Goal: Task Accomplishment & Management: Manage account settings

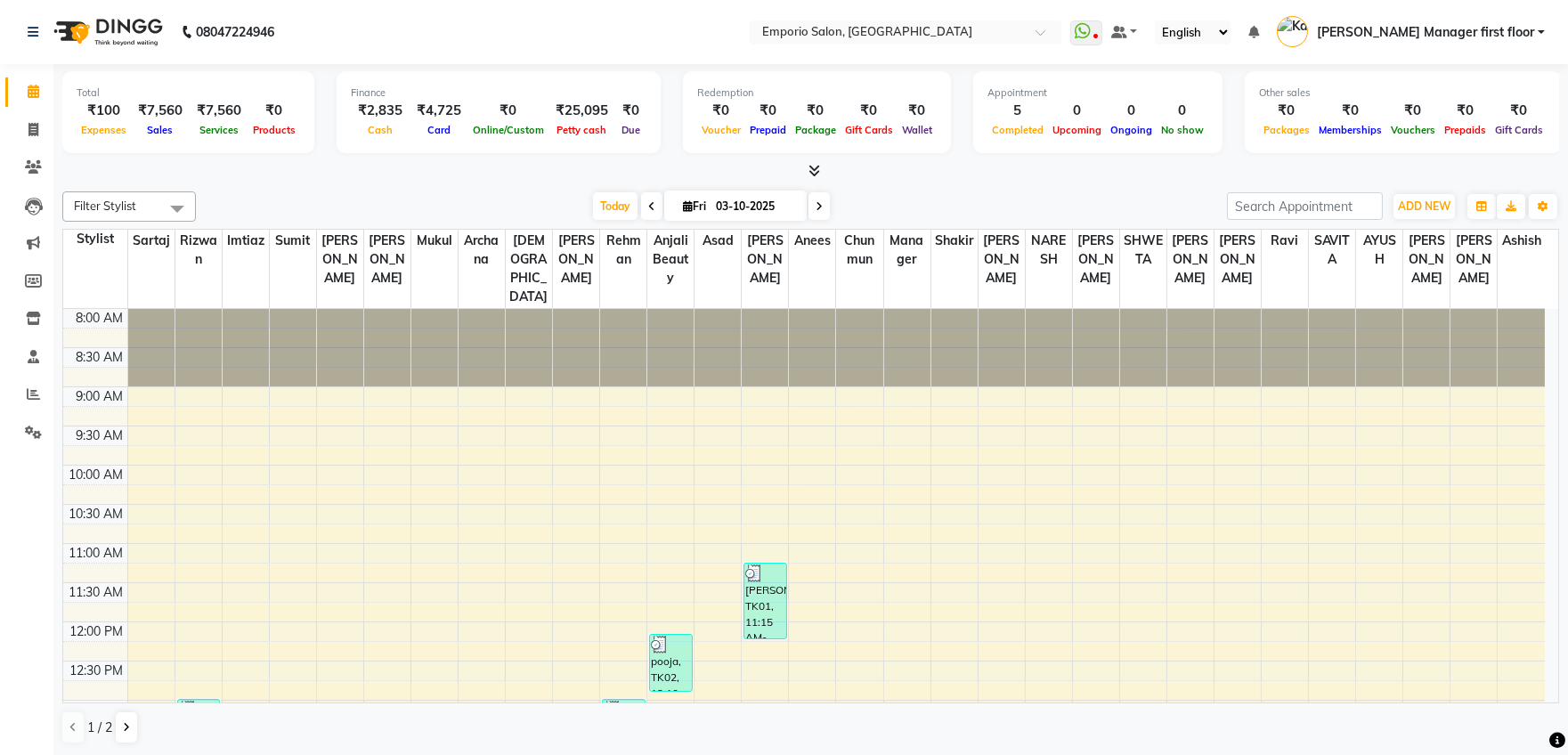
scroll to position [468, 0]
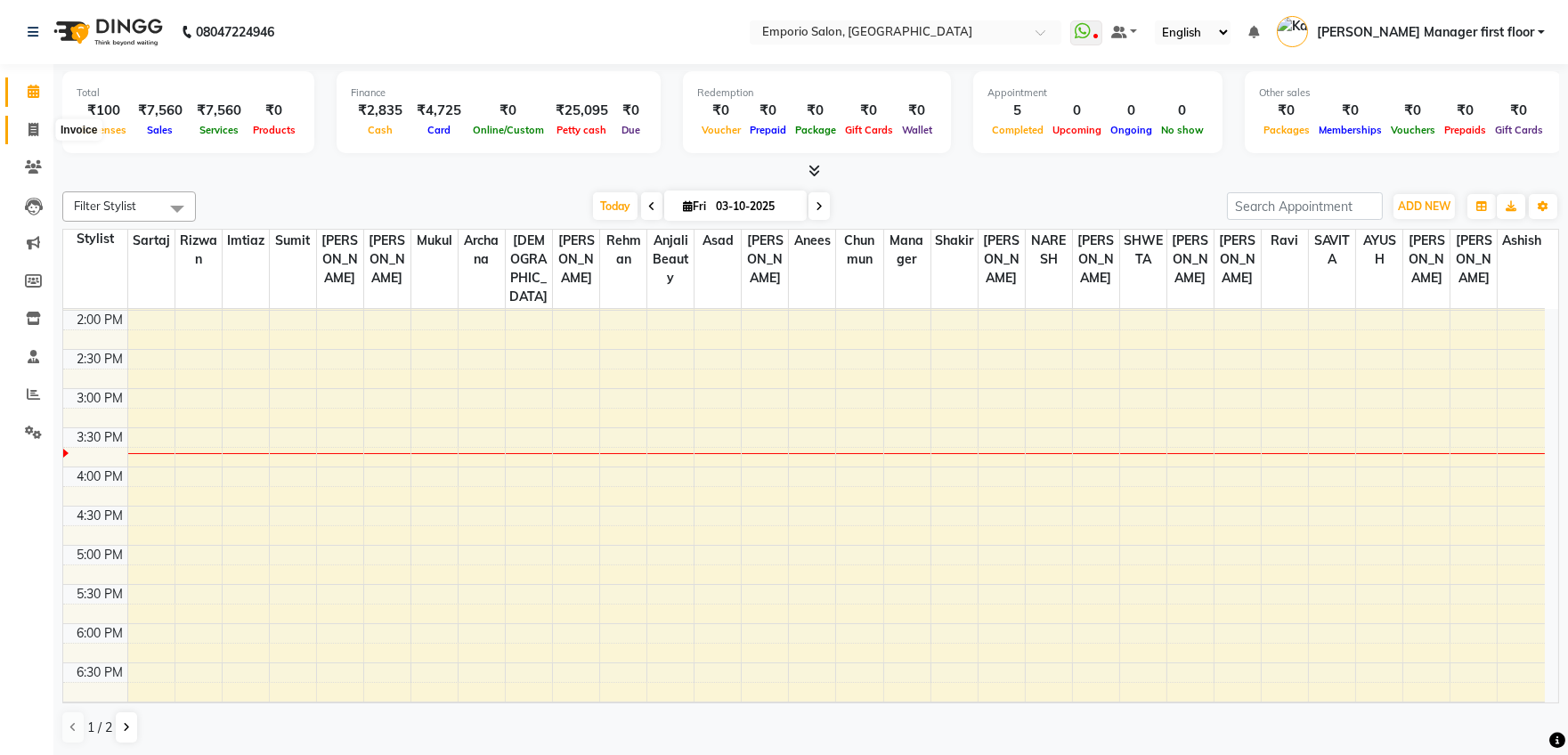
click at [33, 128] on icon at bounding box center [33, 130] width 10 height 14
select select "6332"
select select "service"
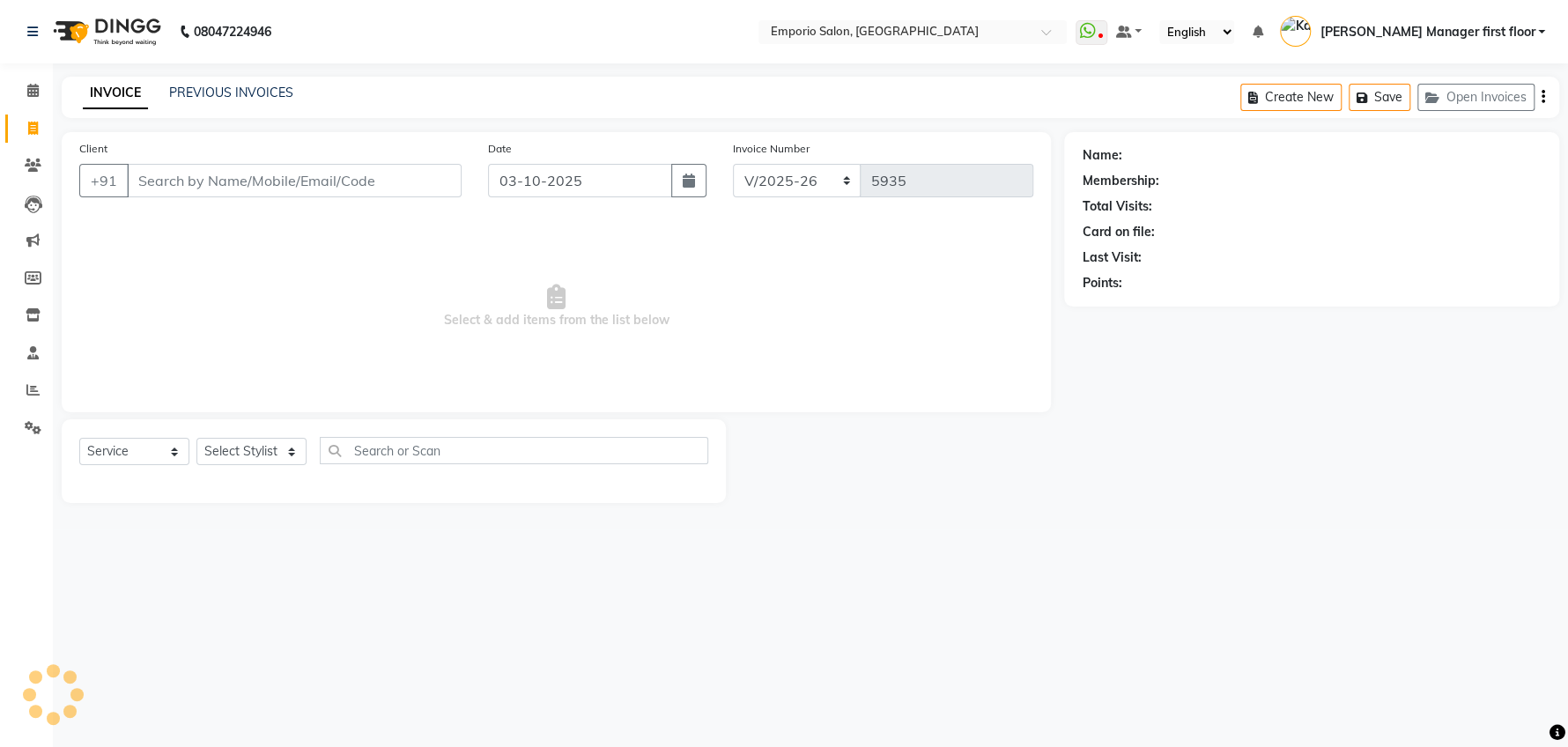
click at [341, 175] on input "Client" at bounding box center [294, 180] width 335 height 34
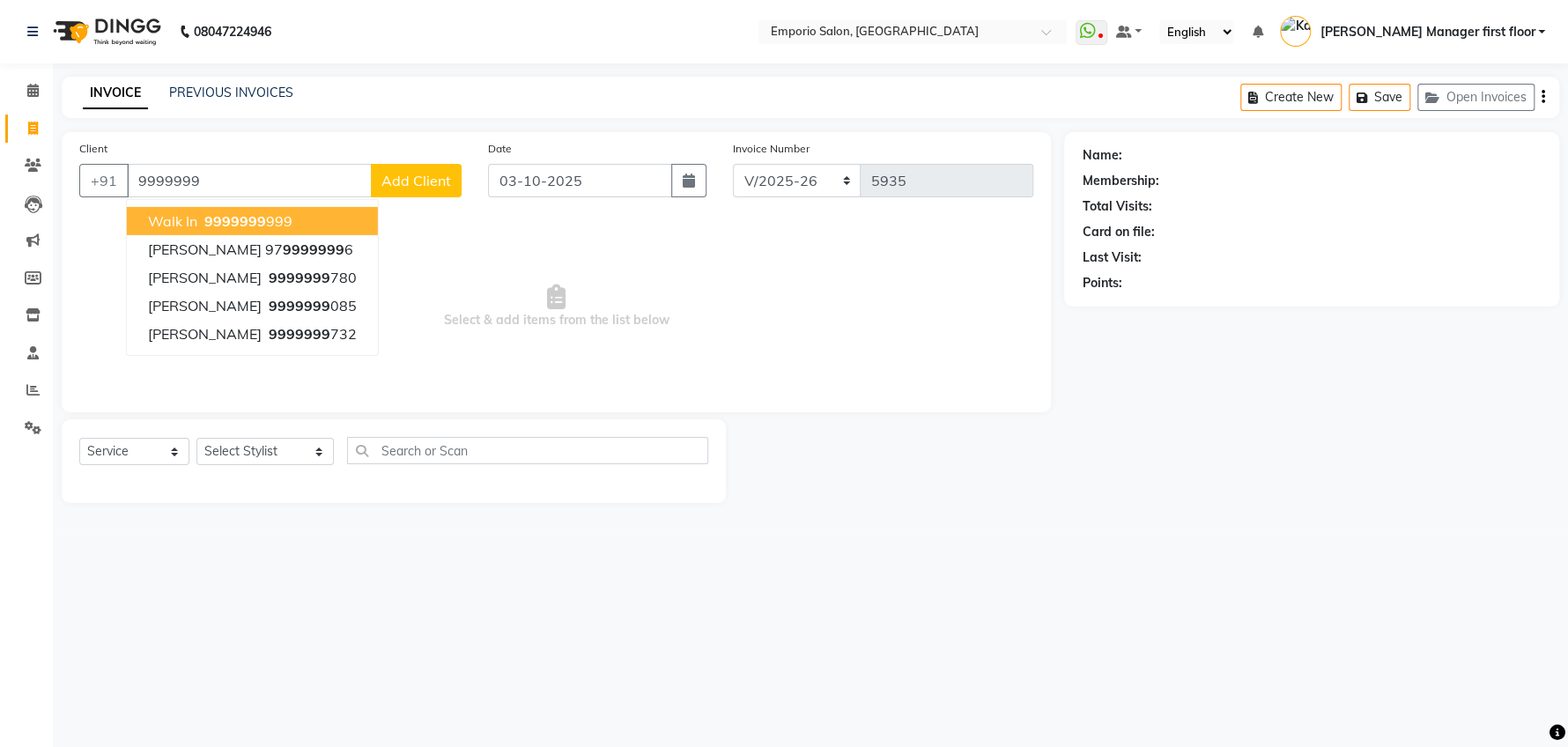
click at [278, 221] on ngb-highlight "9999999 999" at bounding box center [247, 220] width 92 height 17
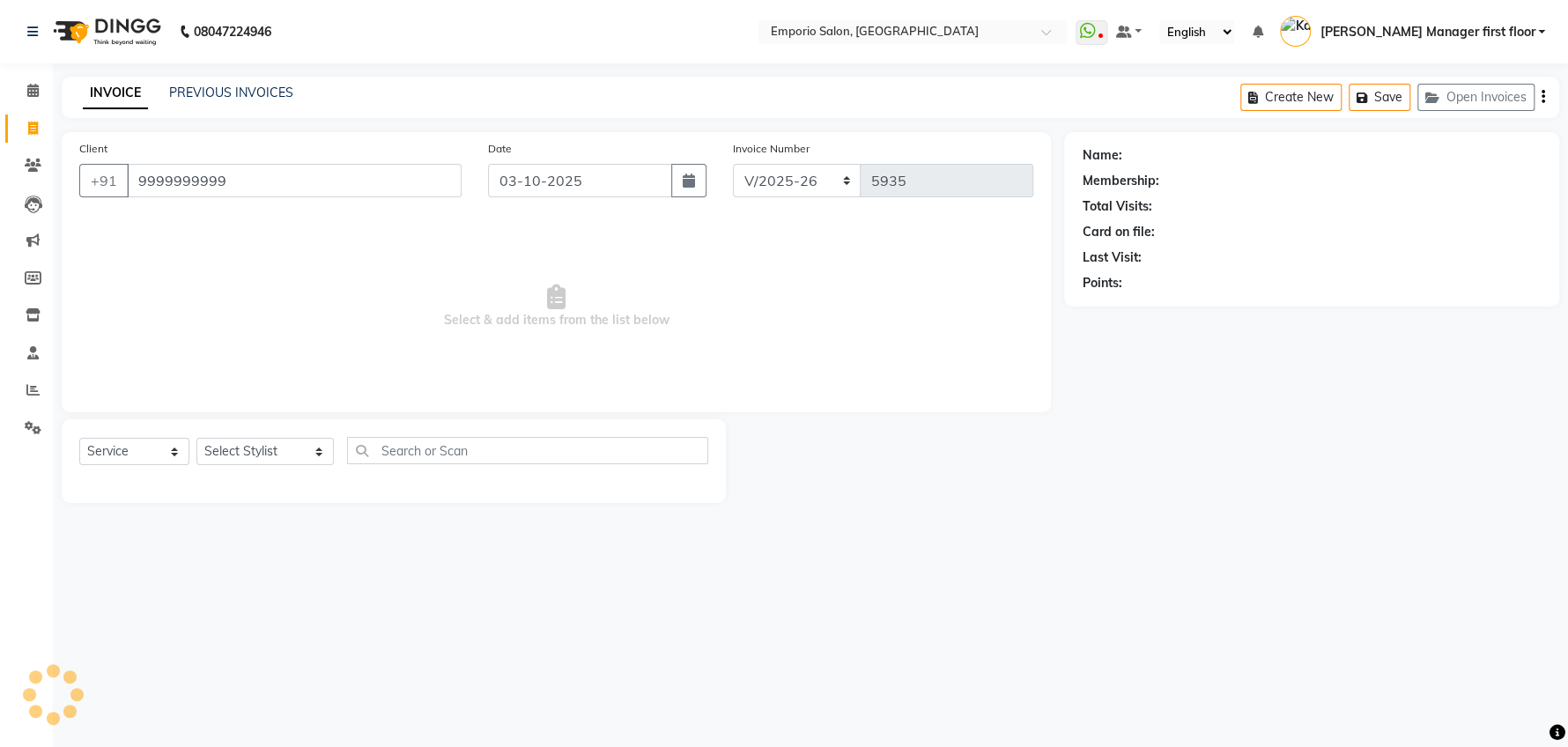
type input "9999999999"
select select "1: Object"
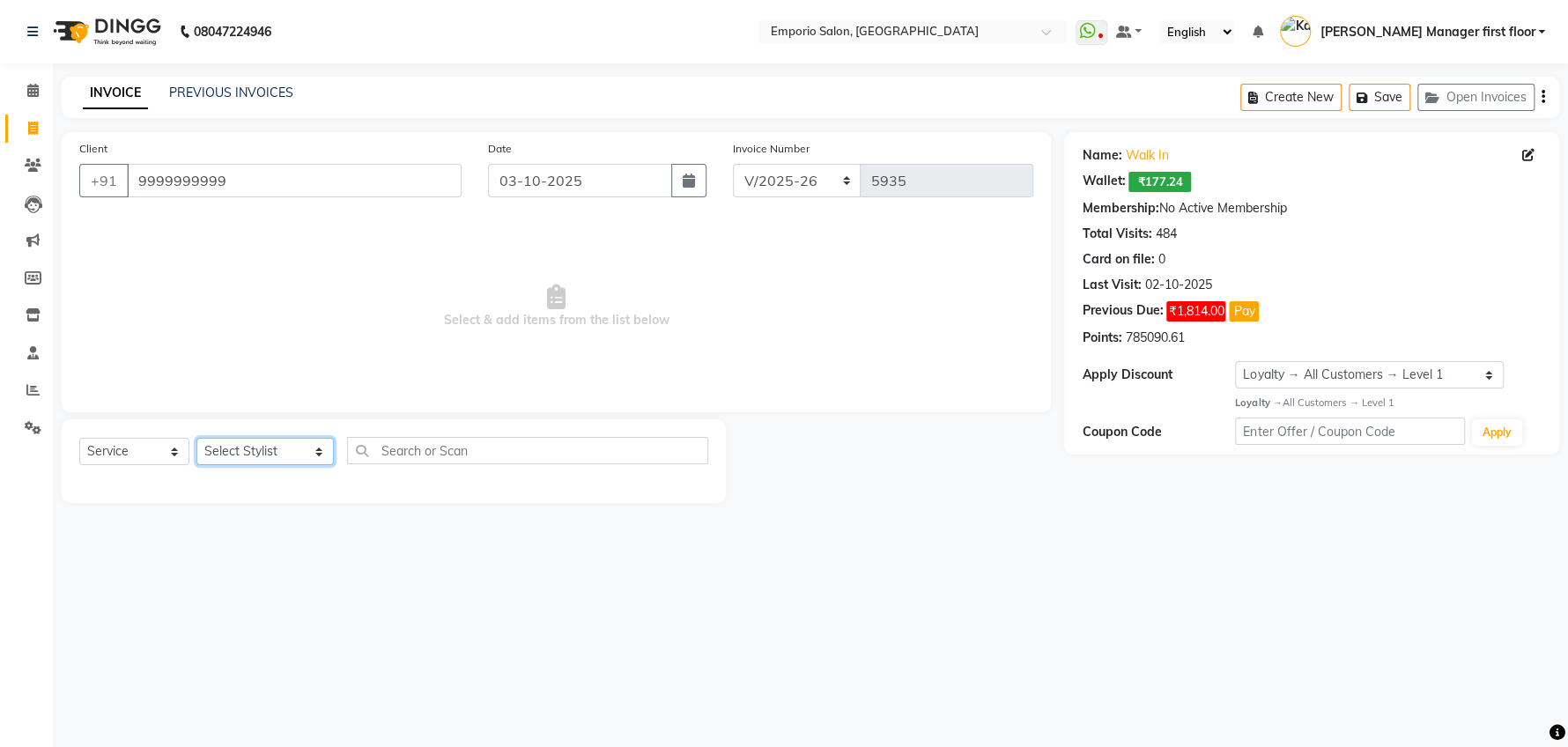
click at [293, 453] on select "Select Stylist [PERSON_NAME] beauty Archana [PERSON_NAME] [PERSON_NAME] [PERSON…" at bounding box center [265, 451] width 137 height 27
select select "47514"
click at [197, 438] on select "Select Stylist [PERSON_NAME] beauty Archana [PERSON_NAME] [PERSON_NAME] [PERSON…" at bounding box center [265, 451] width 137 height 27
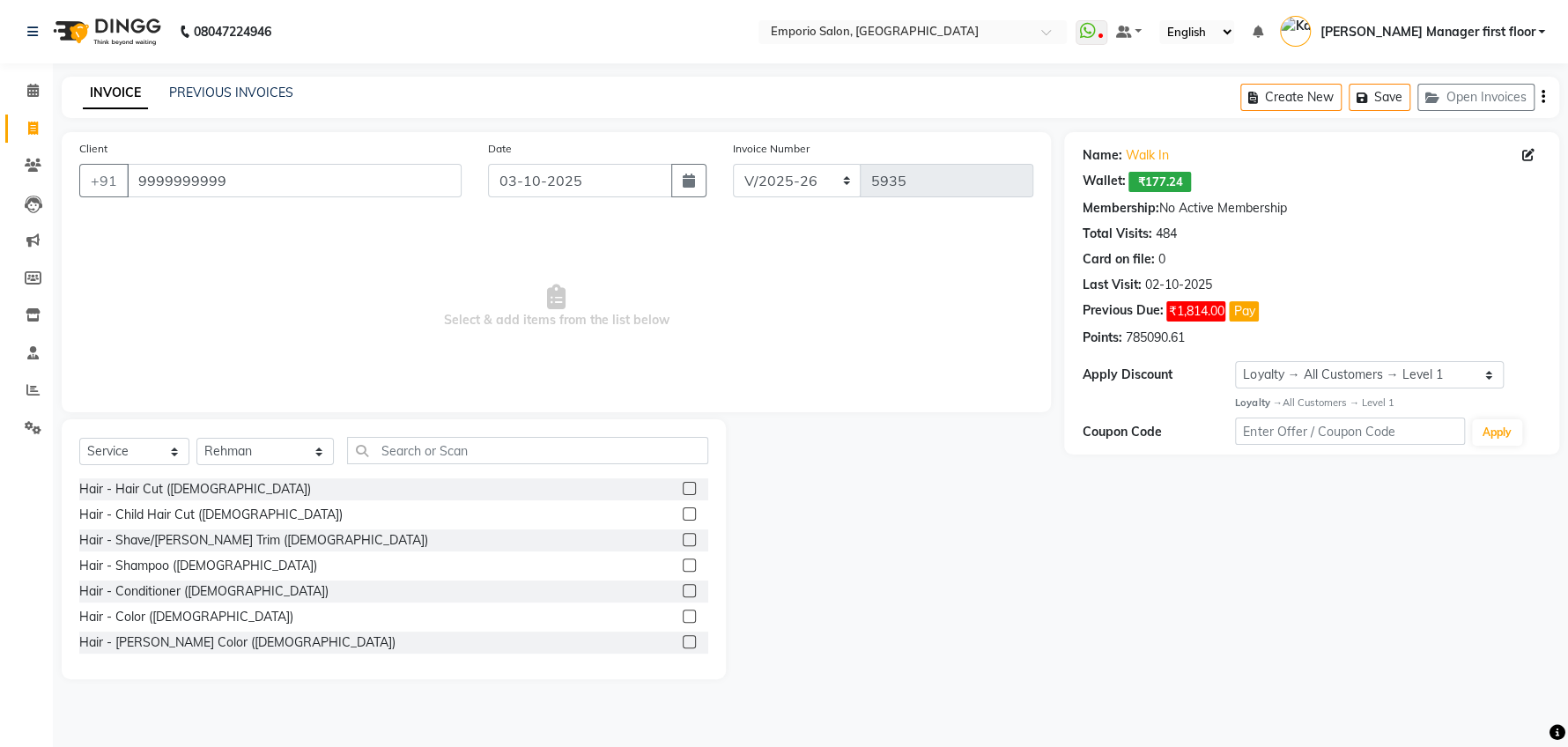
click at [683, 482] on label at bounding box center [689, 488] width 14 height 14
click at [683, 483] on input "checkbox" at bounding box center [688, 489] width 12 height 12
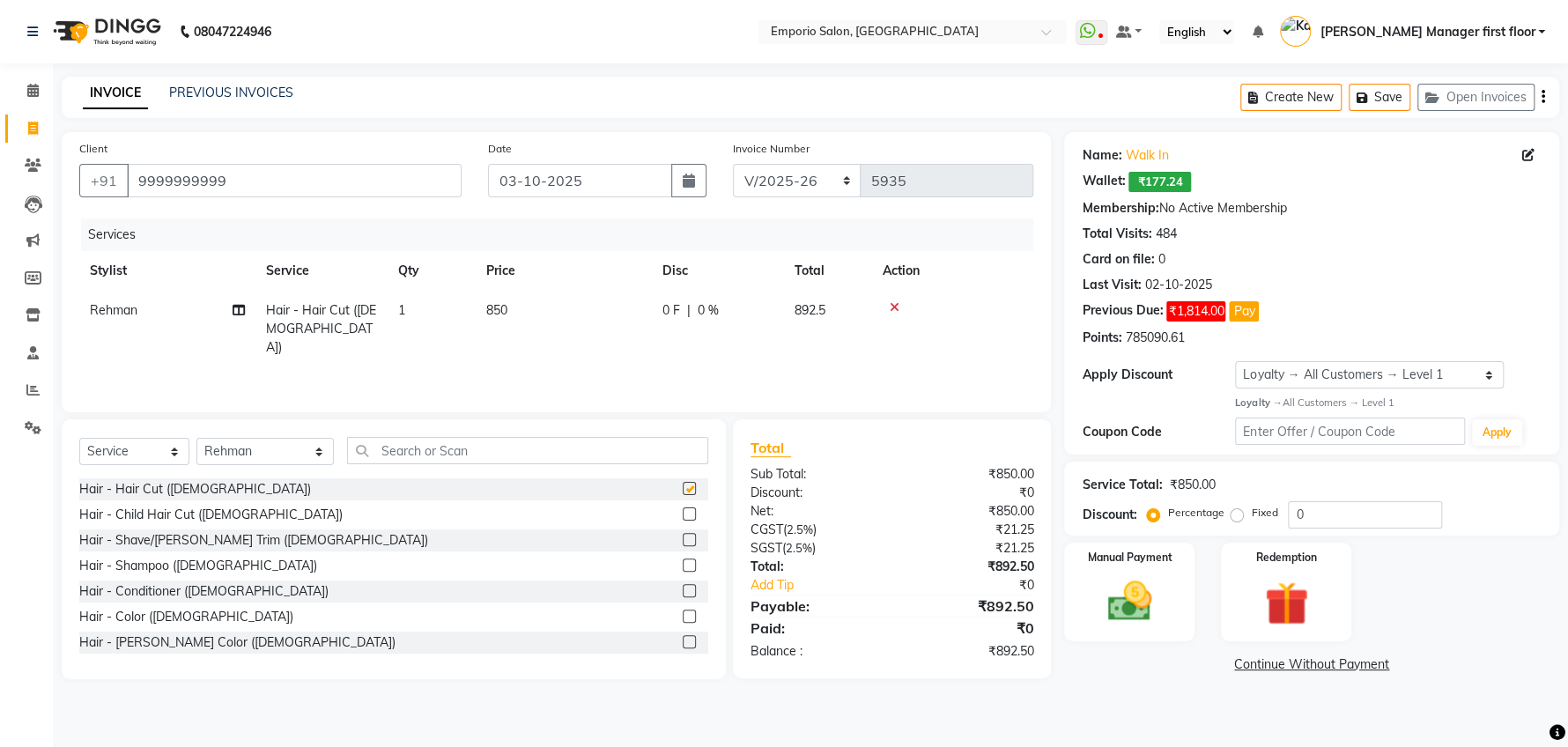
checkbox input "false"
click at [683, 537] on label at bounding box center [689, 540] width 14 height 14
click at [683, 537] on input "checkbox" at bounding box center [688, 540] width 12 height 12
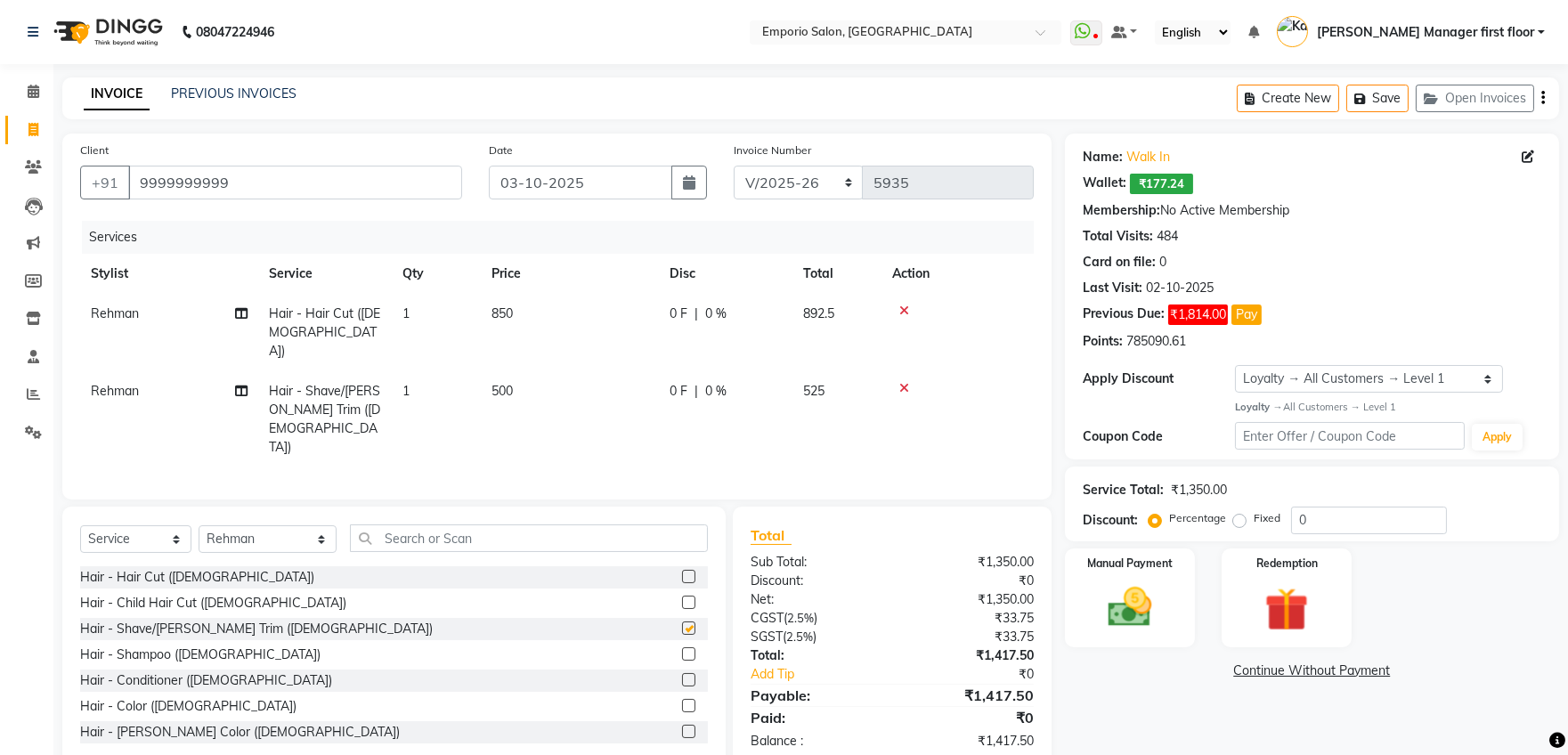
checkbox input "false"
click at [532, 308] on td "850" at bounding box center [570, 332] width 178 height 77
select select "47514"
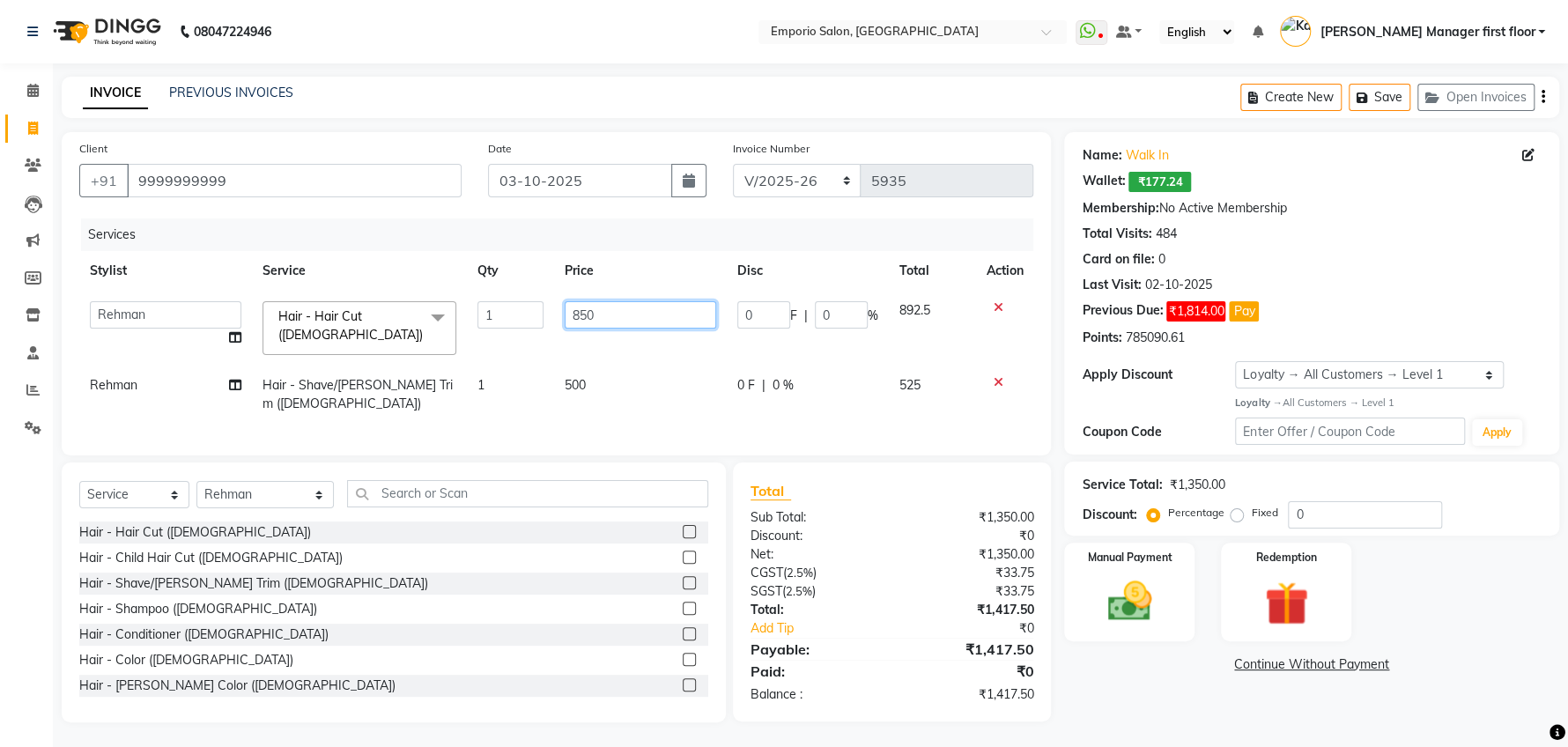
click at [644, 309] on input "850" at bounding box center [640, 315] width 151 height 27
type input "8"
type input "1000"
click at [293, 230] on div "Services" at bounding box center [558, 235] width 955 height 33
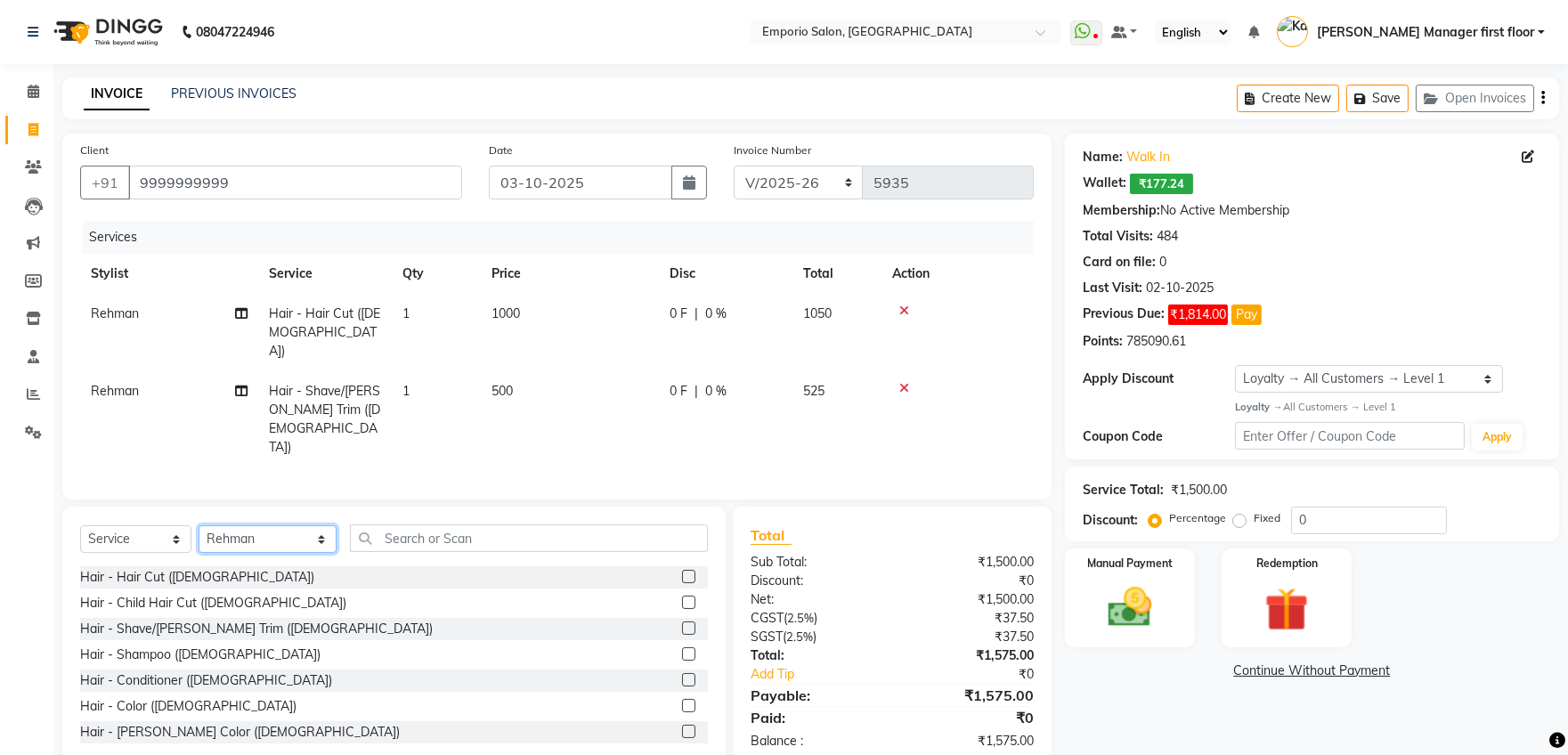
click at [298, 525] on select "Select Stylist Anees Anjali beauty Archana Asad ashish AYUSH chunmun Imtiaz Ish…" at bounding box center [268, 539] width 138 height 28
click at [295, 525] on select "Select Stylist Anees Anjali beauty Archana Asad ashish AYUSH chunmun Imtiaz Ish…" at bounding box center [268, 539] width 138 height 28
select select "61909"
click at [199, 525] on select "Select Stylist Anees Anjali beauty Archana Asad ashish AYUSH chunmun Imtiaz Ish…" at bounding box center [268, 539] width 138 height 28
click at [603, 524] on input "text" at bounding box center [528, 538] width 358 height 28
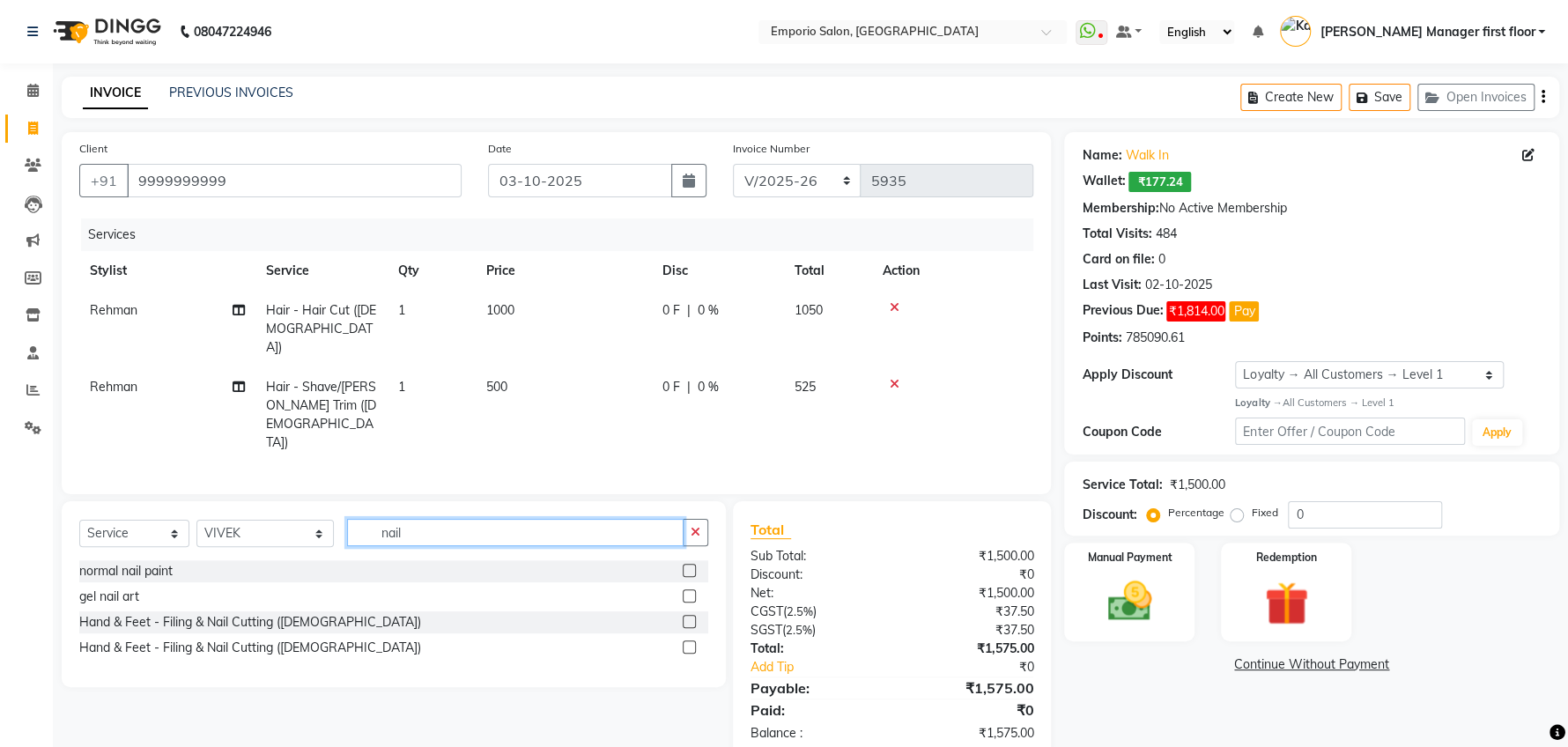
type input "nail"
click at [693, 615] on label at bounding box center [689, 621] width 14 height 14
click at [693, 617] on input "checkbox" at bounding box center [688, 622] width 12 height 12
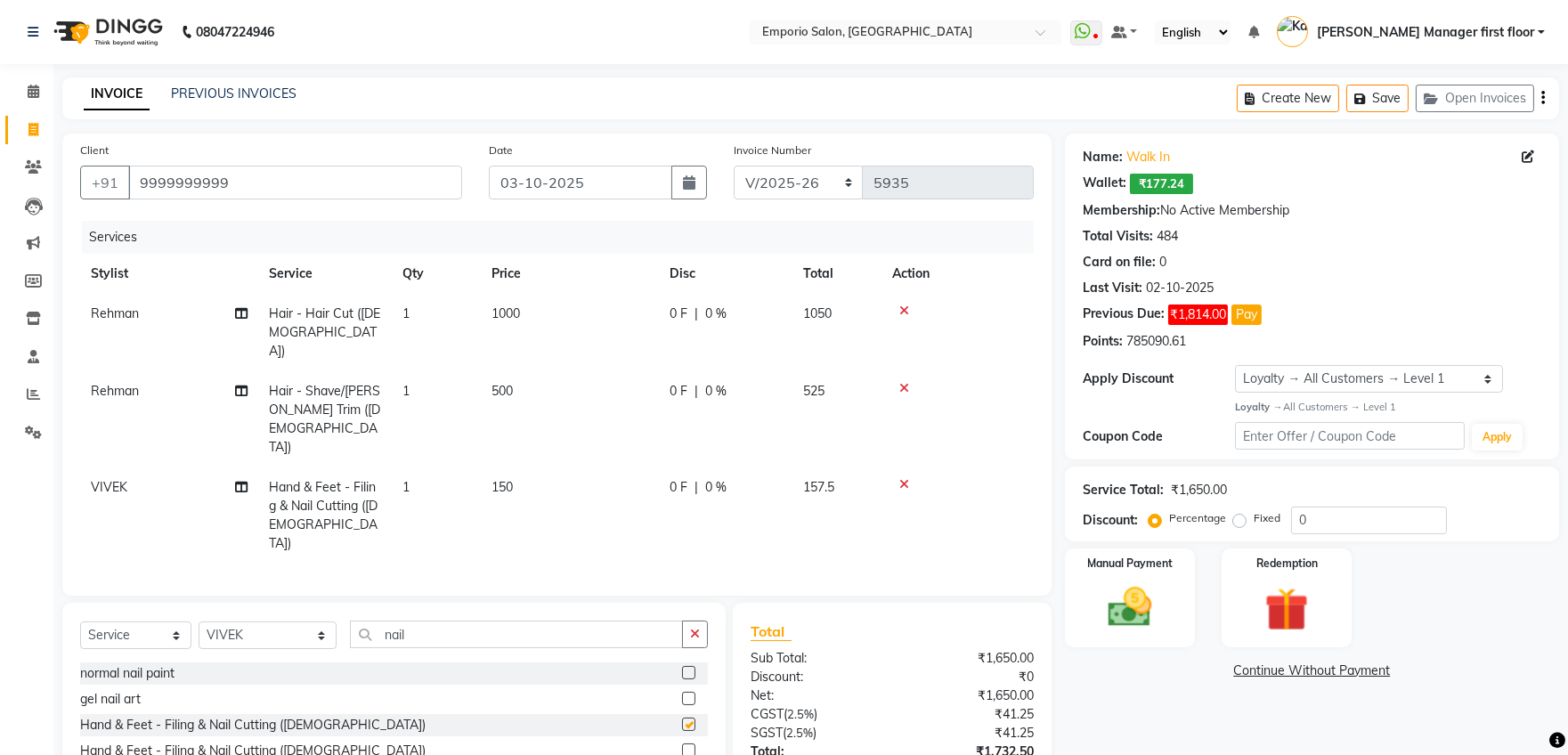
checkbox input "false"
click at [1313, 514] on input "0" at bounding box center [1368, 520] width 155 height 28
type input "30"
click at [534, 467] on td "150" at bounding box center [570, 515] width 178 height 97
select select "61909"
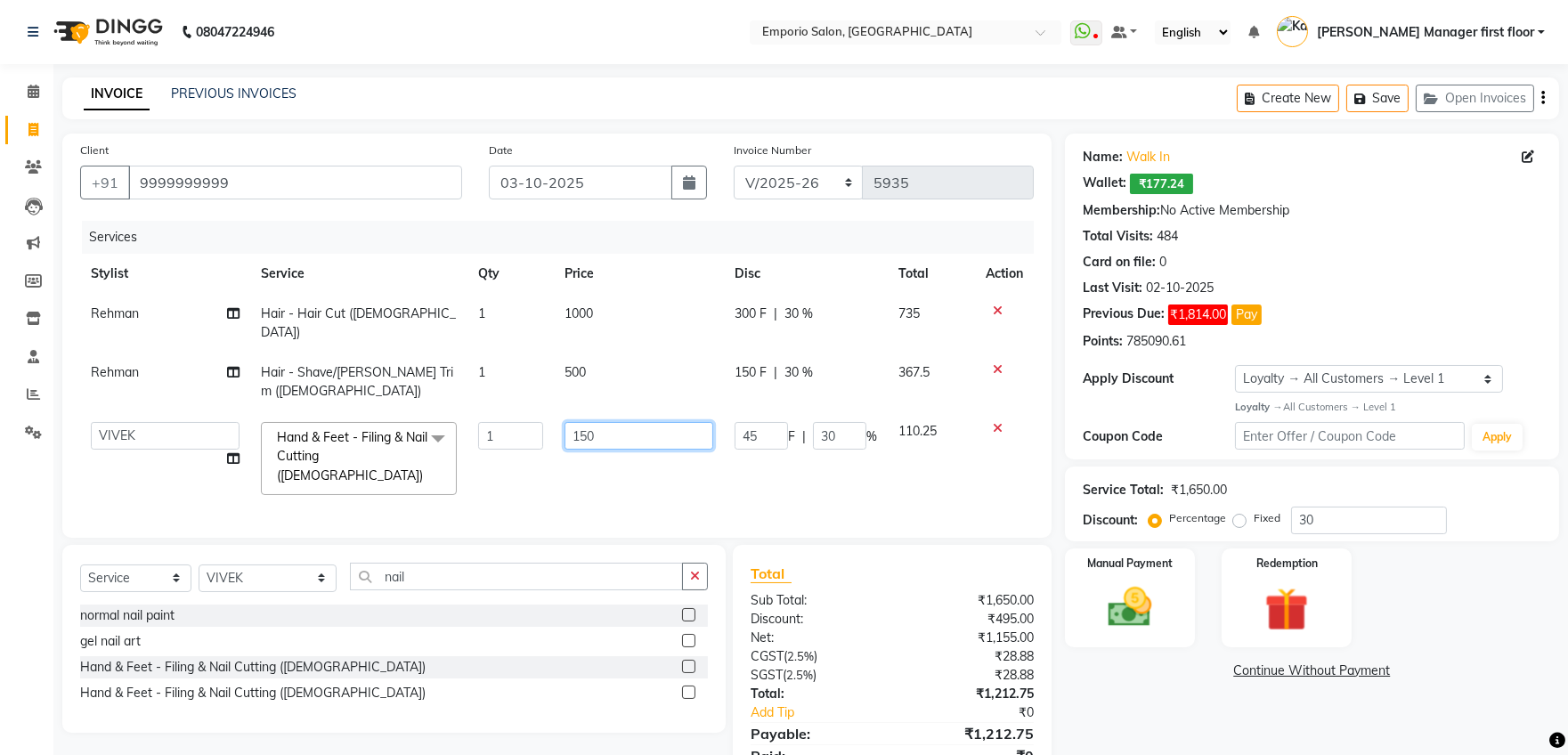
click at [624, 422] on input "150" at bounding box center [639, 436] width 149 height 28
type input "1"
type input "200"
click at [785, 435] on td "45 F | 30 %" at bounding box center [806, 458] width 164 height 95
select select "61909"
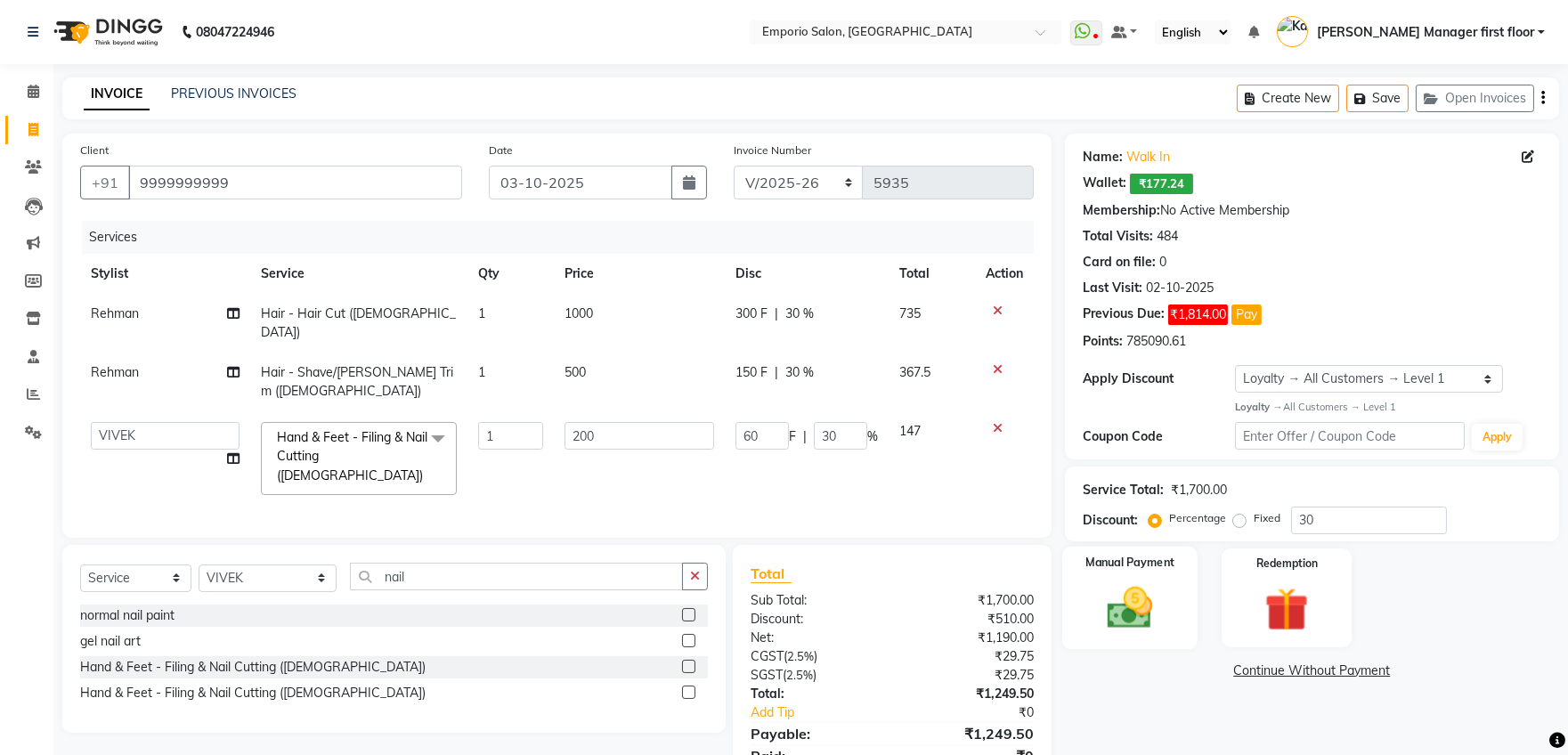
scroll to position [38, 0]
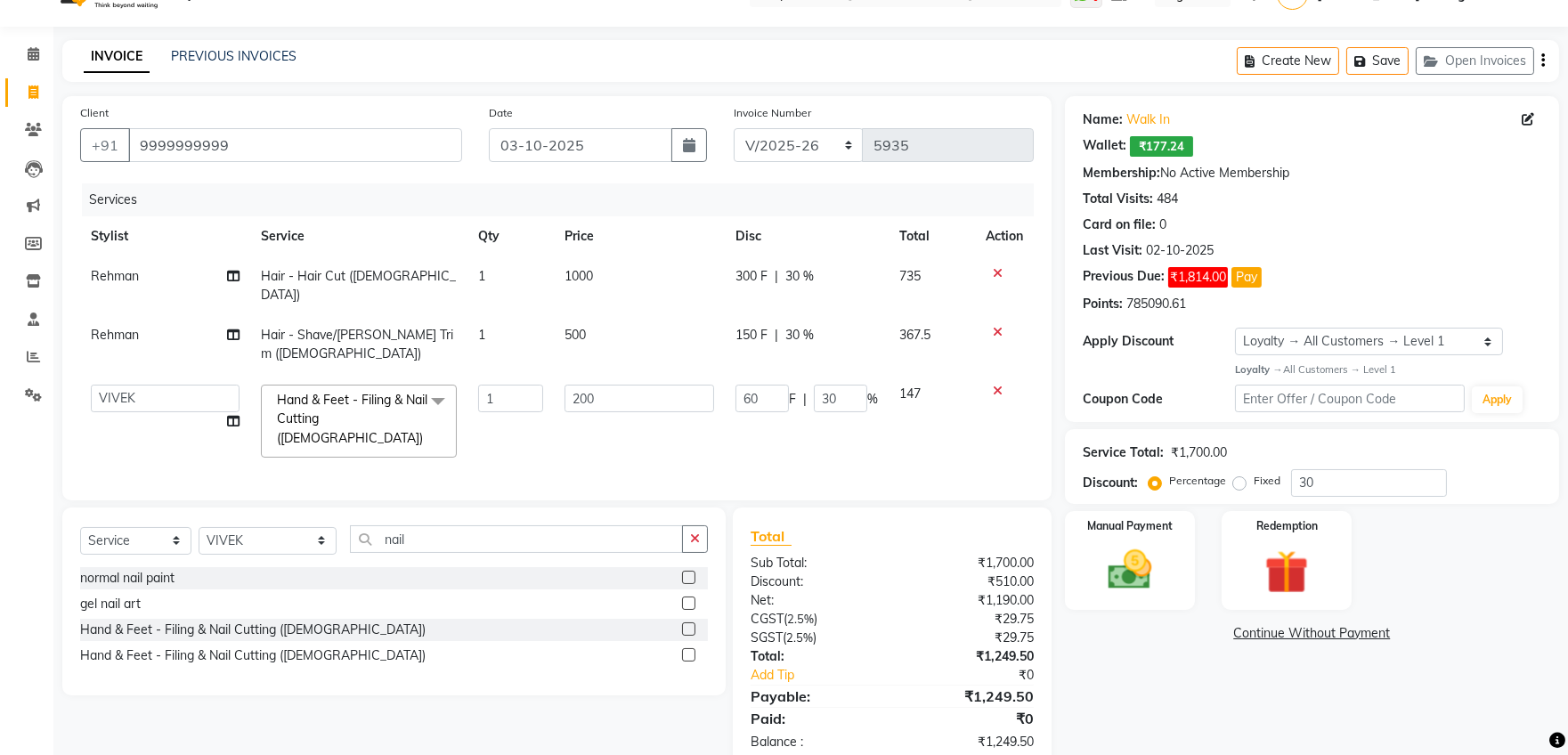
click at [995, 269] on icon at bounding box center [997, 273] width 10 height 13
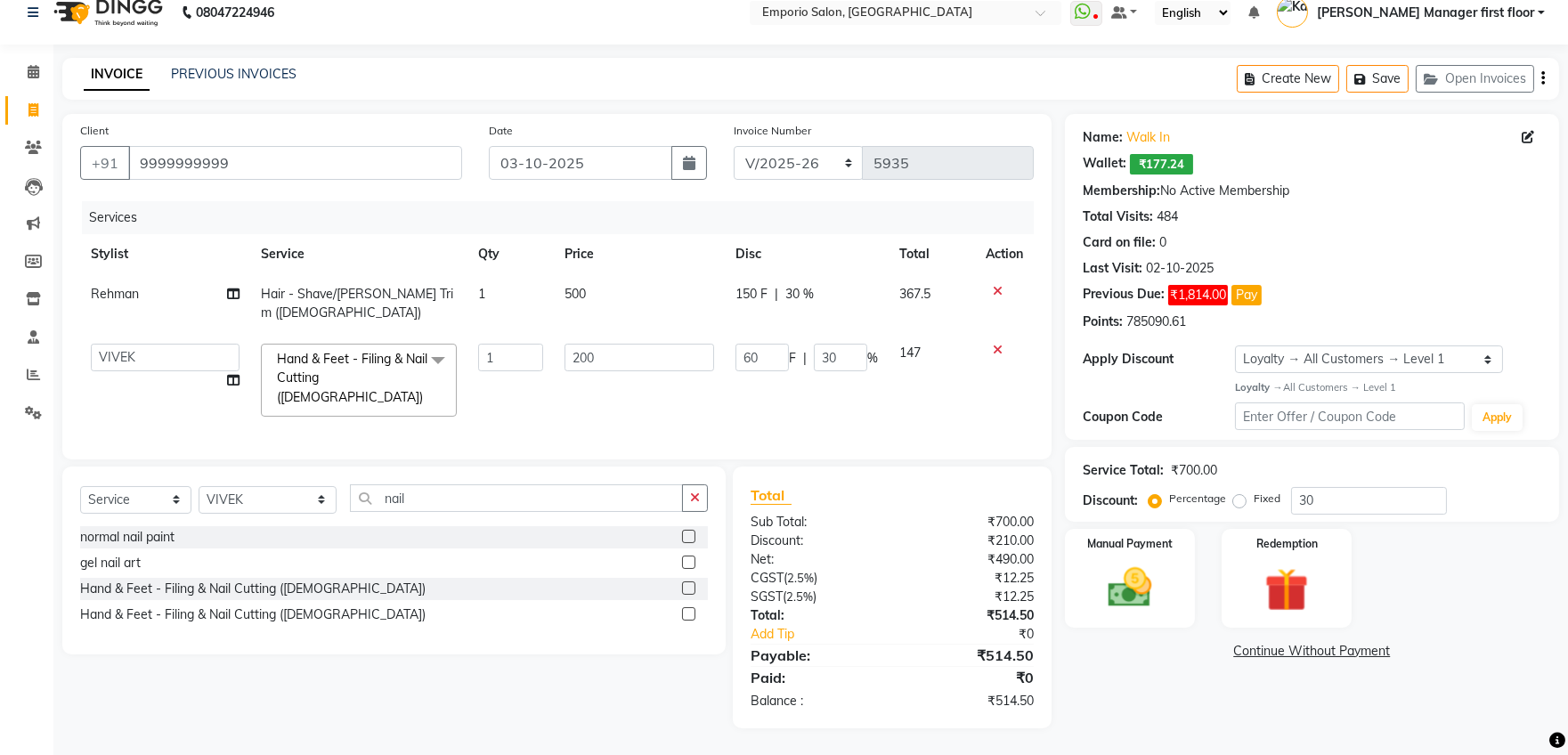
scroll to position [0, 0]
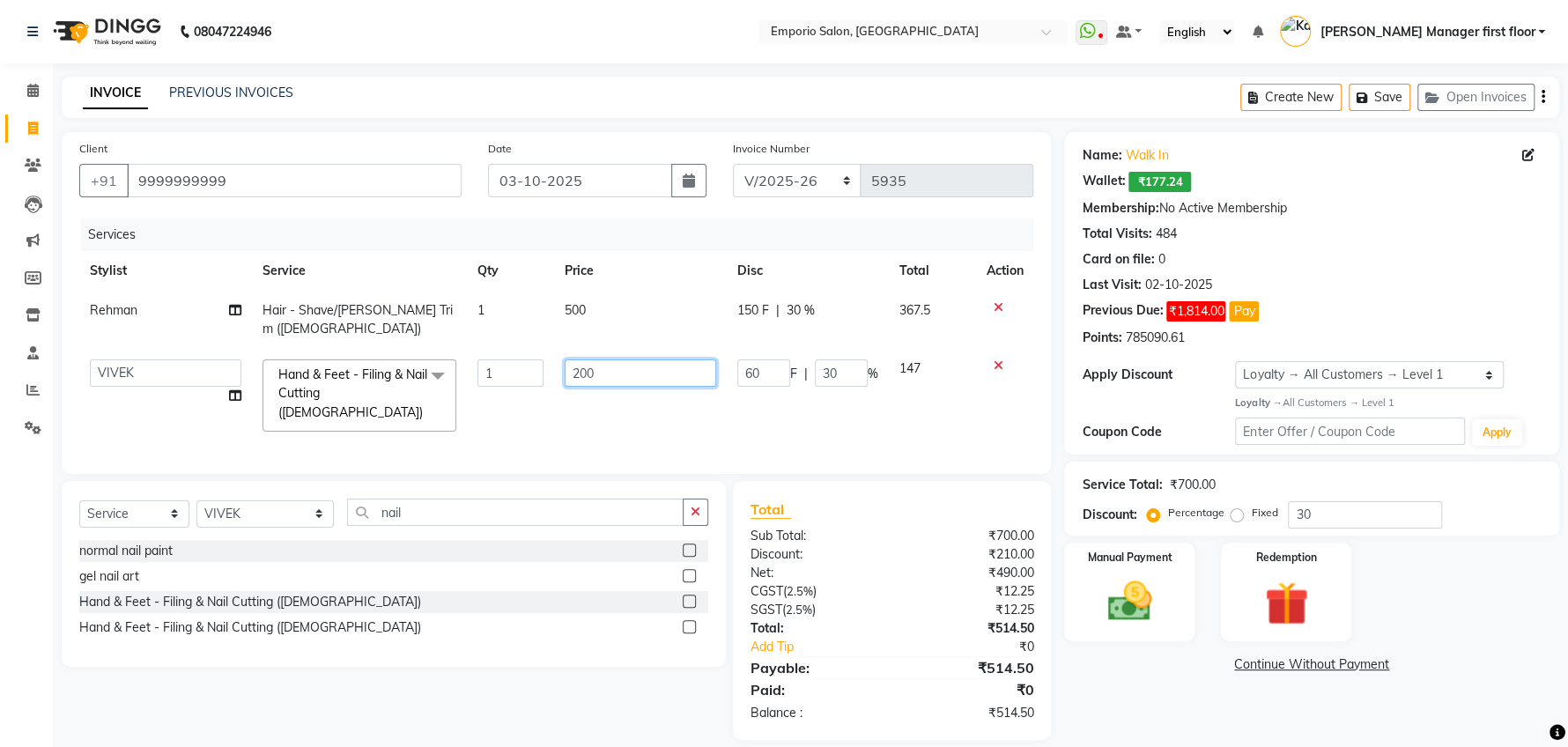
click at [605, 359] on input "200" at bounding box center [640, 373] width 151 height 27
type input "2"
type input "150"
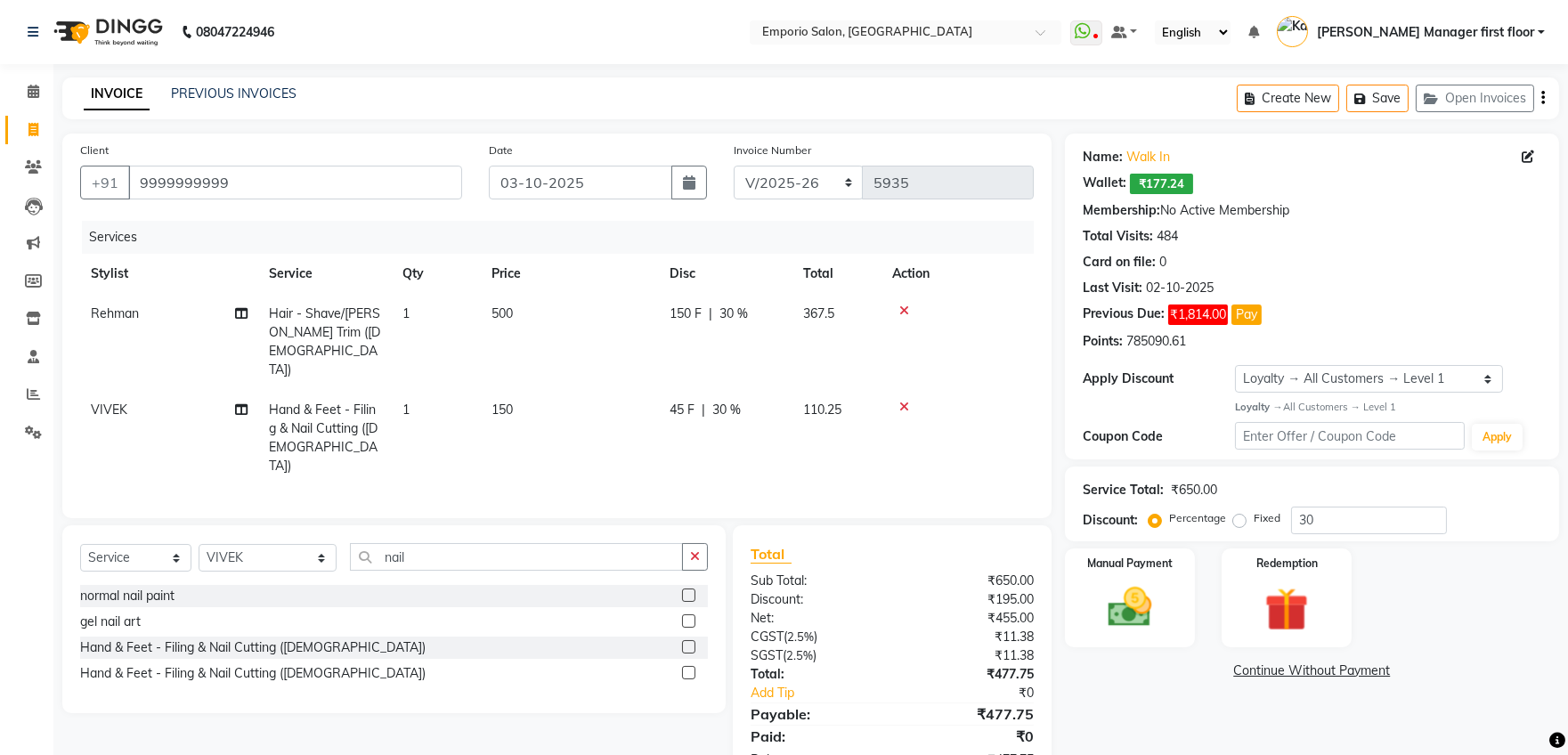
click at [1172, 664] on link "Continue Without Payment" at bounding box center [1311, 670] width 486 height 18
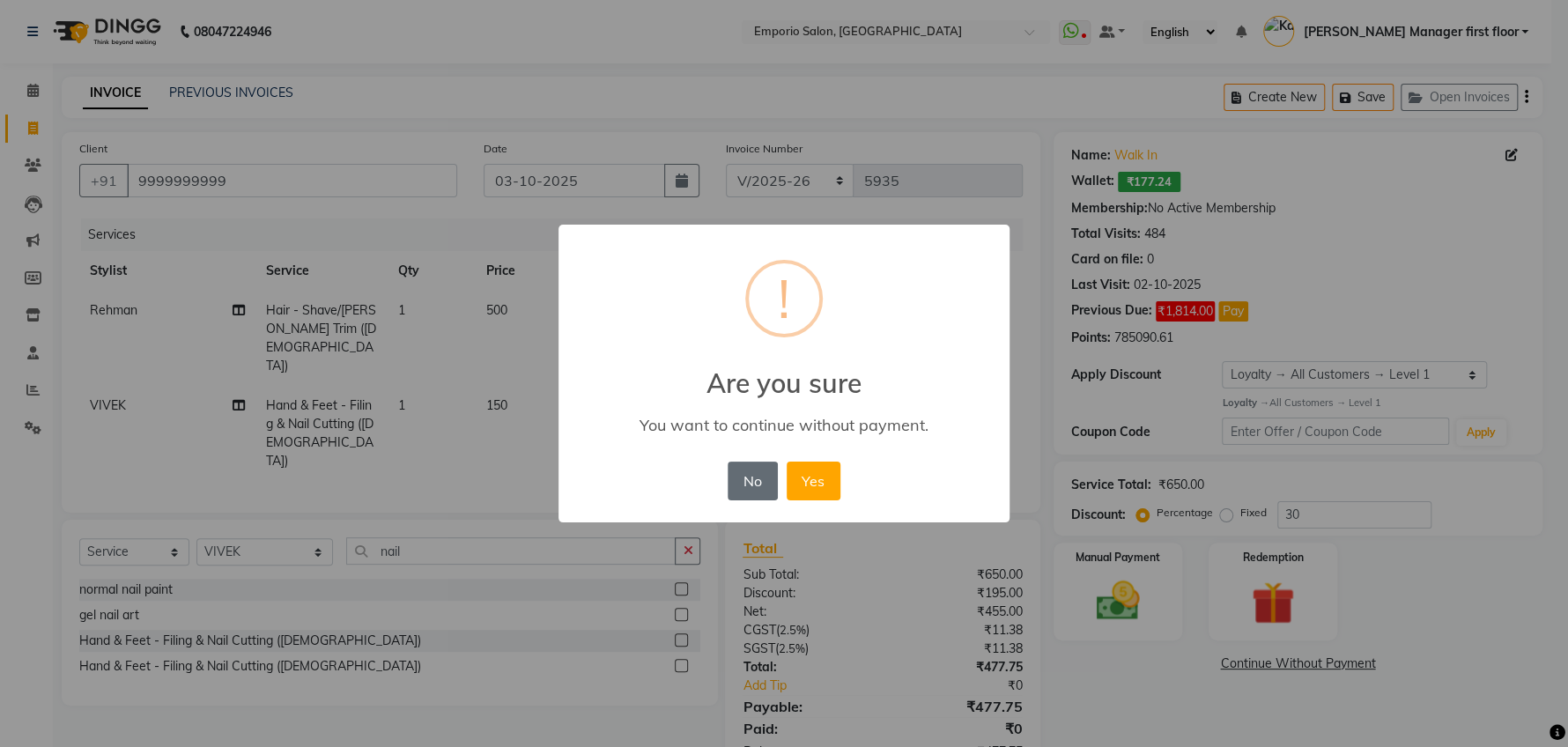
click at [759, 475] on button "No" at bounding box center [753, 480] width 49 height 39
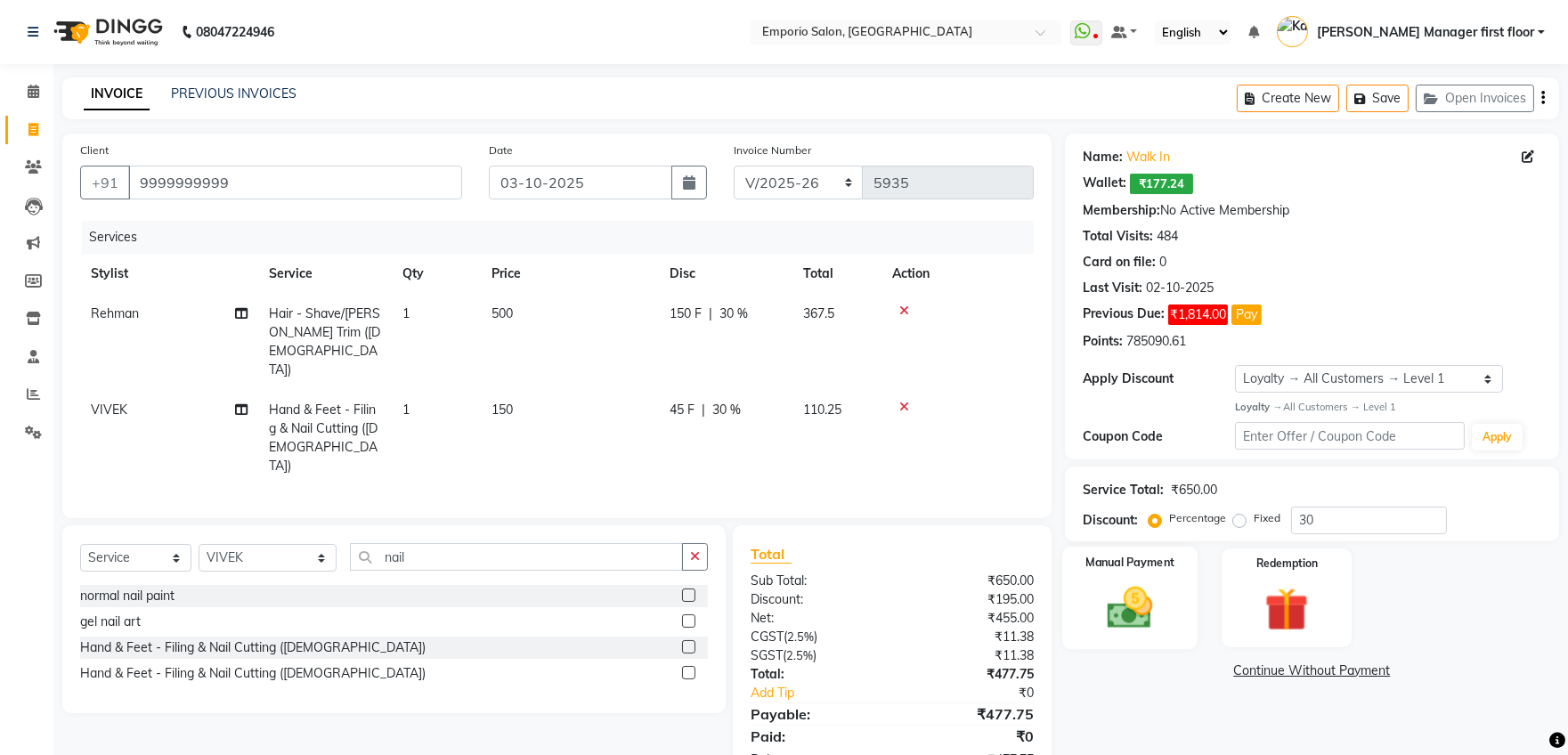
click at [1137, 612] on img at bounding box center [1129, 607] width 74 height 52
click at [1210, 673] on span "UPI" at bounding box center [1207, 671] width 28 height 20
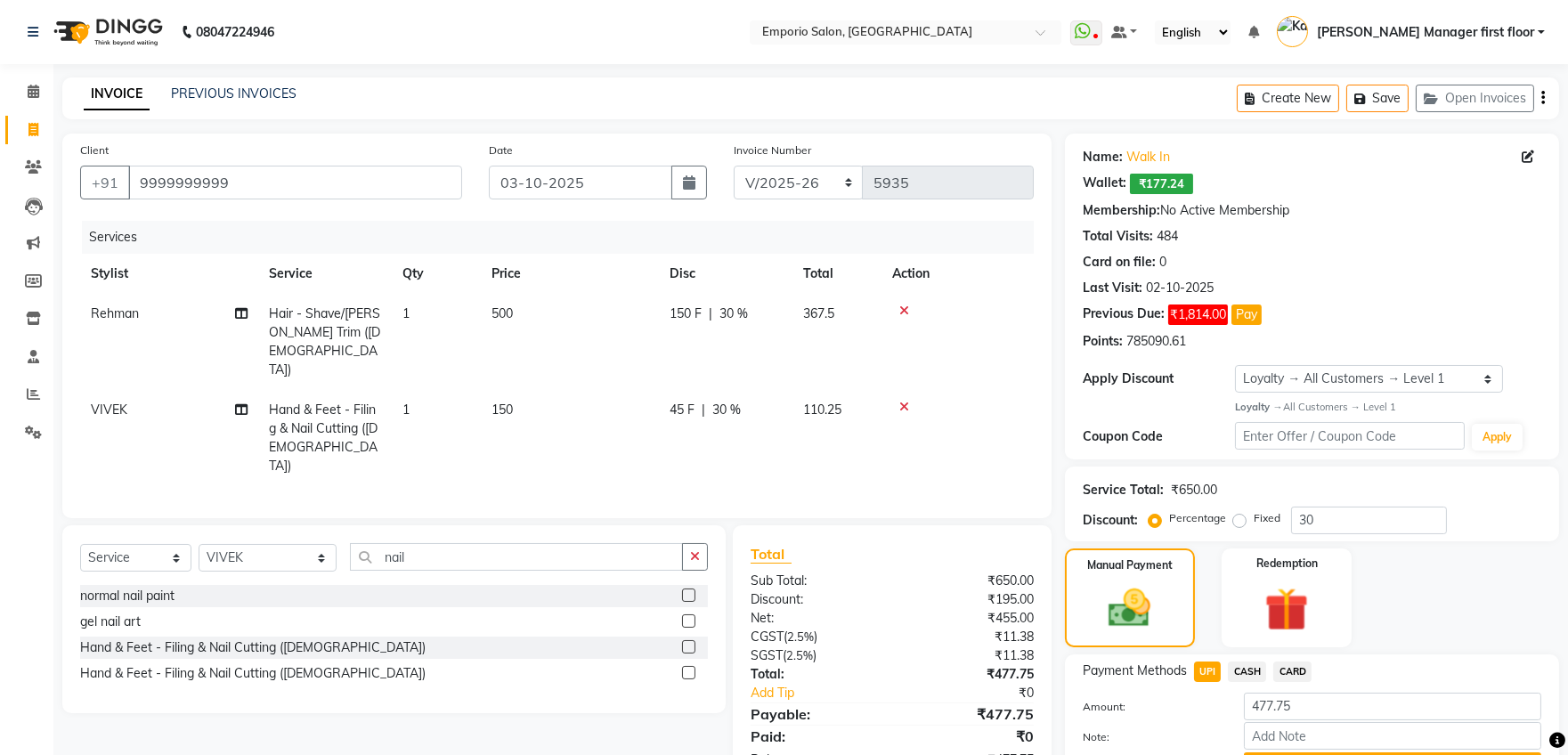
scroll to position [95, 0]
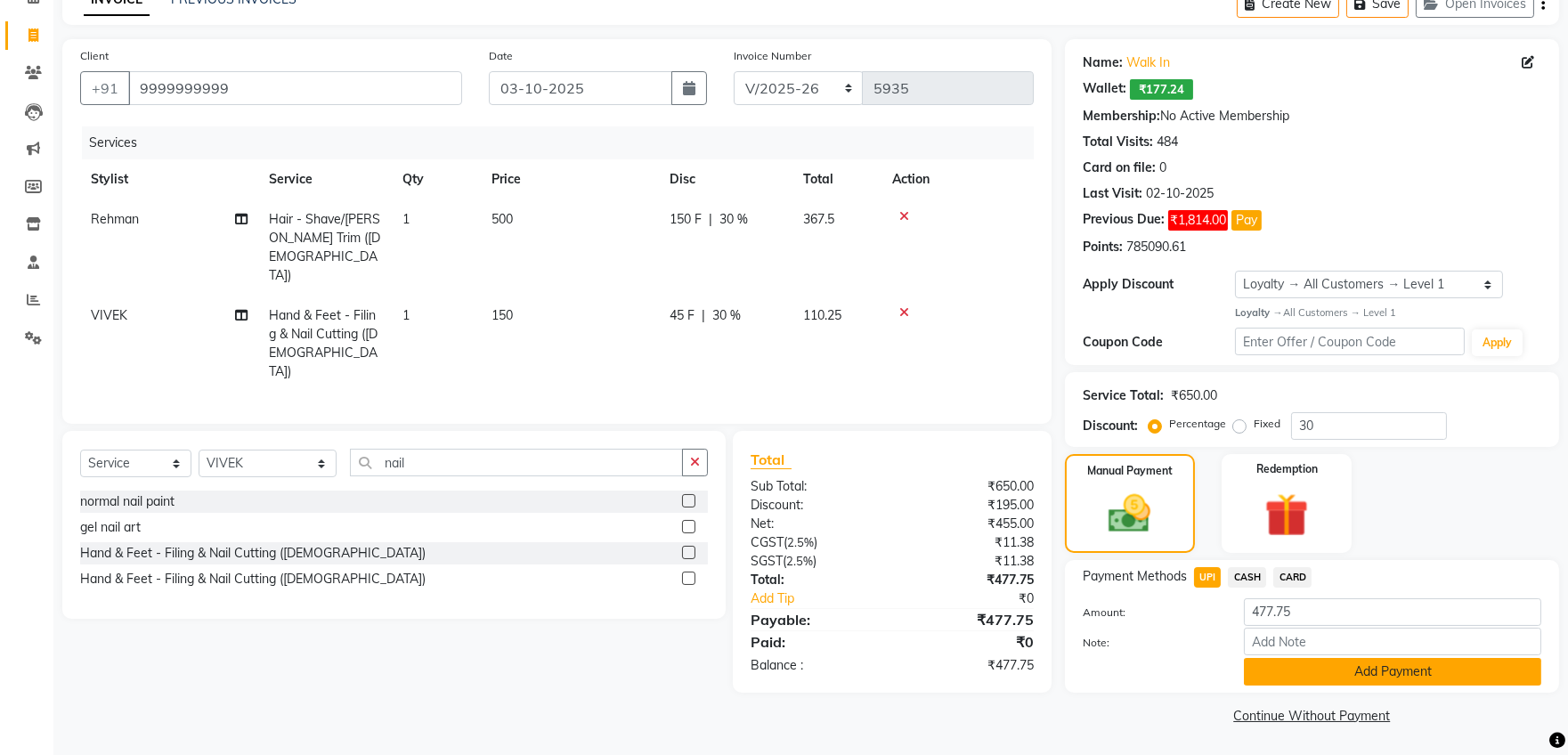
click at [1307, 664] on button "Add Payment" at bounding box center [1391, 671] width 297 height 28
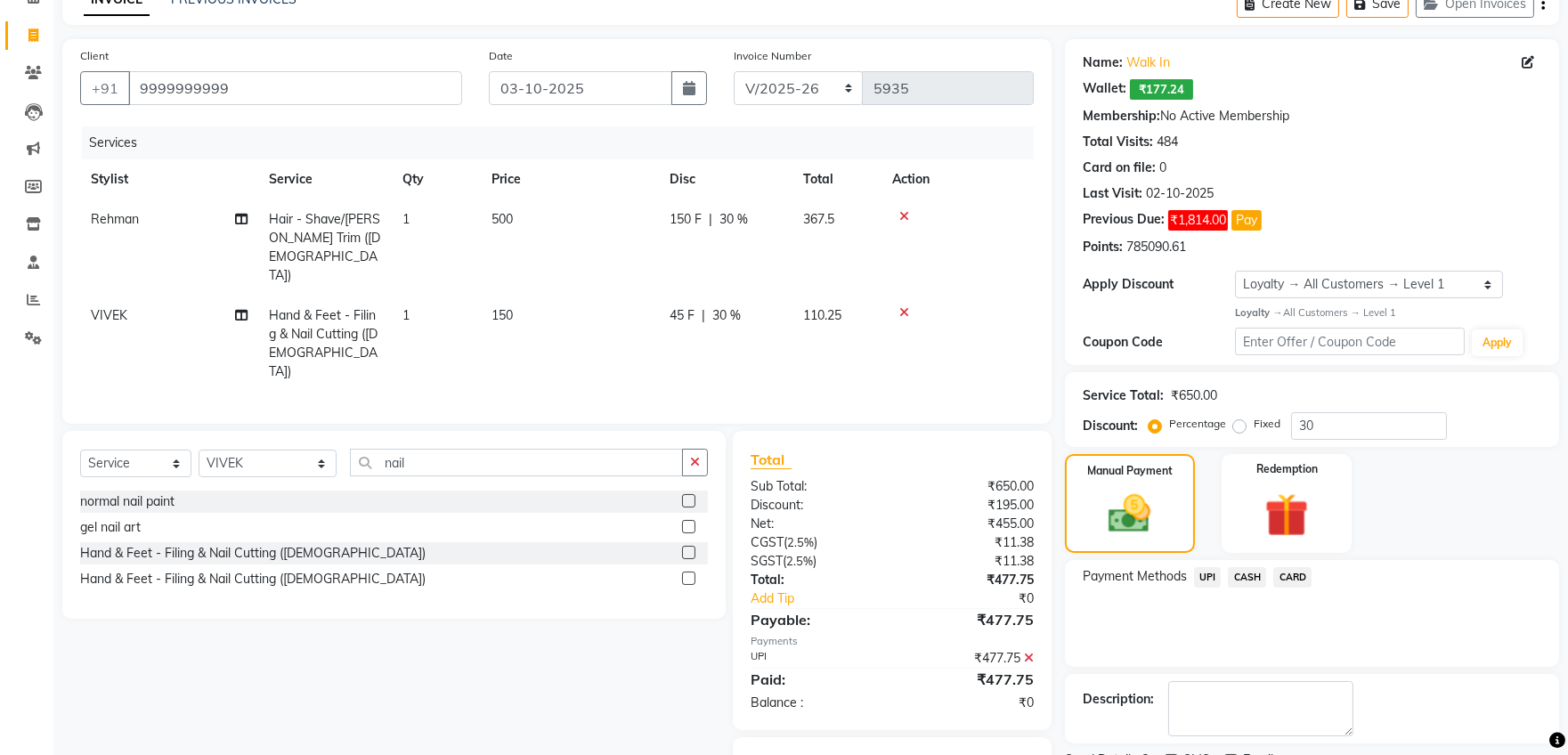
scroll to position [168, 0]
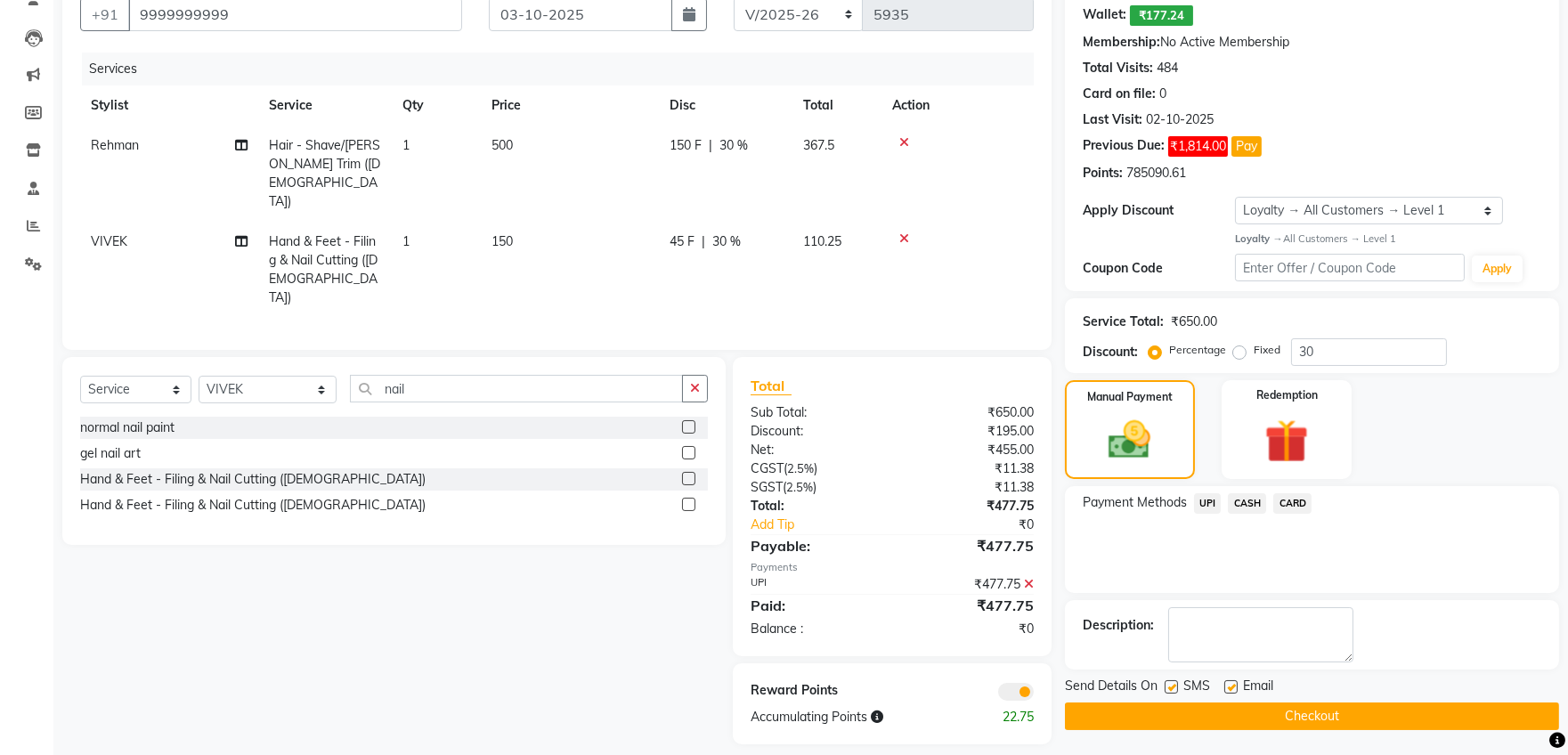
click at [1309, 708] on button "Checkout" at bounding box center [1311, 716] width 494 height 28
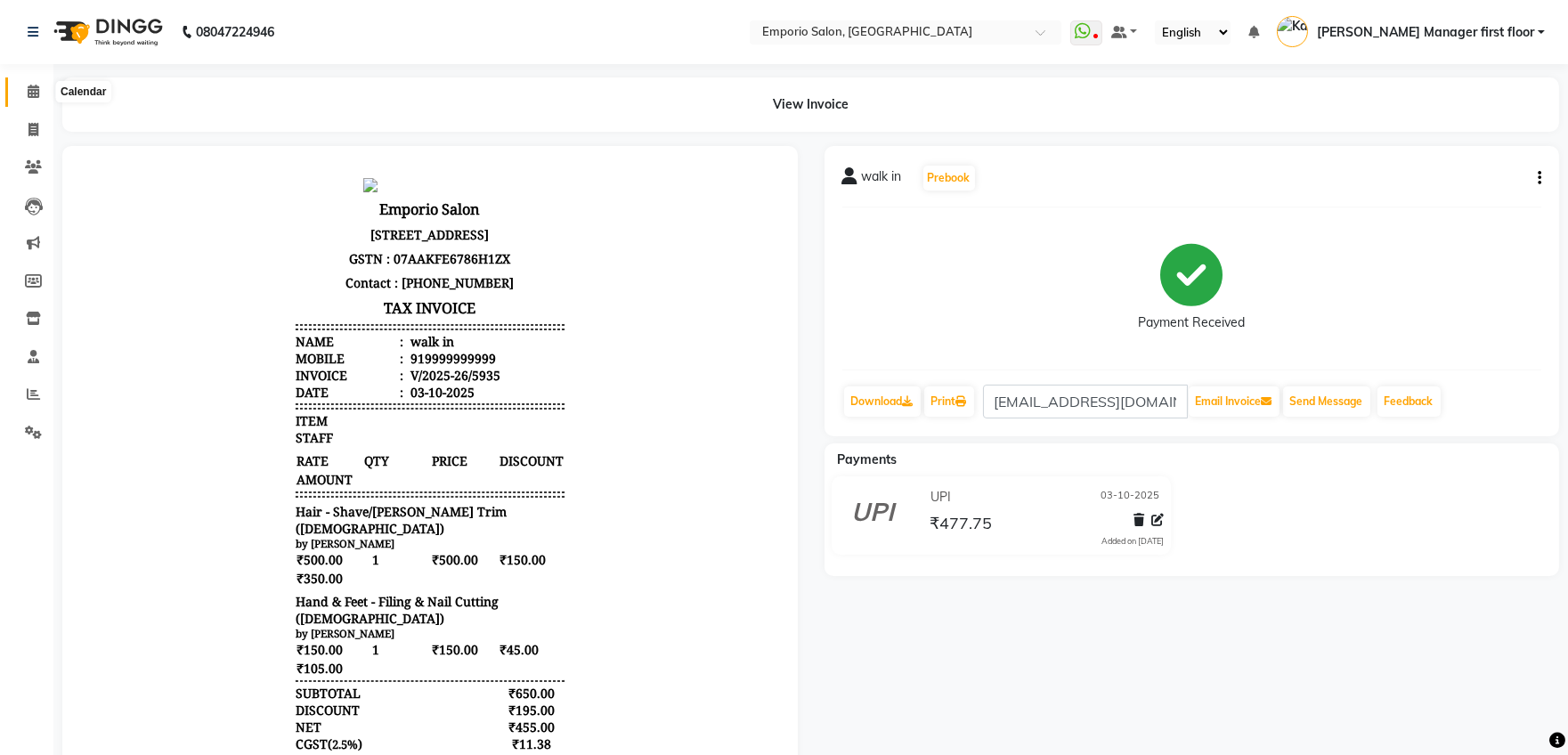
click at [40, 93] on span at bounding box center [33, 92] width 31 height 20
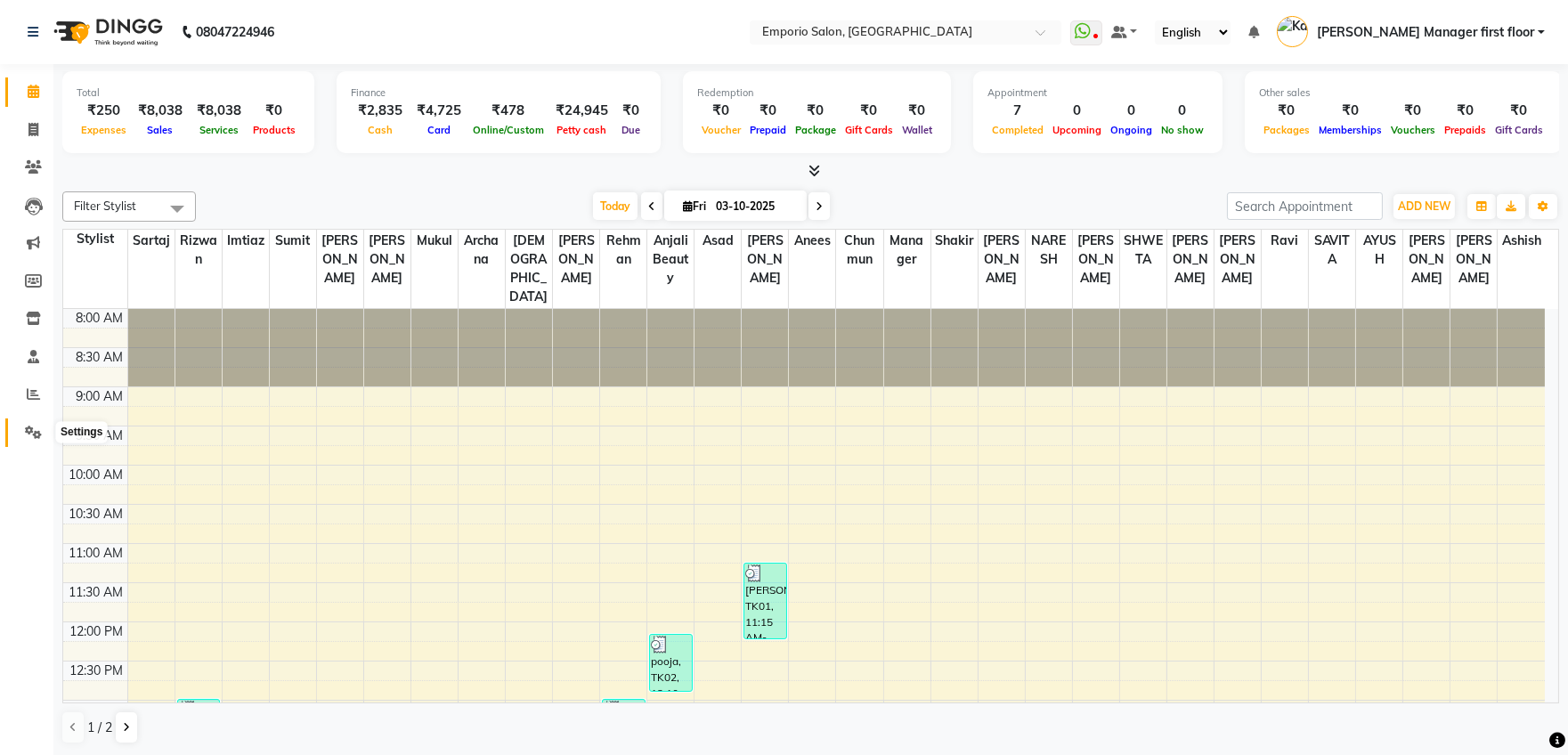
click at [30, 428] on icon at bounding box center [33, 432] width 17 height 14
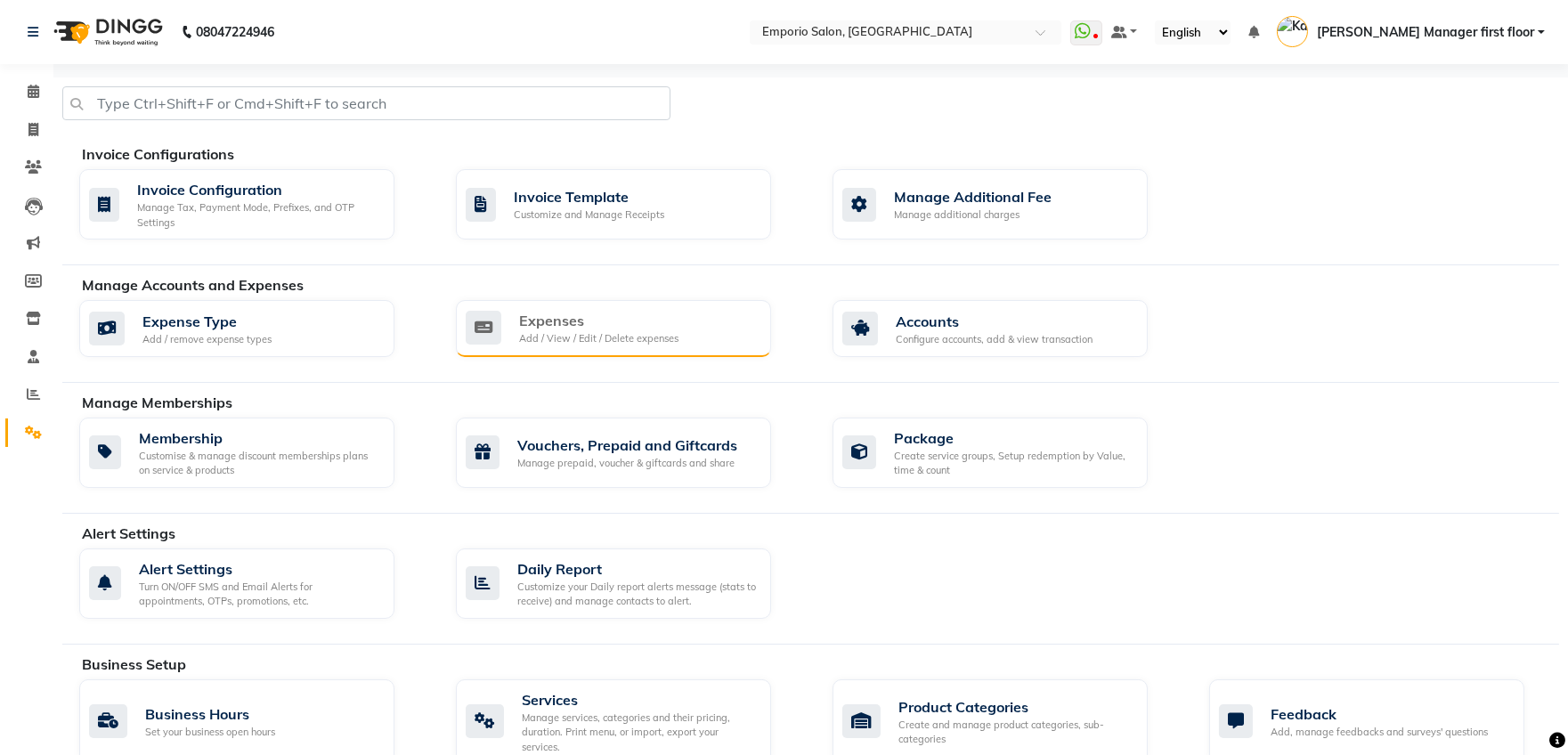
click at [576, 321] on div "Expenses" at bounding box center [598, 320] width 159 height 21
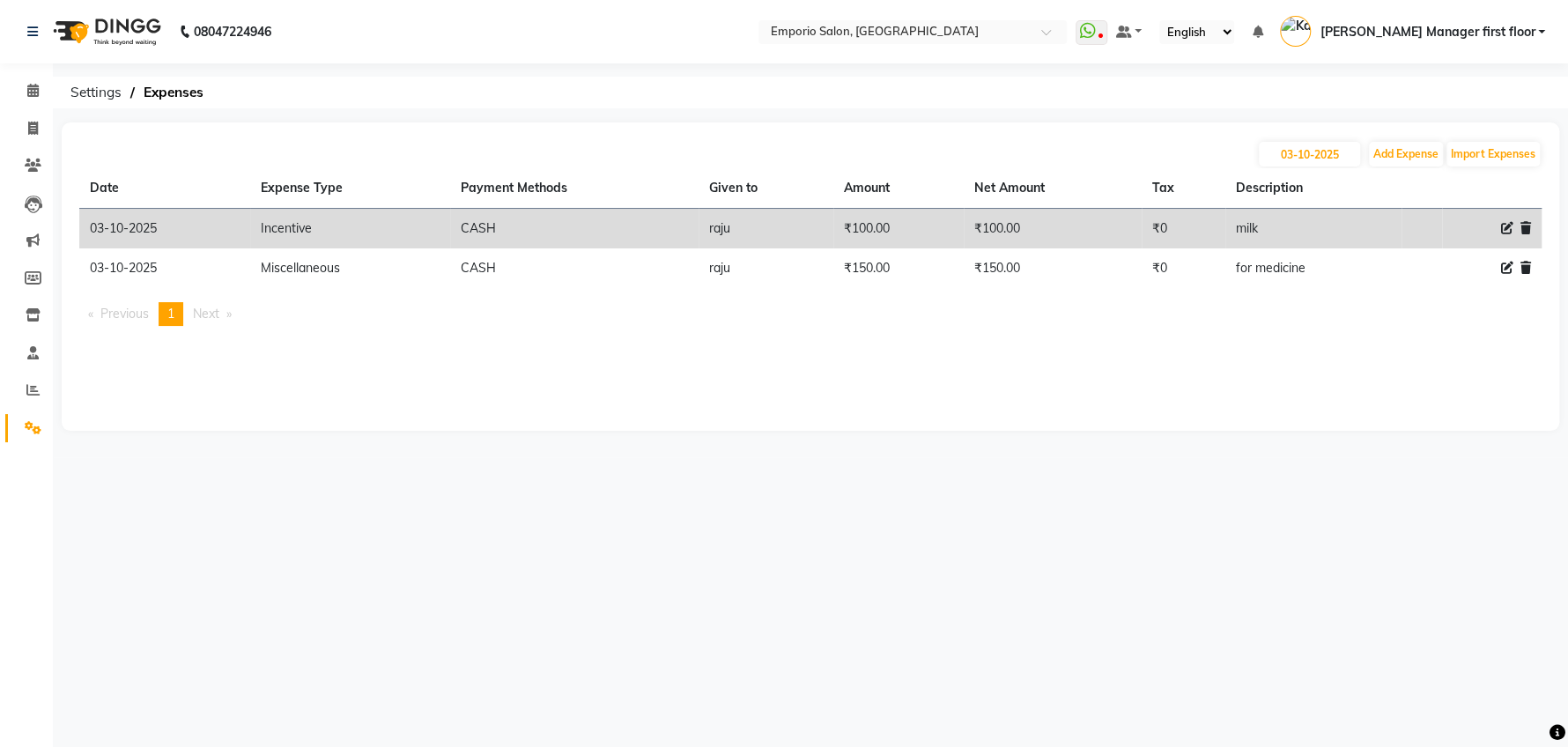
click at [1503, 226] on icon at bounding box center [1507, 228] width 13 height 13
select select "24596"
select select "1"
select select "5330"
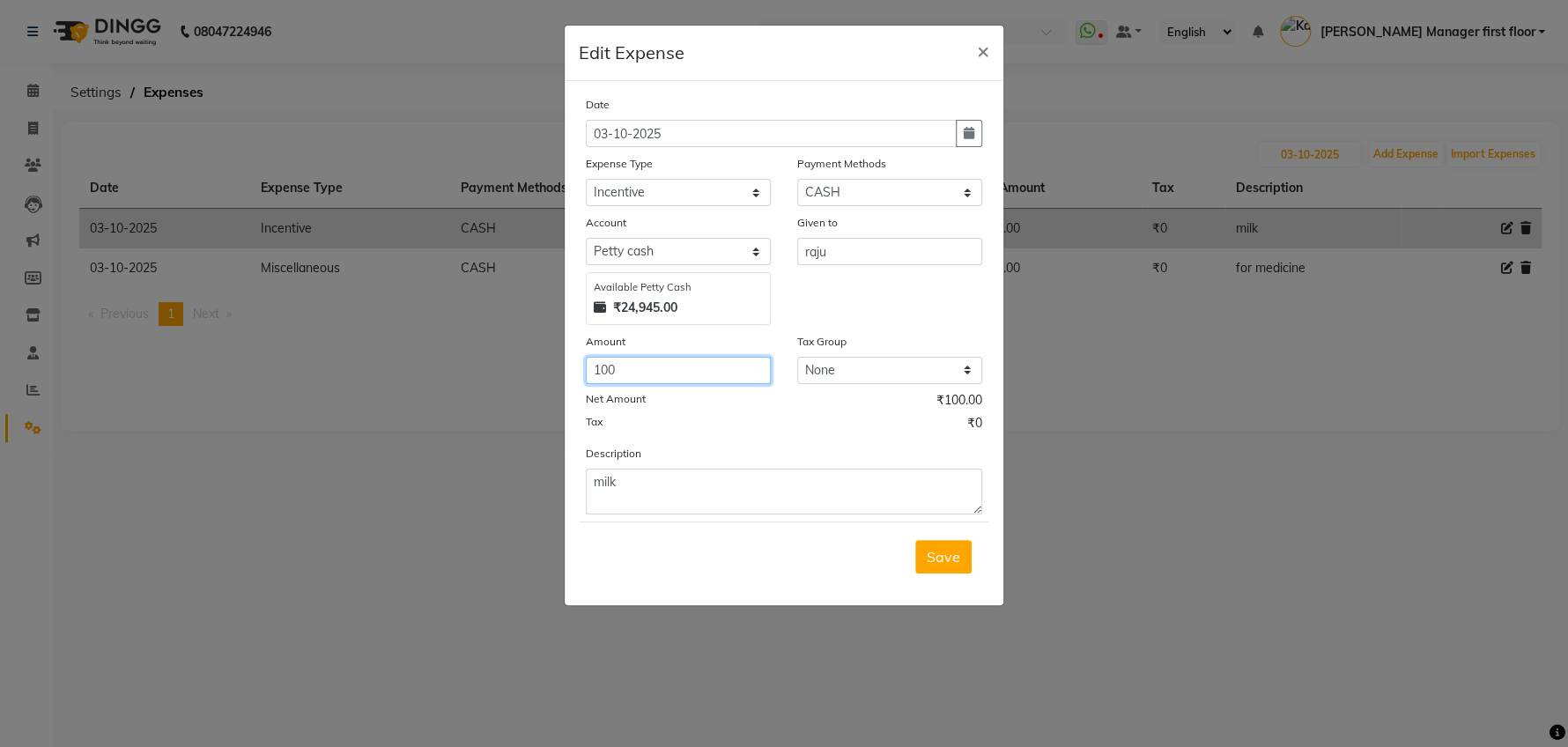
click at [663, 364] on input "100" at bounding box center [678, 370] width 185 height 27
type input "1"
type input "220"
click at [933, 556] on span "Save" at bounding box center [943, 556] width 34 height 17
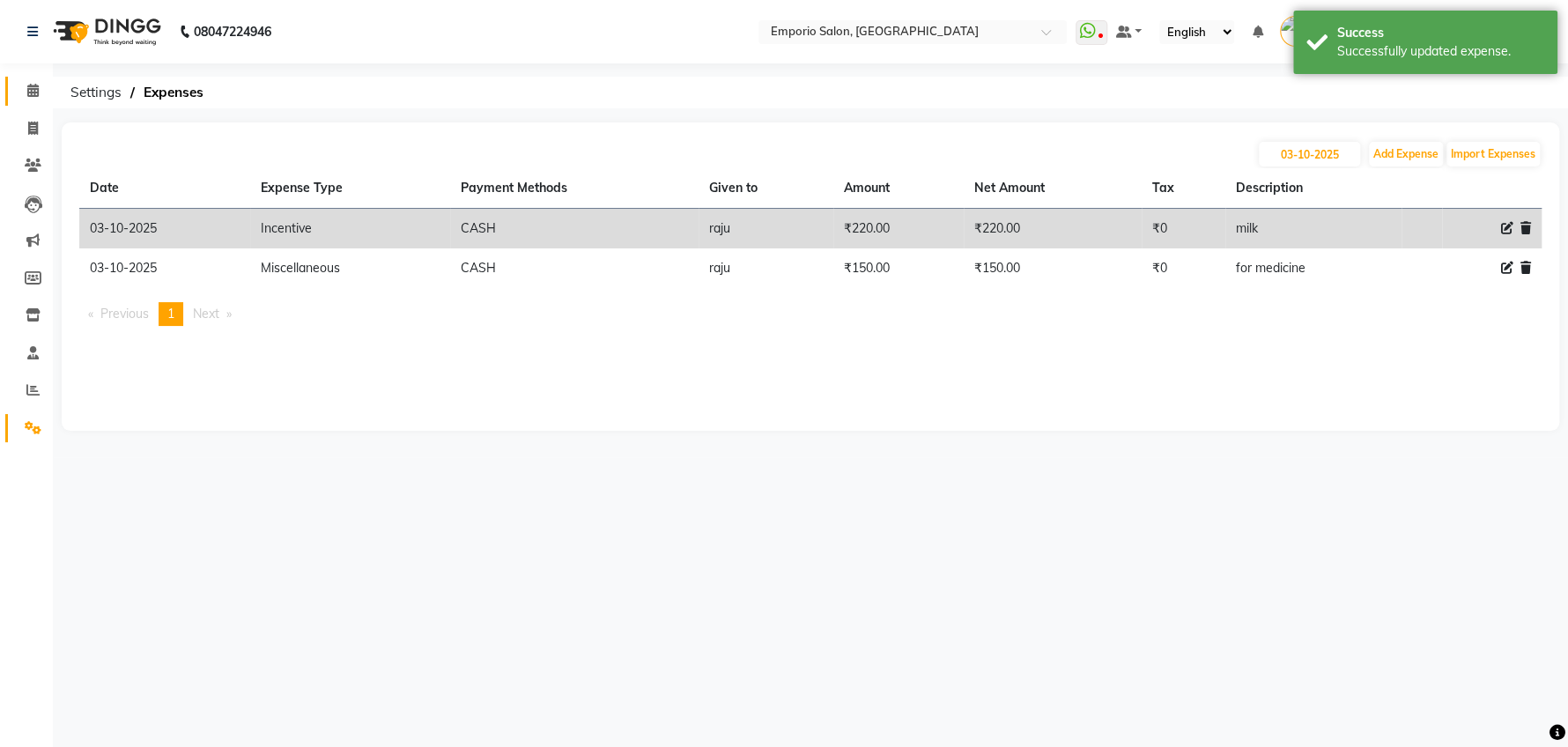
click at [32, 92] on icon at bounding box center [33, 90] width 12 height 14
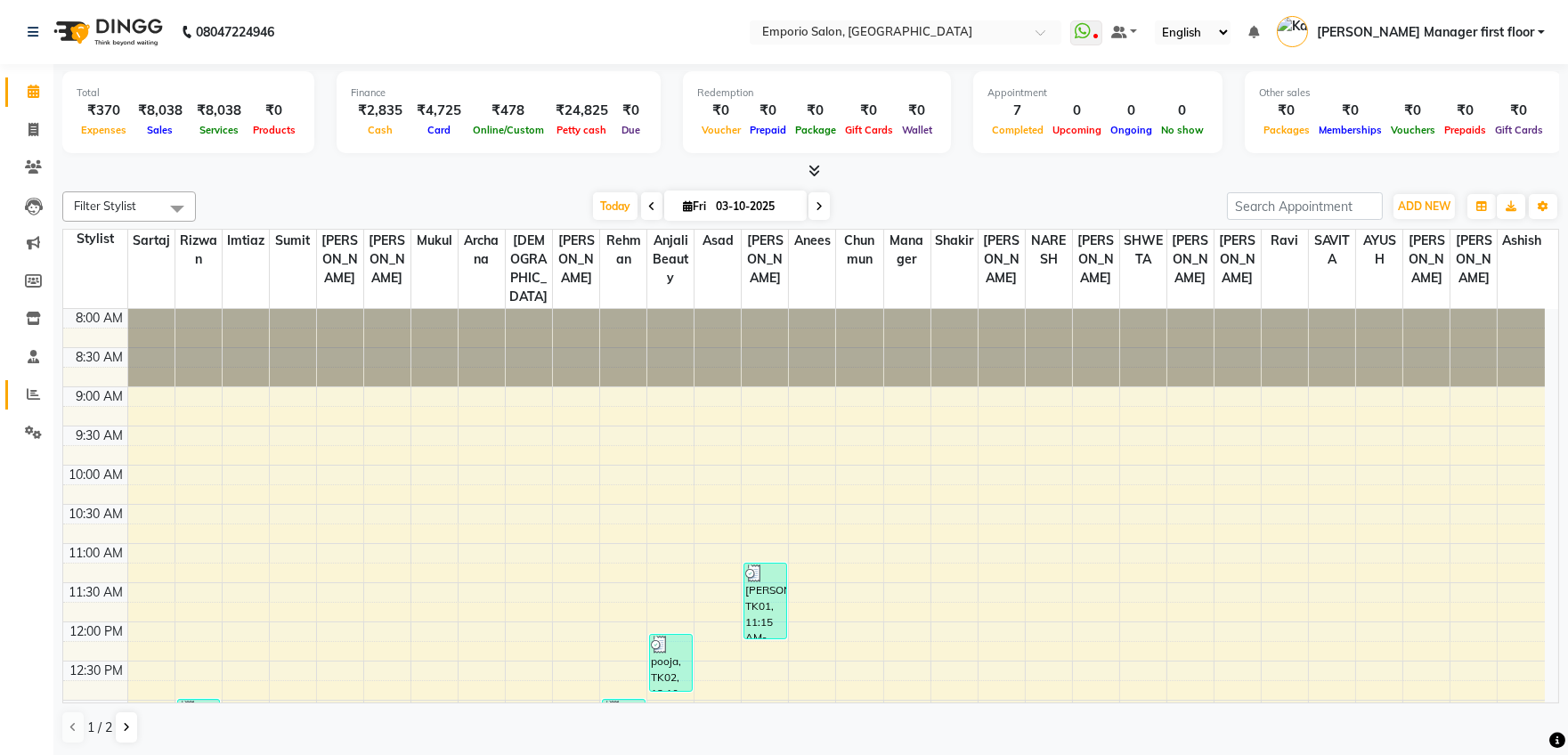
click at [29, 387] on icon at bounding box center [33, 394] width 14 height 14
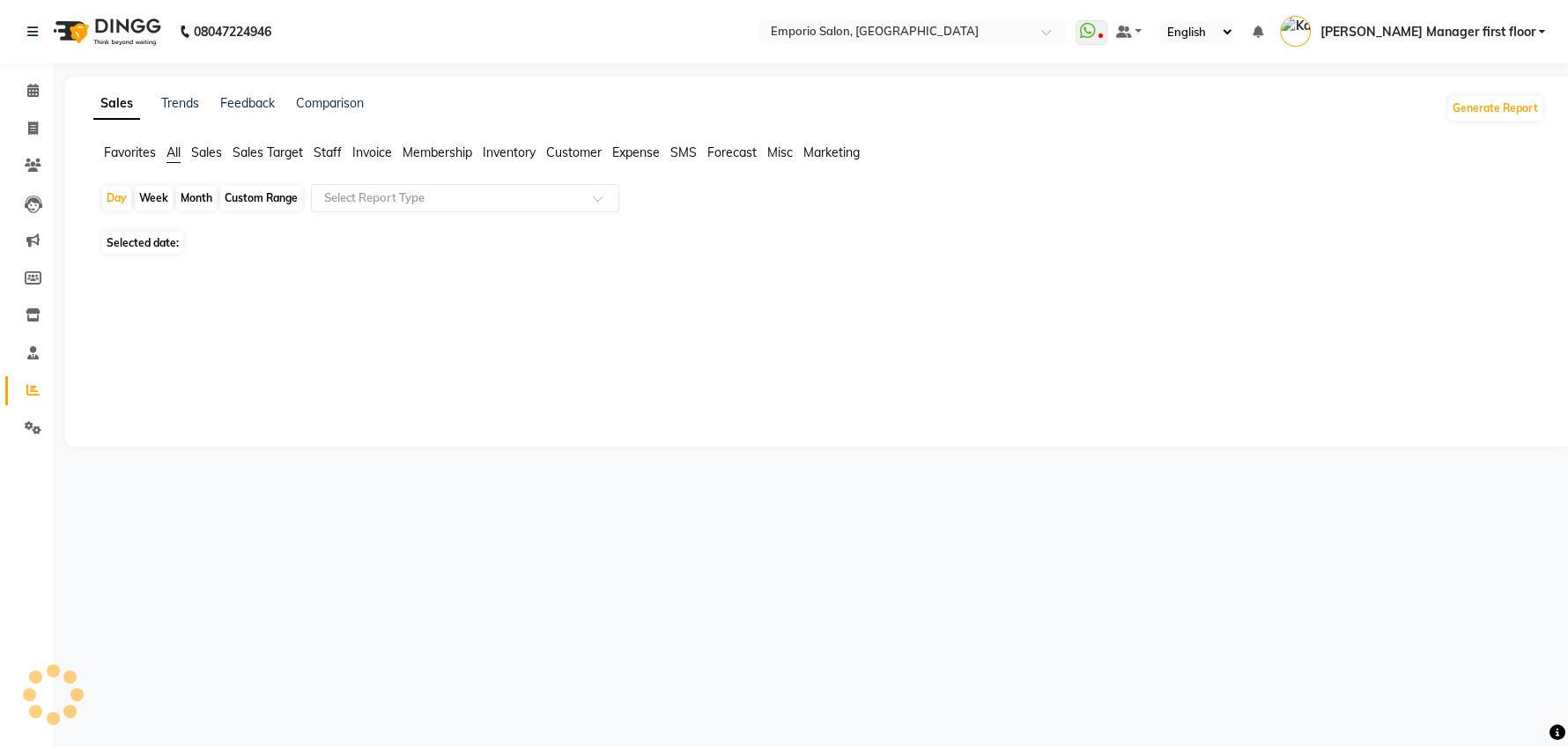
click at [319, 146] on span "Staff" at bounding box center [328, 152] width 28 height 15
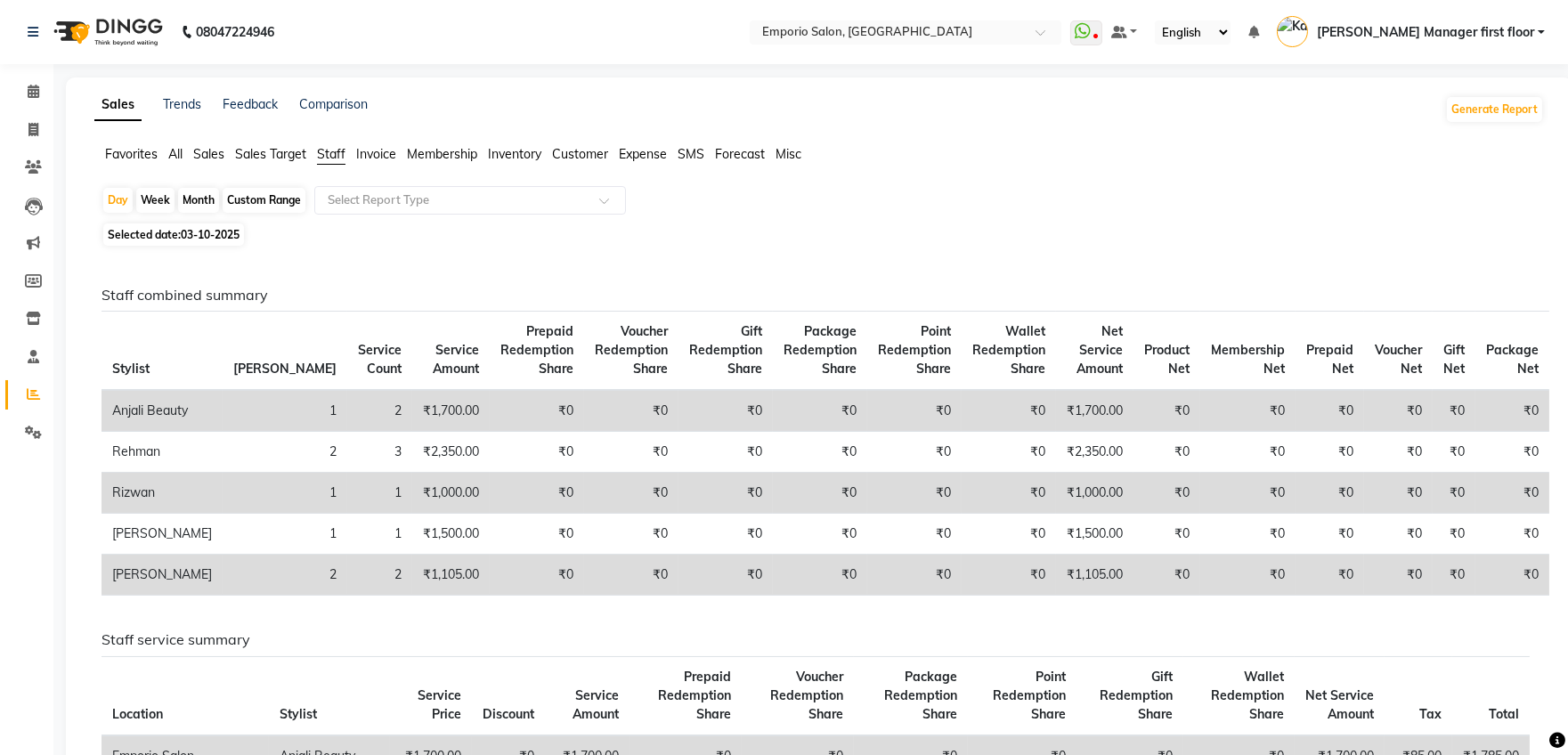
click at [210, 230] on span "03-10-2025" at bounding box center [210, 235] width 59 height 14
select select "10"
select select "2025"
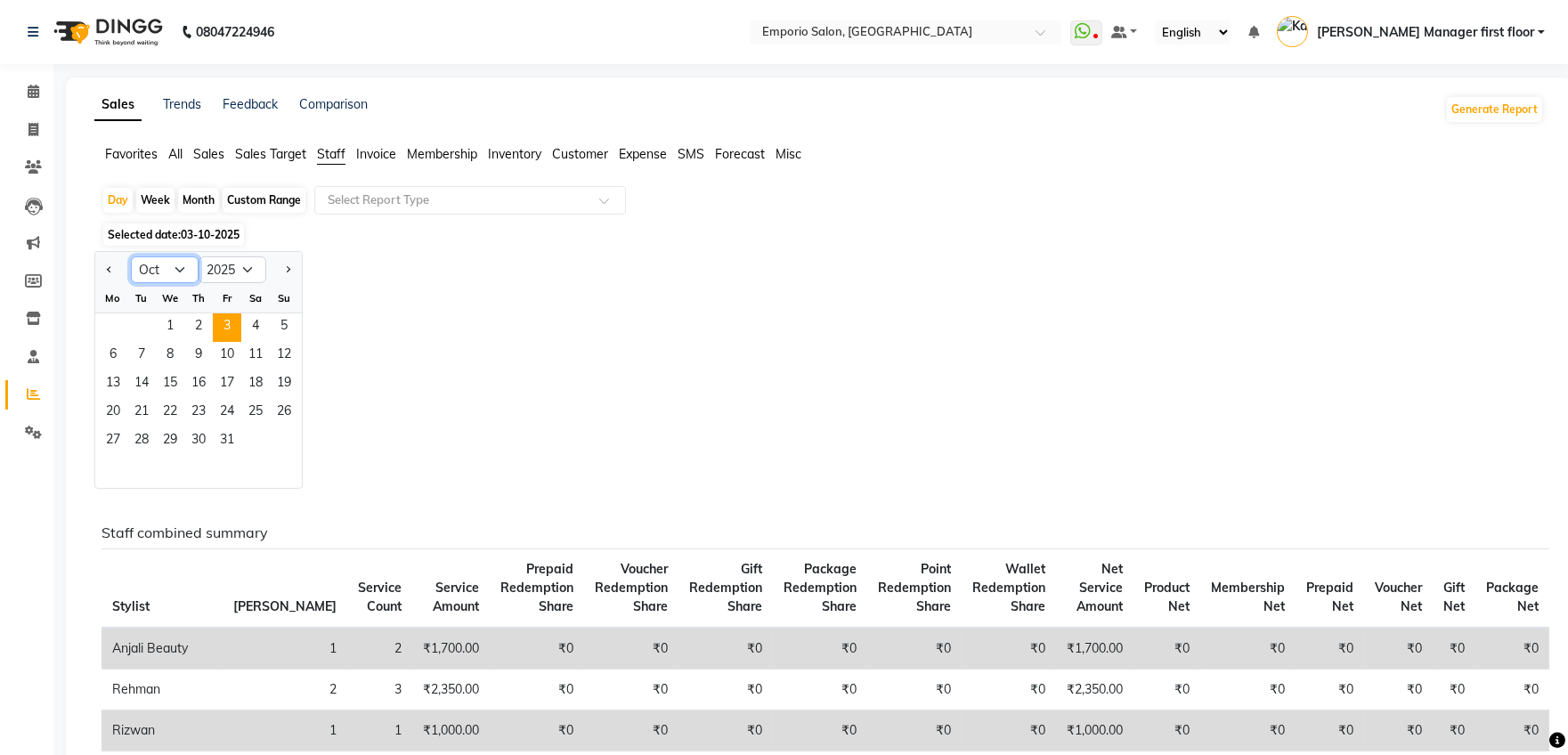
click at [155, 268] on select "Jan Feb Mar Apr May Jun Jul Aug Sep Oct Nov Dec" at bounding box center [165, 269] width 68 height 27
select select "9"
click at [131, 257] on select "Jan Feb Mar Apr May Jun Jul Aug Sep Oct Nov Dec" at bounding box center [165, 269] width 68 height 27
click at [141, 438] on span "30" at bounding box center [141, 441] width 29 height 29
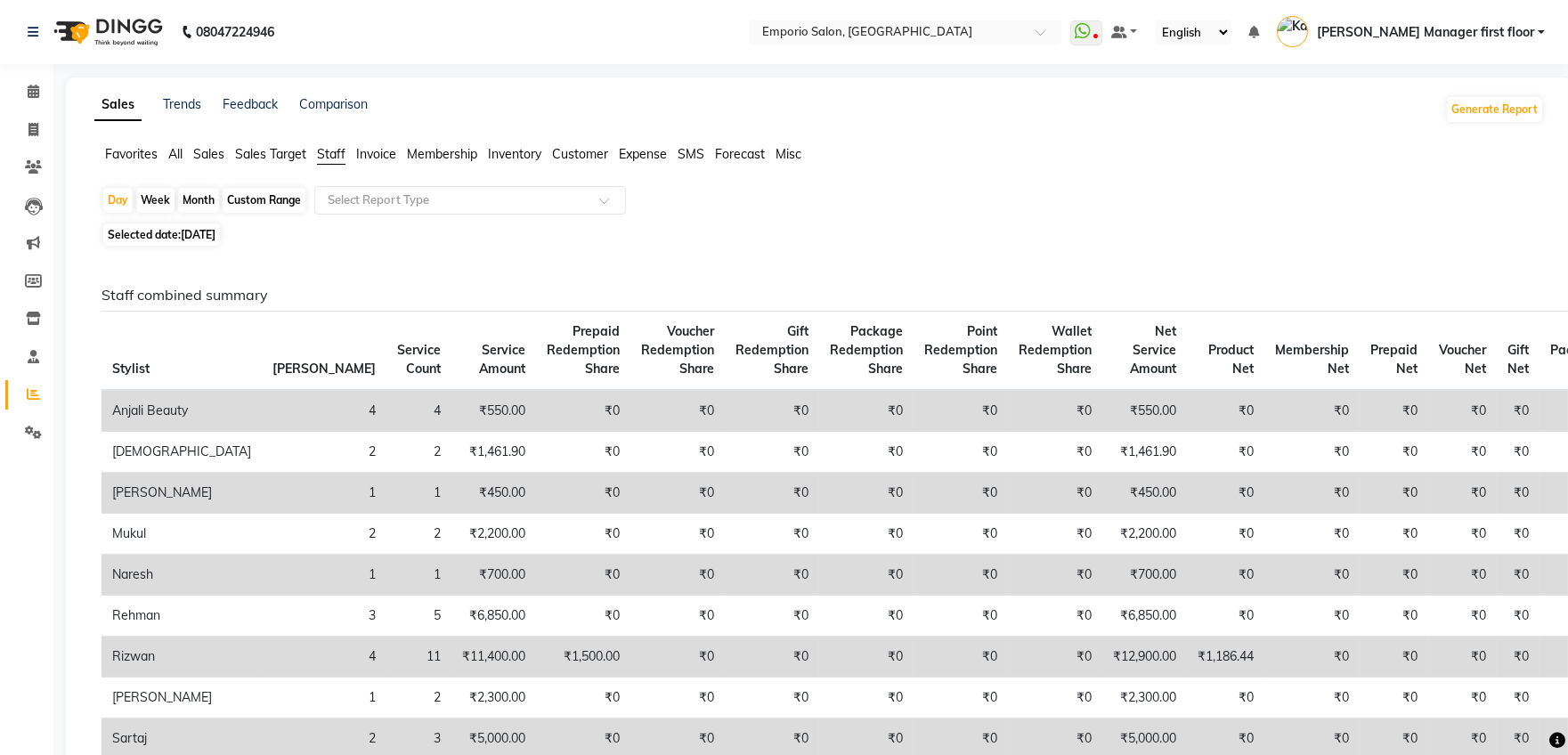
click at [212, 234] on span "30-09-2025" at bounding box center [198, 235] width 35 height 14
select select "9"
select select "2025"
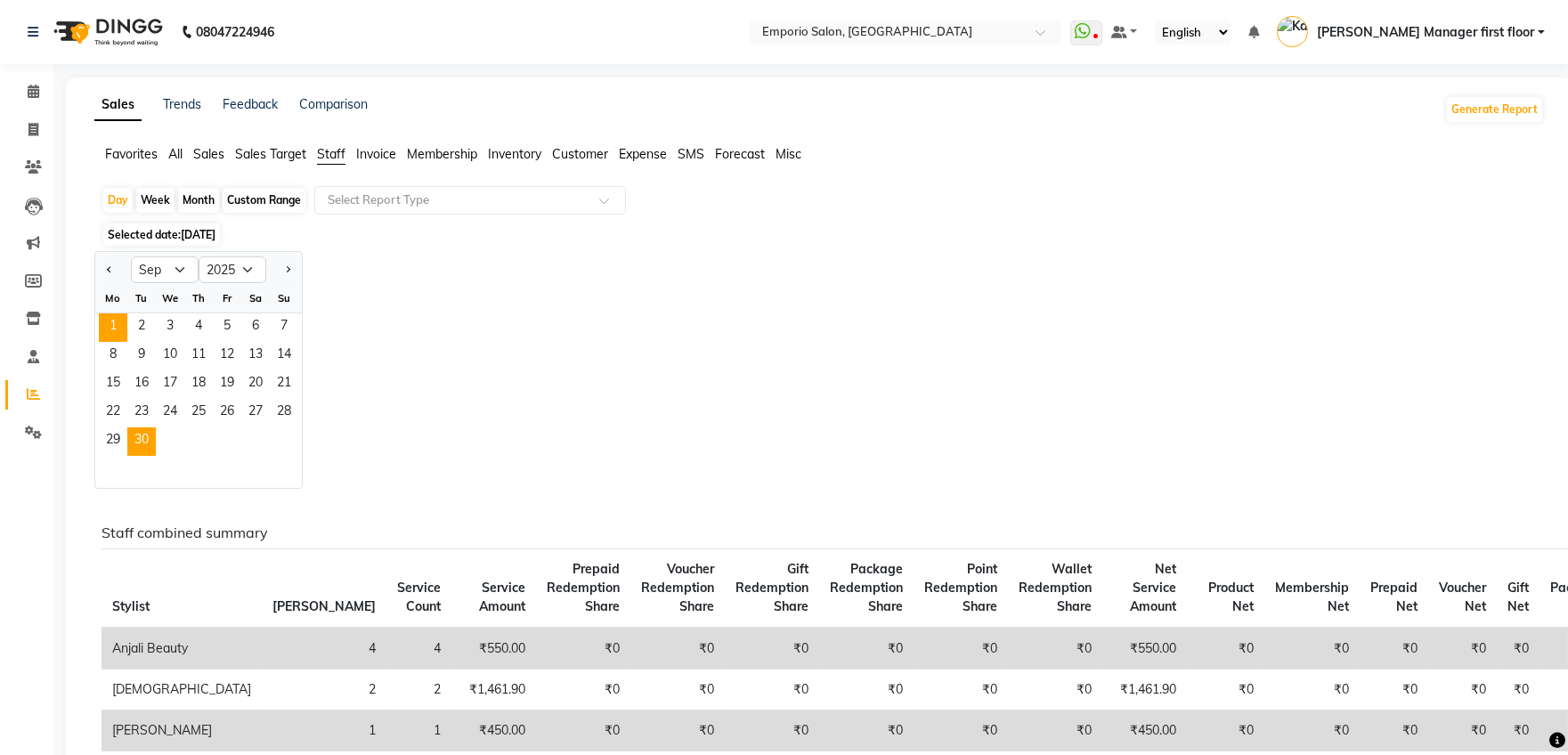
click at [112, 318] on span "1" at bounding box center [112, 327] width 29 height 29
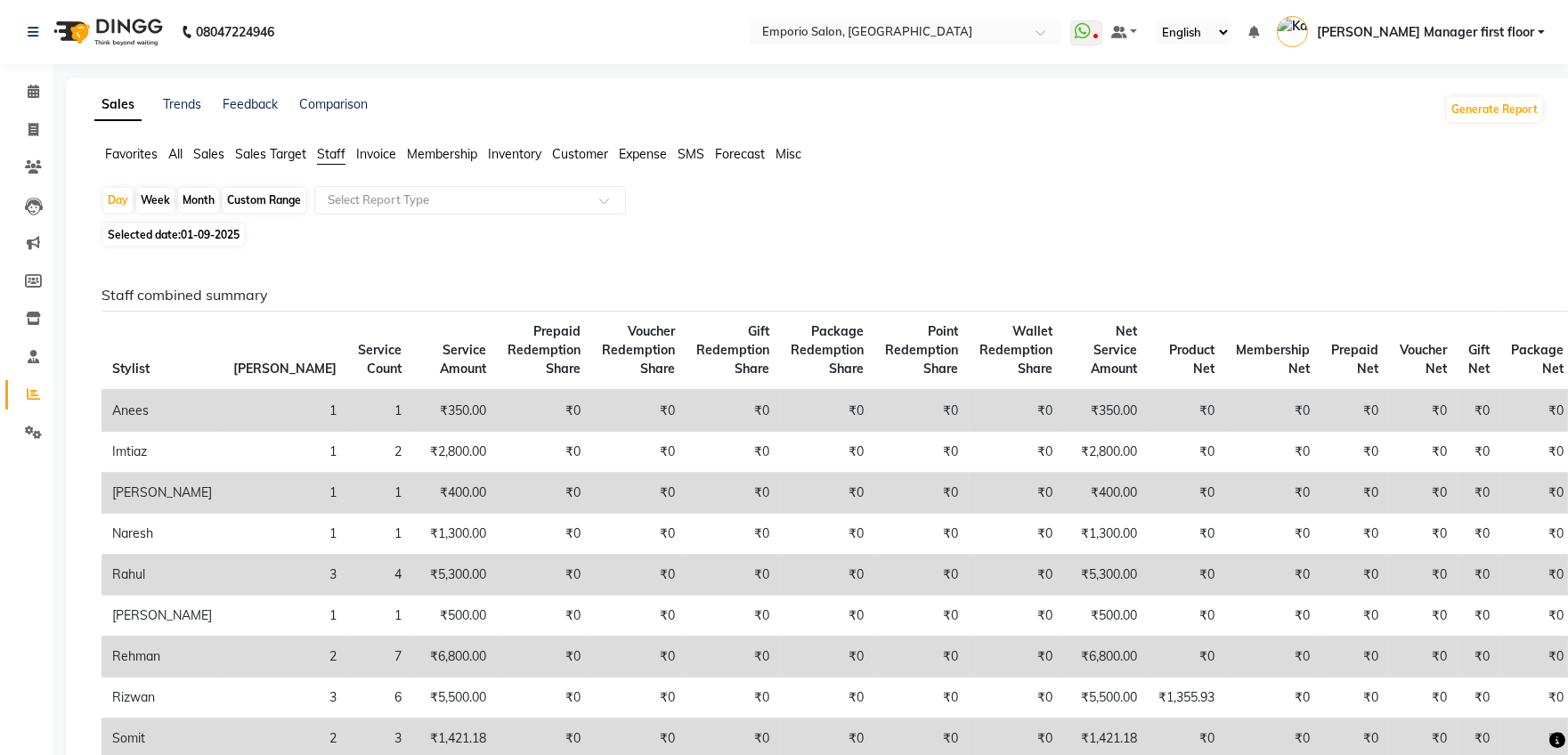
click at [142, 427] on td "Anees" at bounding box center [162, 410] width 121 height 41
click at [203, 234] on span "01-09-2025" at bounding box center [210, 235] width 59 height 14
select select "9"
select select "2025"
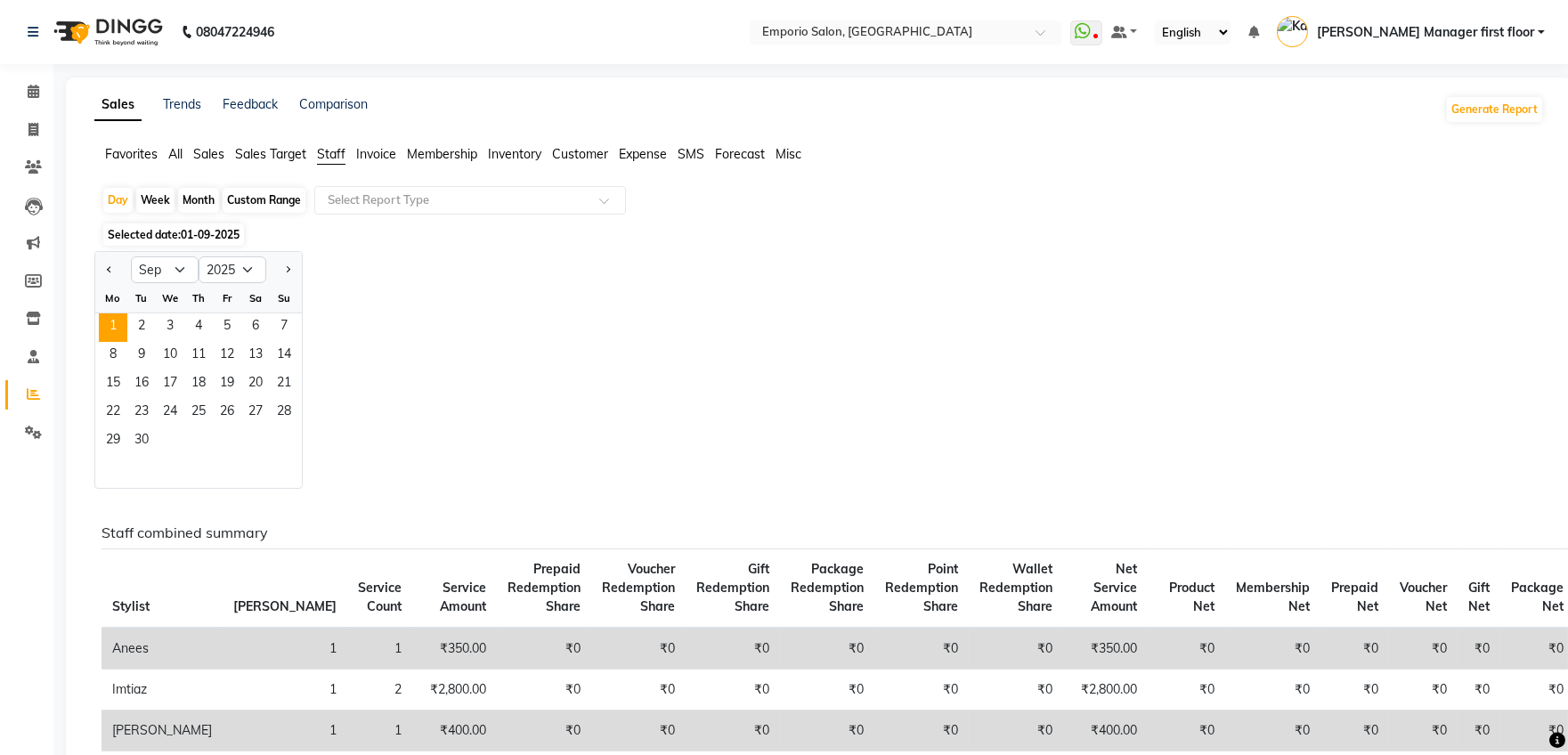
click at [198, 199] on div "Month" at bounding box center [199, 200] width 41 height 25
select select "9"
select select "2025"
click at [180, 258] on select "Jan Feb Mar Apr May Jun Jul Aug Sep Oct Nov Dec" at bounding box center [165, 269] width 68 height 27
click at [131, 257] on select "Jan Feb Mar Apr May Jun Jul Aug Sep Oct Nov Dec" at bounding box center [165, 269] width 68 height 27
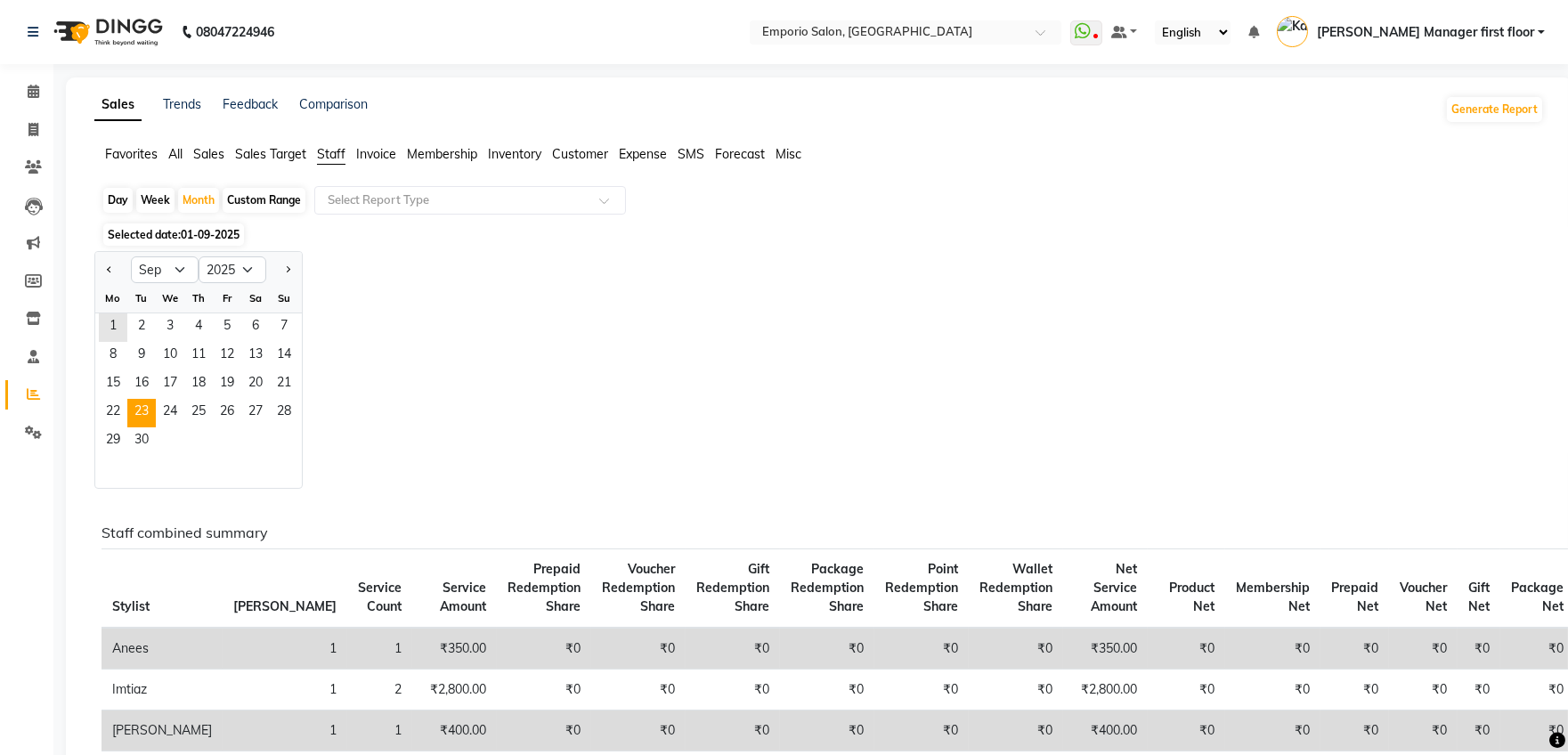
click at [142, 410] on span "23" at bounding box center [141, 413] width 29 height 29
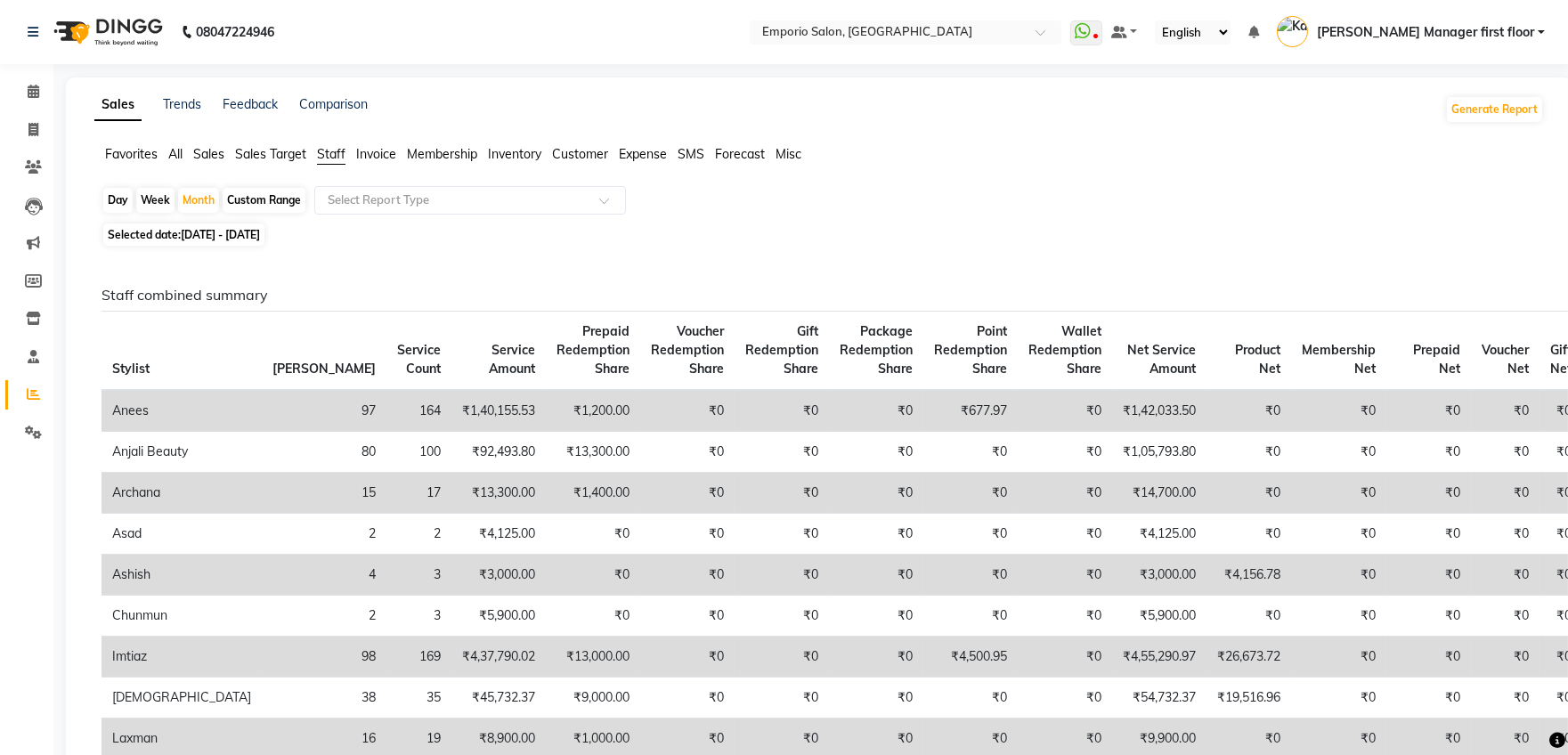
click at [122, 198] on div "Day" at bounding box center [118, 200] width 29 height 25
select select "9"
select select "2025"
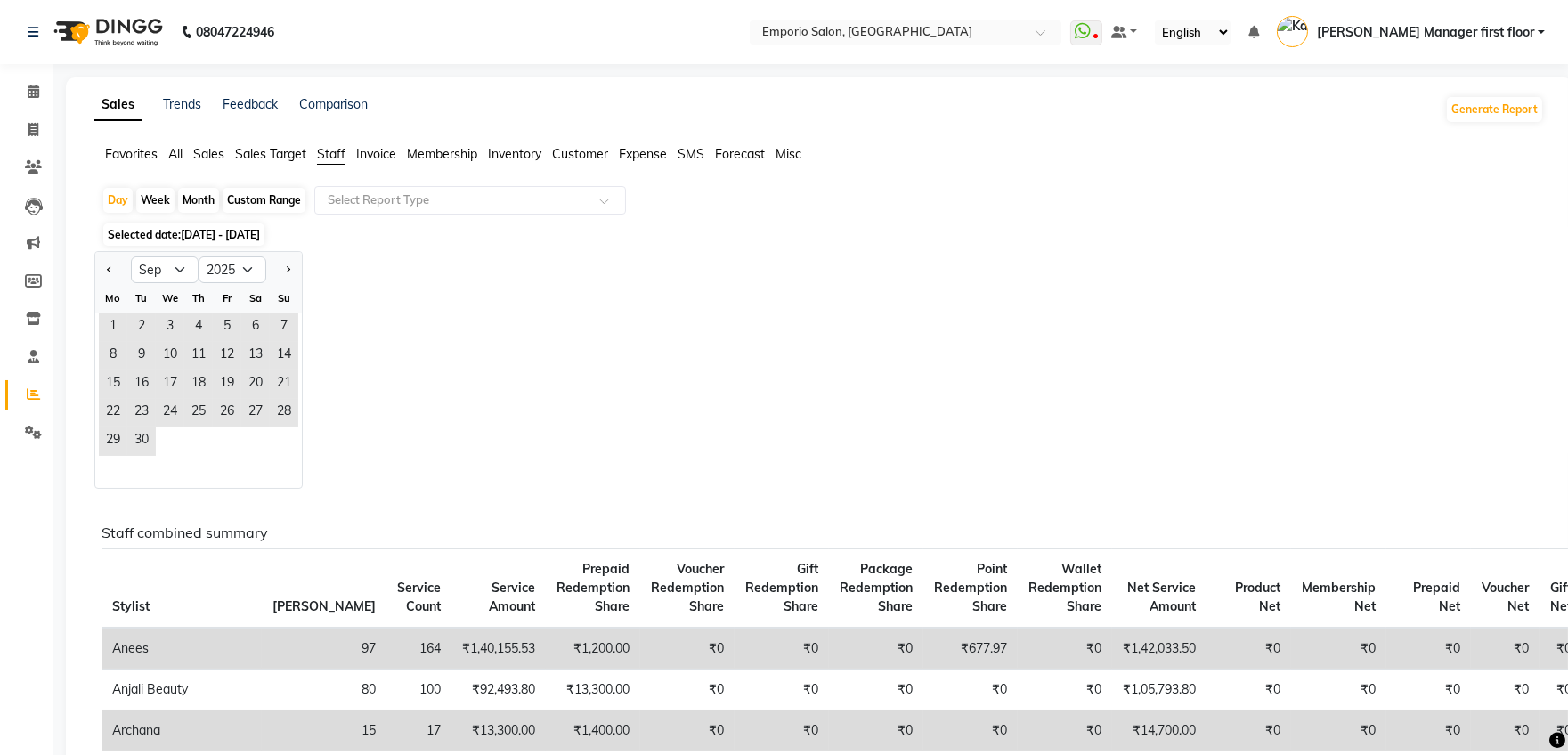
click at [441, 277] on div "Jan Feb Mar Apr May Jun Jul Aug Sep Oct Nov Dec 2015 2016 2017 2018 2019 2020 2…" at bounding box center [819, 370] width 1449 height 237
click at [331, 151] on span "Staff" at bounding box center [331, 154] width 29 height 16
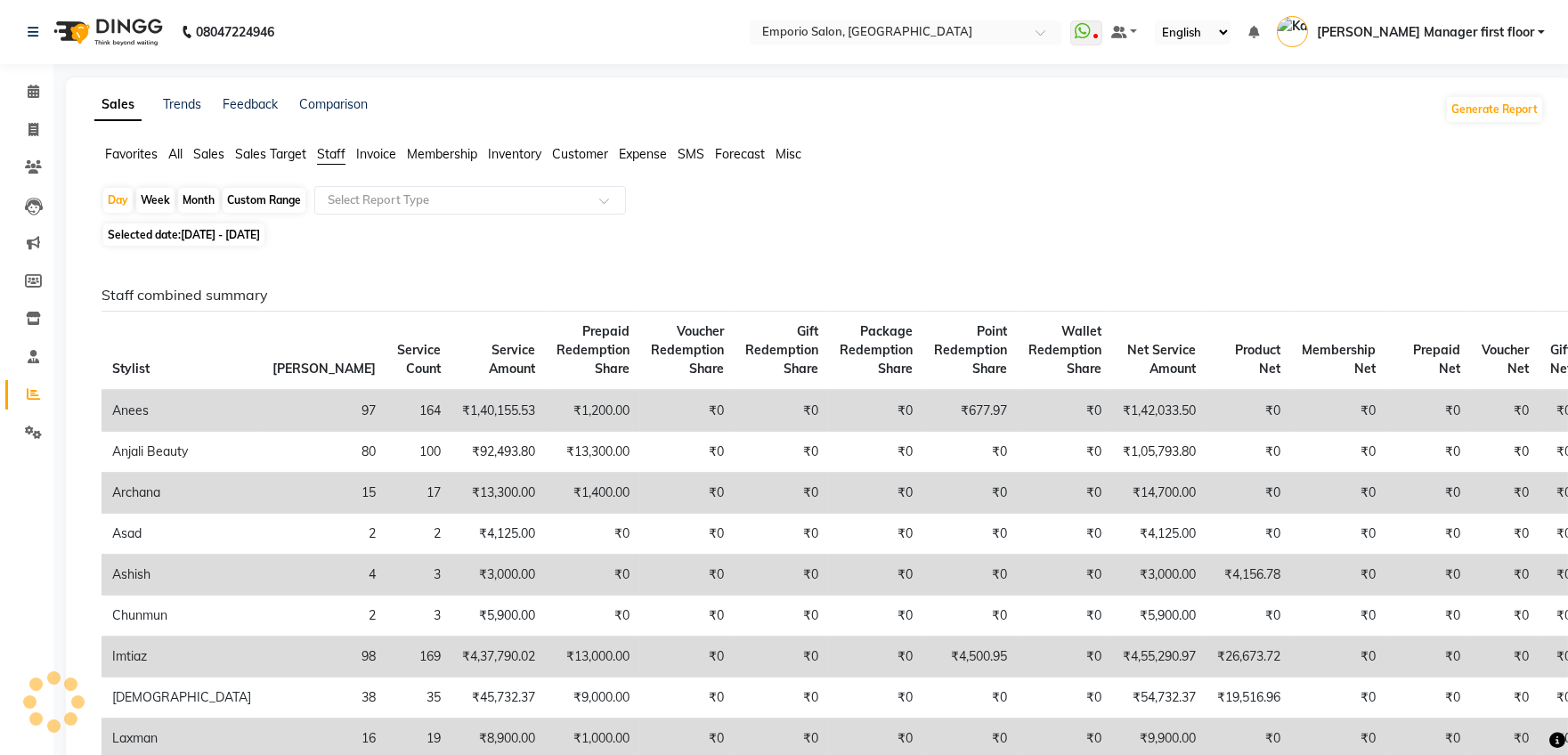
click at [545, 360] on th "Prepaid Redemption Share" at bounding box center [592, 351] width 95 height 79
click at [325, 153] on span "Staff" at bounding box center [331, 154] width 29 height 16
click at [116, 201] on div "Day" at bounding box center [118, 200] width 29 height 25
select select "9"
select select "2025"
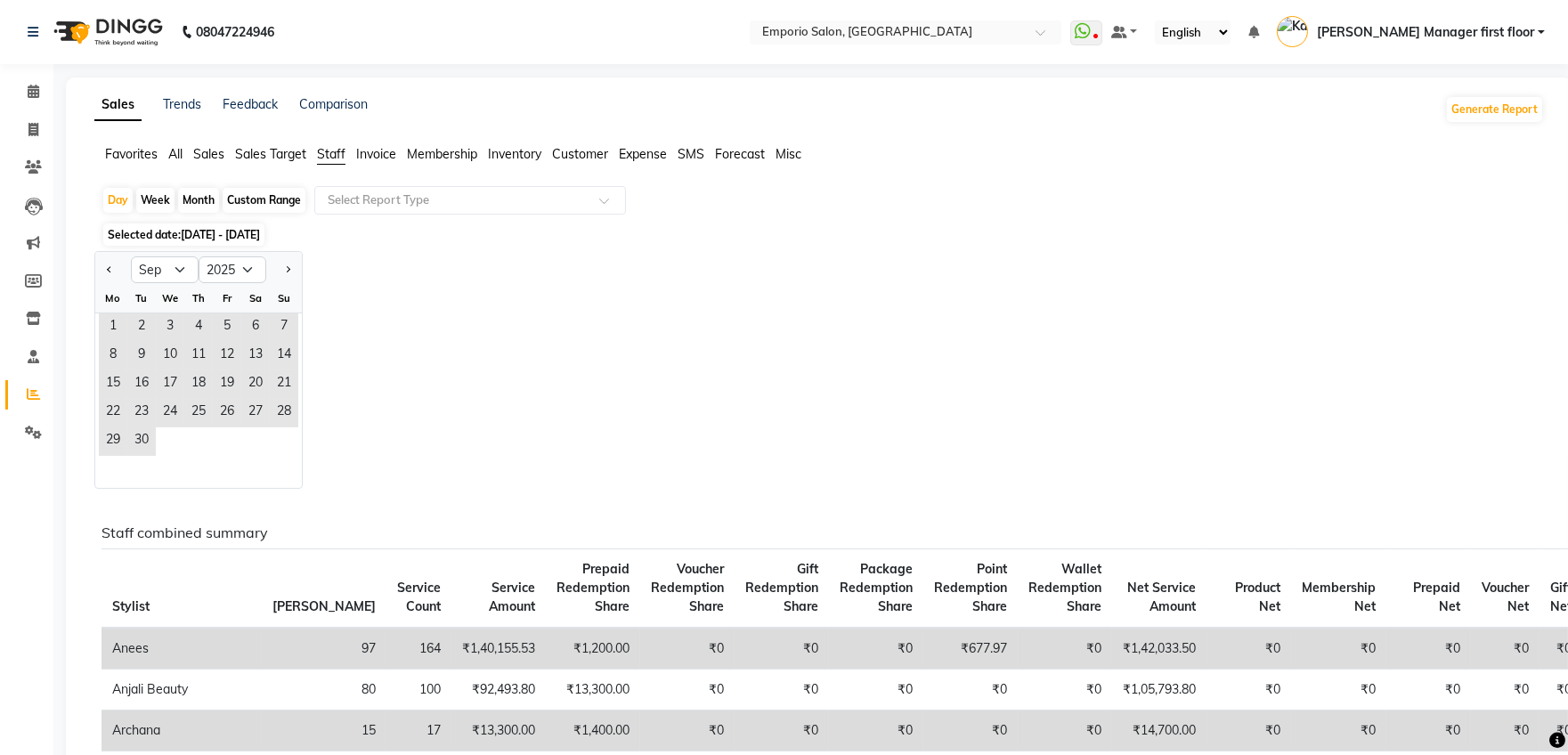
click at [329, 150] on span "Staff" at bounding box center [331, 154] width 29 height 16
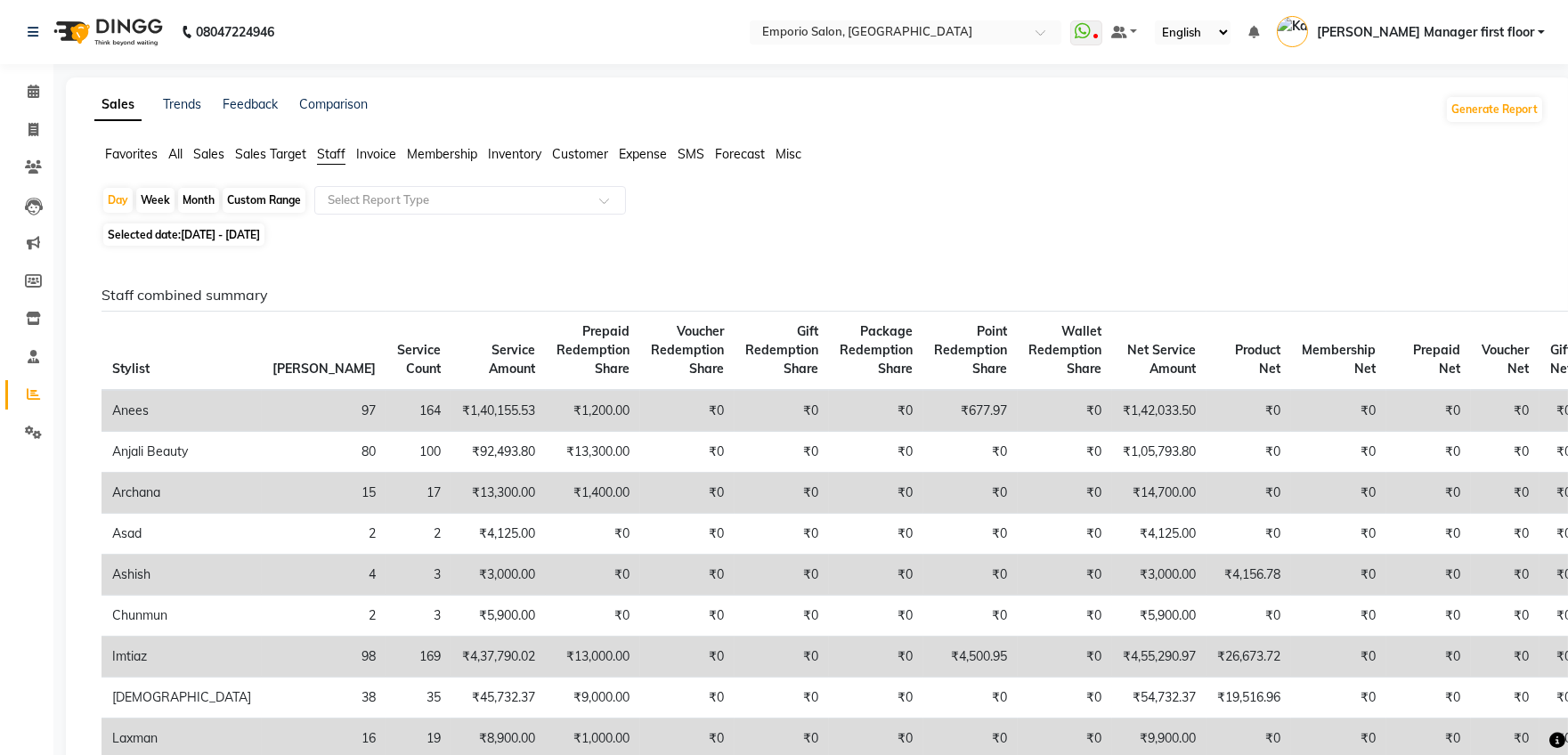
click at [202, 195] on div "Month" at bounding box center [199, 200] width 41 height 25
select select "9"
select select "2025"
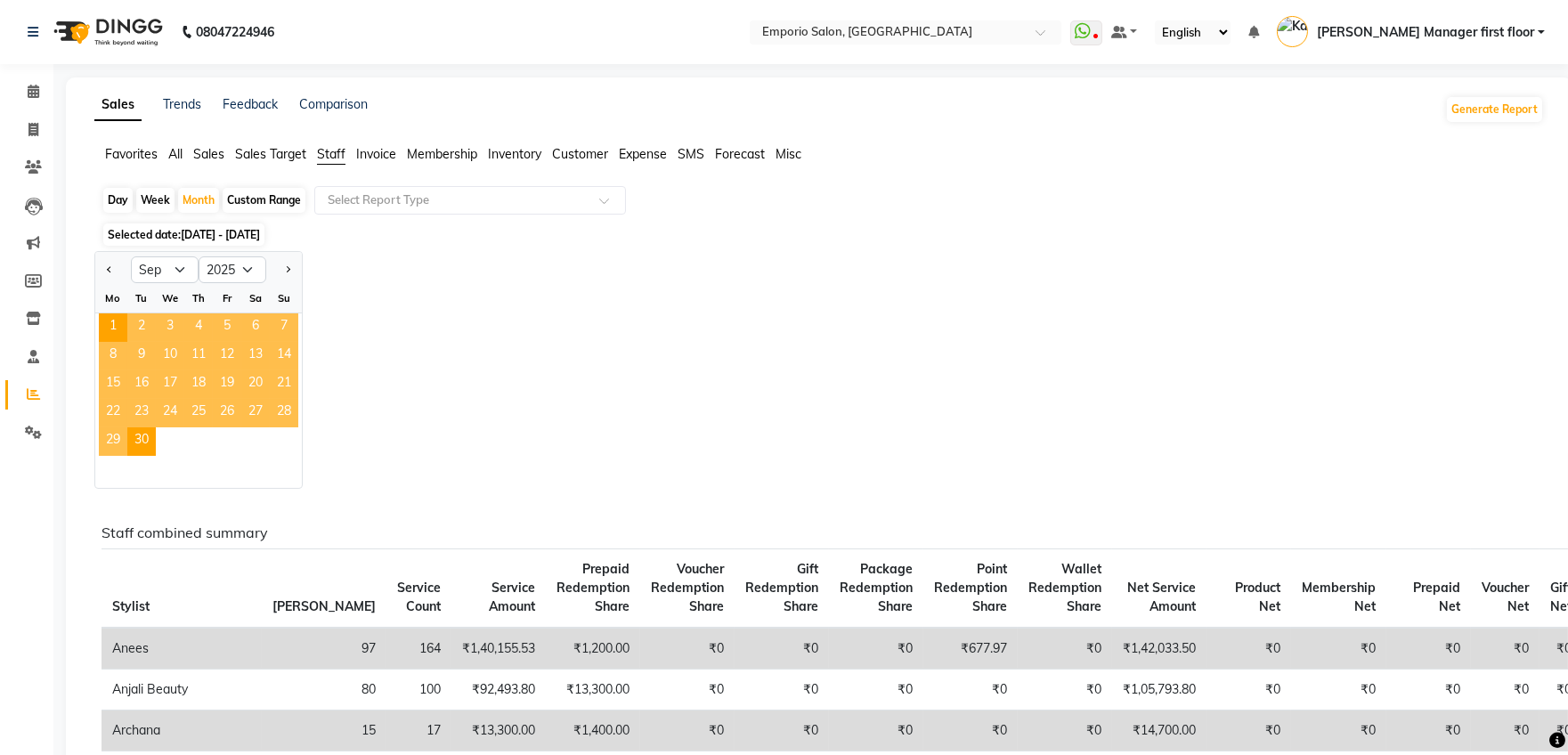
click at [128, 199] on div "Day" at bounding box center [118, 200] width 29 height 25
select select "9"
select select "2025"
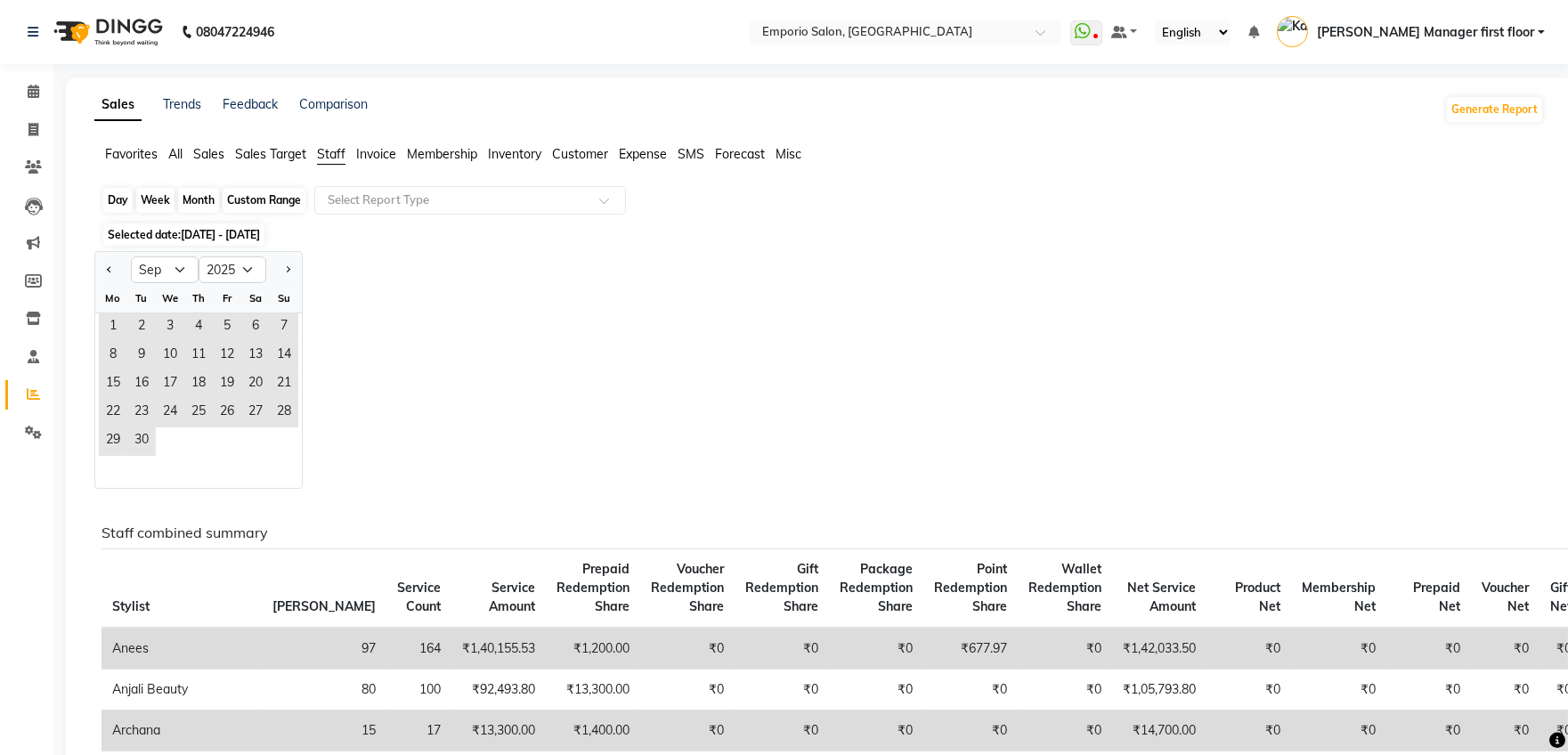
click at [128, 199] on div "Day" at bounding box center [118, 200] width 29 height 25
select select "9"
select select "2025"
click at [128, 199] on div "Day" at bounding box center [118, 200] width 29 height 25
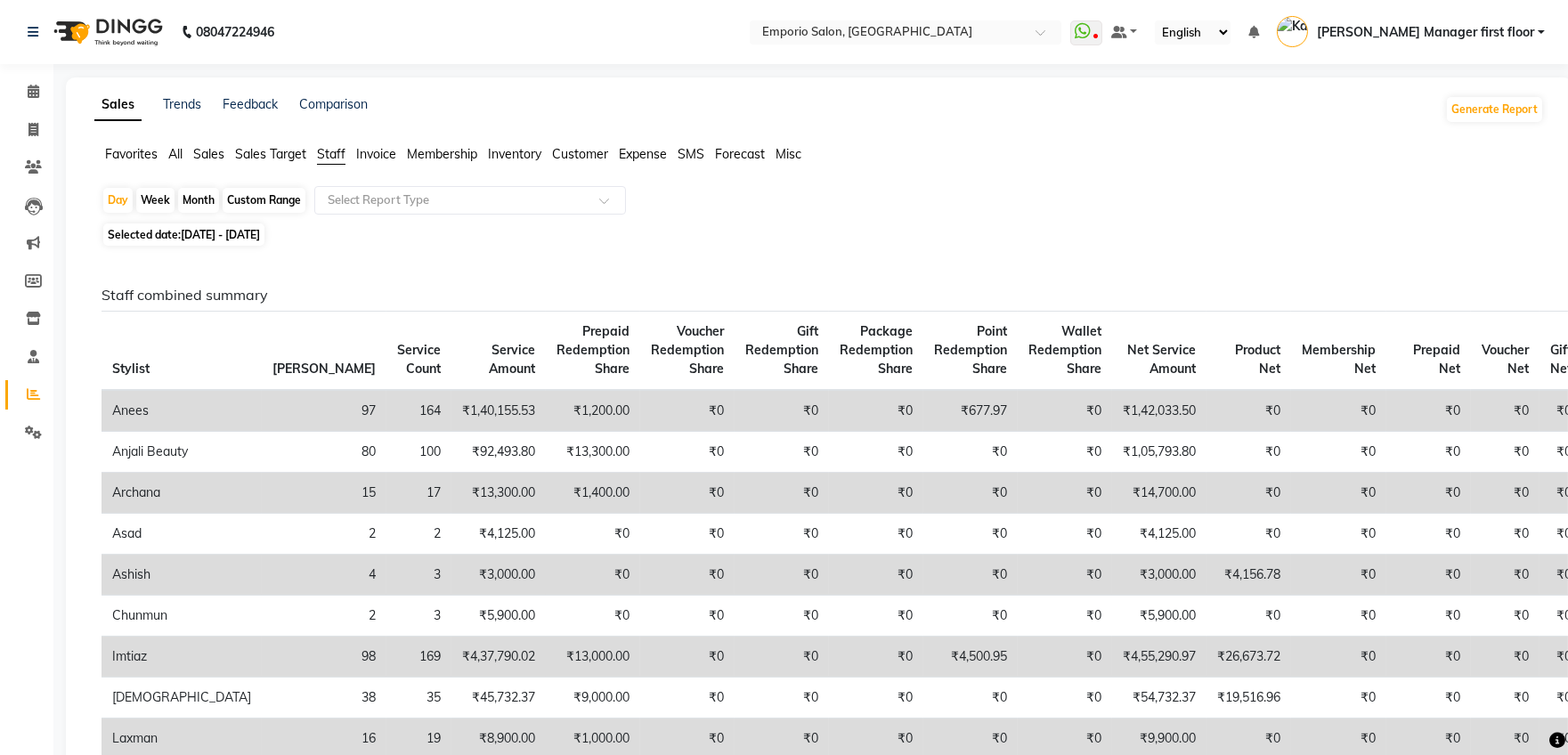
click at [122, 197] on div "Day" at bounding box center [118, 200] width 29 height 25
select select "9"
select select "2025"
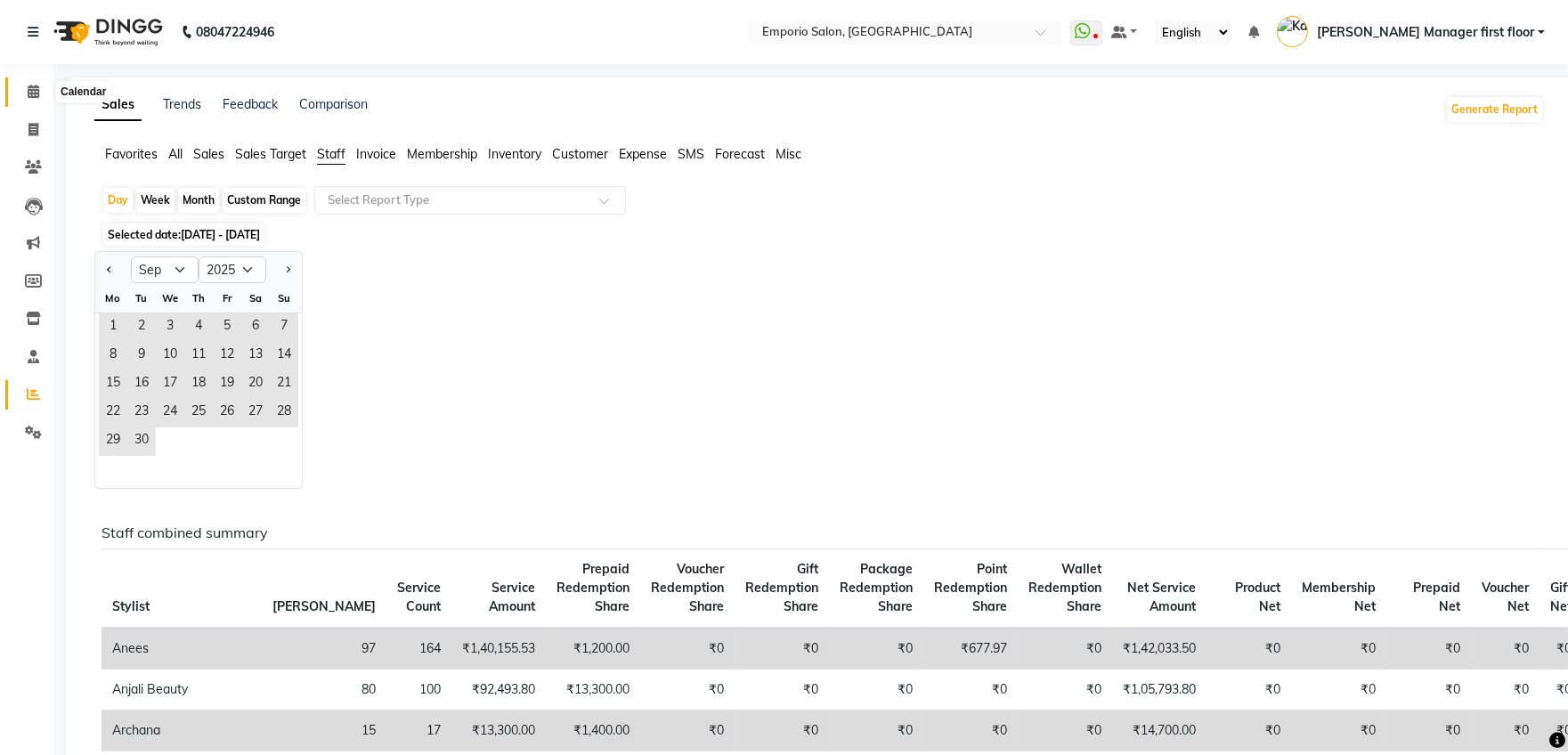
click at [33, 86] on icon at bounding box center [33, 91] width 12 height 14
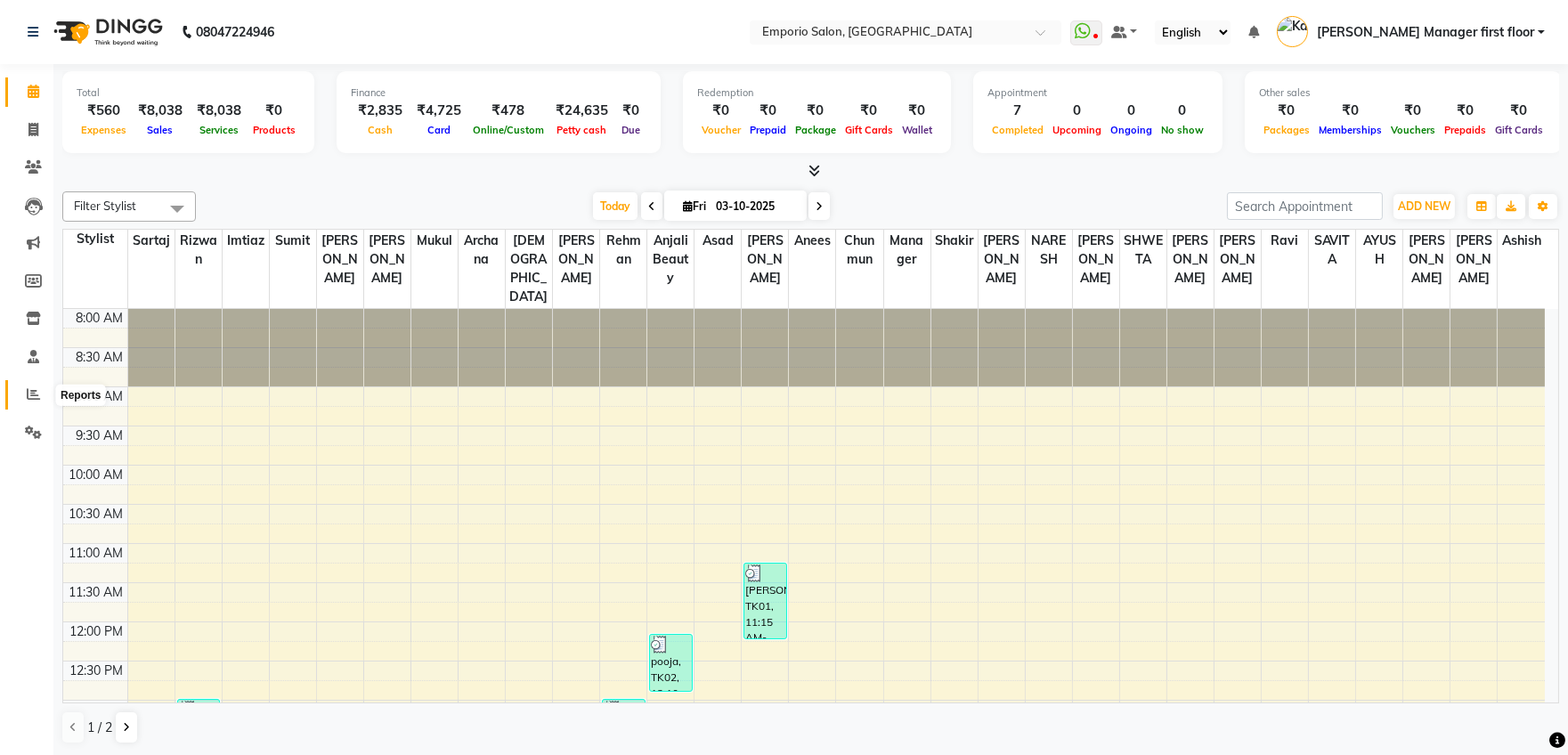
click at [27, 393] on icon at bounding box center [33, 394] width 14 height 14
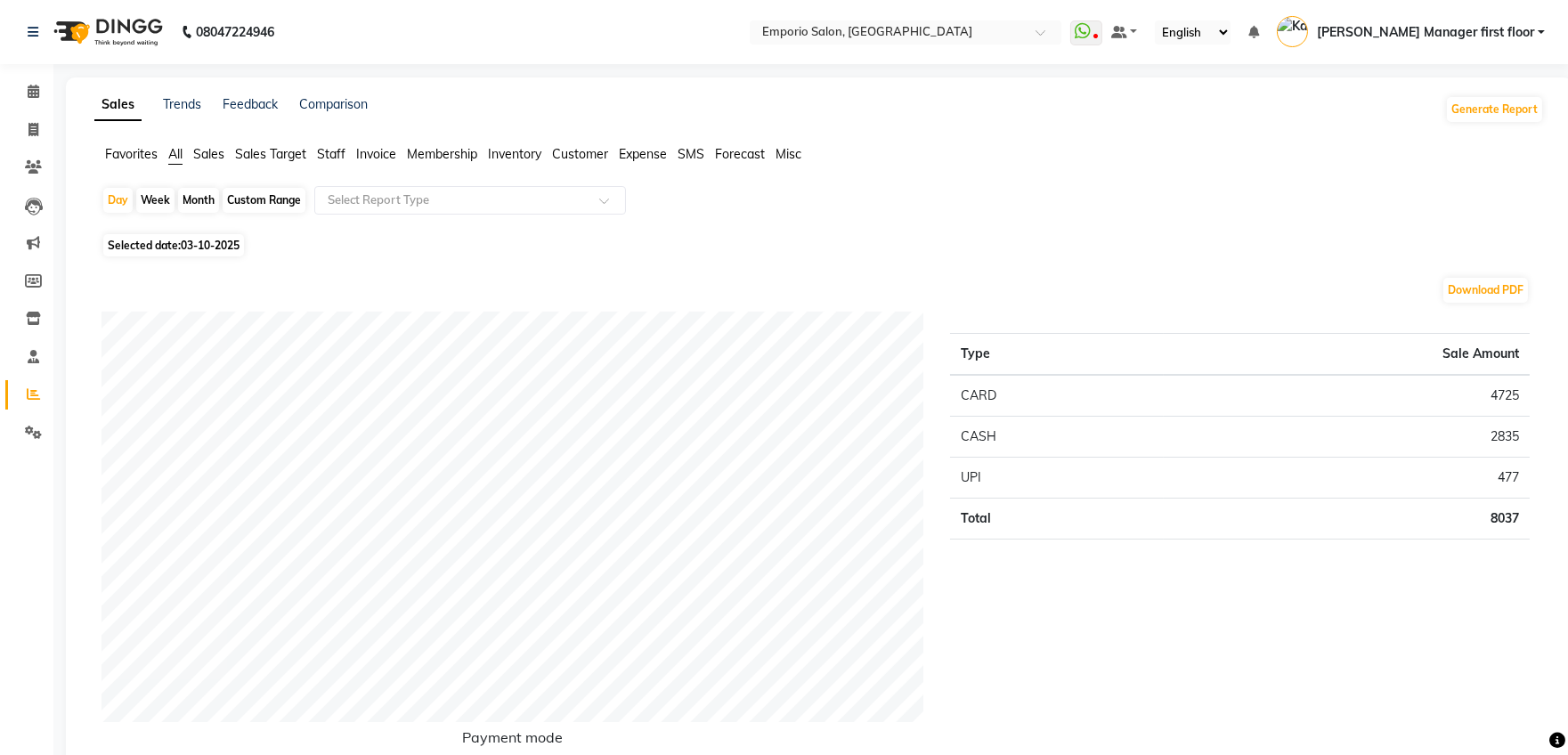
click at [142, 239] on span "Selected date: 03-10-2025" at bounding box center [173, 246] width 141 height 22
select select "10"
select select "2025"
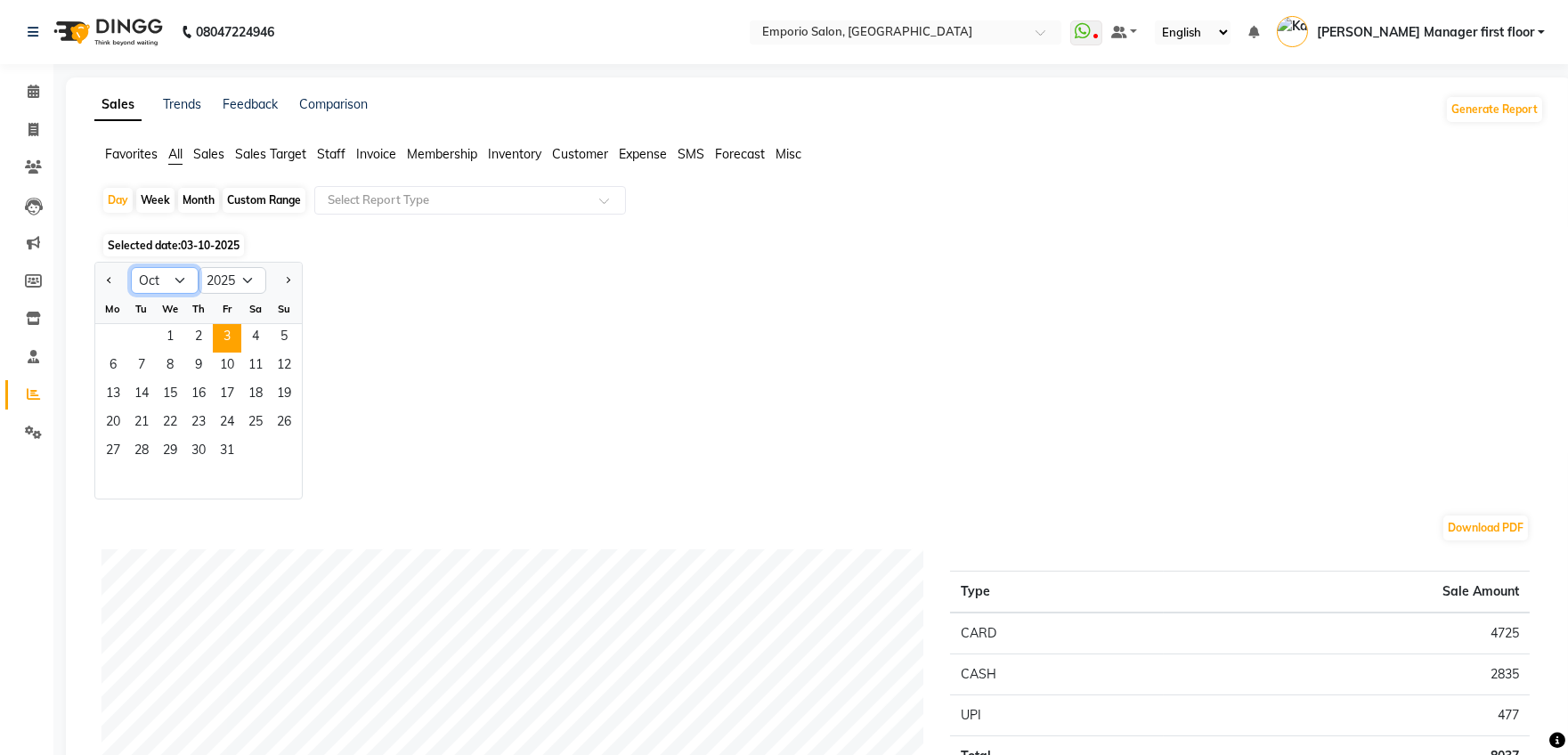
click at [178, 280] on select "Jan Feb Mar Apr May Jun Jul Aug Sep Oct Nov Dec" at bounding box center [165, 280] width 68 height 27
select select "9"
click at [131, 267] on select "Jan Feb Mar Apr May Jun Jul Aug Sep Oct Nov Dec" at bounding box center [165, 280] width 68 height 27
click at [138, 447] on span "30" at bounding box center [141, 452] width 29 height 29
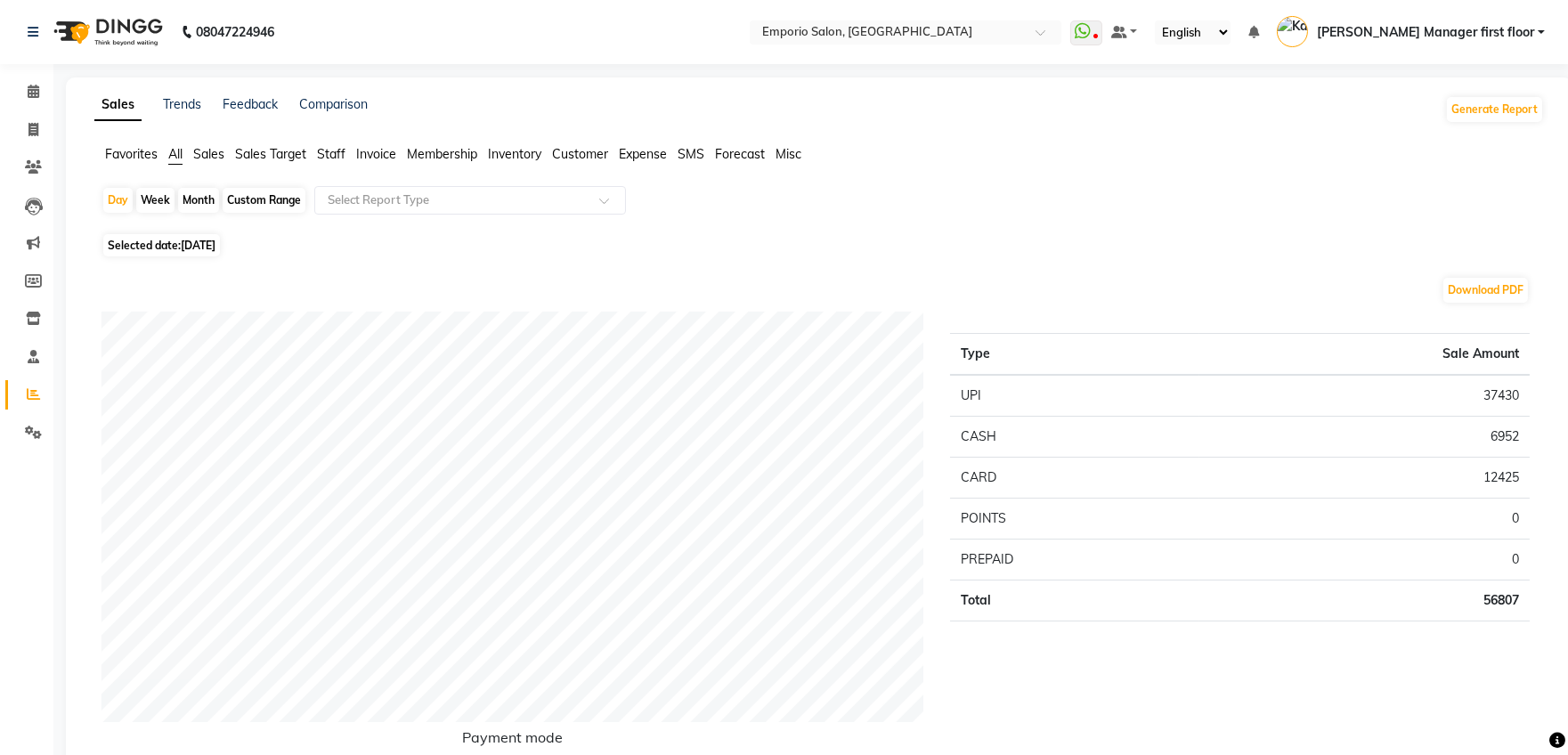
click at [330, 159] on span "Staff" at bounding box center [331, 154] width 29 height 16
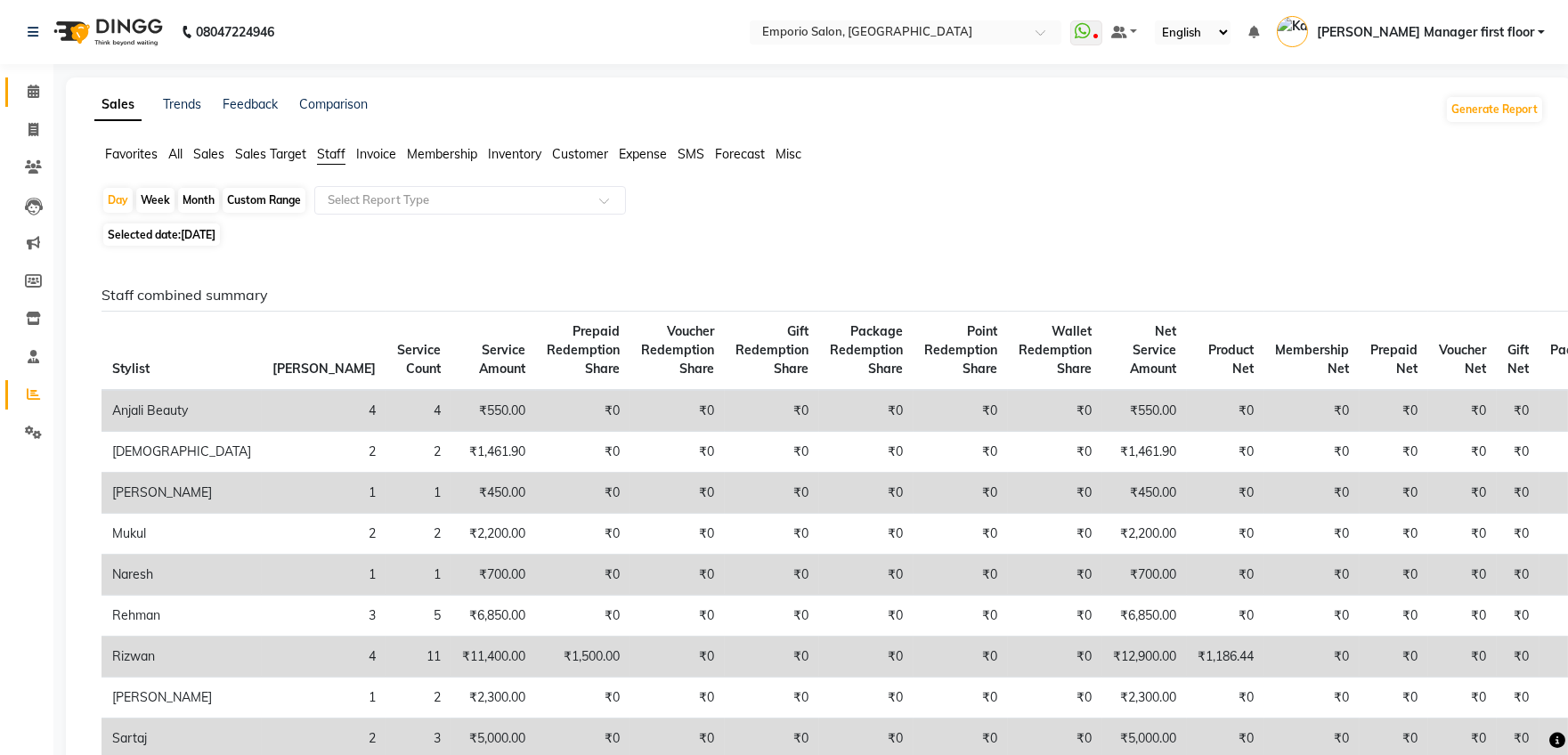
click at [28, 95] on icon at bounding box center [33, 91] width 12 height 14
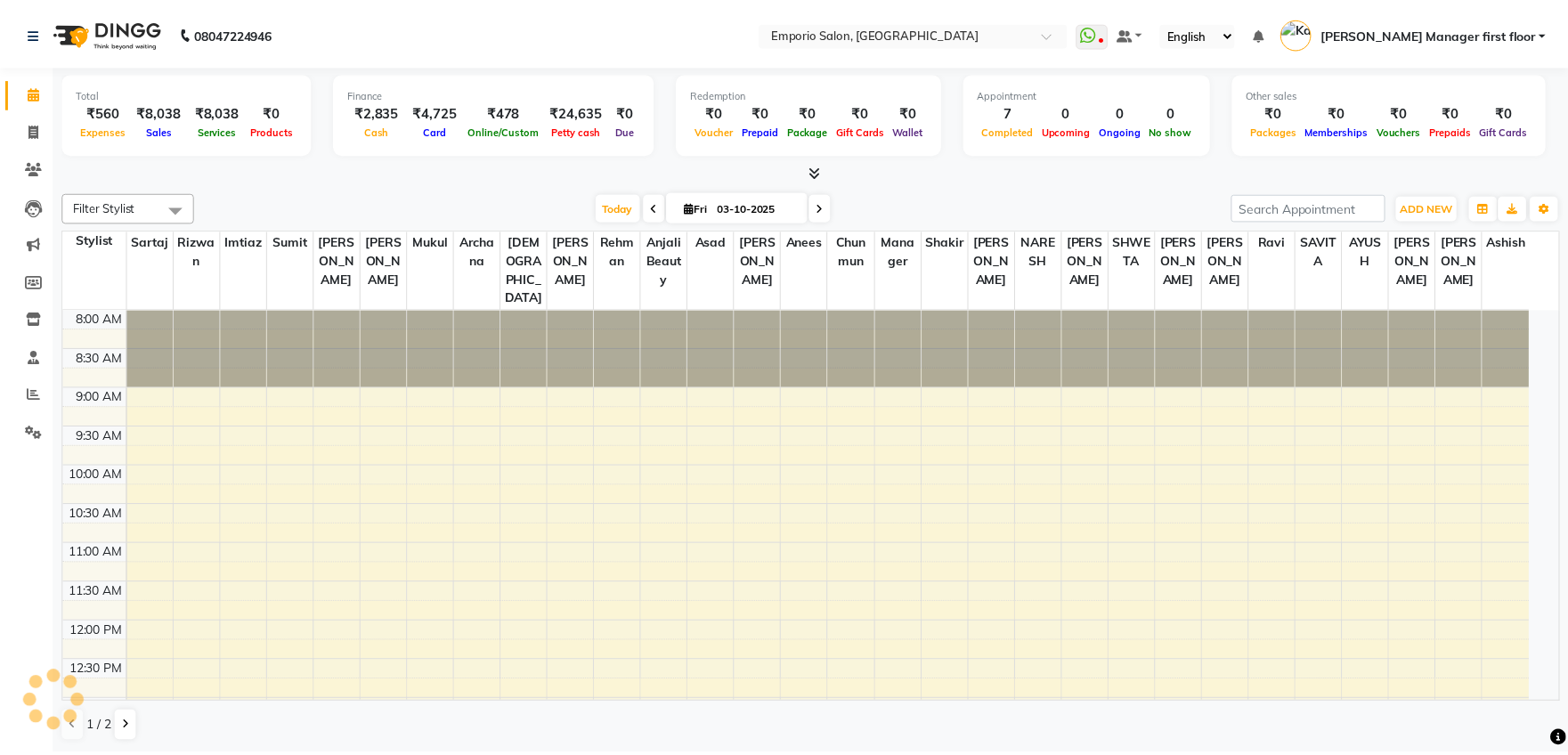
scroll to position [624, 0]
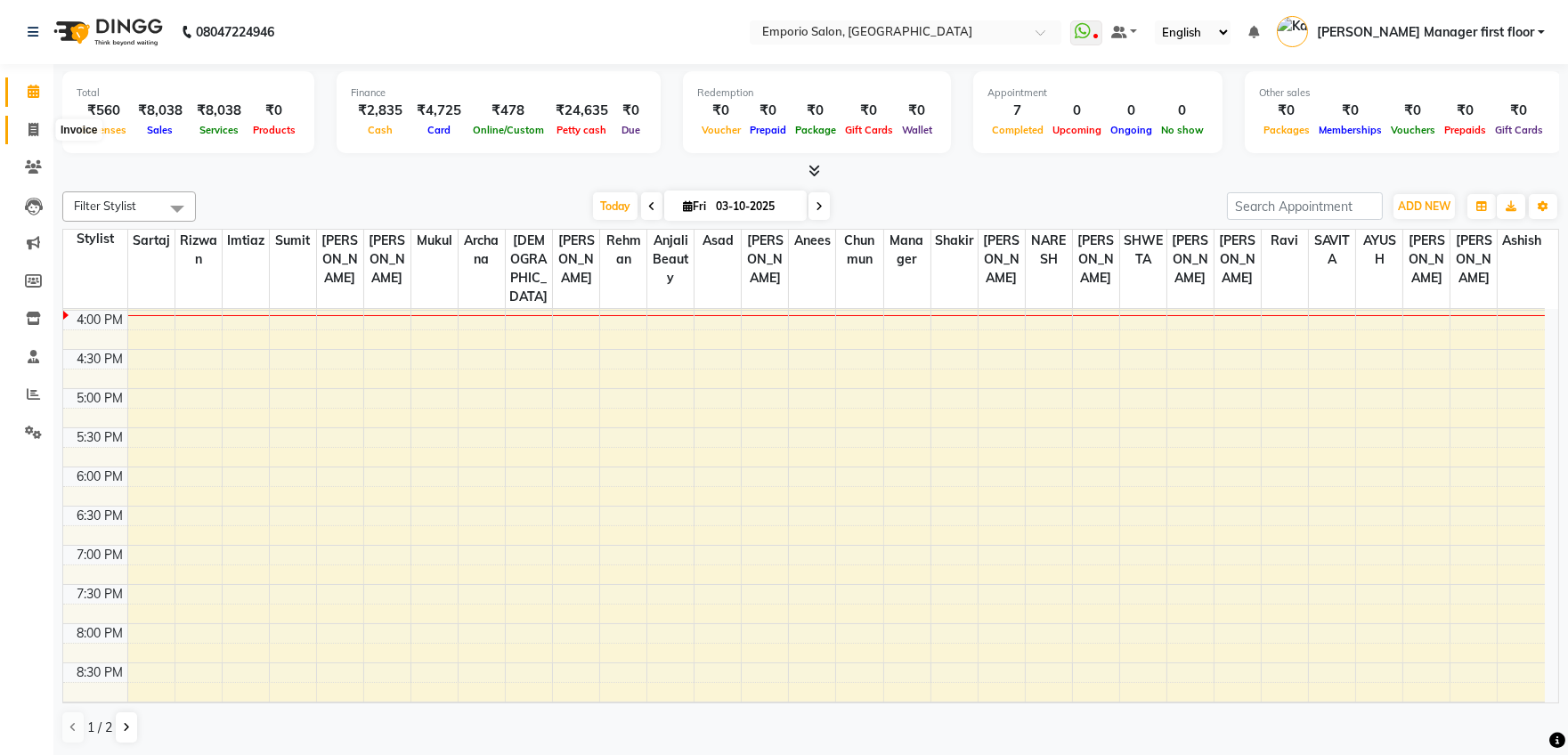
drag, startPoint x: 32, startPoint y: 125, endPoint x: 59, endPoint y: 119, distance: 27.7
click at [32, 124] on icon at bounding box center [33, 130] width 10 height 14
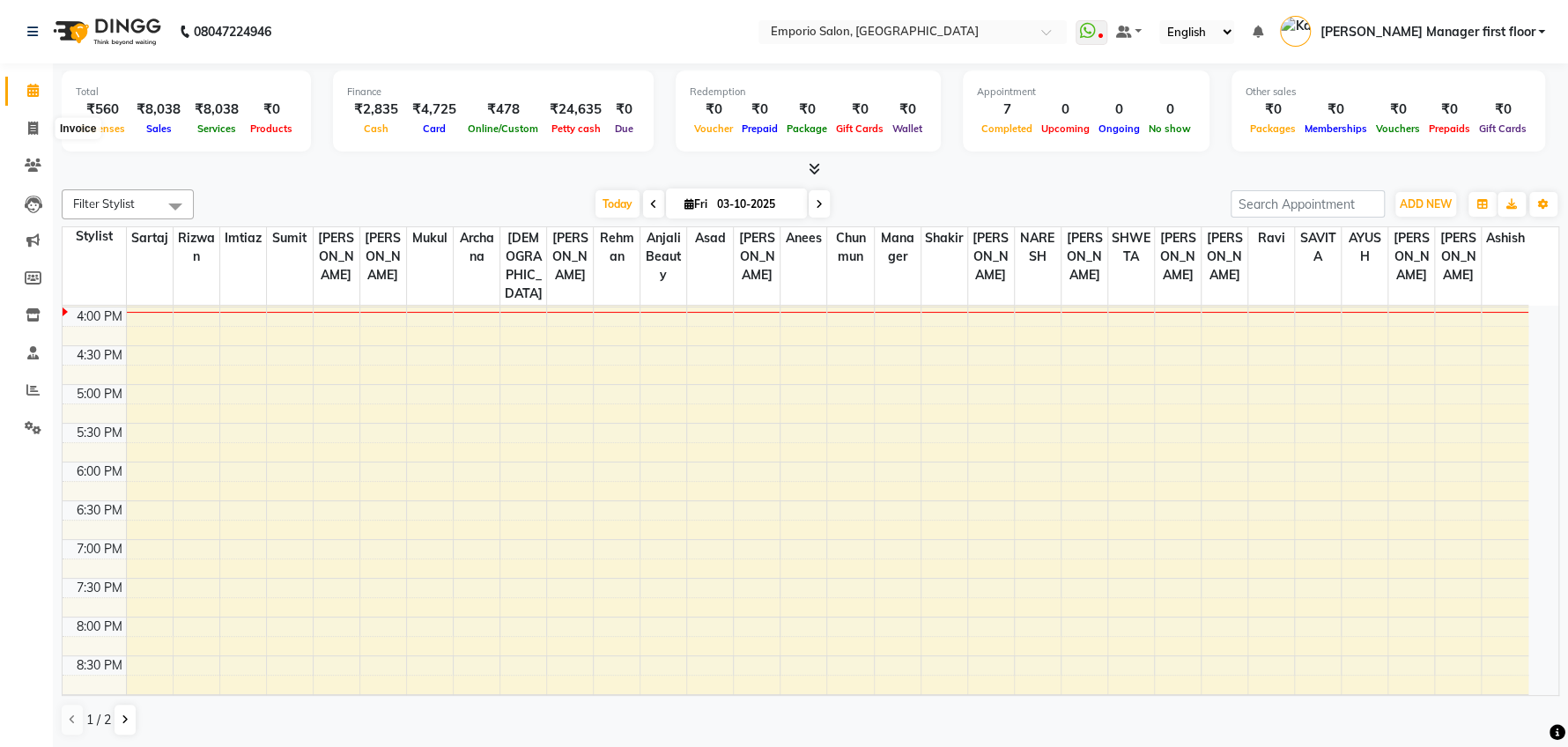
select select "6332"
select select "service"
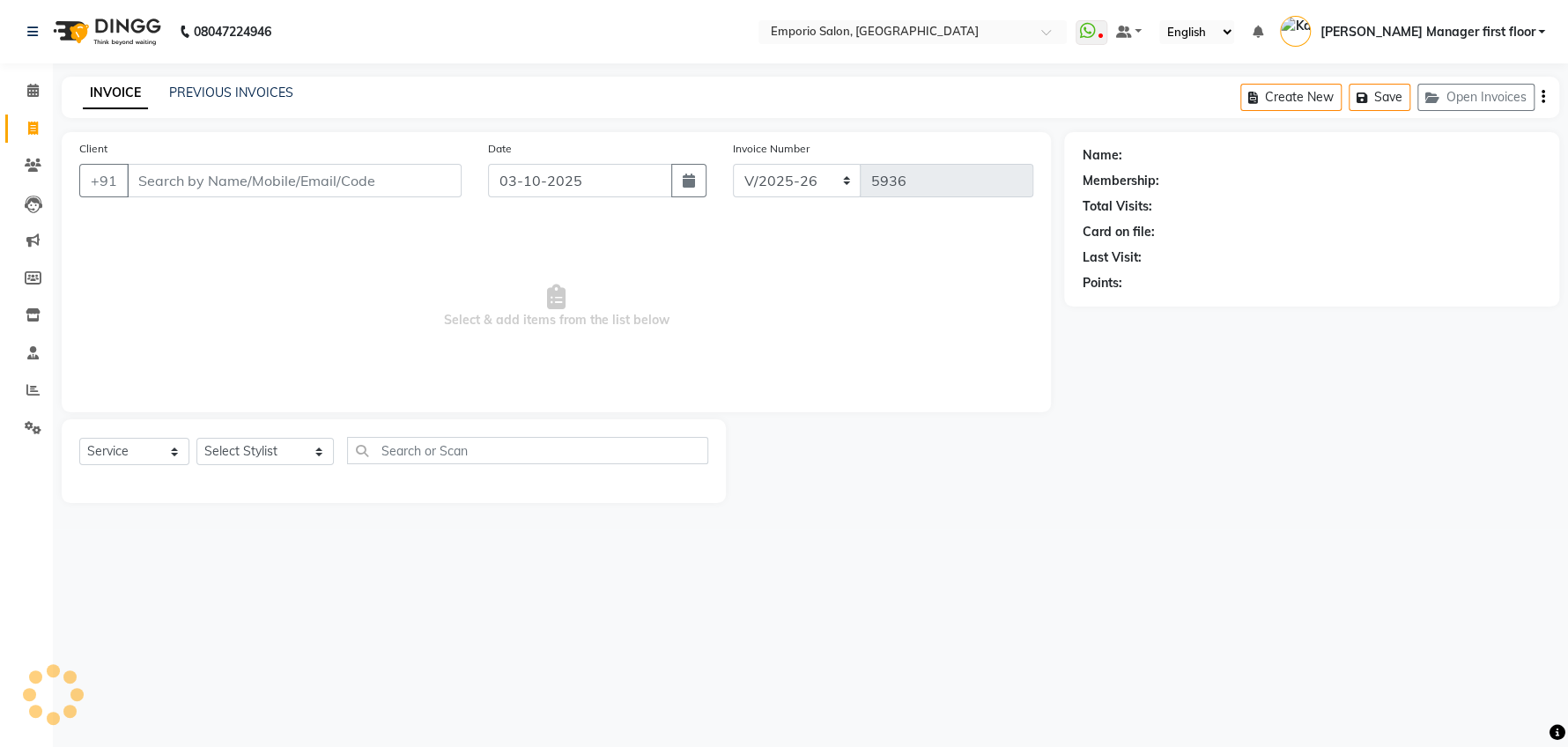
click at [260, 182] on input "Client" at bounding box center [294, 180] width 335 height 34
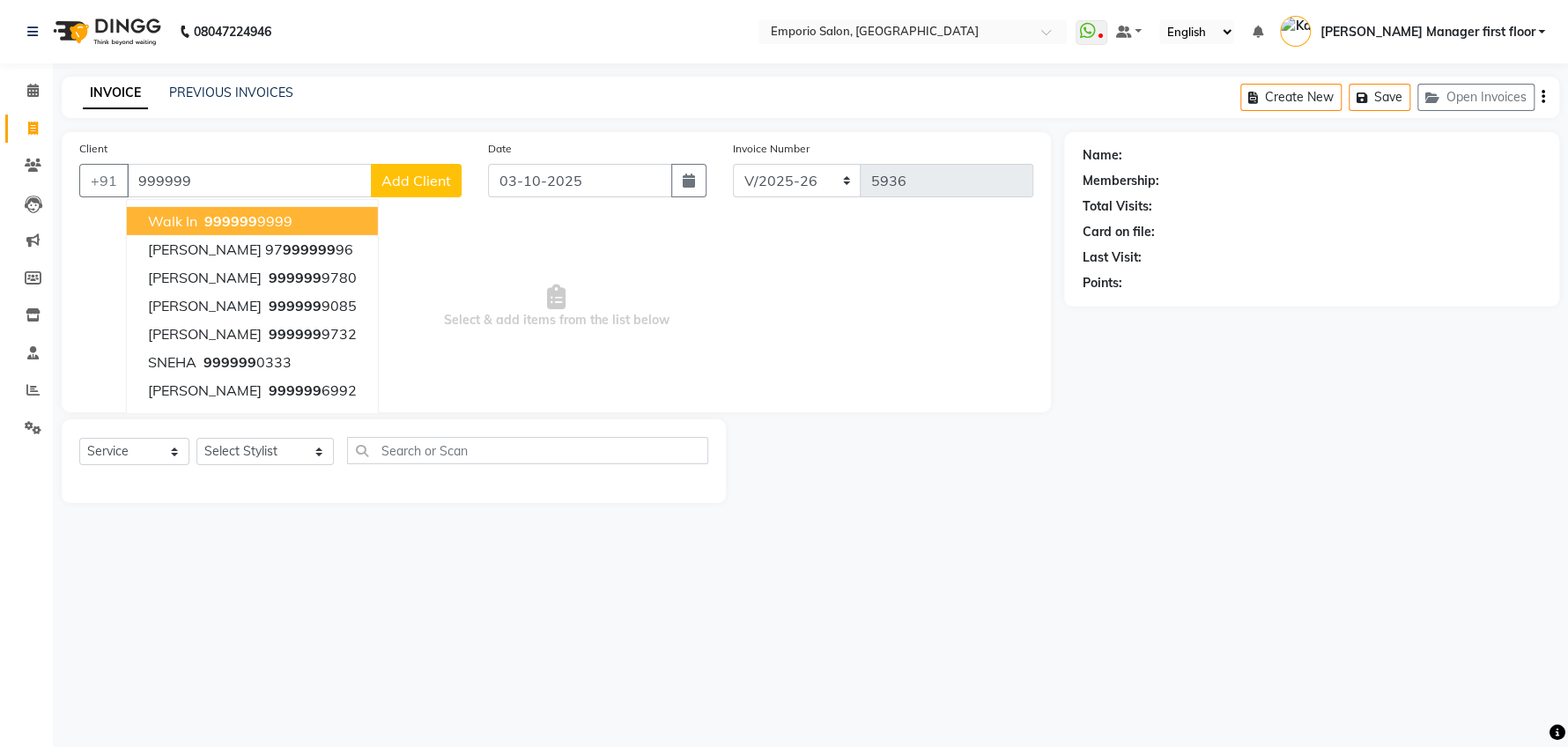
click at [172, 222] on span "walk in" at bounding box center [173, 220] width 49 height 17
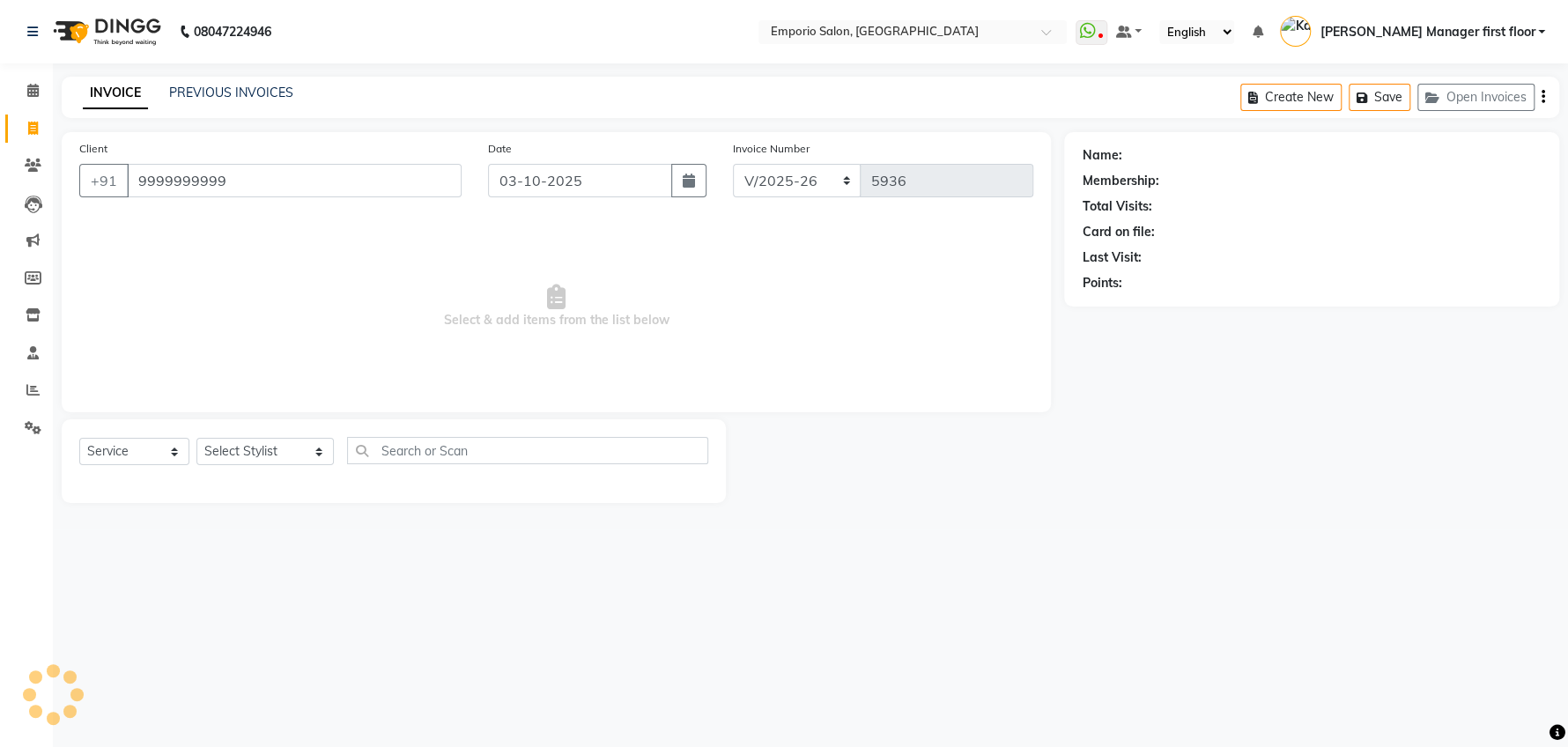
type input "9999999999"
select select "1: Object"
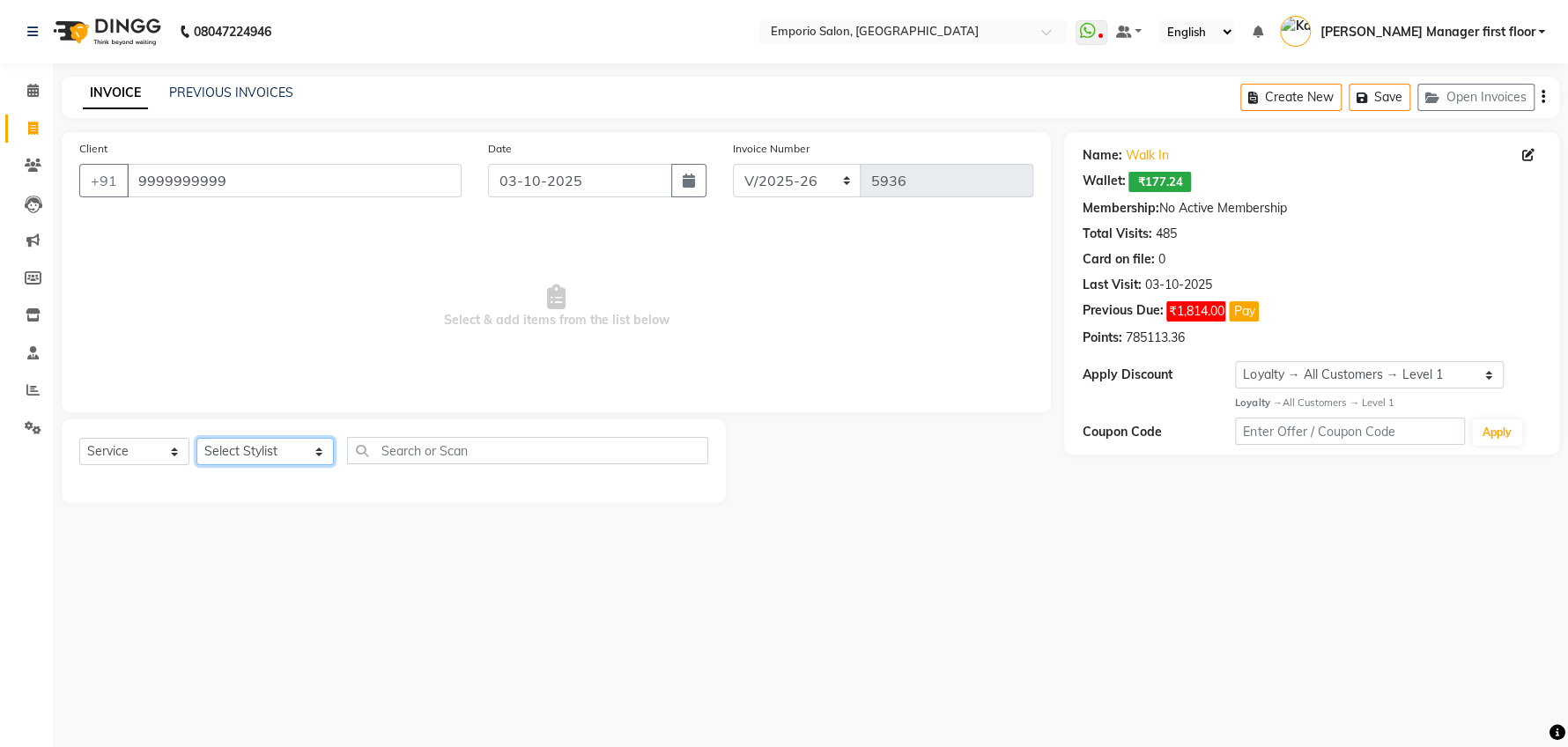
drag, startPoint x: 295, startPoint y: 453, endPoint x: 295, endPoint y: 440, distance: 13.0
click at [295, 453] on select "Select Stylist [PERSON_NAME] beauty Archana [PERSON_NAME] [PERSON_NAME] [PERSON…" at bounding box center [265, 451] width 137 height 27
select select "48039"
click at [197, 438] on select "Select Stylist [PERSON_NAME] beauty Archana [PERSON_NAME] [PERSON_NAME] [PERSON…" at bounding box center [265, 451] width 137 height 27
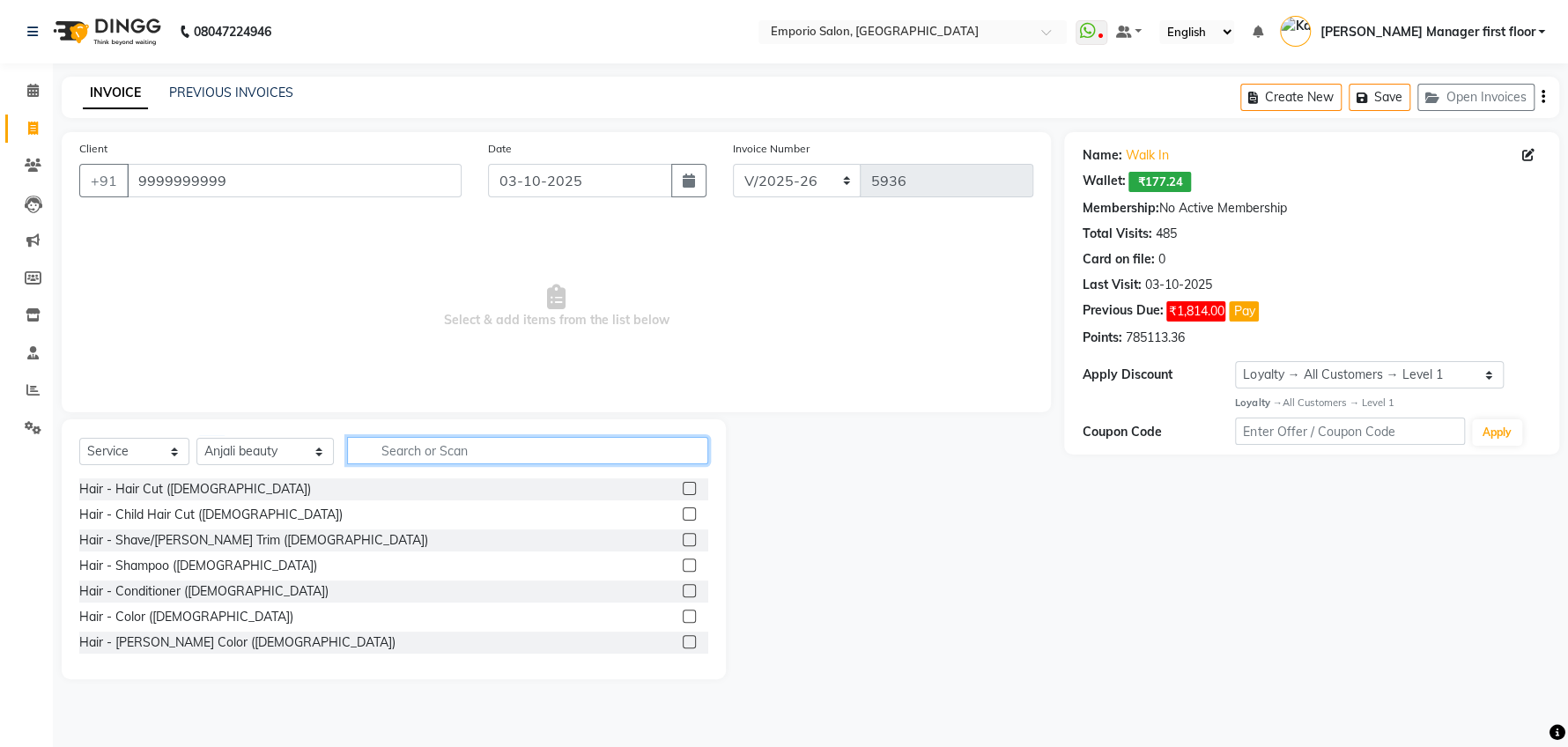
click at [623, 446] on input "text" at bounding box center [527, 450] width 361 height 27
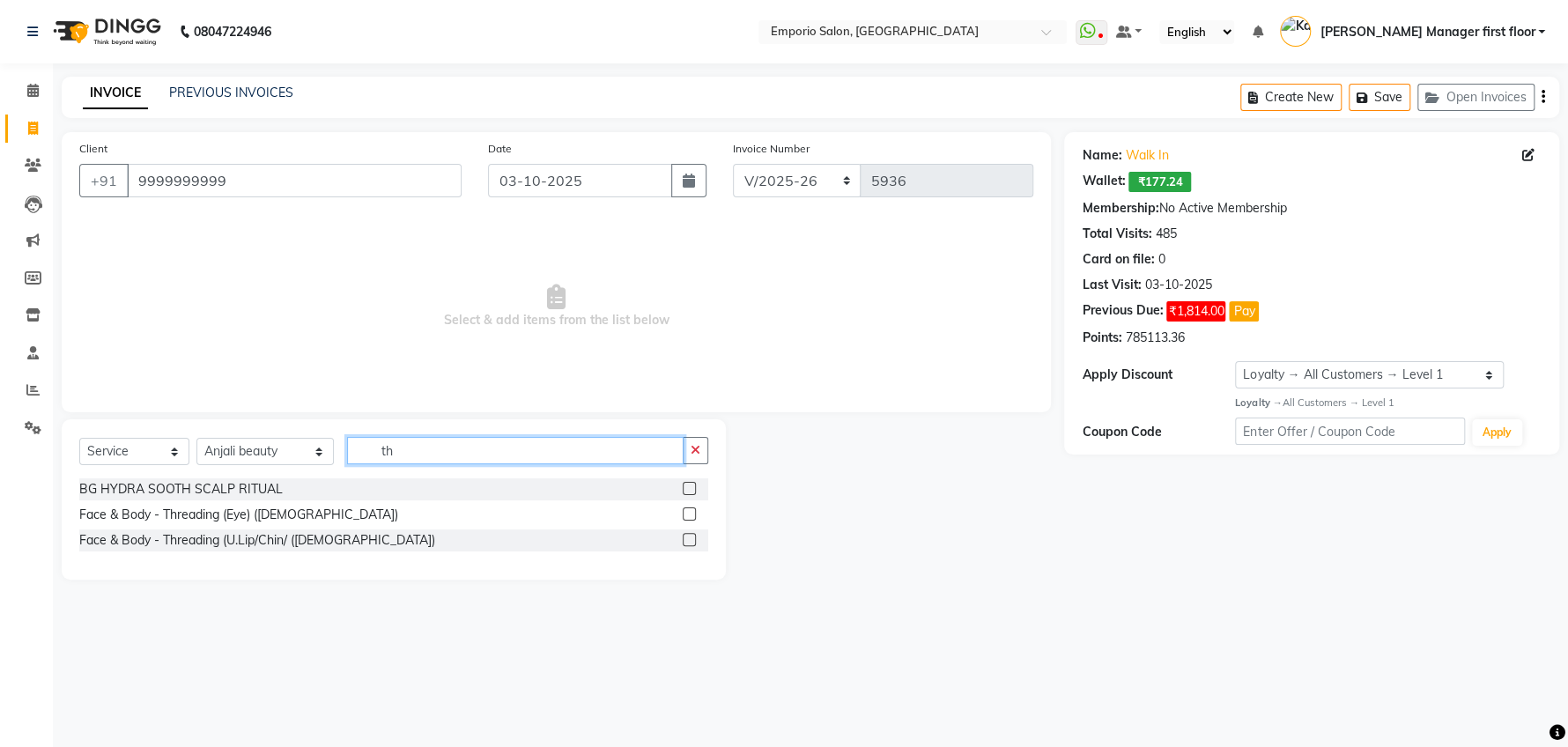
type input "th"
click at [683, 537] on label at bounding box center [689, 540] width 14 height 14
click at [683, 537] on input "checkbox" at bounding box center [688, 540] width 12 height 12
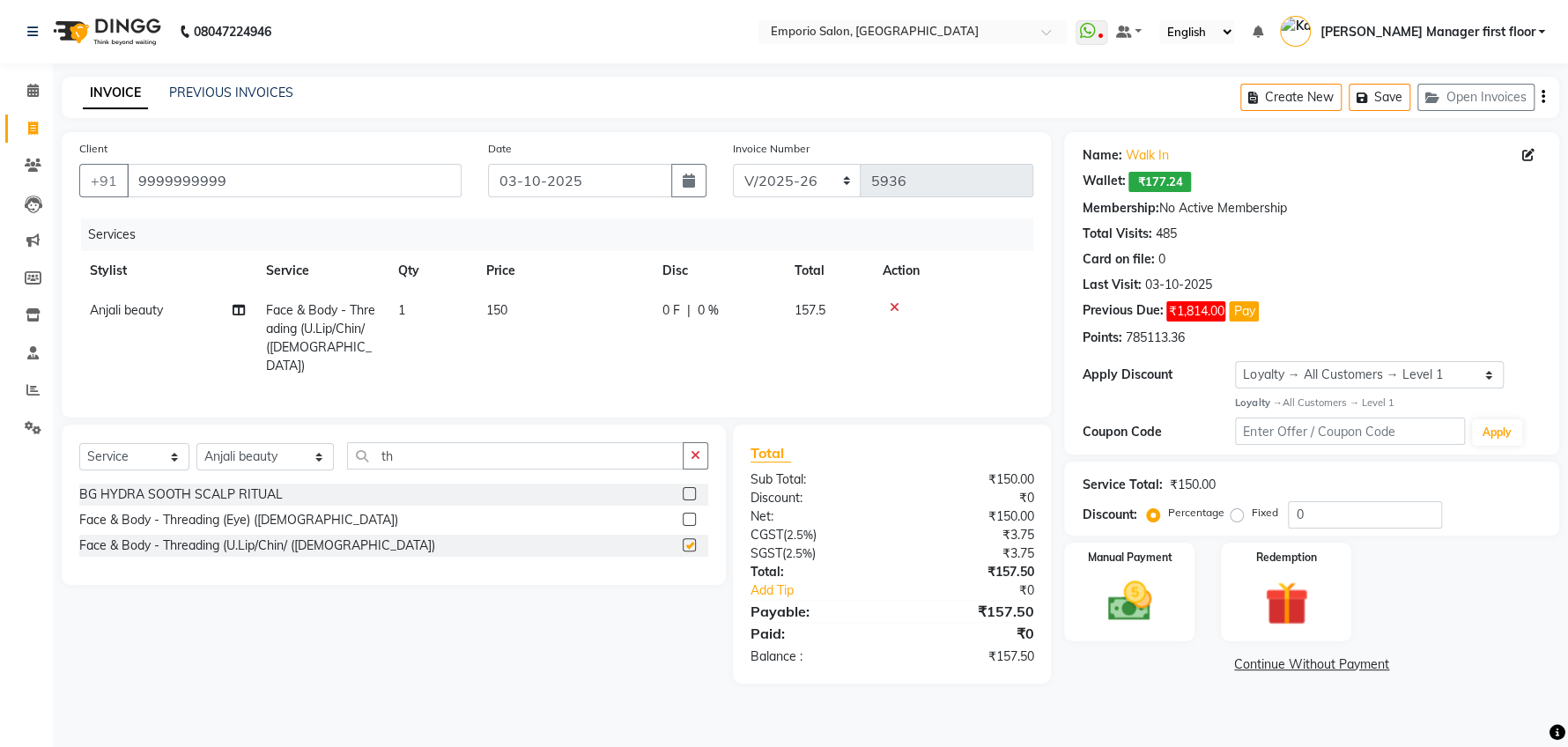
checkbox input "false"
click at [549, 305] on td "150" at bounding box center [564, 338] width 177 height 96
select select "48039"
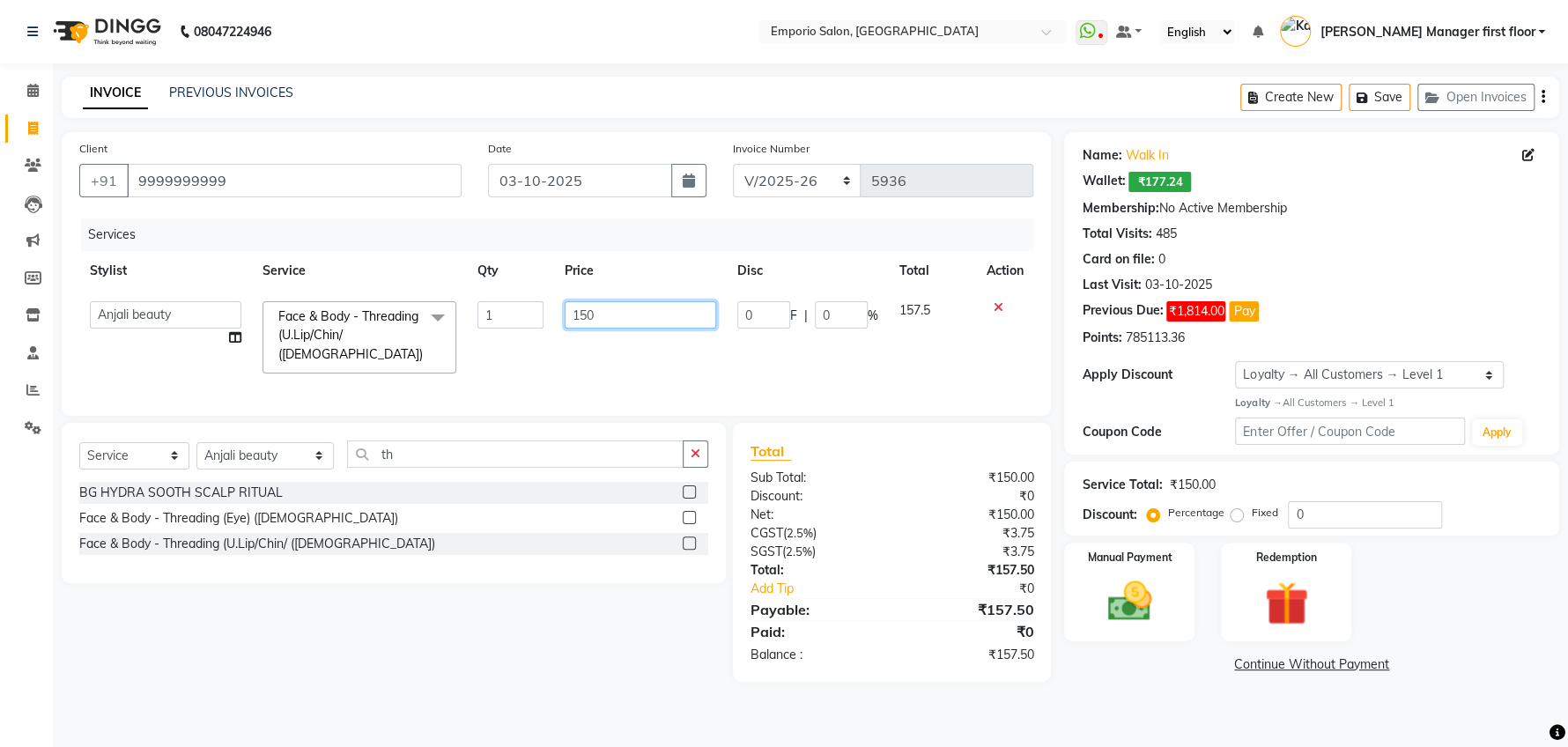
click at [614, 319] on input "150" at bounding box center [640, 315] width 151 height 27
type input "1"
type input "200"
click at [1199, 696] on main "INVOICE PREVIOUS INVOICES Create New Save Open Invoices Client +91 9999999999 D…" at bounding box center [810, 392] width 1515 height 631
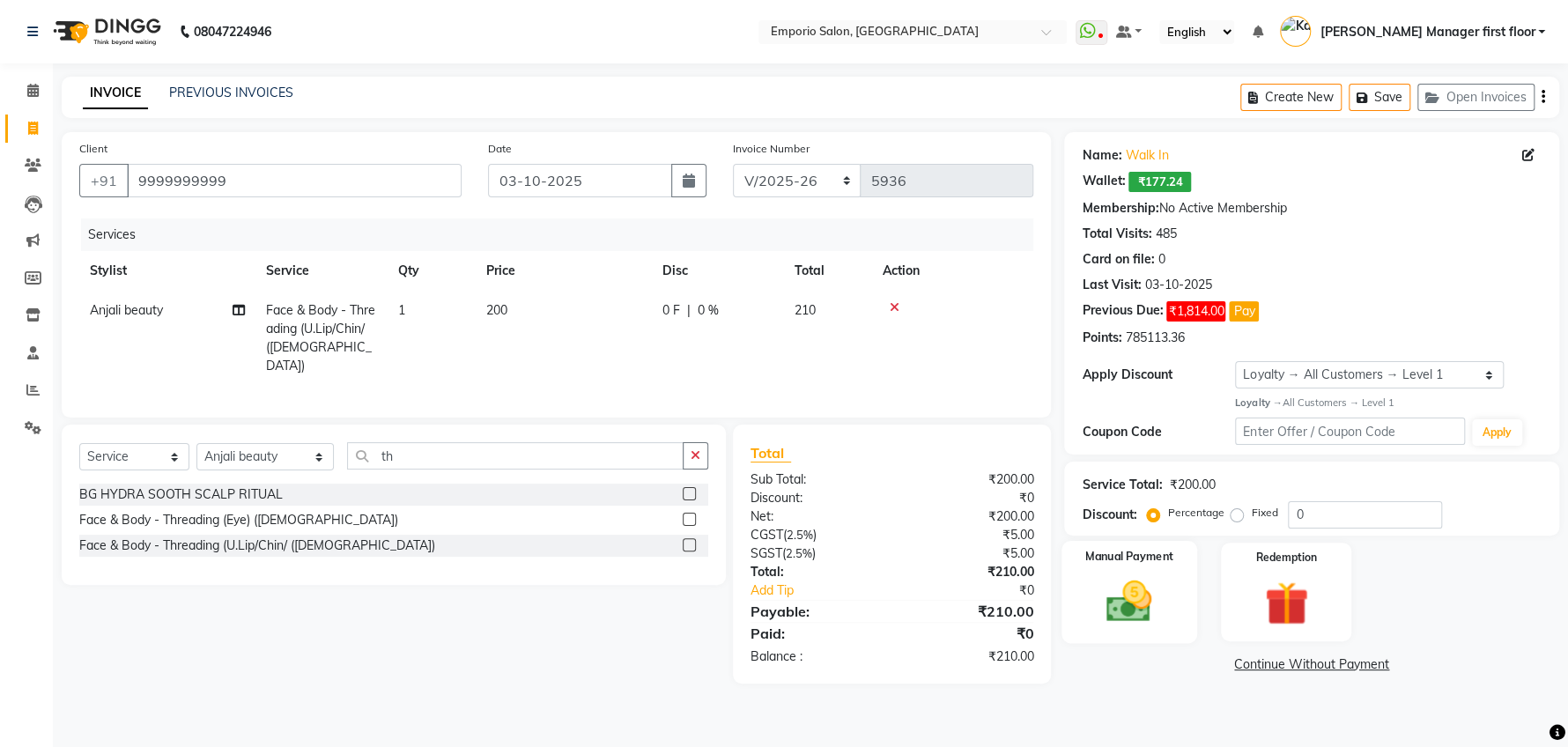
click at [1133, 600] on img at bounding box center [1128, 601] width 74 height 53
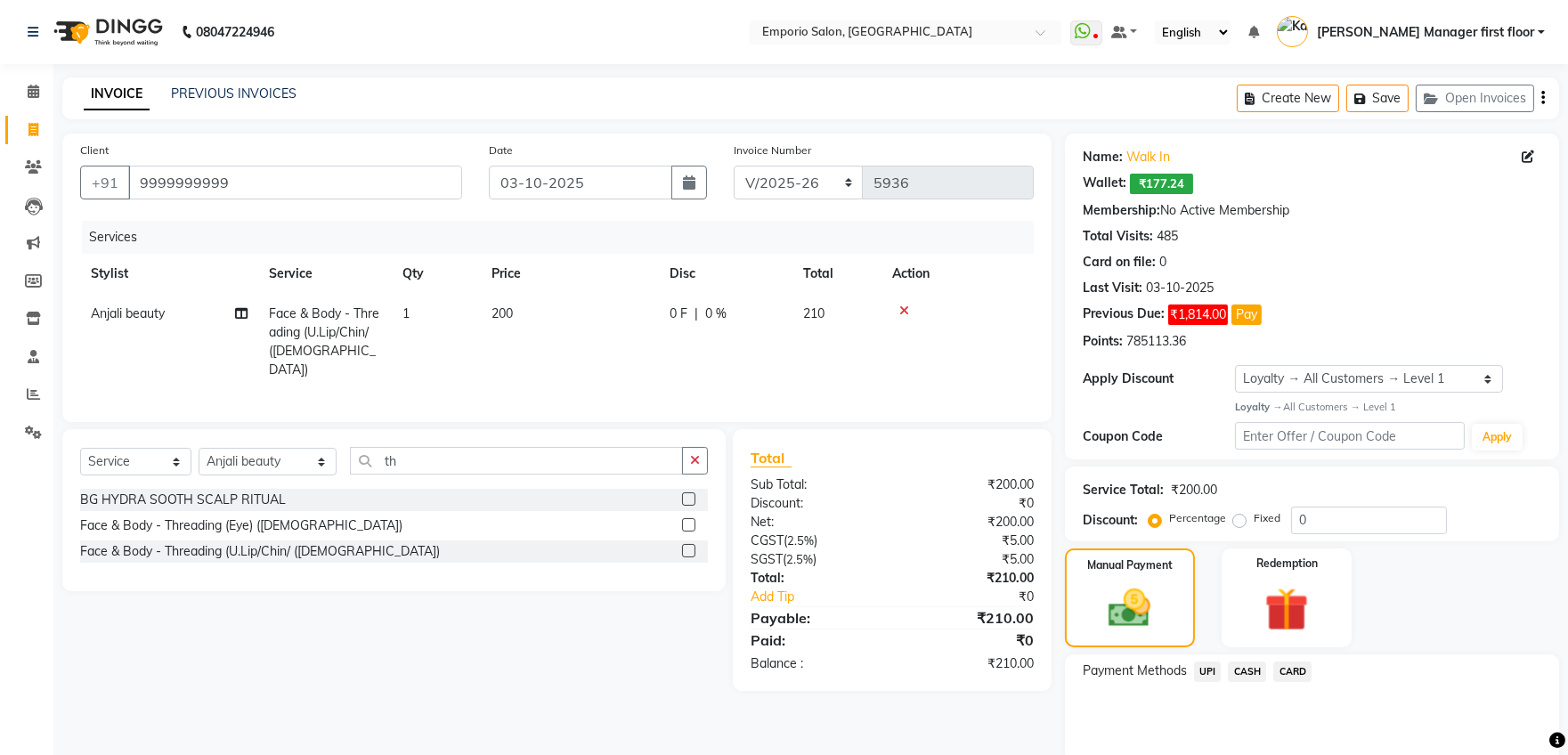
click at [1237, 669] on span "CASH" at bounding box center [1247, 671] width 39 height 20
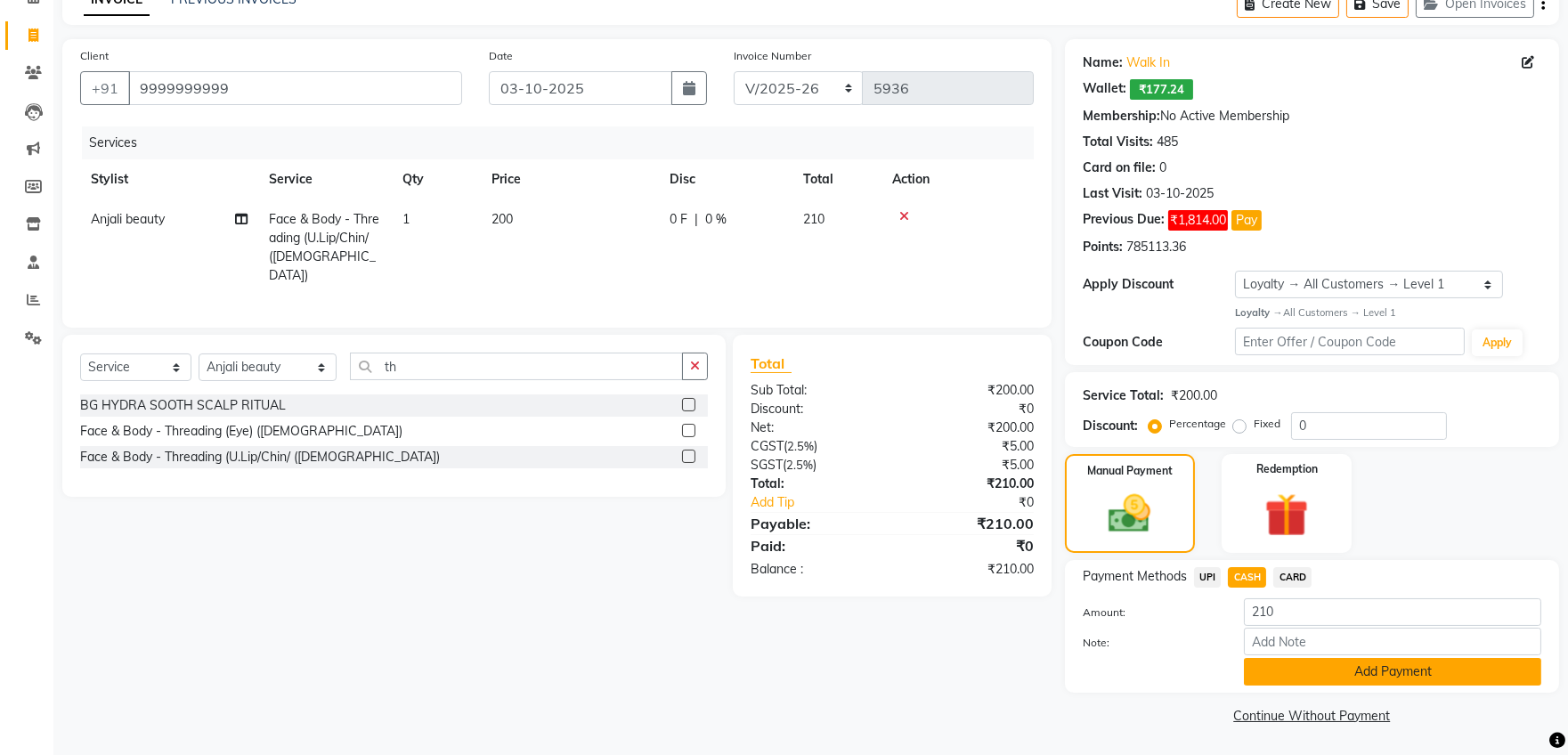
click at [1255, 669] on button "Add Payment" at bounding box center [1391, 671] width 297 height 28
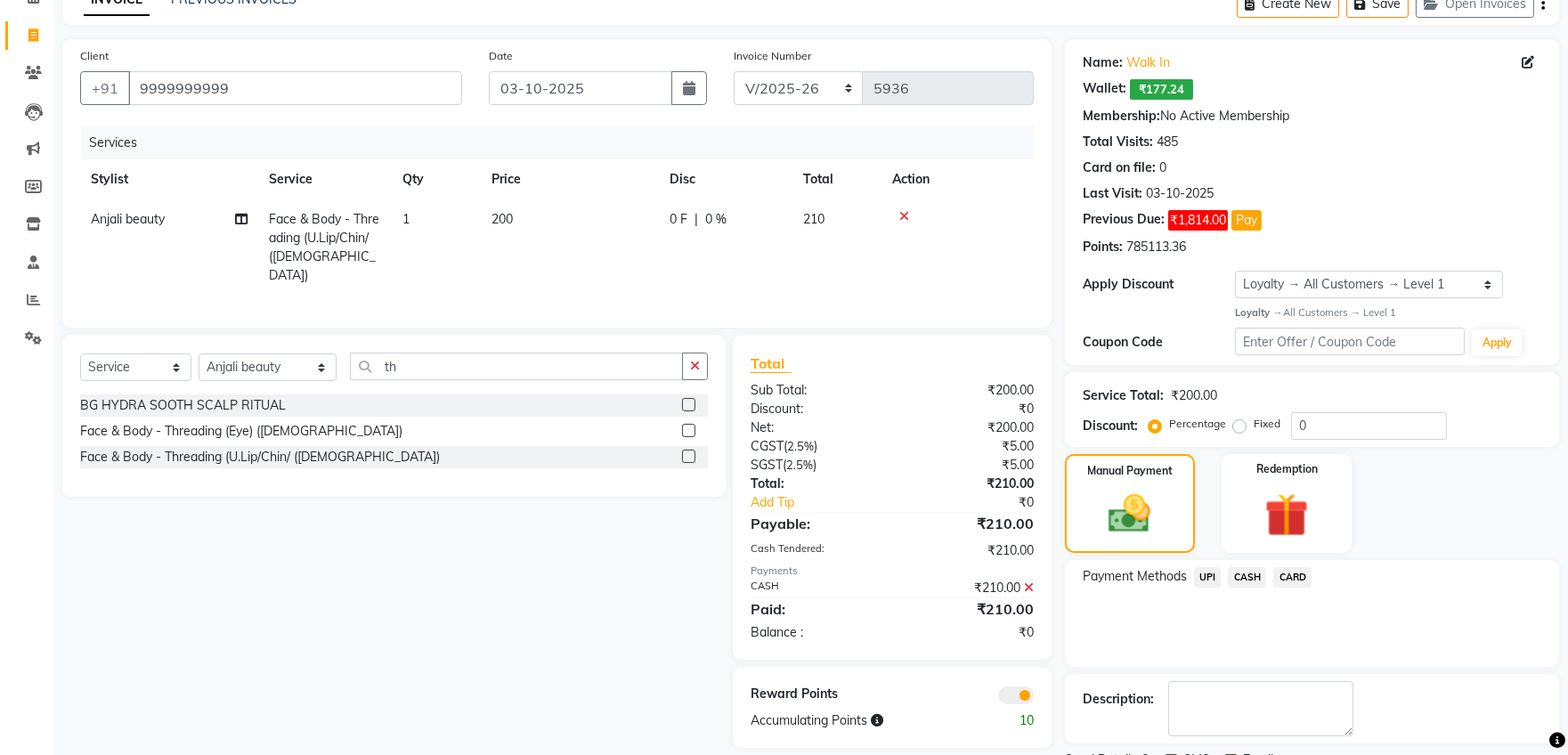
scroll to position [168, 0]
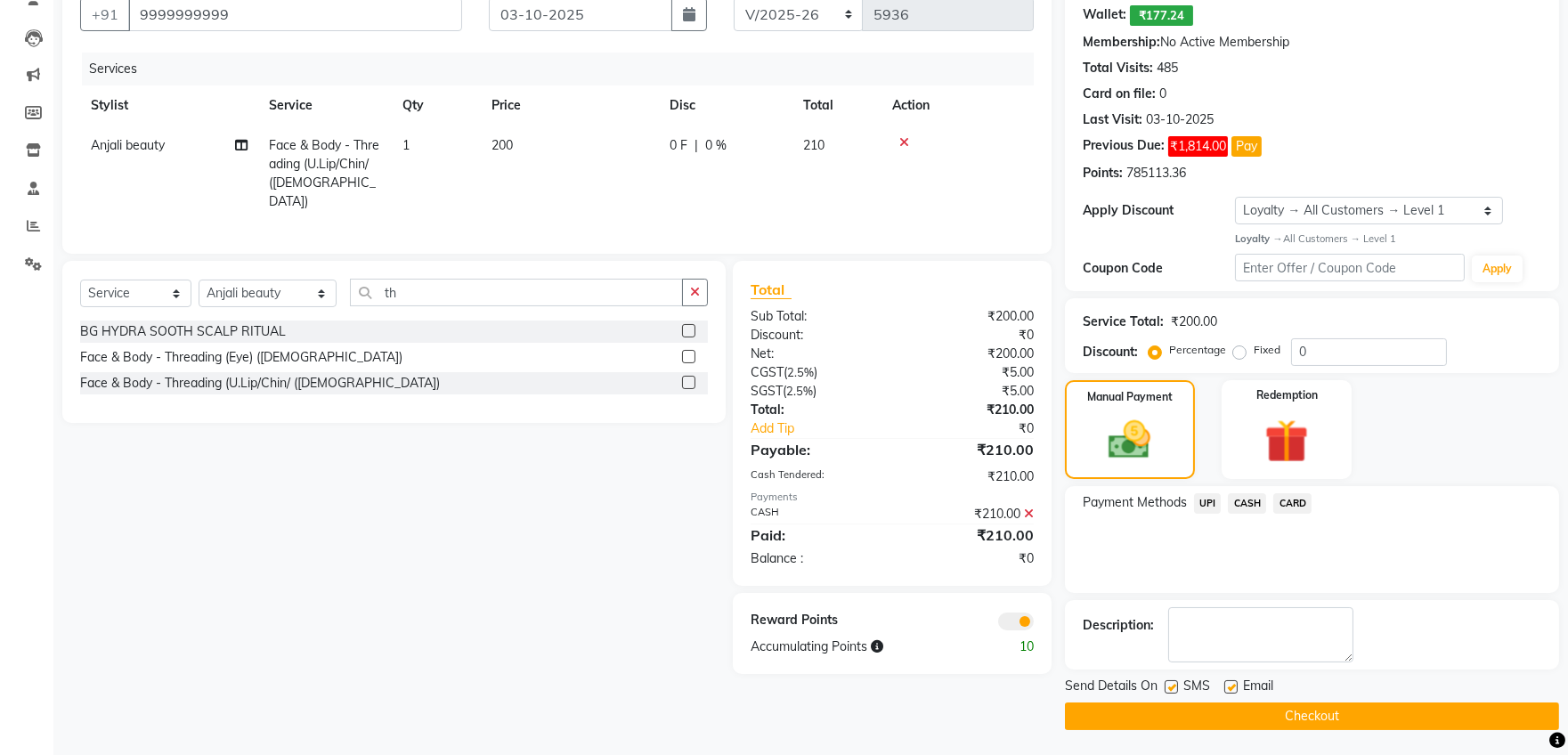
click at [1236, 715] on button "Checkout" at bounding box center [1311, 716] width 494 height 28
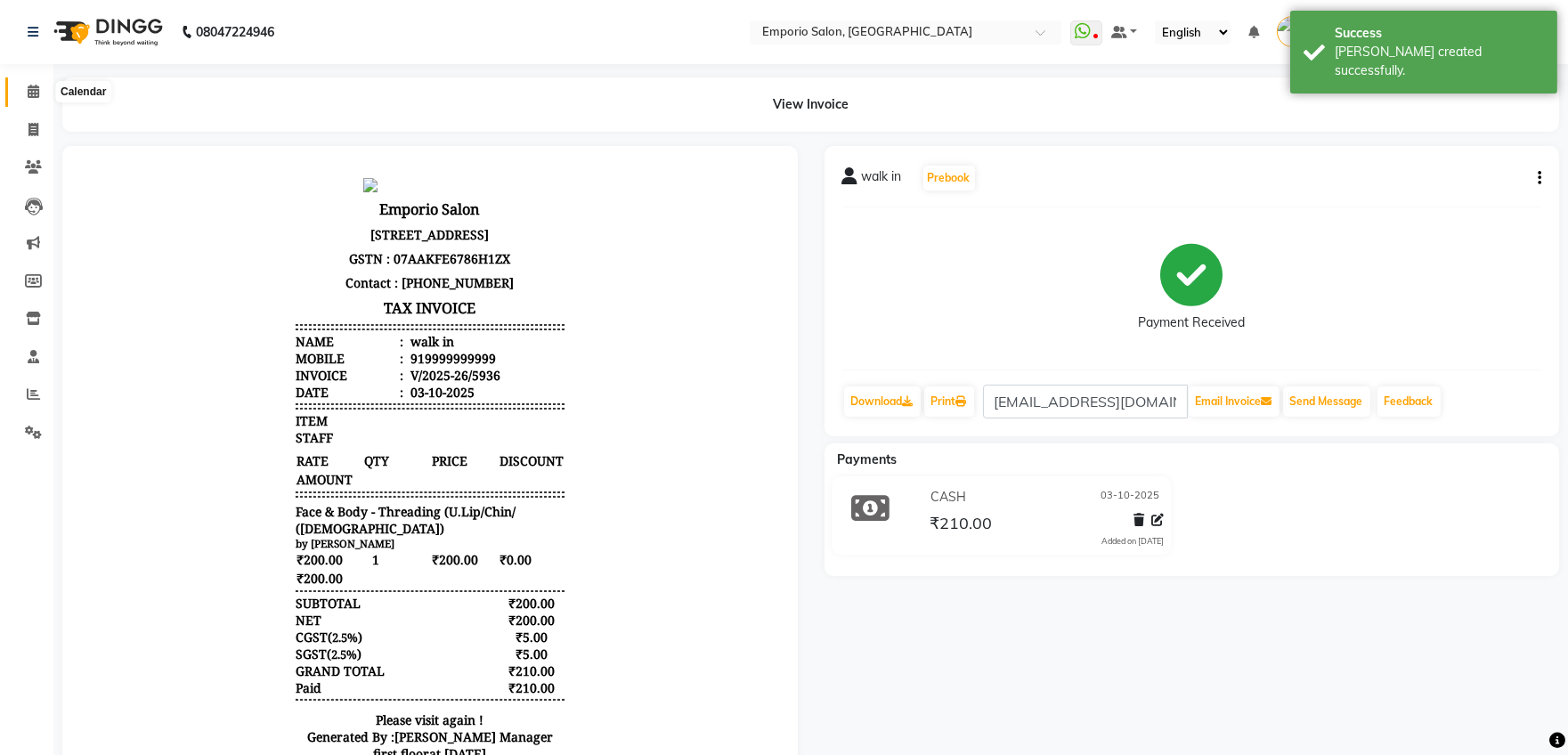
click at [40, 86] on span at bounding box center [33, 92] width 31 height 20
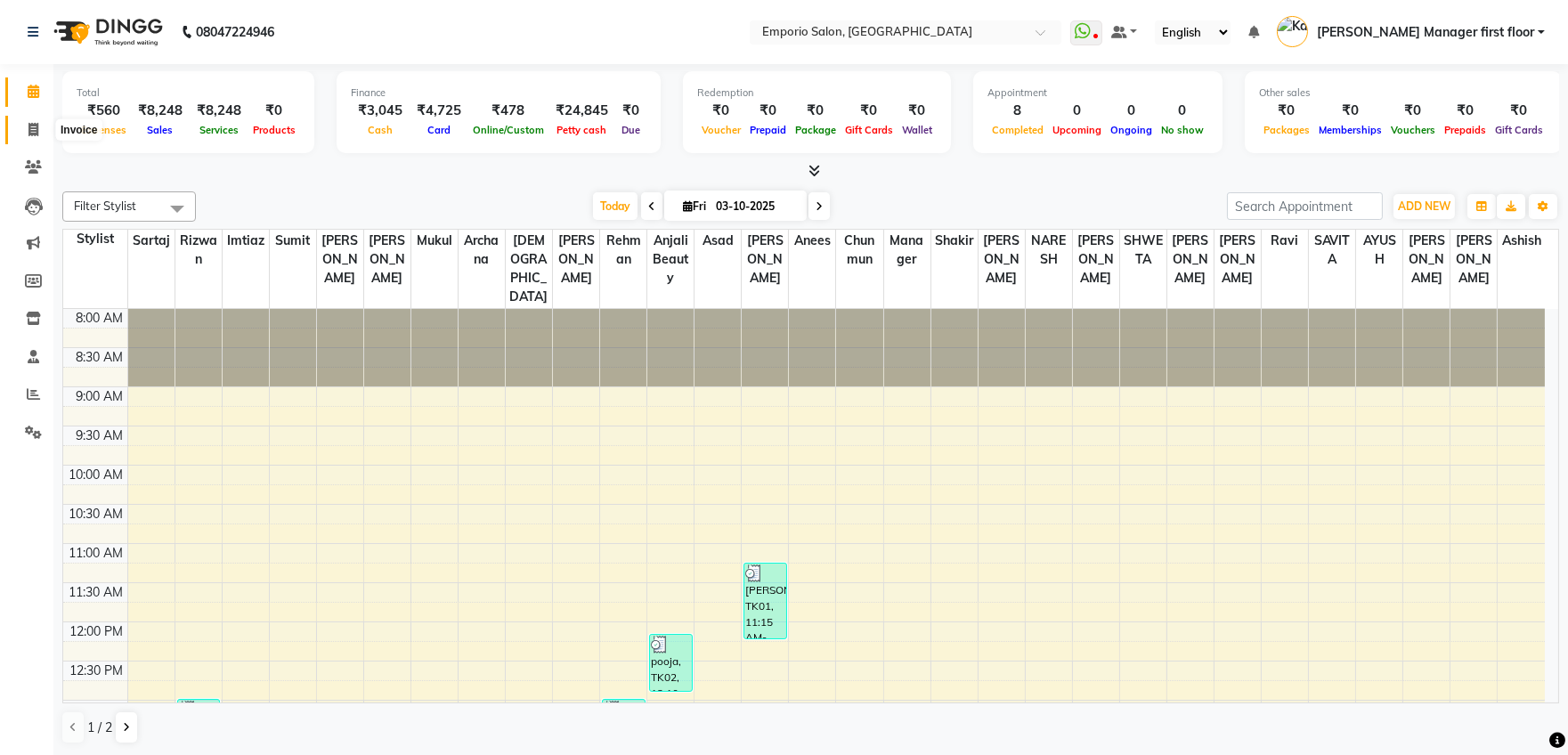
click at [31, 132] on icon at bounding box center [33, 130] width 10 height 14
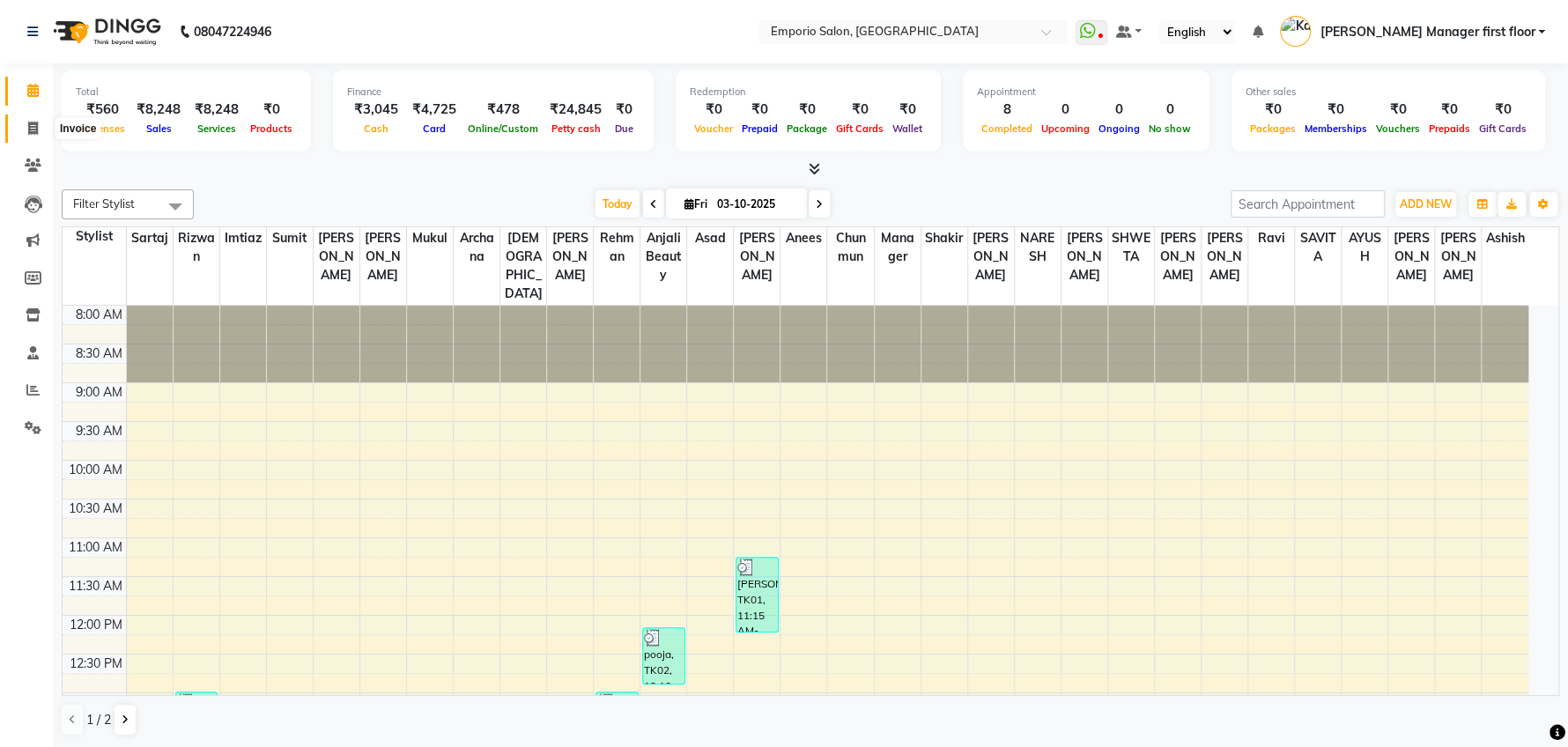
select select "service"
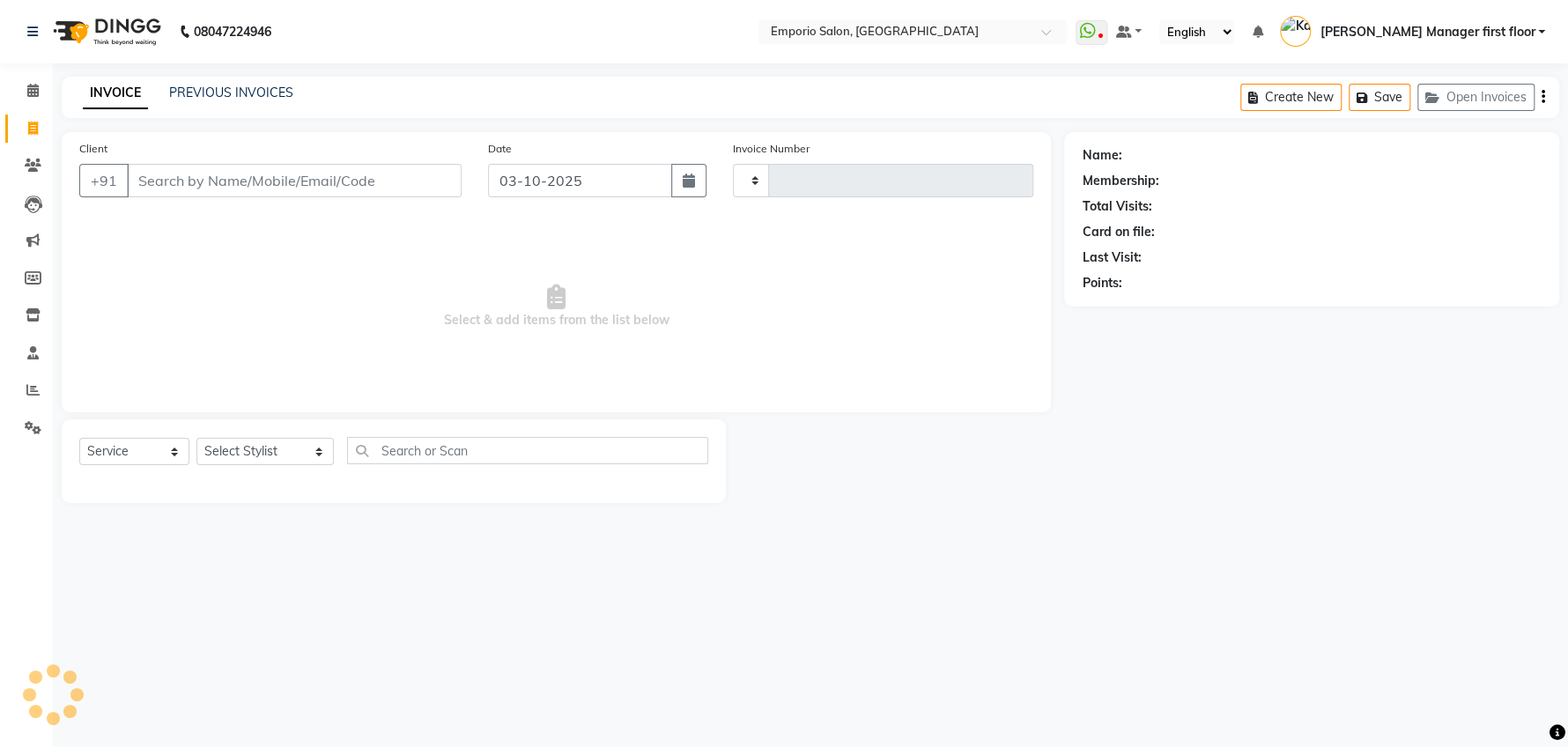
type input "5937"
select select "6332"
click at [26, 394] on icon at bounding box center [33, 389] width 14 height 14
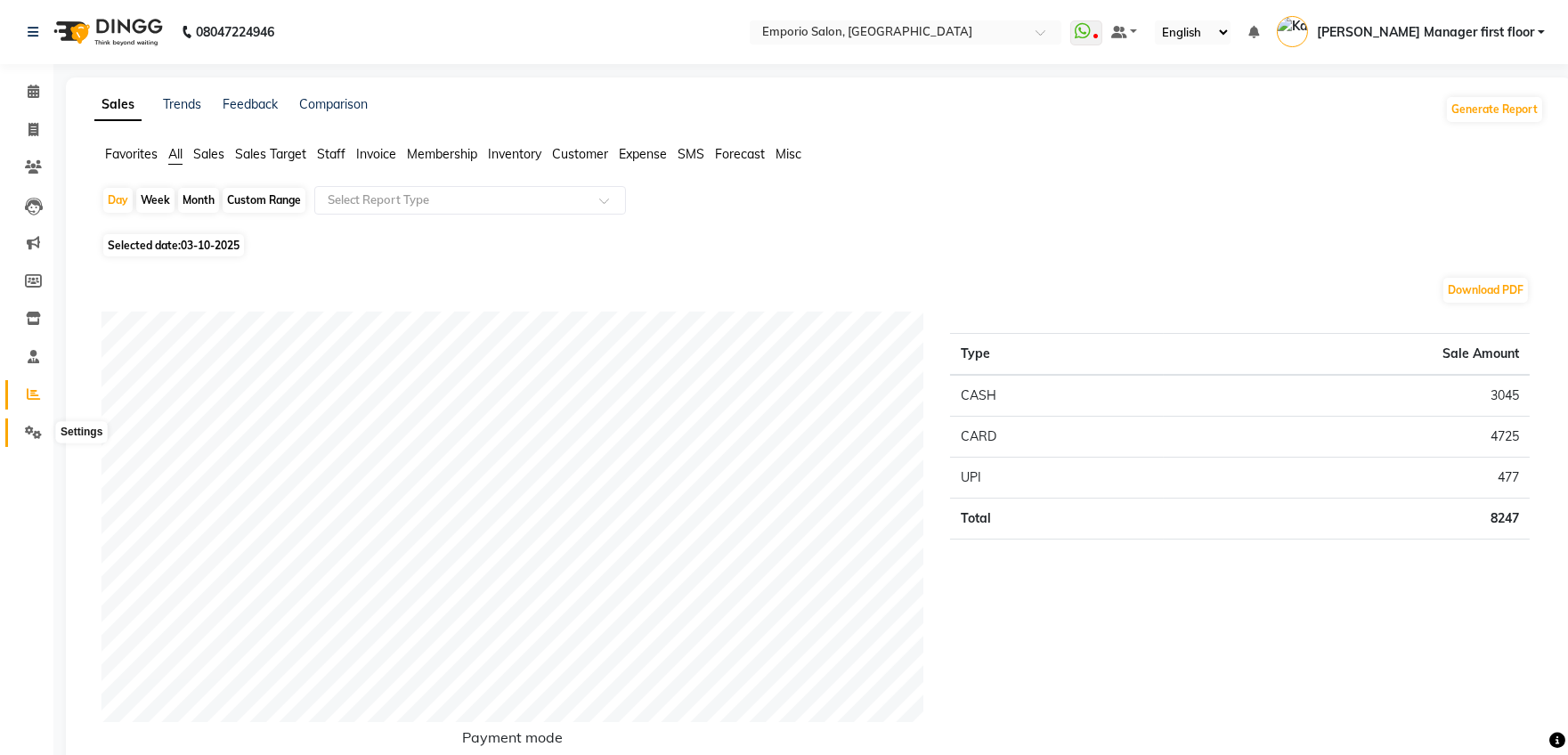
click at [34, 424] on span at bounding box center [33, 433] width 31 height 20
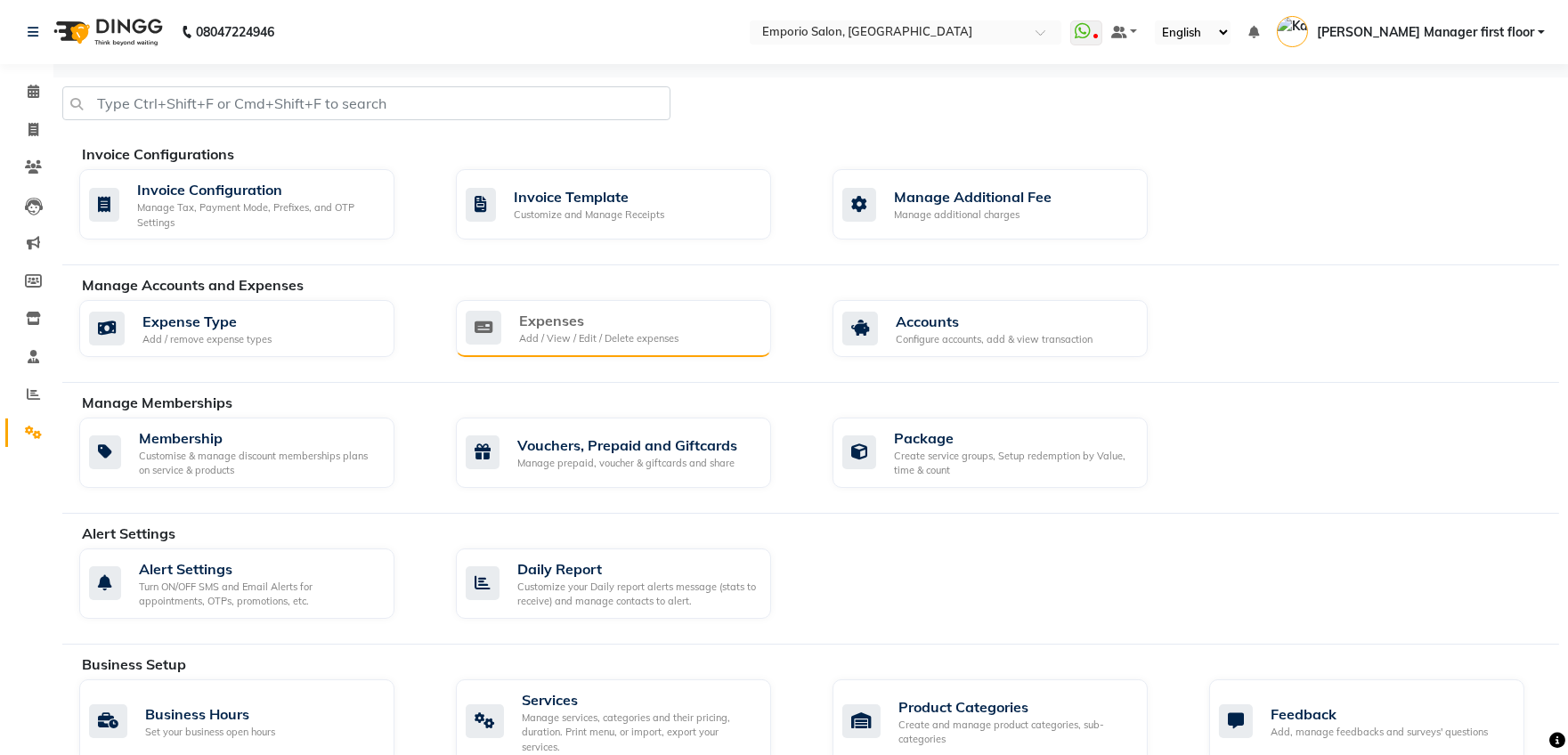
click at [574, 319] on div "Expenses" at bounding box center [598, 320] width 159 height 21
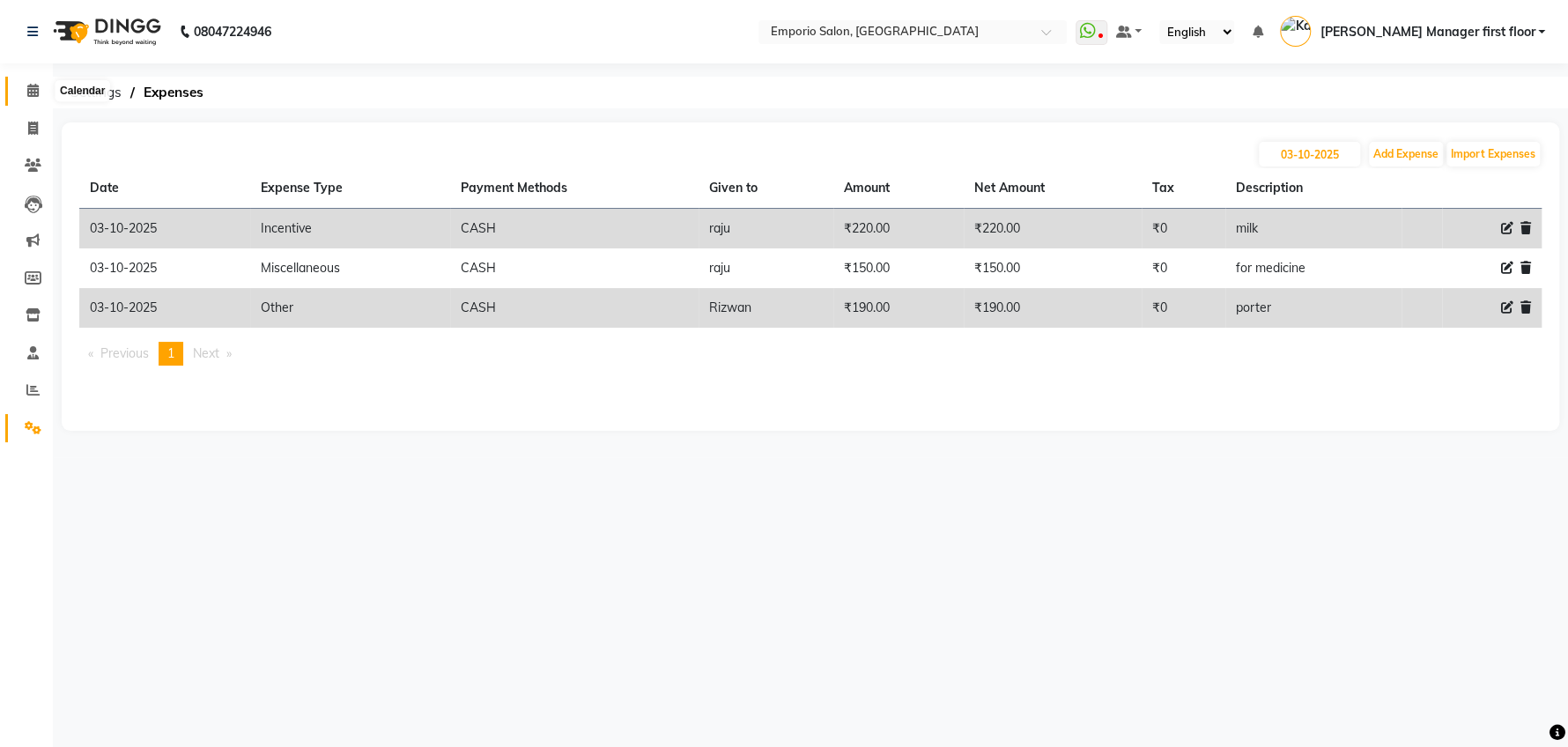
click at [32, 91] on icon at bounding box center [33, 90] width 12 height 14
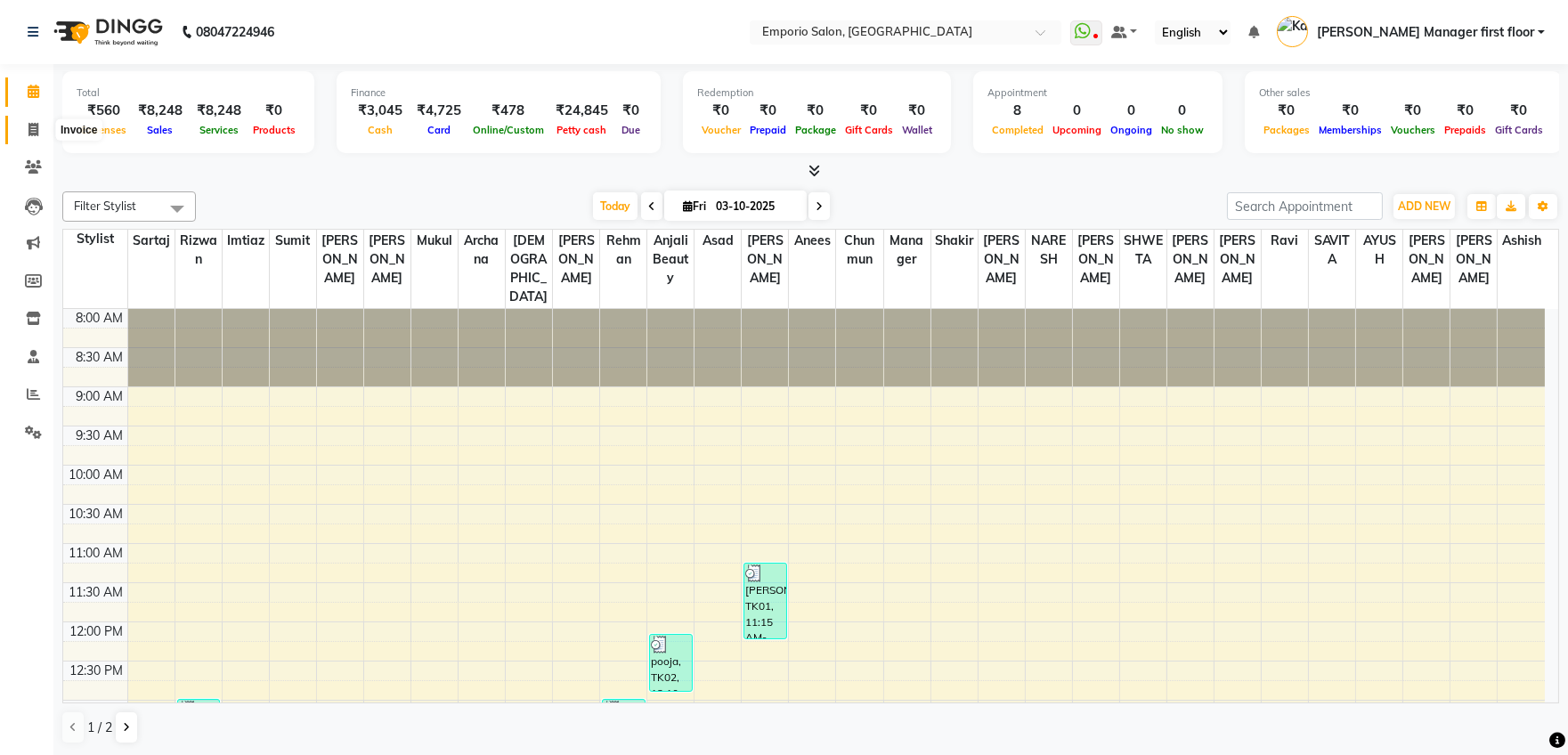
click at [29, 128] on icon at bounding box center [33, 130] width 10 height 14
select select "service"
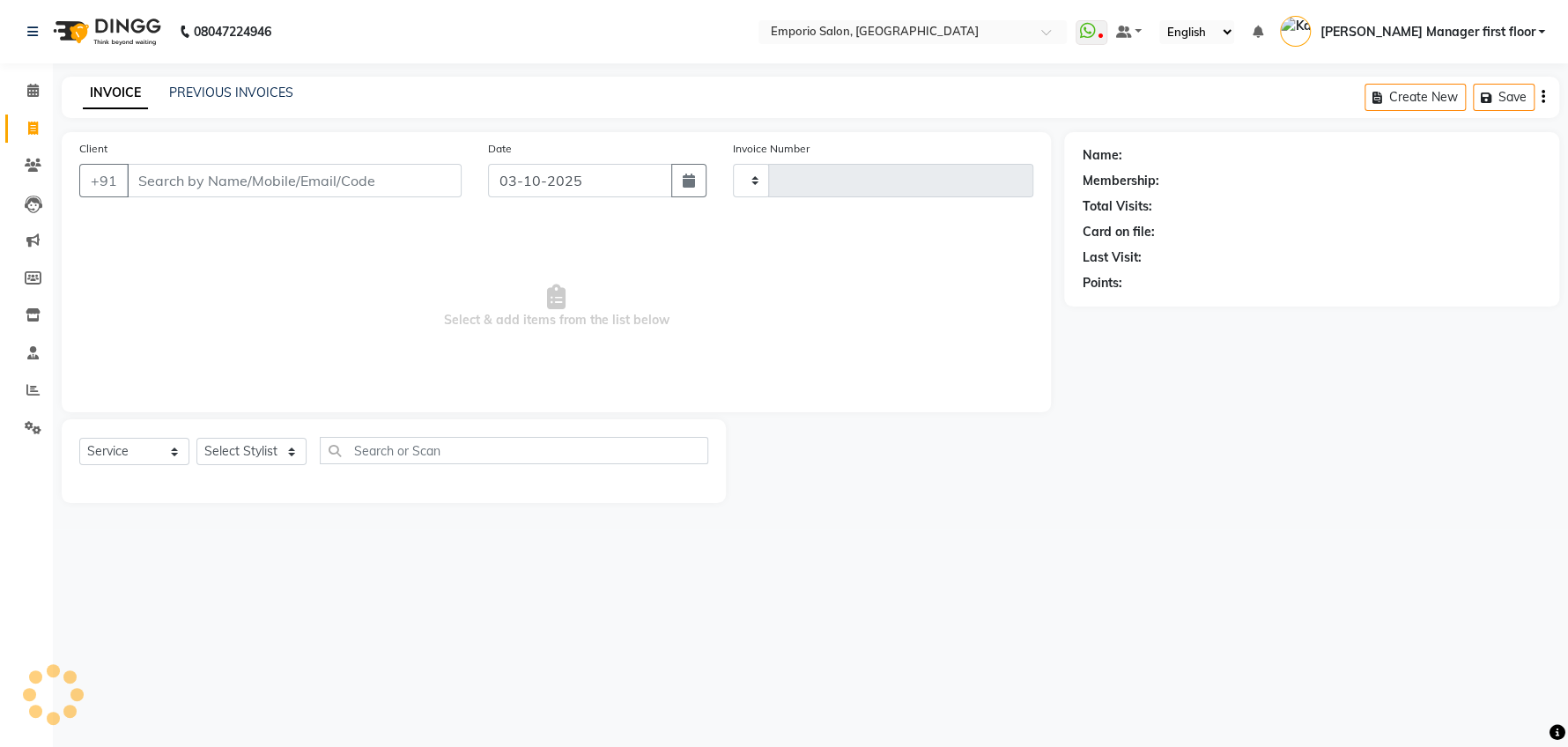
type input "5937"
select select "6332"
click at [33, 89] on icon at bounding box center [33, 90] width 12 height 14
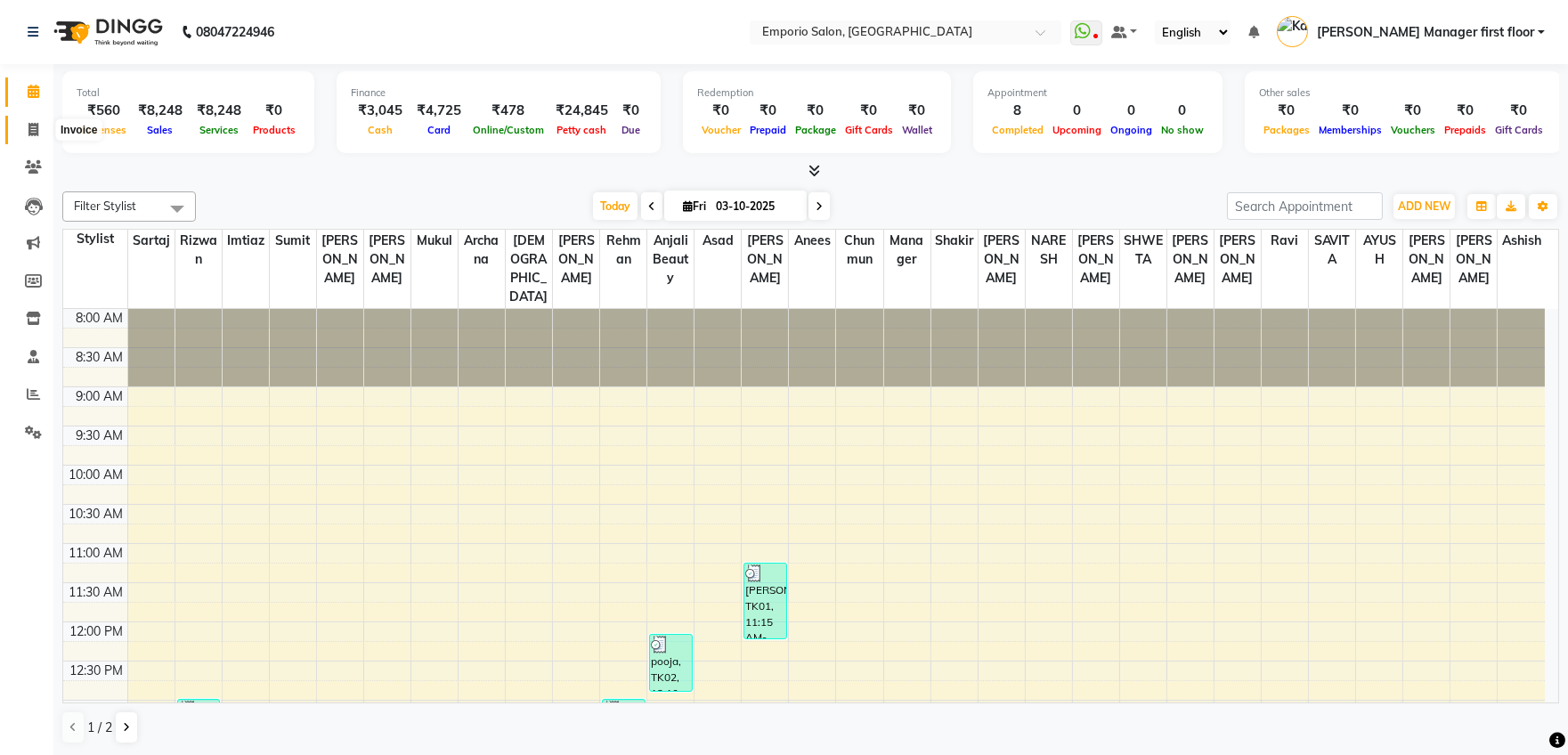
click at [26, 131] on span at bounding box center [33, 131] width 31 height 20
select select "service"
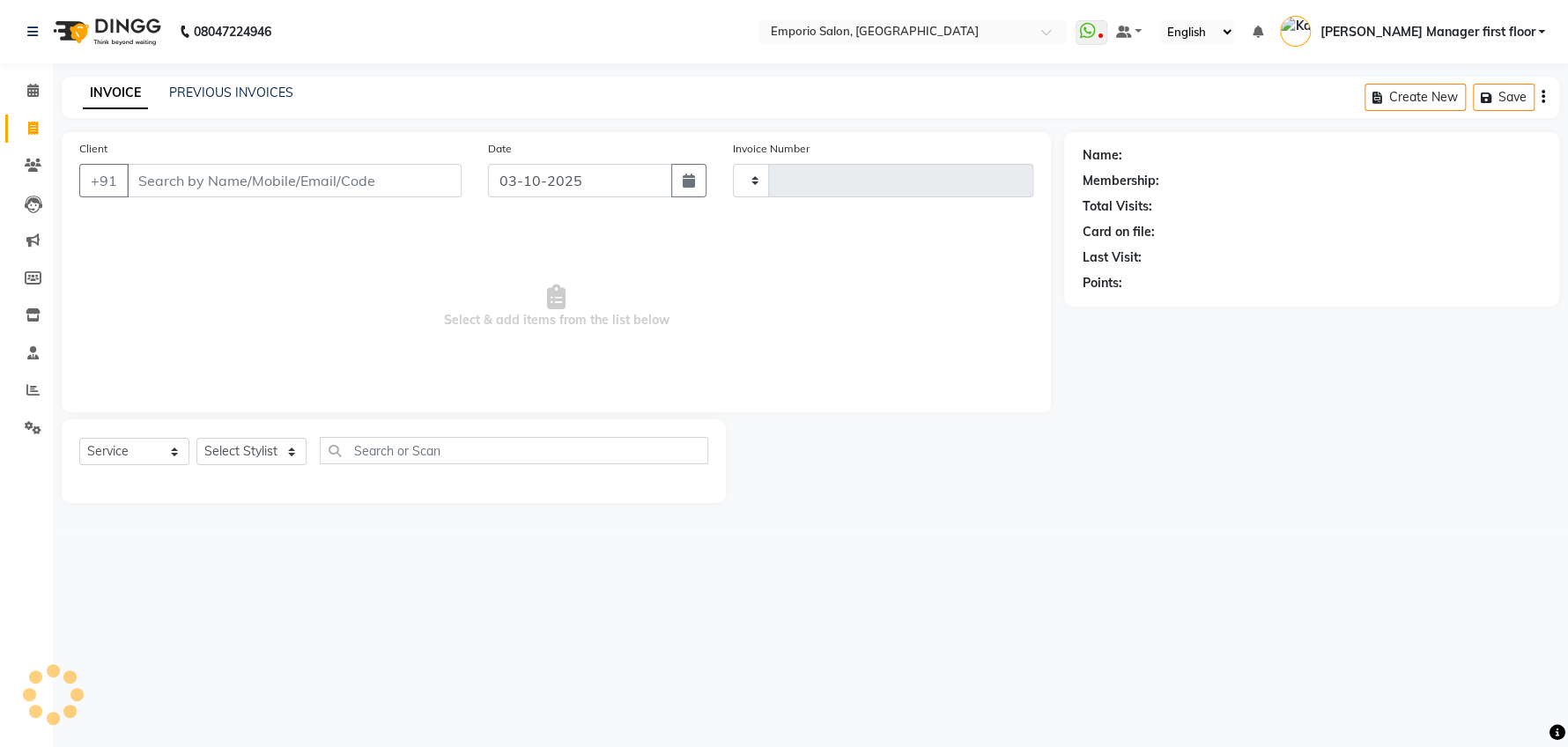
type input "5937"
select select "6332"
click at [250, 179] on input "Client" at bounding box center [294, 180] width 335 height 34
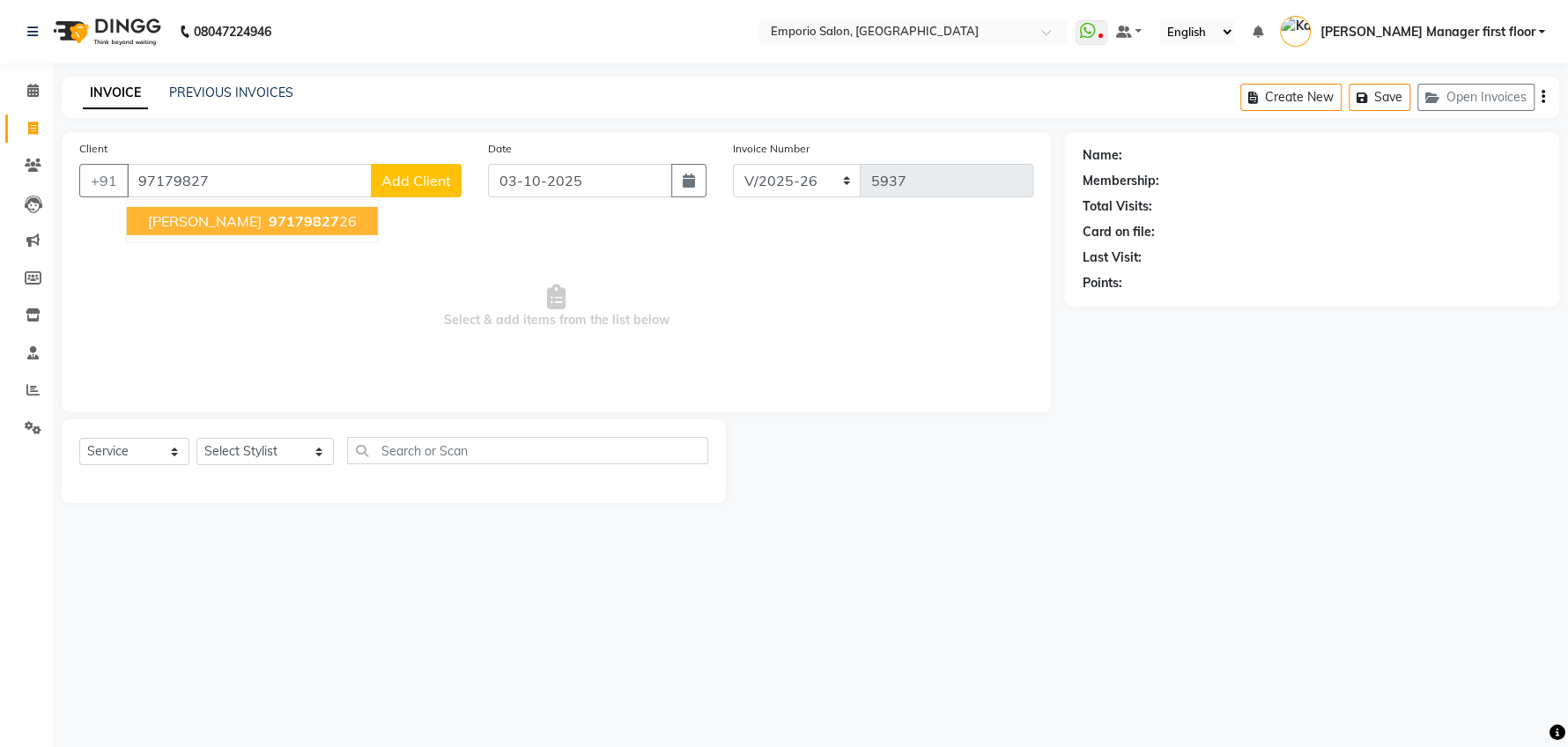
click at [268, 223] on span "97179827" at bounding box center [303, 220] width 70 height 17
type input "9717982726"
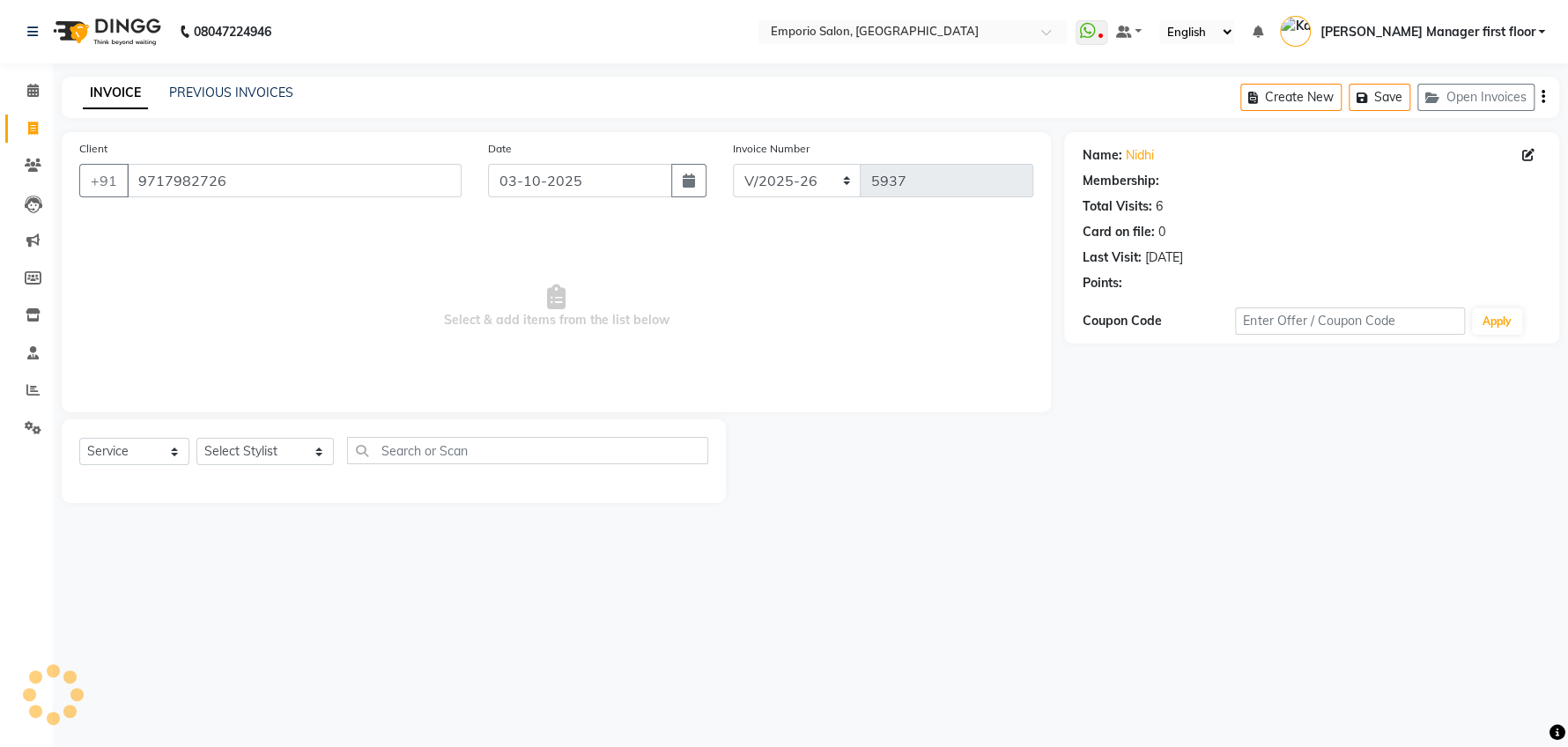
select select "1: Object"
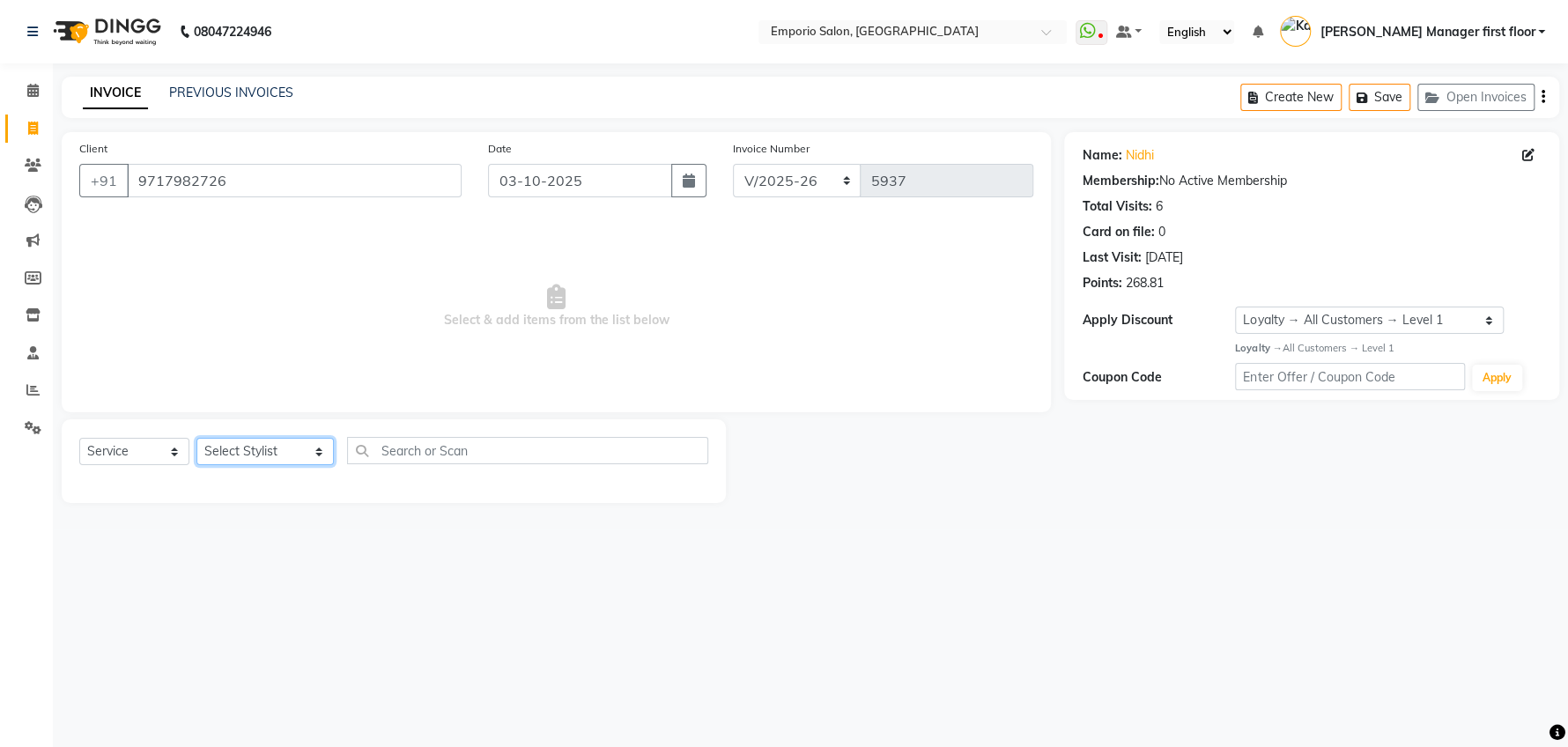
click at [292, 454] on select "Select Stylist [PERSON_NAME] beauty Archana [PERSON_NAME] [PERSON_NAME] [PERSON…" at bounding box center [265, 451] width 137 height 27
select select "58141"
click at [197, 438] on select "Select Stylist [PERSON_NAME] beauty Archana [PERSON_NAME] [PERSON_NAME] [PERSON…" at bounding box center [265, 451] width 137 height 27
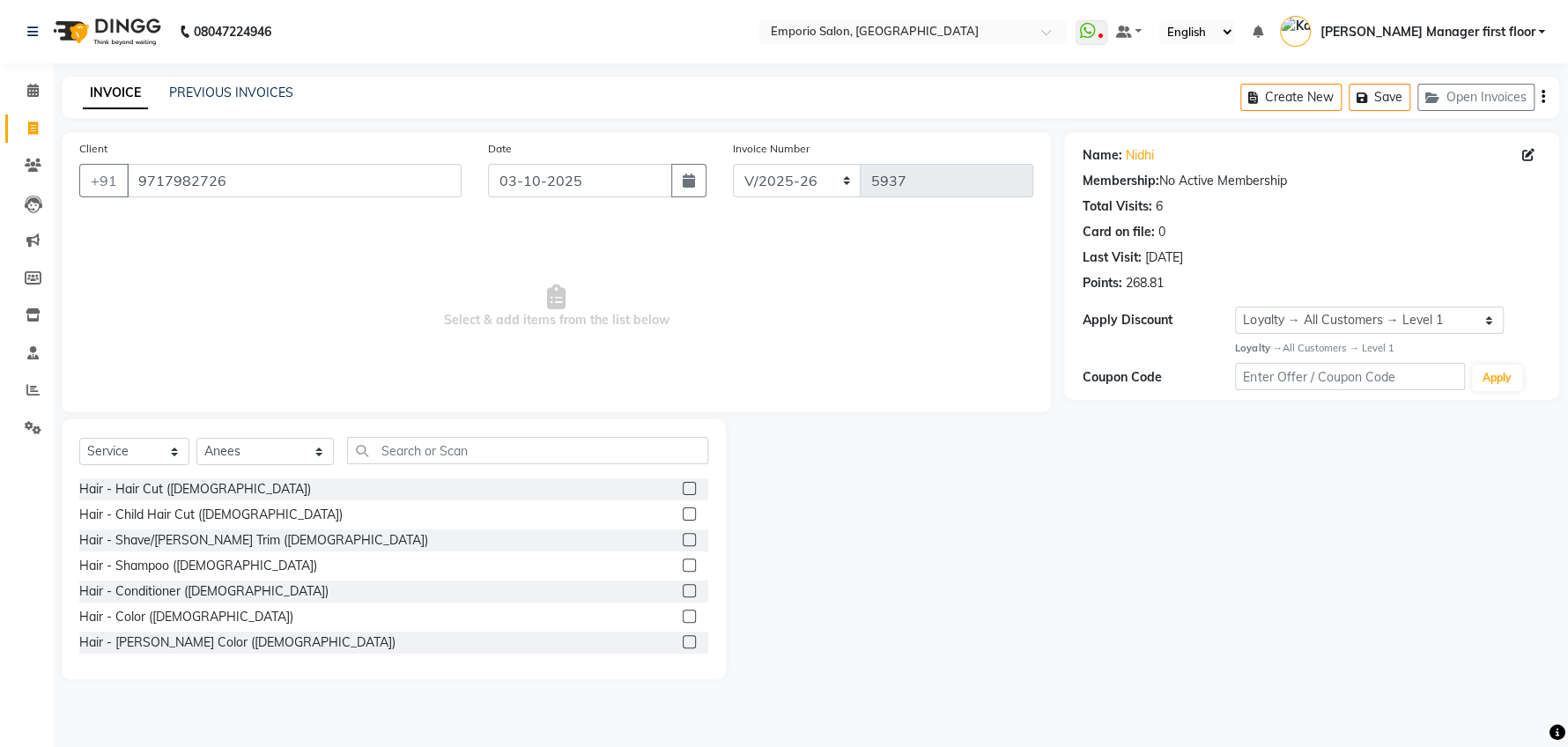
click at [683, 488] on label at bounding box center [689, 488] width 14 height 14
click at [683, 488] on input "checkbox" at bounding box center [688, 489] width 12 height 12
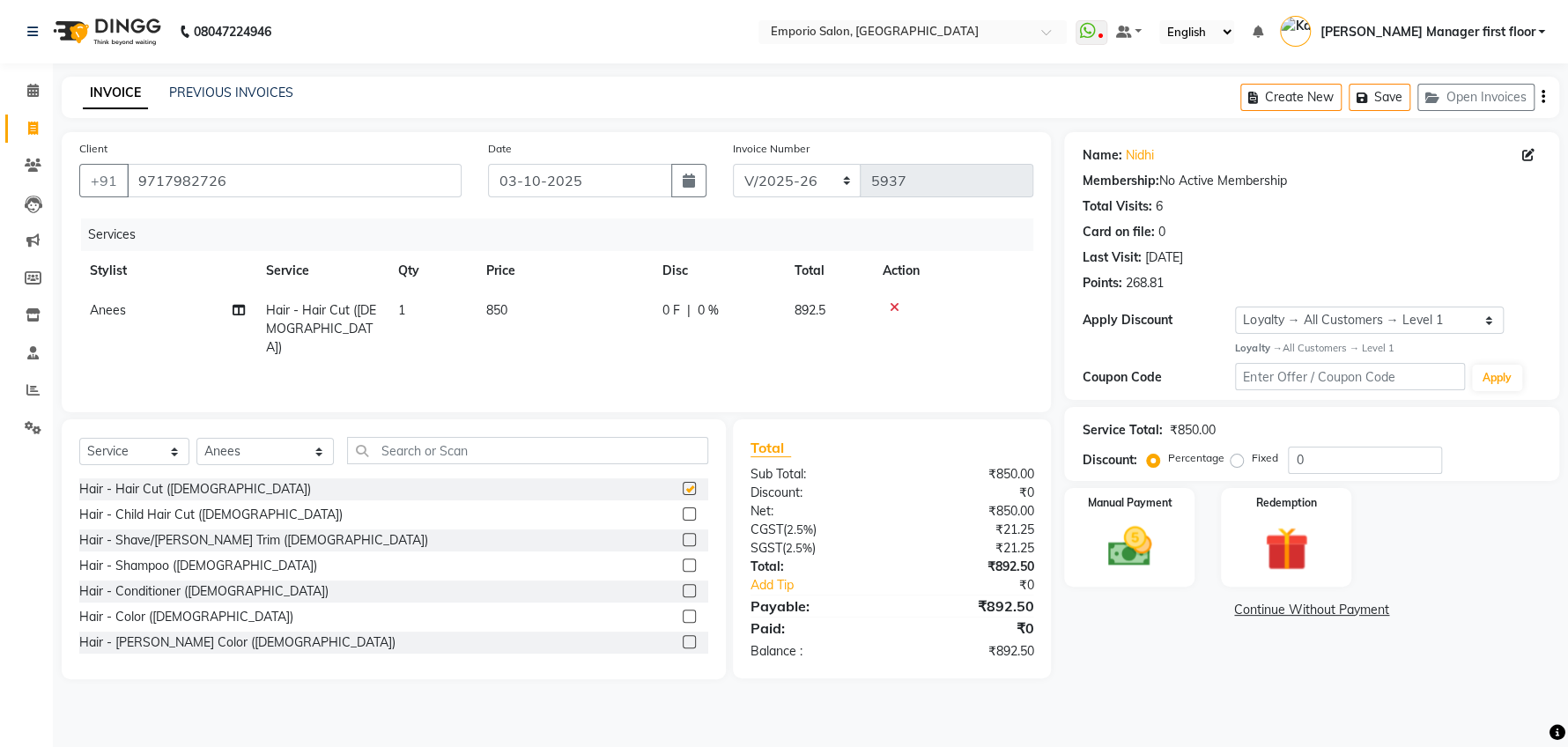
checkbox input "false"
click at [683, 538] on label at bounding box center [689, 540] width 14 height 14
click at [683, 538] on input "checkbox" at bounding box center [688, 540] width 12 height 12
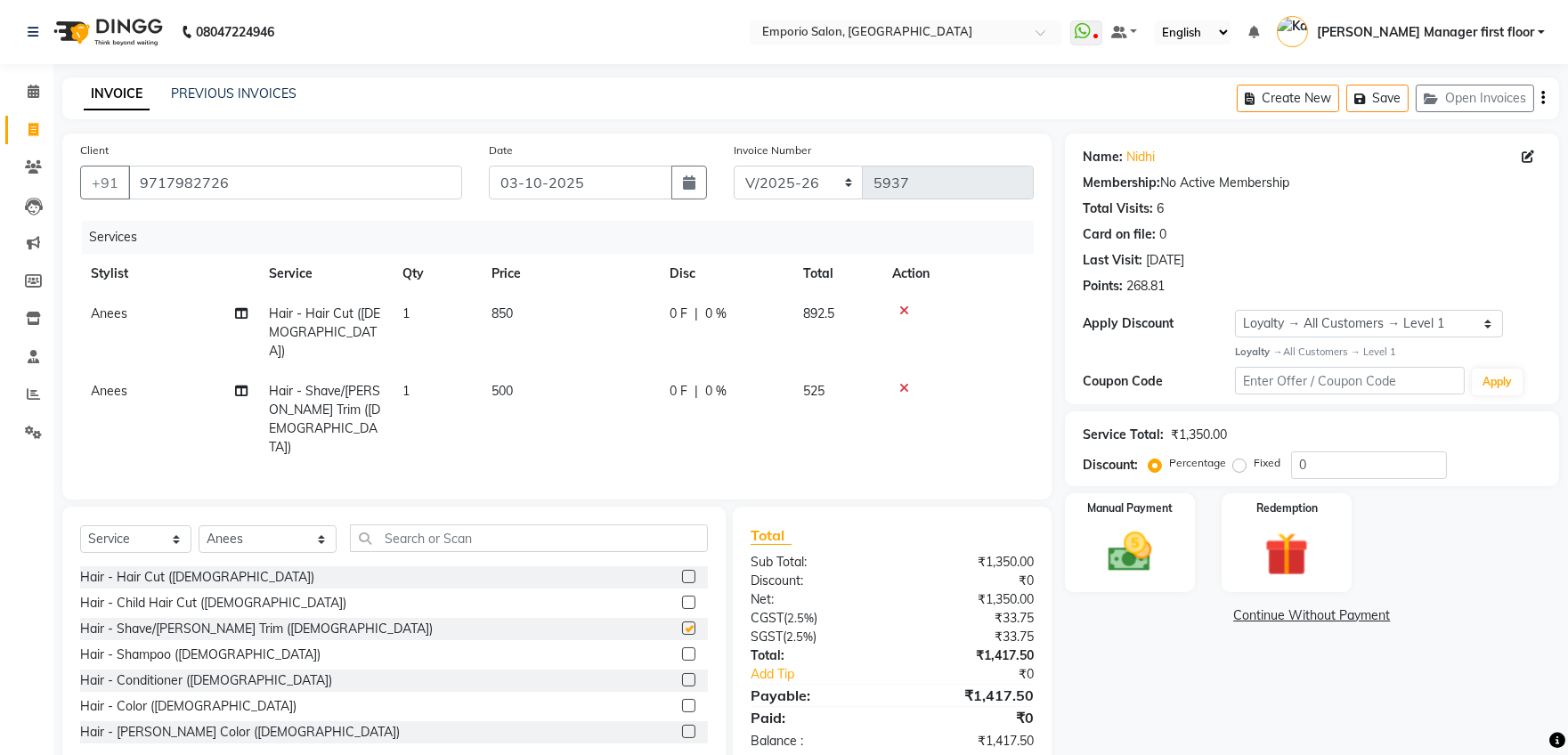
checkbox input "false"
click at [523, 306] on td "850" at bounding box center [570, 332] width 178 height 77
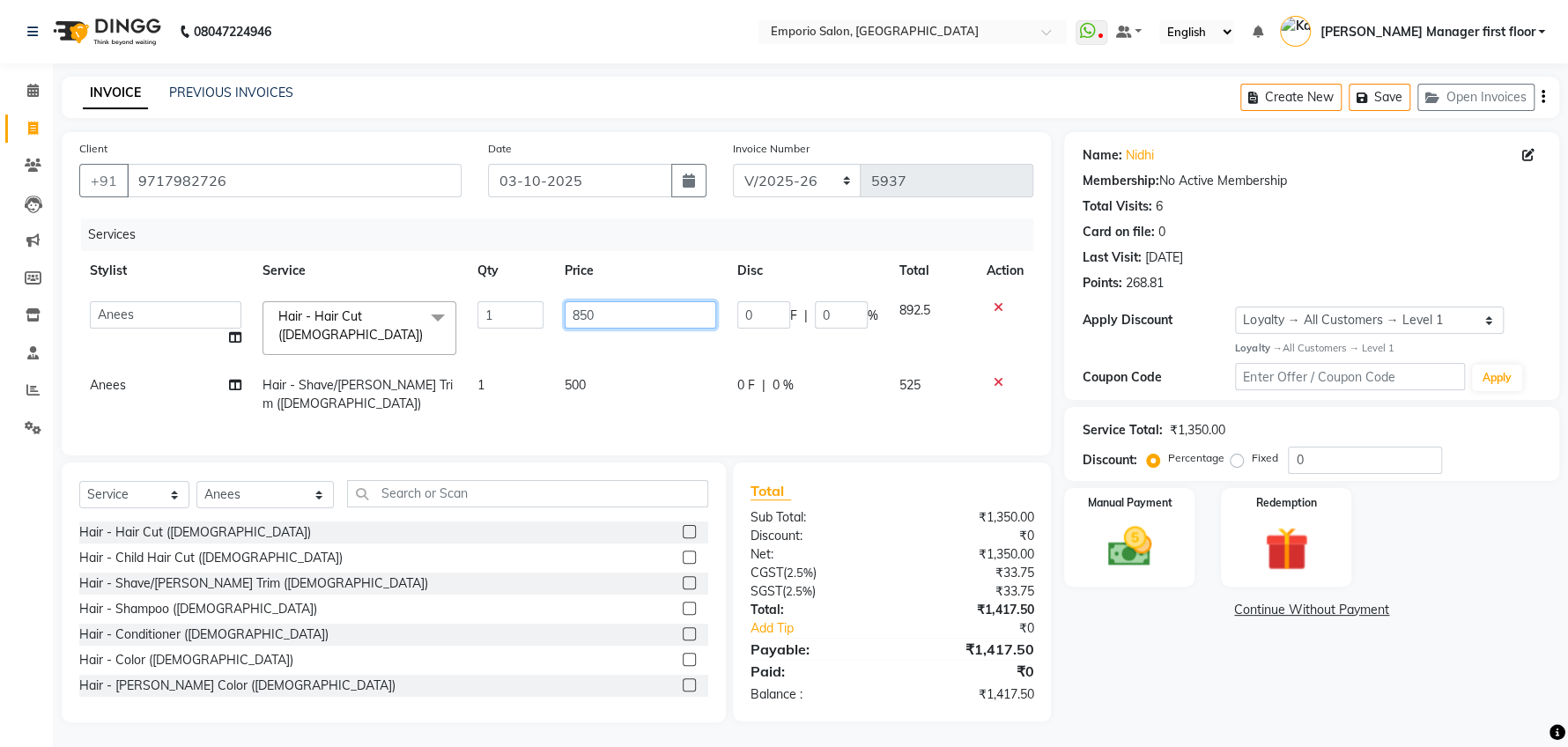
click at [612, 311] on input "850" at bounding box center [640, 315] width 151 height 27
type input "8"
type input "1000"
click at [673, 393] on tr "Anees Hair - Shave/Beard Trim (Male) 1 500 0 F | 0 % 525" at bounding box center [551, 395] width 944 height 58
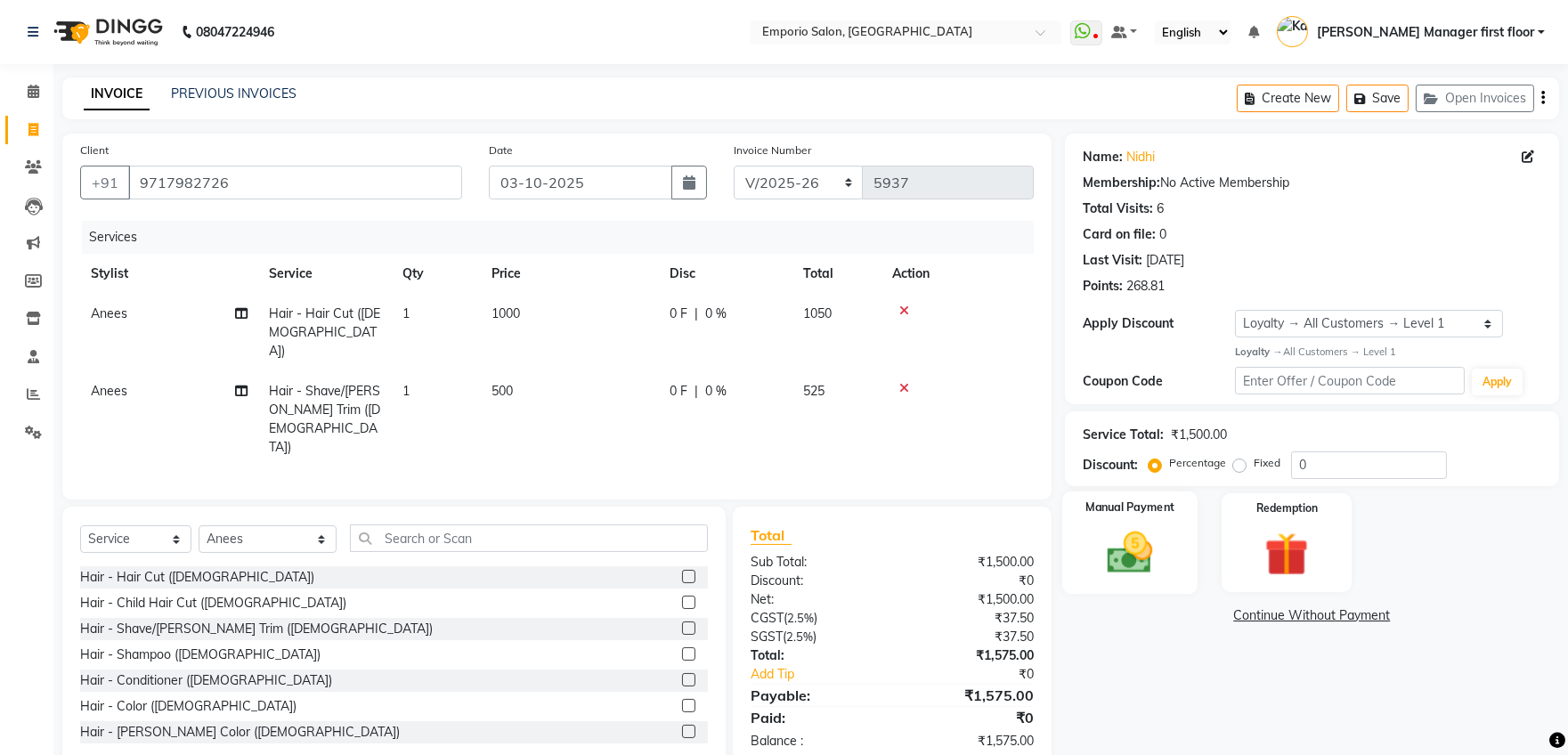
click at [1153, 565] on img at bounding box center [1129, 552] width 74 height 52
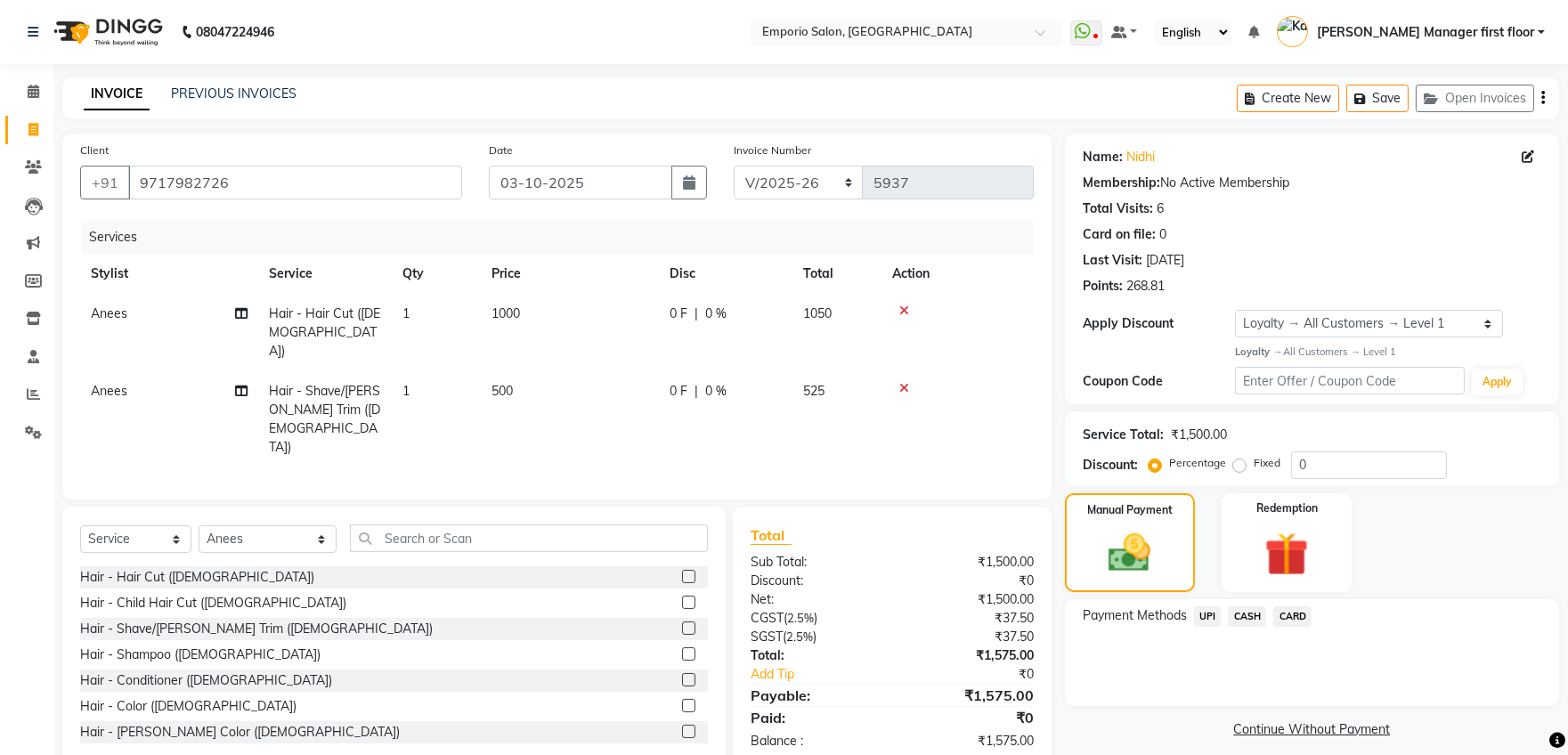
click at [1213, 618] on span "UPI" at bounding box center [1207, 616] width 28 height 20
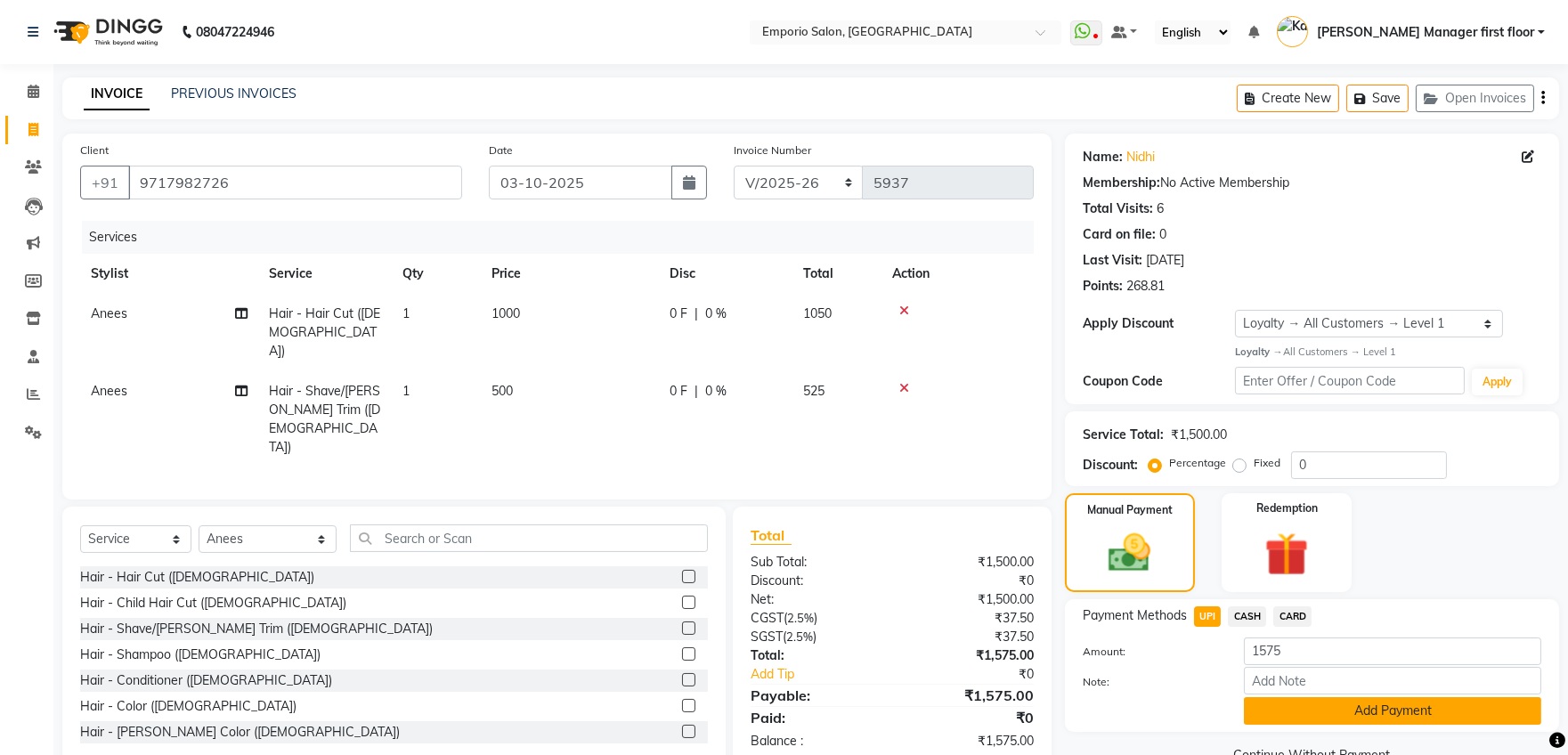
scroll to position [40, 0]
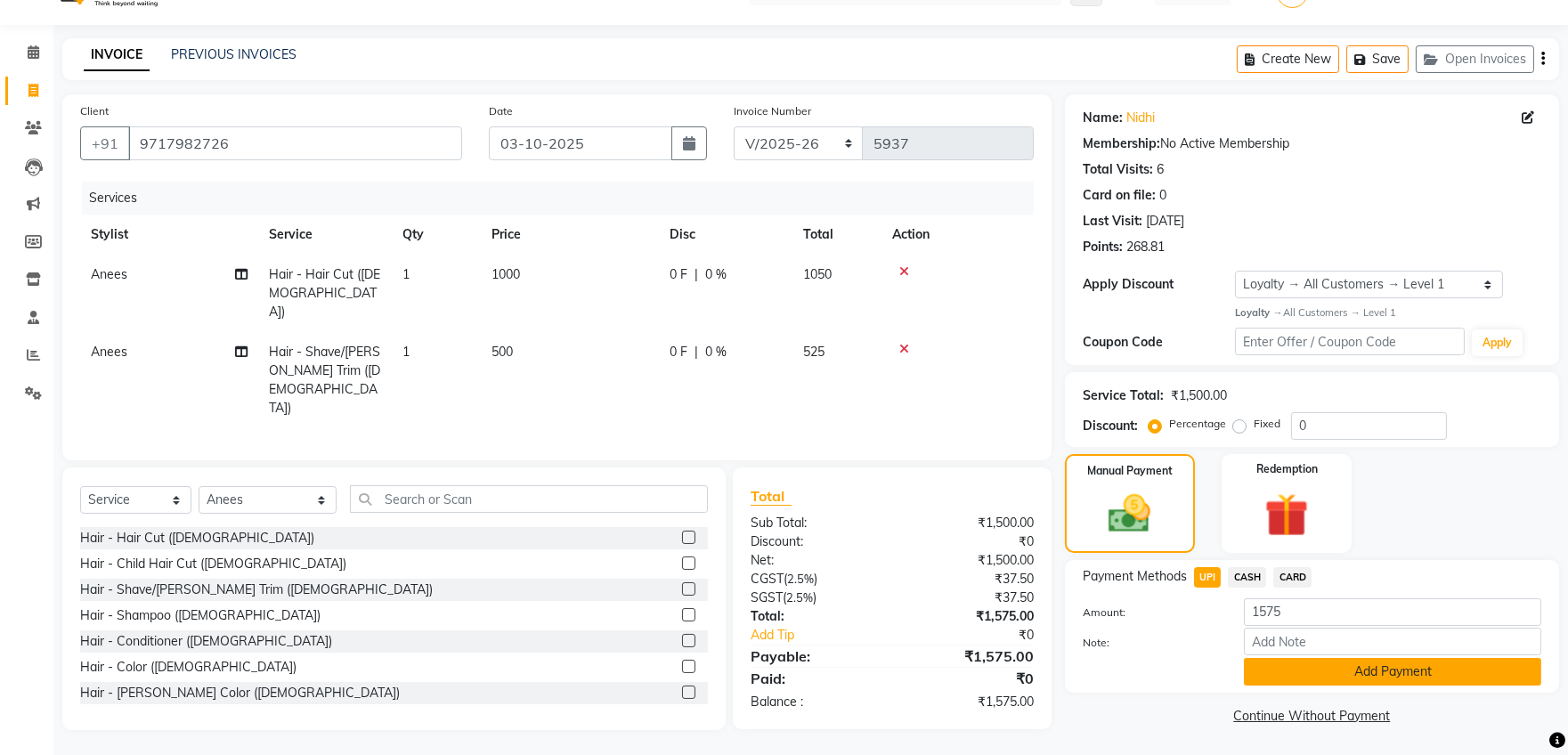
click at [1261, 668] on button "Add Payment" at bounding box center [1391, 671] width 297 height 28
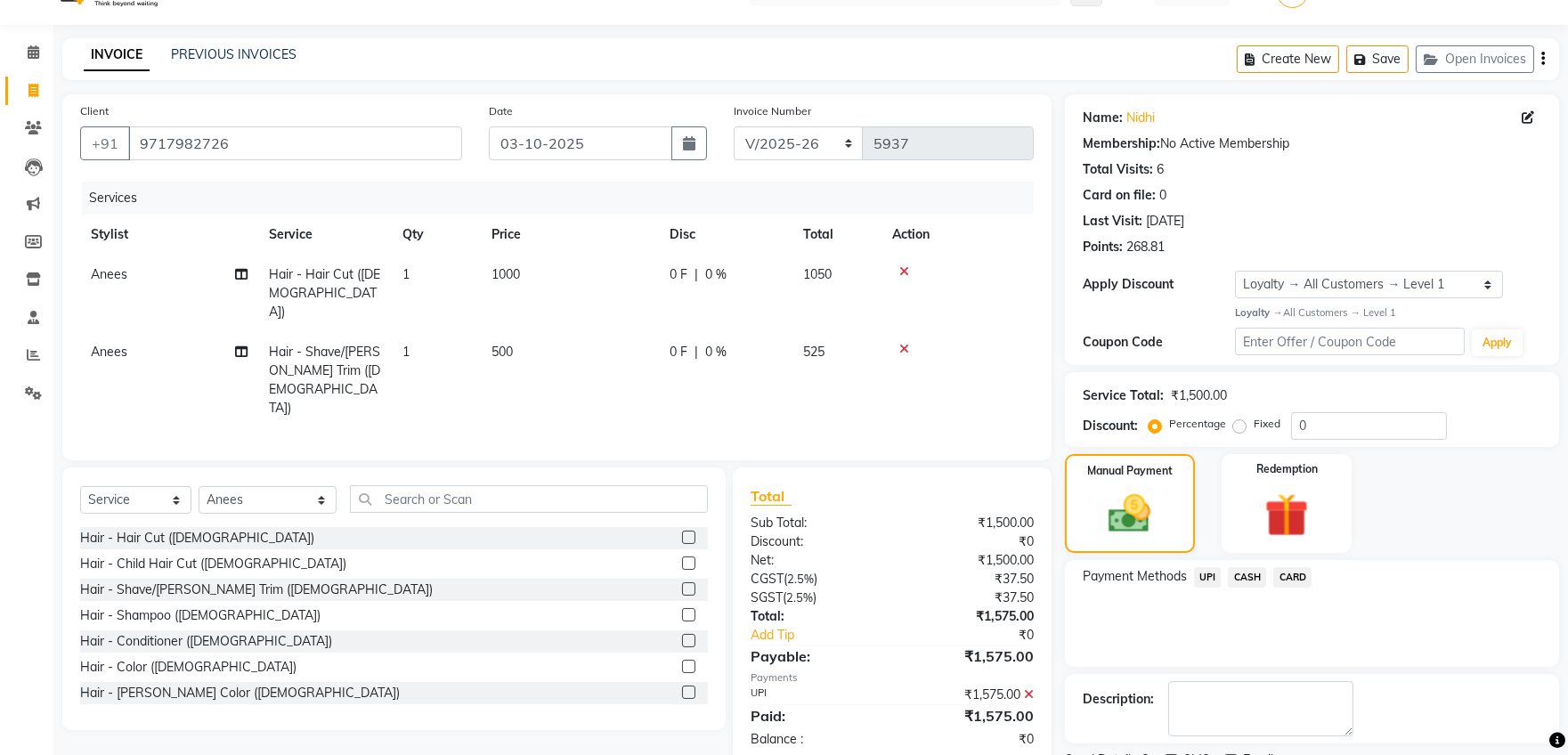
scroll to position [125, 0]
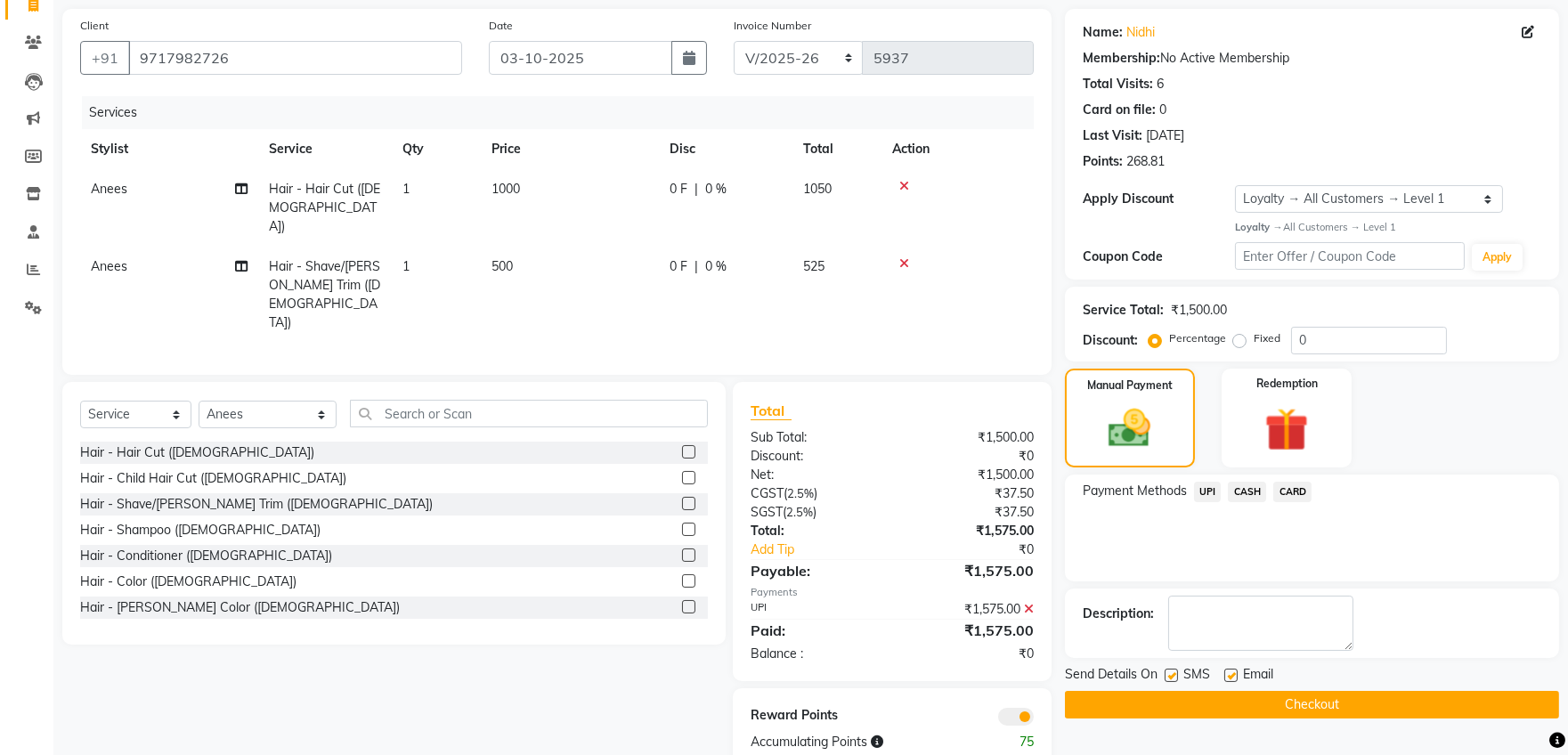
click at [1237, 692] on button "Checkout" at bounding box center [1311, 704] width 494 height 28
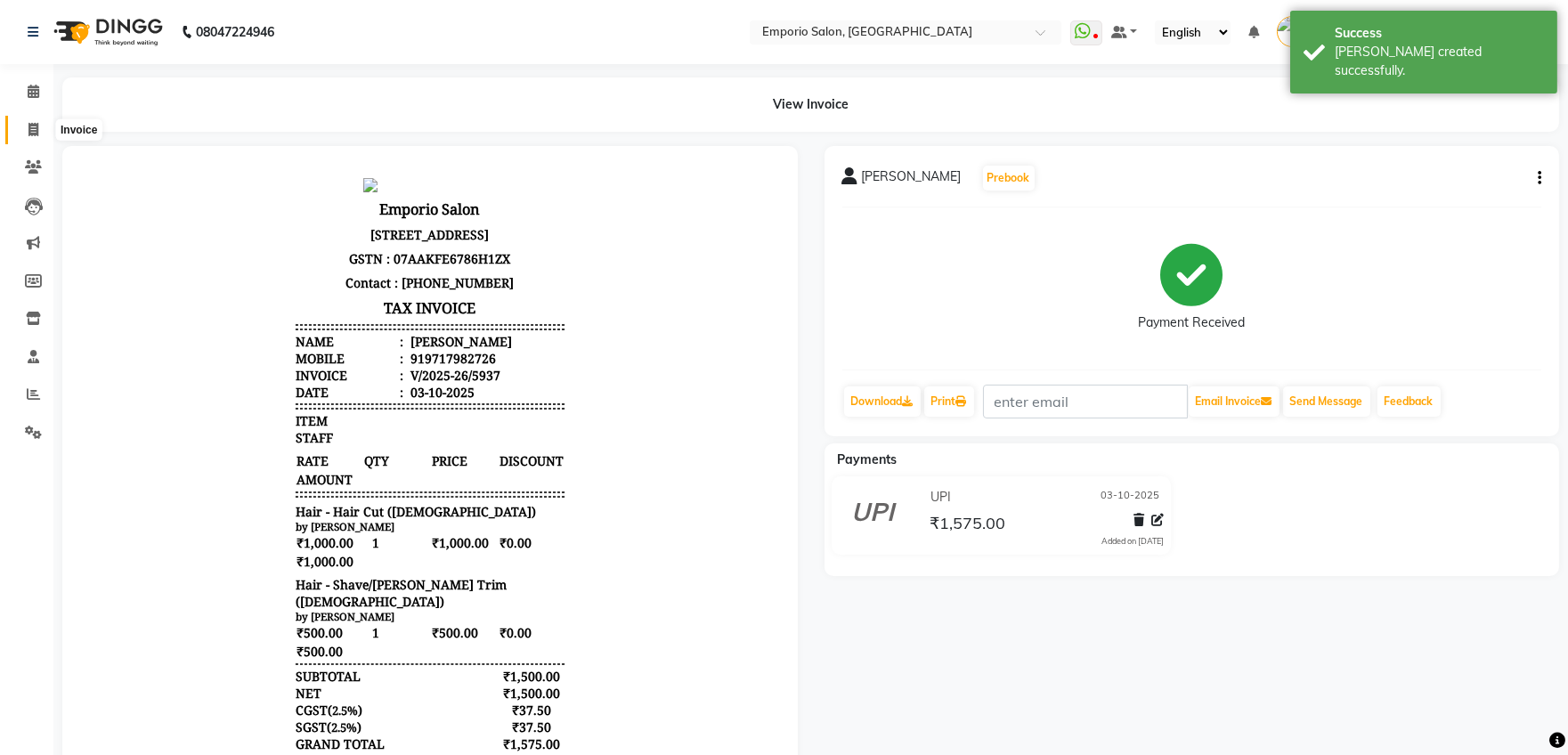
click at [35, 123] on icon at bounding box center [33, 130] width 10 height 14
select select "6332"
select select "service"
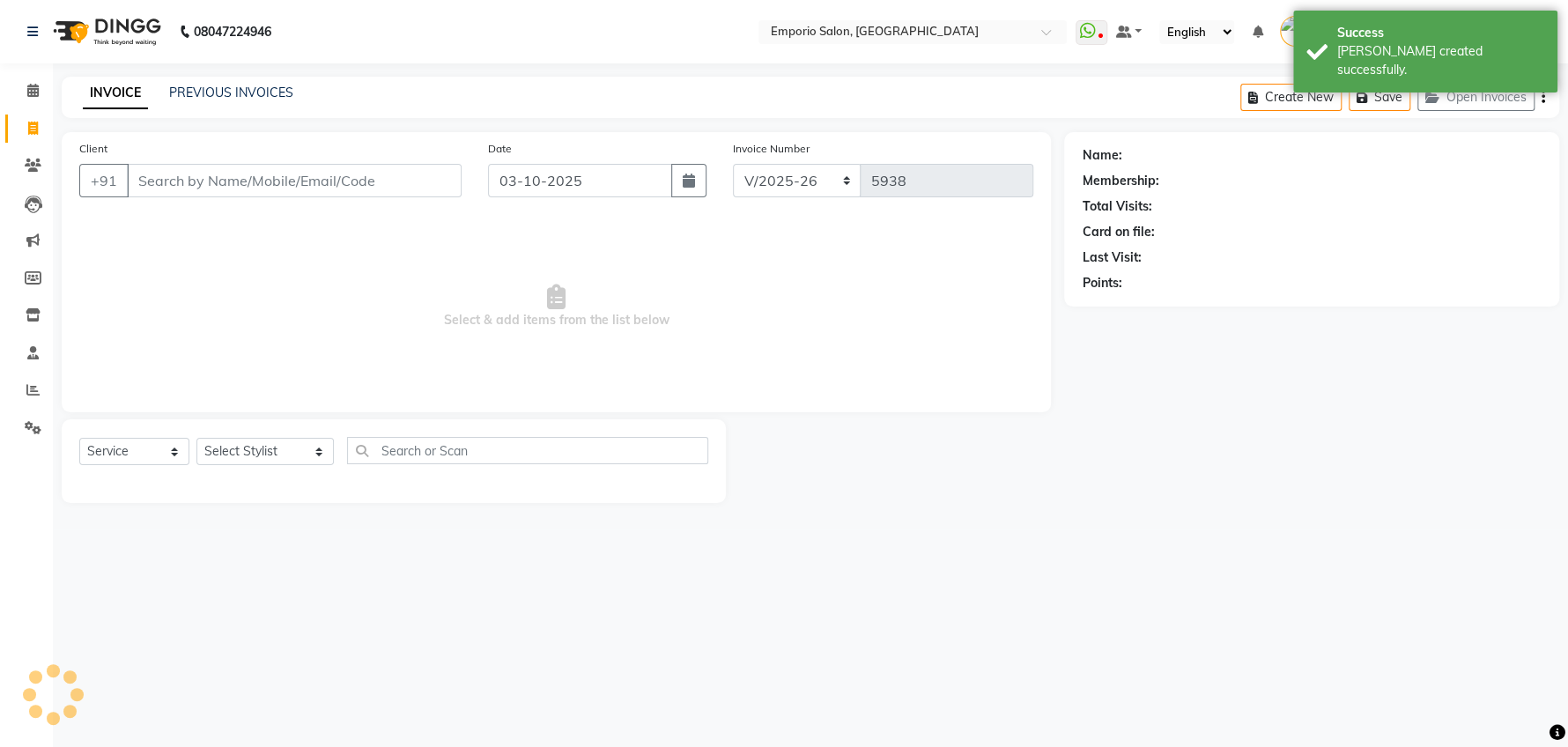
click at [242, 181] on input "Client" at bounding box center [294, 180] width 335 height 34
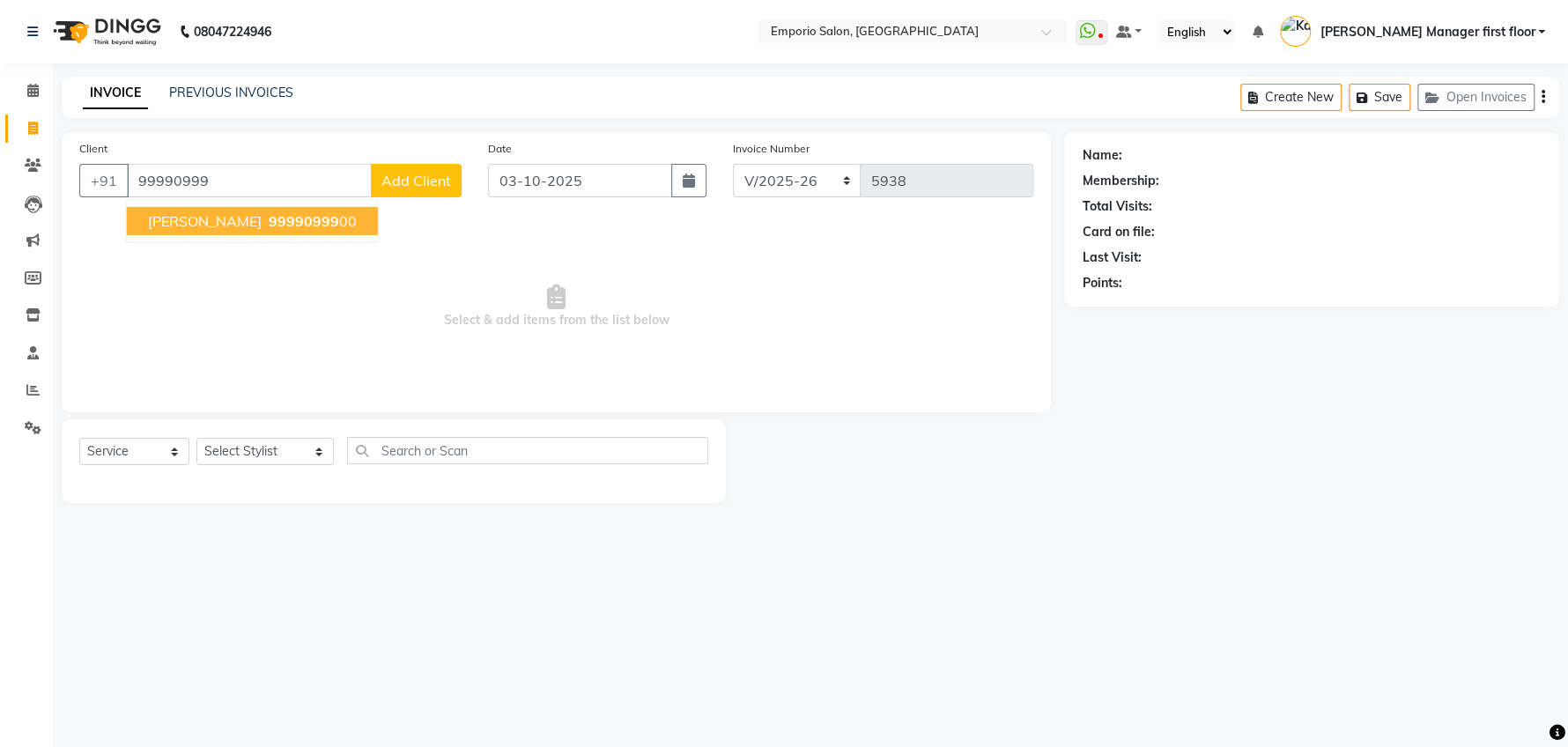
click at [268, 215] on span "99990999" at bounding box center [303, 220] width 70 height 17
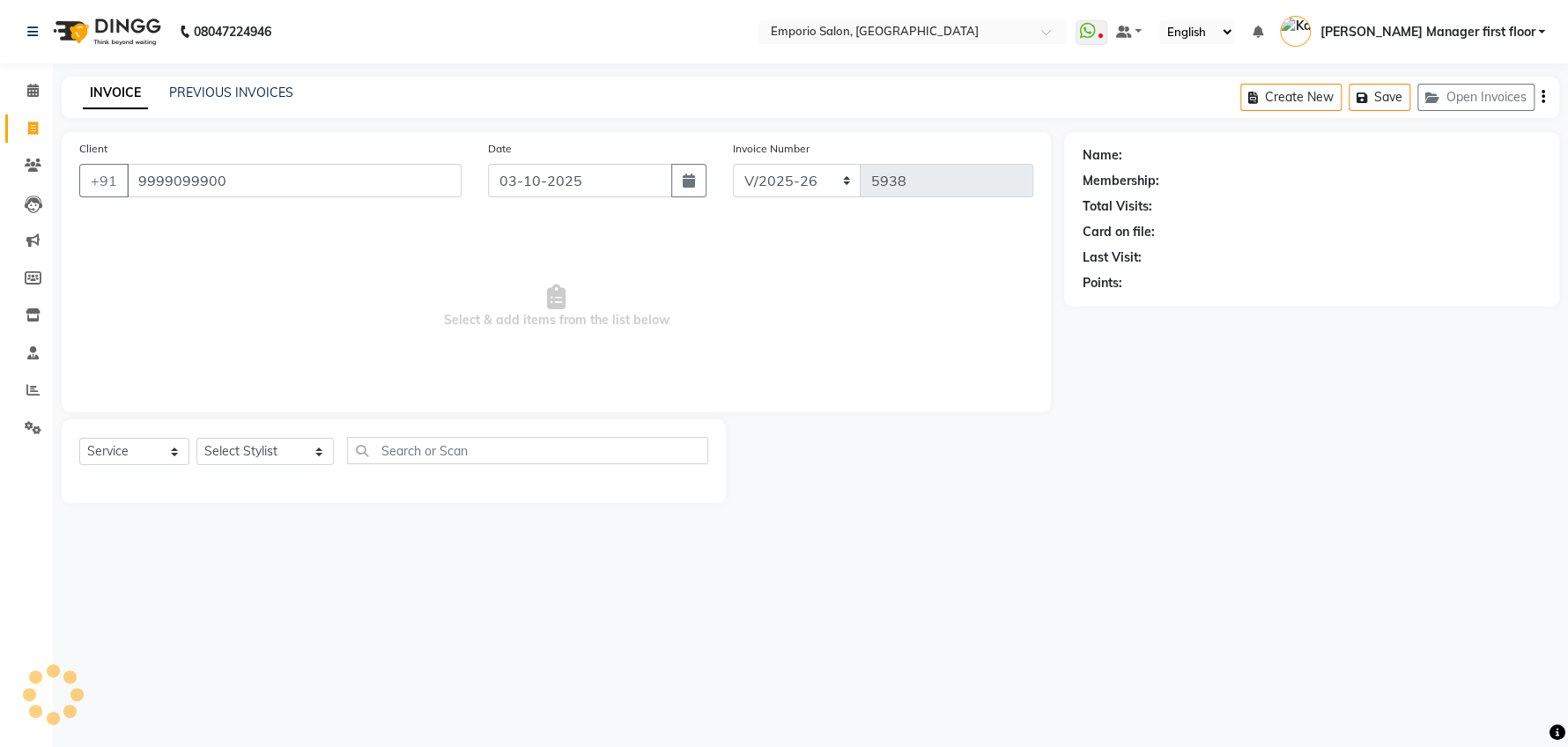
type input "9999099900"
select select "1: Object"
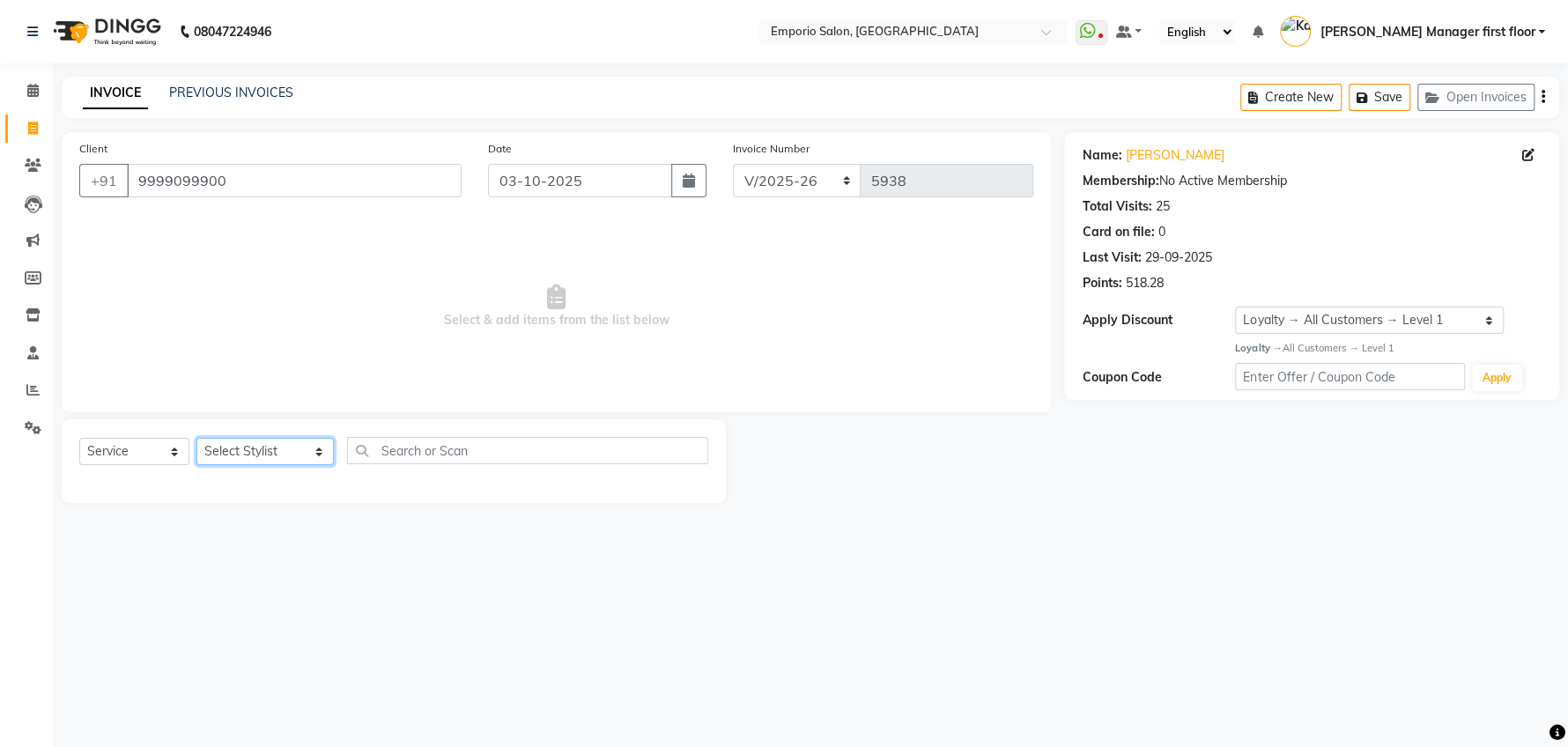
click at [293, 454] on select "Select Stylist [PERSON_NAME] beauty Archana [PERSON_NAME] [PERSON_NAME] [PERSON…" at bounding box center [265, 451] width 137 height 27
click at [197, 438] on select "Select Stylist [PERSON_NAME] beauty Archana [PERSON_NAME] [PERSON_NAME] [PERSON…" at bounding box center [265, 451] width 137 height 27
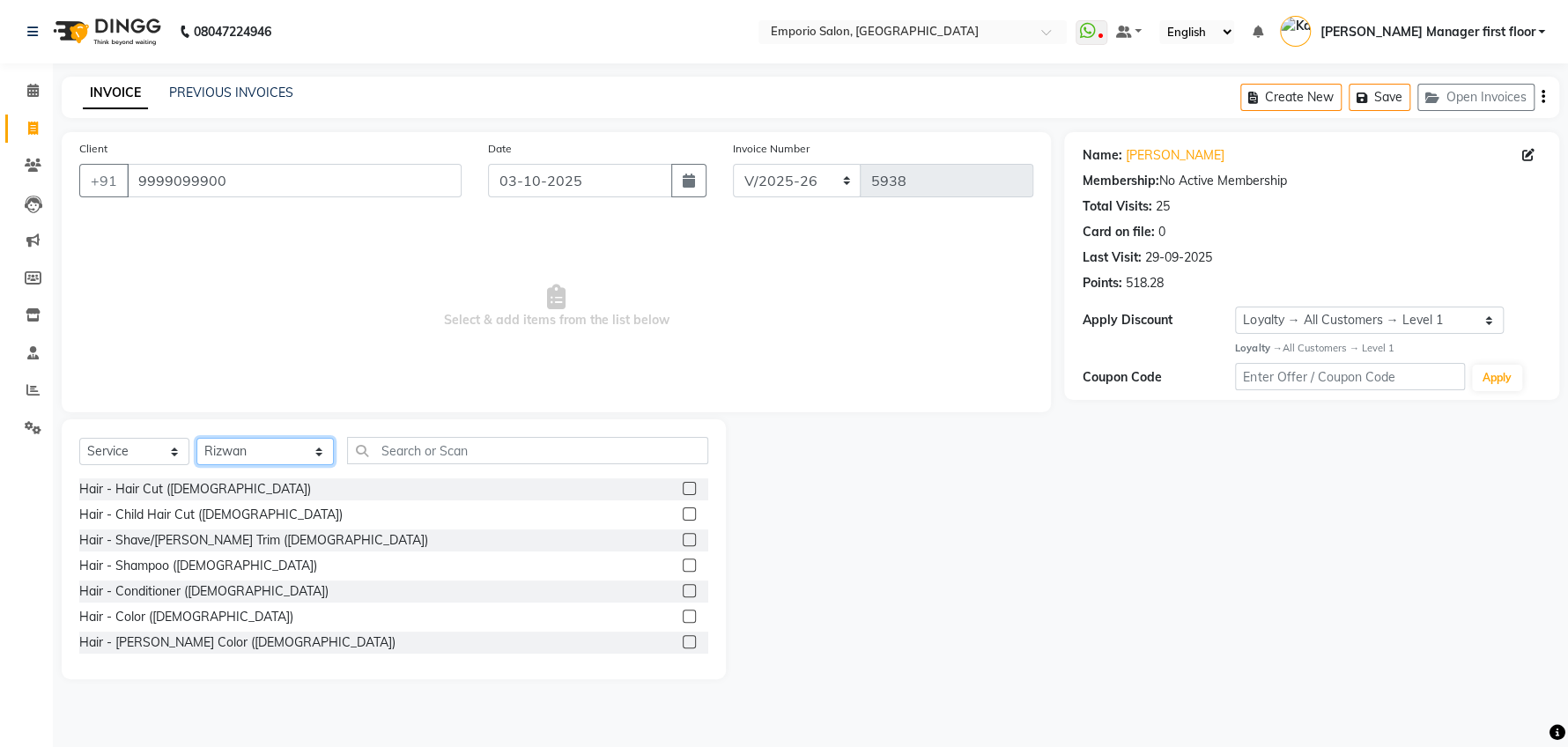
click at [294, 452] on select "Select Stylist [PERSON_NAME] beauty Archana [PERSON_NAME] [PERSON_NAME] [PERSON…" at bounding box center [265, 451] width 137 height 27
select select "47508"
click at [197, 438] on select "Select Stylist [PERSON_NAME] beauty Archana [PERSON_NAME] [PERSON_NAME] [PERSON…" at bounding box center [265, 451] width 137 height 27
click at [449, 450] on input "text" at bounding box center [527, 450] width 361 height 27
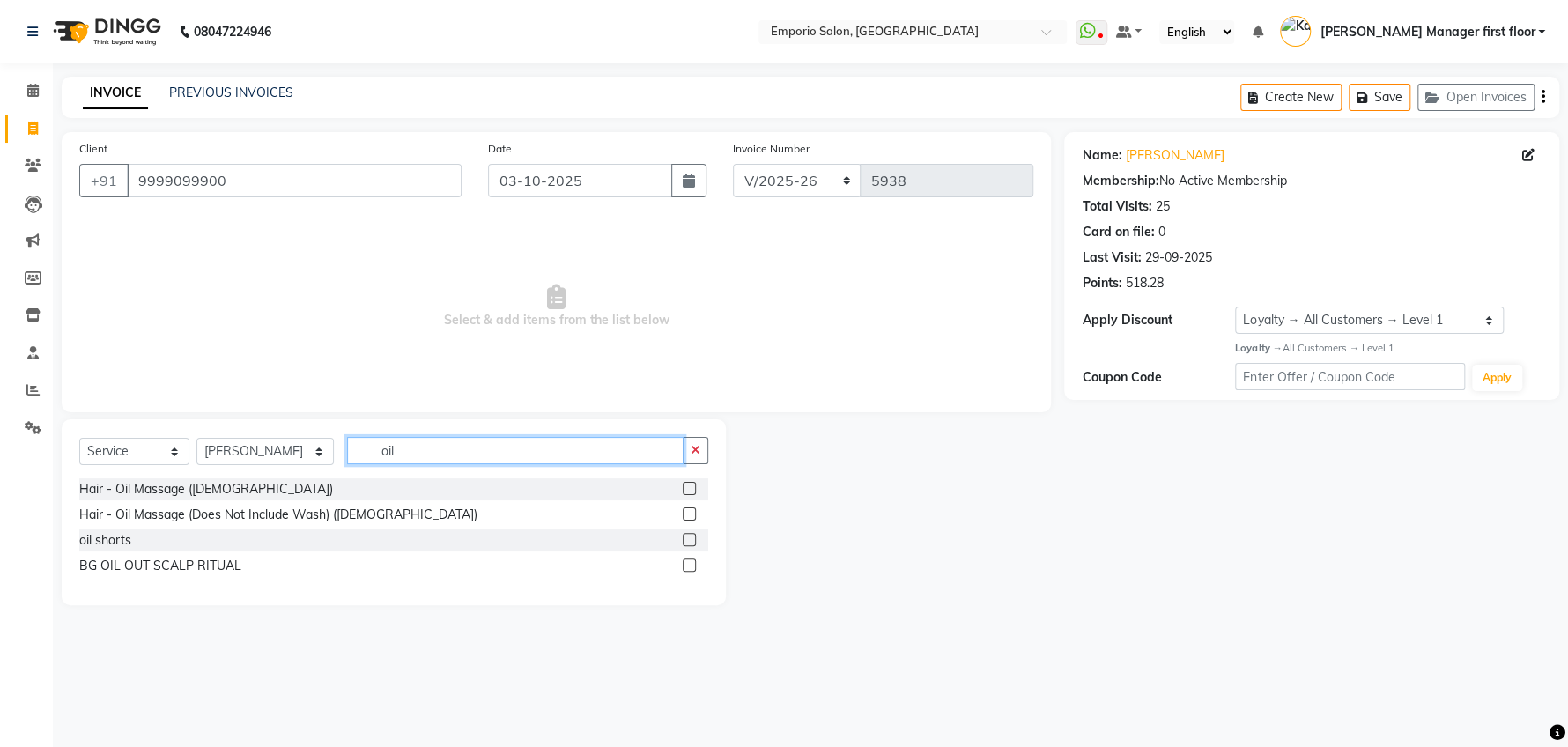
type input "oil"
click at [689, 485] on label at bounding box center [689, 488] width 14 height 14
click at [689, 485] on input "checkbox" at bounding box center [688, 489] width 12 height 12
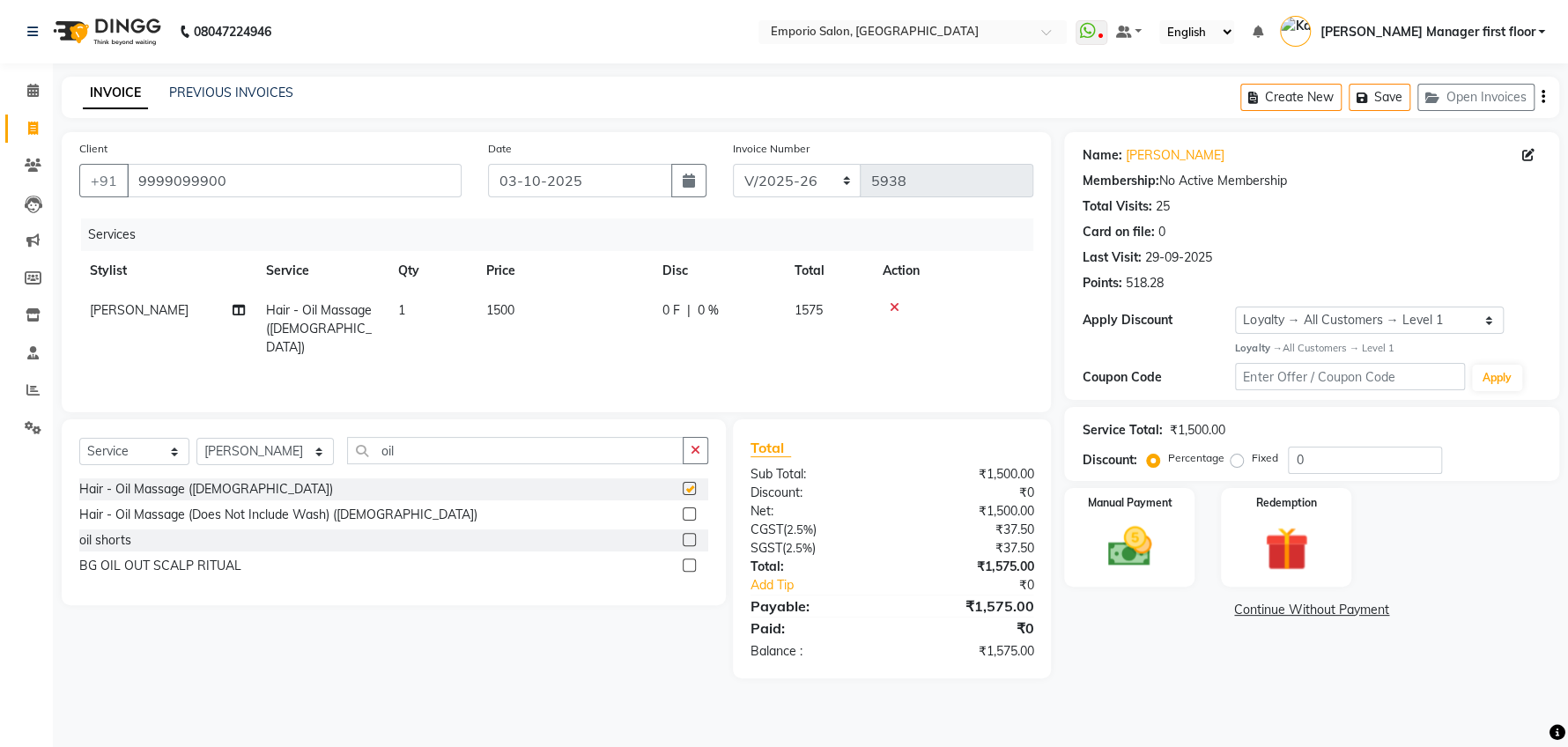
checkbox input "false"
click at [290, 448] on select "Select Stylist [PERSON_NAME] beauty Archana [PERSON_NAME] [PERSON_NAME] [PERSON…" at bounding box center [265, 451] width 137 height 27
select select "47501"
click at [197, 438] on select "Select Stylist [PERSON_NAME] beauty Archana [PERSON_NAME] [PERSON_NAME] [PERSON…" at bounding box center [265, 451] width 137 height 27
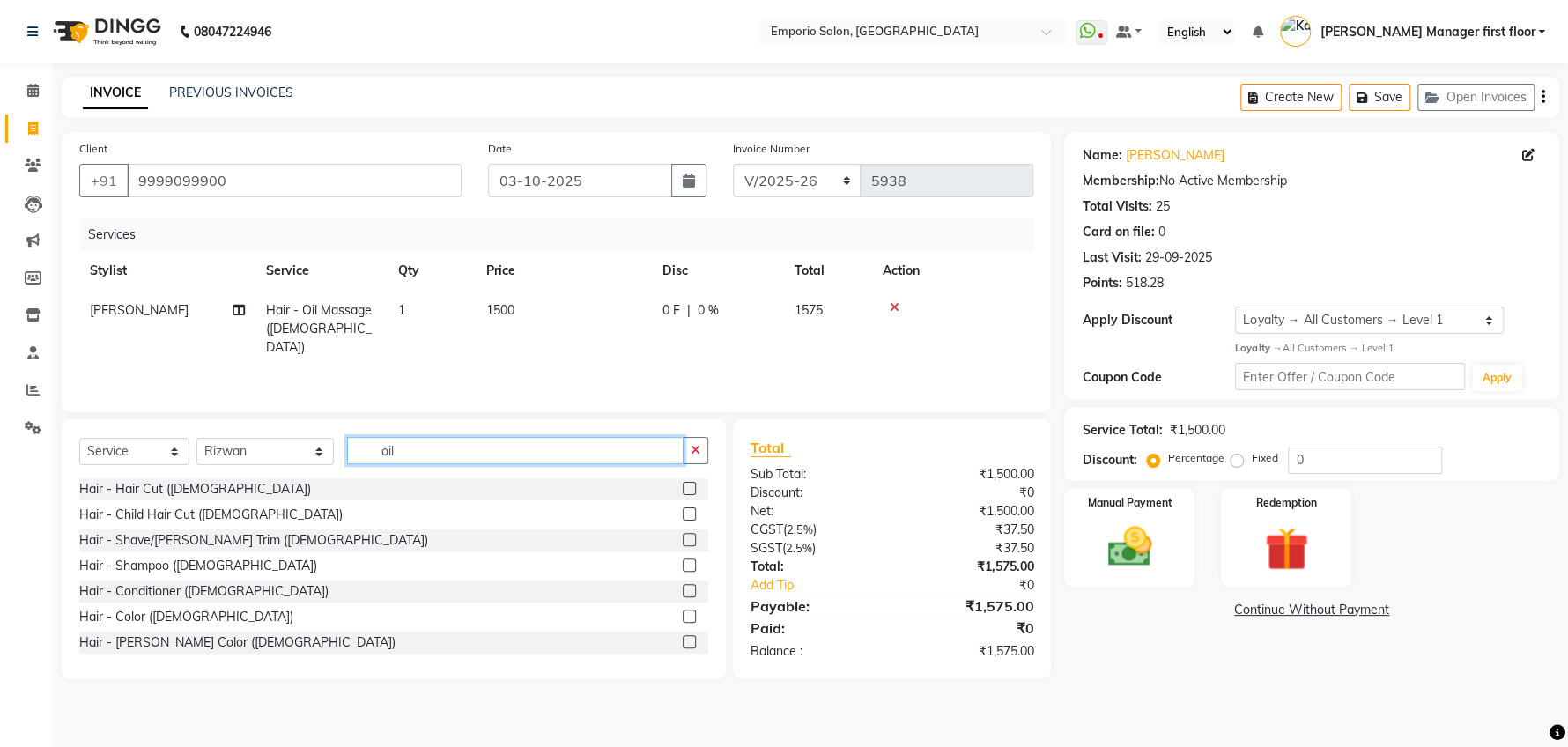
click at [485, 449] on input "oil" at bounding box center [515, 450] width 337 height 27
type input "o"
click at [683, 490] on label at bounding box center [689, 488] width 14 height 14
click at [683, 490] on input "checkbox" at bounding box center [688, 489] width 12 height 12
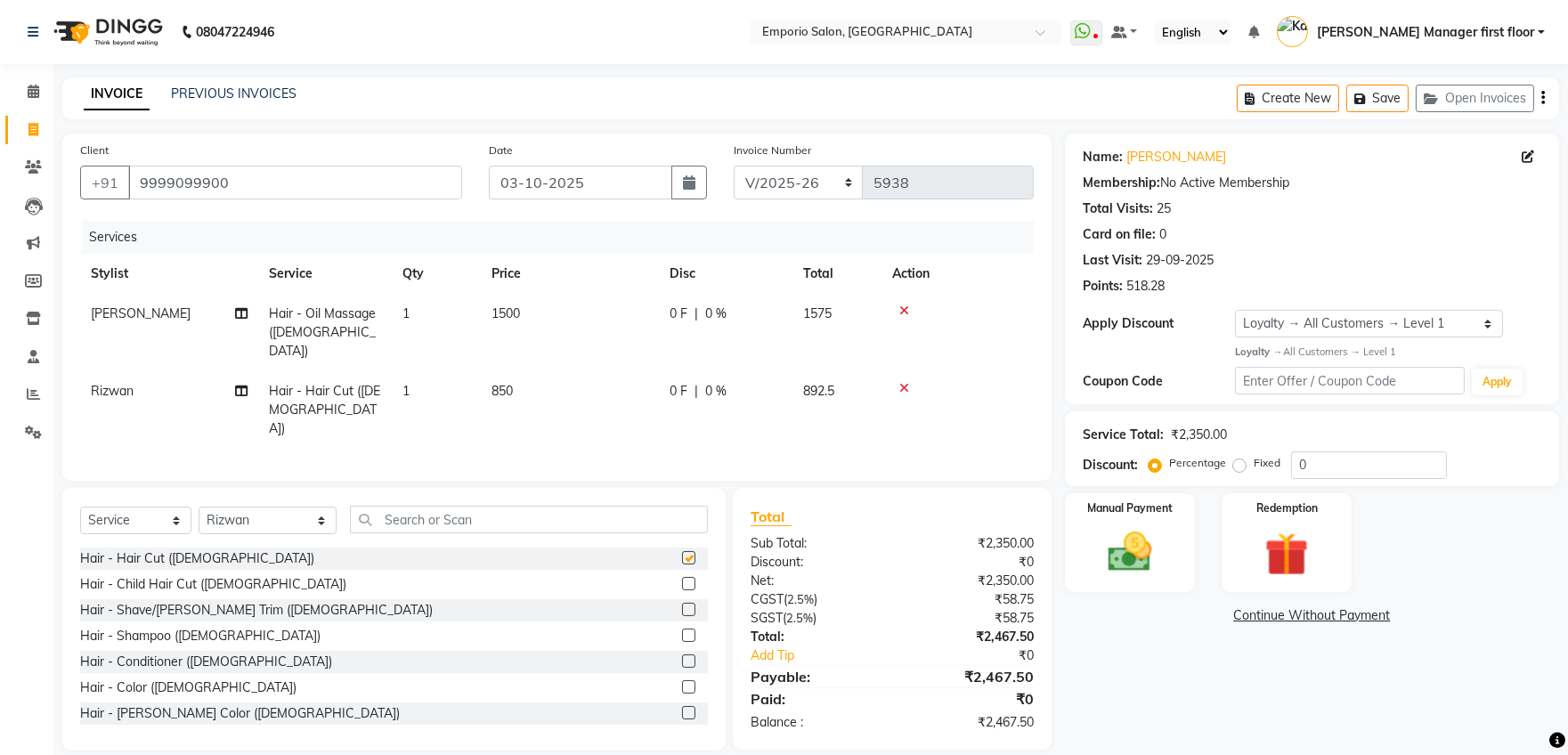
checkbox input "false"
click at [542, 372] on td "850" at bounding box center [570, 410] width 178 height 77
select select "47501"
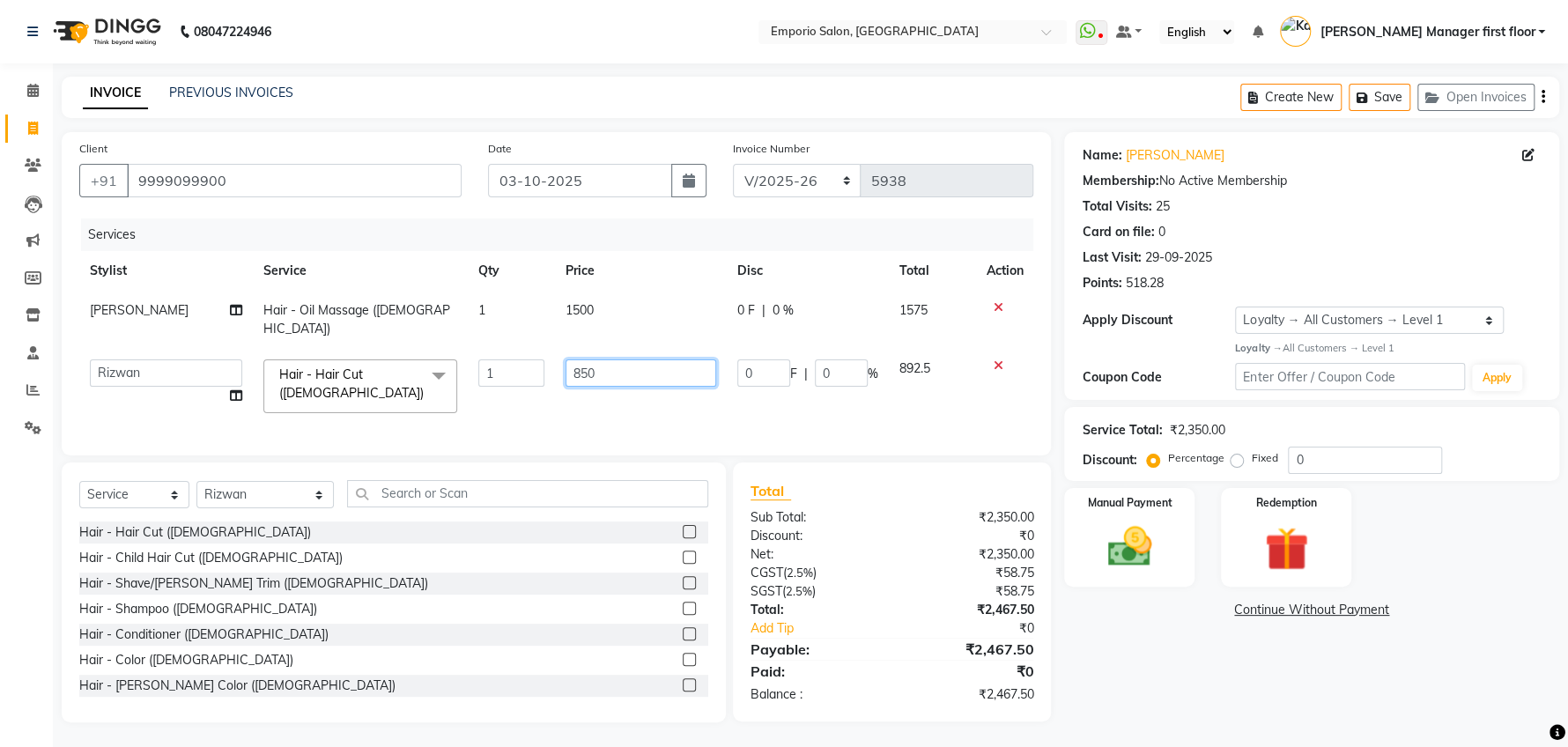
click at [623, 359] on input "850" at bounding box center [641, 373] width 151 height 27
type input "8"
type input "1000"
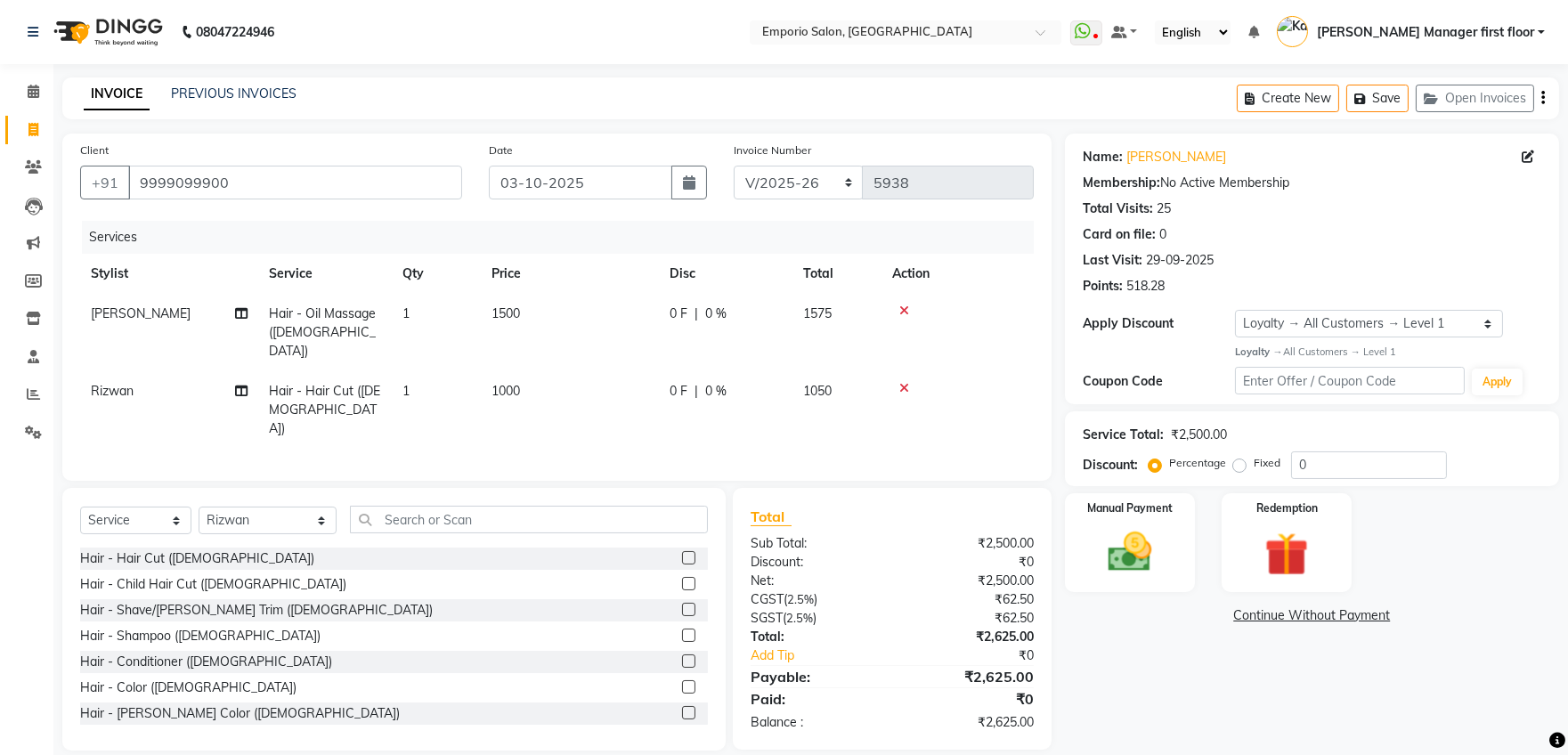
click at [796, 395] on tr "Rizwan Hair - Hair Cut (Male) 1 1000 0 F | 0 % 1050" at bounding box center [556, 410] width 954 height 77
click at [1174, 553] on div "Manual Payment" at bounding box center [1129, 542] width 135 height 102
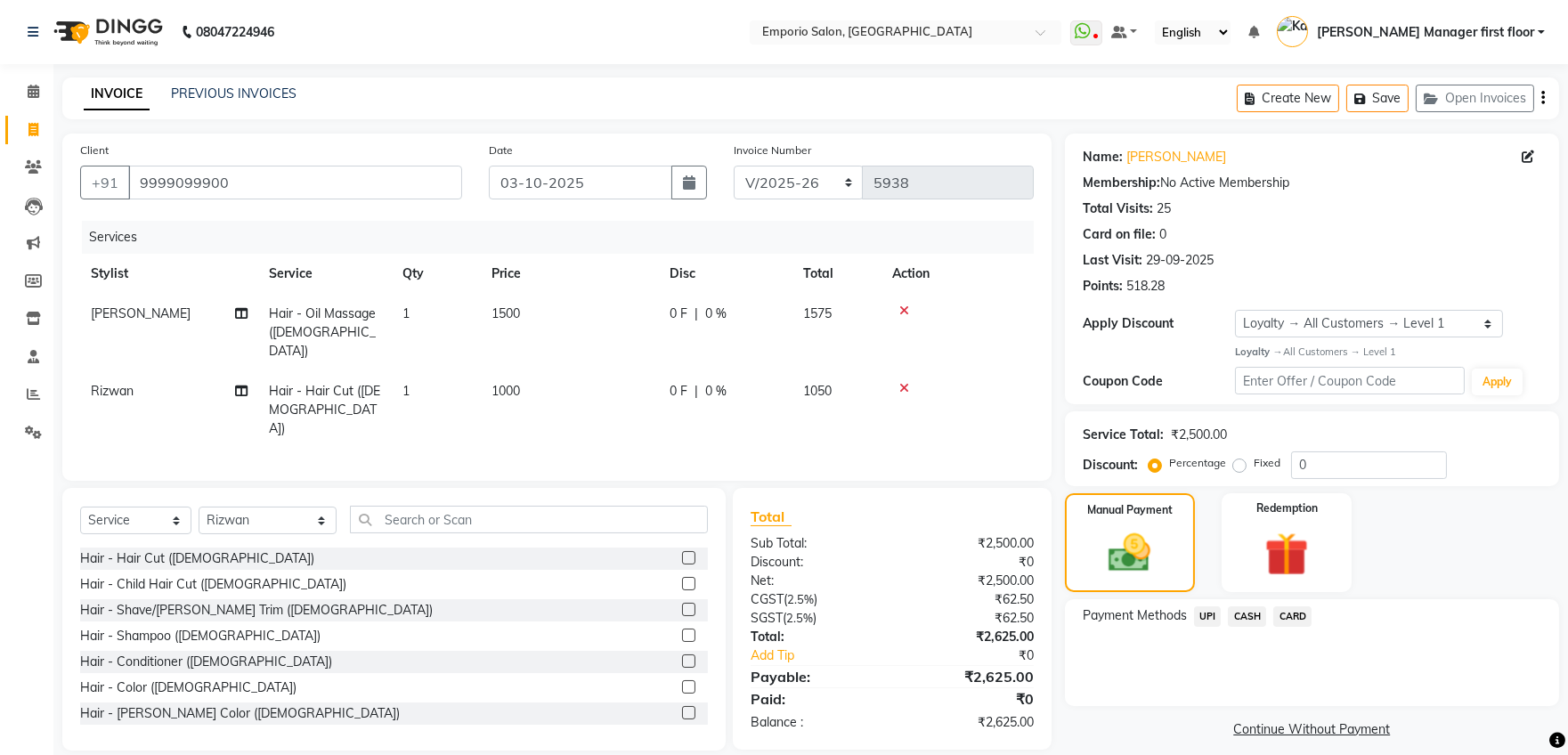
click at [1291, 613] on span "CARD" at bounding box center [1292, 616] width 39 height 20
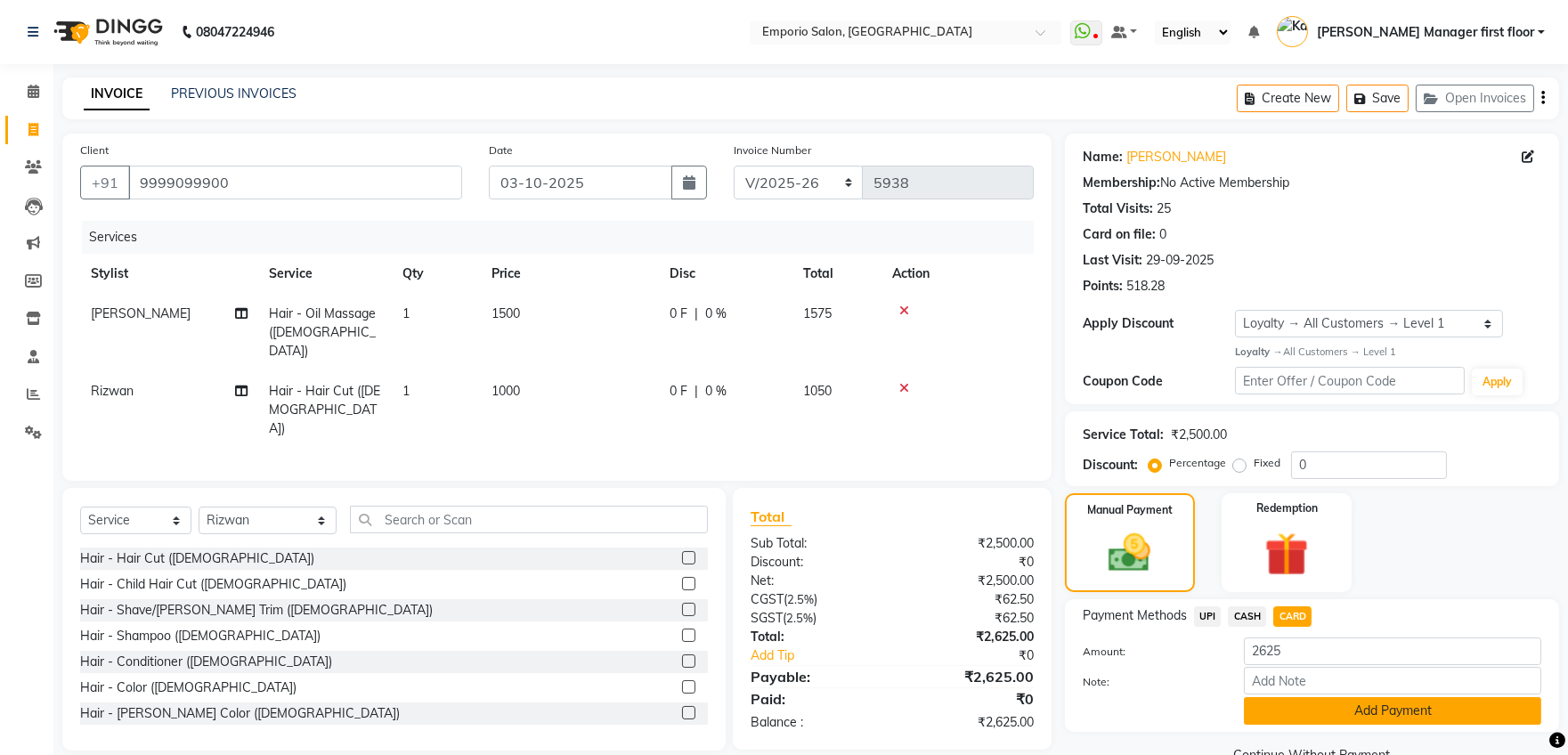
scroll to position [40, 0]
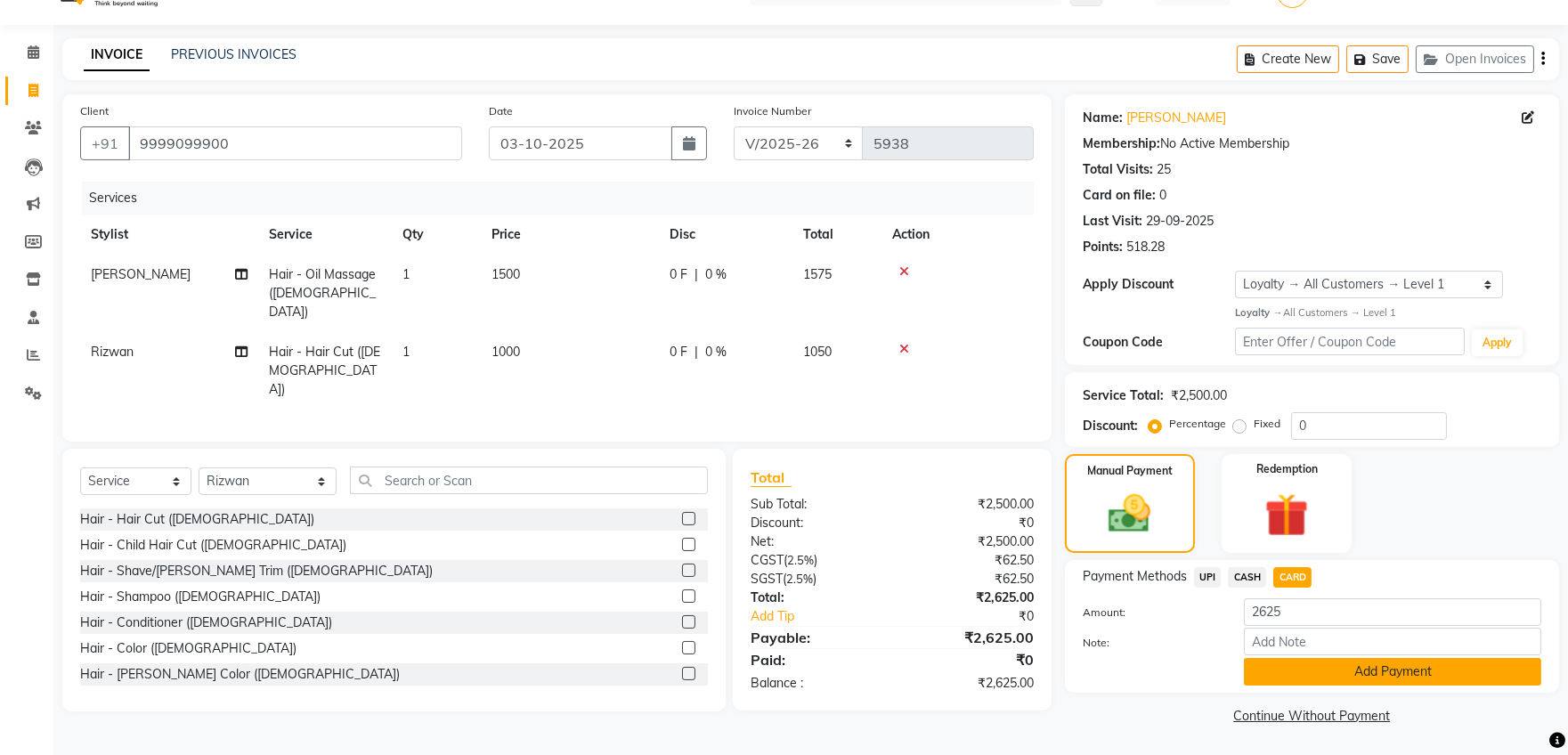
click at [1289, 681] on button "Add Payment" at bounding box center [1391, 671] width 297 height 28
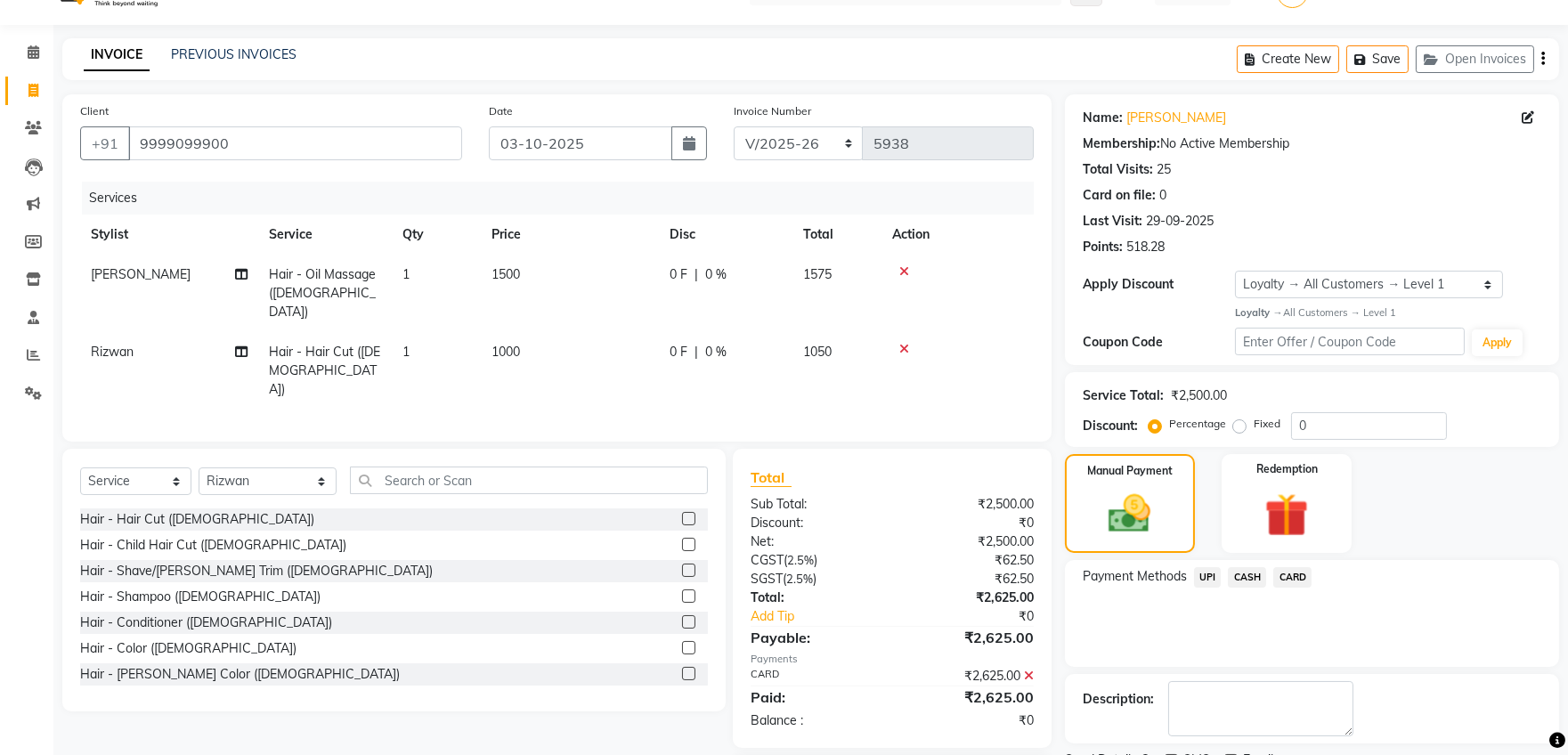
scroll to position [125, 0]
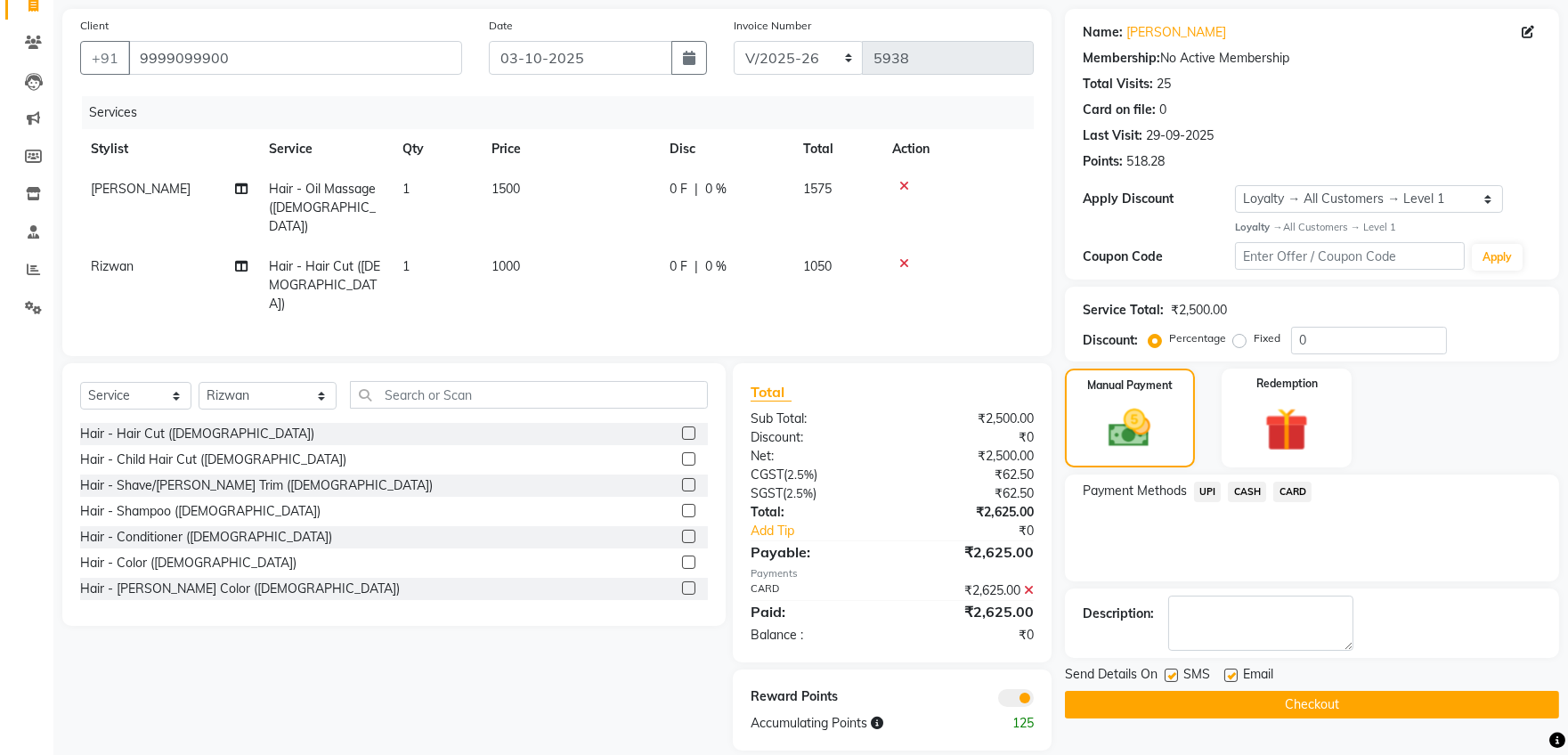
click at [1289, 704] on button "Checkout" at bounding box center [1311, 704] width 494 height 28
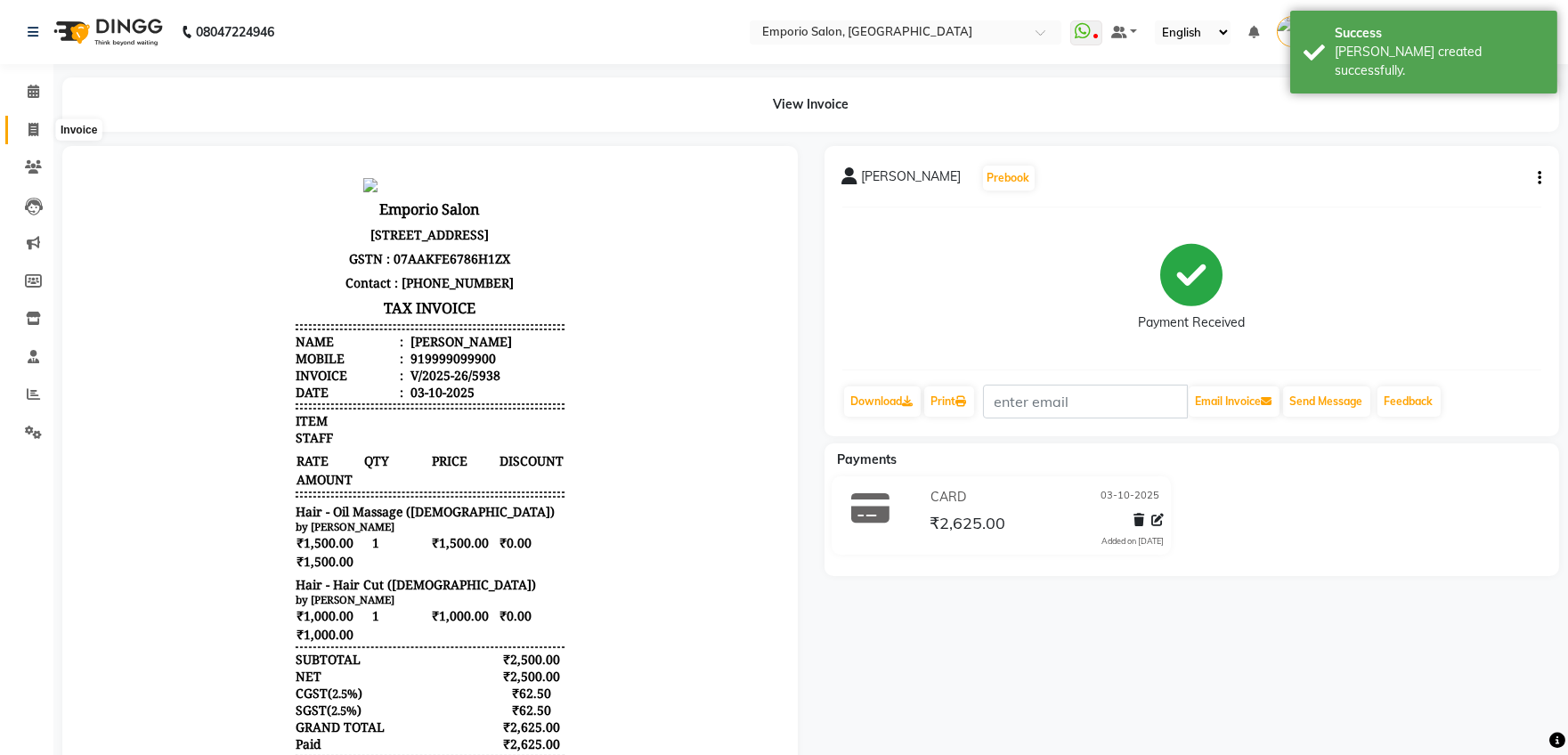
click at [33, 128] on icon at bounding box center [33, 130] width 10 height 14
select select "service"
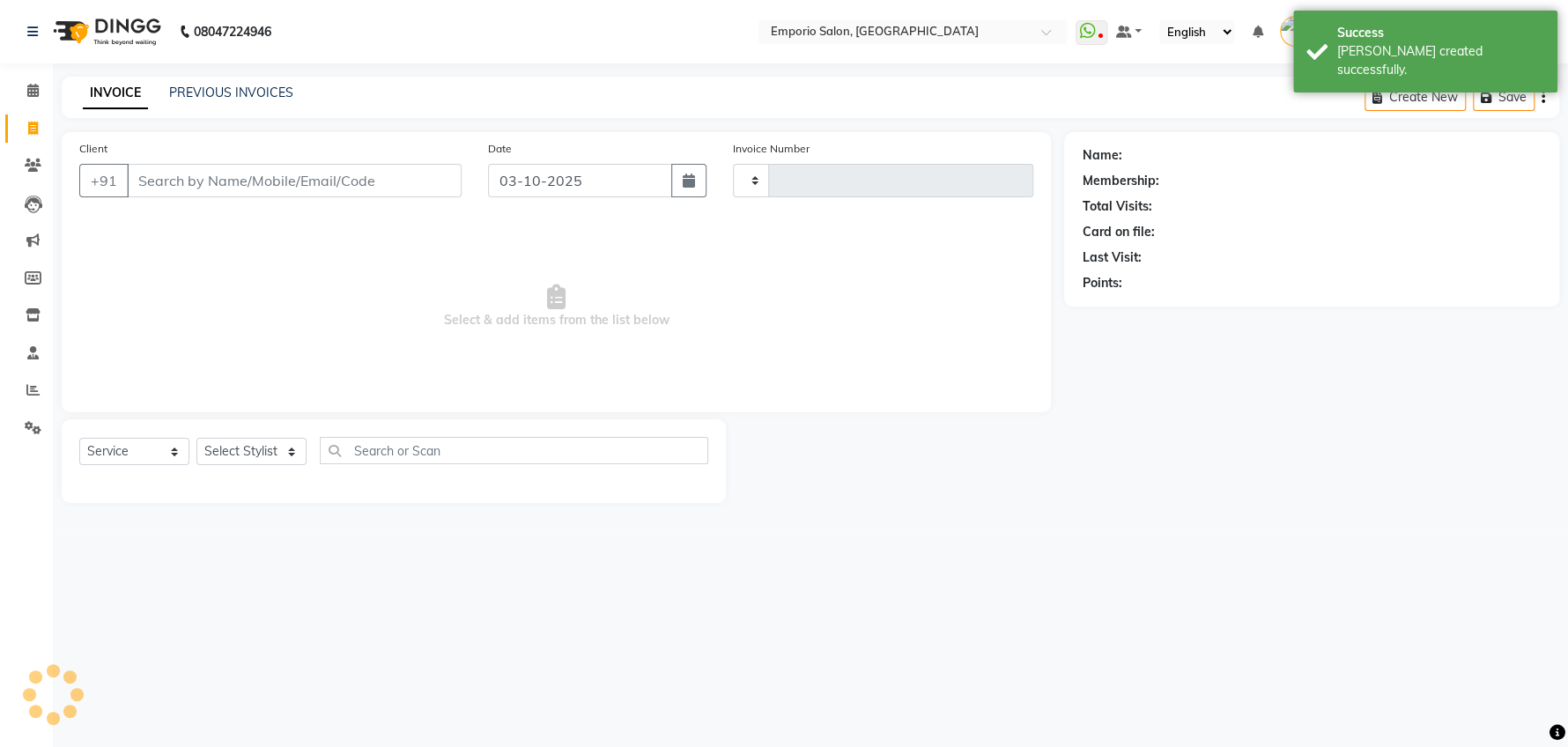
type input "5939"
select select "6332"
click at [38, 86] on icon at bounding box center [33, 90] width 12 height 14
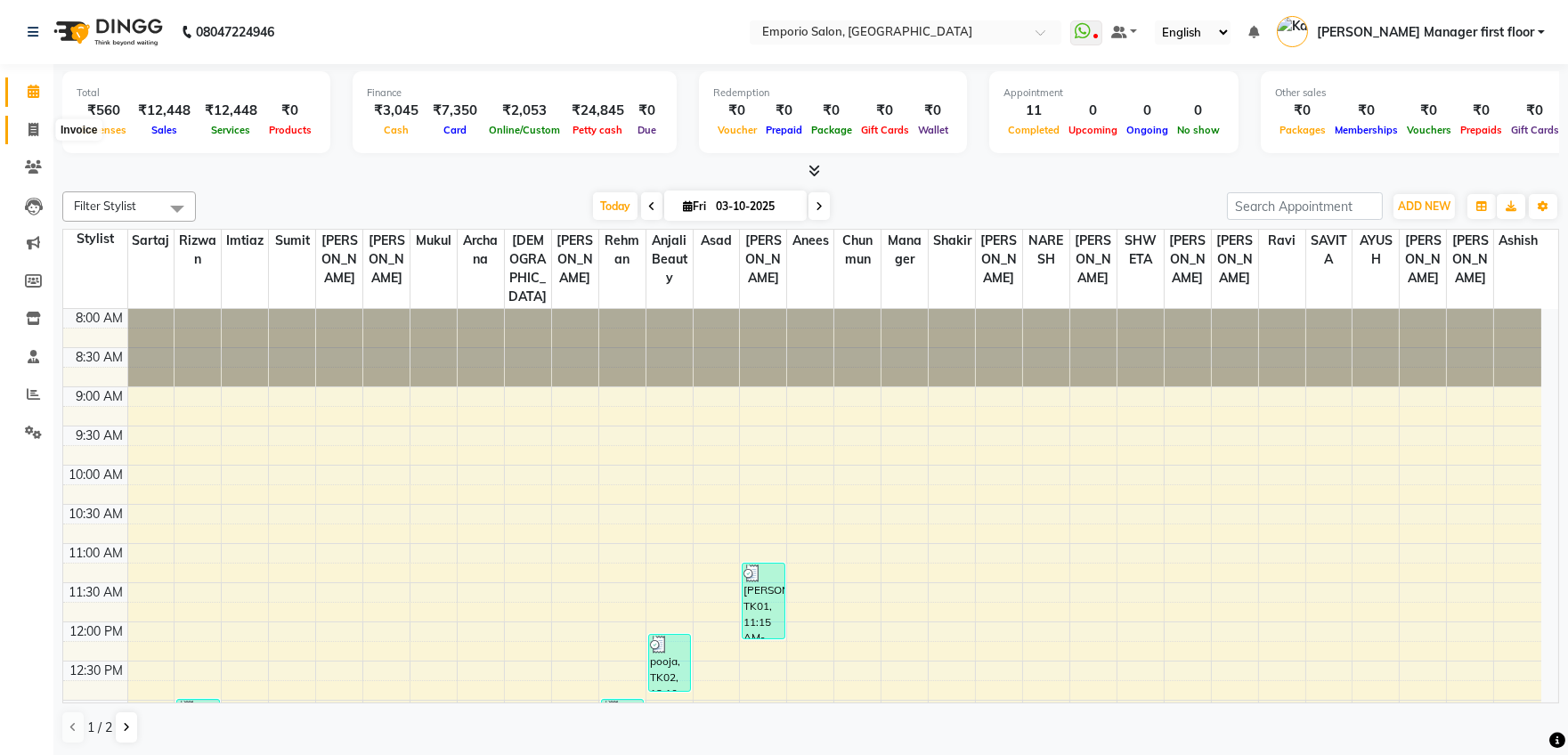
click at [31, 127] on icon at bounding box center [33, 130] width 10 height 14
select select "service"
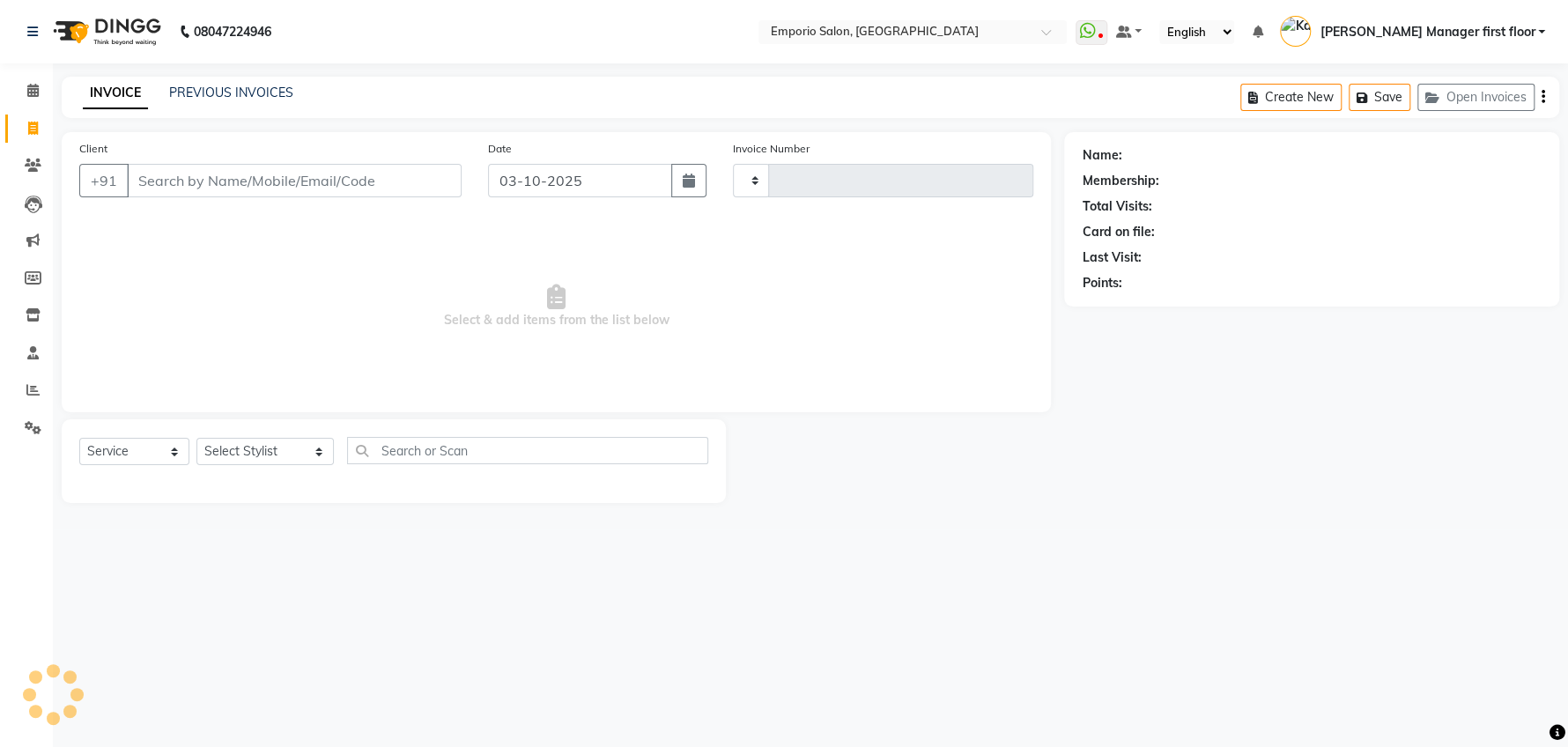
click at [328, 181] on input "Client" at bounding box center [294, 180] width 335 height 34
type input "5939"
select select "6332"
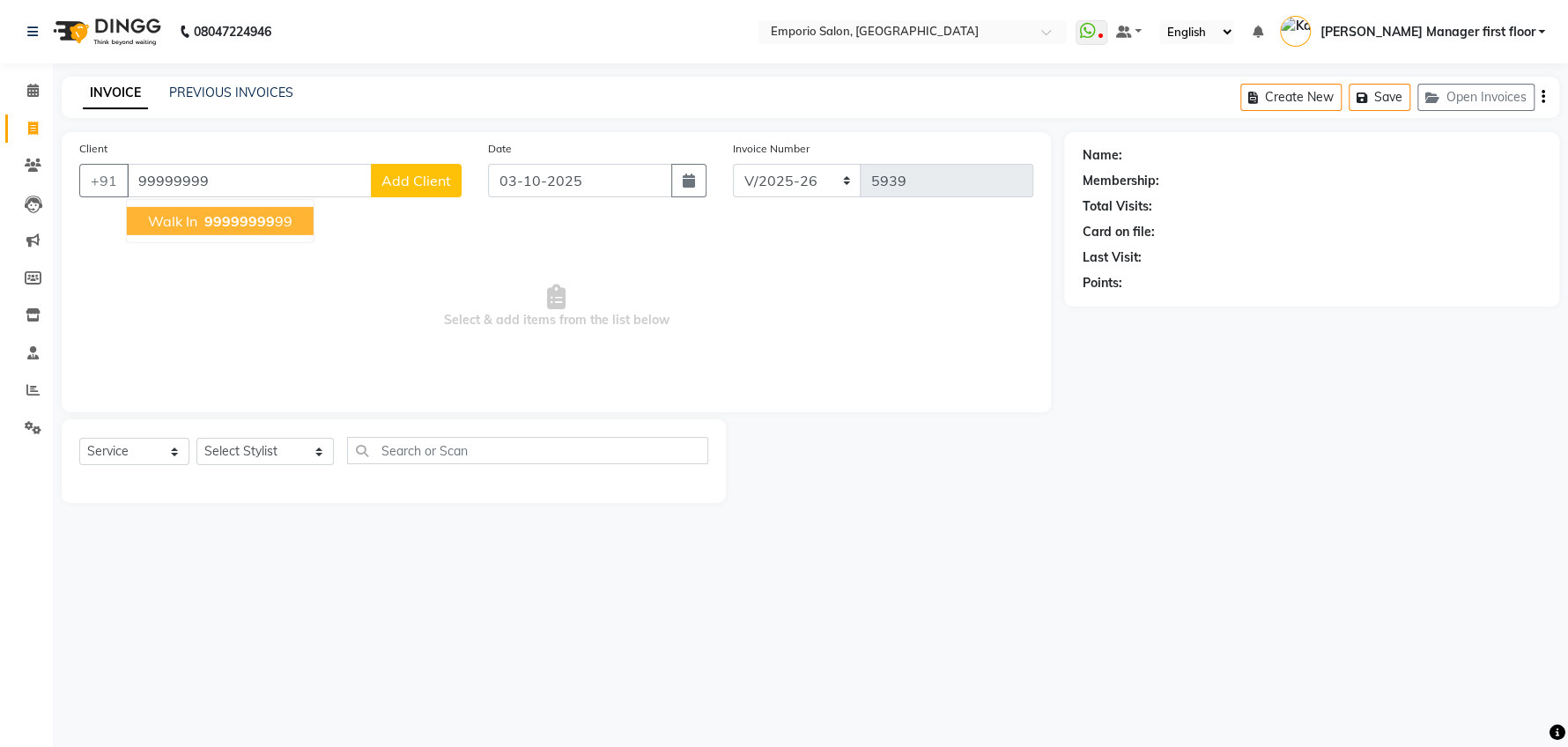
click at [243, 216] on span "99999999" at bounding box center [239, 220] width 70 height 17
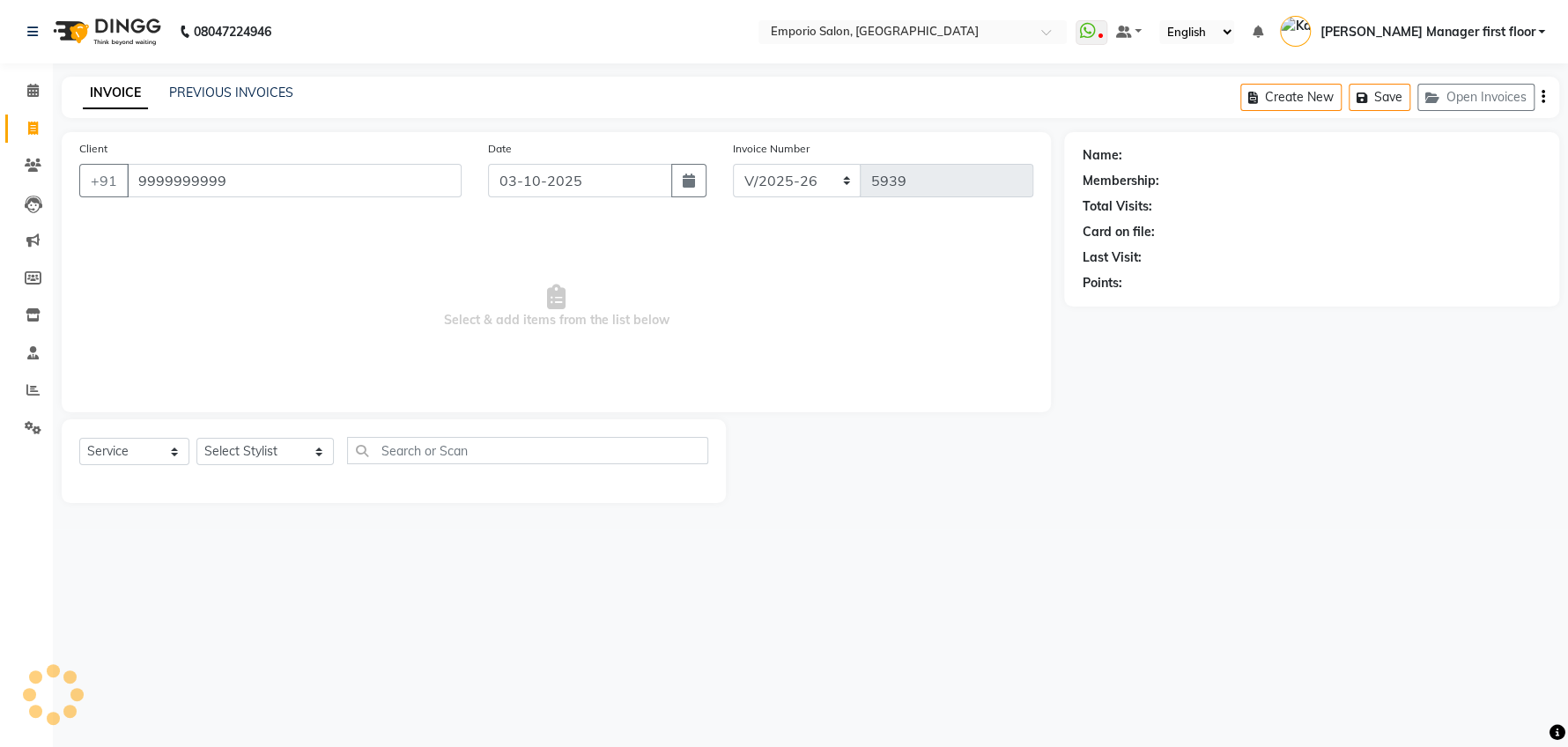
type input "9999999999"
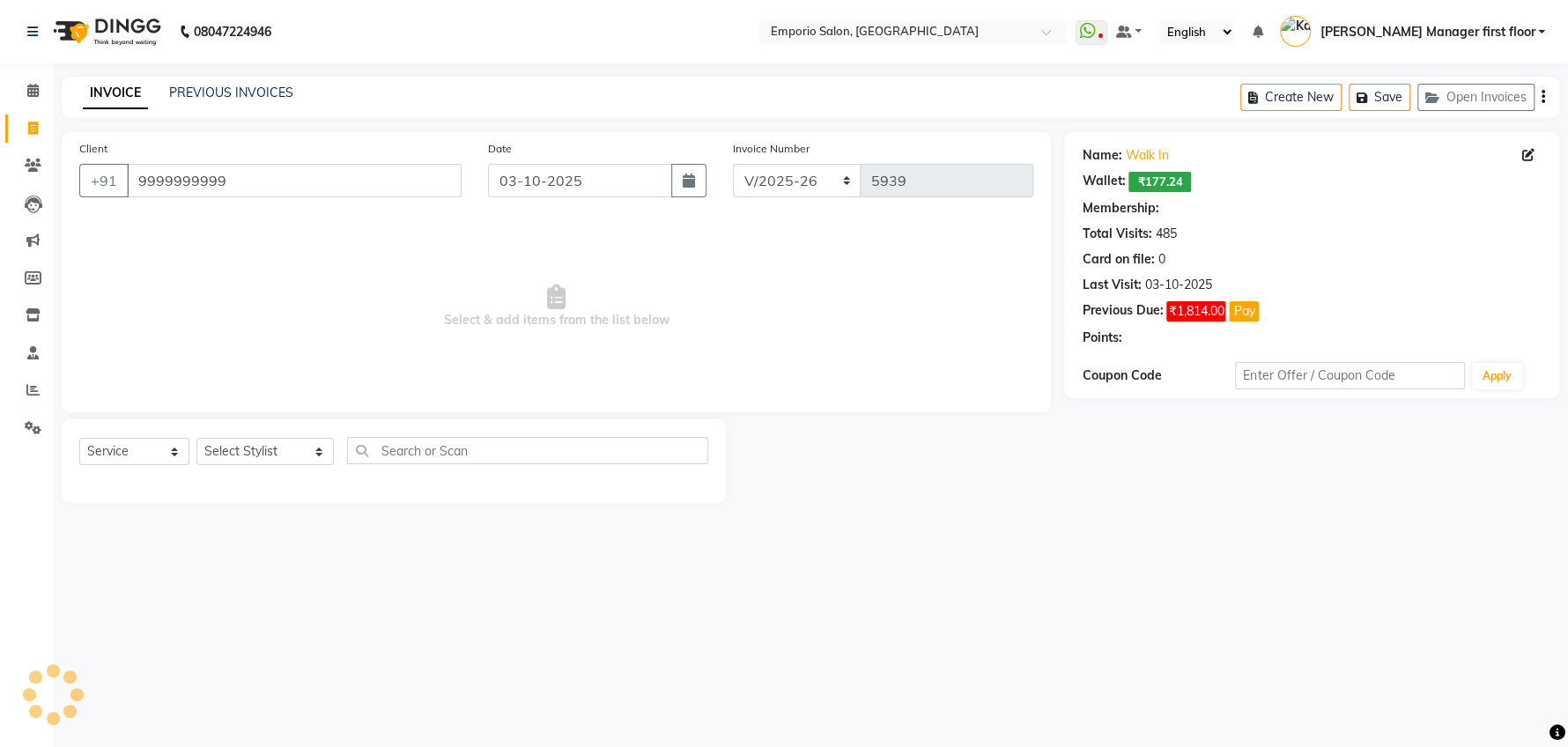
select select "1: Object"
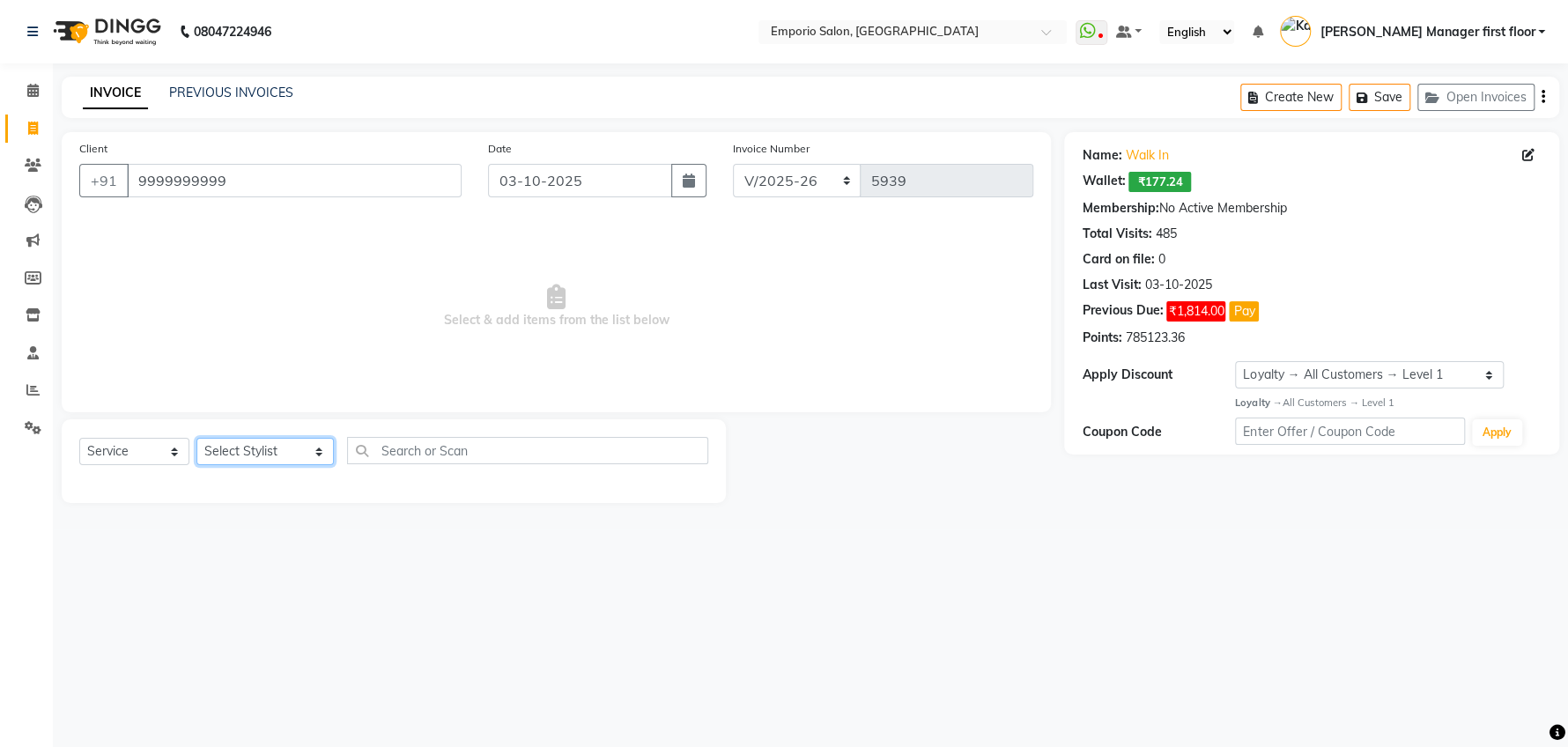
drag, startPoint x: 294, startPoint y: 455, endPoint x: 291, endPoint y: 441, distance: 14.3
click at [294, 455] on select "Select Stylist [PERSON_NAME] beauty Archana [PERSON_NAME] [PERSON_NAME] [PERSON…" at bounding box center [265, 451] width 137 height 27
select select "47514"
click at [197, 438] on select "Select Stylist [PERSON_NAME] beauty Archana [PERSON_NAME] [PERSON_NAME] [PERSON…" at bounding box center [265, 451] width 137 height 27
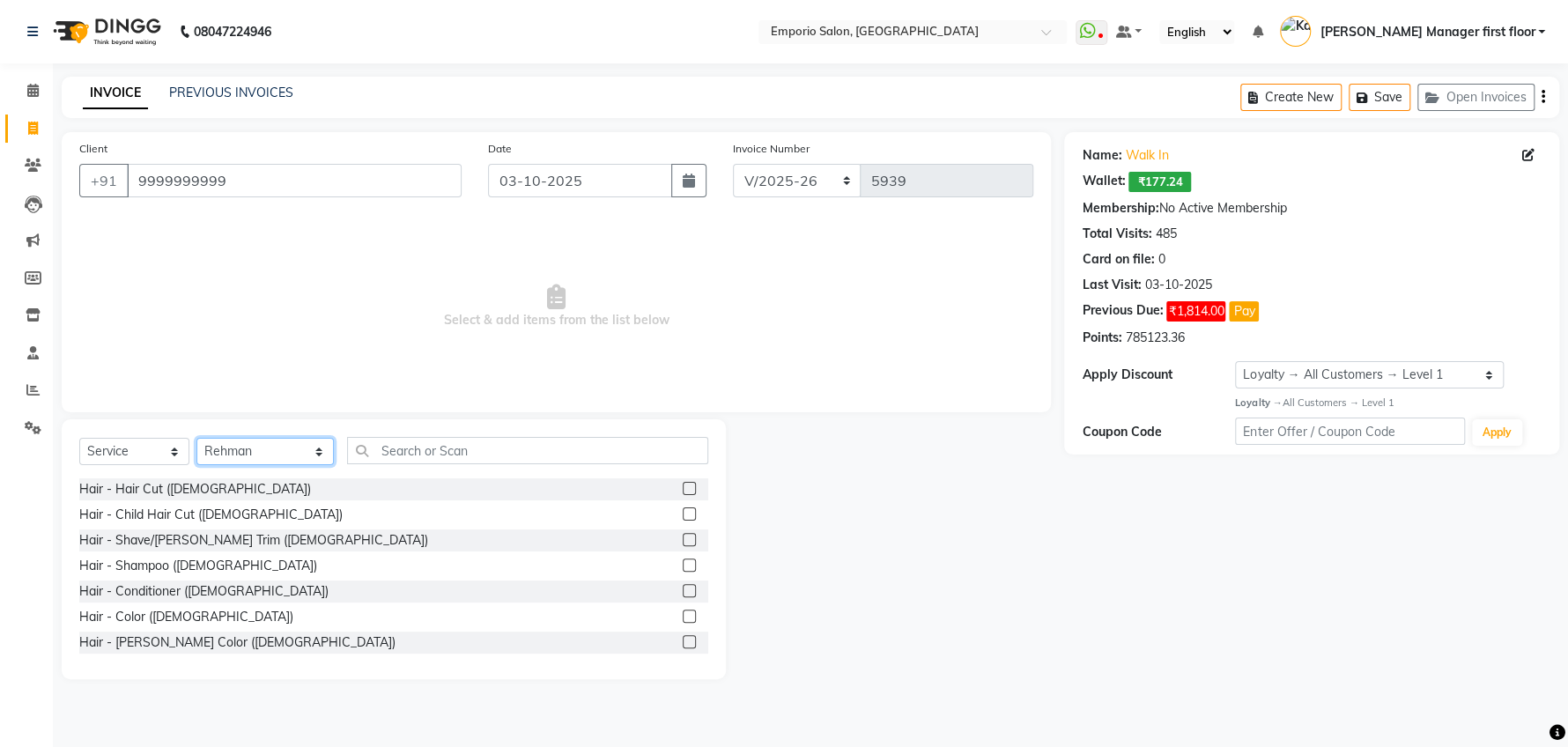
click at [291, 454] on select "Select Stylist [PERSON_NAME] beauty Archana [PERSON_NAME] [PERSON_NAME] [PERSON…" at bounding box center [265, 451] width 137 height 27
click at [197, 438] on select "Select Stylist [PERSON_NAME] beauty Archana [PERSON_NAME] [PERSON_NAME] [PERSON…" at bounding box center [265, 451] width 137 height 27
click at [683, 536] on label at bounding box center [689, 540] width 14 height 14
click at [683, 536] on input "checkbox" at bounding box center [688, 540] width 12 height 12
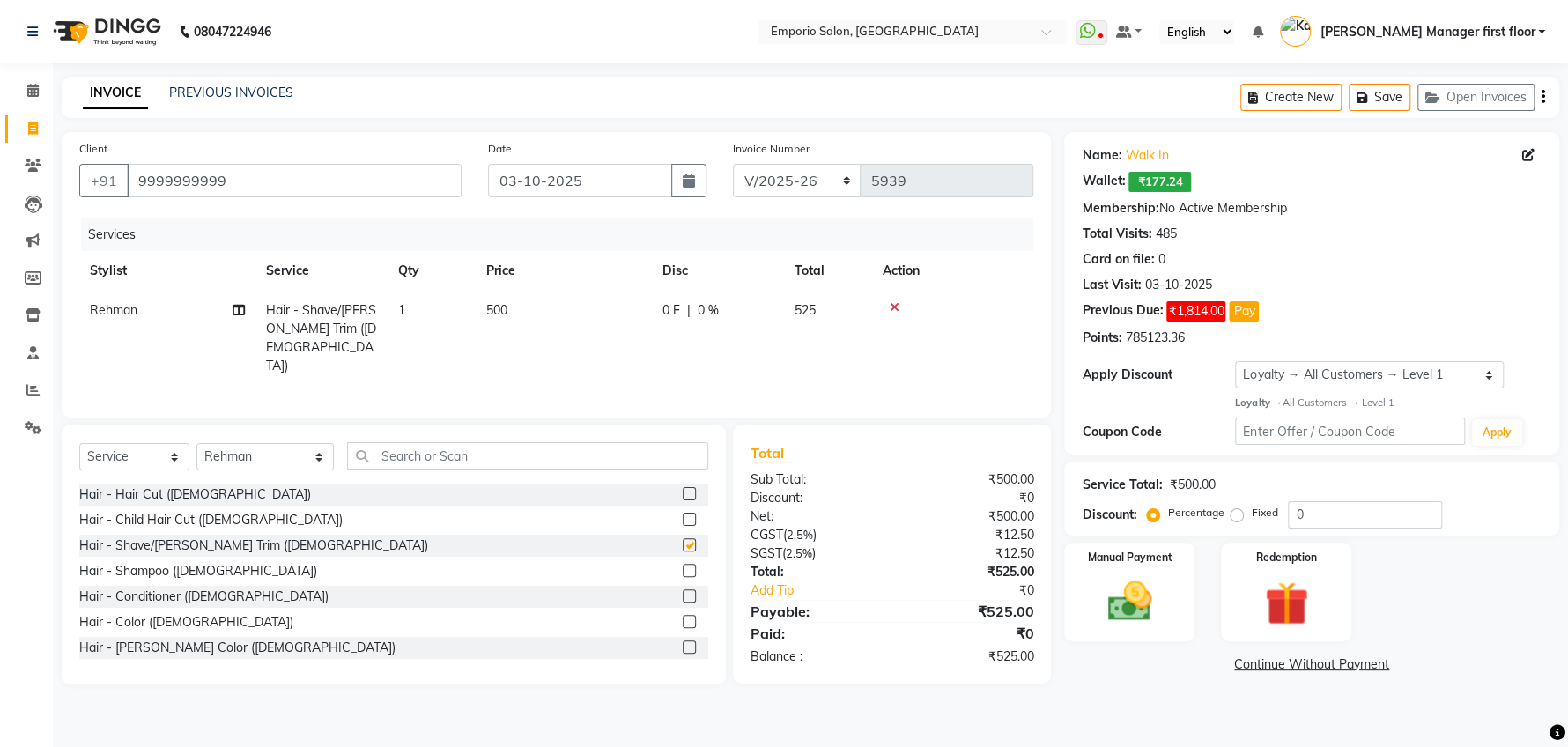
checkbox input "false"
click at [492, 314] on span "500" at bounding box center [496, 309] width 21 height 15
select select "47514"
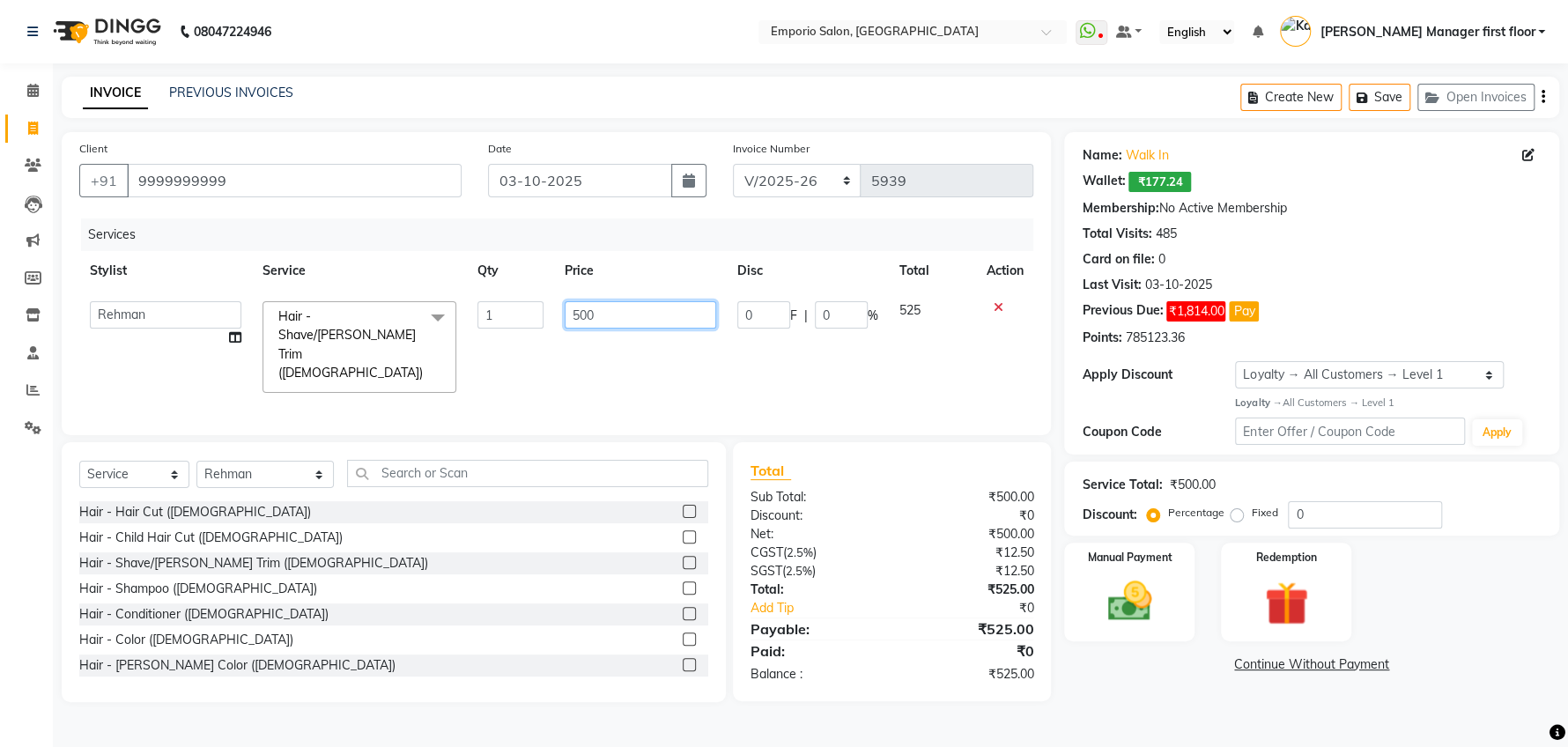
click at [604, 323] on input "500" at bounding box center [640, 315] width 151 height 27
type input "5"
type input "700"
click at [433, 459] on input "text" at bounding box center [527, 473] width 361 height 27
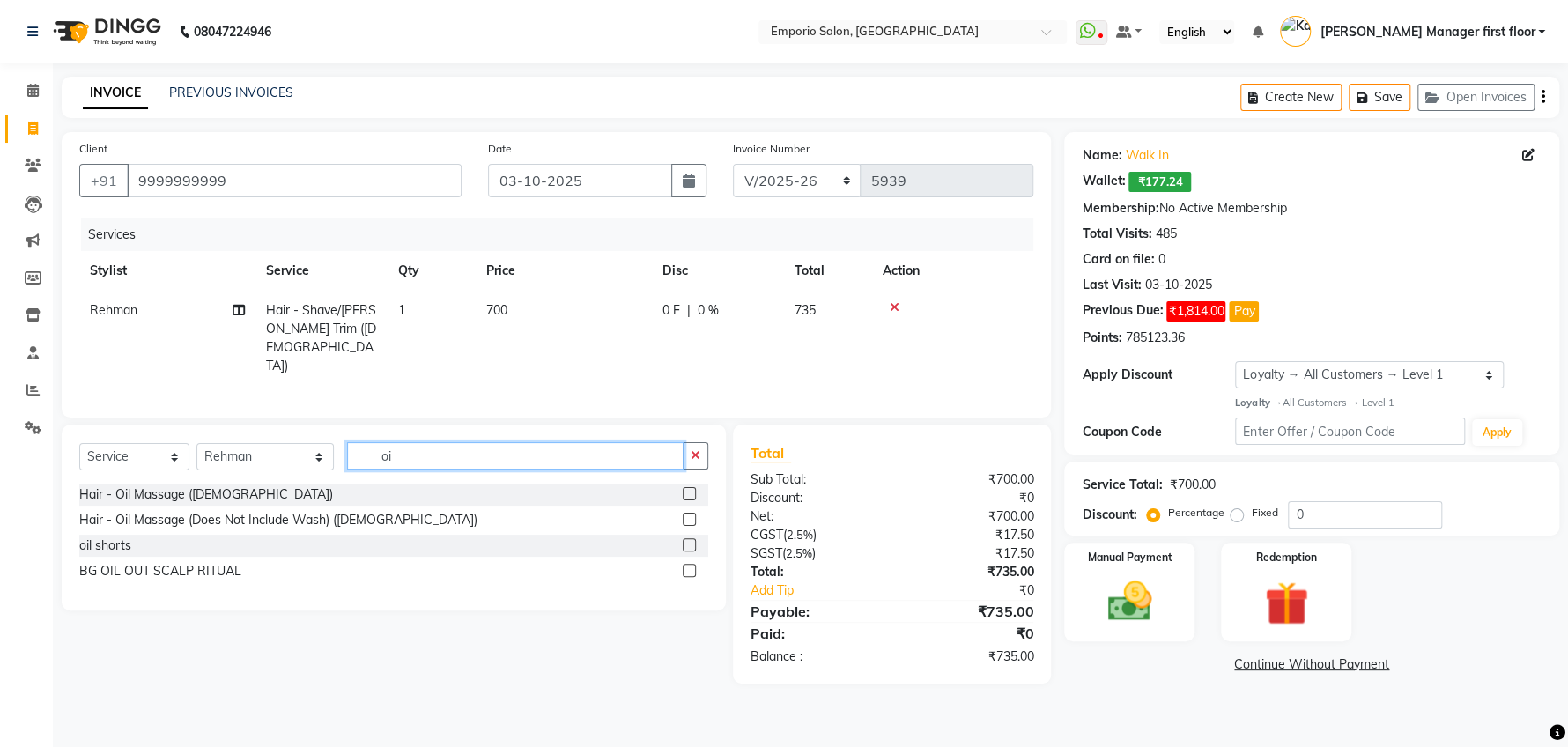
type input "o"
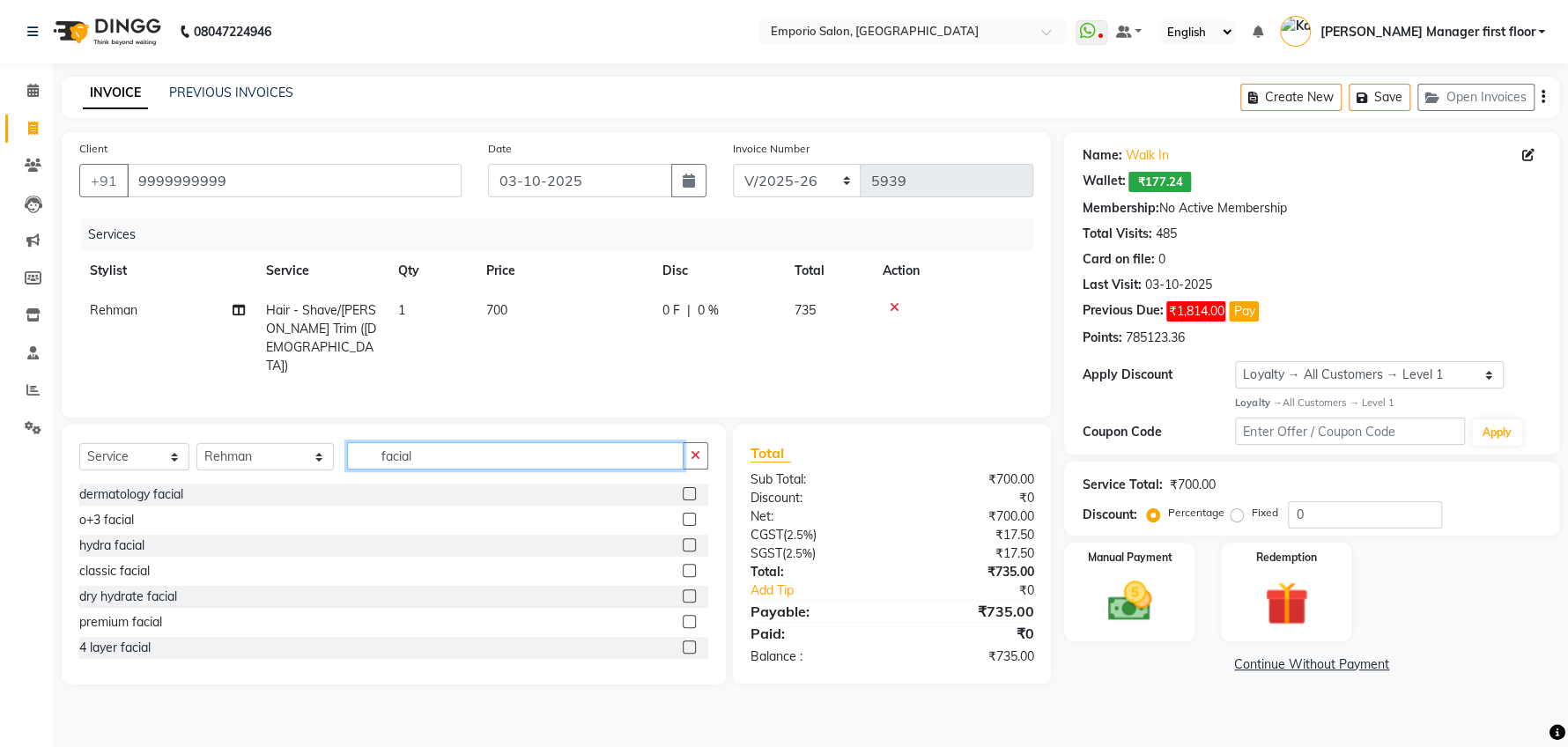
type input "facial"
click at [683, 515] on label at bounding box center [689, 519] width 14 height 14
click at [683, 515] on input "checkbox" at bounding box center [688, 520] width 12 height 12
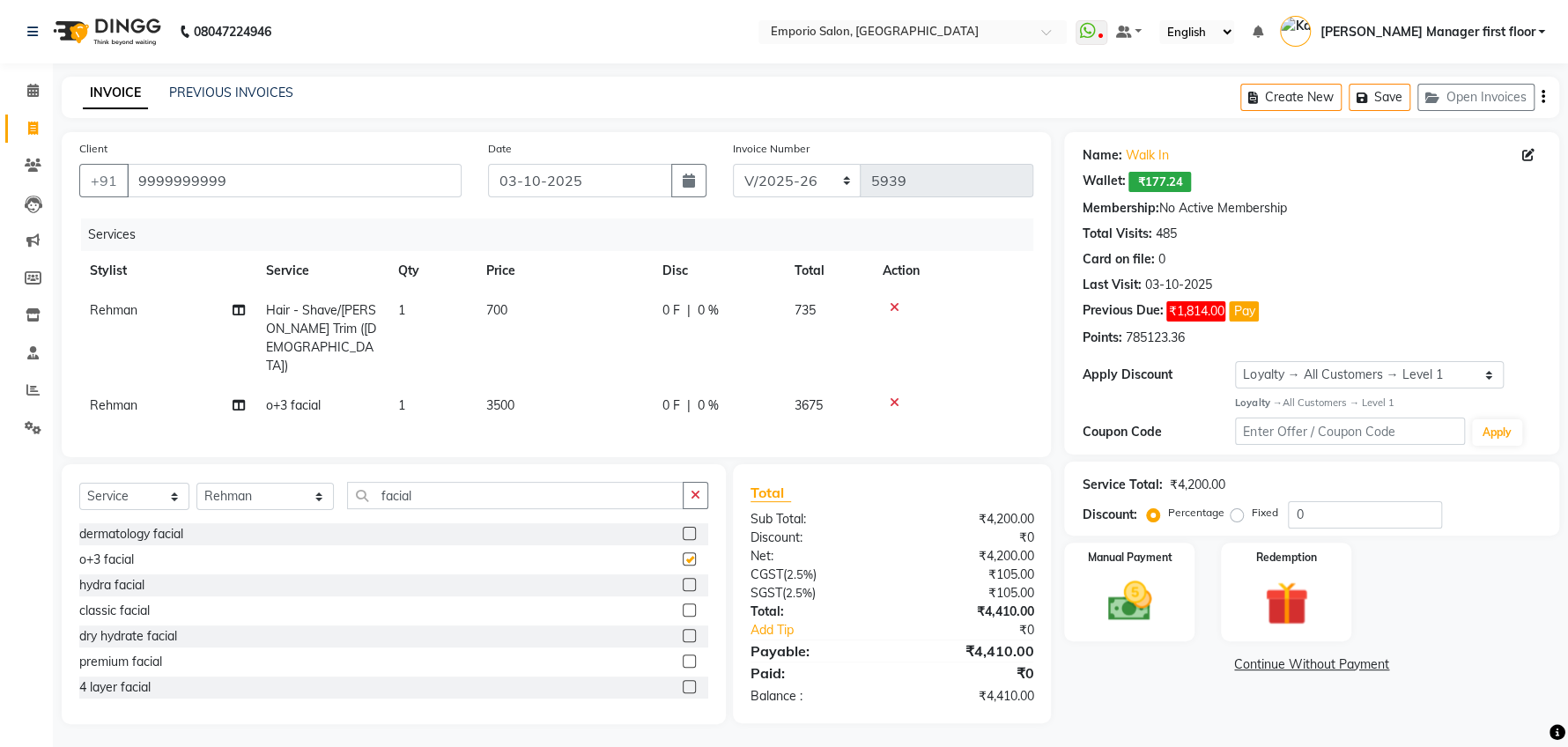
checkbox input "false"
click at [529, 386] on td "3500" at bounding box center [564, 406] width 177 height 40
select select "47514"
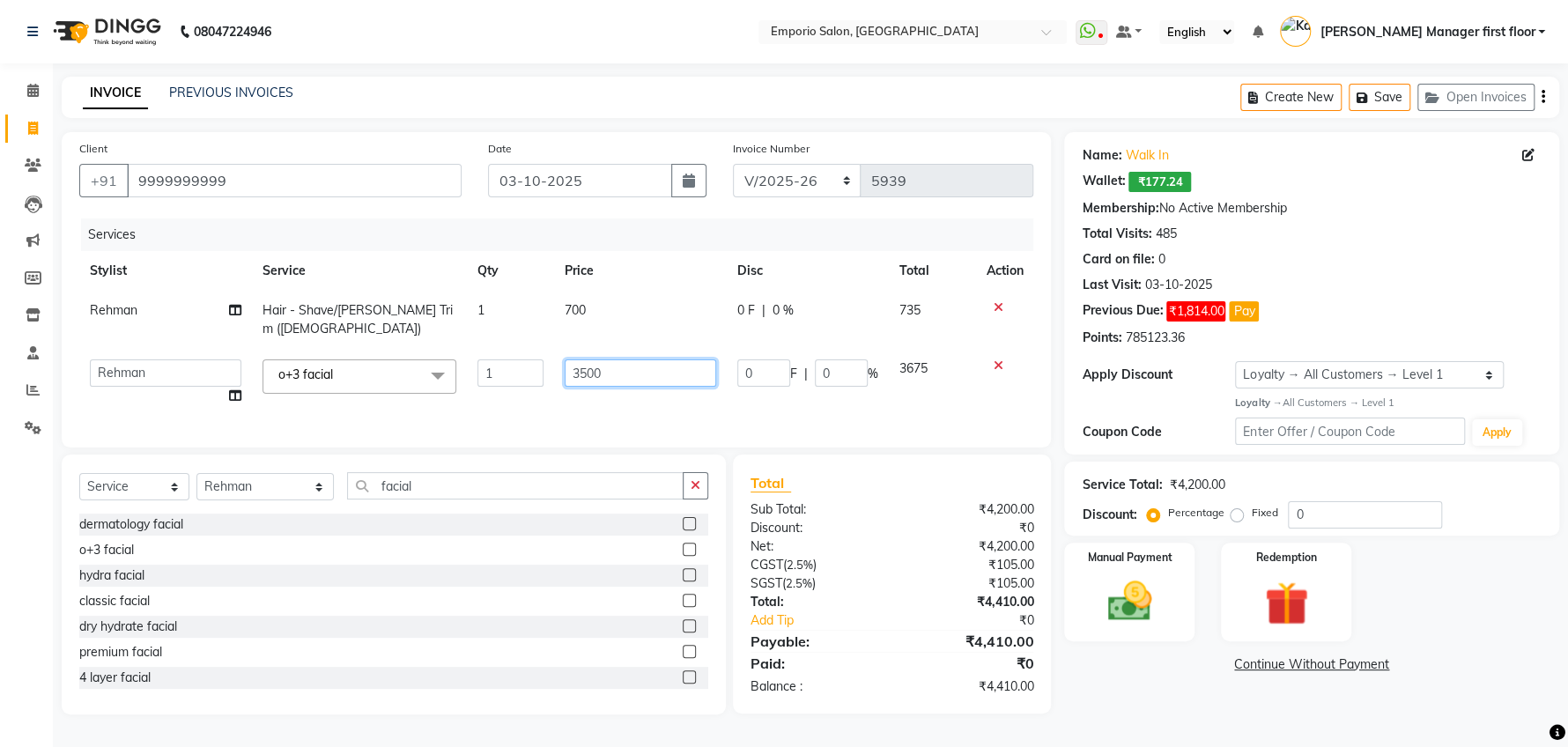
click at [652, 359] on input "3500" at bounding box center [640, 373] width 151 height 27
type input "3"
type input "3000"
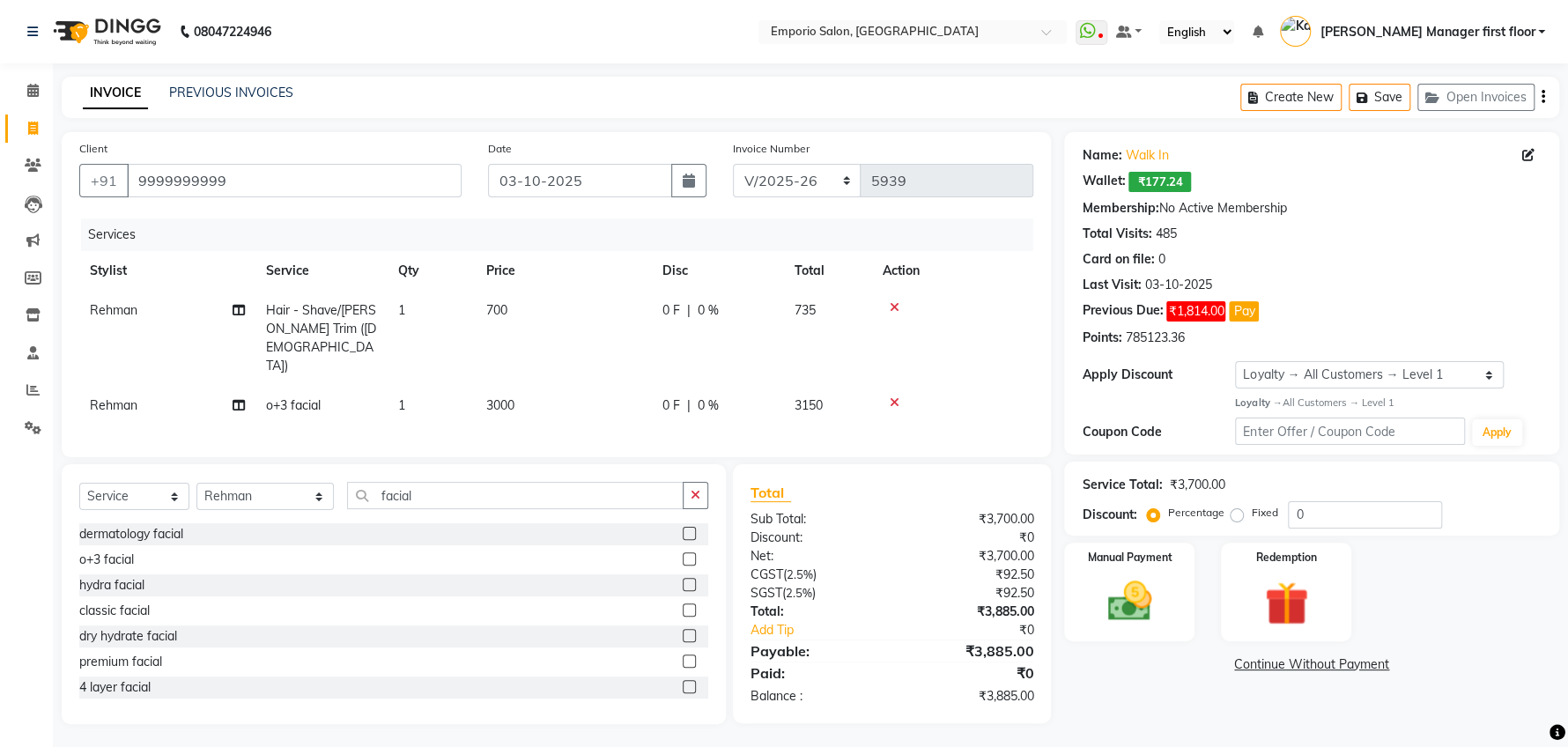
click at [698, 386] on tr "Rehman o+3 facial 1 3000 0 F | 0 % 3150" at bounding box center [556, 406] width 954 height 40
click at [1302, 586] on img at bounding box center [1286, 603] width 74 height 56
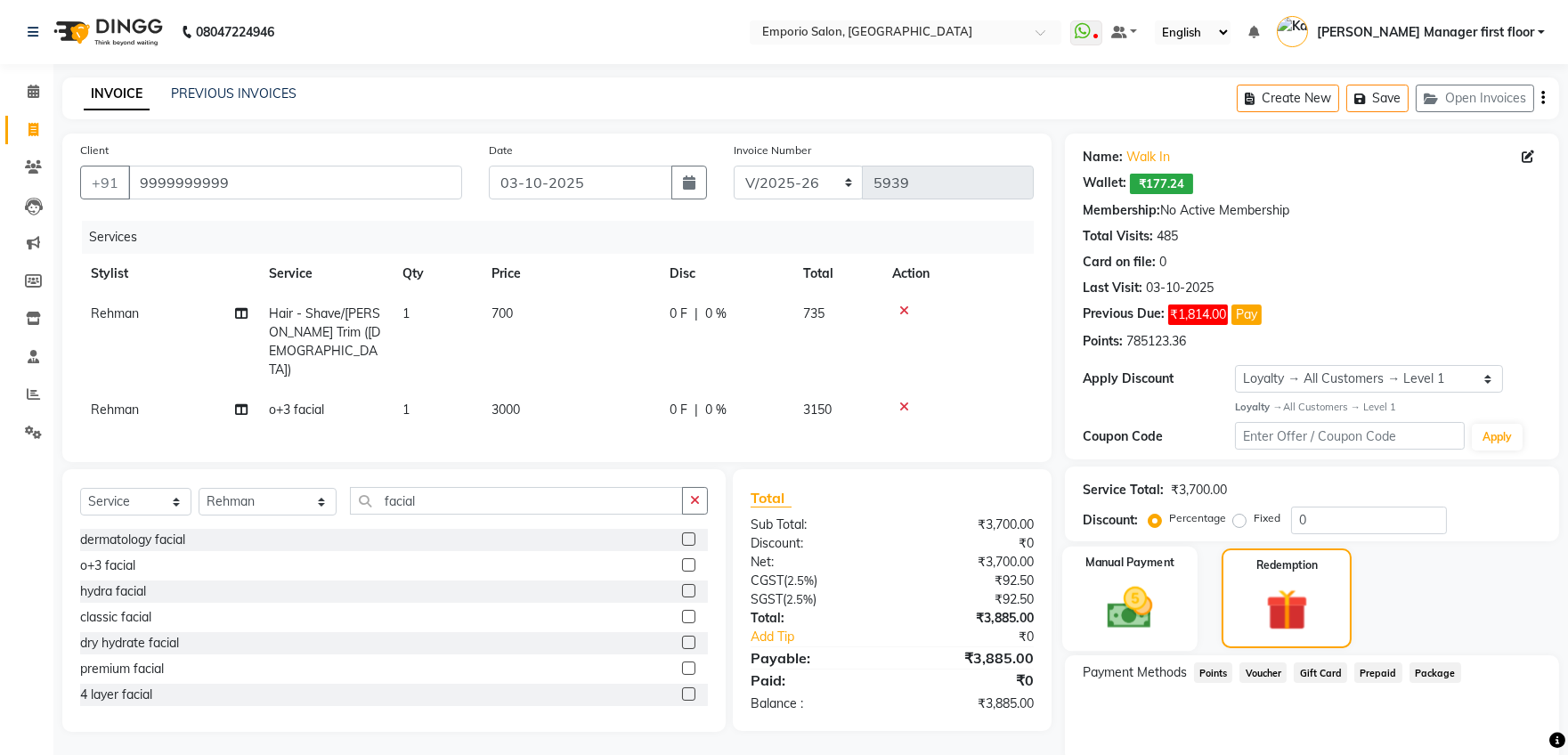
click at [1153, 622] on img at bounding box center [1129, 607] width 74 height 52
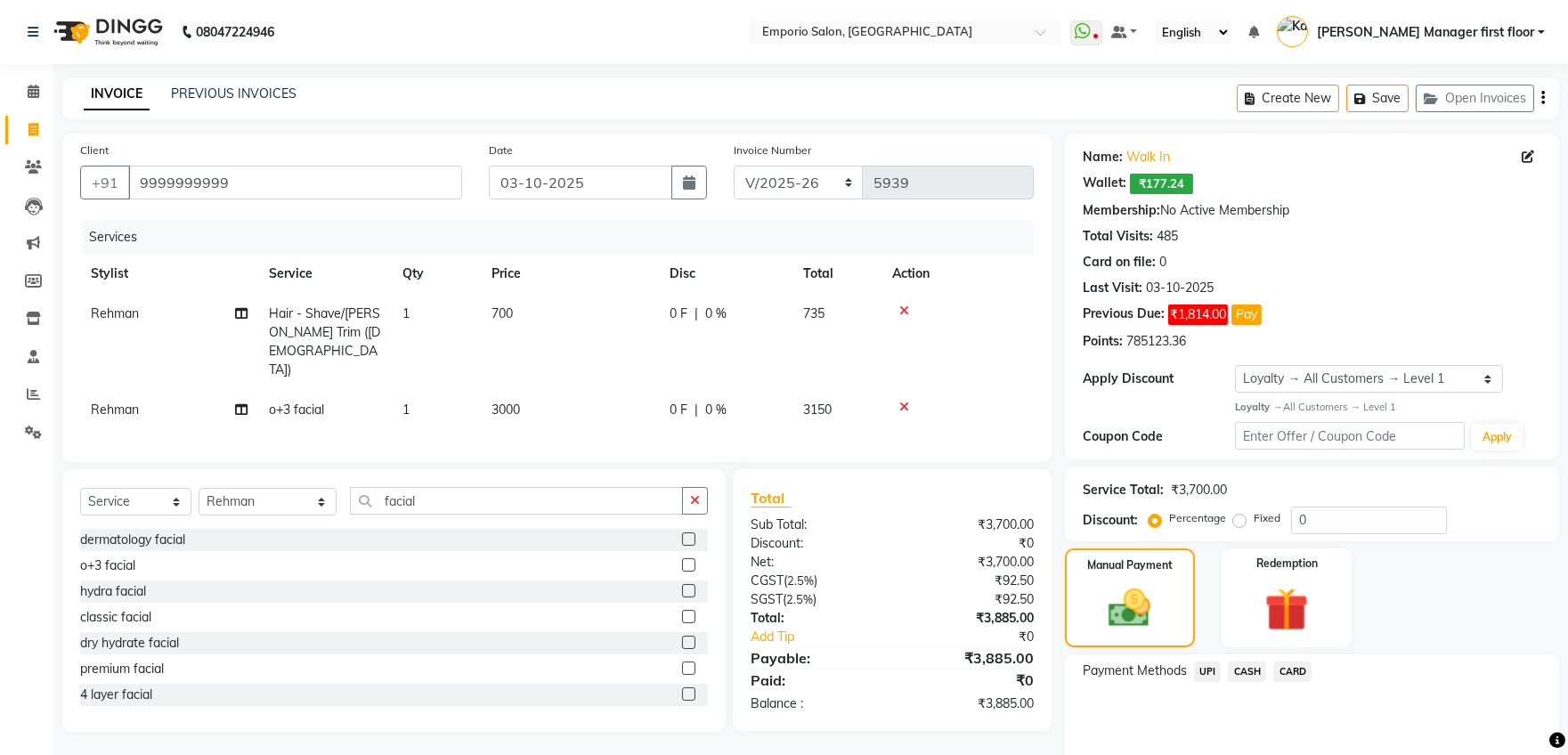
click at [1293, 669] on span "CARD" at bounding box center [1292, 671] width 39 height 20
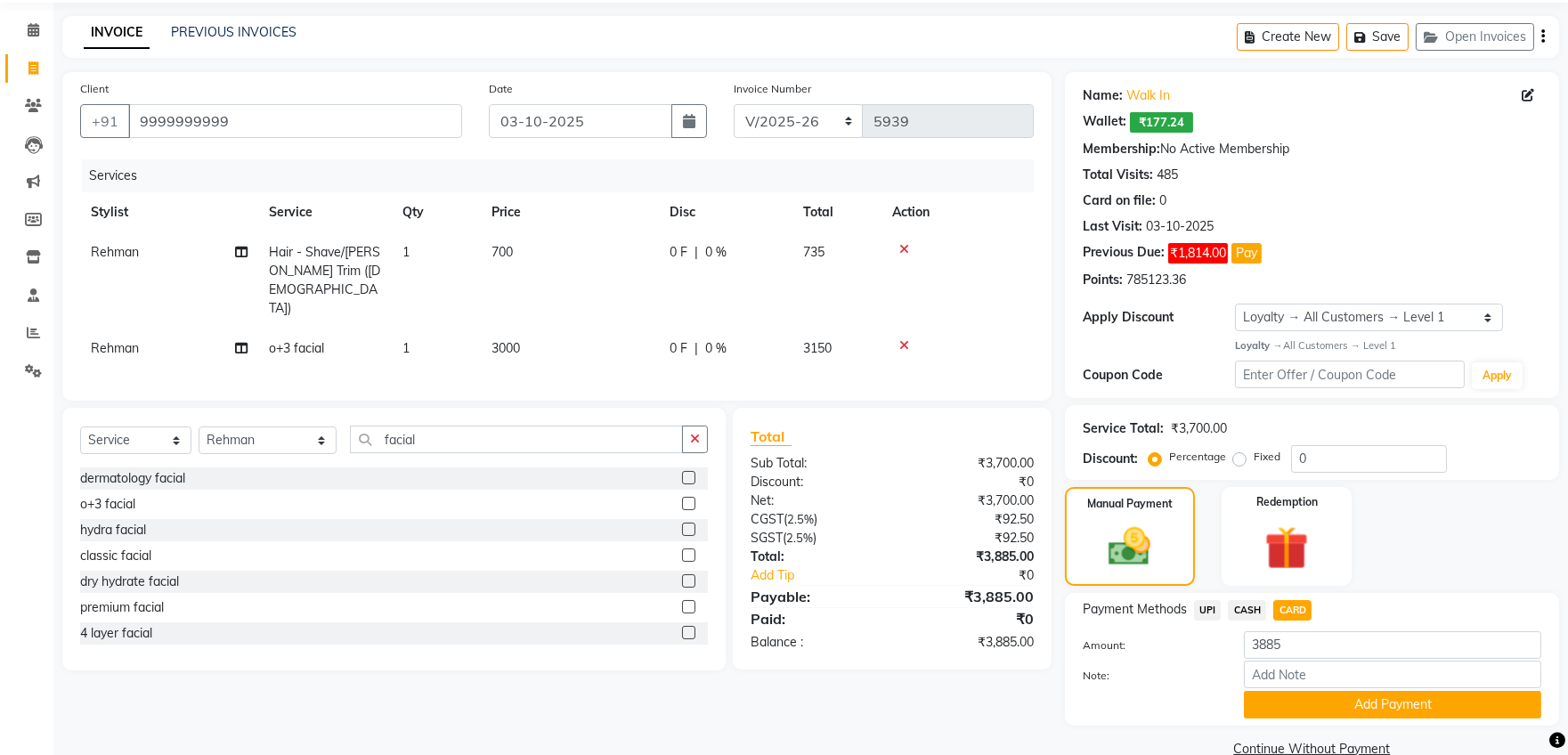
scroll to position [95, 0]
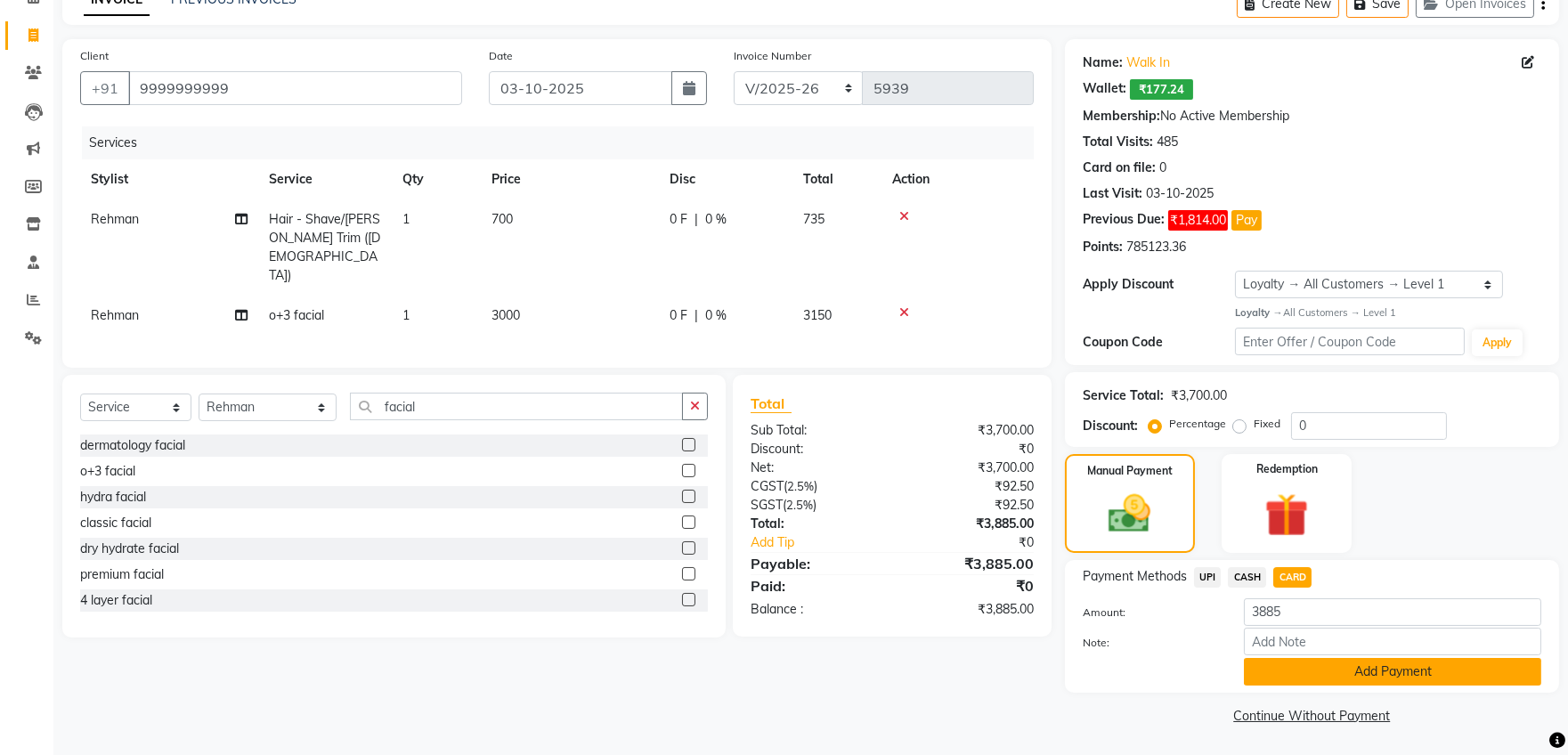
click at [1387, 678] on button "Add Payment" at bounding box center [1391, 671] width 297 height 28
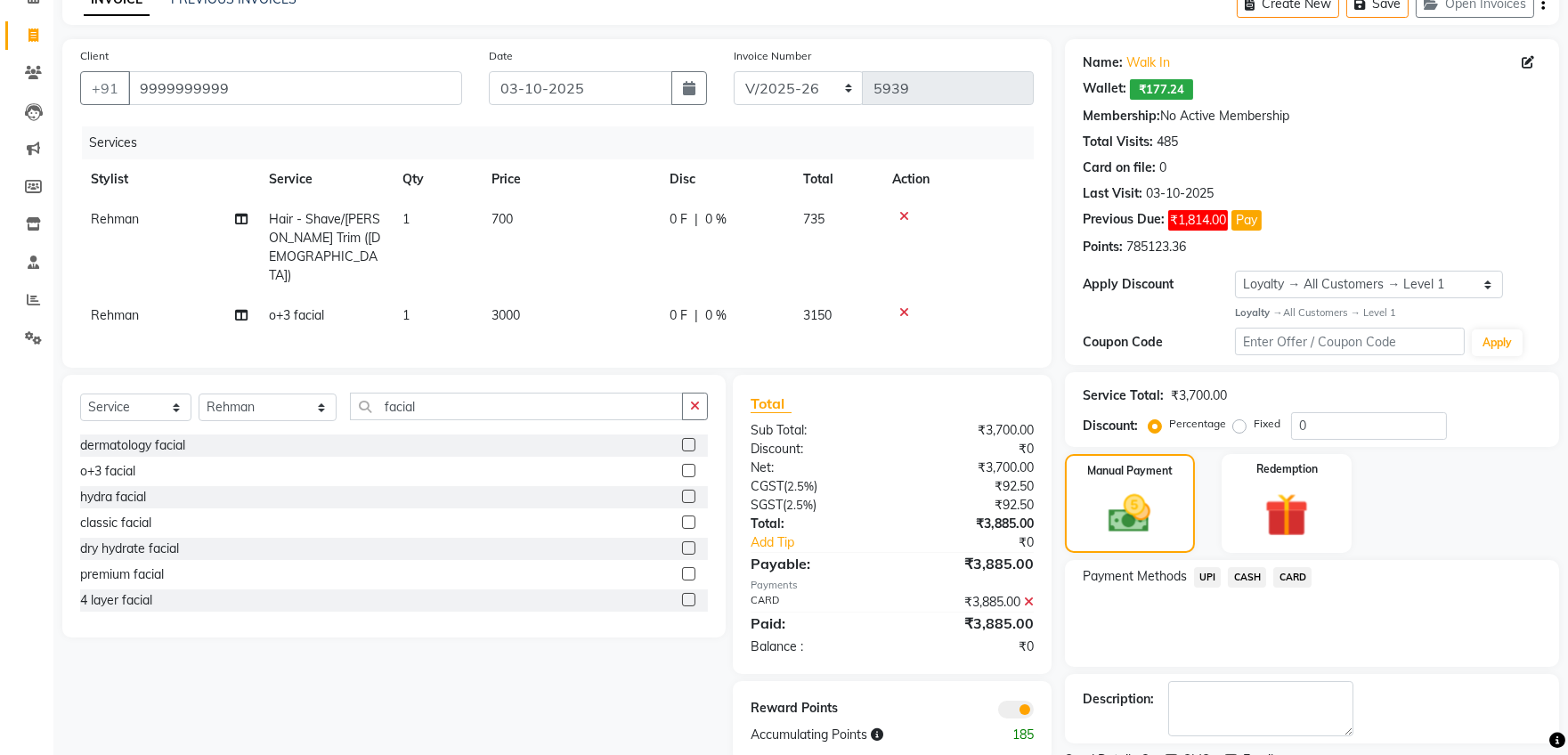
scroll to position [168, 0]
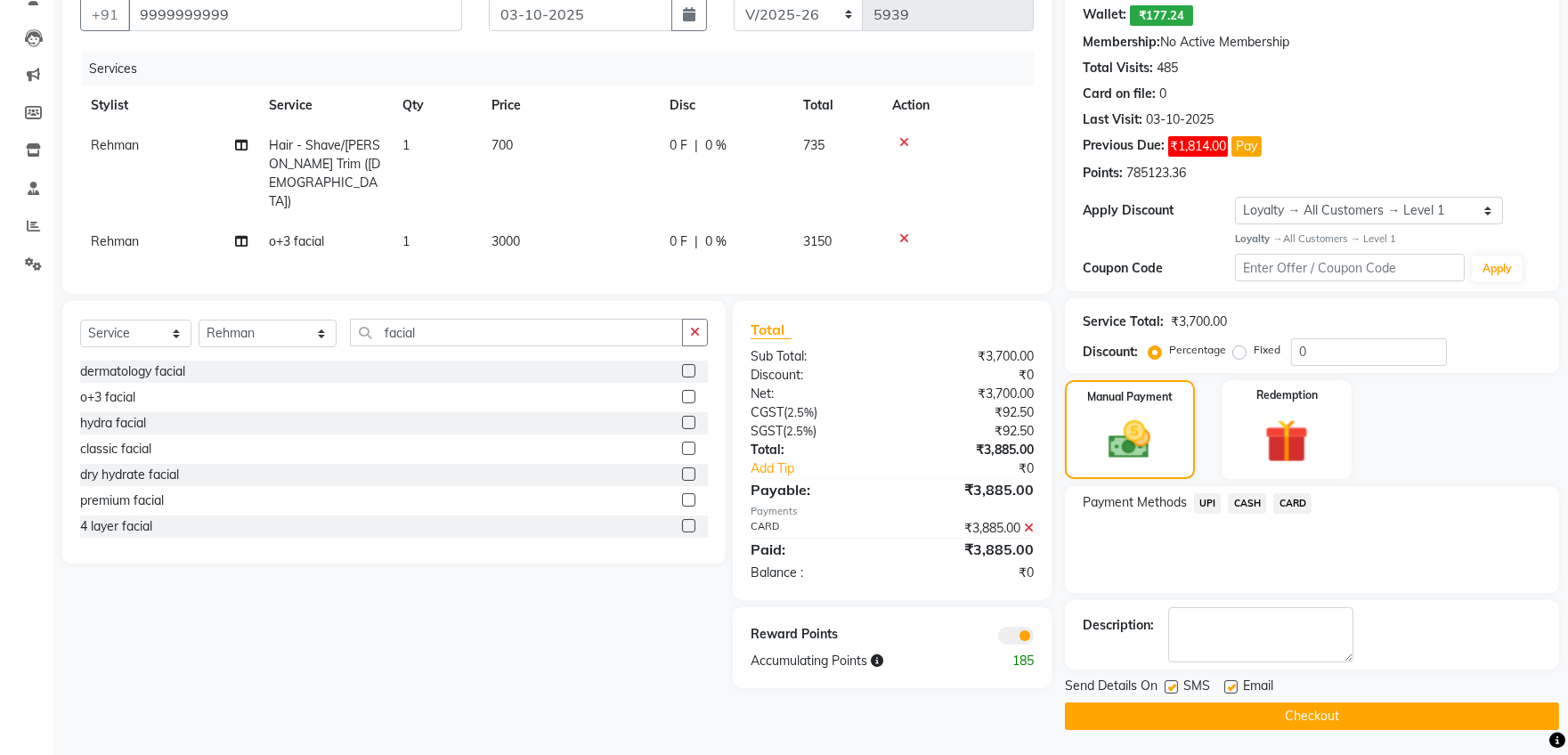
click at [1346, 715] on button "Checkout" at bounding box center [1311, 716] width 494 height 28
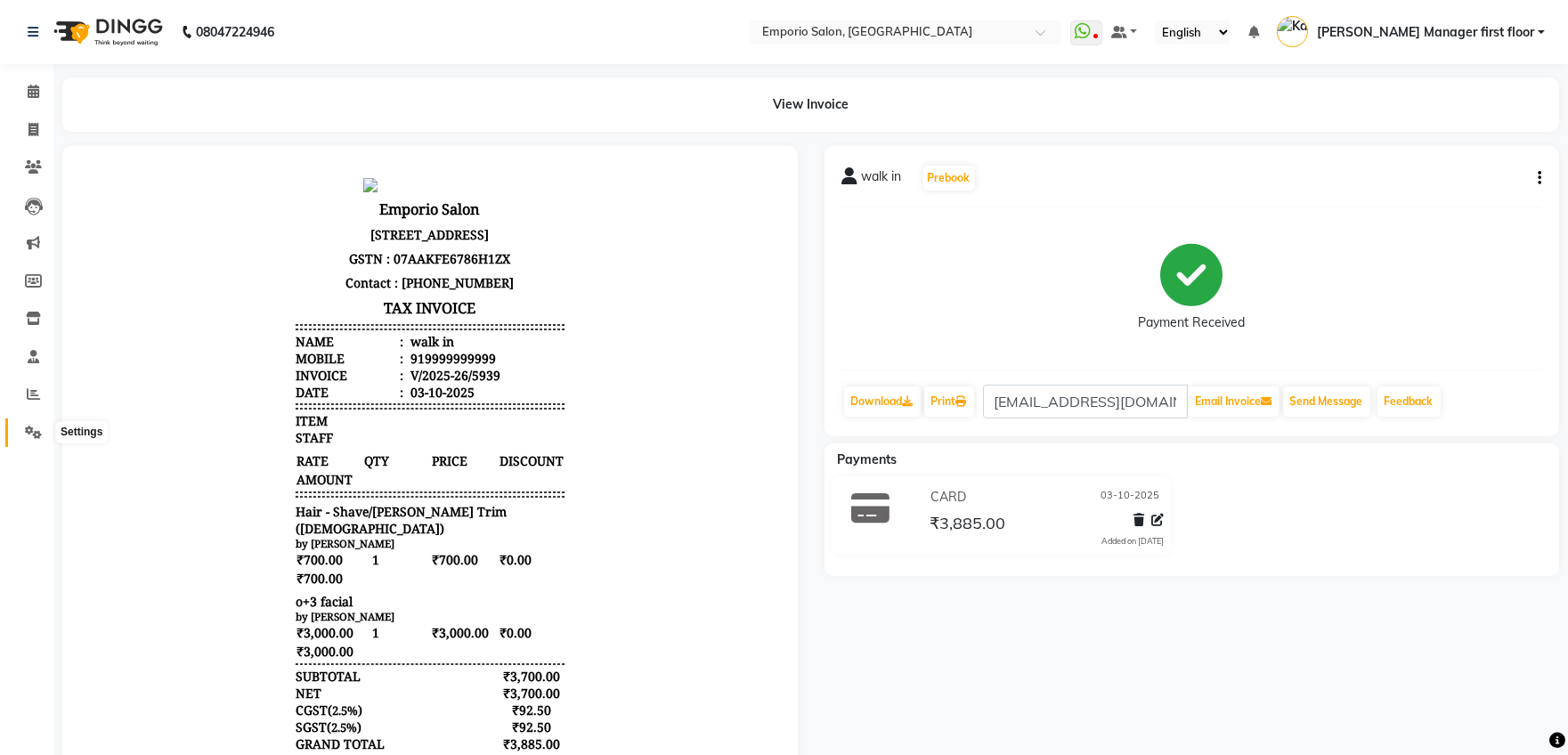
click at [29, 429] on icon at bounding box center [33, 432] width 17 height 14
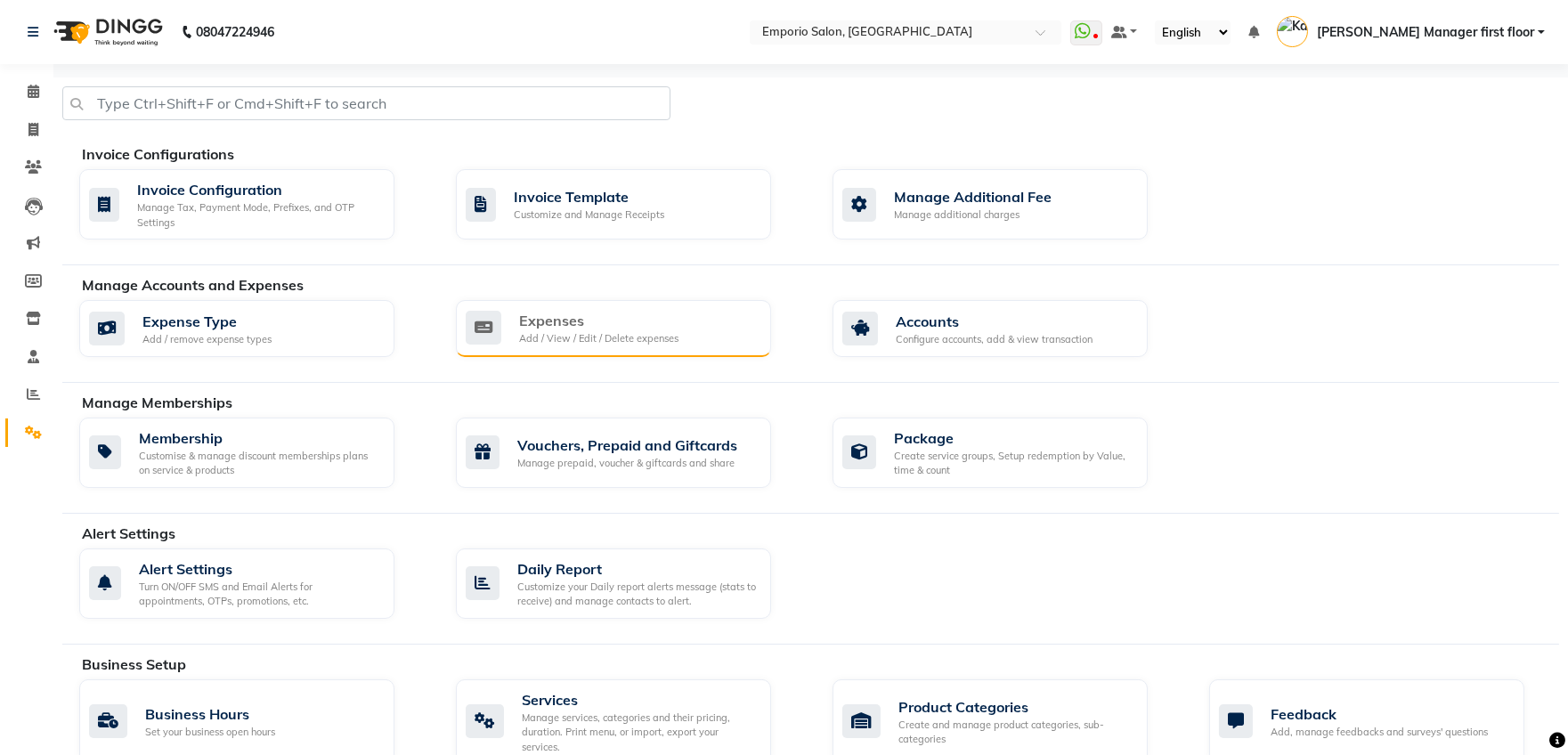
click at [529, 334] on div "Add / View / Edit / Delete expenses" at bounding box center [598, 338] width 159 height 15
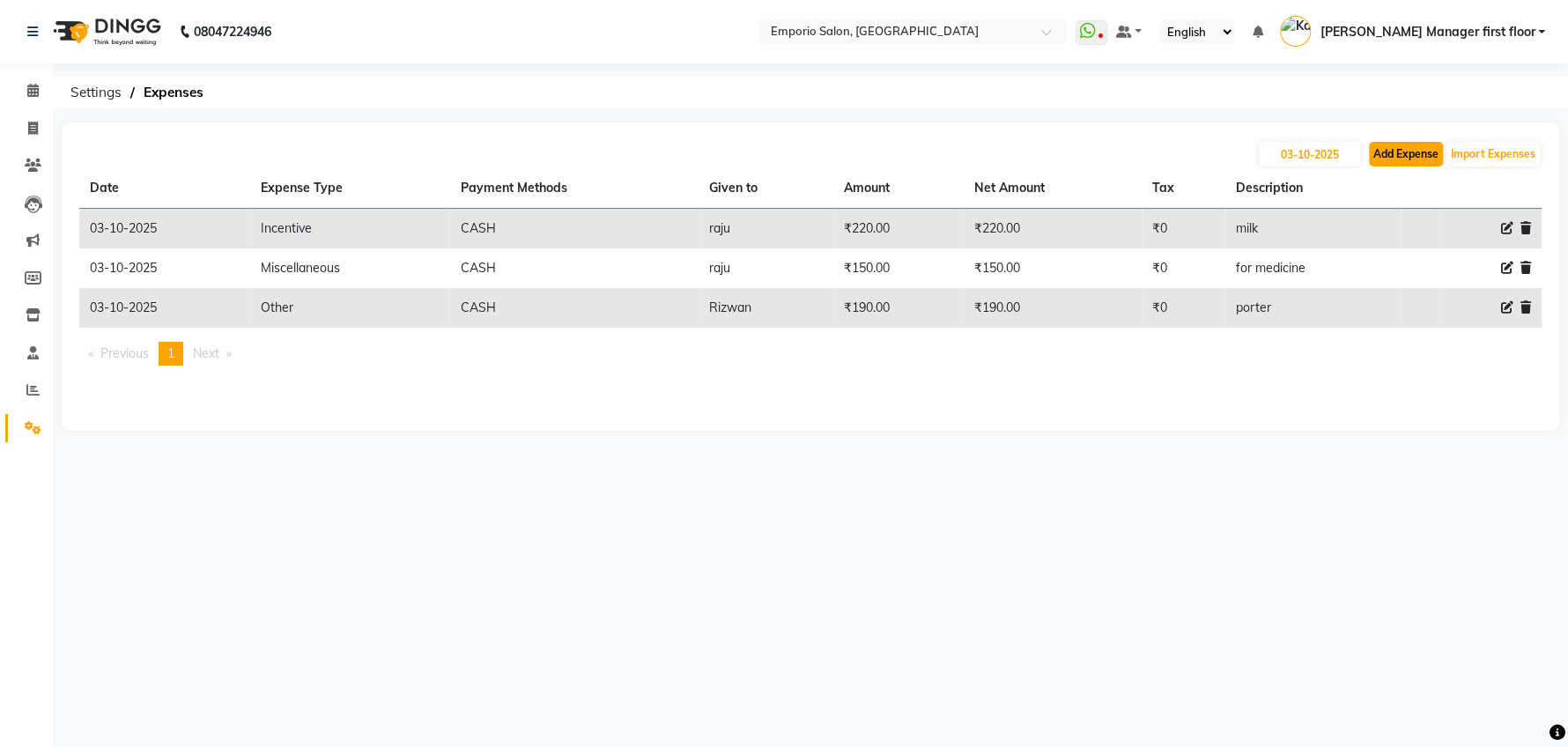
click at [1391, 155] on button "Add Expense" at bounding box center [1405, 154] width 74 height 25
select select "1"
select select "5330"
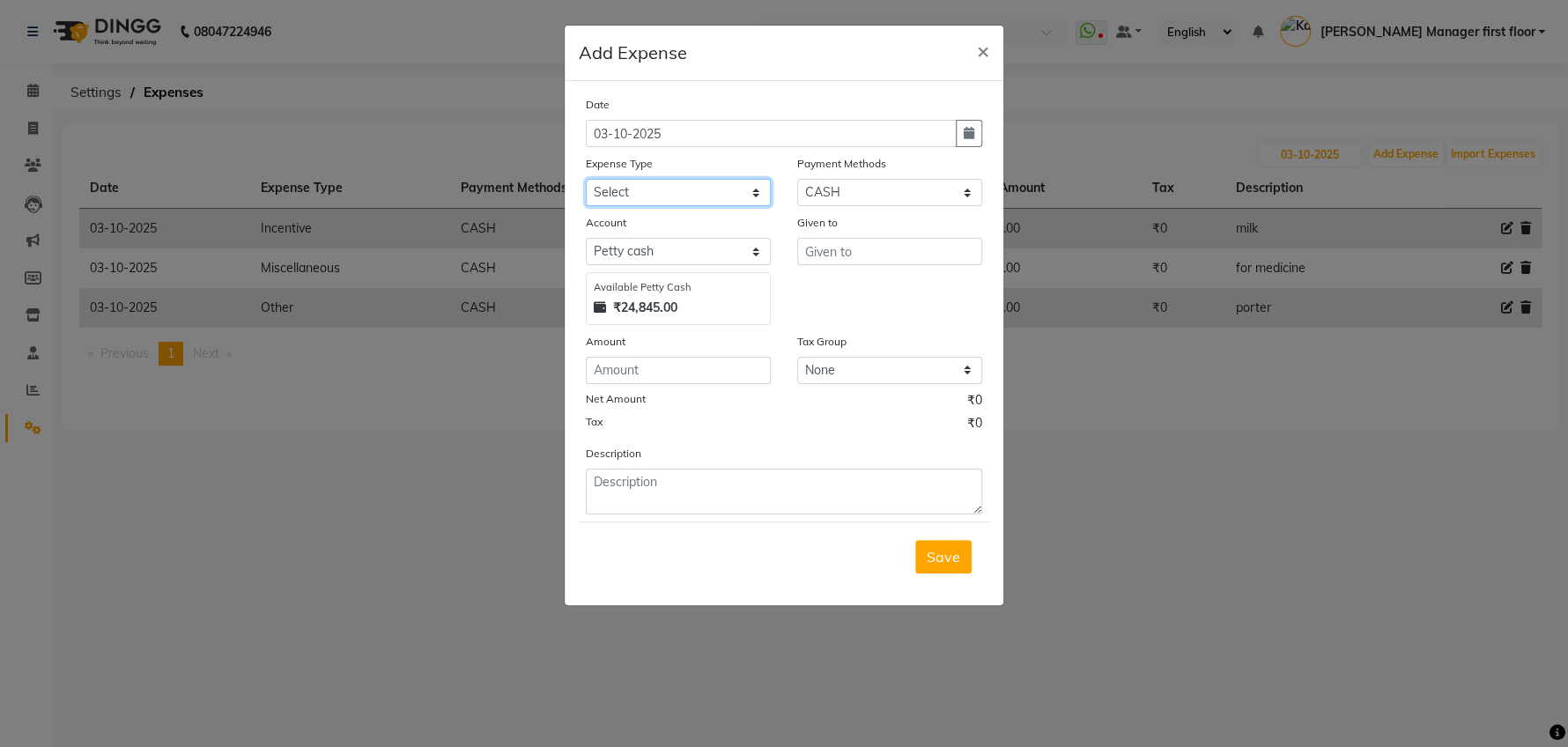
click at [754, 196] on select "Select Advance Salary Cash transfer to bank Cash transfer to hub Client Snacks …" at bounding box center [678, 192] width 185 height 27
select select "24598"
click at [586, 178] on select "Select Advance Salary Cash transfer to bank Cash transfer to hub Client Snacks …" at bounding box center [678, 192] width 185 height 27
click at [835, 257] on input "text" at bounding box center [889, 251] width 185 height 27
type input "aman"
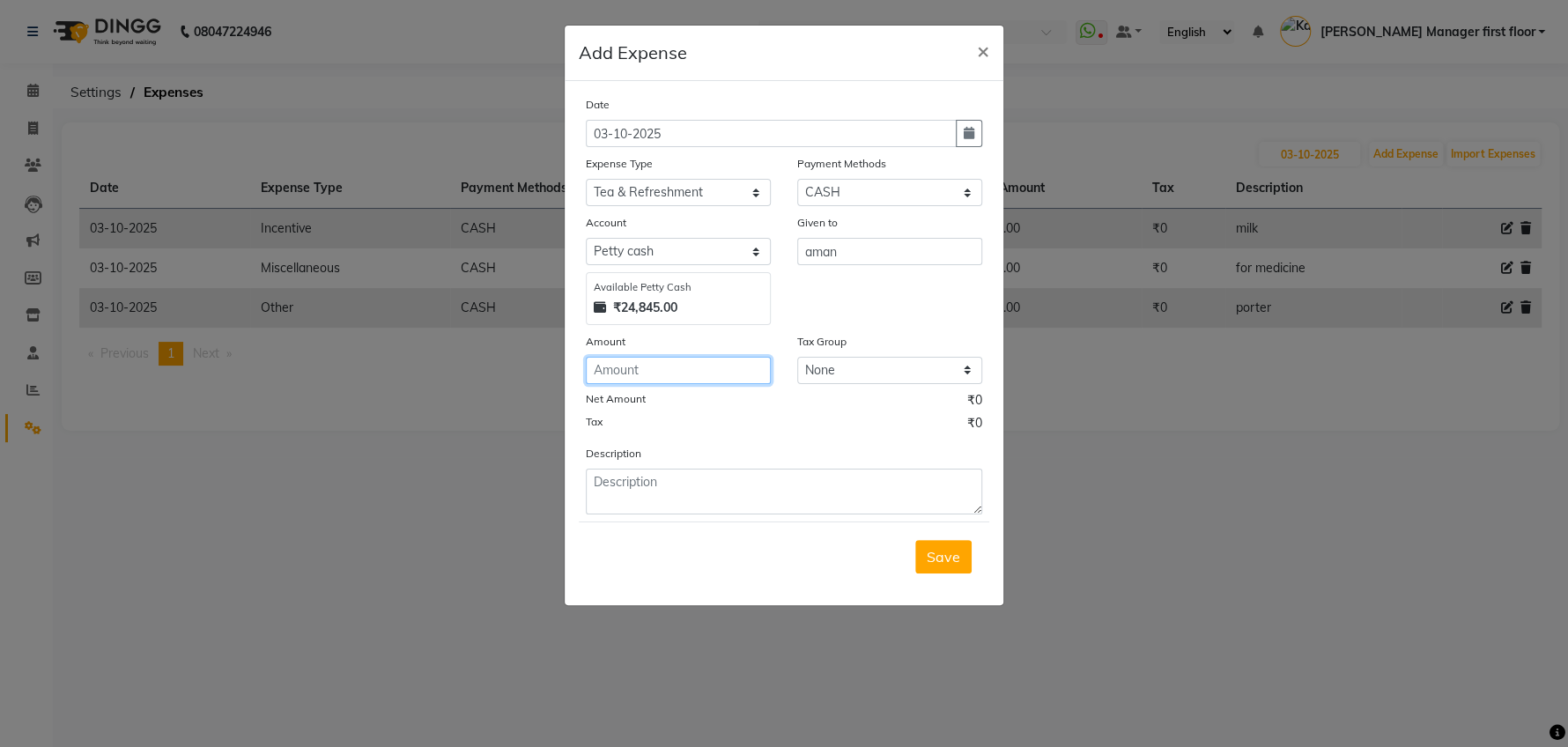
click at [657, 369] on input "number" at bounding box center [678, 370] width 185 height 27
type input "320"
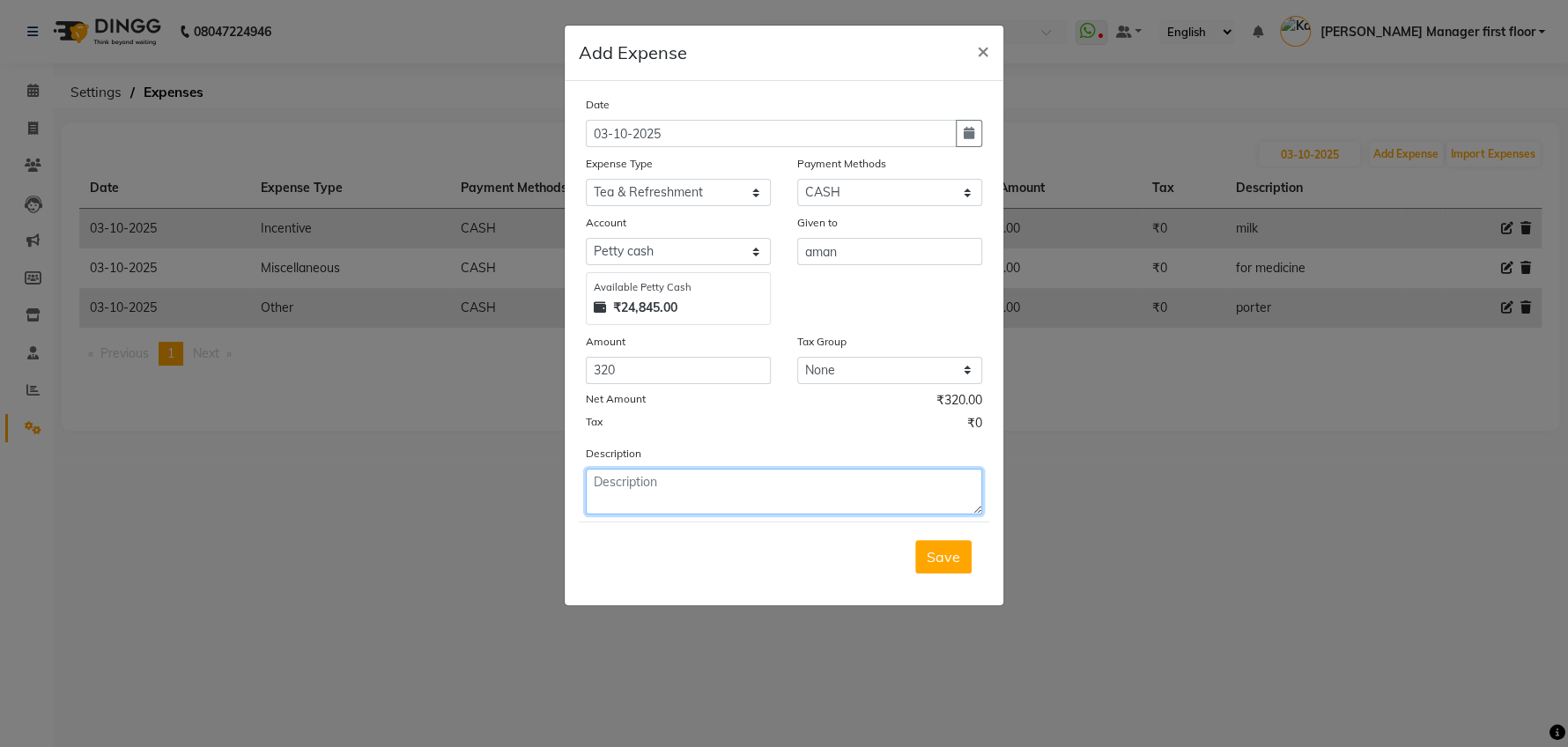
click at [610, 479] on textarea at bounding box center [784, 491] width 397 height 45
type textarea "lunch for photographer"
click at [957, 548] on span "Save" at bounding box center [943, 556] width 34 height 17
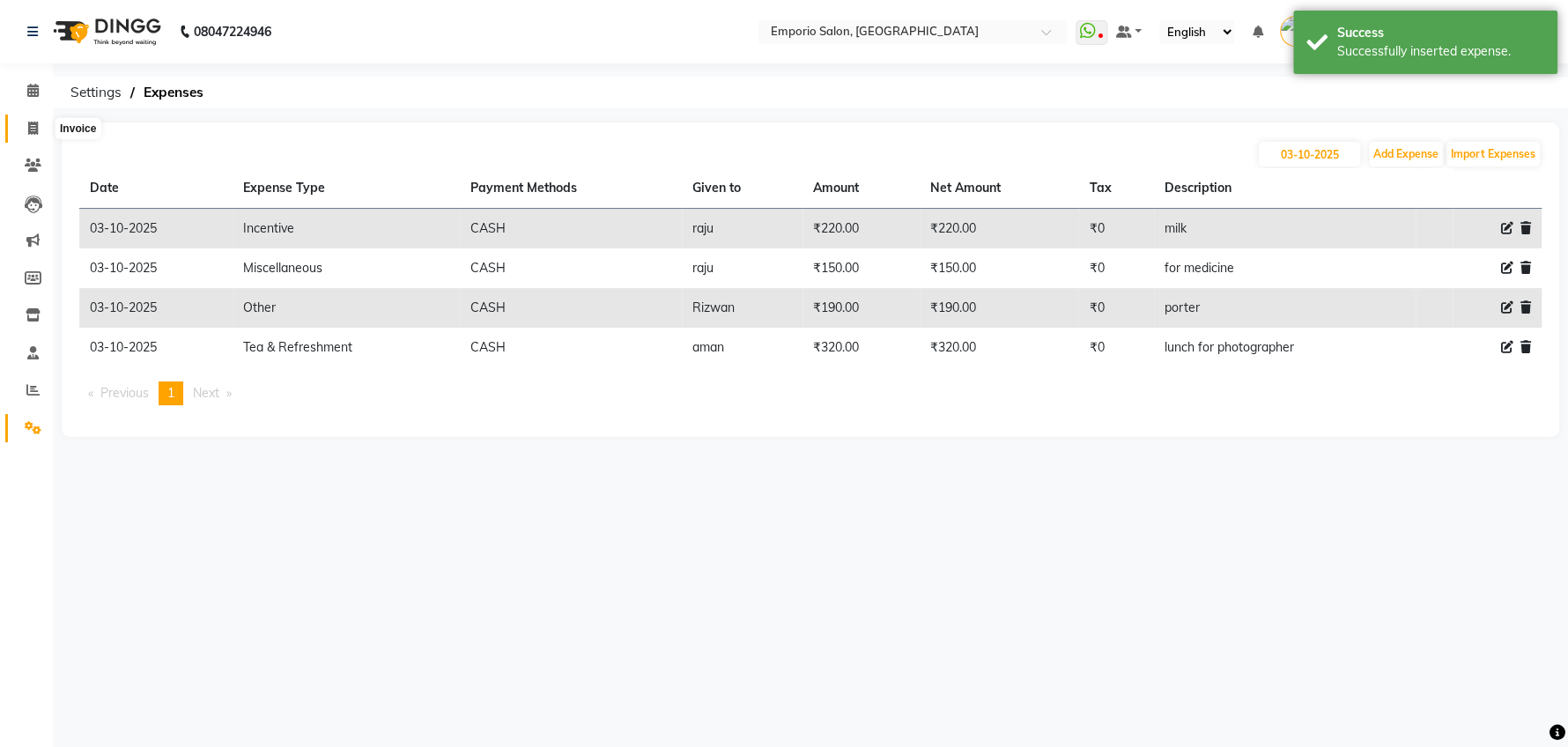
click at [36, 123] on icon at bounding box center [33, 128] width 10 height 14
select select "service"
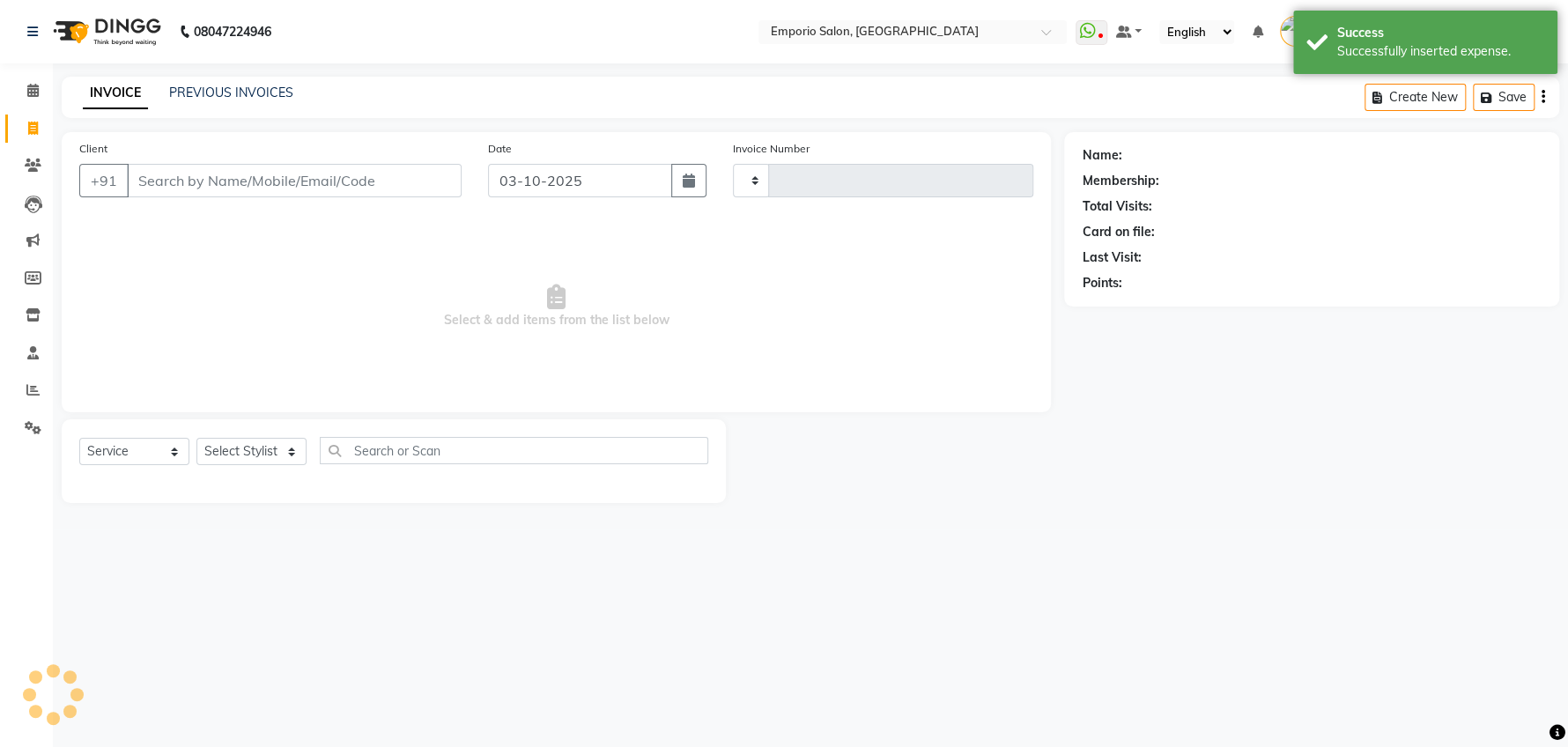
type input "5940"
select select "6332"
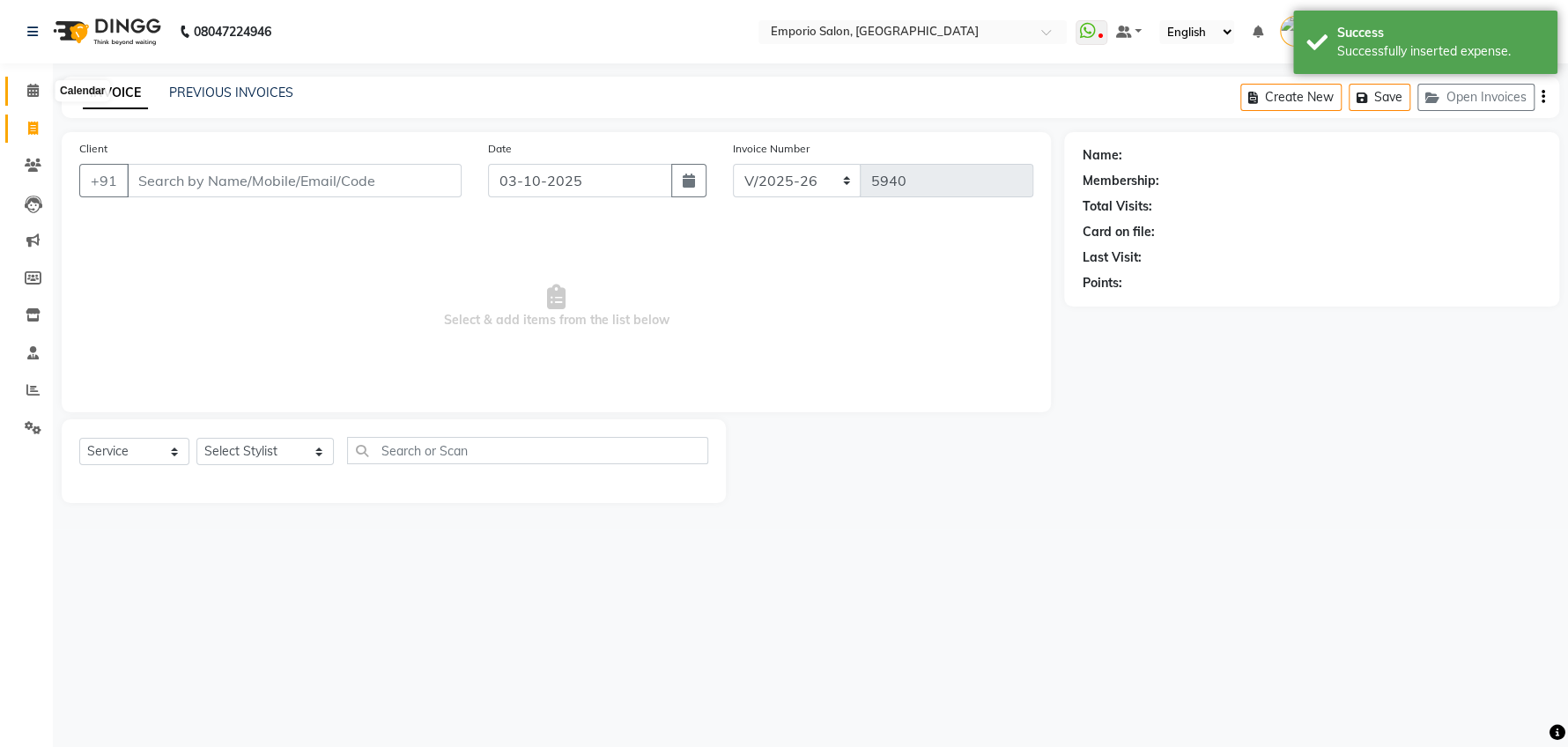
click at [36, 89] on icon at bounding box center [33, 90] width 12 height 14
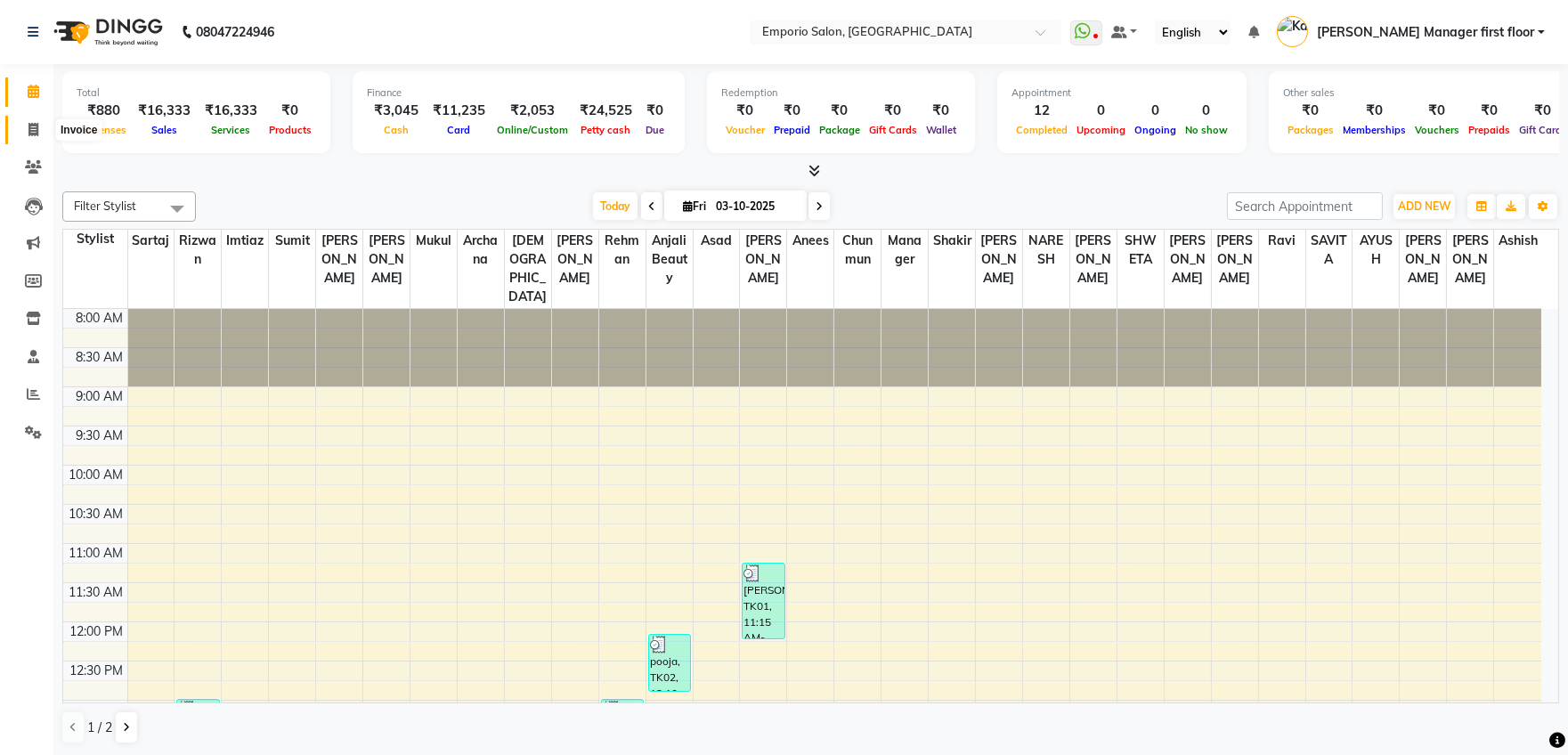
drag, startPoint x: 34, startPoint y: 129, endPoint x: 90, endPoint y: 130, distance: 56.0
click at [34, 129] on icon at bounding box center [33, 130] width 10 height 14
select select "service"
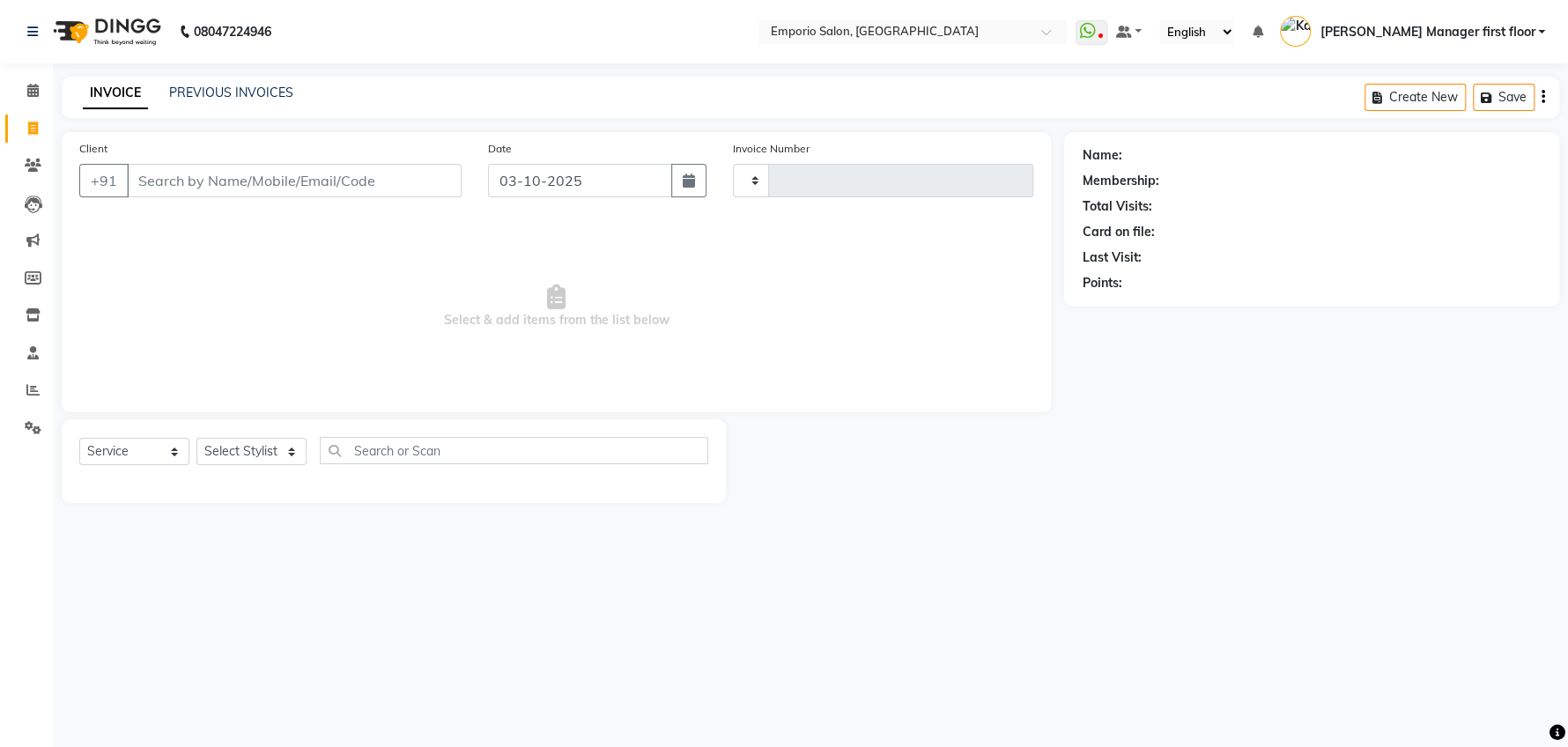
type input "5940"
select select "6332"
click at [340, 177] on input "Client" at bounding box center [294, 180] width 335 height 34
click at [341, 182] on input "Client" at bounding box center [294, 180] width 335 height 34
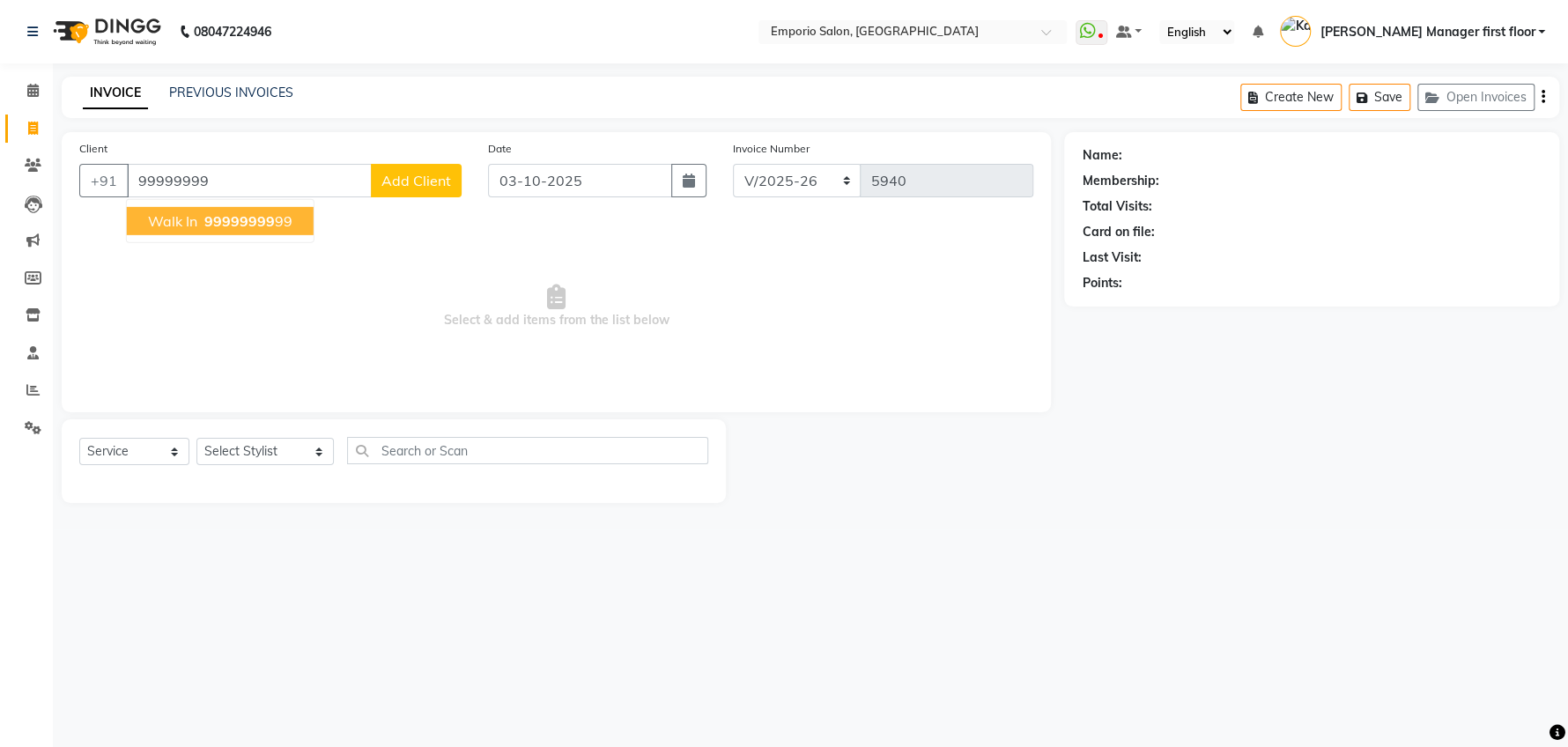
click at [233, 213] on span "99999999" at bounding box center [239, 220] width 70 height 17
type input "9999999999"
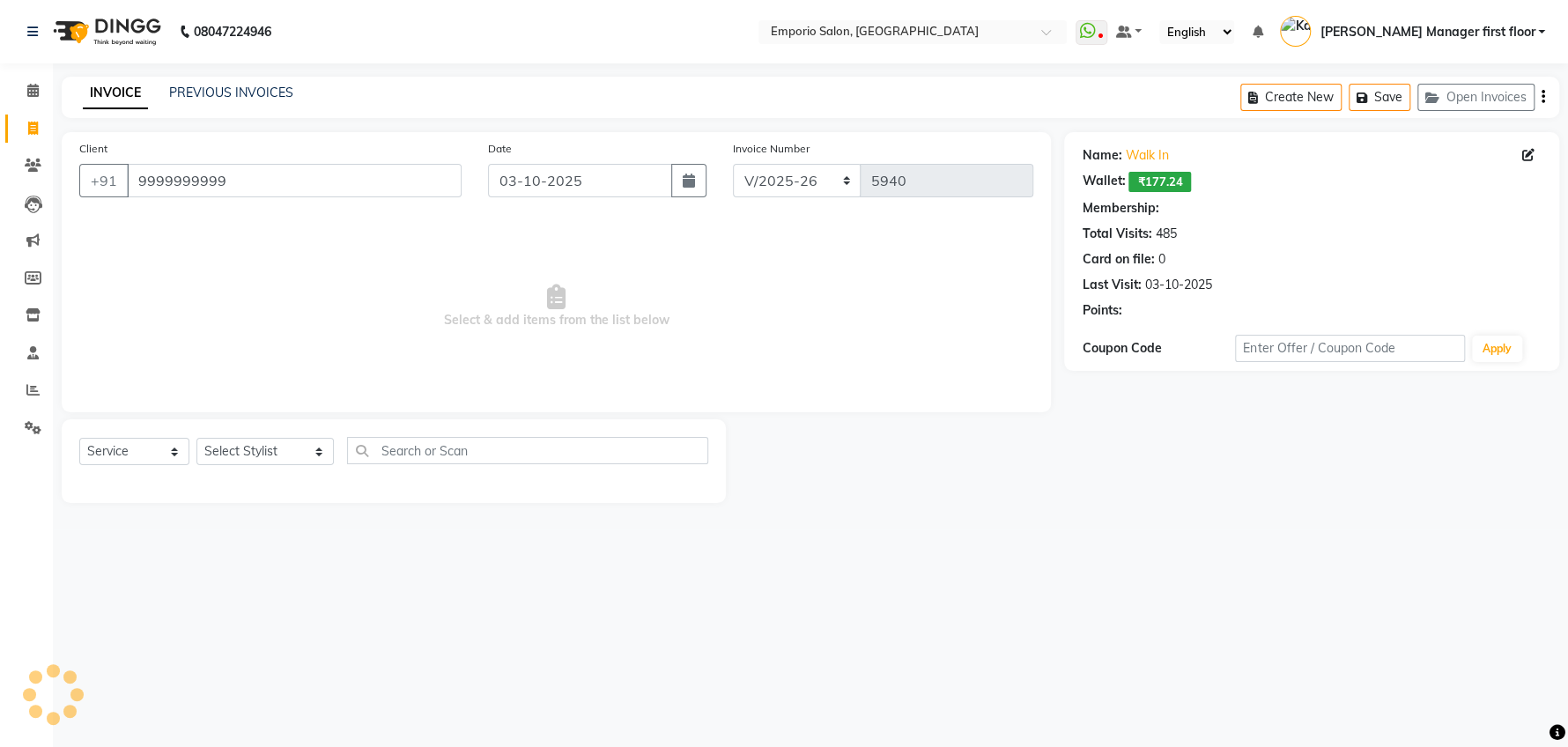
select select "1: Object"
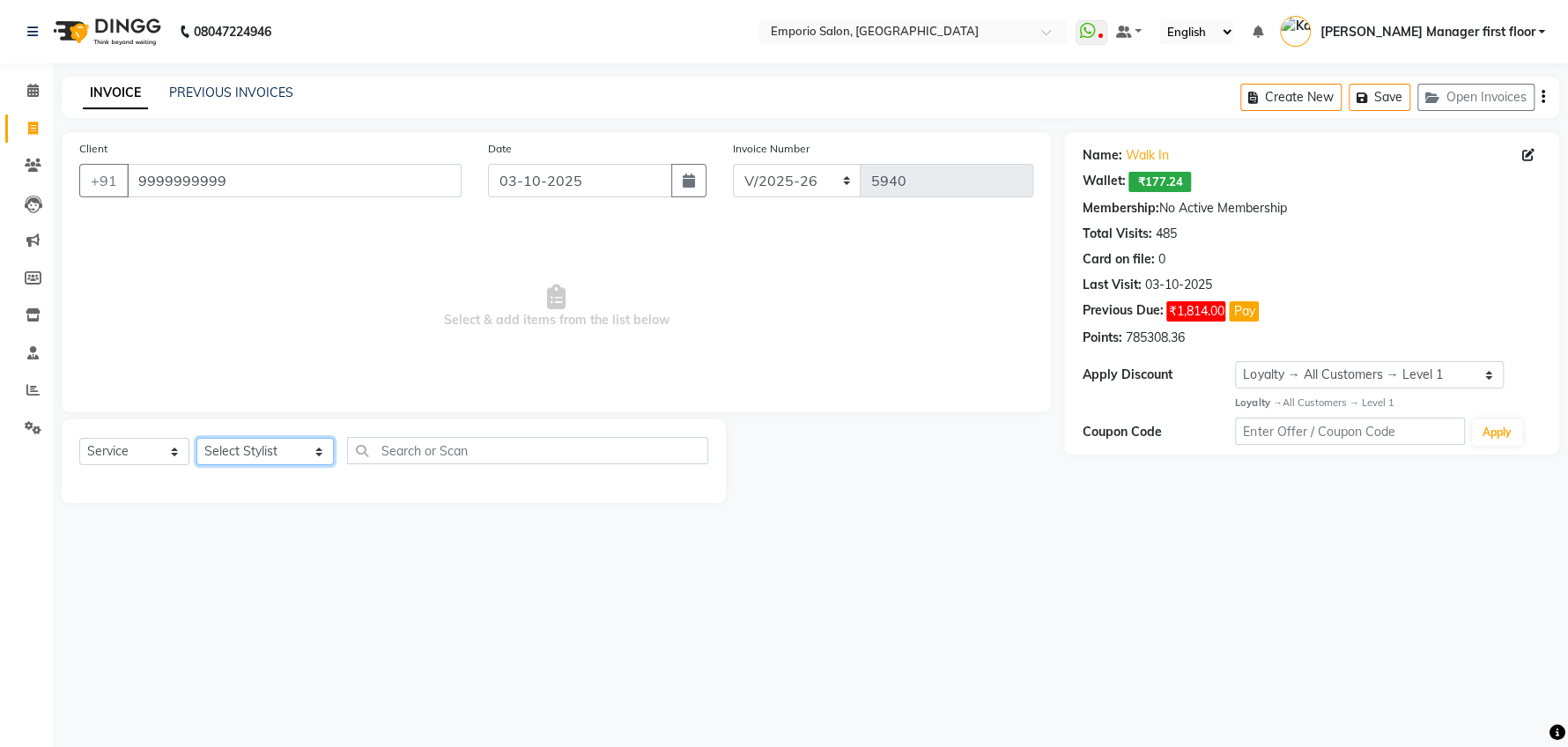
click at [294, 445] on select "Select Stylist [PERSON_NAME] beauty Archana [PERSON_NAME] [PERSON_NAME] [PERSON…" at bounding box center [265, 451] width 137 height 27
select select "58141"
click at [197, 438] on select "Select Stylist [PERSON_NAME] beauty Archana [PERSON_NAME] [PERSON_NAME] [PERSON…" at bounding box center [265, 451] width 137 height 27
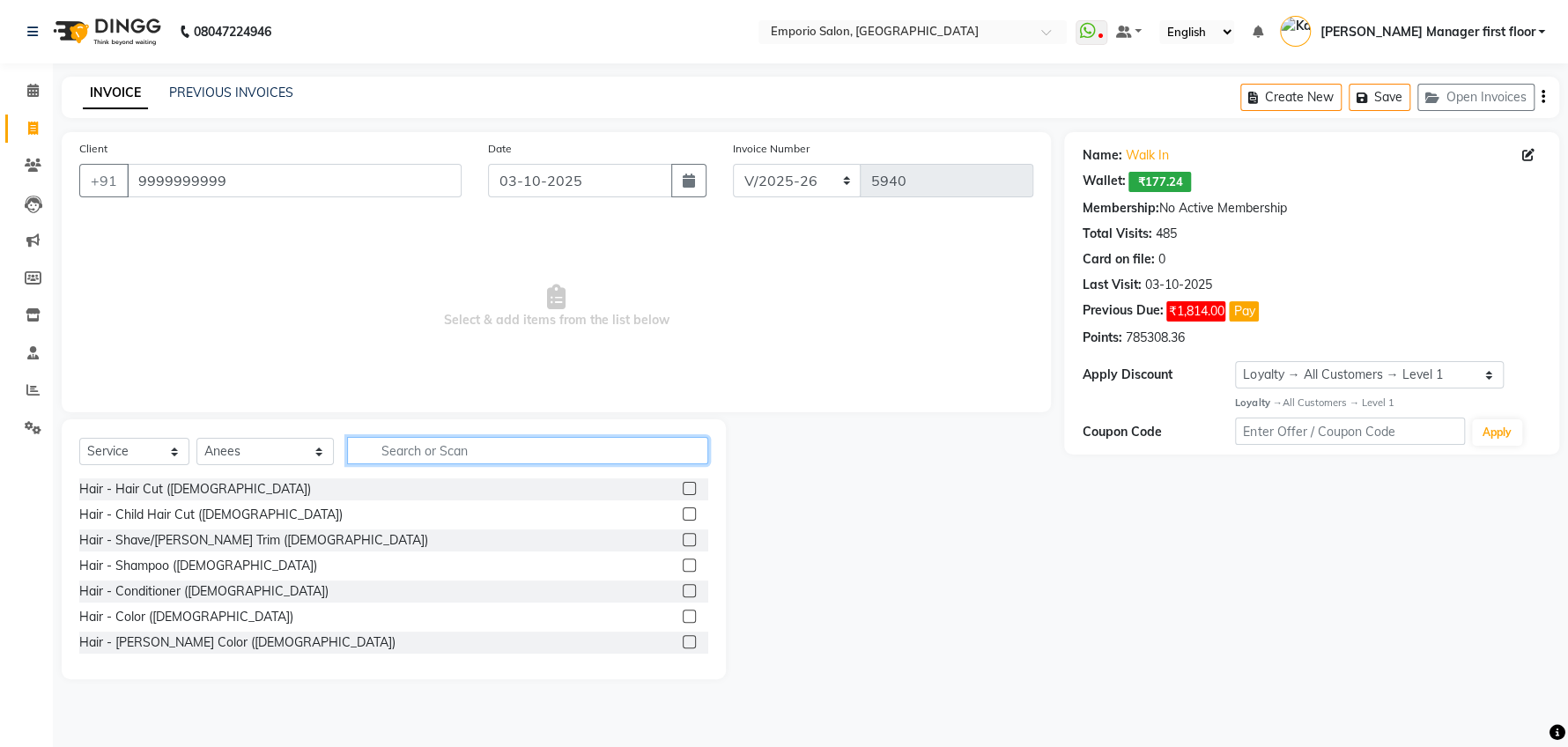
click at [372, 450] on input "text" at bounding box center [527, 450] width 361 height 27
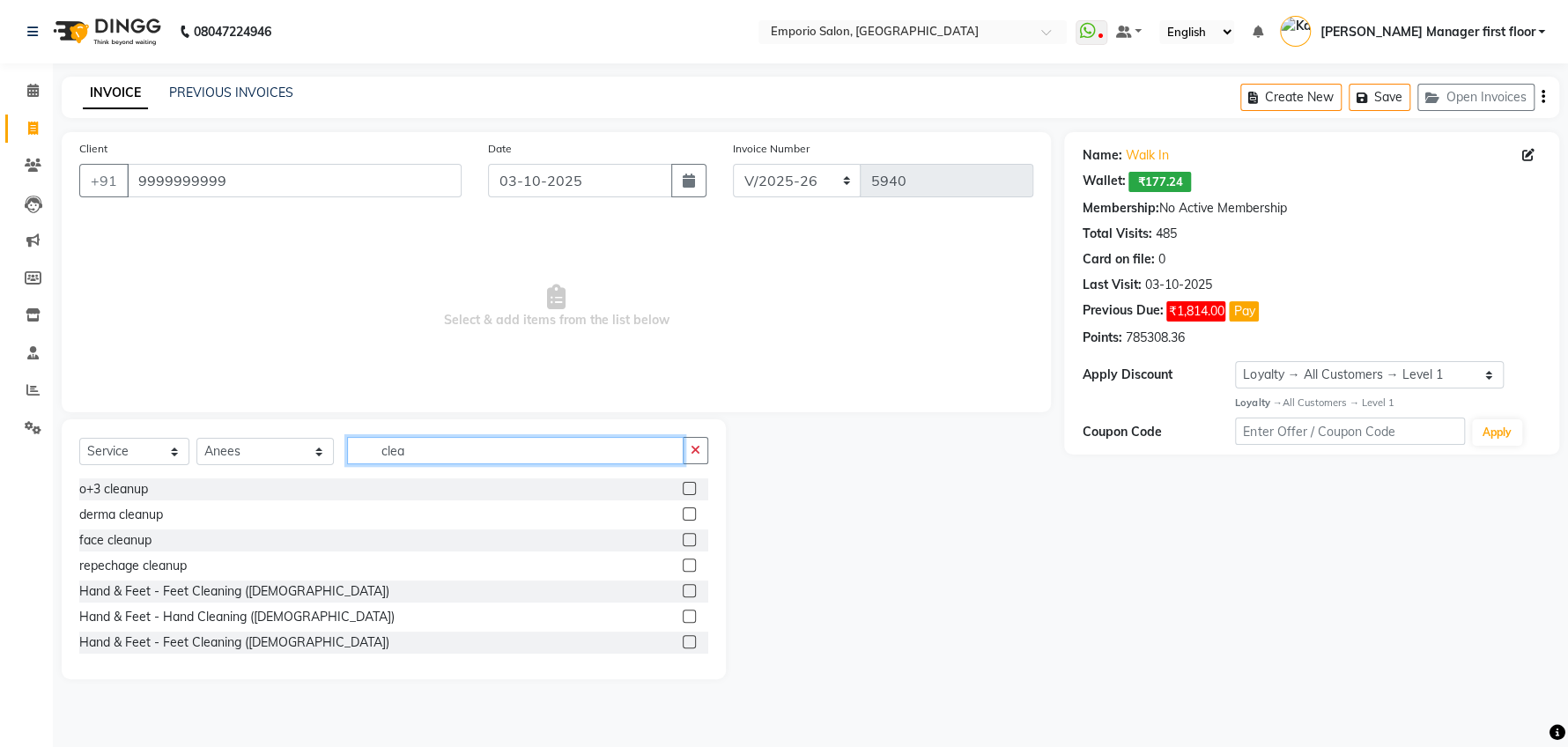
type input "clea"
drag, startPoint x: 673, startPoint y: 484, endPoint x: 616, endPoint y: 378, distance: 120.4
click at [683, 482] on label at bounding box center [689, 488] width 14 height 14
click at [683, 483] on input "checkbox" at bounding box center [688, 489] width 12 height 12
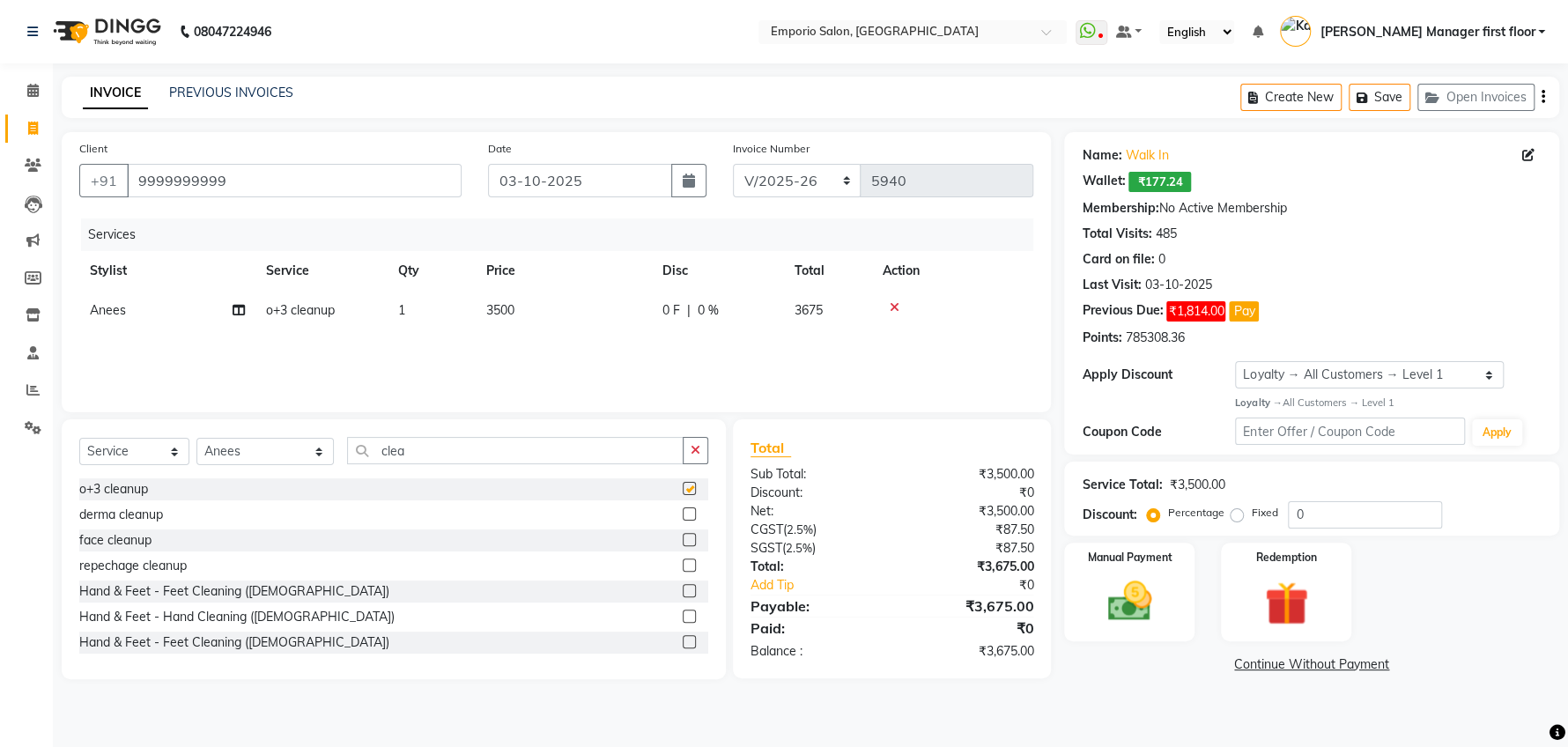
checkbox input "false"
click at [544, 314] on td "3500" at bounding box center [564, 310] width 177 height 40
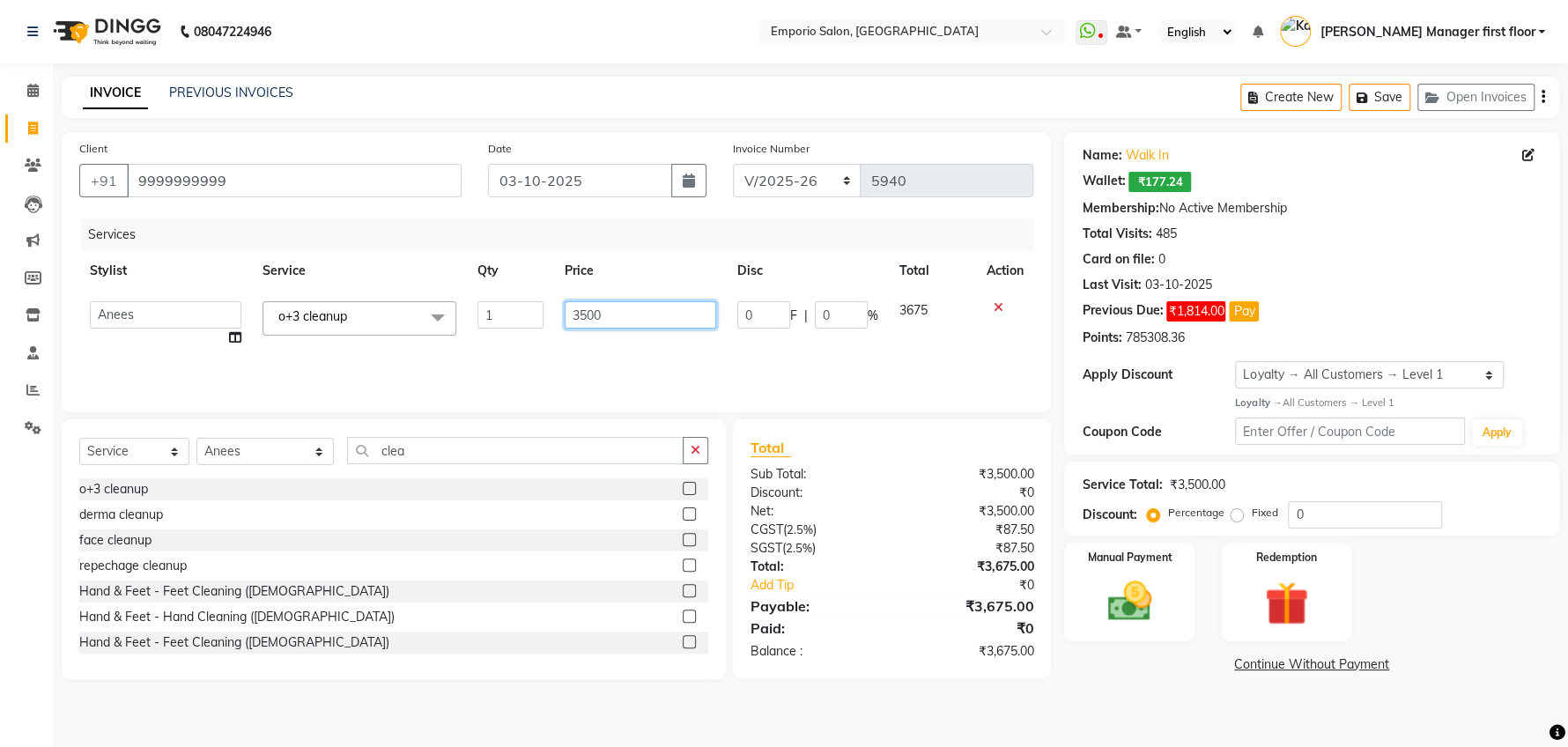
click at [616, 316] on input "3500" at bounding box center [640, 315] width 151 height 27
type input "3"
type input "2000"
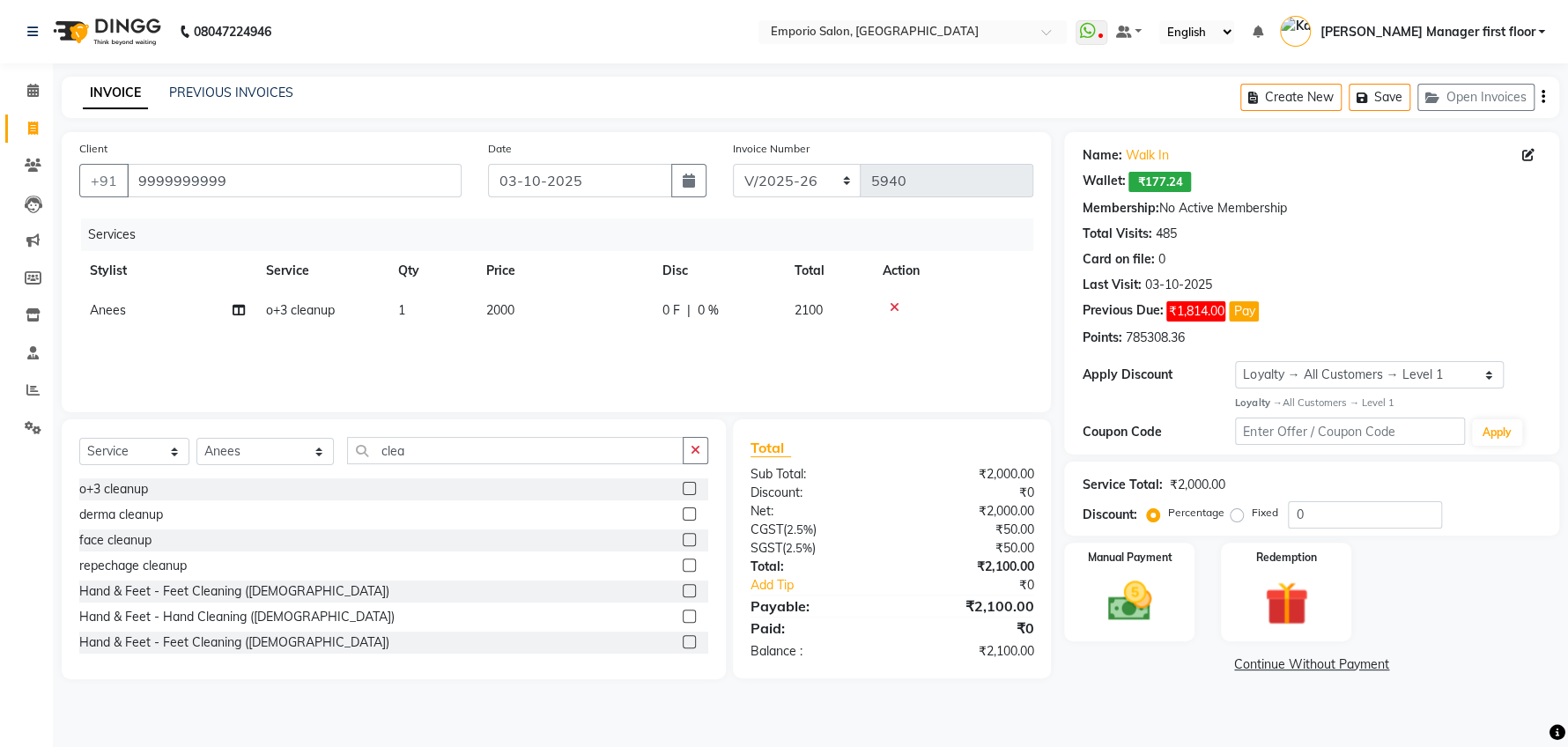
click at [268, 411] on div "Client +91 9999999999 Date 03-10-2025 Invoice Number EMP/2025-26 V/2025 V/2025-…" at bounding box center [556, 272] width 989 height 280
click at [490, 448] on input "clea" at bounding box center [515, 450] width 337 height 27
type input "c"
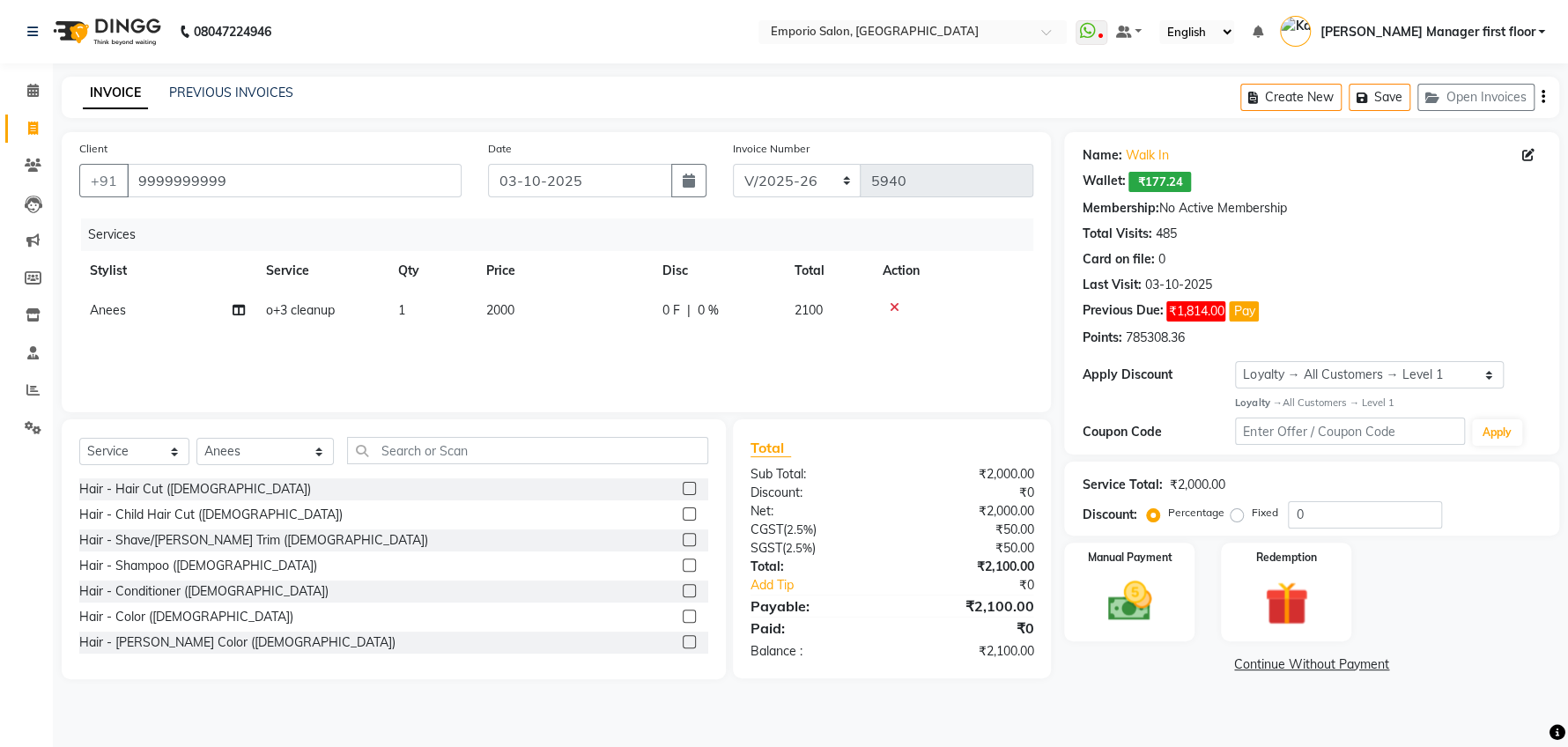
click at [683, 485] on label at bounding box center [689, 488] width 14 height 14
click at [683, 485] on input "checkbox" at bounding box center [688, 489] width 12 height 12
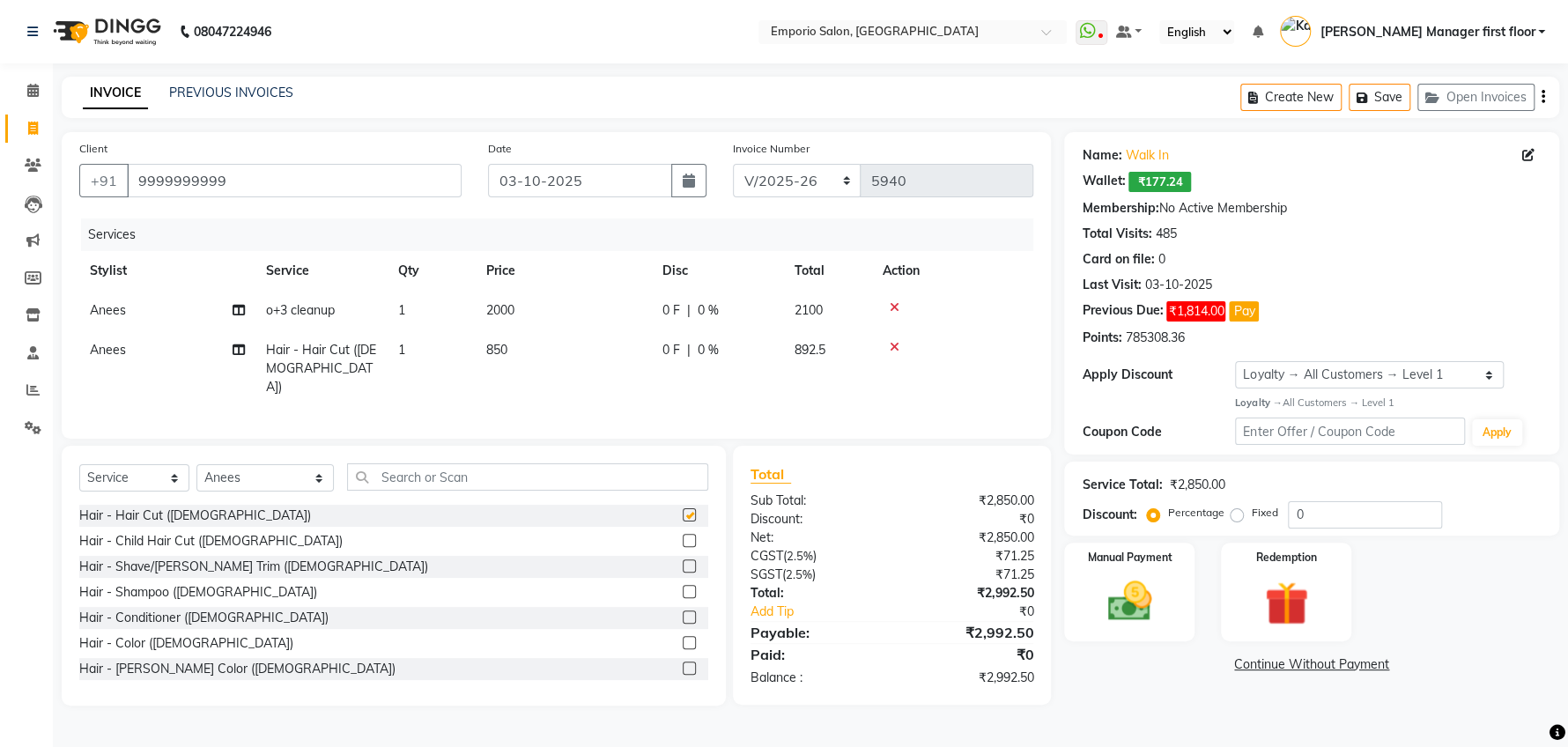
checkbox input "false"
click at [683, 567] on label at bounding box center [689, 566] width 14 height 14
click at [683, 567] on input "checkbox" at bounding box center [688, 567] width 12 height 12
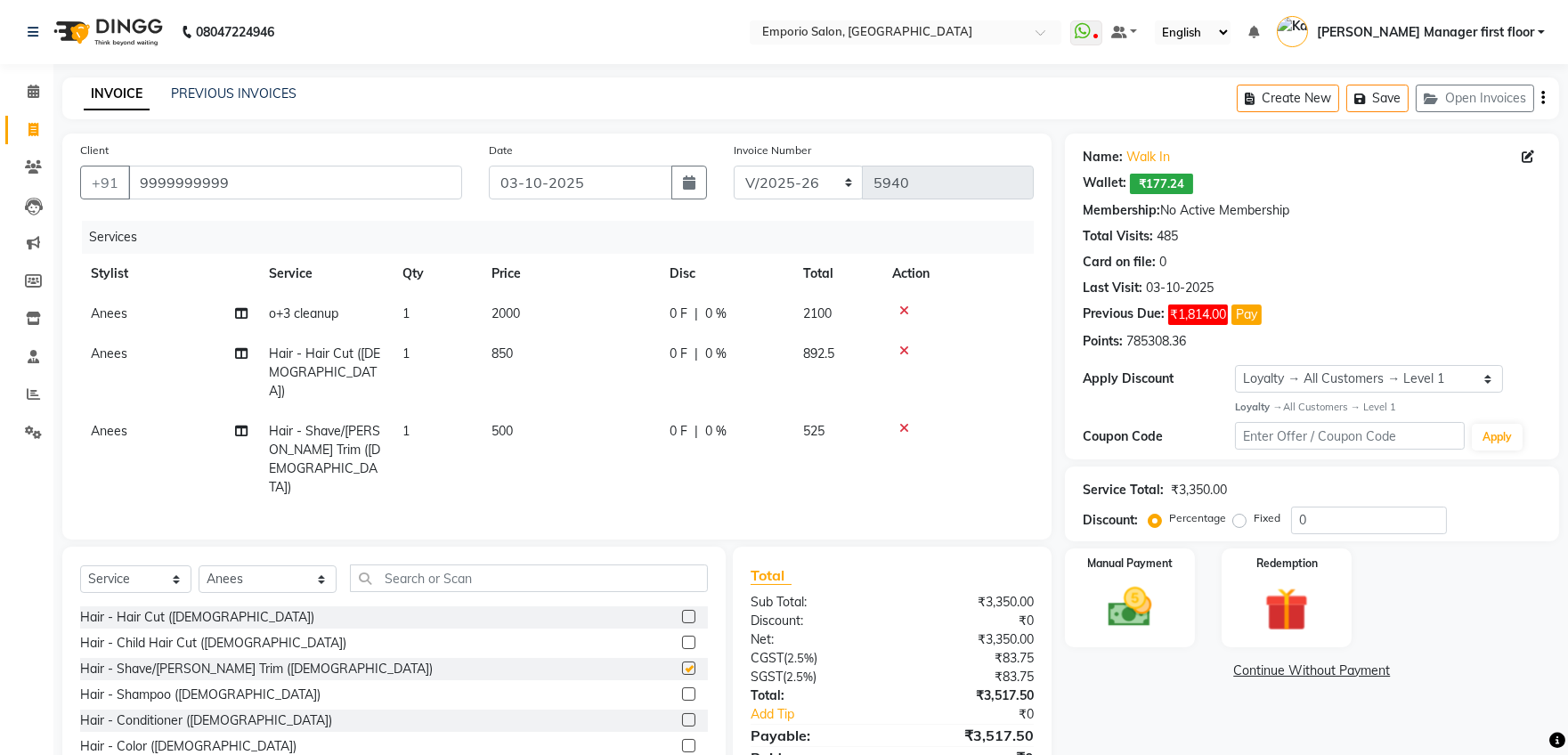
checkbox input "false"
click at [535, 346] on td "850" at bounding box center [570, 372] width 178 height 77
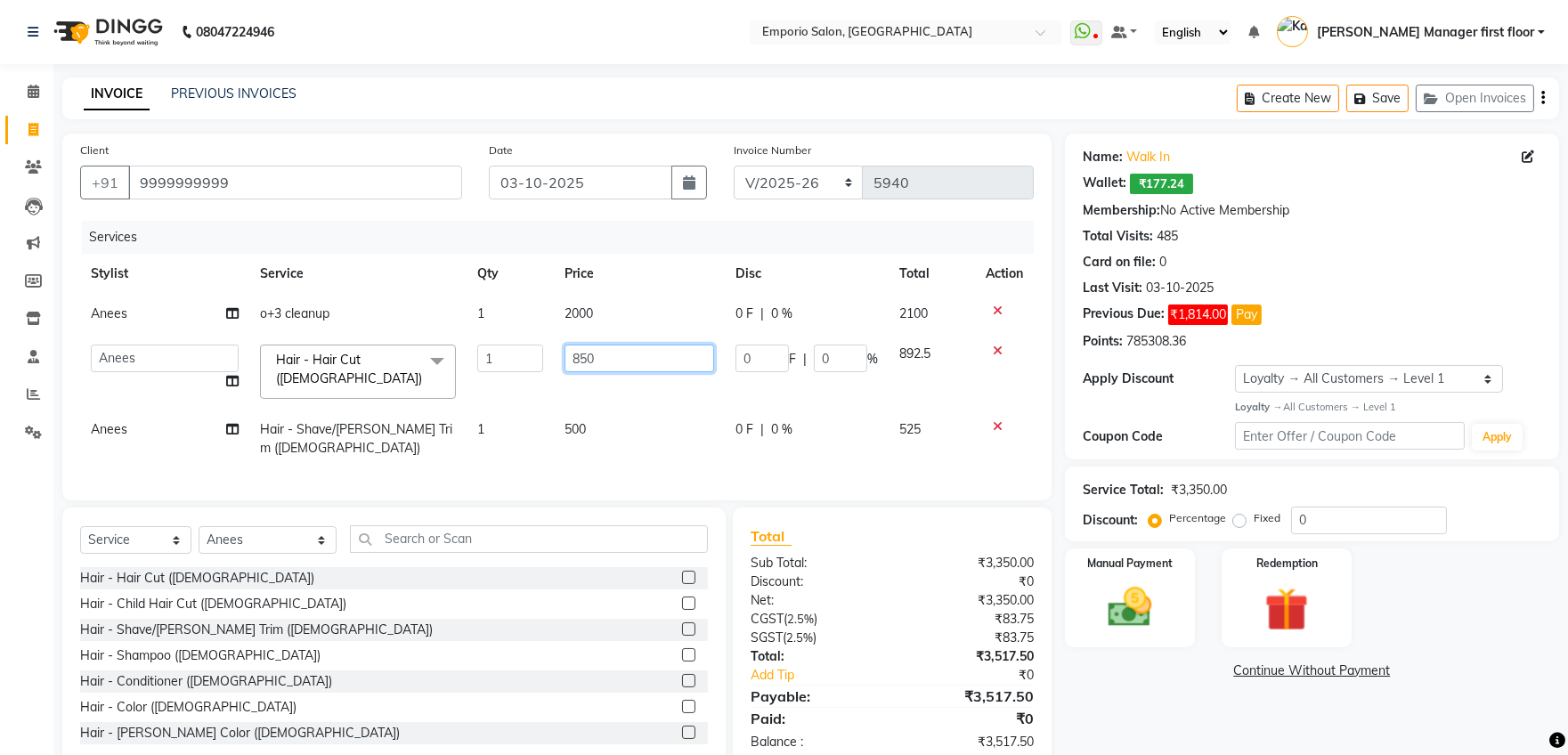
click at [607, 361] on input "850" at bounding box center [639, 359] width 150 height 28
type input "8"
type input "1000"
click at [636, 433] on td "500" at bounding box center [639, 439] width 171 height 59
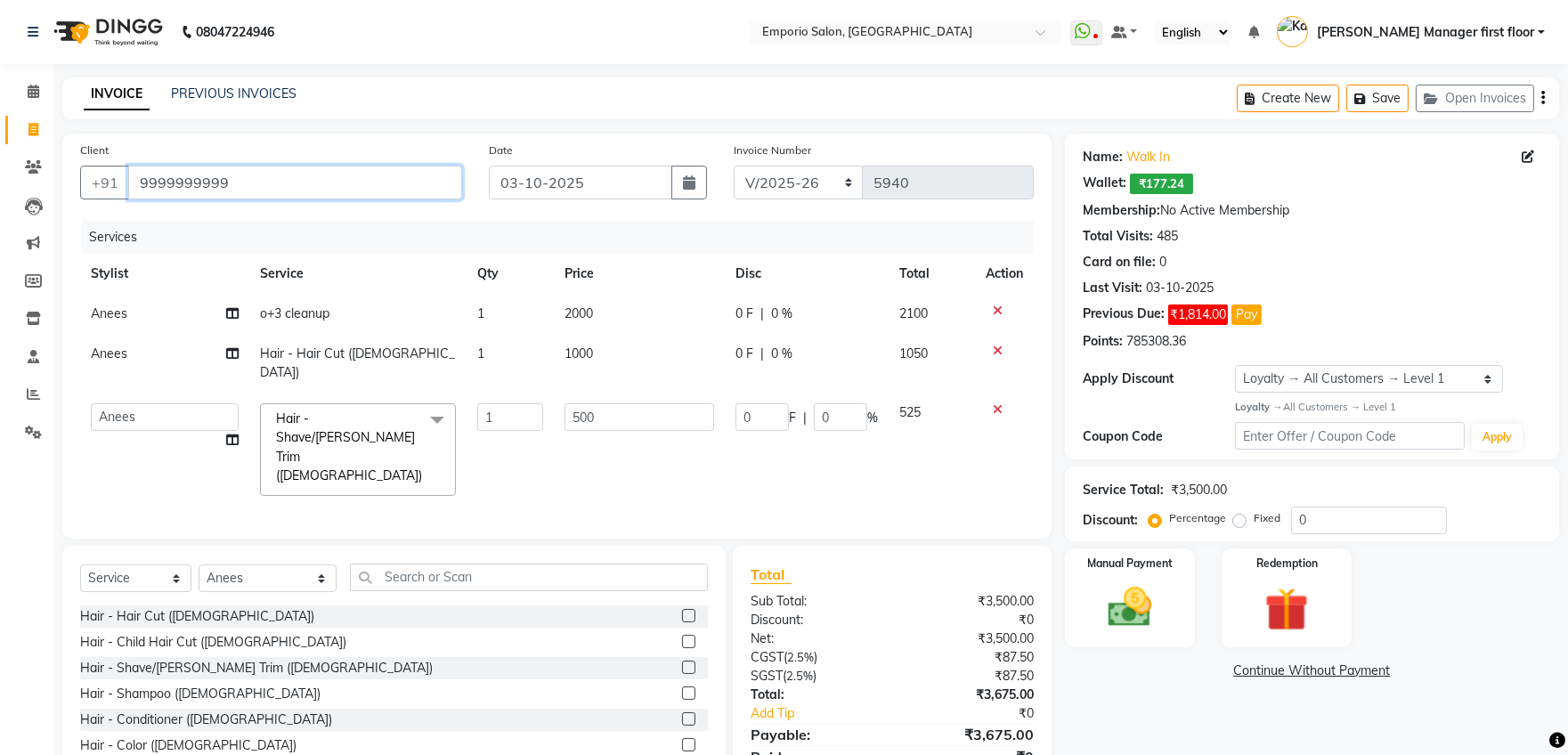
click at [234, 183] on input "9999999999" at bounding box center [294, 182] width 334 height 34
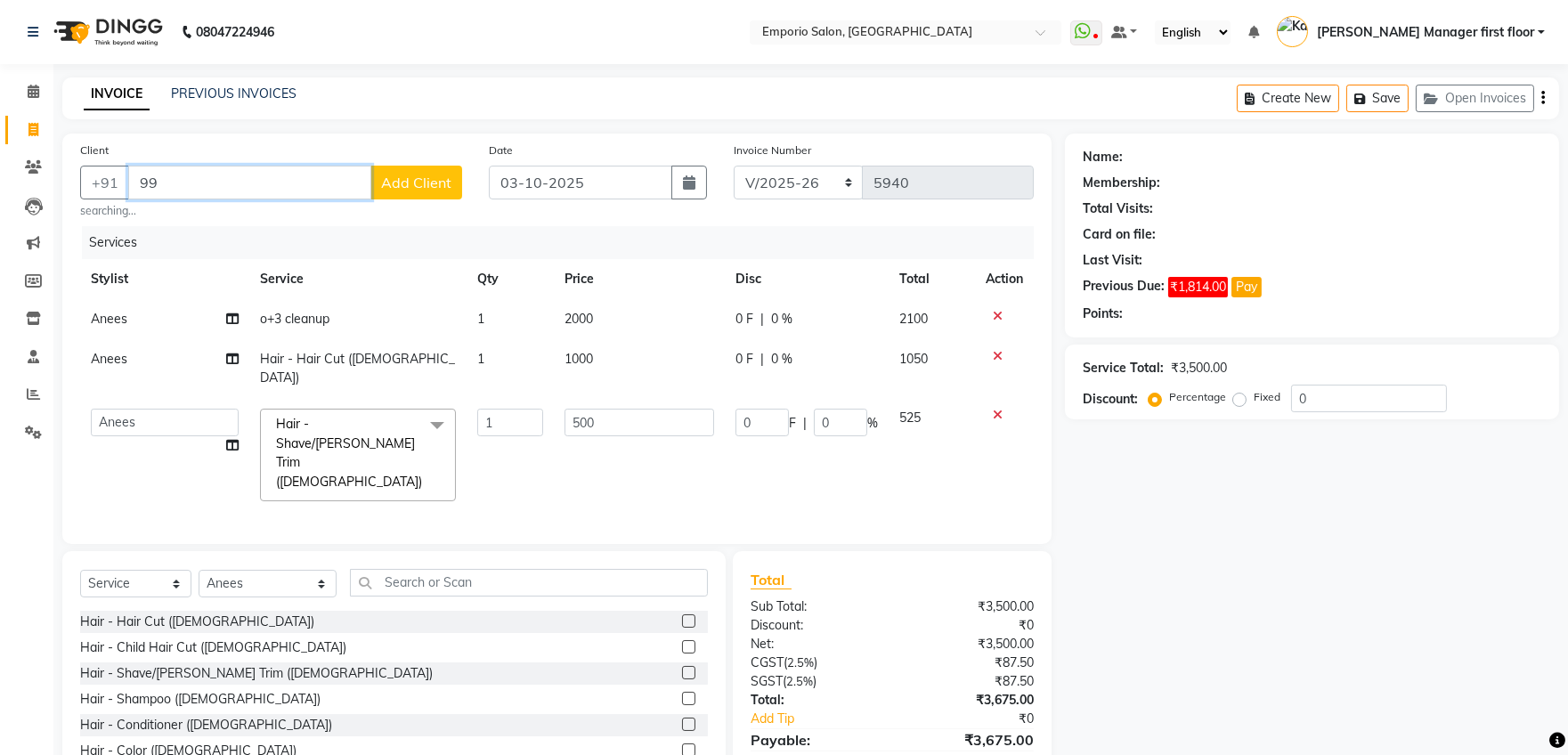
type input "9"
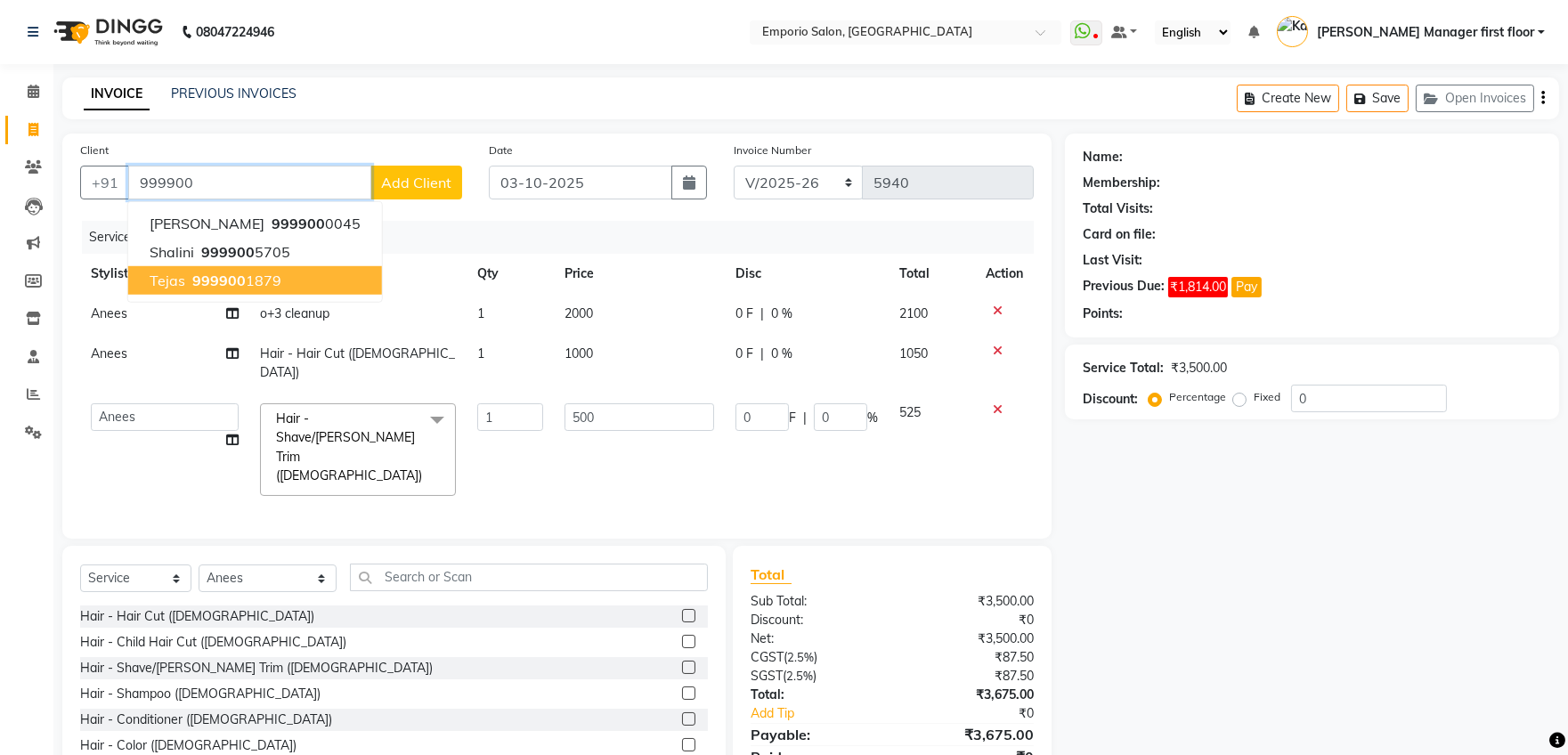
click at [205, 268] on button "tejas 999900 1879" at bounding box center [255, 280] width 254 height 29
type input "9999001879"
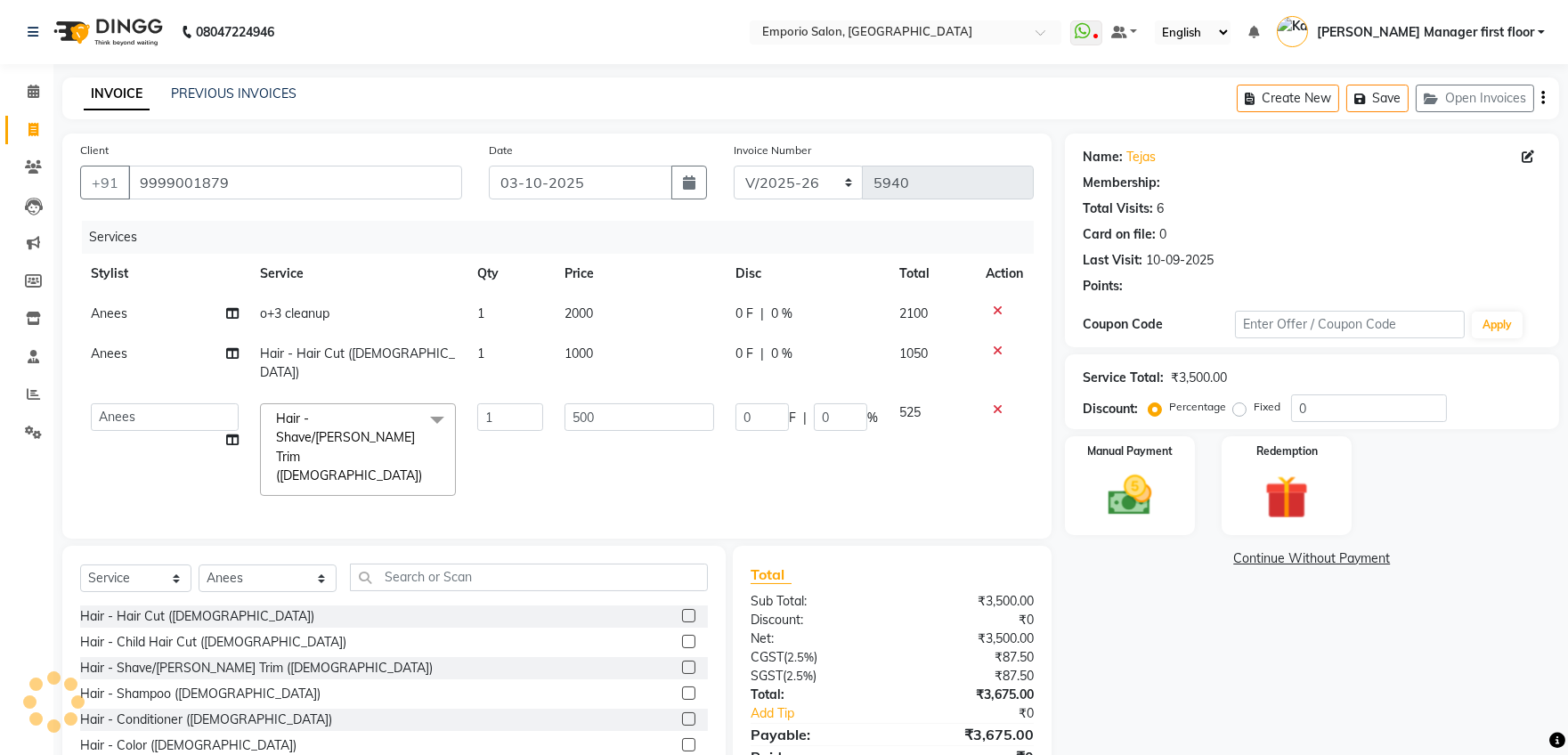
select select "1: Object"
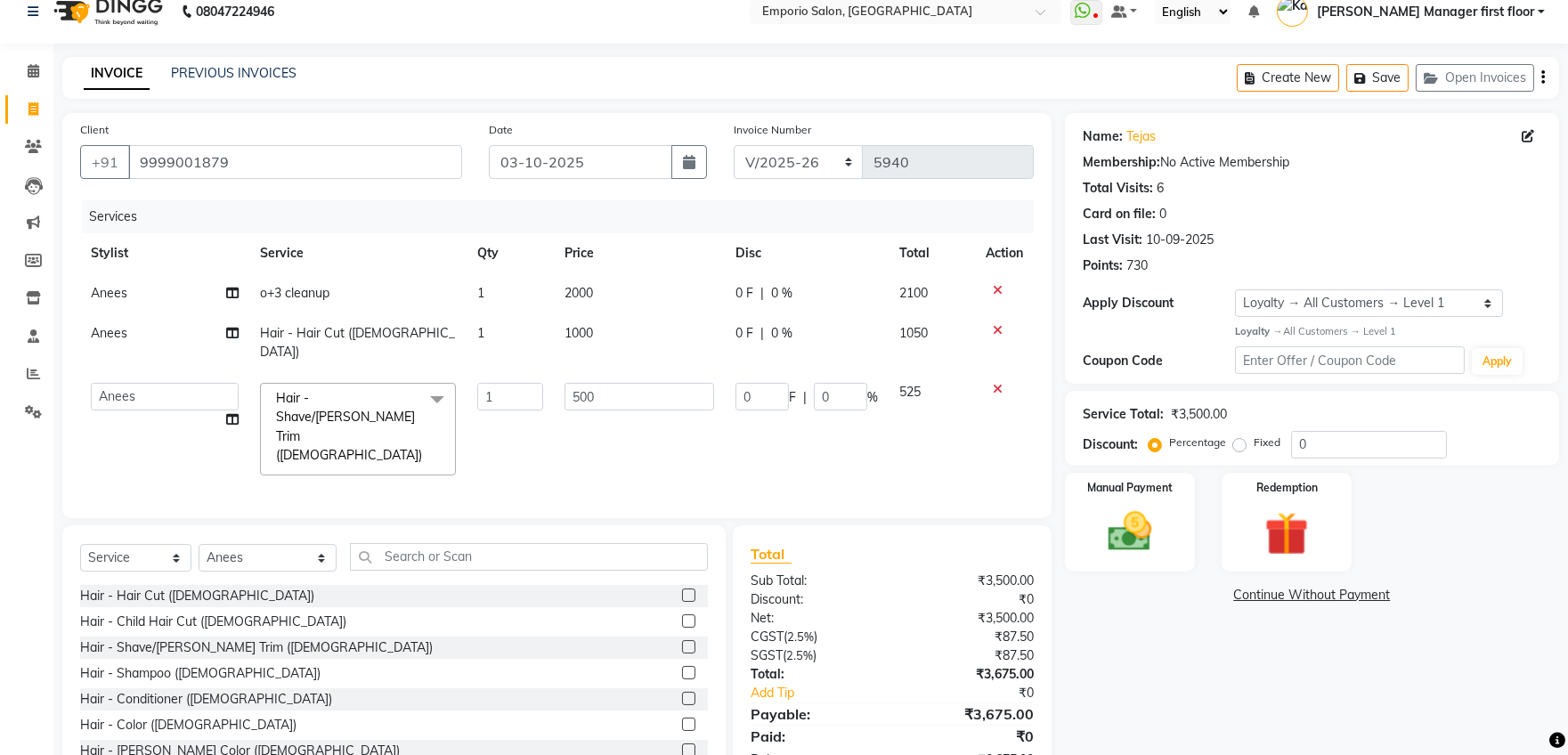
scroll to position [39, 0]
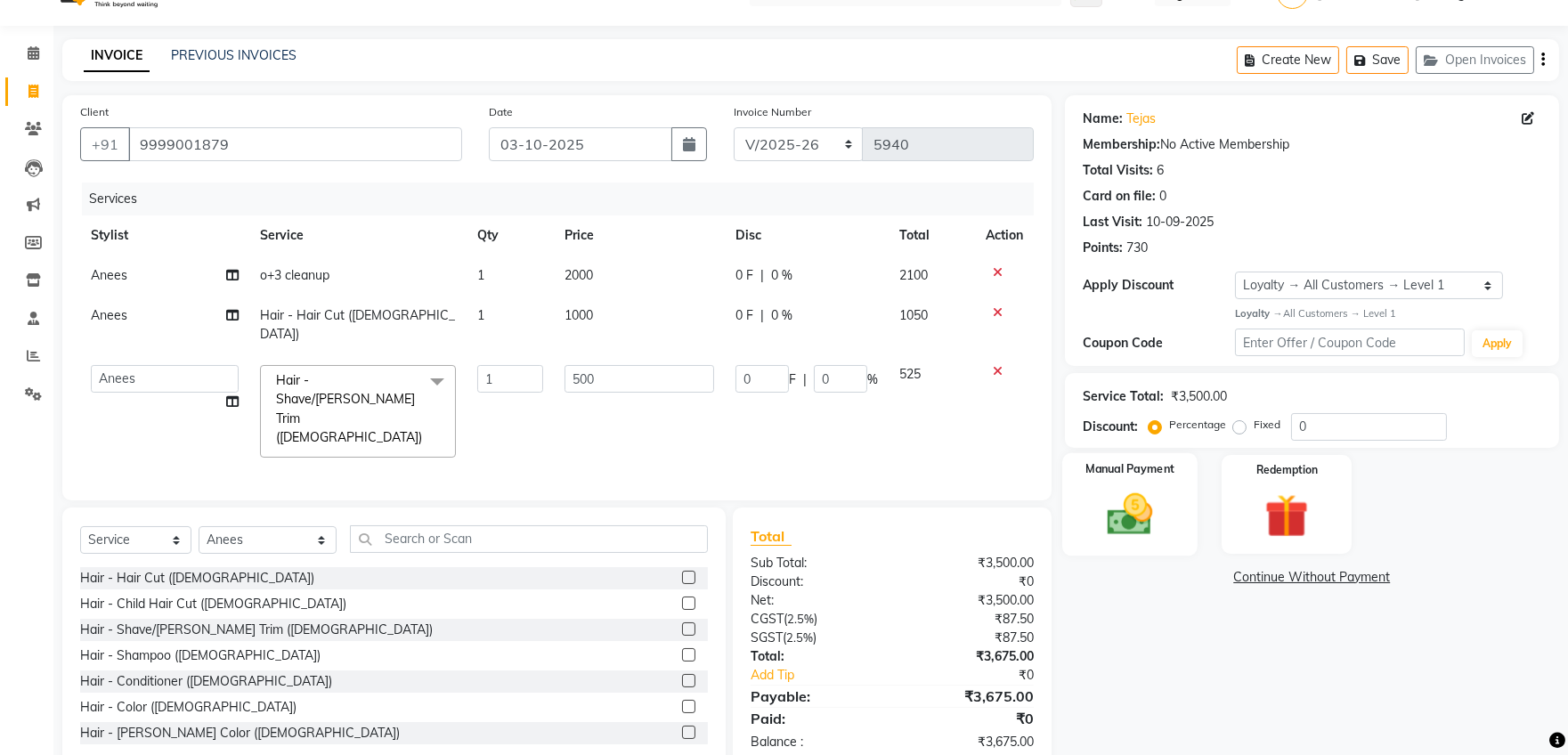
click at [1117, 532] on img at bounding box center [1129, 513] width 74 height 52
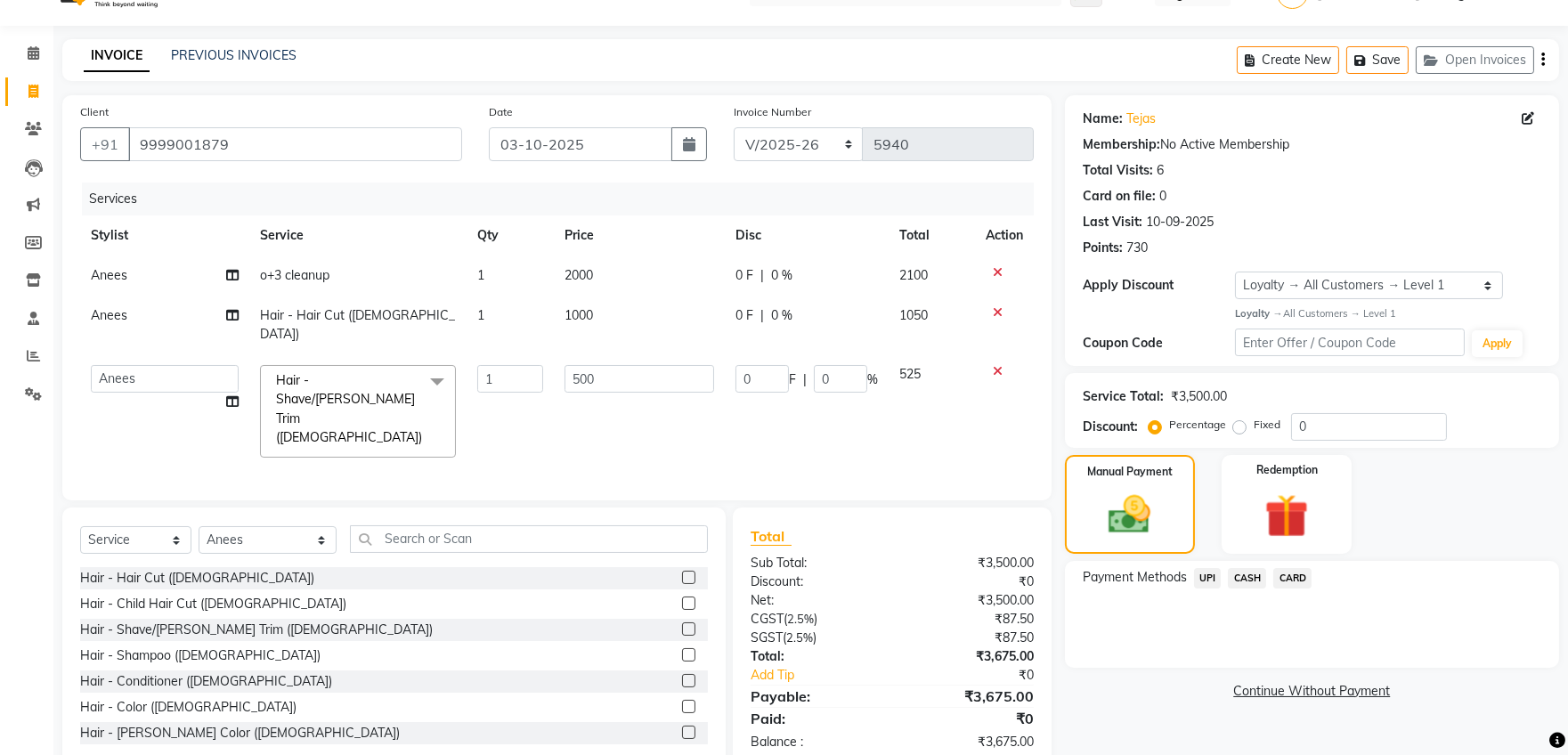
click at [1208, 577] on span "UPI" at bounding box center [1207, 578] width 28 height 20
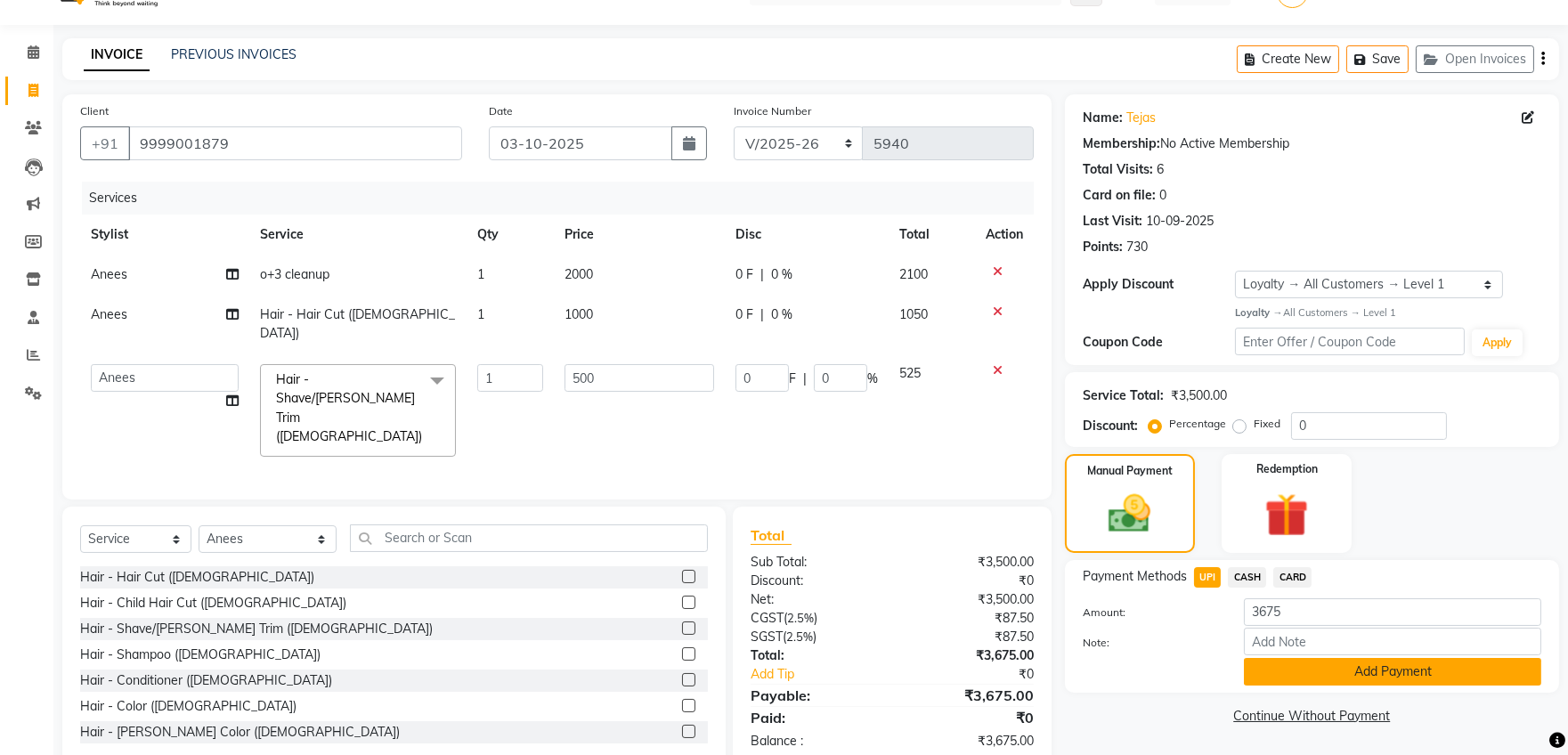
click at [1288, 672] on button "Add Payment" at bounding box center [1391, 671] width 297 height 28
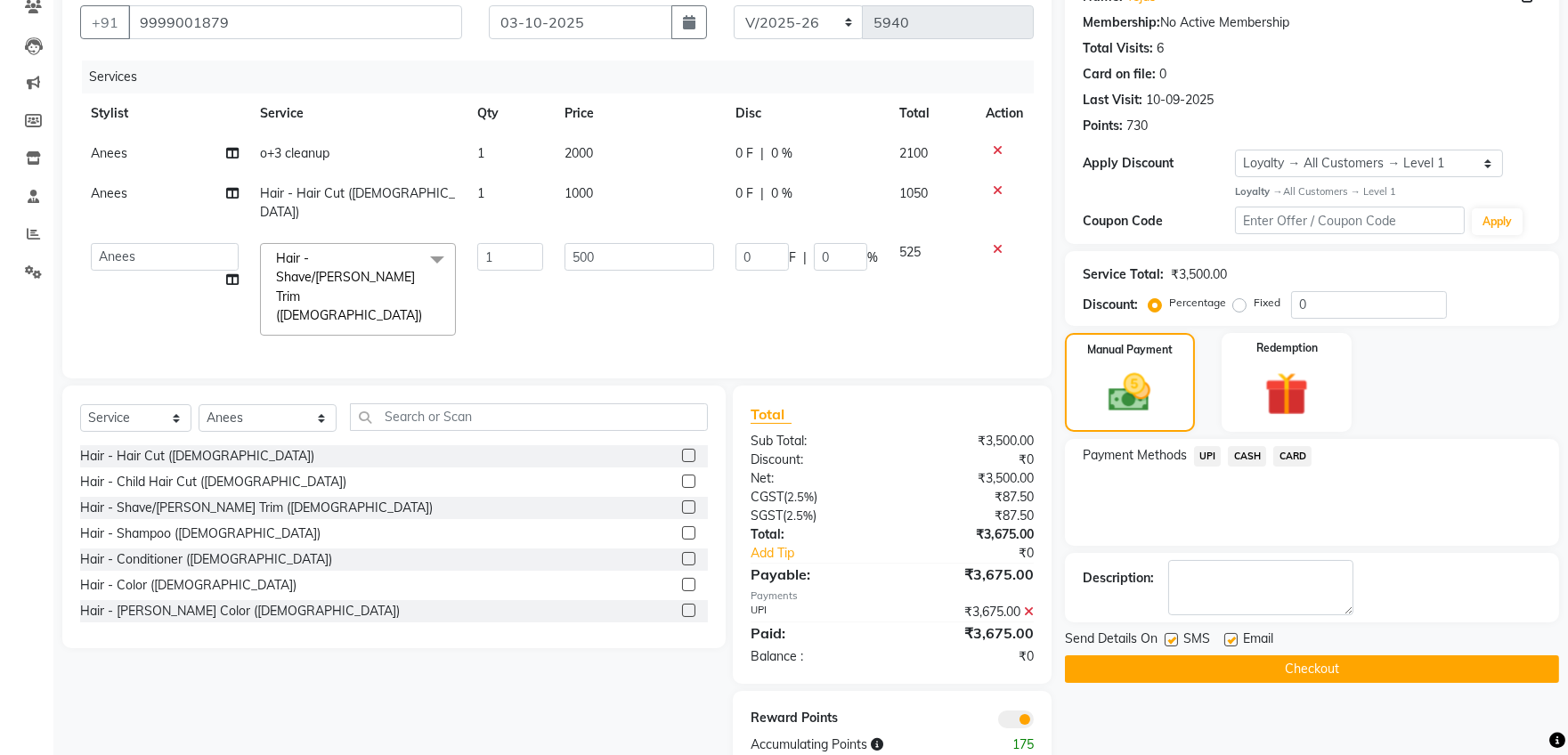
scroll to position [163, 0]
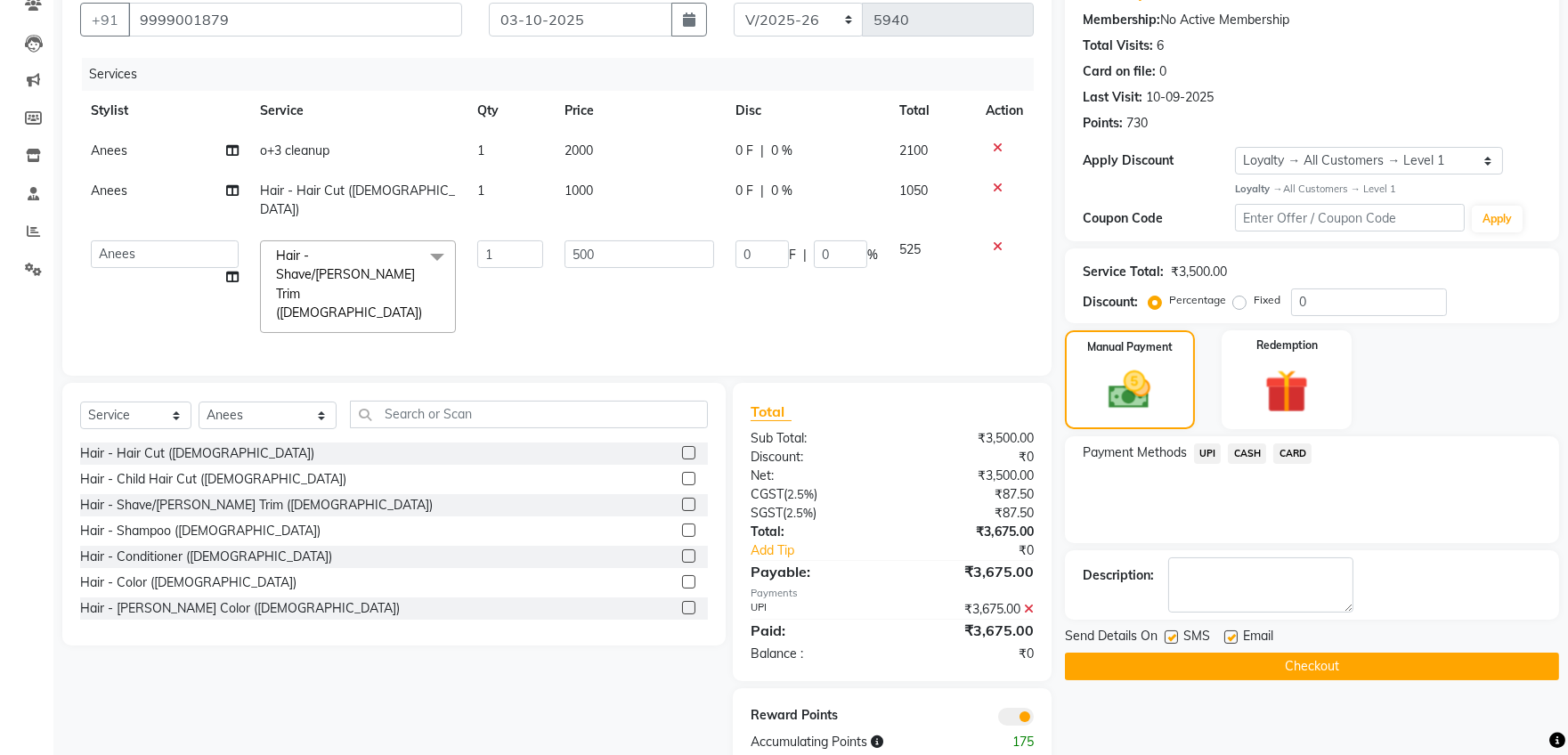
click at [1273, 664] on button "Checkout" at bounding box center [1311, 667] width 494 height 28
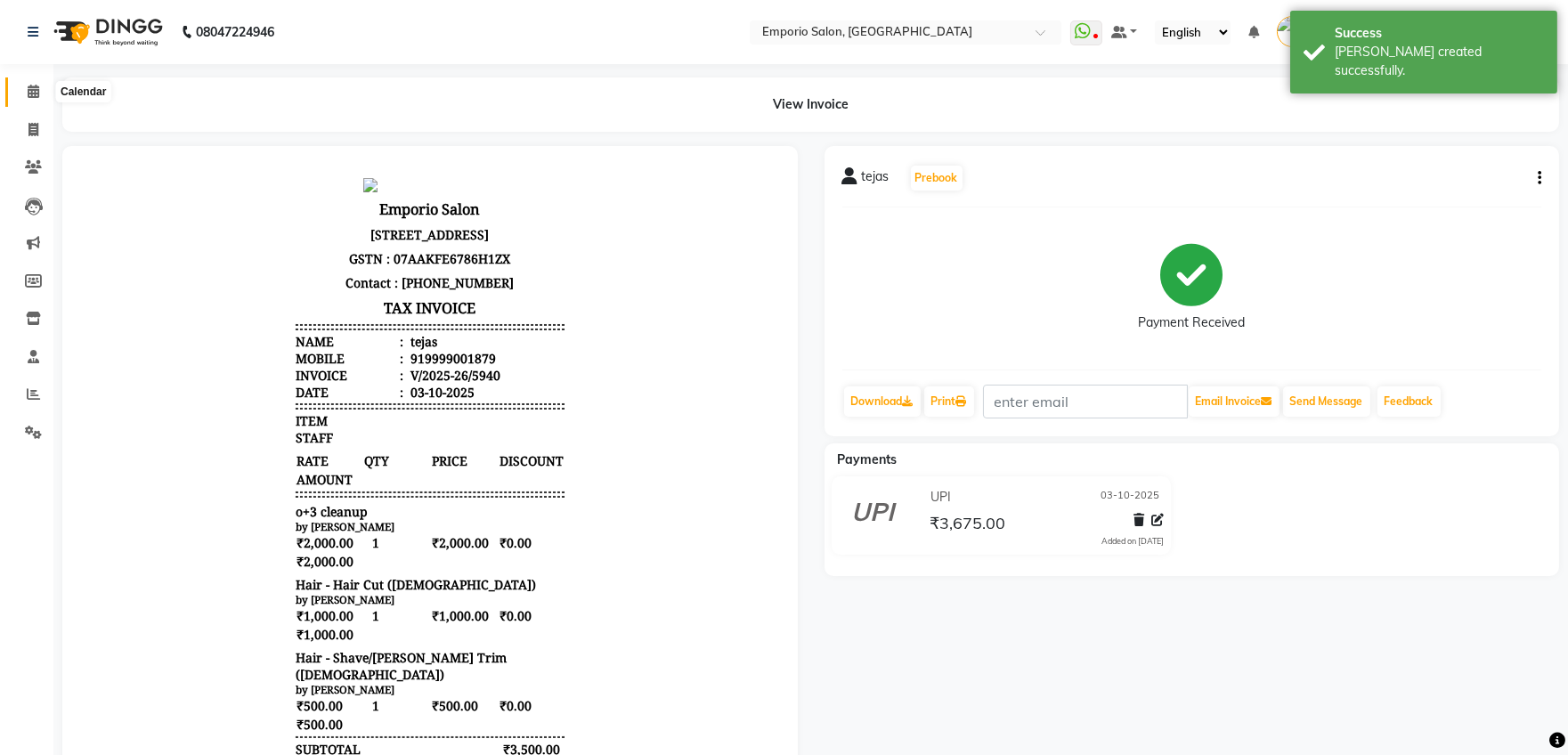
click at [31, 93] on icon at bounding box center [33, 91] width 12 height 14
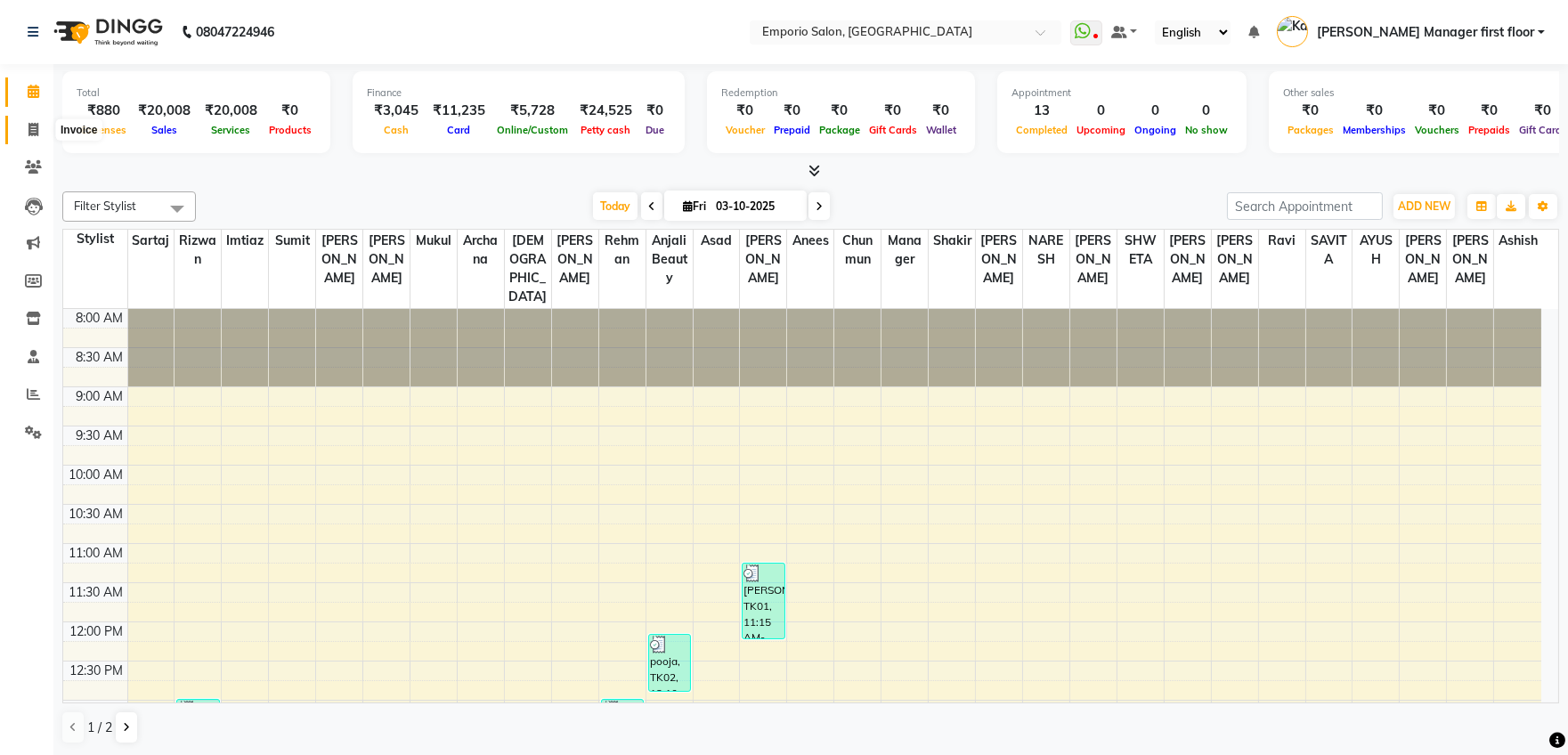
click at [31, 130] on icon at bounding box center [33, 130] width 10 height 14
select select "service"
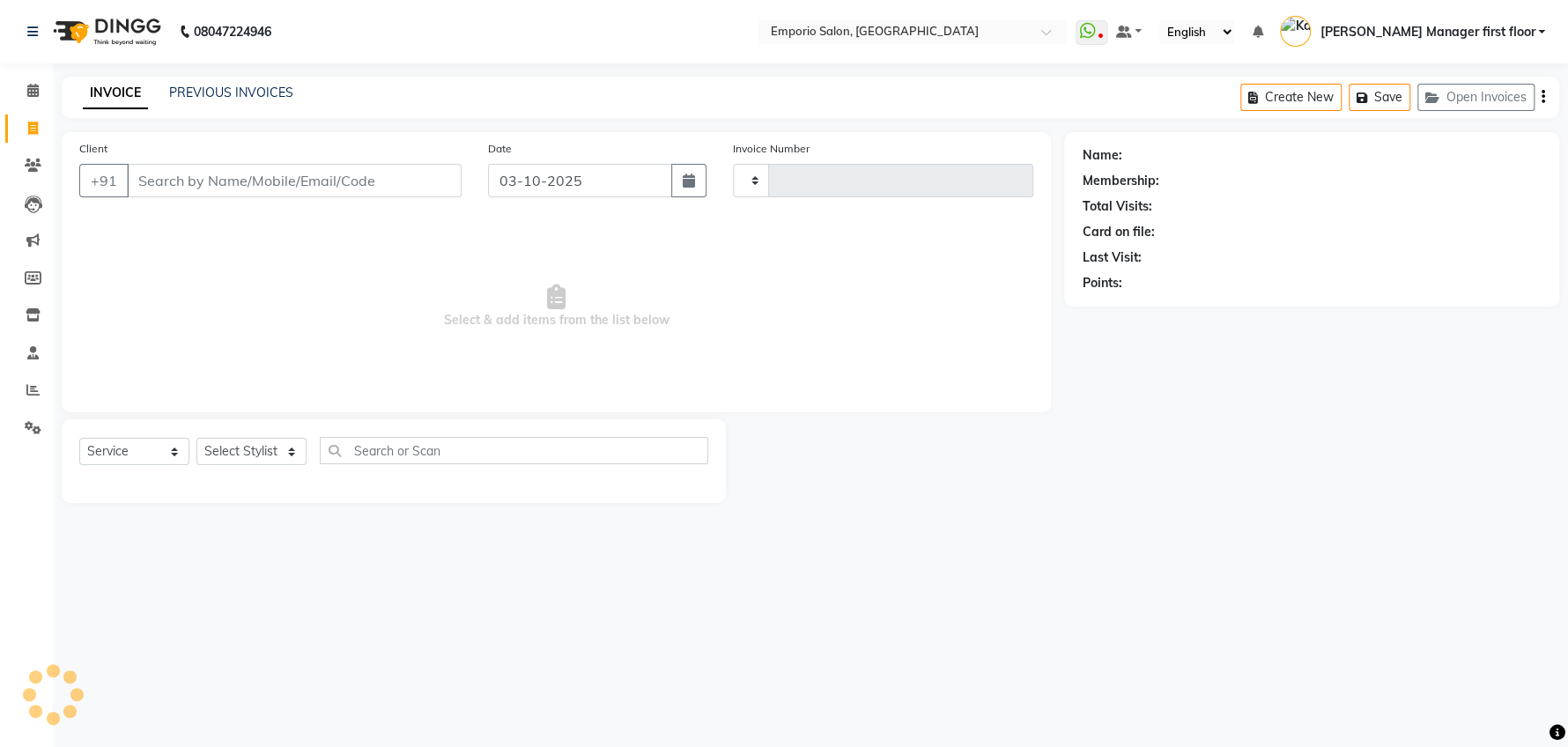
click at [197, 181] on input "Client" at bounding box center [294, 180] width 335 height 34
type input "5941"
select select "6332"
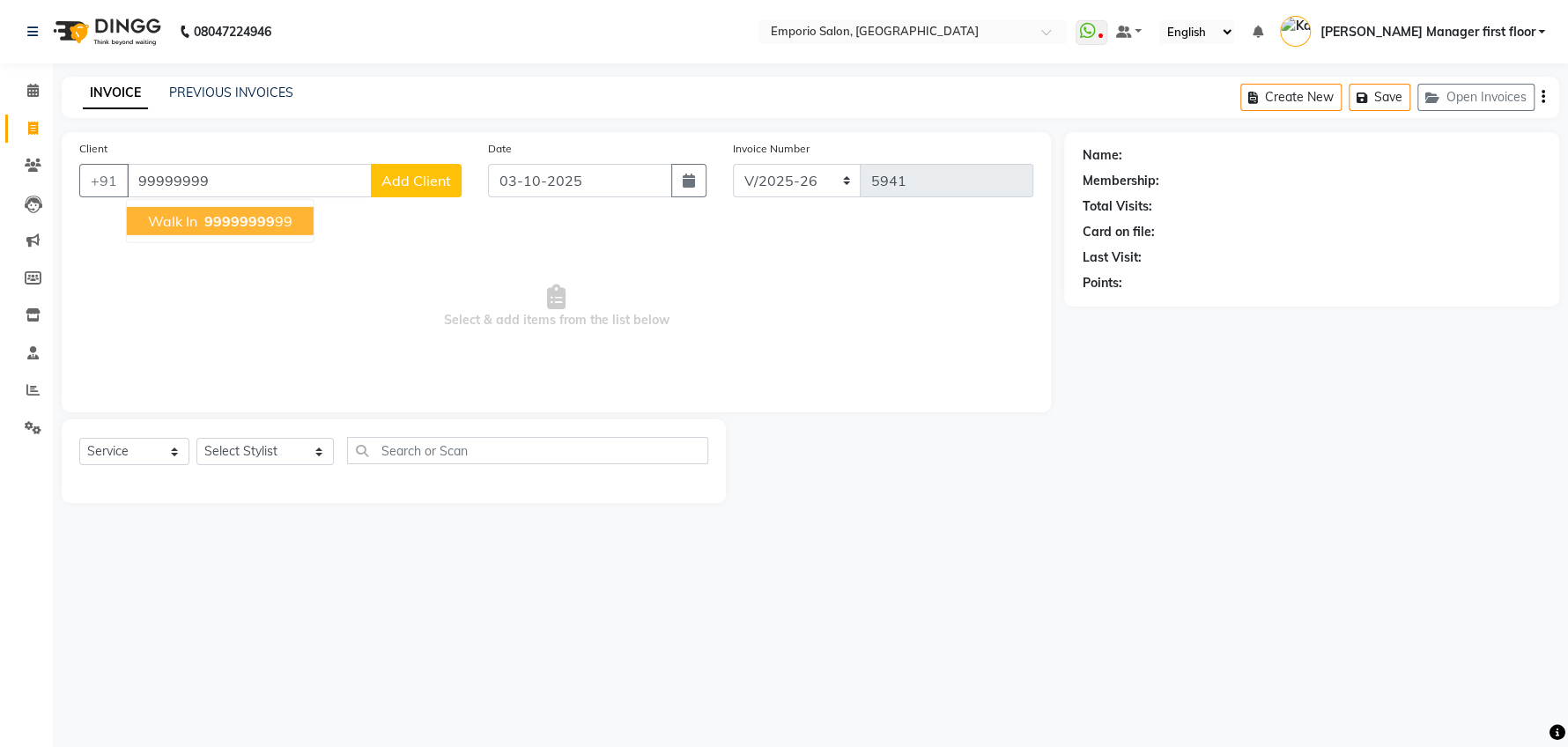
click at [230, 217] on span "99999999" at bounding box center [239, 220] width 70 height 17
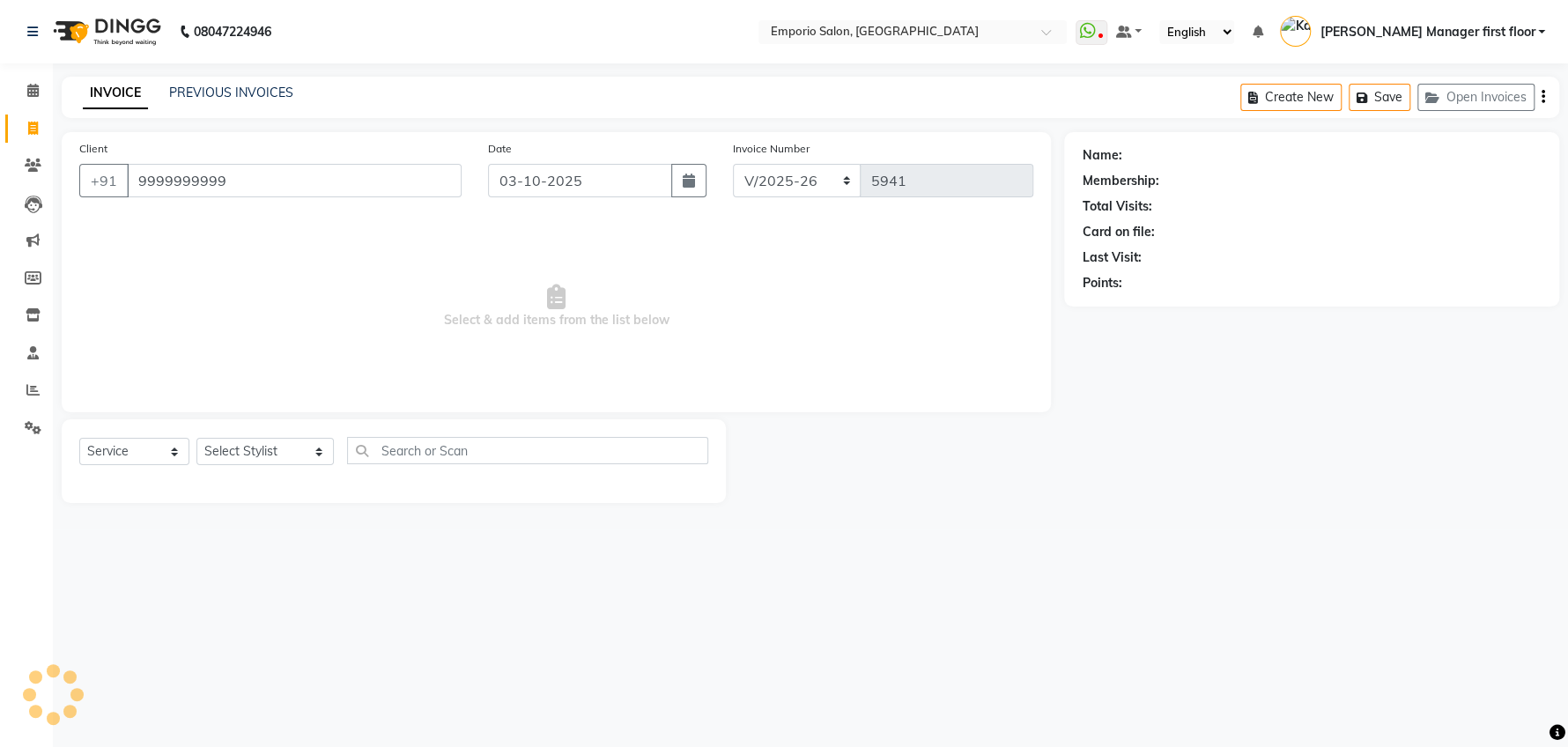
type input "9999999999"
select select "1: Object"
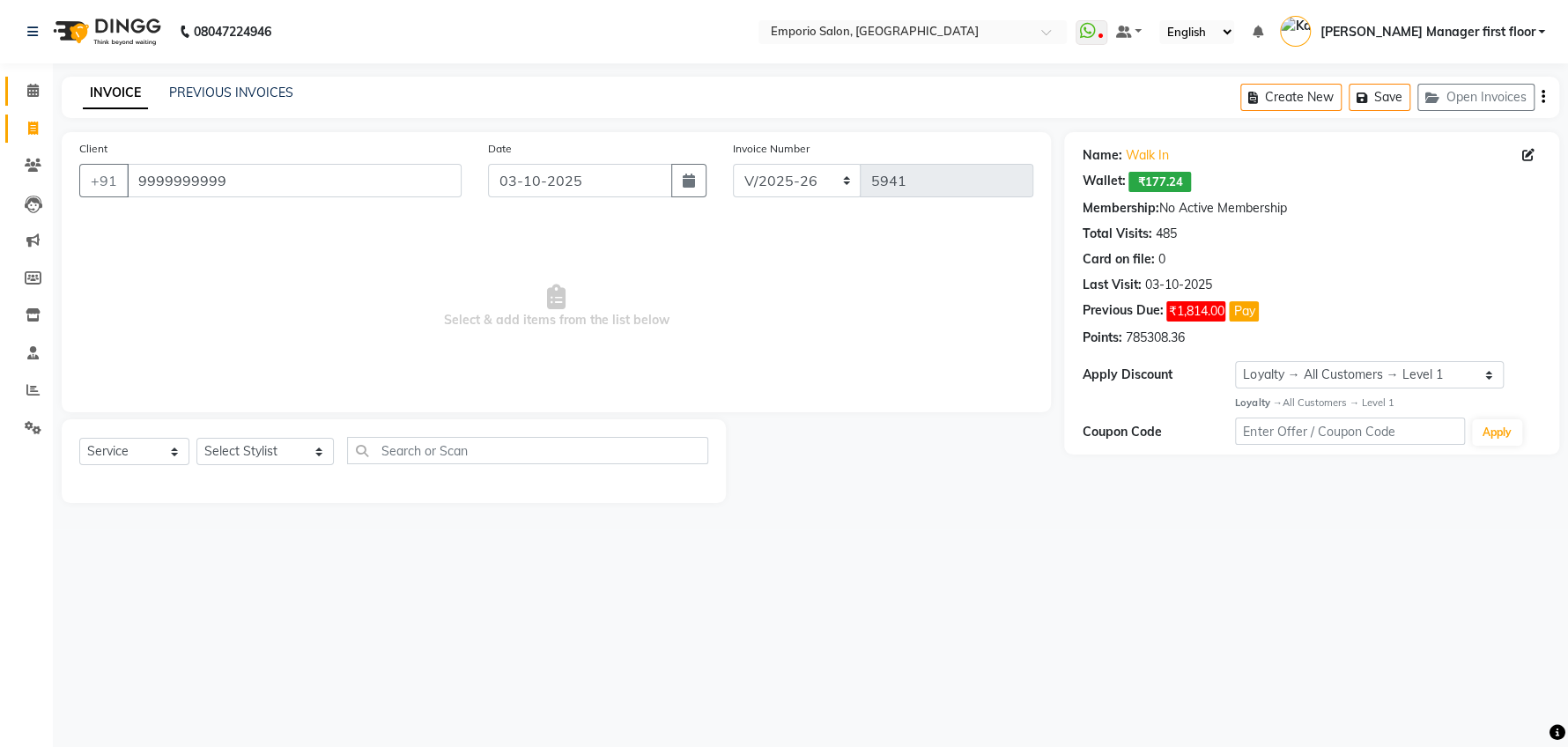
click at [33, 90] on icon at bounding box center [33, 90] width 12 height 14
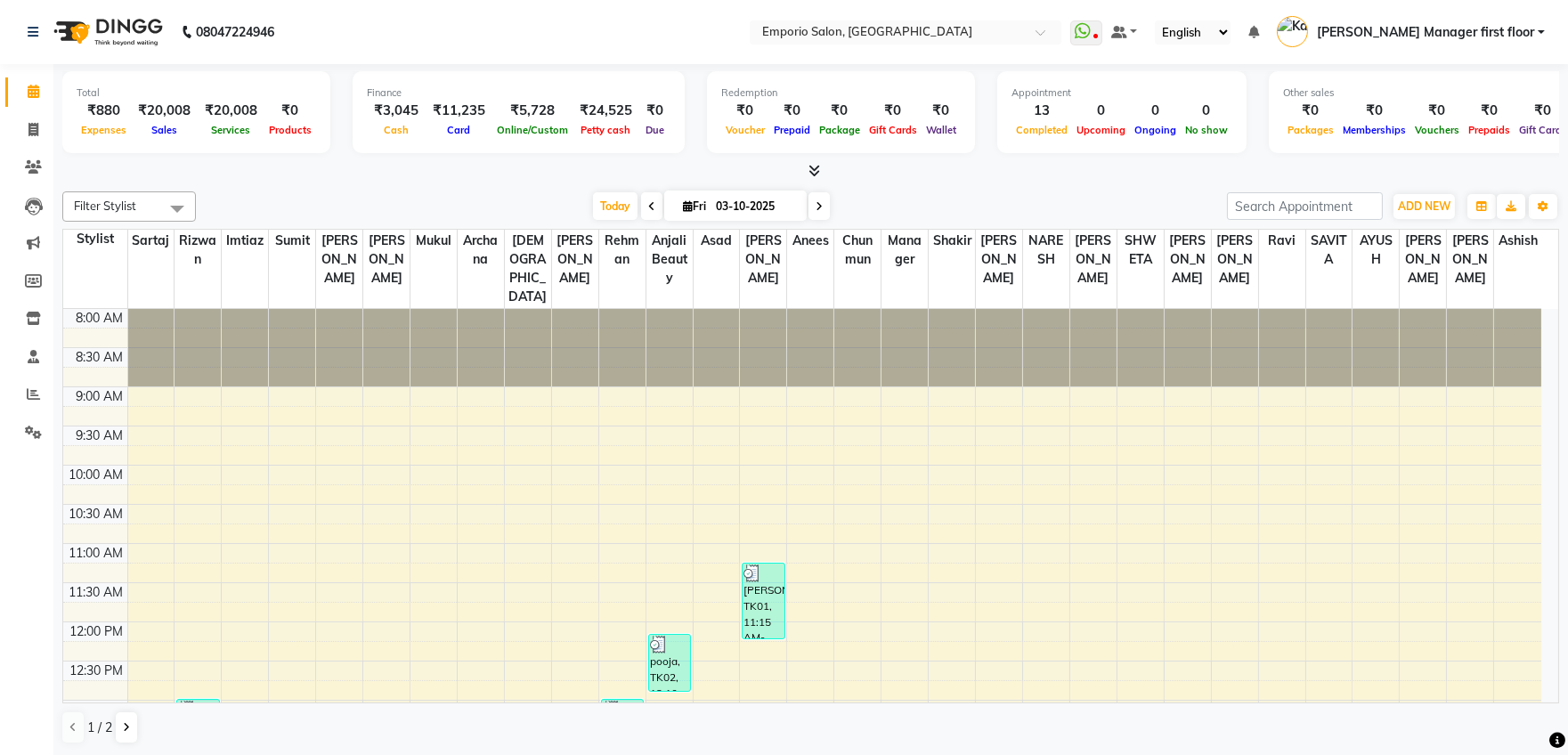
click at [814, 169] on icon at bounding box center [814, 170] width 12 height 14
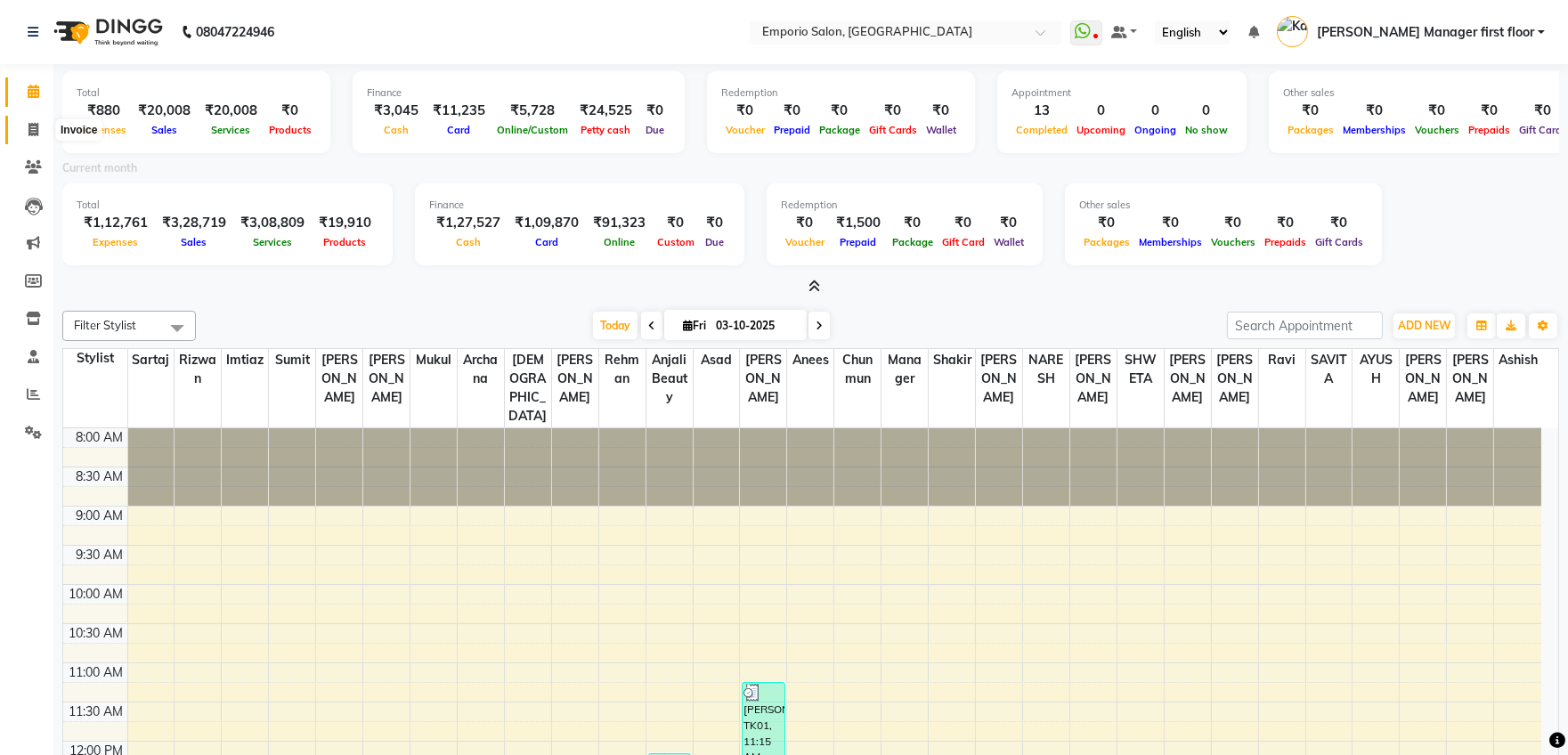
click at [33, 125] on icon at bounding box center [33, 130] width 10 height 14
select select "service"
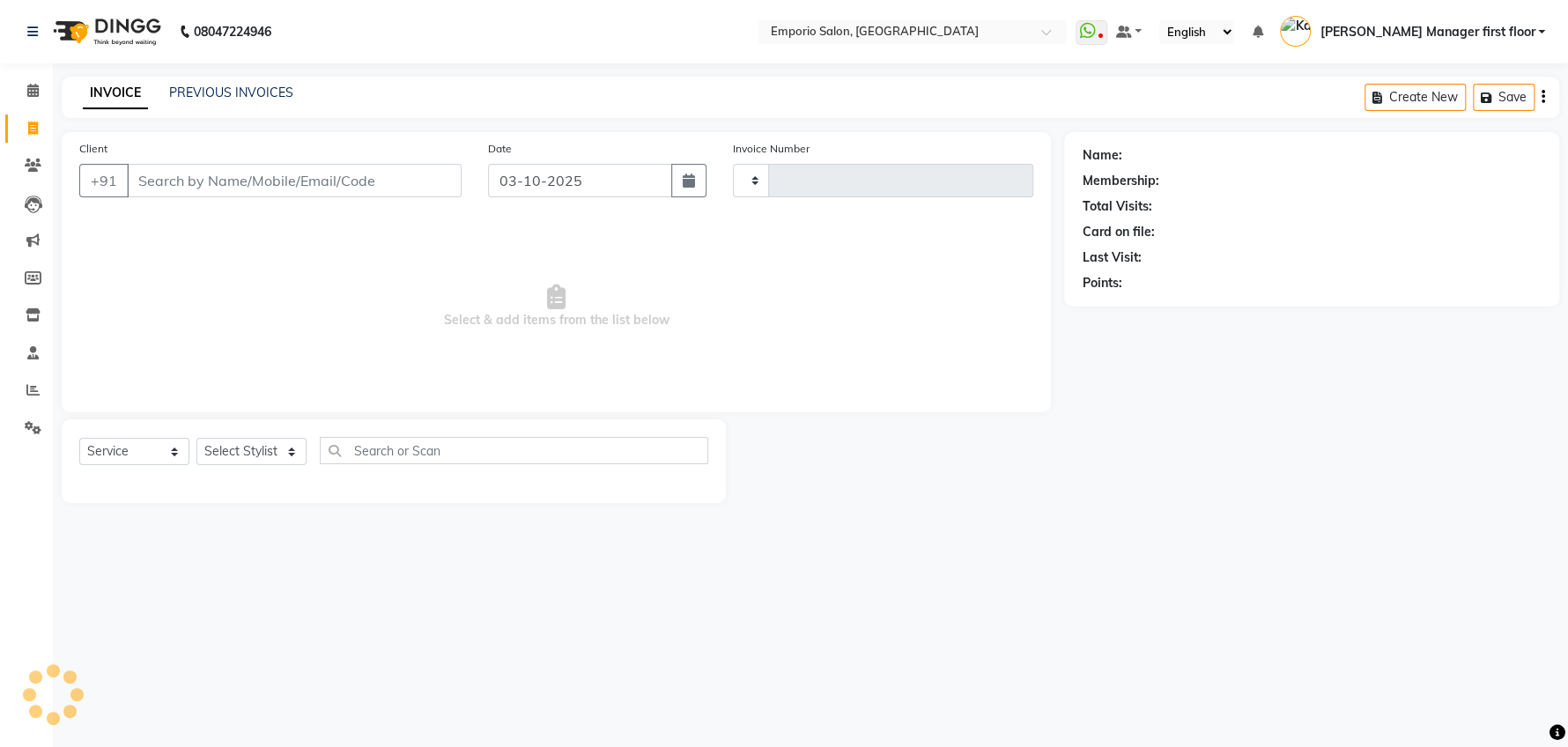
type input "5941"
select select "6332"
click at [293, 171] on input "Client" at bounding box center [294, 180] width 335 height 34
click at [426, 177] on input "Client" at bounding box center [294, 180] width 335 height 34
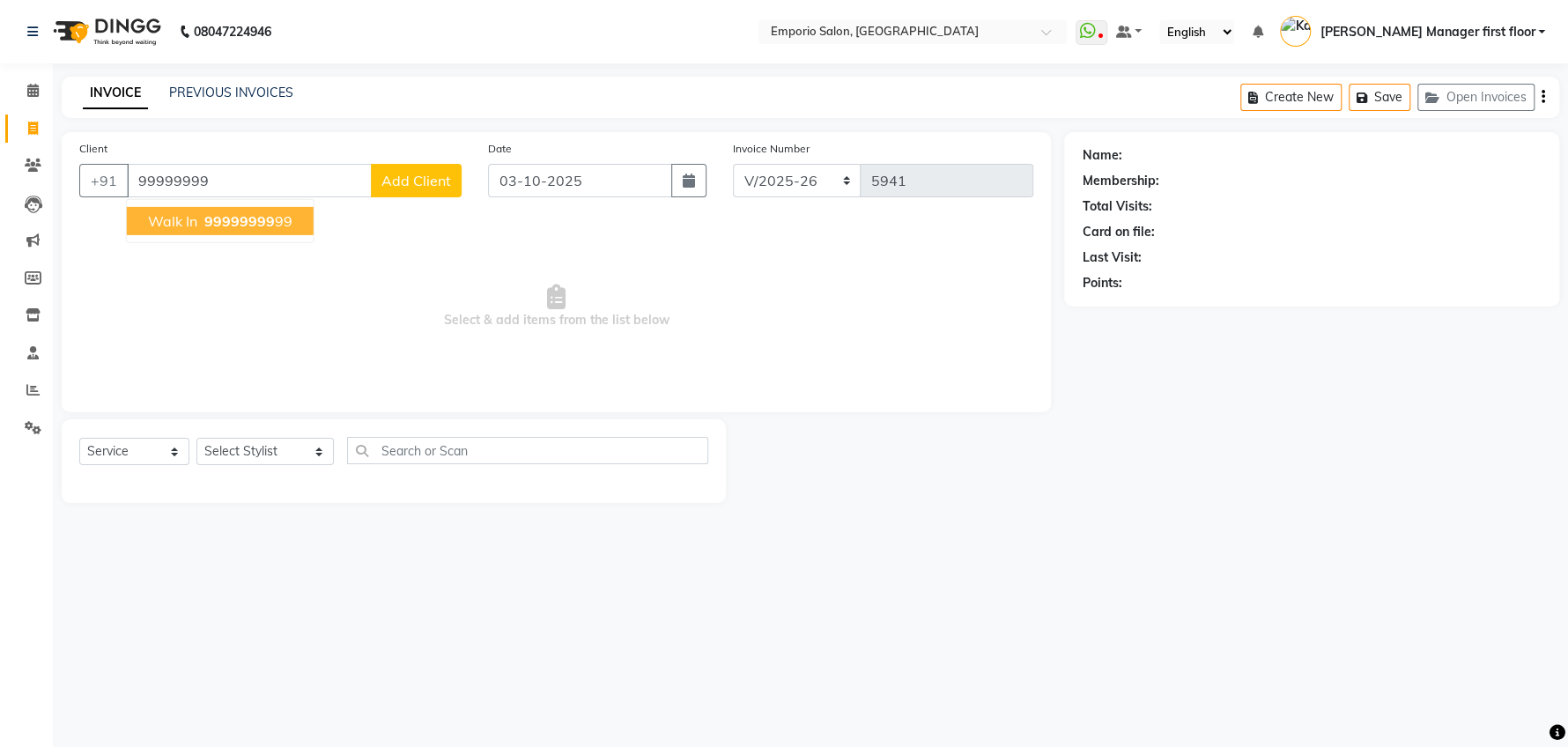
click at [235, 217] on span "99999999" at bounding box center [239, 220] width 70 height 17
type input "9999999999"
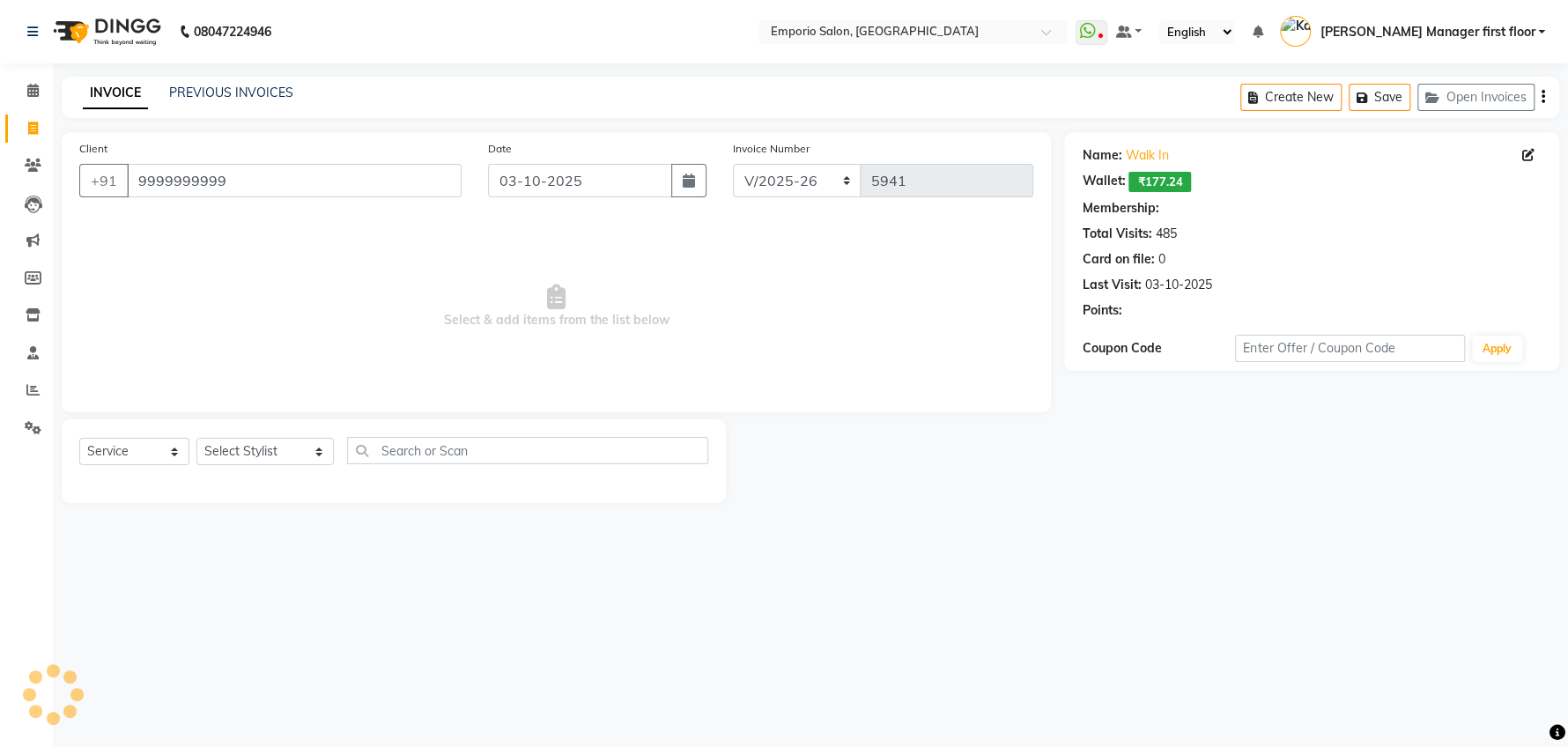
select select "1: Object"
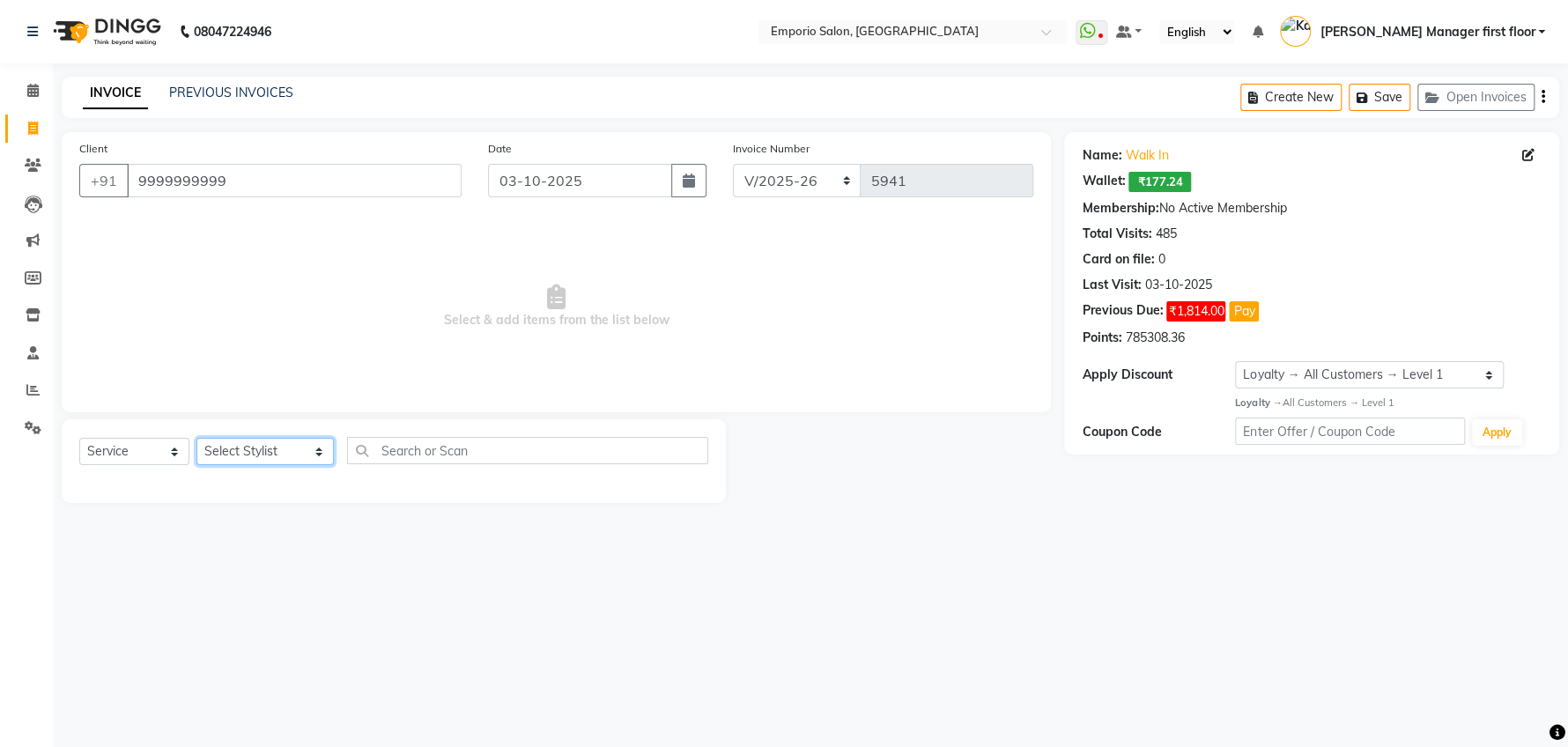
click at [292, 453] on select "Select Stylist [PERSON_NAME] beauty Archana [PERSON_NAME] [PERSON_NAME] [PERSON…" at bounding box center [265, 451] width 137 height 27
select select "47514"
click at [197, 438] on select "Select Stylist [PERSON_NAME] beauty Archana [PERSON_NAME] [PERSON_NAME] [PERSON…" at bounding box center [265, 451] width 137 height 27
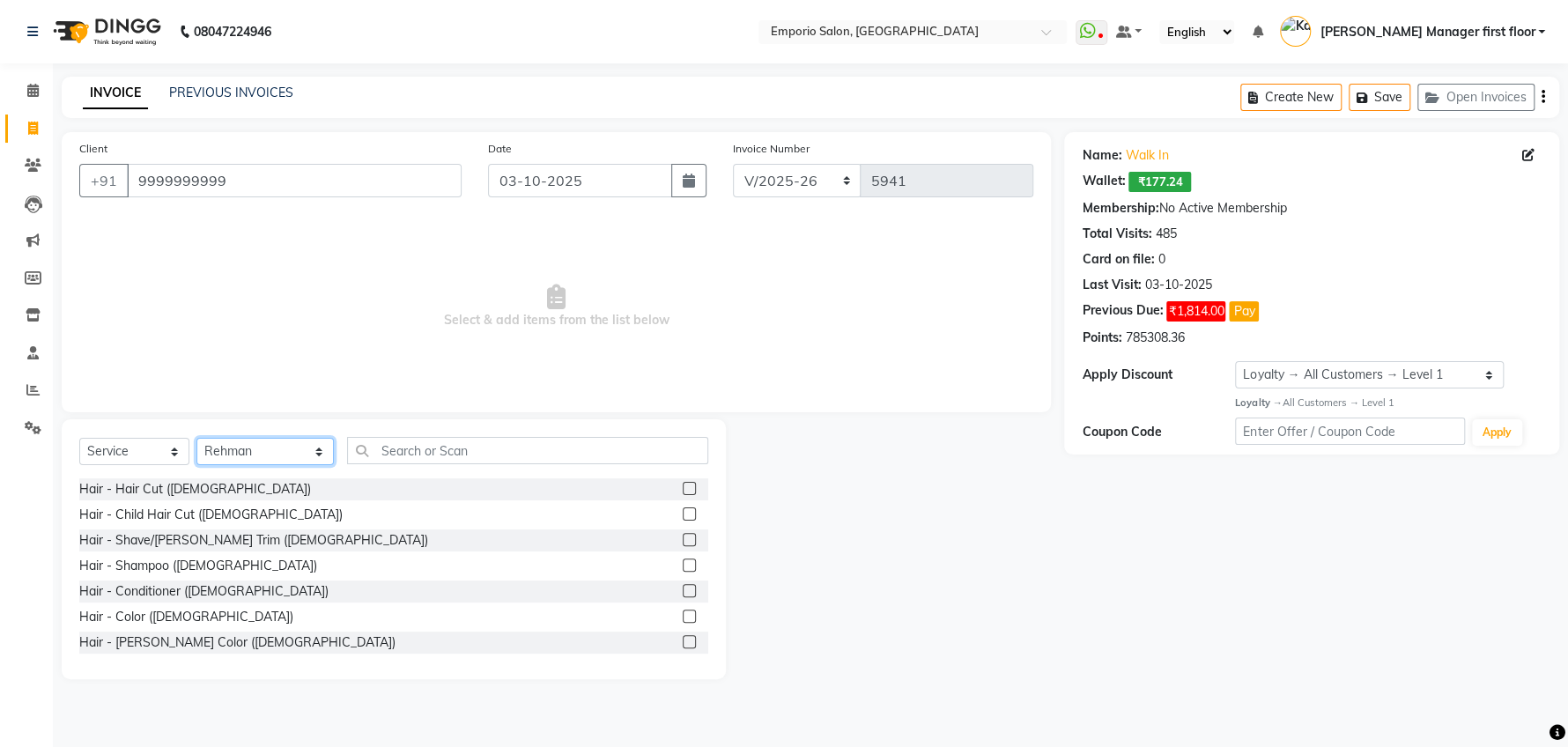
click at [292, 453] on select "Select Stylist [PERSON_NAME] beauty Archana [PERSON_NAME] [PERSON_NAME] [PERSON…" at bounding box center [265, 451] width 137 height 27
click at [197, 438] on select "Select Stylist [PERSON_NAME] beauty Archana [PERSON_NAME] [PERSON_NAME] [PERSON…" at bounding box center [265, 451] width 137 height 27
click at [571, 453] on input "text" at bounding box center [527, 450] width 361 height 27
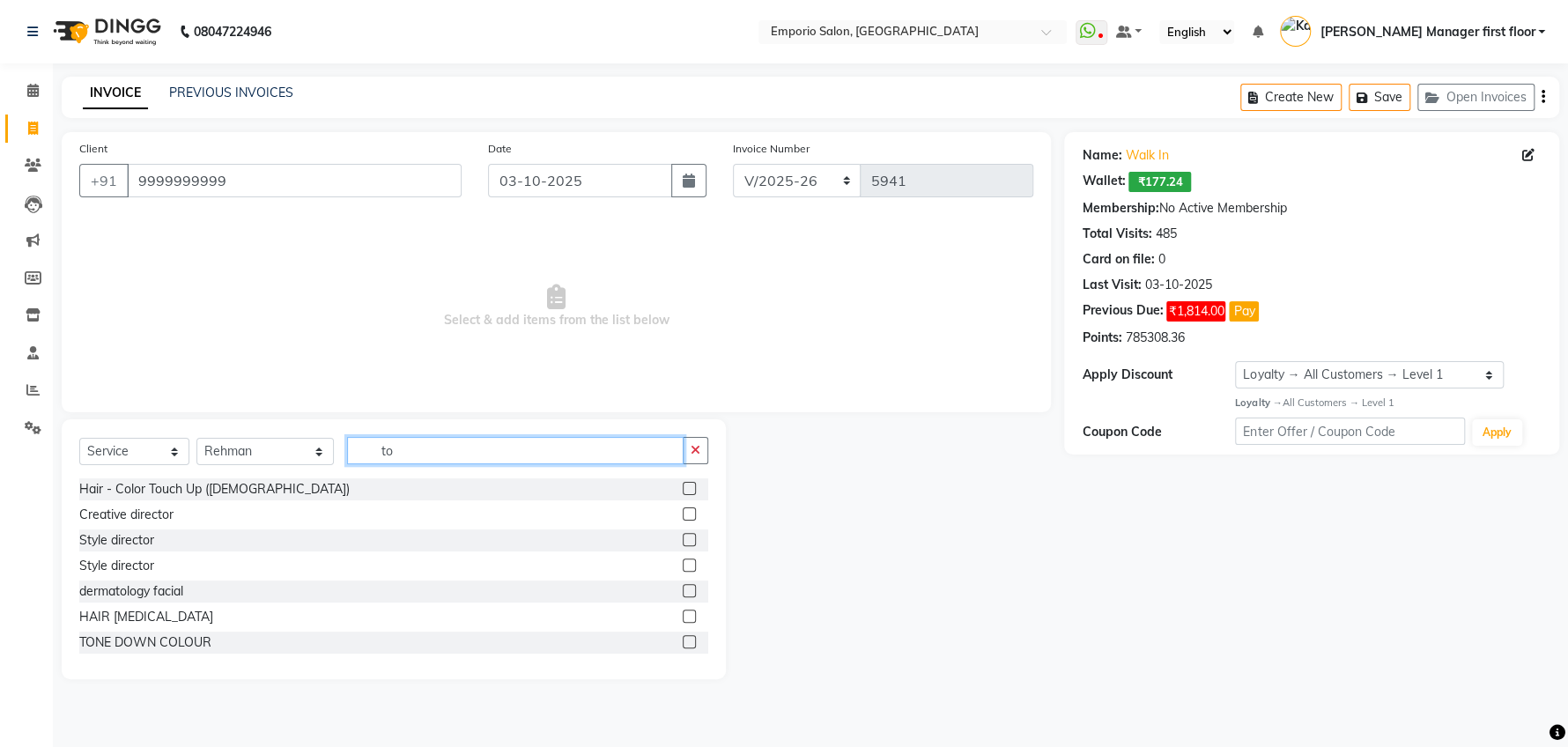
type input "to"
click at [695, 449] on icon "button" at bounding box center [695, 450] width 10 height 13
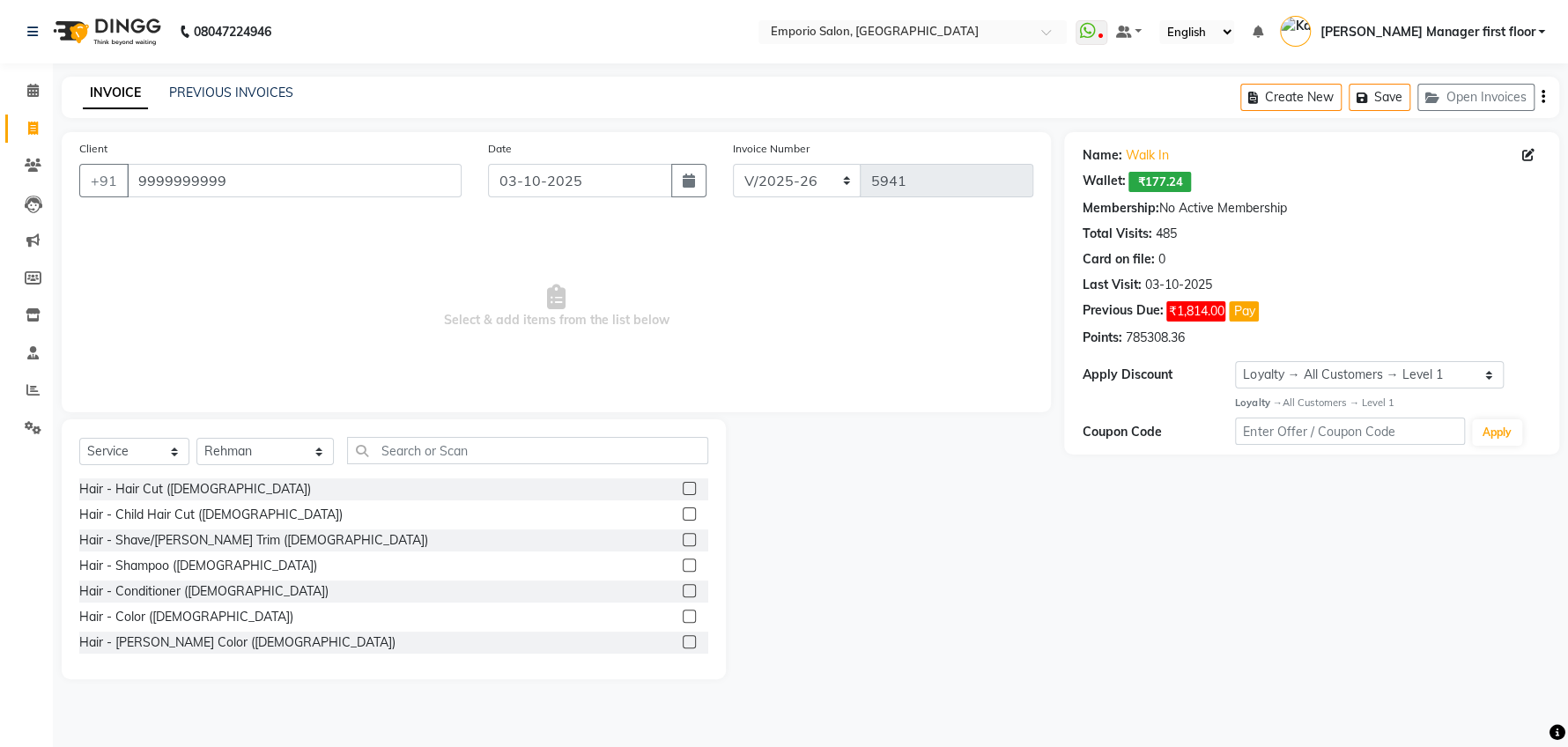
click at [683, 485] on label at bounding box center [689, 488] width 14 height 14
click at [683, 485] on input "checkbox" at bounding box center [688, 489] width 12 height 12
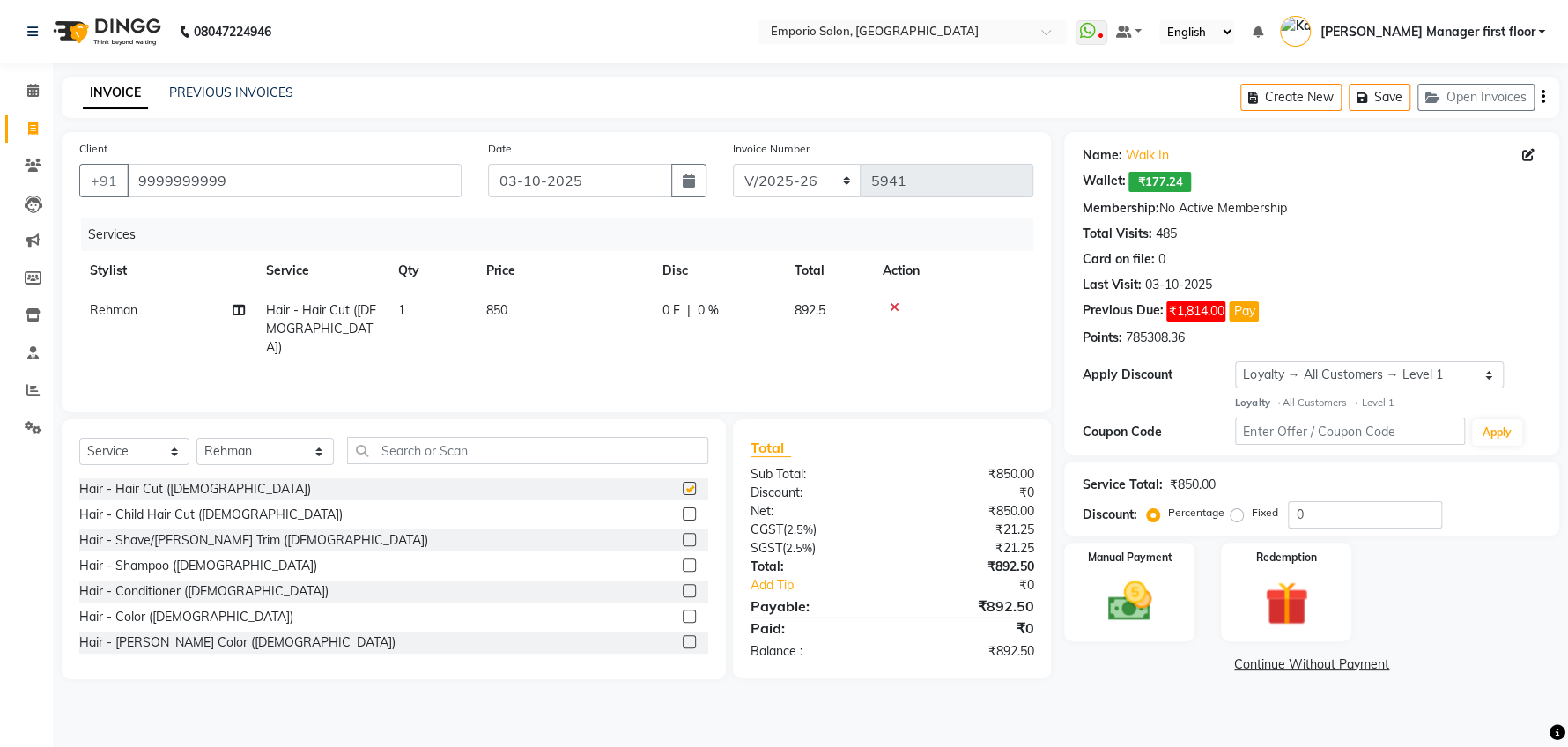
checkbox input "false"
click at [683, 615] on label at bounding box center [689, 616] width 14 height 14
click at [683, 615] on input "checkbox" at bounding box center [688, 617] width 12 height 12
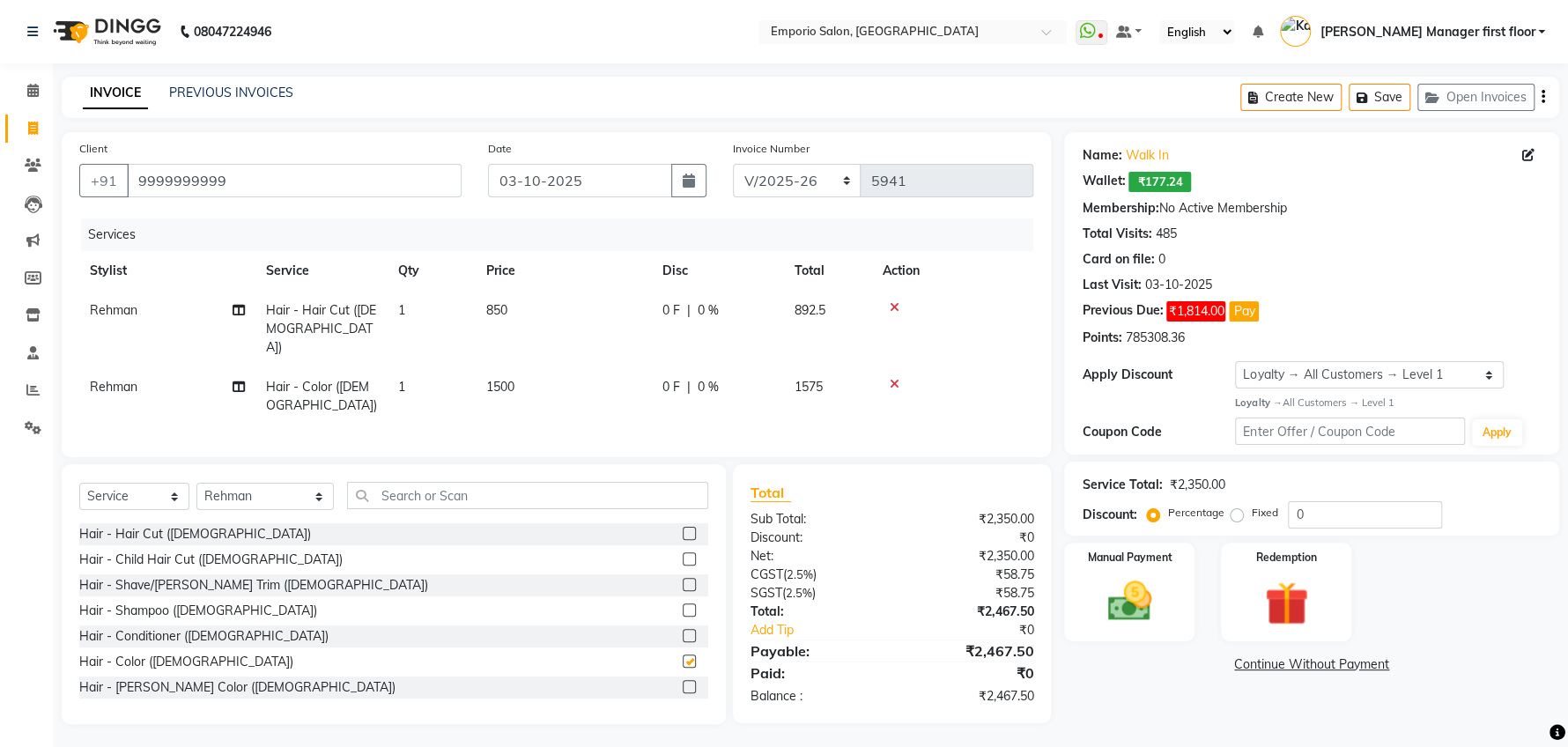
checkbox input "false"
click at [683, 680] on label at bounding box center [689, 686] width 14 height 14
click at [683, 681] on input "checkbox" at bounding box center [688, 687] width 12 height 12
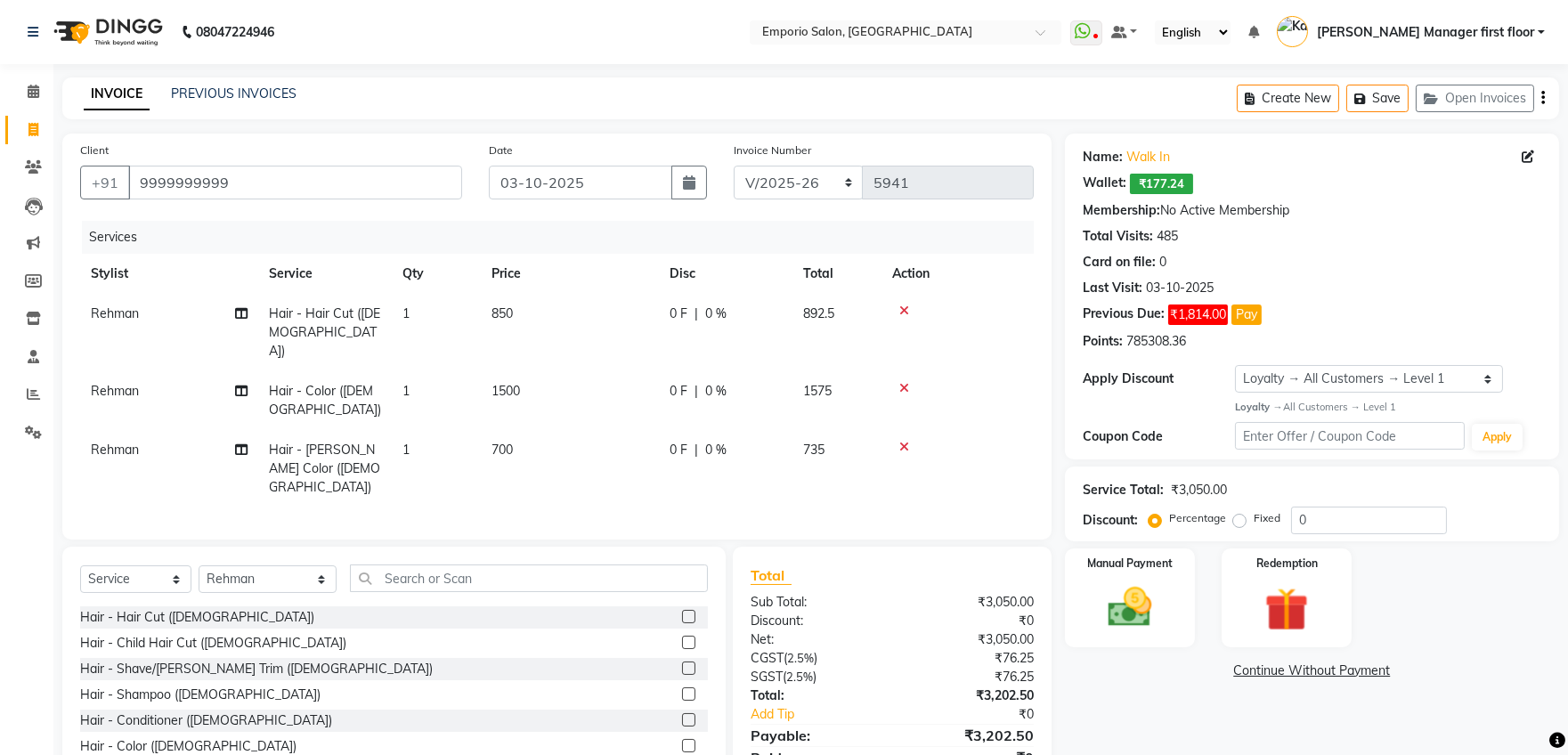
checkbox input "false"
click at [681, 661] on label at bounding box center [688, 668] width 14 height 14
click at [681, 663] on input "checkbox" at bounding box center [687, 669] width 12 height 12
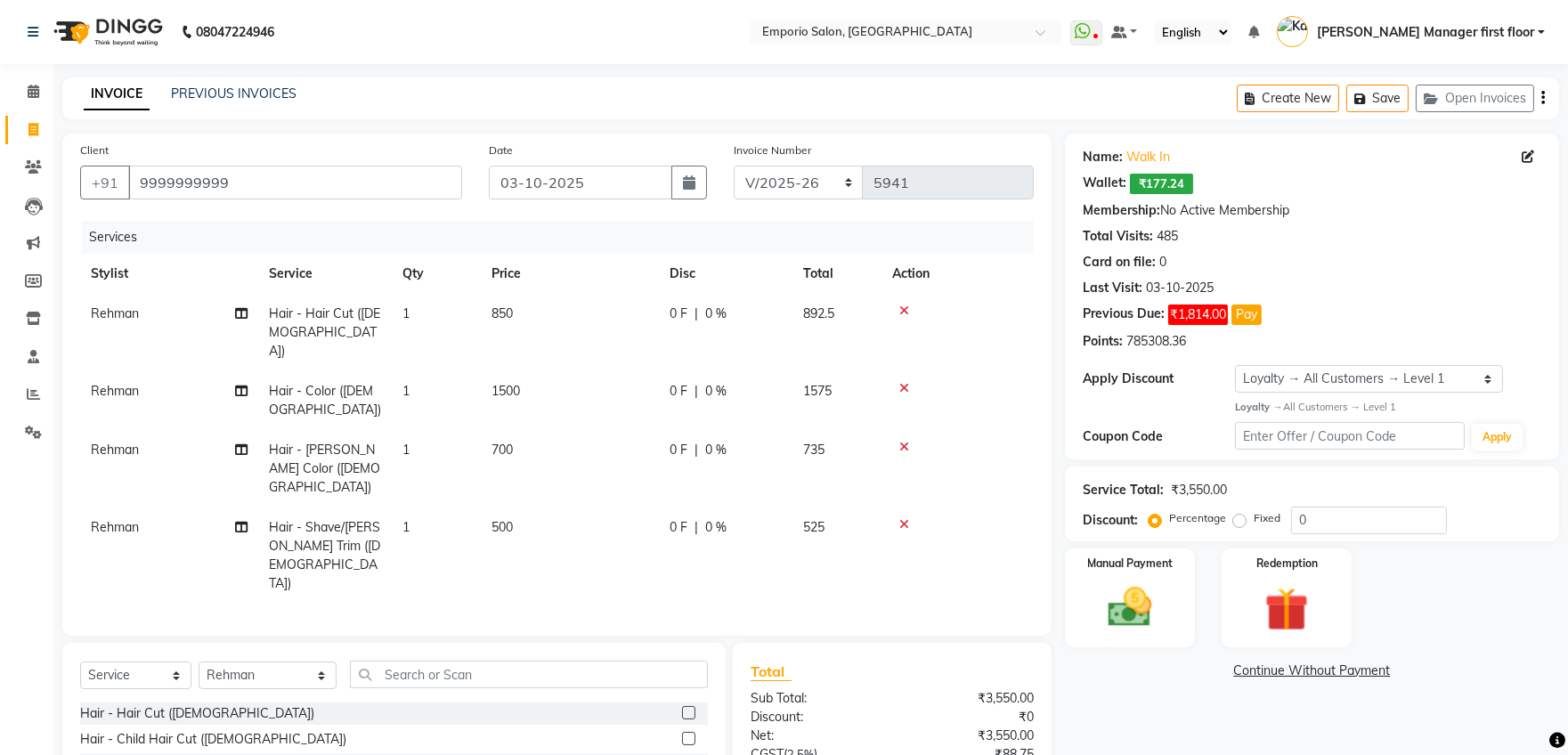
checkbox input "false"
click at [518, 311] on td "850" at bounding box center [570, 332] width 178 height 77
select select "47514"
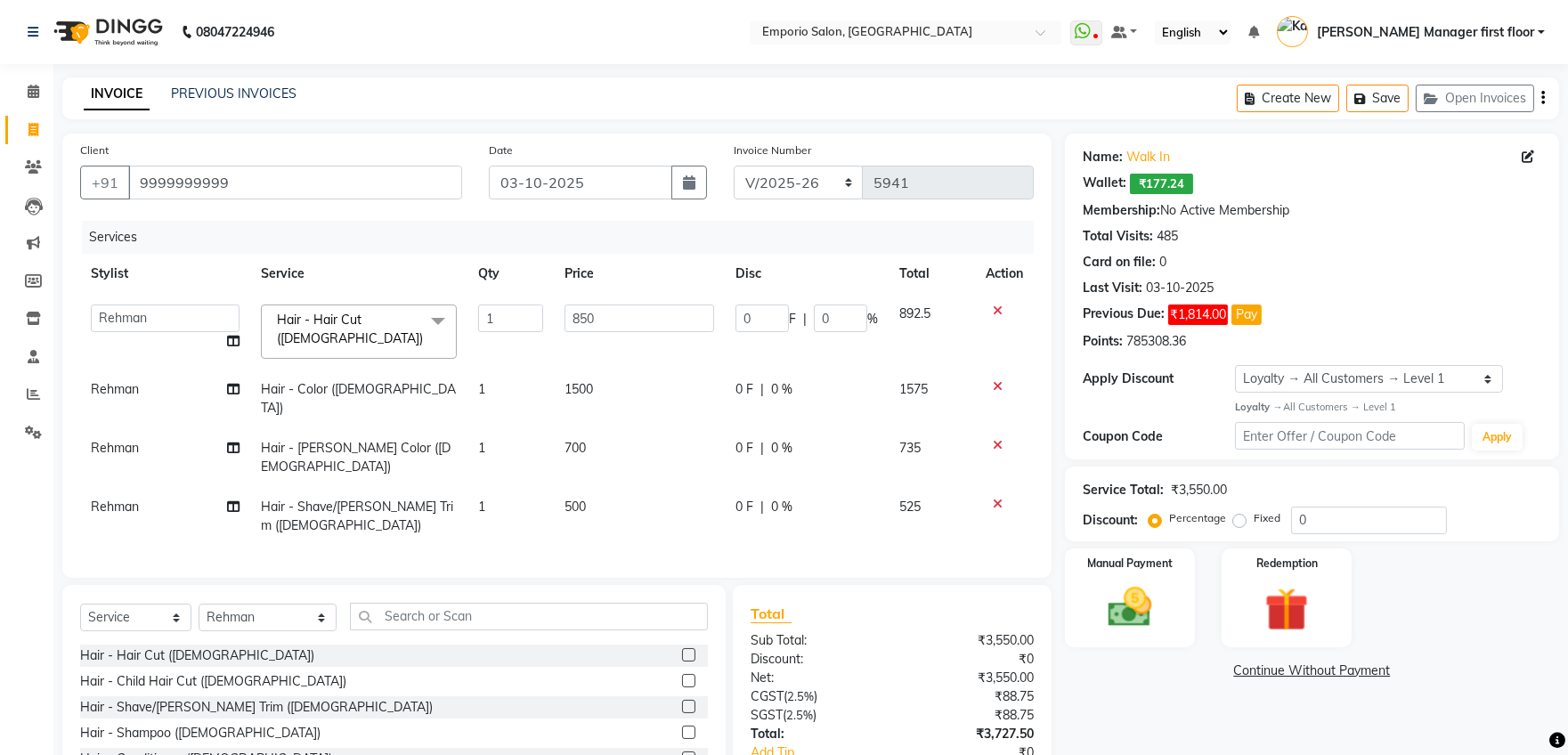
click at [997, 314] on icon at bounding box center [997, 311] width 10 height 13
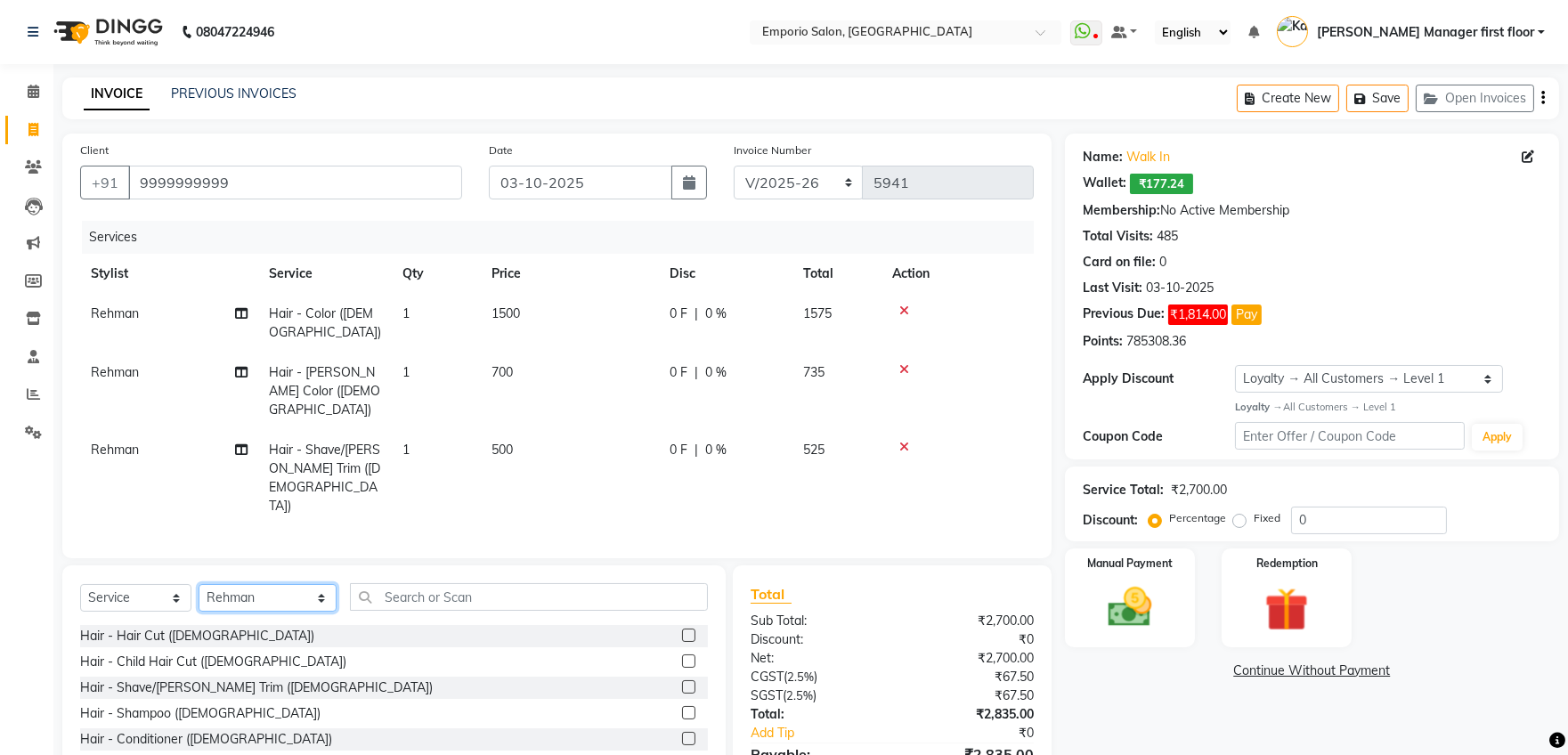
click at [299, 584] on select "Select Stylist [PERSON_NAME] beauty Archana [PERSON_NAME] [PERSON_NAME] [PERSON…" at bounding box center [268, 598] width 138 height 28
select select "47509"
click at [199, 584] on select "Select Stylist [PERSON_NAME] beauty Archana [PERSON_NAME] [PERSON_NAME] [PERSON…" at bounding box center [268, 598] width 138 height 28
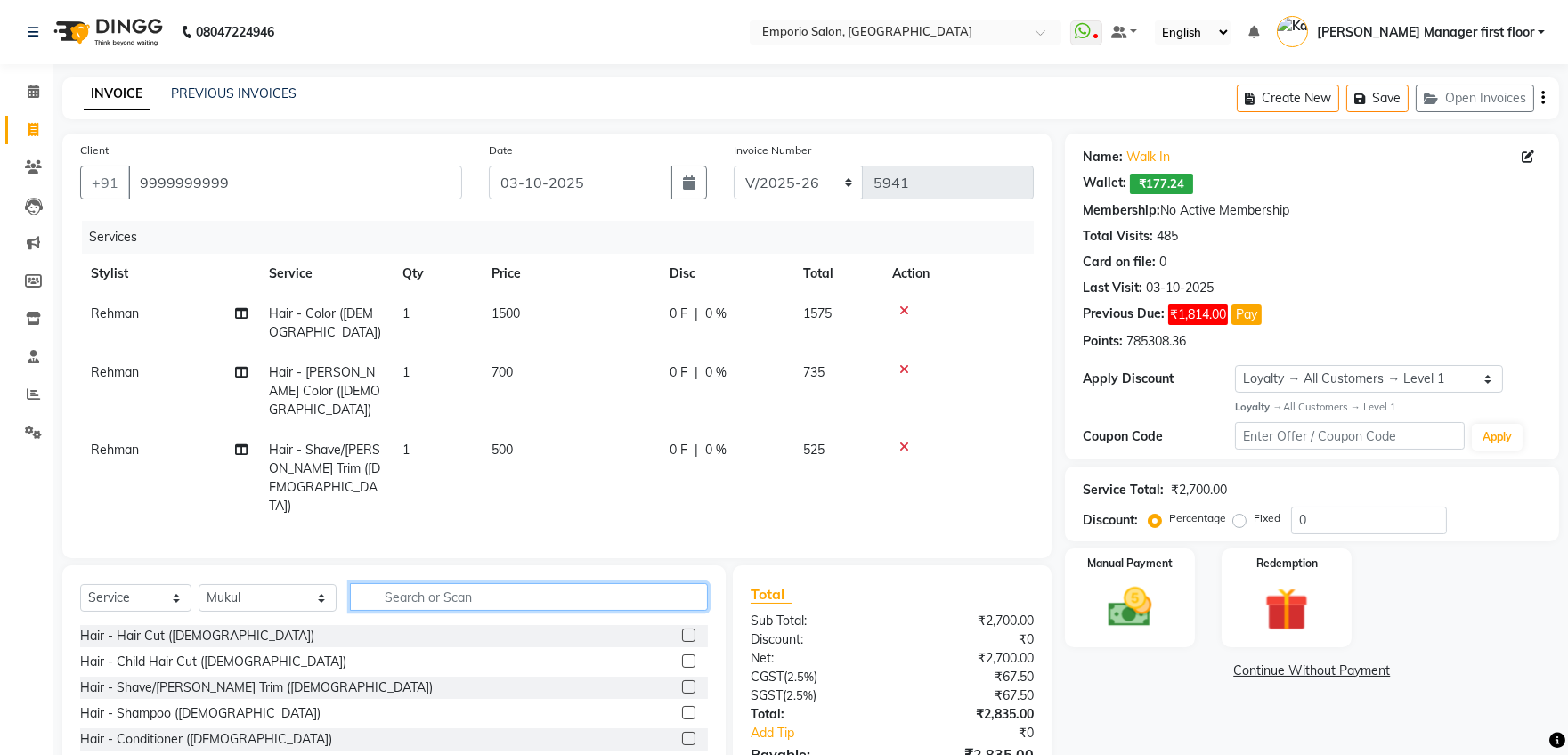
click at [477, 583] on input "text" at bounding box center [528, 597] width 358 height 28
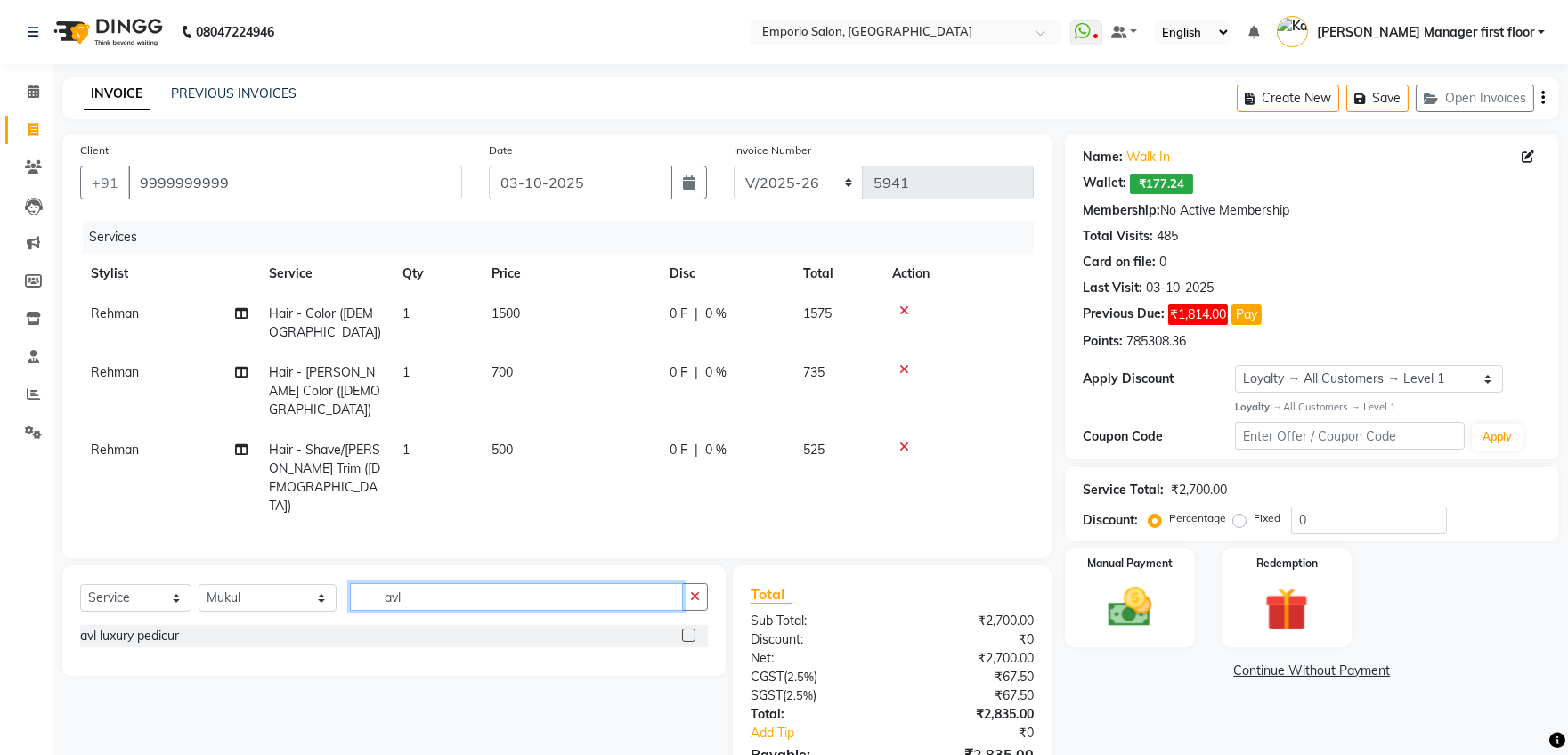
type input "avl"
click at [686, 628] on label at bounding box center [688, 635] width 14 height 14
click at [686, 630] on input "checkbox" at bounding box center [687, 635] width 12 height 12
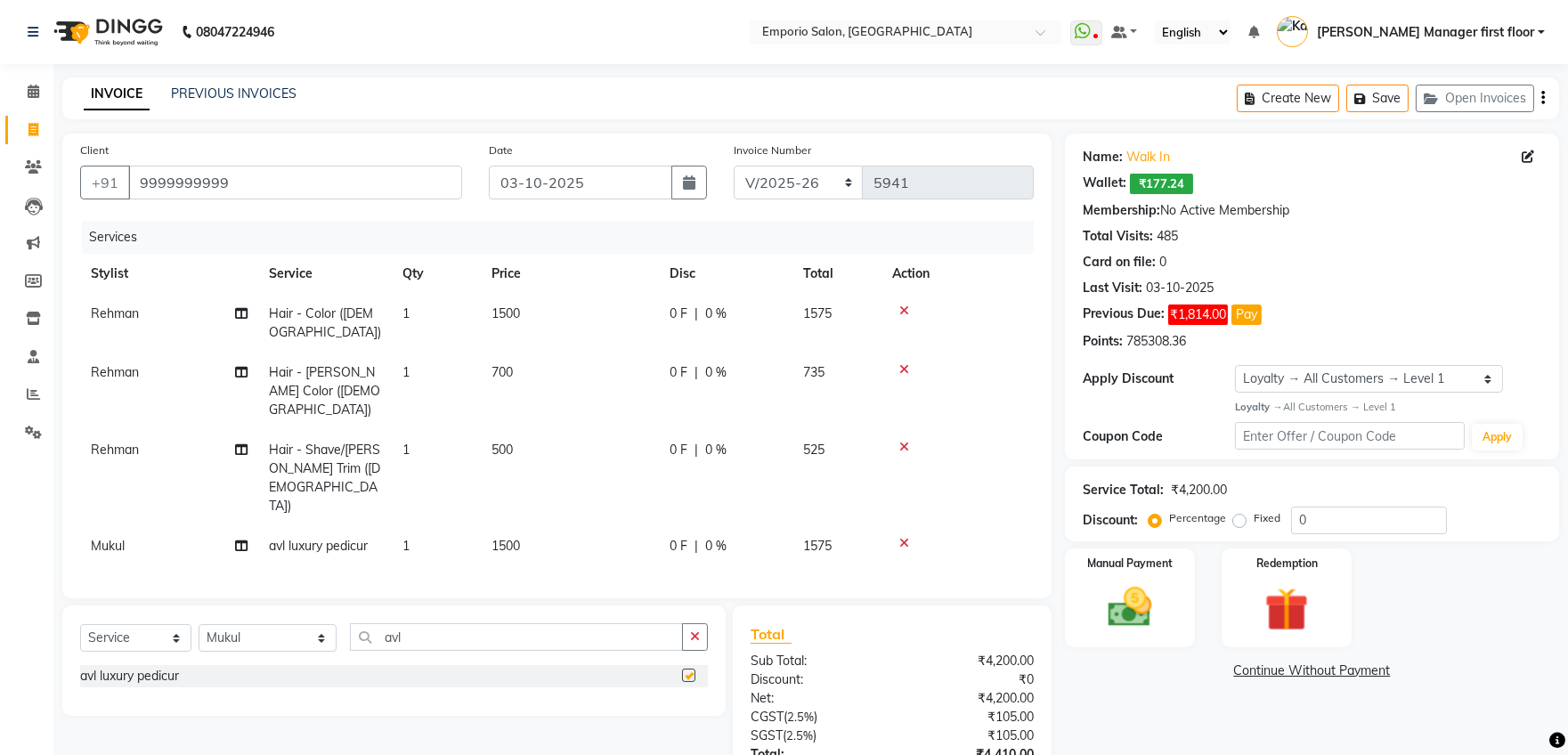
checkbox input "false"
click at [292, 624] on select "Select Stylist [PERSON_NAME] beauty Archana [PERSON_NAME] [PERSON_NAME] [PERSON…" at bounding box center [268, 638] width 138 height 28
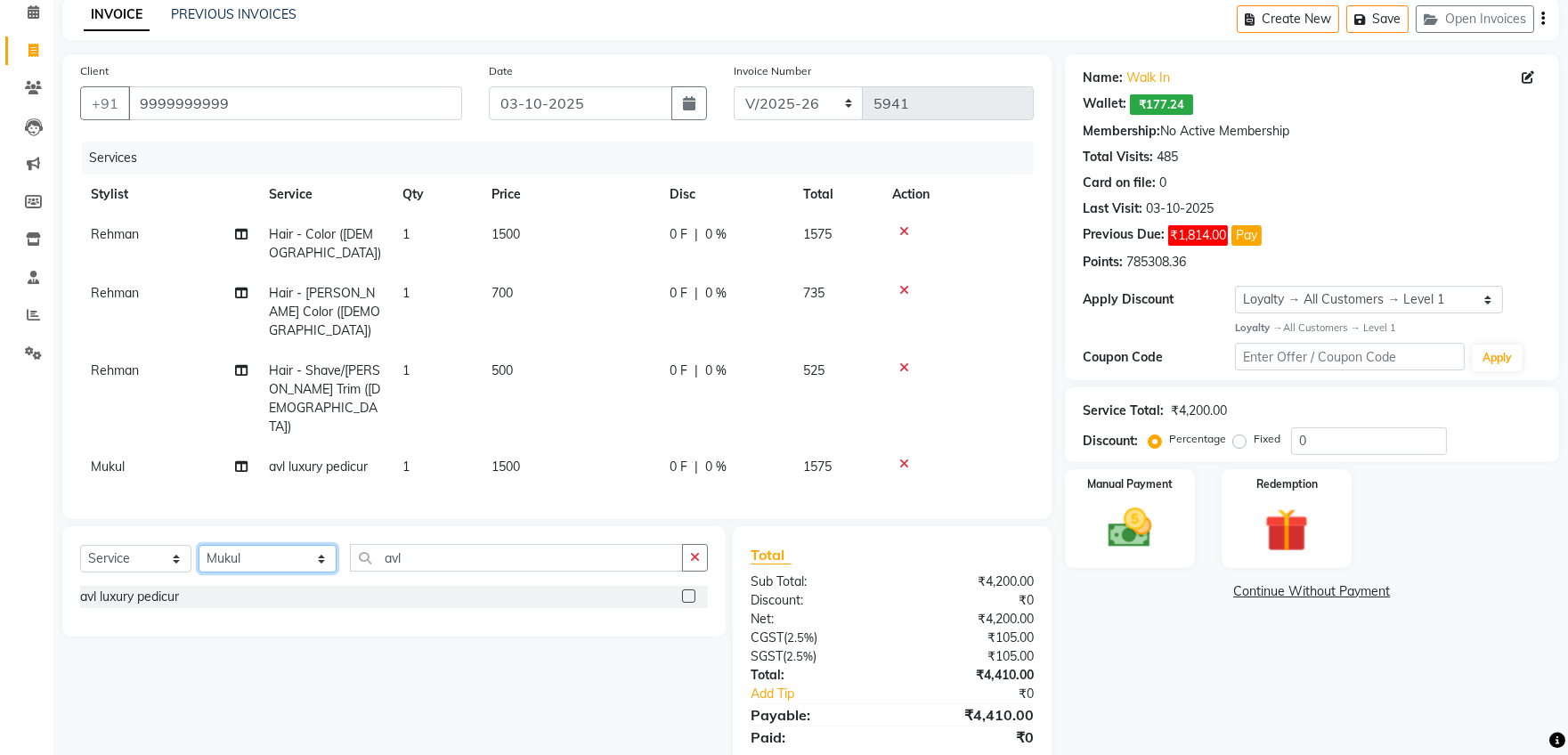
click at [299, 544] on select "Select Stylist [PERSON_NAME] beauty Archana [PERSON_NAME] [PERSON_NAME] [PERSON…" at bounding box center [268, 558] width 138 height 28
select select "61909"
click at [199, 544] on select "Select Stylist [PERSON_NAME] beauty Archana [PERSON_NAME] [PERSON_NAME] [PERSON…" at bounding box center [268, 558] width 138 height 28
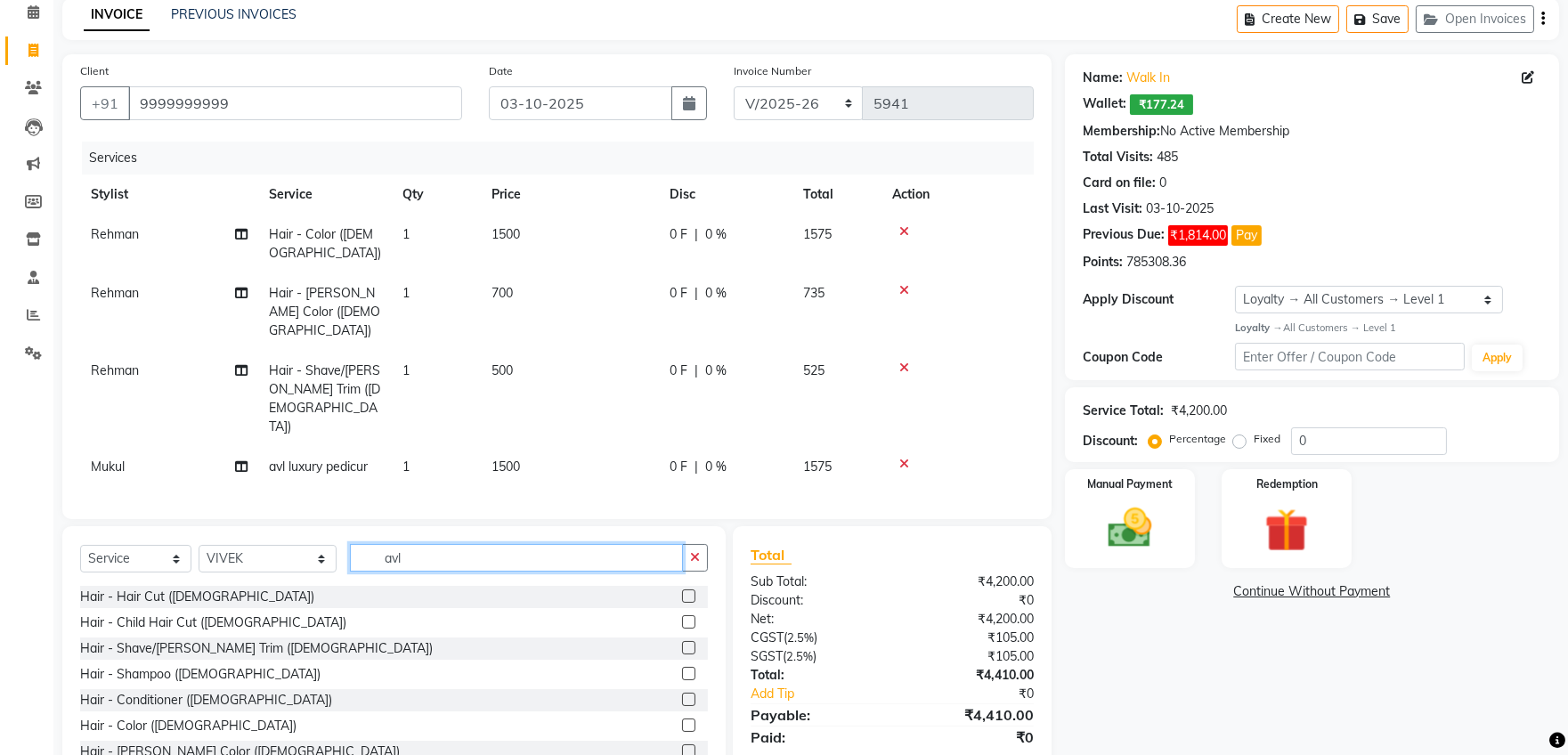
click at [646, 543] on input "avl" at bounding box center [516, 557] width 333 height 28
type input "a"
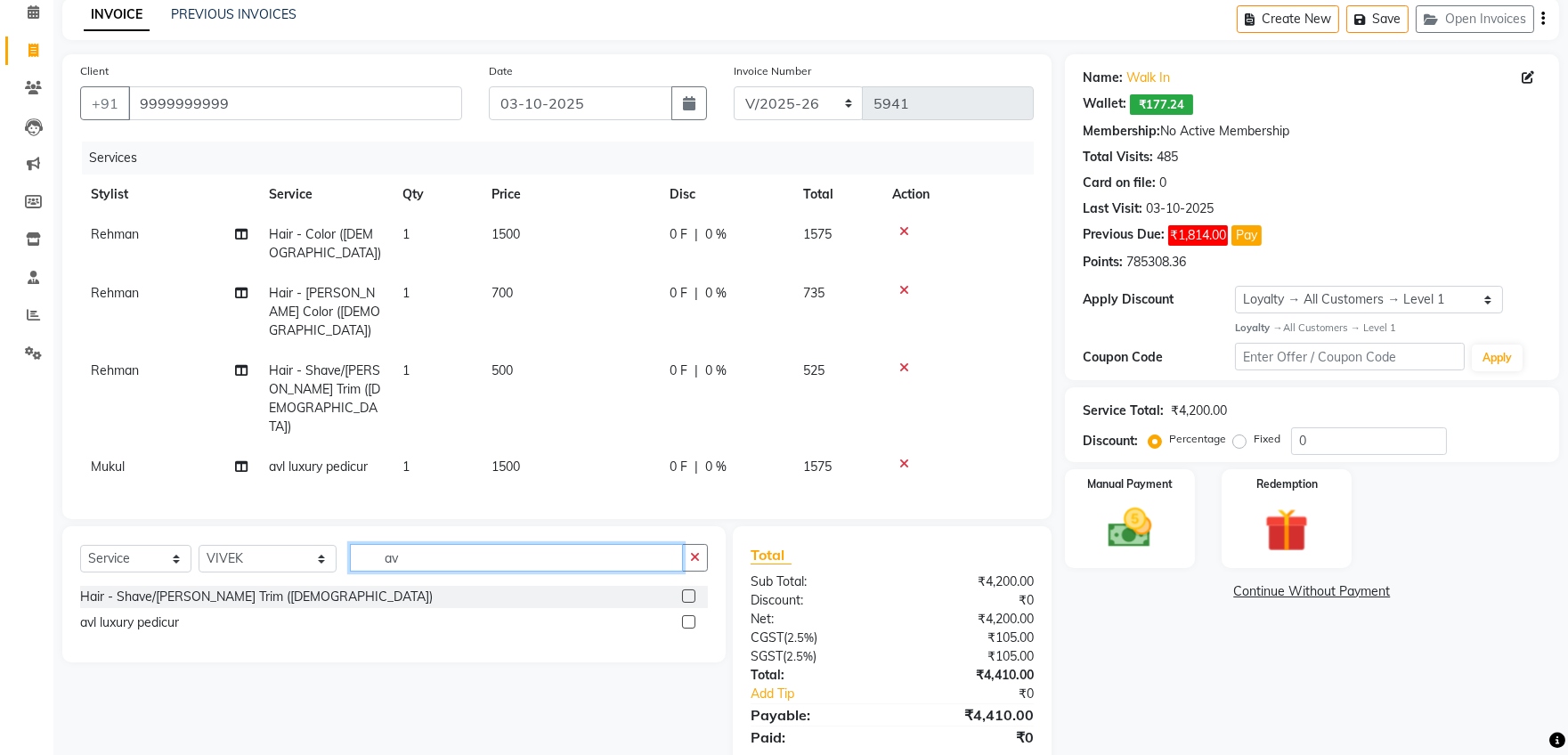
type input "avl"
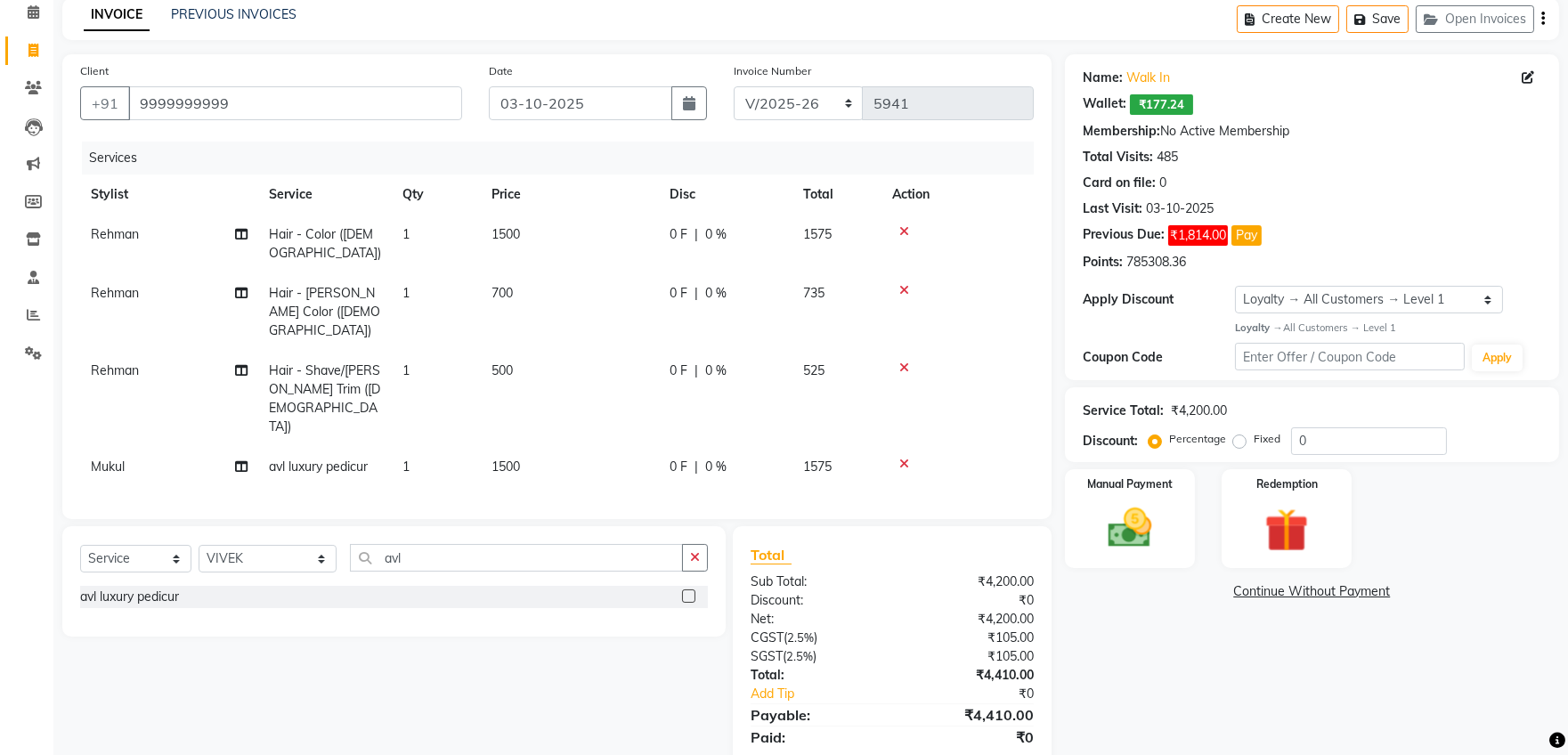
click at [689, 589] on label at bounding box center [688, 596] width 14 height 14
click at [689, 591] on input "checkbox" at bounding box center [687, 597] width 12 height 12
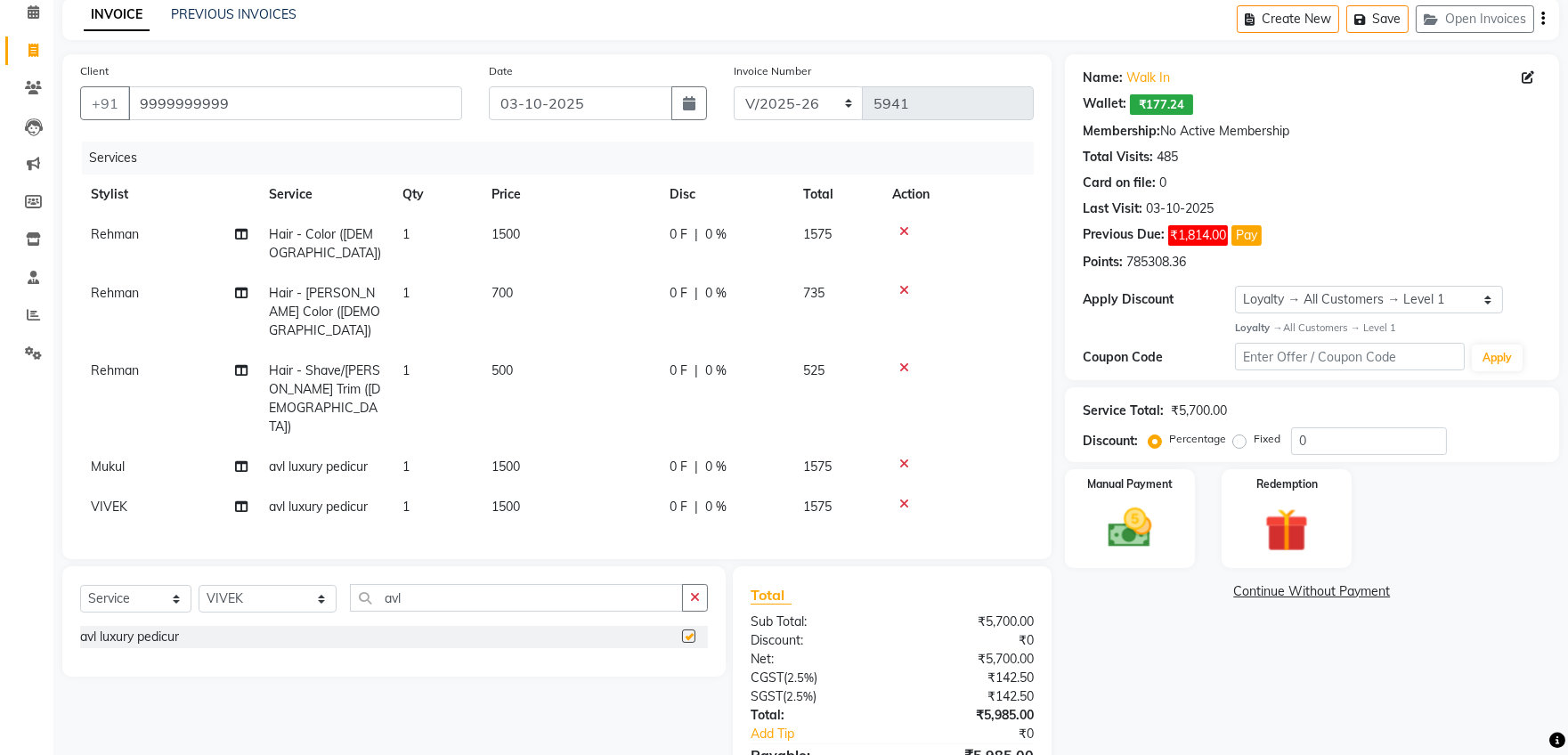
checkbox input "false"
click at [264, 100] on input "9999999999" at bounding box center [294, 103] width 334 height 34
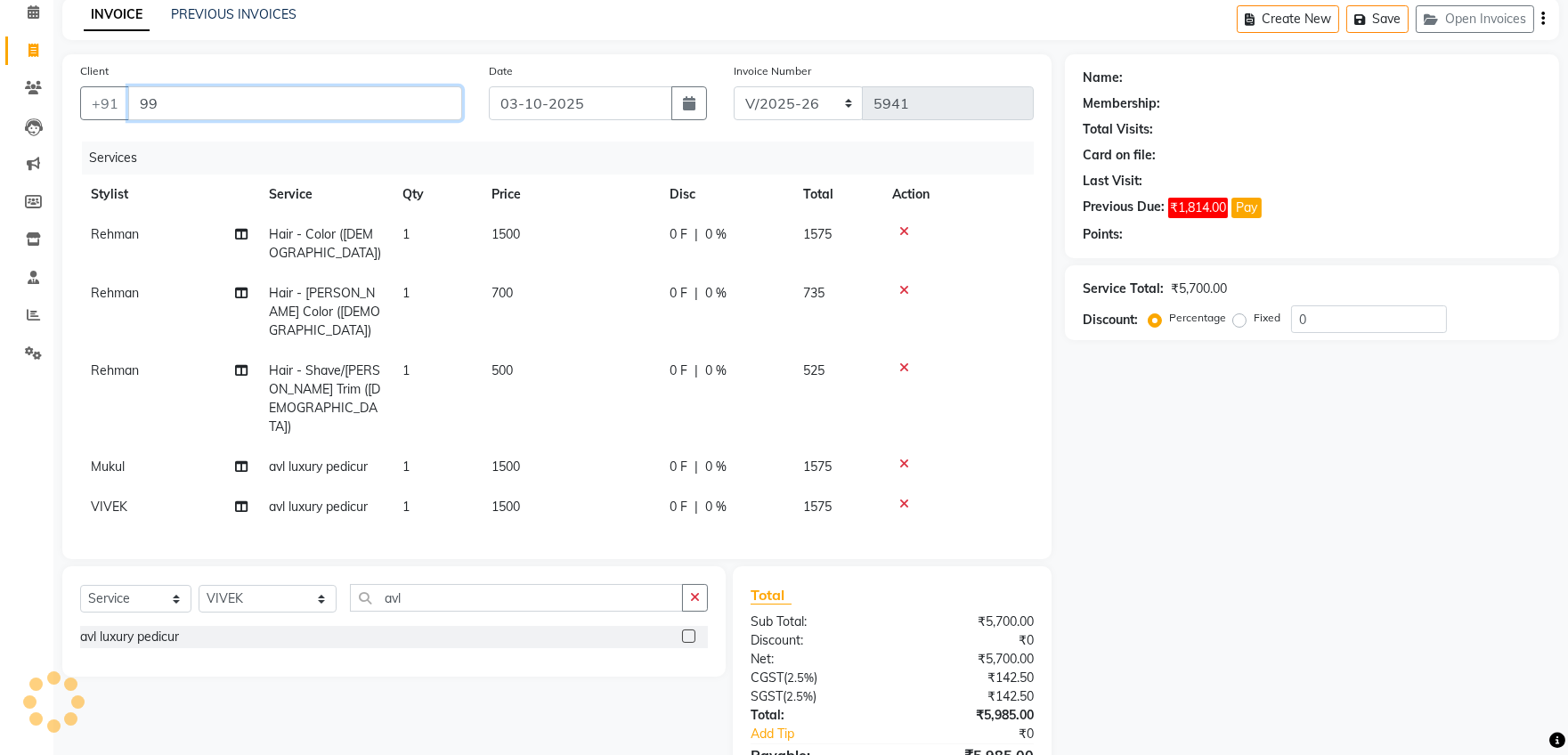
type input "9"
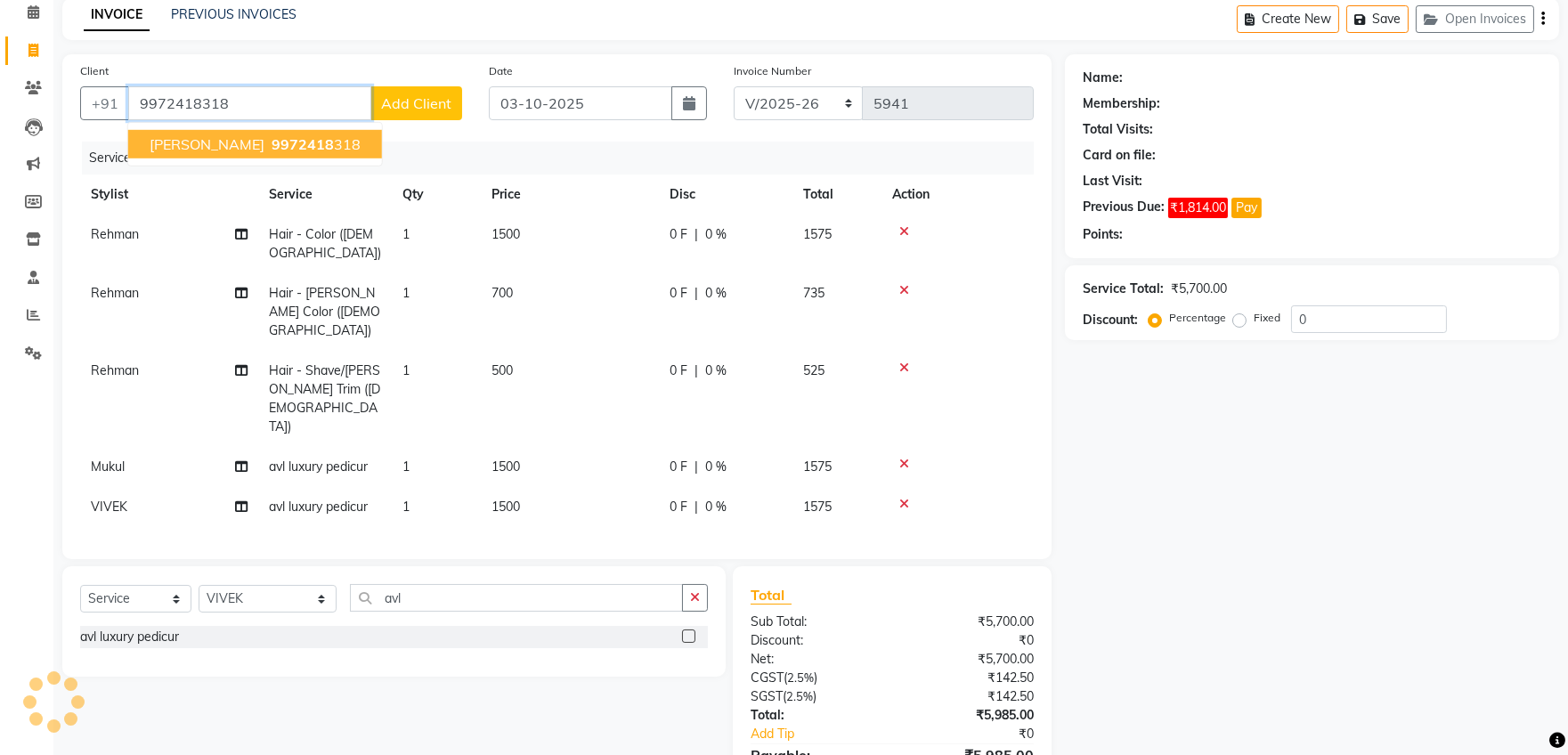
type input "9972418318"
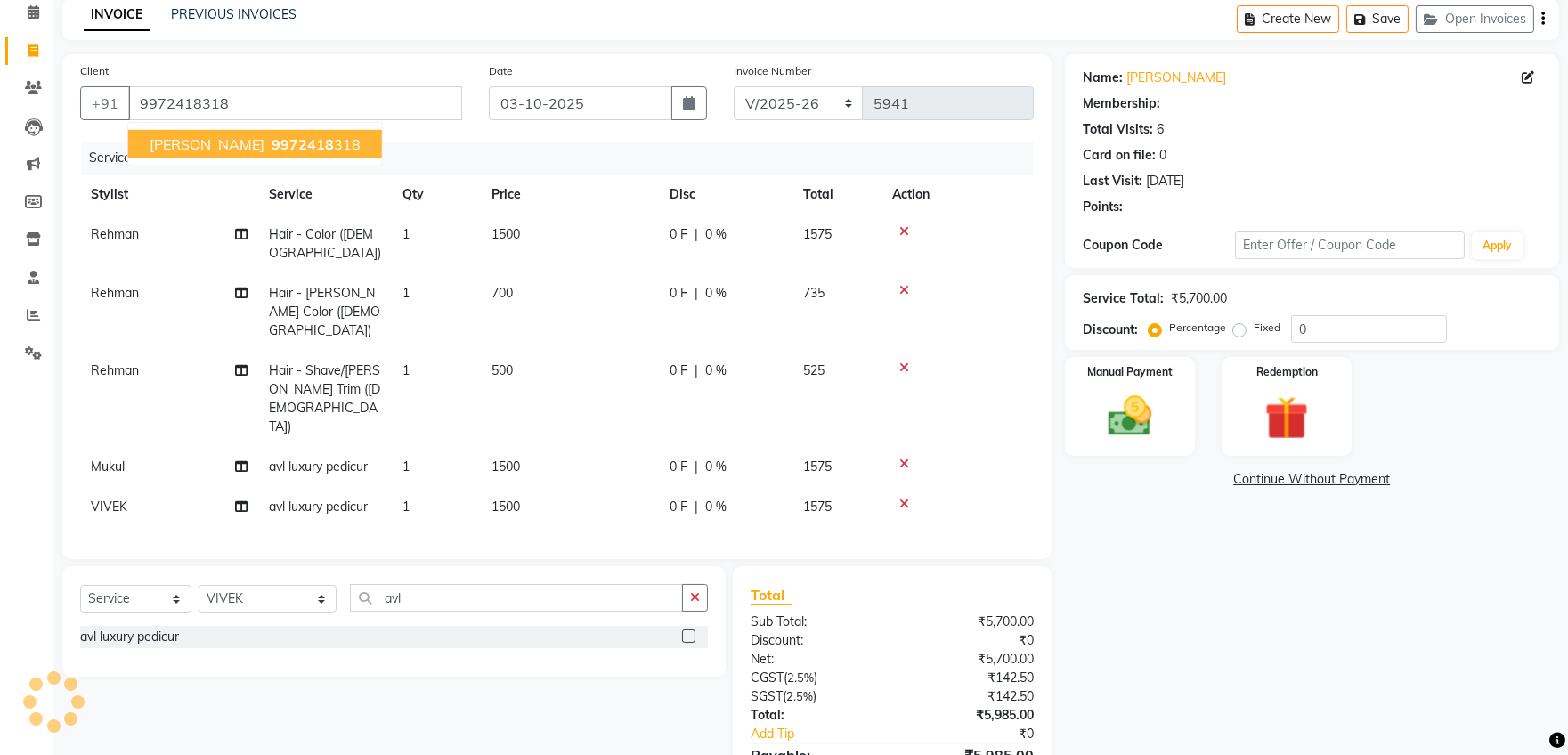
select select "1: Object"
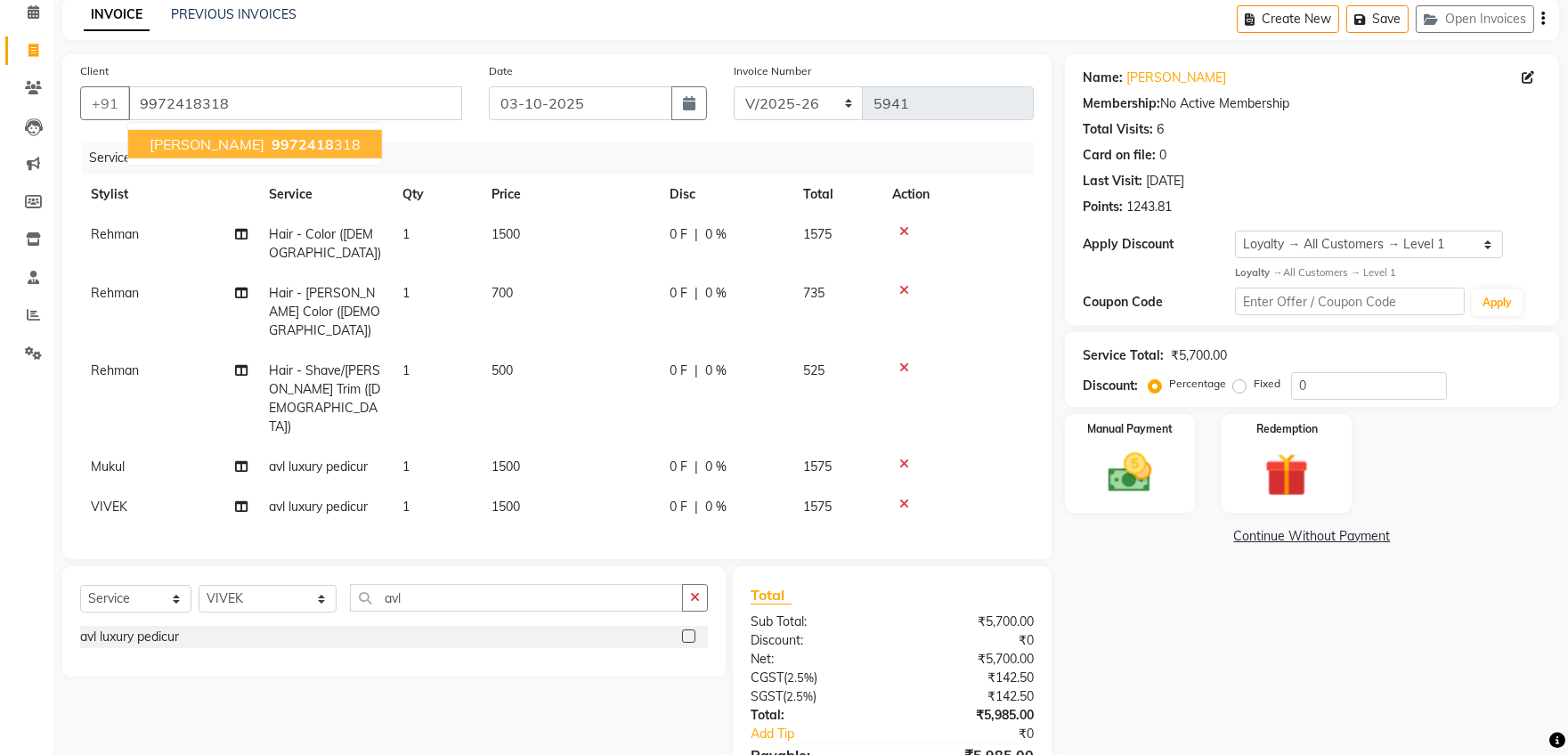
click at [189, 151] on button "vasu dev 9972418 318" at bounding box center [255, 143] width 254 height 29
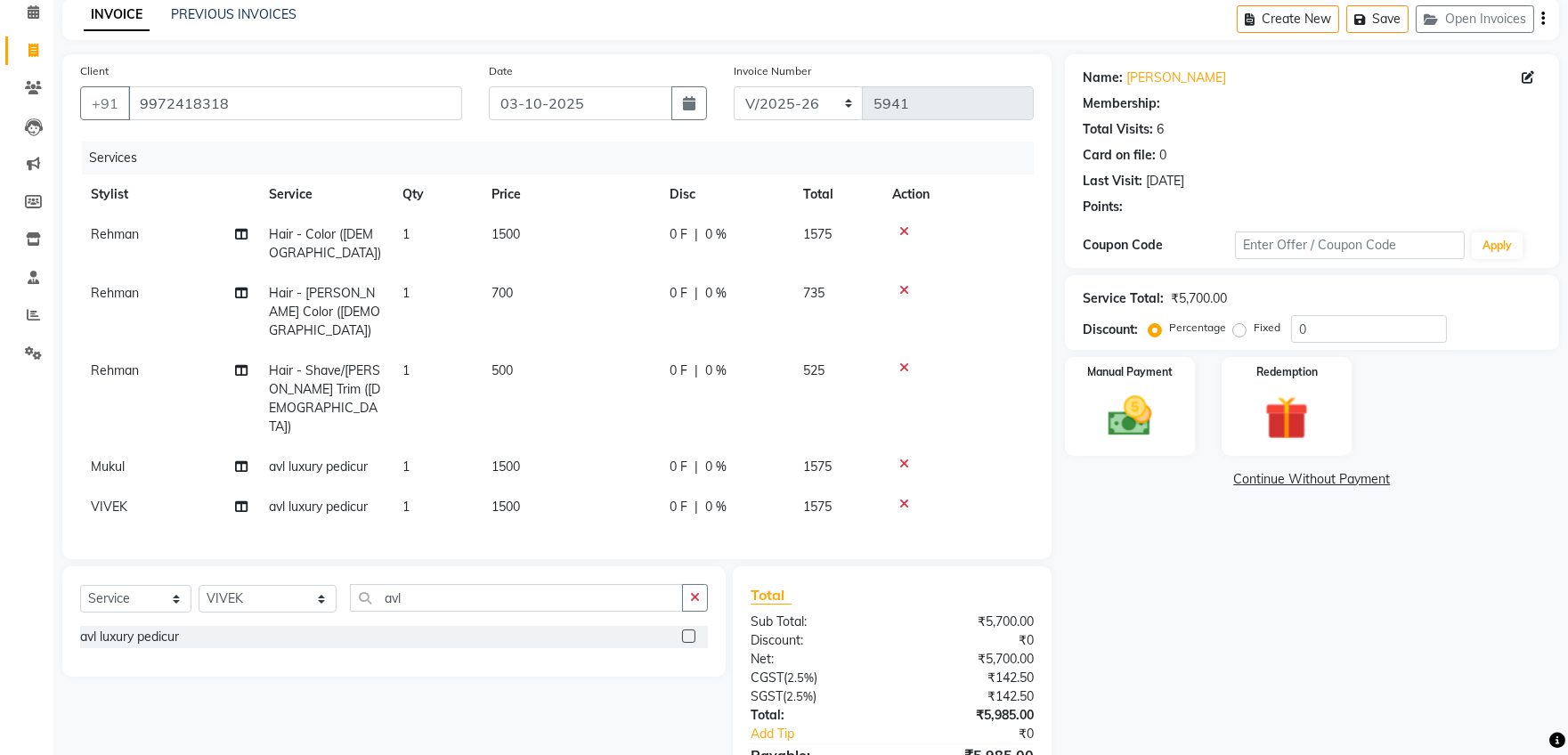
select select "1: Object"
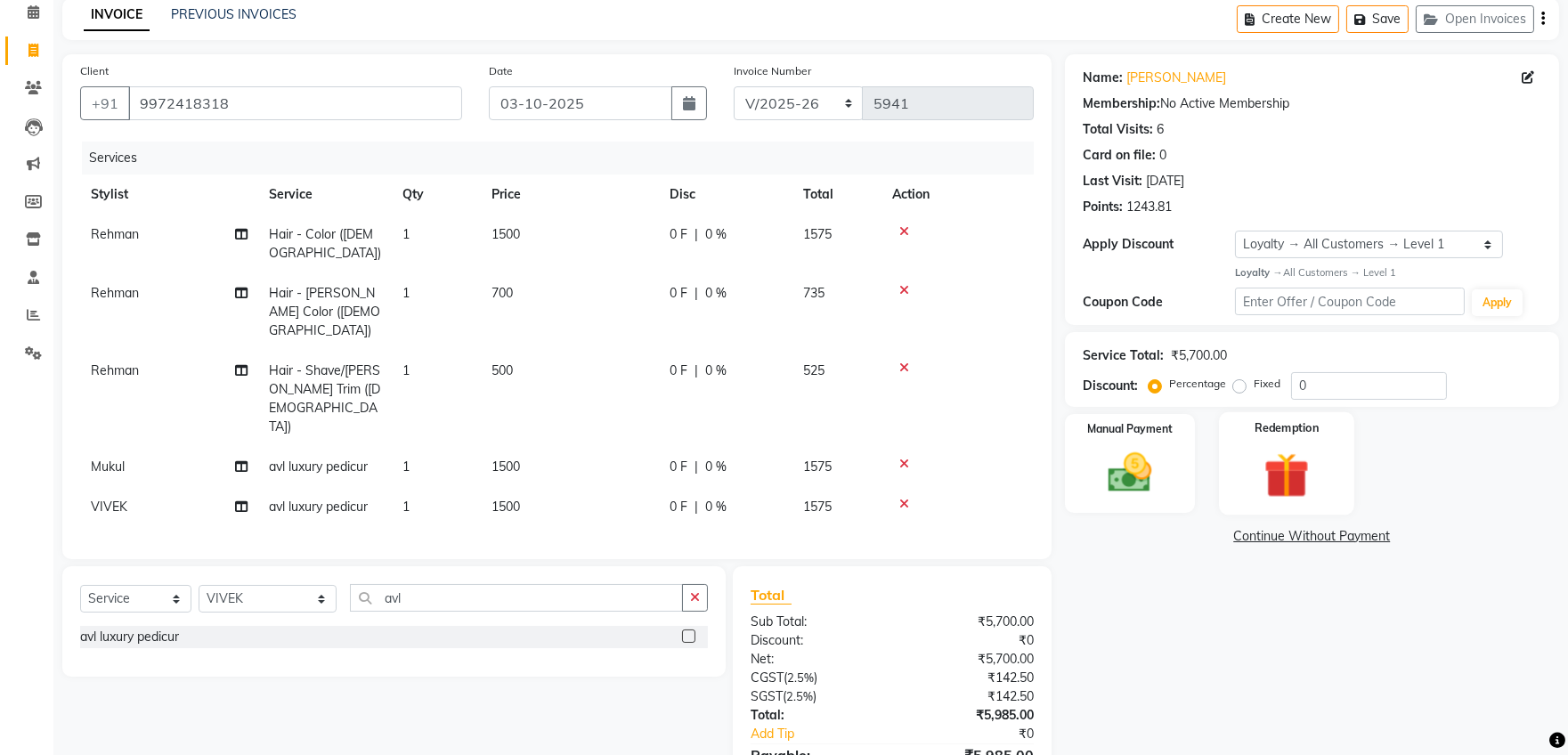
click at [1292, 486] on img at bounding box center [1287, 475] width 74 height 56
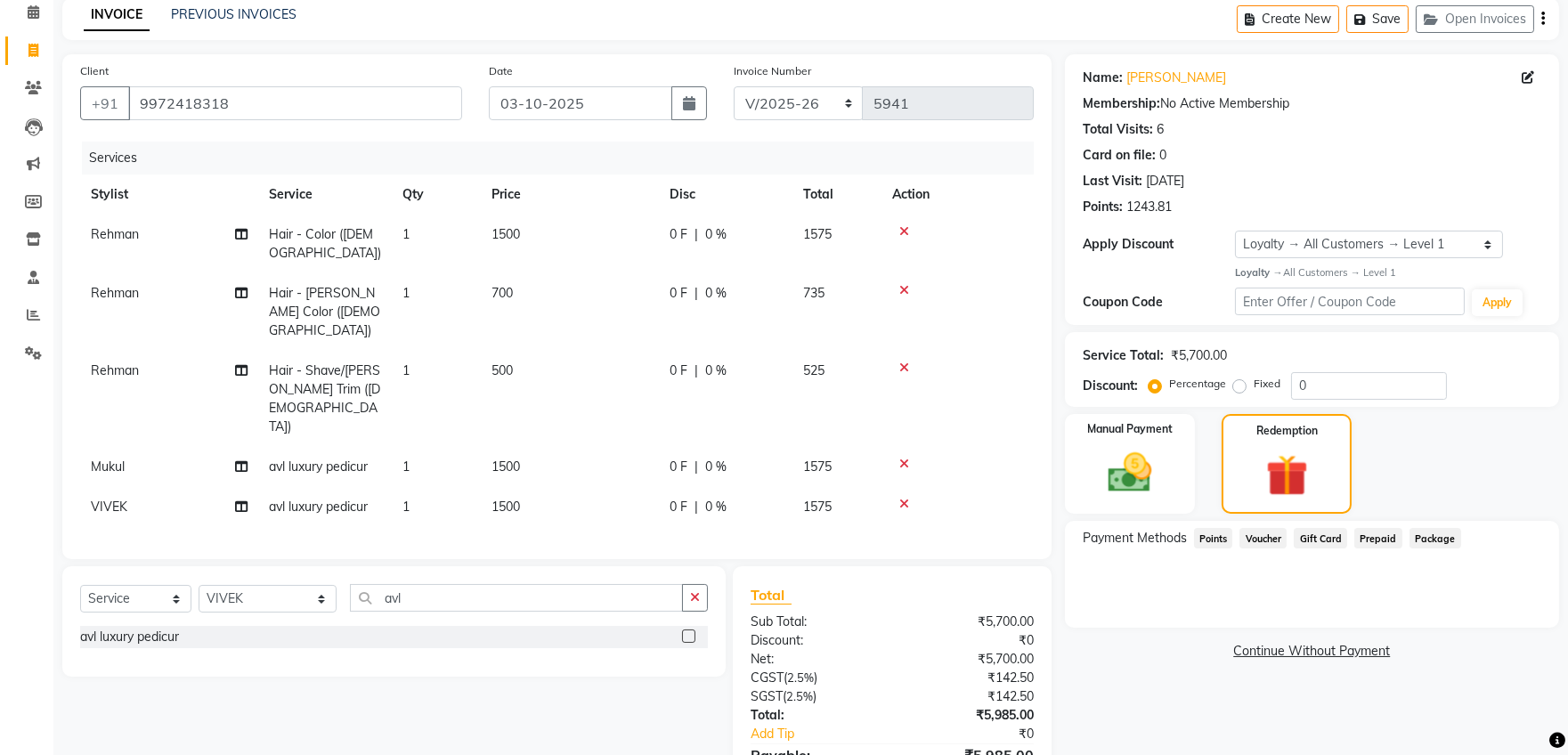
click at [1216, 536] on span "Points" at bounding box center [1213, 538] width 40 height 20
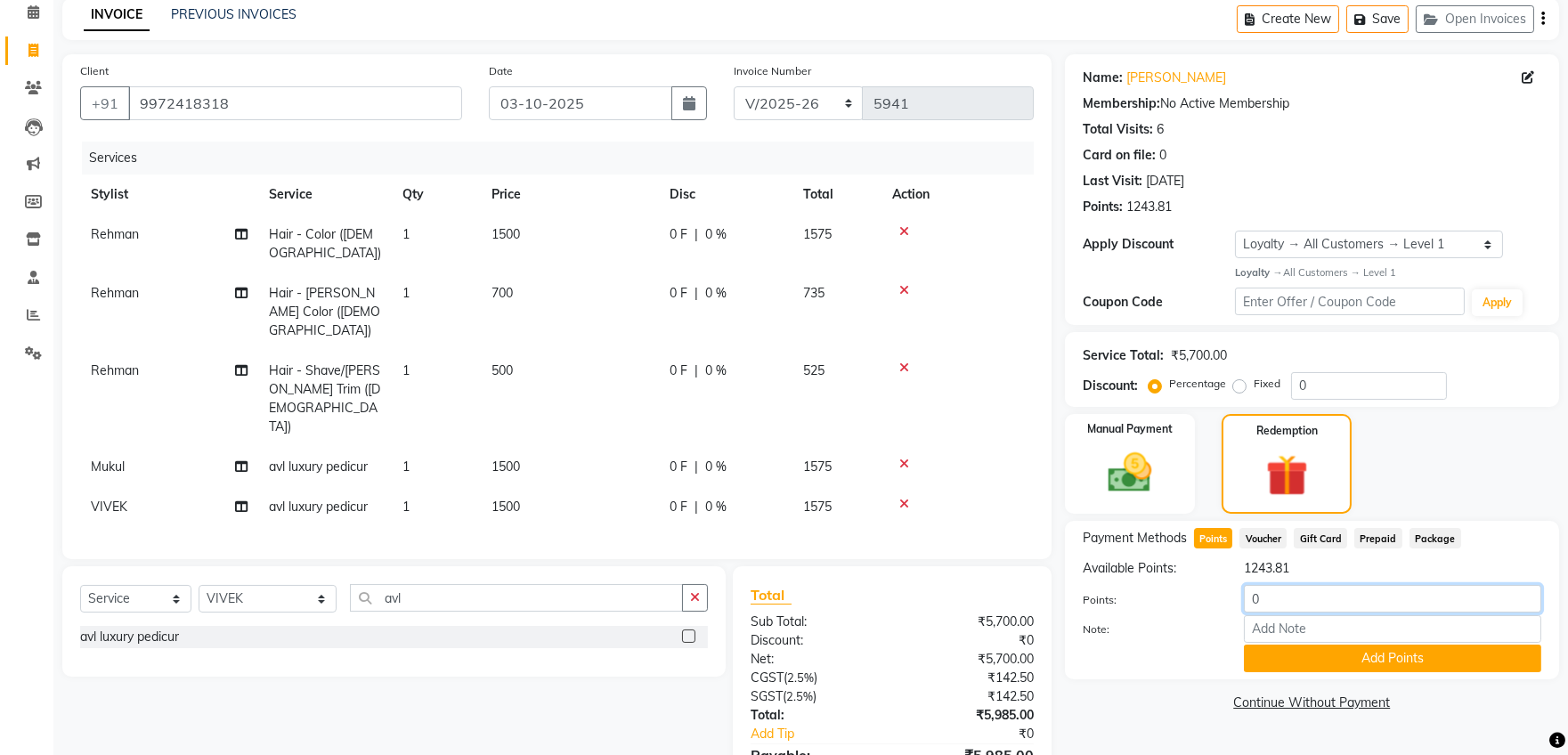
click at [1345, 604] on input "0" at bounding box center [1391, 599] width 297 height 28
type input "500"
click at [1413, 658] on button "Add Points" at bounding box center [1391, 658] width 297 height 28
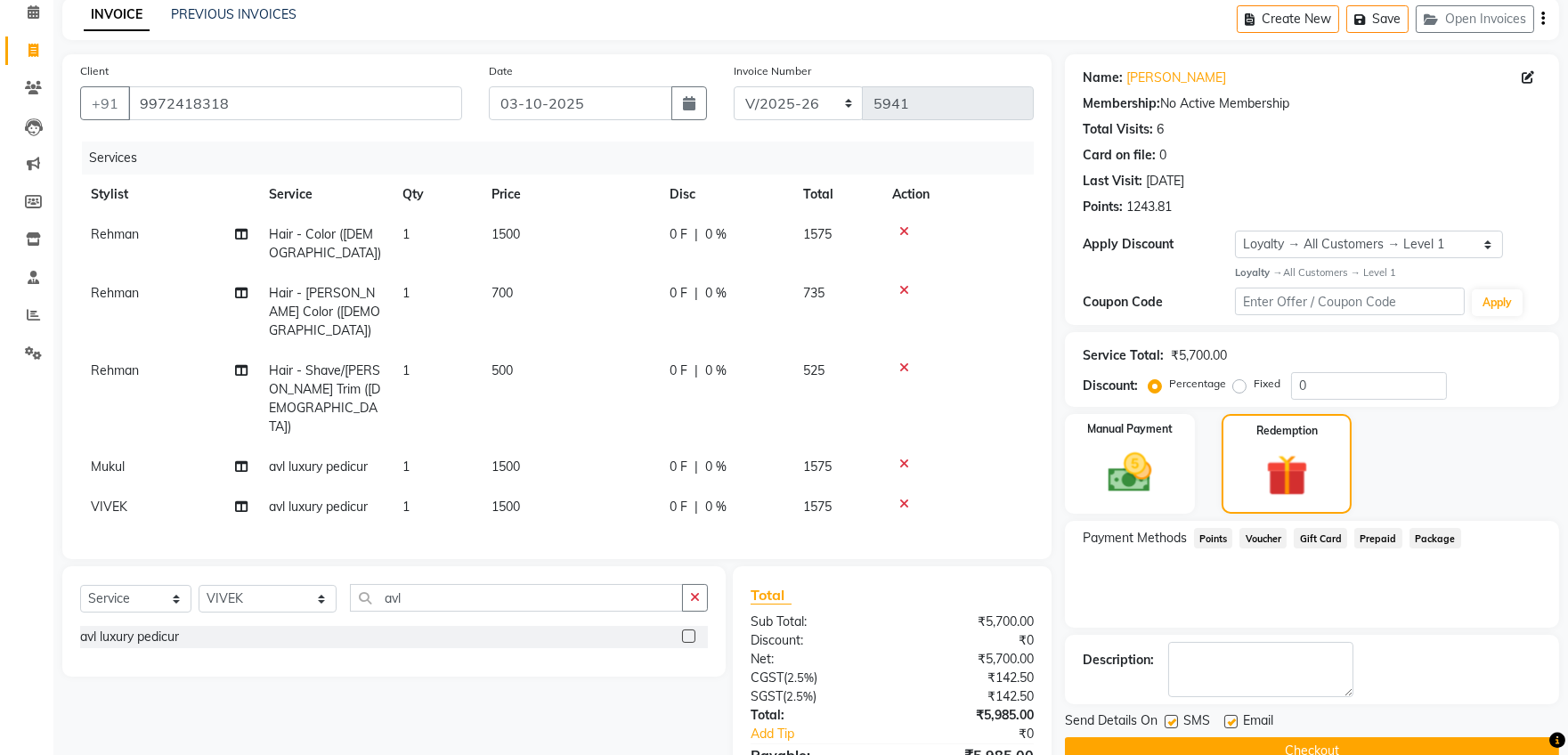
scroll to position [245, 0]
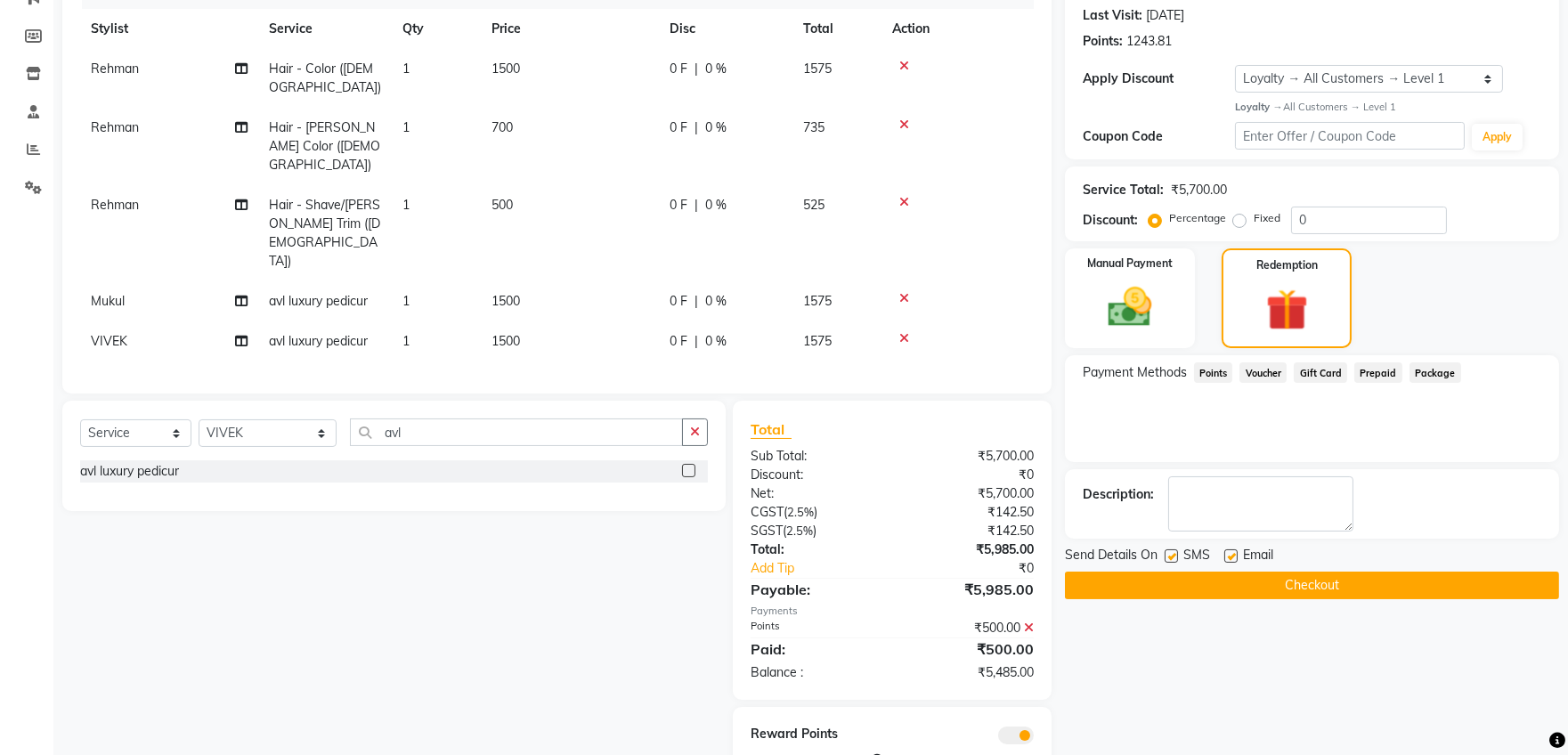
click at [1000, 603] on div "Payments" at bounding box center [891, 611] width 282 height 15
click at [1001, 543] on div "Total Sub Total: ₹5,700.00 Discount: ₹0 Net: ₹5,700.00 CGST ( 2.5% ) ₹142.50 SG…" at bounding box center [891, 550] width 282 height 264
click at [1248, 587] on button "Checkout" at bounding box center [1311, 585] width 494 height 28
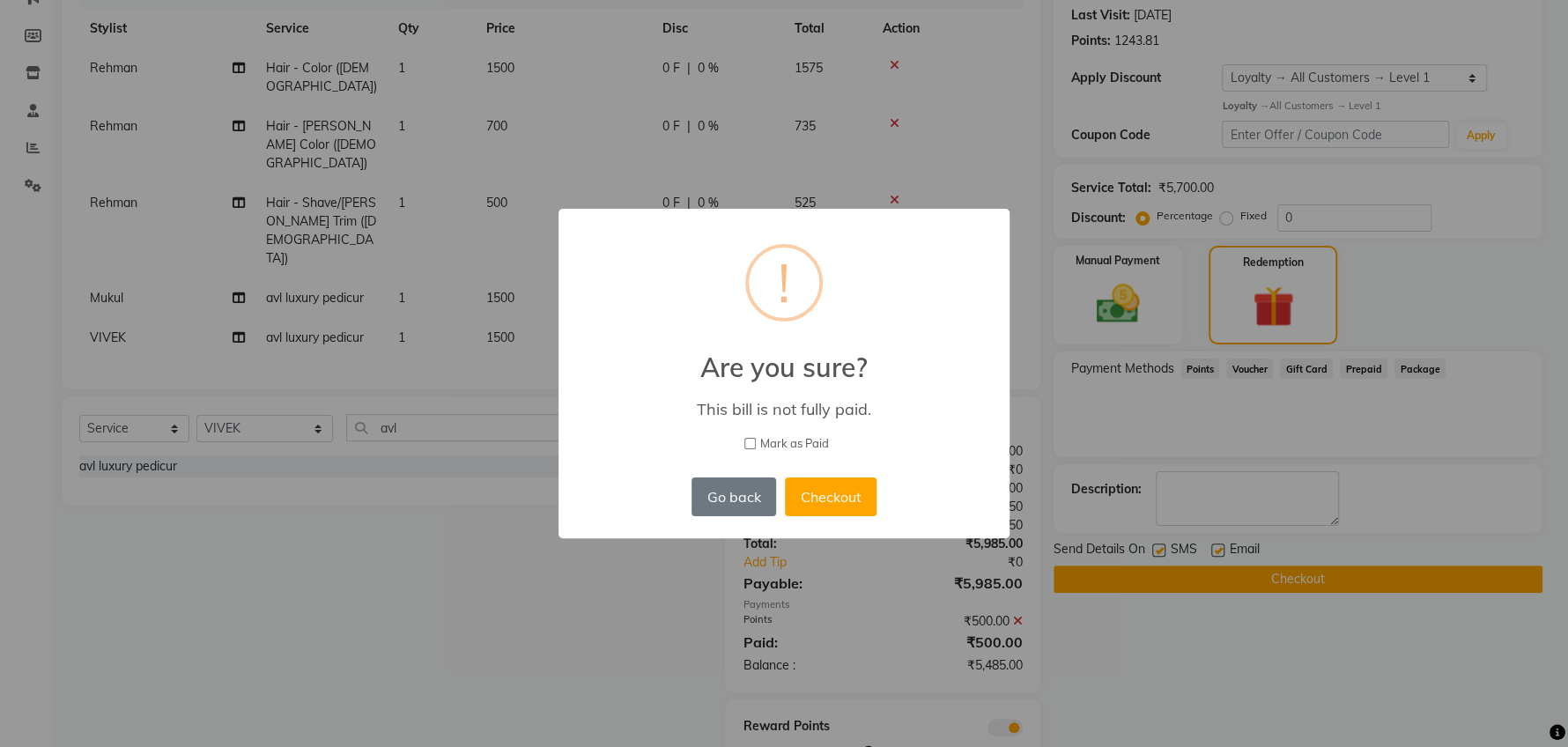
click at [752, 443] on input "Mark as Paid" at bounding box center [750, 443] width 12 height 12
checkbox input "true"
click at [758, 495] on button "Go back" at bounding box center [733, 497] width 85 height 39
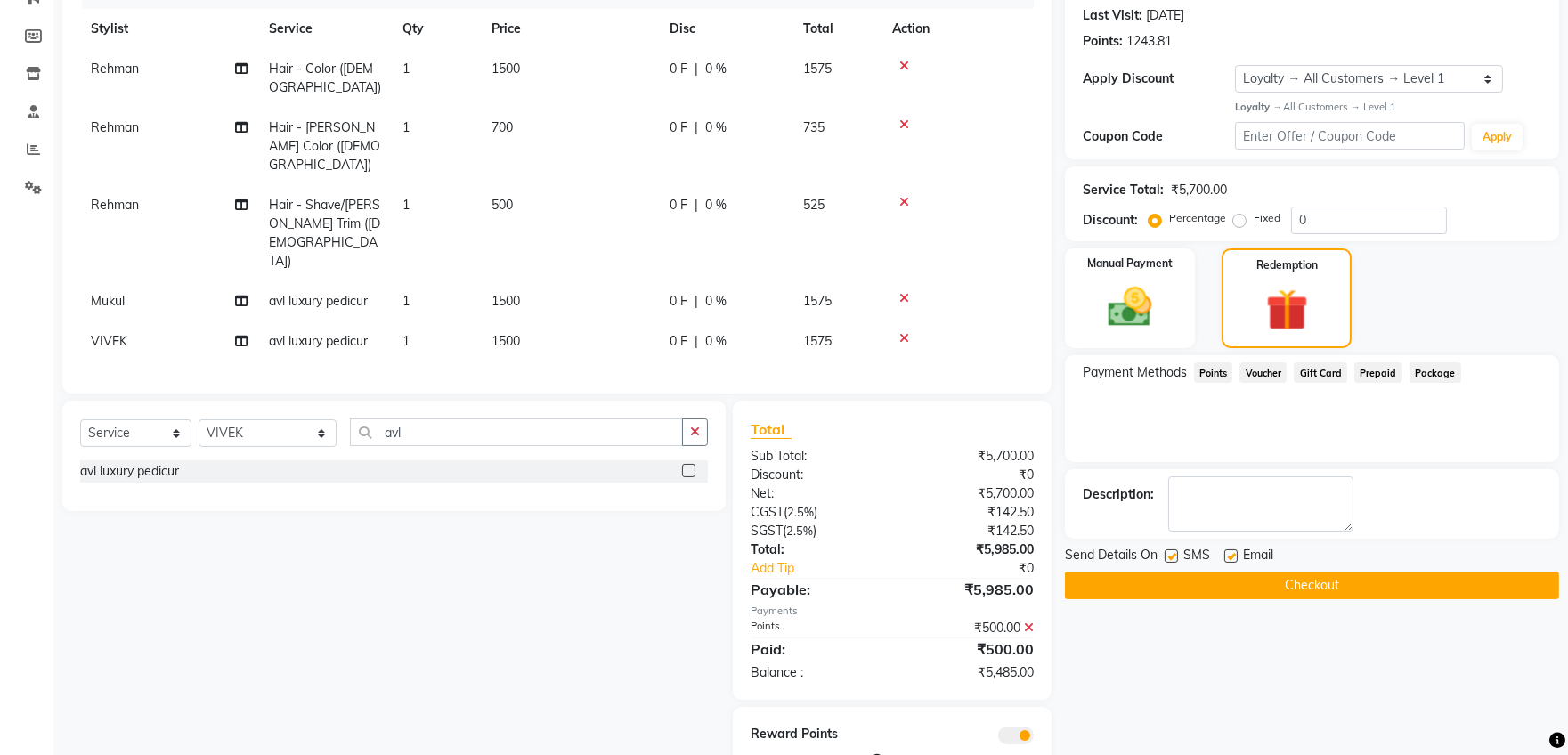
click at [1286, 582] on button "Checkout" at bounding box center [1311, 585] width 494 height 28
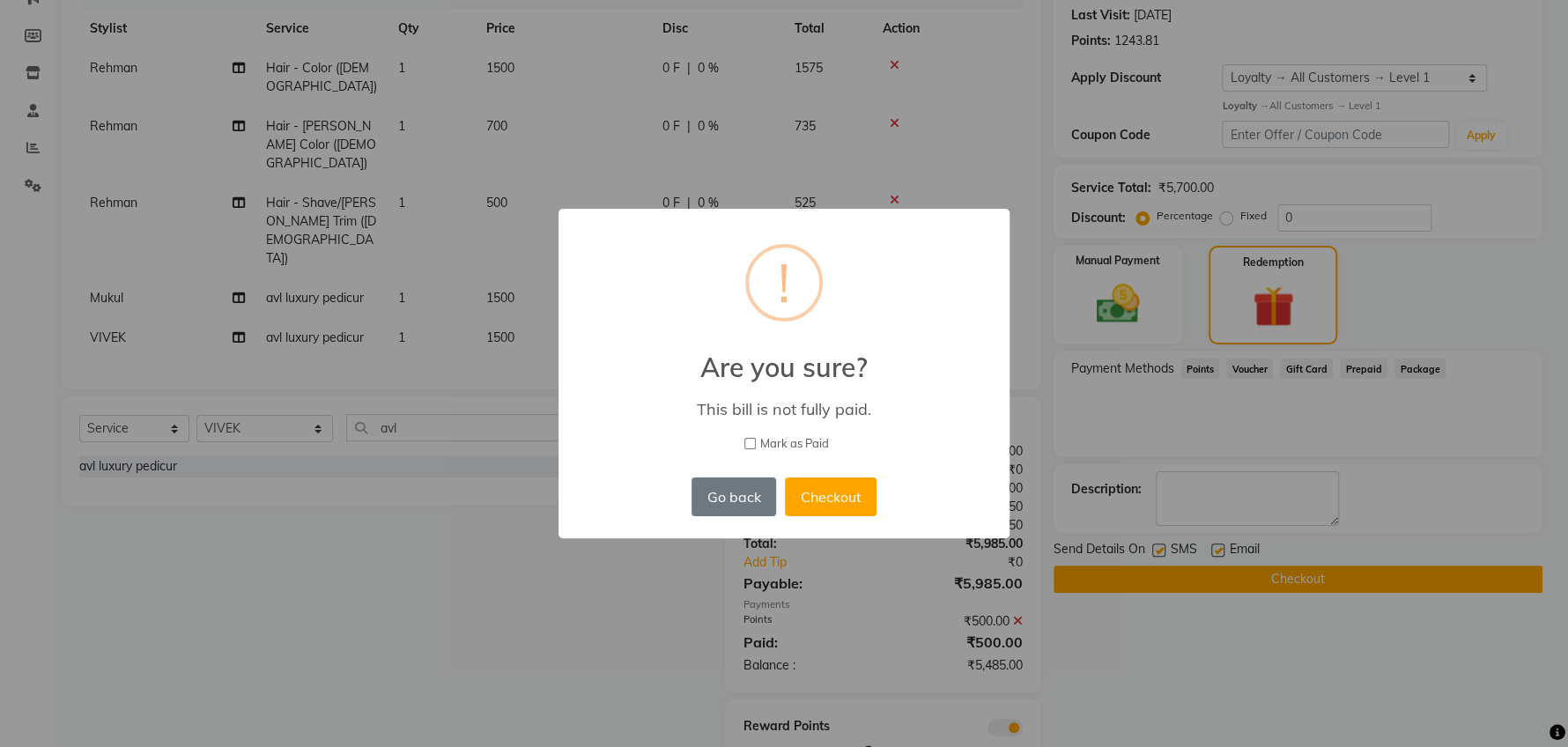
click at [751, 439] on input "Mark as Paid" at bounding box center [750, 443] width 12 height 12
checkbox input "true"
click at [813, 498] on button "Checkout" at bounding box center [830, 497] width 92 height 39
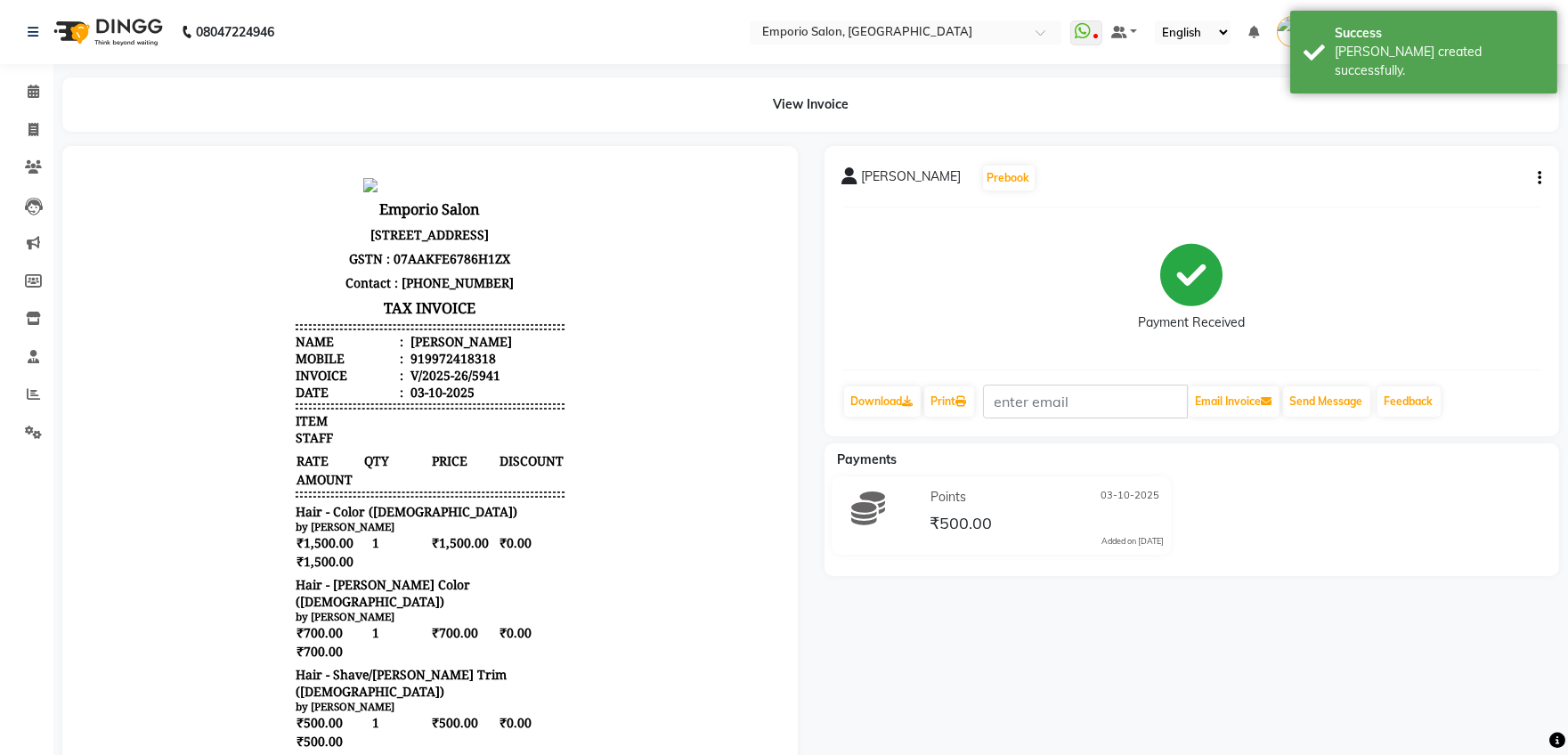
click at [1538, 178] on icon "button" at bounding box center [1539, 178] width 4 height 1
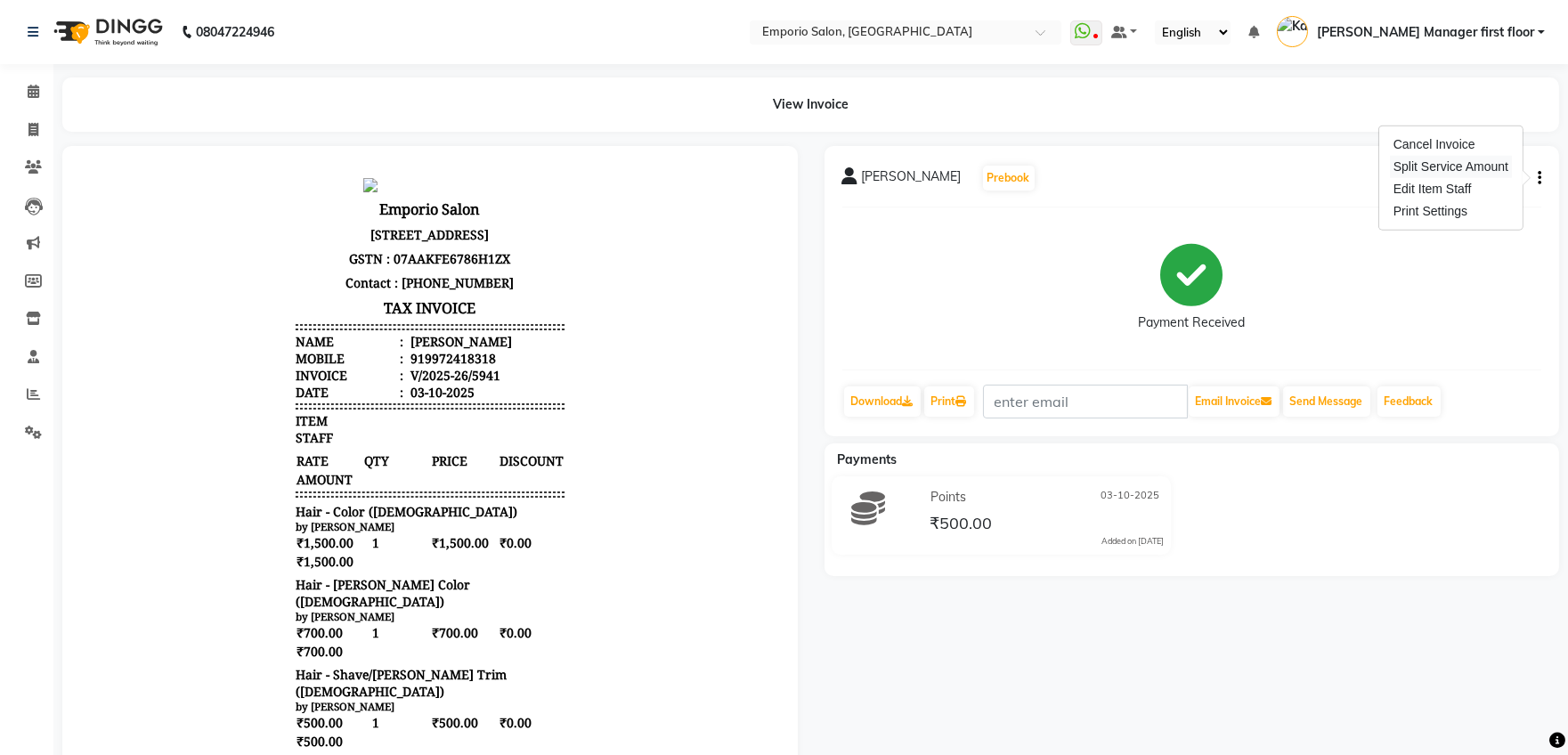
click at [1474, 166] on div "Split Service Amount" at bounding box center [1450, 166] width 122 height 22
select select "47514"
select select "47509"
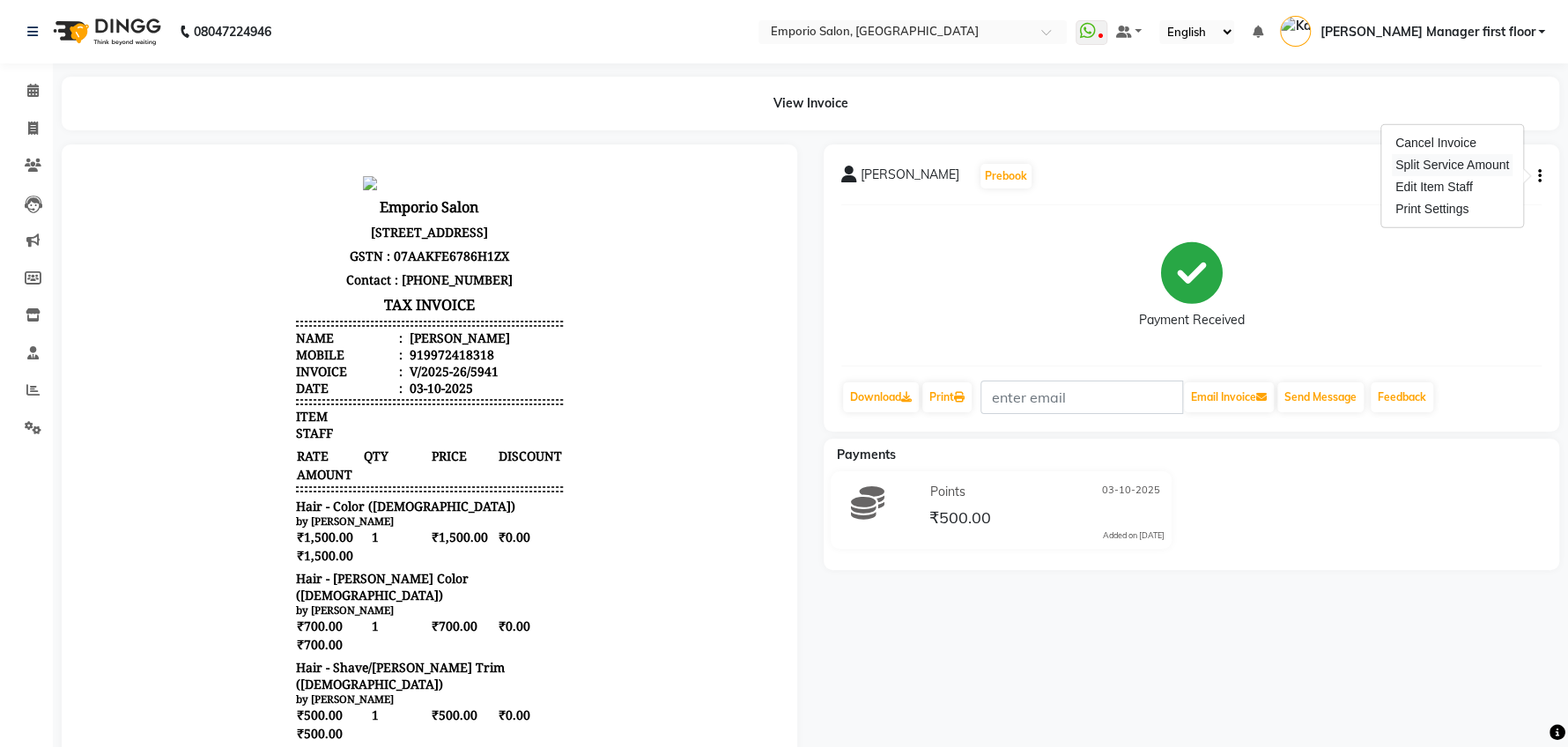
select select "61909"
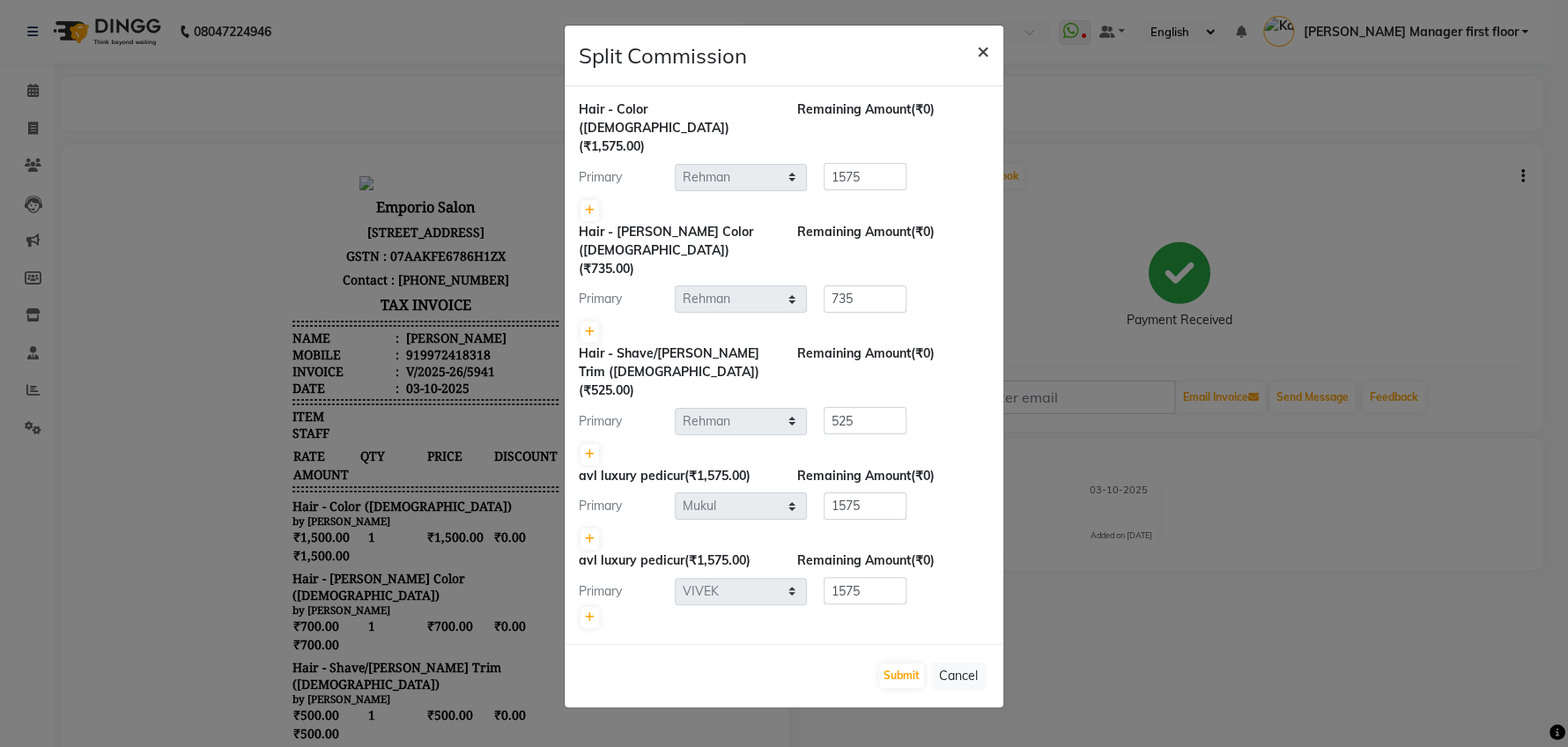
click at [980, 50] on span "×" at bounding box center [983, 50] width 13 height 26
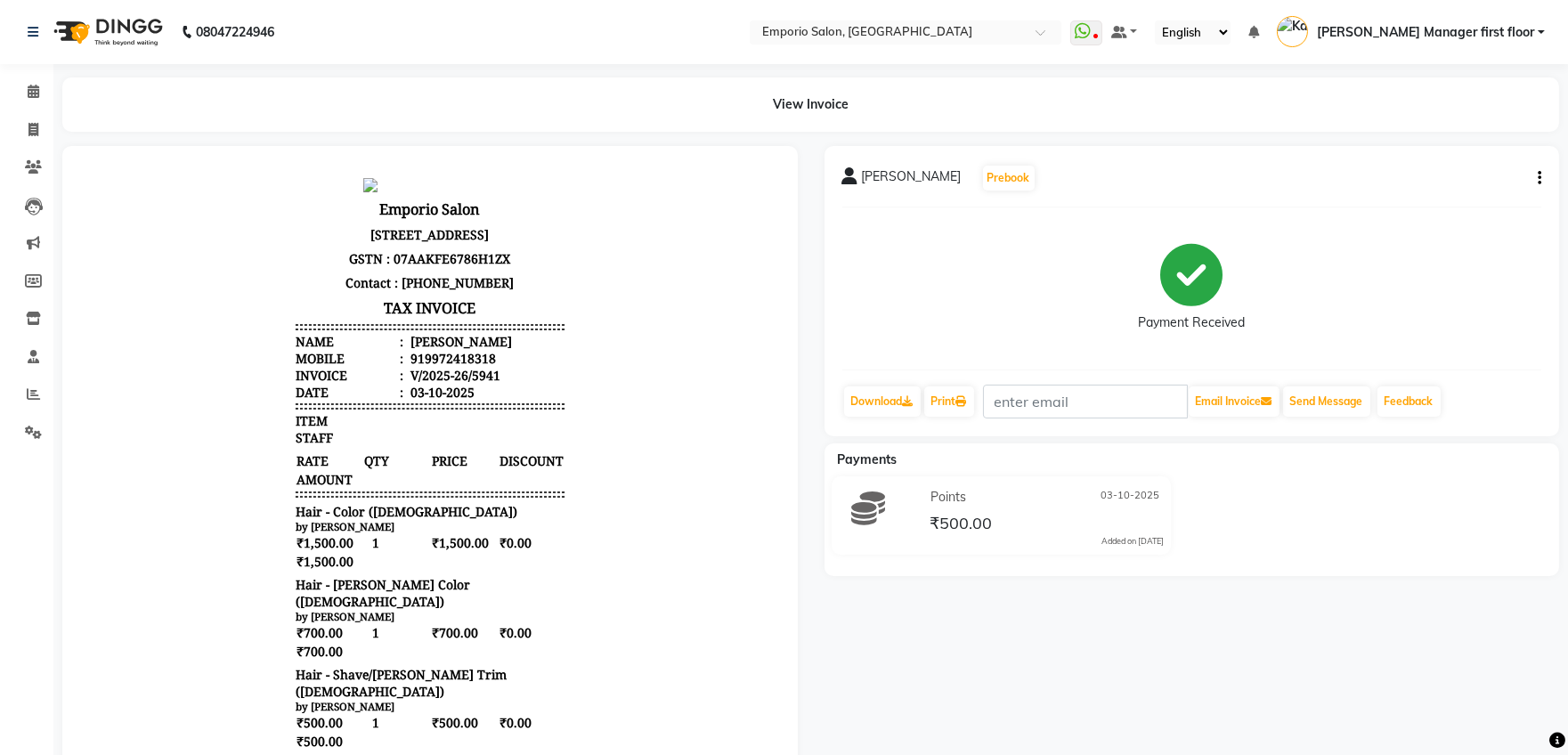
click at [1538, 178] on icon "button" at bounding box center [1539, 178] width 4 height 1
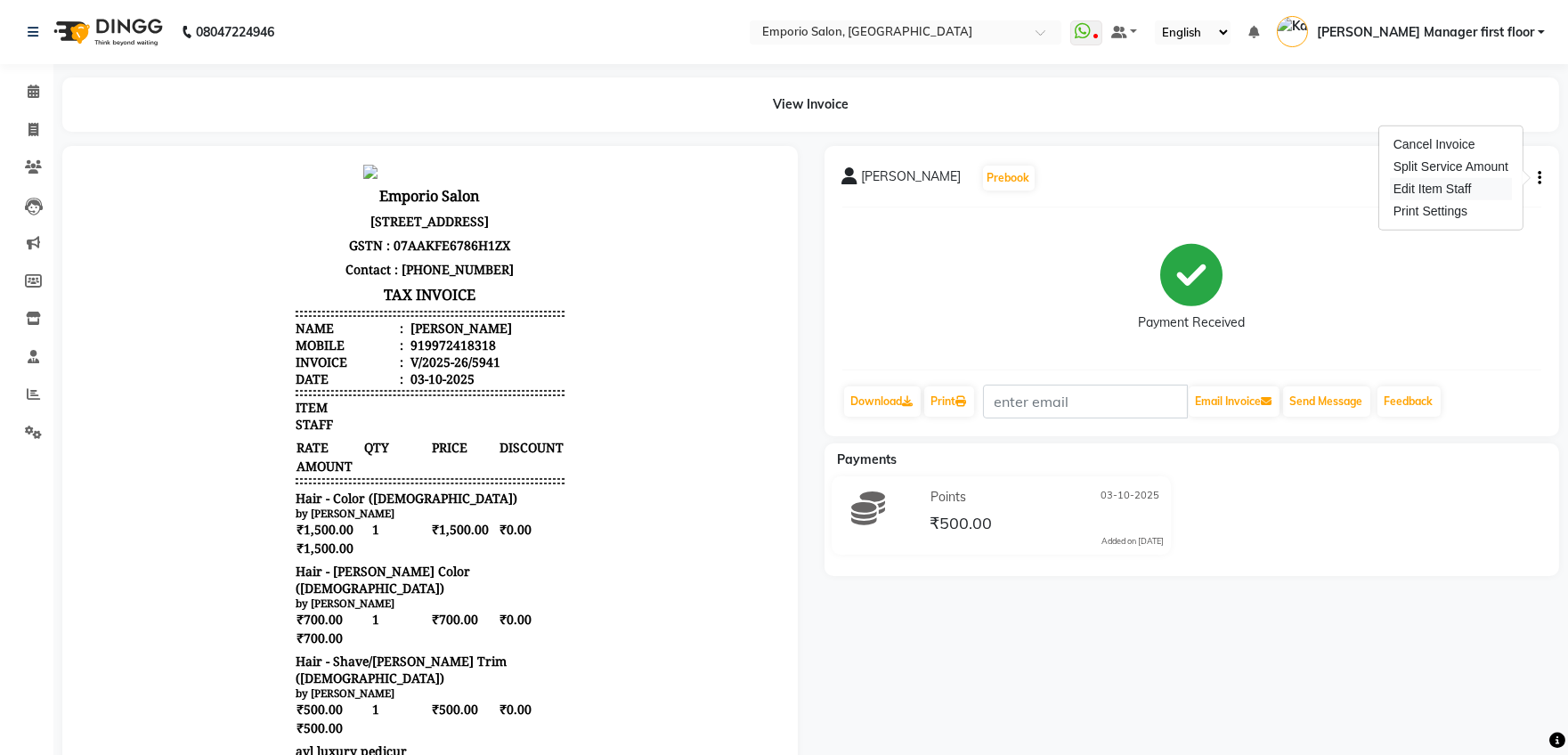
click at [1463, 189] on div "Edit Item Staff" at bounding box center [1450, 189] width 122 height 22
select select "47514"
select select "47509"
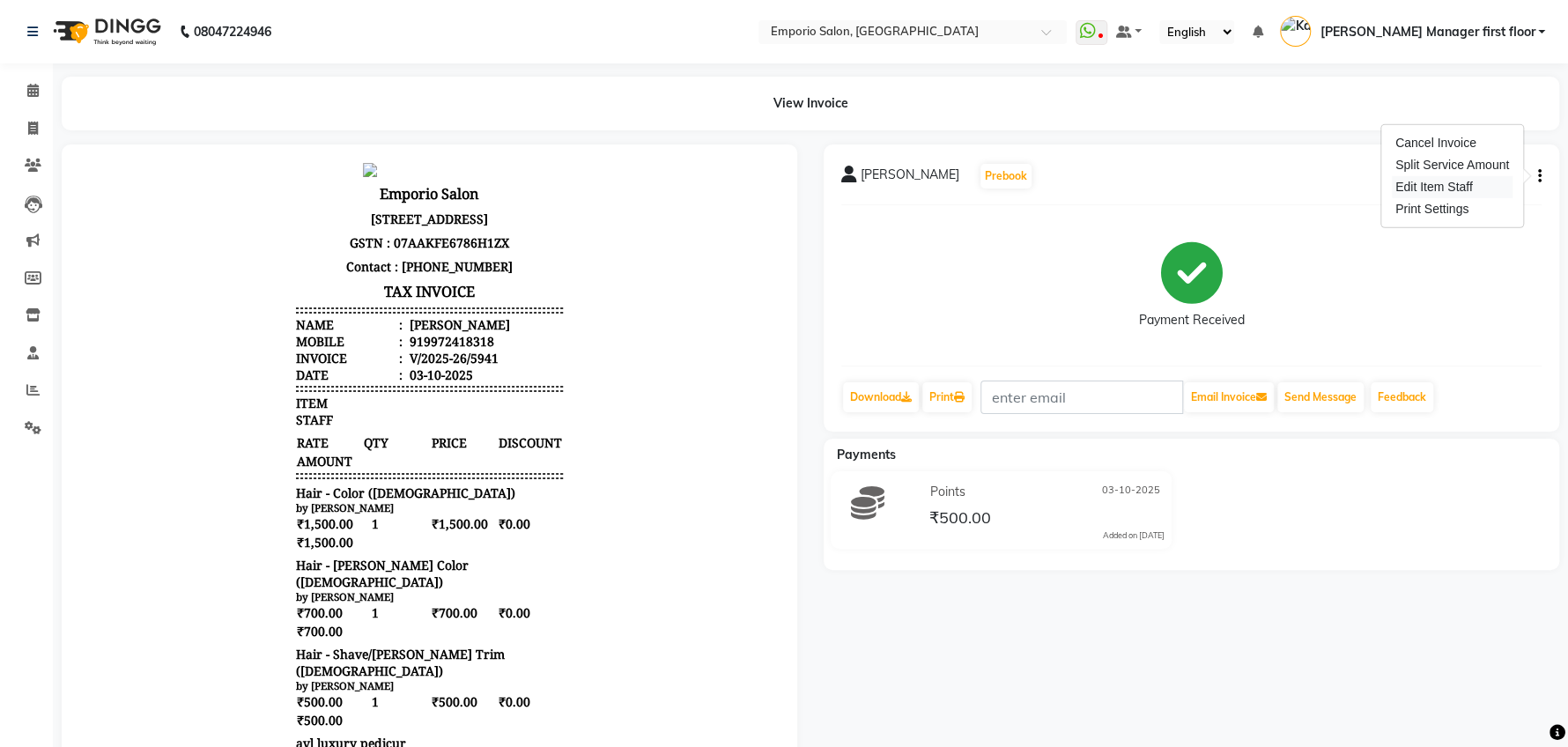
select select "61909"
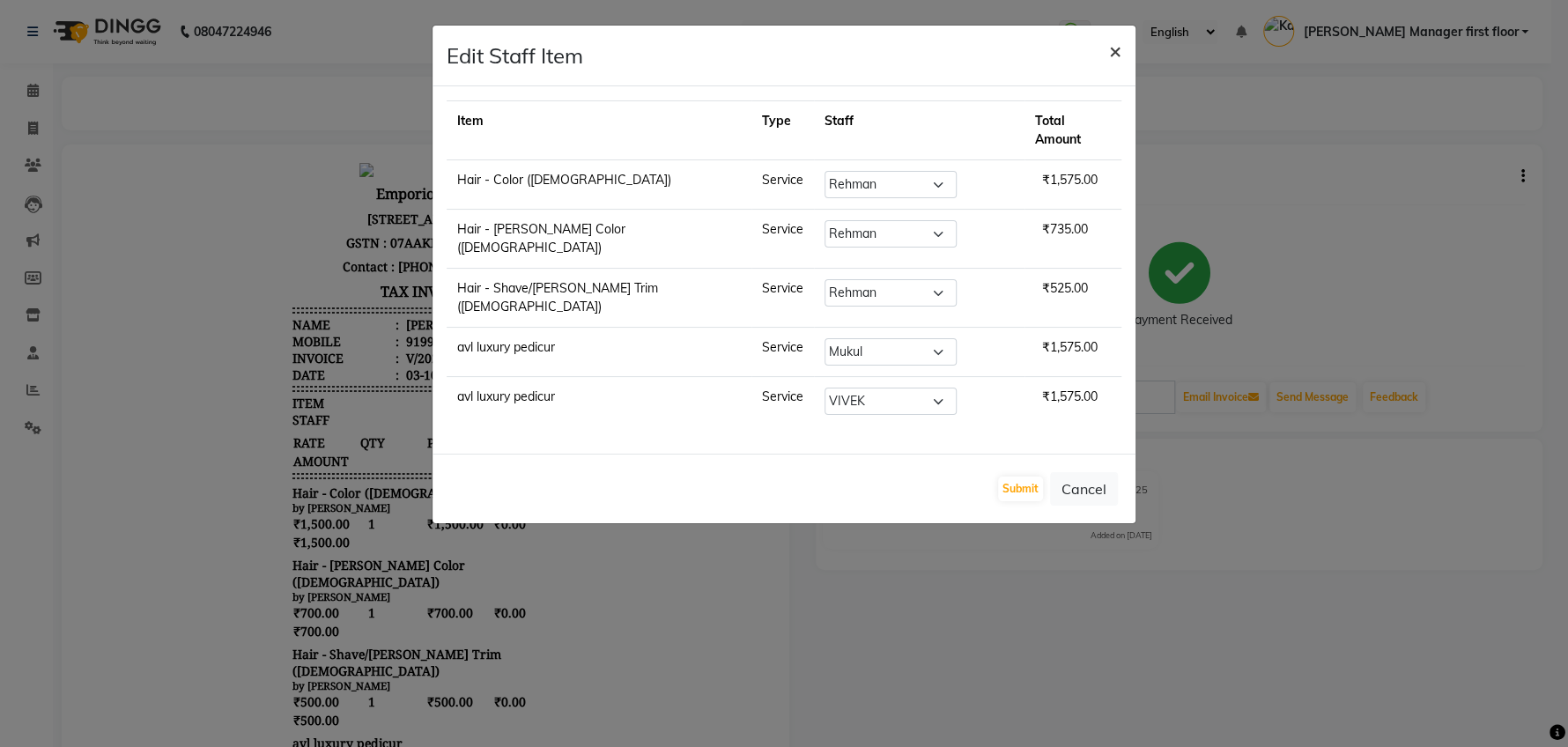
click at [1111, 50] on span "×" at bounding box center [1116, 50] width 13 height 26
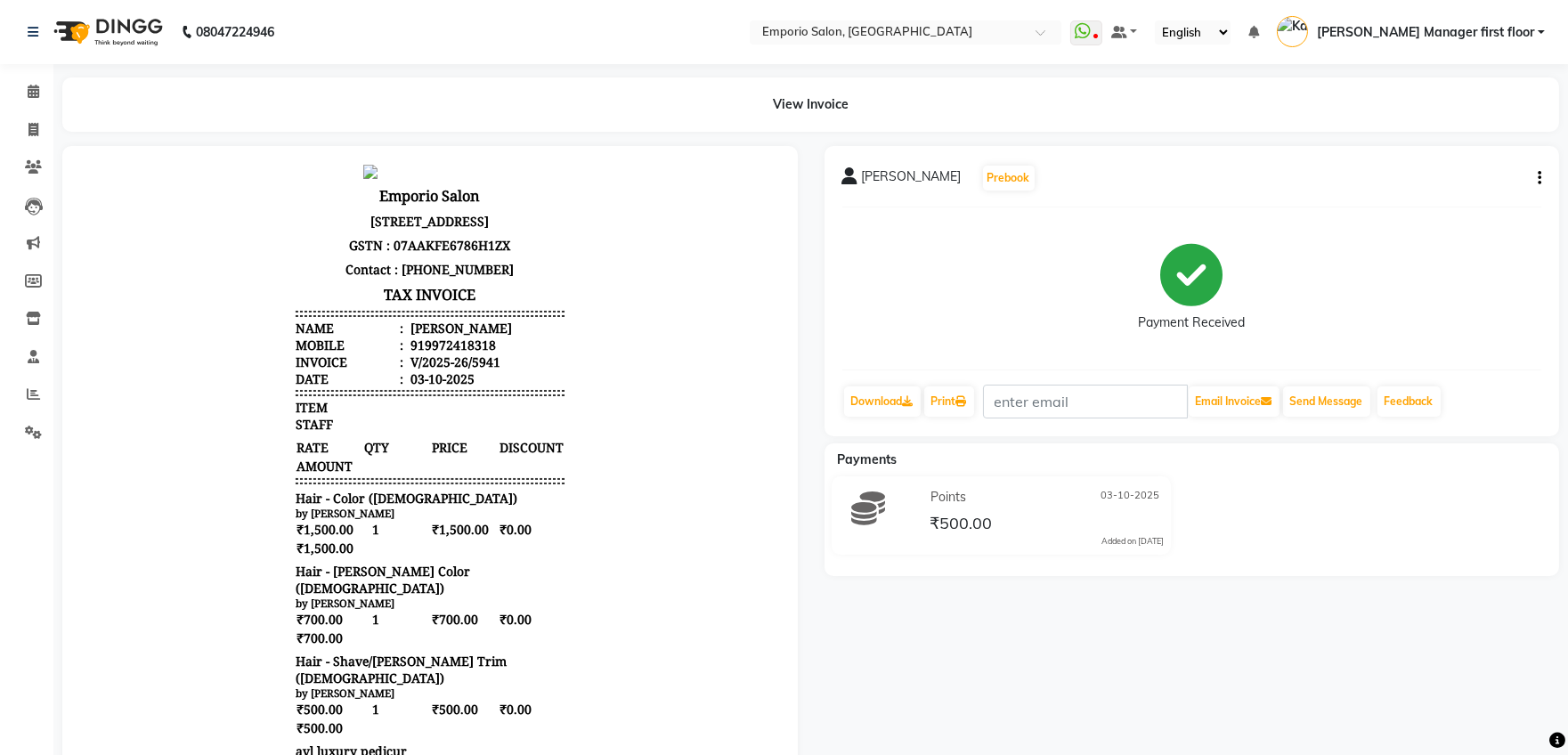
click at [1539, 178] on icon "button" at bounding box center [1539, 178] width 4 height 1
click at [1437, 210] on div "Print Settings" at bounding box center [1450, 212] width 122 height 22
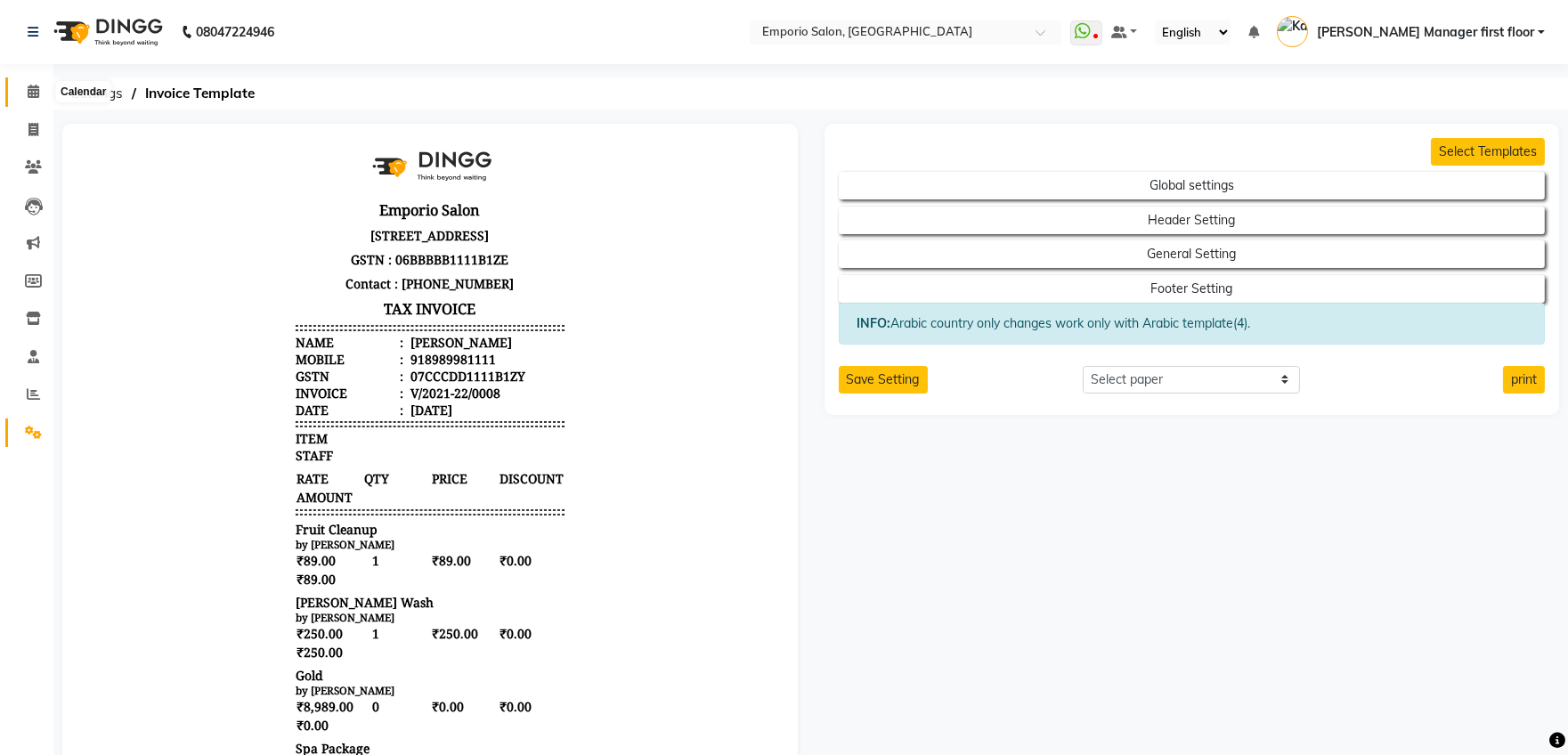
click at [35, 90] on icon at bounding box center [33, 91] width 12 height 14
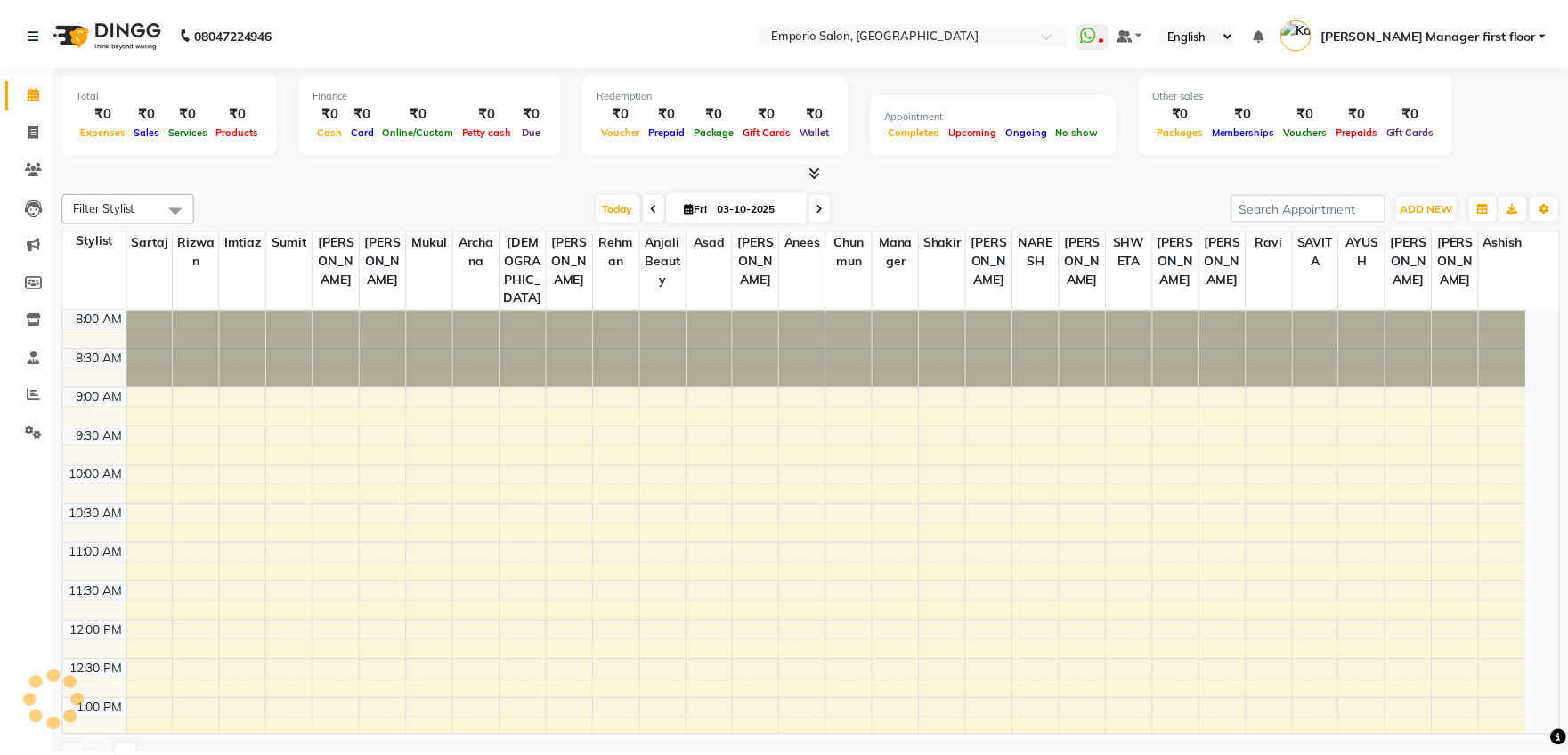
scroll to position [704, 0]
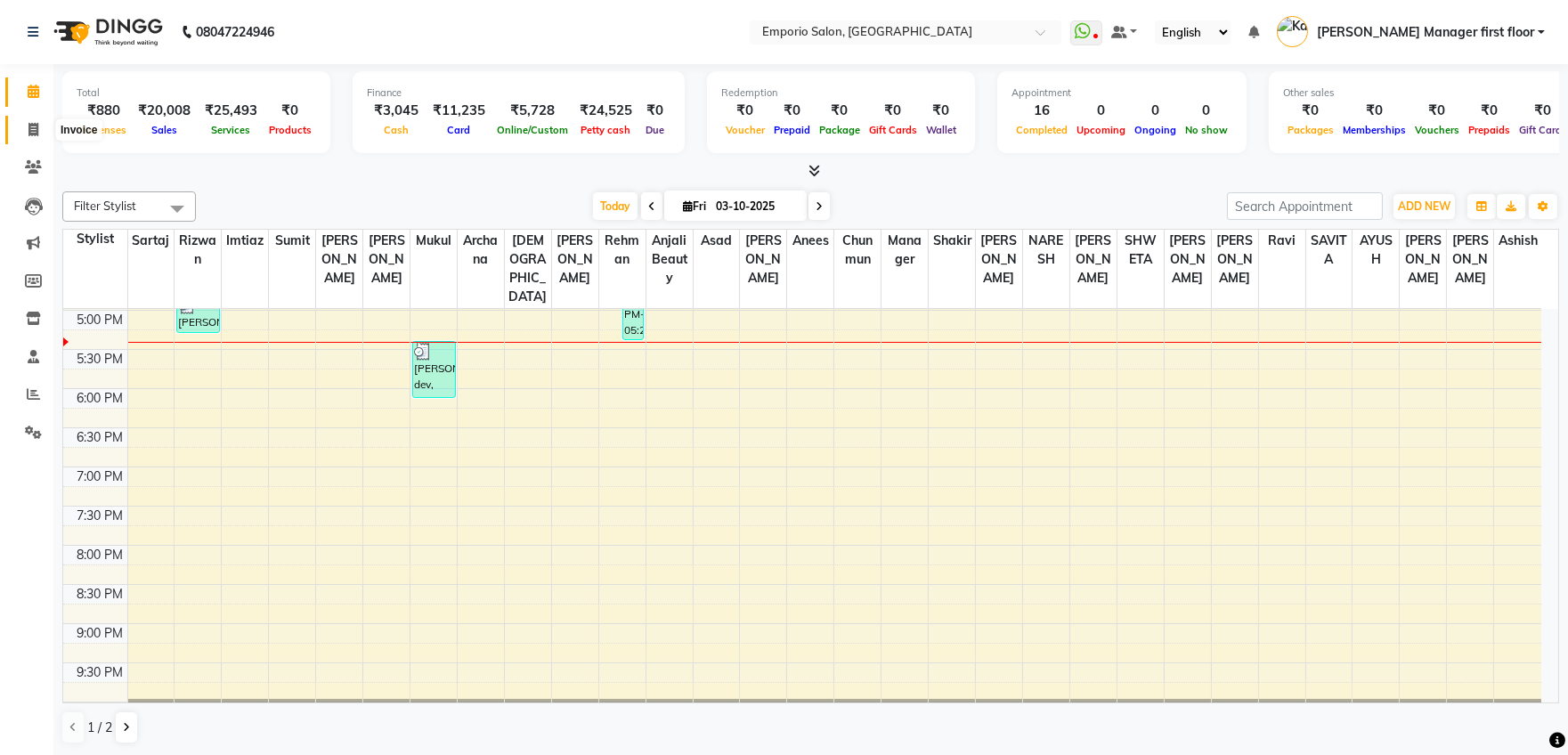
click at [32, 128] on icon at bounding box center [33, 130] width 10 height 14
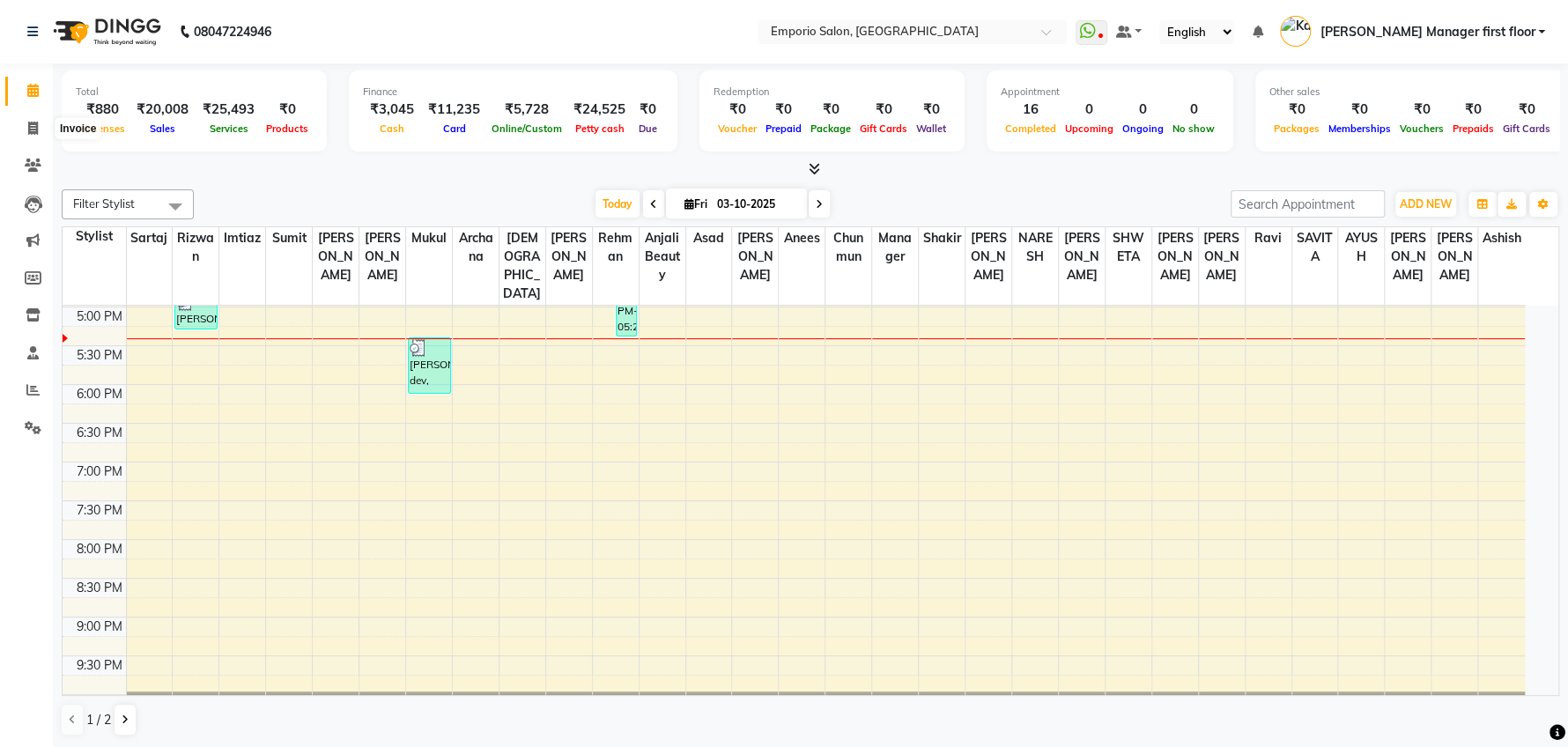
select select "6332"
select select "service"
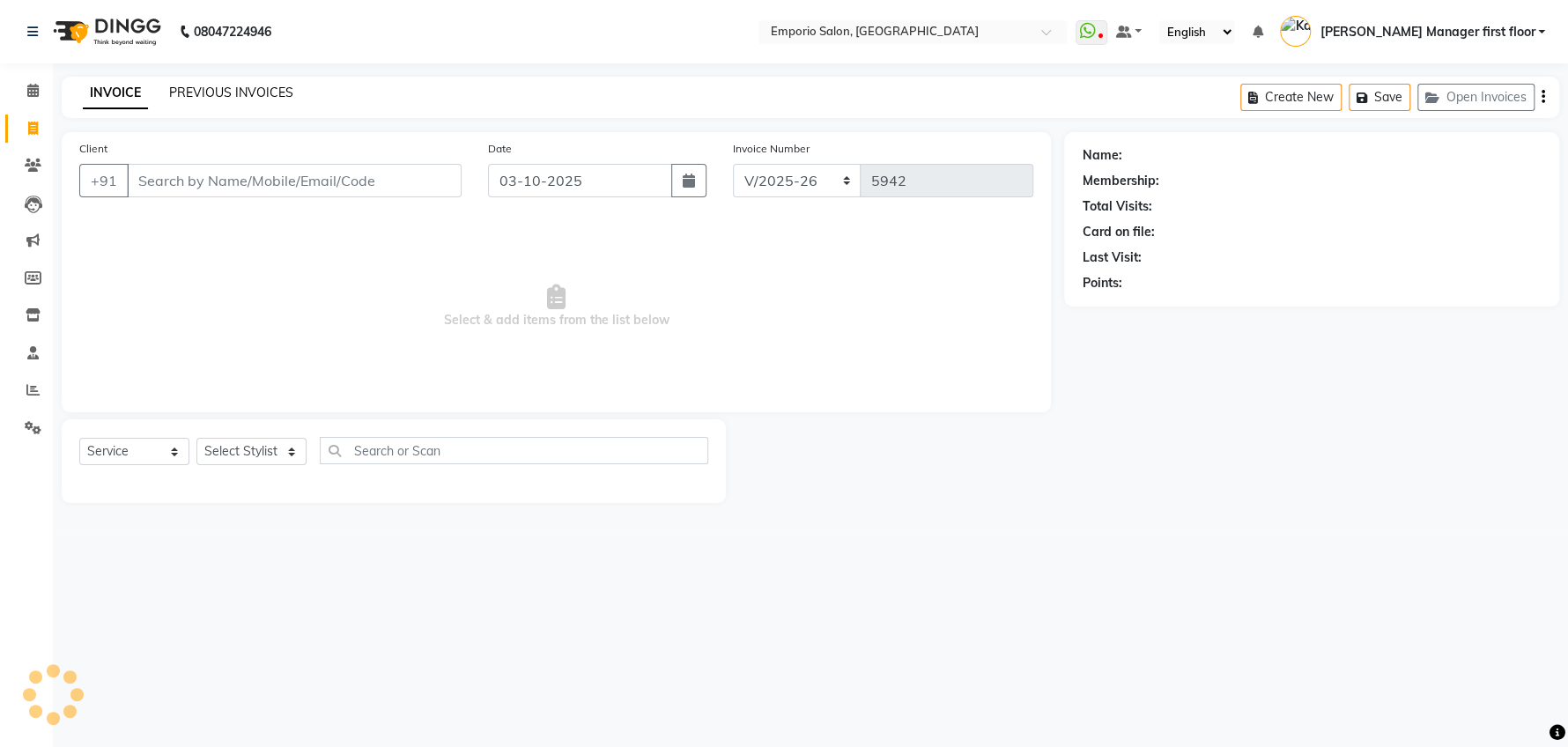
click at [243, 89] on link "PREVIOUS INVOICES" at bounding box center [231, 92] width 124 height 15
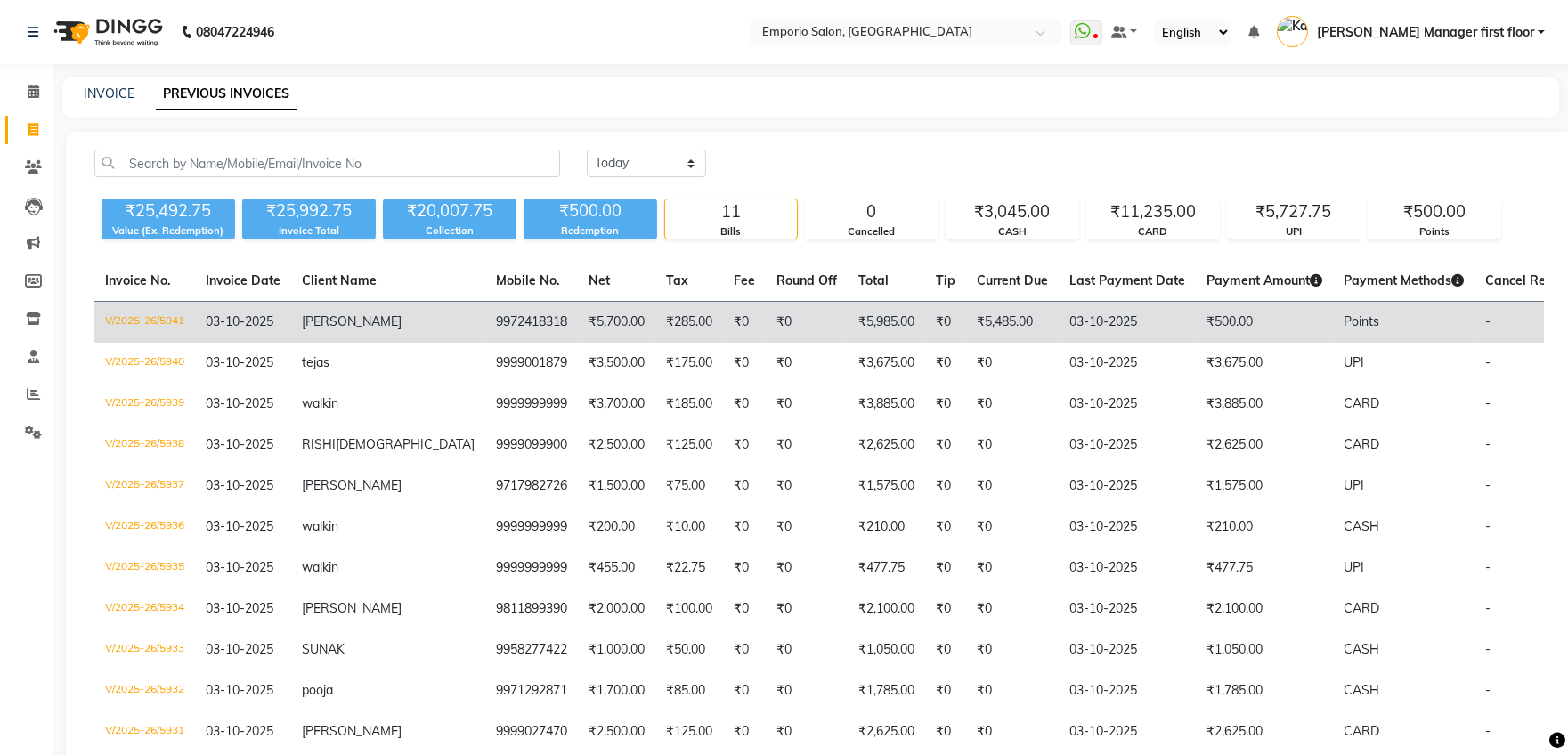
click at [1059, 321] on td "03-10-2025" at bounding box center [1127, 322] width 137 height 41
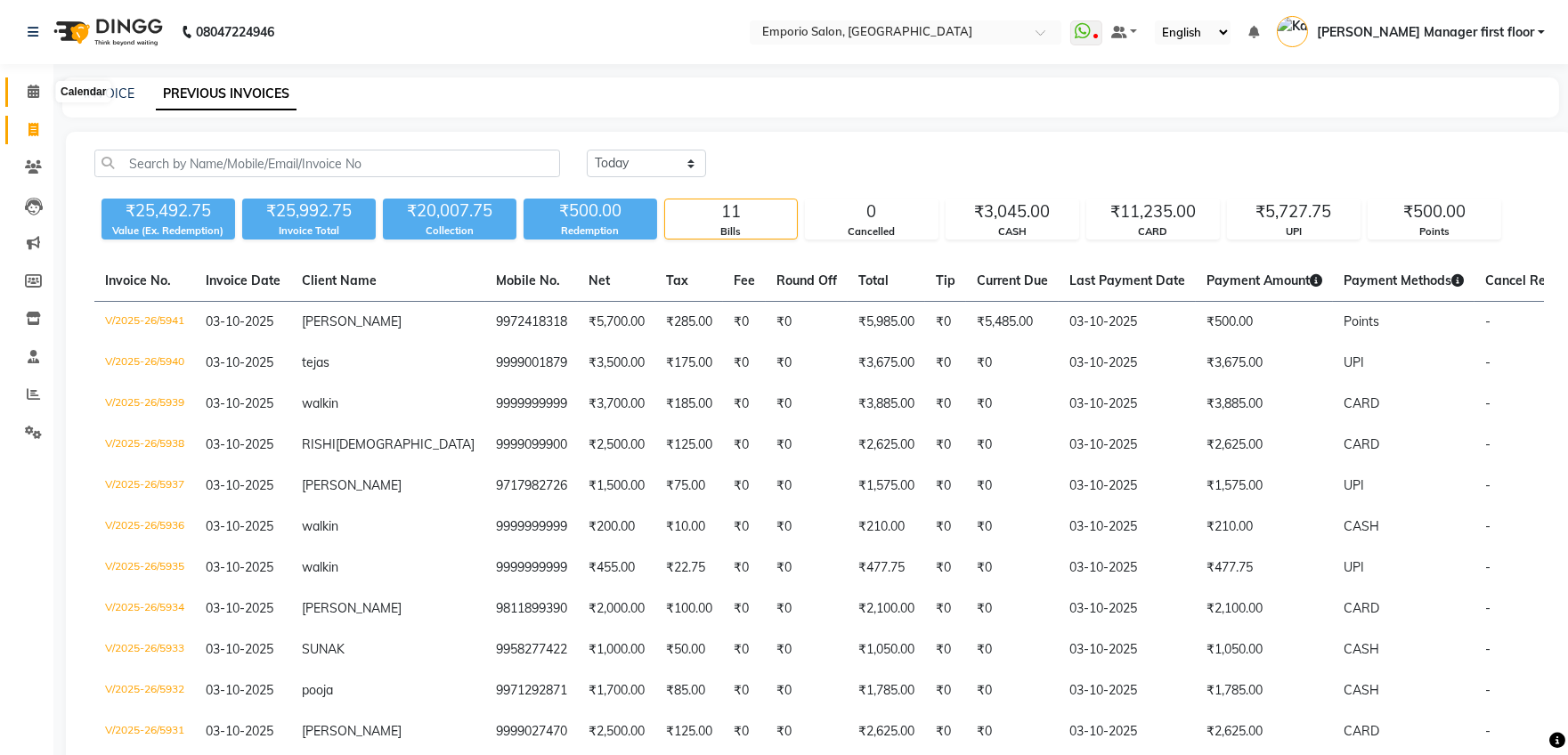
click at [28, 90] on icon at bounding box center [33, 91] width 12 height 14
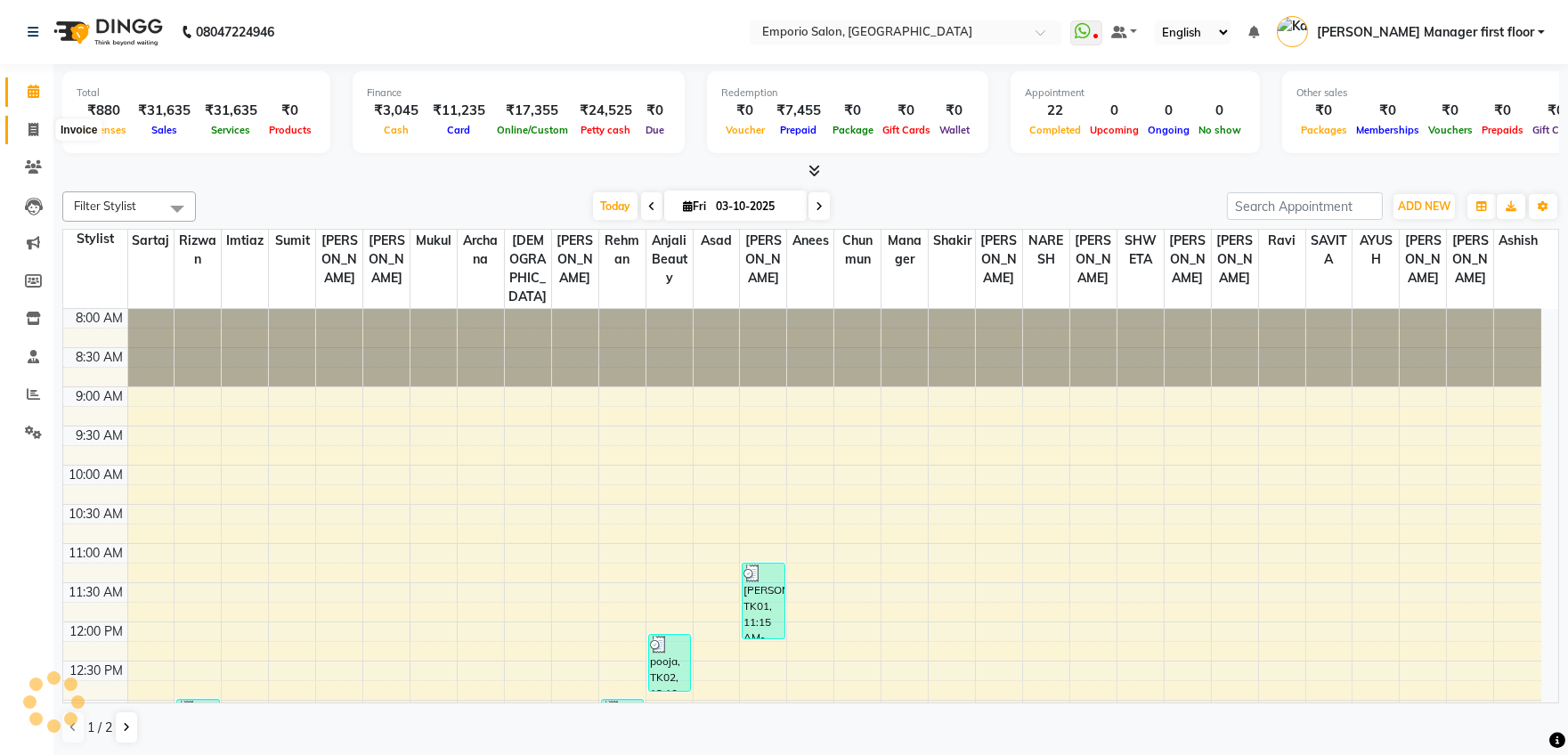
click at [34, 131] on icon at bounding box center [33, 130] width 10 height 14
select select "service"
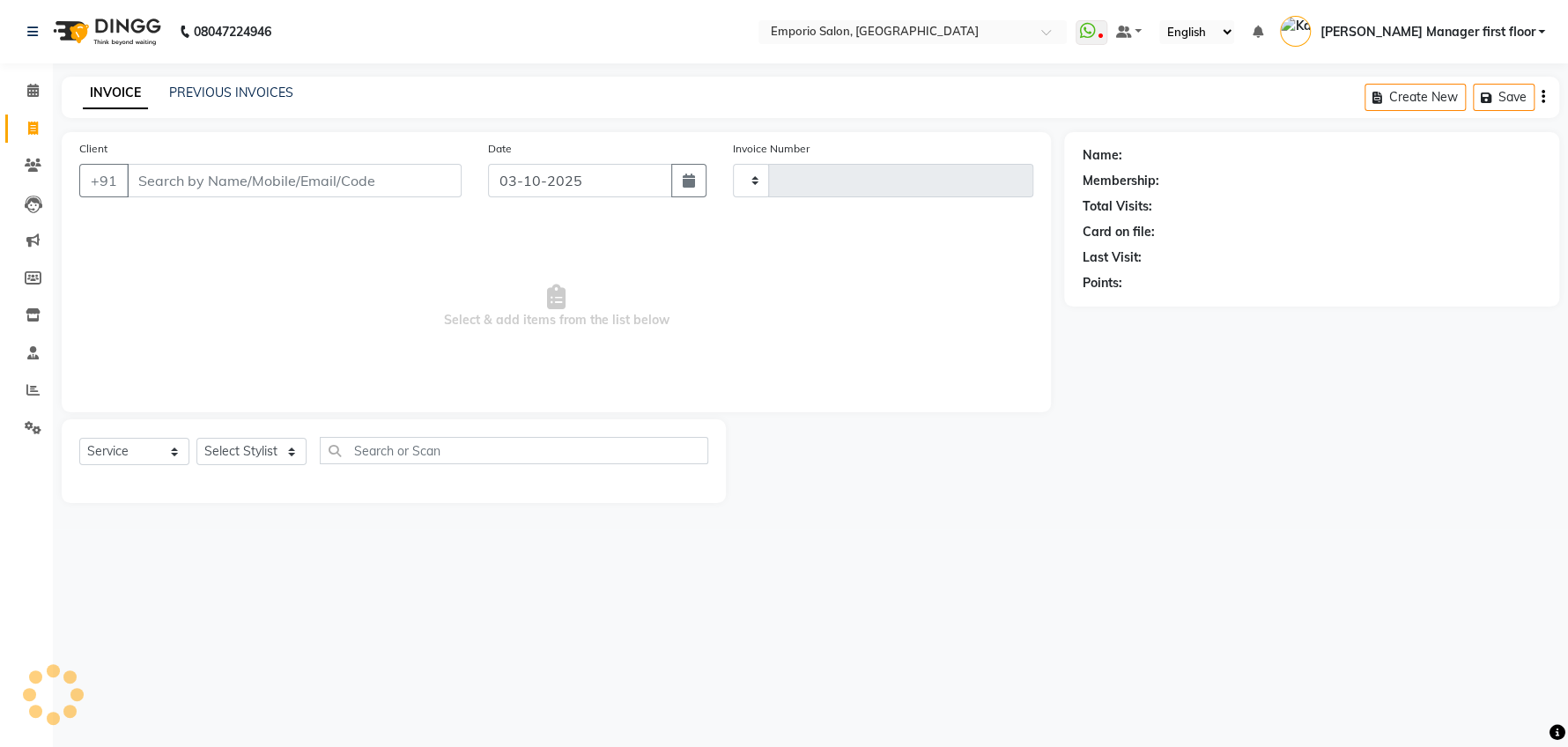
type input "5945"
select select "6332"
click at [241, 174] on input "Client" at bounding box center [294, 180] width 335 height 34
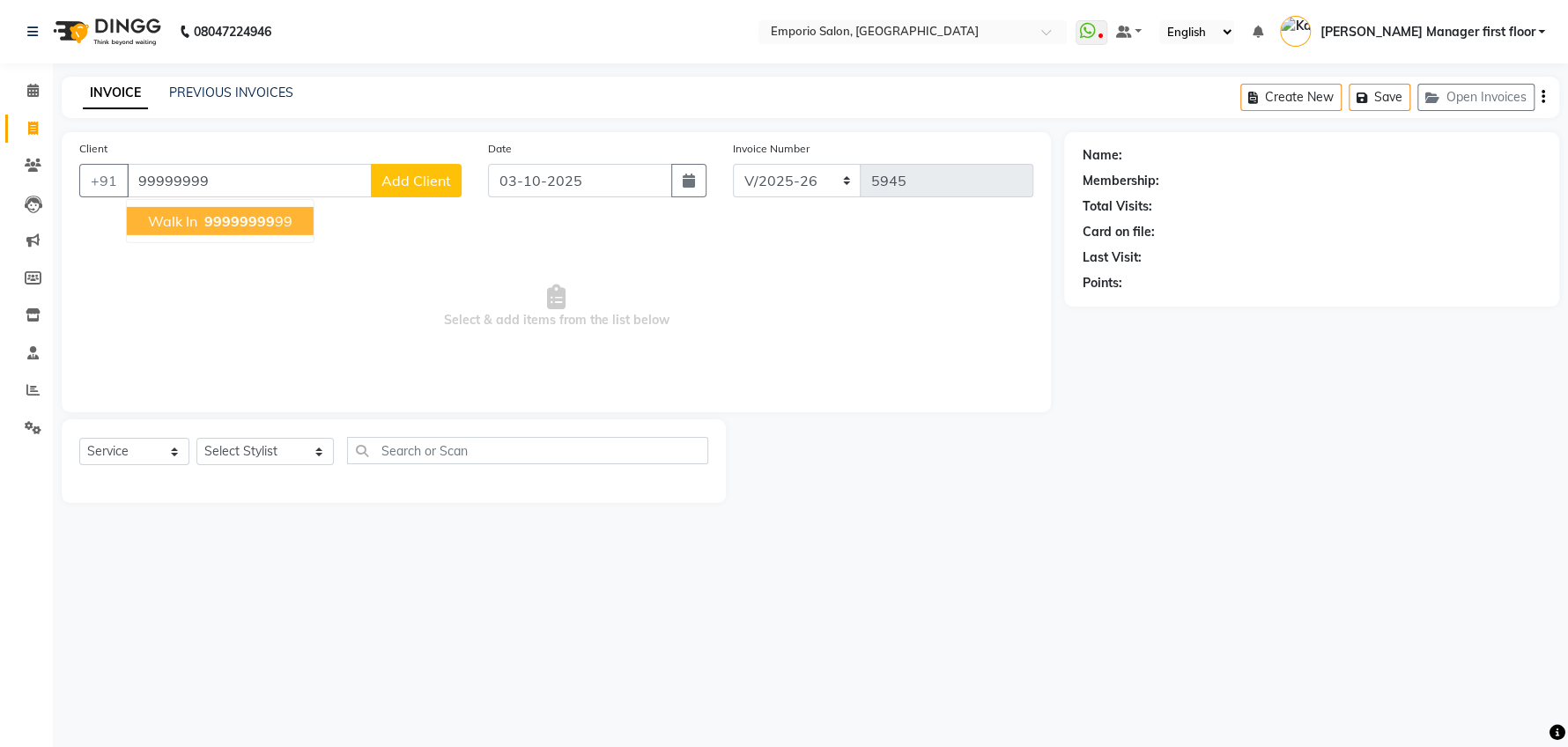
click at [293, 224] on button "walk in 99999999 99" at bounding box center [219, 220] width 187 height 28
type input "9999999999"
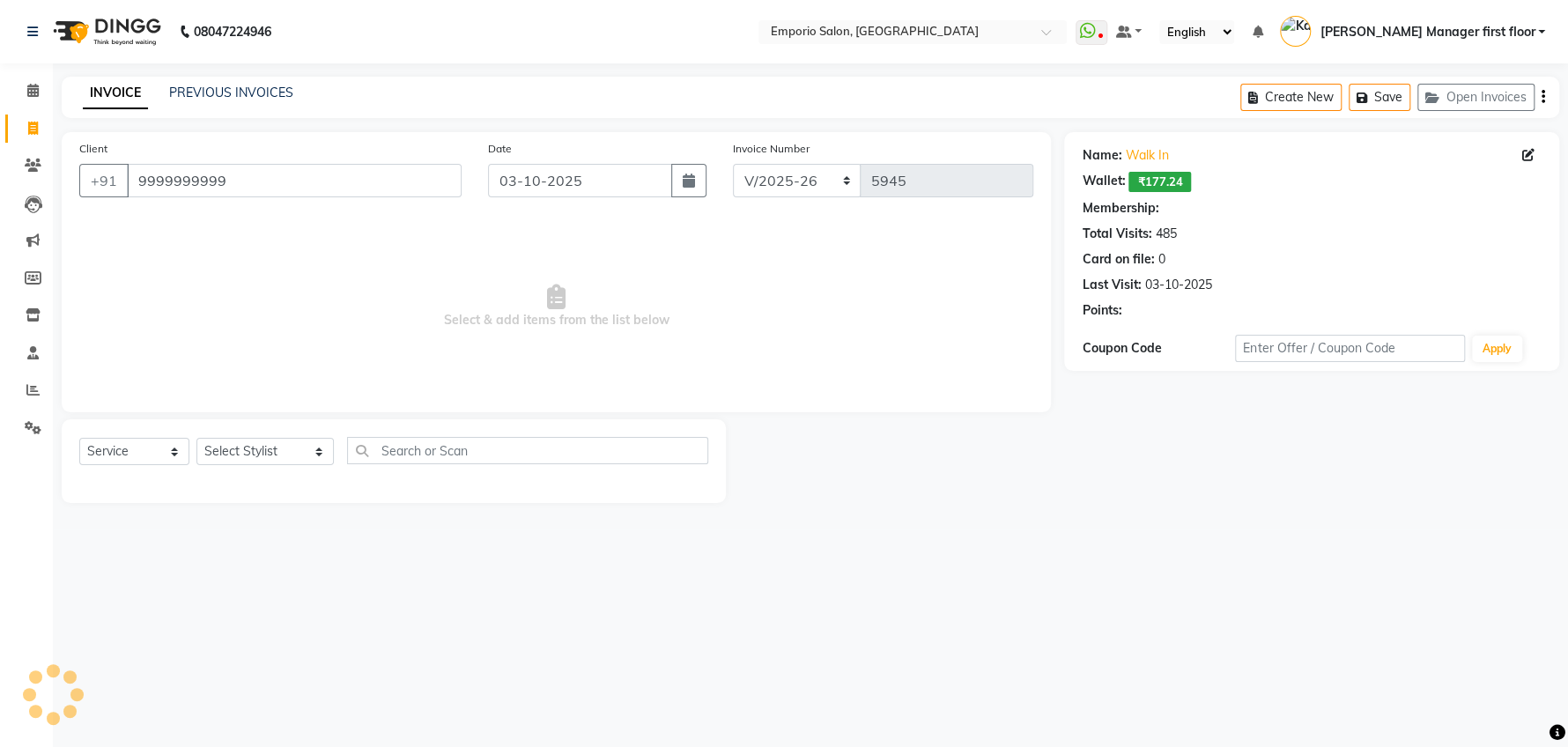
select select "1: Object"
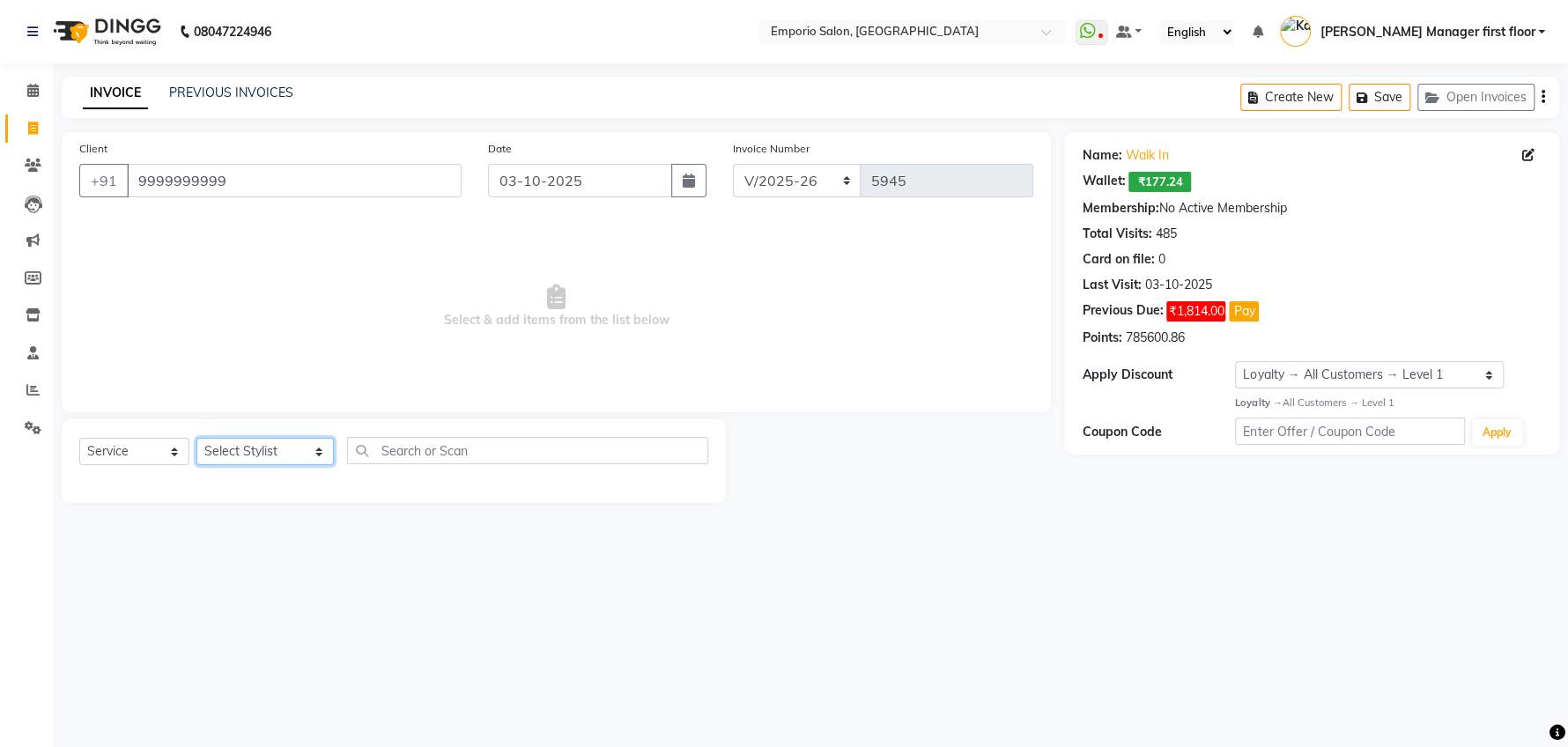
click at [292, 444] on select "Select Stylist [PERSON_NAME] beauty Archana [PERSON_NAME] [PERSON_NAME] [PERSON…" at bounding box center [265, 451] width 137 height 27
select select "58141"
click at [197, 438] on select "Select Stylist [PERSON_NAME] beauty Archana [PERSON_NAME] [PERSON_NAME] [PERSON…" at bounding box center [265, 451] width 137 height 27
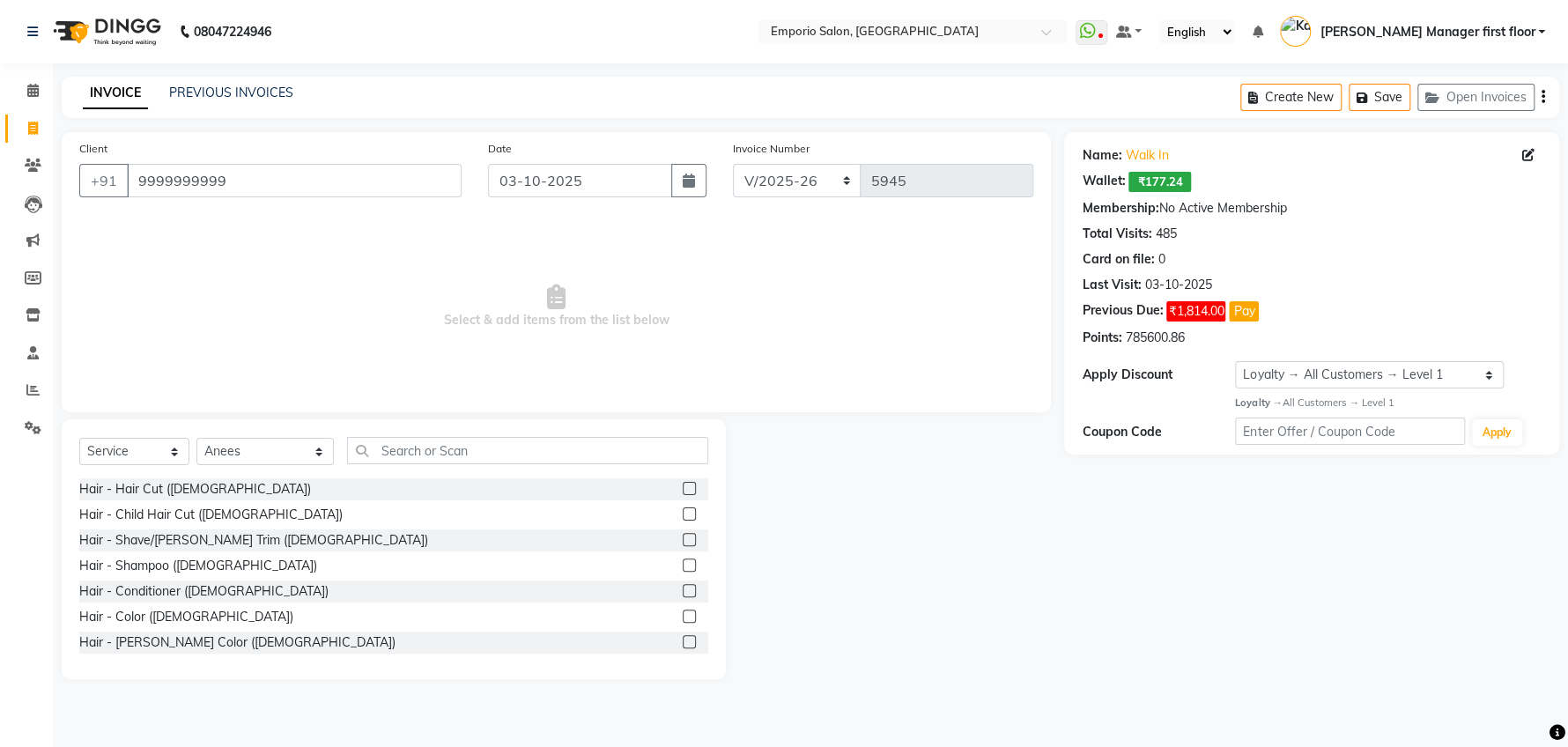
click at [683, 486] on label at bounding box center [689, 488] width 14 height 14
click at [683, 486] on input "checkbox" at bounding box center [688, 489] width 12 height 12
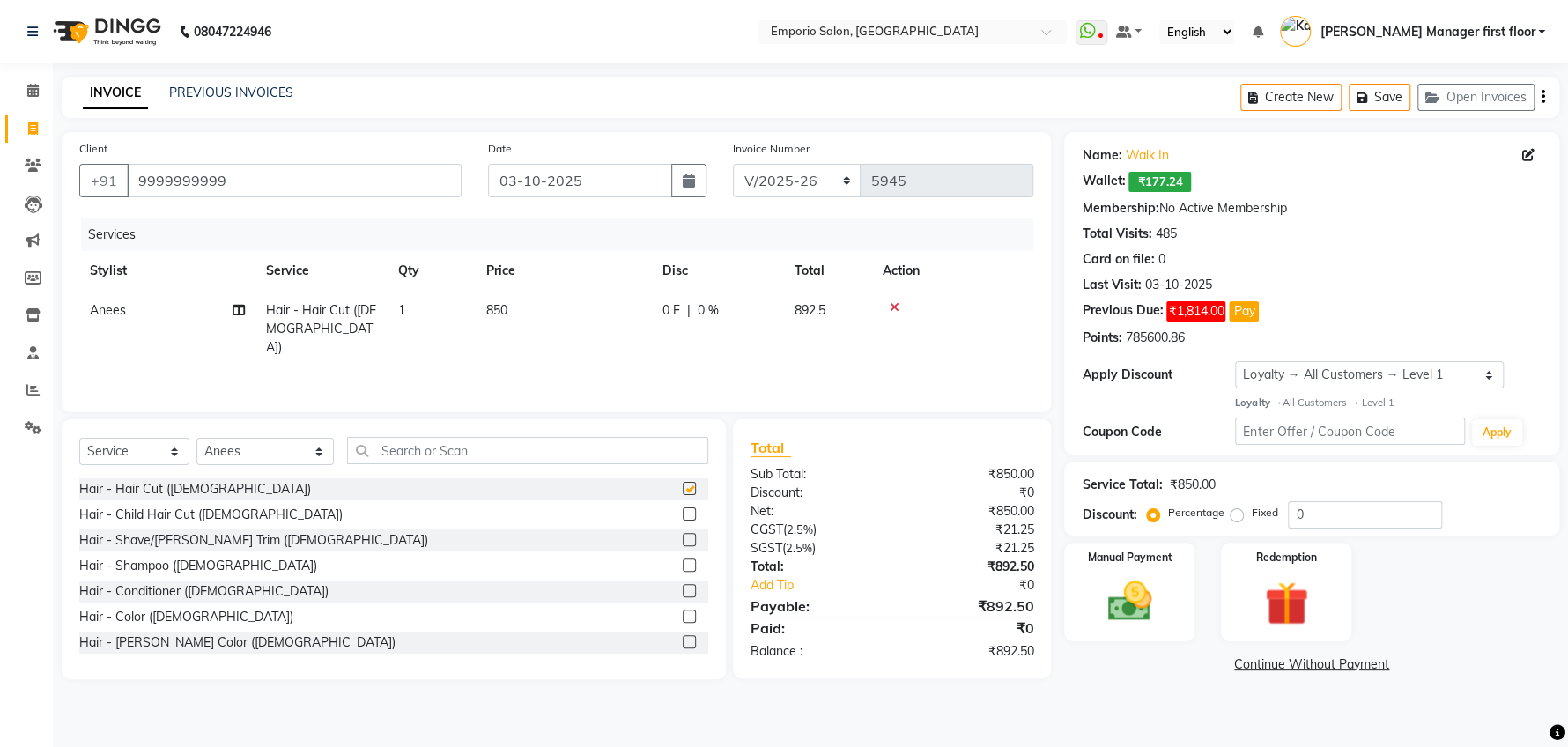
checkbox input "false"
click at [514, 306] on td "850" at bounding box center [564, 328] width 177 height 76
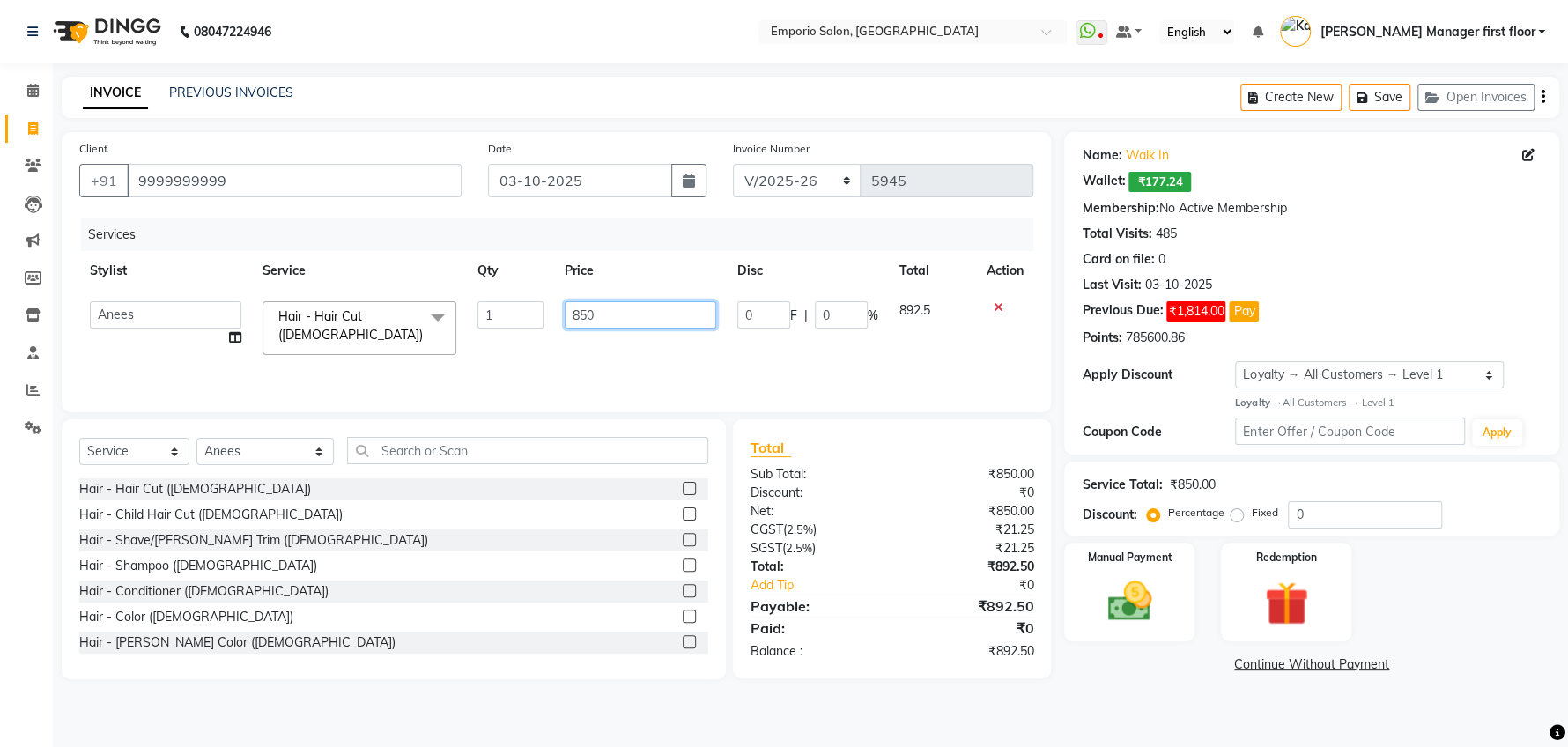
click at [598, 321] on input "850" at bounding box center [640, 315] width 151 height 27
type input "8"
type input "1000"
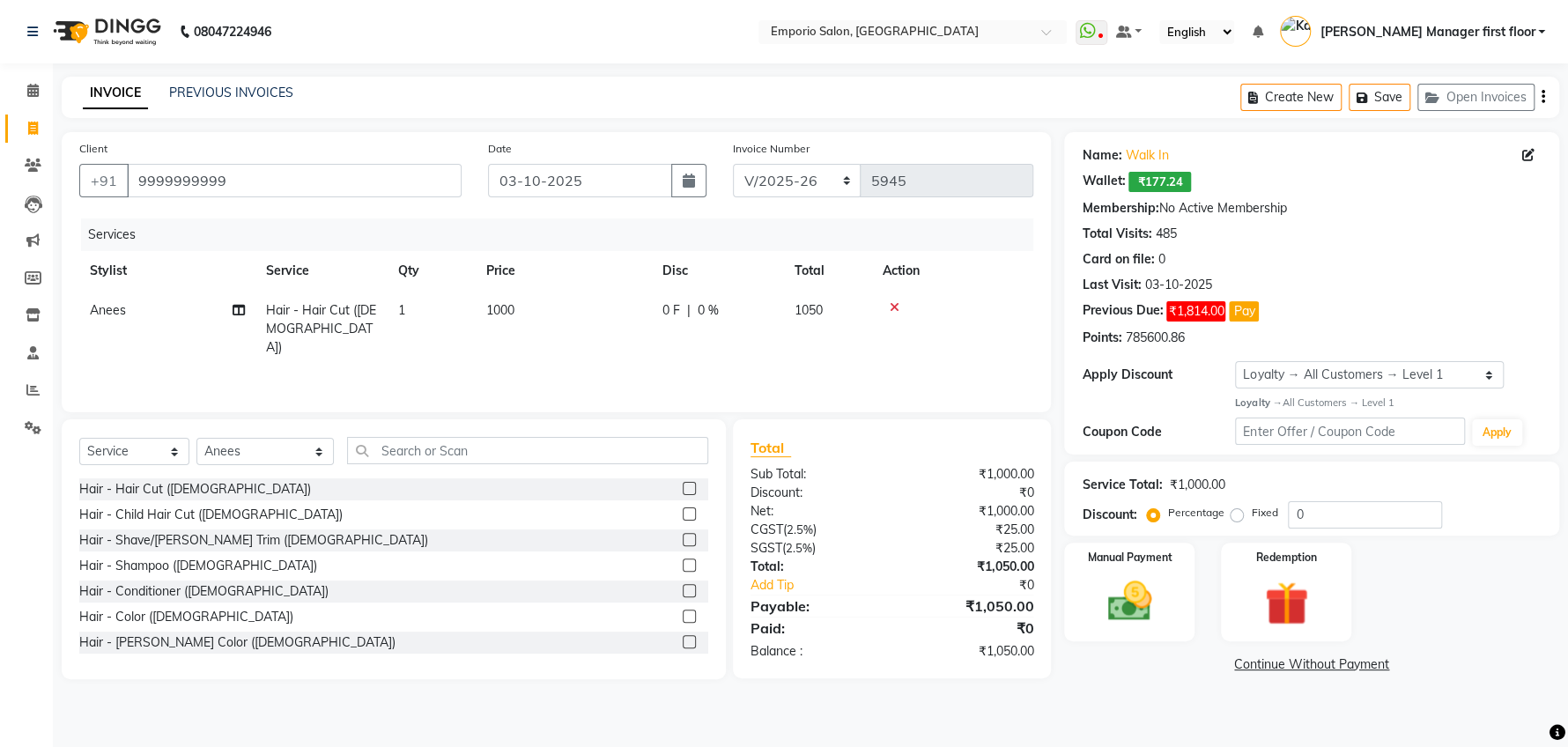
click at [642, 343] on td "1000" at bounding box center [564, 328] width 177 height 76
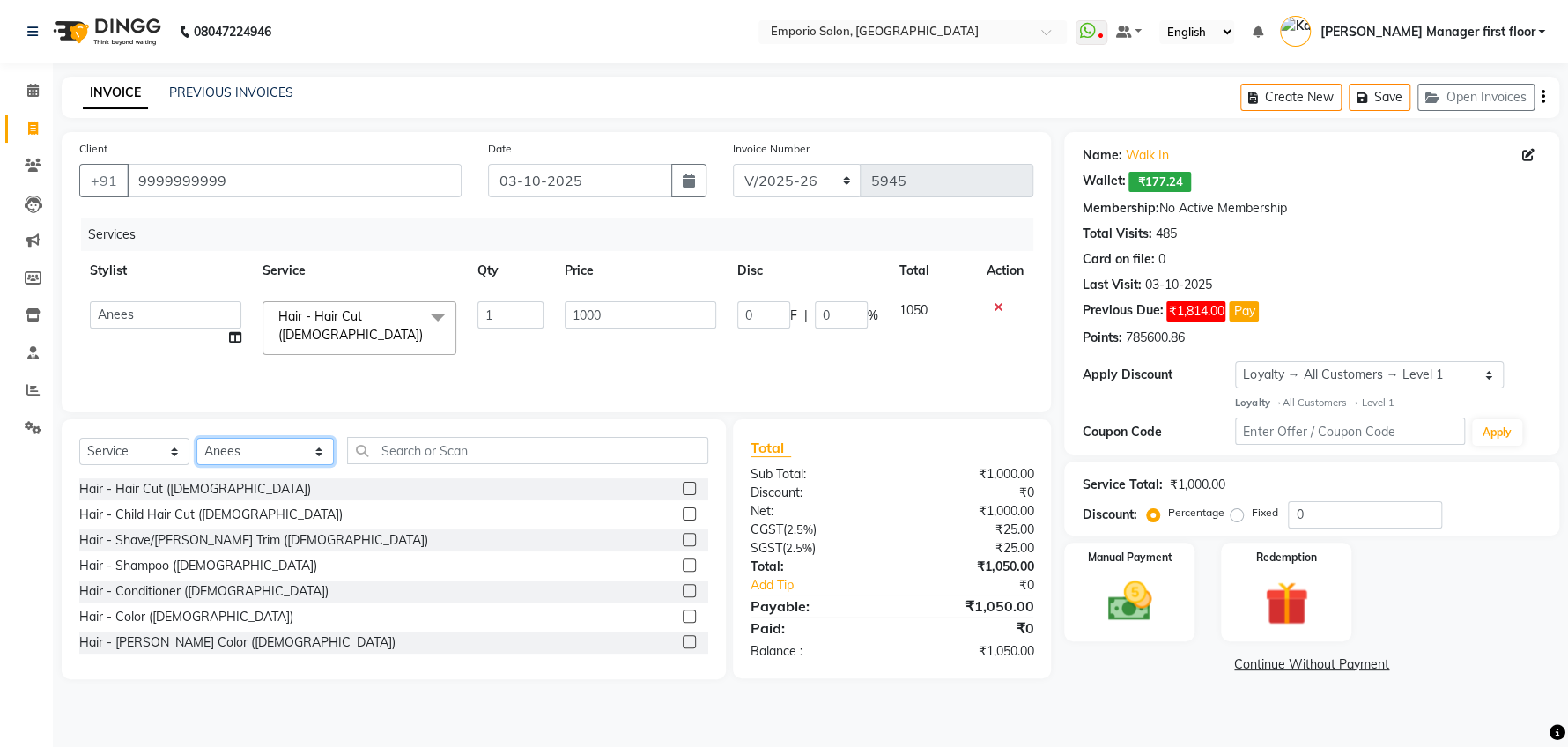
click at [292, 455] on select "Select Stylist [PERSON_NAME] beauty Archana [PERSON_NAME] [PERSON_NAME] [PERSON…" at bounding box center [265, 451] width 137 height 27
select select "47514"
click at [197, 438] on select "Select Stylist Anees Anjali beauty Archana Asad ashish AYUSH chunmun Imtiaz Ish…" at bounding box center [265, 451] width 137 height 27
click at [683, 486] on label at bounding box center [689, 488] width 14 height 14
click at [683, 486] on input "checkbox" at bounding box center [688, 489] width 12 height 12
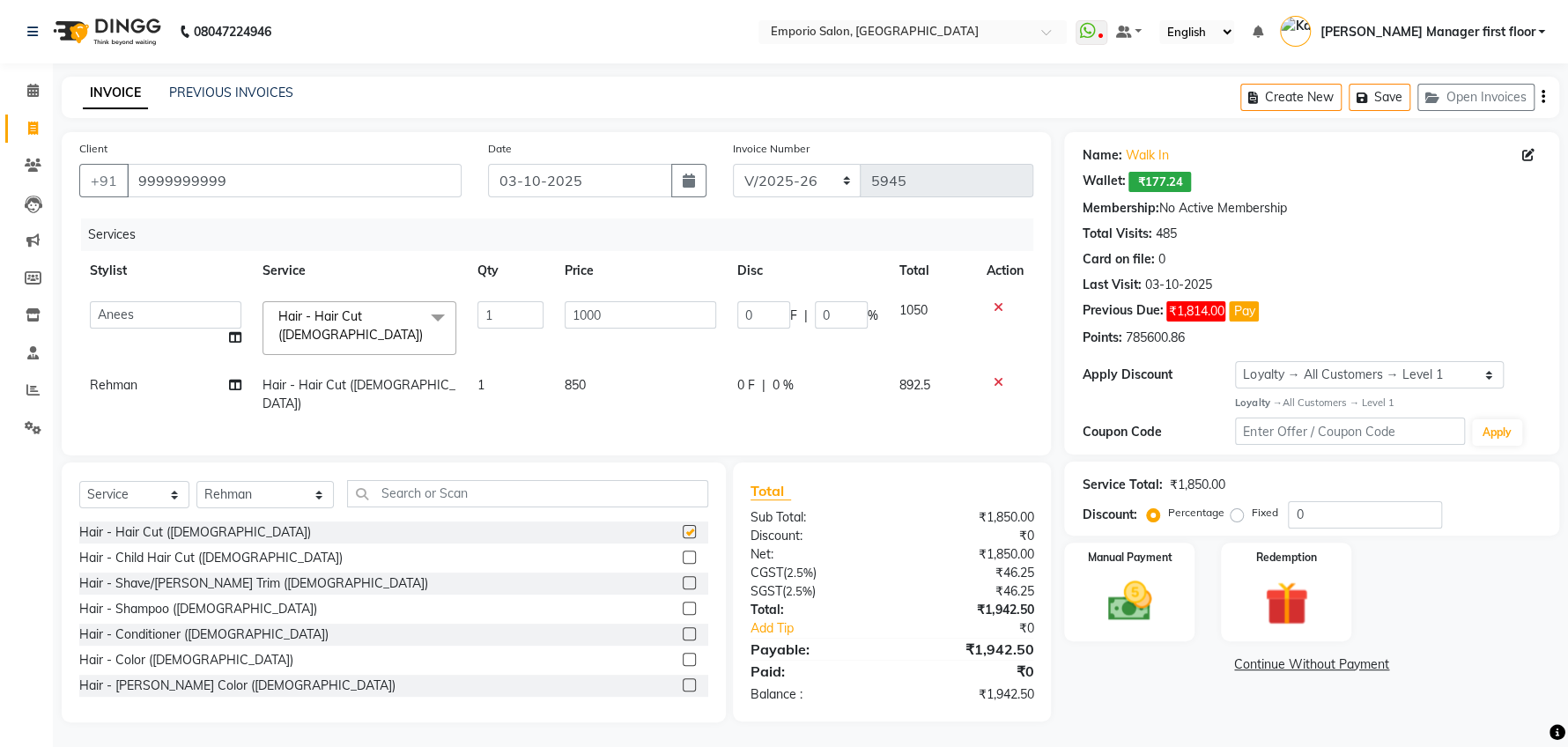
checkbox input "false"
click at [642, 367] on td "850" at bounding box center [641, 395] width 173 height 58
select select "47514"
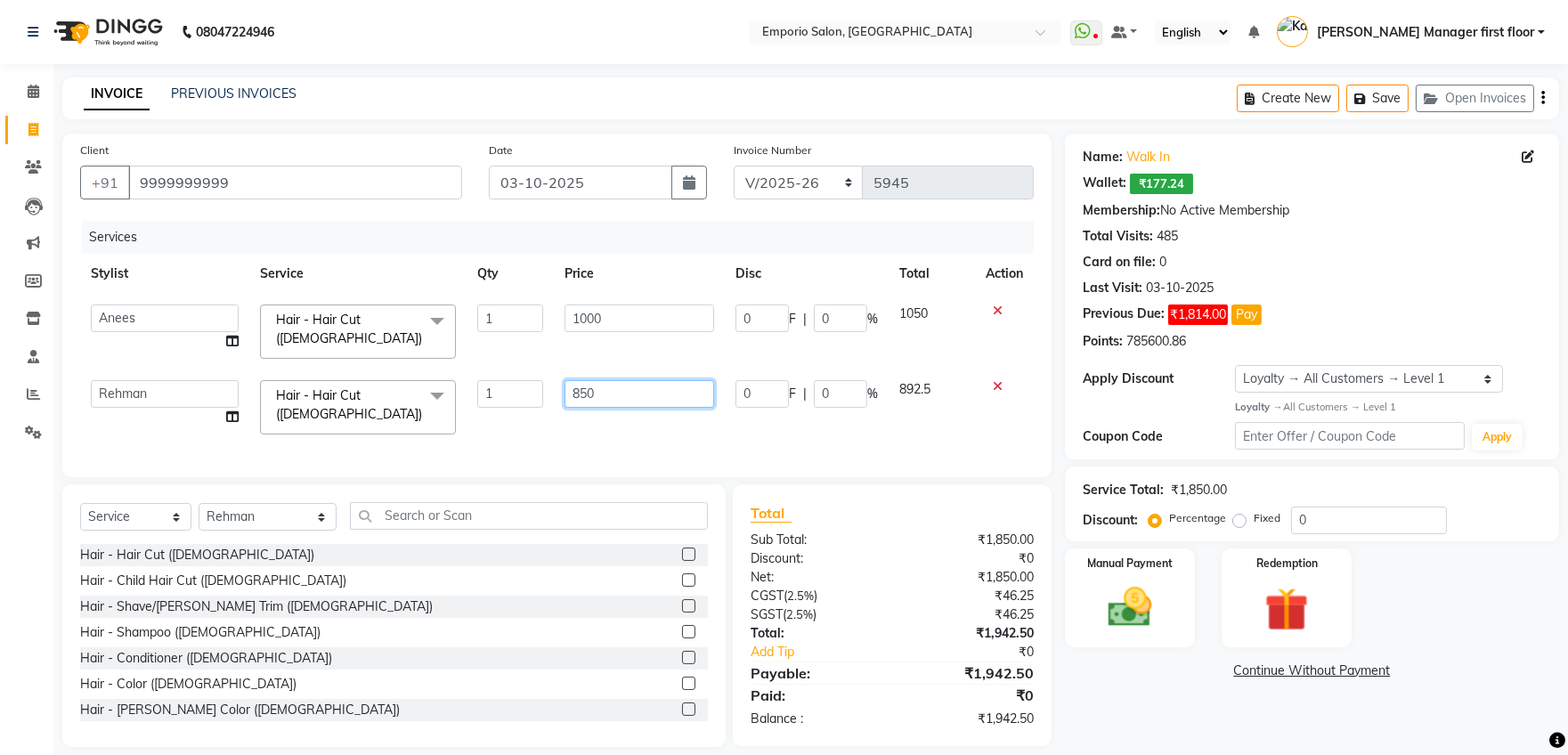
click at [654, 386] on input "850" at bounding box center [639, 394] width 150 height 28
type input "8"
type input "1000"
click at [675, 606] on div "Hair - Hair Cut (Male) Hair - Child Hair Cut (Male) Hair - Shave/Beard Trim (Ma…" at bounding box center [397, 633] width 635 height 178
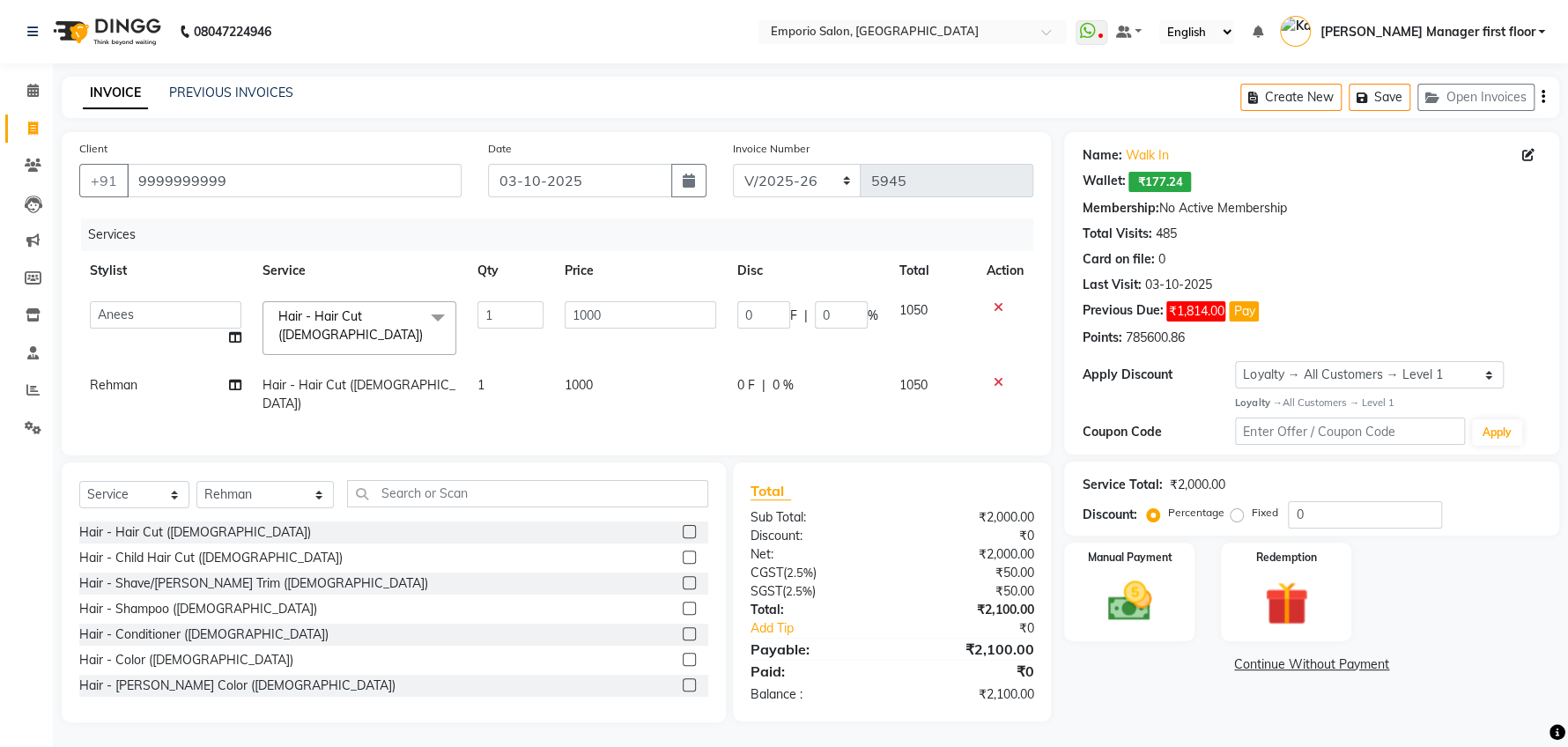
click at [683, 576] on label at bounding box center [689, 582] width 14 height 14
click at [683, 578] on input "checkbox" at bounding box center [688, 583] width 12 height 12
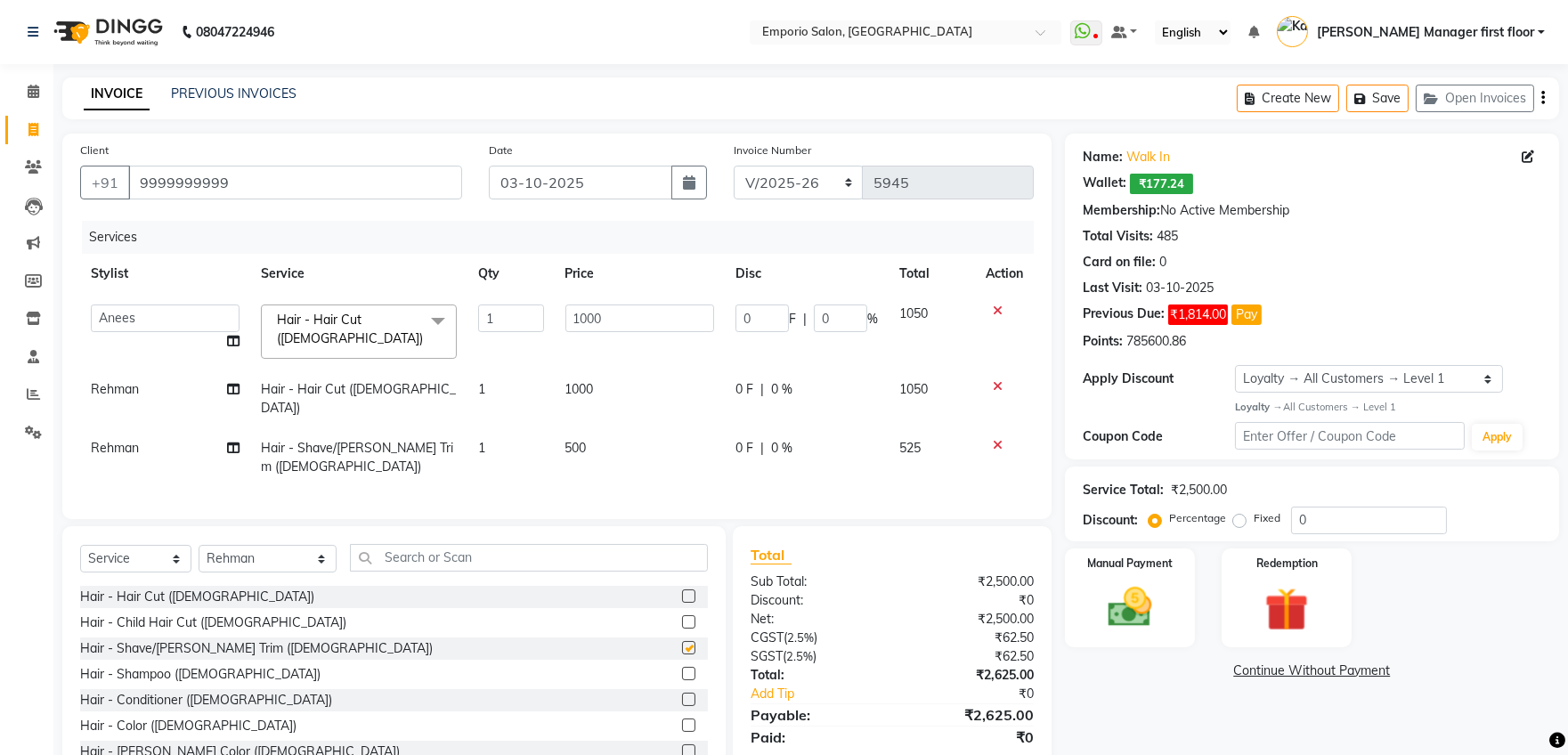
checkbox input "false"
click at [1128, 605] on img at bounding box center [1129, 607] width 74 height 52
click at [1243, 671] on span "CASH" at bounding box center [1247, 671] width 39 height 20
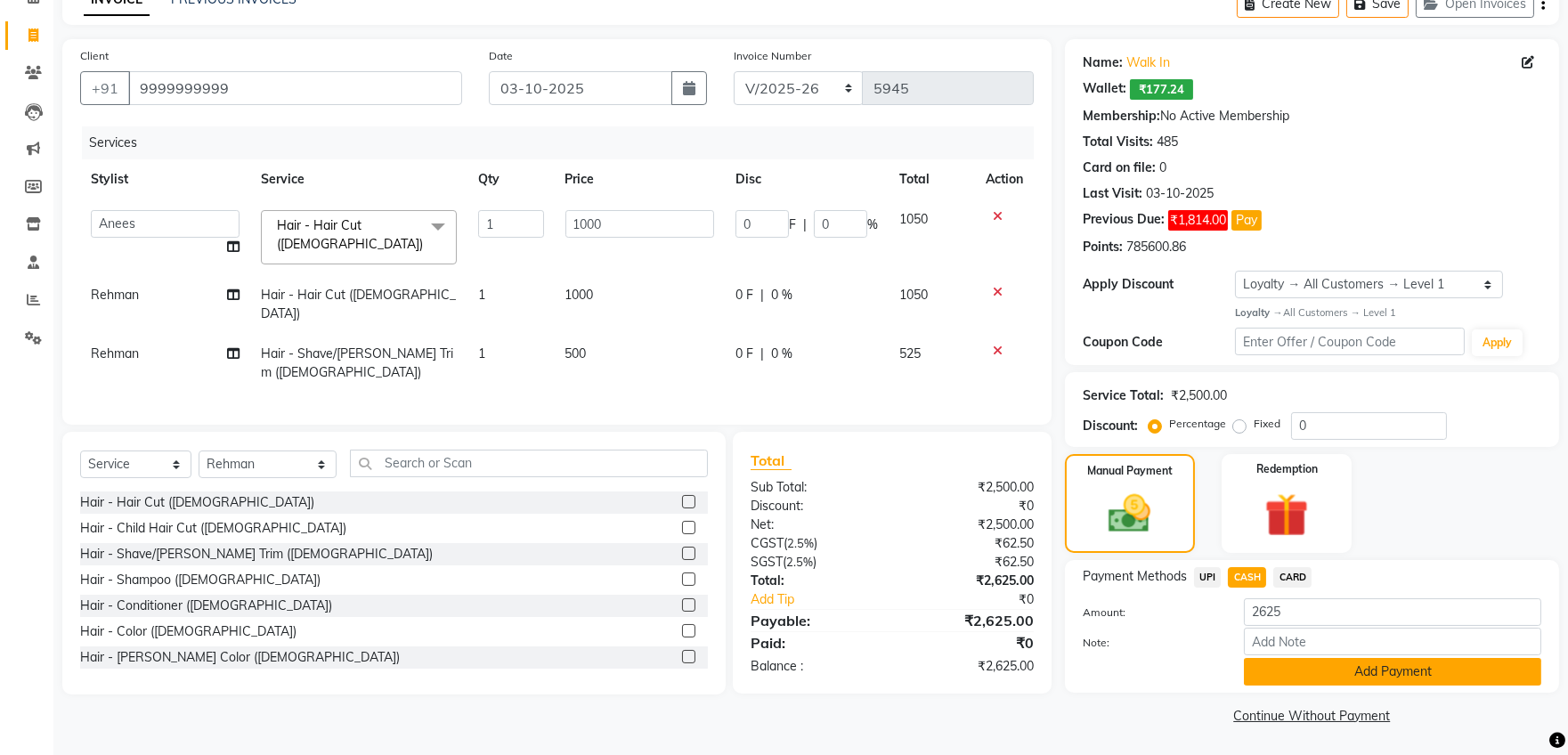
click at [1265, 673] on button "Add Payment" at bounding box center [1391, 671] width 297 height 28
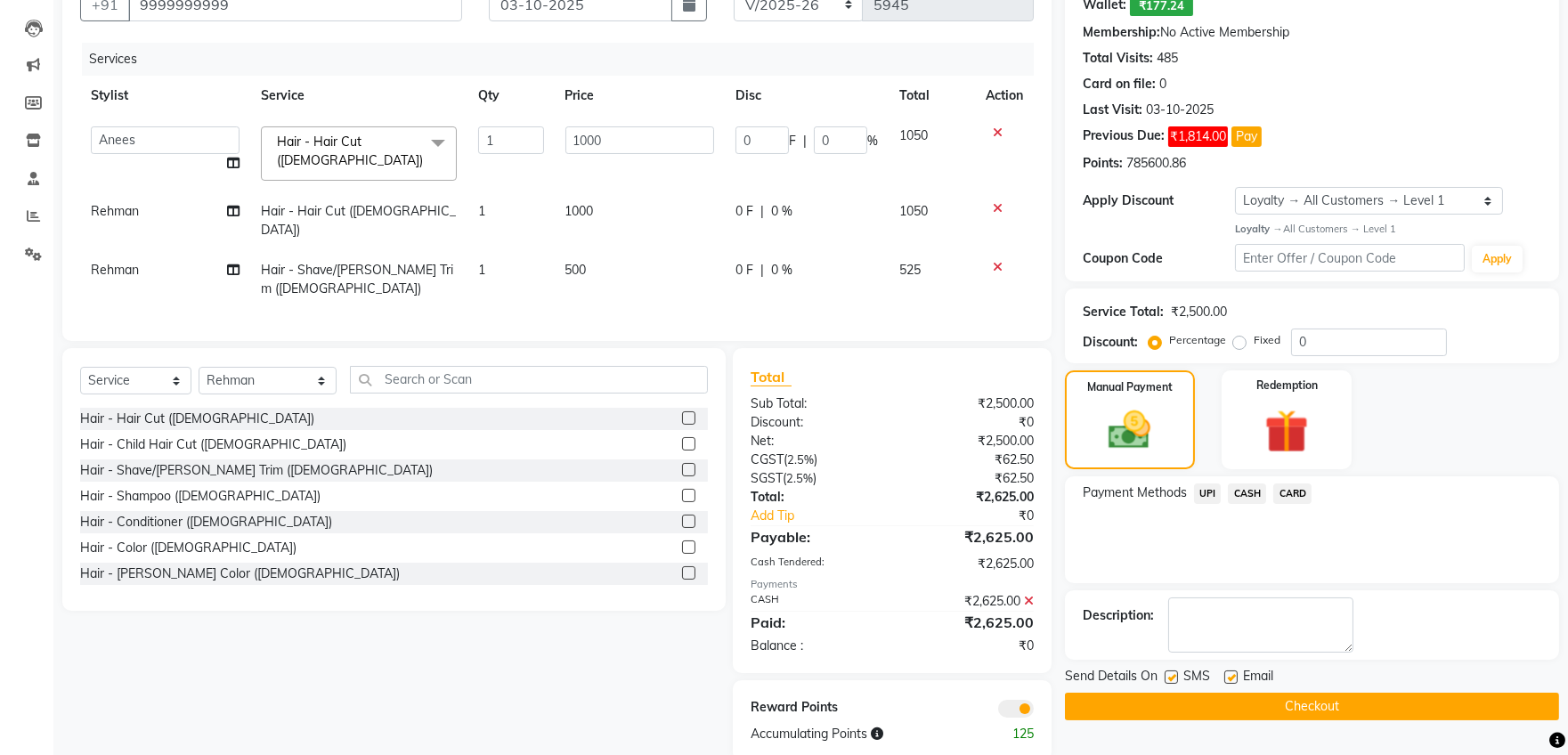
scroll to position [180, 0]
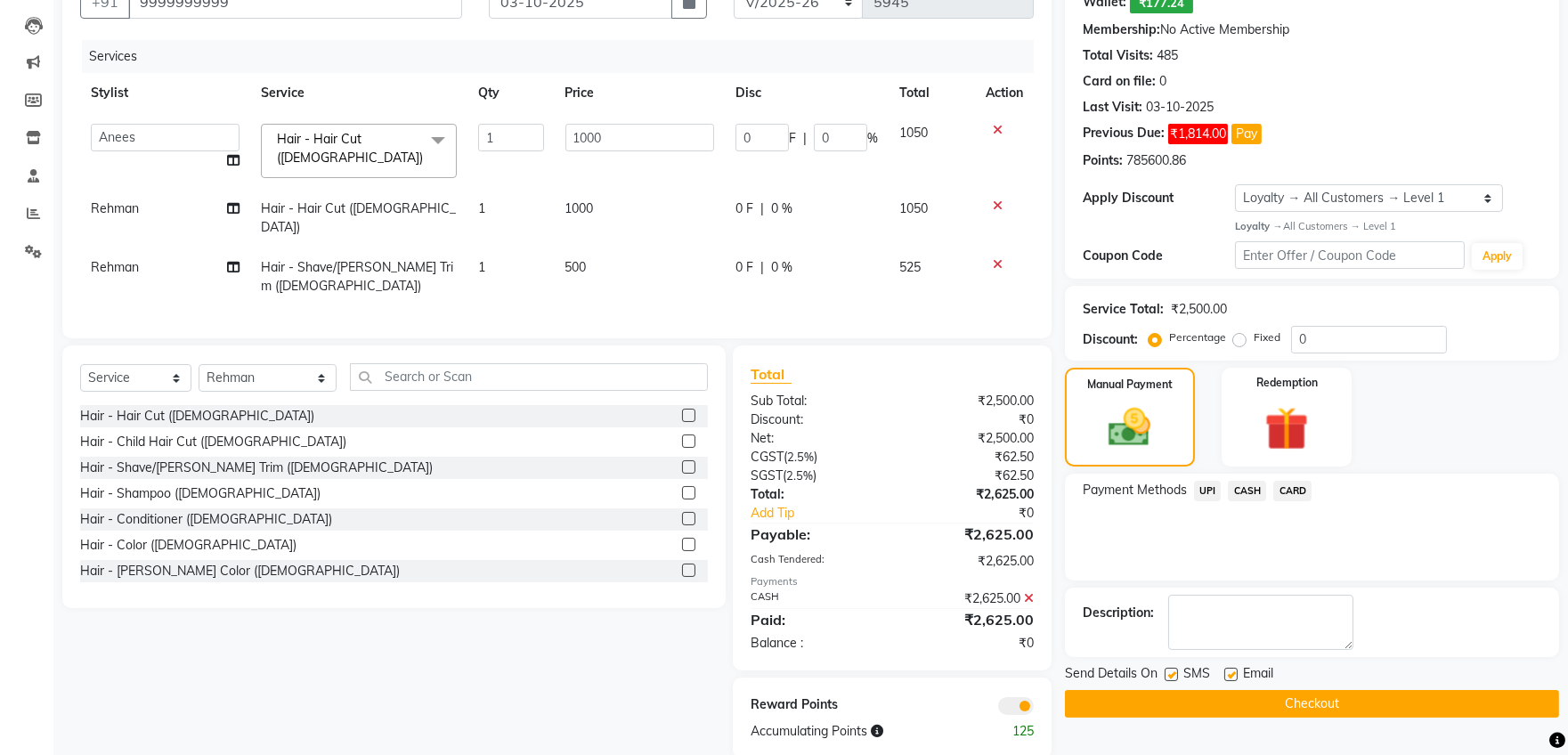
click at [1249, 708] on button "Checkout" at bounding box center [1311, 704] width 494 height 28
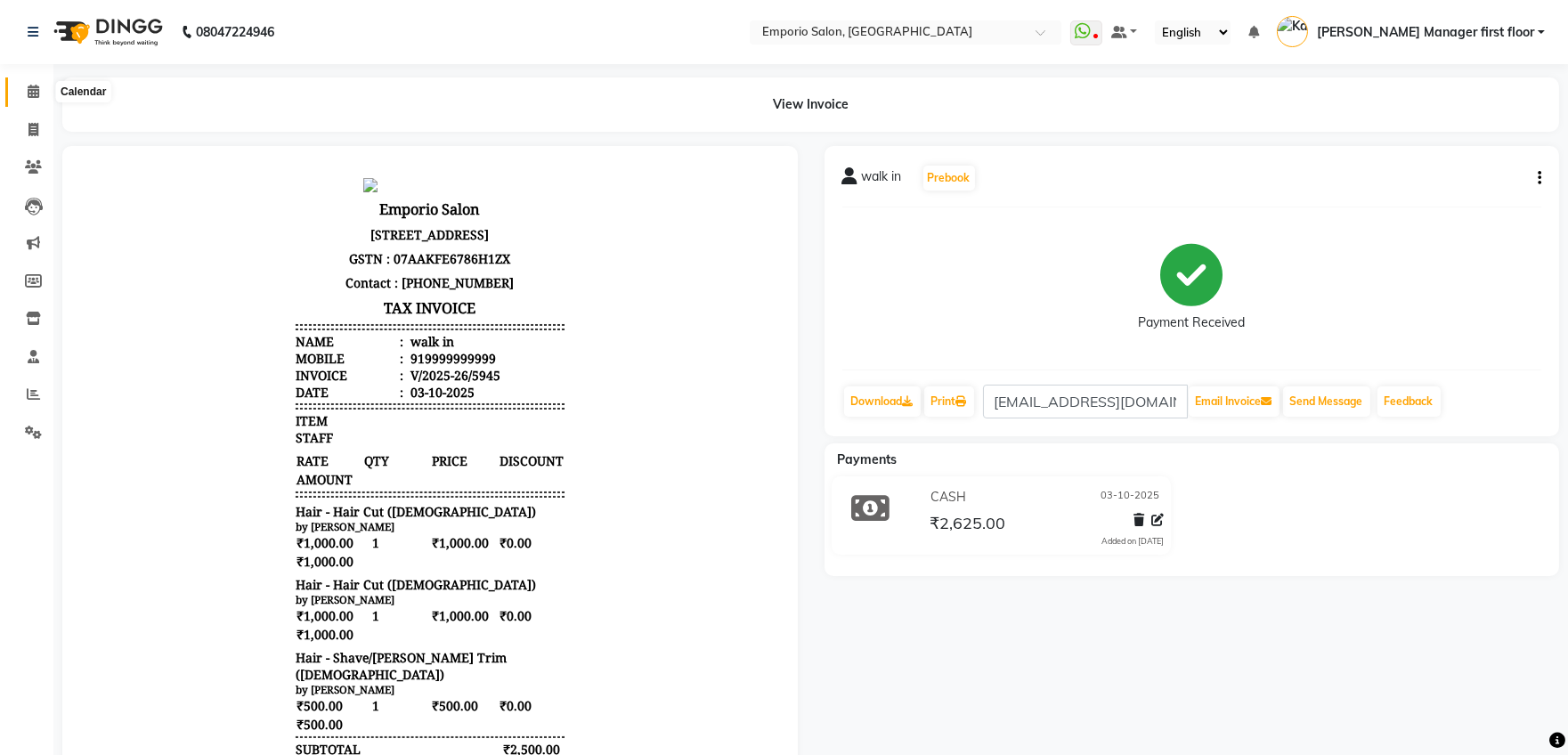
click at [33, 91] on icon at bounding box center [33, 91] width 12 height 14
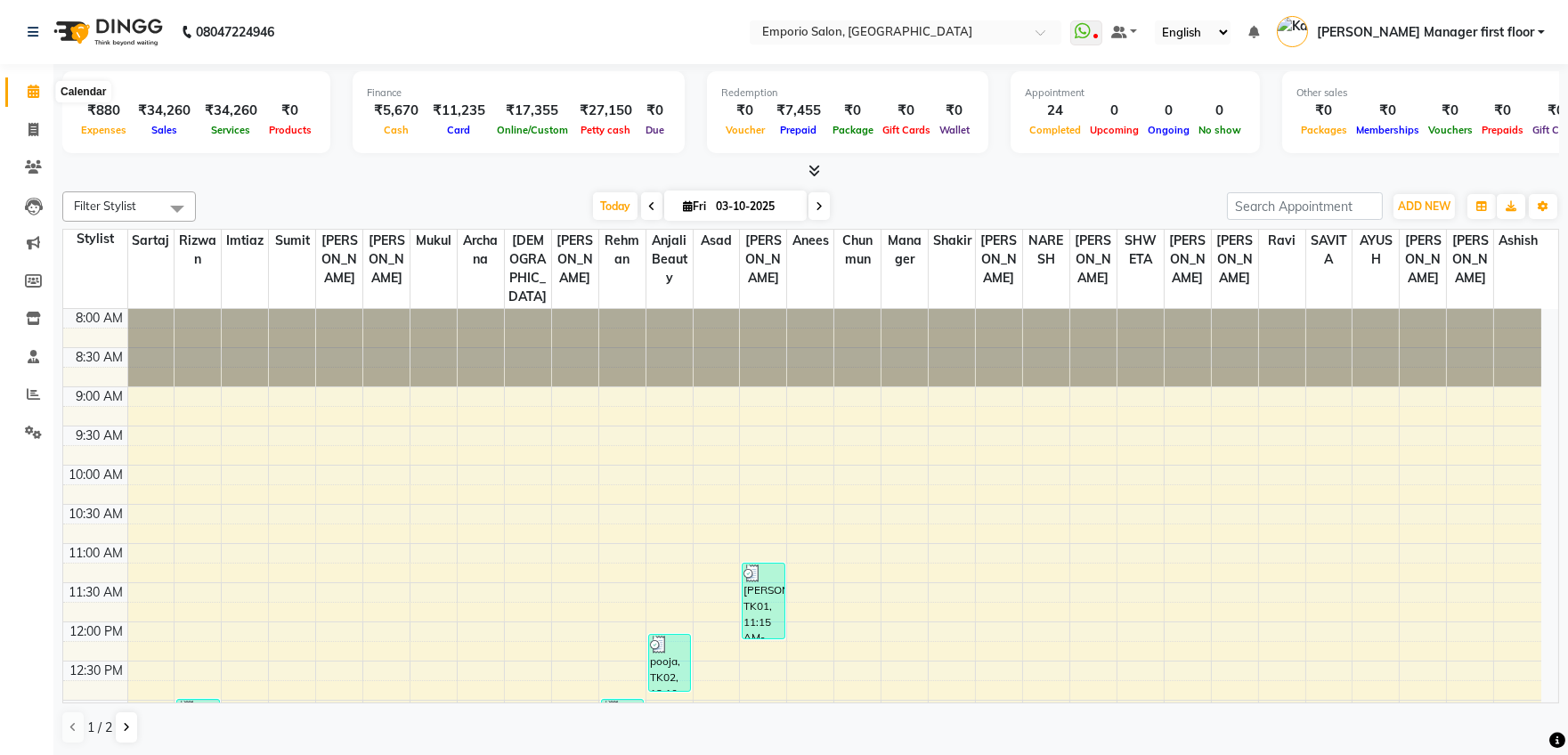
click at [35, 94] on icon at bounding box center [33, 91] width 12 height 14
click at [39, 123] on span at bounding box center [33, 131] width 31 height 20
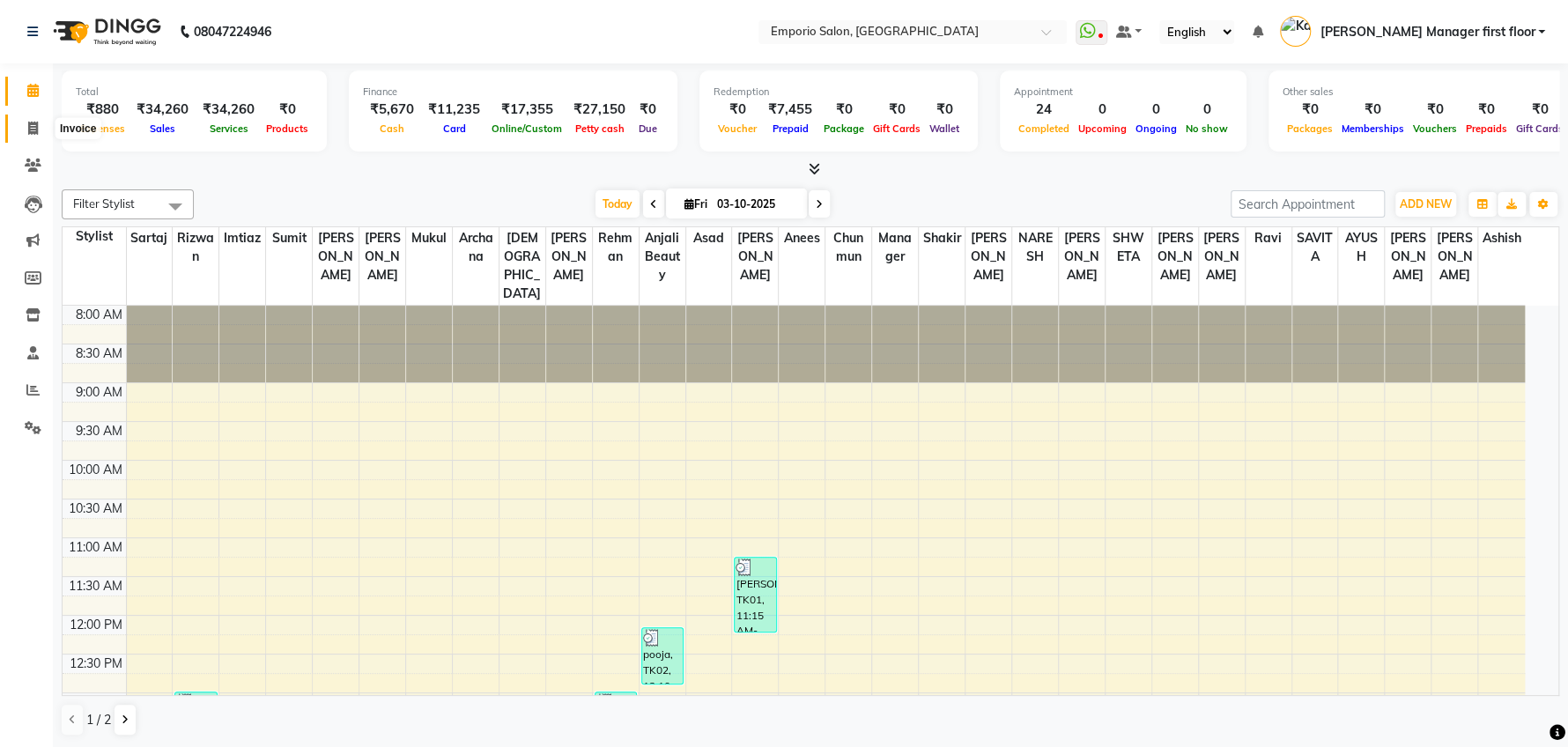
select select "6332"
select select "service"
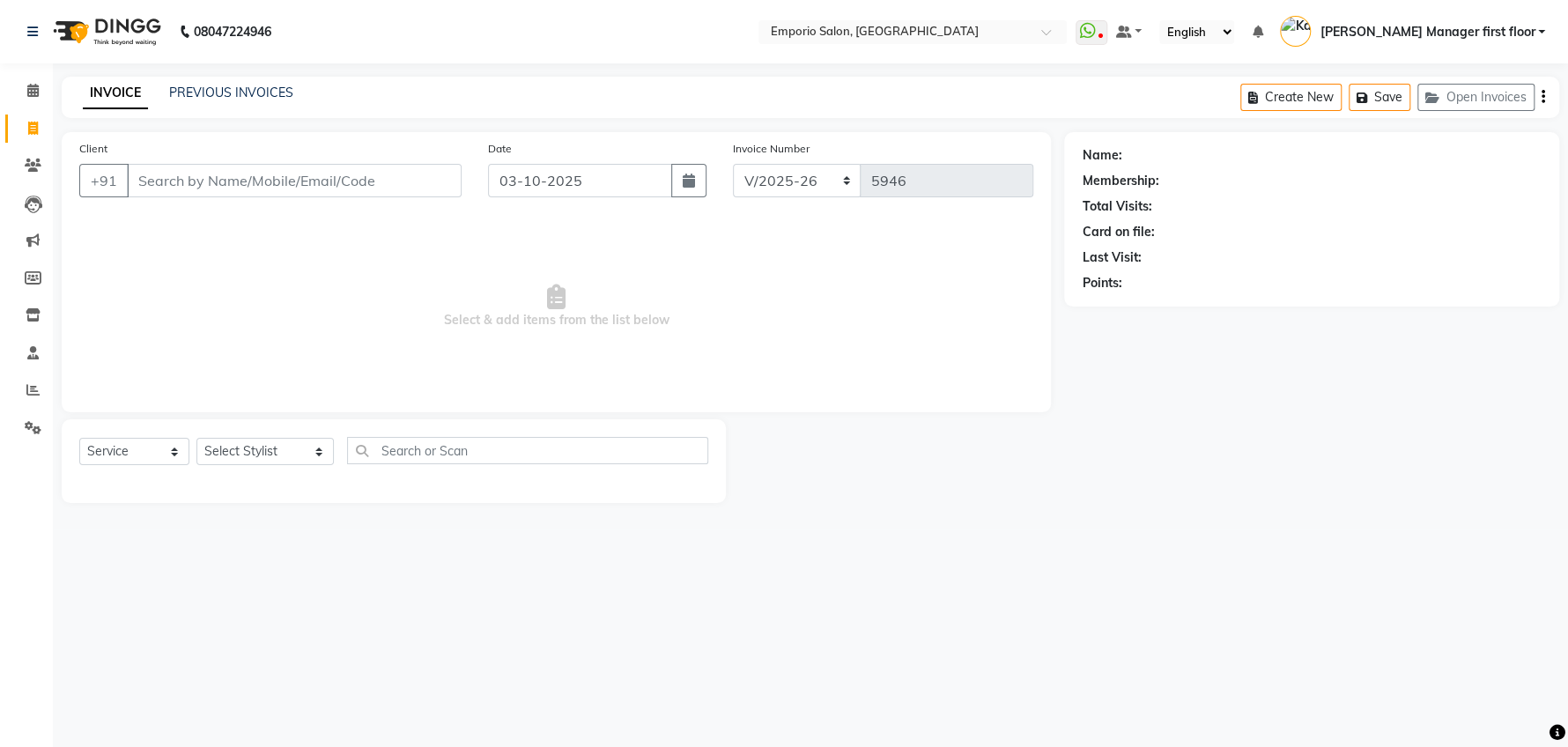
click at [374, 181] on input "Client" at bounding box center [294, 180] width 335 height 34
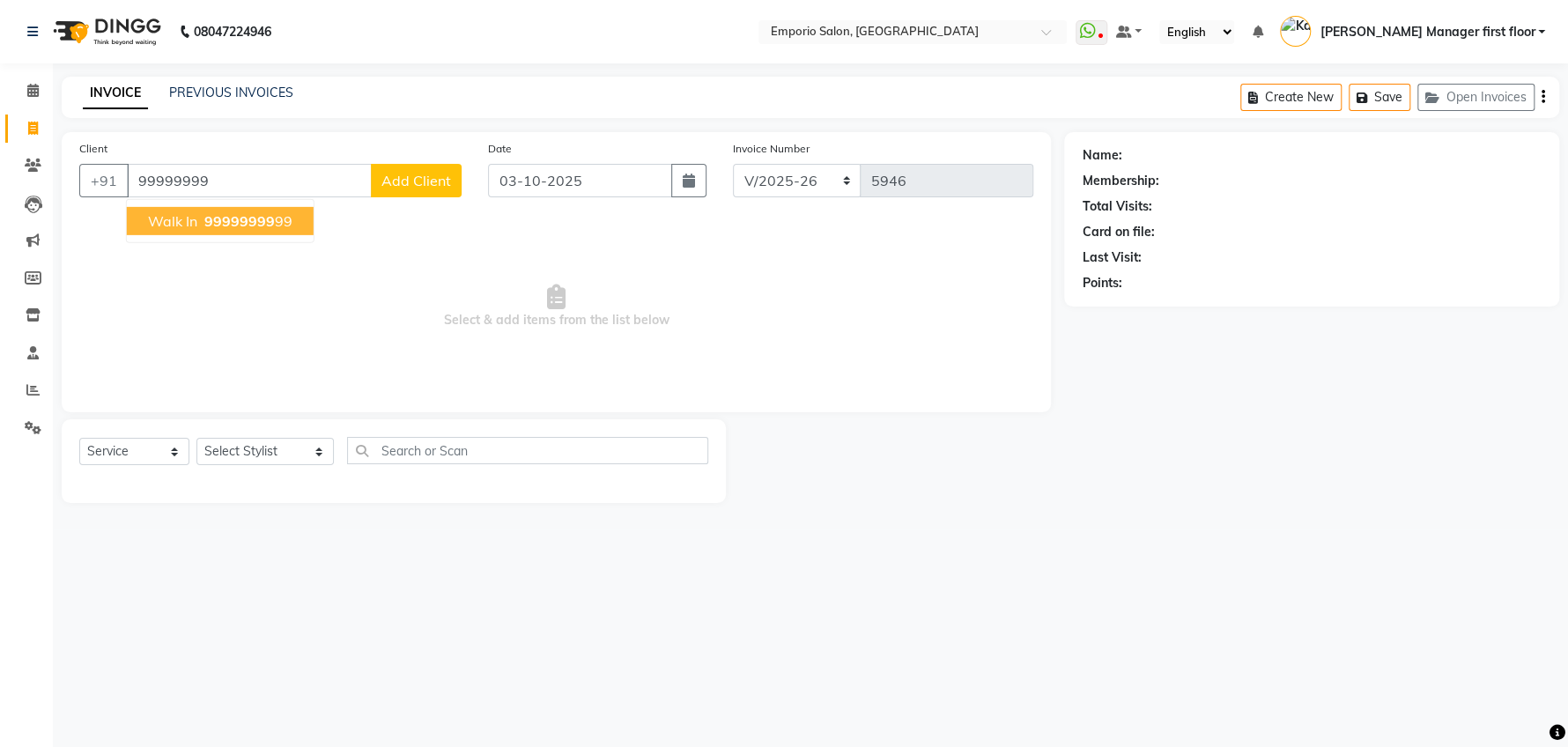
type input "99999999"
click at [293, 451] on select "Select Stylist [PERSON_NAME] beauty Archana [PERSON_NAME] [PERSON_NAME] [PERSON…" at bounding box center [265, 451] width 137 height 27
select select "61830"
click at [197, 438] on select "Select Stylist [PERSON_NAME] beauty Archana [PERSON_NAME] [PERSON_NAME] [PERSON…" at bounding box center [265, 451] width 137 height 27
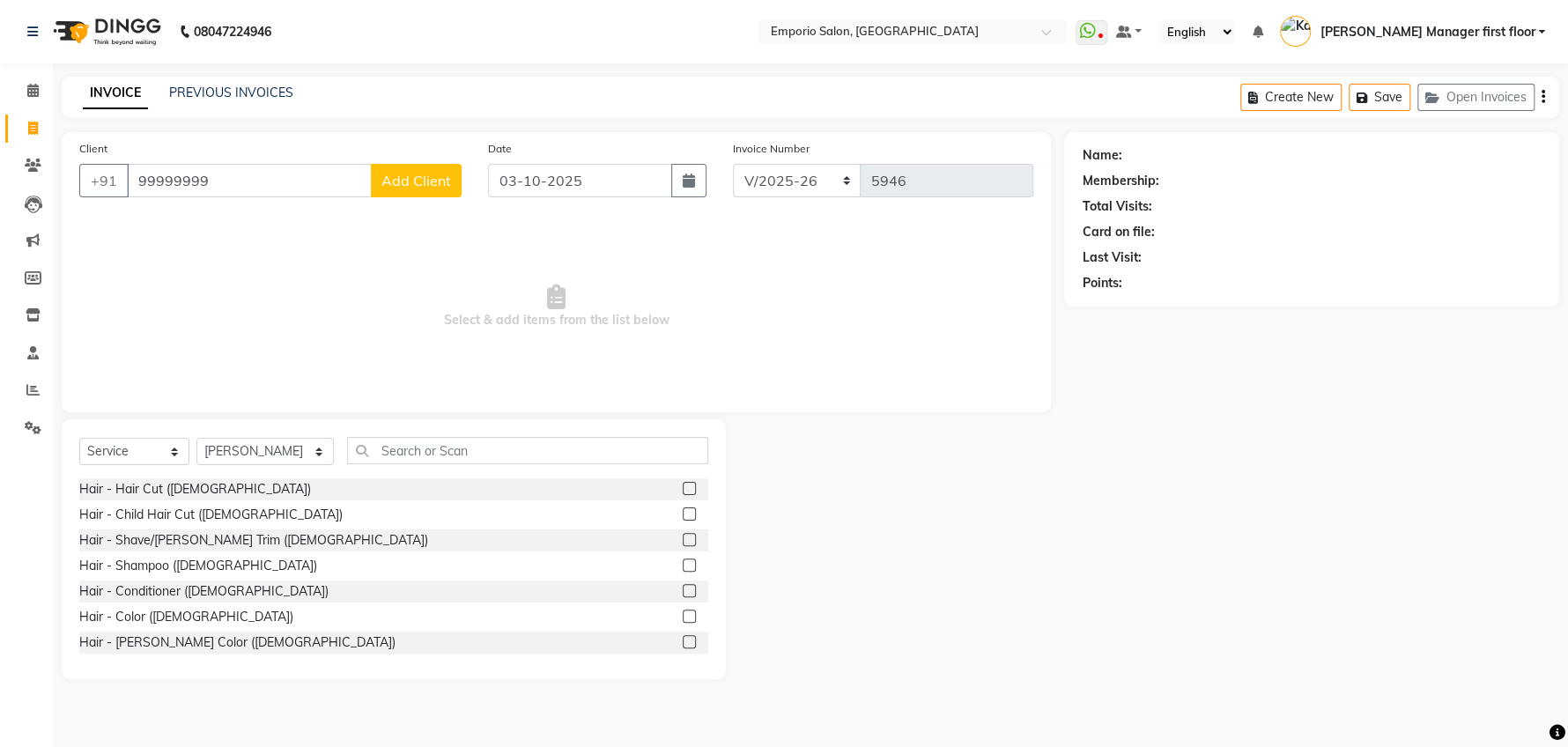
click at [683, 534] on label at bounding box center [689, 540] width 14 height 14
click at [683, 535] on input "checkbox" at bounding box center [688, 540] width 12 height 12
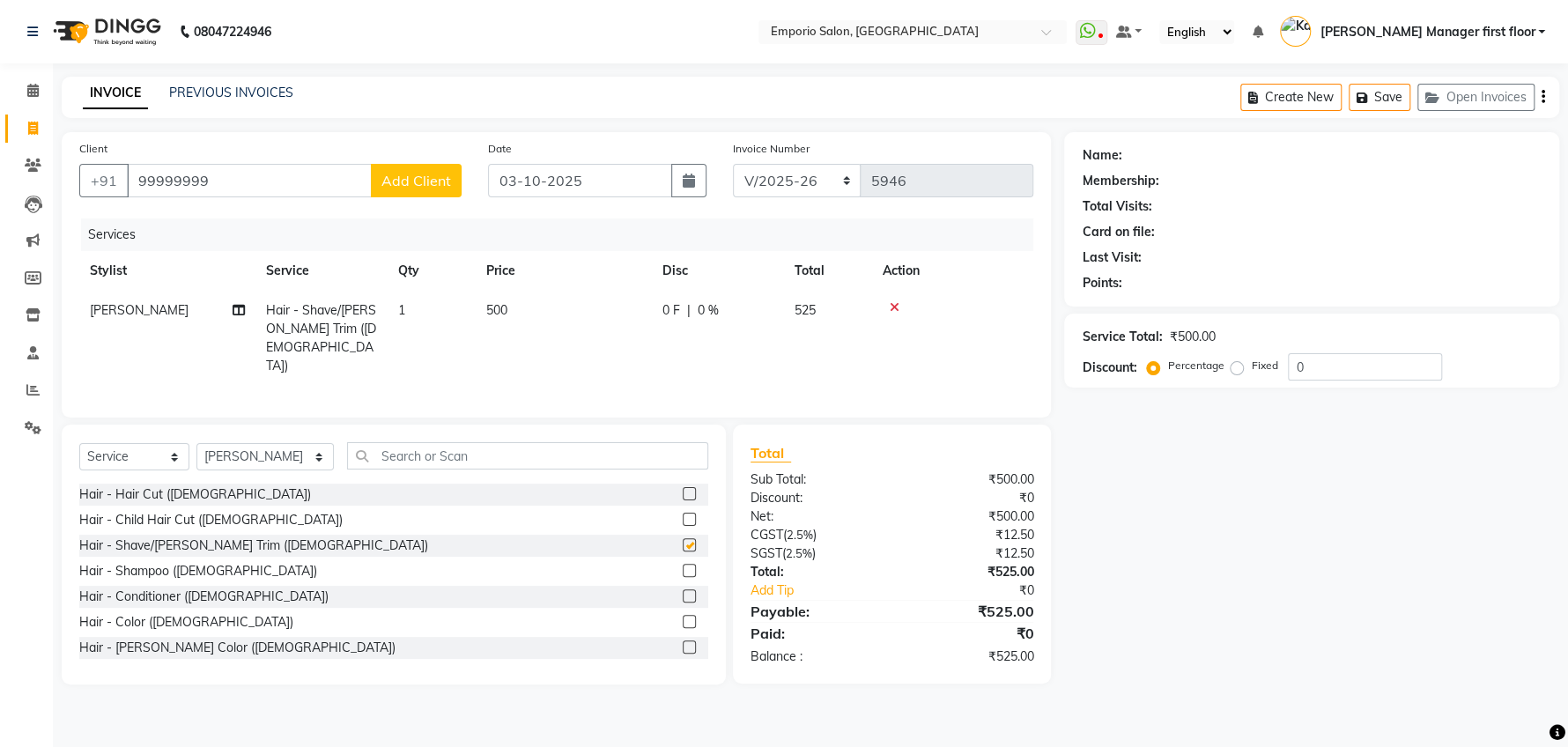
checkbox input "false"
click at [529, 308] on td "500" at bounding box center [564, 338] width 177 height 96
select select "61830"
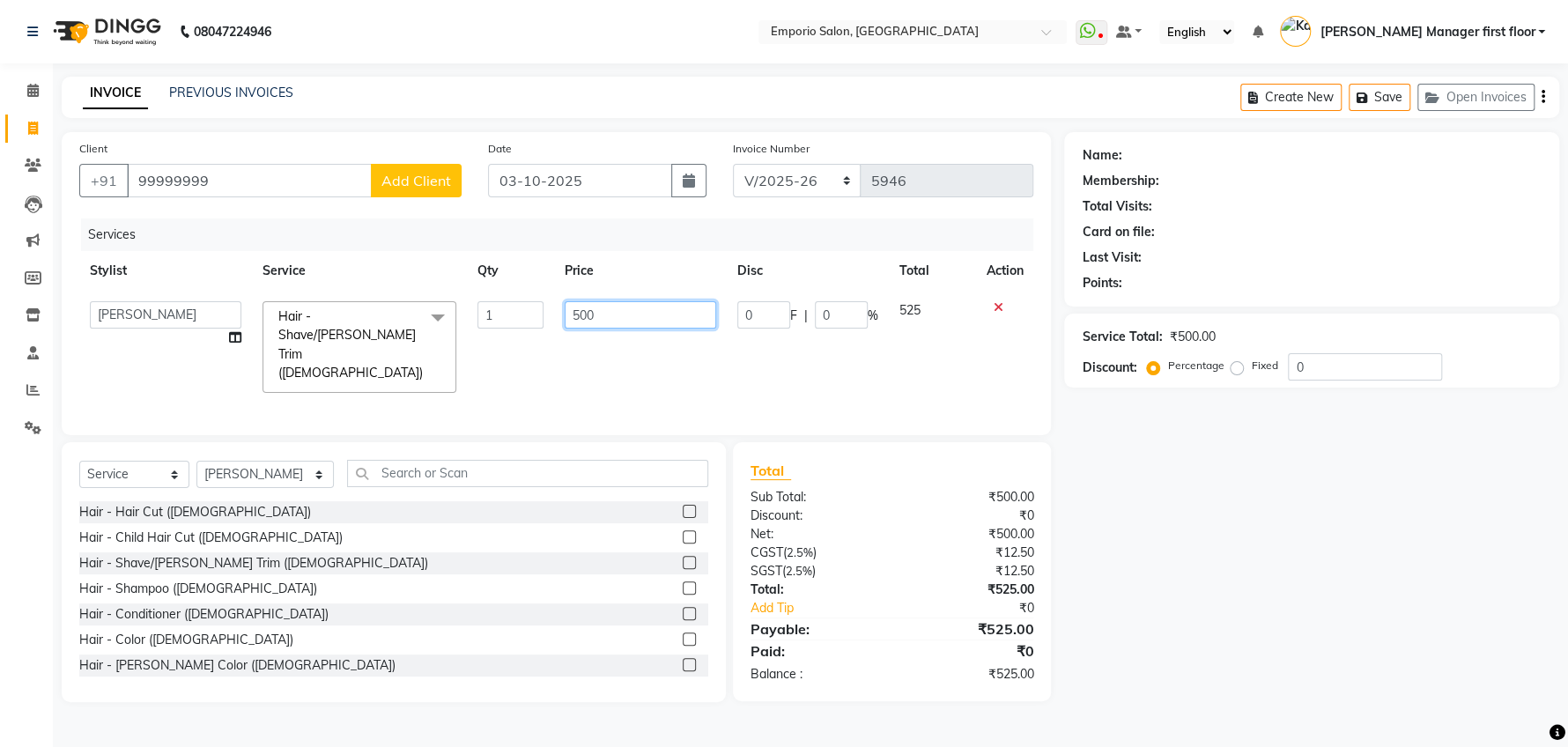
click at [617, 325] on input "500" at bounding box center [640, 315] width 151 height 27
type input "5"
type input "400"
click at [719, 337] on tr "Anees Anjali beauty Archana Asad ashish AYUSH chunmun Imtiaz Ishu Kanika Manage…" at bounding box center [556, 347] width 954 height 113
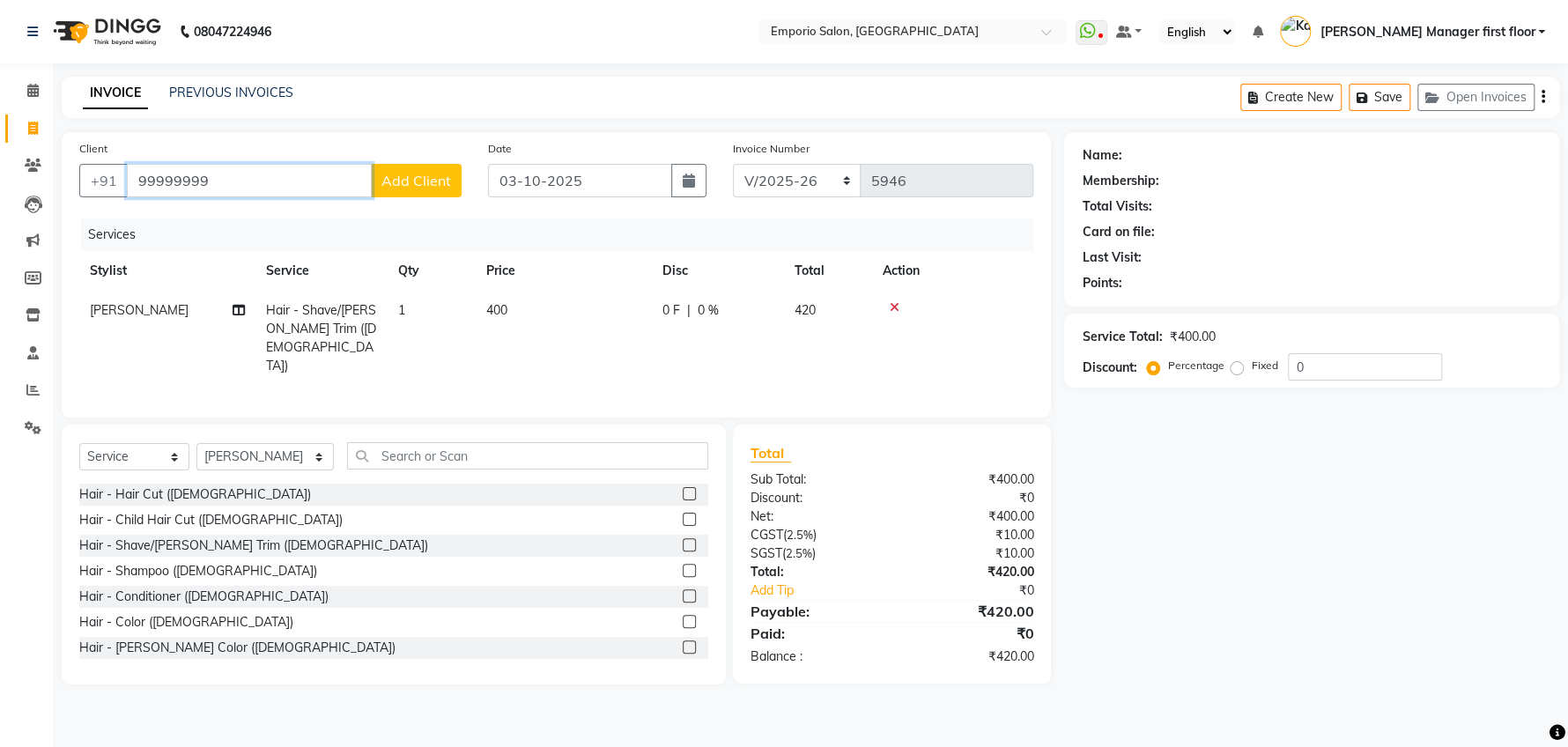
click at [278, 172] on input "99999999" at bounding box center [248, 180] width 245 height 34
click at [268, 213] on span "999999999" at bounding box center [244, 220] width 79 height 17
type input "9999999999"
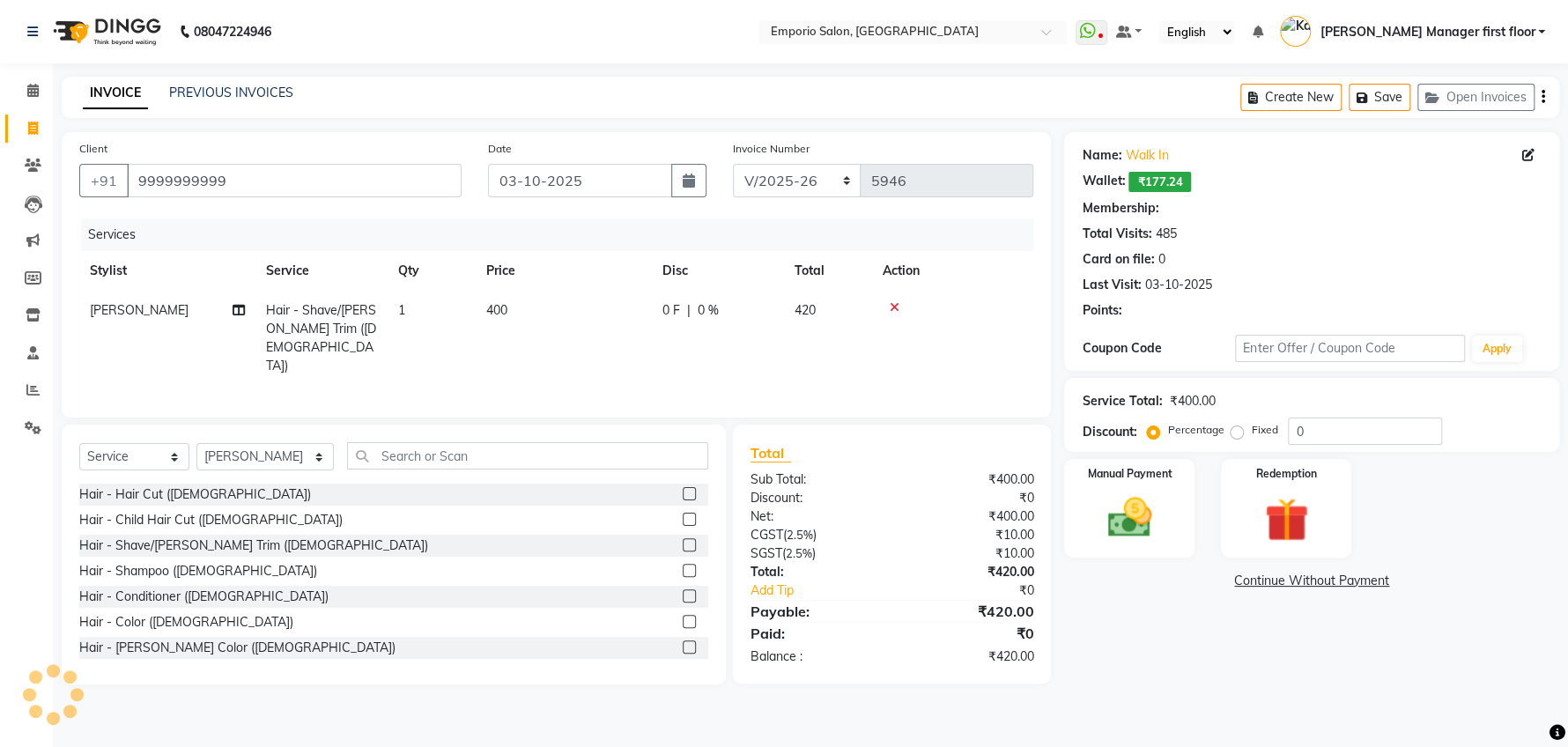
select select "1: Object"
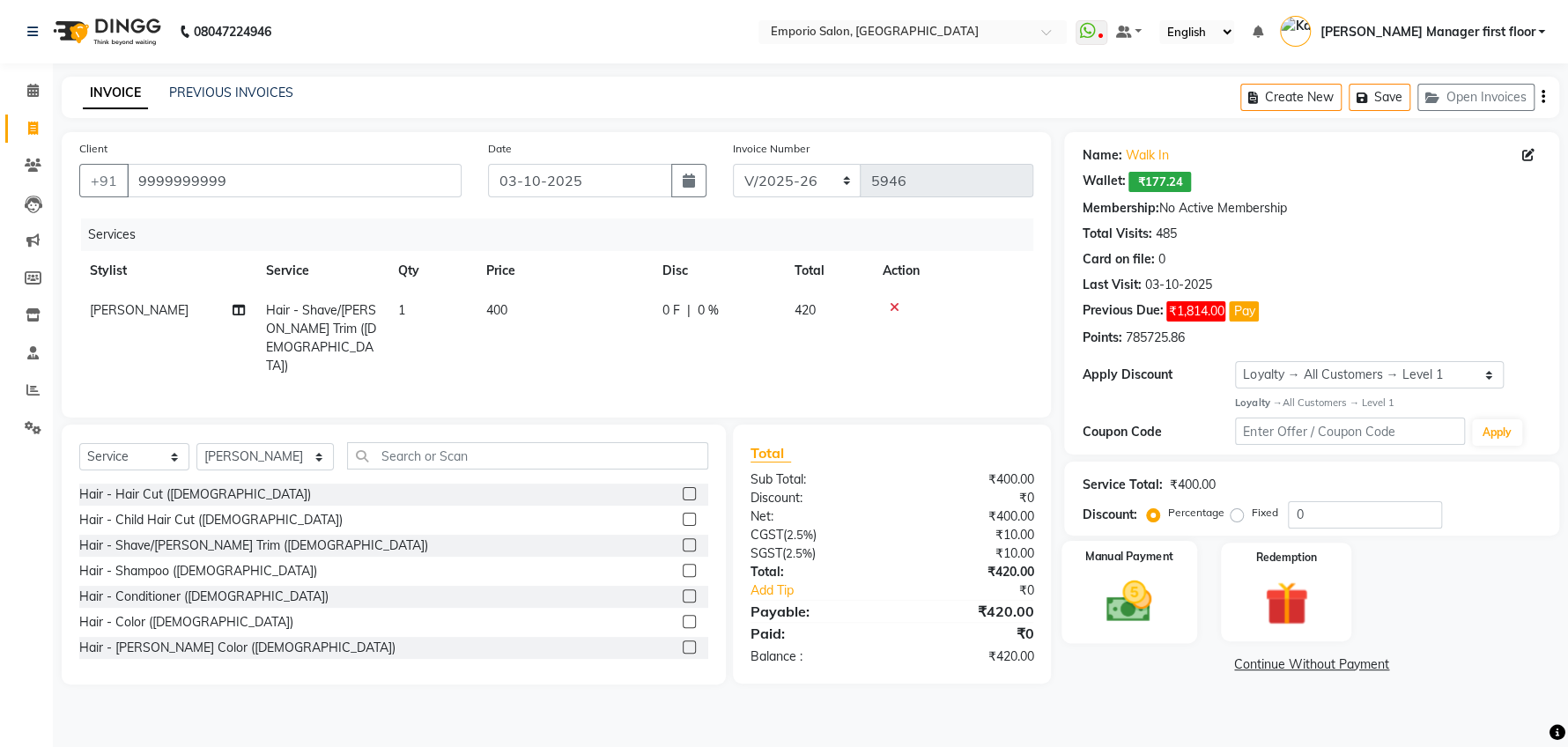
click at [1159, 609] on img at bounding box center [1128, 601] width 74 height 53
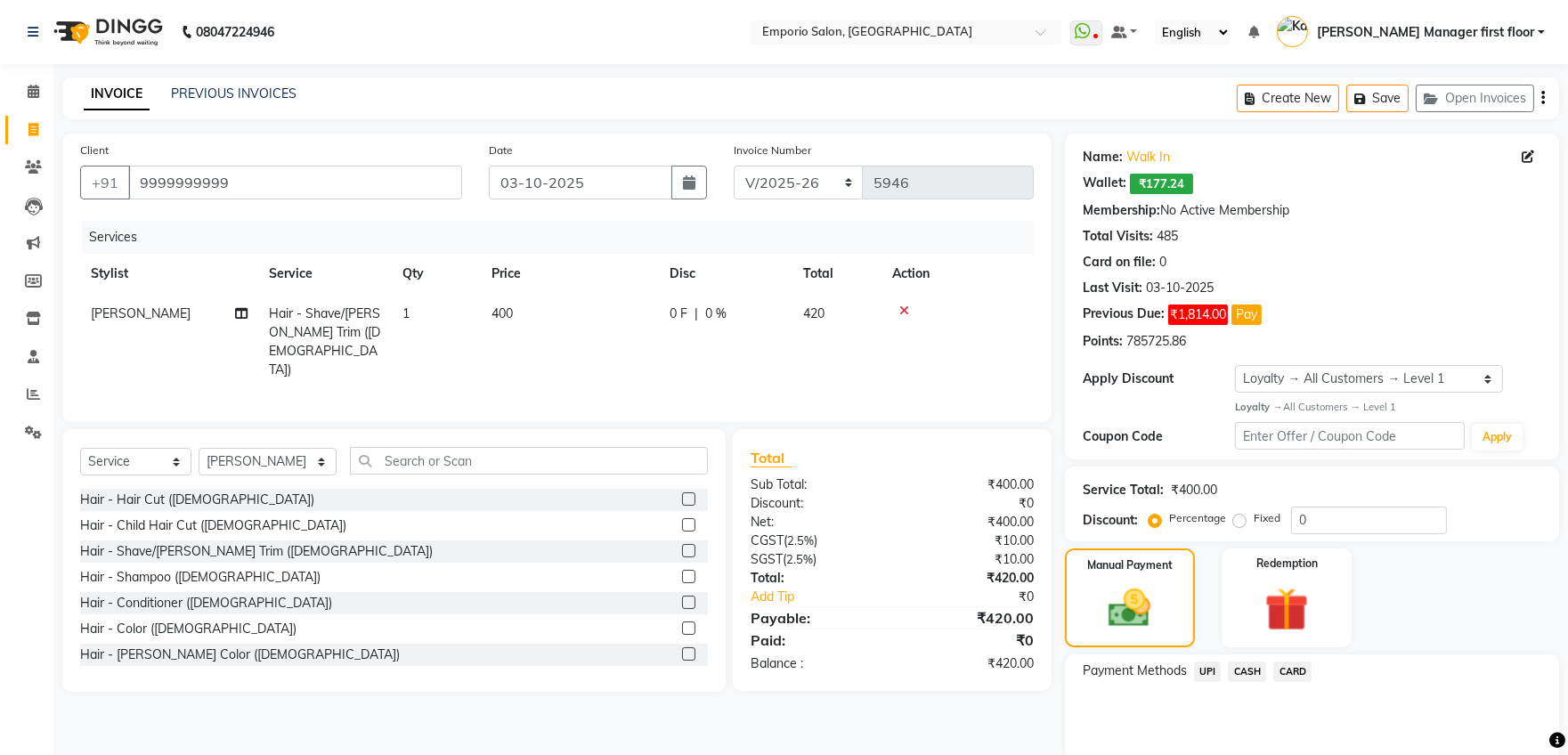
click at [1207, 671] on span "UPI" at bounding box center [1207, 671] width 28 height 20
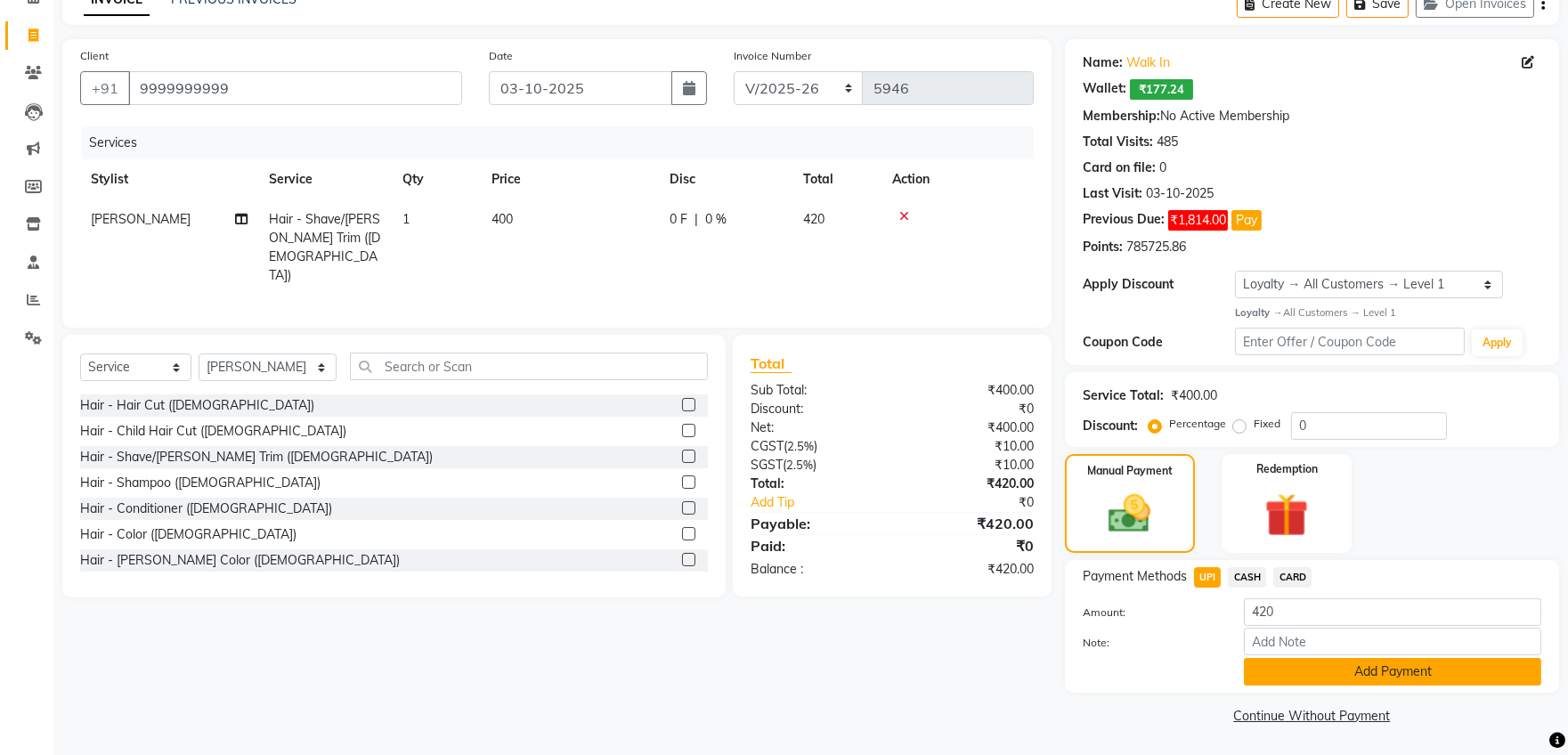
click at [1263, 679] on button "Add Payment" at bounding box center [1391, 671] width 297 height 28
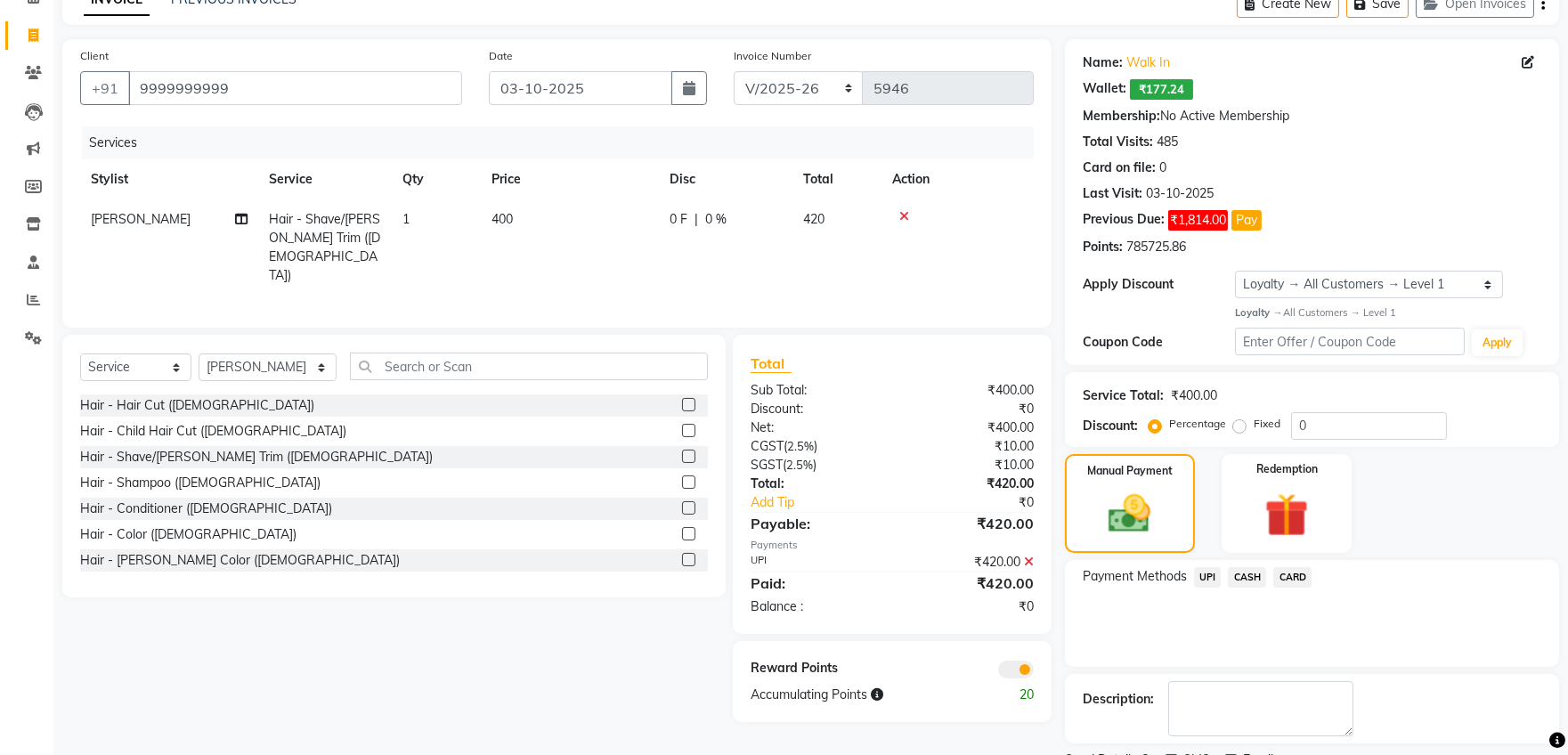
scroll to position [168, 0]
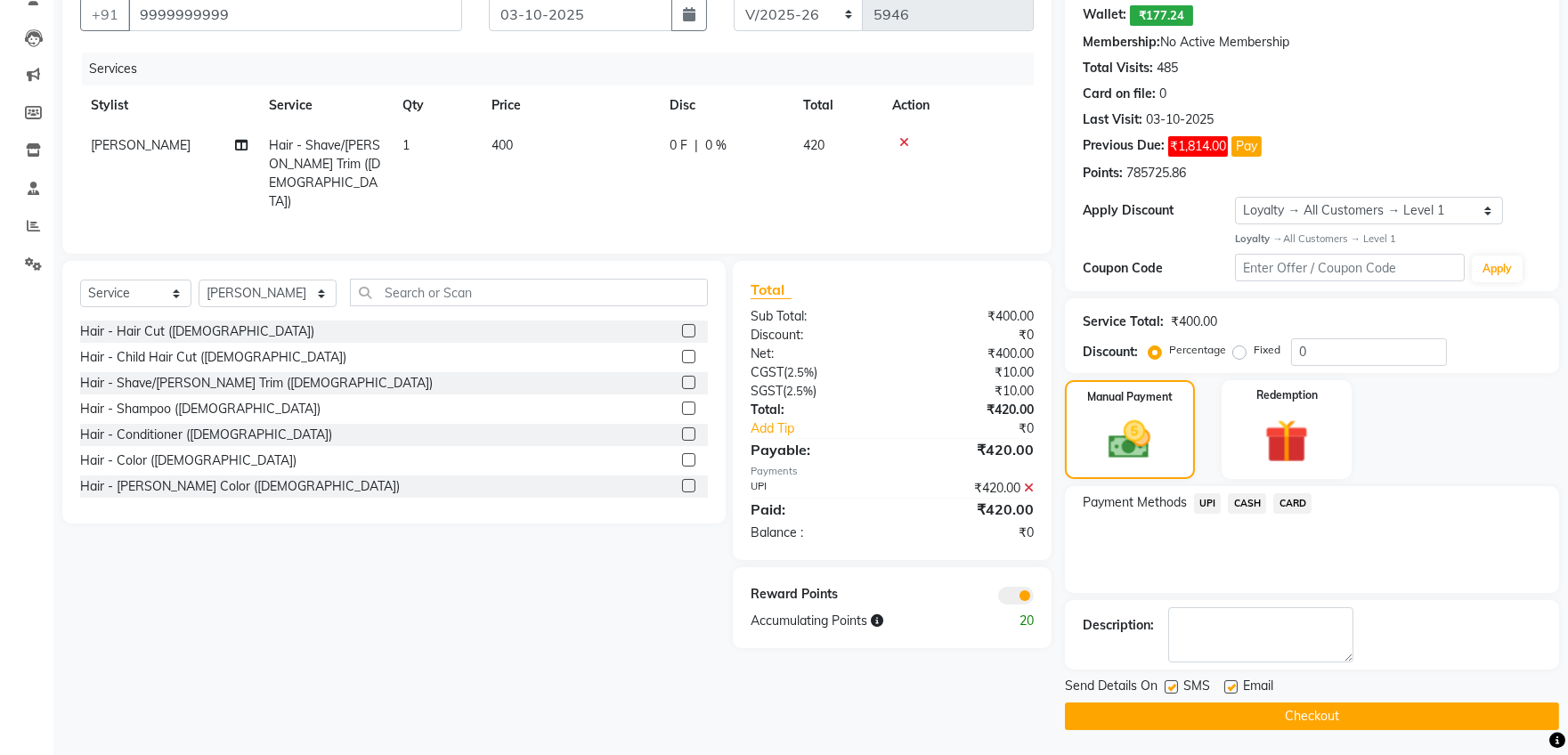
click at [1204, 709] on button "Checkout" at bounding box center [1311, 716] width 494 height 28
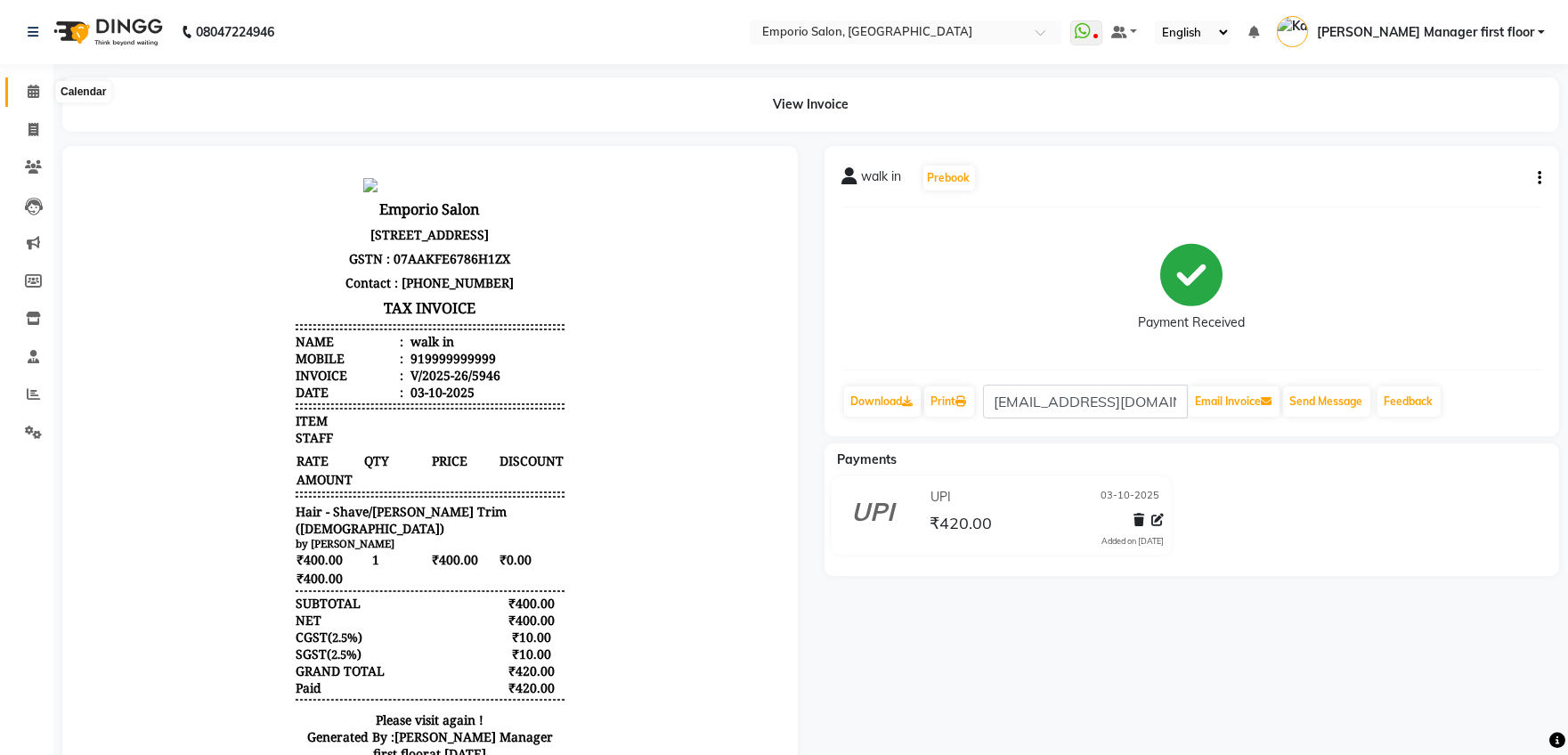
click at [36, 85] on icon at bounding box center [33, 91] width 12 height 14
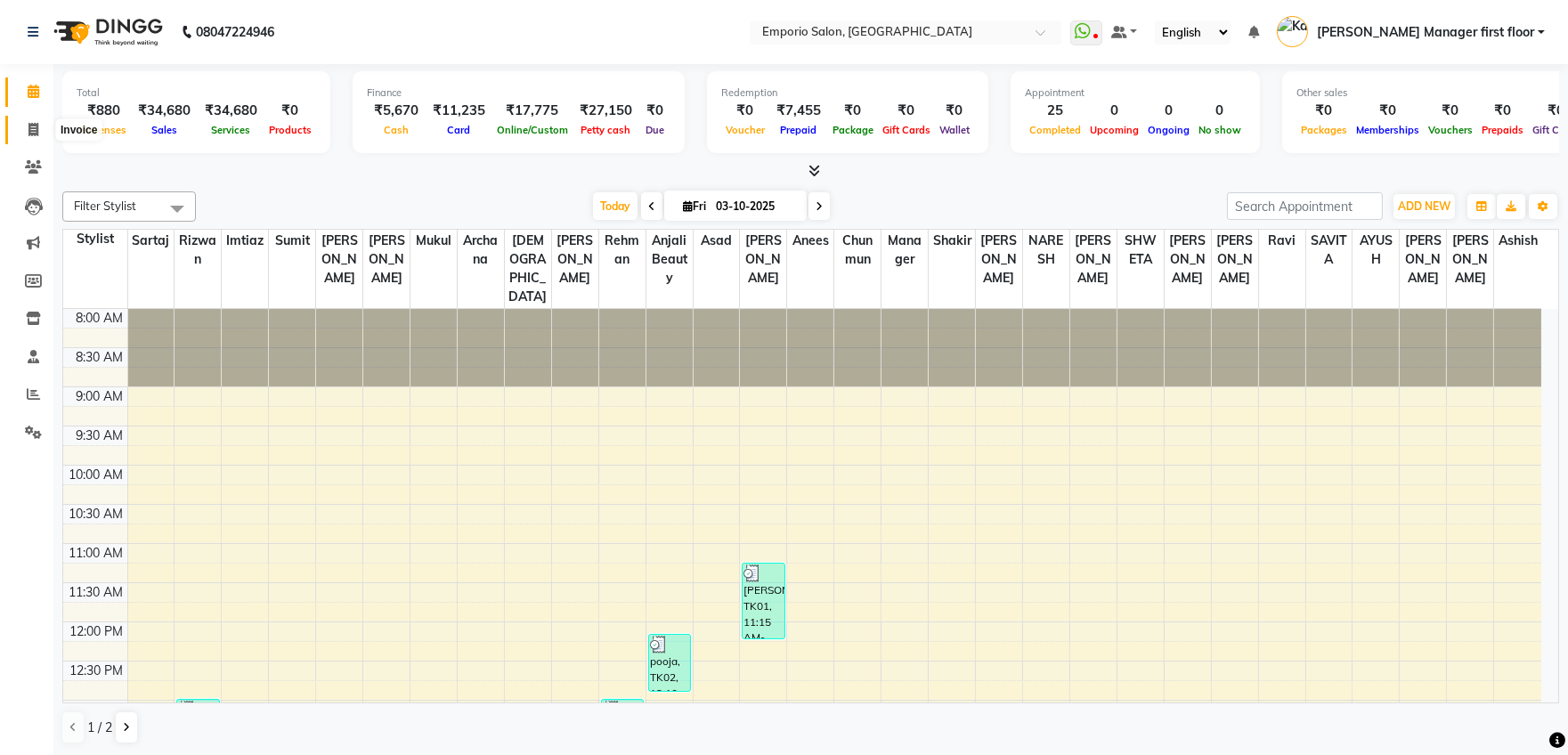
click at [36, 132] on icon at bounding box center [33, 130] width 10 height 14
select select "service"
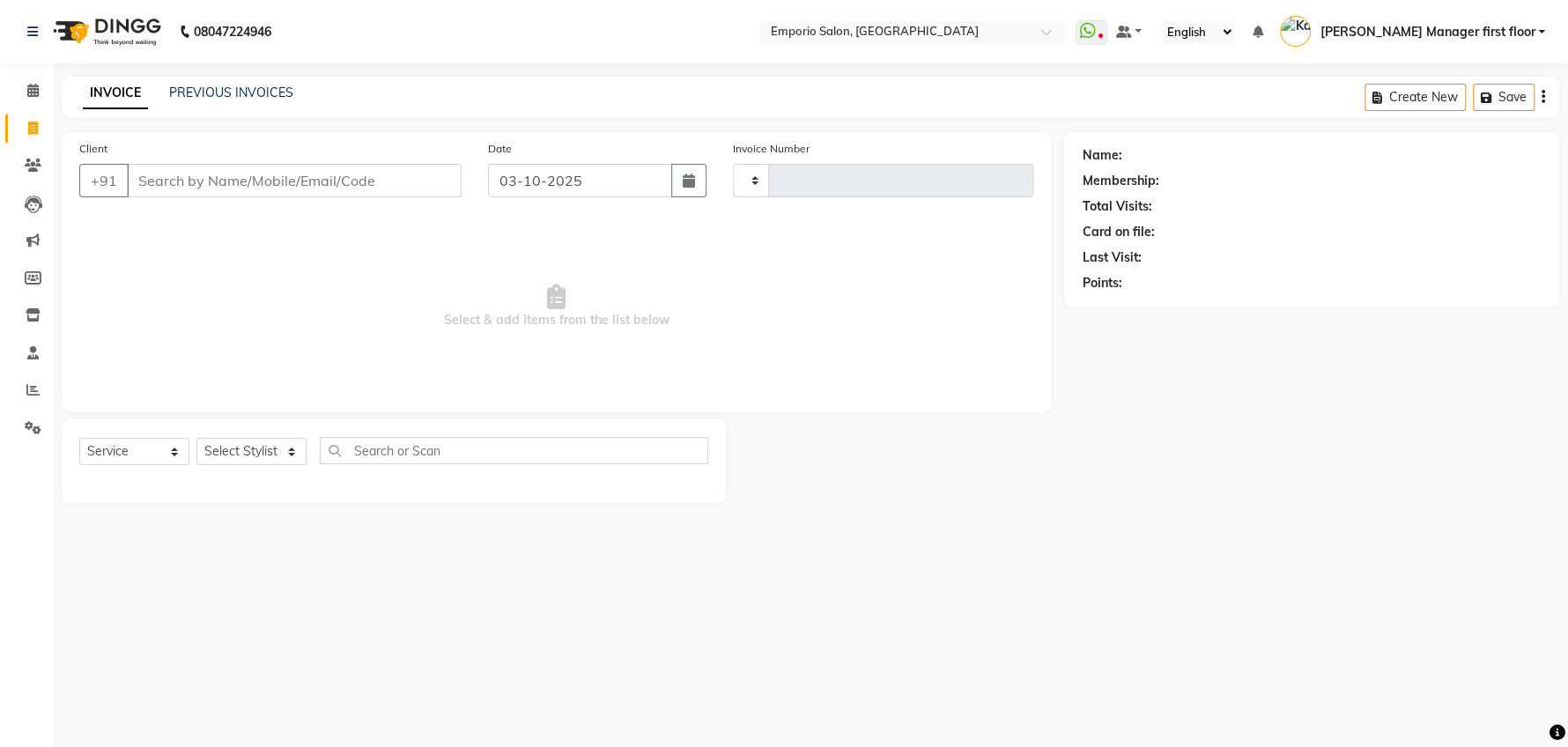
type input "5947"
select select "6332"
click at [216, 178] on input "Client" at bounding box center [294, 180] width 335 height 34
click at [27, 86] on icon at bounding box center [33, 90] width 12 height 14
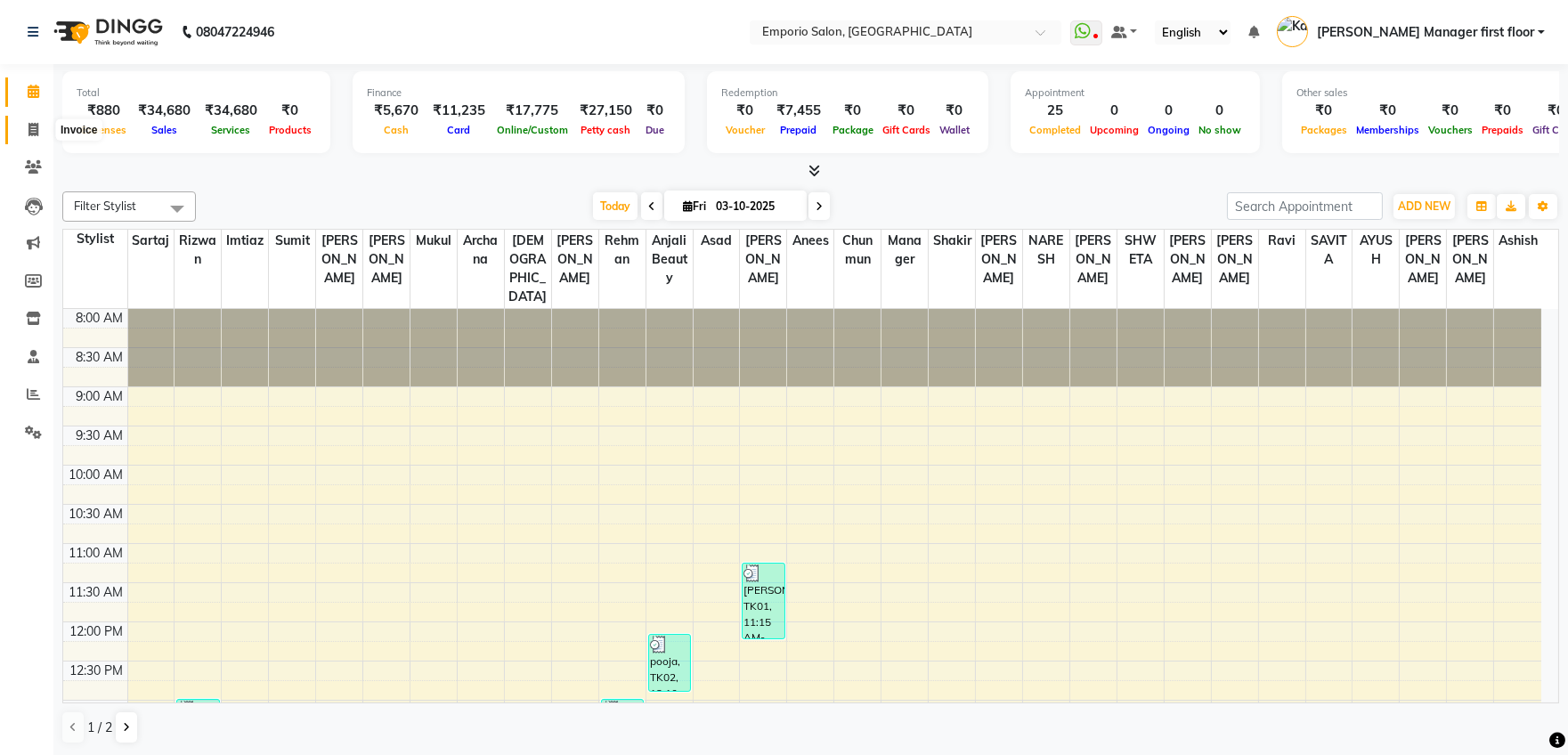
click at [35, 128] on icon at bounding box center [33, 130] width 10 height 14
select select "service"
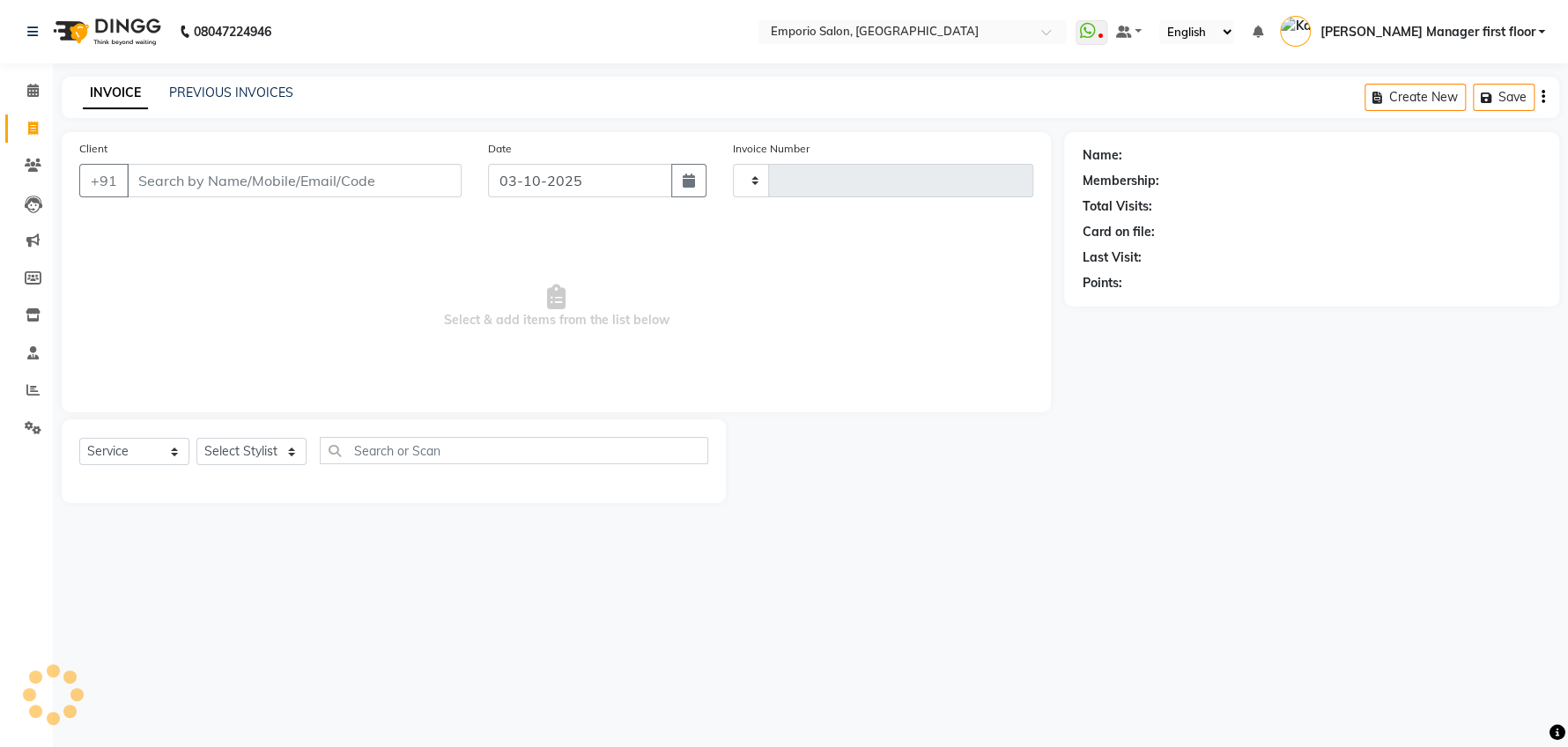
type input "5947"
select select "6332"
click at [233, 186] on input "Client" at bounding box center [294, 180] width 335 height 34
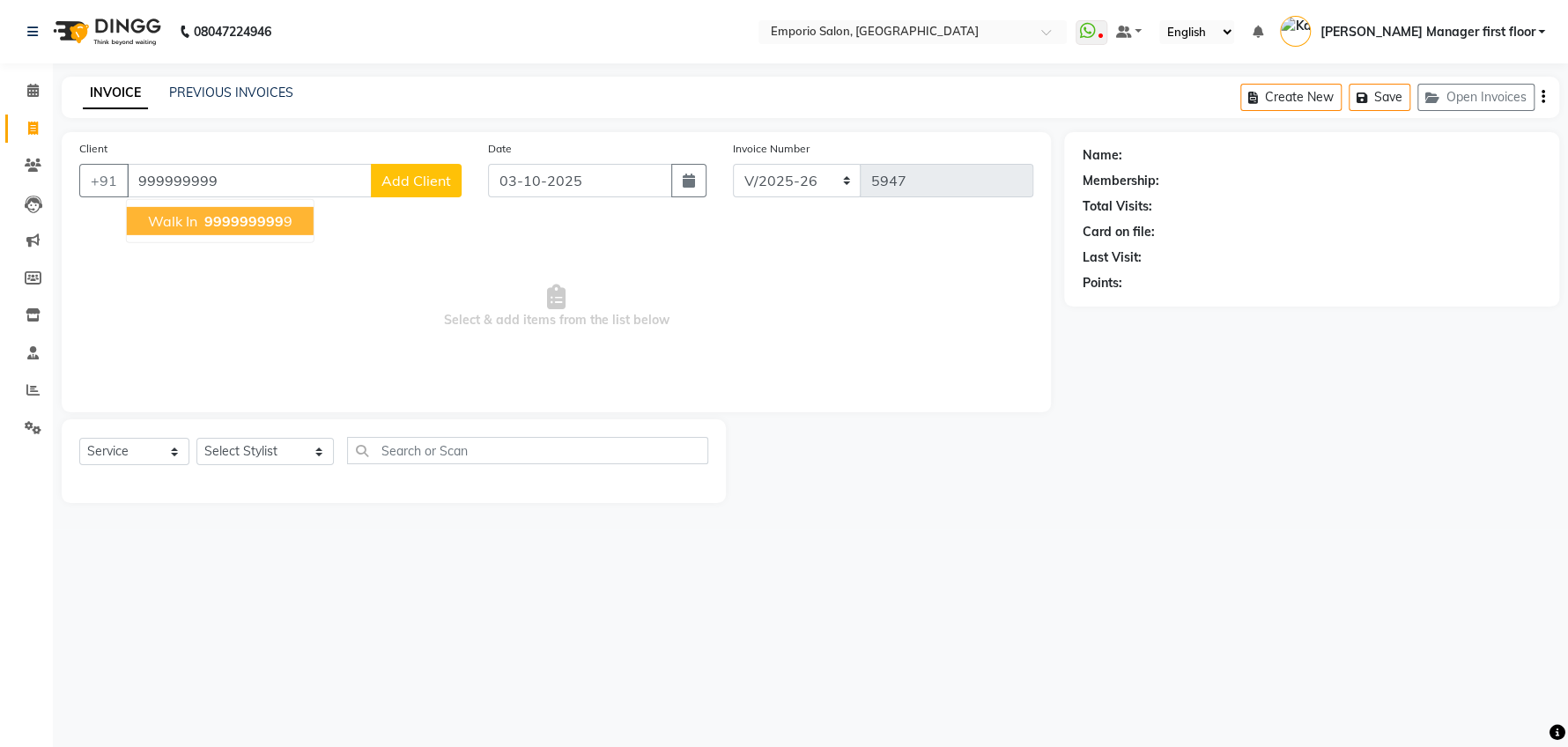
click at [246, 215] on span "999999999" at bounding box center [244, 220] width 79 height 17
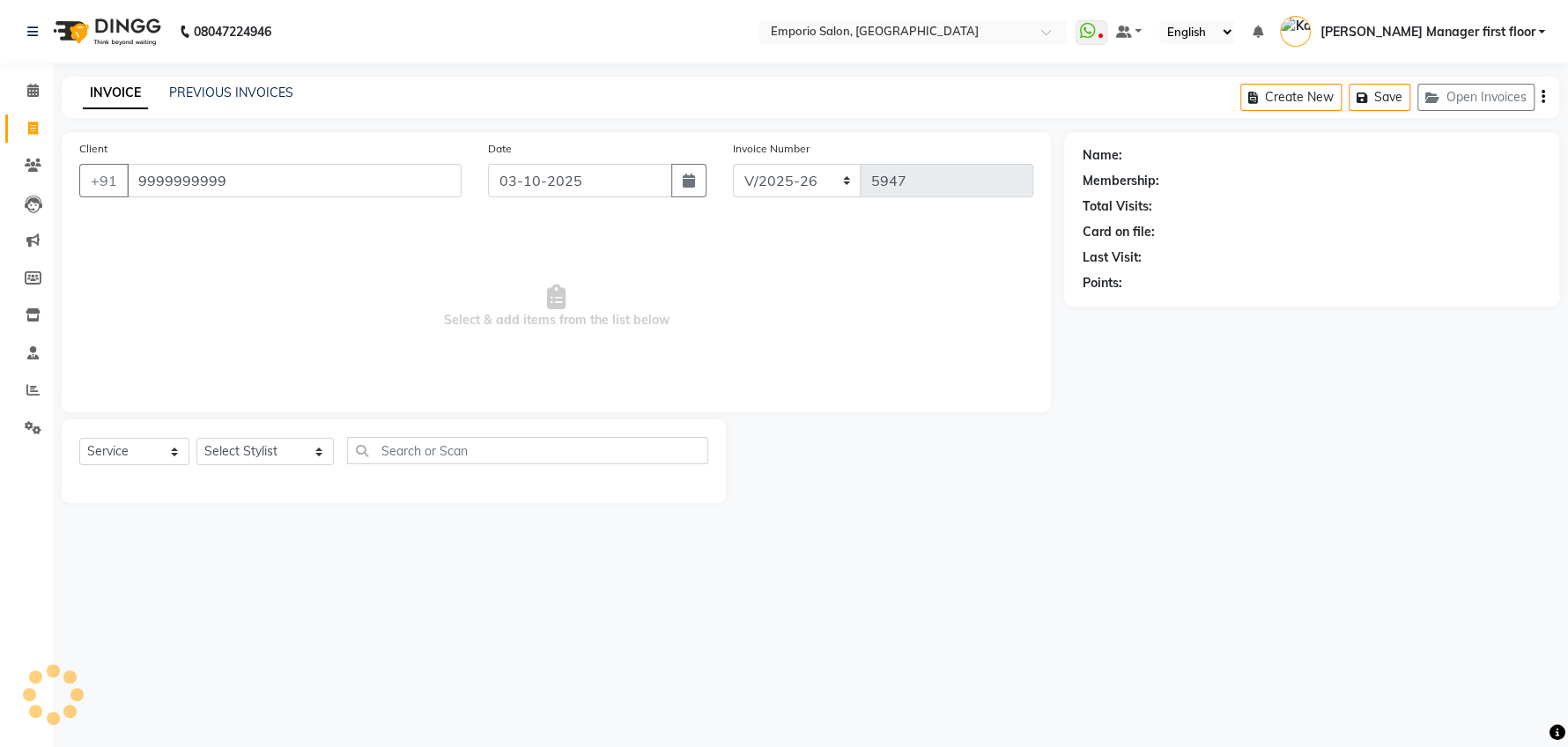
type input "9999999999"
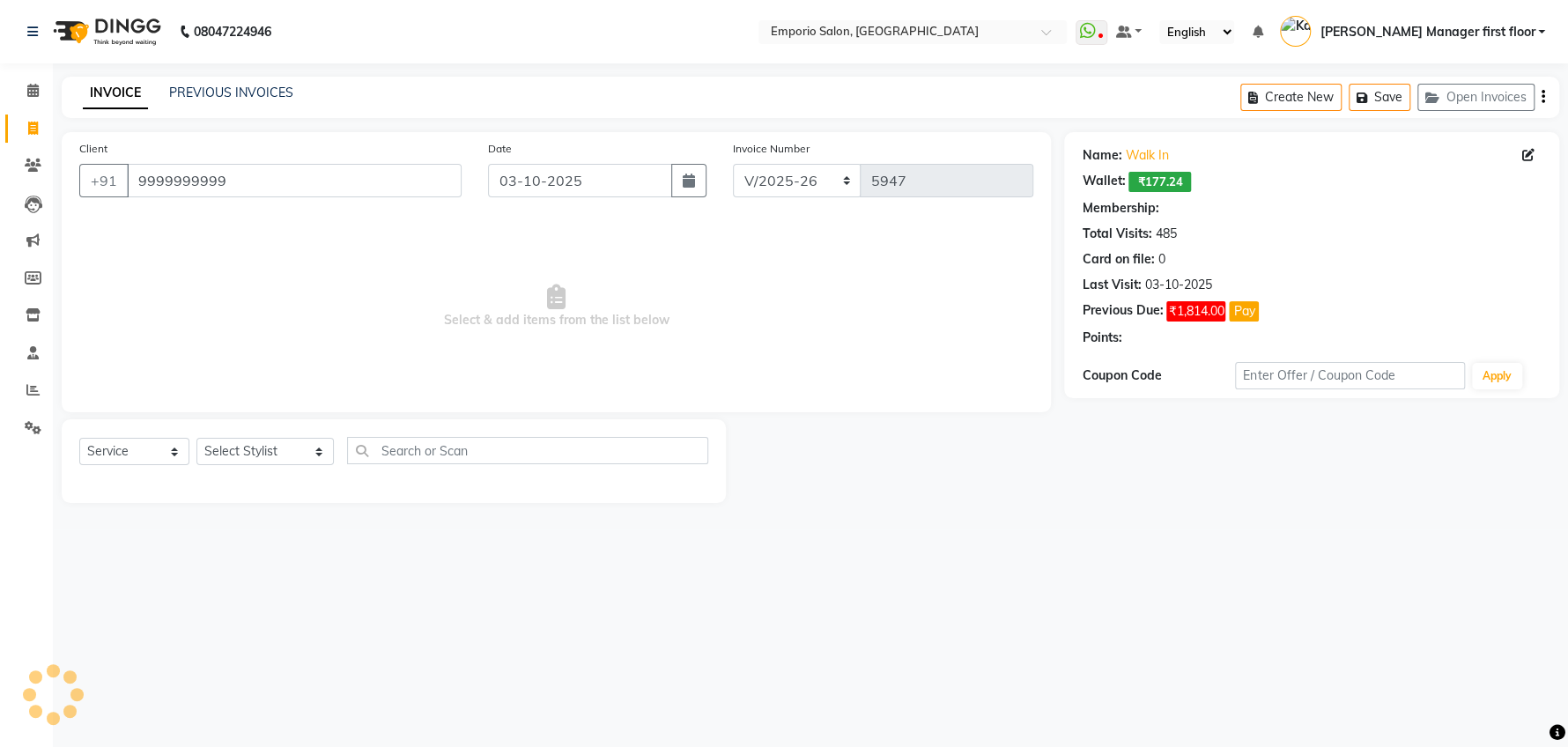
select select "1: Object"
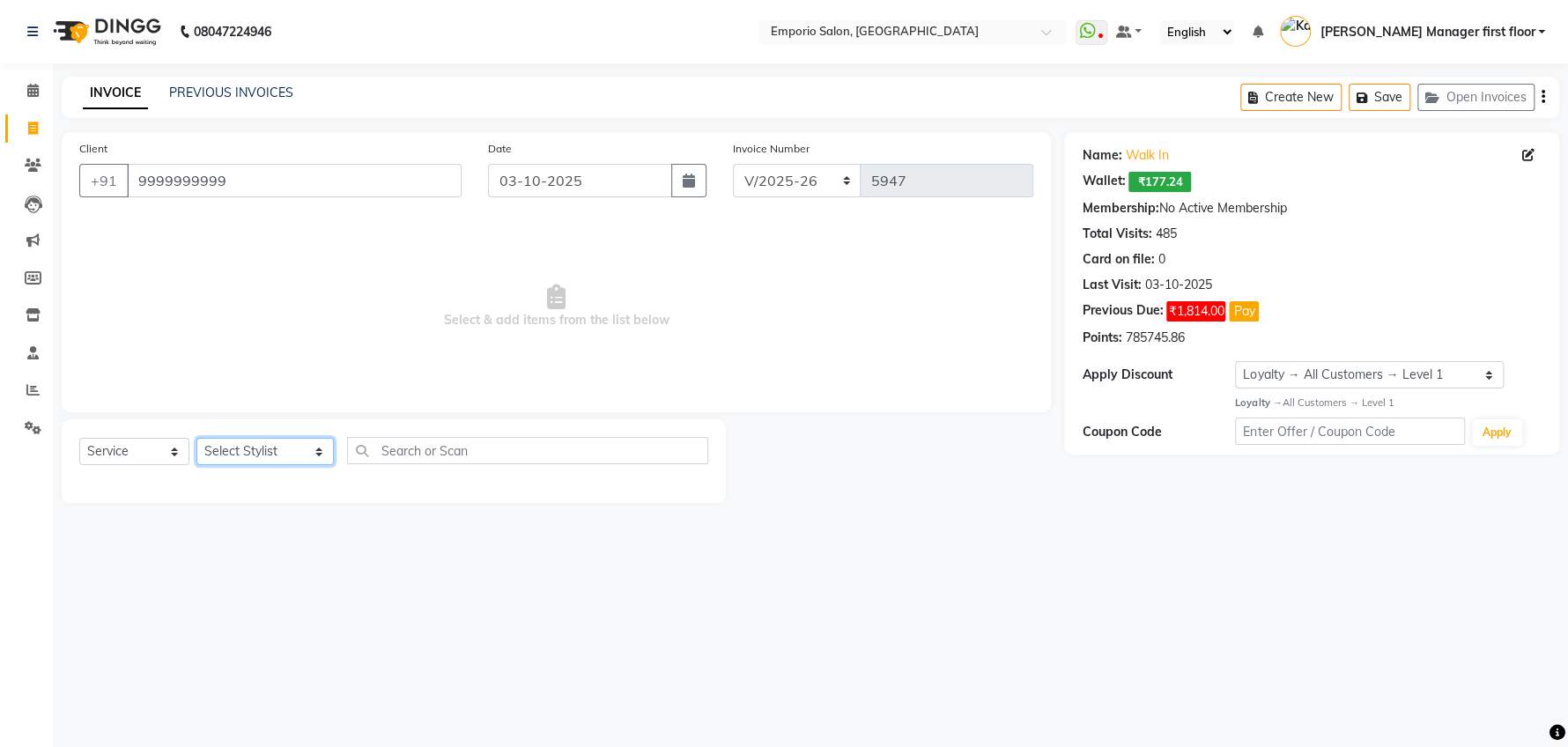
click at [293, 455] on select "Select Stylist [PERSON_NAME] beauty Archana [PERSON_NAME] [PERSON_NAME] [PERSON…" at bounding box center [265, 451] width 137 height 27
select select "47514"
click at [197, 438] on select "Select Stylist [PERSON_NAME] beauty Archana [PERSON_NAME] [PERSON_NAME] [PERSON…" at bounding box center [265, 451] width 137 height 27
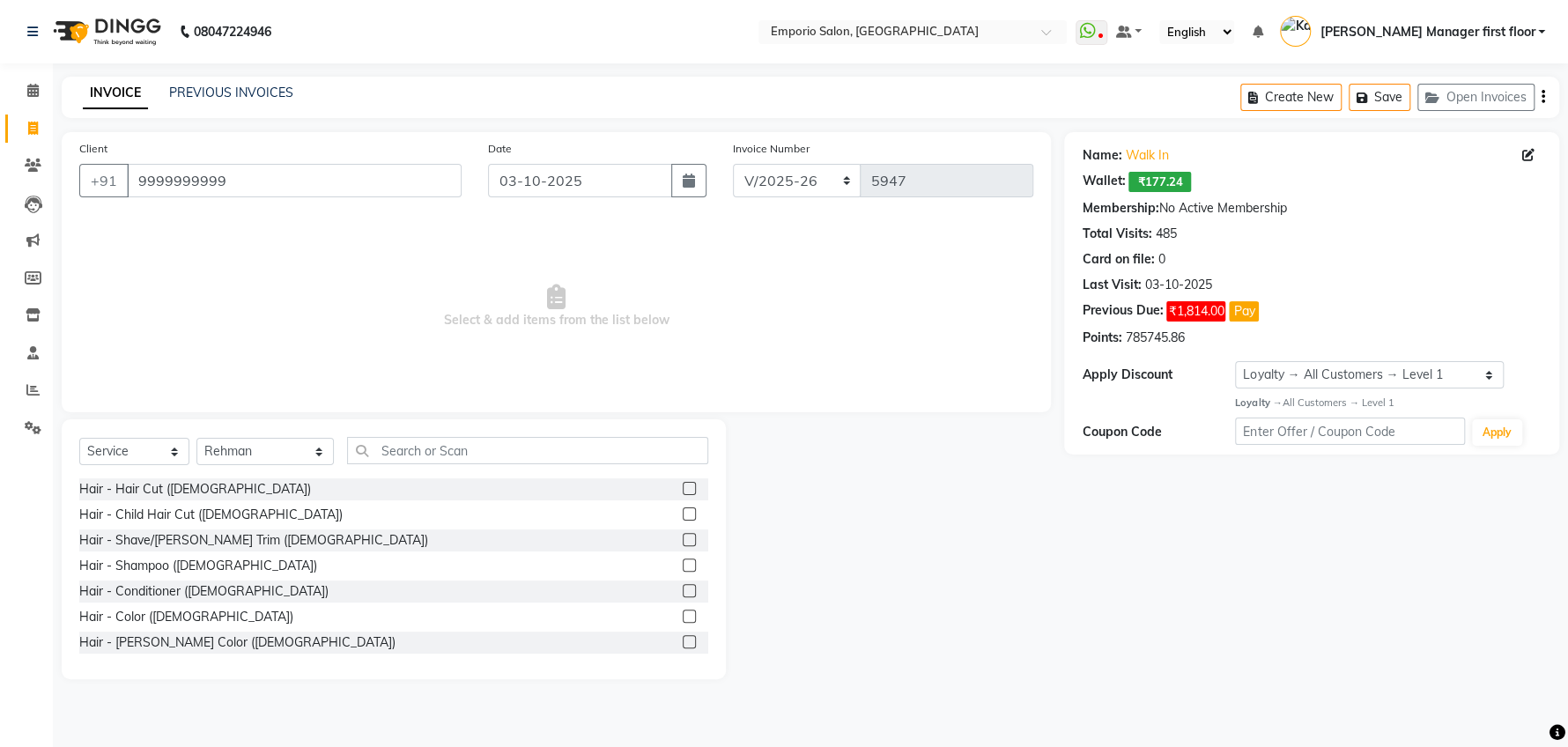
click at [683, 482] on label at bounding box center [689, 488] width 14 height 14
click at [683, 483] on input "checkbox" at bounding box center [688, 489] width 12 height 12
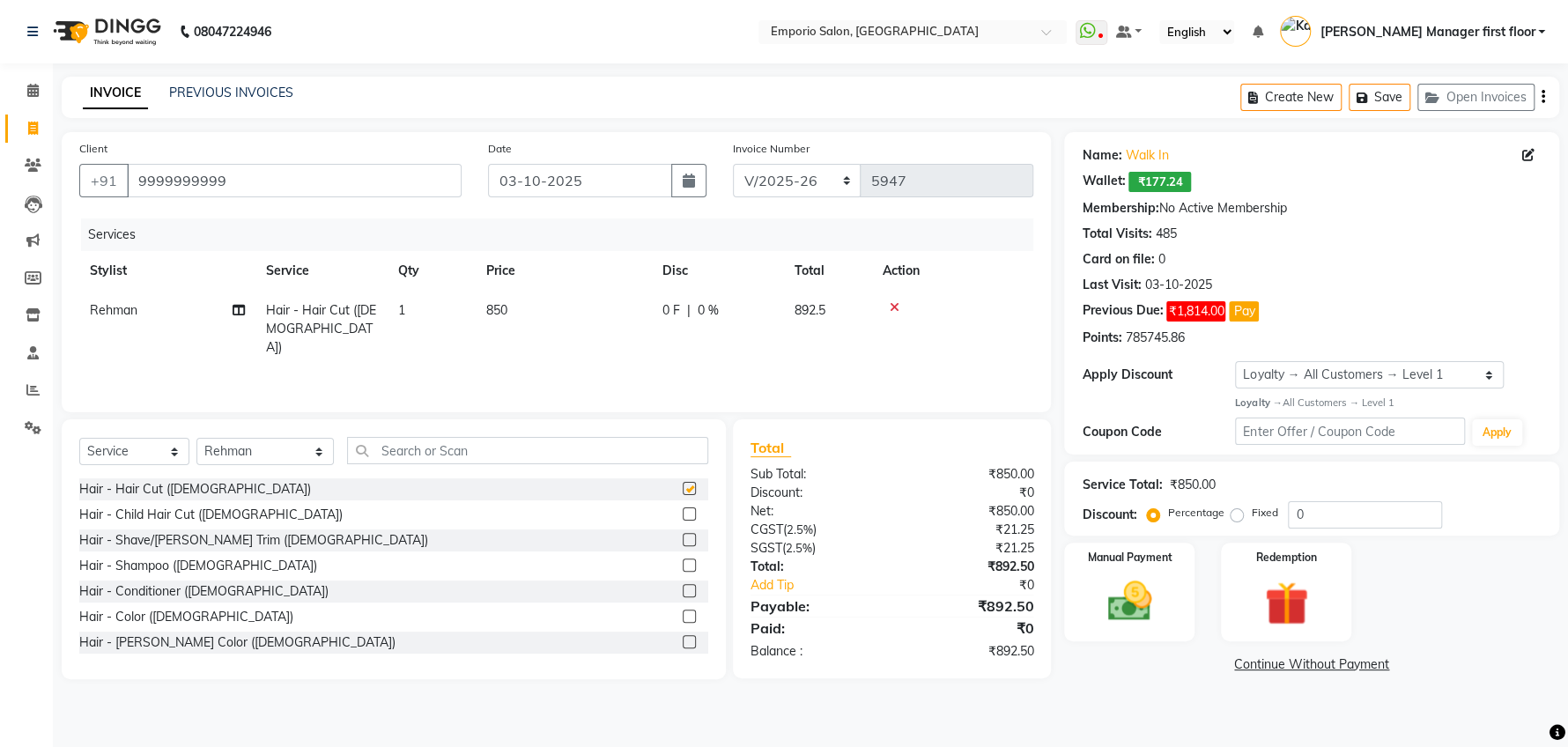
checkbox input "false"
click at [683, 539] on label at bounding box center [689, 540] width 14 height 14
click at [683, 539] on input "checkbox" at bounding box center [688, 540] width 12 height 12
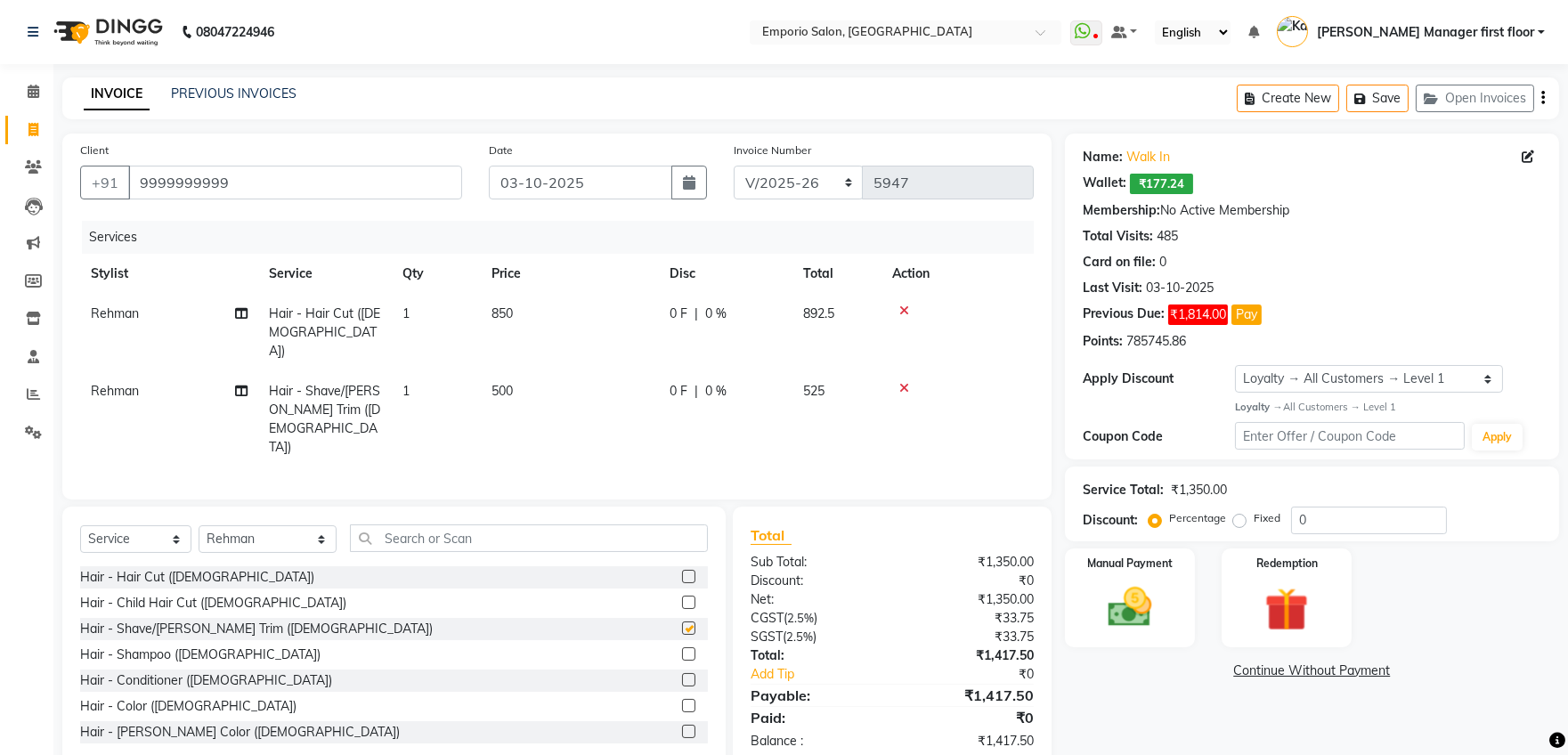
checkbox input "false"
click at [538, 305] on td "850" at bounding box center [570, 332] width 178 height 77
select select "47514"
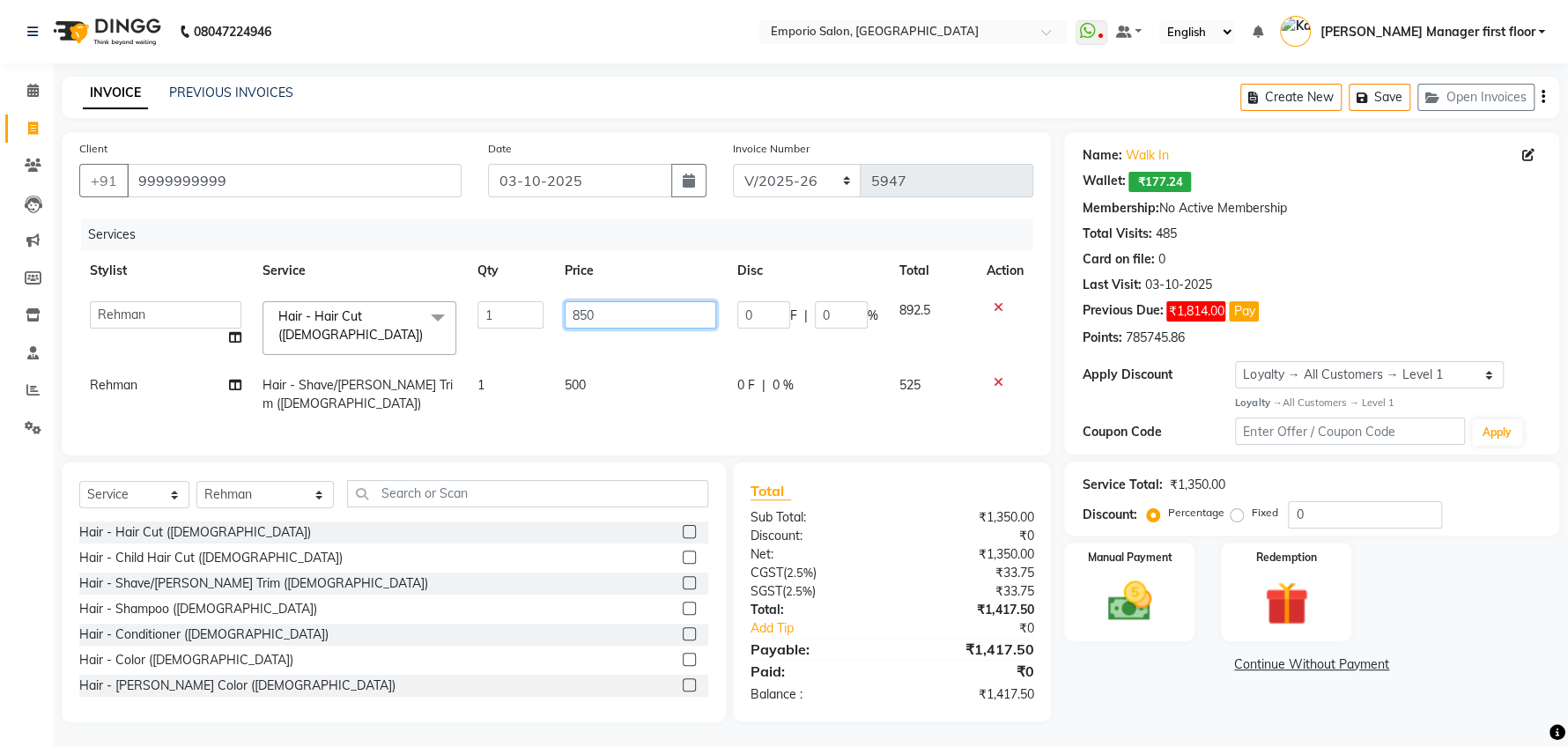
click at [612, 314] on input "850" at bounding box center [640, 315] width 151 height 27
type input "8"
type input "1000"
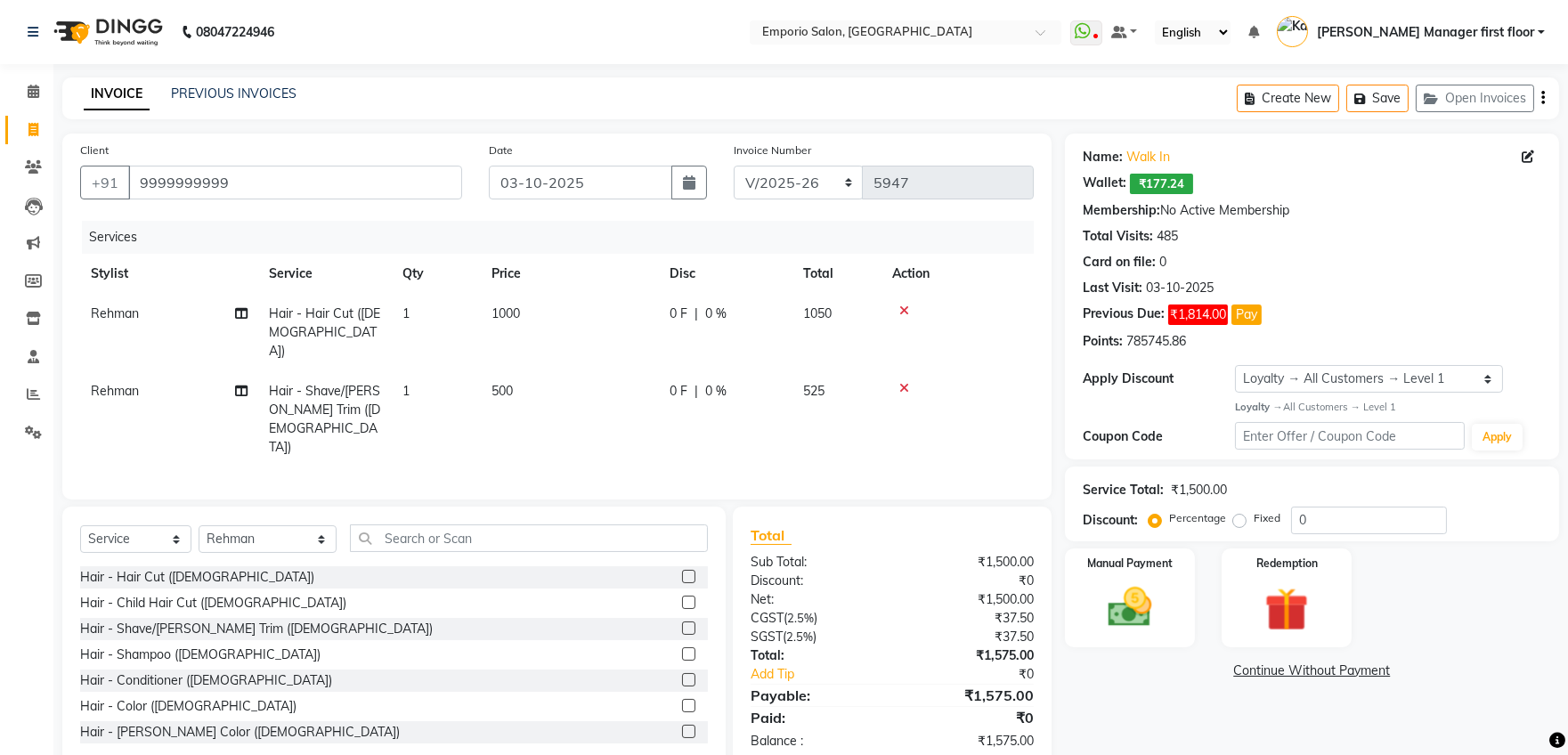
click at [1091, 665] on link "Continue Without Payment" at bounding box center [1311, 670] width 486 height 18
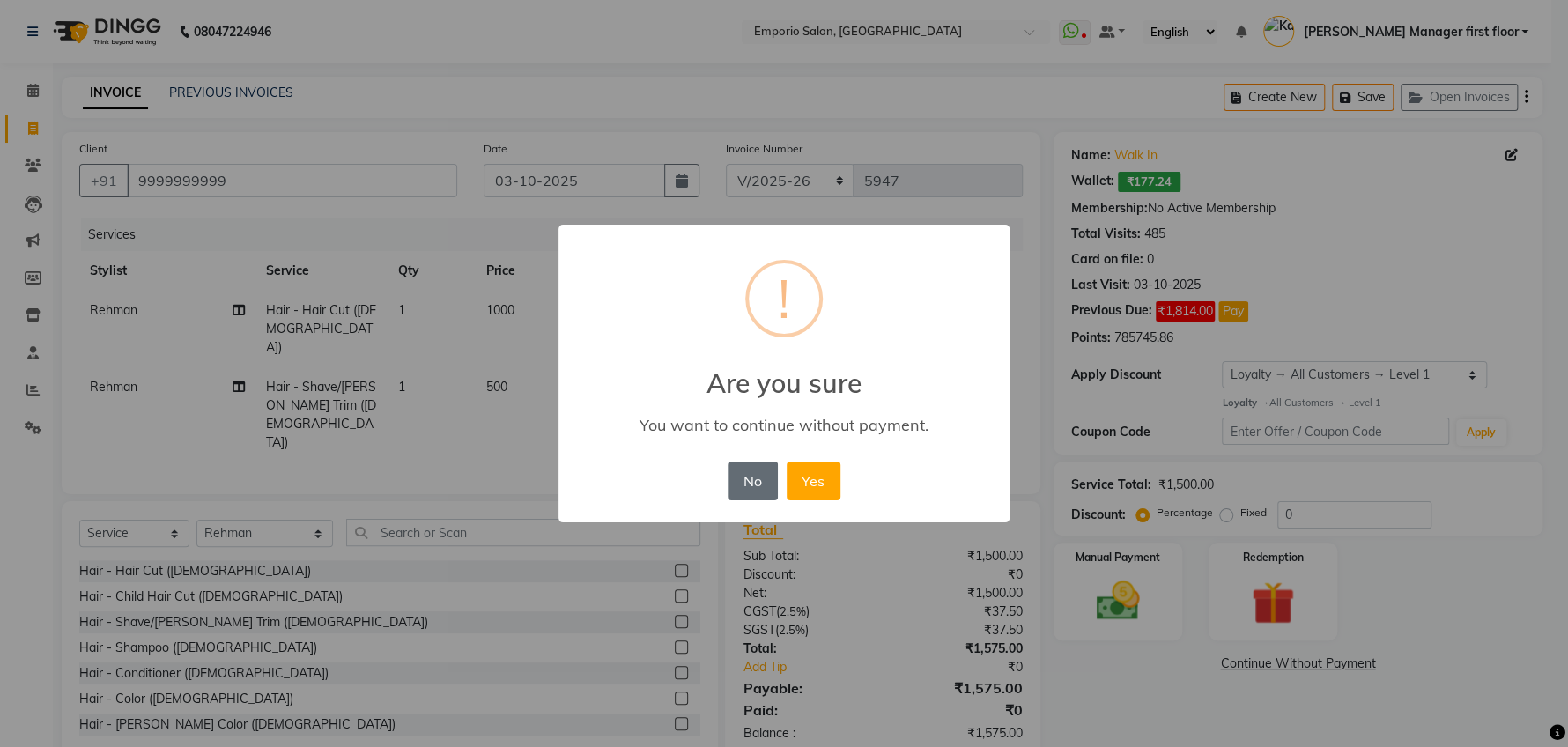
click at [745, 475] on button "No" at bounding box center [753, 480] width 49 height 39
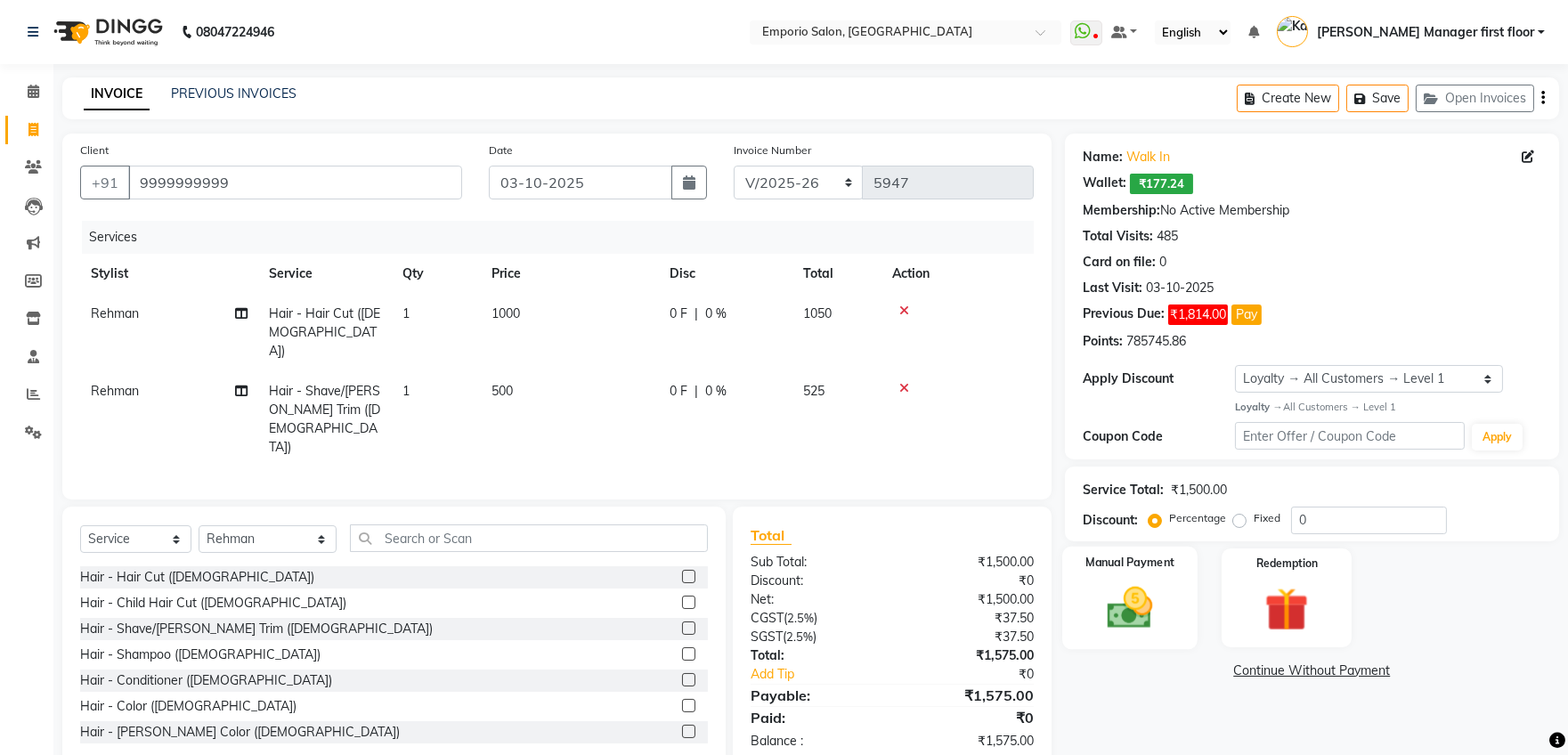
click at [1159, 613] on img at bounding box center [1129, 607] width 74 height 52
click at [1212, 666] on span "UPI" at bounding box center [1207, 671] width 28 height 20
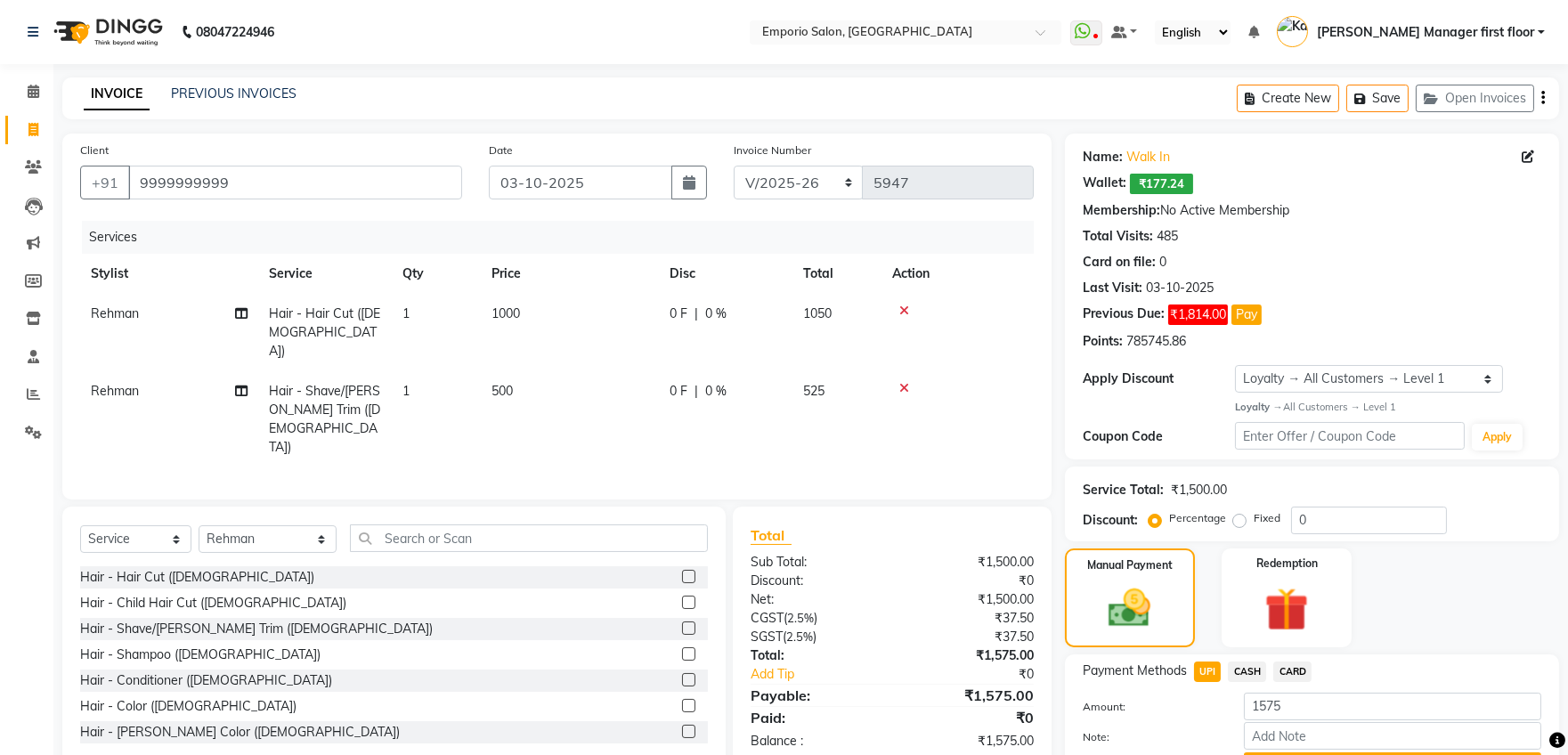
scroll to position [95, 0]
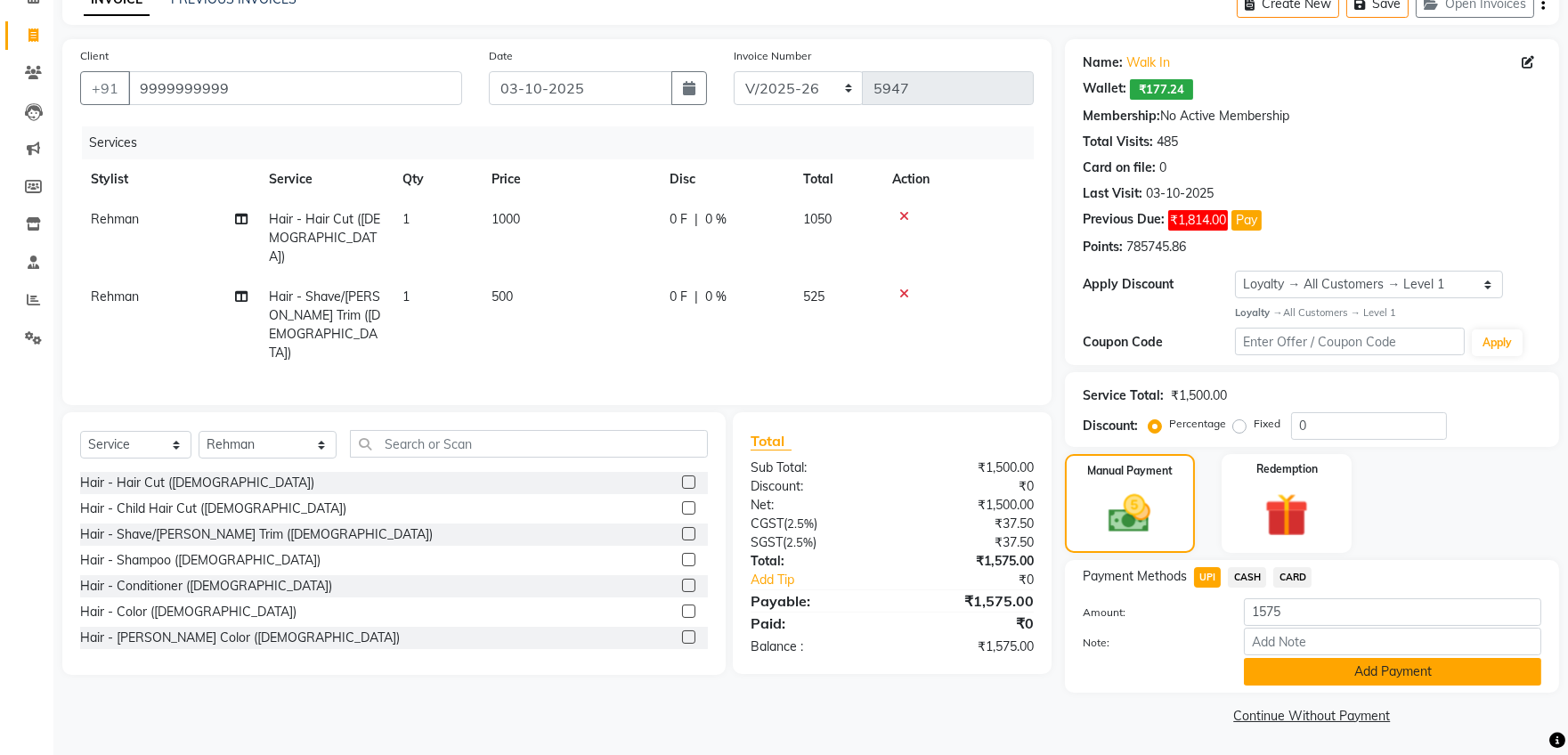
click at [1259, 662] on button "Add Payment" at bounding box center [1391, 671] width 297 height 28
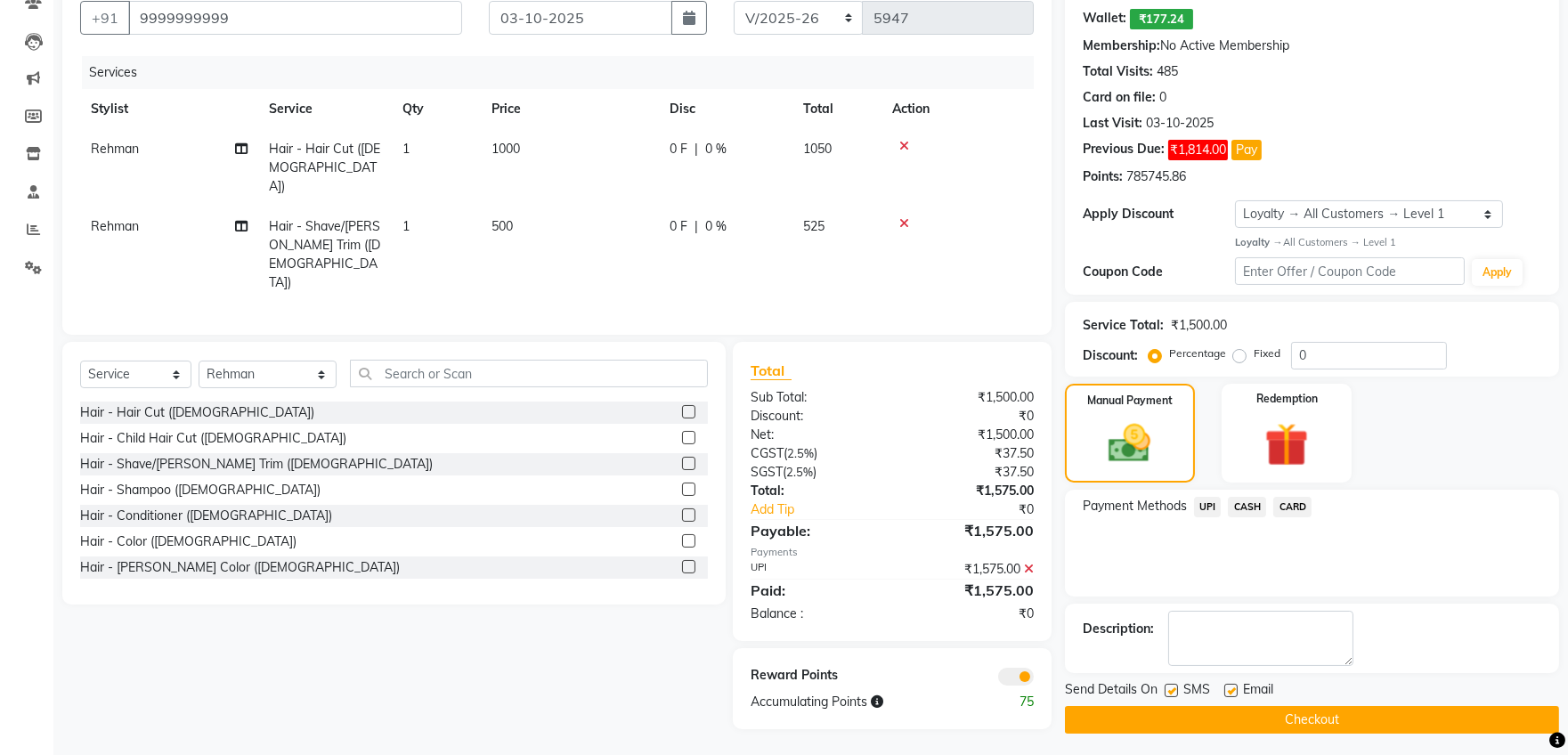
scroll to position [168, 0]
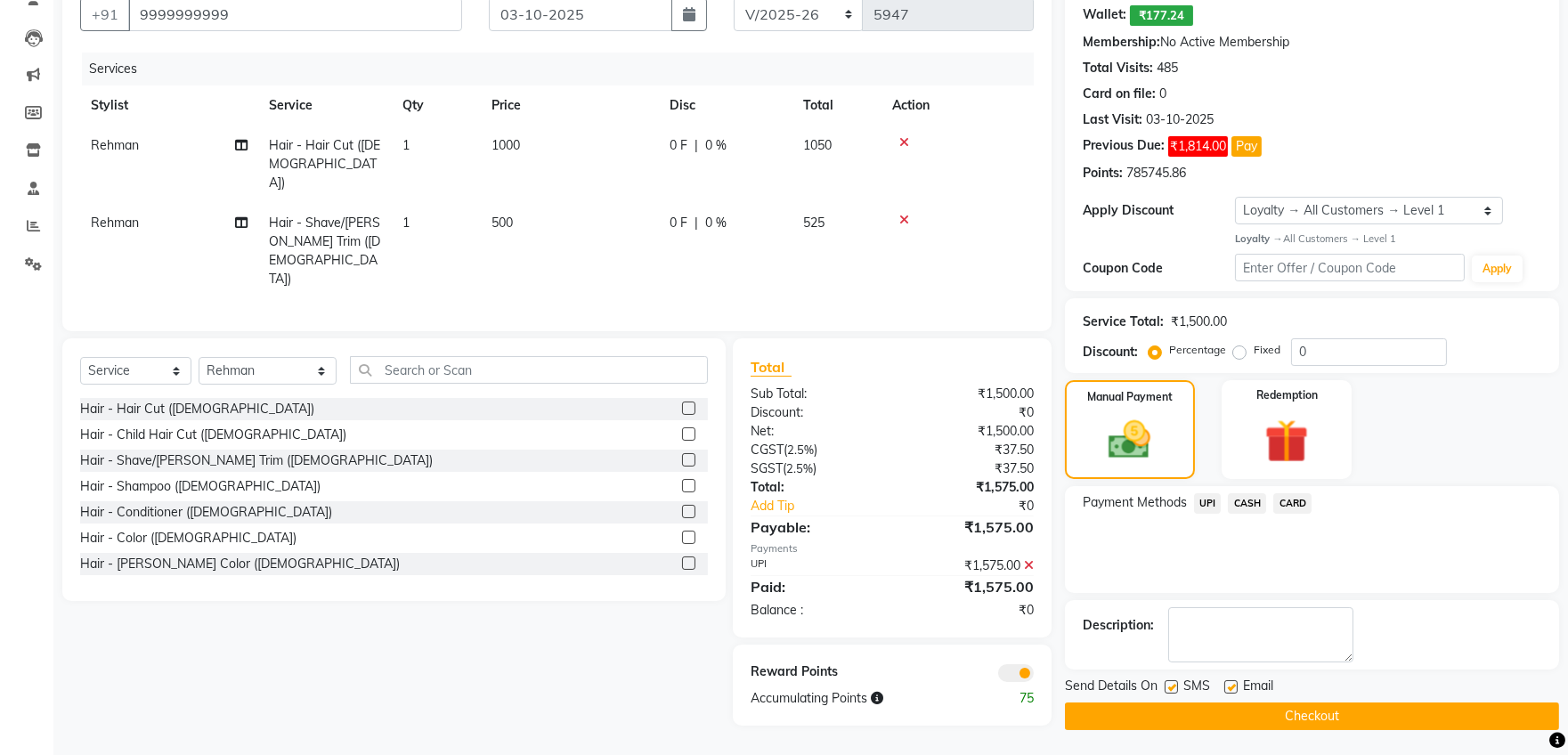
click at [1208, 710] on button "Checkout" at bounding box center [1311, 716] width 494 height 28
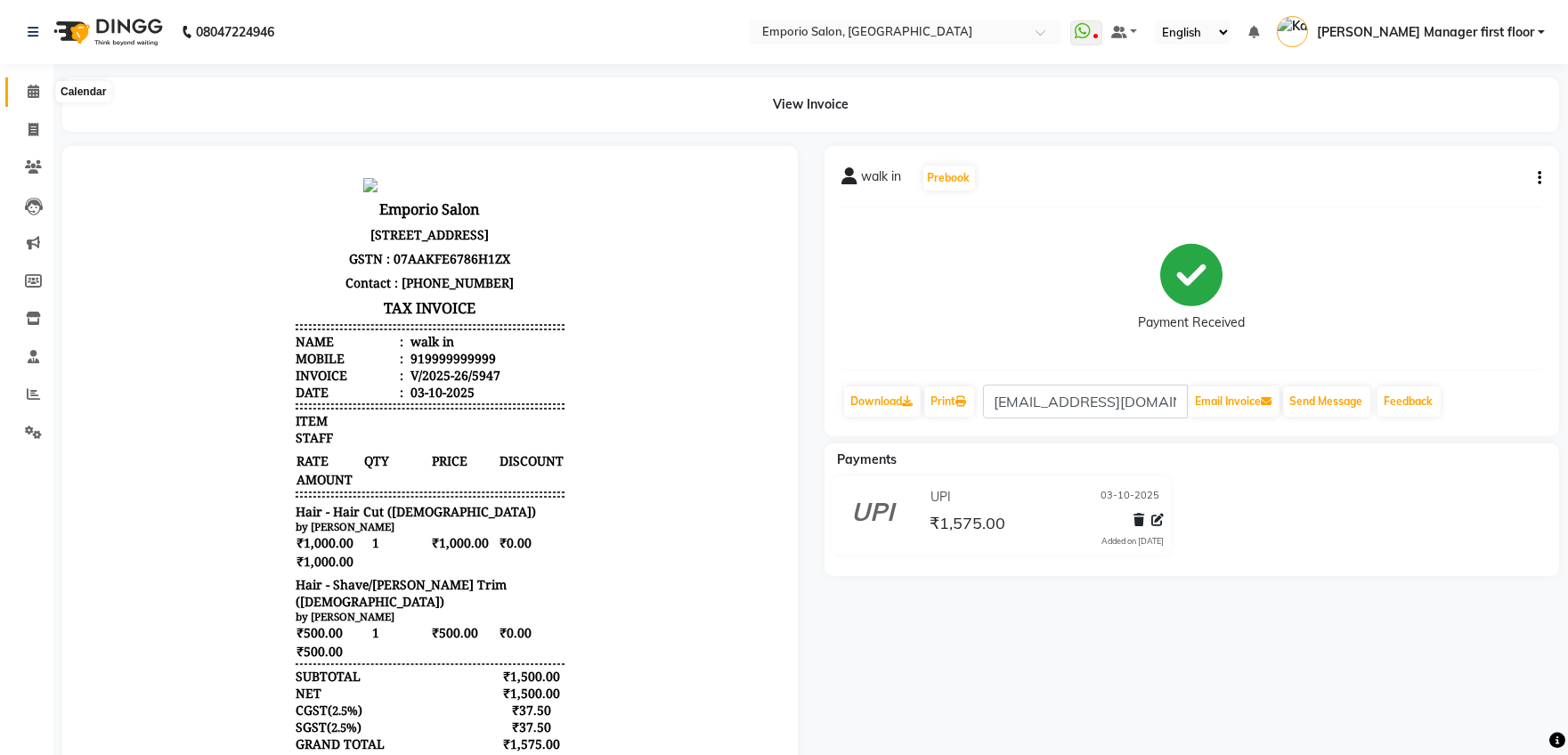
click at [34, 95] on icon at bounding box center [33, 91] width 12 height 14
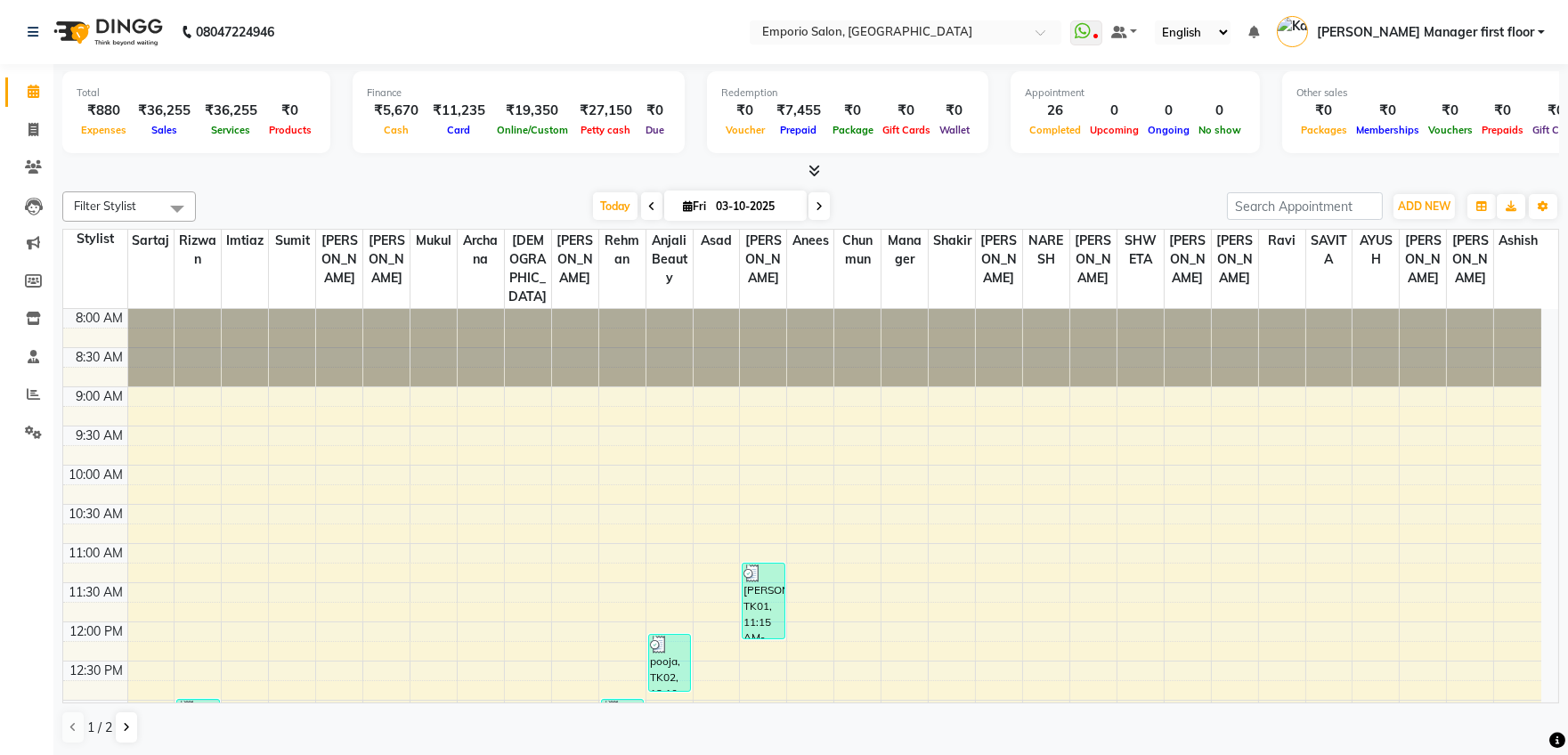
click at [36, 88] on icon at bounding box center [33, 91] width 12 height 14
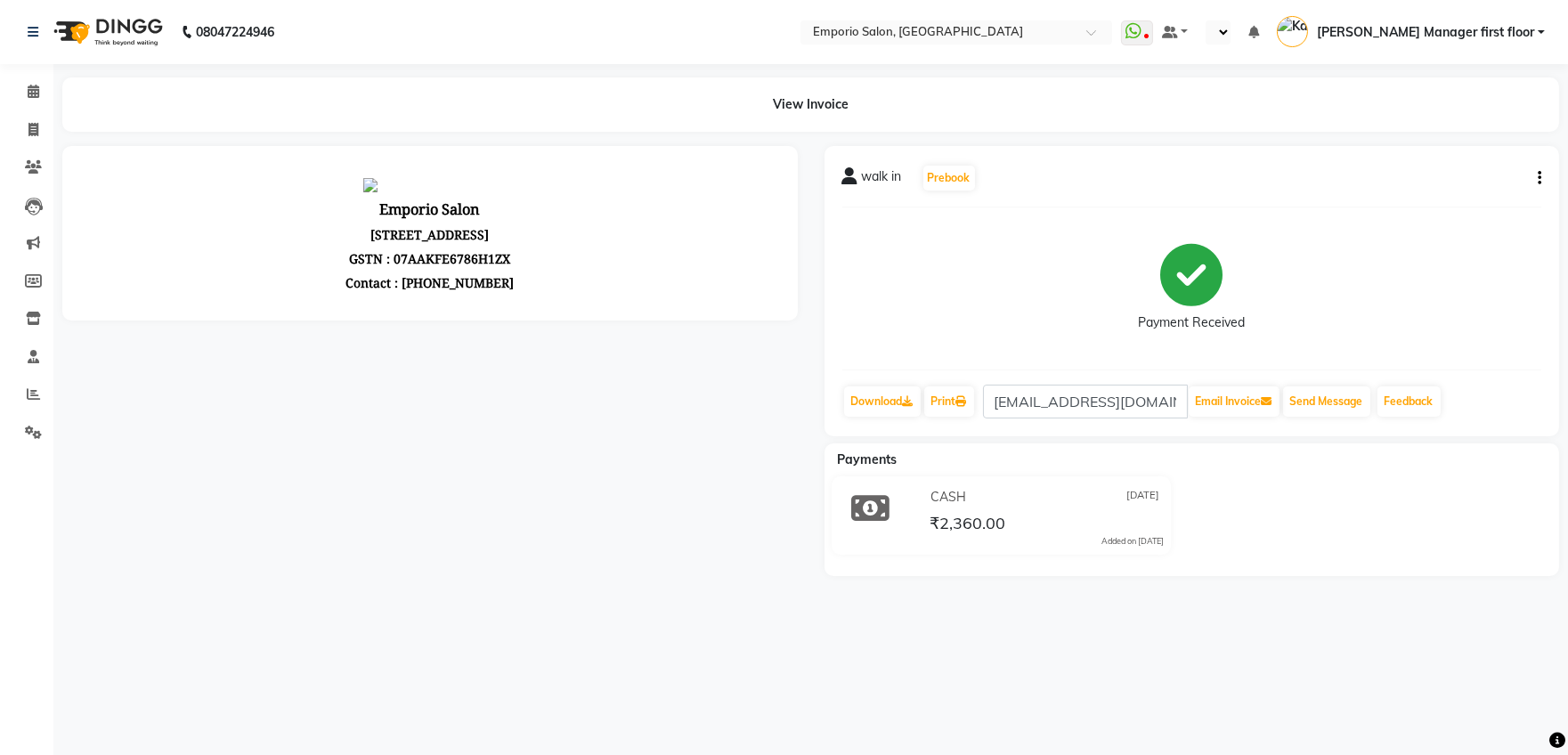
select select "en"
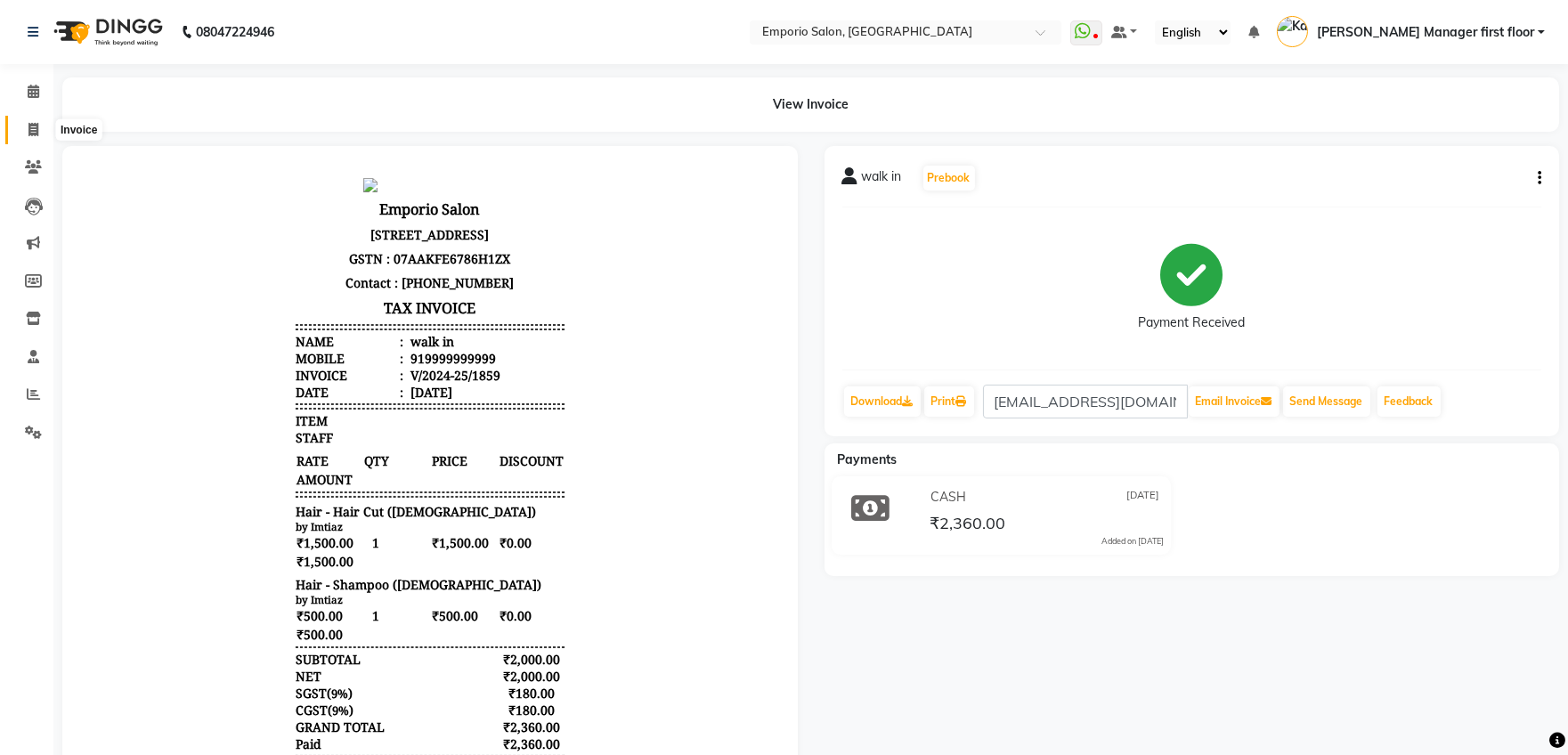
click at [30, 128] on icon at bounding box center [33, 130] width 10 height 14
select select "6332"
select select "service"
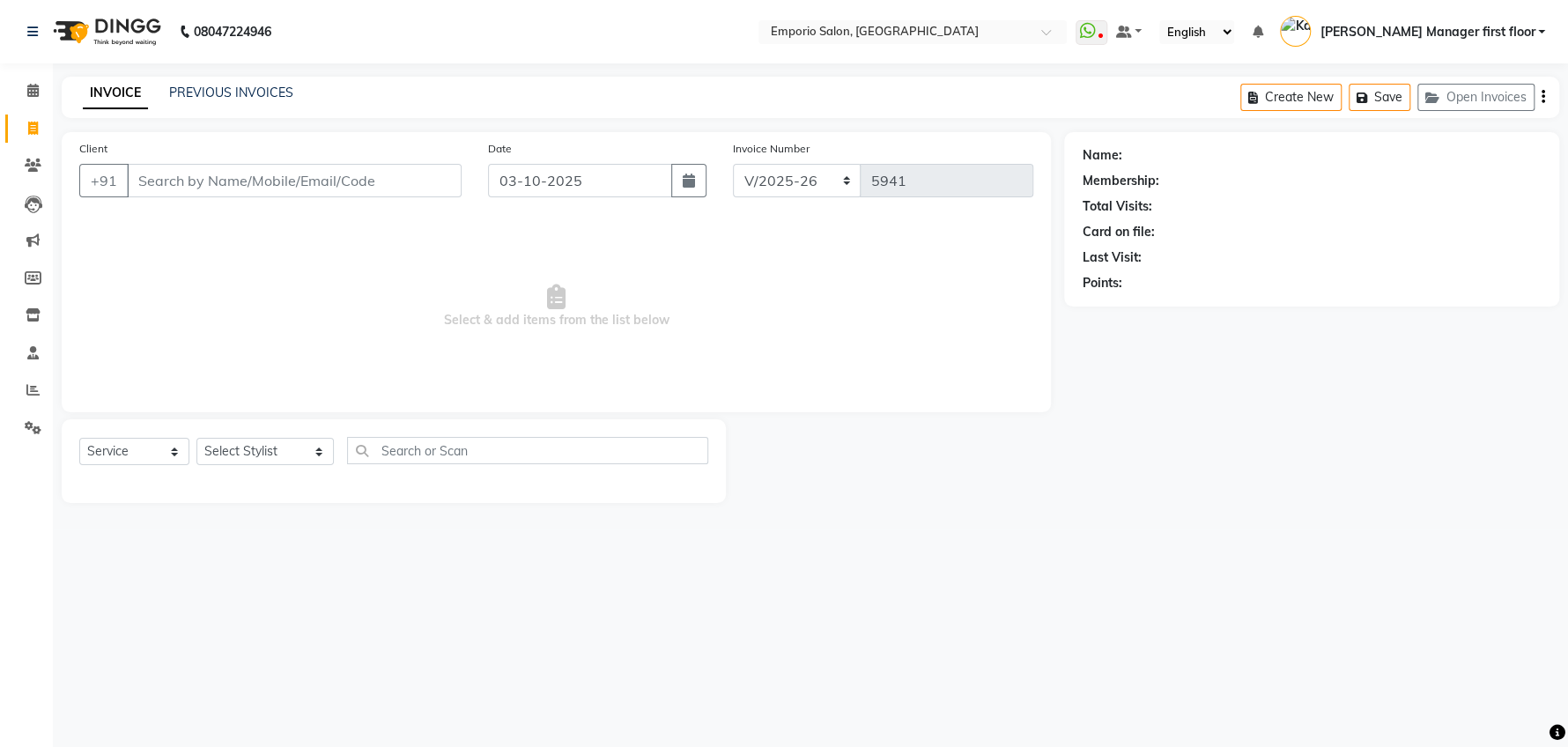
click at [285, 184] on input "Client" at bounding box center [294, 180] width 335 height 34
type input "99999999999"
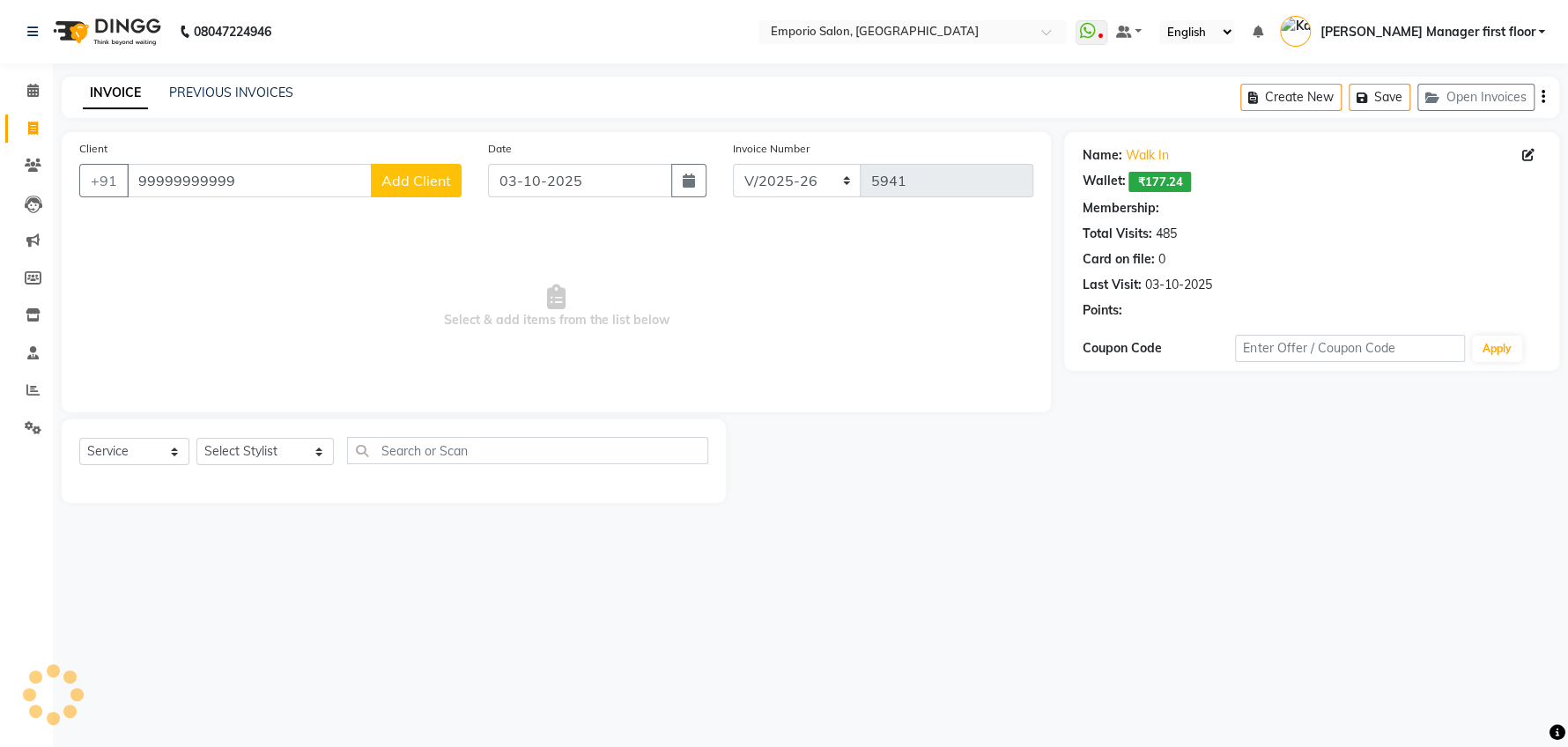
select select "1: Object"
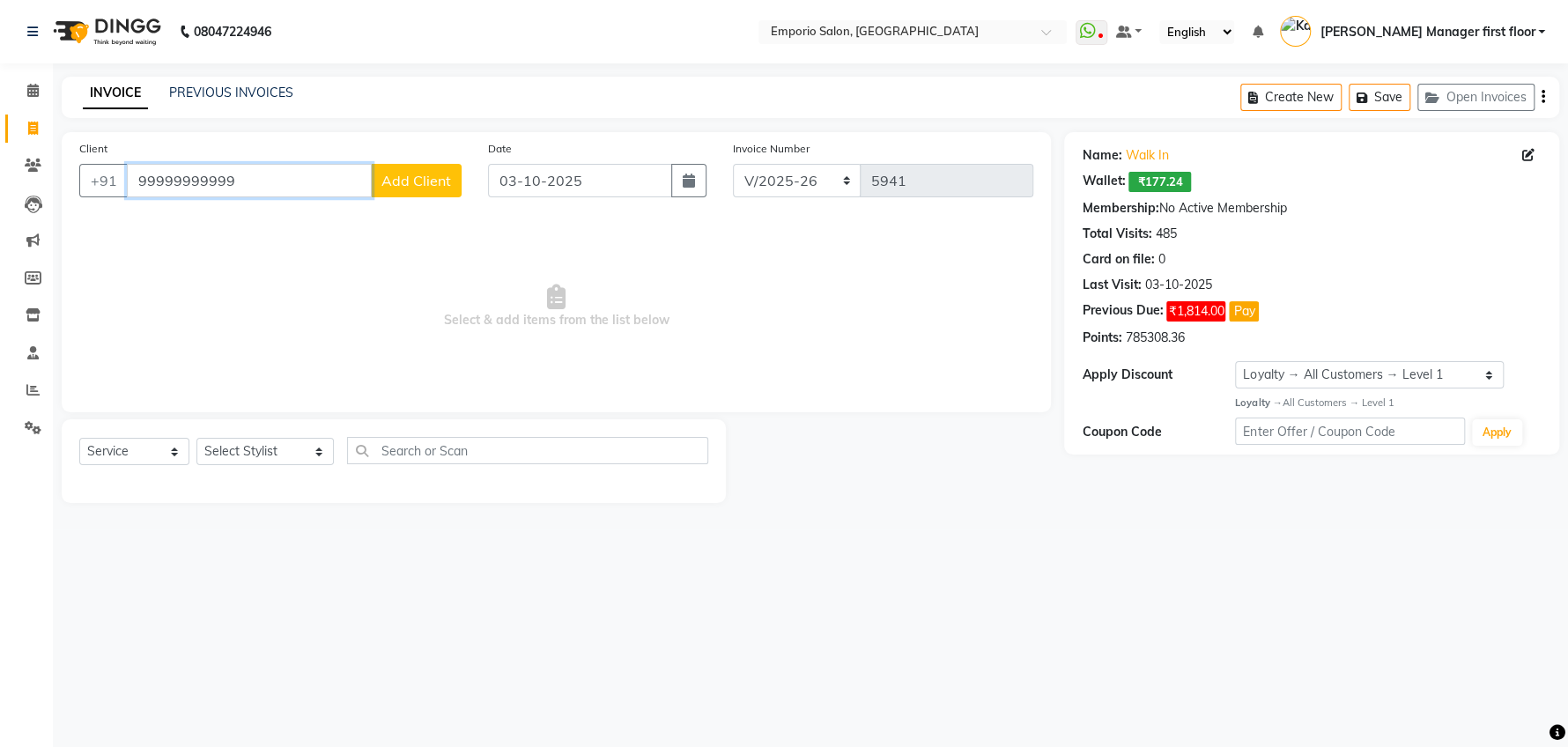
click at [262, 177] on input "99999999999" at bounding box center [248, 180] width 245 height 34
type input "9999999999"
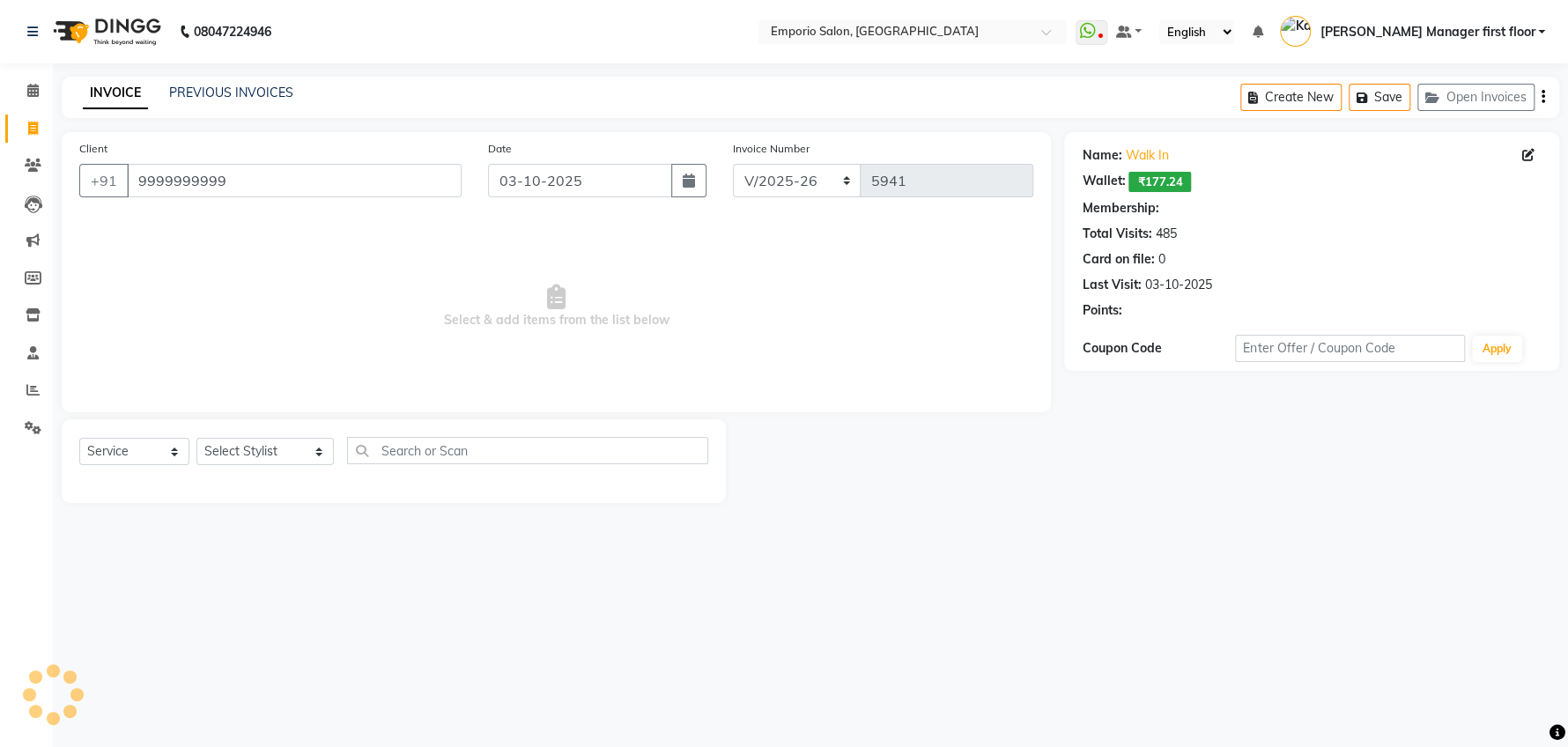
select select "1: Object"
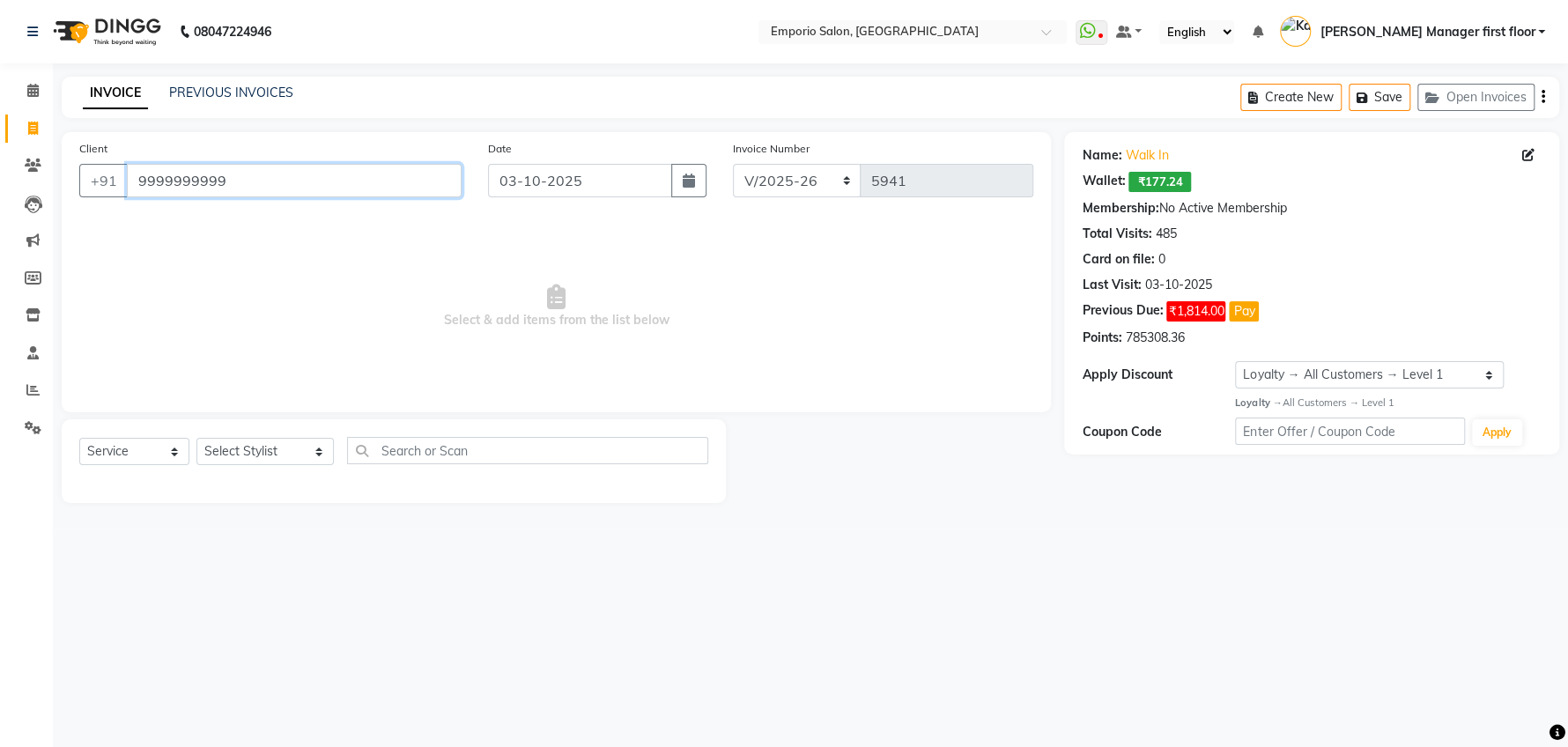
click at [262, 177] on input "9999999999" at bounding box center [294, 180] width 335 height 34
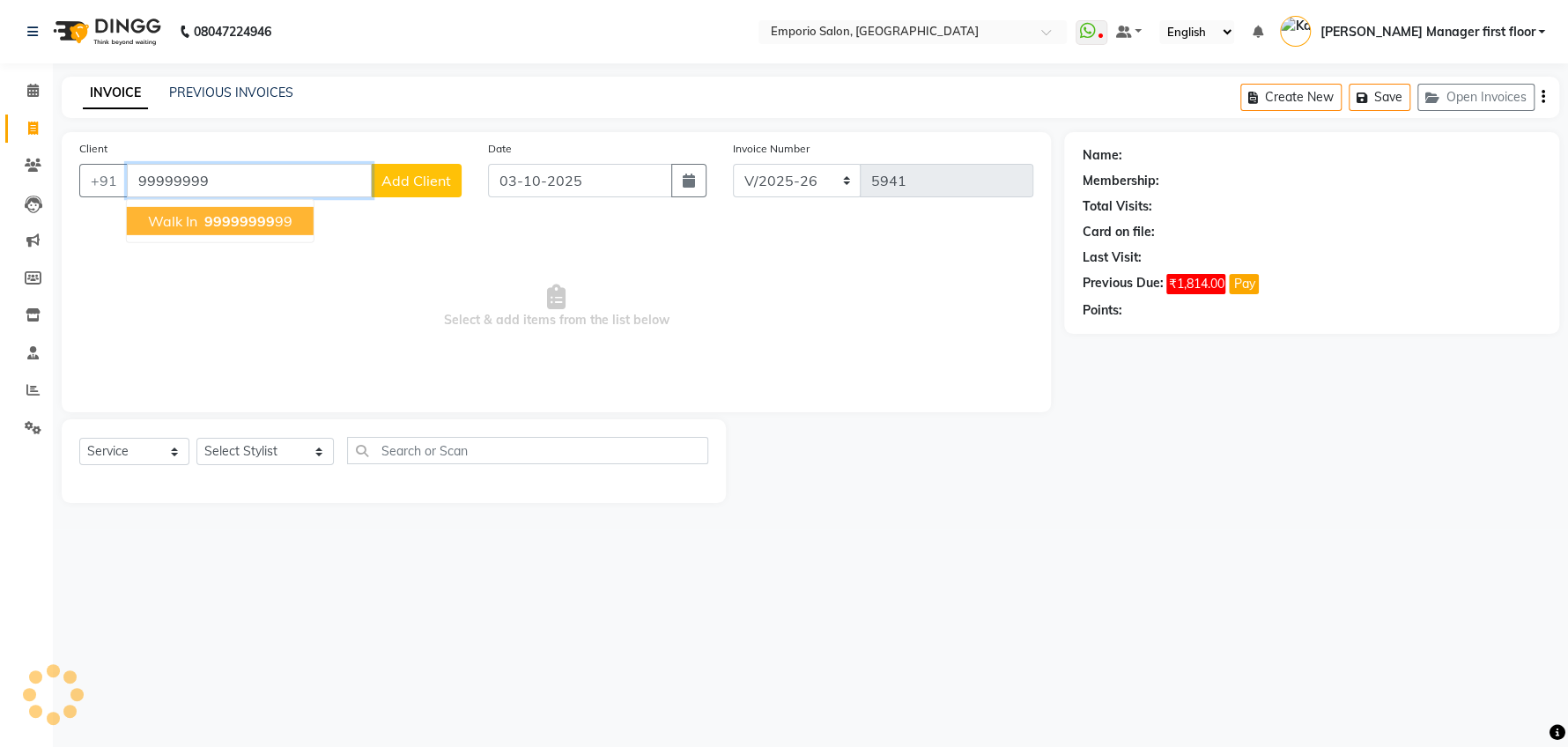
click at [268, 213] on span "99999999" at bounding box center [239, 220] width 70 height 17
type input "9999999999"
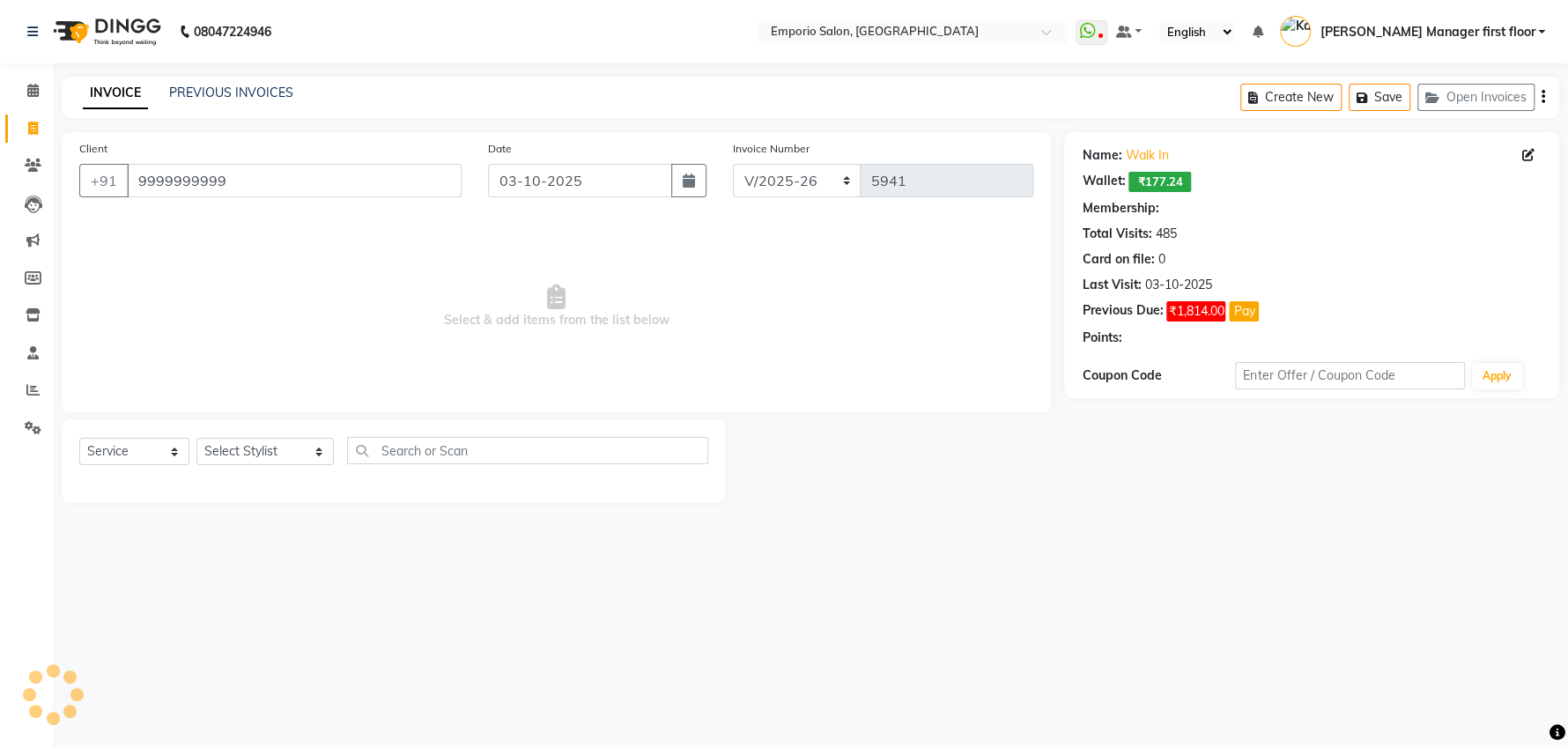
select select "1: Object"
click at [292, 449] on select "Select Stylist [PERSON_NAME] beauty Archana [PERSON_NAME] [PERSON_NAME] [PERSON…" at bounding box center [265, 451] width 137 height 27
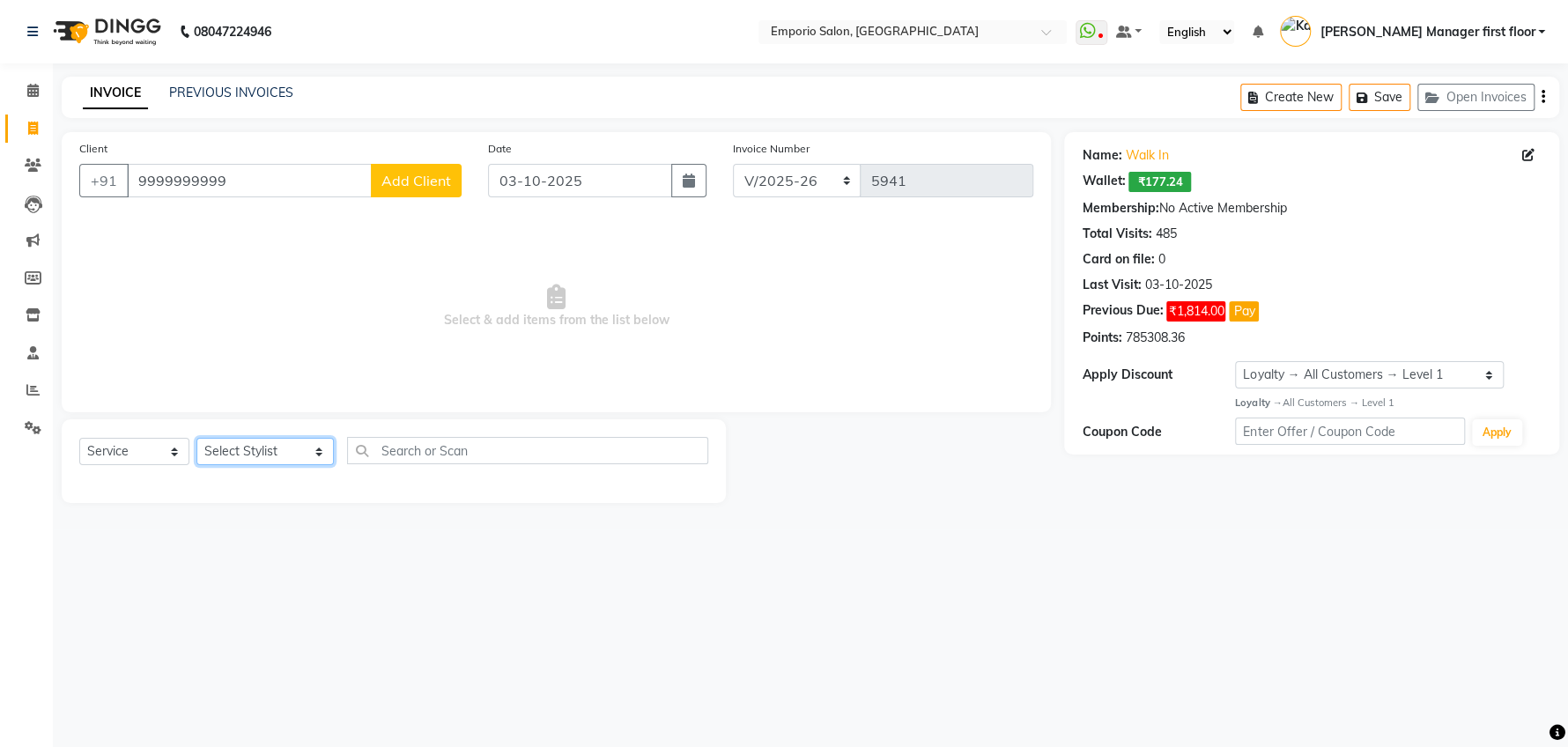
select select "61830"
click at [197, 438] on select "Select Stylist [PERSON_NAME] beauty Archana [PERSON_NAME] [PERSON_NAME] [PERSON…" at bounding box center [265, 451] width 137 height 27
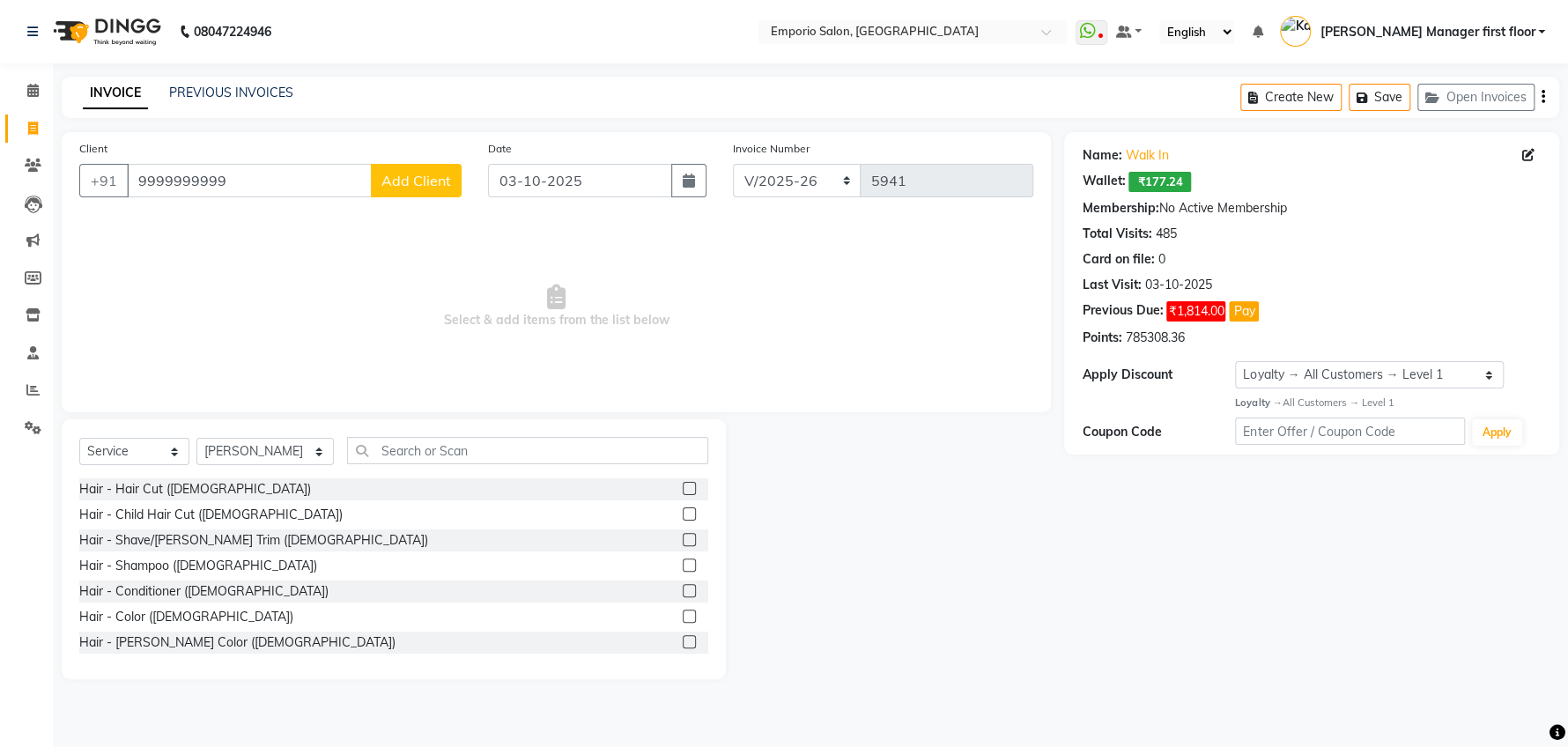
click at [683, 489] on label at bounding box center [689, 488] width 14 height 14
click at [683, 489] on input "checkbox" at bounding box center [688, 489] width 12 height 12
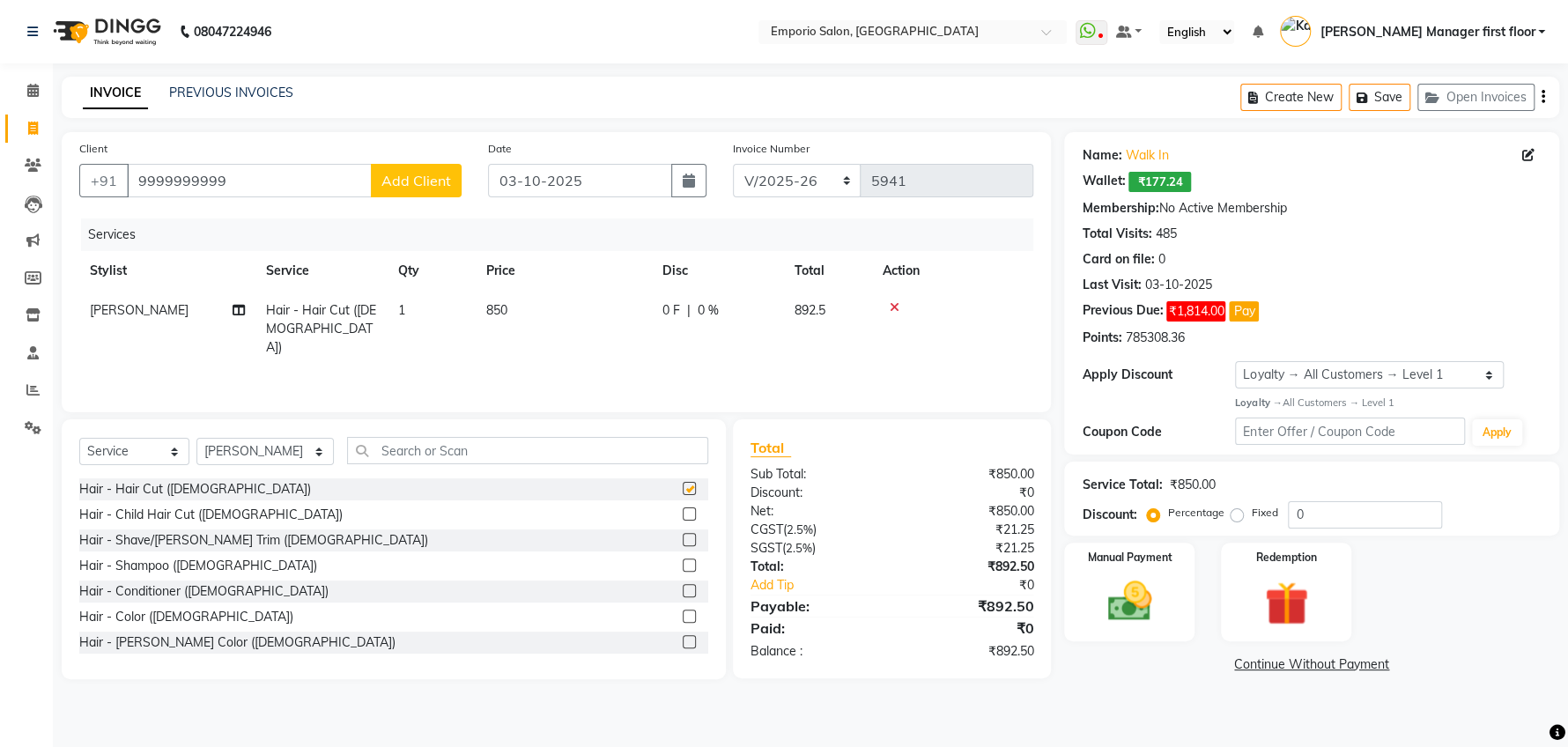
checkbox input "false"
click at [683, 535] on label at bounding box center [689, 540] width 14 height 14
click at [683, 535] on input "checkbox" at bounding box center [688, 540] width 12 height 12
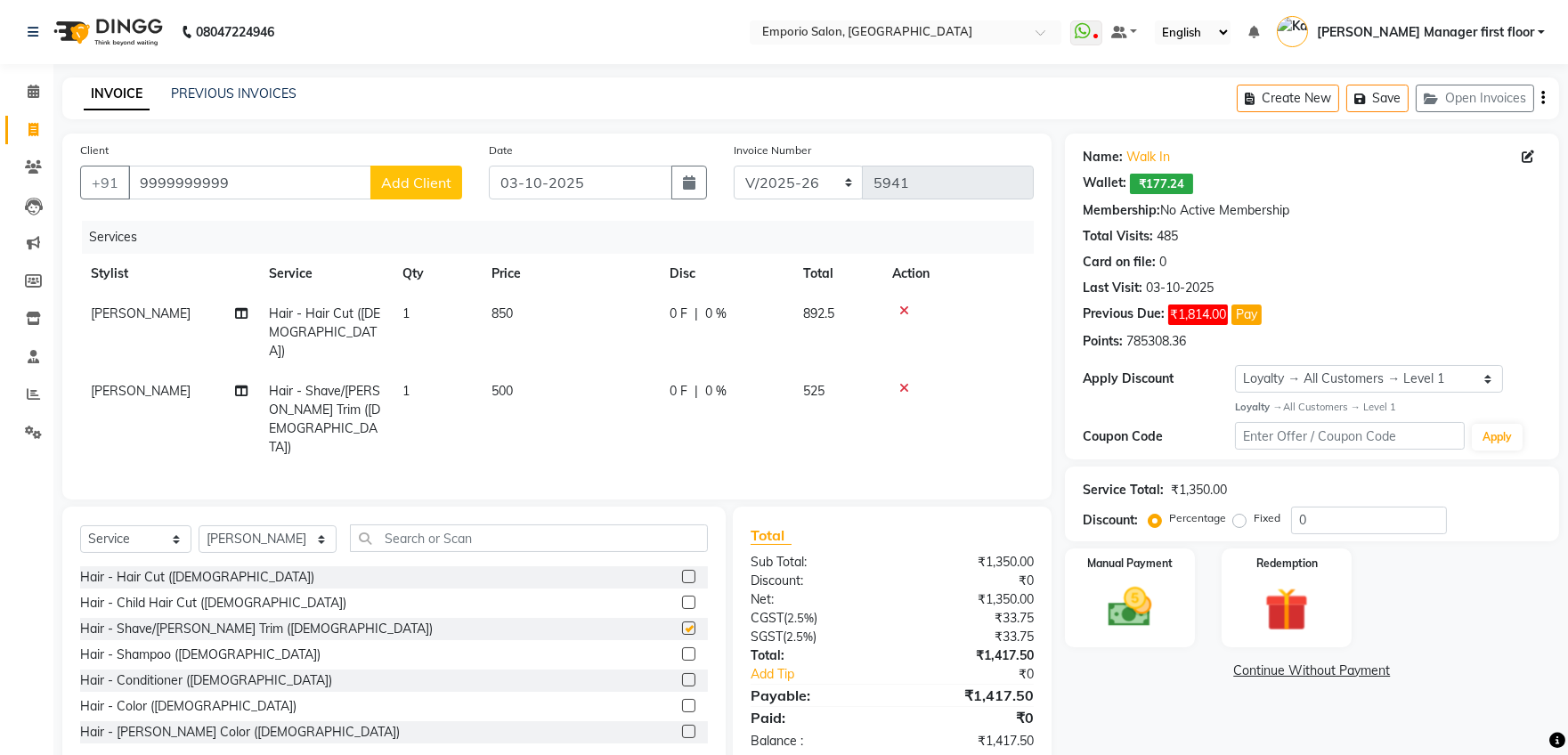
checkbox input "false"
click at [441, 524] on input "text" at bounding box center [528, 538] width 358 height 28
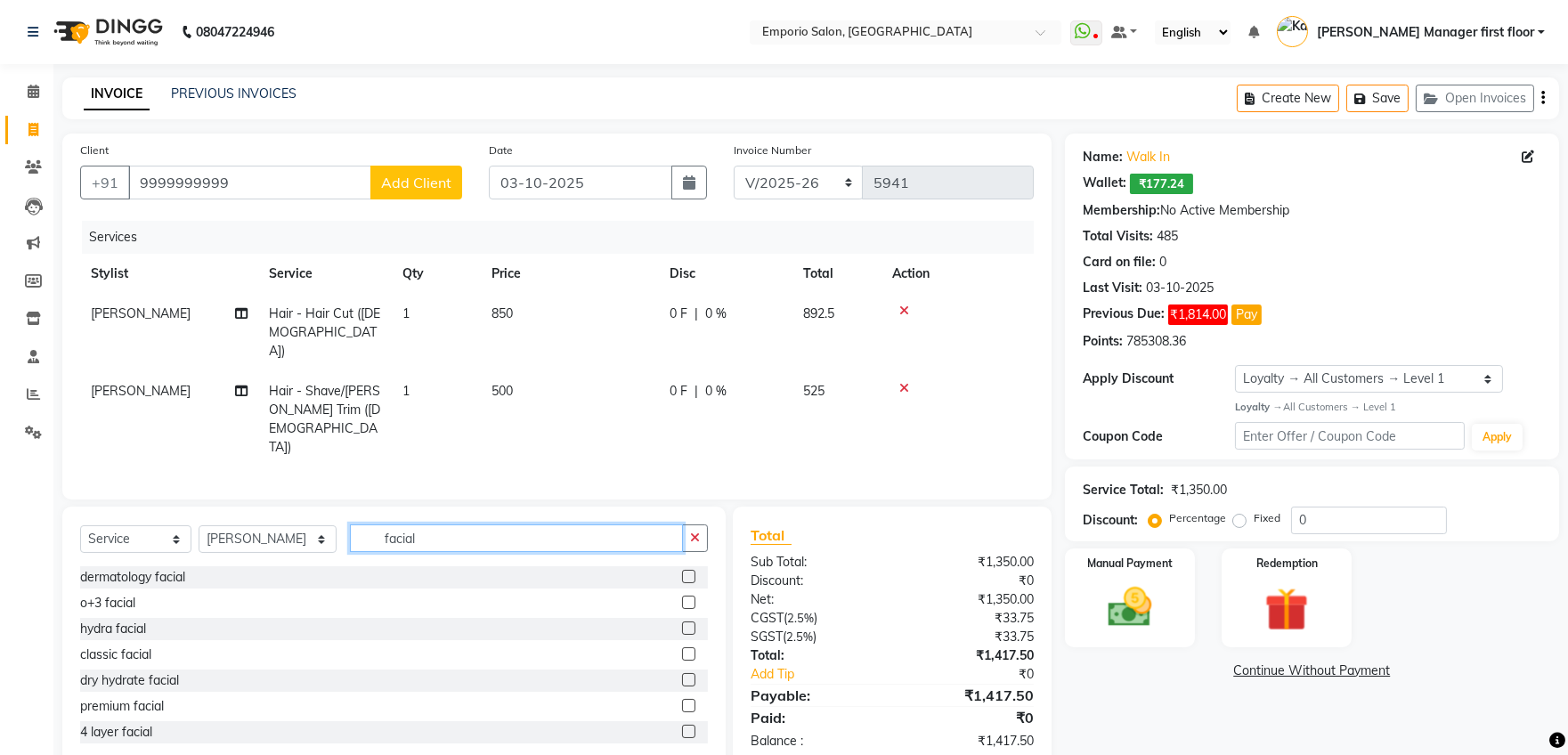
type input "facial"
click at [681, 596] on label at bounding box center [688, 602] width 14 height 14
click at [681, 597] on input "checkbox" at bounding box center [687, 602] width 12 height 12
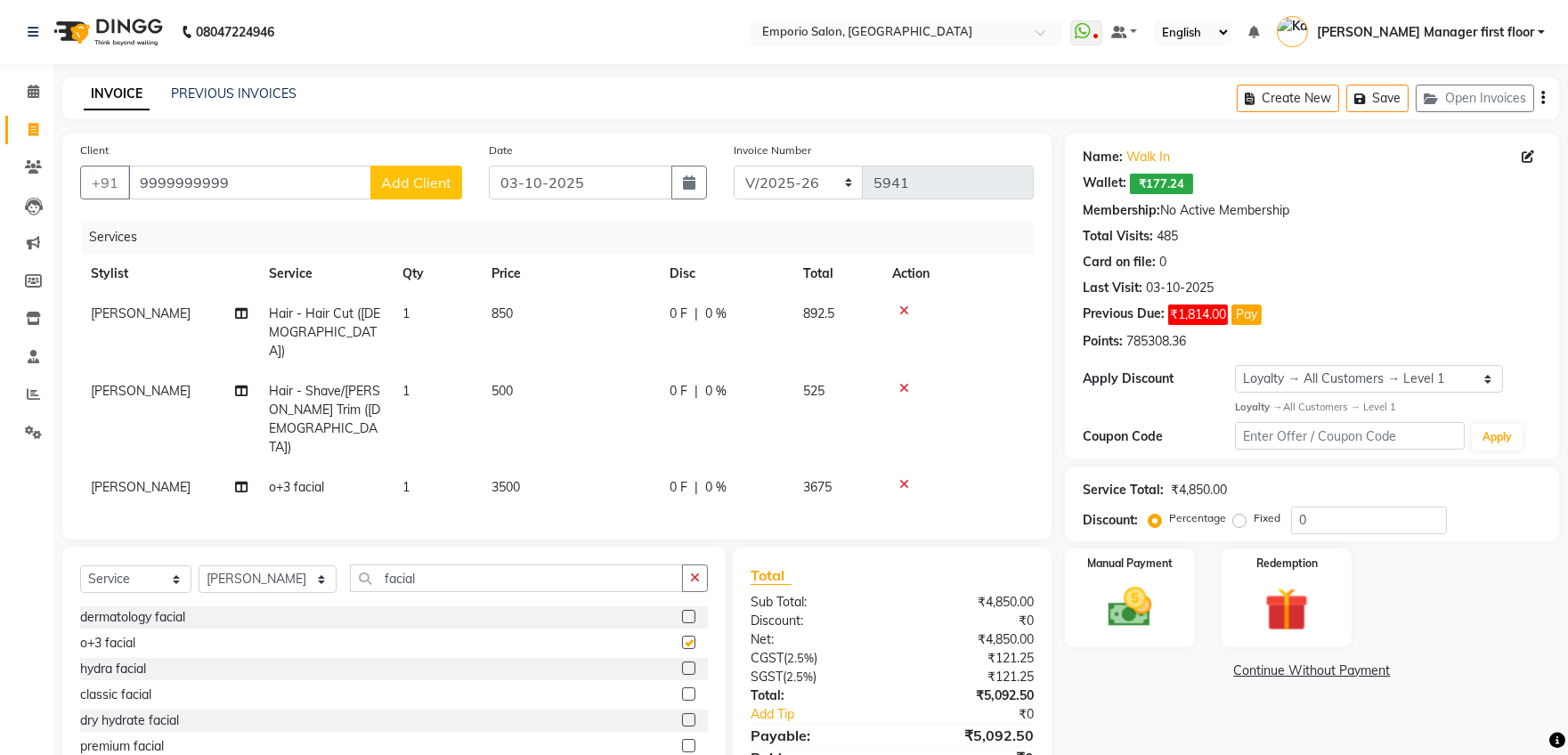
checkbox input "false"
click at [536, 467] on td "3500" at bounding box center [570, 487] width 178 height 40
select select "61830"
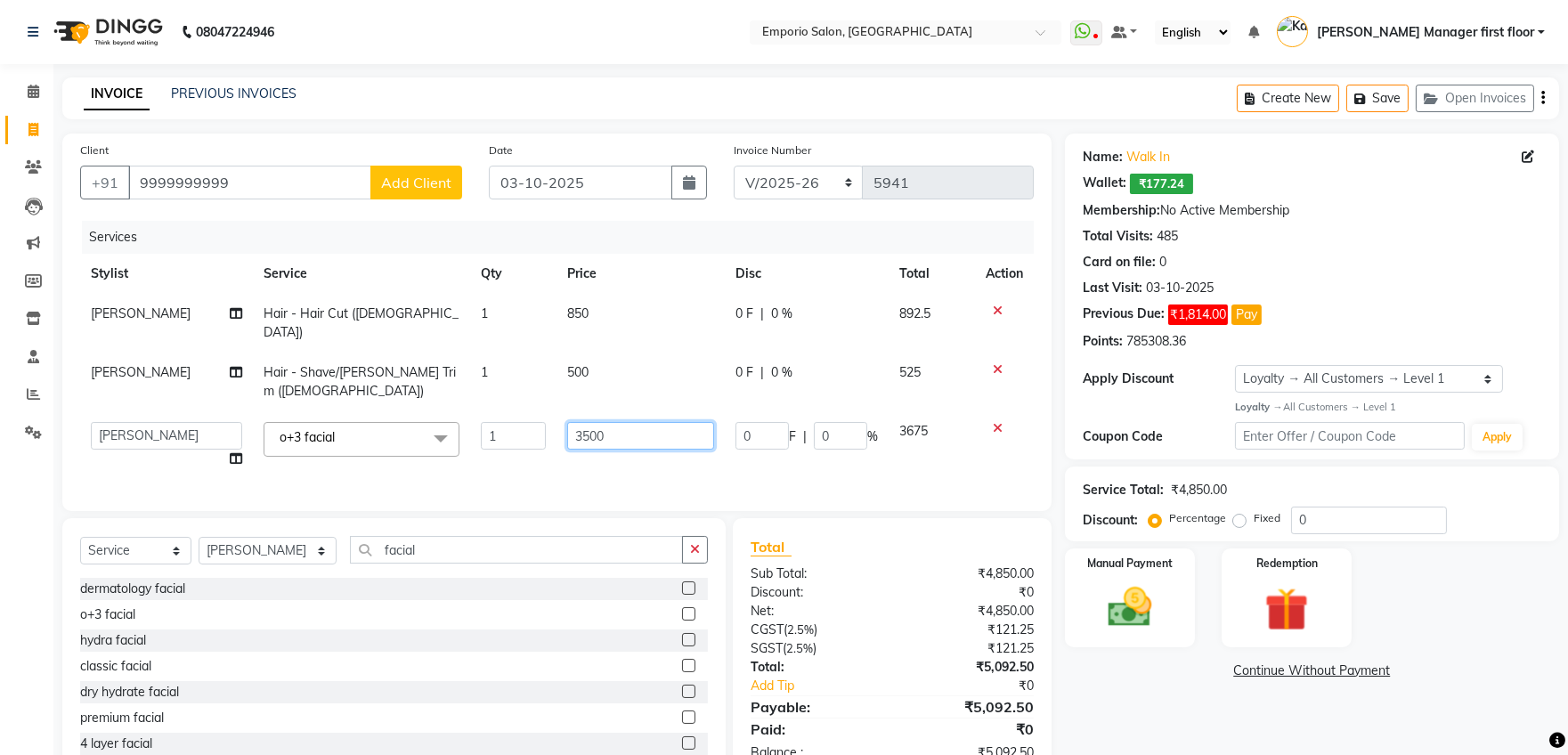
click at [629, 422] on input "3500" at bounding box center [641, 436] width 147 height 28
type input "3"
type input "4500"
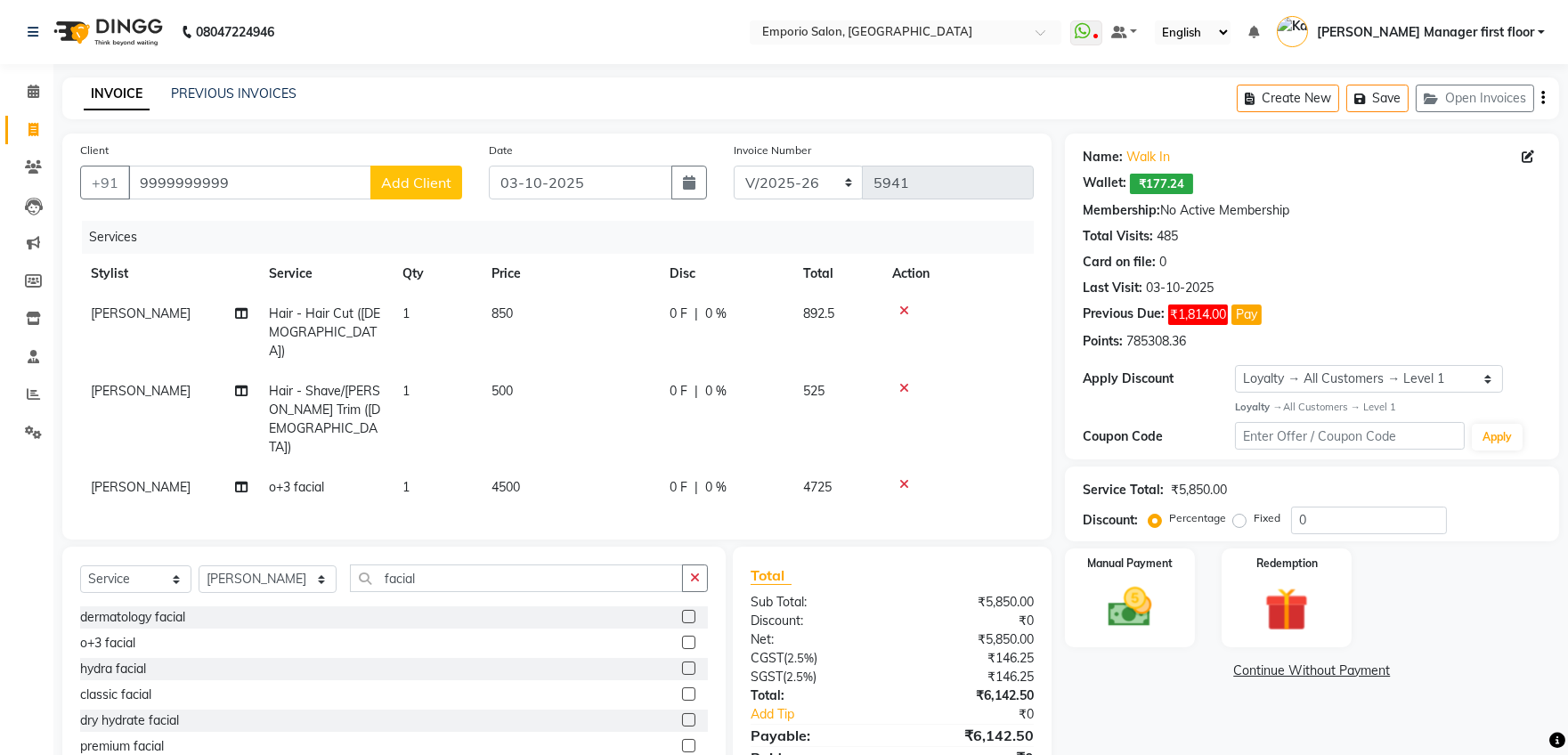
click at [666, 467] on tr "vashu o+3 facial 1 4500 0 F | 0 % 4725" at bounding box center [556, 487] width 954 height 40
click at [529, 311] on td "850" at bounding box center [570, 332] width 178 height 77
select select "61830"
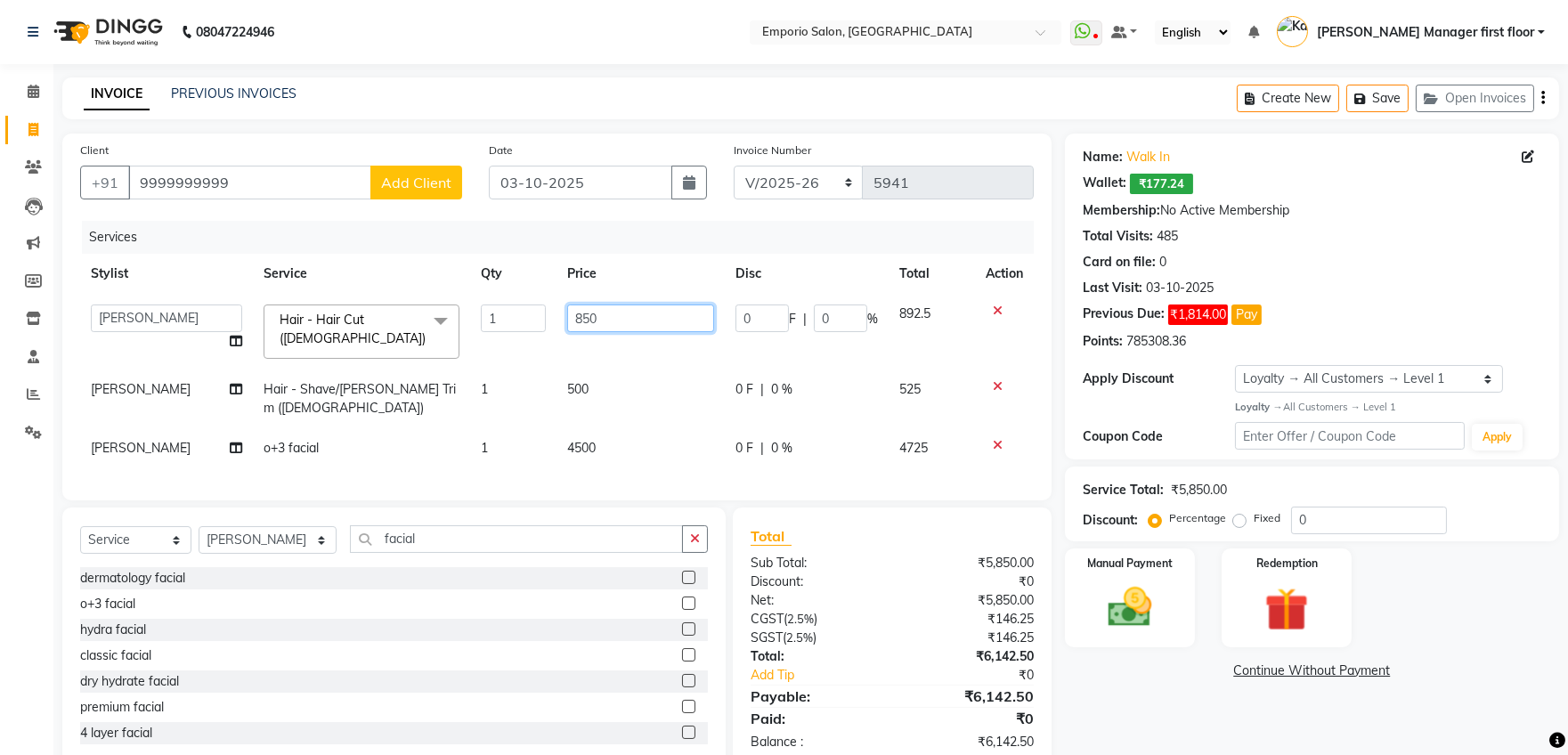
click at [598, 313] on input "850" at bounding box center [641, 318] width 147 height 28
type input "8"
type input "850"
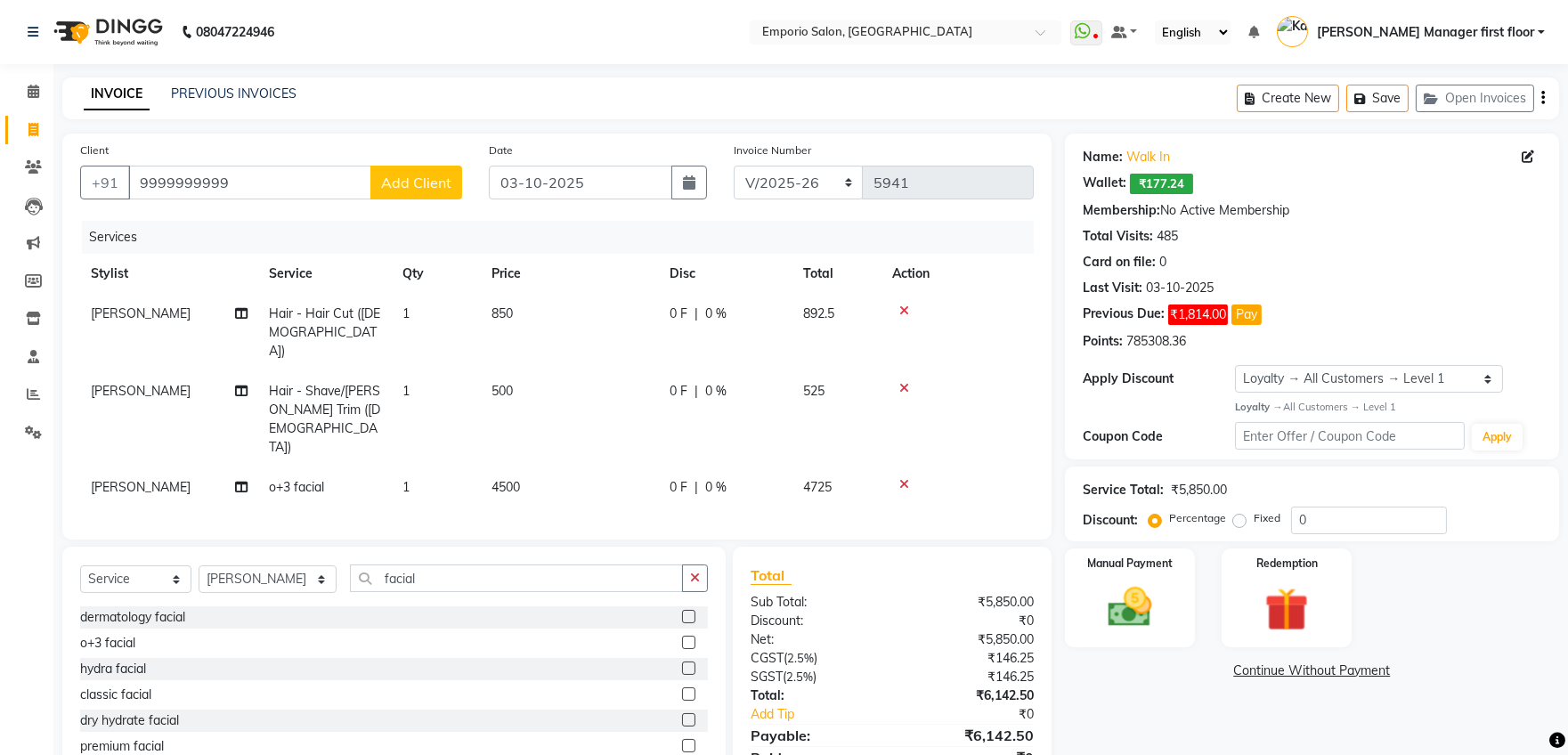
click at [723, 467] on tr "vashu o+3 facial 1 4500 0 F | 0 % 4725" at bounding box center [556, 487] width 954 height 40
click at [1151, 608] on img at bounding box center [1129, 607] width 74 height 52
click at [1208, 665] on span "UPI" at bounding box center [1207, 671] width 28 height 20
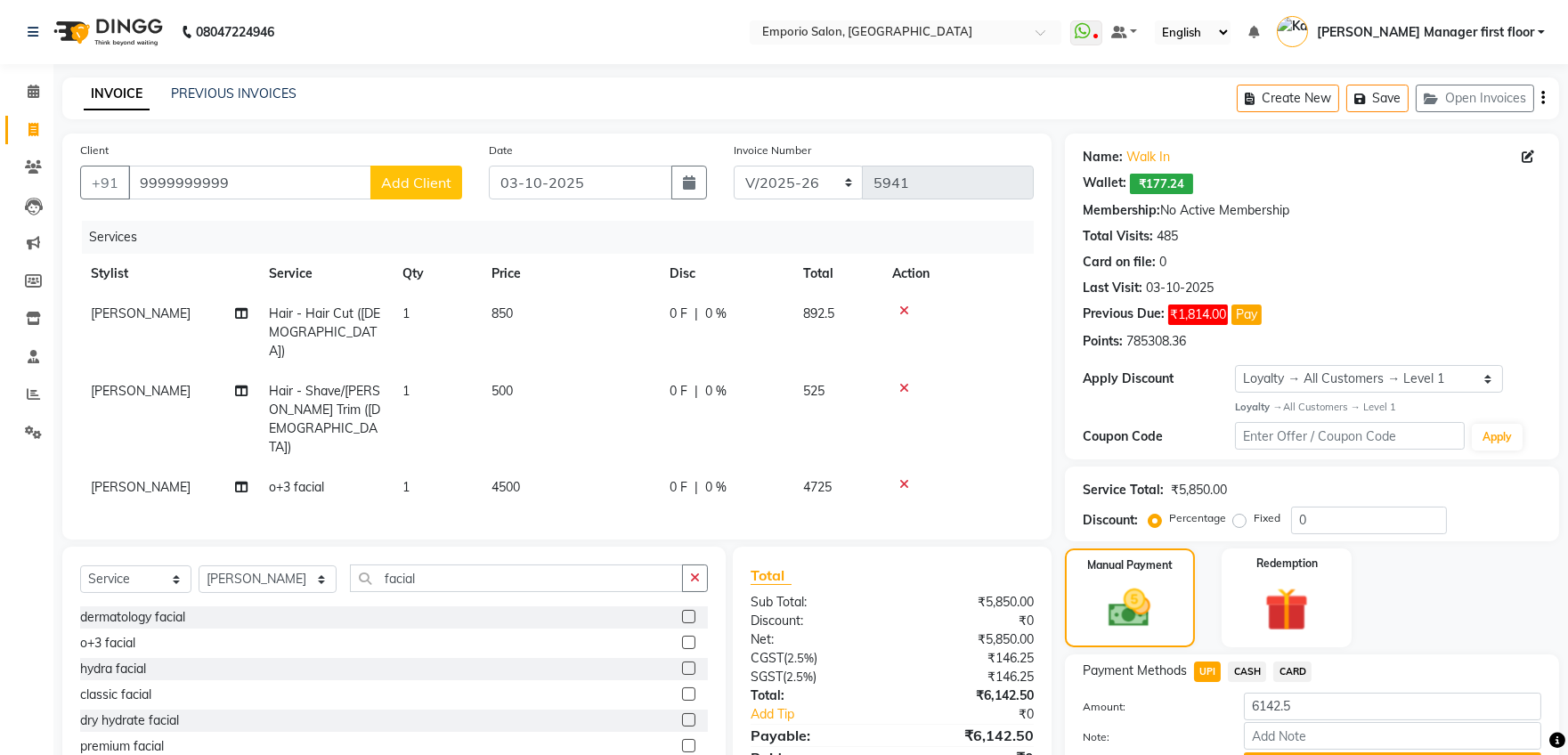
scroll to position [95, 0]
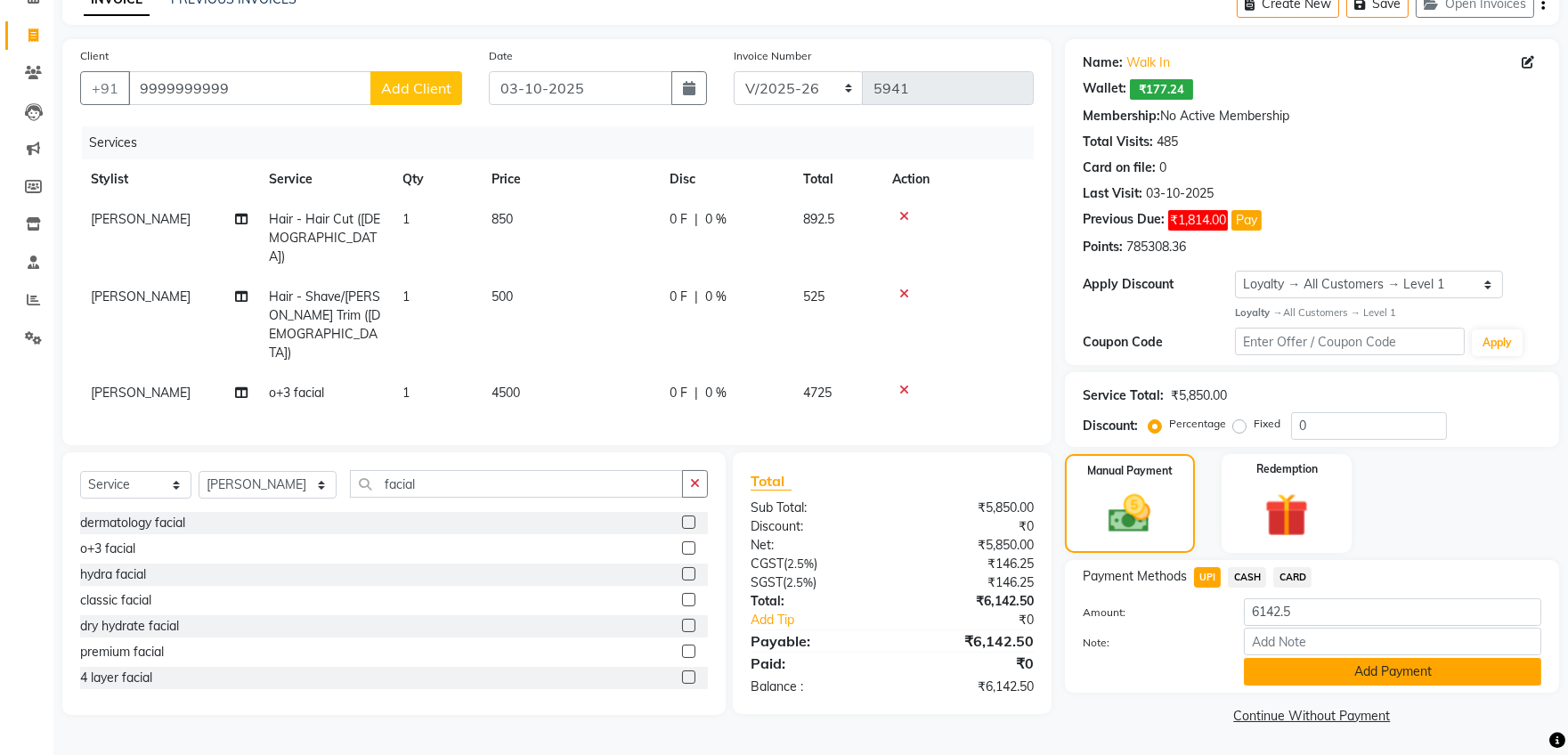
click at [1297, 660] on button "Add Payment" at bounding box center [1391, 671] width 297 height 28
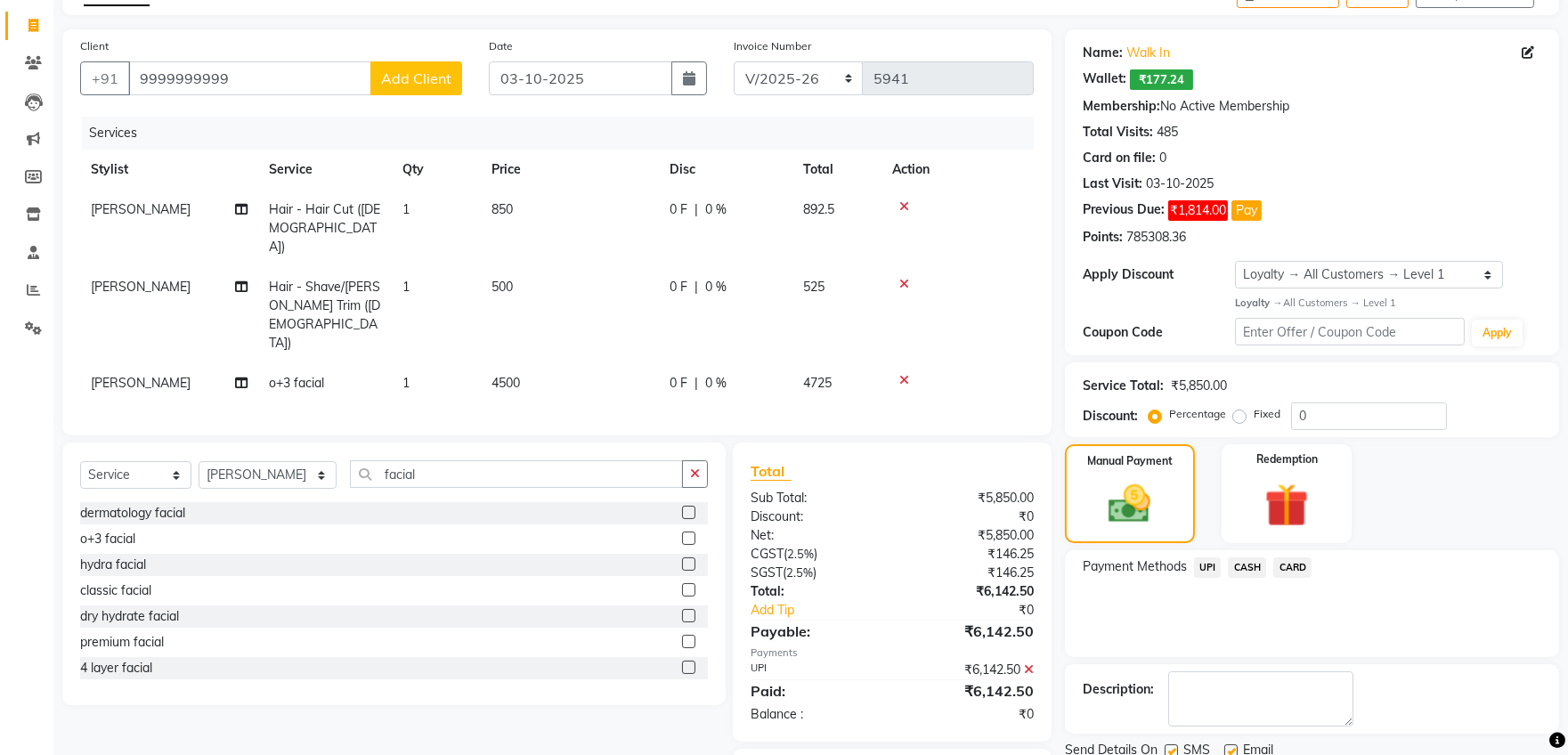
scroll to position [168, 0]
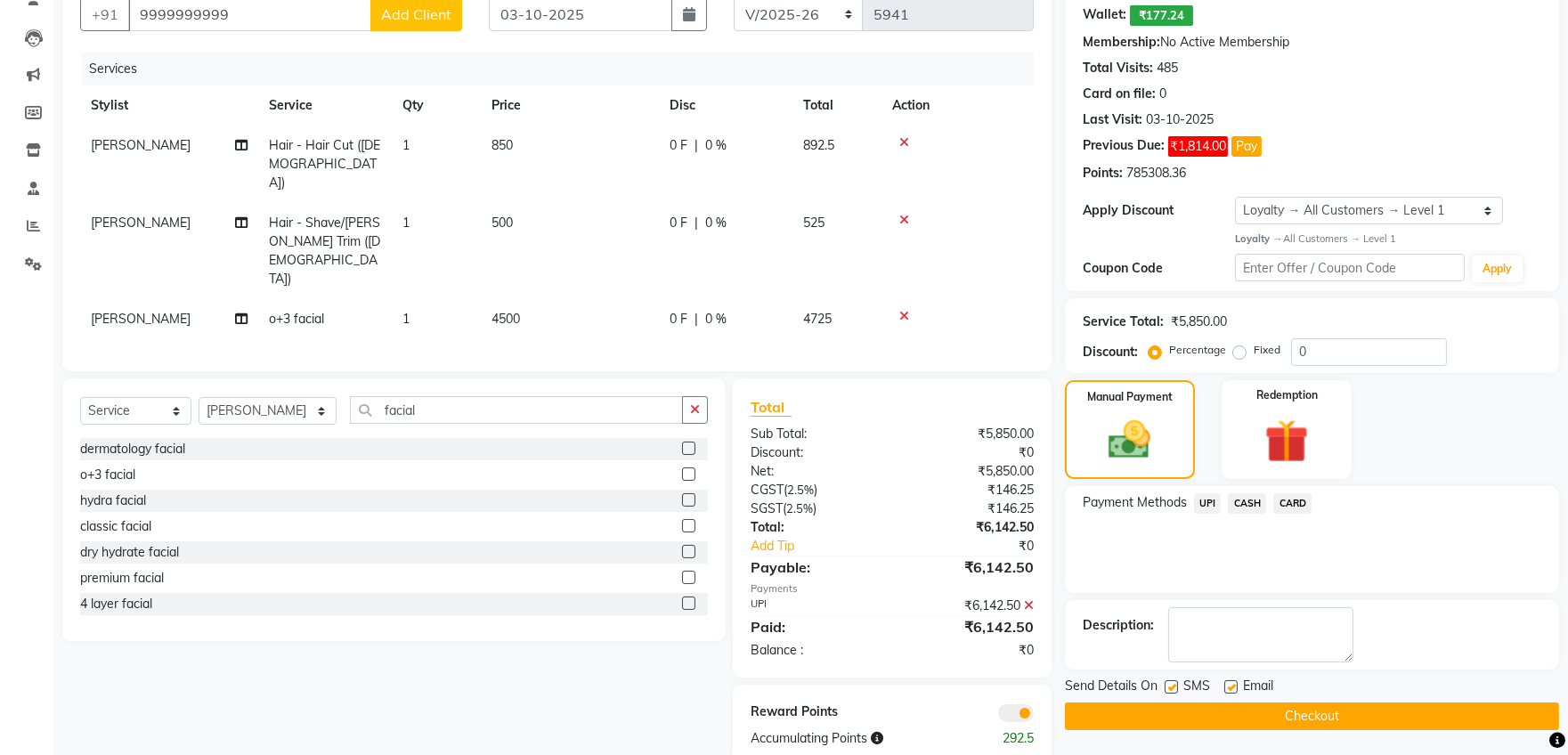
click at [1207, 707] on button "Checkout" at bounding box center [1311, 716] width 494 height 28
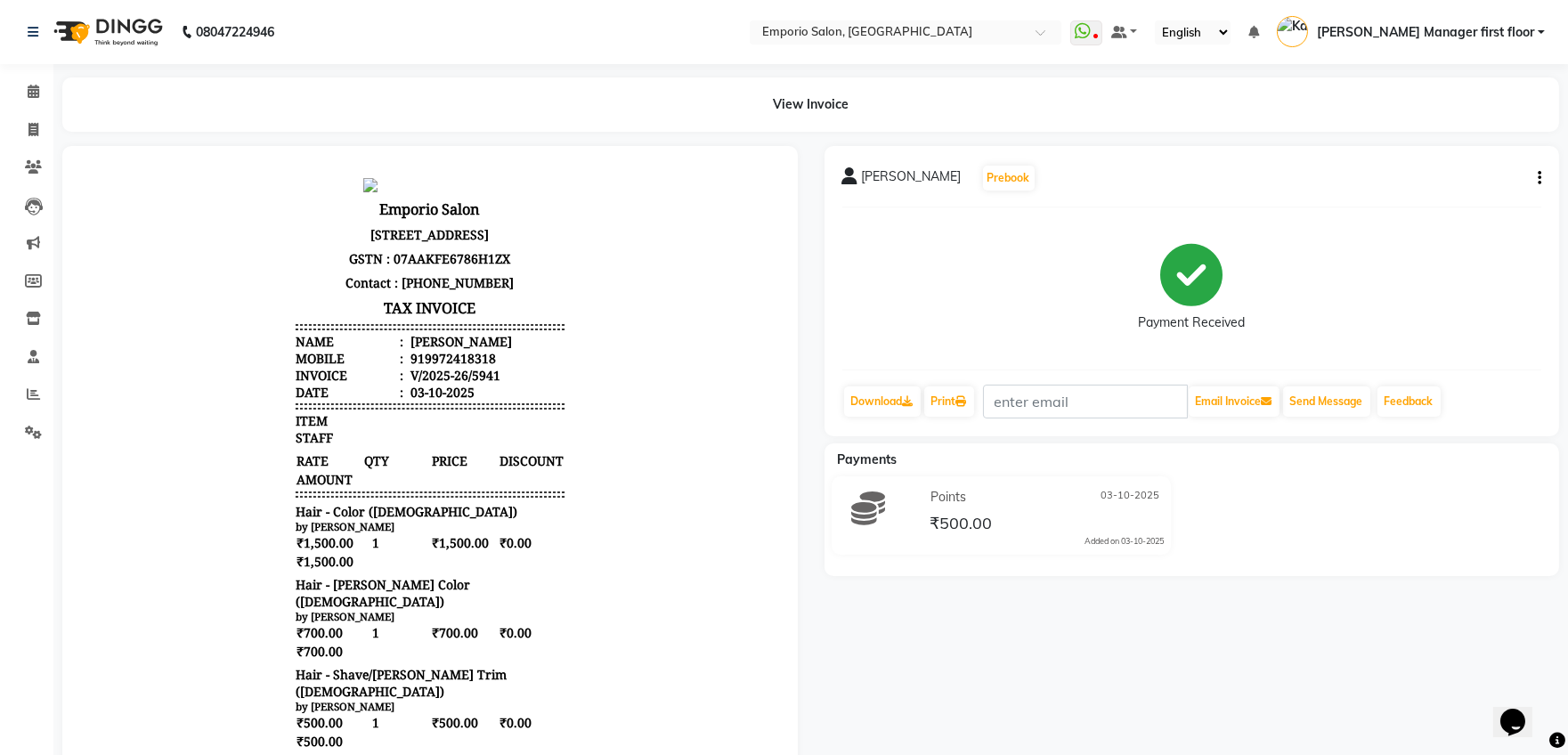
click at [1536, 169] on button "button" at bounding box center [1536, 178] width 11 height 18
click at [33, 129] on icon at bounding box center [33, 130] width 10 height 14
select select "service"
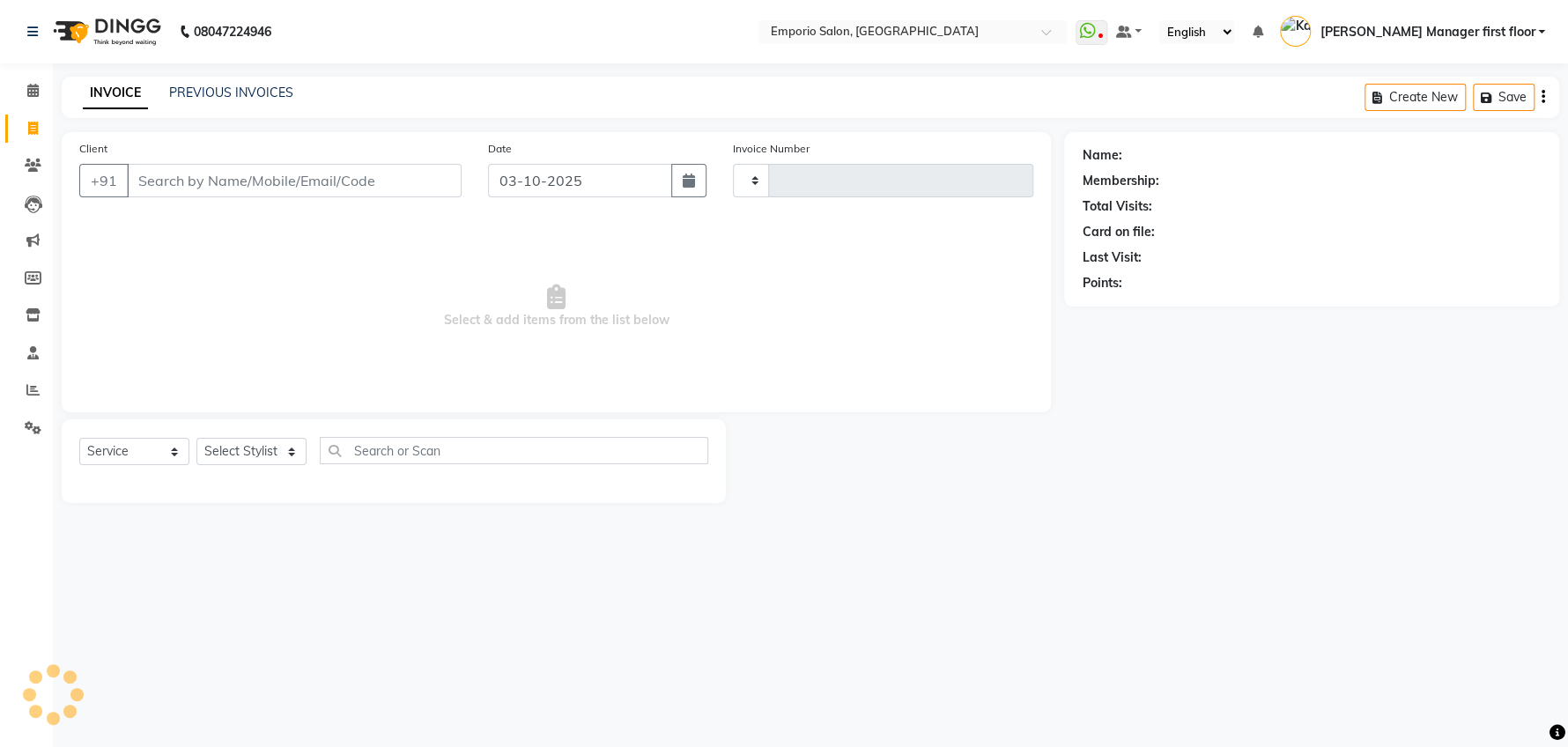
type input "5942"
select select "6332"
click at [238, 89] on link "PREVIOUS INVOICES" at bounding box center [231, 92] width 124 height 15
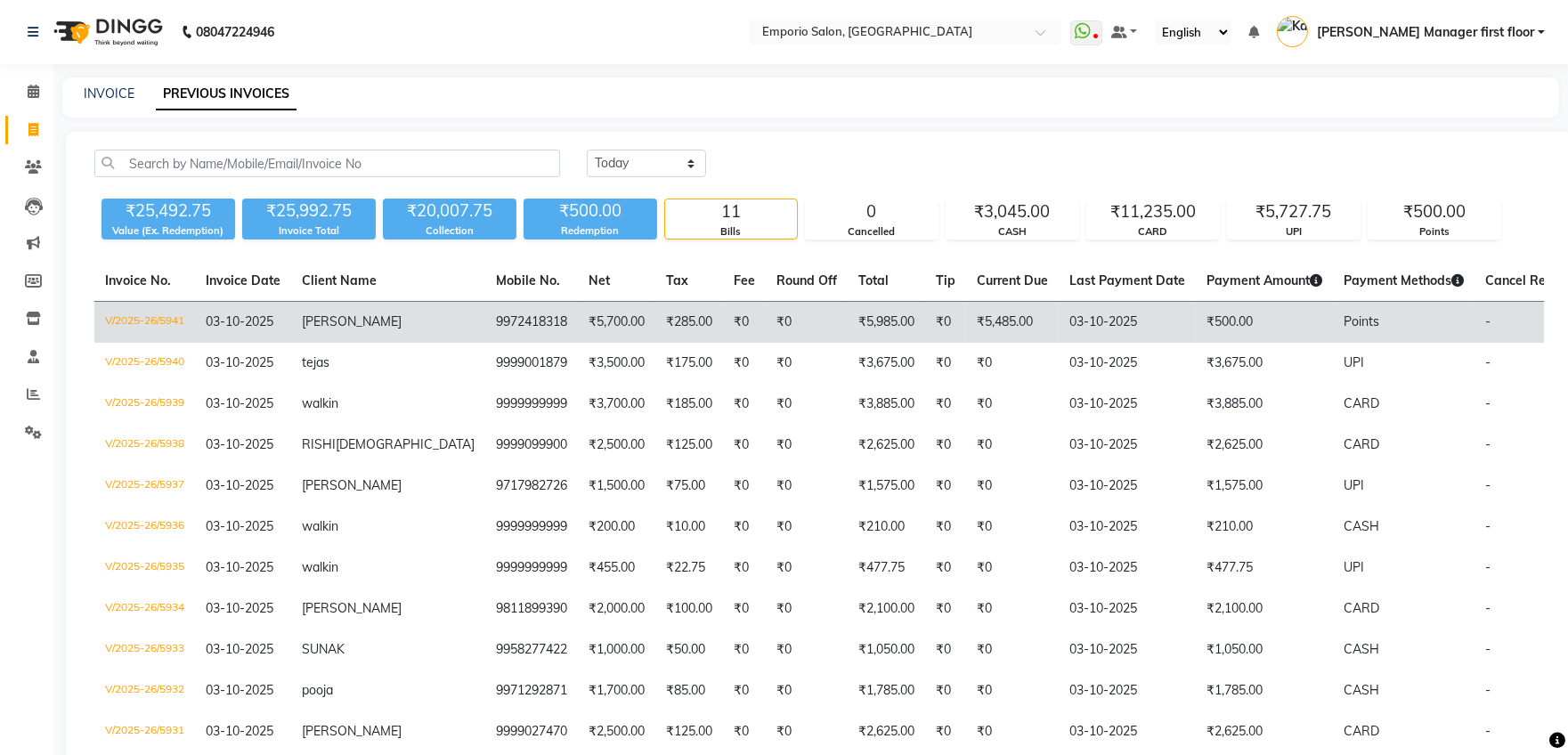
click at [578, 323] on td "₹5,700.00" at bounding box center [616, 322] width 77 height 41
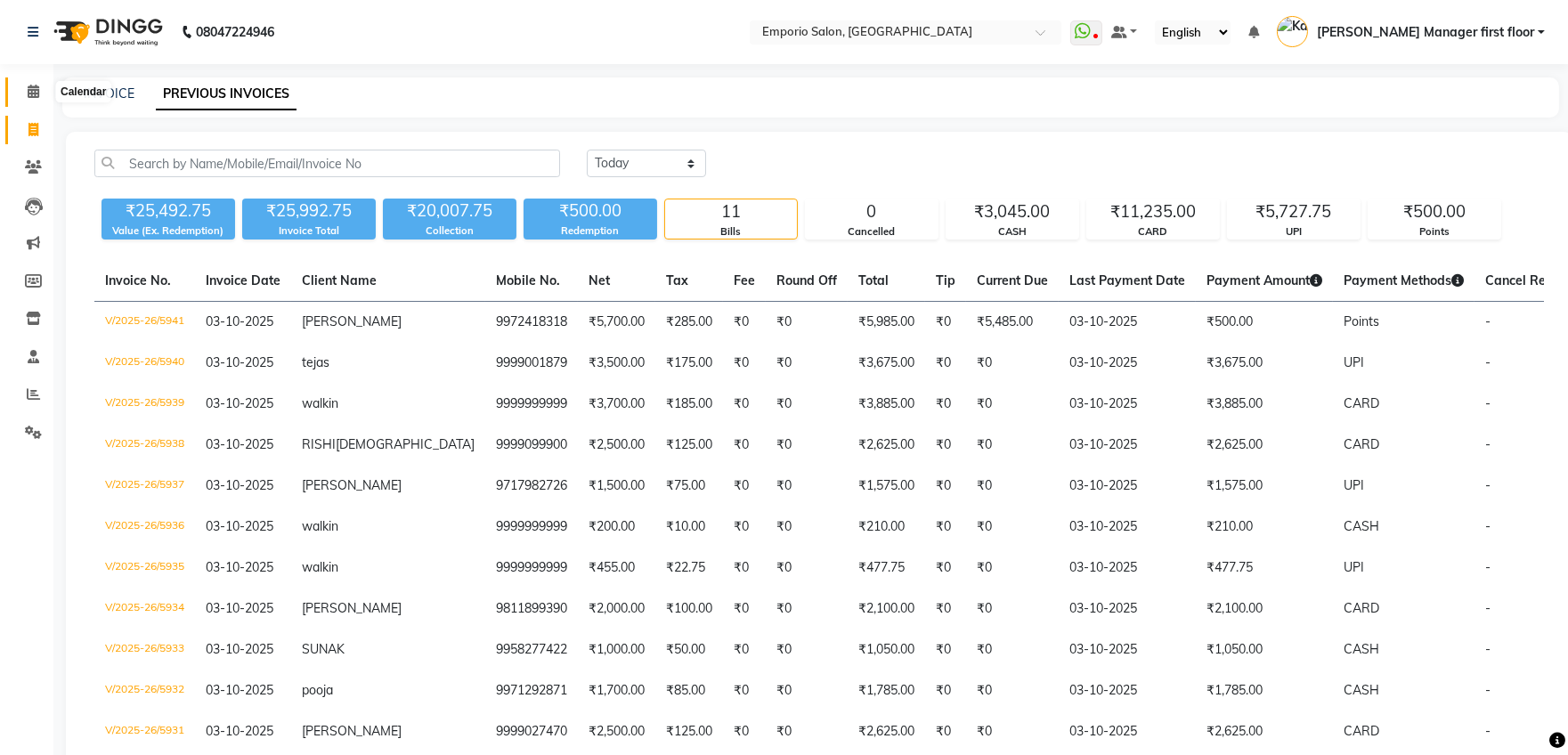
click at [37, 92] on icon at bounding box center [33, 91] width 12 height 14
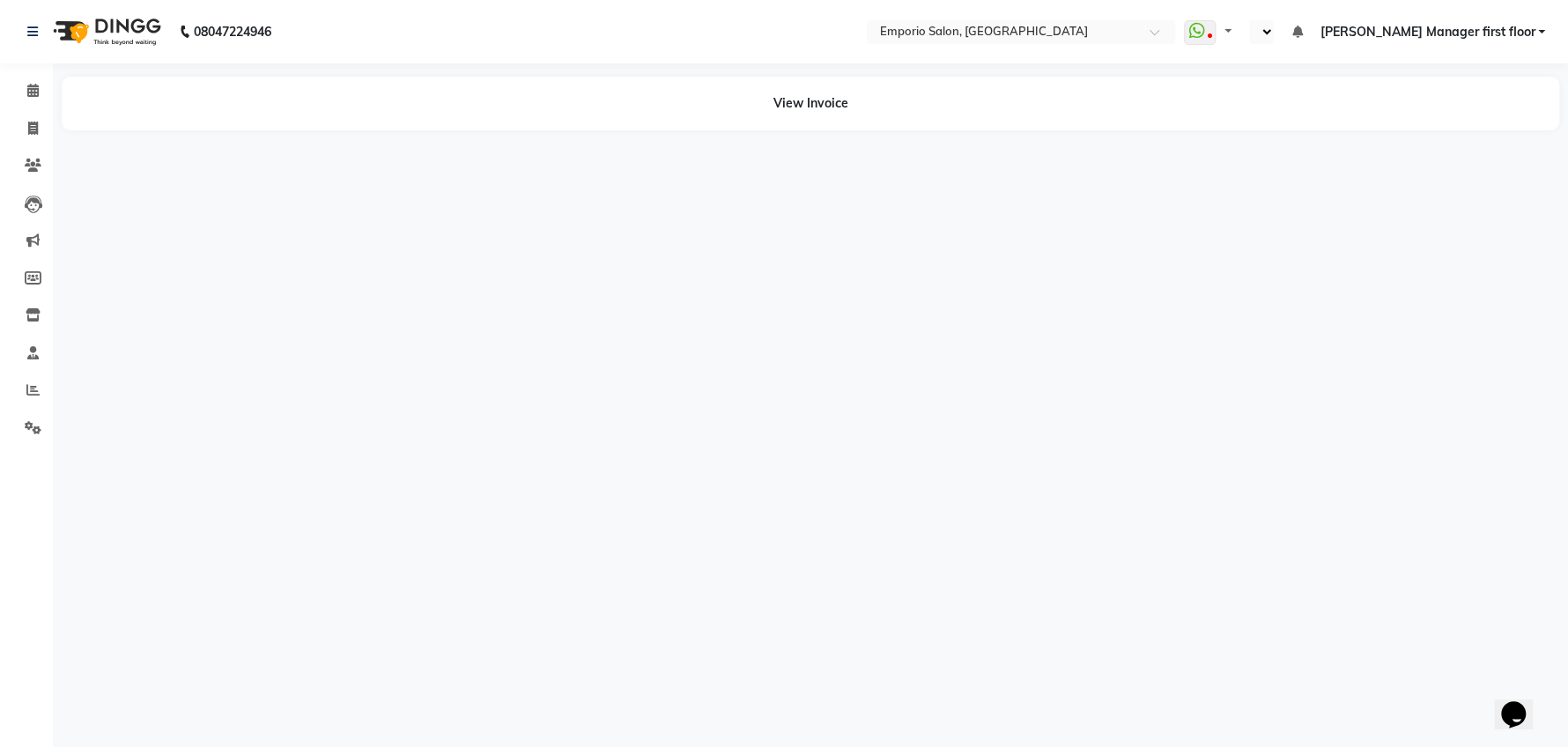
select select "en"
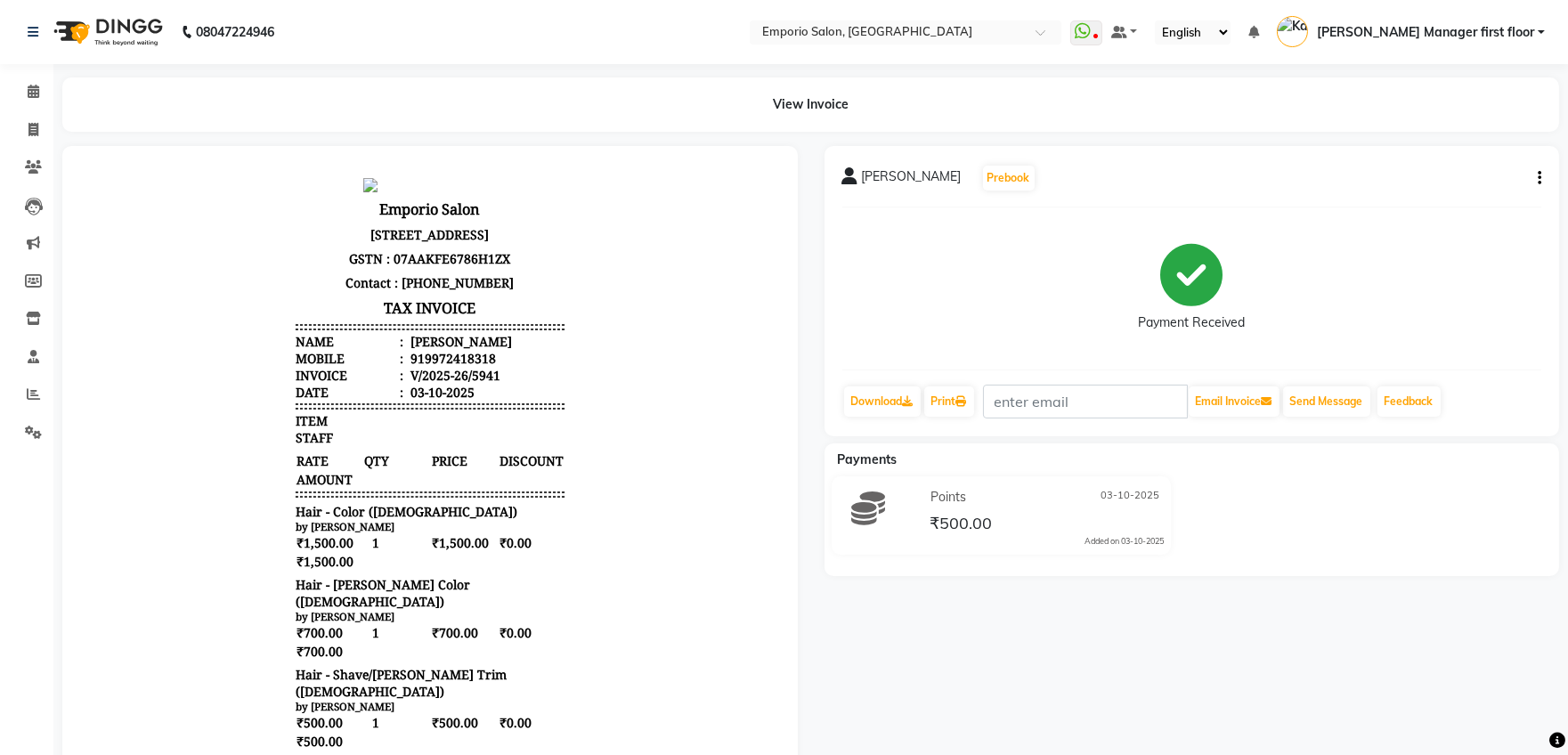
click at [1530, 178] on button "button" at bounding box center [1536, 178] width 11 height 18
click at [1441, 145] on div "Cancel Invoice" at bounding box center [1450, 144] width 122 height 22
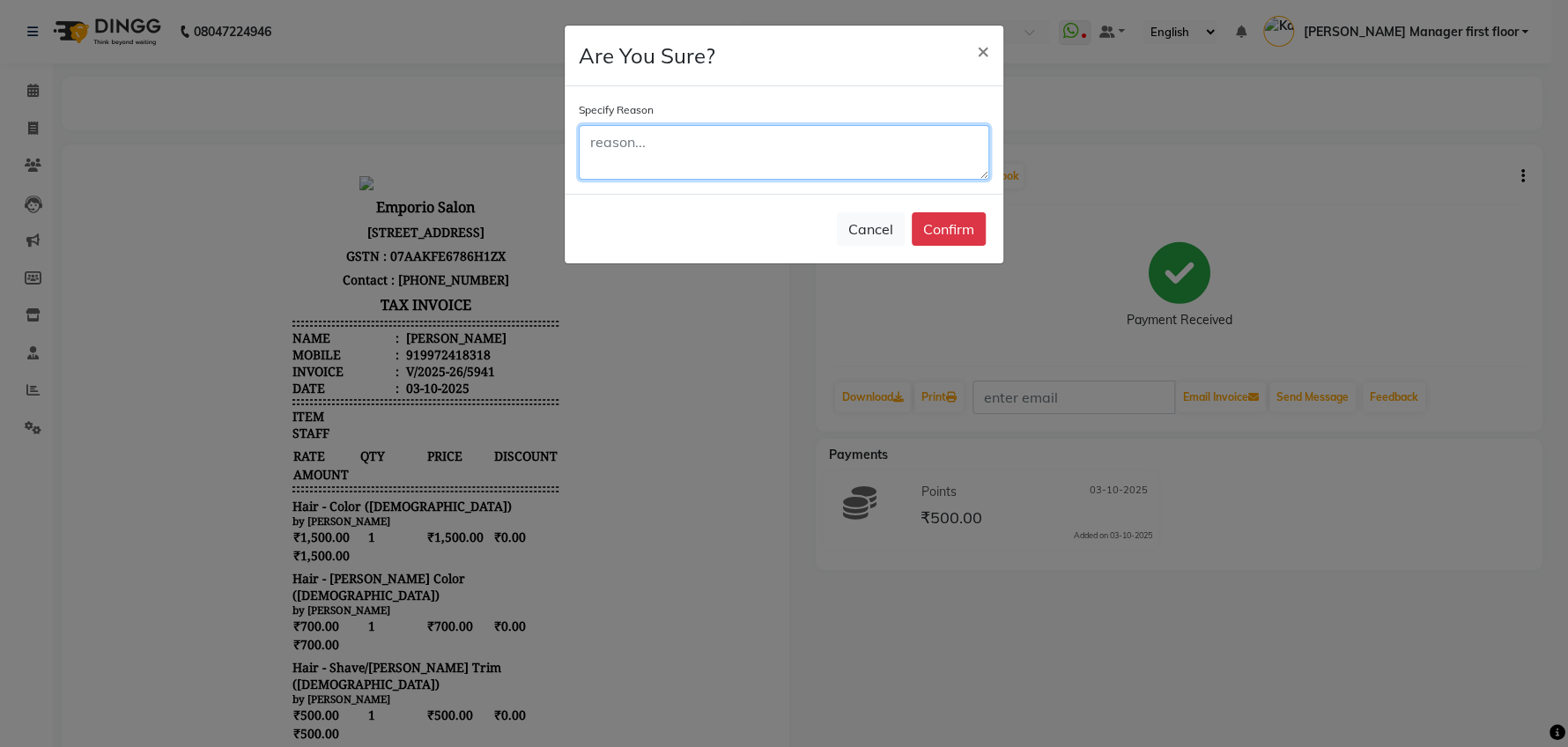
click at [642, 149] on textarea at bounding box center [784, 152] width 410 height 55
type textarea "r"
type textarea "wrong bill punched"
click at [942, 231] on button "Confirm" at bounding box center [948, 228] width 74 height 34
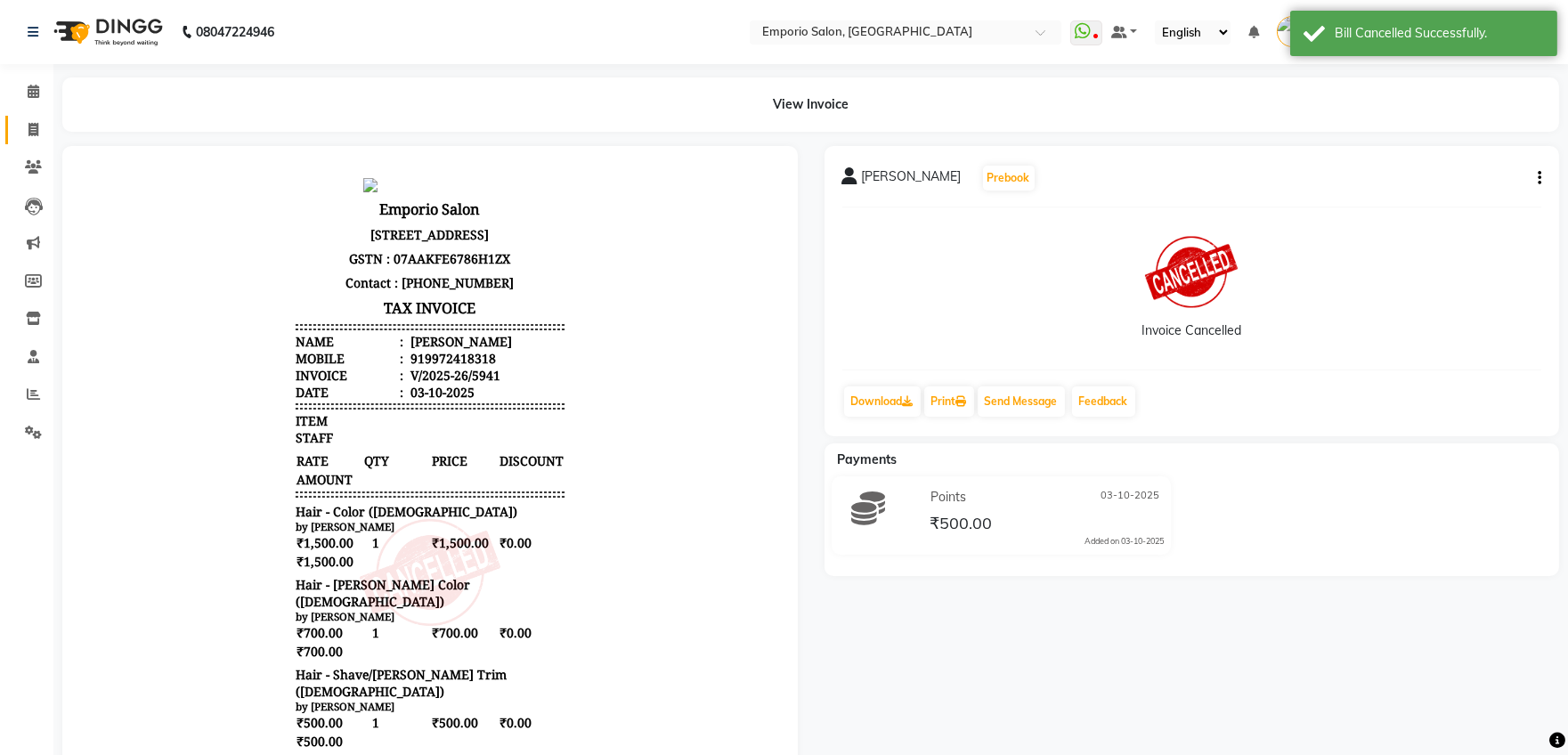
click at [31, 128] on icon at bounding box center [33, 130] width 10 height 14
select select "service"
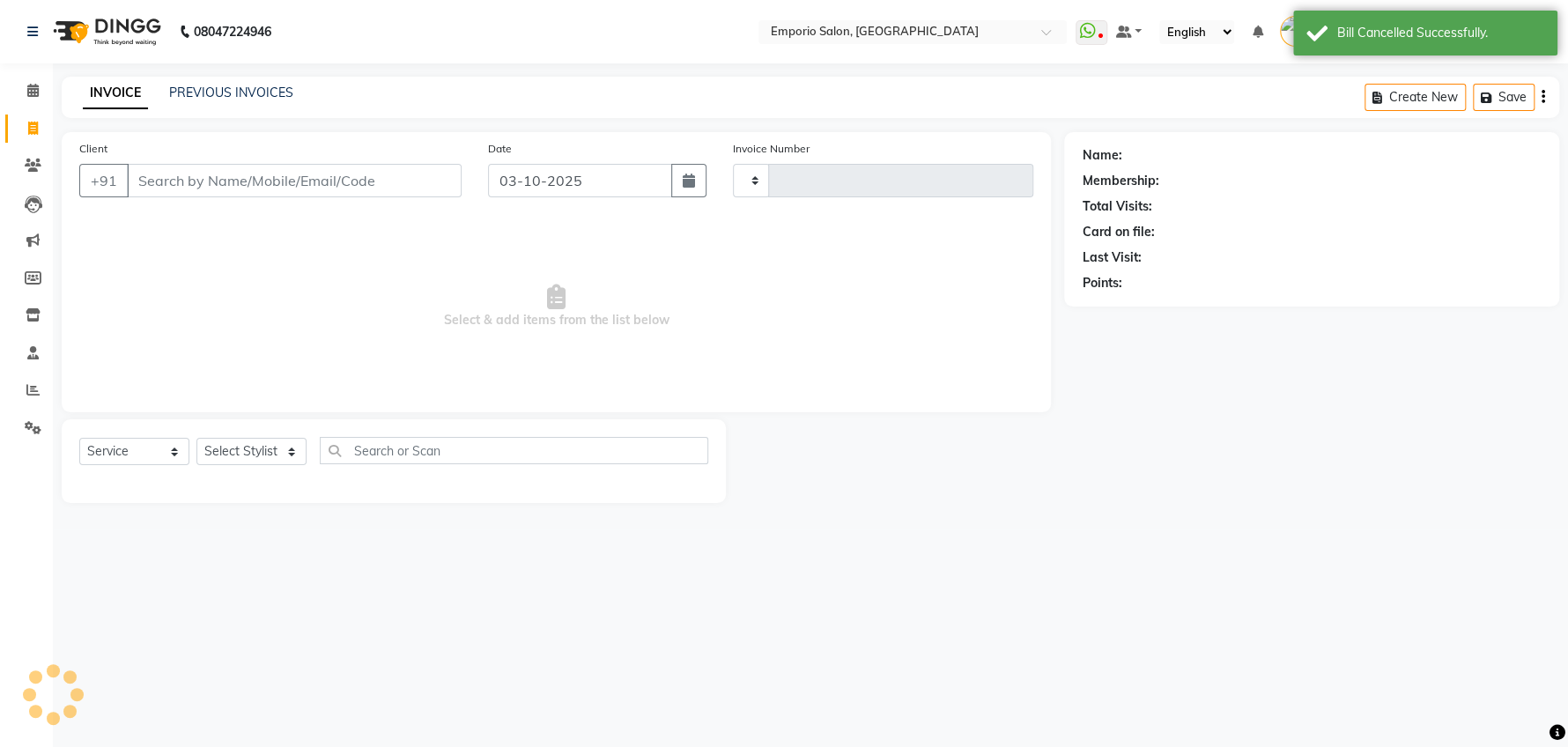
type input "5942"
select select "6332"
click at [366, 178] on input "Client" at bounding box center [294, 180] width 335 height 34
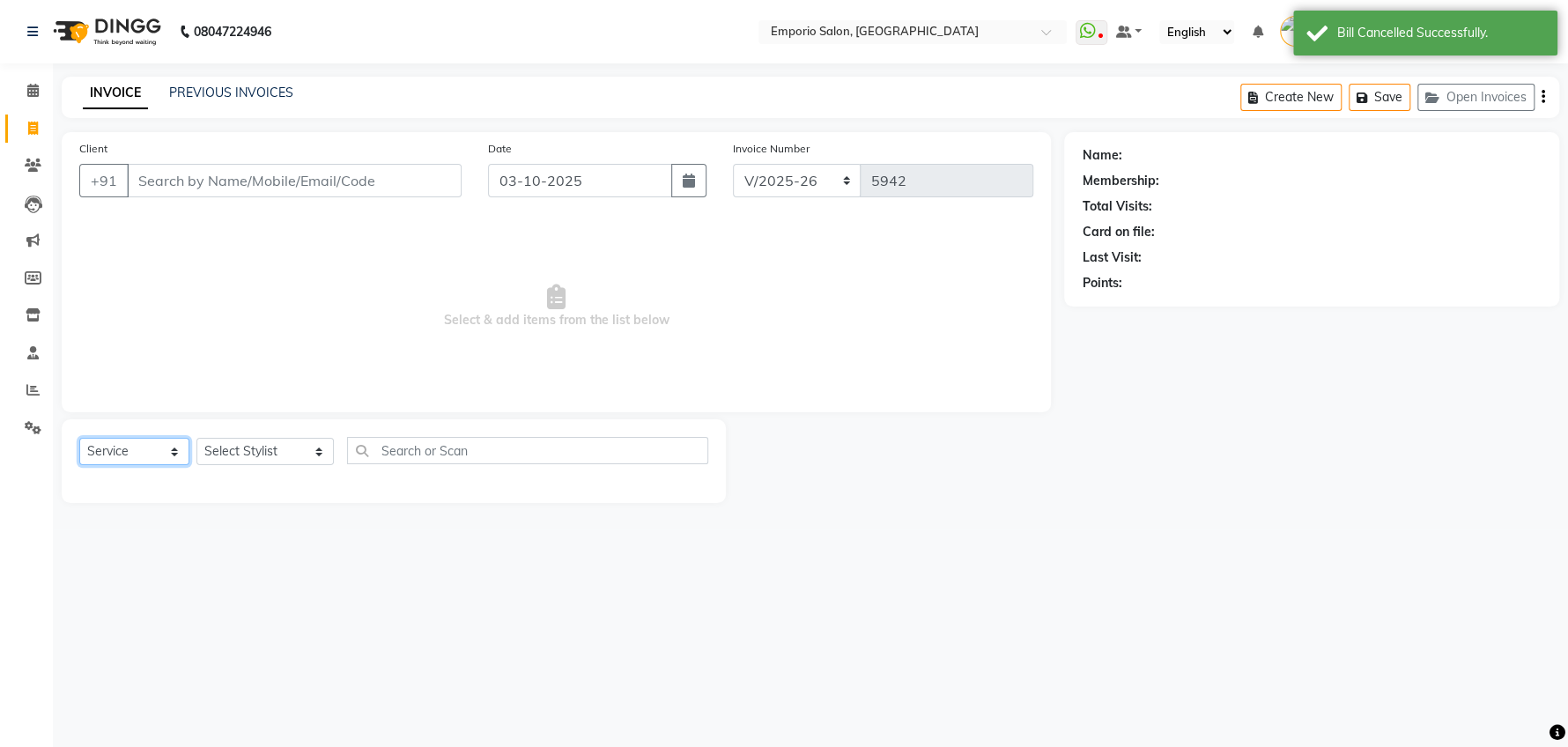
click at [172, 444] on select "Select Service Product Membership Package Voucher Prepaid Gift Card" at bounding box center [134, 451] width 110 height 27
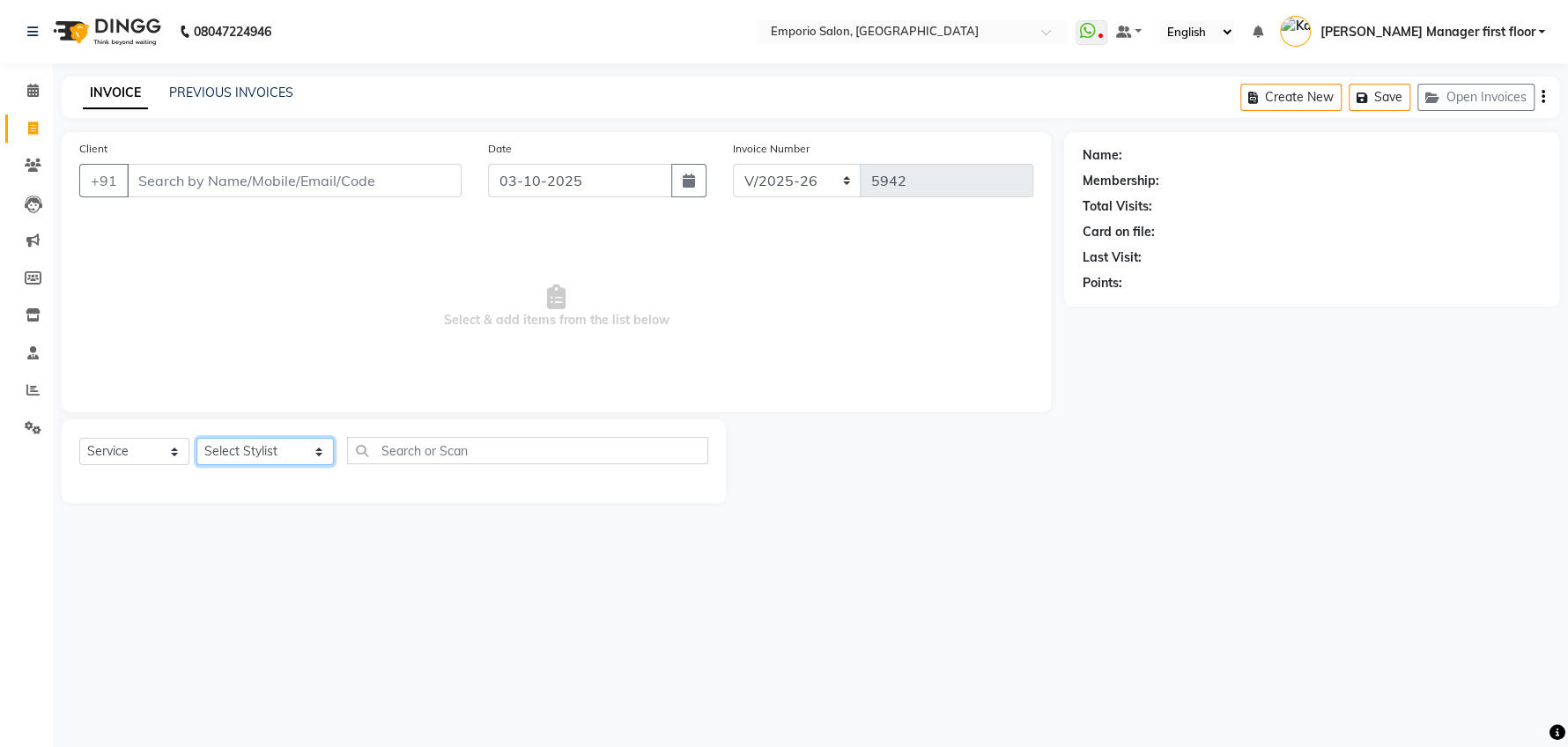
click at [291, 457] on select "Select Stylist [PERSON_NAME] beauty Archana [PERSON_NAME] [PERSON_NAME] [PERSON…" at bounding box center [265, 451] width 137 height 27
select select "47514"
click at [197, 438] on select "Select Stylist [PERSON_NAME] beauty Archana [PERSON_NAME] [PERSON_NAME] [PERSON…" at bounding box center [265, 451] width 137 height 27
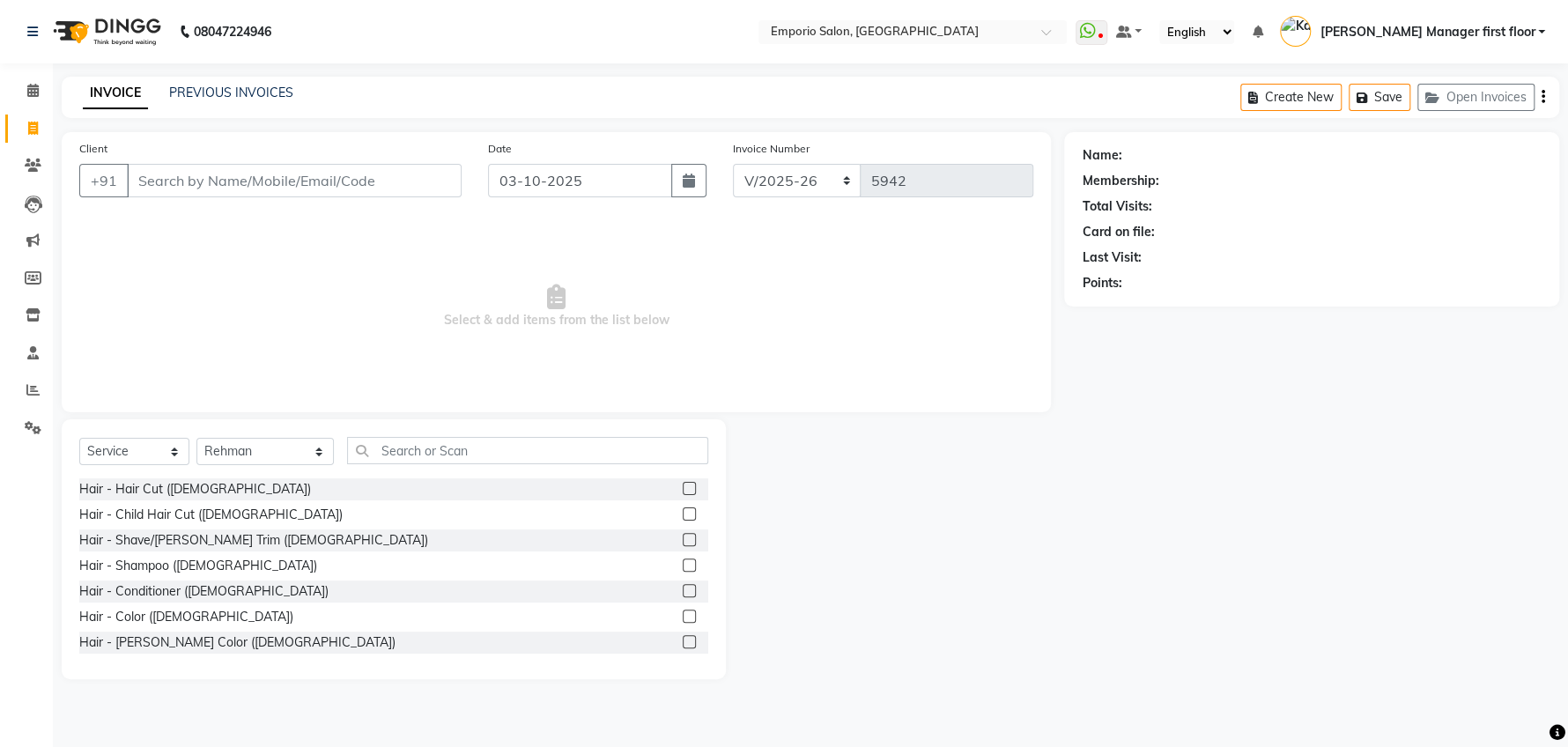
click at [683, 536] on label at bounding box center [689, 540] width 14 height 14
click at [683, 536] on input "checkbox" at bounding box center [688, 540] width 12 height 12
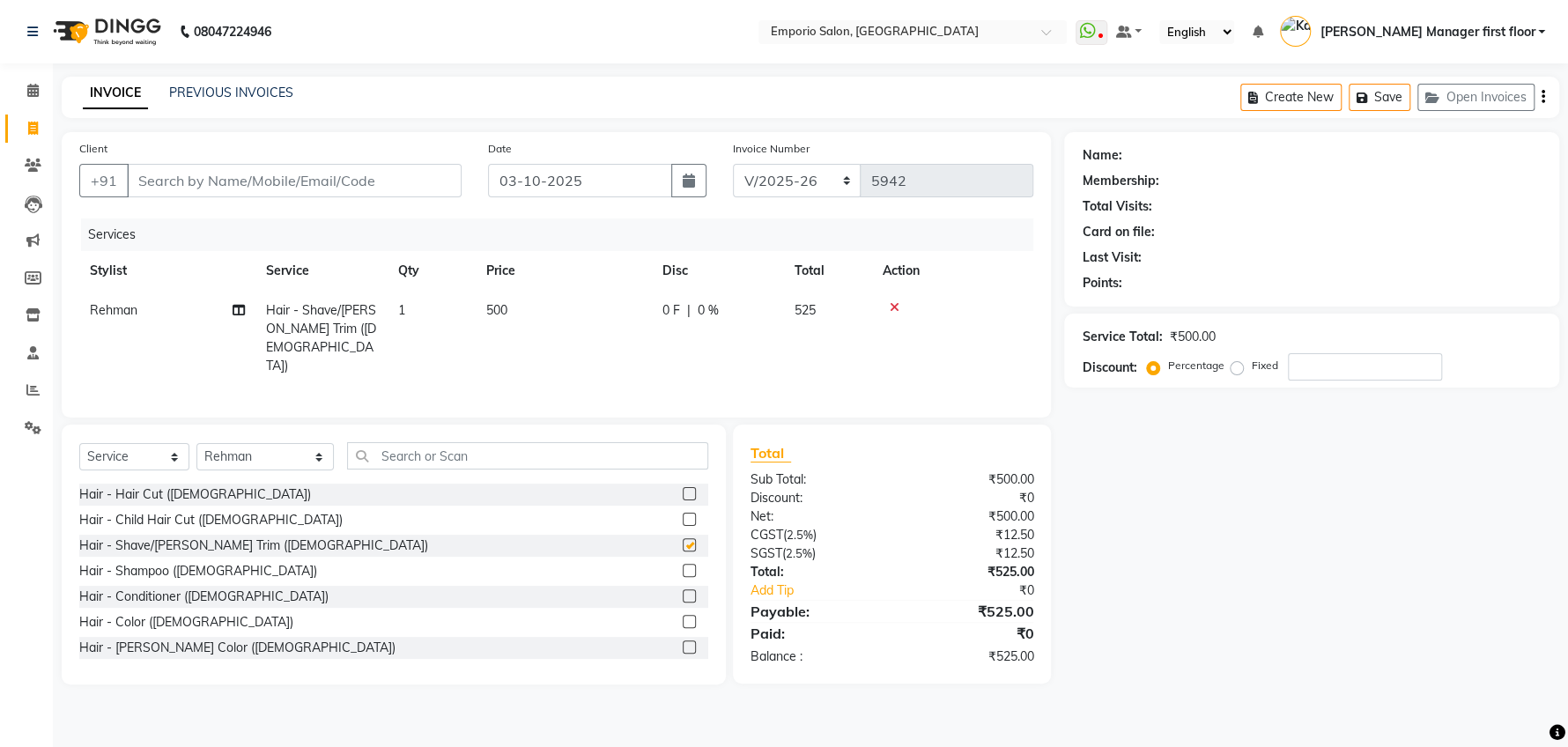
checkbox input "false"
click at [683, 643] on label at bounding box center [689, 647] width 14 height 14
click at [683, 643] on input "checkbox" at bounding box center [688, 648] width 12 height 12
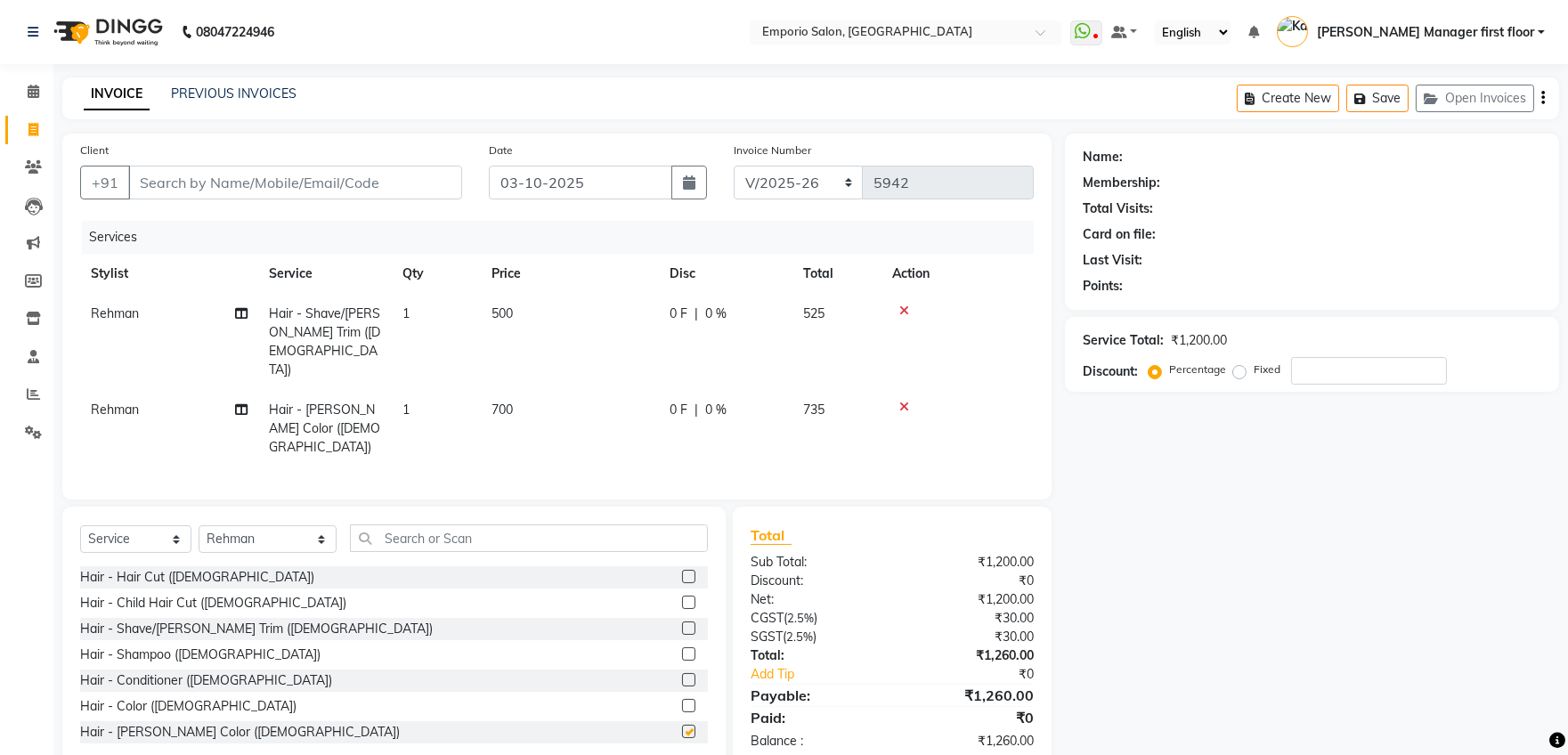
checkbox input "false"
click at [681, 699] on label at bounding box center [688, 705] width 14 height 14
click at [681, 701] on input "checkbox" at bounding box center [687, 706] width 12 height 12
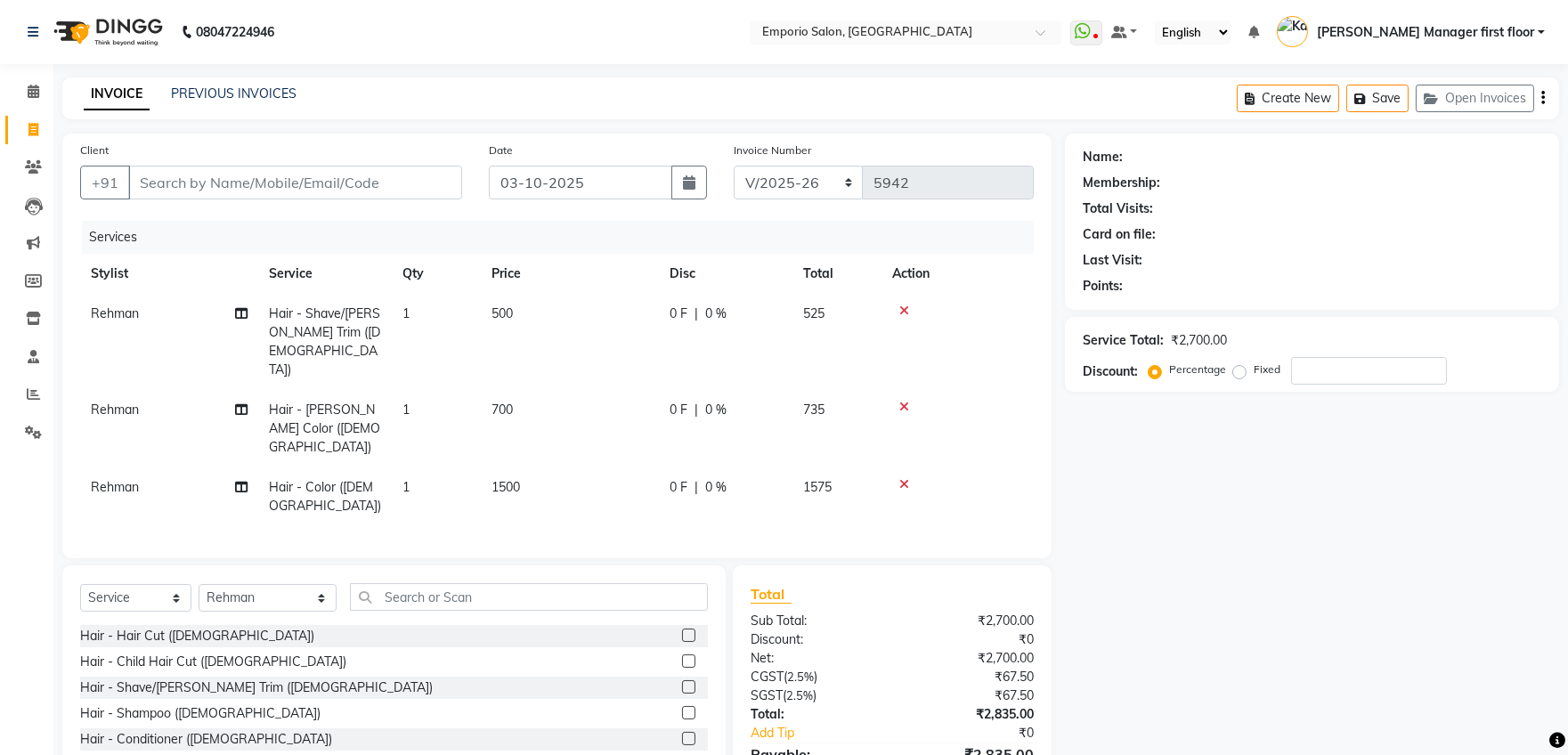
checkbox input "false"
click at [291, 584] on select "Select Stylist [PERSON_NAME] beauty Archana [PERSON_NAME] [PERSON_NAME] [PERSON…" at bounding box center [268, 598] width 138 height 28
select select "61909"
click at [199, 584] on select "Select Stylist [PERSON_NAME] beauty Archana [PERSON_NAME] [PERSON_NAME] [PERSON…" at bounding box center [268, 598] width 138 height 28
click at [494, 583] on input "text" at bounding box center [528, 597] width 358 height 28
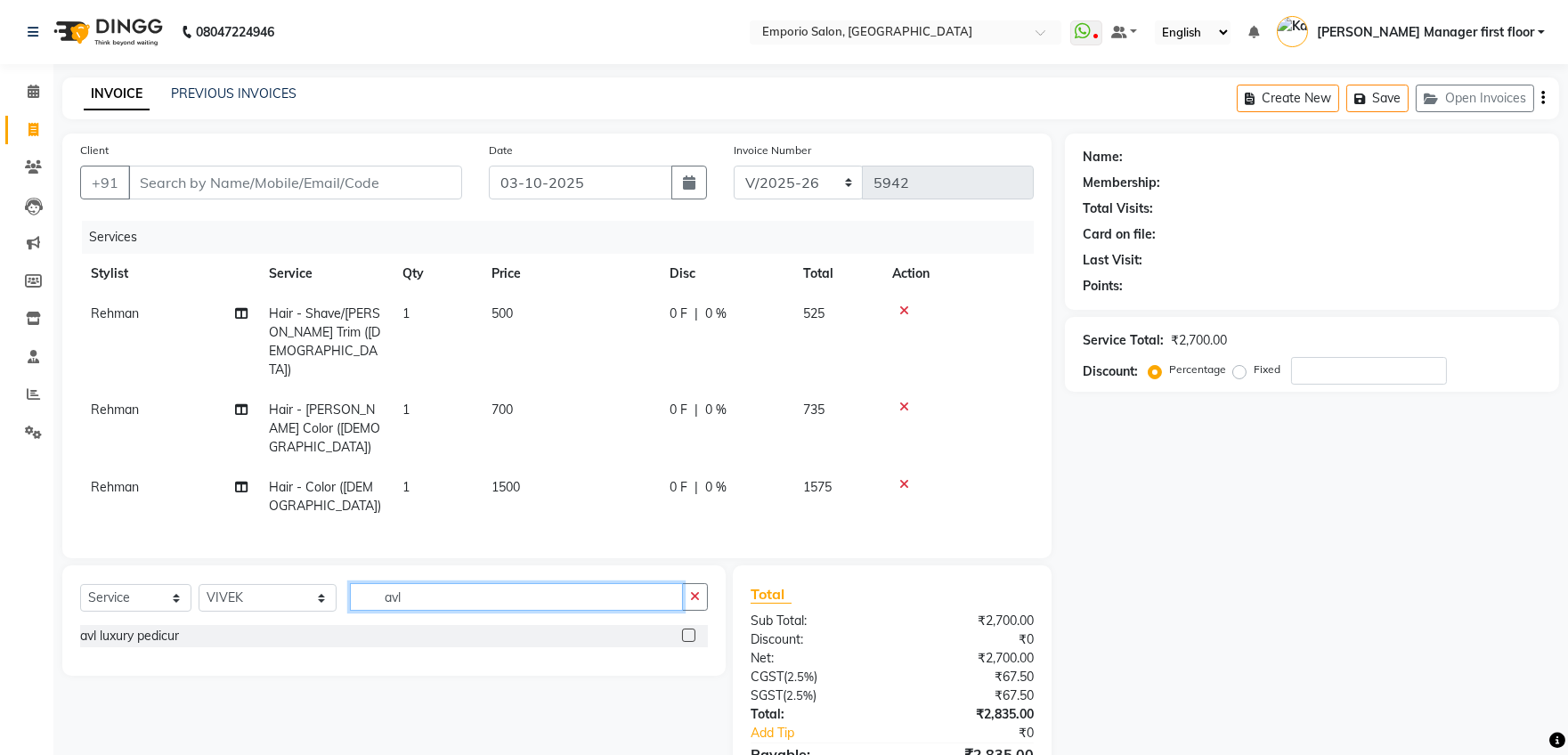
type input "avl"
click at [689, 628] on label at bounding box center [688, 635] width 14 height 14
click at [689, 630] on input "checkbox" at bounding box center [687, 635] width 12 height 12
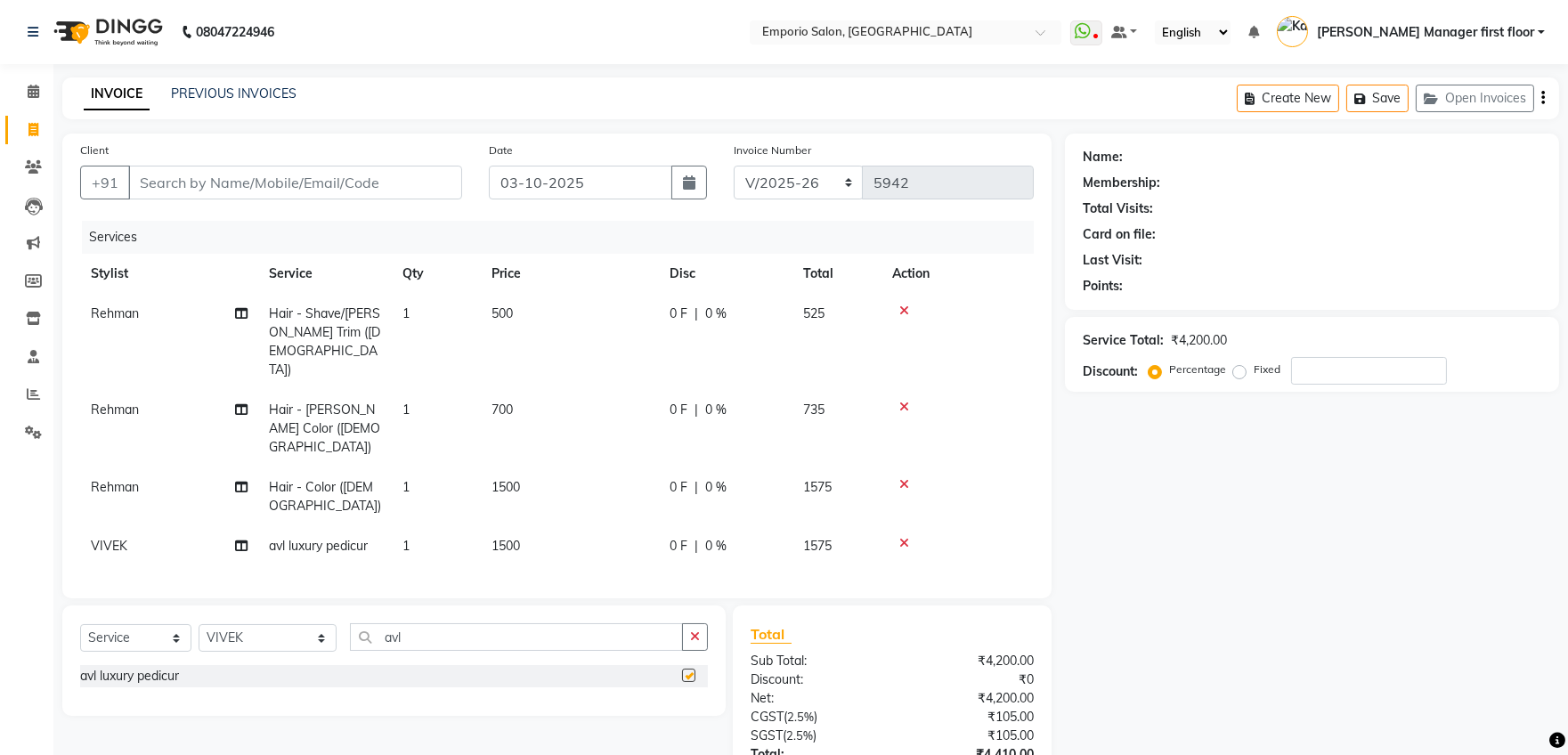
checkbox input "false"
click at [295, 624] on select "Select Stylist [PERSON_NAME] beauty Archana [PERSON_NAME] [PERSON_NAME] [PERSON…" at bounding box center [268, 638] width 138 height 28
select select "47509"
click at [199, 624] on select "Select Stylist [PERSON_NAME] beauty Archana [PERSON_NAME] [PERSON_NAME] [PERSON…" at bounding box center [268, 638] width 138 height 28
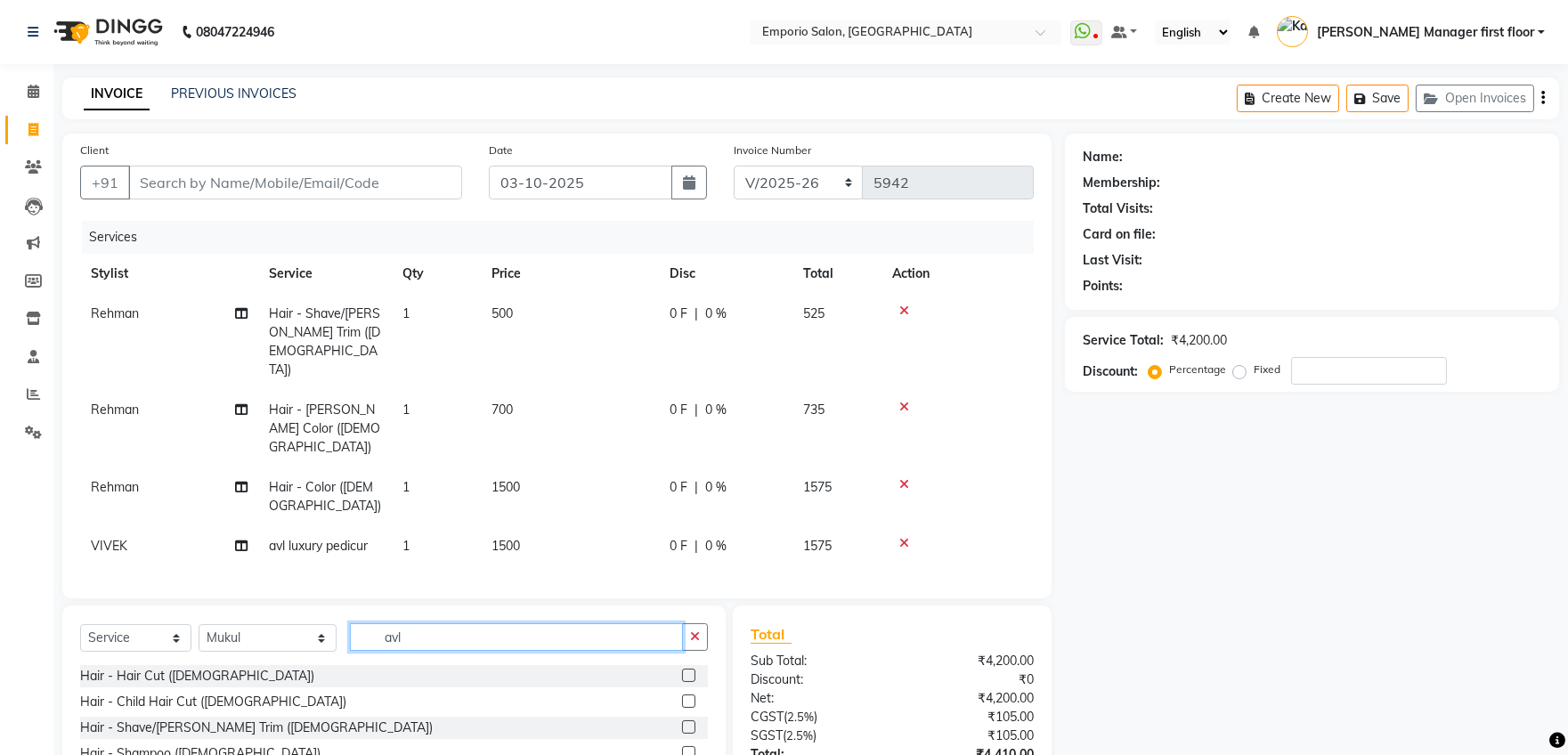
click at [599, 623] on input "avl" at bounding box center [516, 637] width 333 height 28
type input "a"
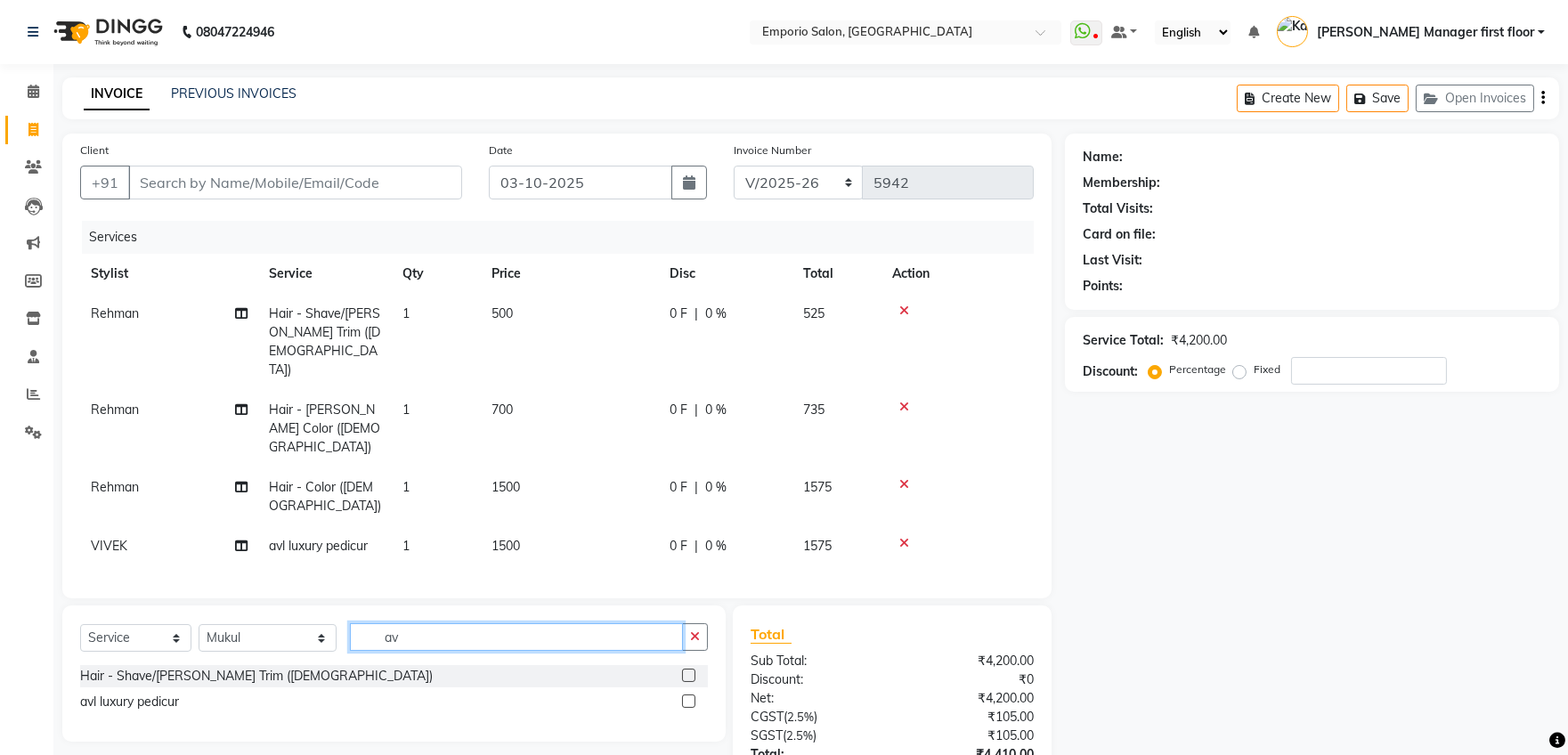
type input "avl"
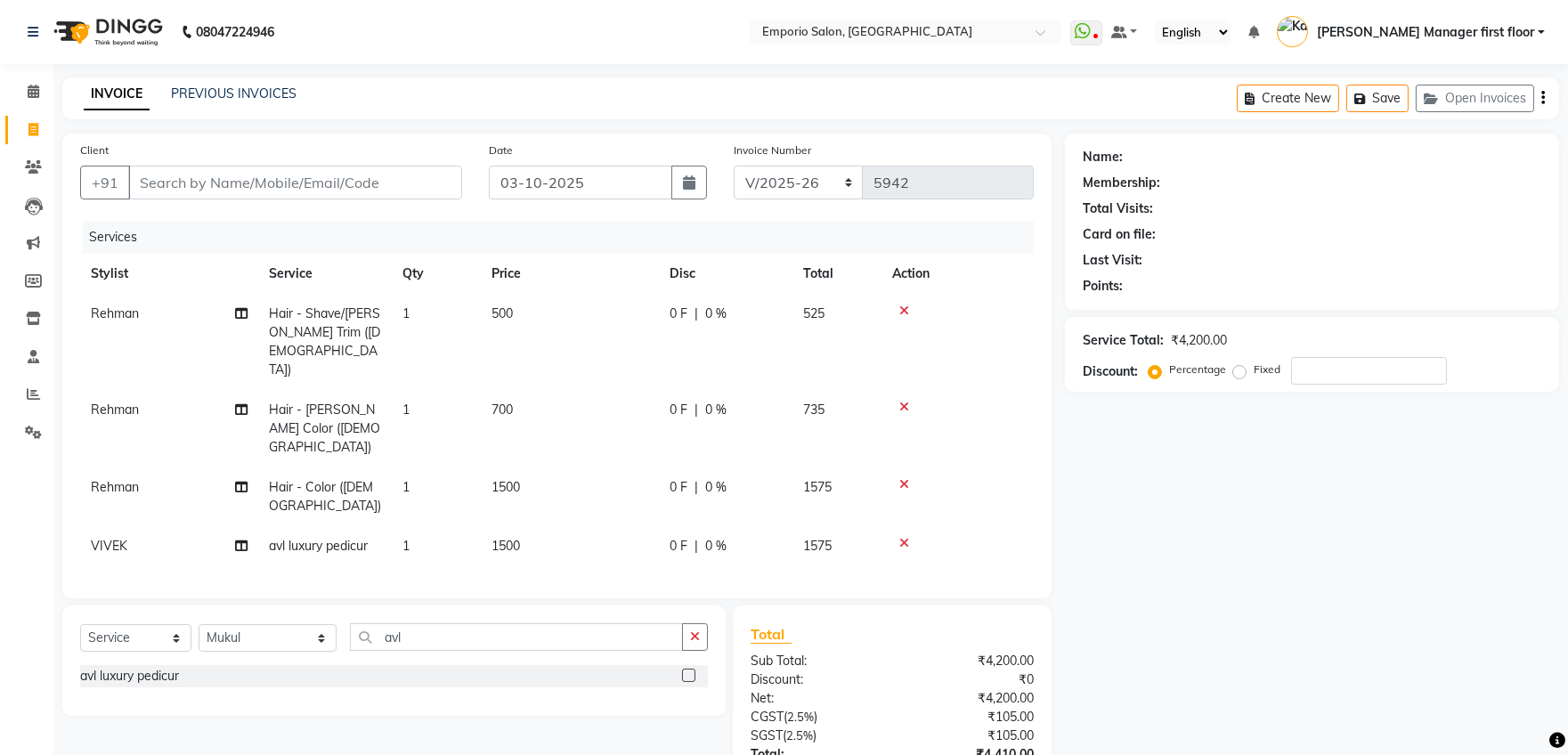
click at [686, 669] on label at bounding box center [688, 675] width 14 height 14
click at [686, 670] on input "checkbox" at bounding box center [687, 676] width 12 height 12
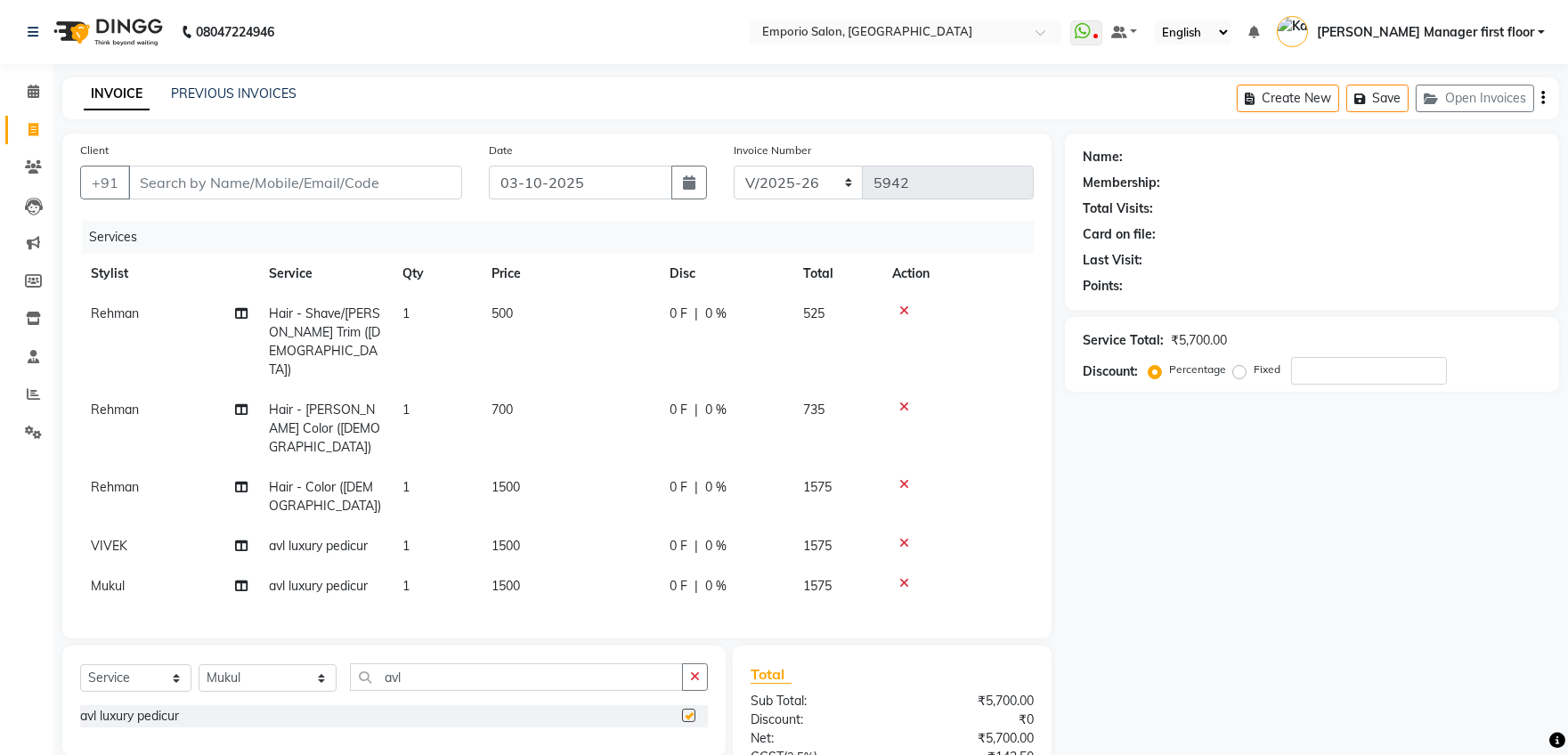
checkbox input "false"
click at [343, 183] on input "Client" at bounding box center [294, 182] width 334 height 34
type input "v"
type input "0"
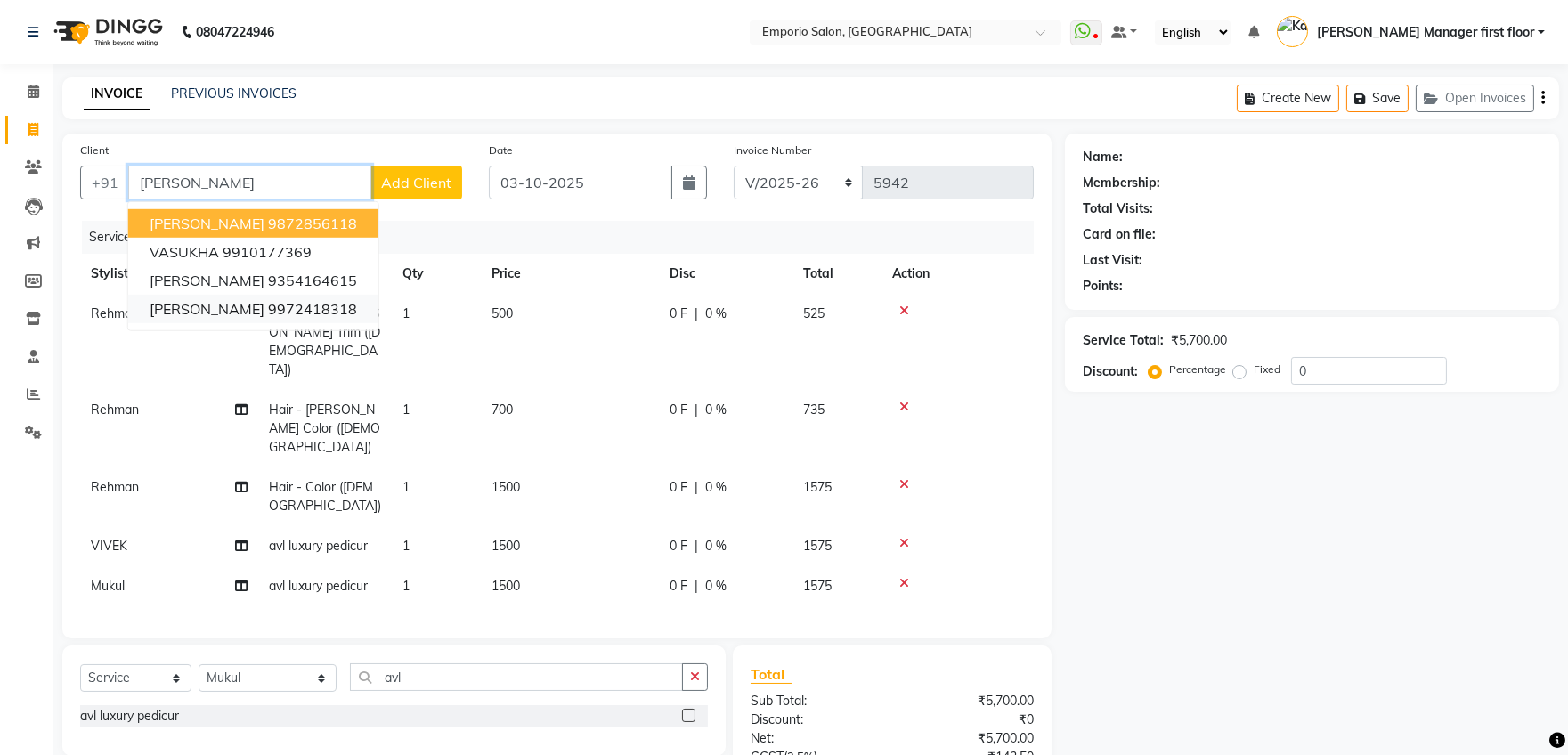
click at [268, 310] on ngb-highlight "9972418318" at bounding box center [312, 308] width 89 height 17
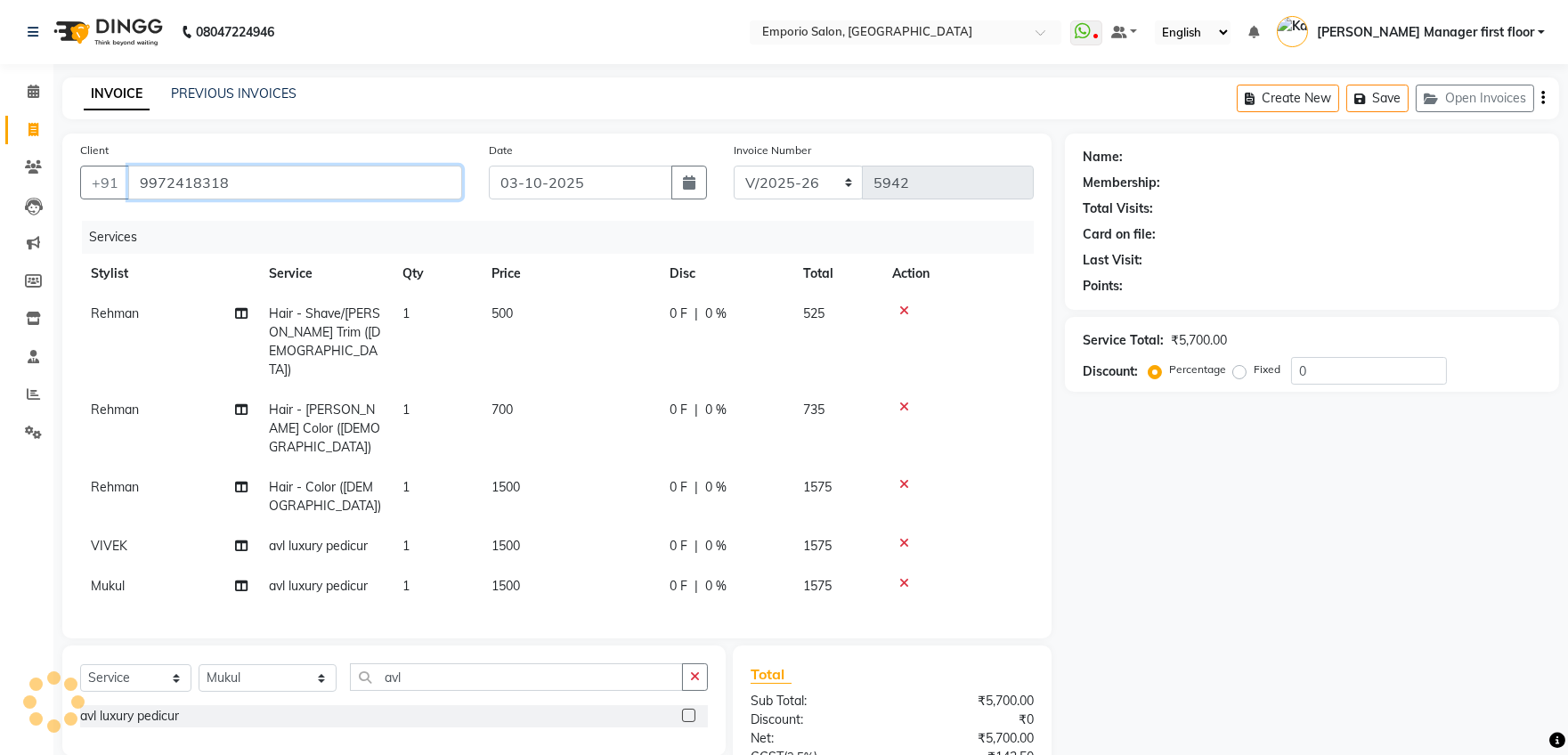
type input "9972418318"
select select "1: Object"
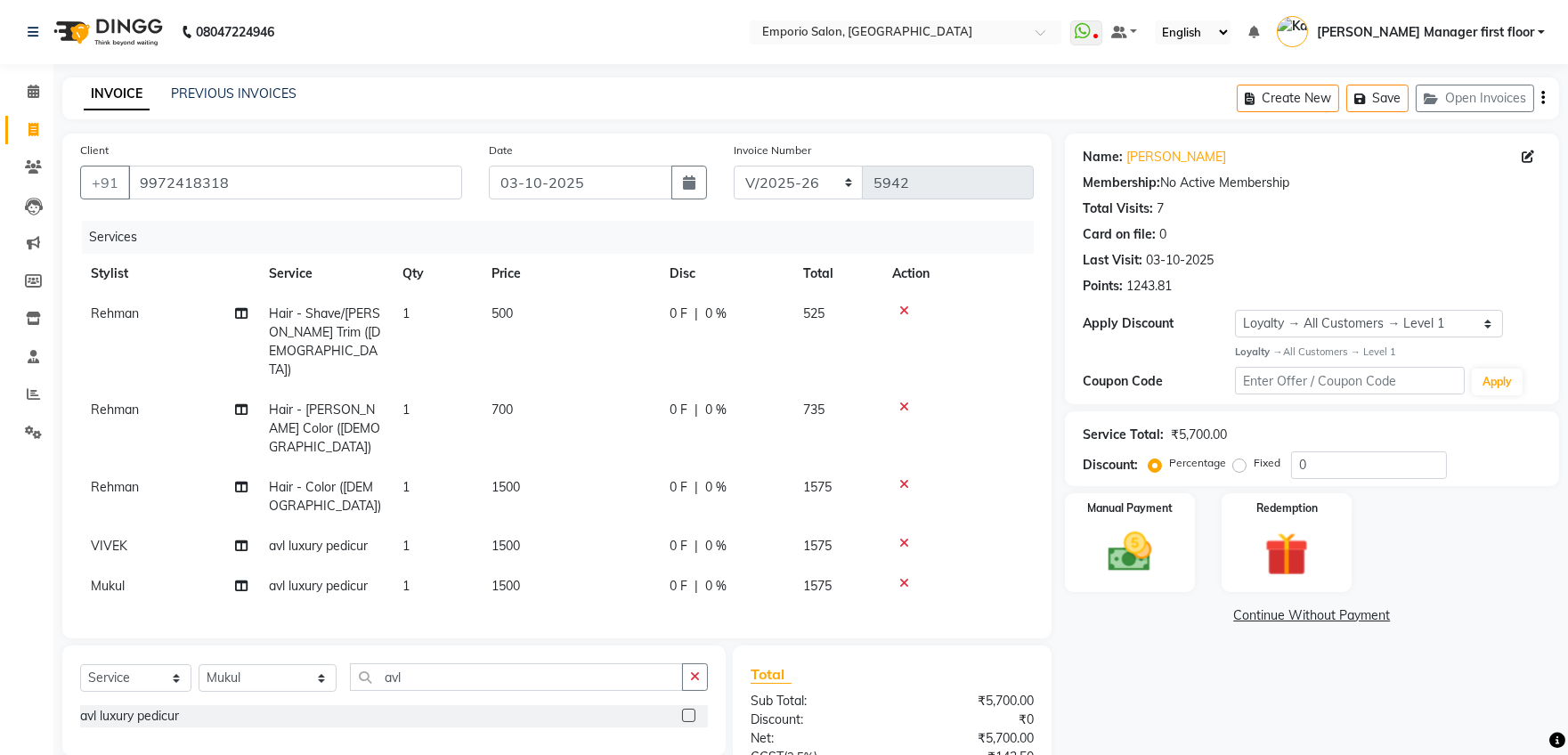
click at [1145, 547] on img at bounding box center [1129, 552] width 71 height 51
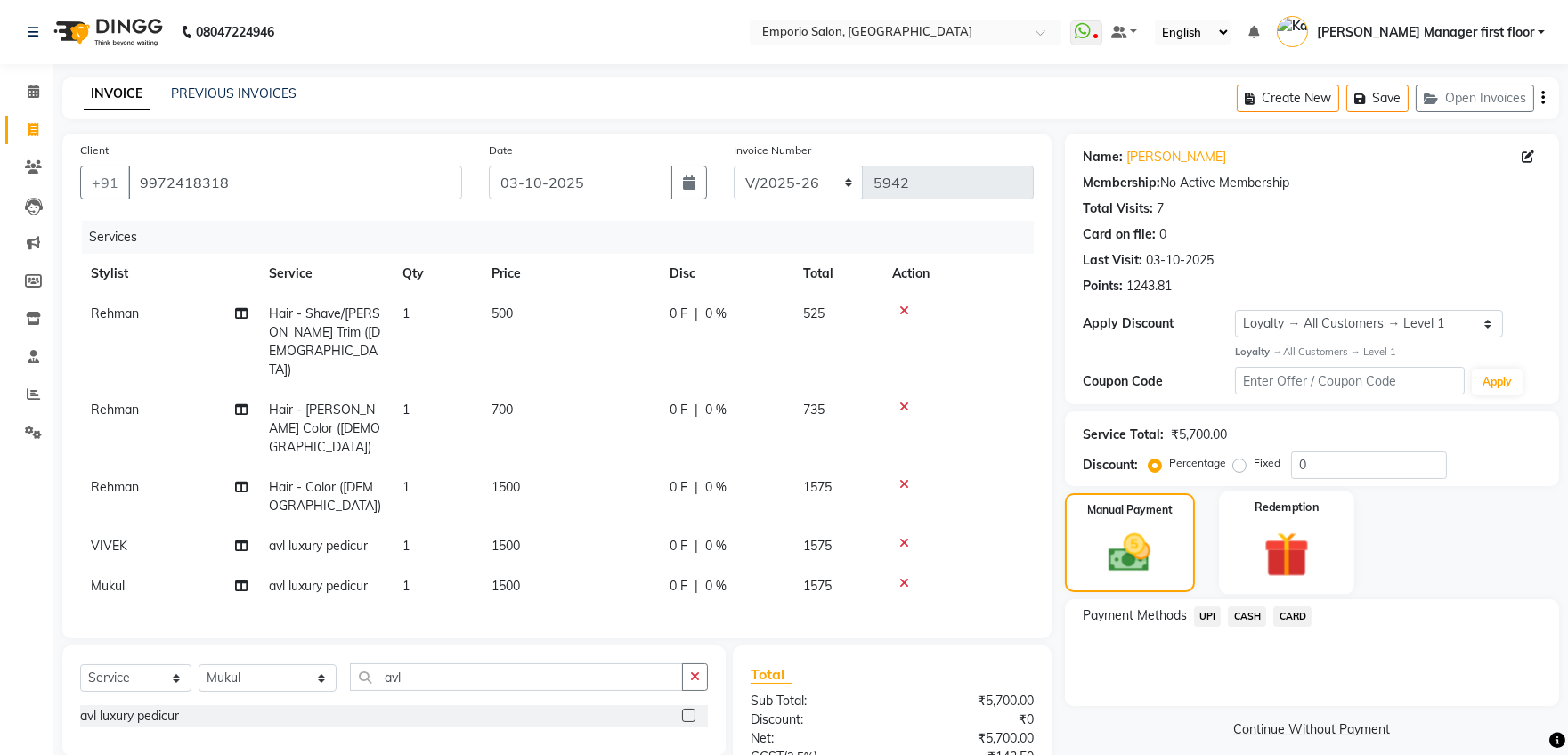
click at [1292, 561] on img at bounding box center [1287, 554] width 74 height 56
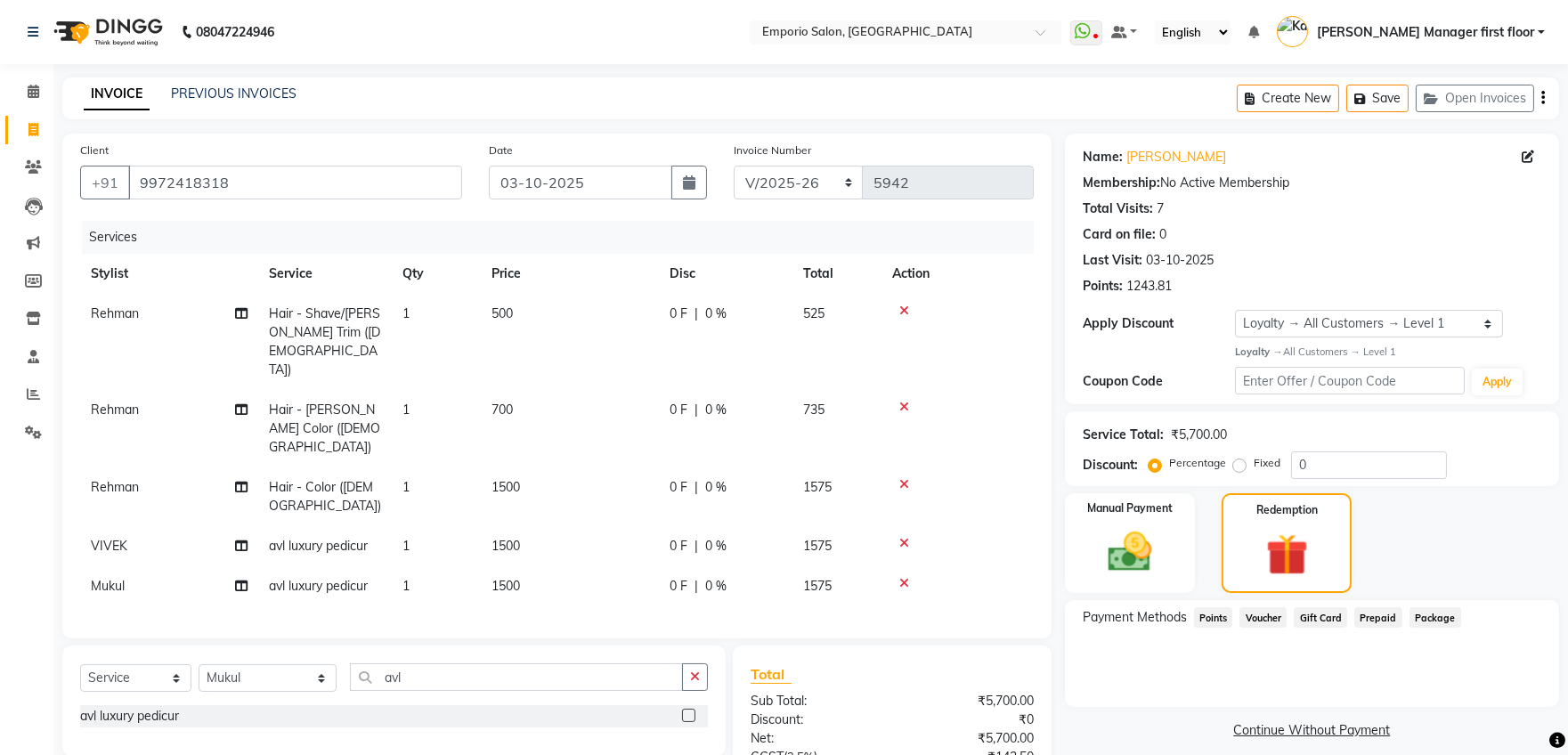
click at [1208, 623] on span "Points" at bounding box center [1213, 617] width 40 height 20
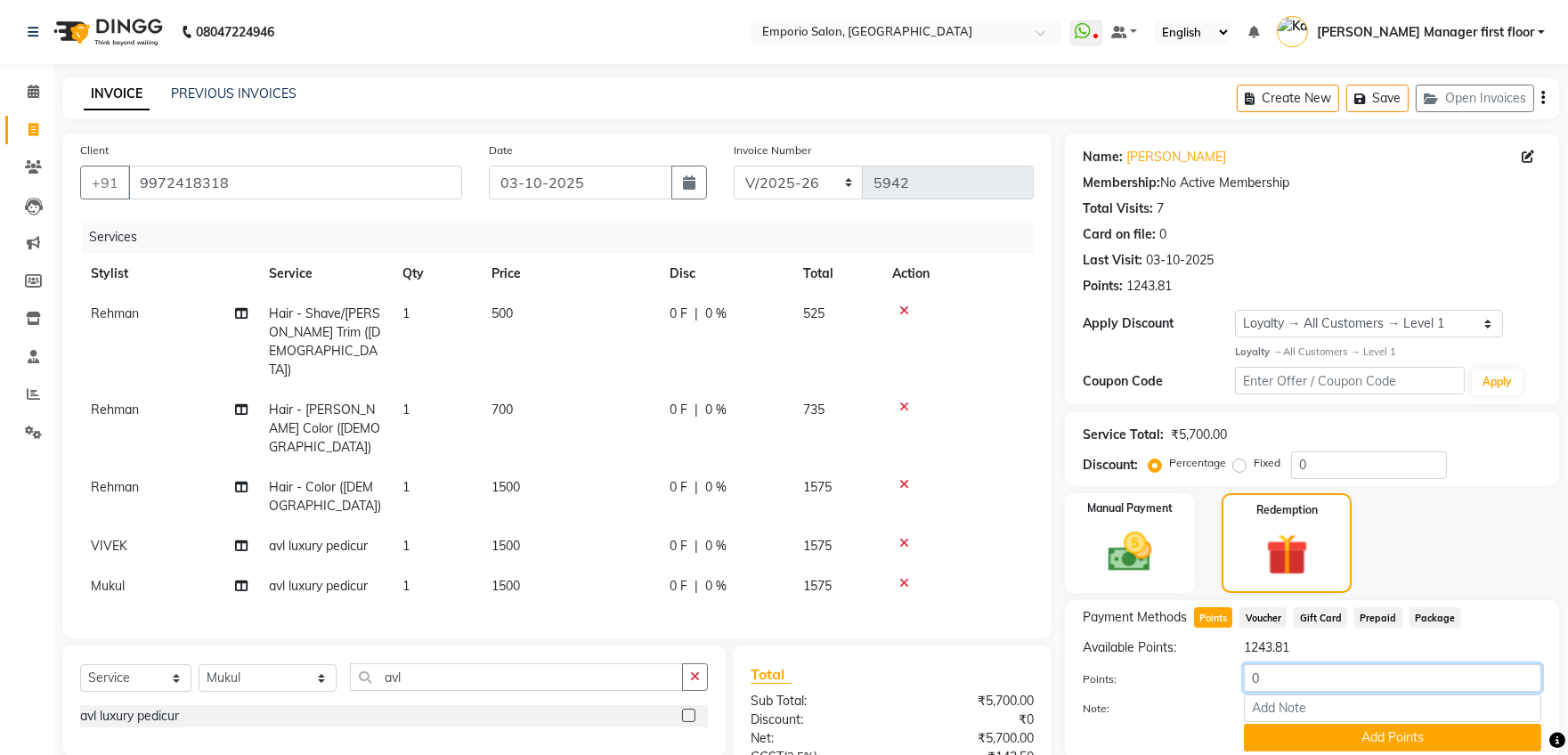
click at [1276, 681] on input "0" at bounding box center [1391, 678] width 297 height 28
type input "0500"
click at [1392, 736] on button "Add Points" at bounding box center [1391, 738] width 297 height 28
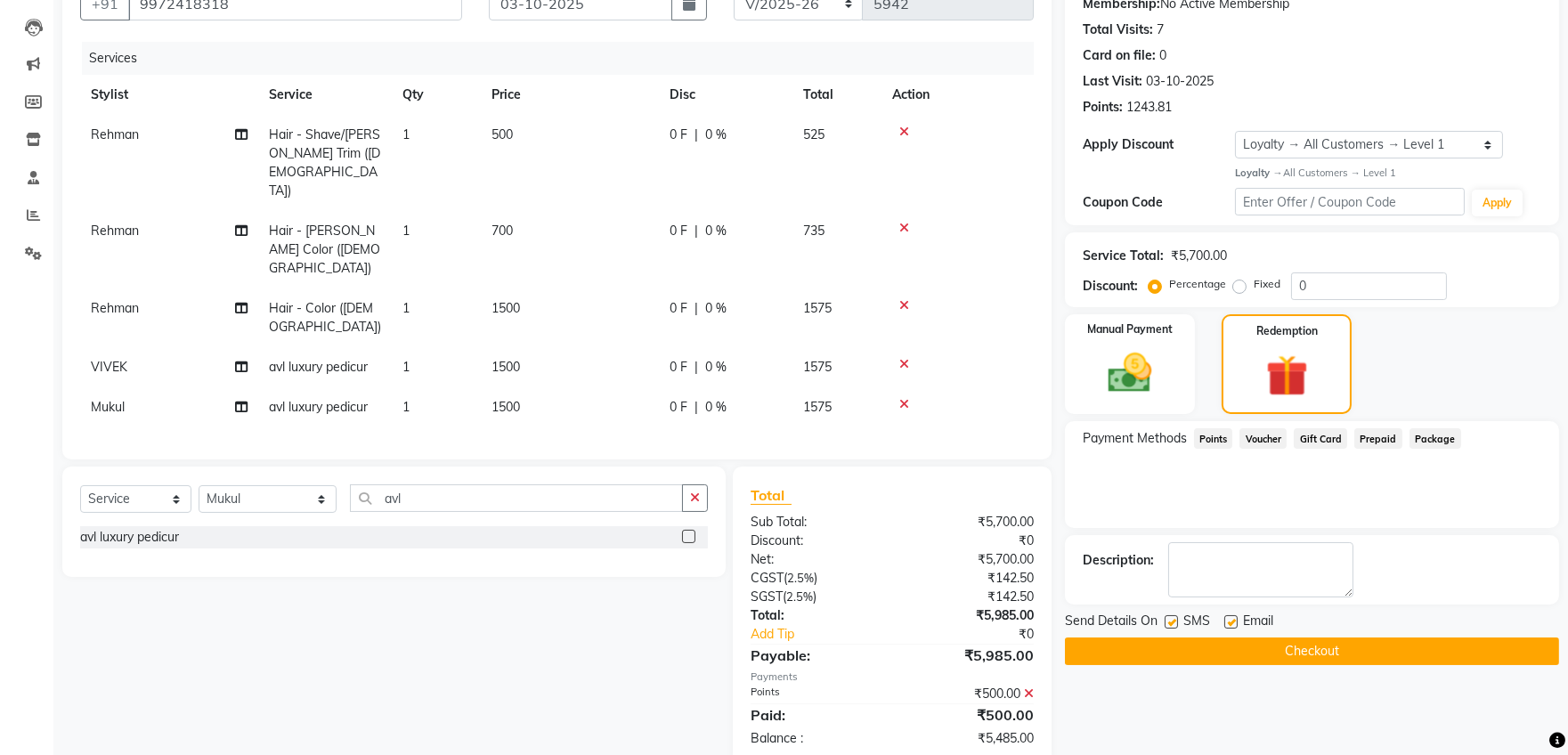
scroll to position [186, 0]
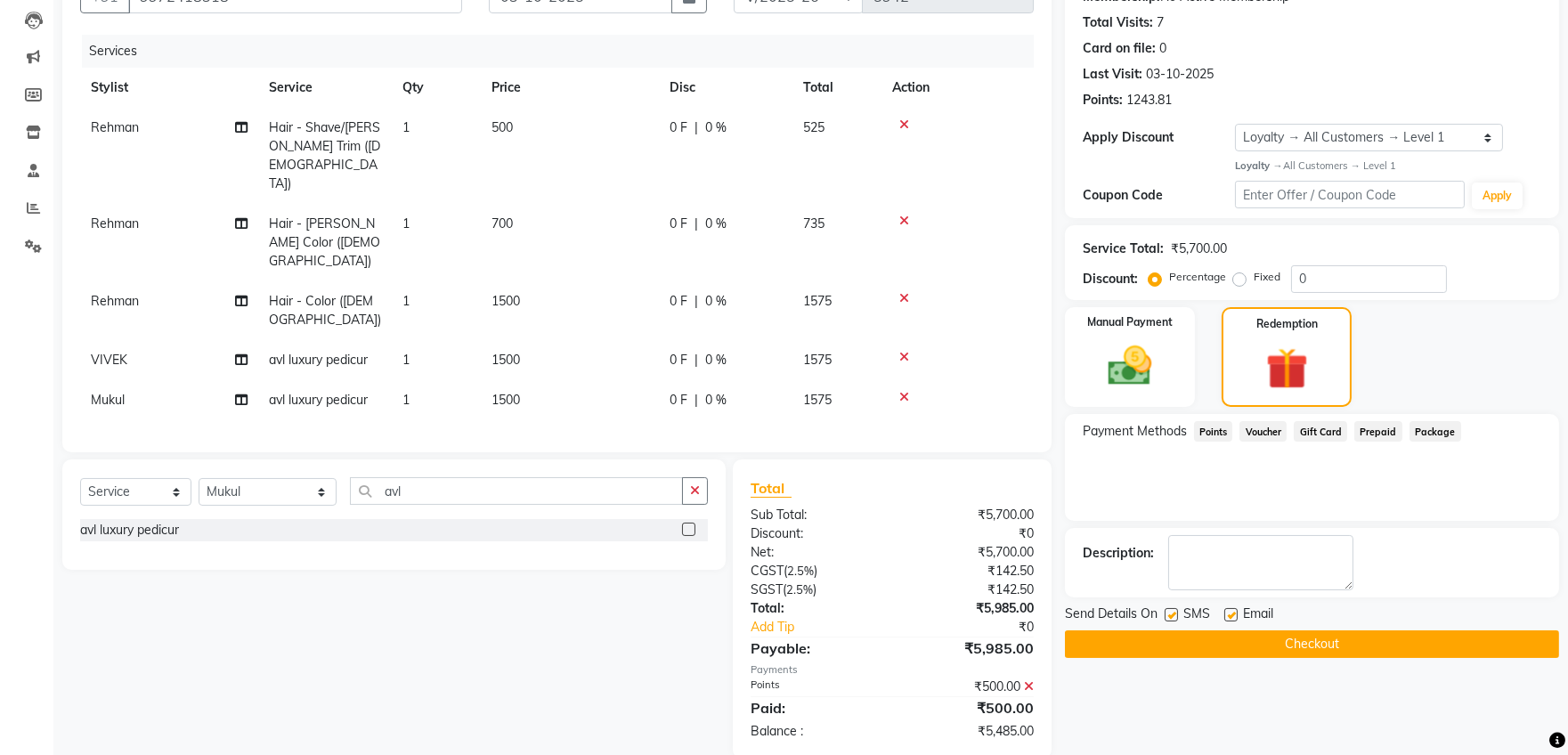
click at [1137, 363] on img at bounding box center [1129, 366] width 71 height 51
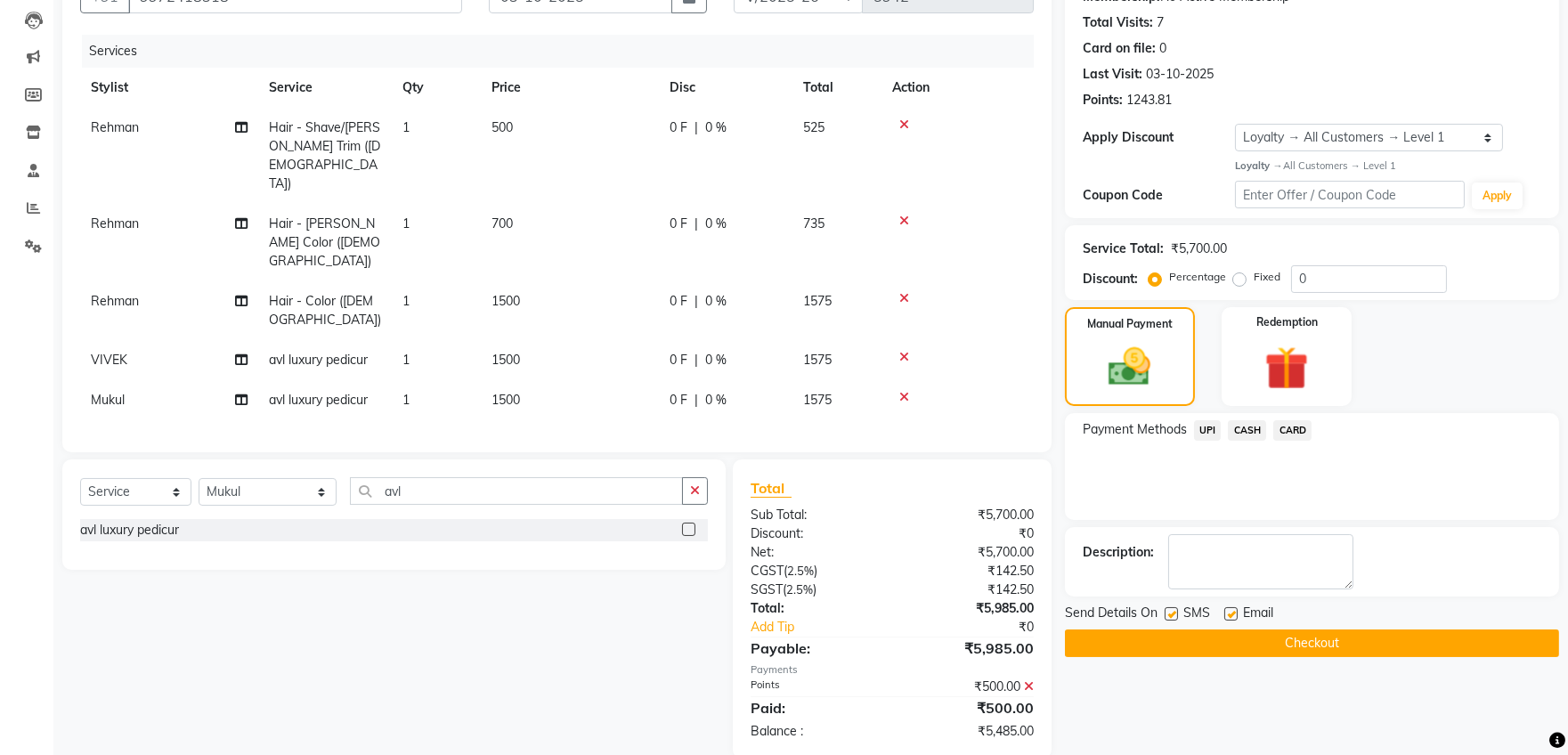
click at [1199, 429] on span "UPI" at bounding box center [1207, 430] width 28 height 20
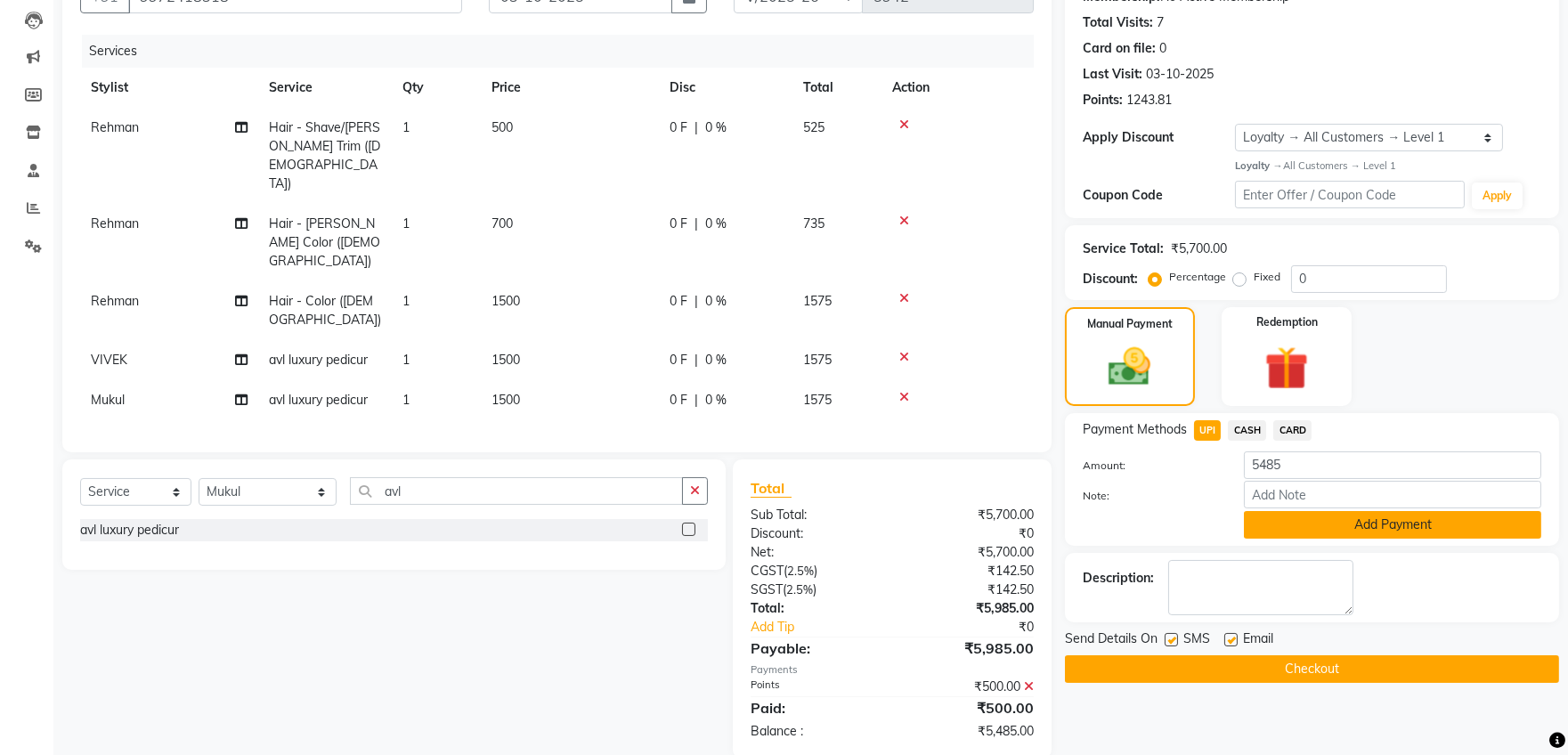
click at [1380, 522] on button "Add Payment" at bounding box center [1391, 525] width 297 height 28
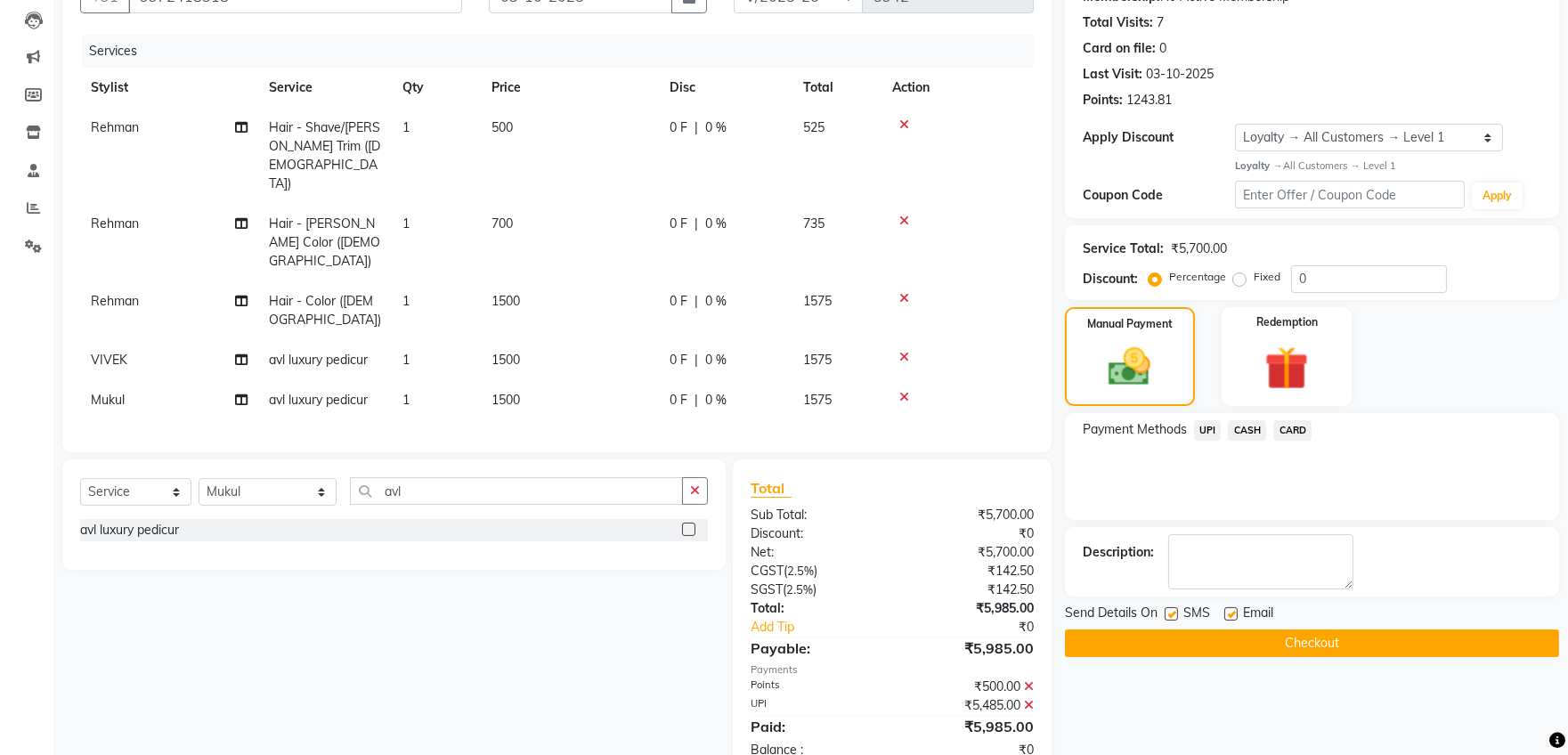
click at [1341, 646] on button "Checkout" at bounding box center [1311, 643] width 494 height 28
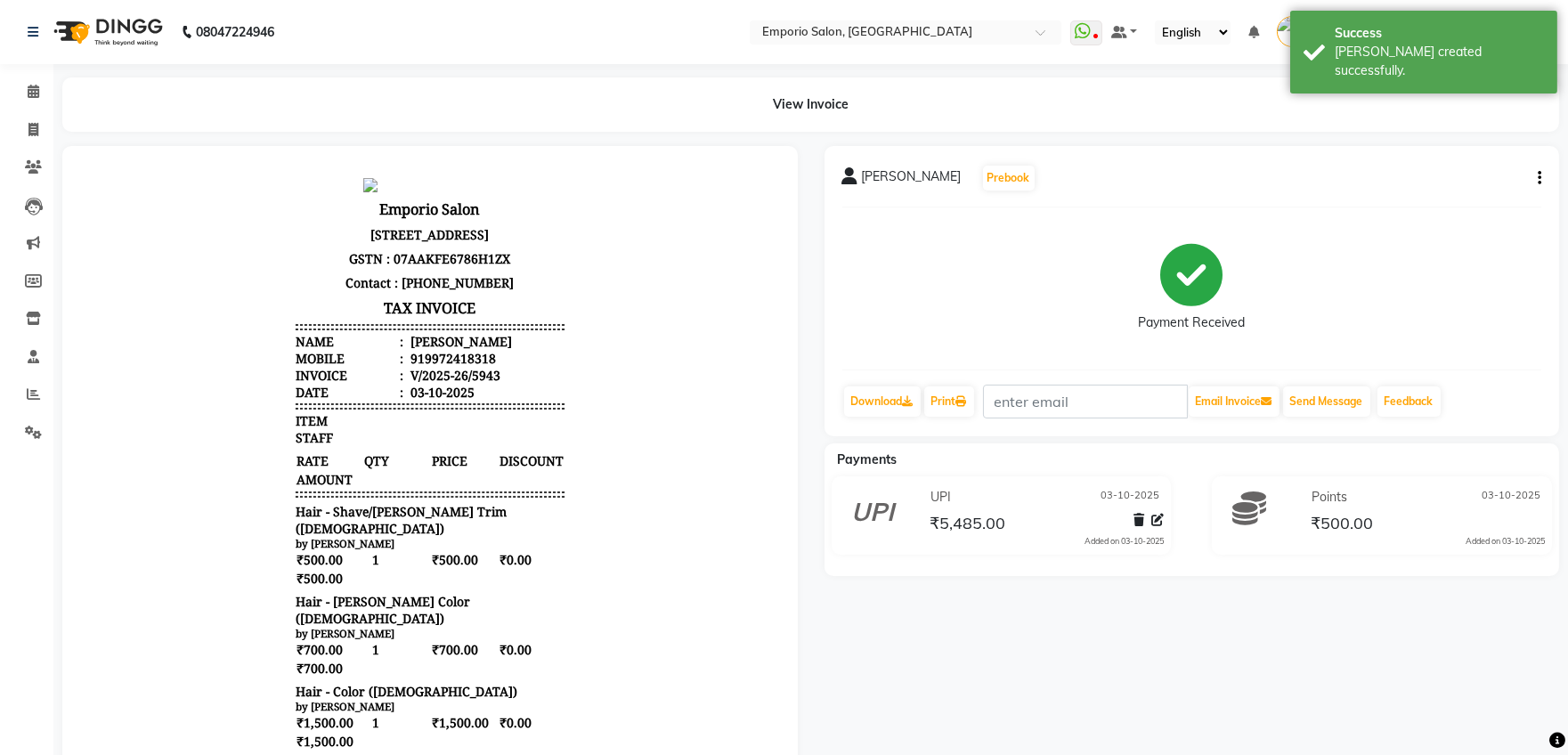
click at [1303, 749] on div "vasu dev Prebook Payment Received Download Print Email Invoice Send Message Fee…" at bounding box center [1192, 611] width 762 height 929
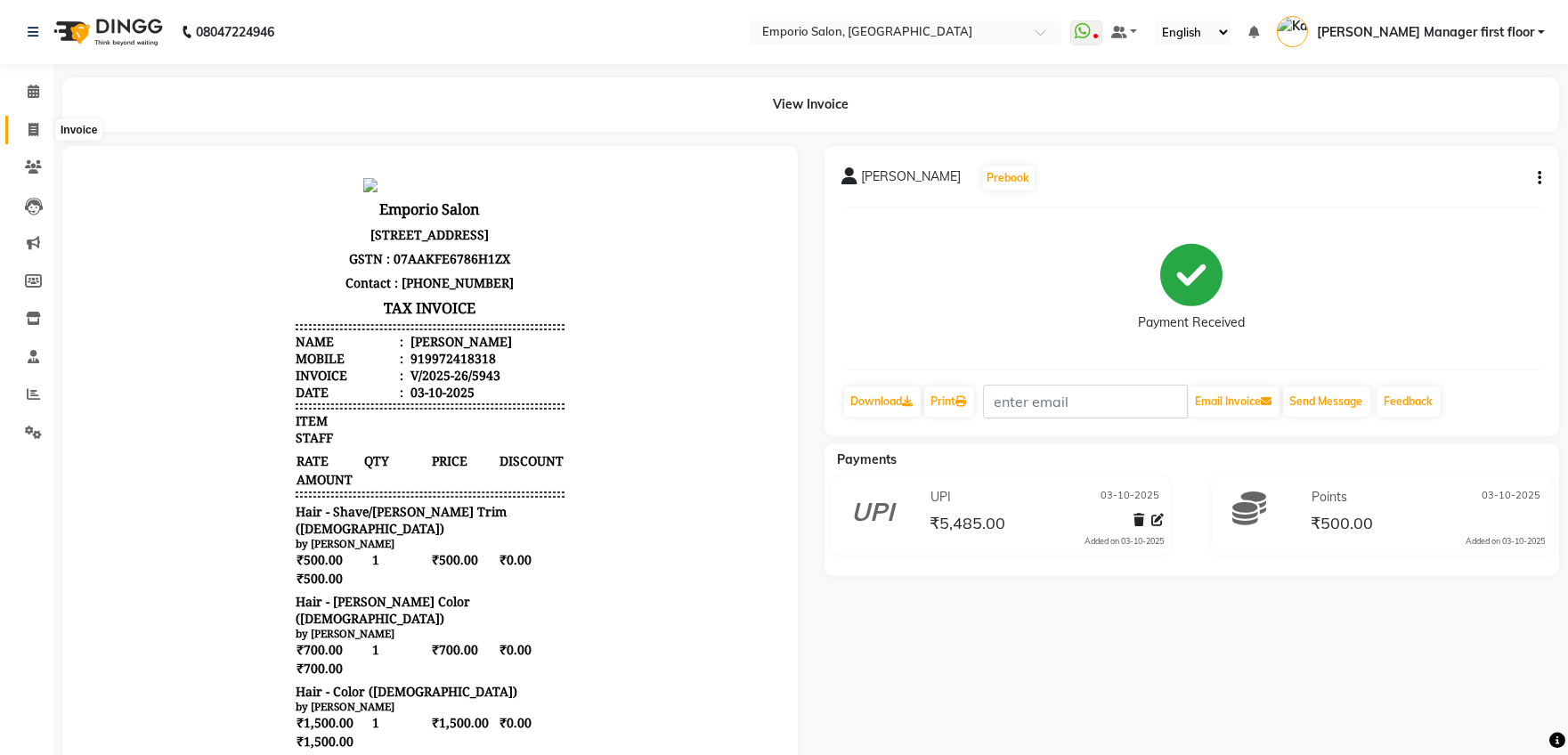
click at [33, 131] on icon at bounding box center [33, 130] width 10 height 14
select select "6332"
select select "service"
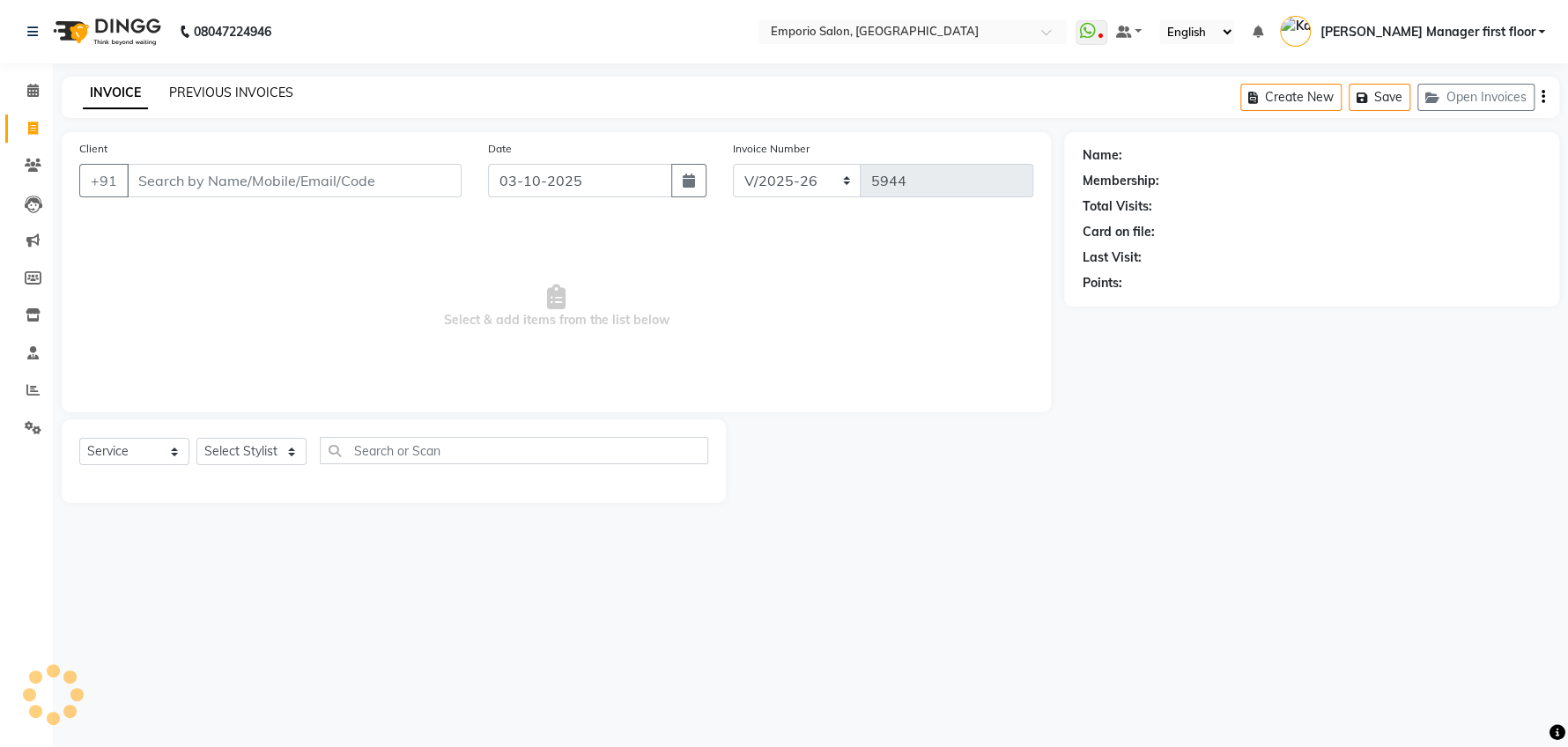
click at [202, 88] on link "PREVIOUS INVOICES" at bounding box center [231, 92] width 124 height 15
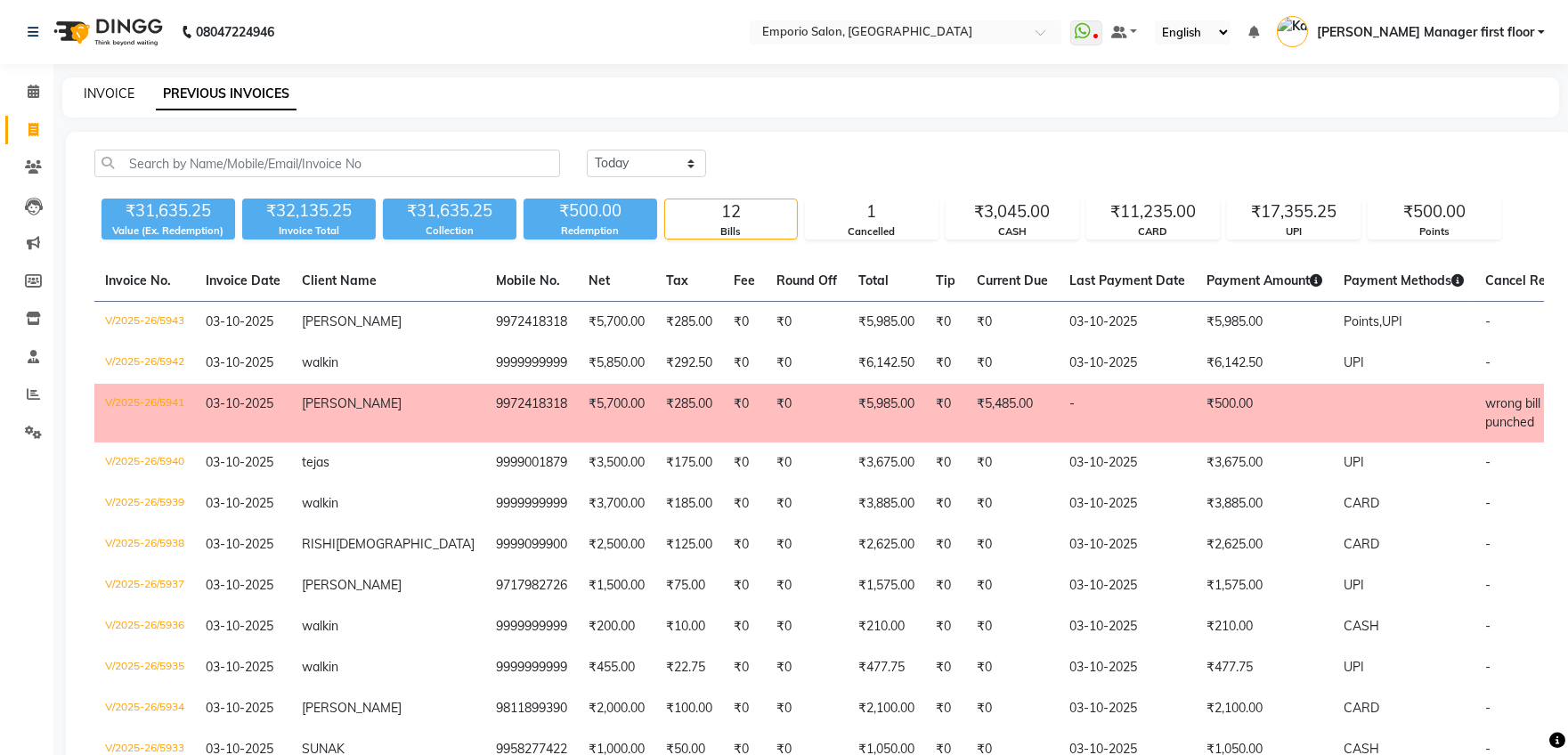
click at [99, 93] on link "INVOICE" at bounding box center [109, 93] width 51 height 16
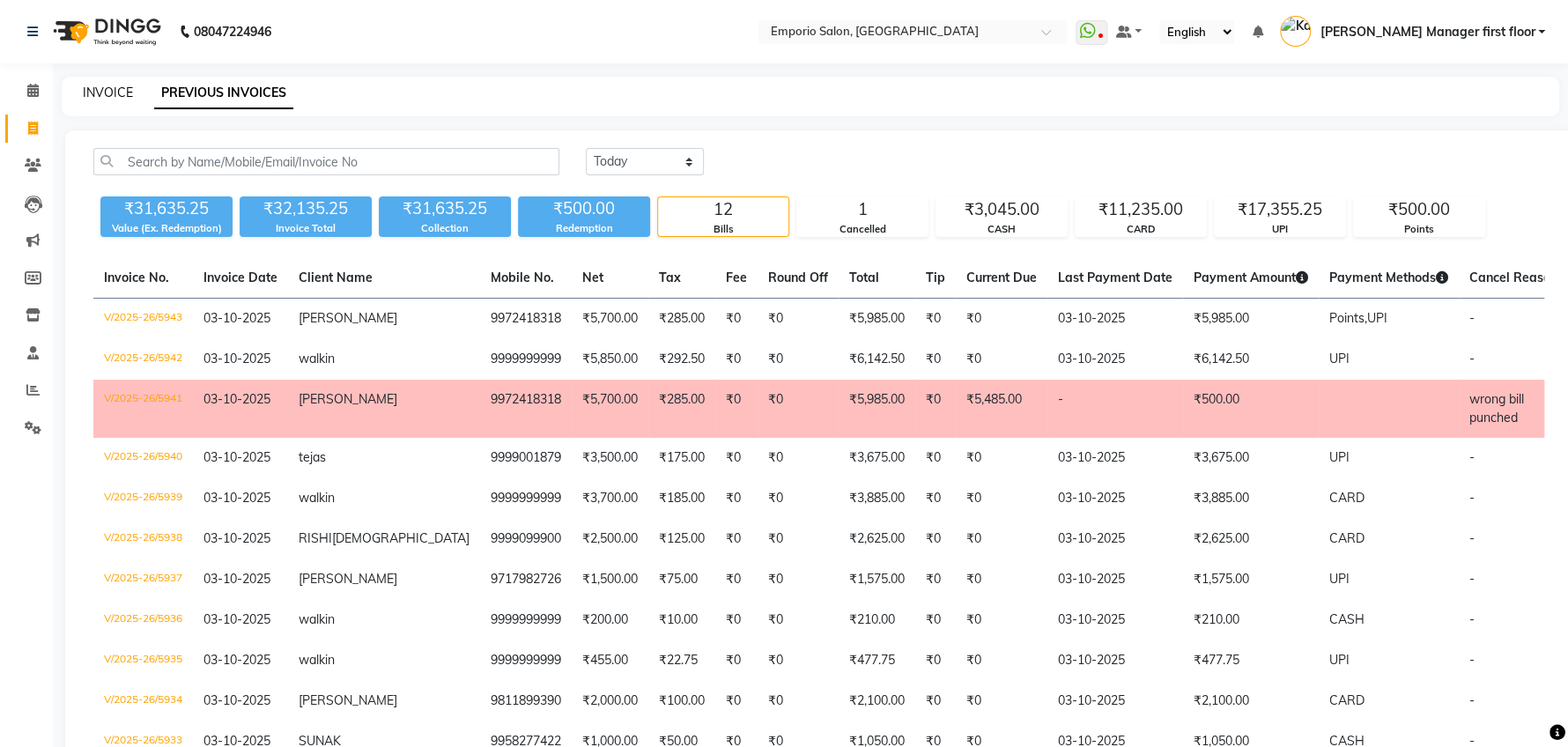
select select "service"
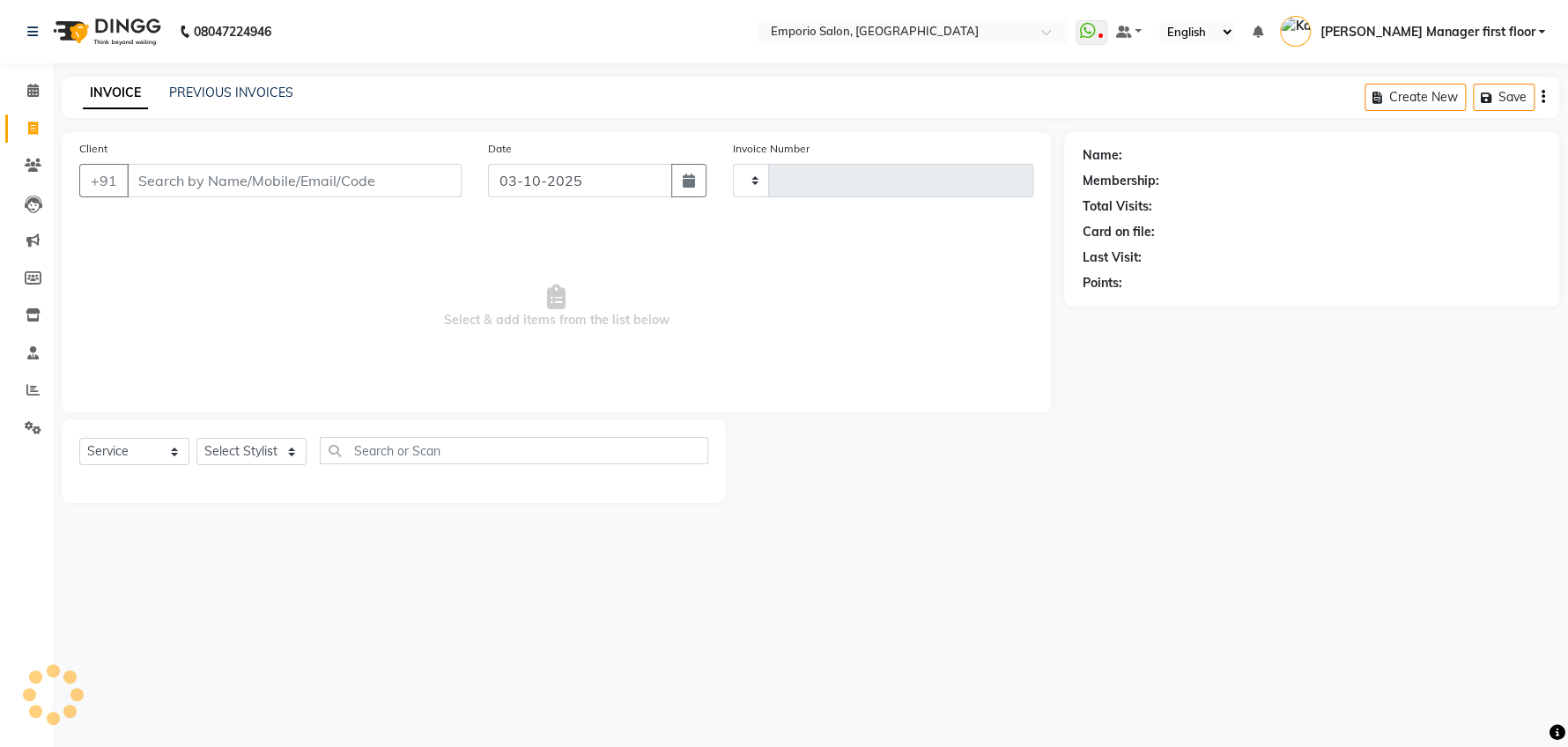
click at [244, 179] on input "Client" at bounding box center [294, 180] width 335 height 34
type input "5944"
select select "6332"
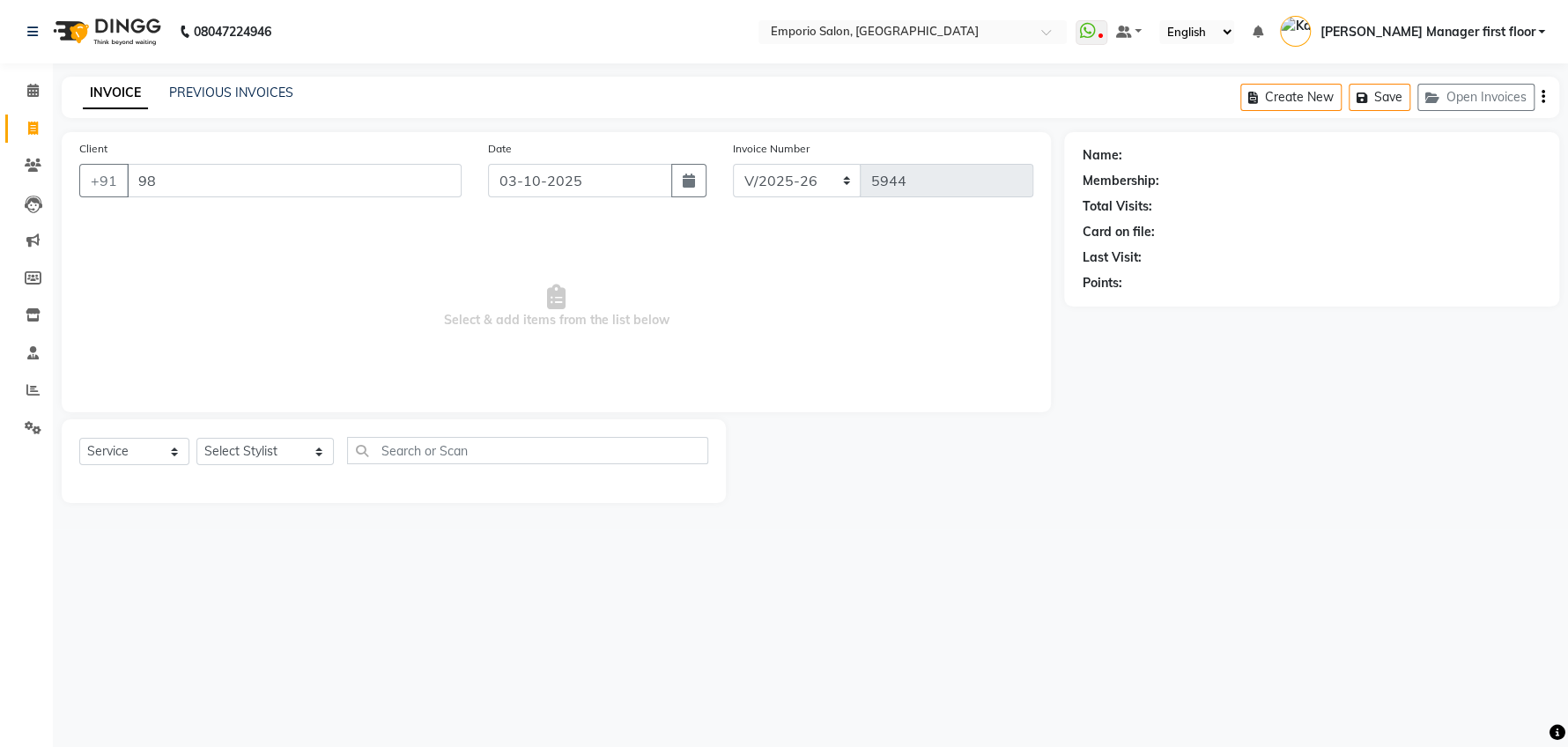
type input "9"
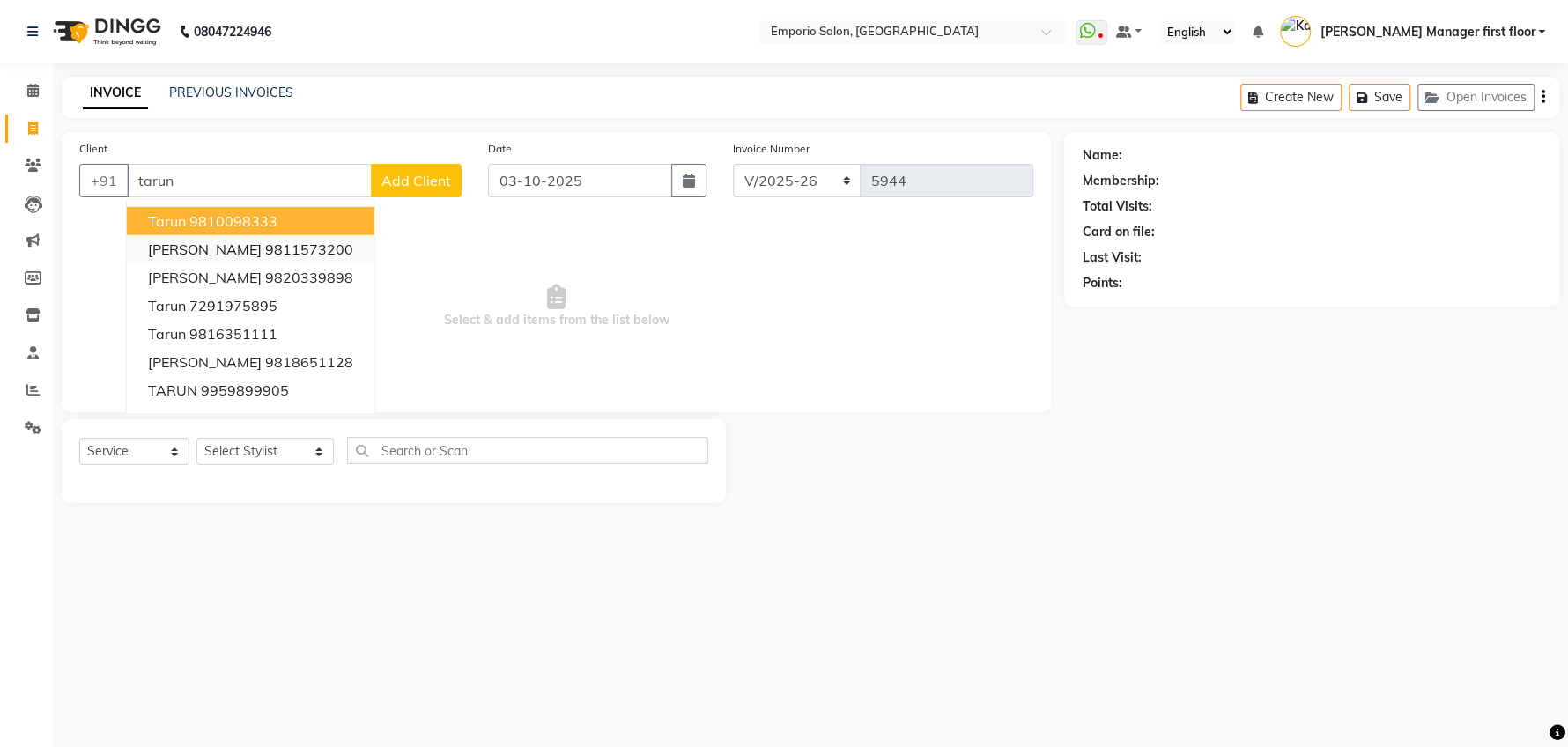
click at [268, 251] on ngb-highlight "9811573200" at bounding box center [309, 248] width 88 height 17
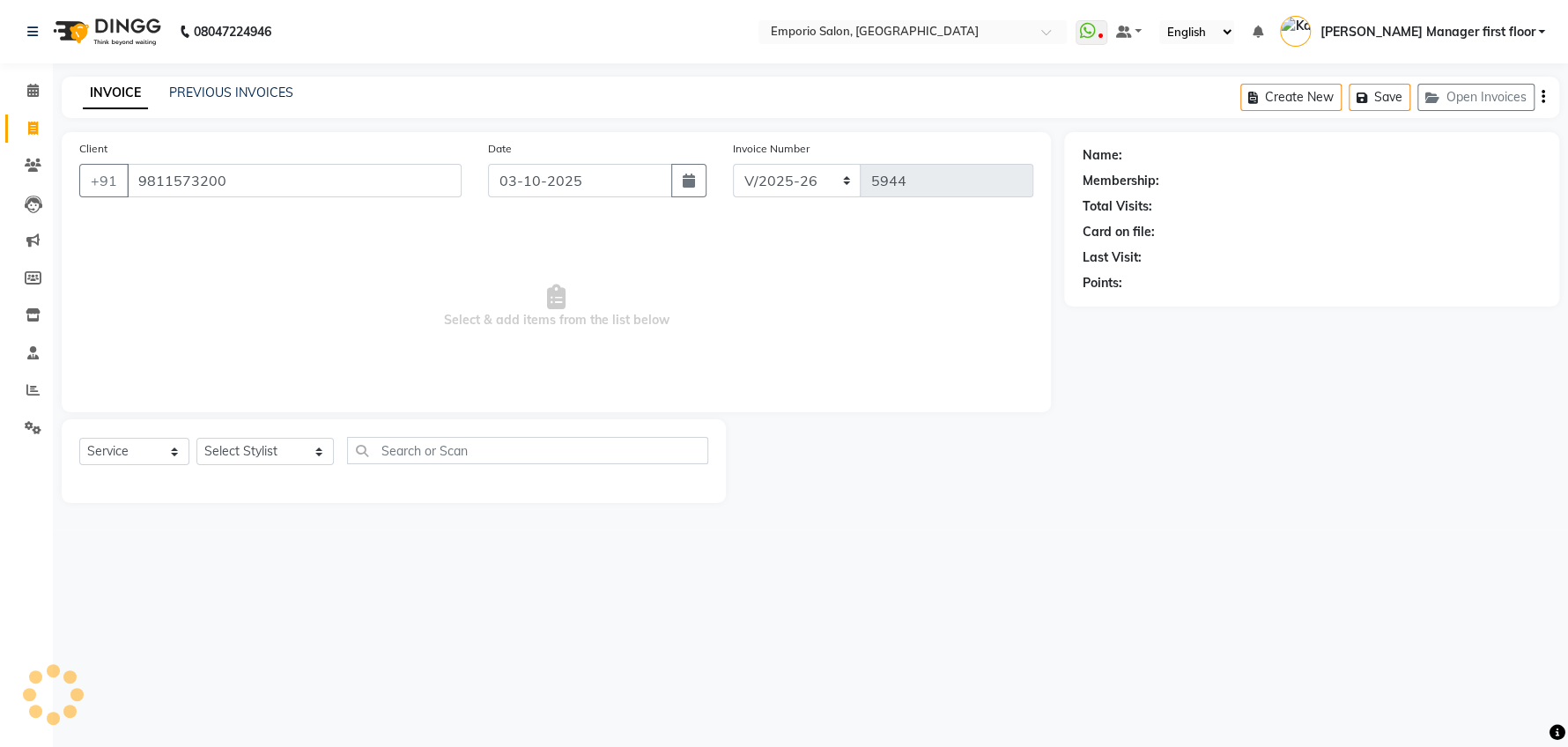
type input "9811573200"
select select "1: Object"
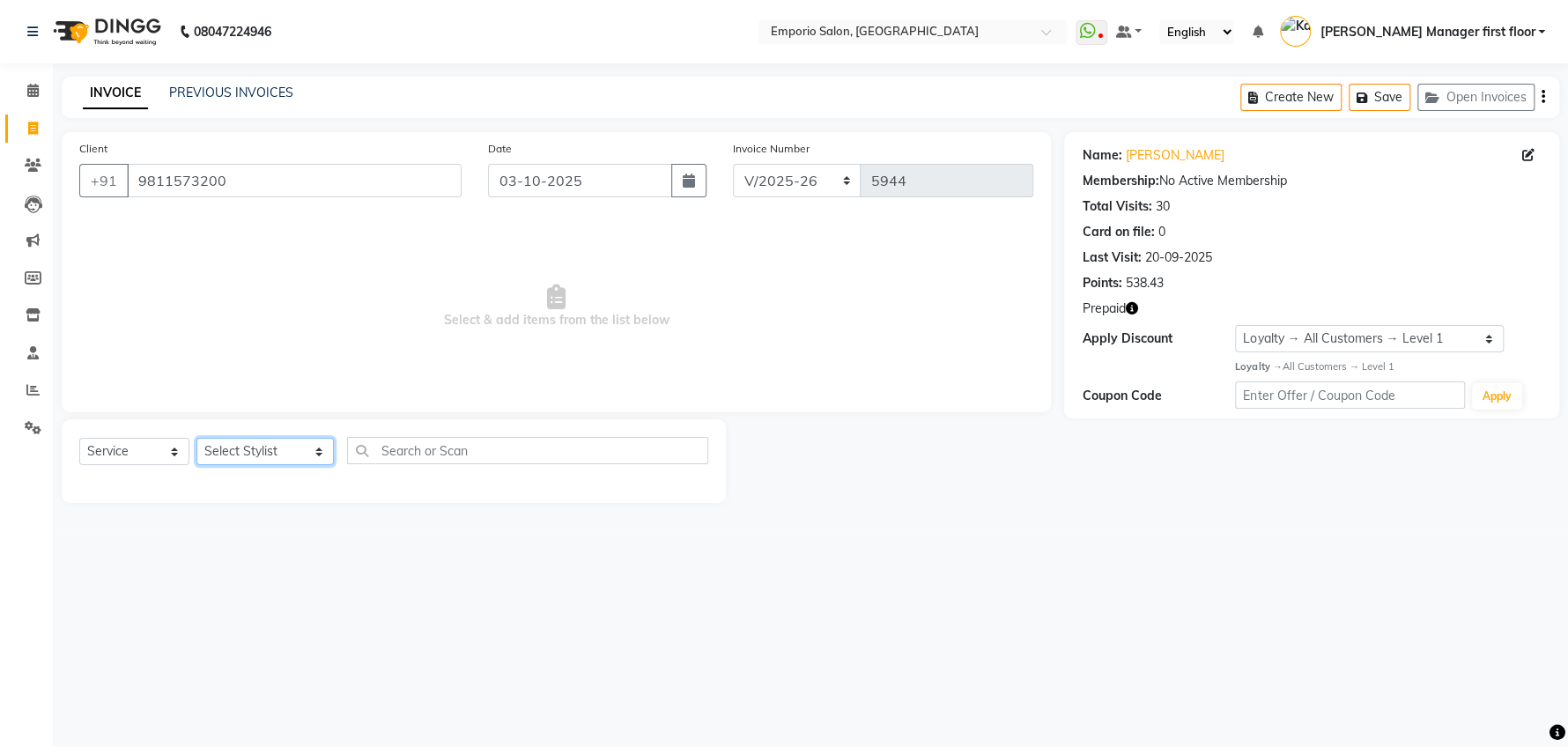
click at [288, 448] on select "Select Stylist Anees Anjali beauty Archana Asad ashish AYUSH chunmun Imtiaz Ish…" at bounding box center [265, 451] width 137 height 27
select select "47501"
click at [197, 438] on select "Select Stylist Anees Anjali beauty Archana Asad ashish AYUSH chunmun Imtiaz Ish…" at bounding box center [265, 451] width 137 height 27
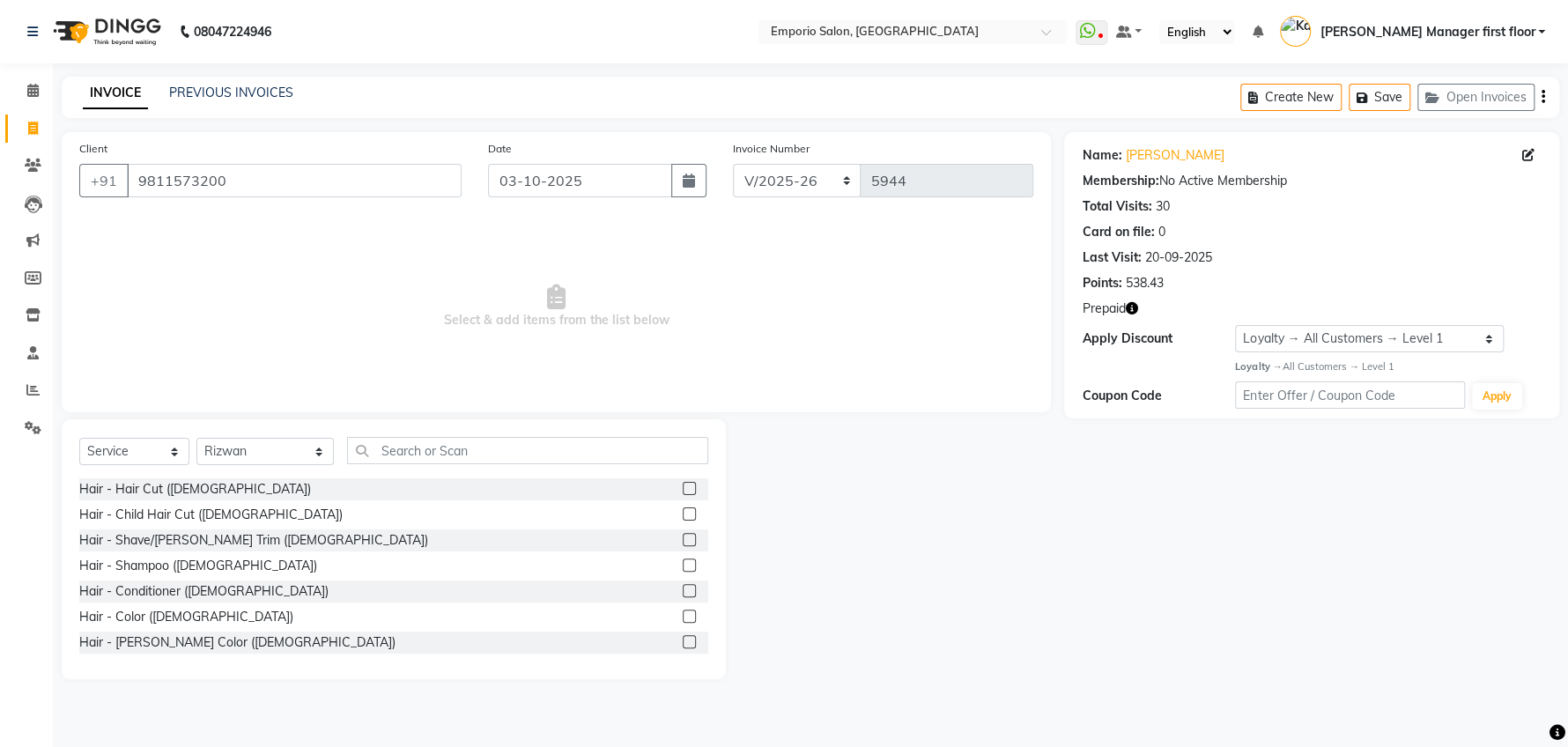
click at [683, 615] on label at bounding box center [689, 616] width 14 height 14
click at [683, 615] on input "checkbox" at bounding box center [688, 617] width 12 height 12
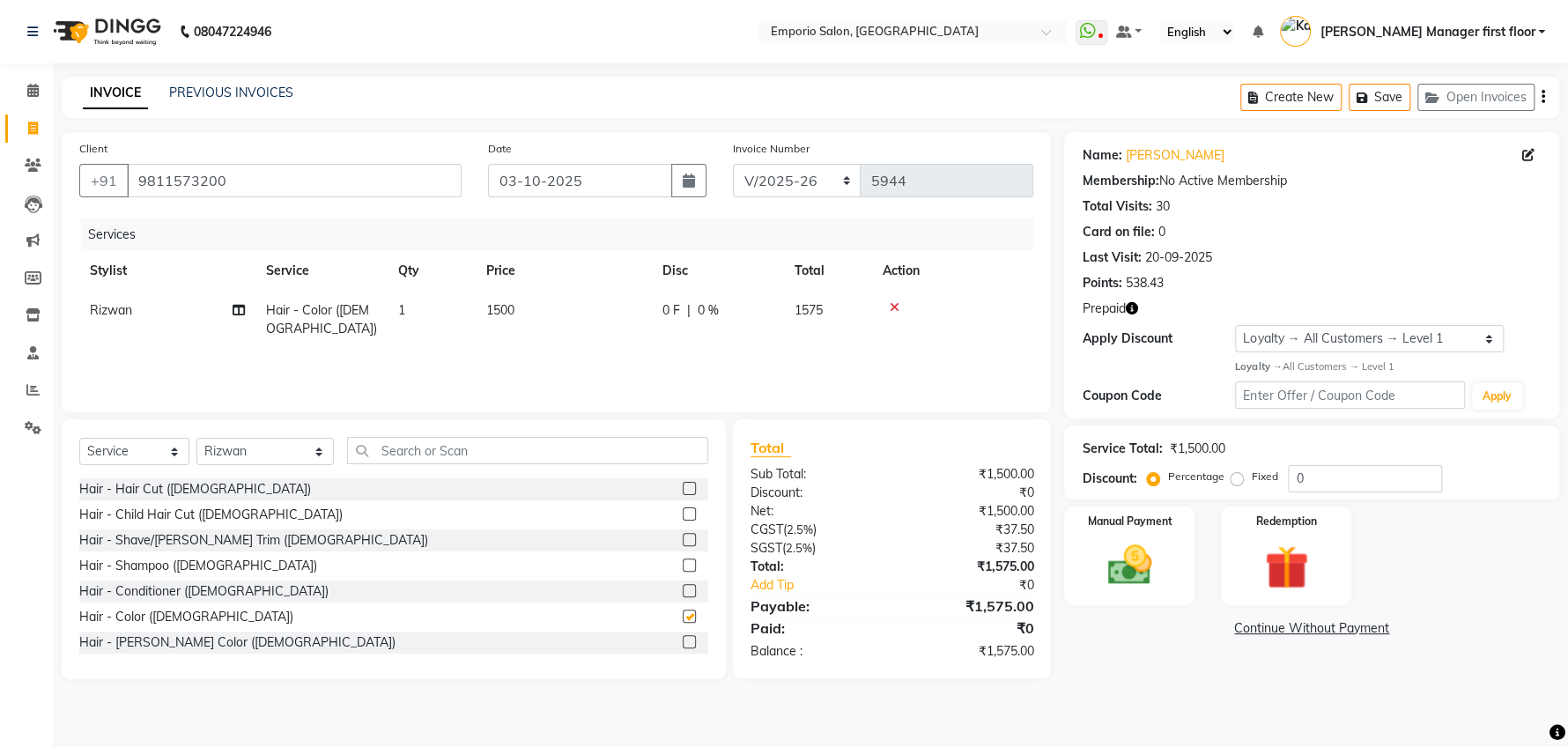
checkbox input "false"
click at [557, 324] on td "1500" at bounding box center [564, 319] width 177 height 58
select select "47501"
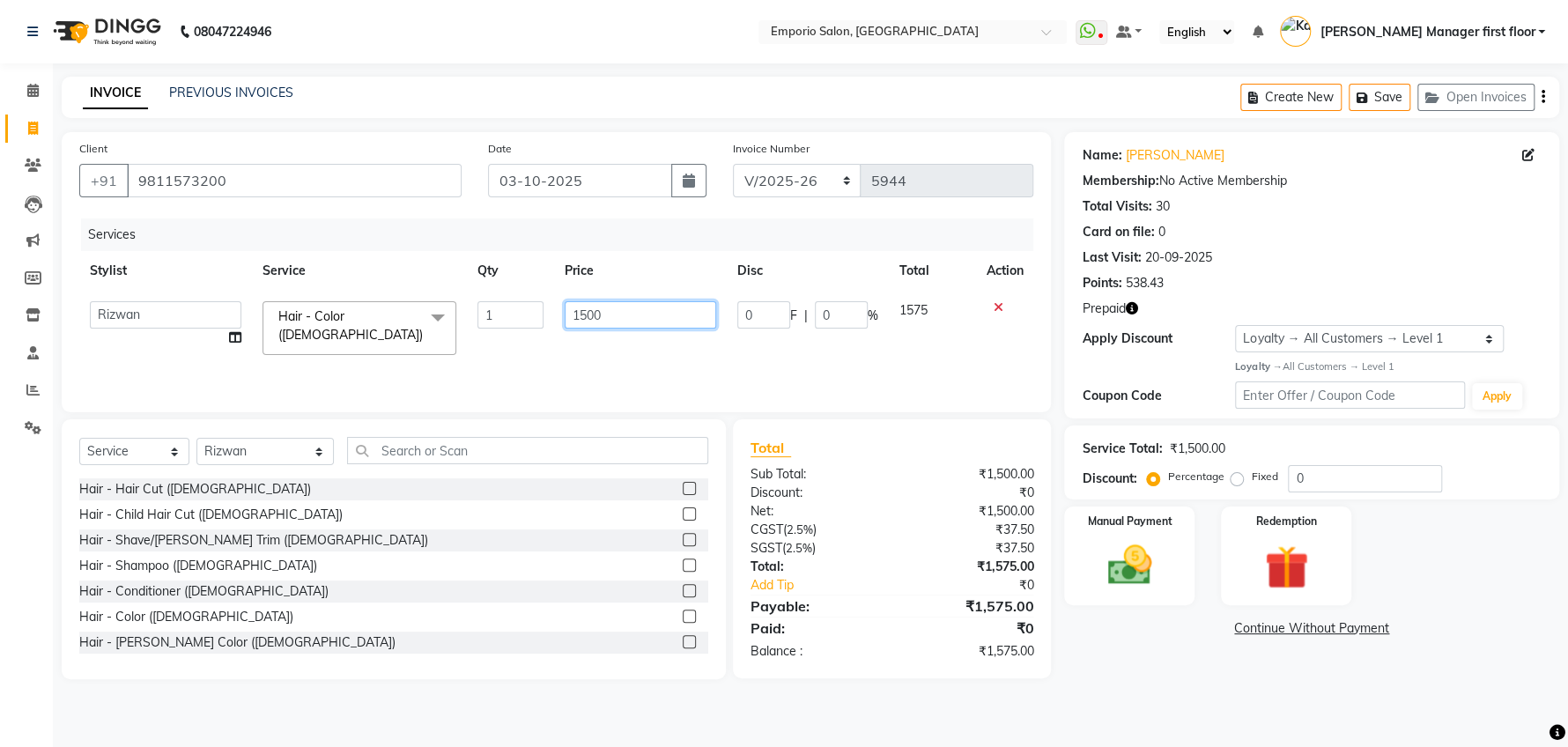
click at [618, 318] on input "1500" at bounding box center [640, 315] width 151 height 27
type input "1000"
click at [770, 352] on div "Services Stylist Service Qty Price Disc Total Action Anees Anjali beauty Archan…" at bounding box center [556, 307] width 954 height 177
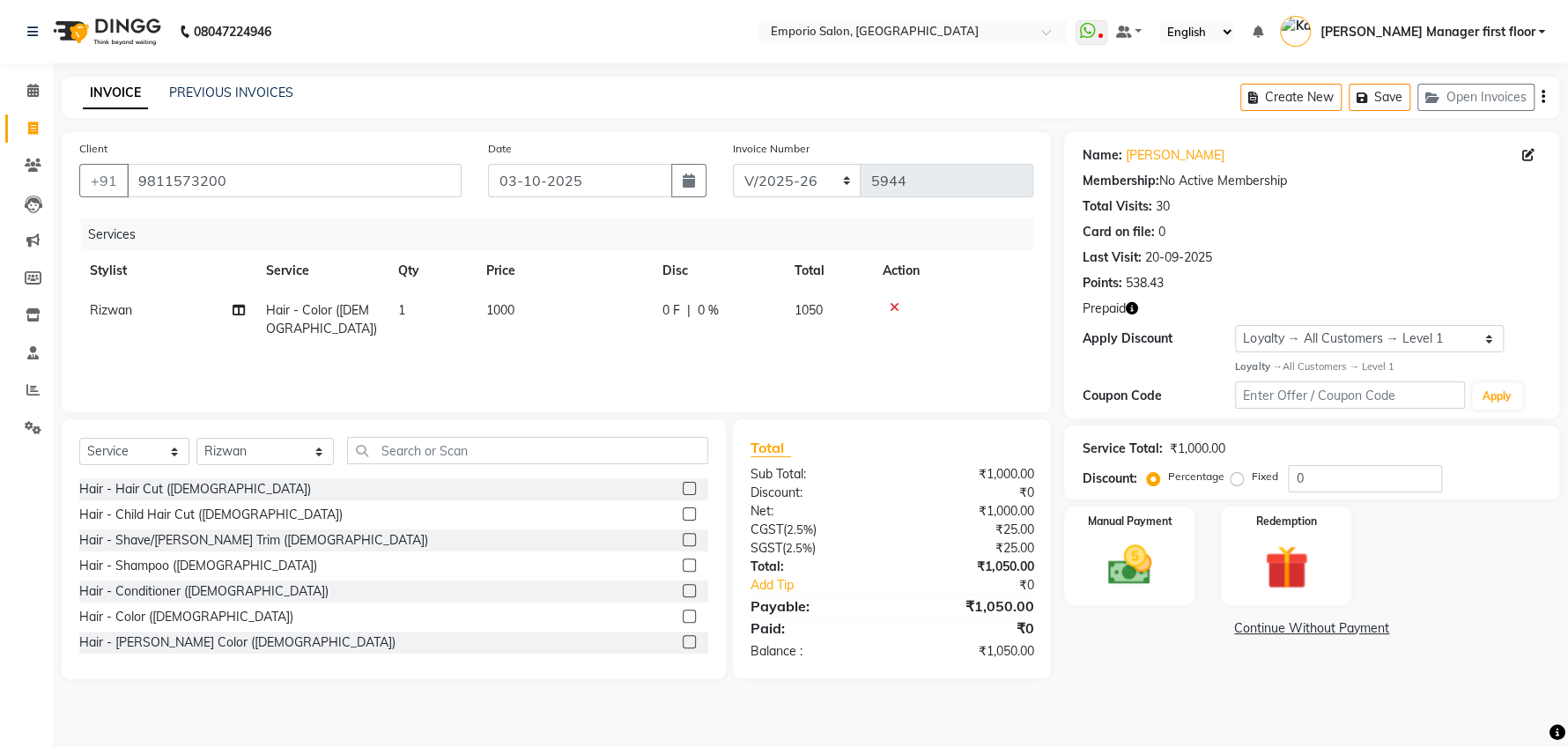
click at [683, 539] on label at bounding box center [689, 540] width 14 height 14
click at [683, 539] on input "checkbox" at bounding box center [688, 540] width 12 height 12
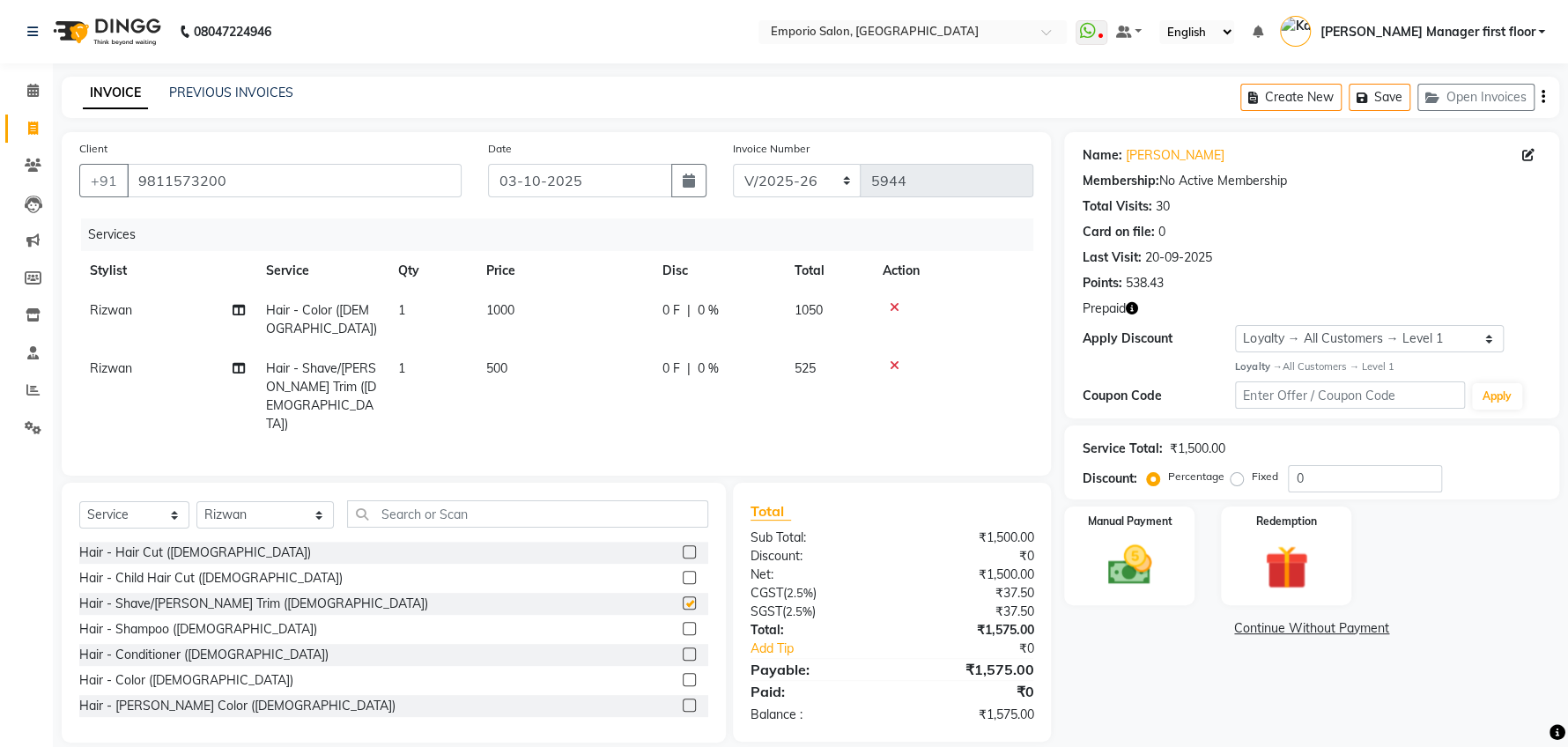
checkbox input "false"
click at [417, 500] on input "text" at bounding box center [527, 514] width 361 height 27
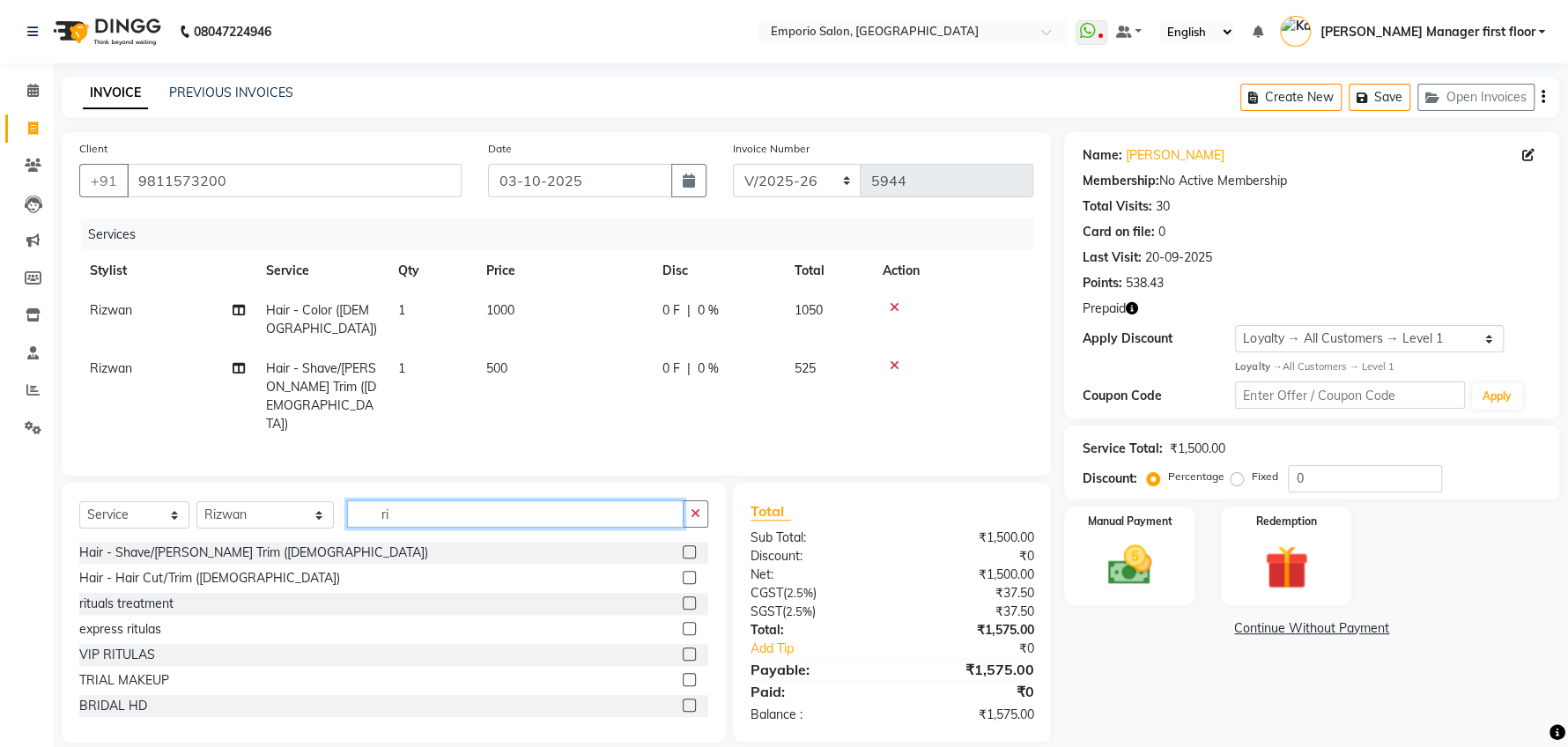
type input "ri"
click at [683, 647] on label at bounding box center [689, 653] width 14 height 14
click at [683, 649] on input "checkbox" at bounding box center [688, 654] width 12 height 12
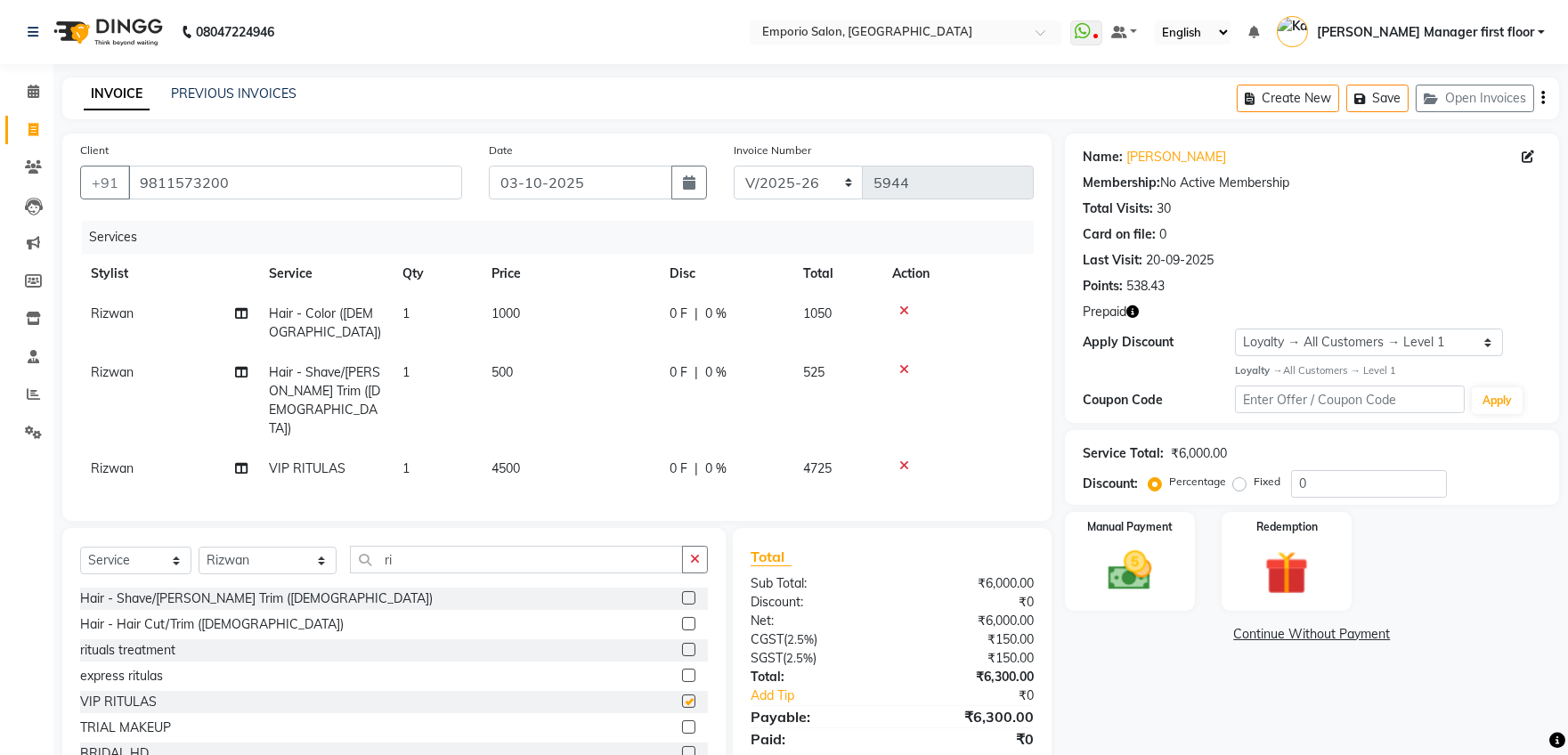
checkbox input "false"
click at [303, 546] on select "Select Stylist [PERSON_NAME] beauty Archana [PERSON_NAME] [PERSON_NAME] [PERSON…" at bounding box center [268, 560] width 138 height 28
select select "47508"
click at [199, 546] on select "Select Stylist [PERSON_NAME] beauty Archana [PERSON_NAME] [PERSON_NAME] [PERSON…" at bounding box center [268, 560] width 138 height 28
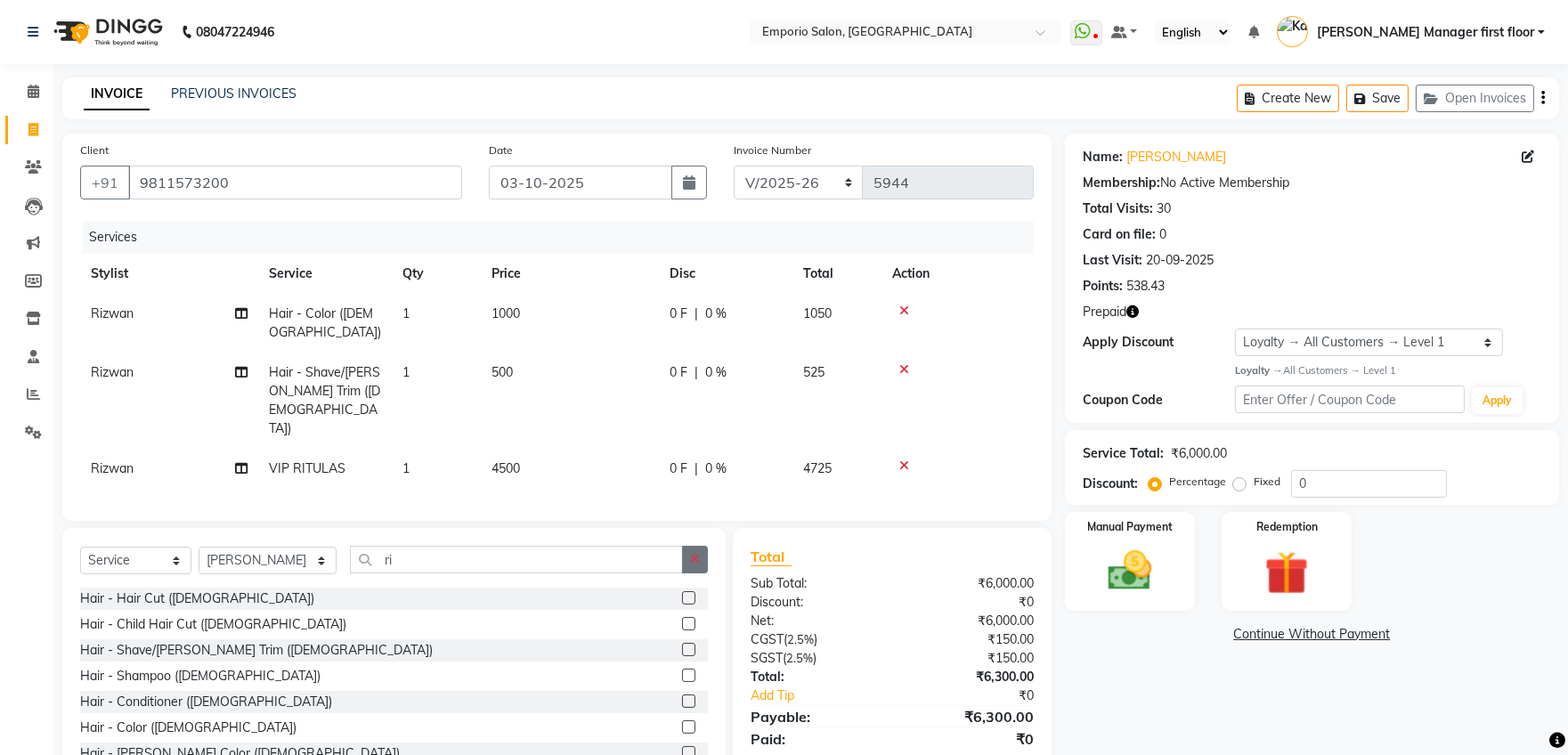
click at [695, 553] on icon "button" at bounding box center [694, 559] width 10 height 13
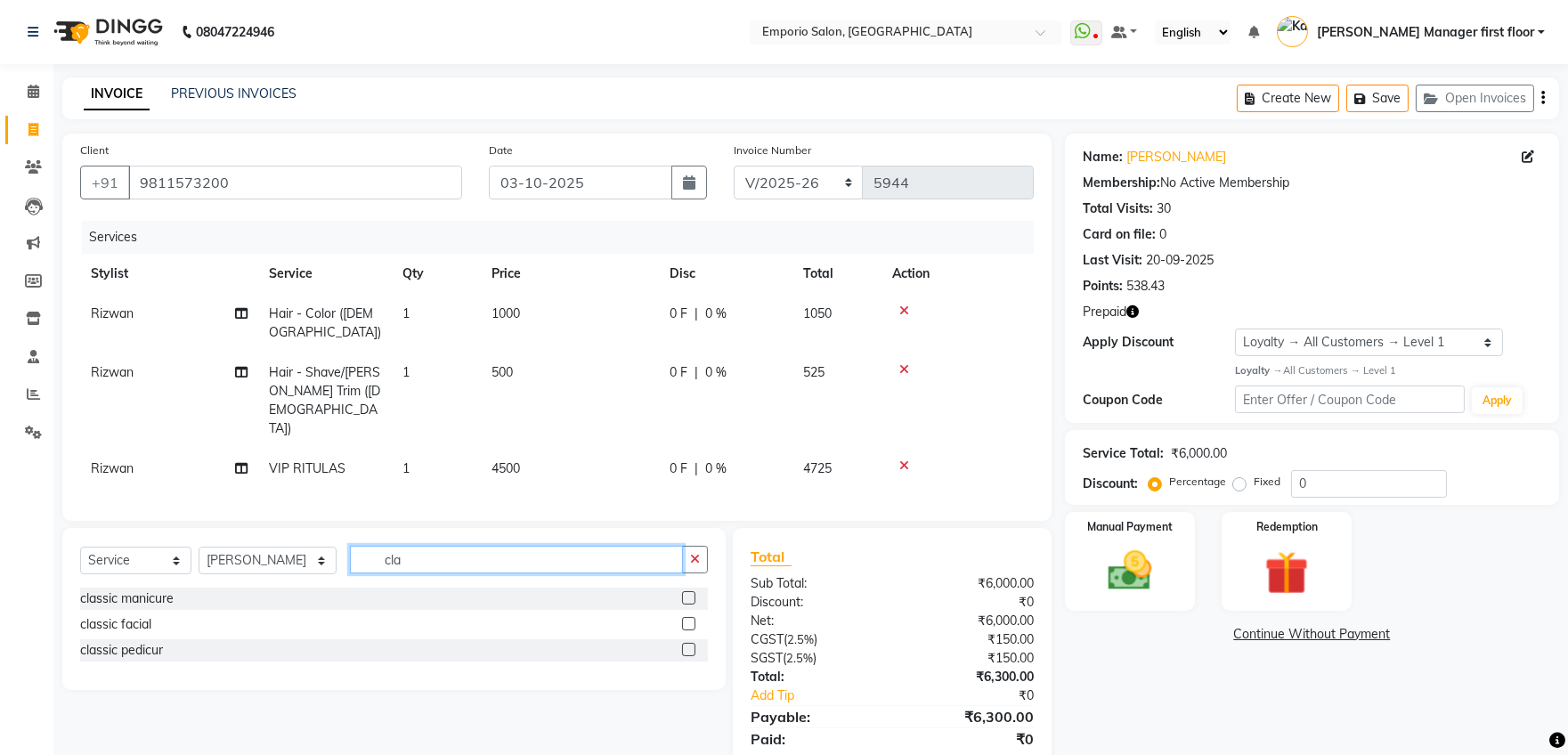
type input "cla"
click at [690, 643] on label at bounding box center [688, 649] width 14 height 14
click at [690, 645] on input "checkbox" at bounding box center [687, 650] width 12 height 12
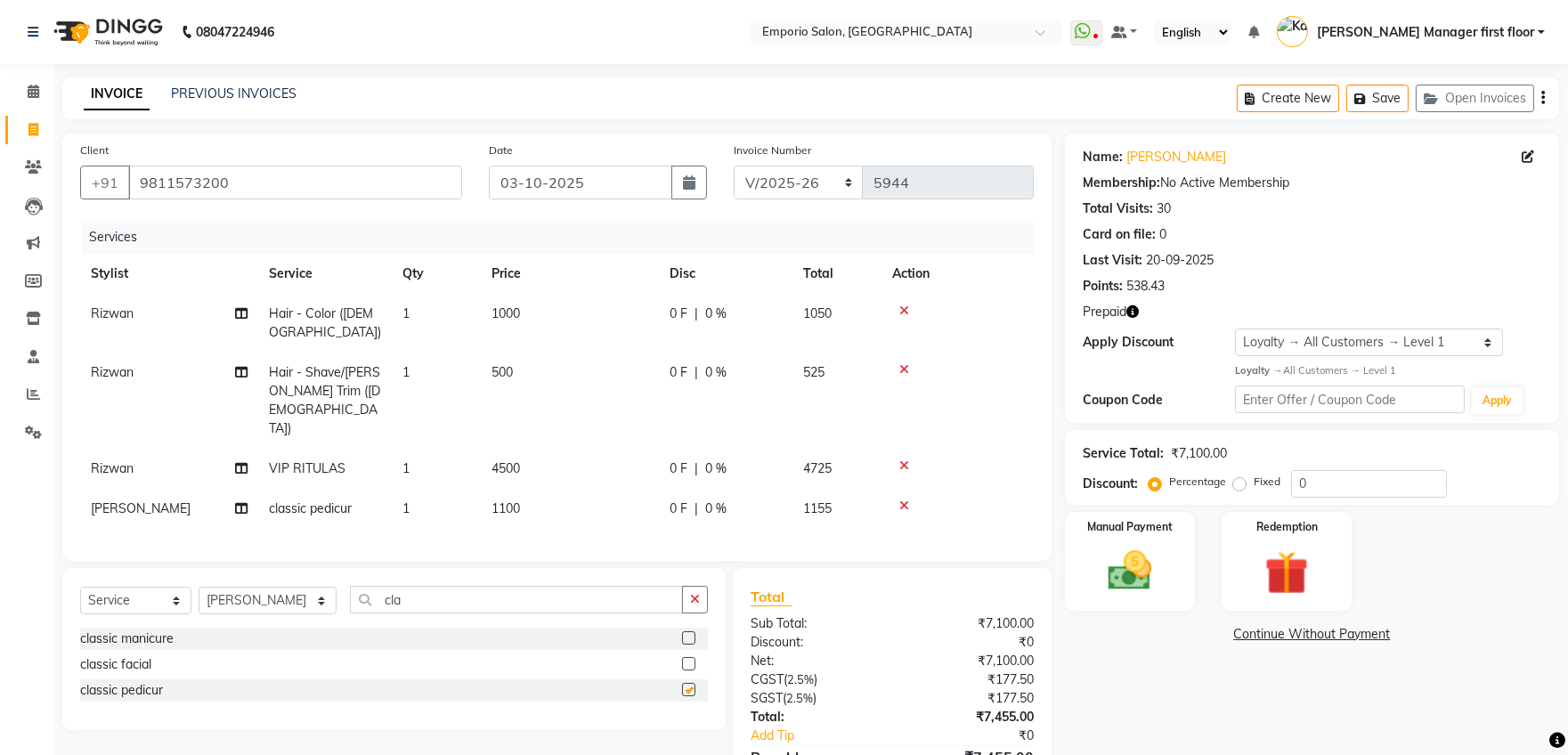
checkbox input "false"
click at [1290, 566] on img at bounding box center [1286, 572] width 71 height 54
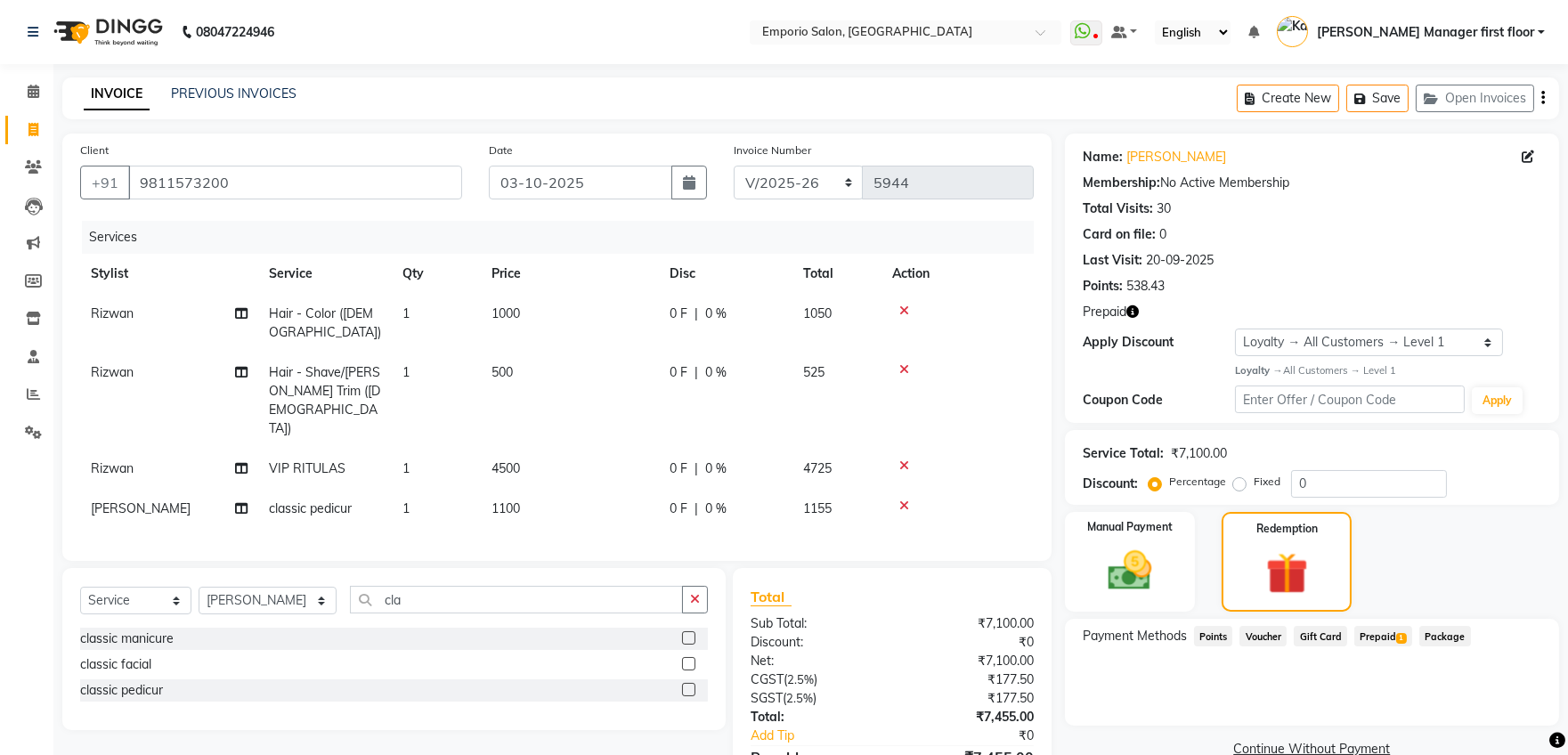
click at [1382, 632] on span "Prepaid 1" at bounding box center [1382, 635] width 58 height 20
click at [1500, 711] on button "Add" at bounding box center [1498, 707] width 65 height 30
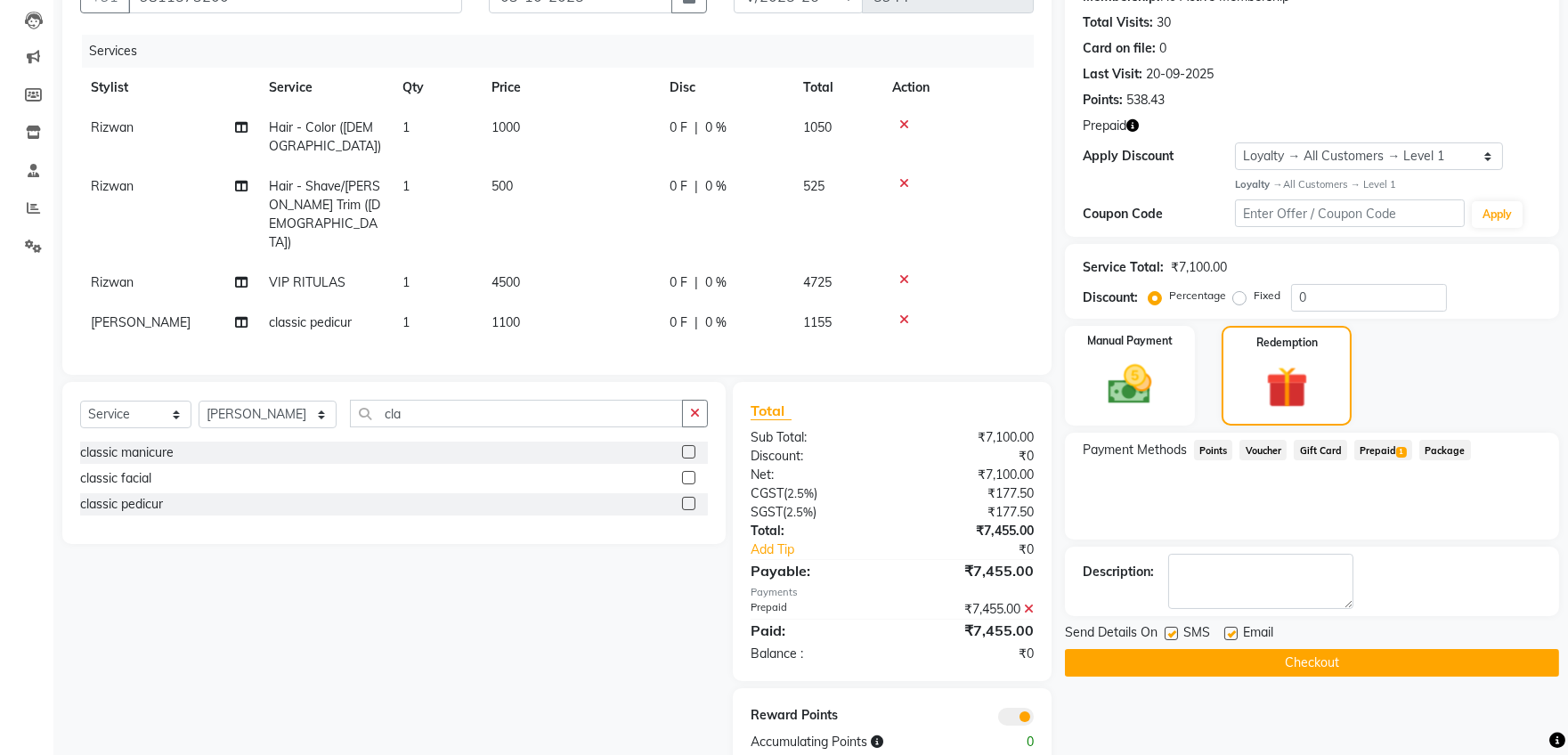
click at [1305, 663] on button "Checkout" at bounding box center [1311, 663] width 494 height 28
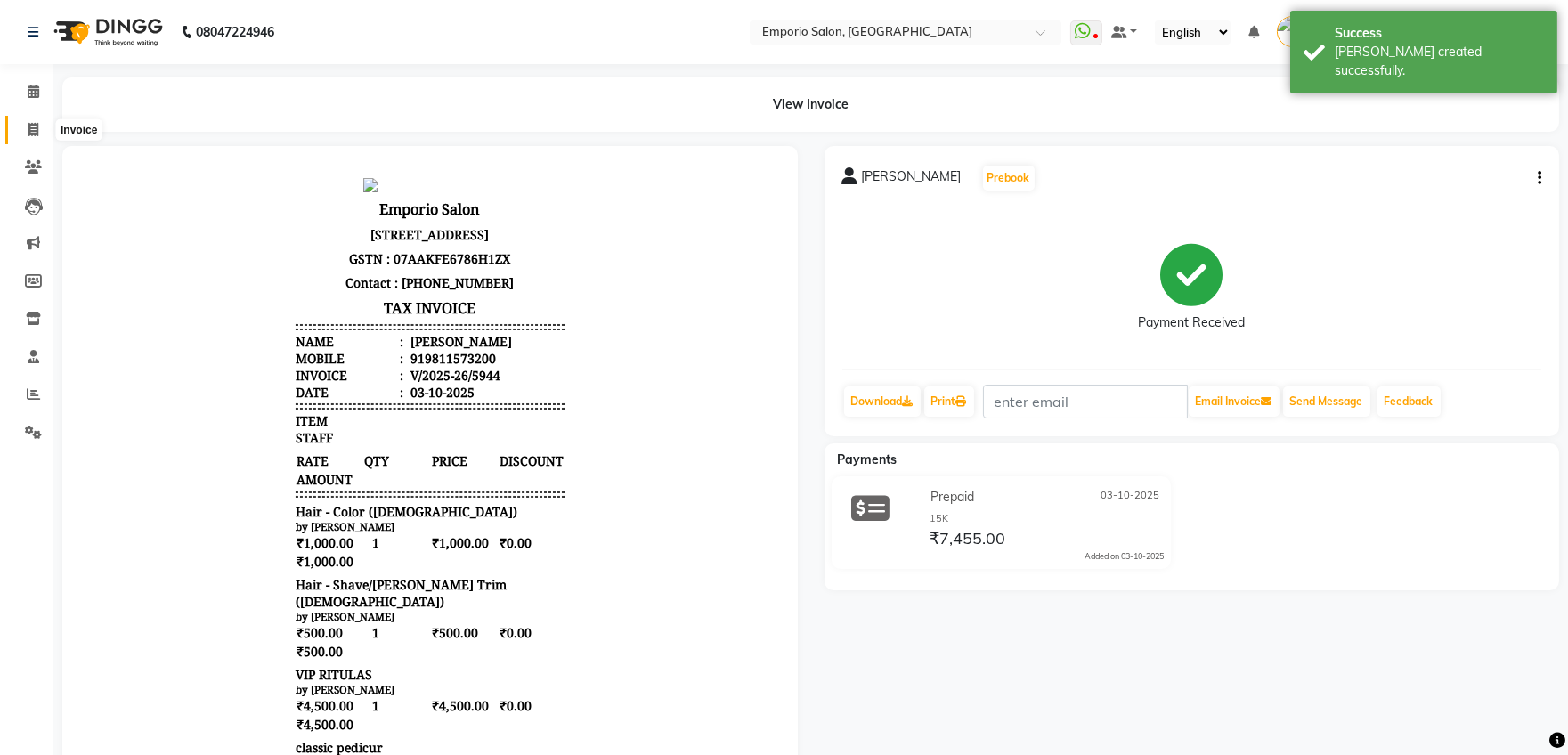
click at [31, 135] on icon at bounding box center [33, 130] width 10 height 14
select select "service"
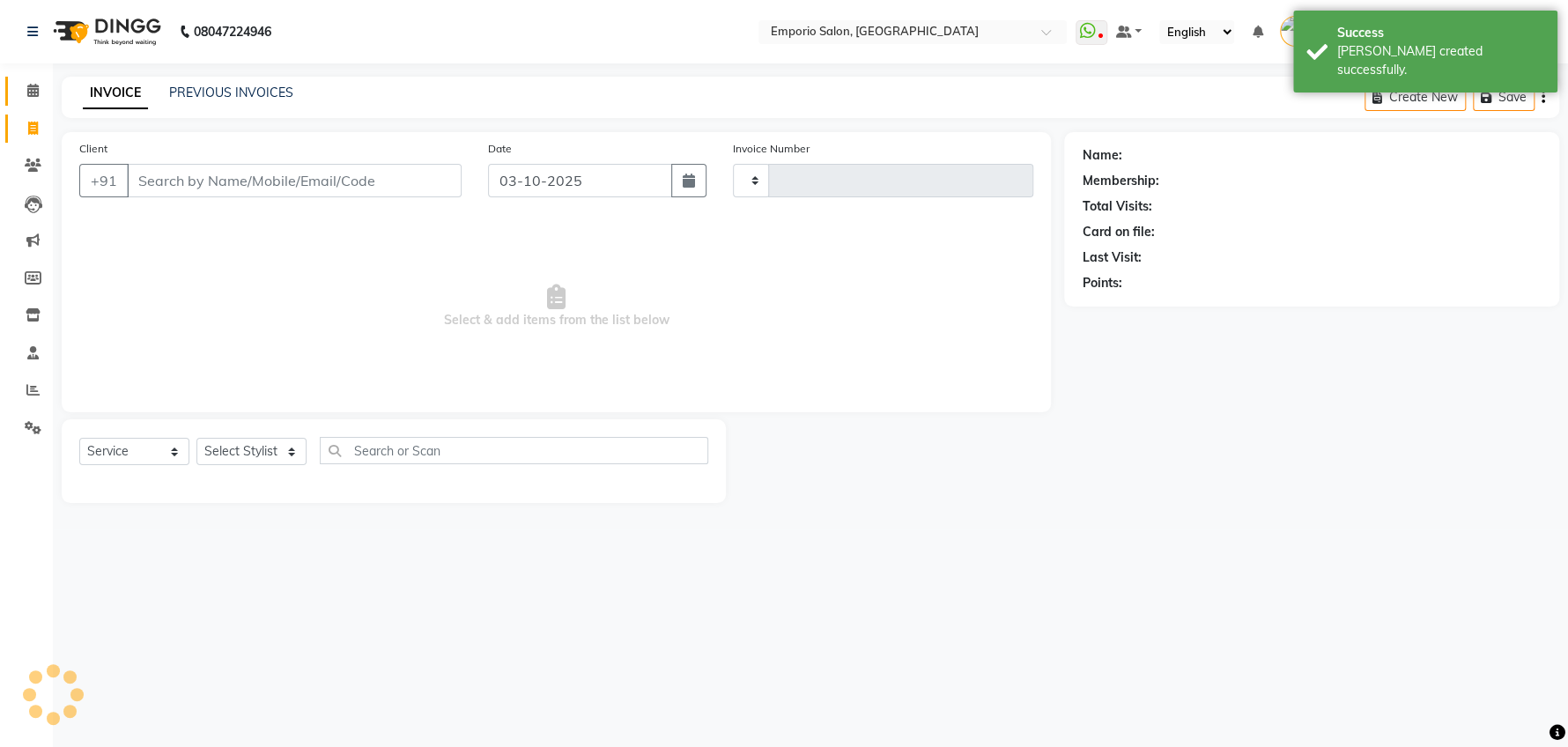
type input "5945"
select select "6332"
click at [209, 90] on link "PREVIOUS INVOICES" at bounding box center [231, 92] width 124 height 15
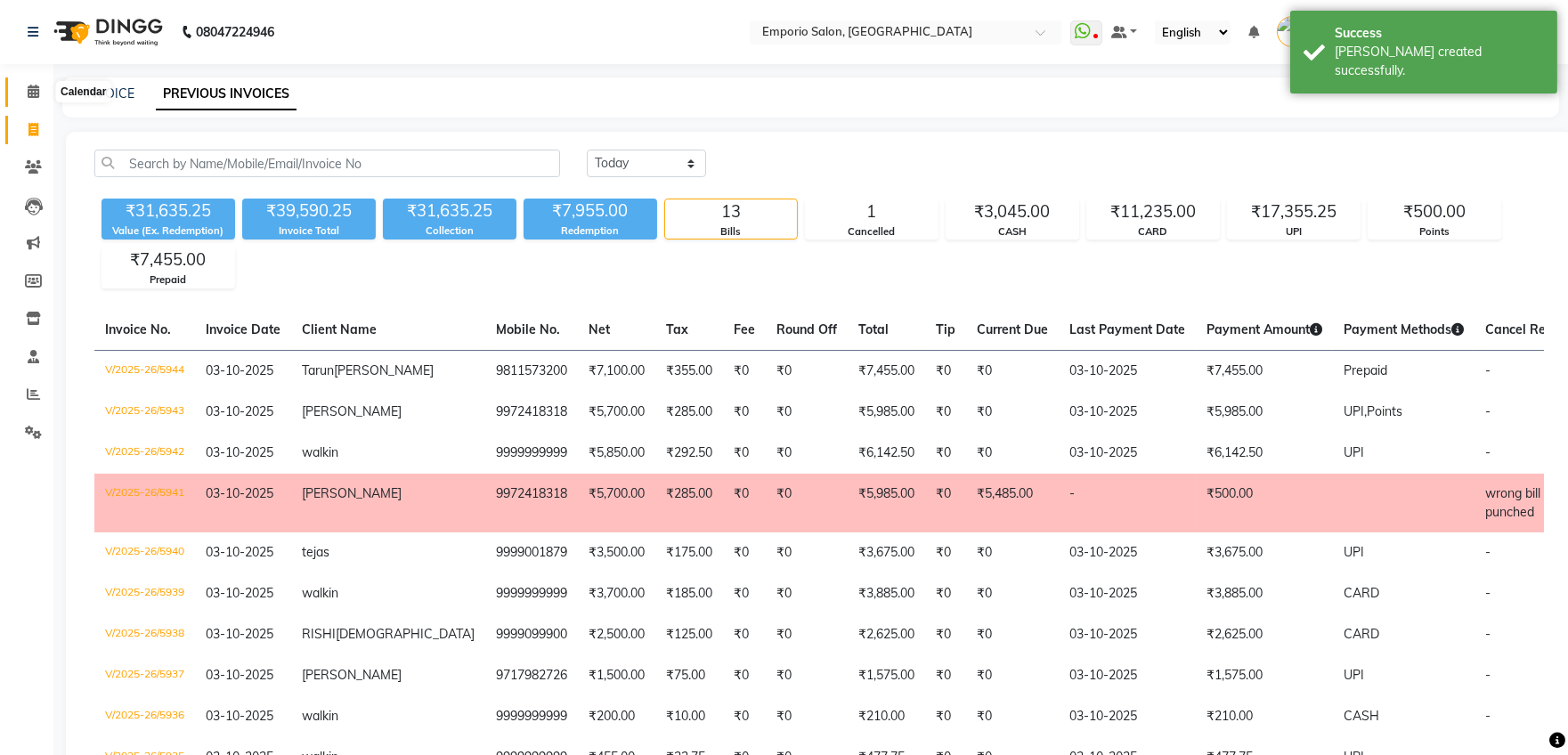
click at [29, 86] on icon at bounding box center [33, 91] width 12 height 14
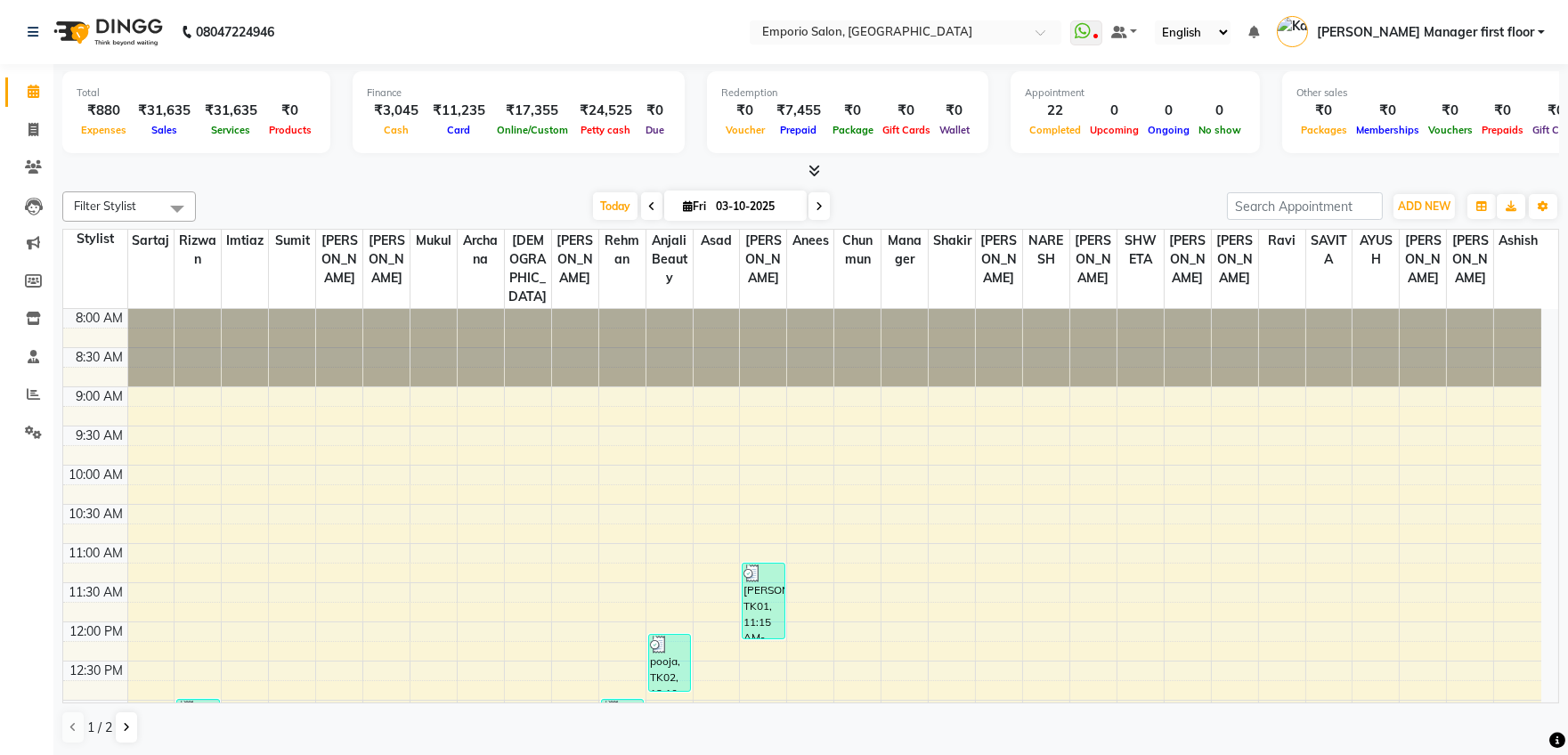
click at [974, 753] on div "Total ₹880 Expenses ₹31,635 Sales ₹31,635 Services ₹0 Products Finance ₹3,045 C…" at bounding box center [810, 410] width 1514 height 692
click at [976, 753] on div "Total ₹880 Expenses ₹31,635 Sales ₹31,635 Services ₹0 Products Finance ₹3,045 C…" at bounding box center [810, 410] width 1514 height 692
click at [33, 129] on icon at bounding box center [33, 130] width 10 height 14
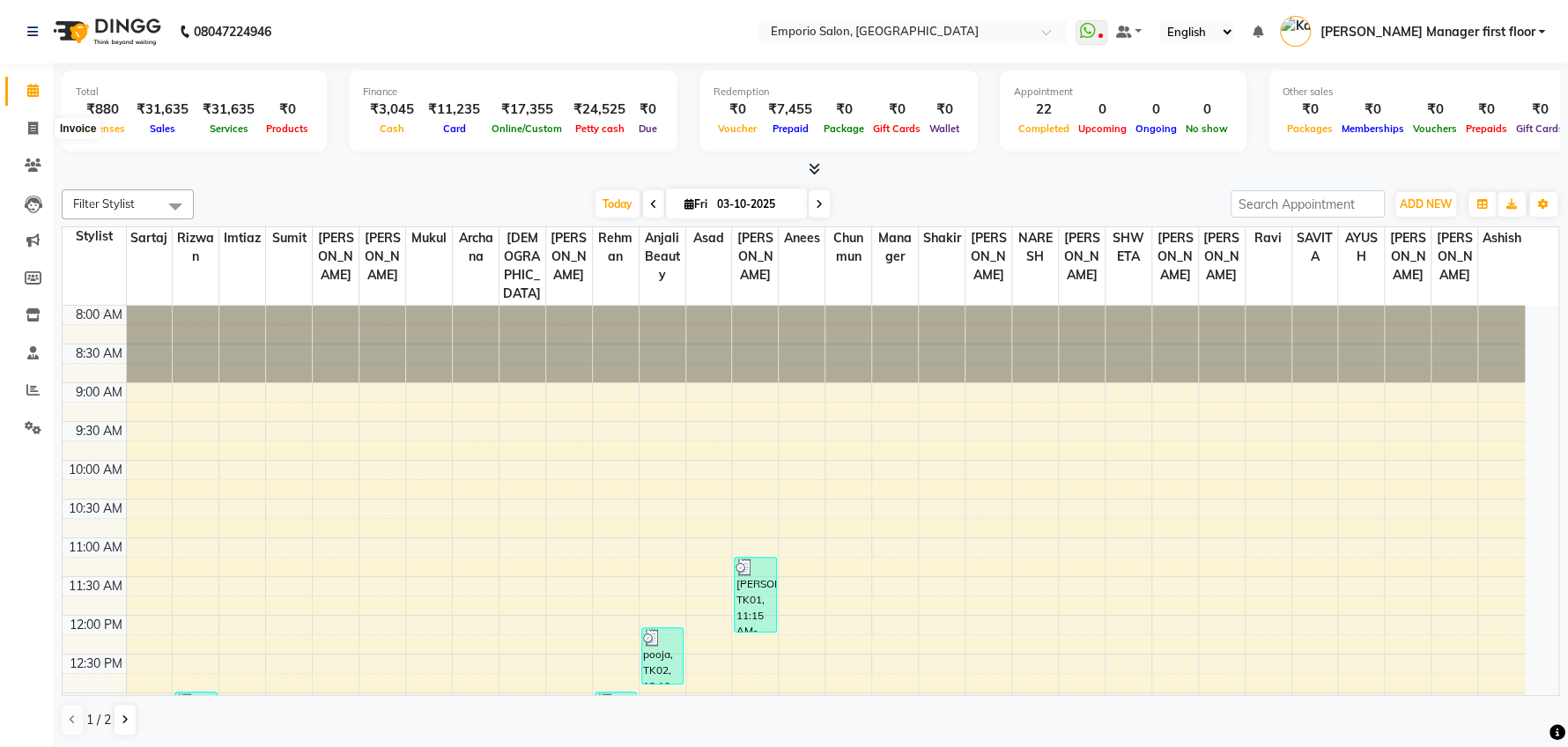
select select "6332"
select select "service"
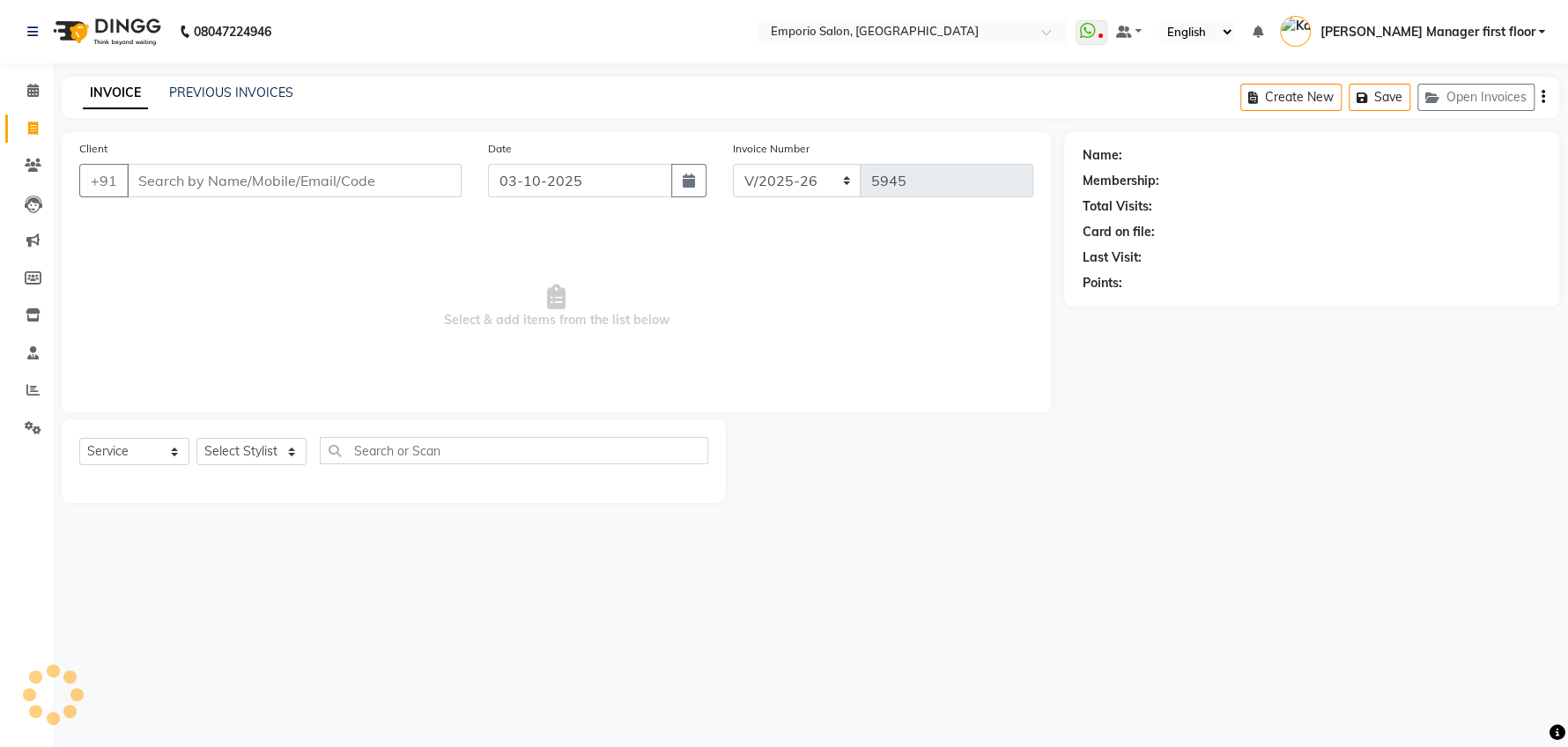
click at [248, 180] on input "Client" at bounding box center [294, 180] width 335 height 34
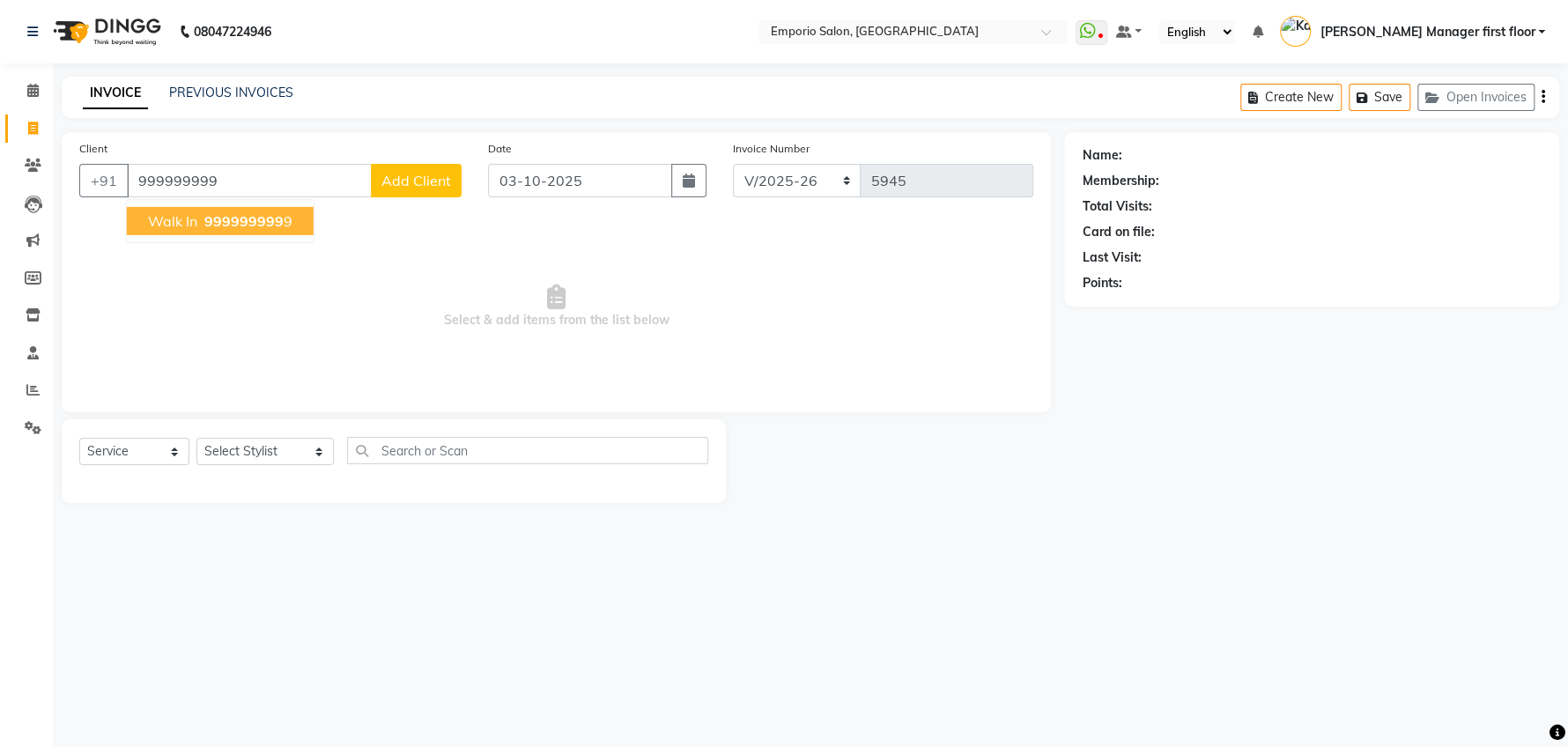
click at [251, 215] on span "999999999" at bounding box center [244, 220] width 79 height 17
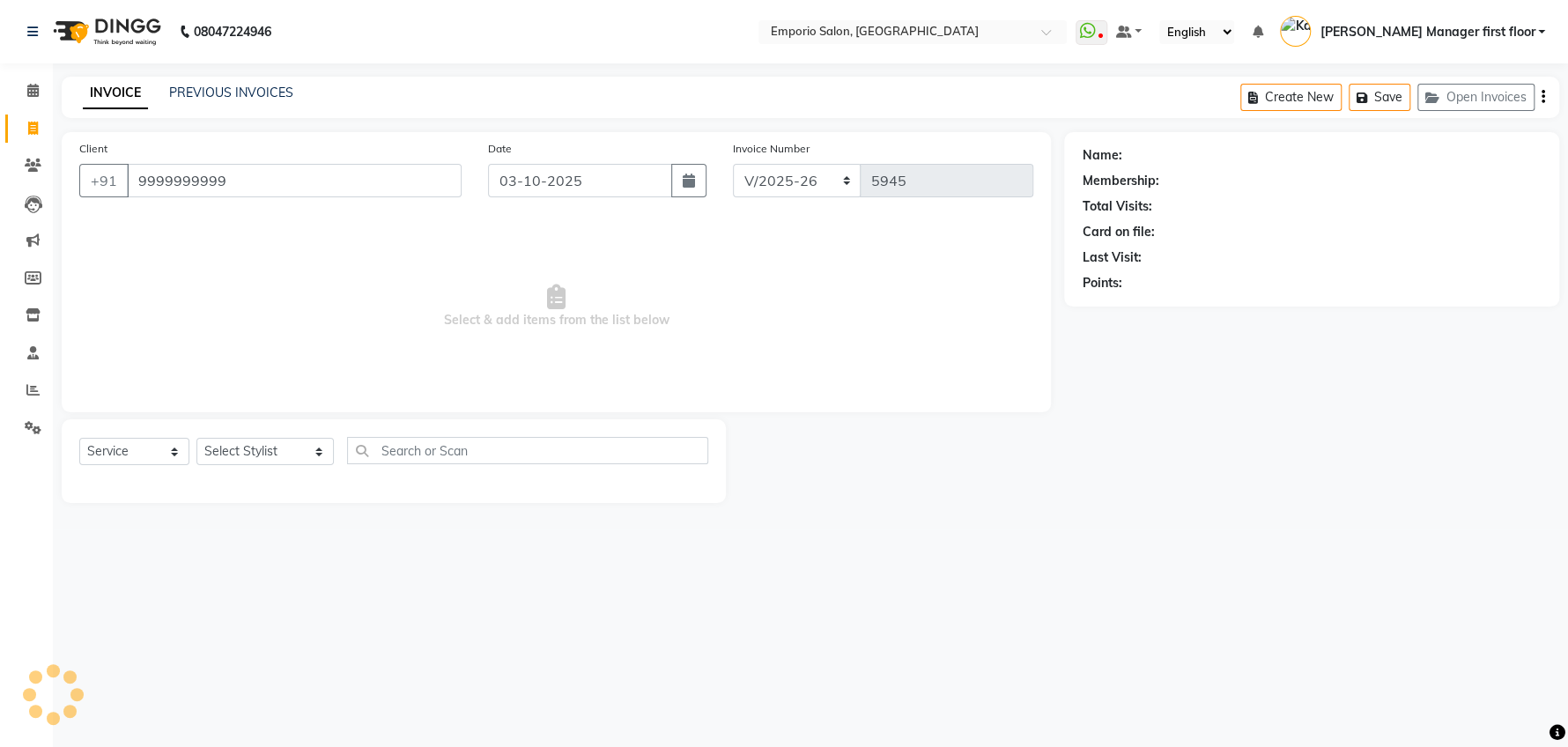
type input "9999999999"
click at [291, 452] on select "Select Stylist [PERSON_NAME] beauty Archana [PERSON_NAME] [PERSON_NAME] [PERSON…" at bounding box center [265, 451] width 137 height 27
select select "1: Object"
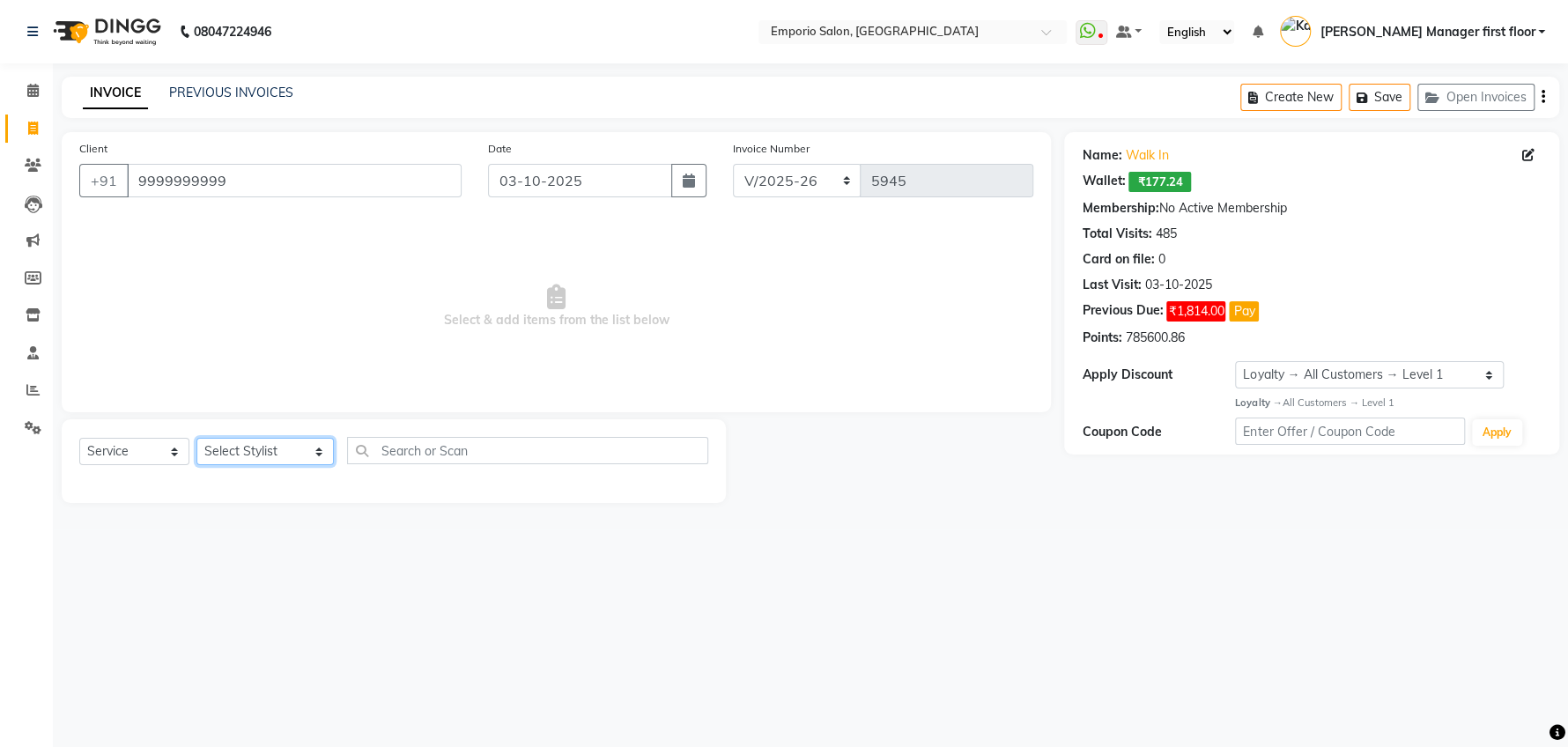
select select "47514"
click at [197, 438] on select "Select Stylist [PERSON_NAME] beauty Archana [PERSON_NAME] [PERSON_NAME] [PERSON…" at bounding box center [265, 451] width 137 height 27
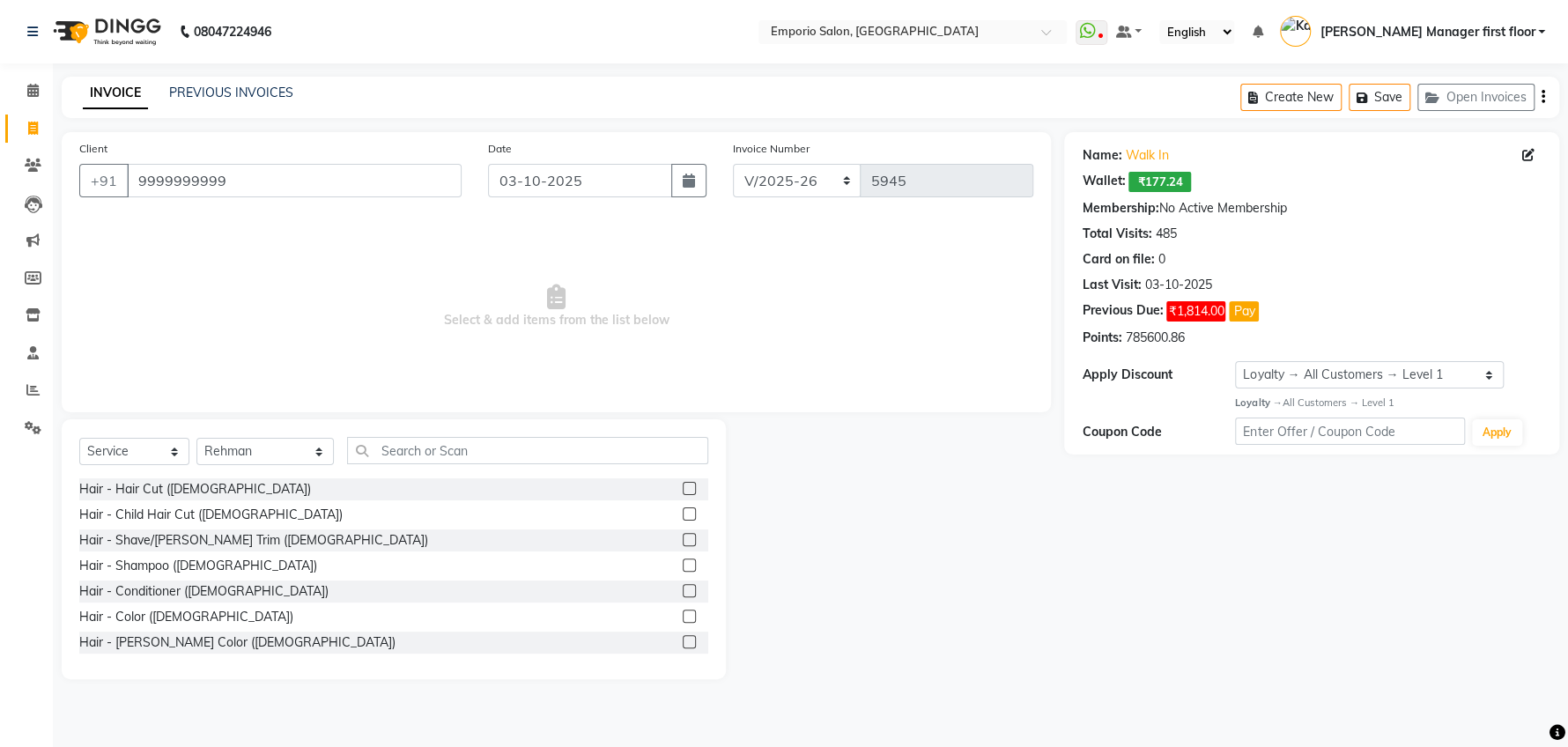
click at [683, 485] on label at bounding box center [689, 488] width 14 height 14
click at [683, 485] on input "checkbox" at bounding box center [688, 489] width 12 height 12
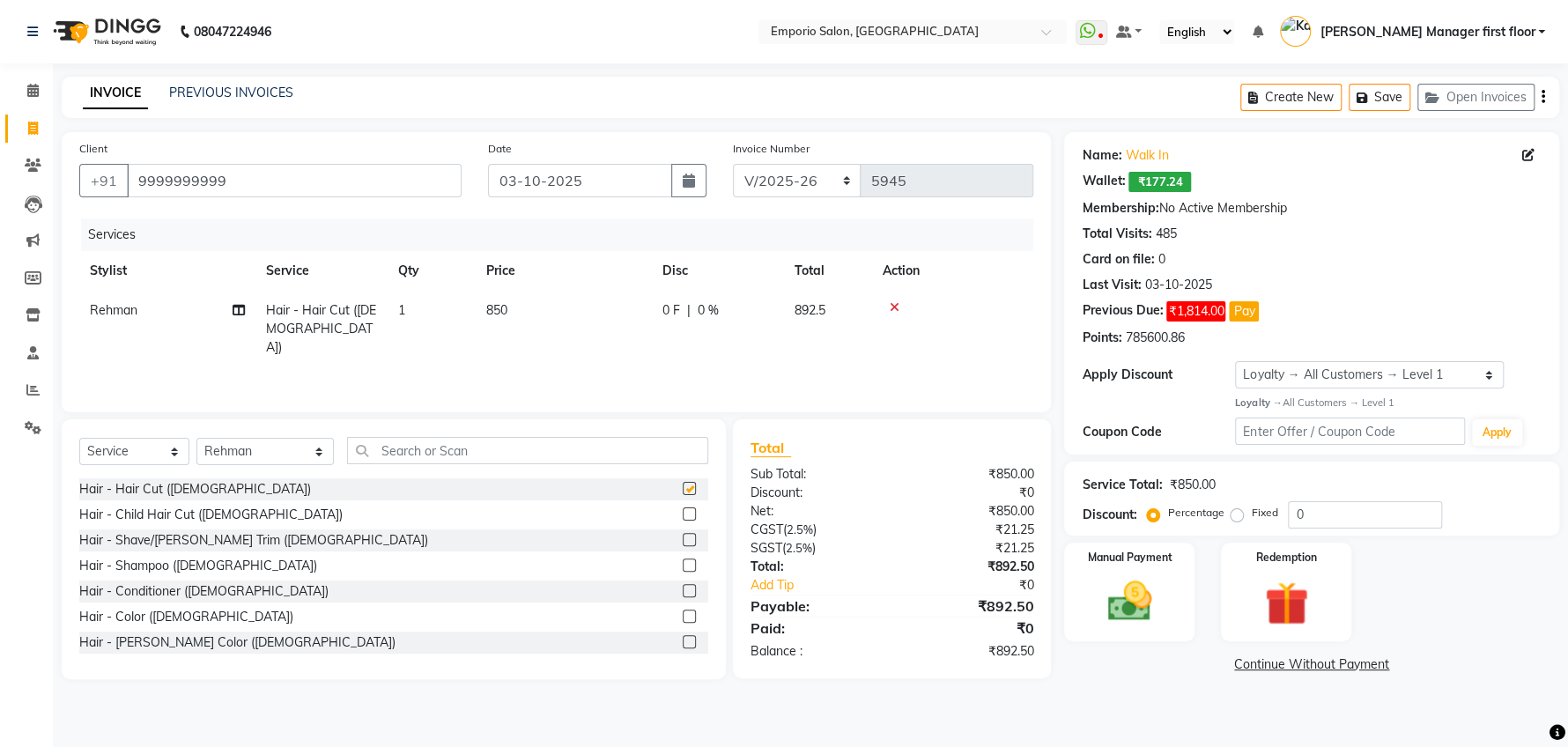
checkbox input "false"
click at [290, 449] on select "Select Stylist [PERSON_NAME] beauty Archana [PERSON_NAME] [PERSON_NAME] [PERSON…" at bounding box center [265, 451] width 137 height 27
select select "58141"
click at [197, 438] on select "Select Stylist [PERSON_NAME] beauty Archana [PERSON_NAME] [PERSON_NAME] [PERSON…" at bounding box center [265, 451] width 137 height 27
drag, startPoint x: 669, startPoint y: 487, endPoint x: 673, endPoint y: 439, distance: 48.2
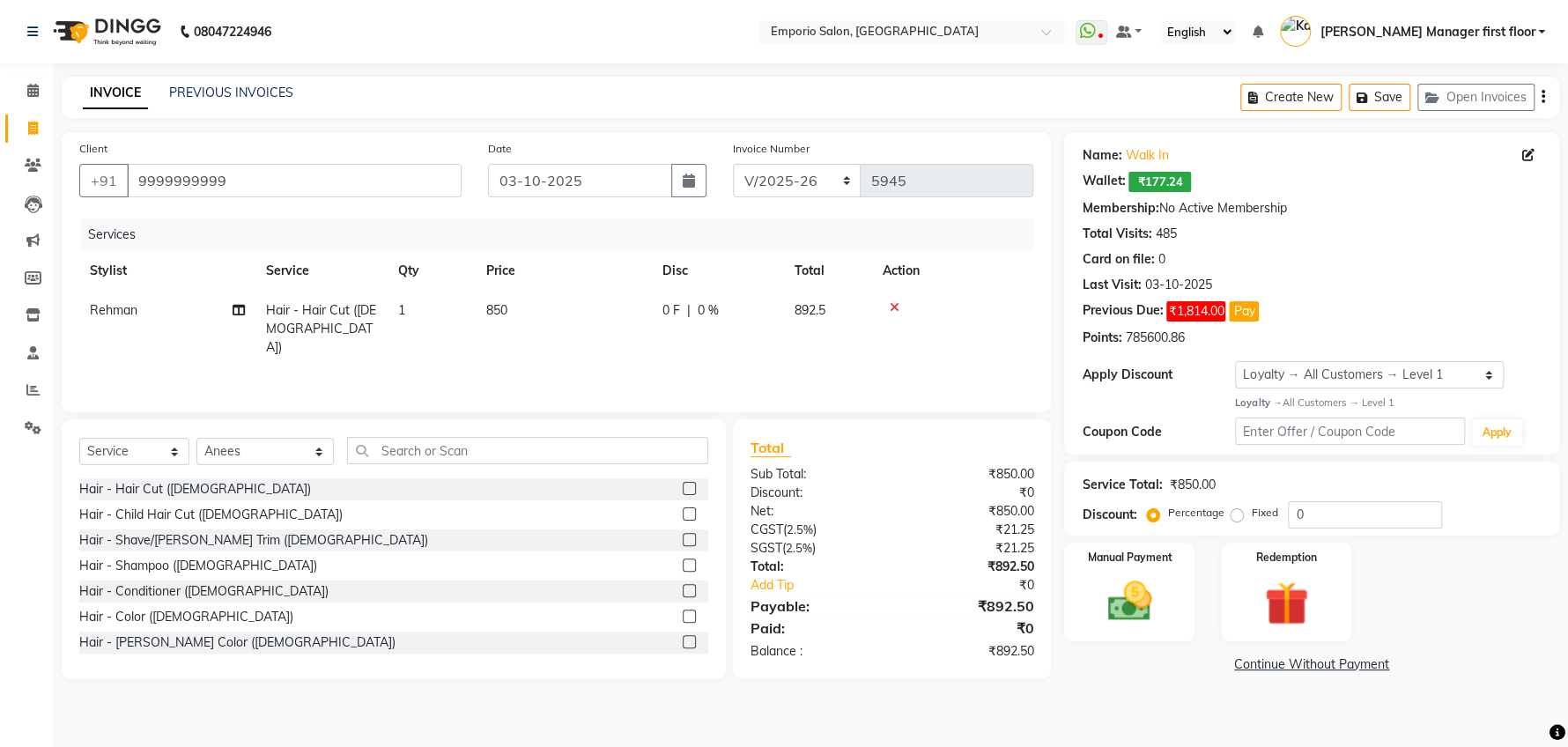
click at [683, 487] on label at bounding box center [689, 488] width 14 height 14
click at [683, 487] on input "checkbox" at bounding box center [688, 489] width 12 height 12
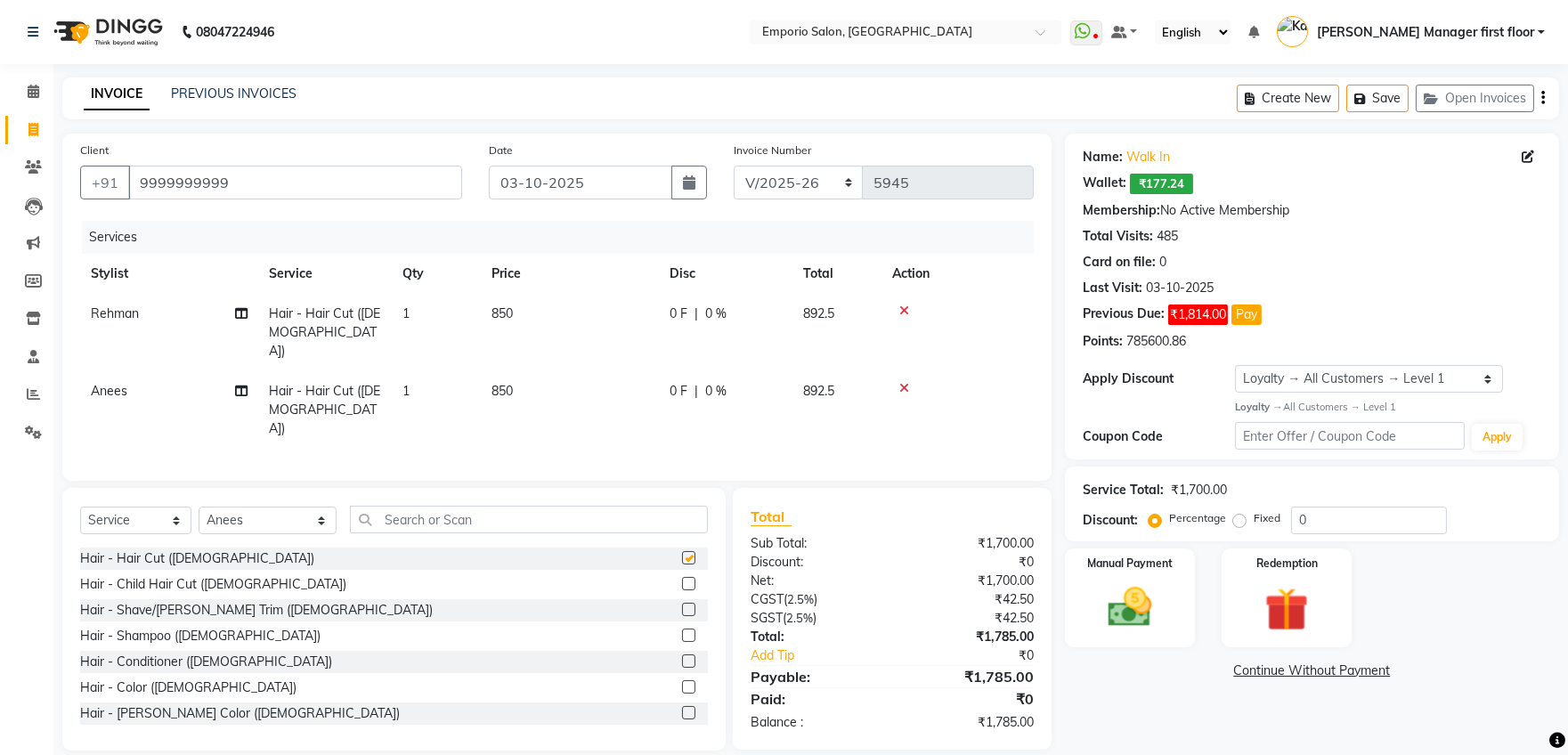
checkbox input "false"
drag, startPoint x: 1581, startPoint y: 133, endPoint x: 29, endPoint y: 31, distance: 1555.3
click at [29, 31] on icon at bounding box center [33, 32] width 11 height 13
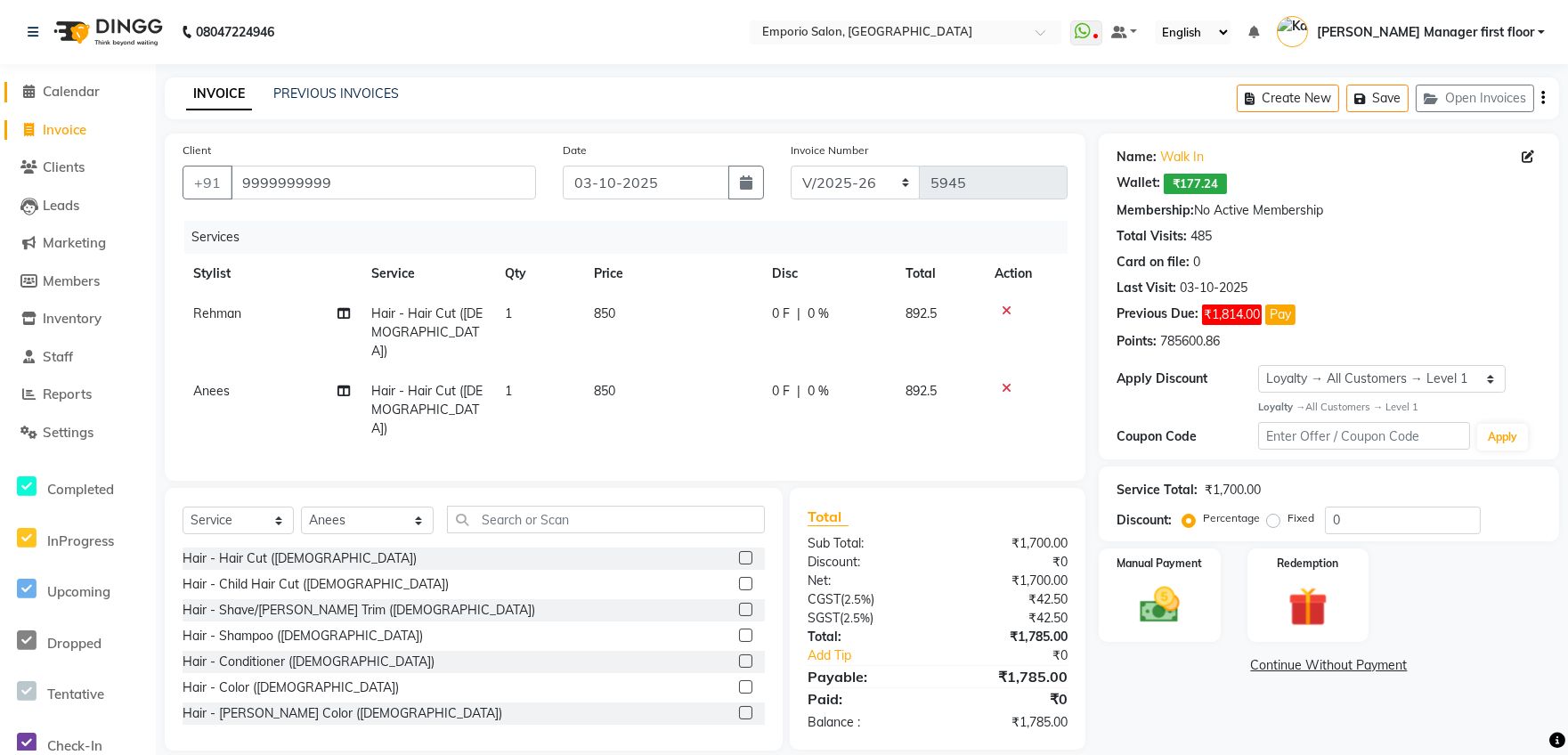
click at [33, 82] on span at bounding box center [29, 92] width 27 height 20
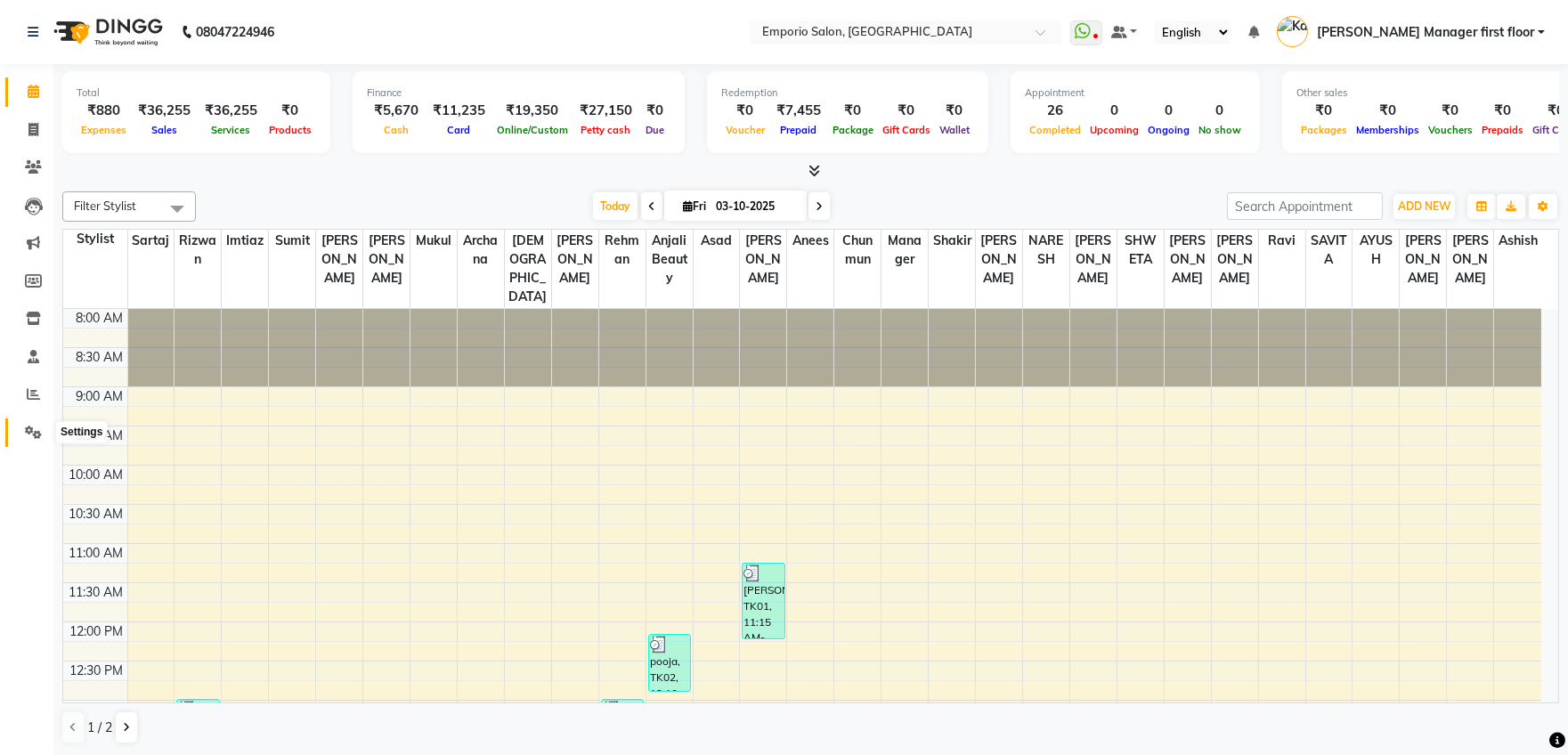
click at [31, 428] on icon at bounding box center [33, 432] width 17 height 14
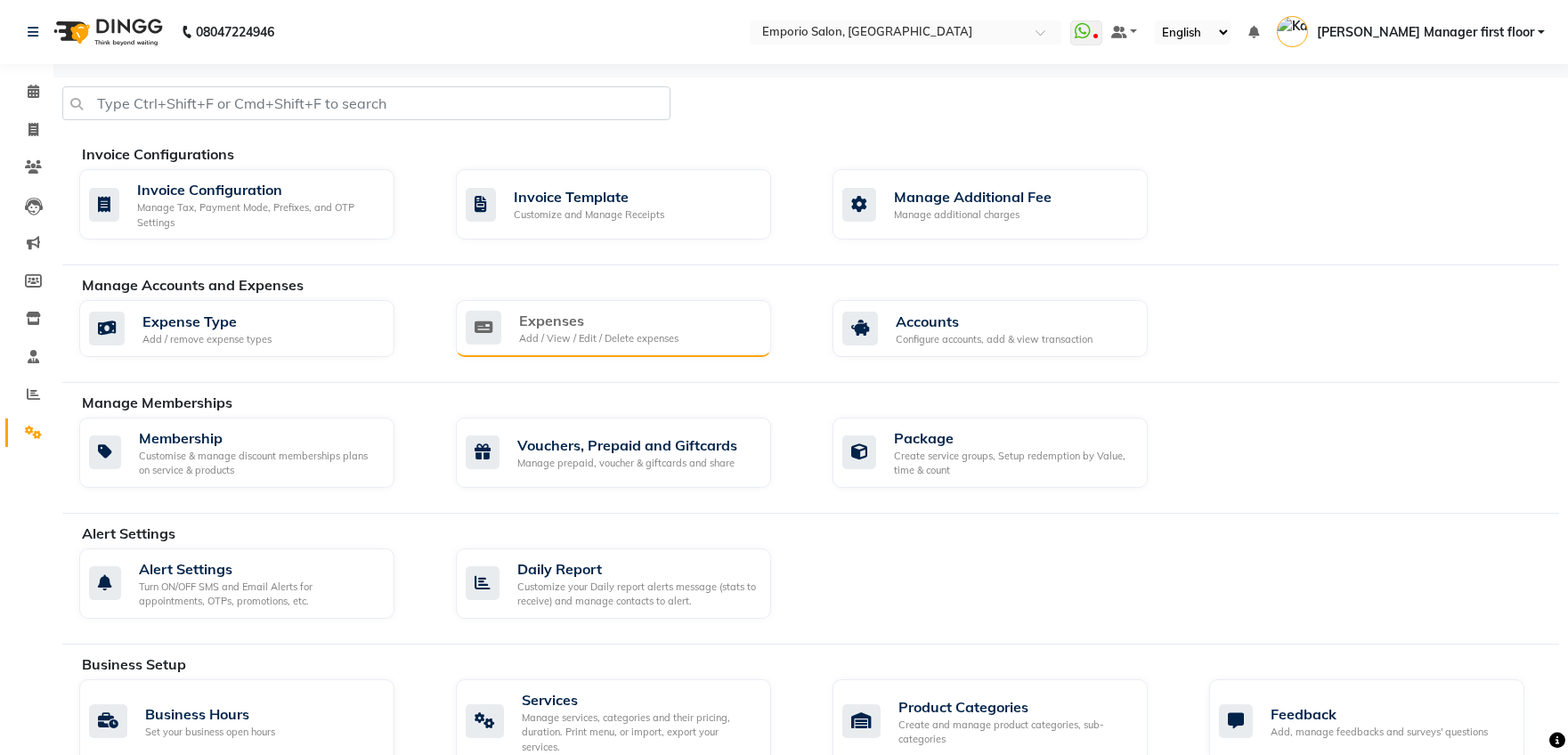
click at [560, 331] on div "Add / View / Edit / Delete expenses" at bounding box center [598, 338] width 159 height 15
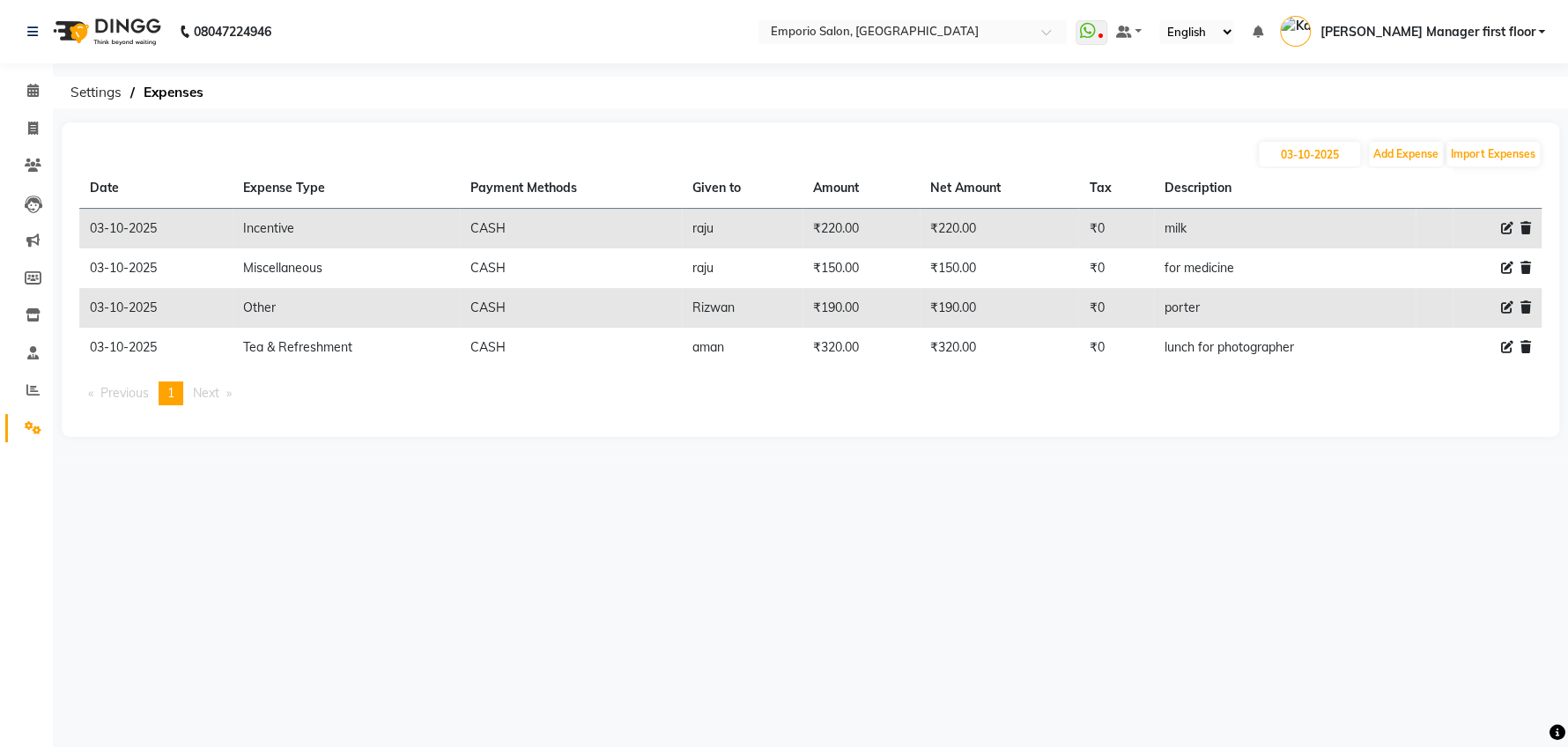
click at [1503, 227] on icon at bounding box center [1507, 228] width 13 height 13
select select "24596"
select select "1"
select select "5330"
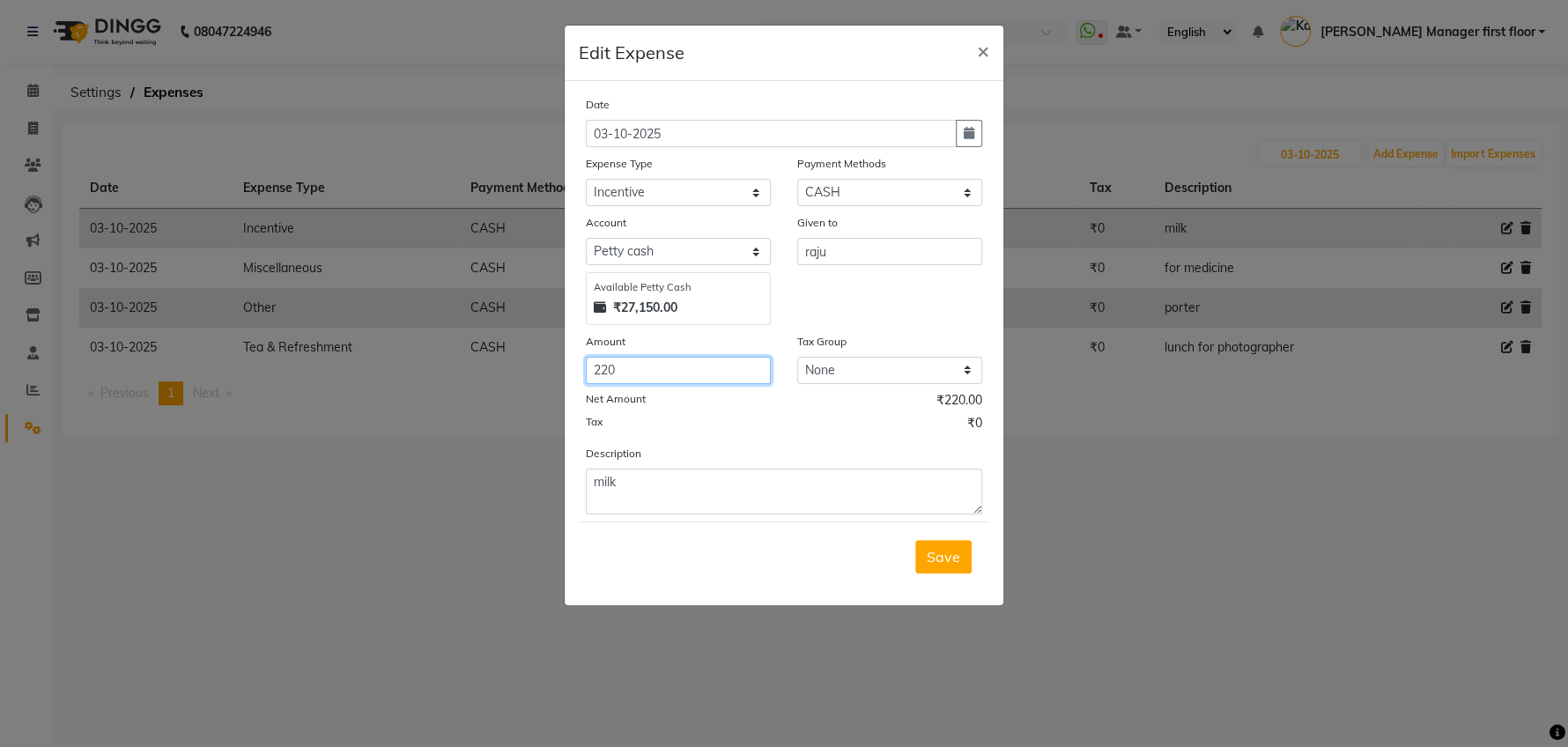
drag, startPoint x: 601, startPoint y: 364, endPoint x: 715, endPoint y: 370, distance: 114.2
click at [603, 364] on input "220" at bounding box center [678, 370] width 185 height 27
type input "320"
click at [950, 556] on span "Save" at bounding box center [943, 556] width 34 height 17
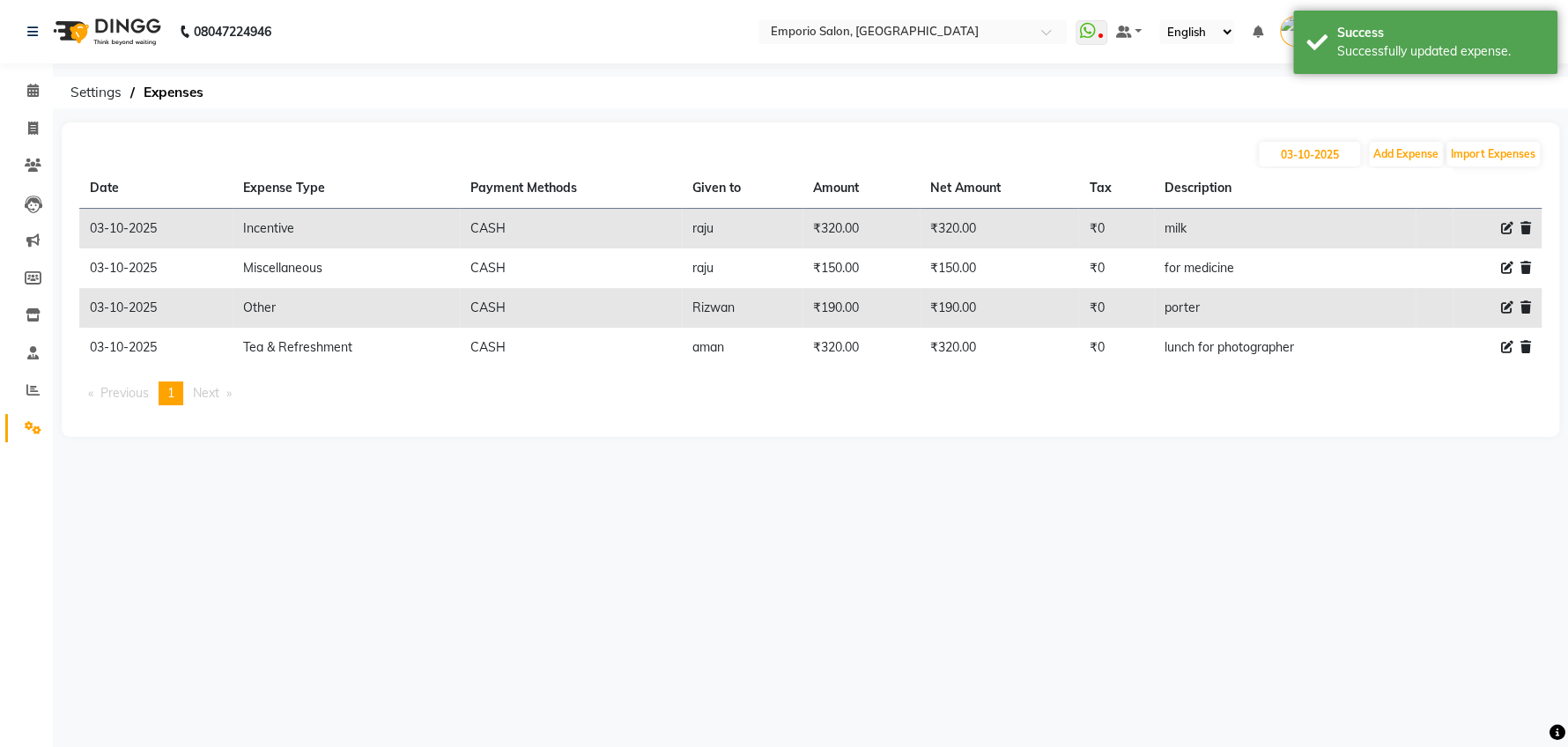
click at [1508, 227] on icon at bounding box center [1507, 228] width 13 height 13
select select "24596"
select select "1"
select select "5330"
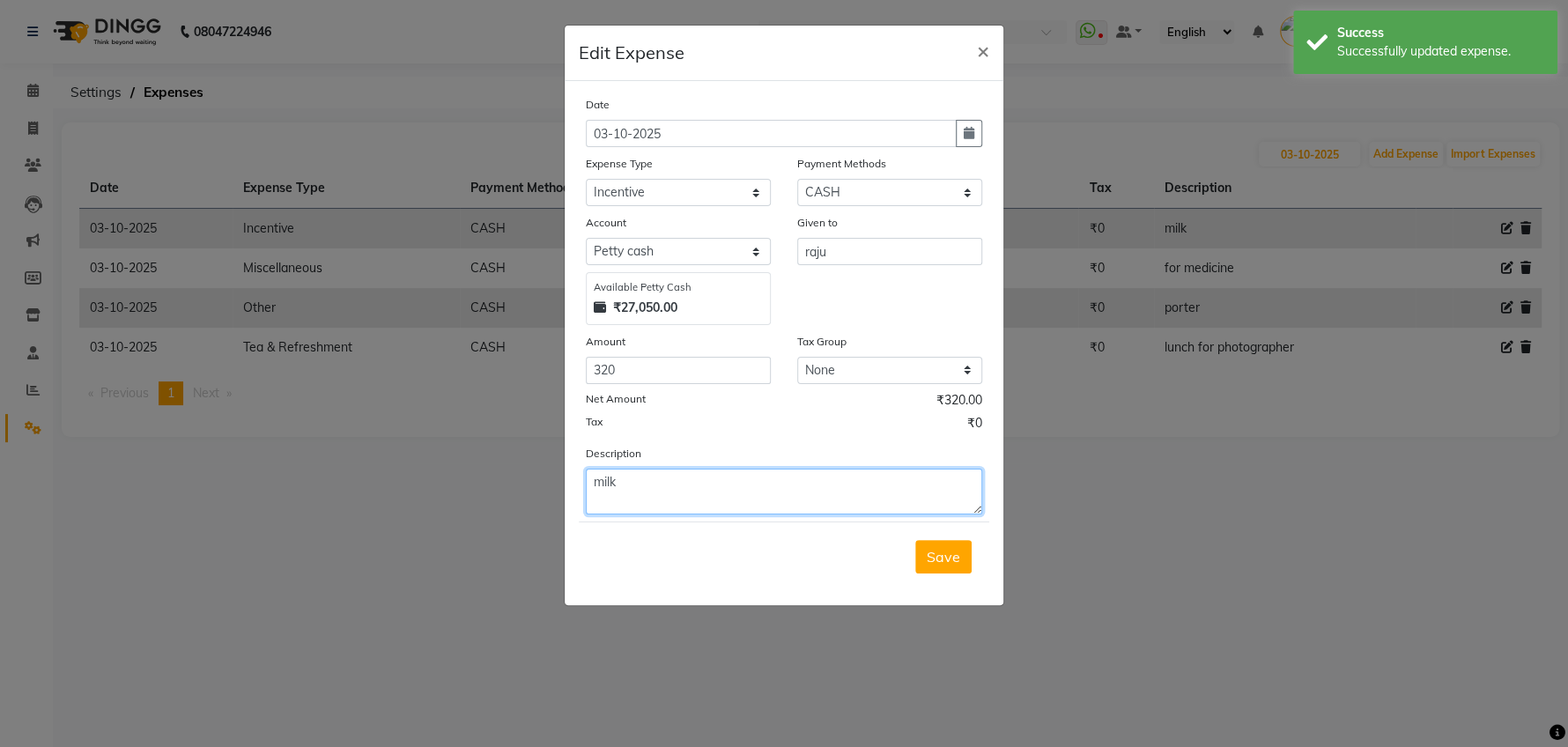
click at [688, 490] on textarea "milk" at bounding box center [784, 491] width 397 height 45
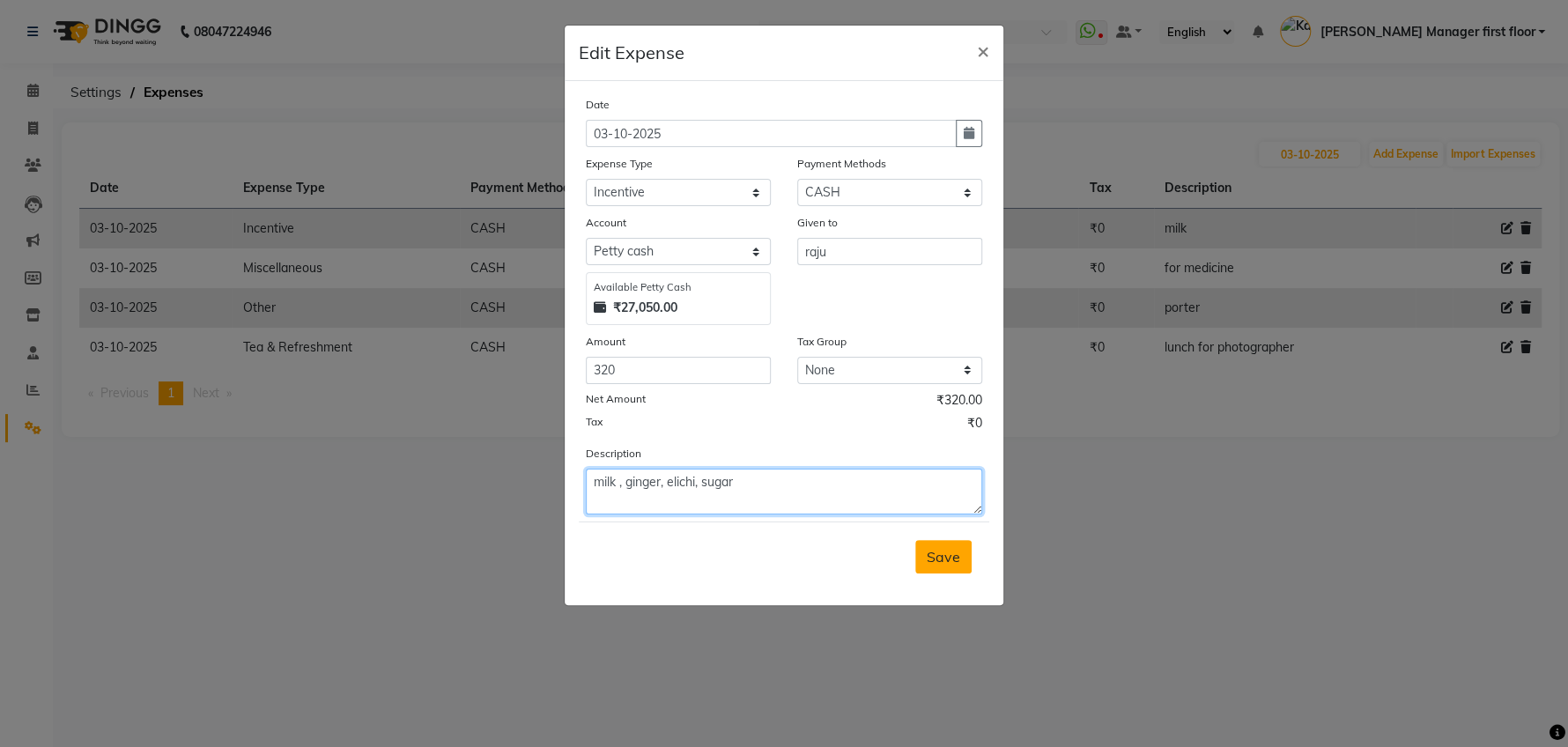
type textarea "milk , ginger, elichi, sugar"
click at [930, 555] on span "Save" at bounding box center [943, 556] width 34 height 17
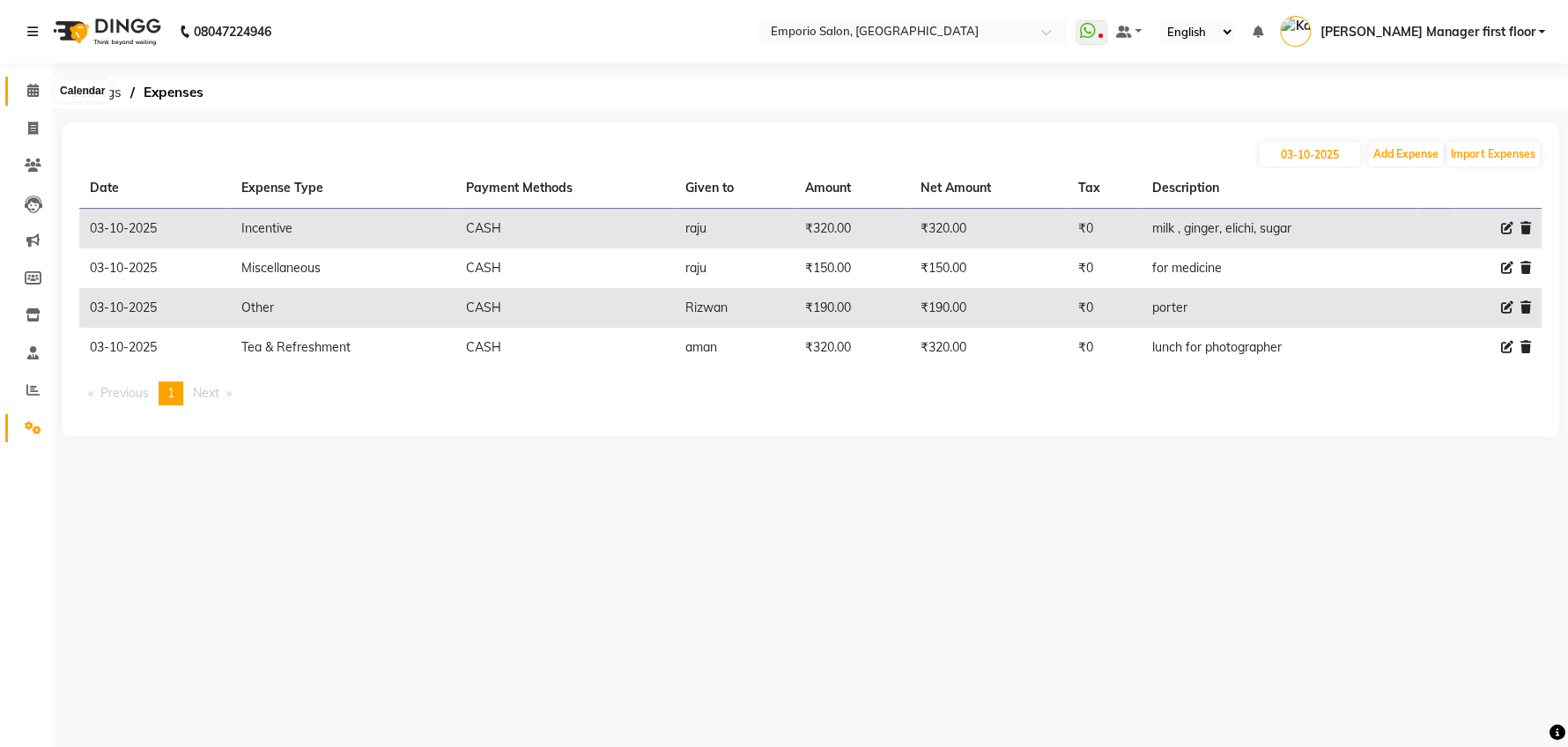
click at [38, 94] on icon at bounding box center [33, 90] width 12 height 14
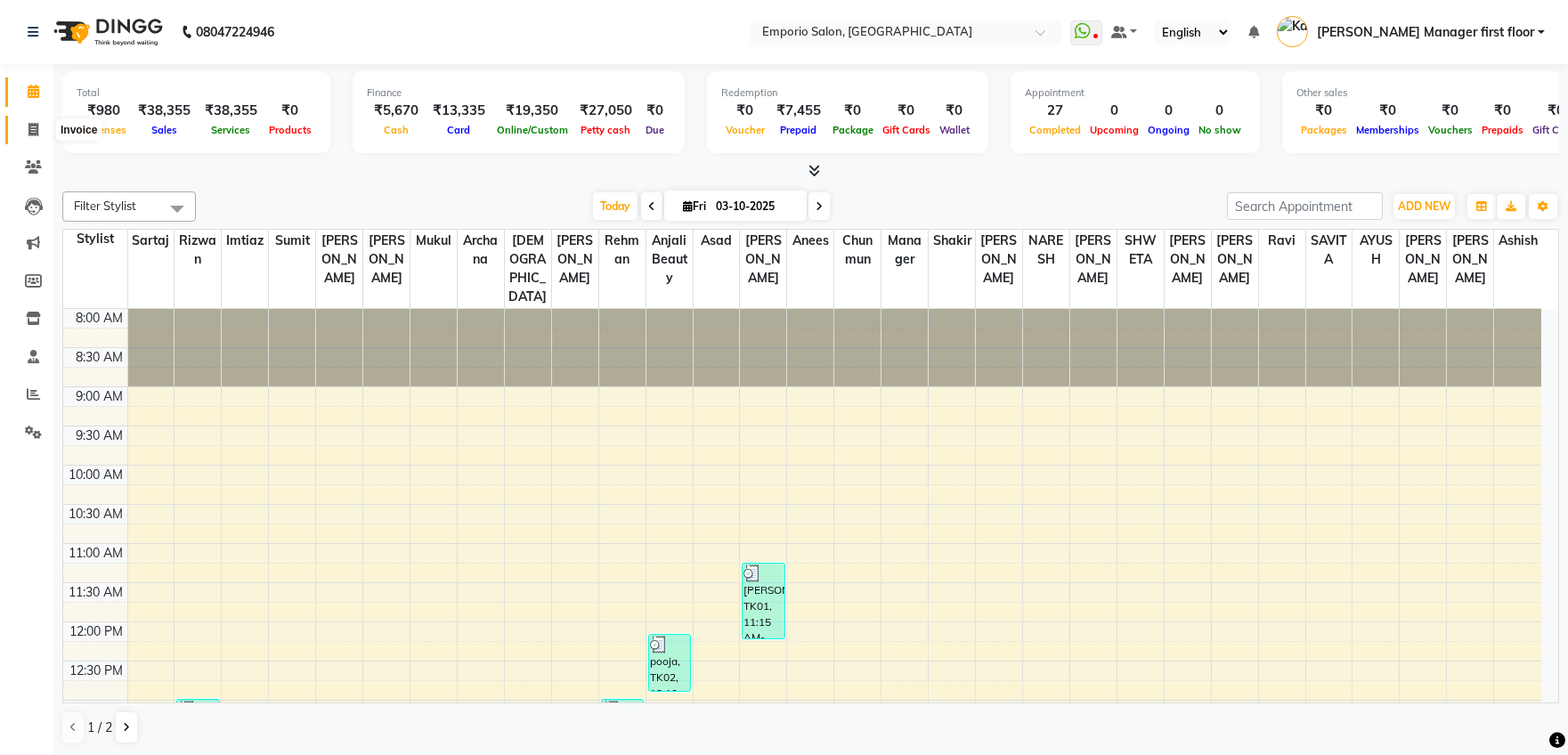
click at [32, 128] on icon at bounding box center [33, 130] width 10 height 14
select select "6332"
select select "service"
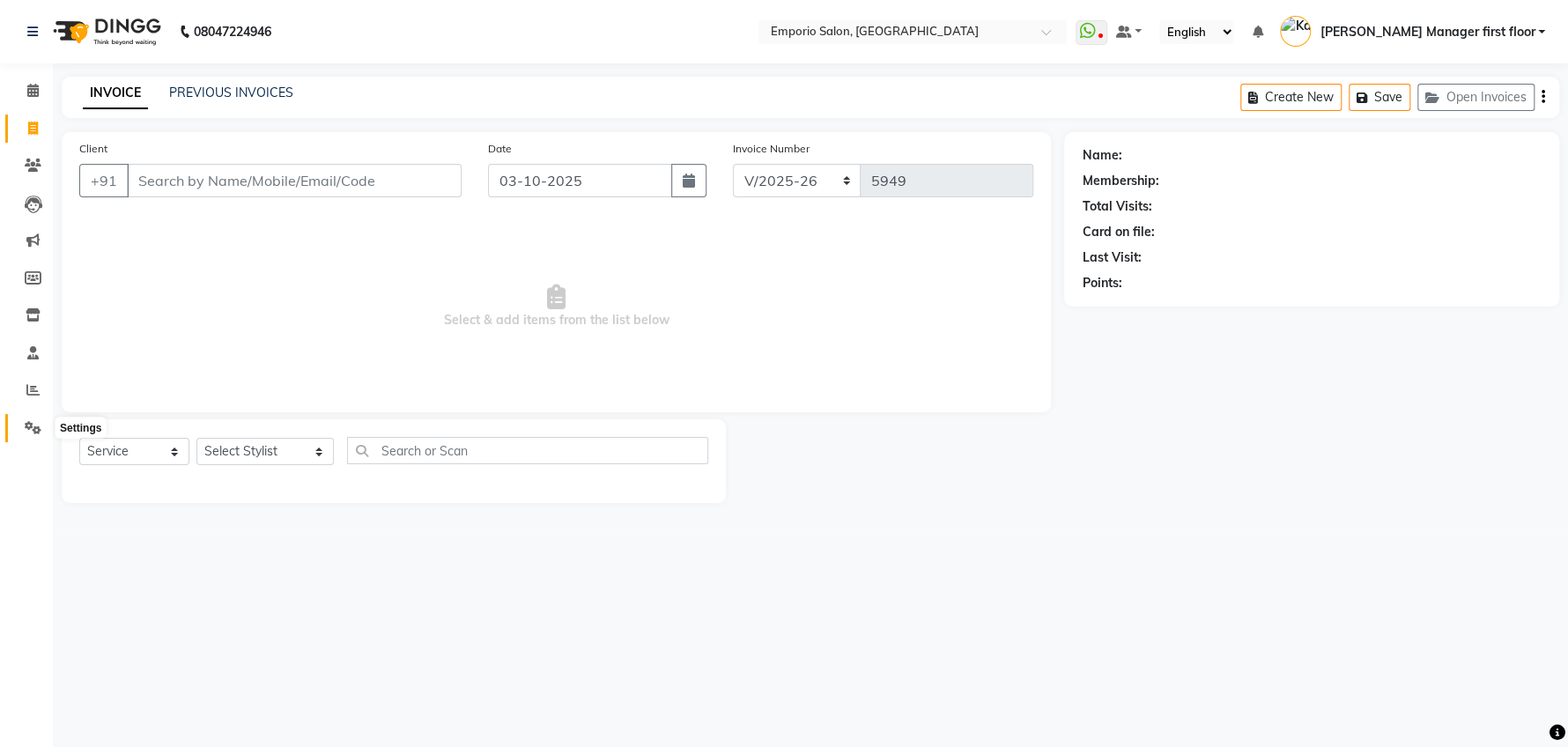
click at [28, 430] on icon at bounding box center [33, 428] width 16 height 14
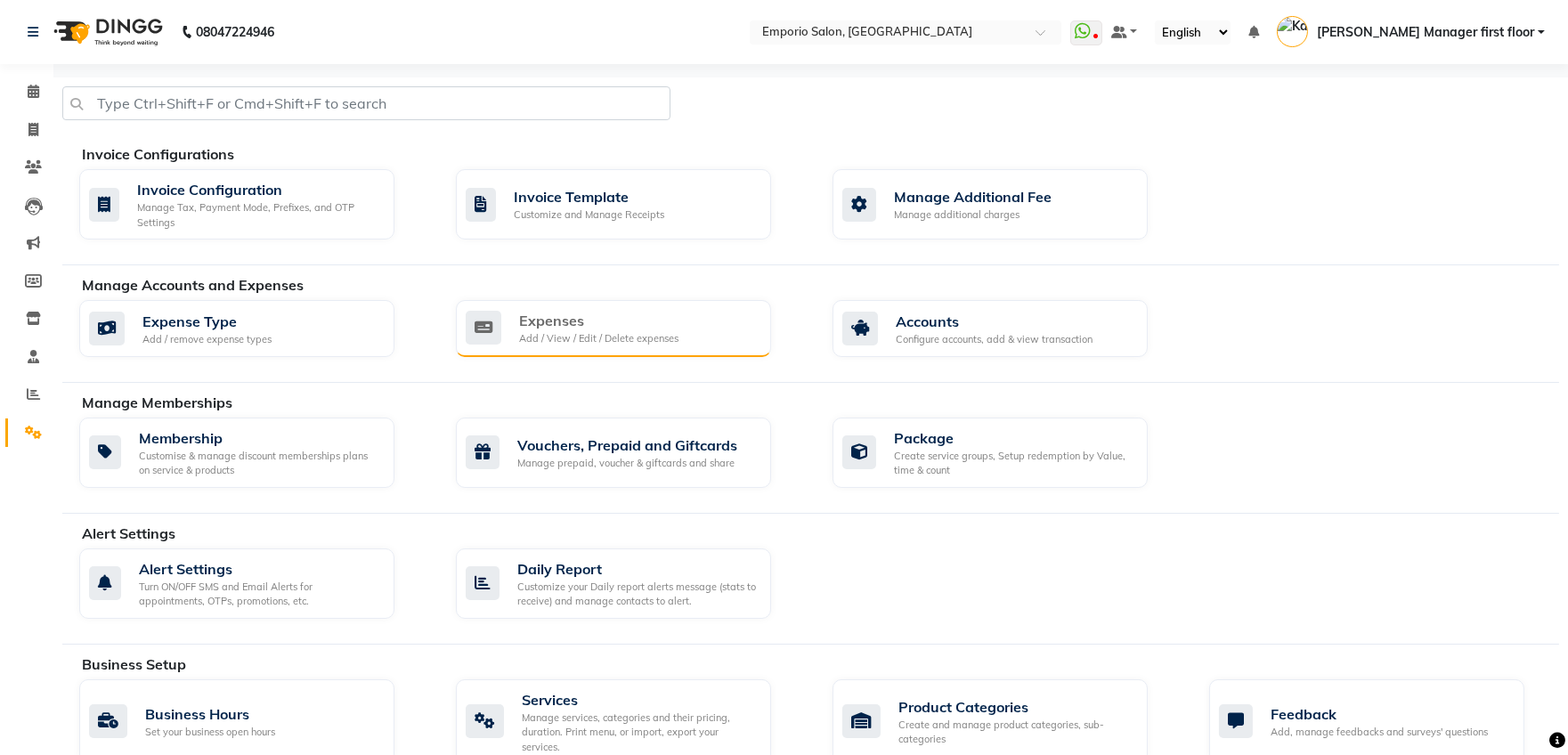
click at [691, 315] on div "Expenses Add / View / Edit / Delete expenses" at bounding box center [611, 328] width 292 height 37
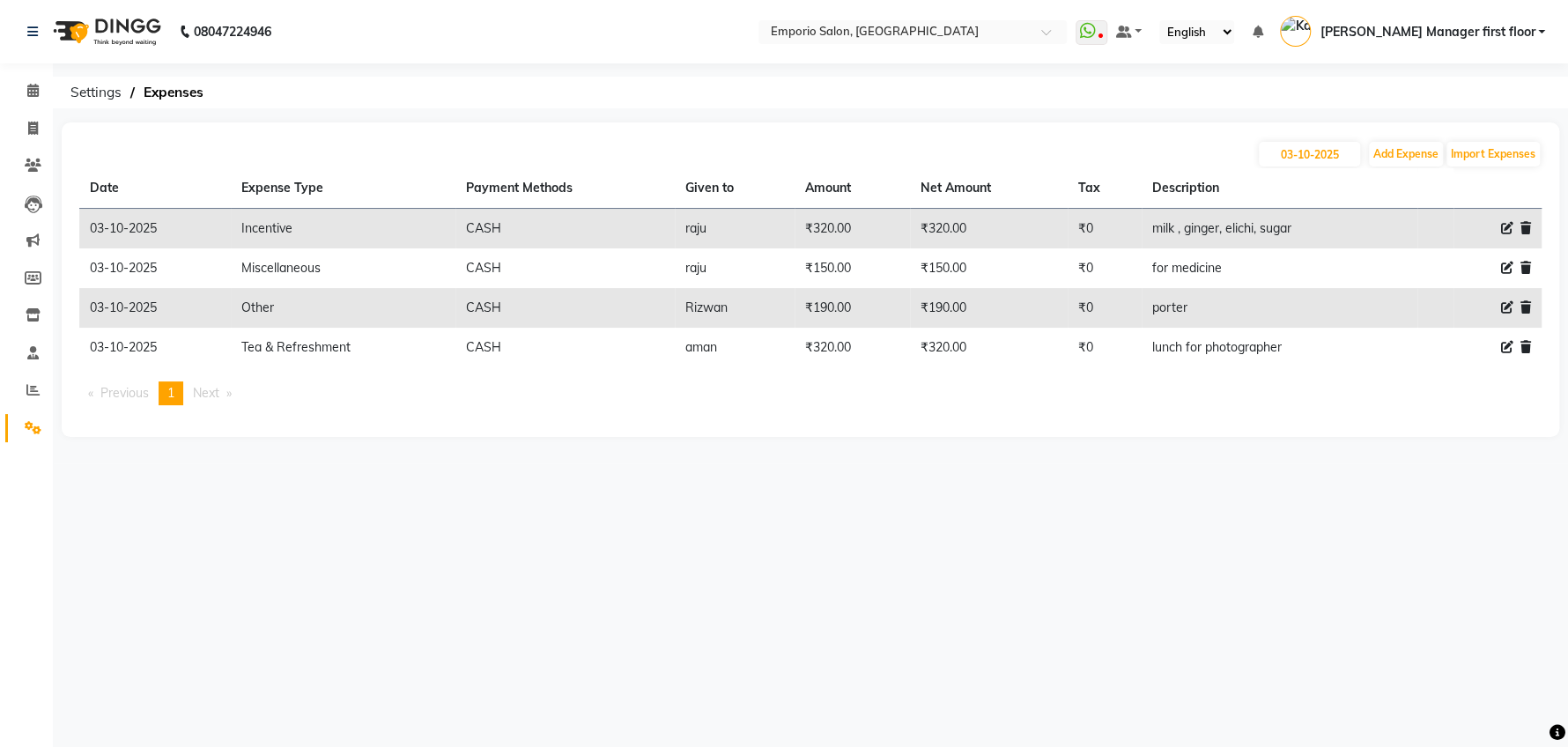
drag, startPoint x: 796, startPoint y: 354, endPoint x: 859, endPoint y: 352, distance: 63.0
click at [859, 352] on td "₹320.00" at bounding box center [852, 348] width 116 height 40
click at [862, 397] on ul "Previous page 1 / 1 You're on page 1 Next page" at bounding box center [810, 393] width 1462 height 24
click at [1411, 159] on button "Add Expense" at bounding box center [1405, 154] width 74 height 25
select select "1"
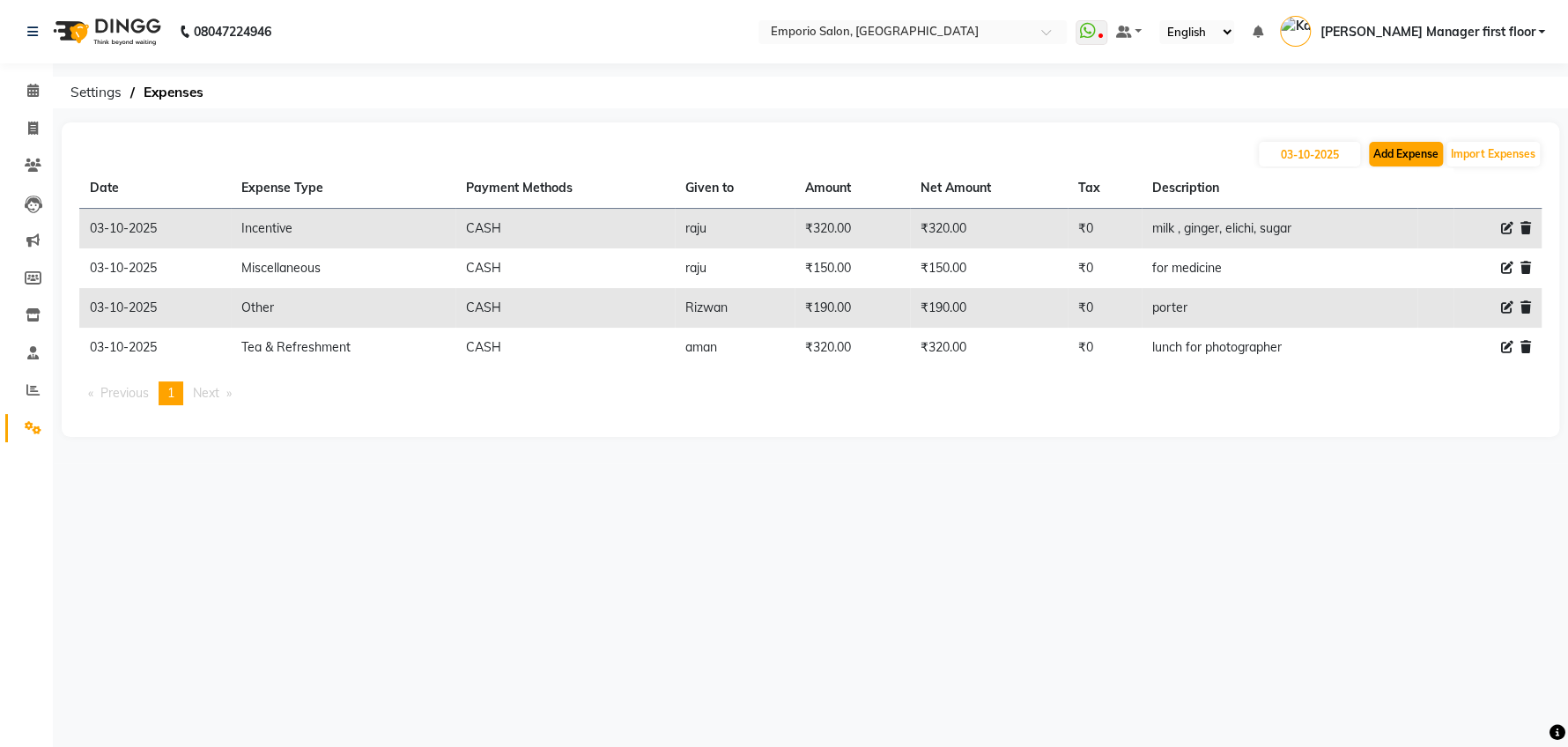
select select "5330"
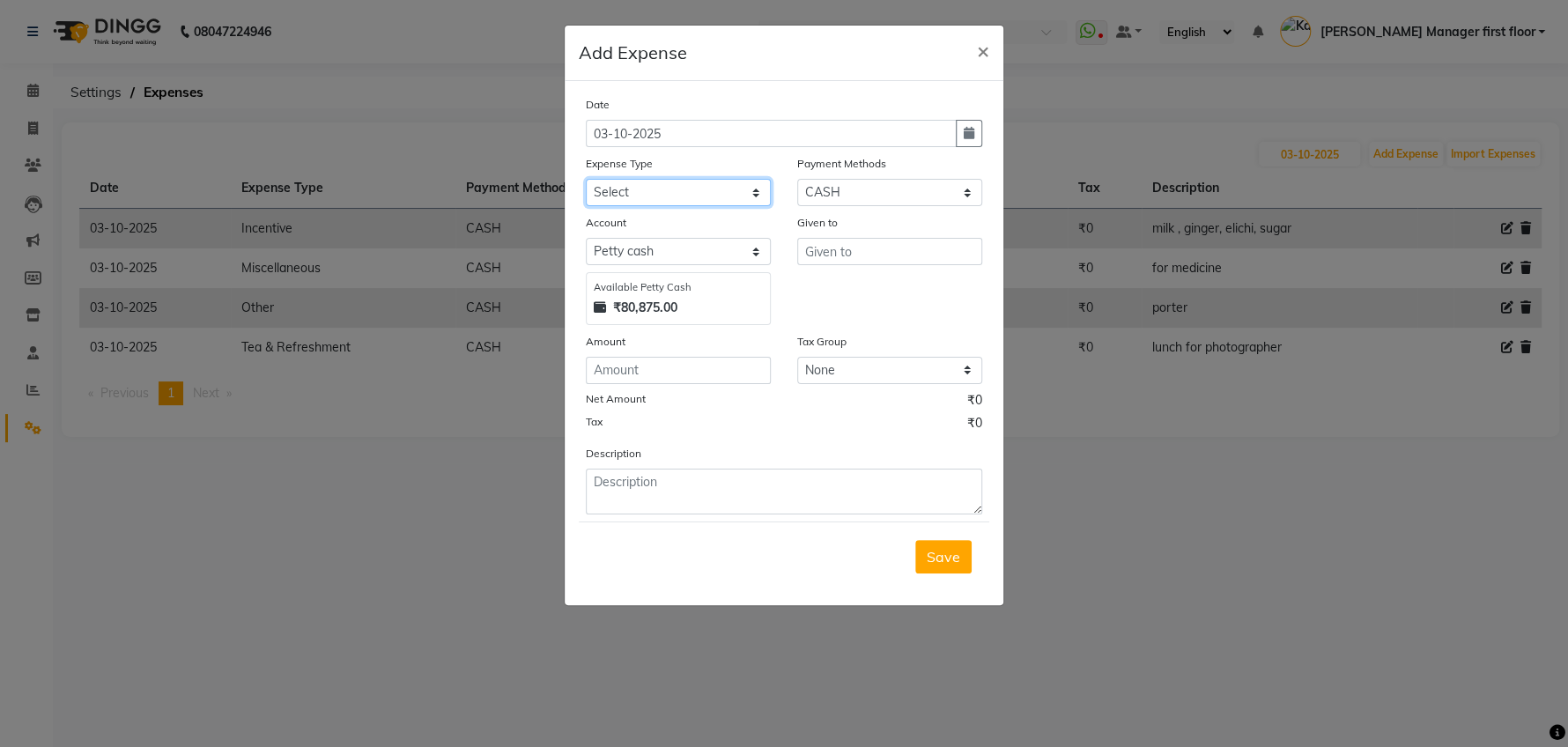
click at [659, 189] on select "Select Advance Salary Cash transfer to bank Cash transfer to hub Client Snacks …" at bounding box center [678, 192] width 185 height 27
click at [586, 178] on select "Select Advance Salary Cash transfer to bank Cash transfer to hub Client Snacks …" at bounding box center [678, 192] width 185 height 27
click at [726, 192] on select "Select Advance Salary Cash transfer to bank Cash transfer to hub Client Snacks …" at bounding box center [678, 192] width 185 height 27
select select "24596"
click at [586, 178] on select "Select Advance Salary Cash transfer to bank Cash transfer to hub Client Snacks …" at bounding box center [678, 192] width 185 height 27
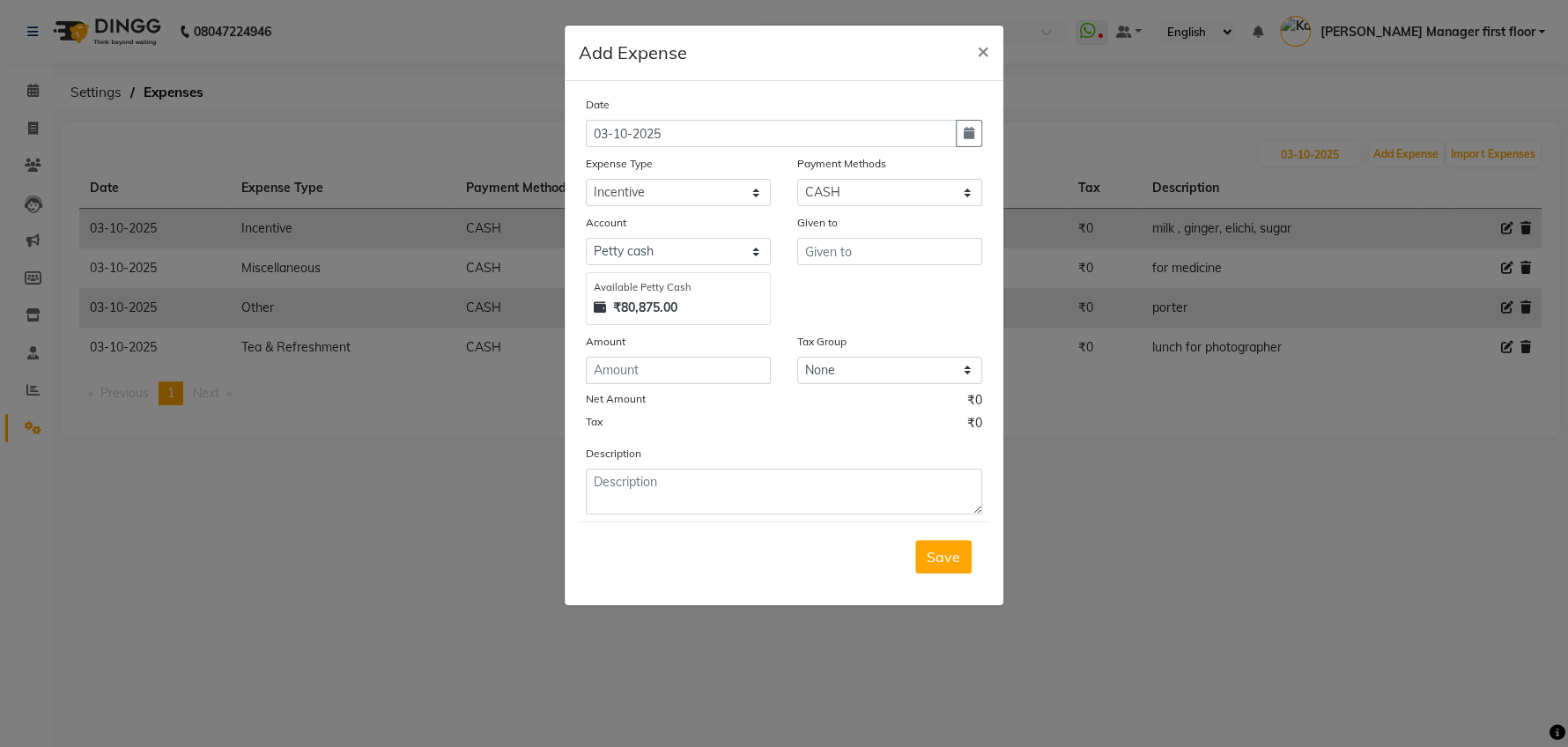
click at [1379, 547] on ngb-modal-window "Add Expense × Date [DATE] Expense Type Select Advance Salary Cash transfer to b…" at bounding box center [784, 373] width 1568 height 747
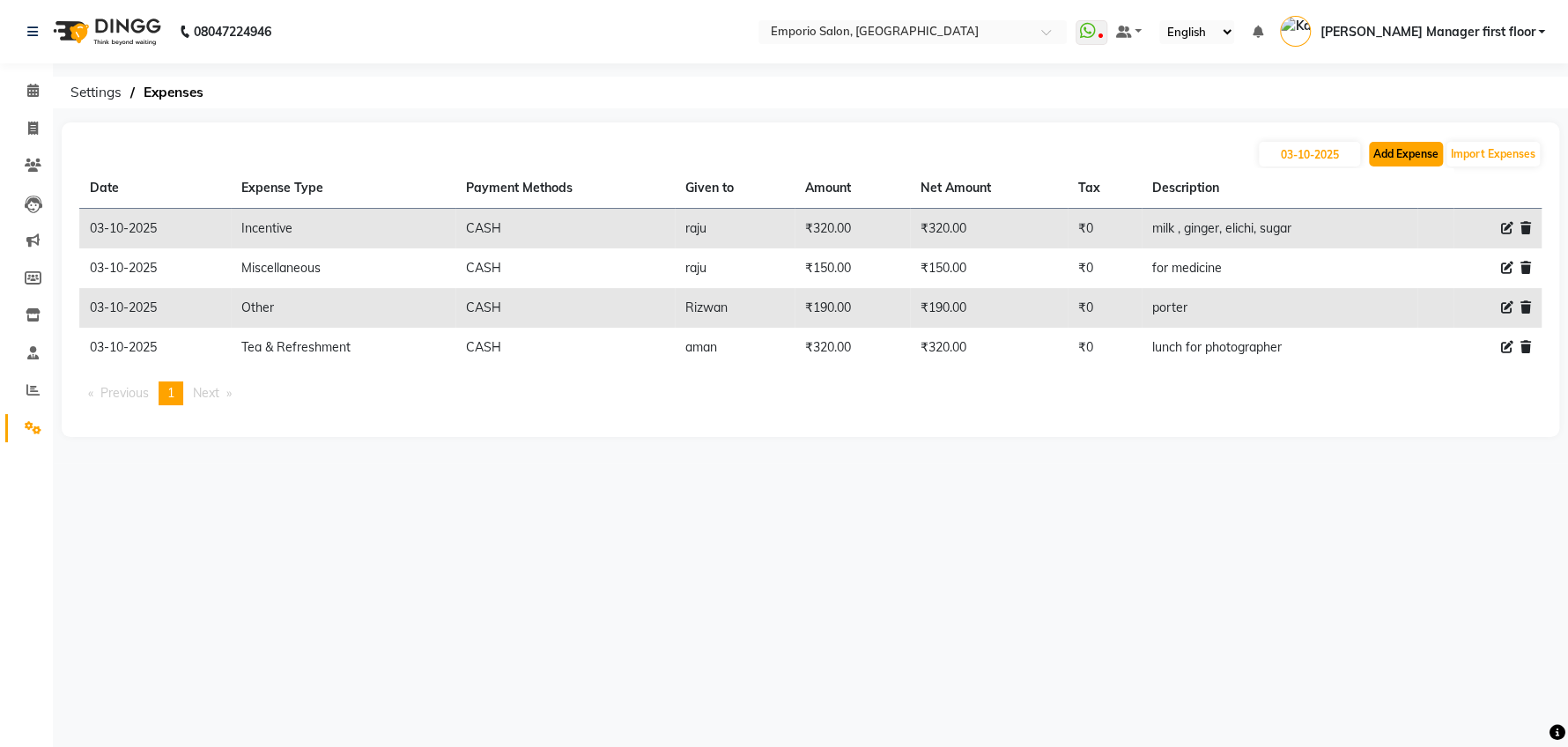
click at [1411, 151] on button "Add Expense" at bounding box center [1405, 154] width 74 height 25
select select "1"
select select "5330"
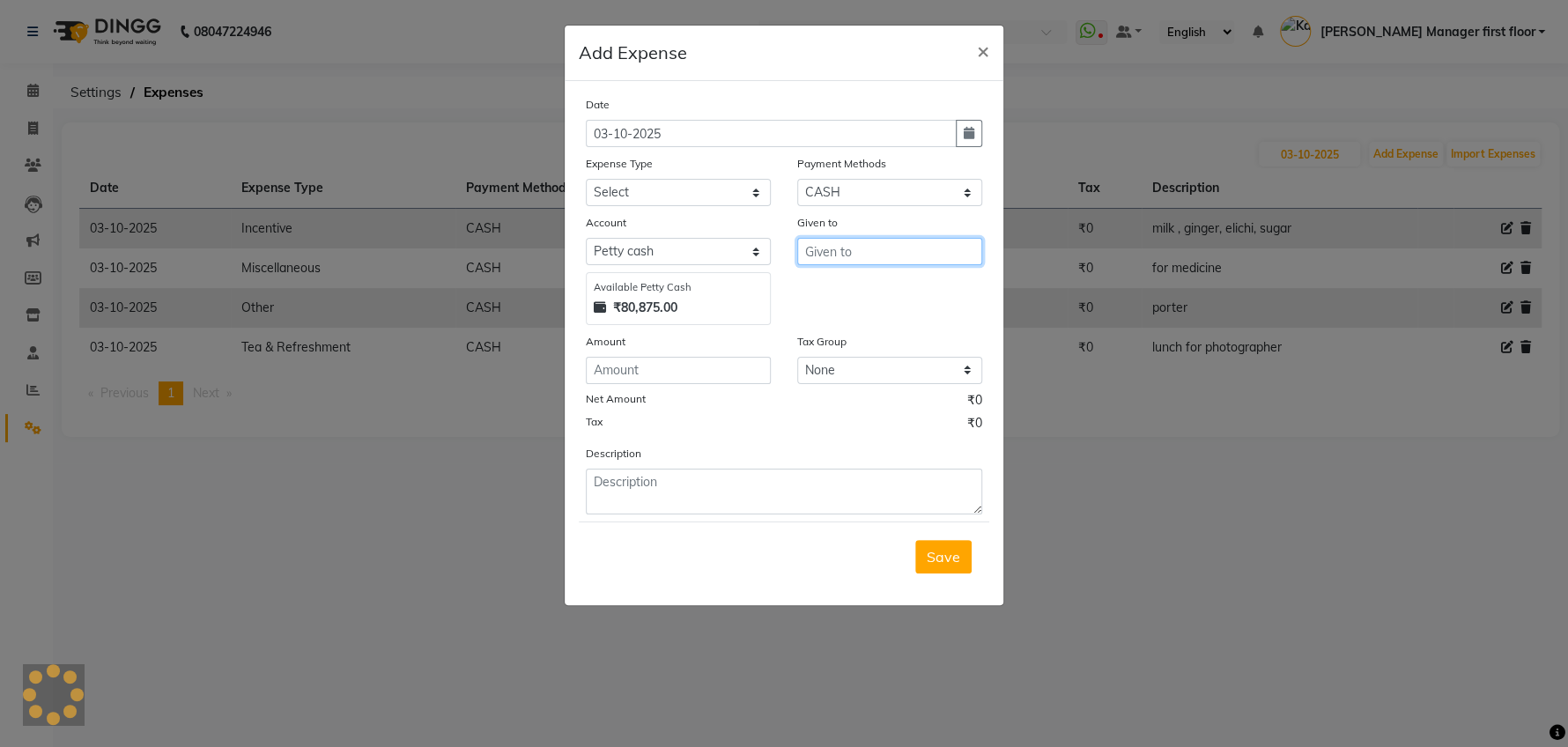
click at [814, 254] on input "text" at bounding box center [889, 251] width 185 height 27
type input "[PERSON_NAME]"
click at [685, 173] on div "Expense Type" at bounding box center [678, 166] width 185 height 25
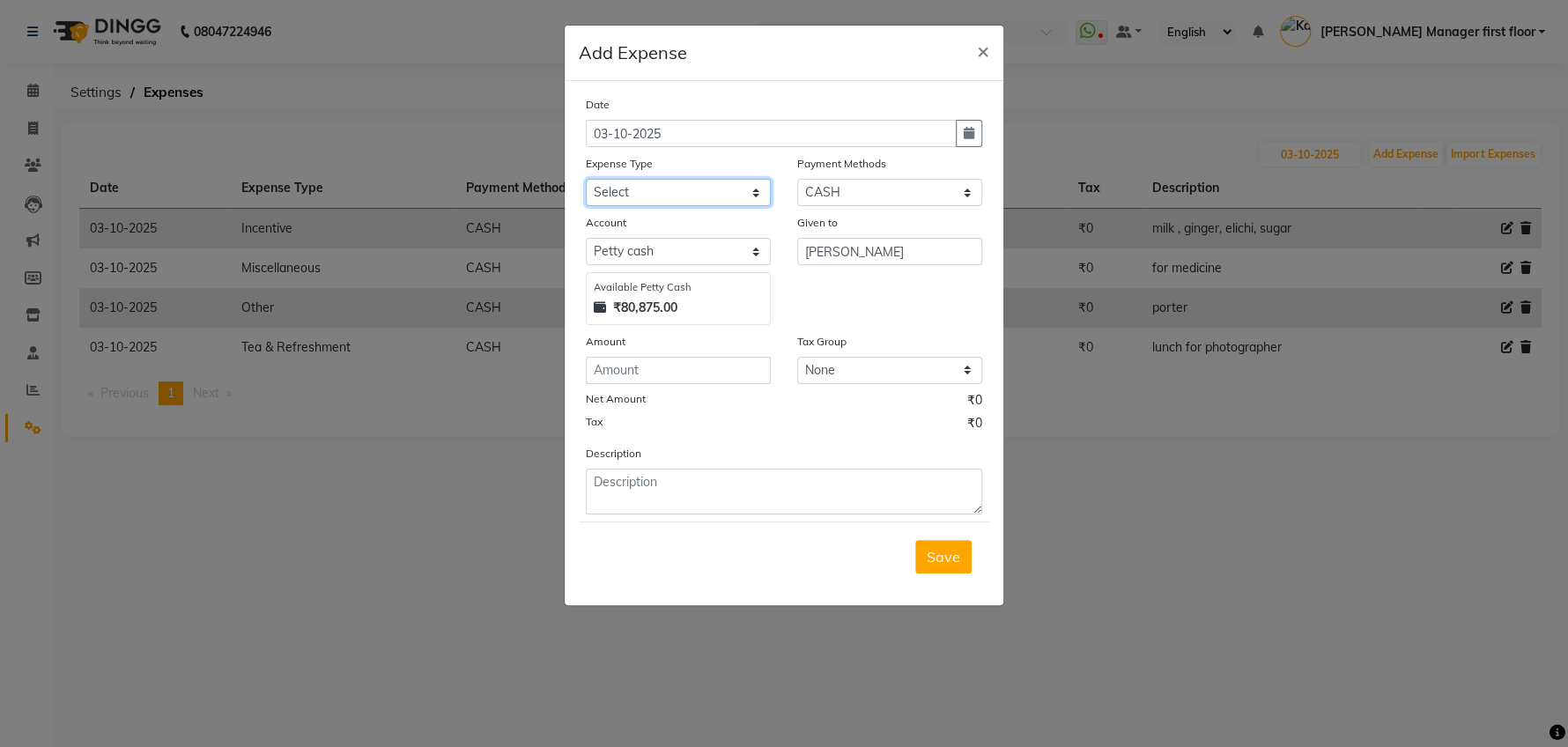
click at [683, 197] on select "Select Advance Salary Cash transfer to bank Cash transfer to hub Client Snacks …" at bounding box center [678, 192] width 185 height 27
select select "24591"
click at [586, 178] on select "Select Advance Salary Cash transfer to bank Cash transfer to hub Client Snacks …" at bounding box center [678, 192] width 185 height 27
click at [652, 382] on div "Date [DATE] Expense Type Select Advance Salary Cash transfer to bank Cash trans…" at bounding box center [784, 305] width 397 height 419
click at [660, 373] on input "number" at bounding box center [678, 370] width 185 height 27
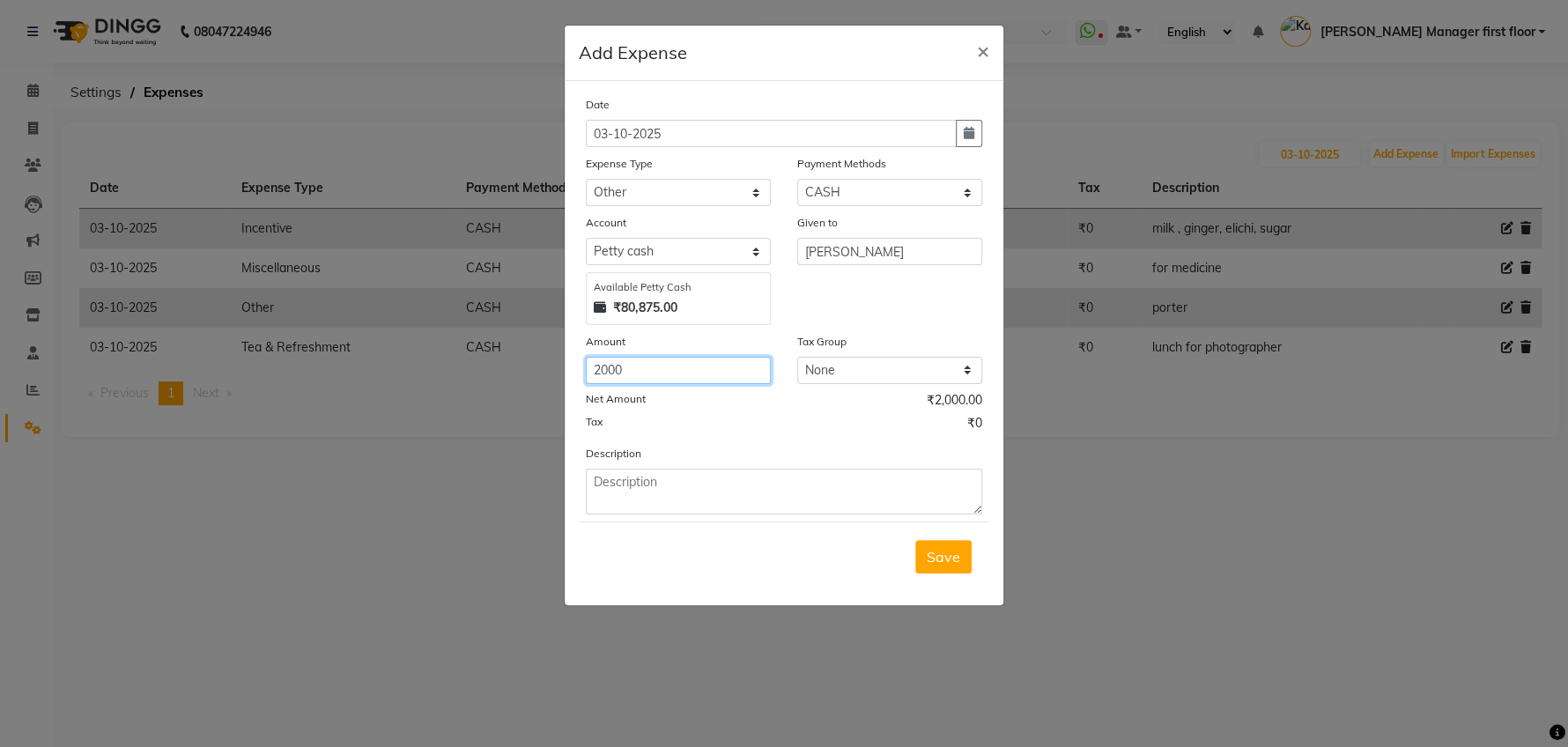
type input "2000"
click at [690, 435] on div "Date [DATE] Expense Type Select Advance Salary Cash transfer to bank Cash trans…" at bounding box center [784, 305] width 397 height 419
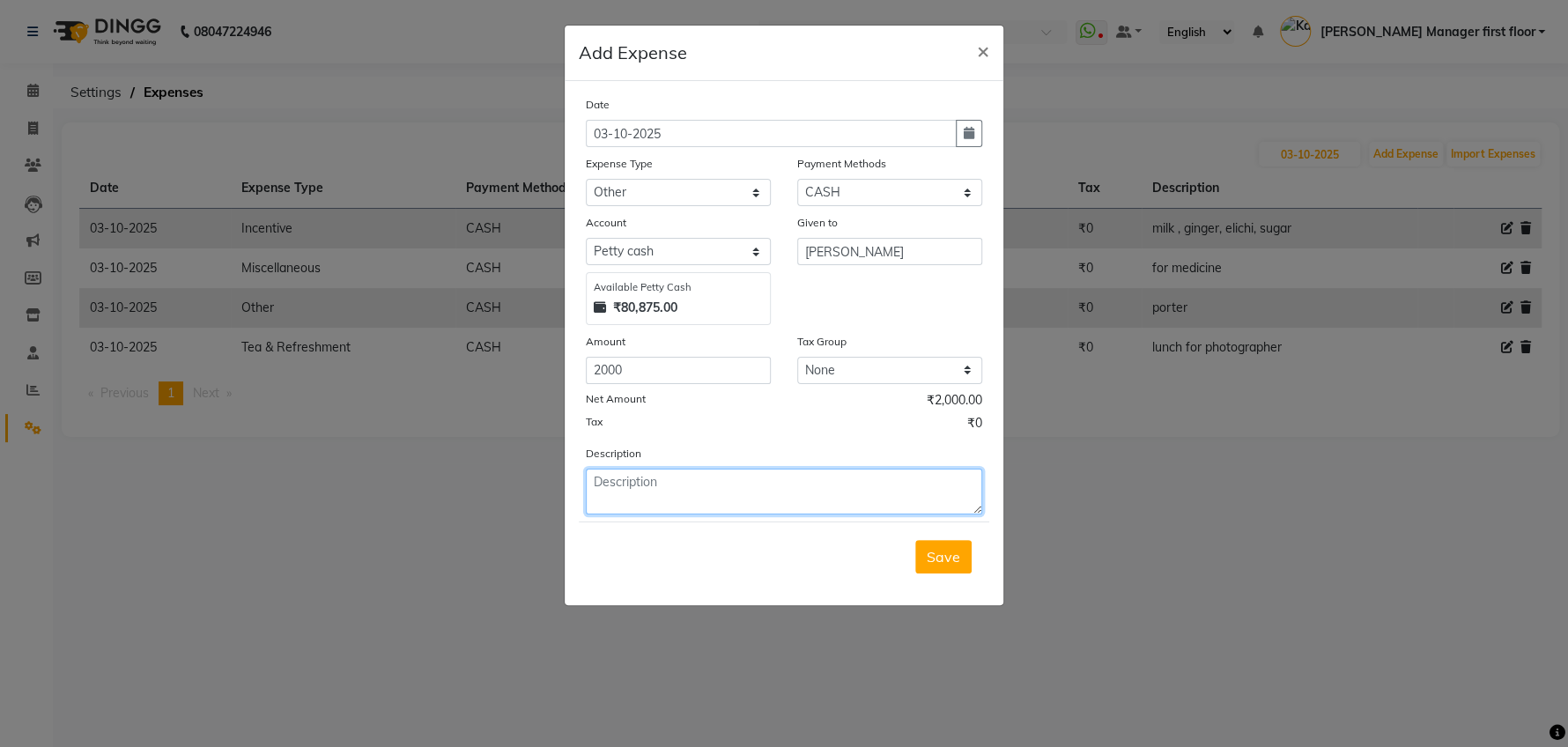
click at [654, 488] on textarea at bounding box center [784, 491] width 397 height 45
type textarea "e"
type textarea "RO emi"
click at [934, 550] on span "Save" at bounding box center [943, 556] width 34 height 17
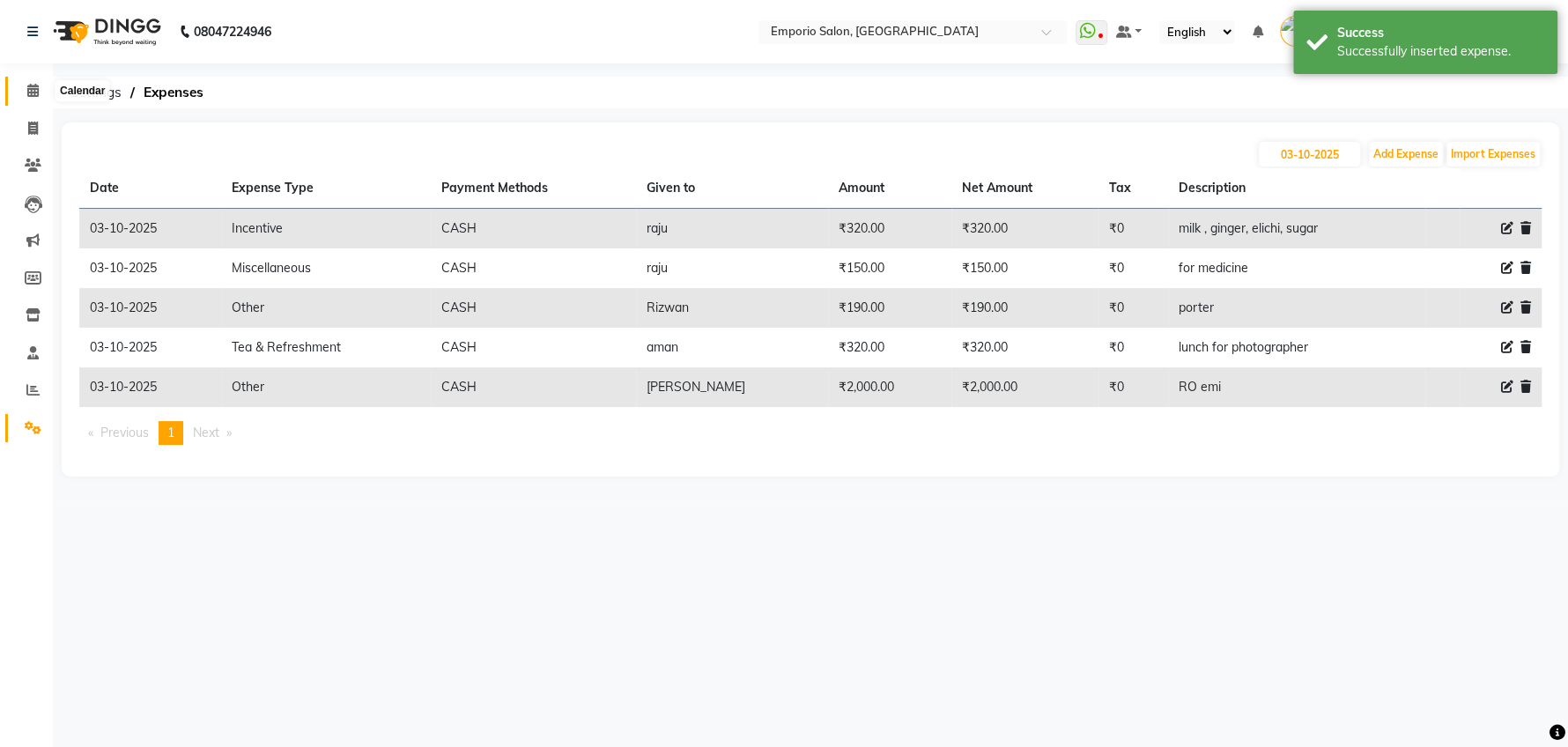
click at [33, 86] on icon at bounding box center [33, 90] width 12 height 14
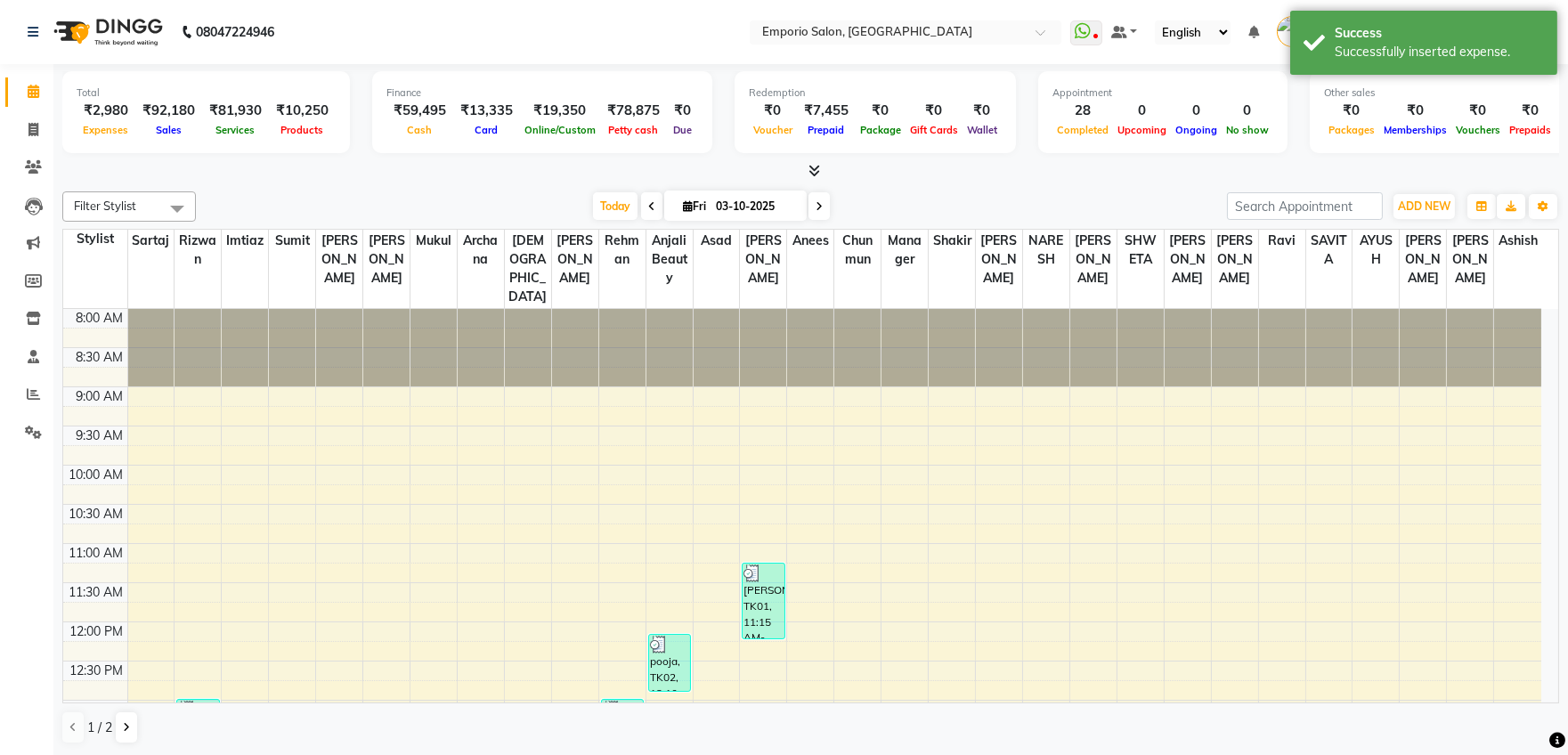
click at [150, 117] on div "₹92,180" at bounding box center [168, 110] width 67 height 20
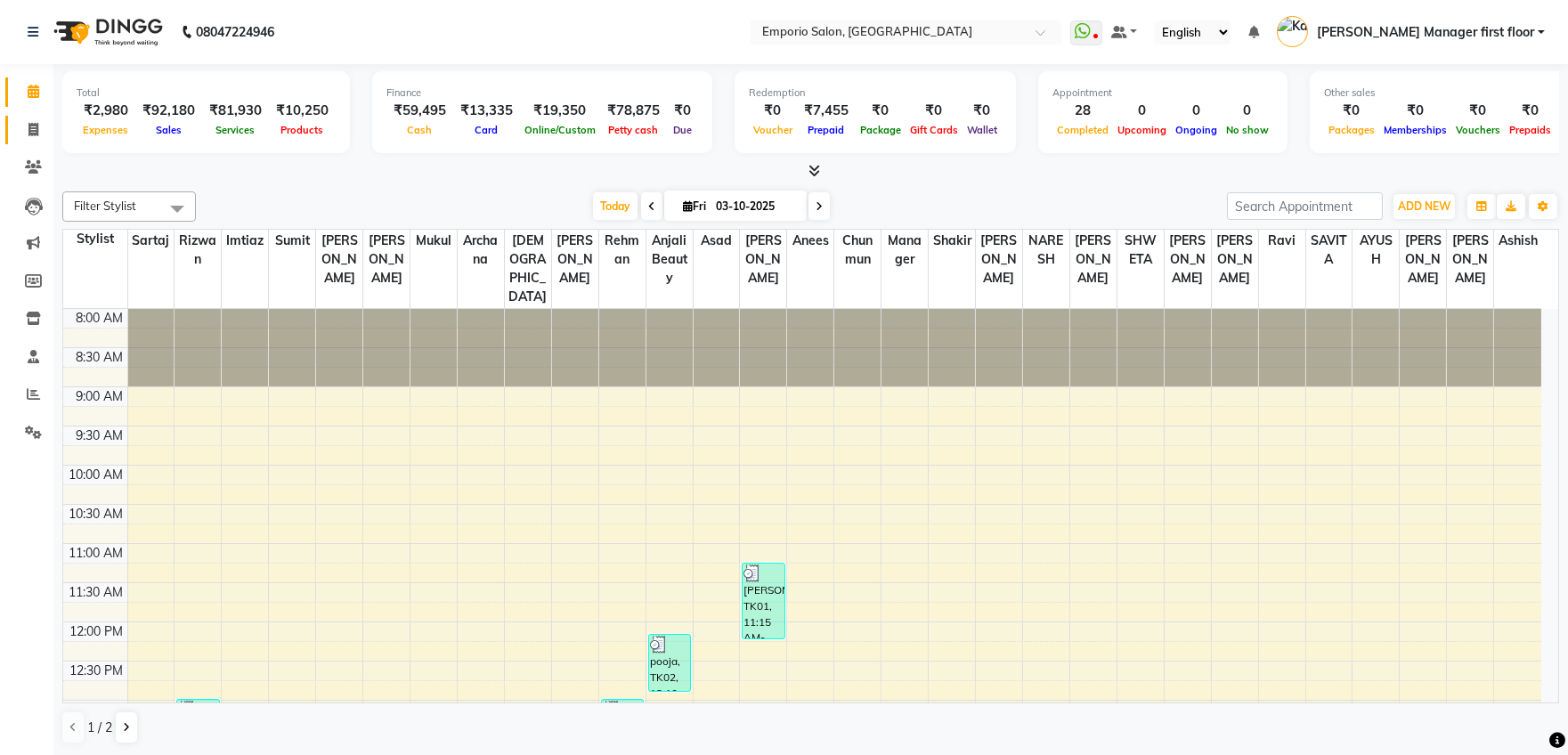
click at [12, 133] on link "Invoice" at bounding box center [27, 131] width 42 height 29
select select "service"
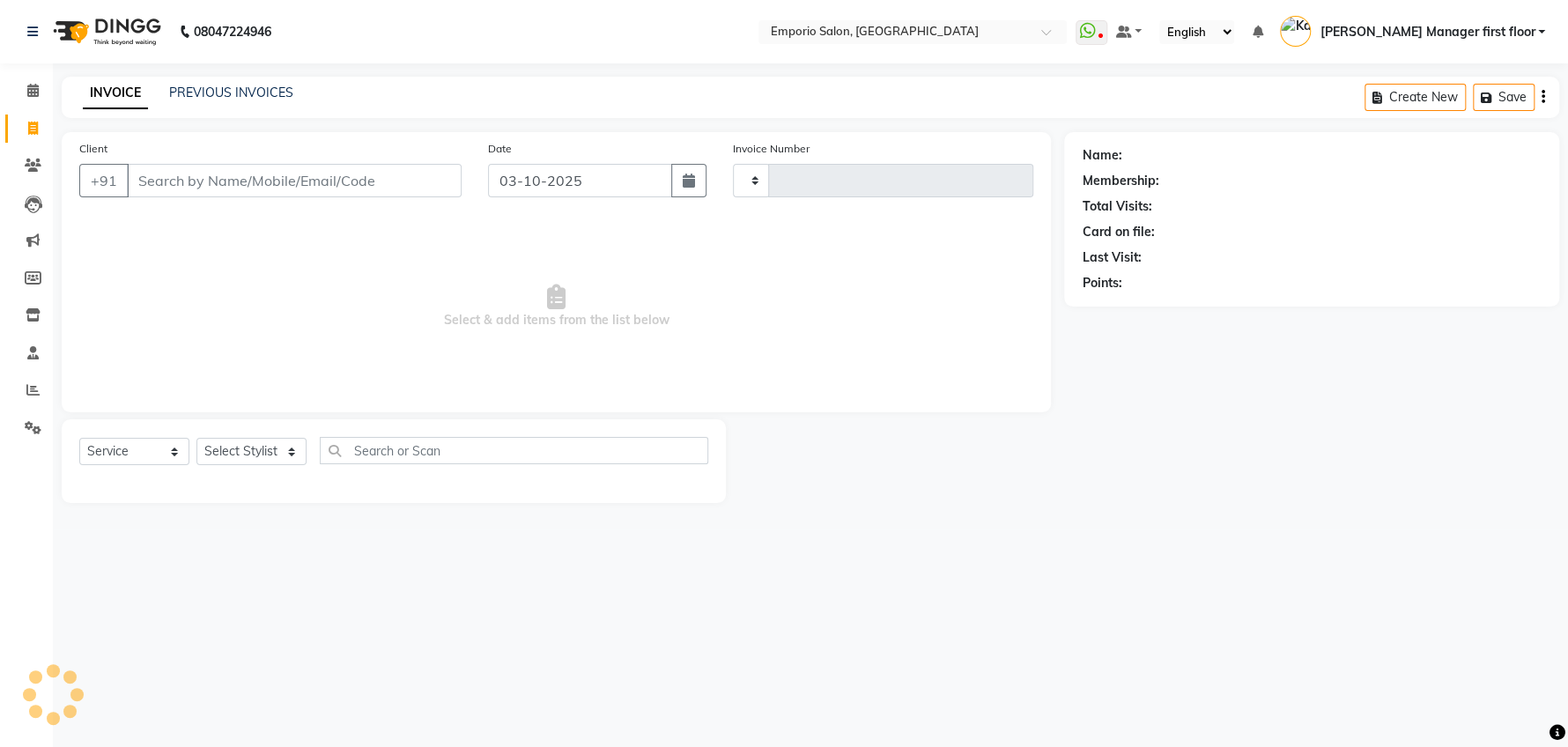
type input "5950"
select select "6332"
click at [238, 96] on link "PREVIOUS INVOICES" at bounding box center [231, 92] width 124 height 15
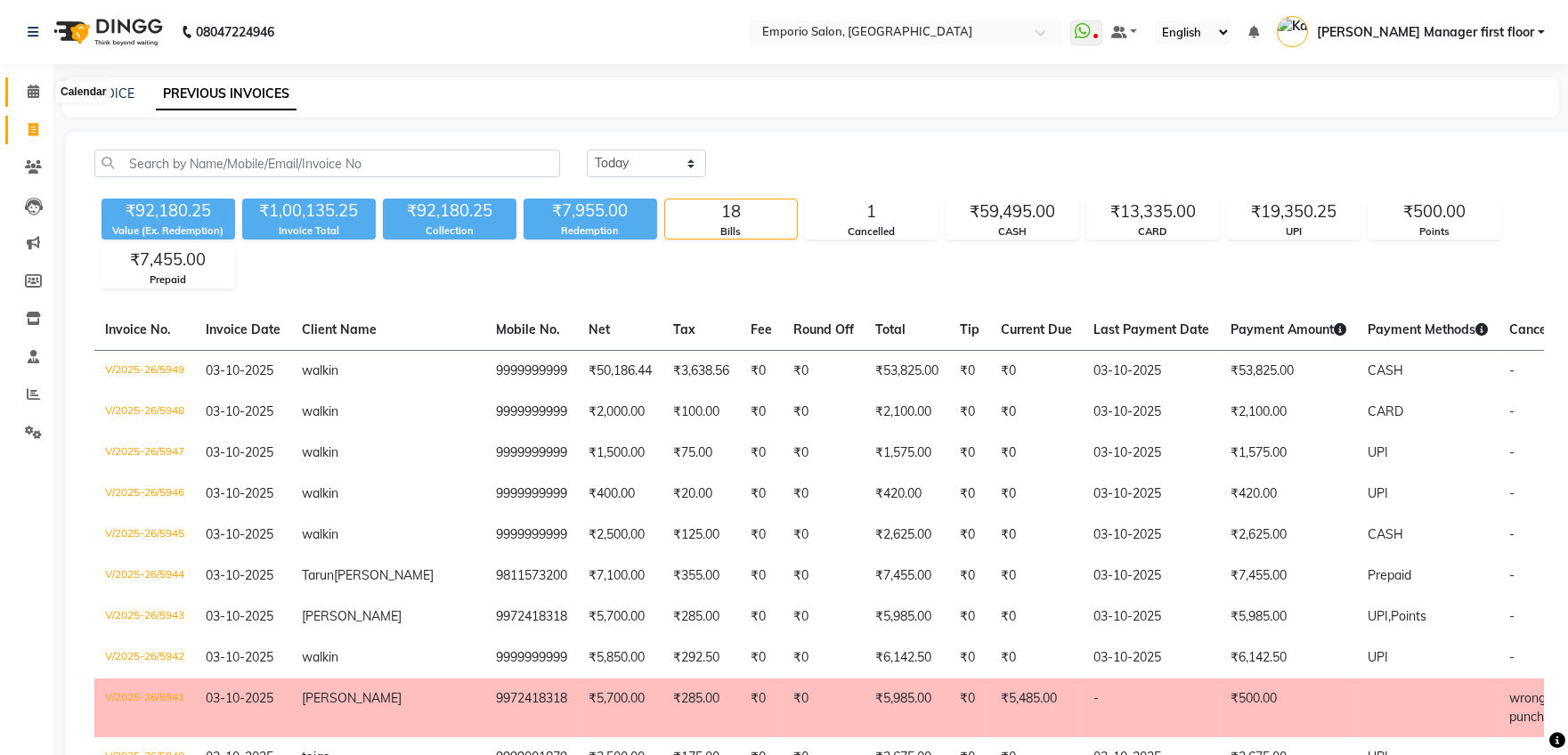
click at [29, 88] on icon at bounding box center [33, 91] width 12 height 14
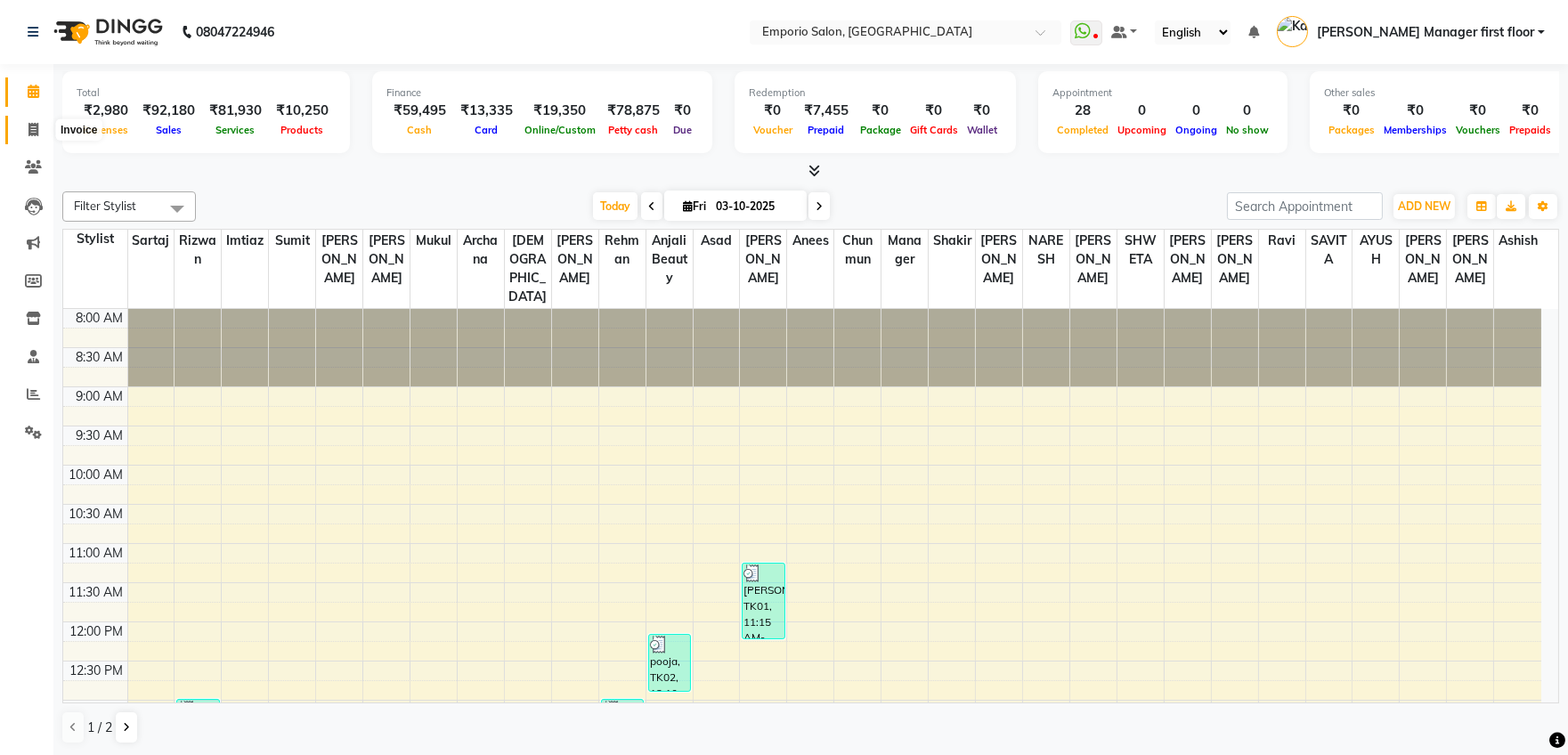
click at [29, 127] on icon at bounding box center [33, 130] width 10 height 14
select select "service"
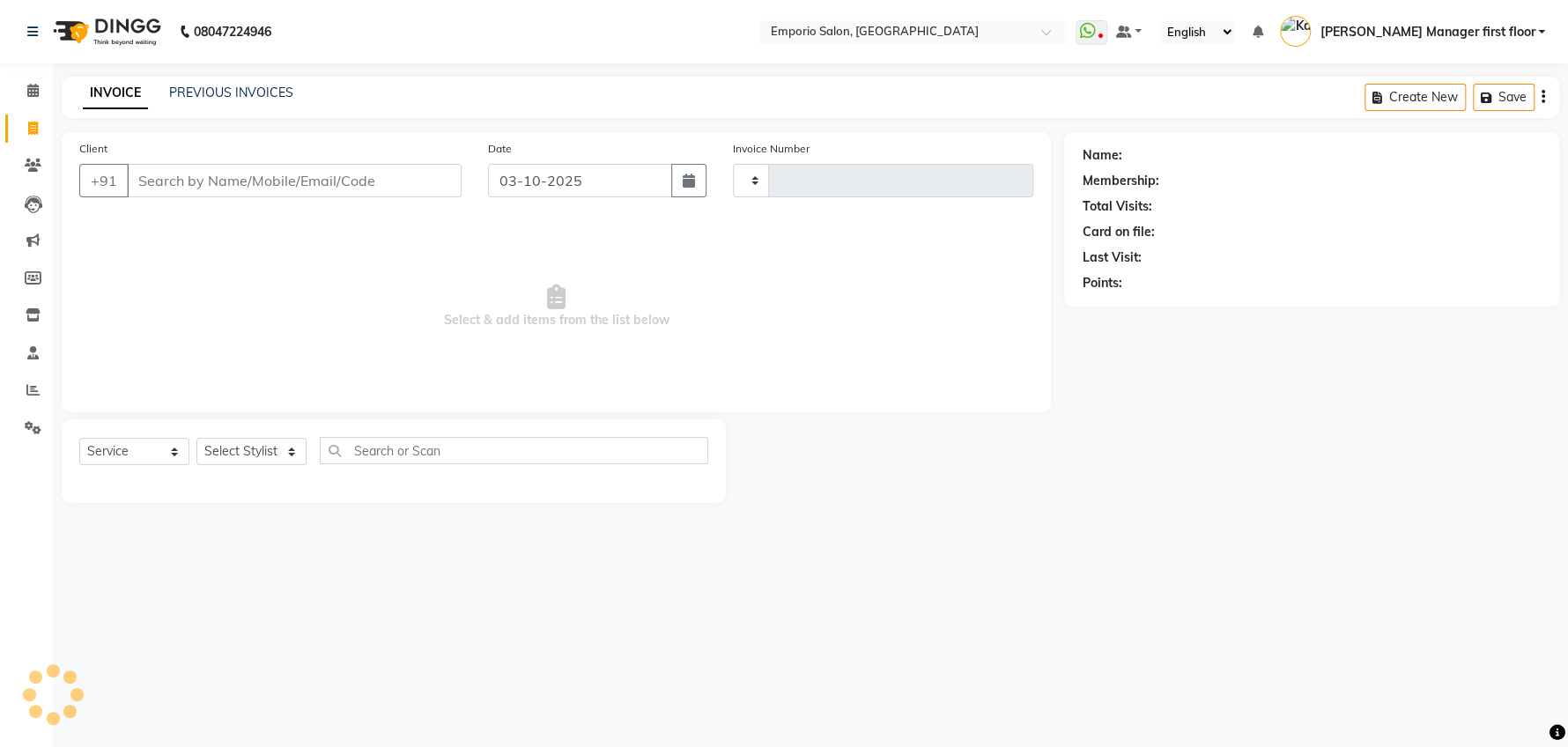
type input "5950"
select select "6332"
click at [274, 181] on input "Client" at bounding box center [294, 180] width 335 height 34
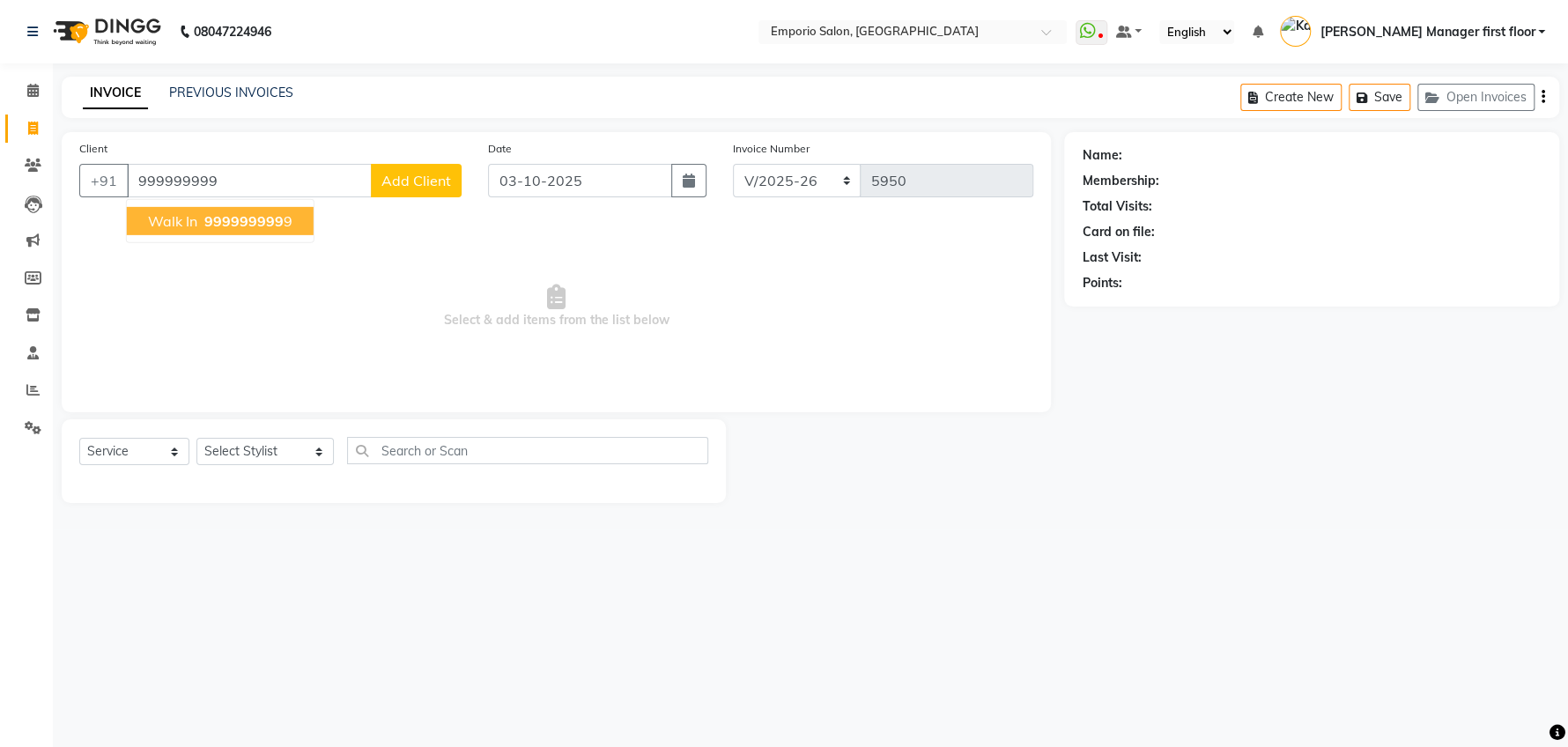
click at [278, 219] on span "999999999" at bounding box center [244, 220] width 79 height 17
type input "9999999999"
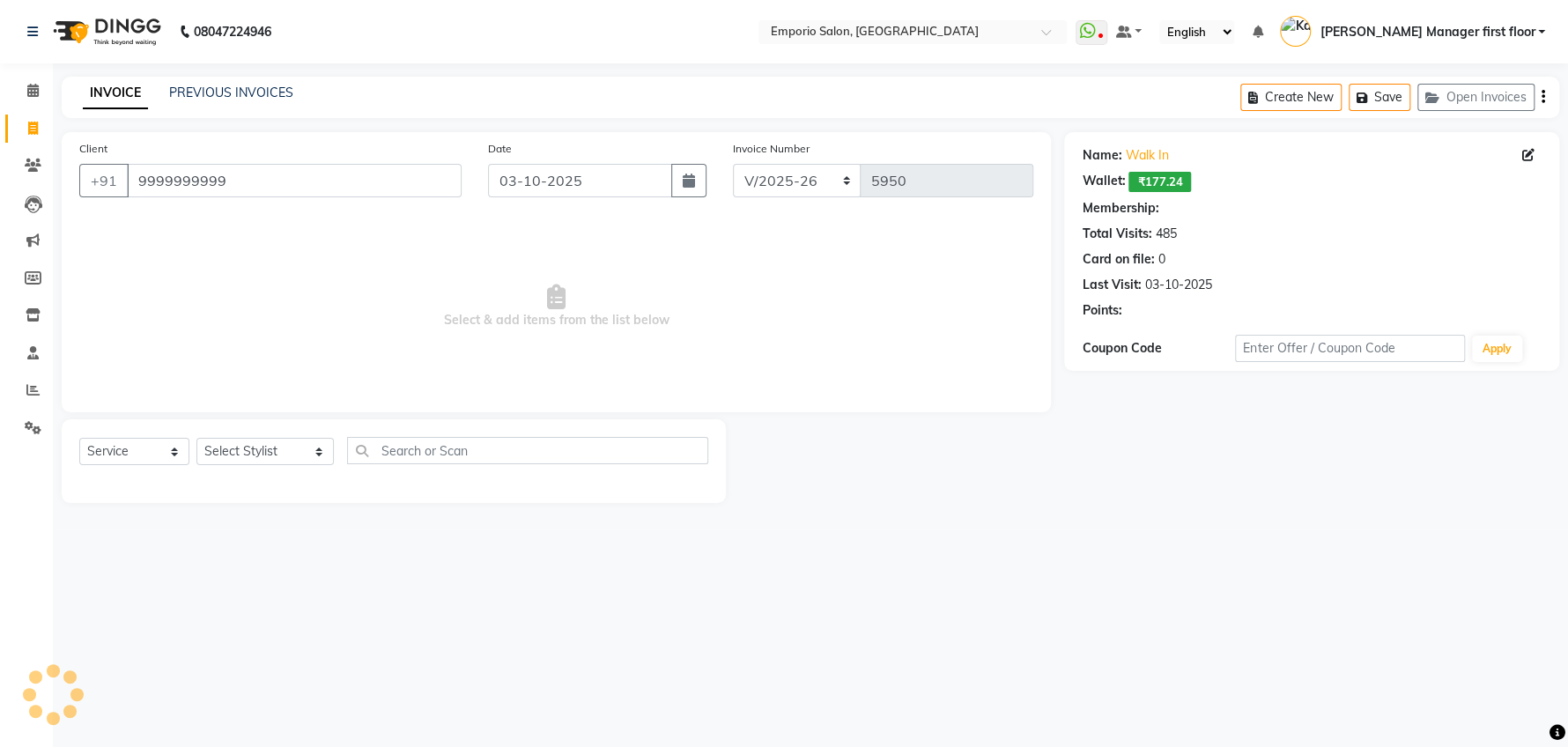
select select "1: Object"
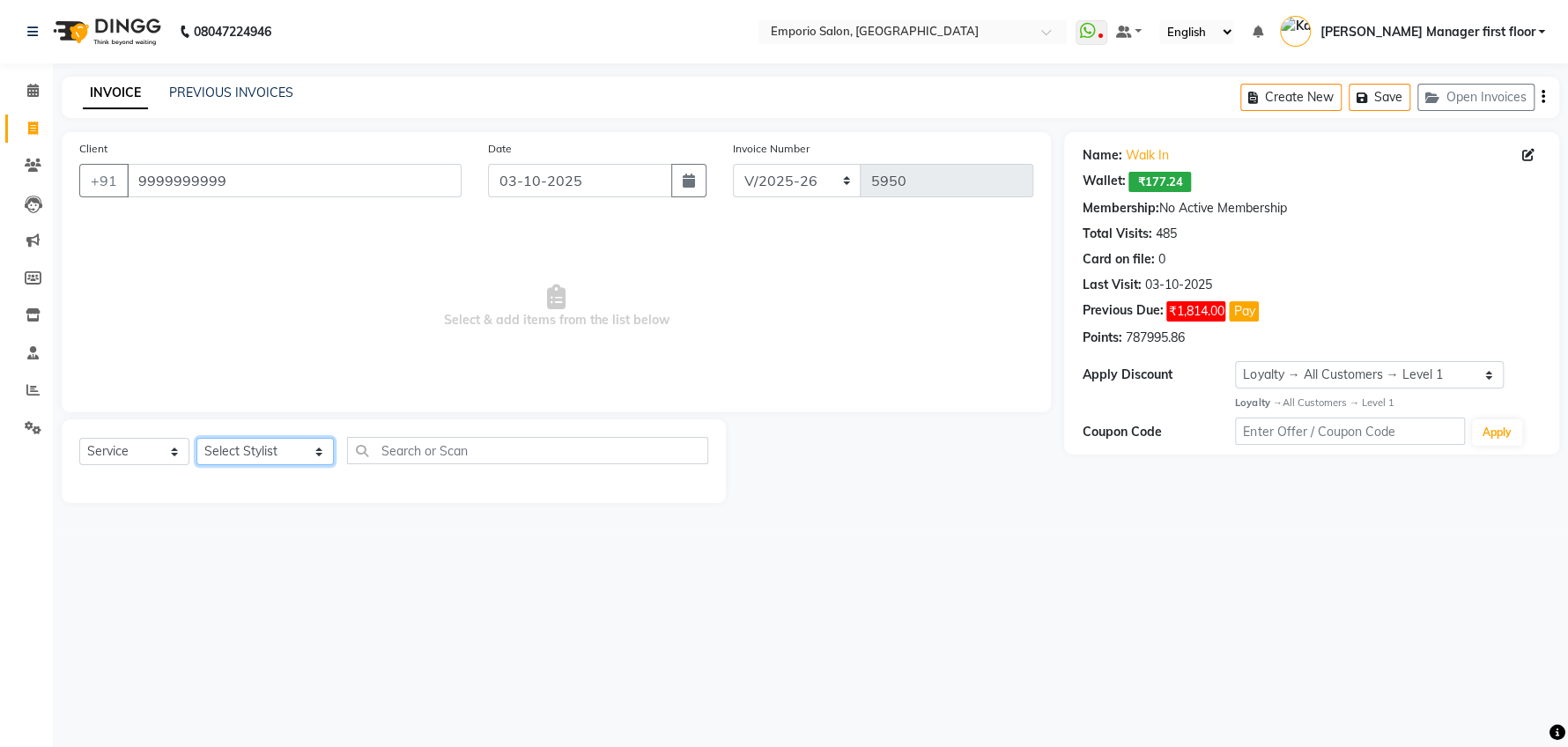
click at [292, 453] on select "Select Stylist [PERSON_NAME] beauty Archana [PERSON_NAME] [PERSON_NAME] [PERSON…" at bounding box center [265, 451] width 137 height 27
select select "48039"
click at [197, 438] on select "Select Stylist [PERSON_NAME] beauty Archana [PERSON_NAME] [PERSON_NAME] [PERSON…" at bounding box center [265, 451] width 137 height 27
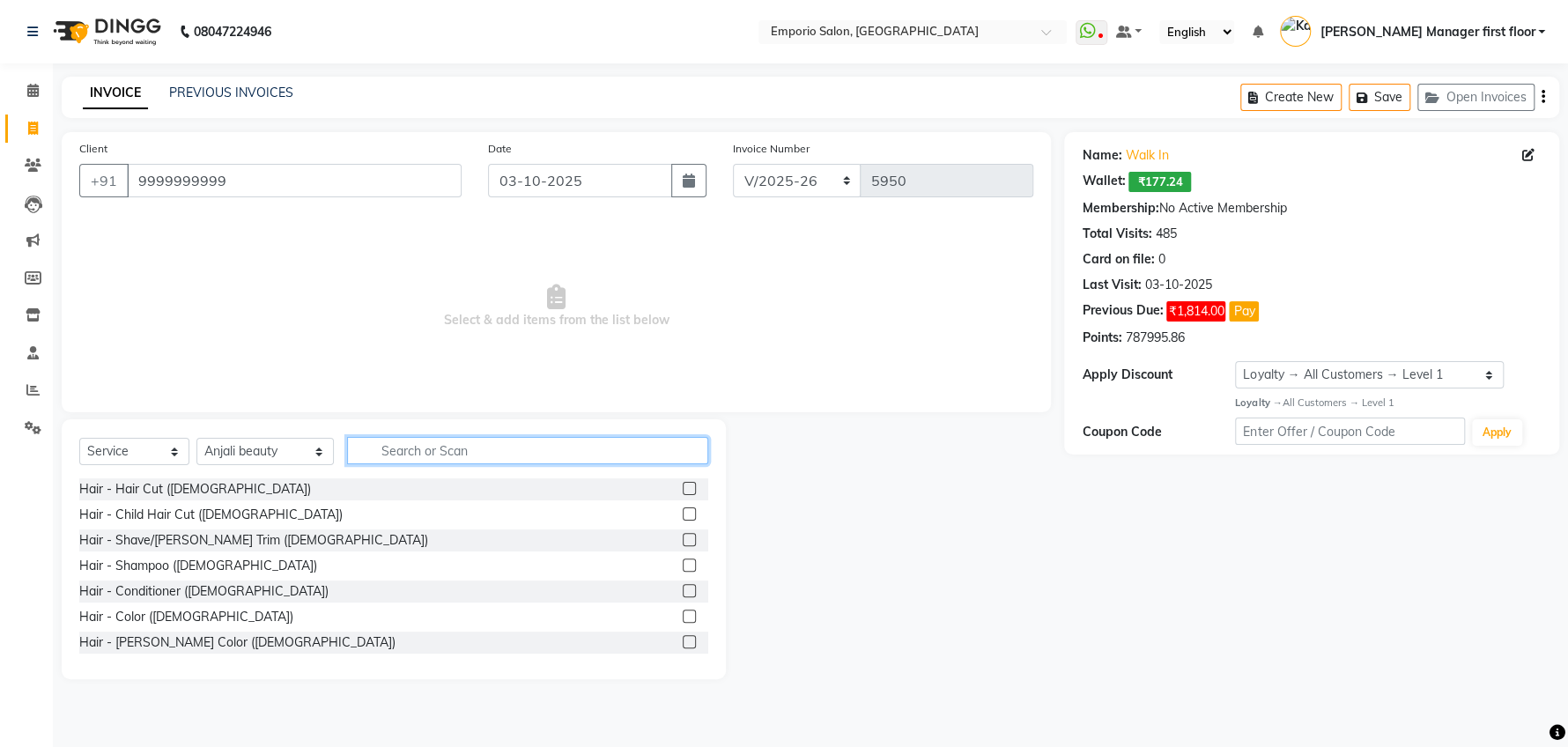
click at [490, 453] on input "text" at bounding box center [527, 450] width 361 height 27
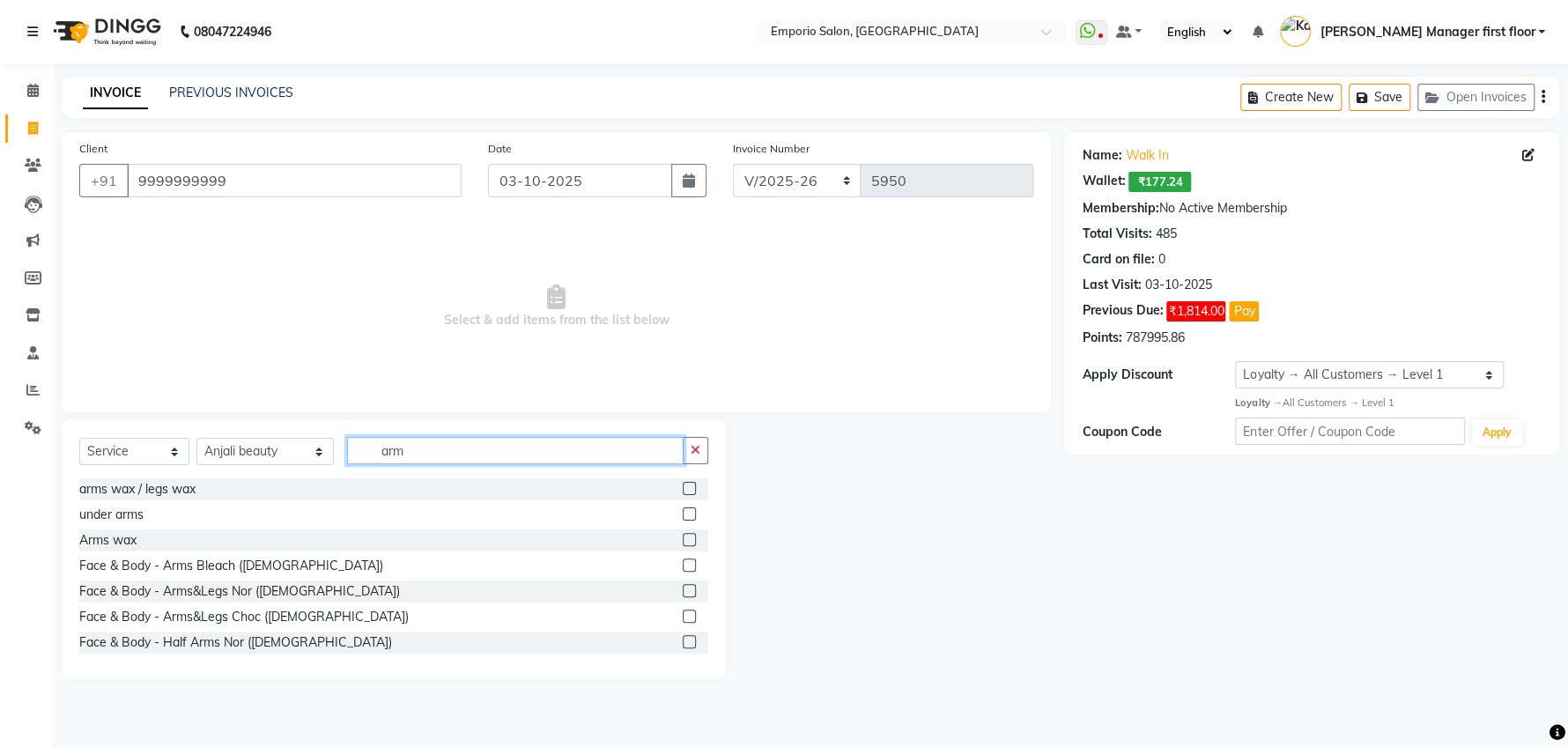
type input "arm"
click at [683, 482] on label at bounding box center [689, 488] width 14 height 14
click at [683, 483] on input "checkbox" at bounding box center [688, 489] width 12 height 12
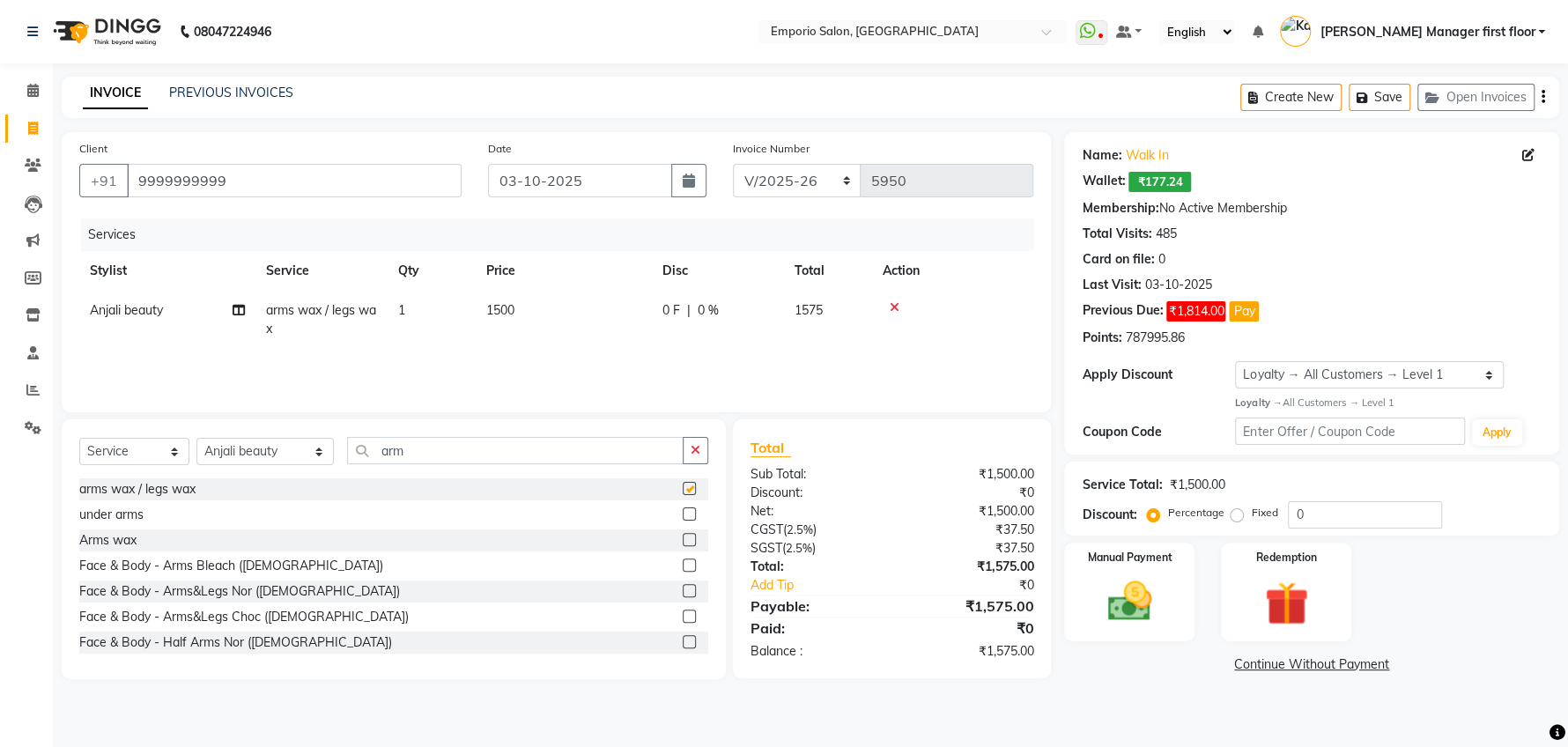
checkbox input "false"
click at [390, 449] on input "arm" at bounding box center [515, 450] width 337 height 27
type input "a"
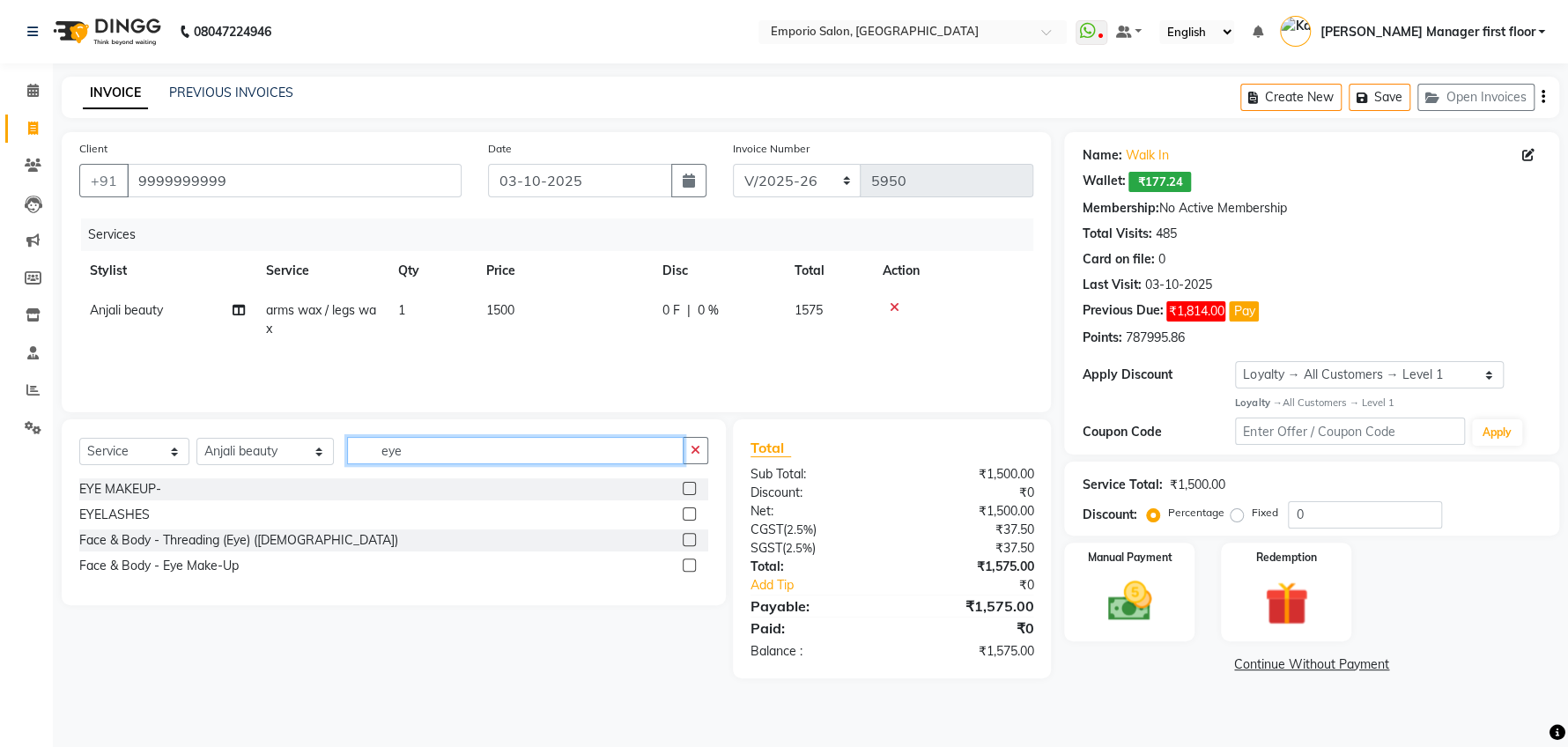
type input "eye"
click at [689, 538] on label at bounding box center [689, 540] width 14 height 14
click at [689, 538] on input "checkbox" at bounding box center [688, 540] width 12 height 12
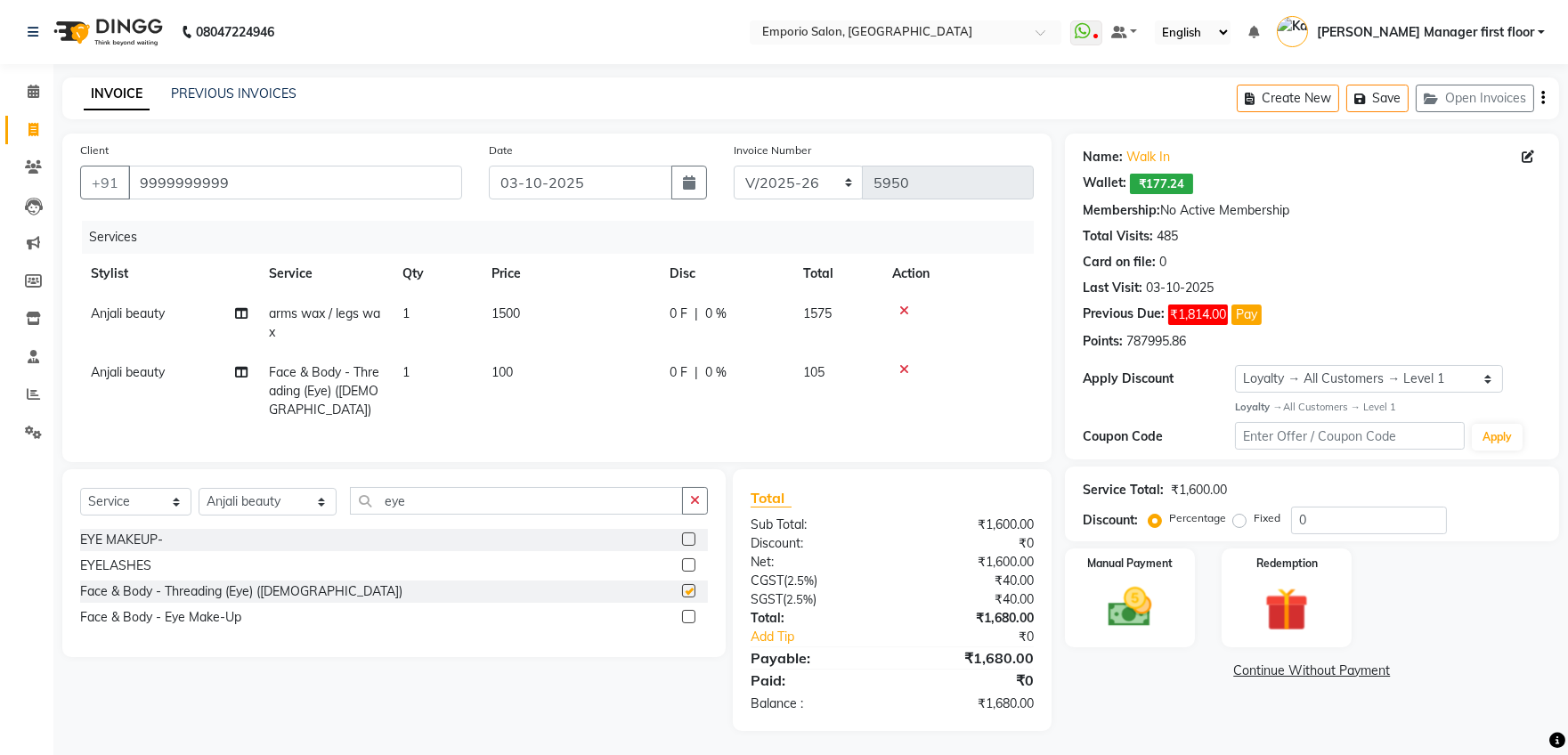
checkbox input "false"
click at [424, 514] on input "eye" at bounding box center [516, 500] width 333 height 28
click at [290, 515] on select "Select Stylist [PERSON_NAME] beauty Archana [PERSON_NAME] [PERSON_NAME] [PERSON…" at bounding box center [268, 501] width 138 height 28
select select "47509"
click at [199, 504] on select "Select Stylist [PERSON_NAME] beauty Archana [PERSON_NAME] [PERSON_NAME] [PERSON…" at bounding box center [268, 501] width 138 height 28
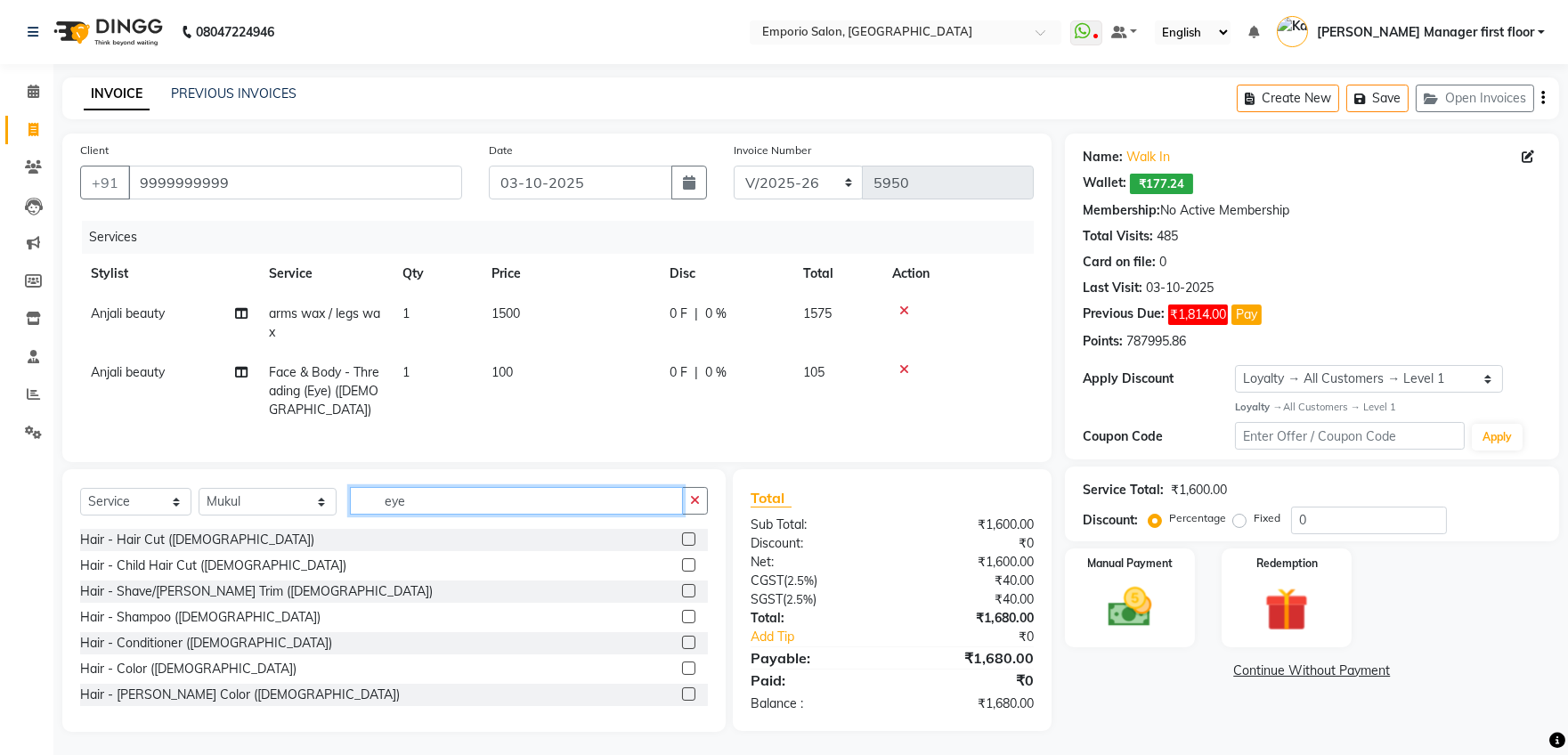
click at [589, 514] on input "eye" at bounding box center [516, 500] width 333 height 28
type input "e"
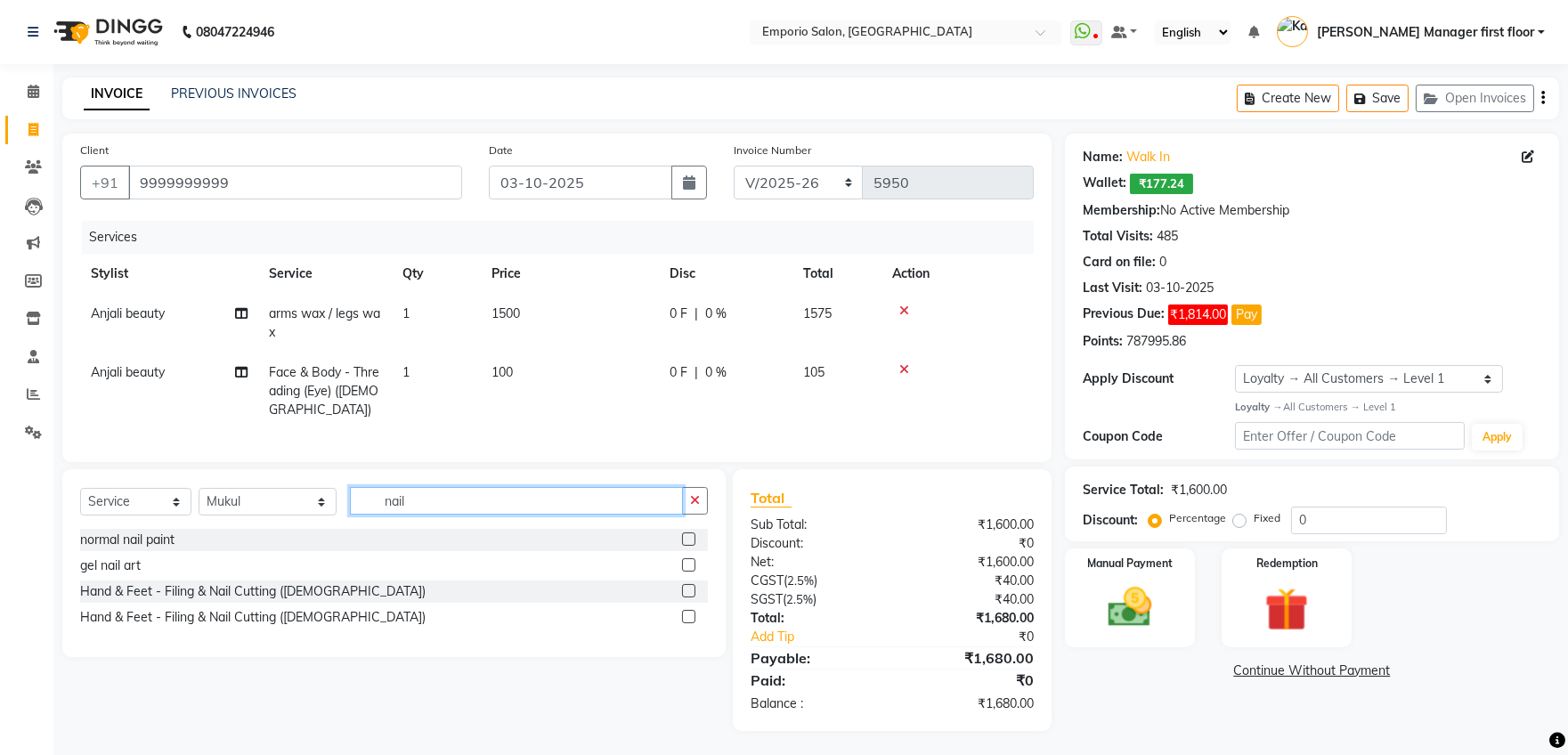
type input "nail"
click at [686, 623] on label at bounding box center [688, 616] width 14 height 14
click at [686, 623] on input "checkbox" at bounding box center [687, 617] width 12 height 12
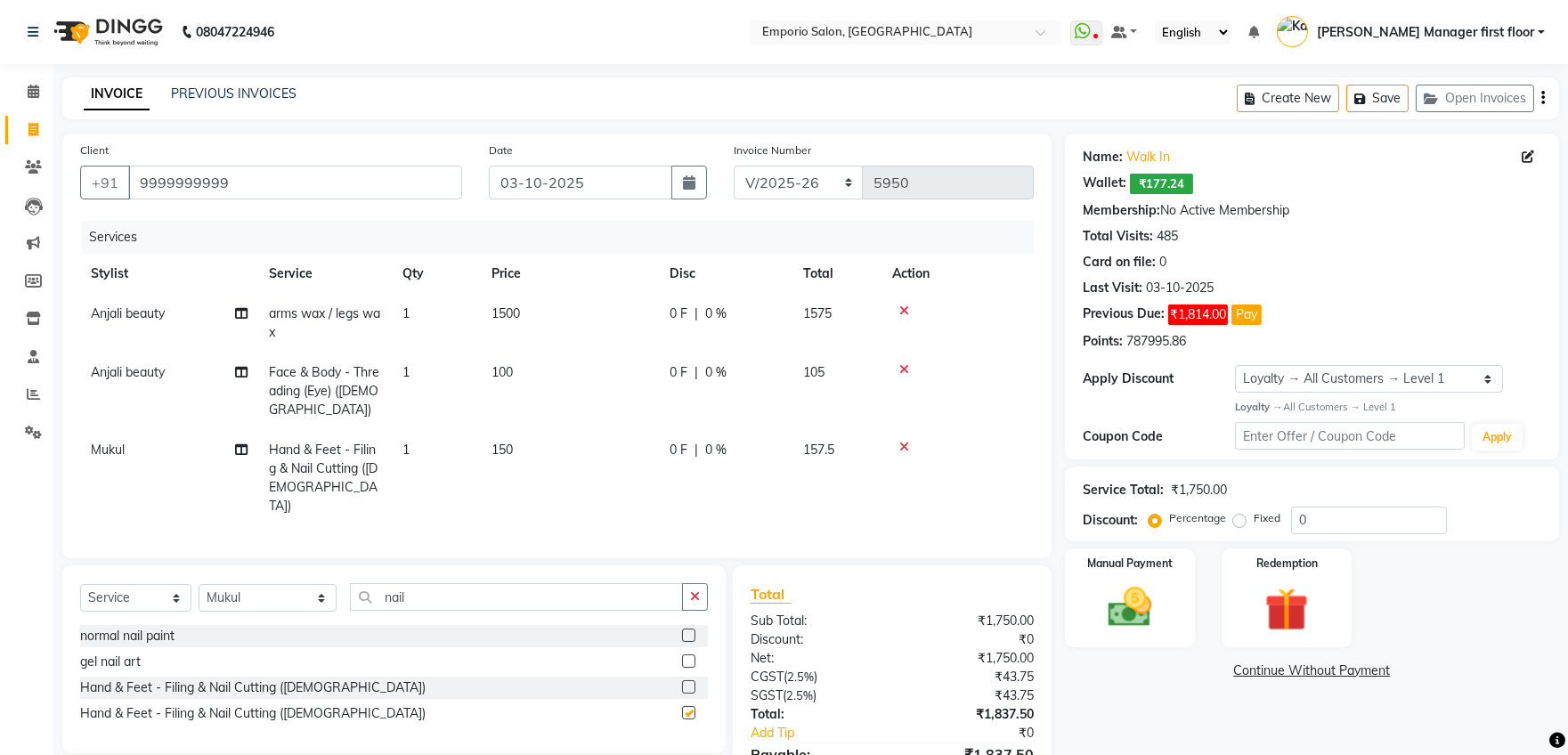
checkbox input "false"
click at [535, 365] on td "100" at bounding box center [570, 391] width 178 height 77
select select "48039"
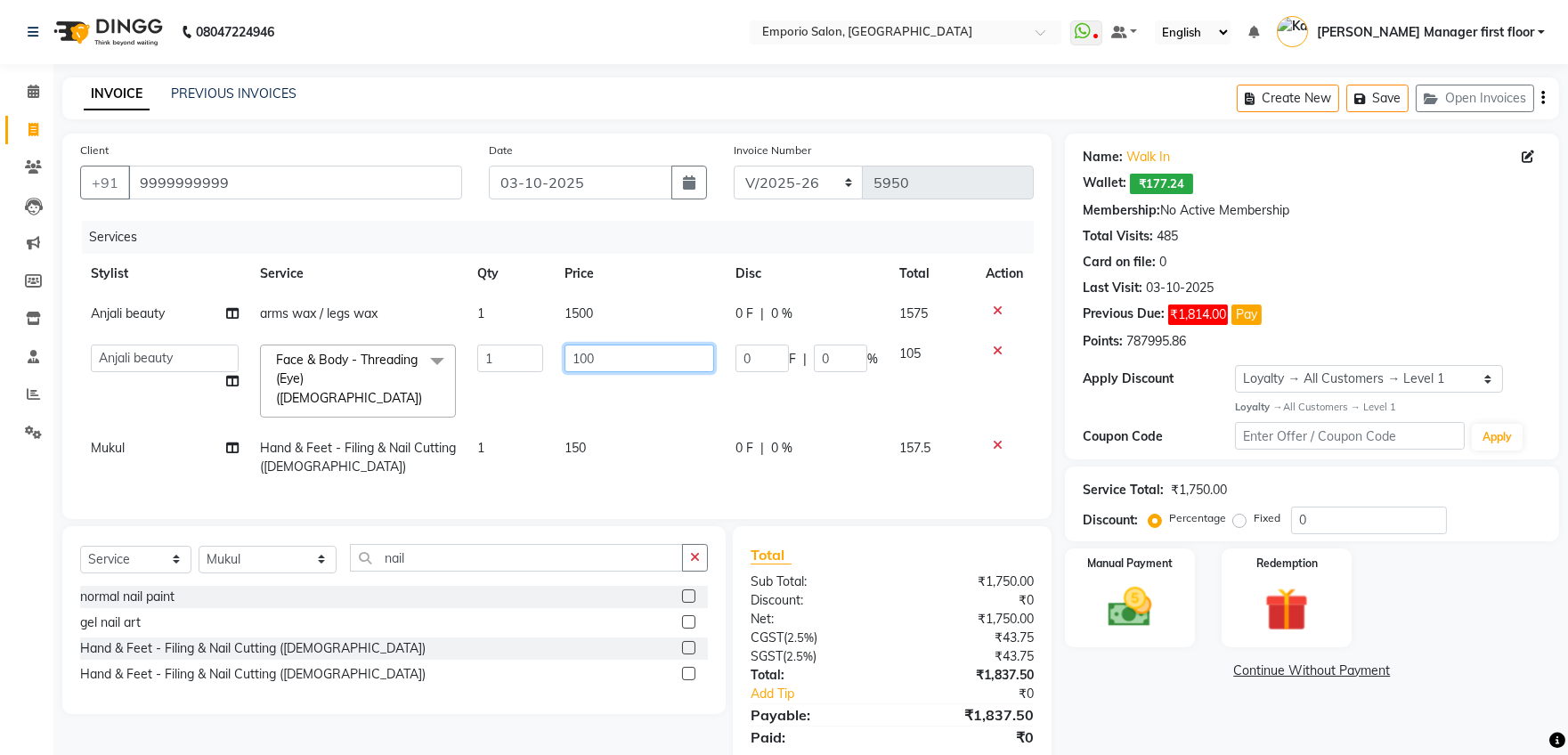
click at [614, 356] on input "100" at bounding box center [639, 359] width 150 height 28
type input "1"
type input "200"
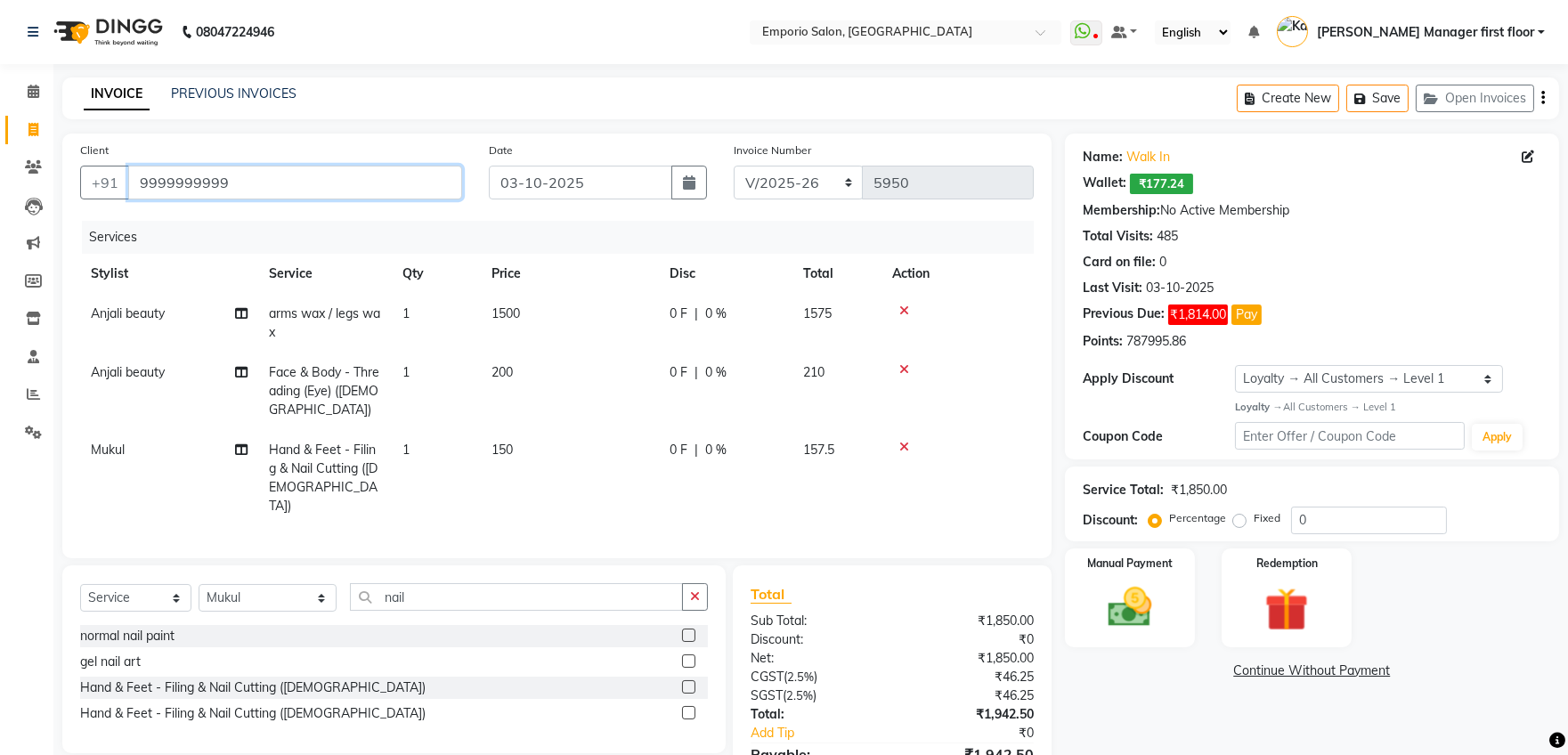
click at [238, 182] on input "9999999999" at bounding box center [294, 182] width 334 height 34
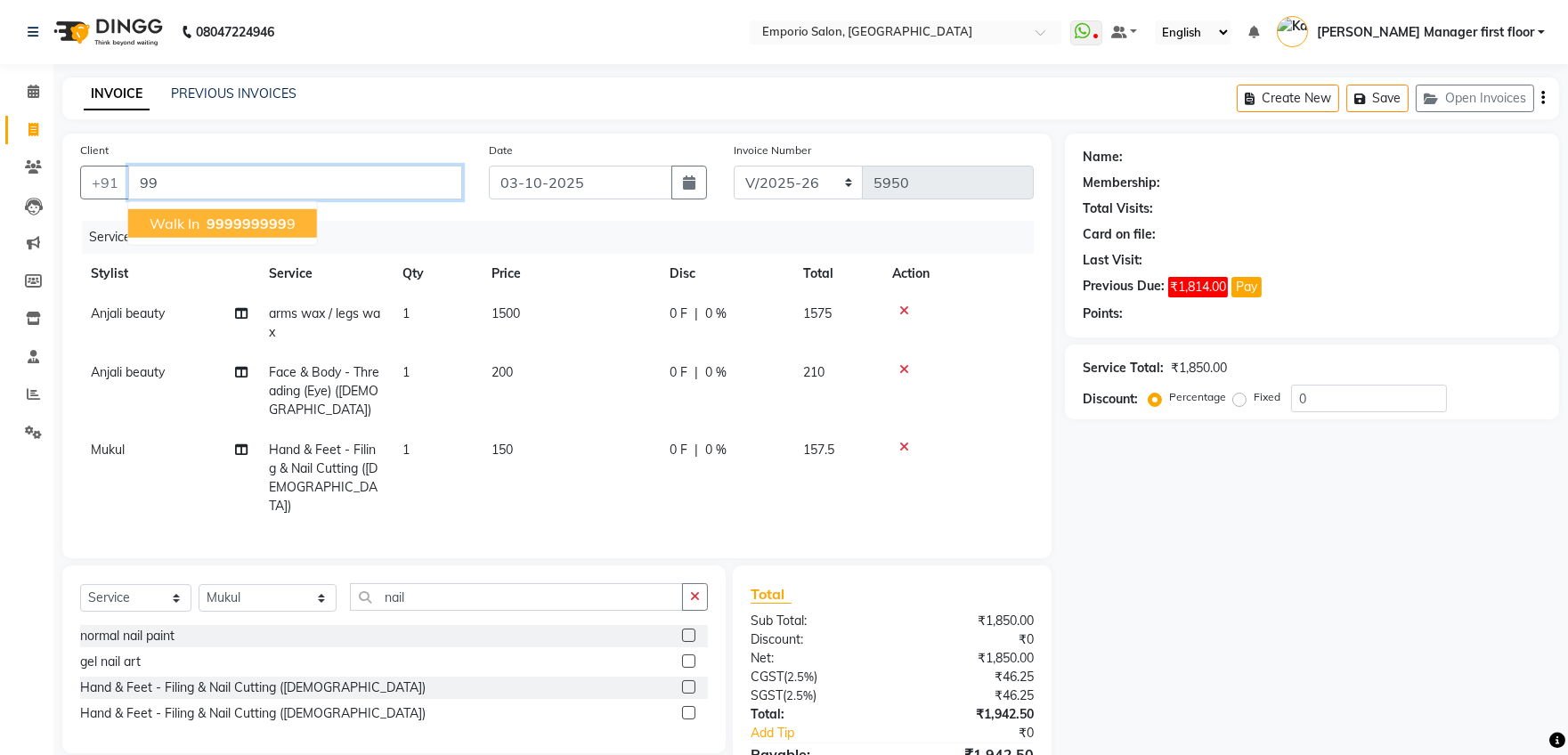
type input "9"
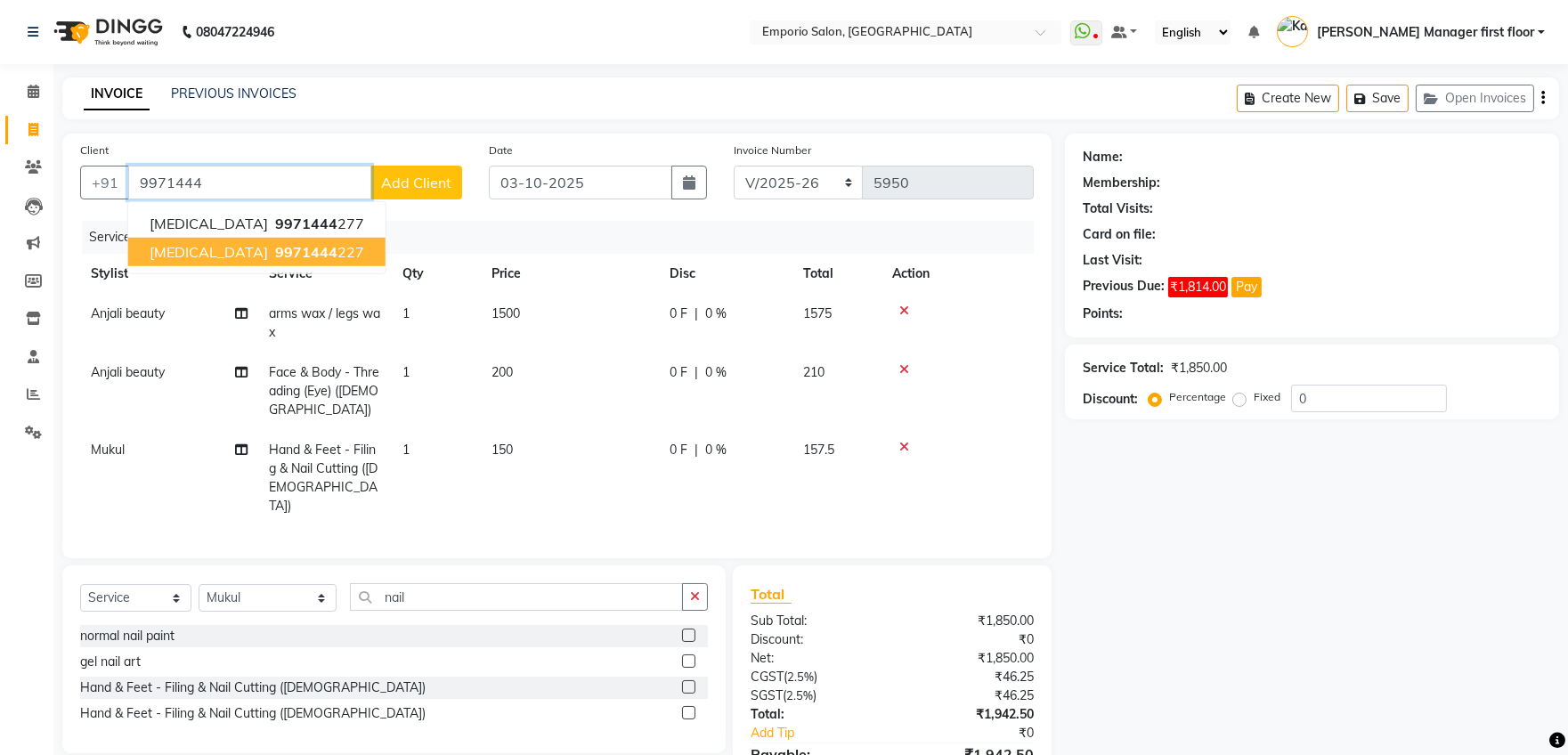
click at [184, 247] on span "[MEDICAL_DATA]" at bounding box center [209, 251] width 119 height 17
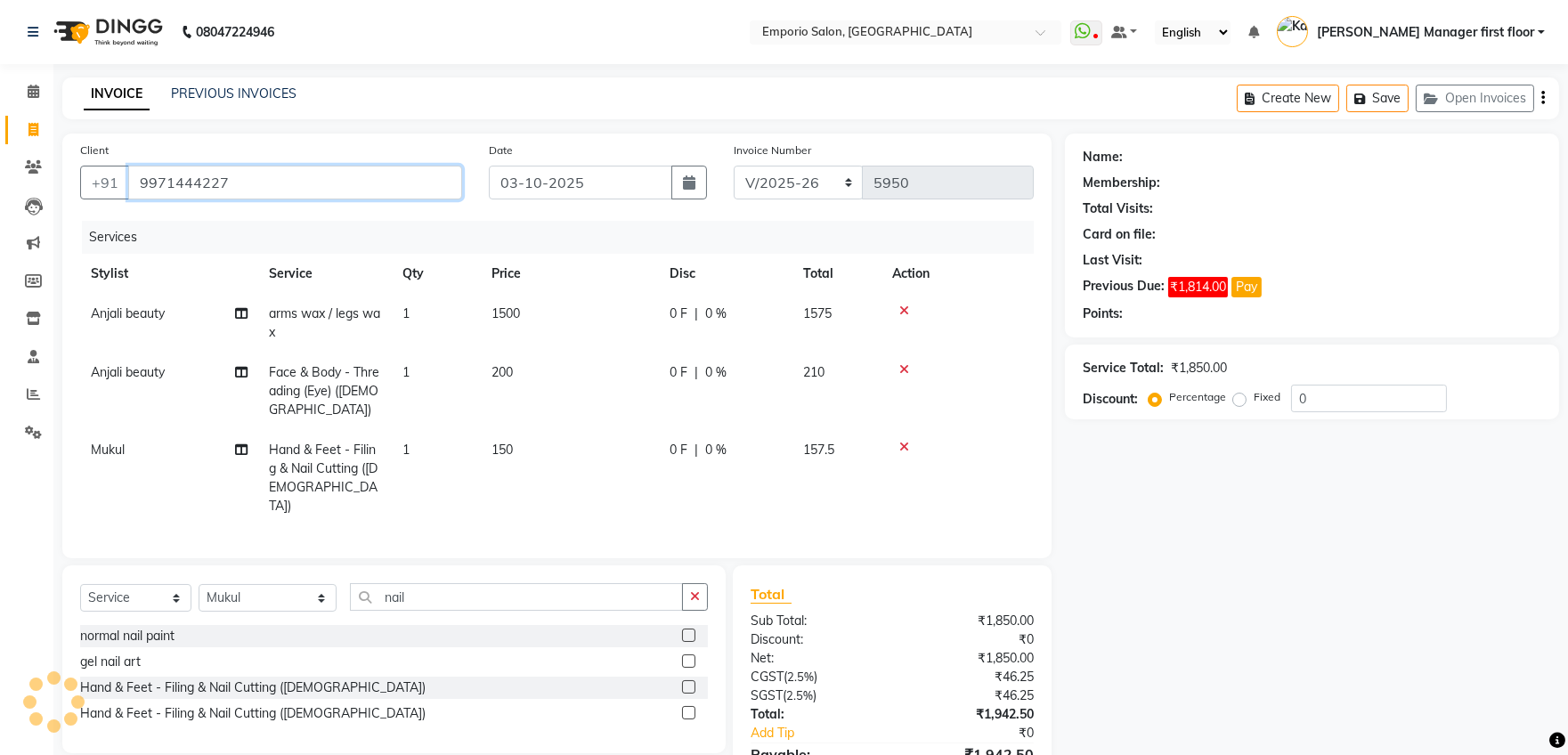
type input "9971444227"
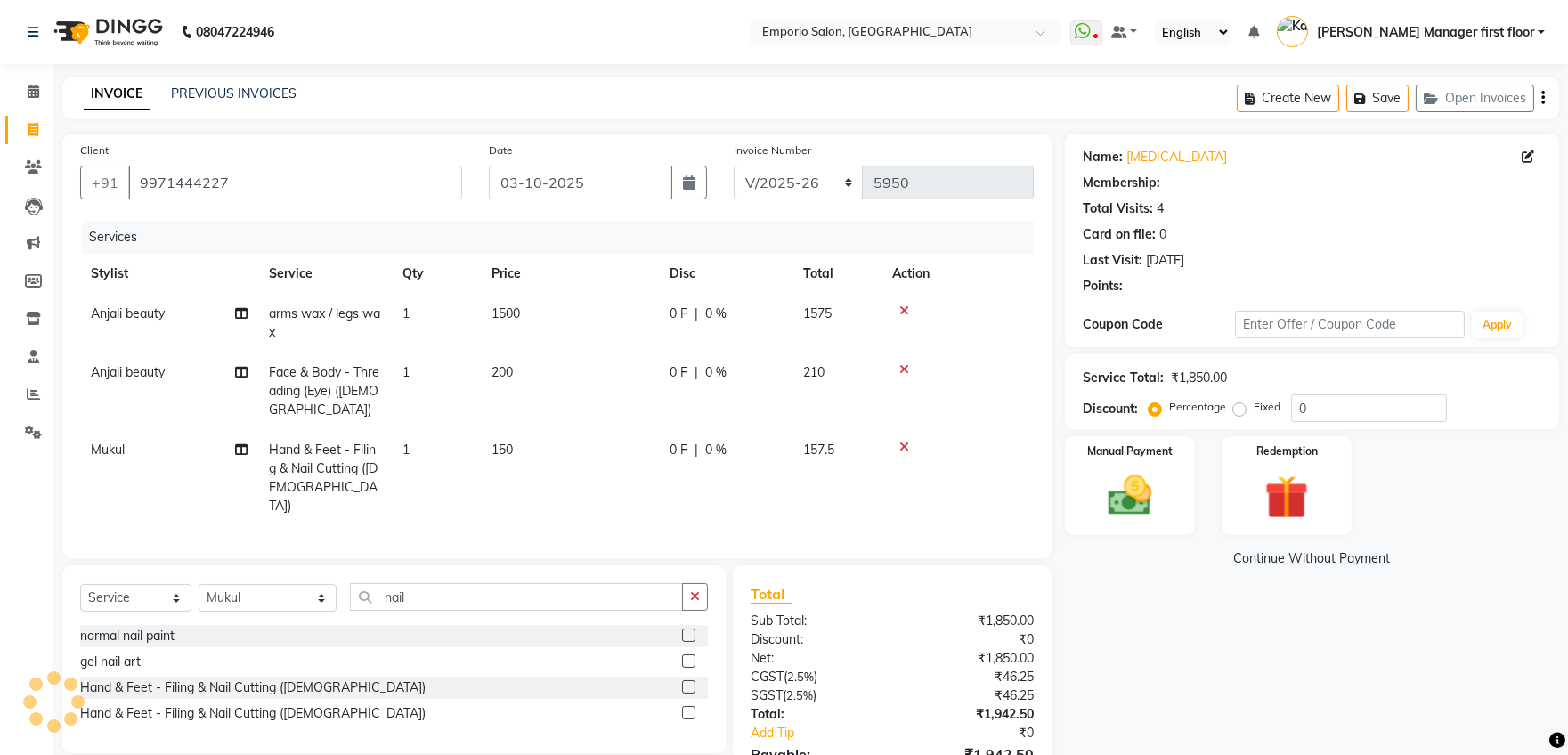
select select "1: Object"
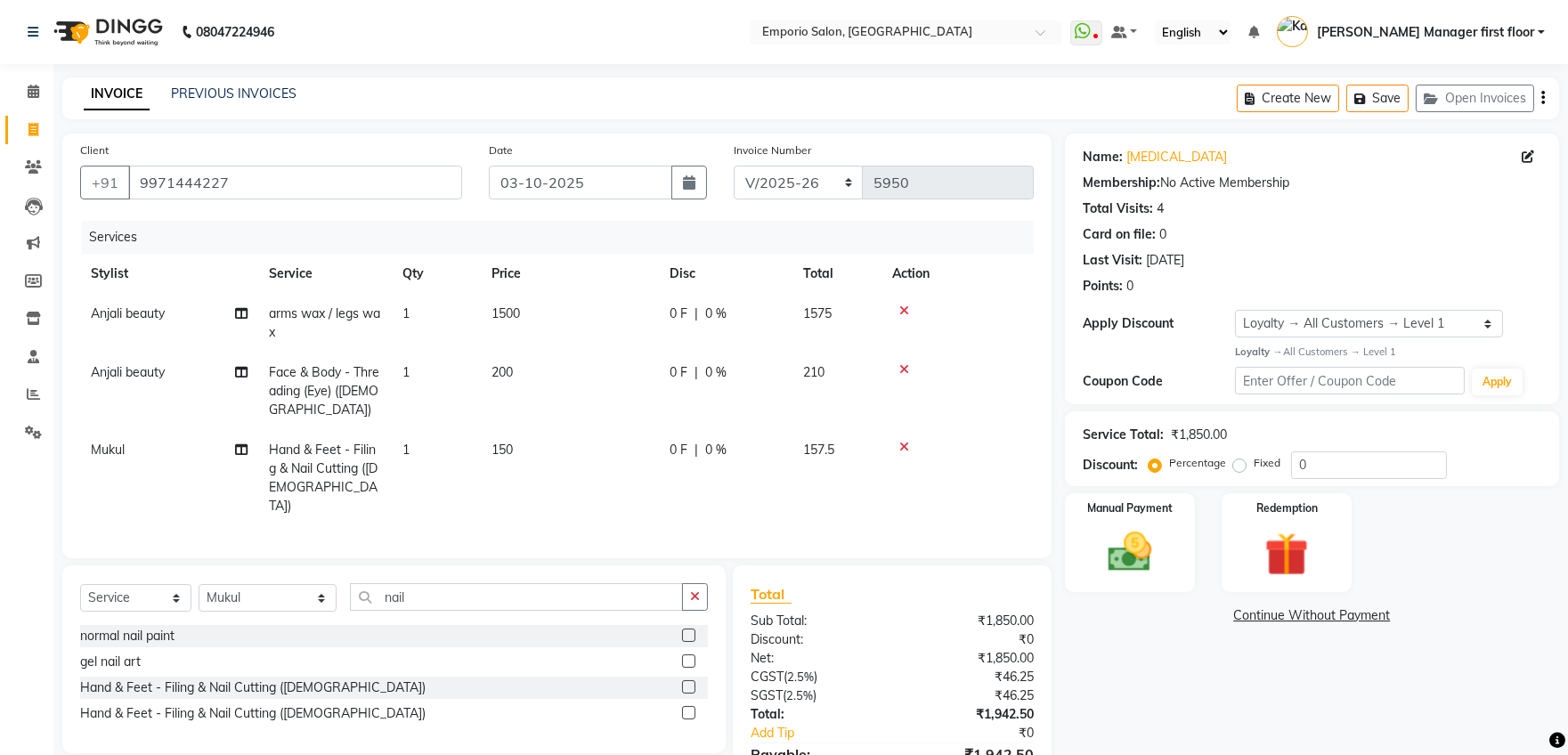
scroll to position [96, 0]
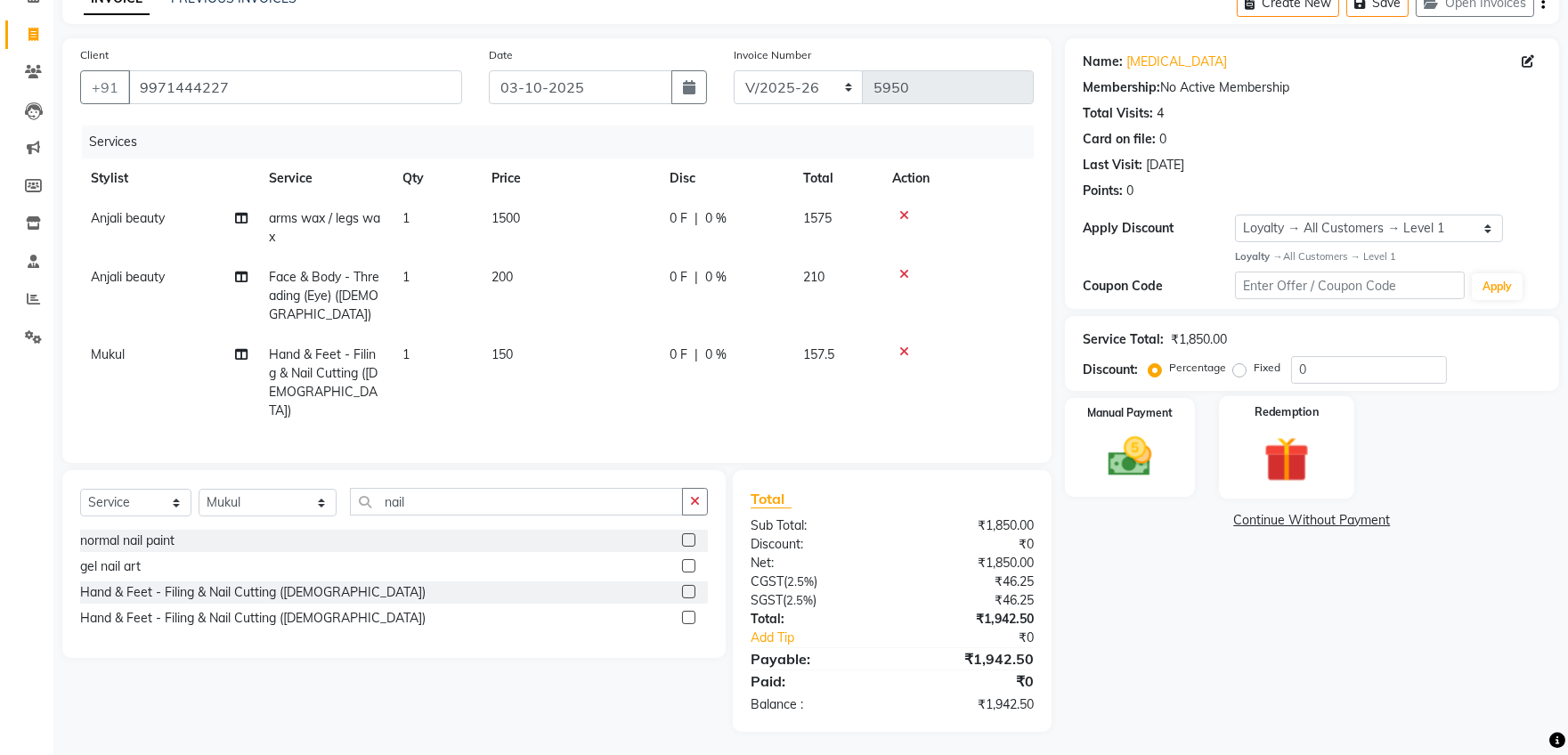
click at [1301, 470] on img at bounding box center [1287, 458] width 74 height 56
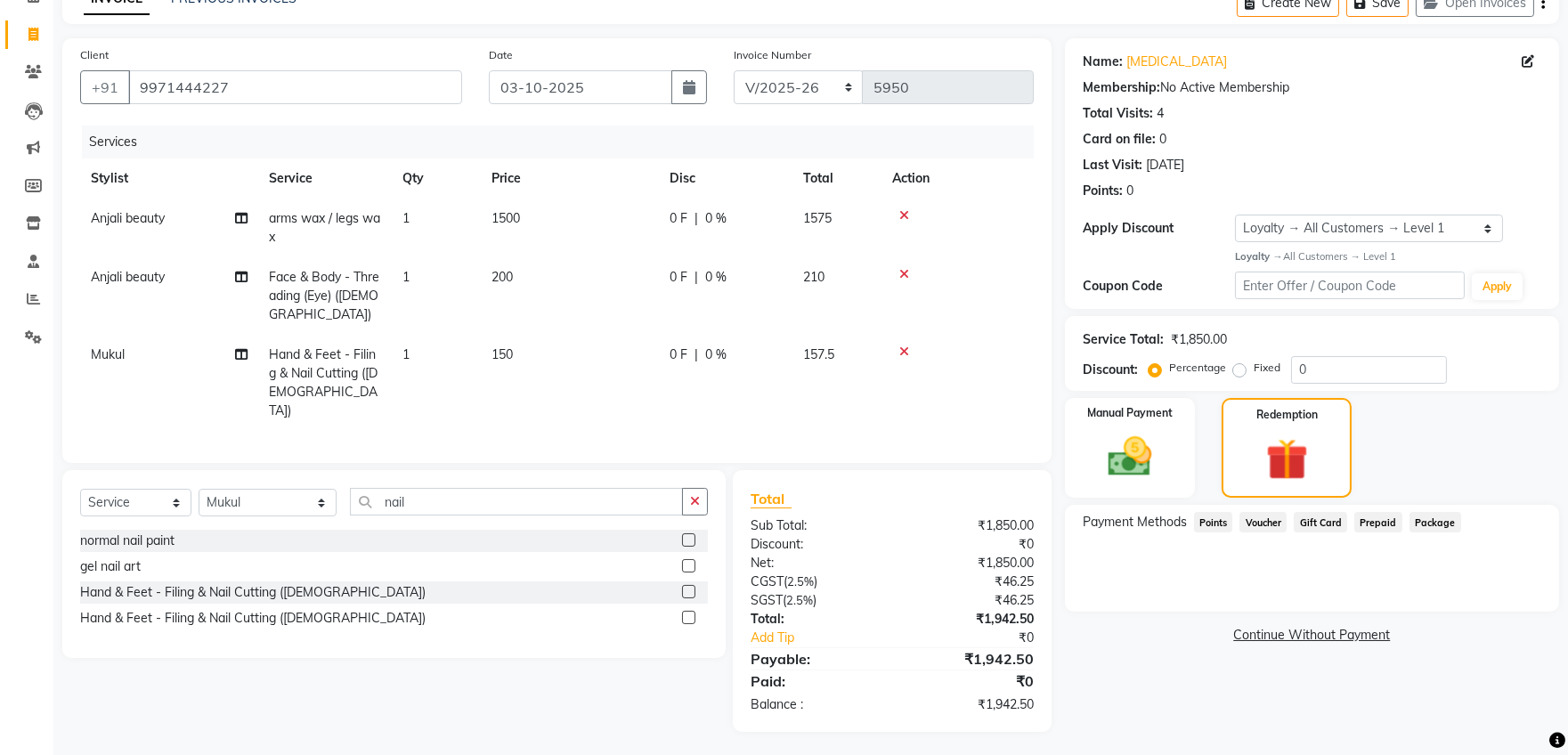
click at [1379, 517] on span "Prepaid" at bounding box center [1378, 522] width 48 height 20
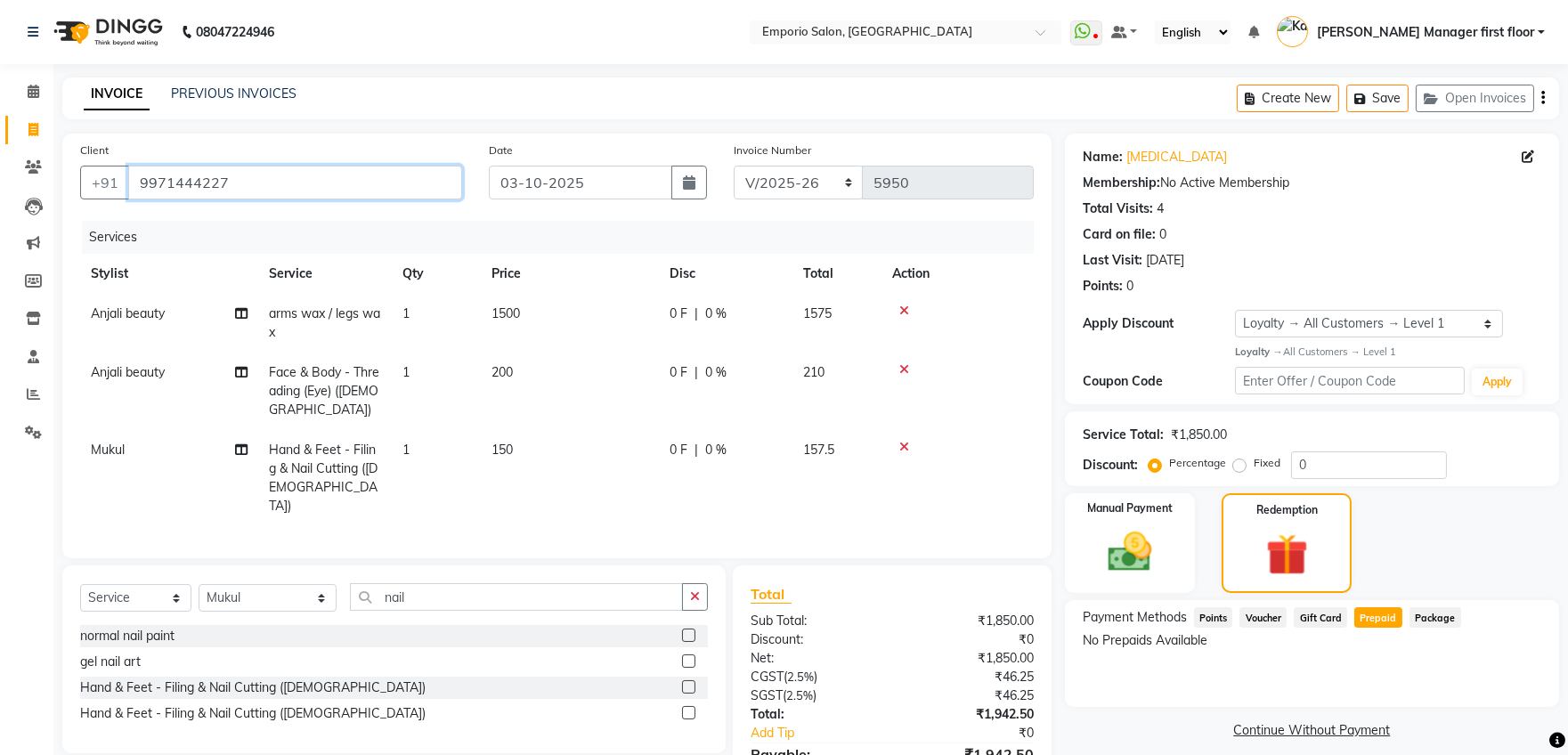
click at [256, 187] on input "9971444227" at bounding box center [294, 182] width 334 height 34
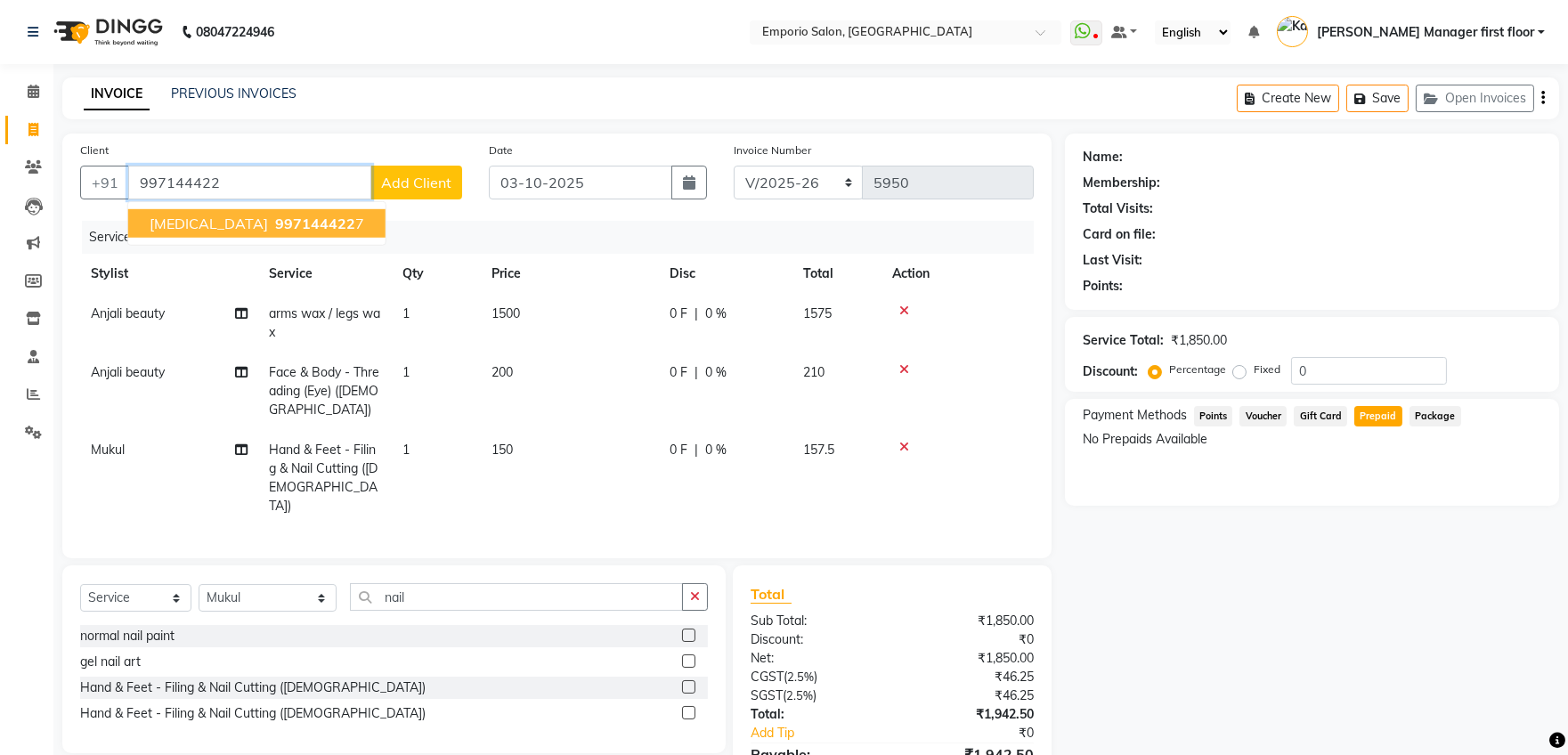
click at [275, 219] on span "997144422" at bounding box center [315, 223] width 80 height 17
type input "9971444227"
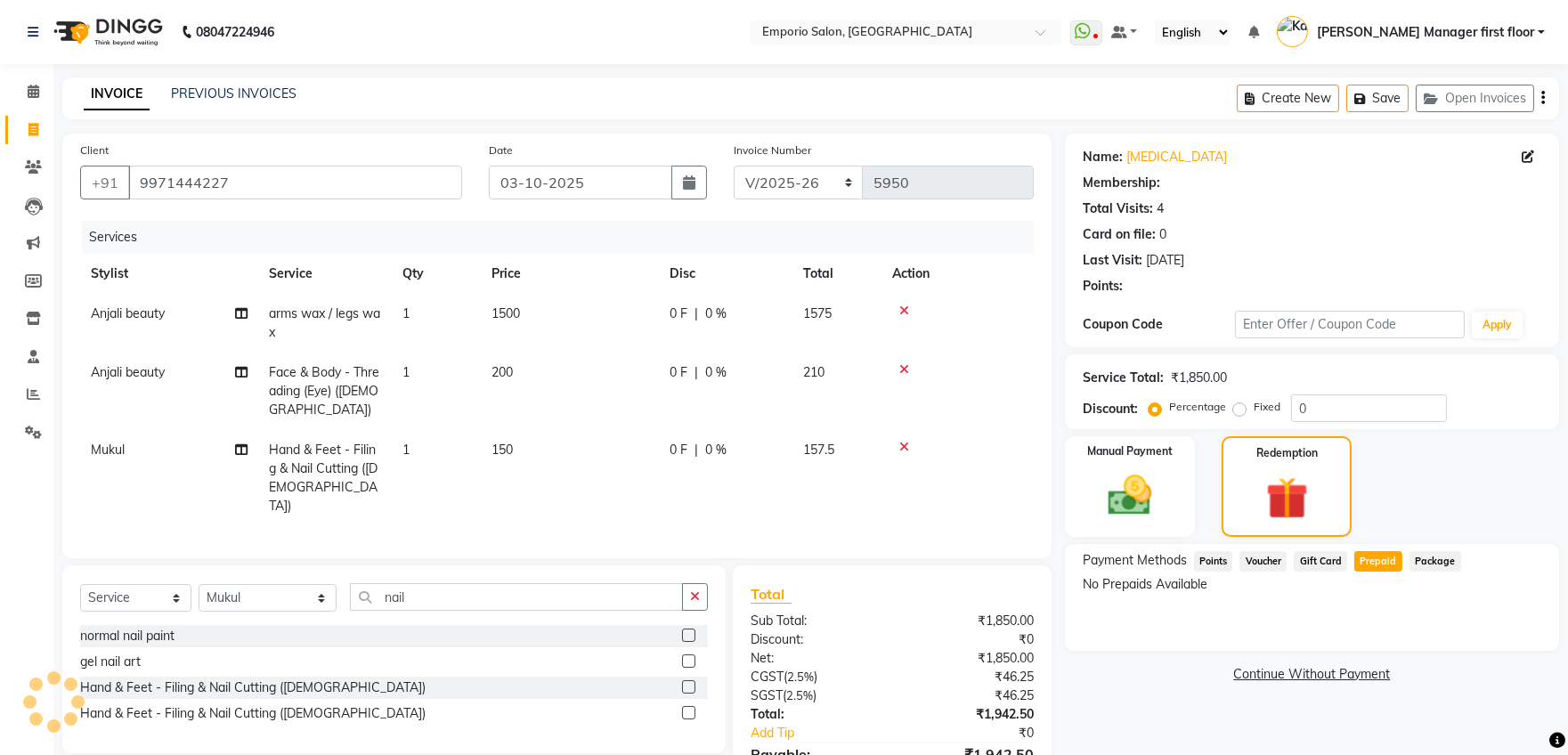
select select "1: Object"
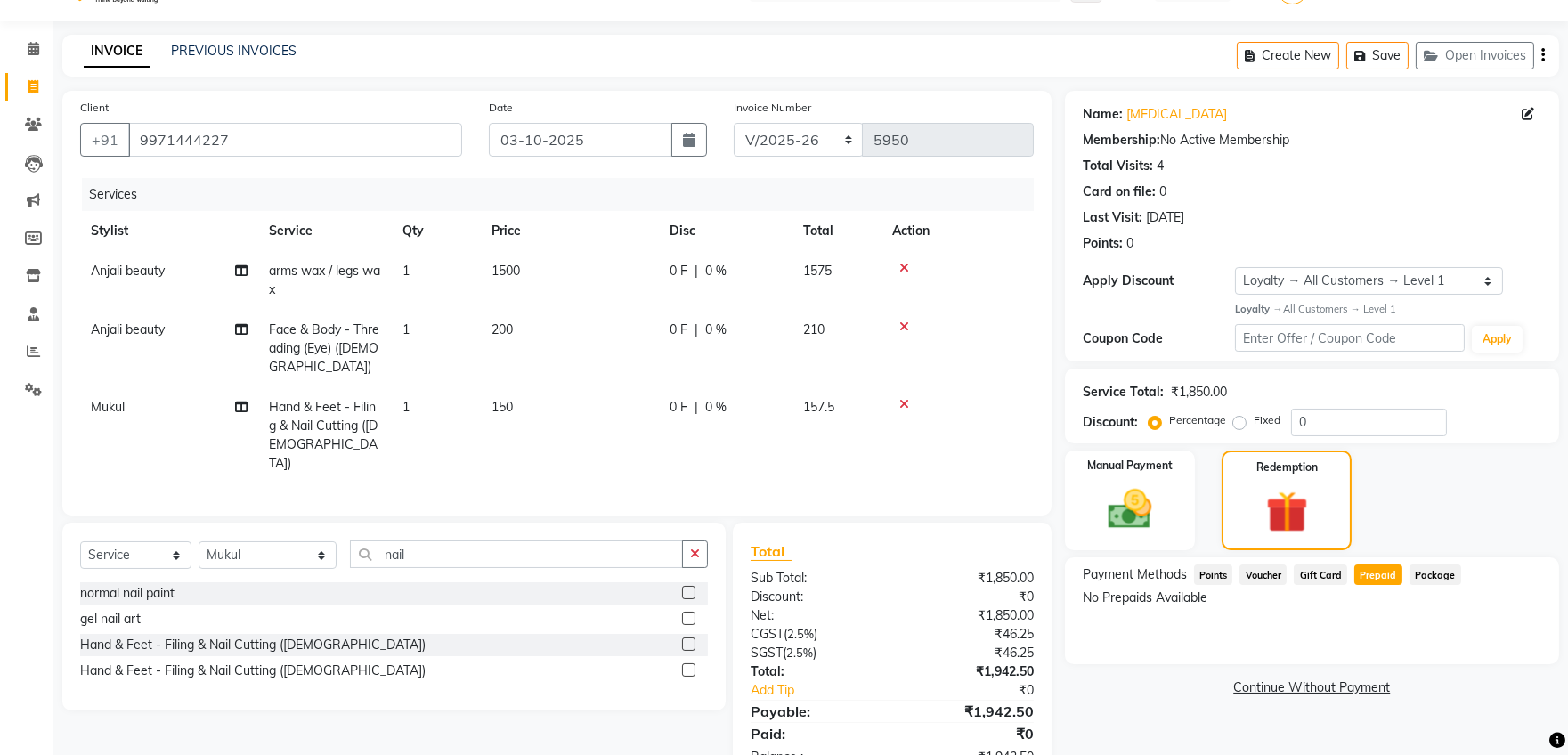
scroll to position [96, 0]
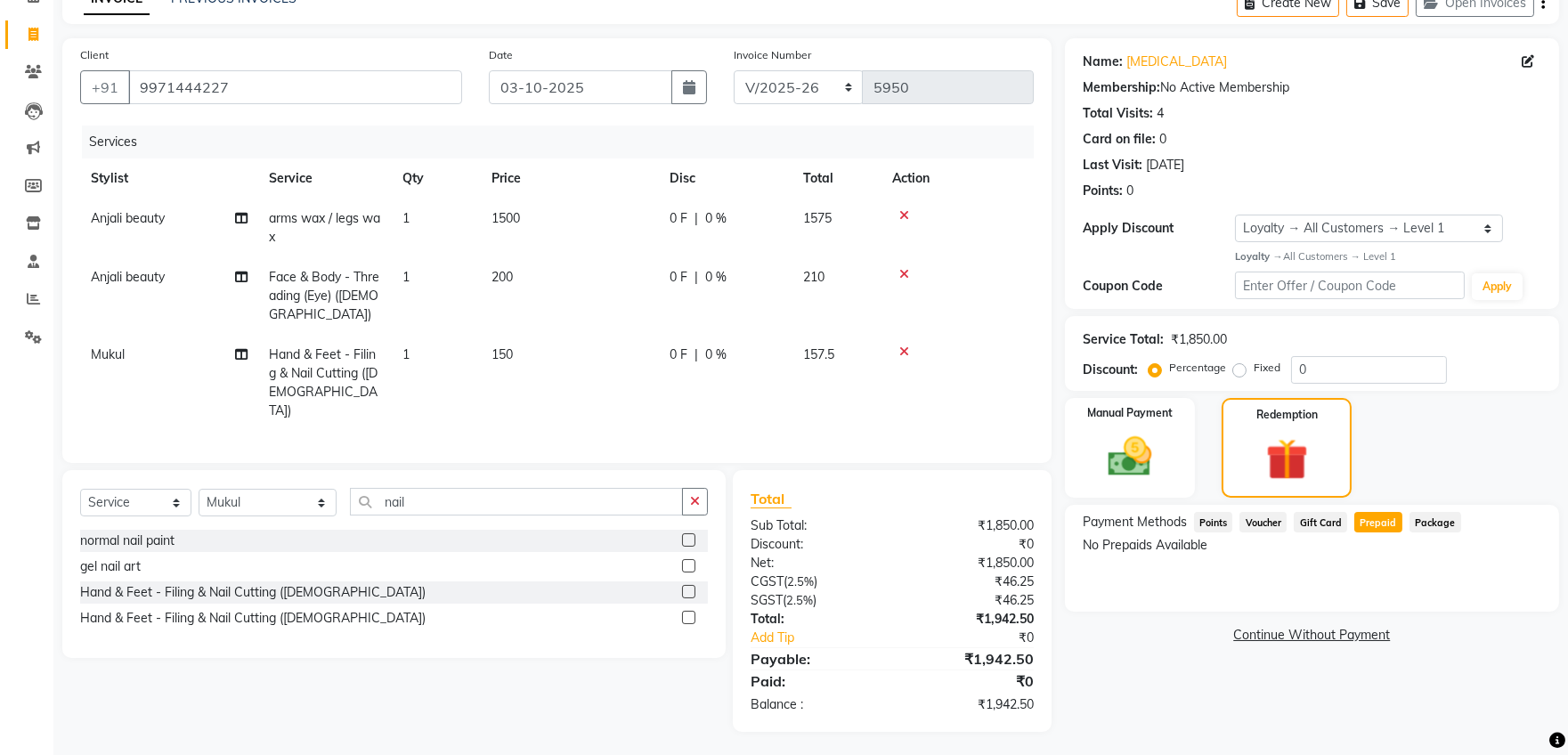
click at [1378, 514] on span "Prepaid" at bounding box center [1378, 522] width 48 height 20
click at [1378, 519] on span "Prepaid" at bounding box center [1378, 522] width 48 height 20
click at [1428, 475] on div "Manual Payment Redemption" at bounding box center [1311, 448] width 521 height 100
click at [1385, 520] on span "Prepaid" at bounding box center [1378, 522] width 48 height 20
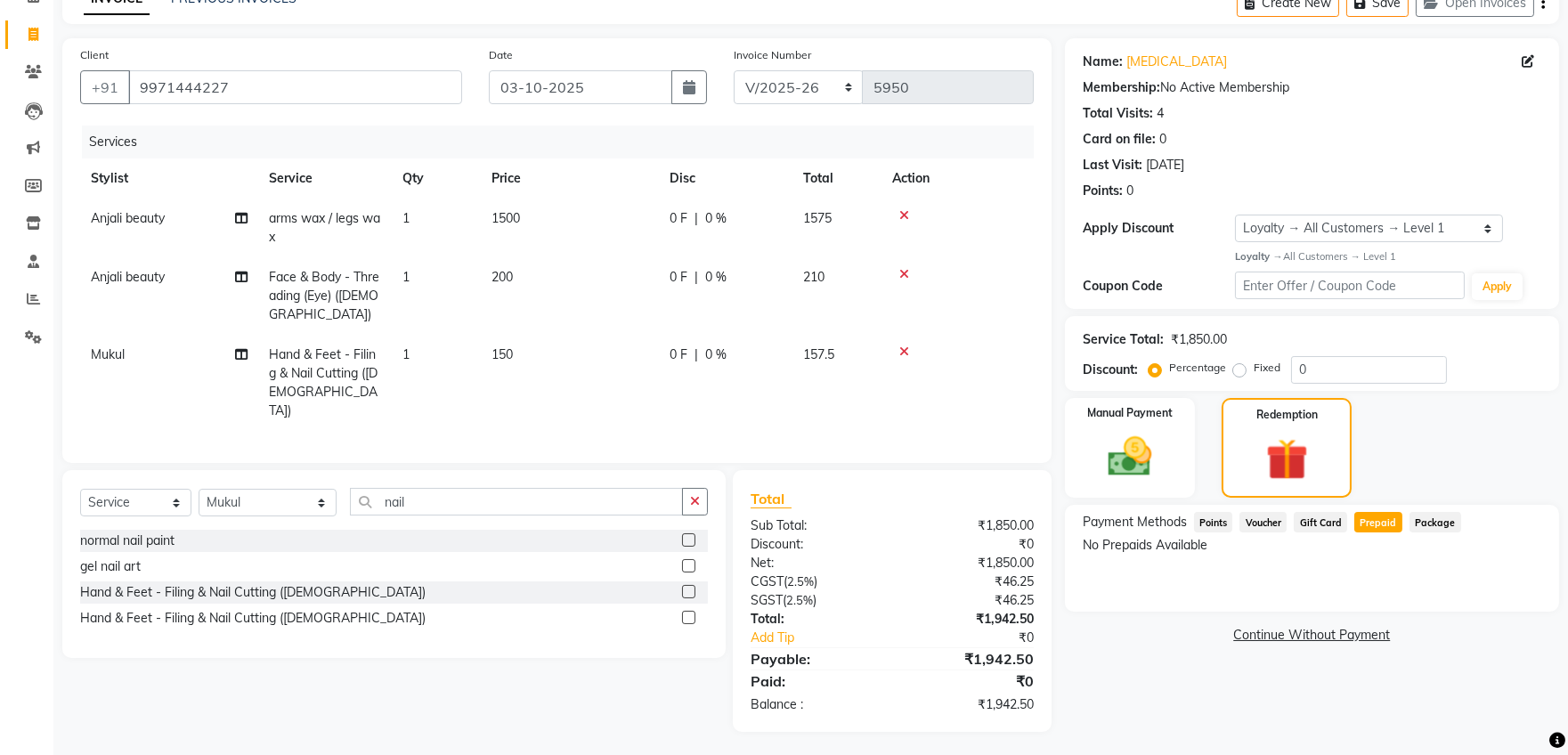
scroll to position [0, 0]
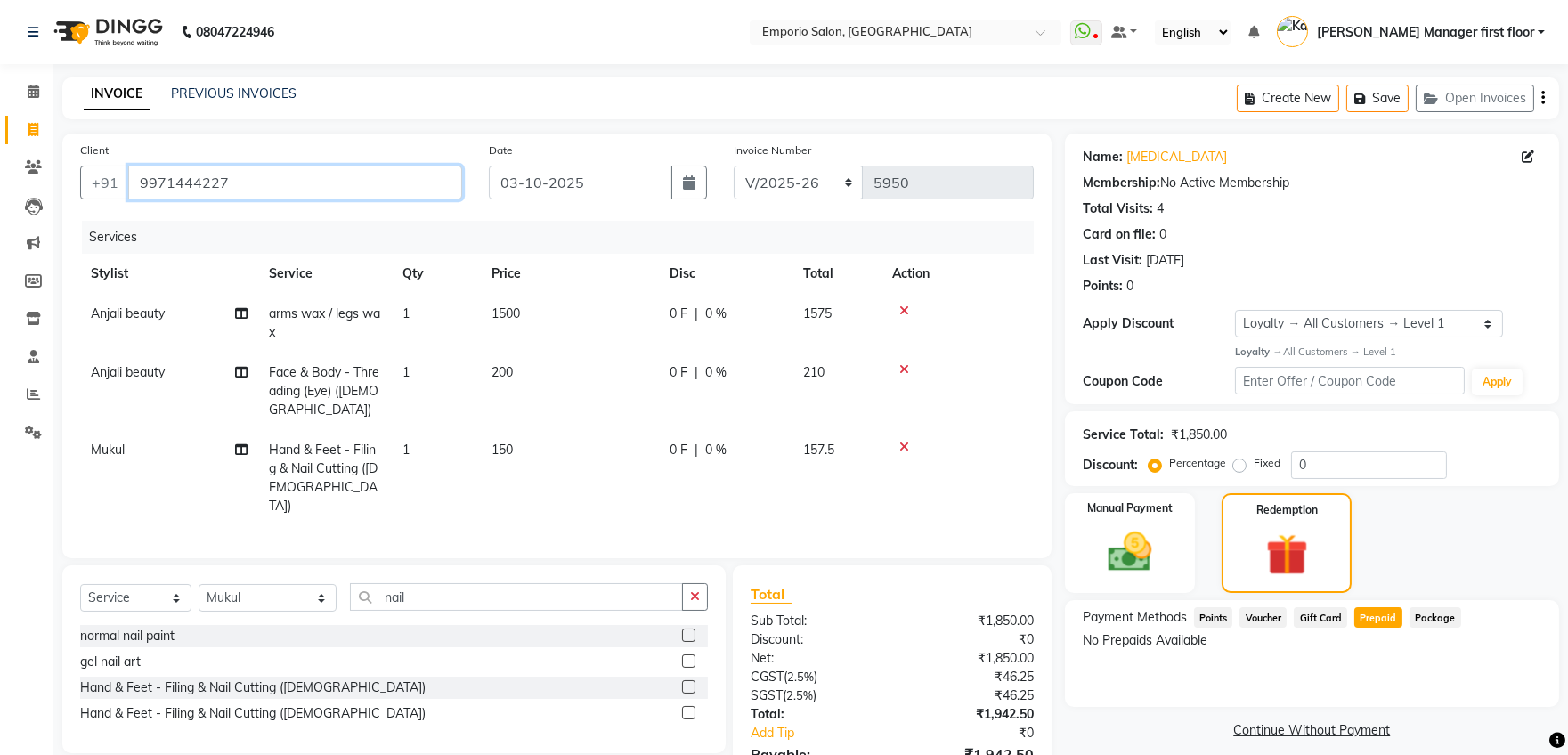
click at [303, 178] on input "9971444227" at bounding box center [294, 182] width 334 height 34
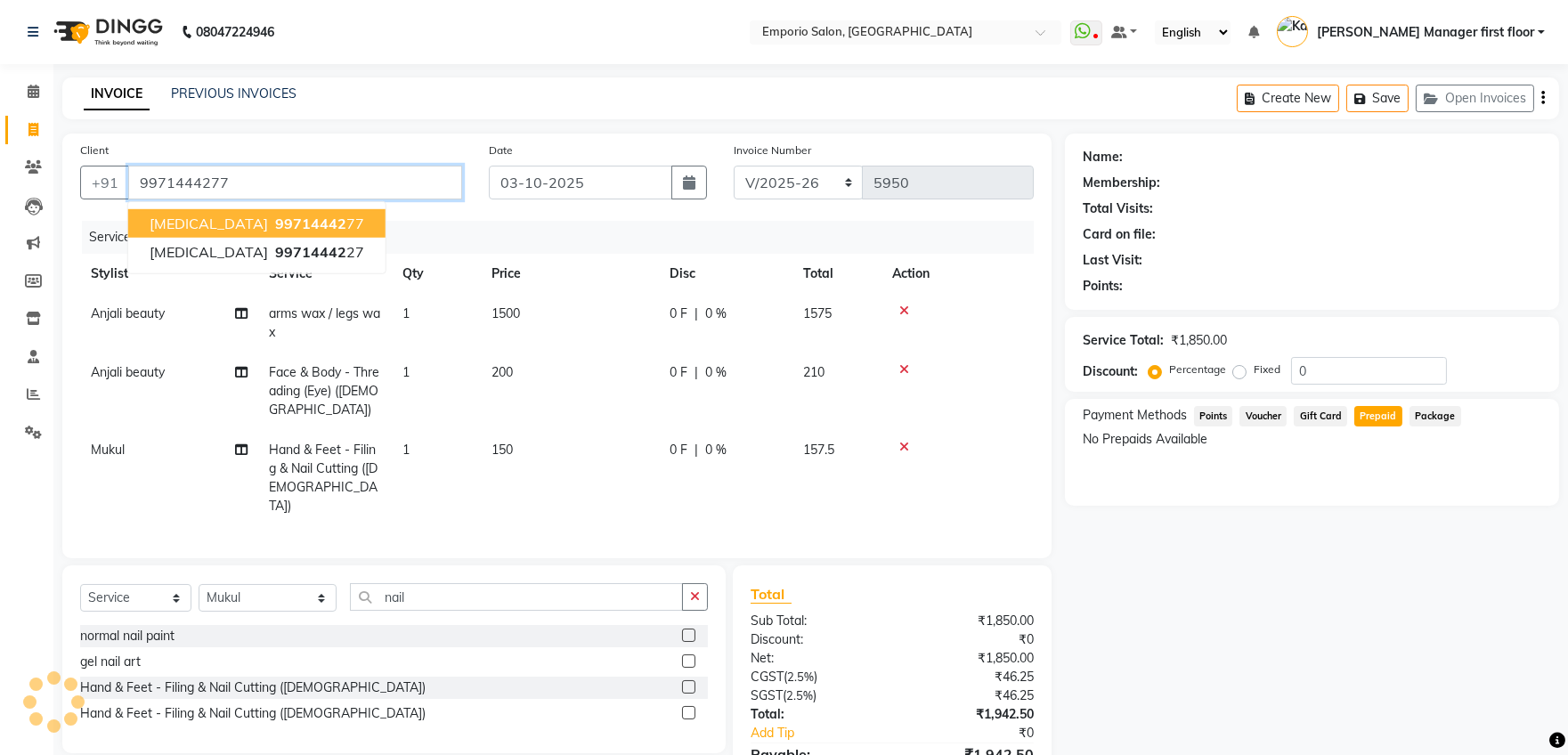
type input "9971444277"
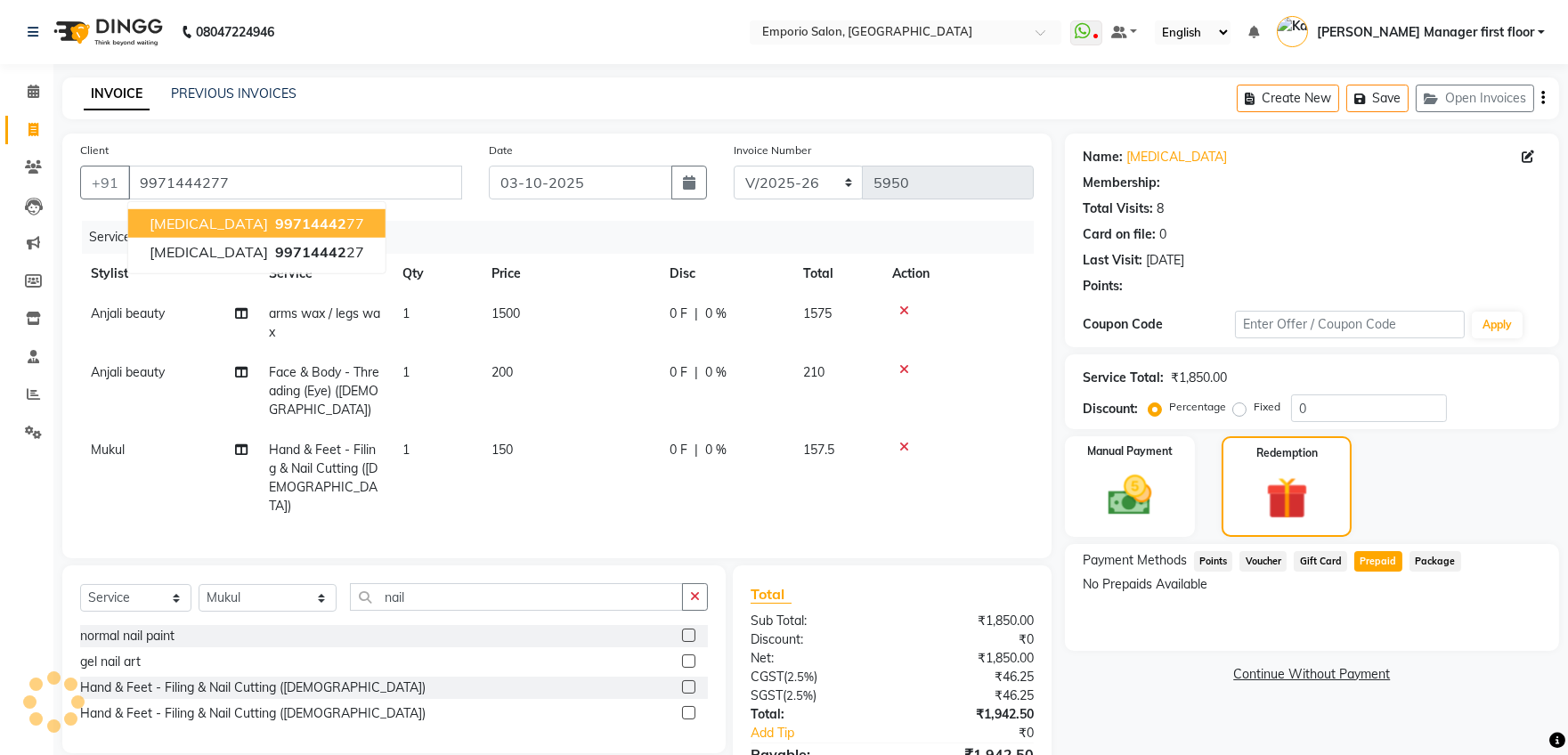
select select "1: Object"
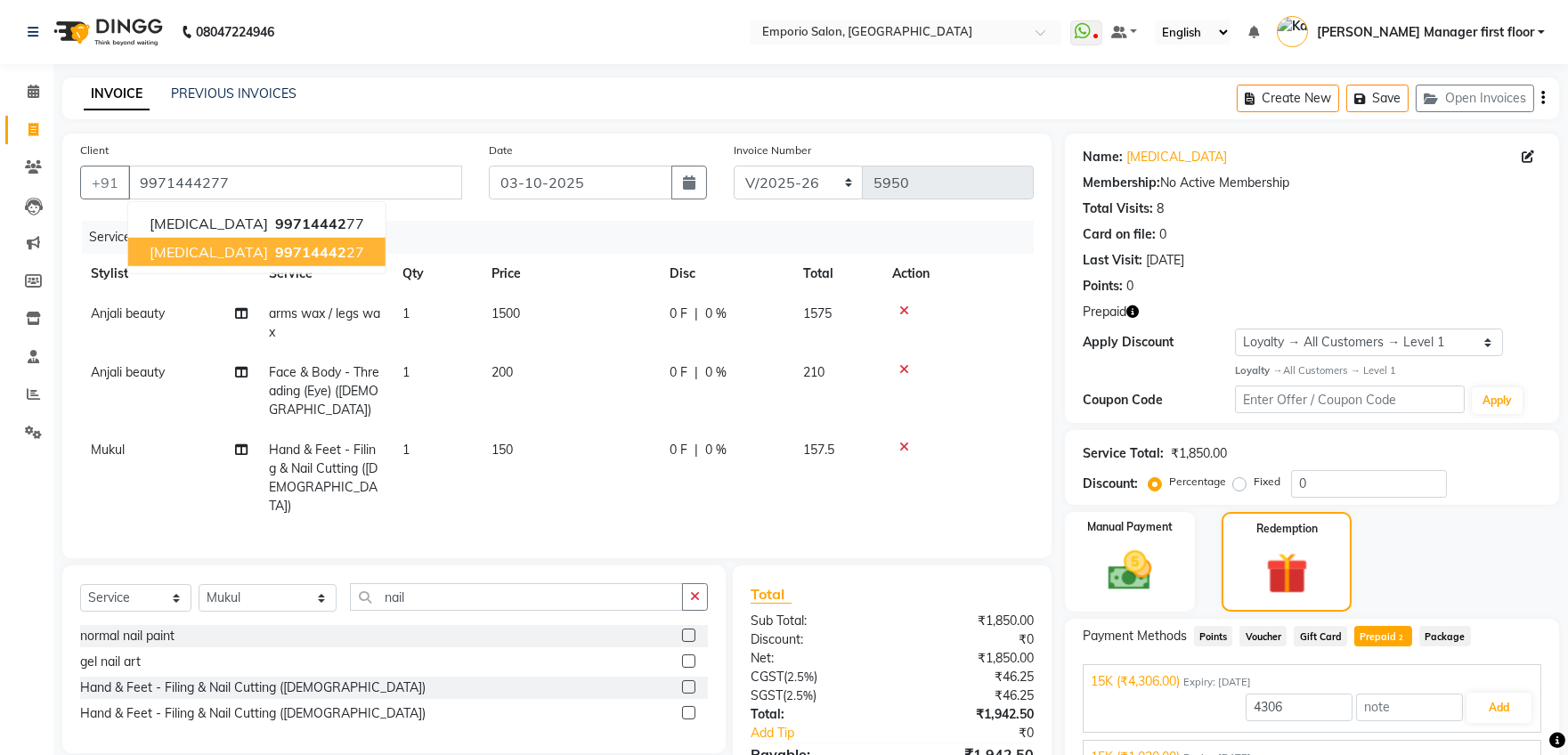
click at [275, 246] on span "99714442" at bounding box center [310, 251] width 71 height 17
type input "9971444227"
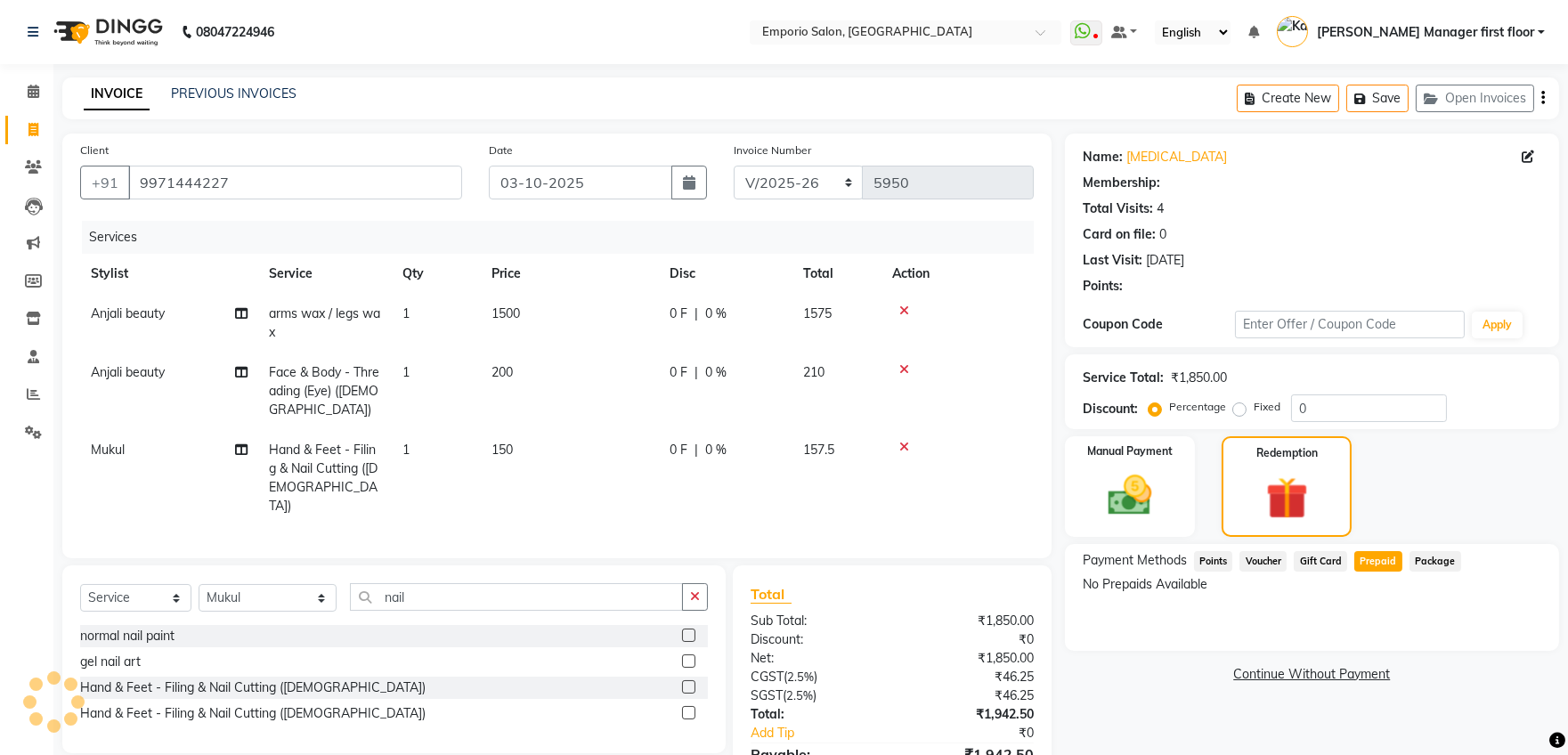
select select "1: Object"
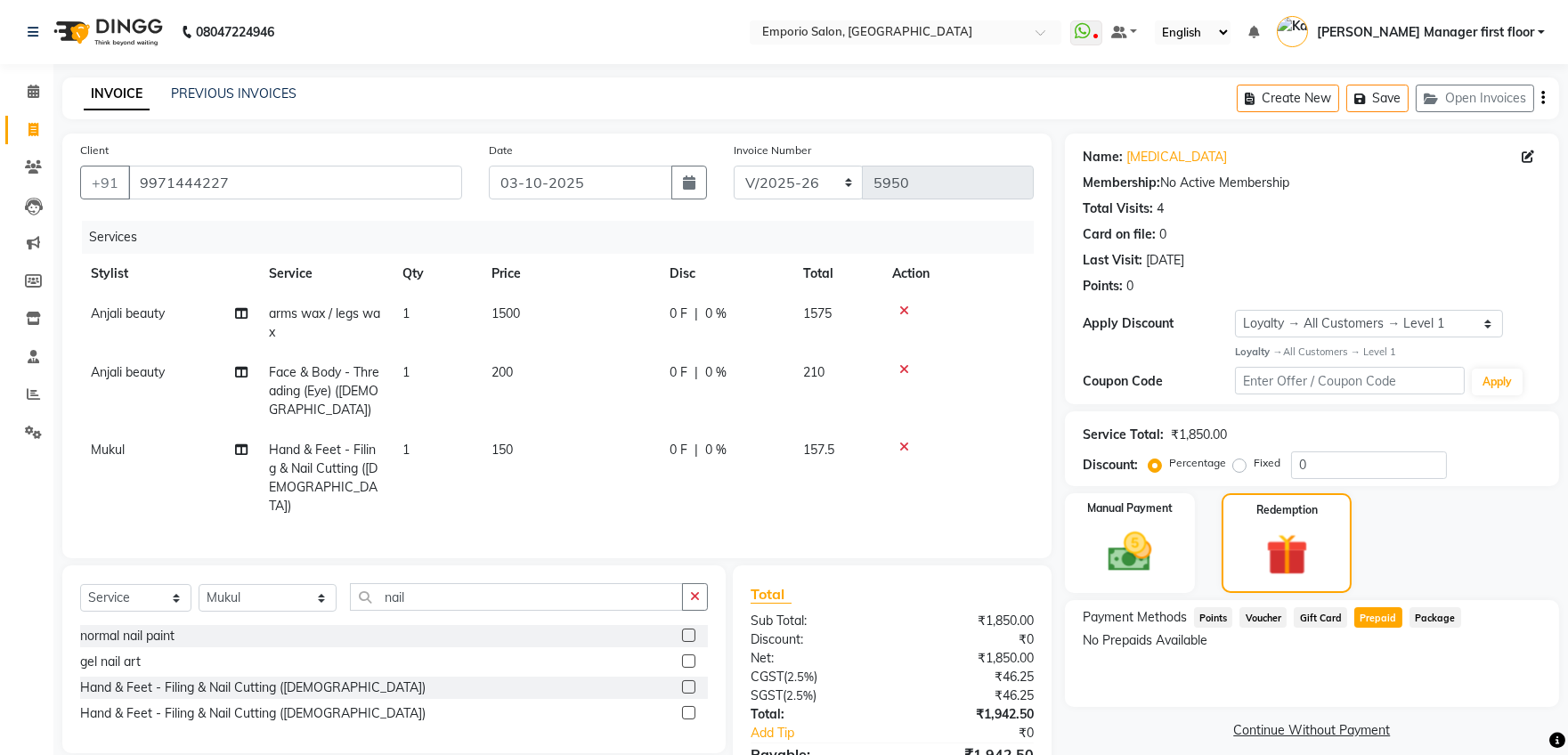
scroll to position [96, 0]
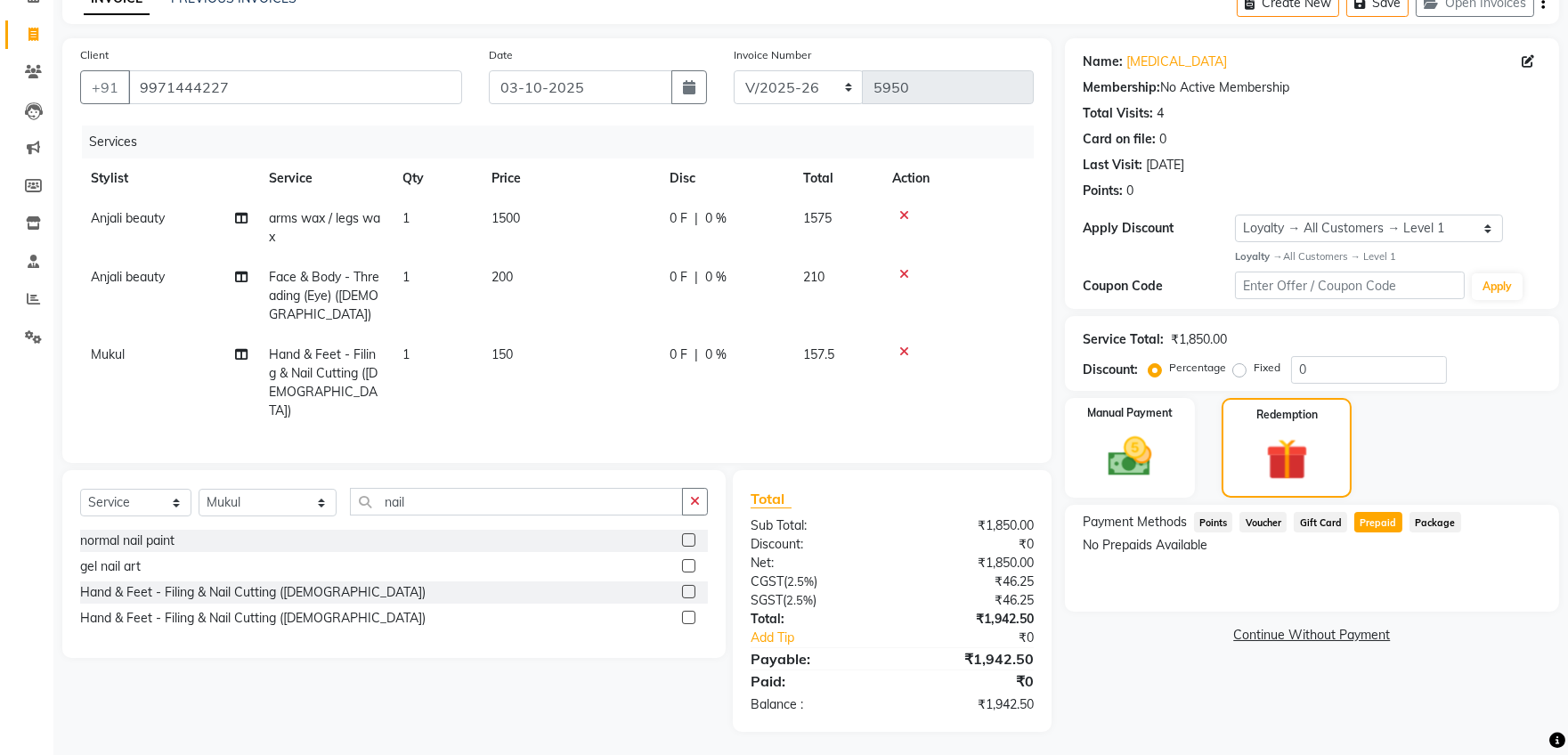
click at [1379, 519] on span "Prepaid" at bounding box center [1378, 522] width 48 height 20
click at [325, 82] on input "9971444227" at bounding box center [294, 86] width 334 height 34
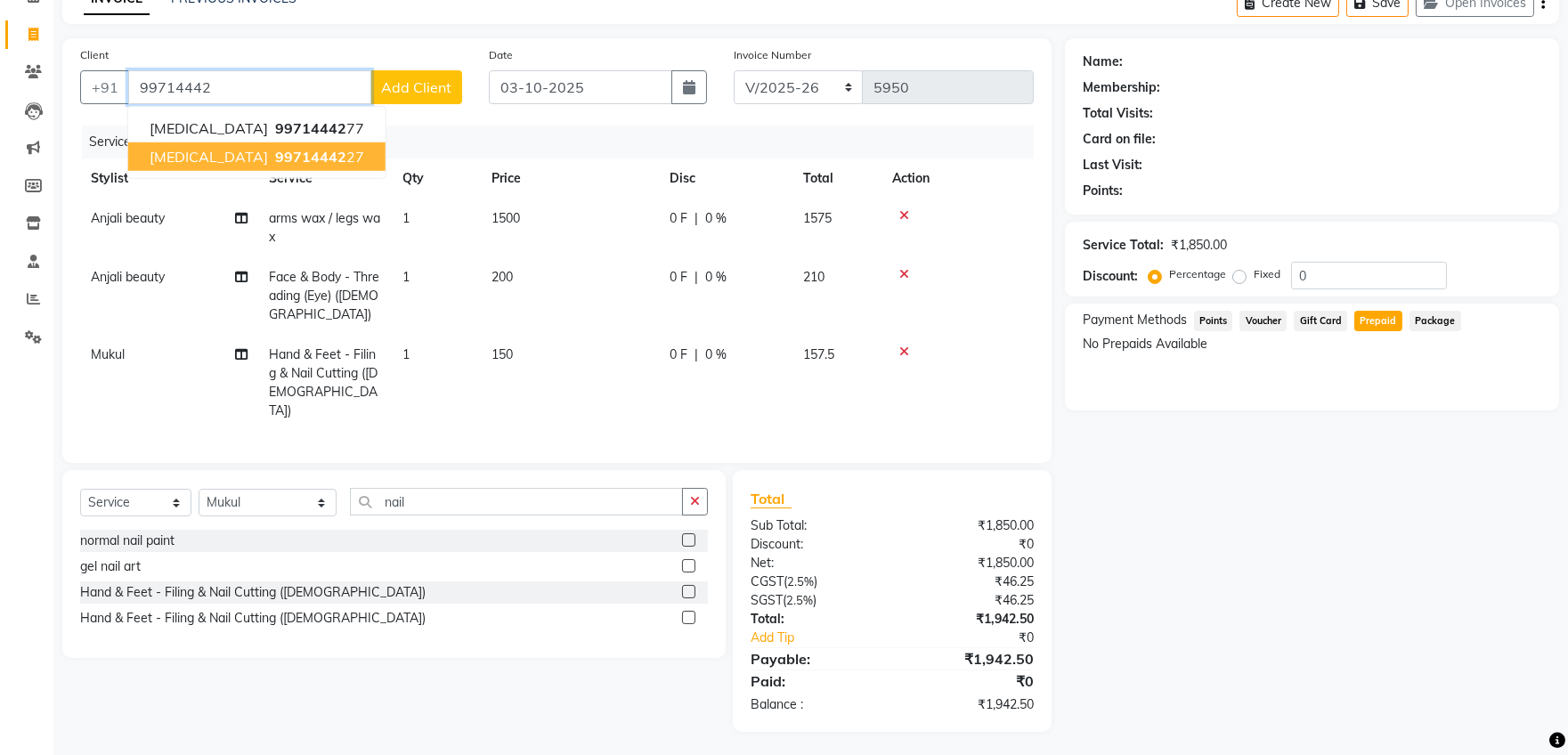
click at [271, 153] on ngb-highlight "99714442 27" at bounding box center [317, 156] width 93 height 17
type input "9971444227"
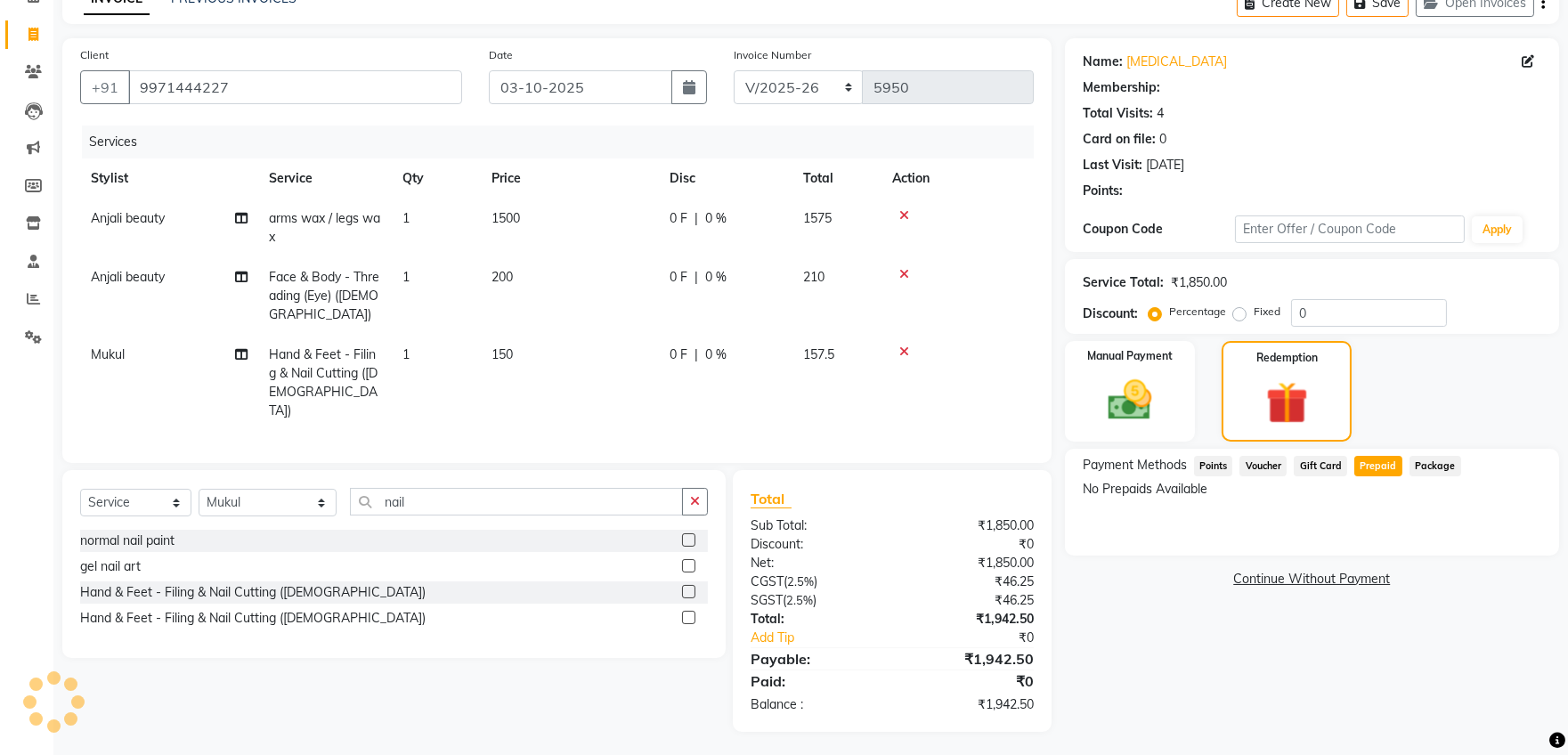
select select "1: Object"
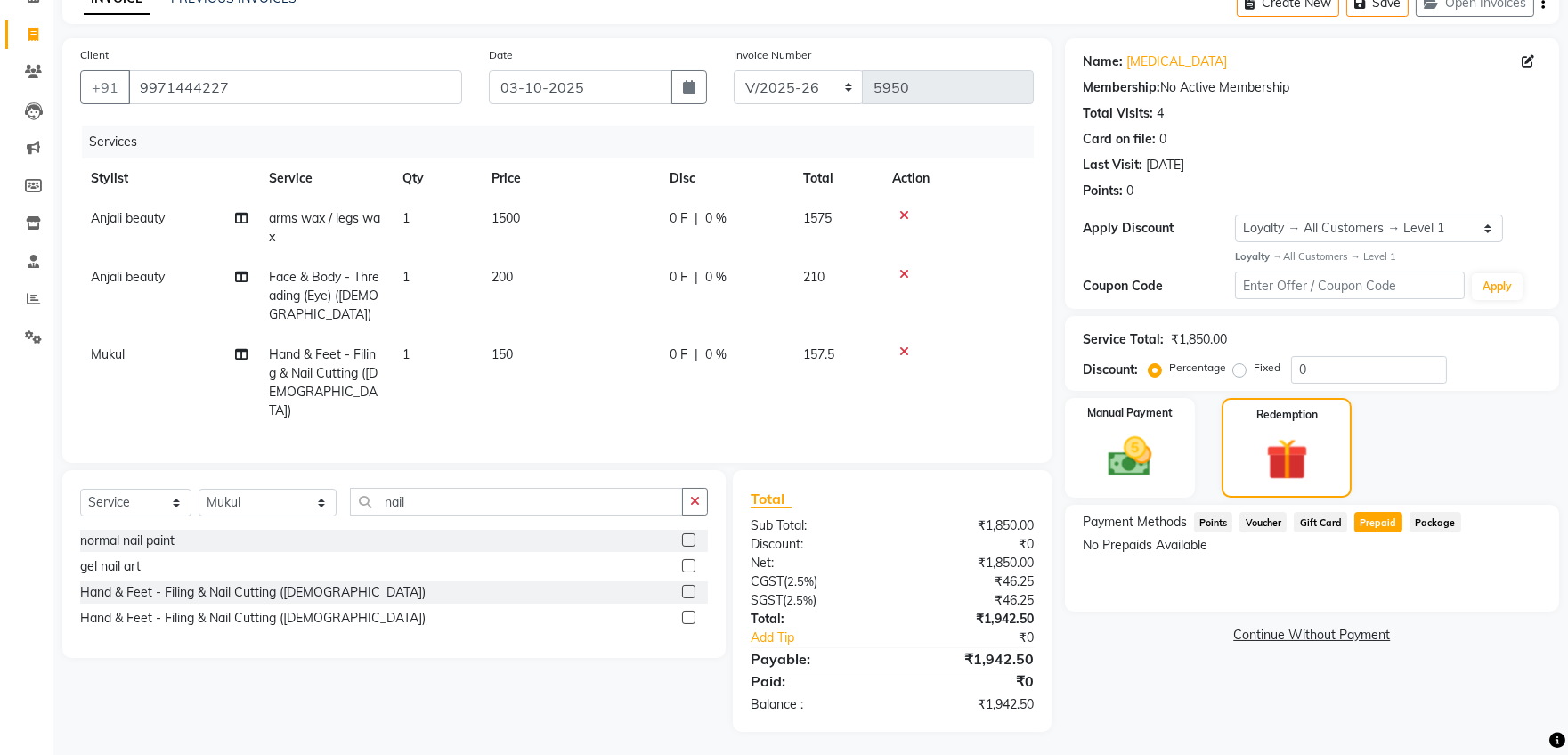
click at [1323, 522] on span "Gift Card" at bounding box center [1320, 522] width 53 height 20
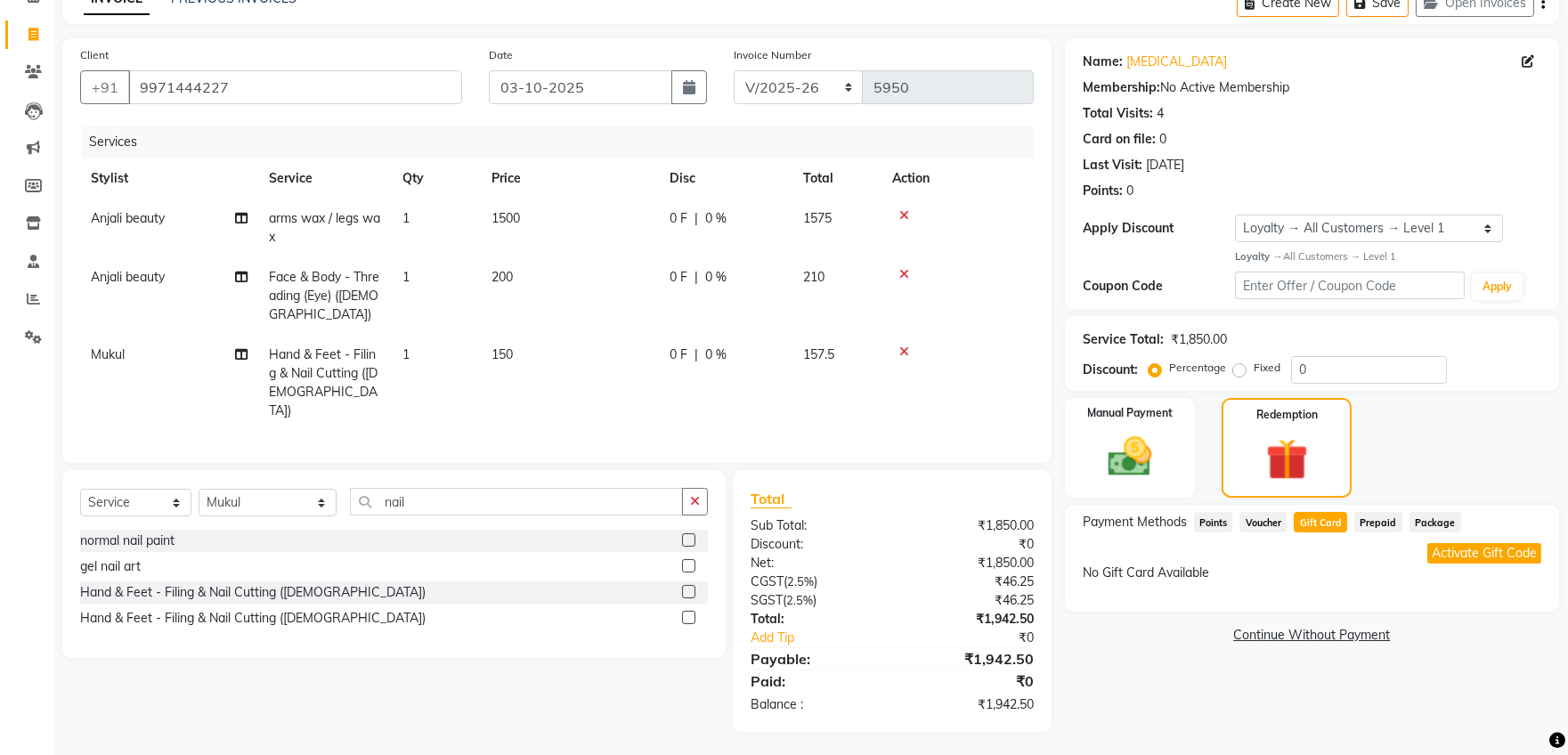
click at [1368, 517] on span "Prepaid" at bounding box center [1378, 522] width 48 height 20
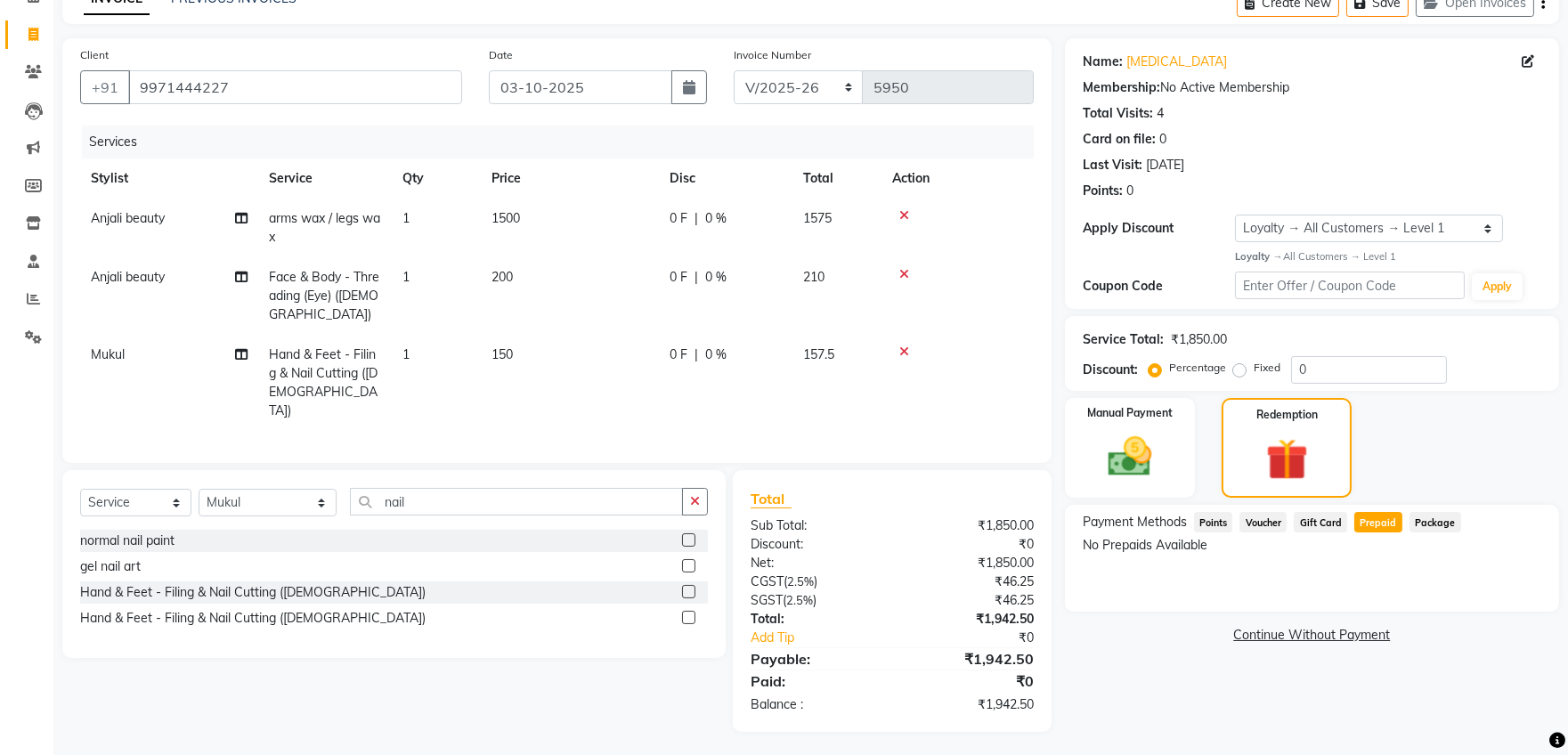
scroll to position [0, 0]
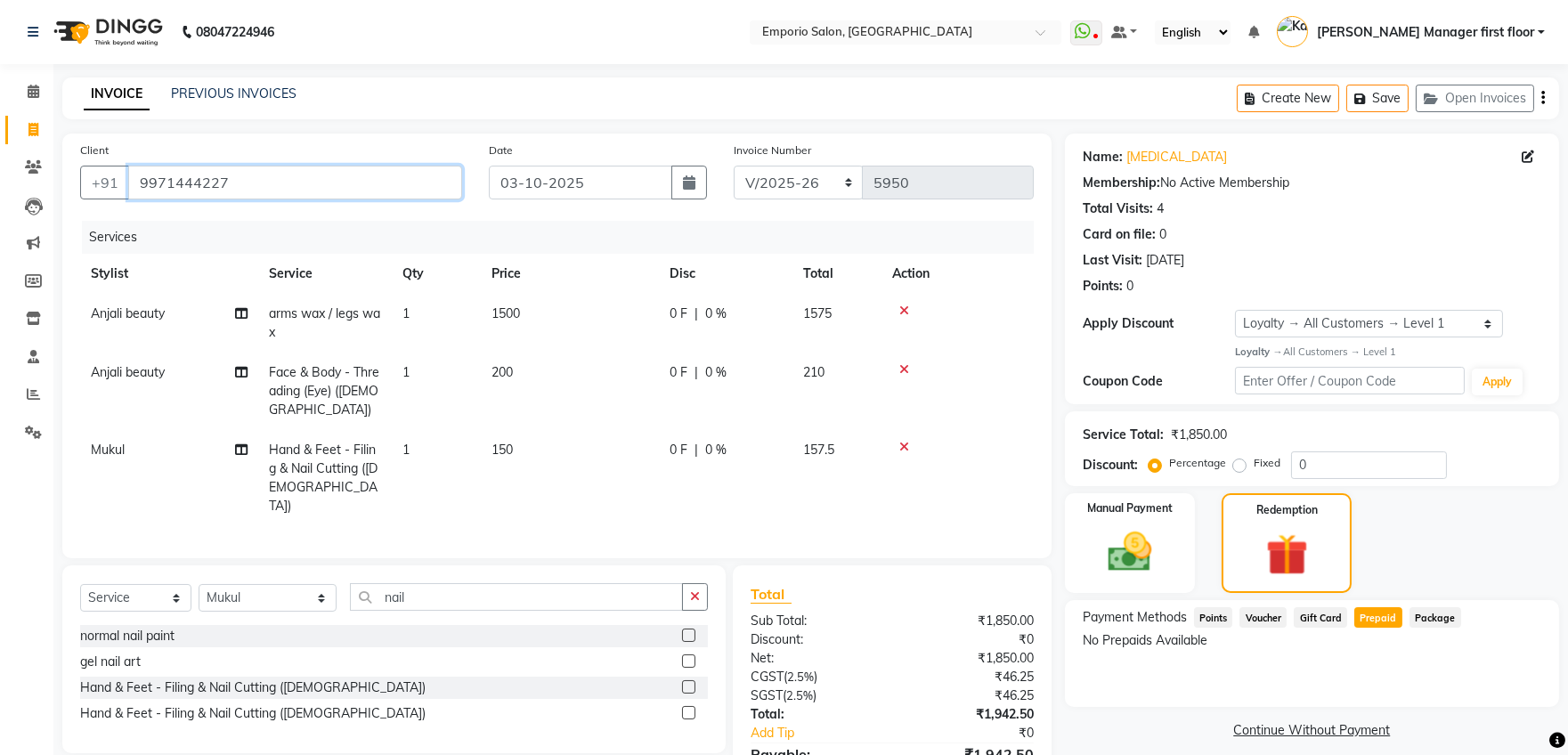
click at [248, 177] on input "9971444227" at bounding box center [294, 182] width 334 height 34
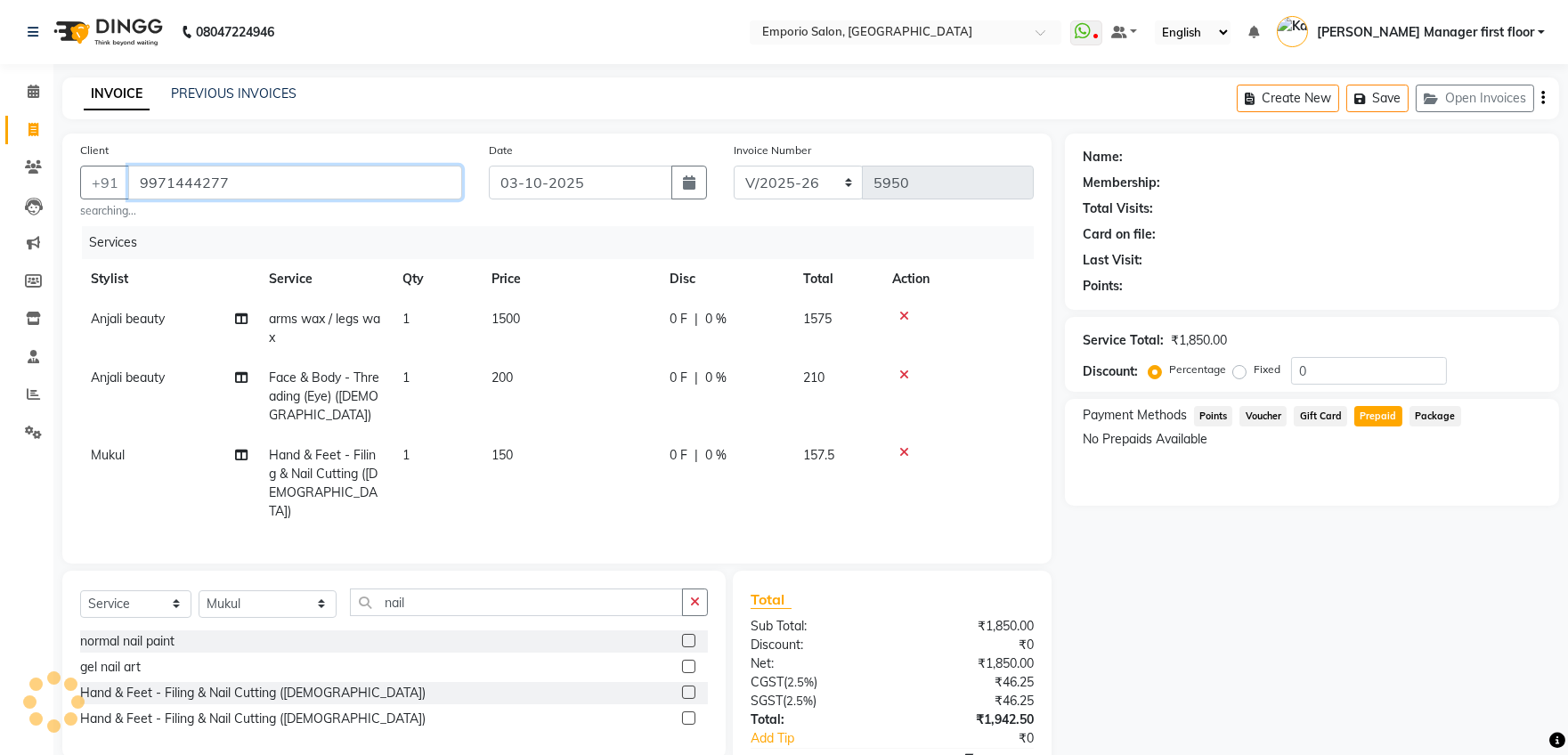
type input "9971444277"
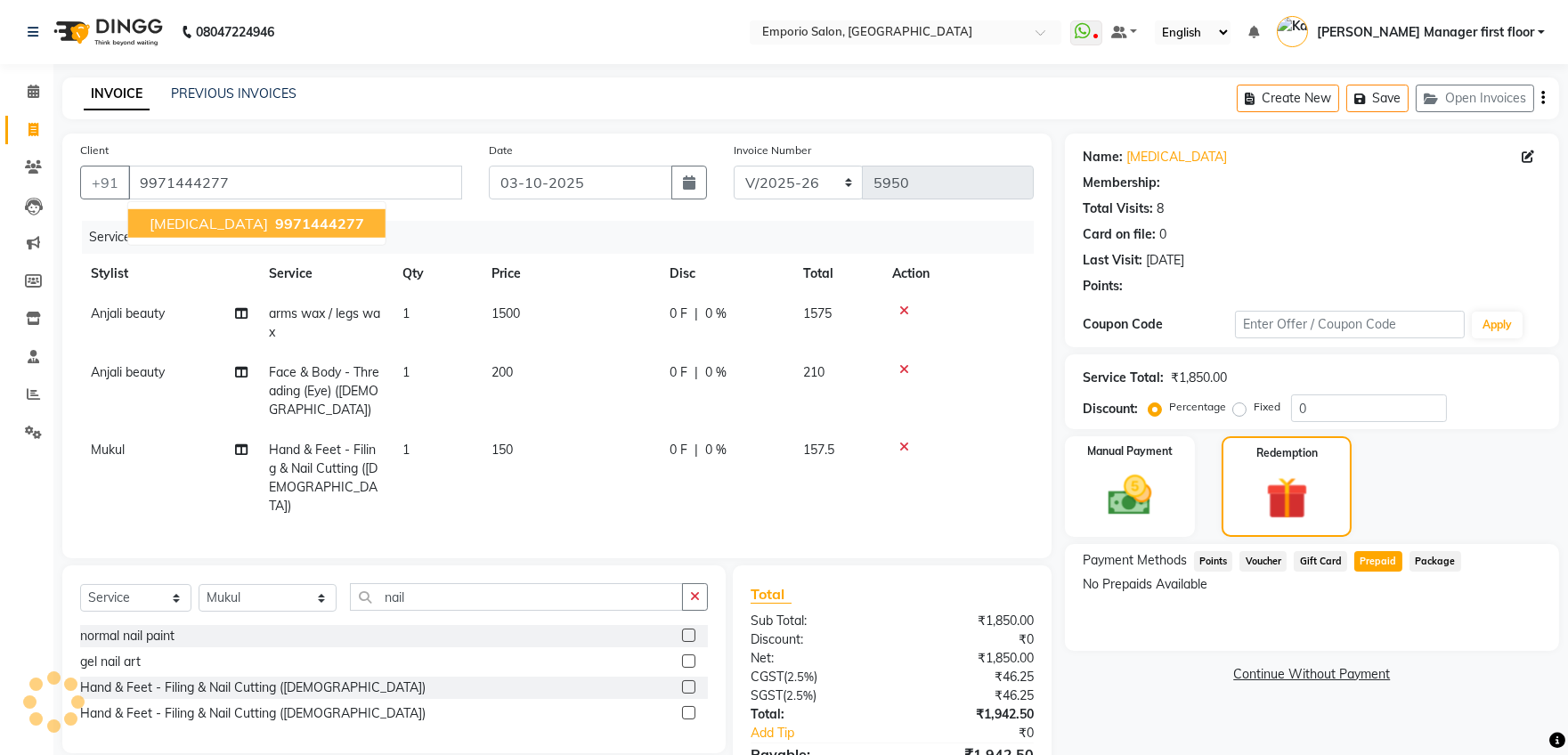
select select "1: Object"
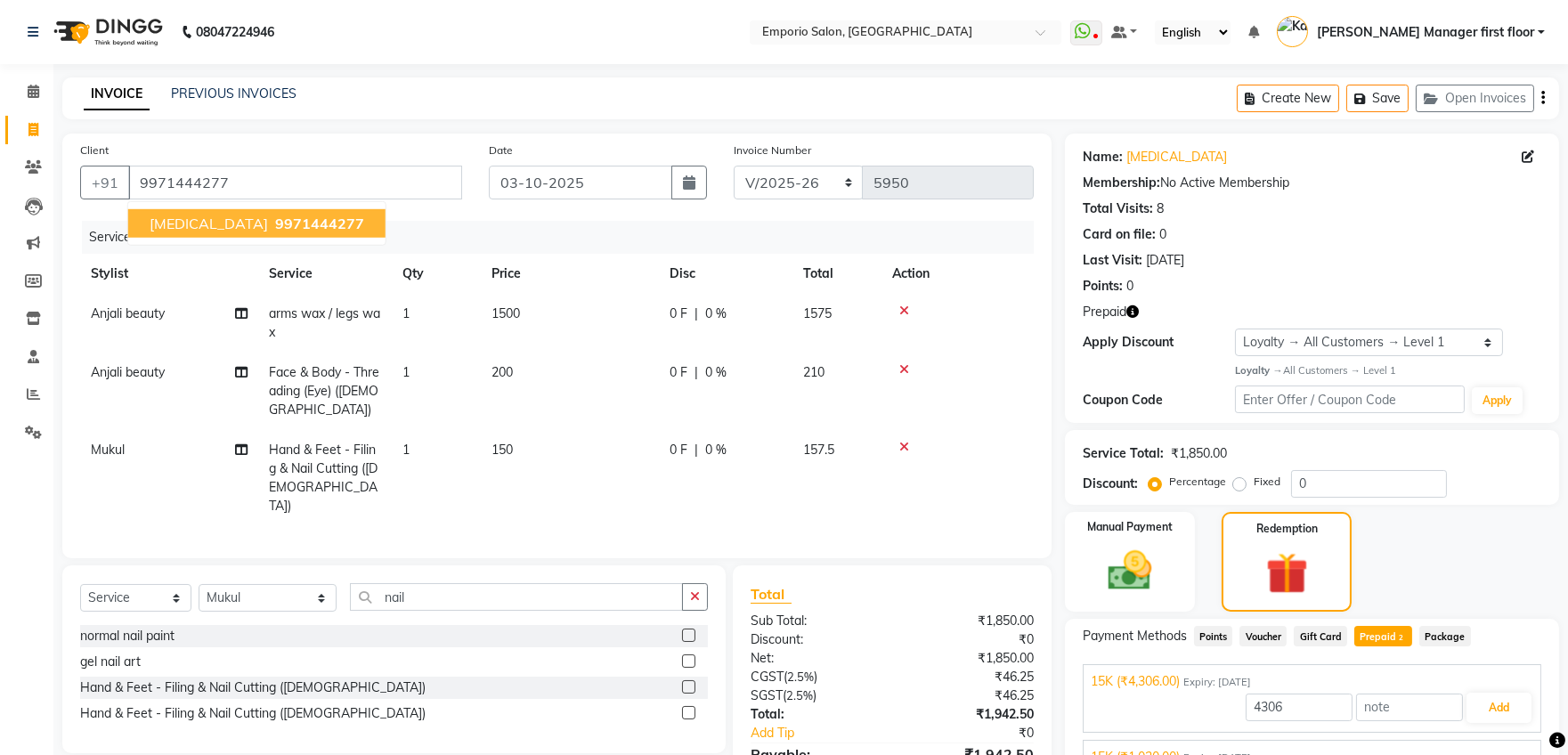
click at [275, 219] on span "9971444277" at bounding box center [319, 223] width 89 height 17
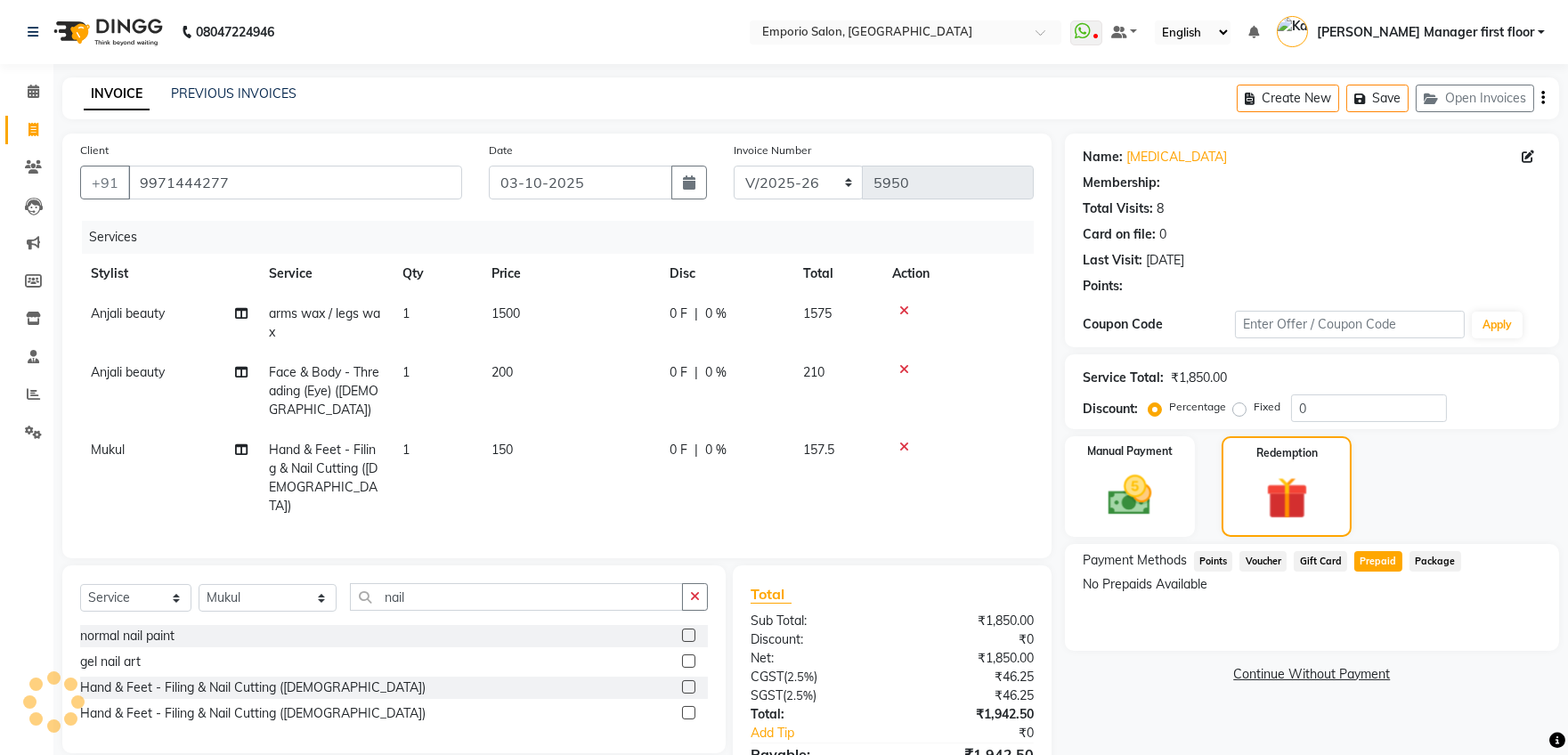
select select "1: Object"
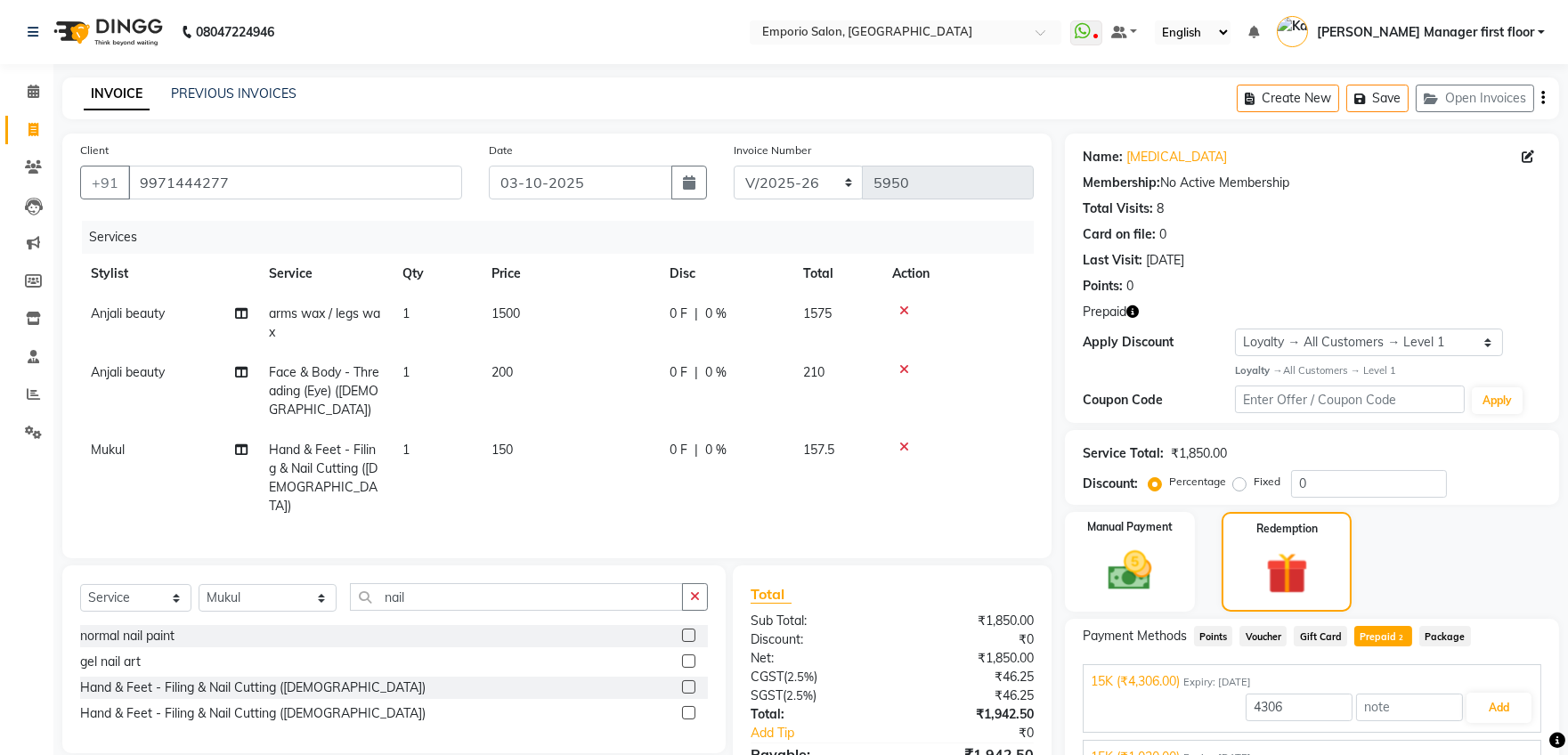
scroll to position [96, 0]
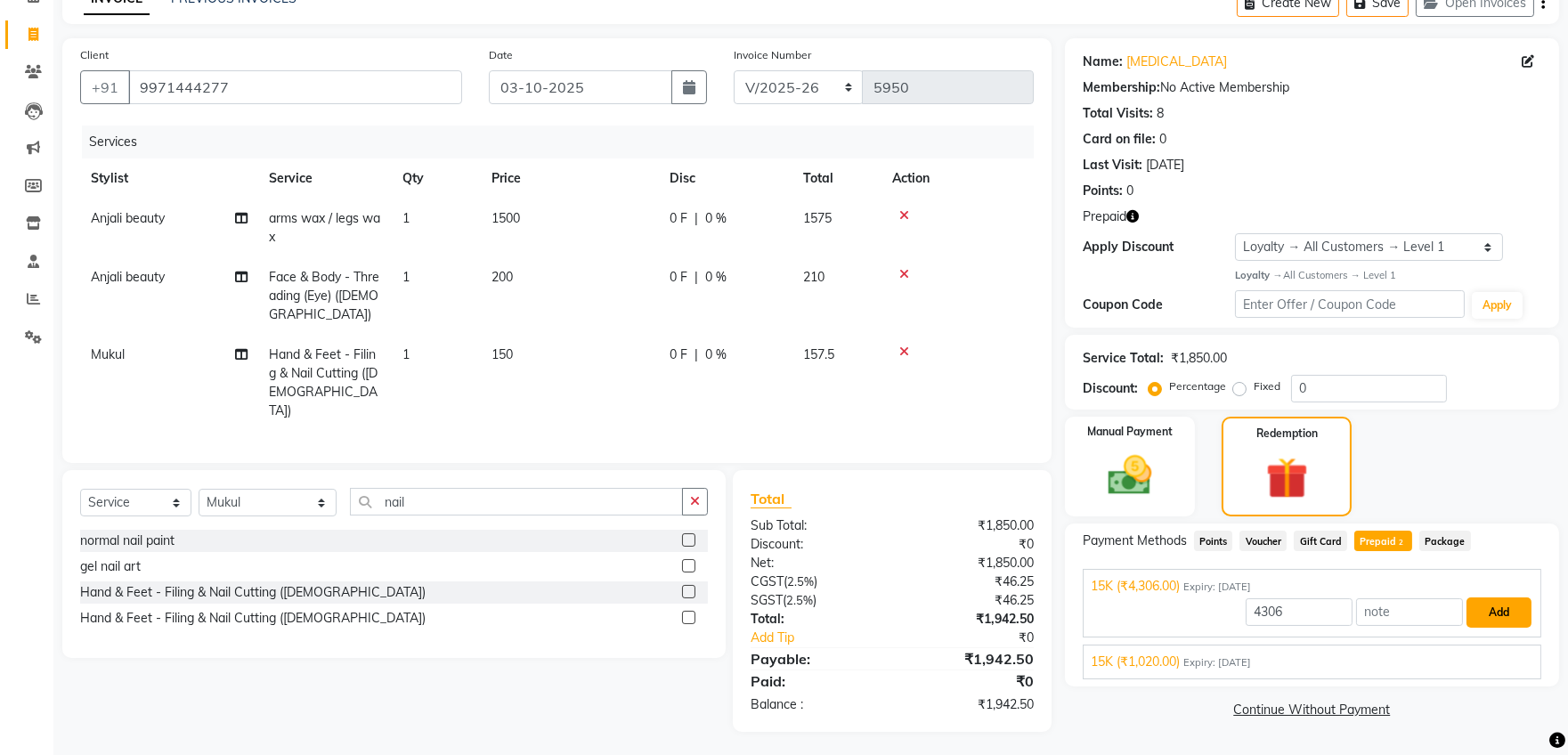
click at [1502, 612] on button "Add" at bounding box center [1498, 612] width 65 height 30
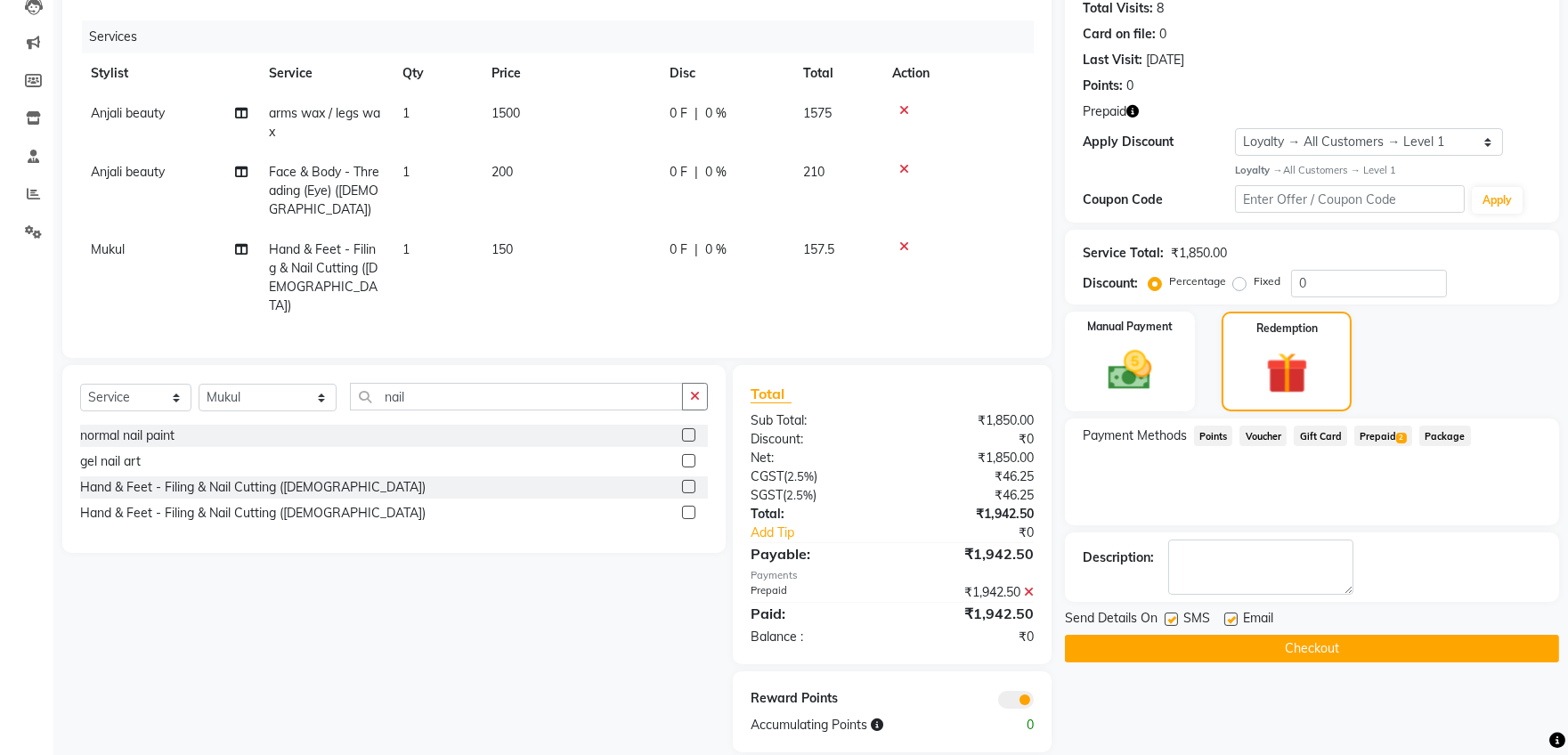
scroll to position [221, 0]
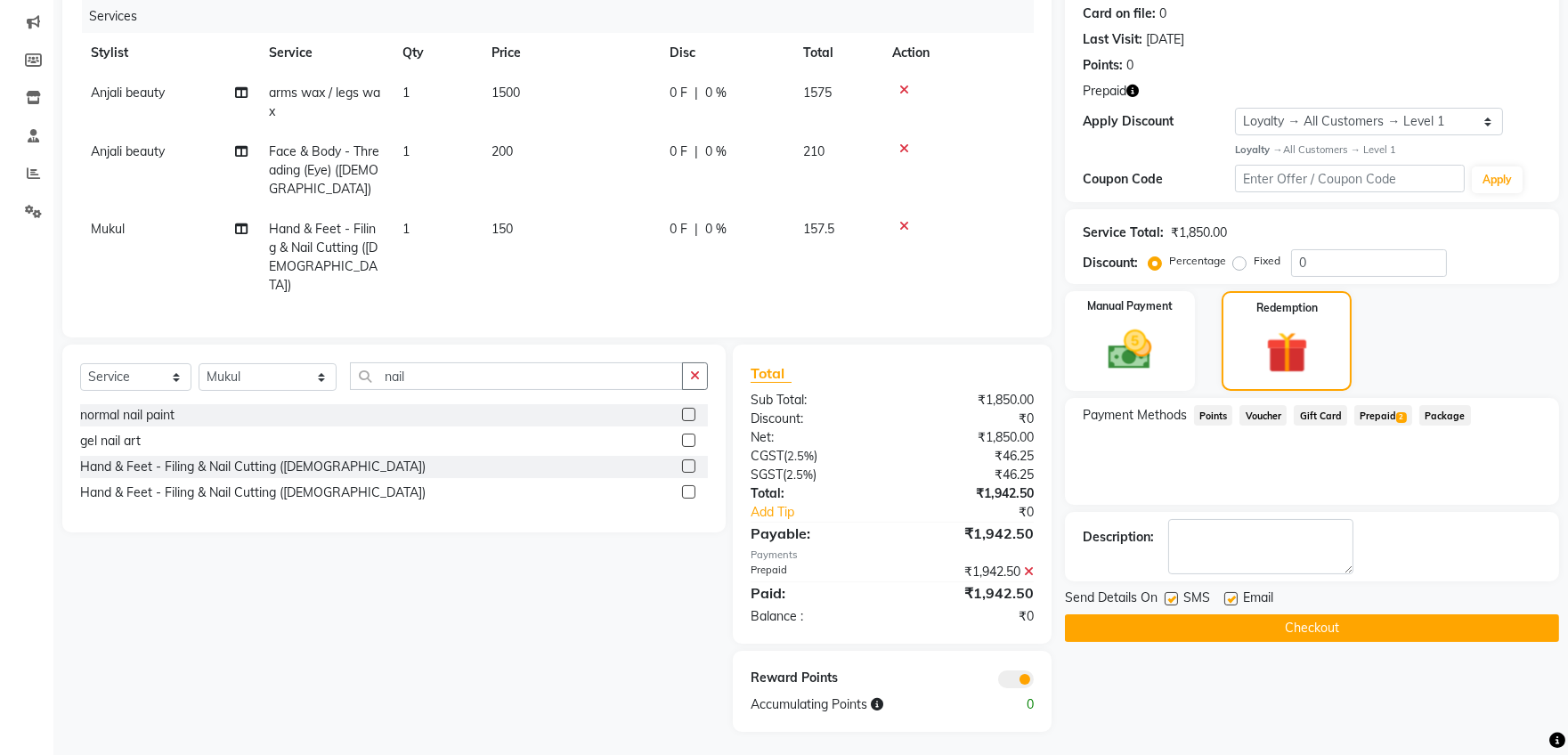
click at [1190, 624] on button "Checkout" at bounding box center [1311, 628] width 494 height 28
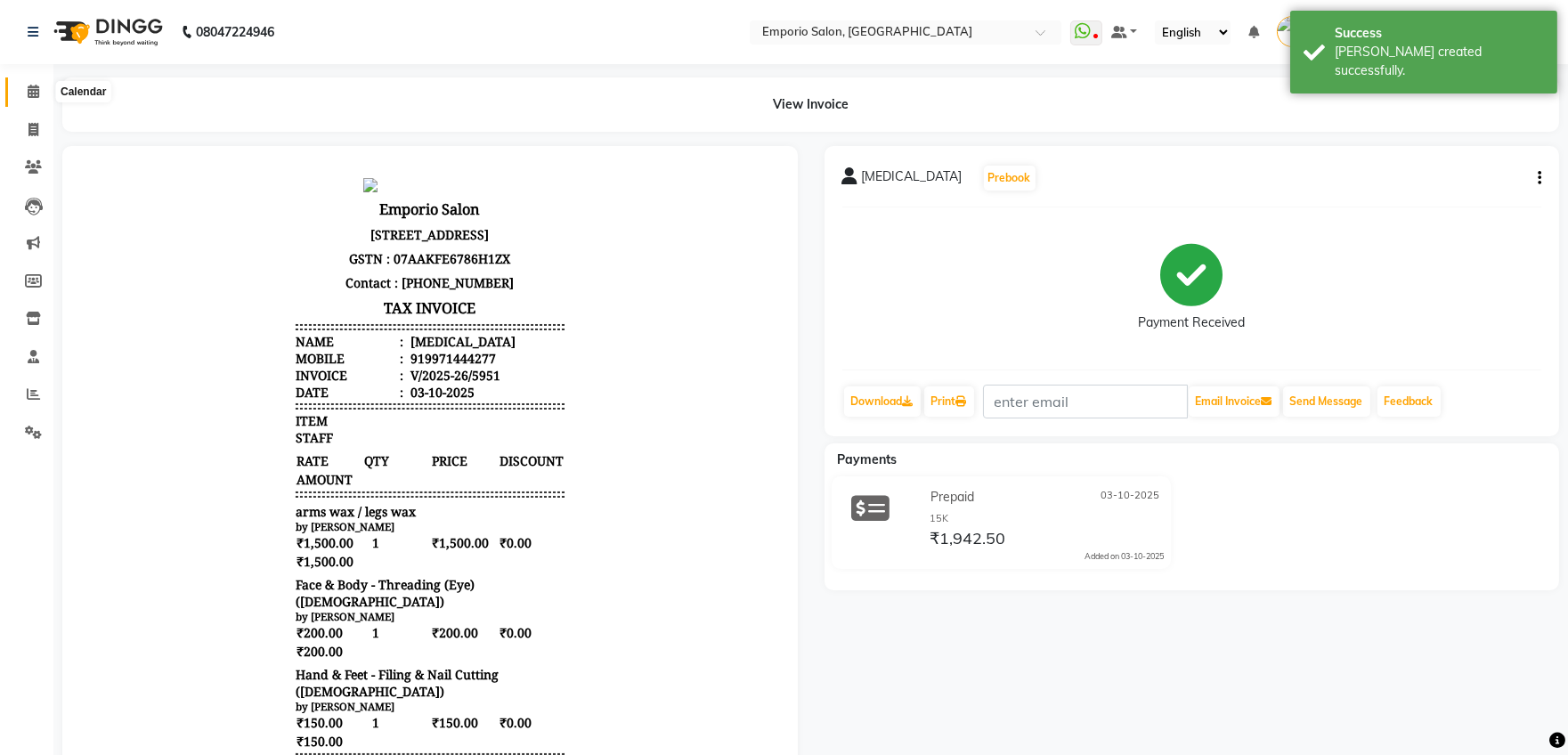
click at [29, 89] on icon at bounding box center [33, 91] width 12 height 14
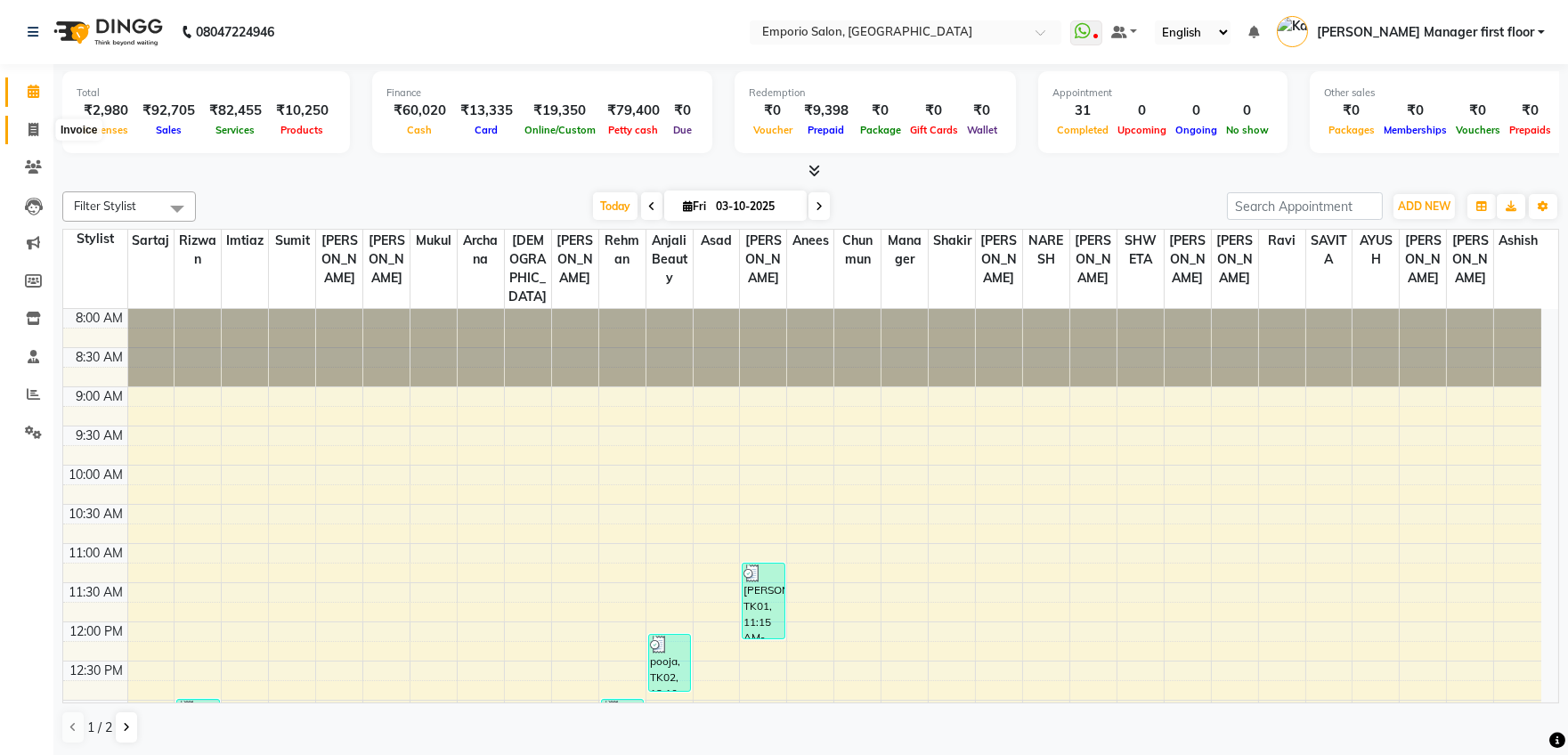
click at [38, 127] on icon at bounding box center [33, 130] width 10 height 14
select select "service"
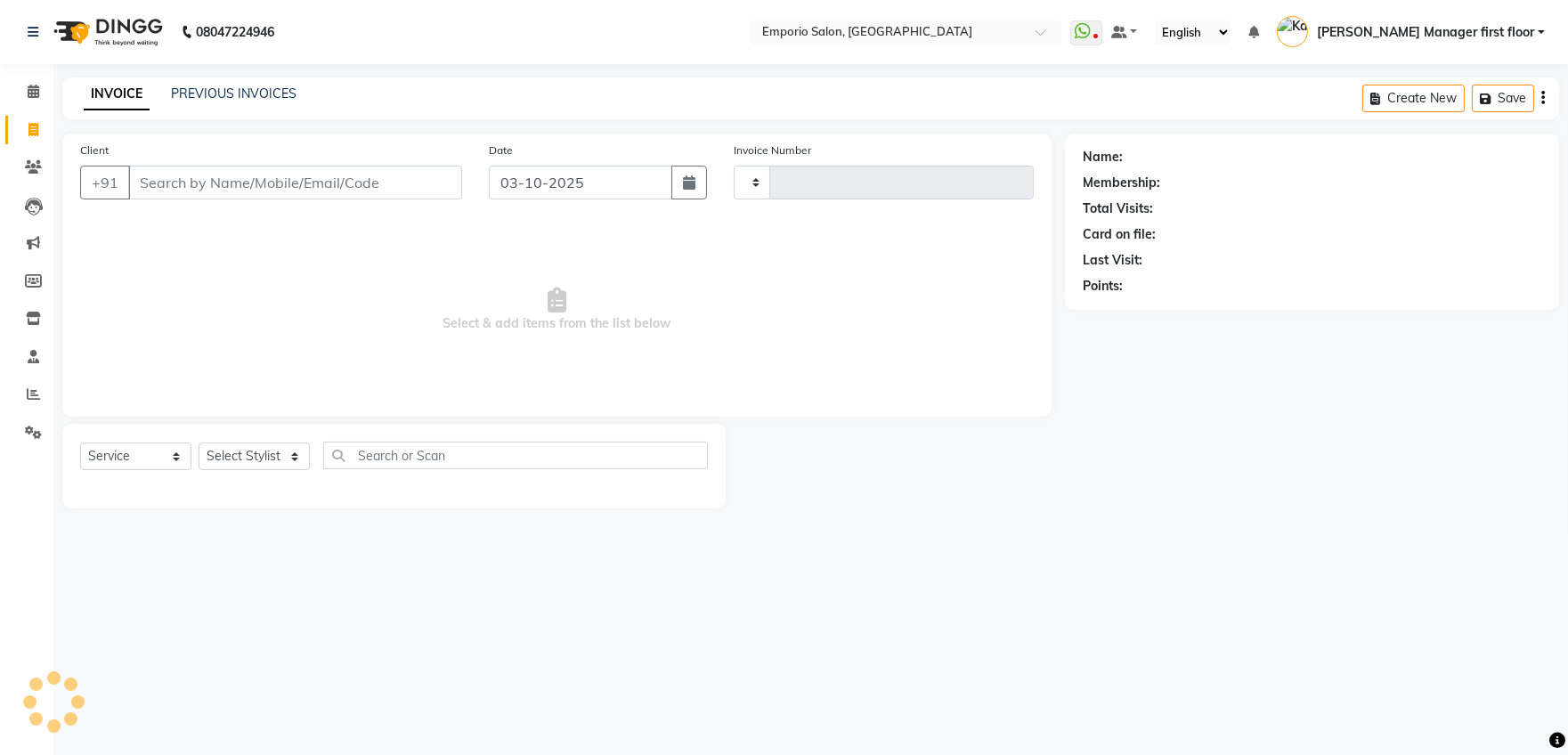
type input "5953"
select select "6332"
click at [235, 177] on input "Client" at bounding box center [297, 182] width 338 height 34
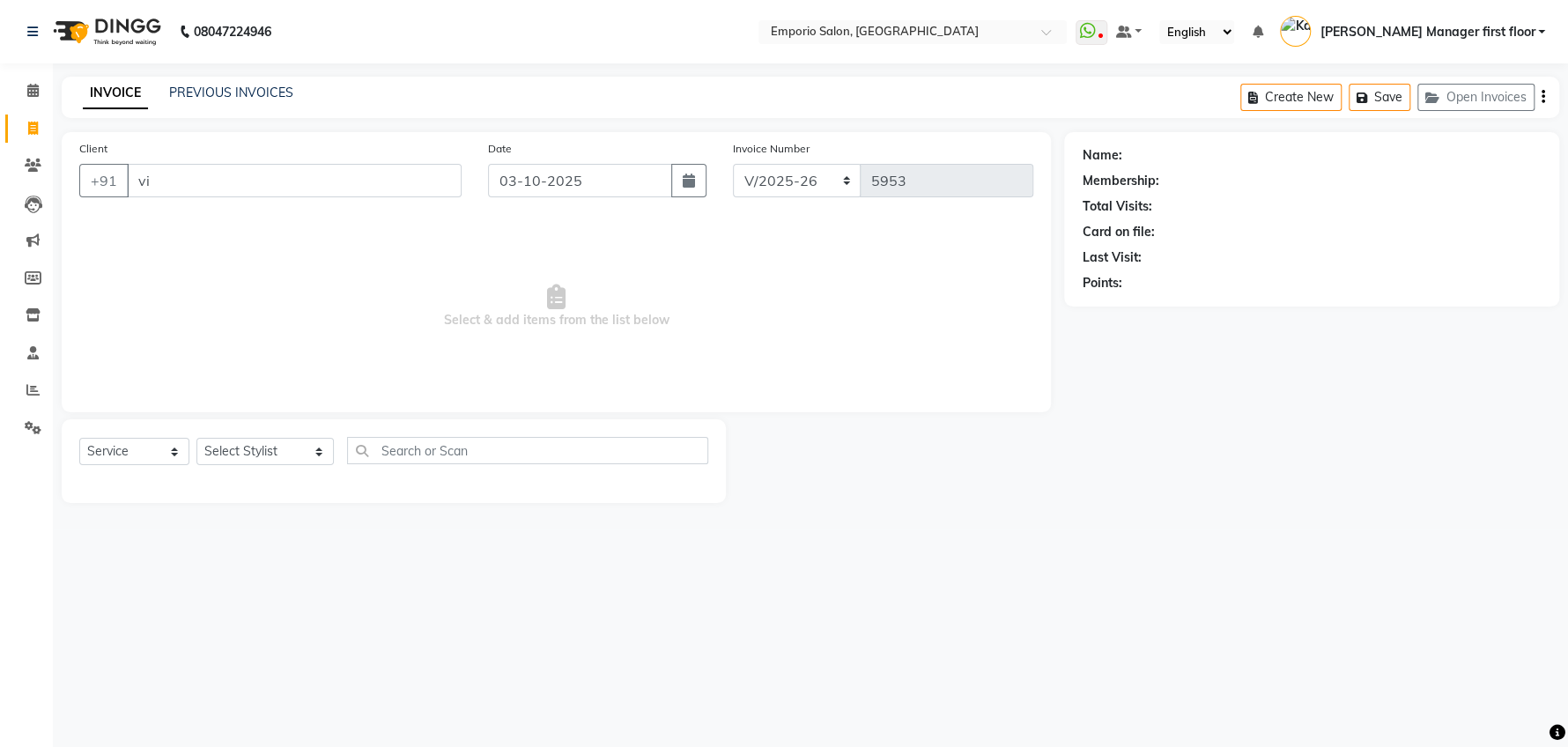
type input "v"
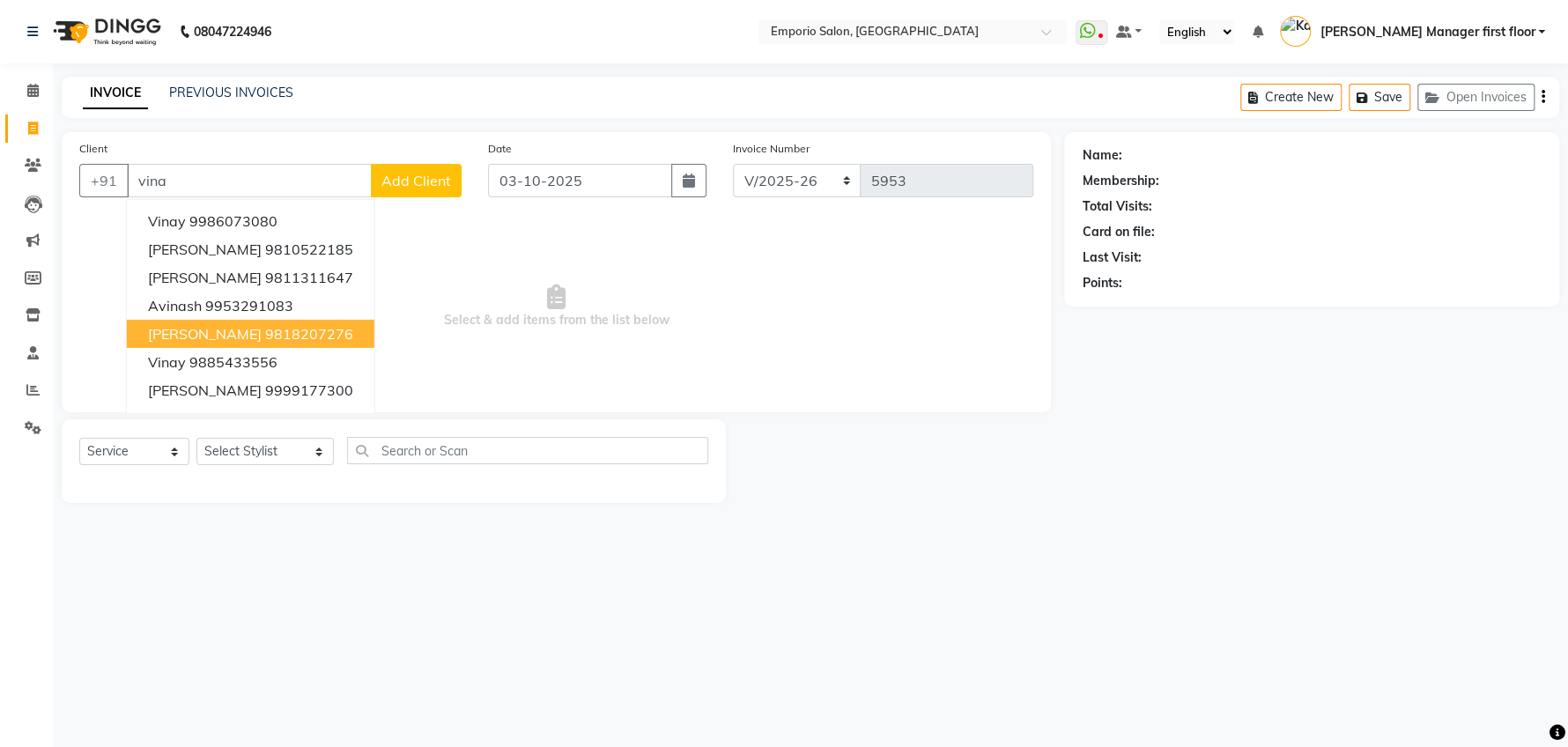
click at [284, 336] on ngb-highlight "9818207276" at bounding box center [309, 333] width 88 height 17
type input "9818207276"
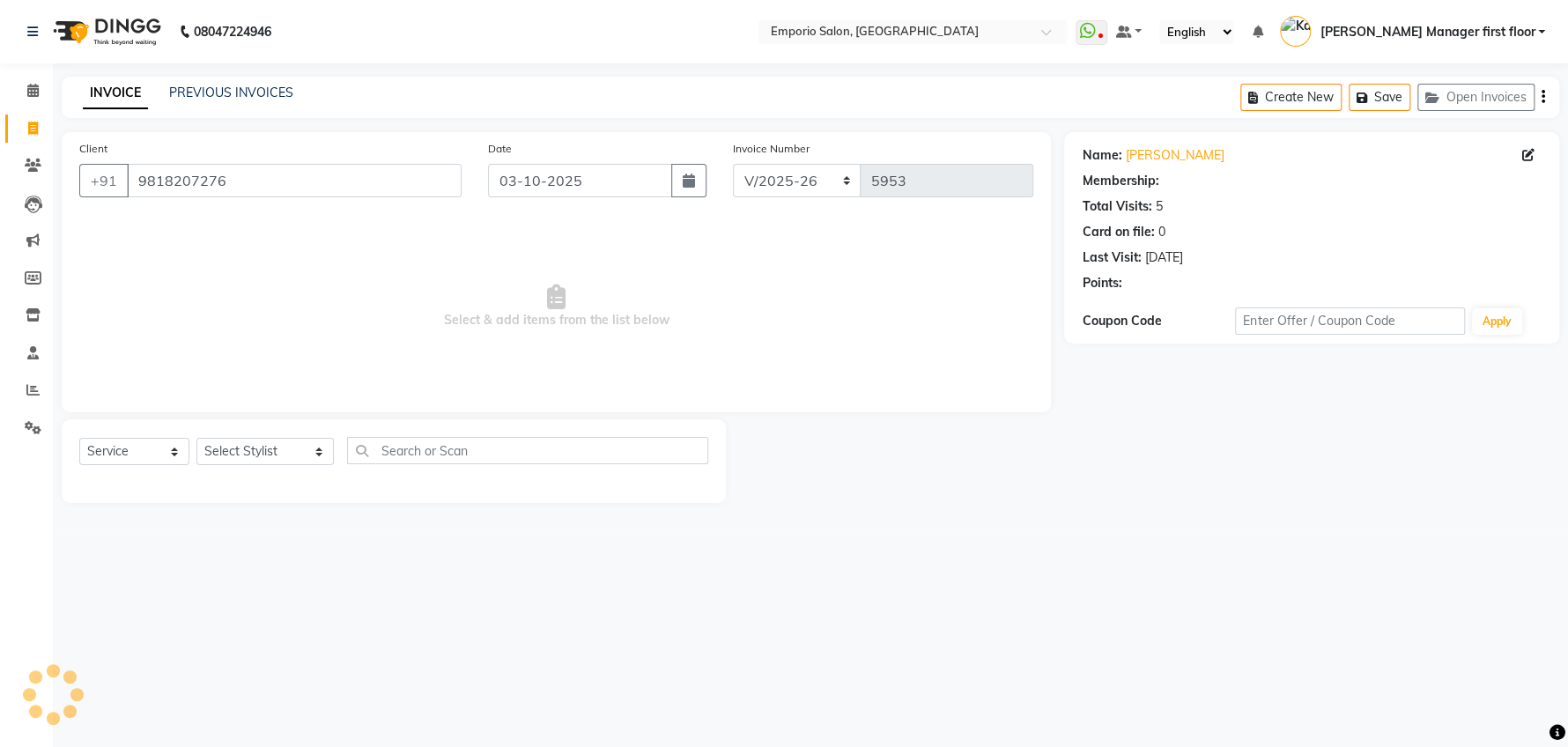
select select "1: Object"
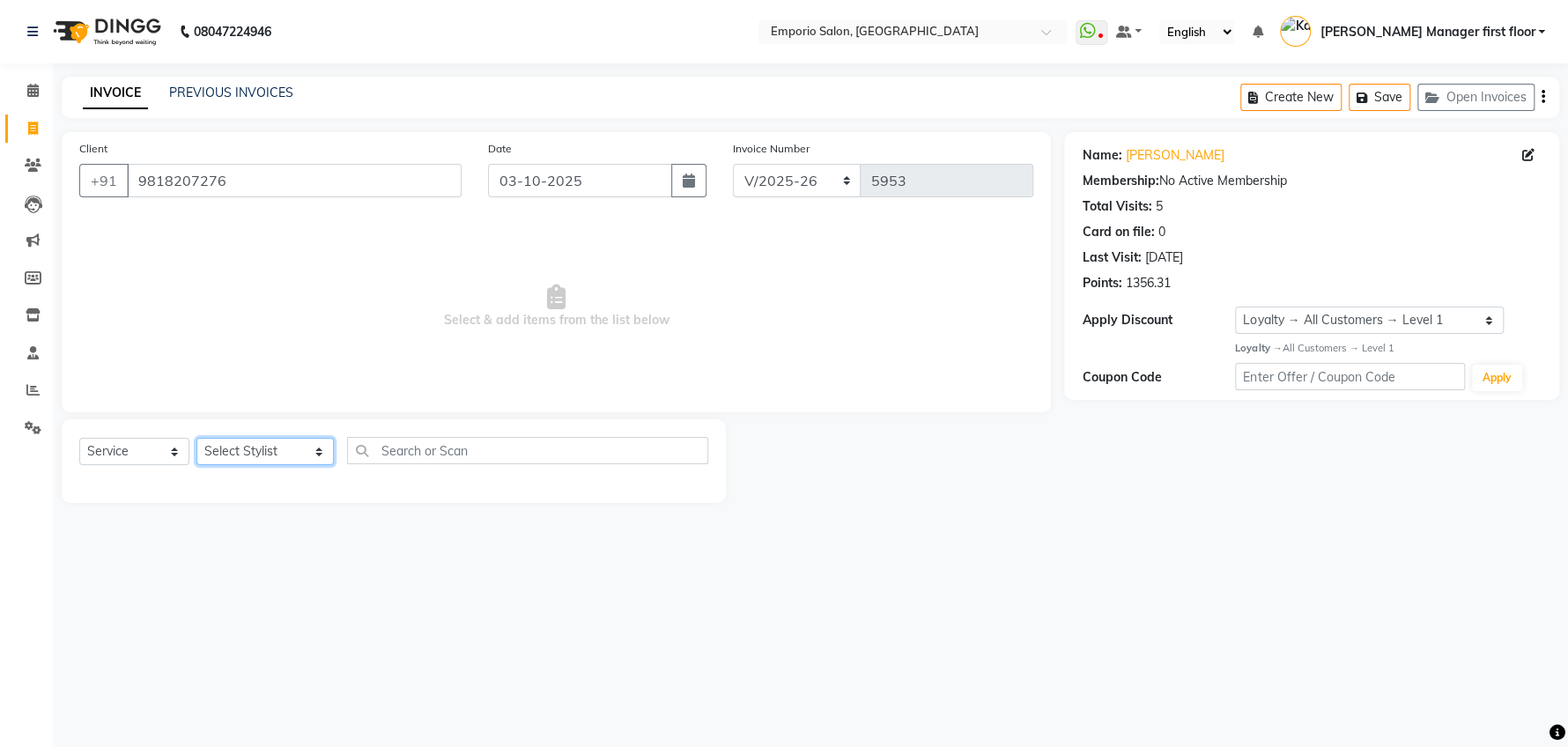
click at [291, 455] on select "Select Stylist [PERSON_NAME] beauty Archana [PERSON_NAME] [PERSON_NAME] [PERSON…" at bounding box center [265, 451] width 137 height 27
select select "58141"
click at [197, 438] on select "Select Stylist [PERSON_NAME] beauty Archana [PERSON_NAME] [PERSON_NAME] [PERSON…" at bounding box center [265, 451] width 137 height 27
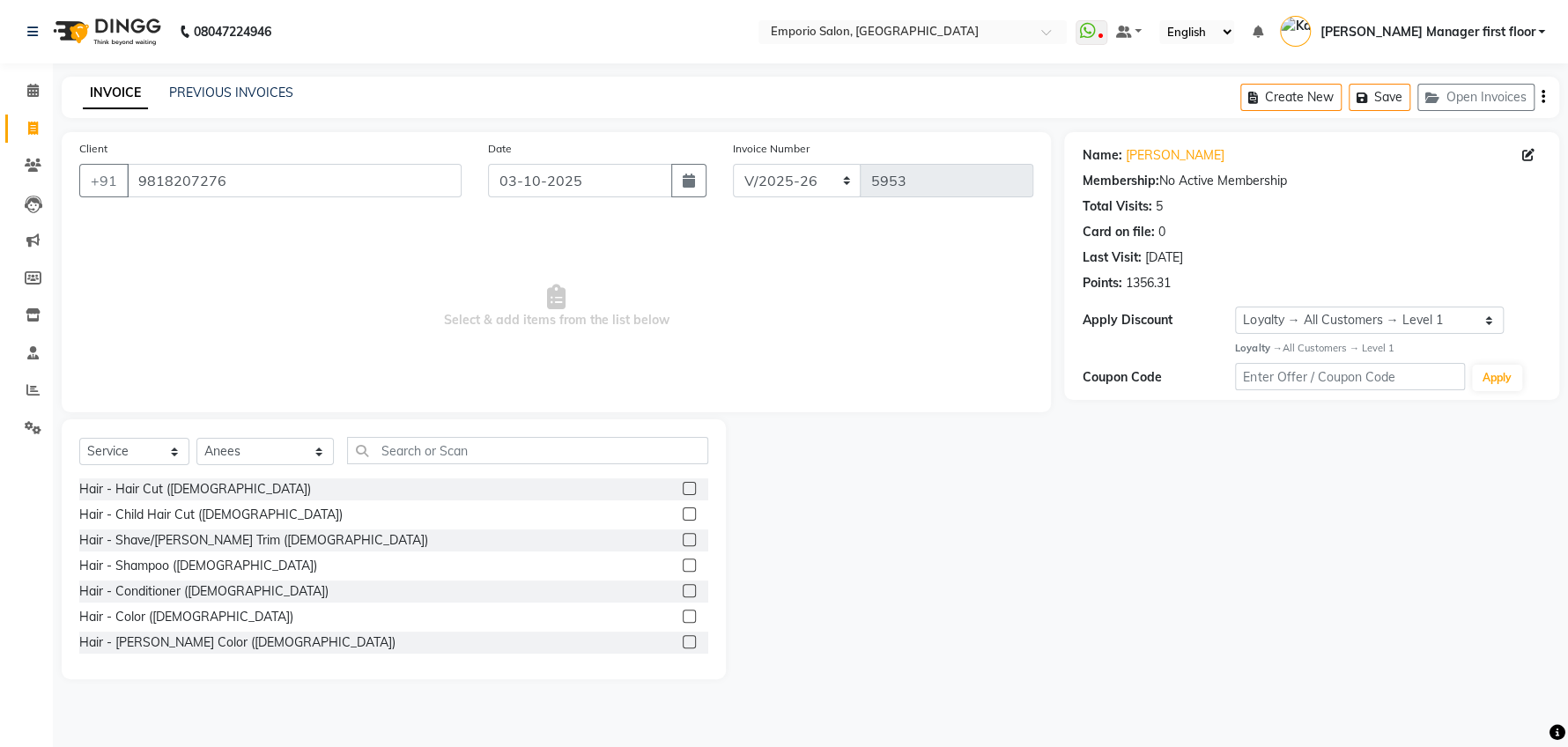
click at [683, 540] on label at bounding box center [689, 540] width 14 height 14
click at [683, 540] on input "checkbox" at bounding box center [688, 540] width 12 height 12
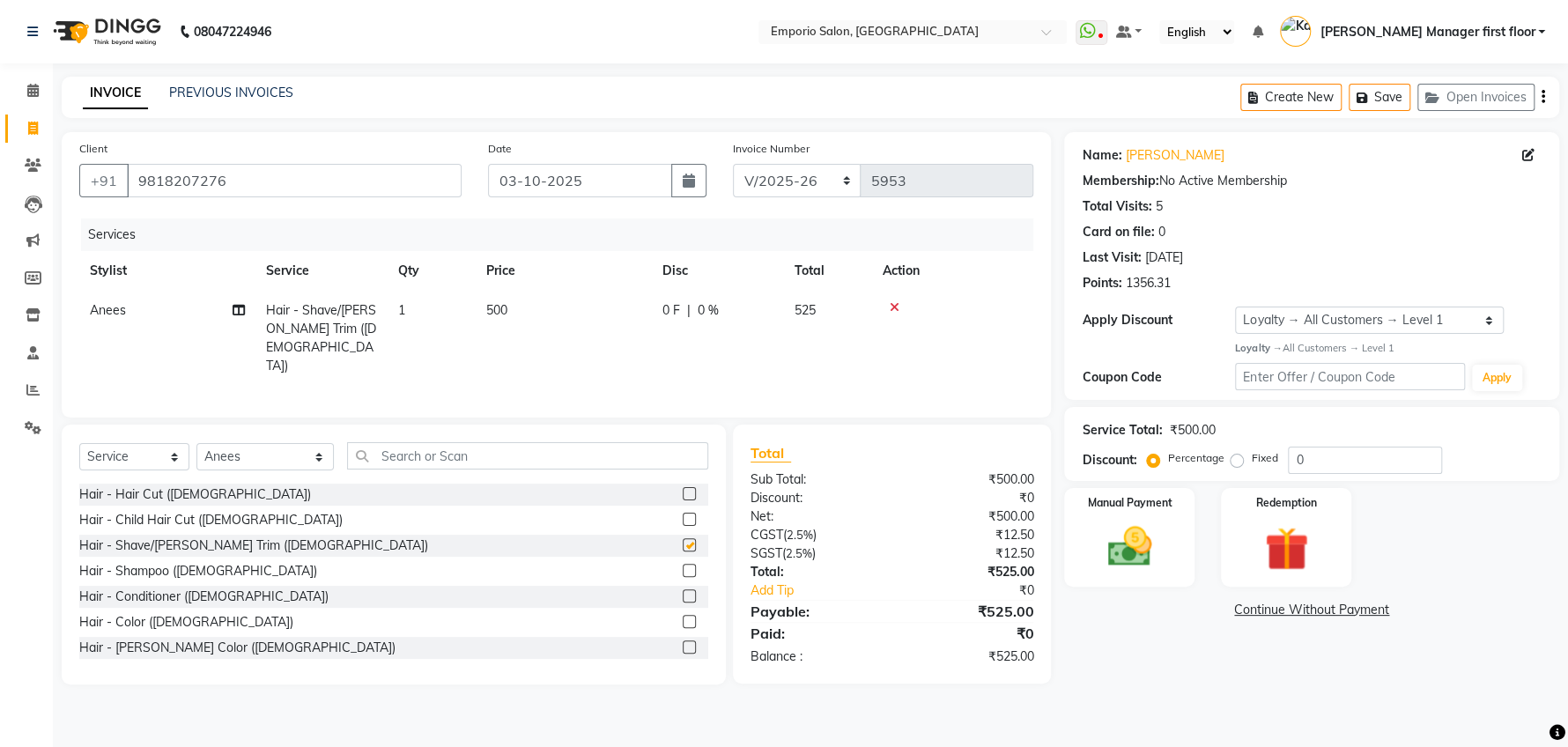
checkbox input "false"
click at [507, 452] on input "text" at bounding box center [527, 456] width 361 height 27
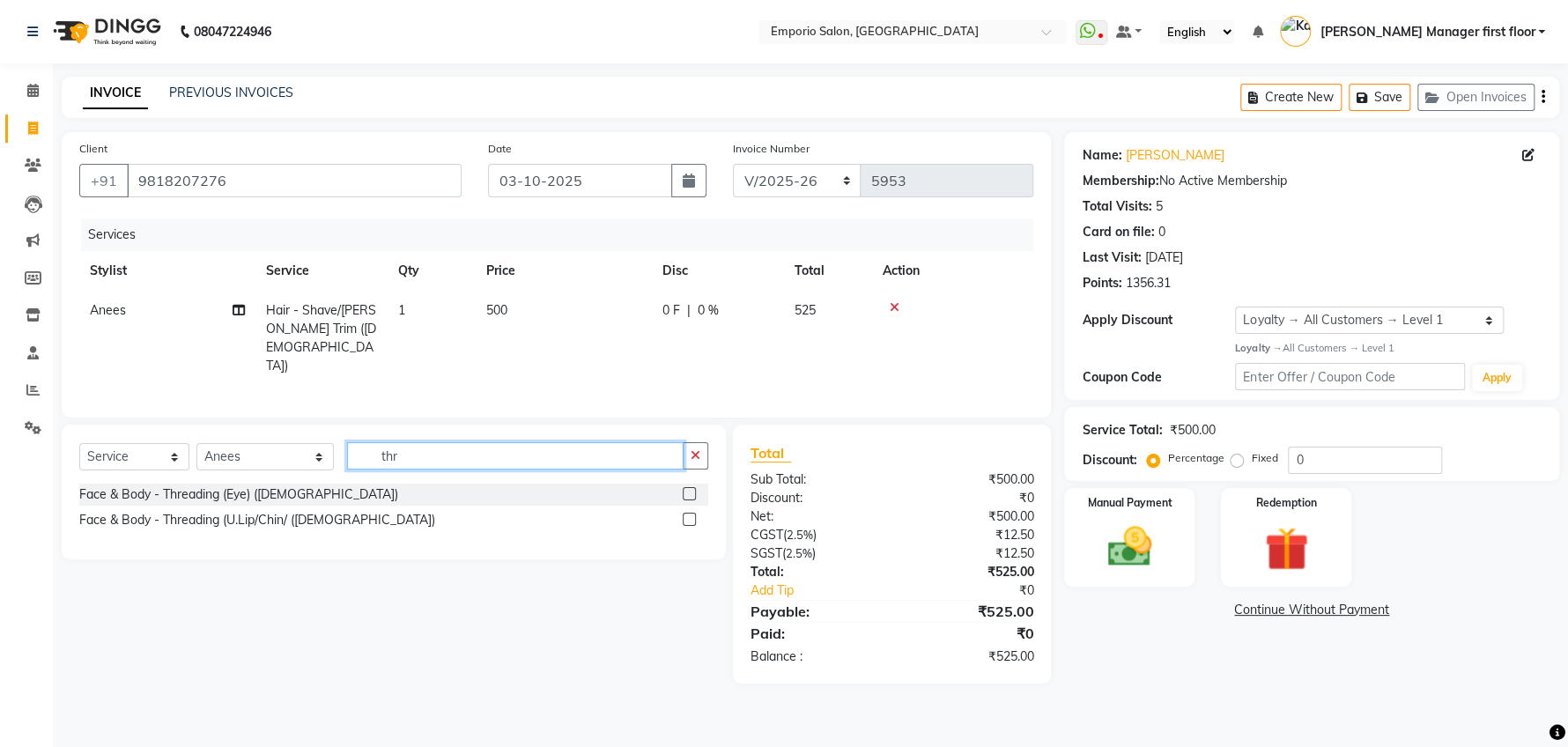
type input "thr"
click at [692, 488] on label at bounding box center [689, 493] width 14 height 14
click at [692, 489] on input "checkbox" at bounding box center [688, 494] width 12 height 12
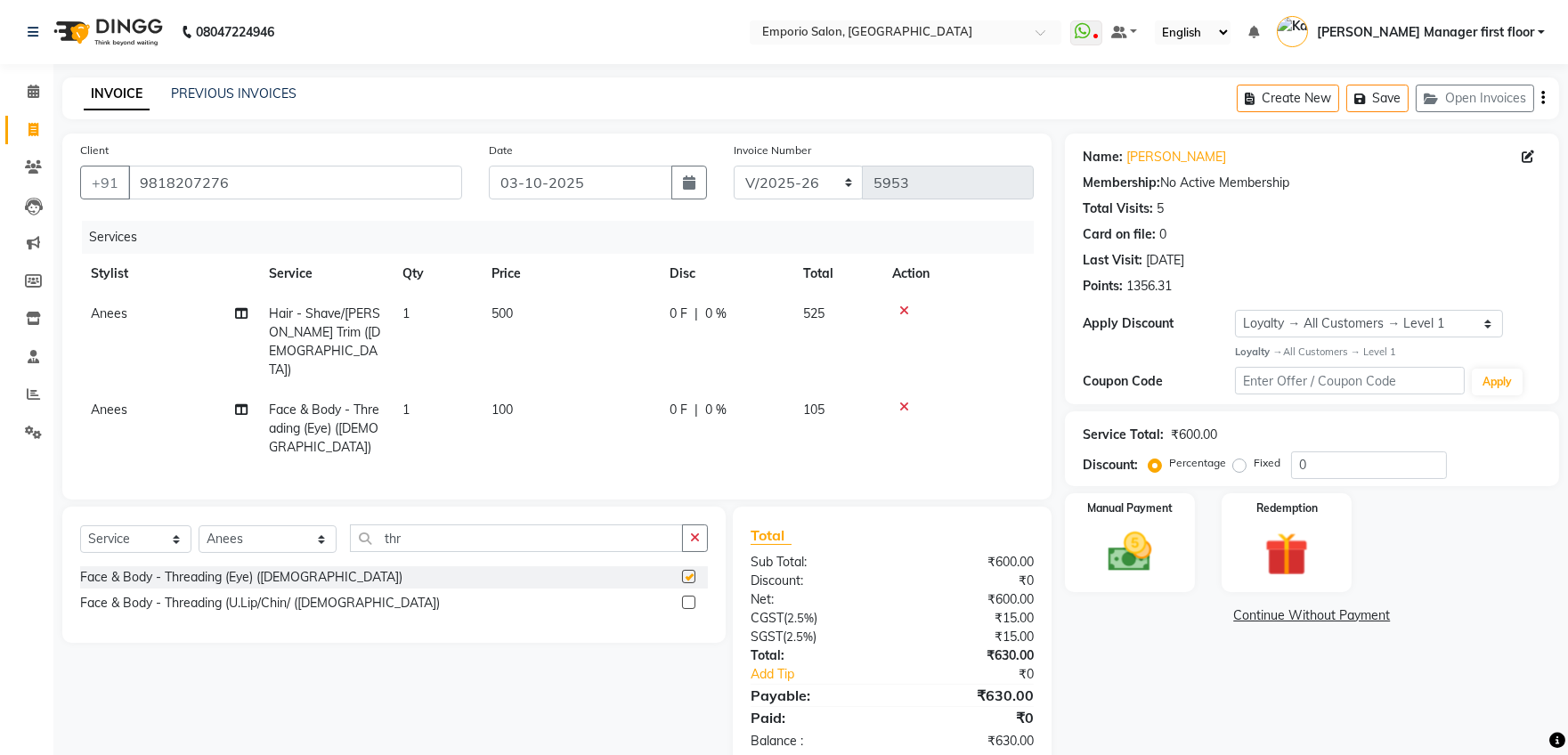
checkbox input "false"
click at [395, 524] on input "thr" at bounding box center [516, 538] width 333 height 28
type input "t"
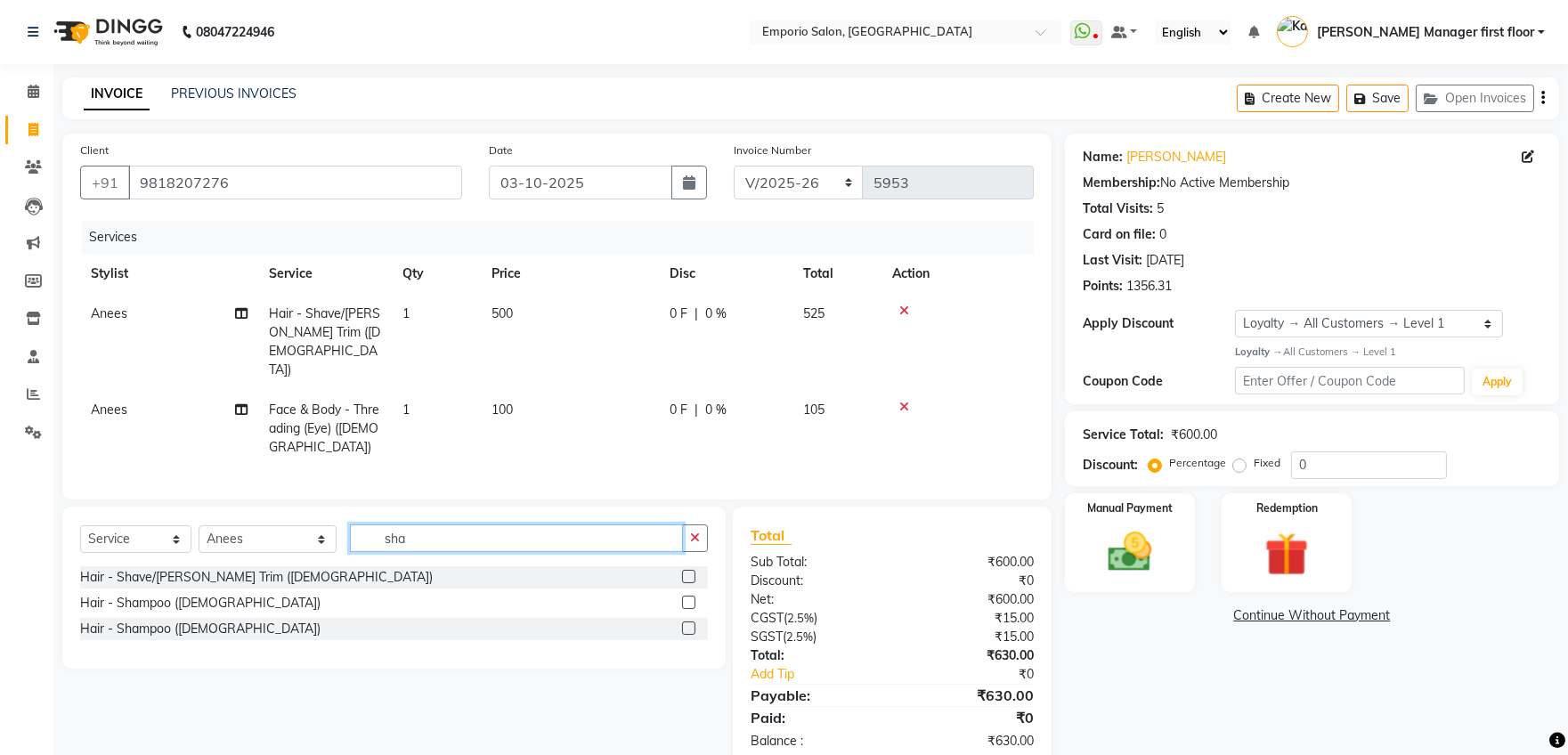
type input "sha"
drag, startPoint x: 686, startPoint y: 554, endPoint x: 657, endPoint y: 527, distance: 39.6
click at [686, 569] on label at bounding box center [688, 576] width 14 height 14
click at [686, 571] on input "checkbox" at bounding box center [687, 577] width 12 height 12
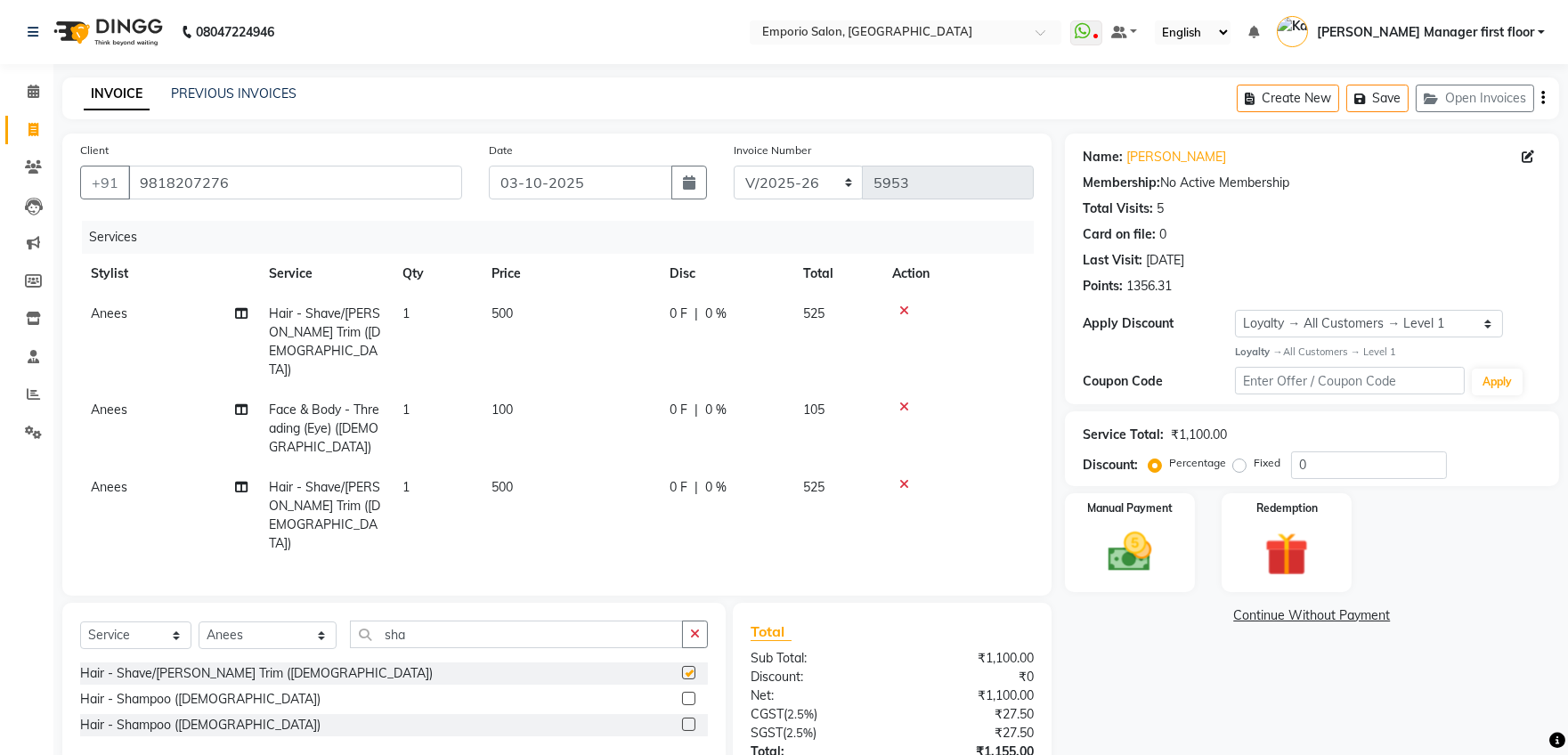
checkbox input "false"
click at [906, 478] on icon at bounding box center [904, 485] width 10 height 13
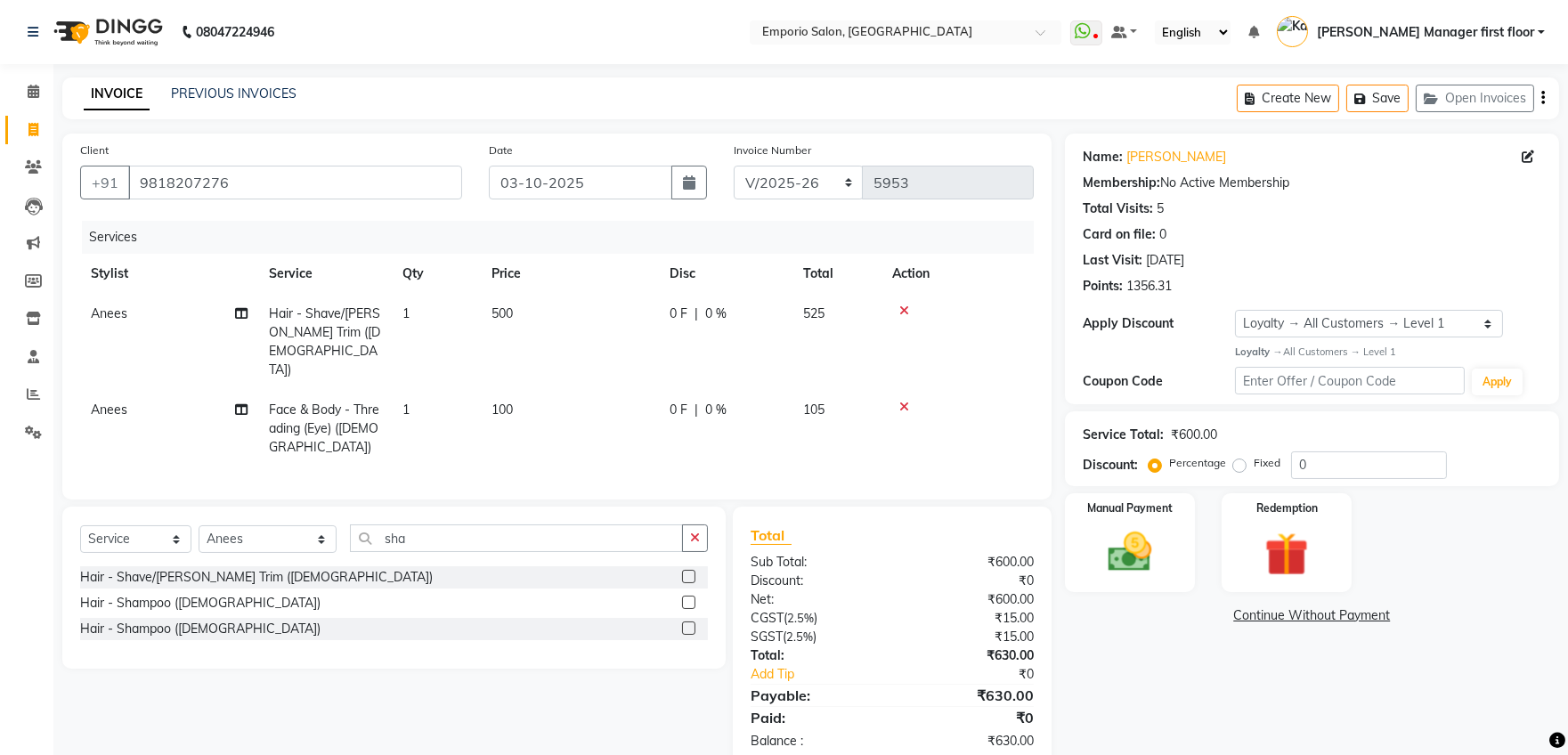
click at [690, 622] on label at bounding box center [688, 628] width 14 height 14
click at [690, 623] on input "checkbox" at bounding box center [687, 629] width 12 height 12
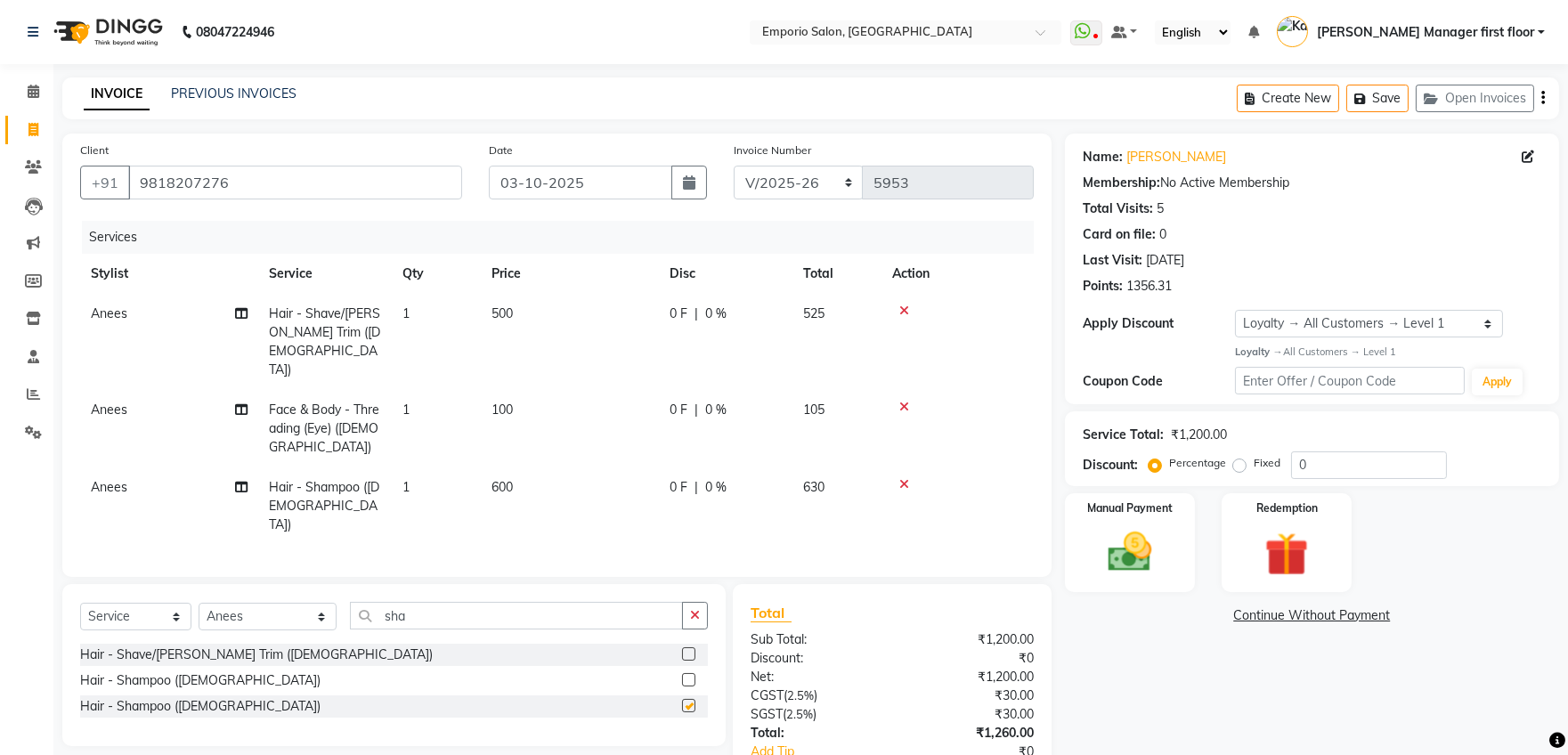
checkbox input "false"
click at [518, 467] on td "600" at bounding box center [570, 506] width 178 height 77
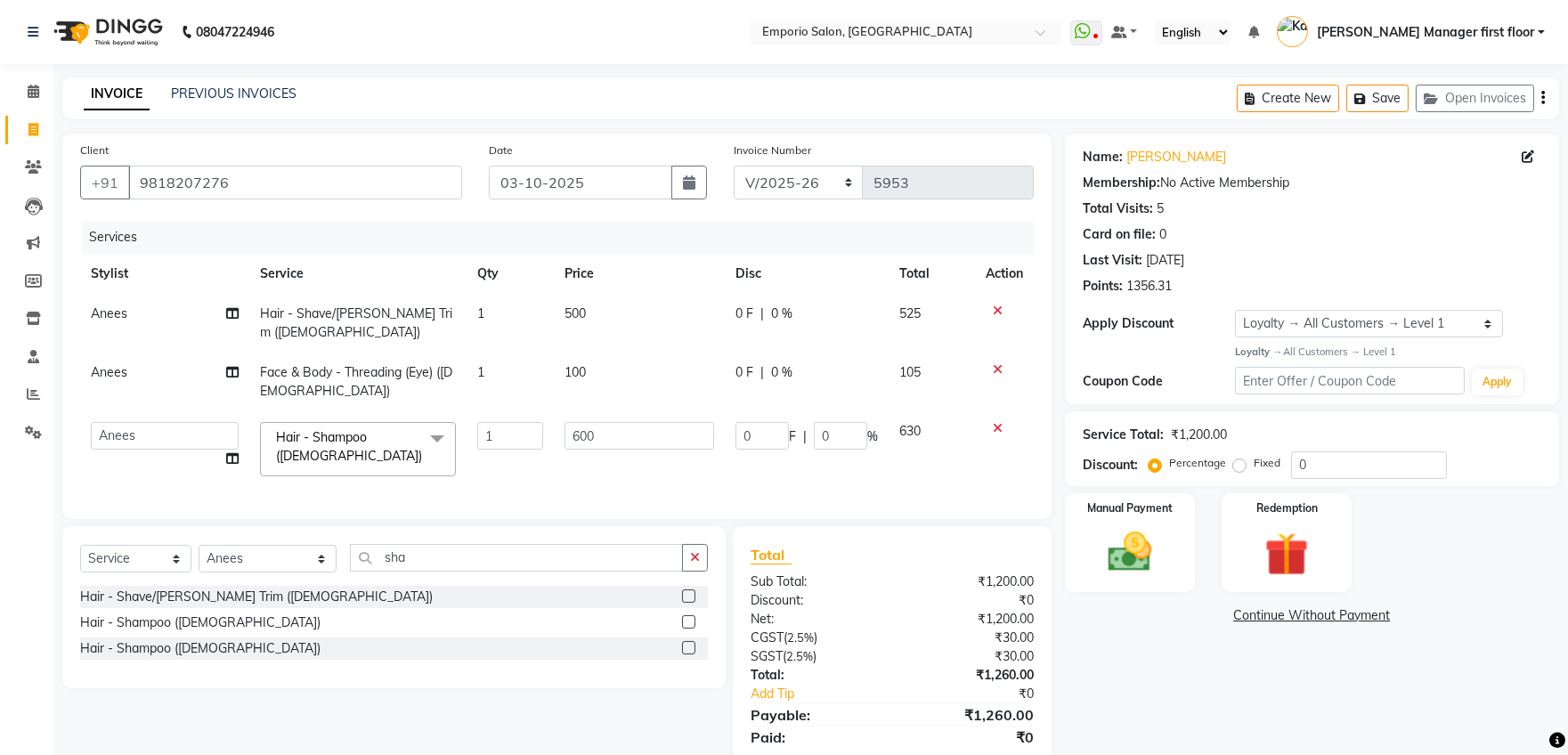
click at [996, 422] on icon at bounding box center [997, 429] width 10 height 13
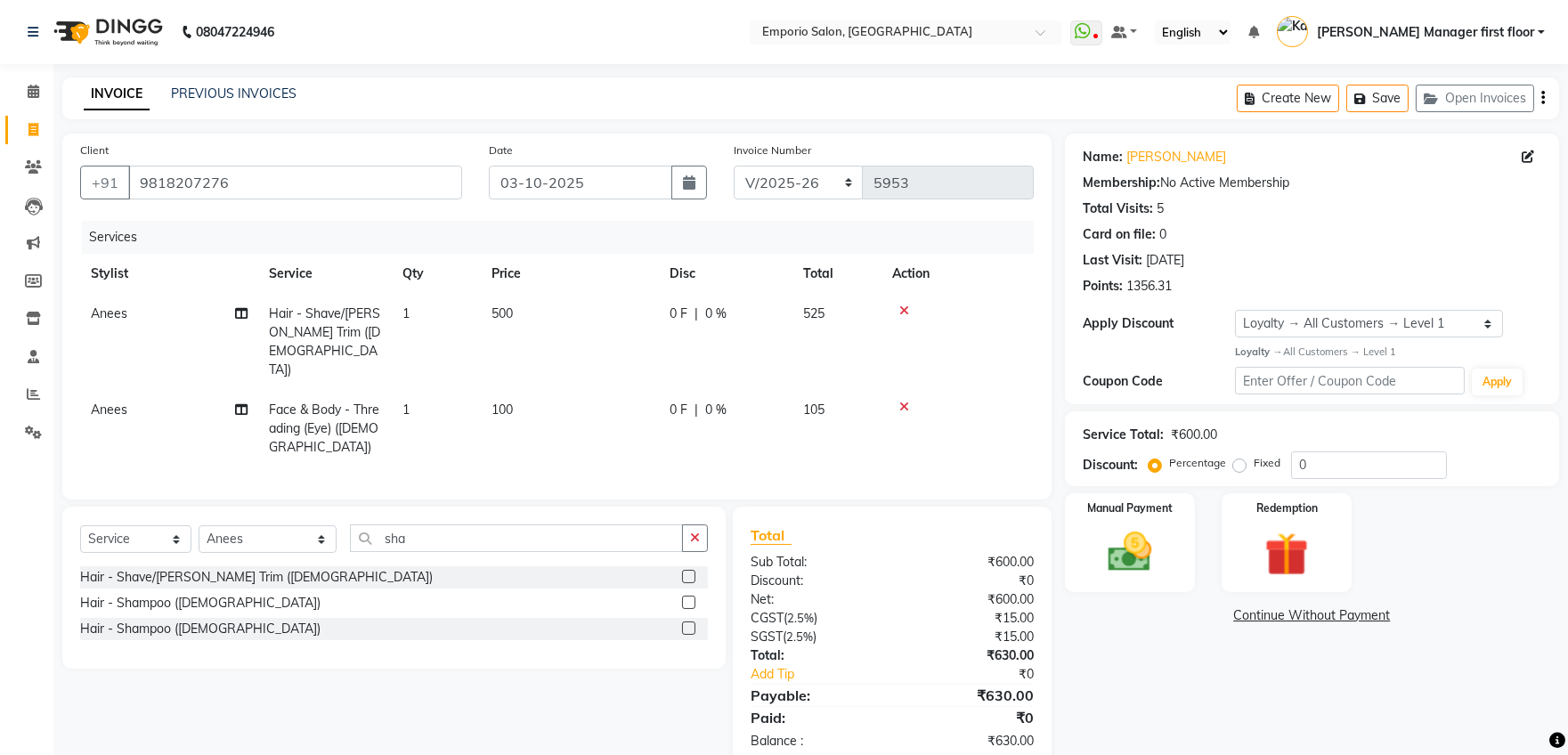
click at [694, 596] on label at bounding box center [688, 602] width 14 height 14
click at [693, 597] on input "checkbox" at bounding box center [687, 602] width 12 height 12
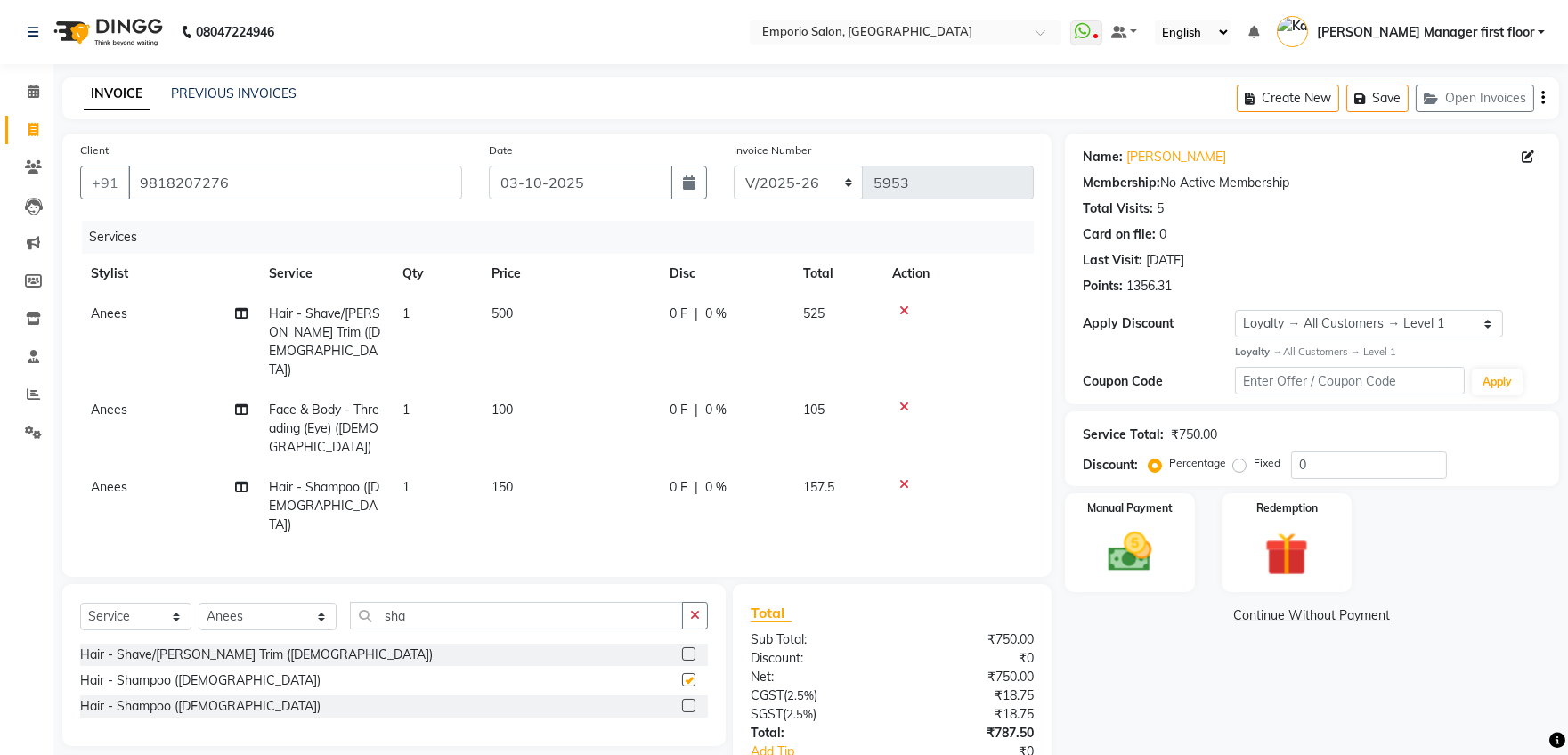
checkbox input "false"
click at [551, 467] on td "150" at bounding box center [570, 506] width 178 height 77
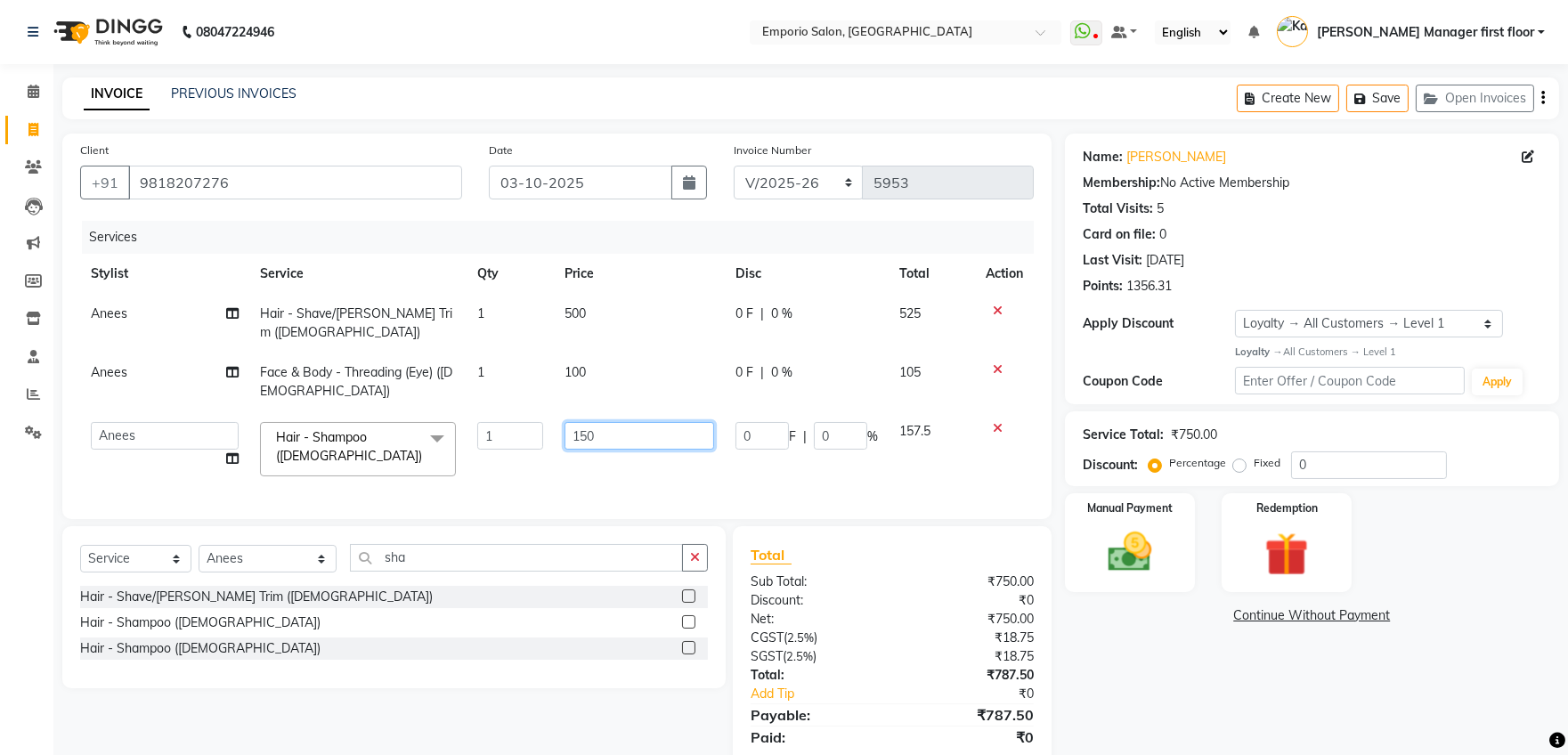
click at [601, 422] on input "150" at bounding box center [639, 436] width 150 height 28
type input "1"
type input "300"
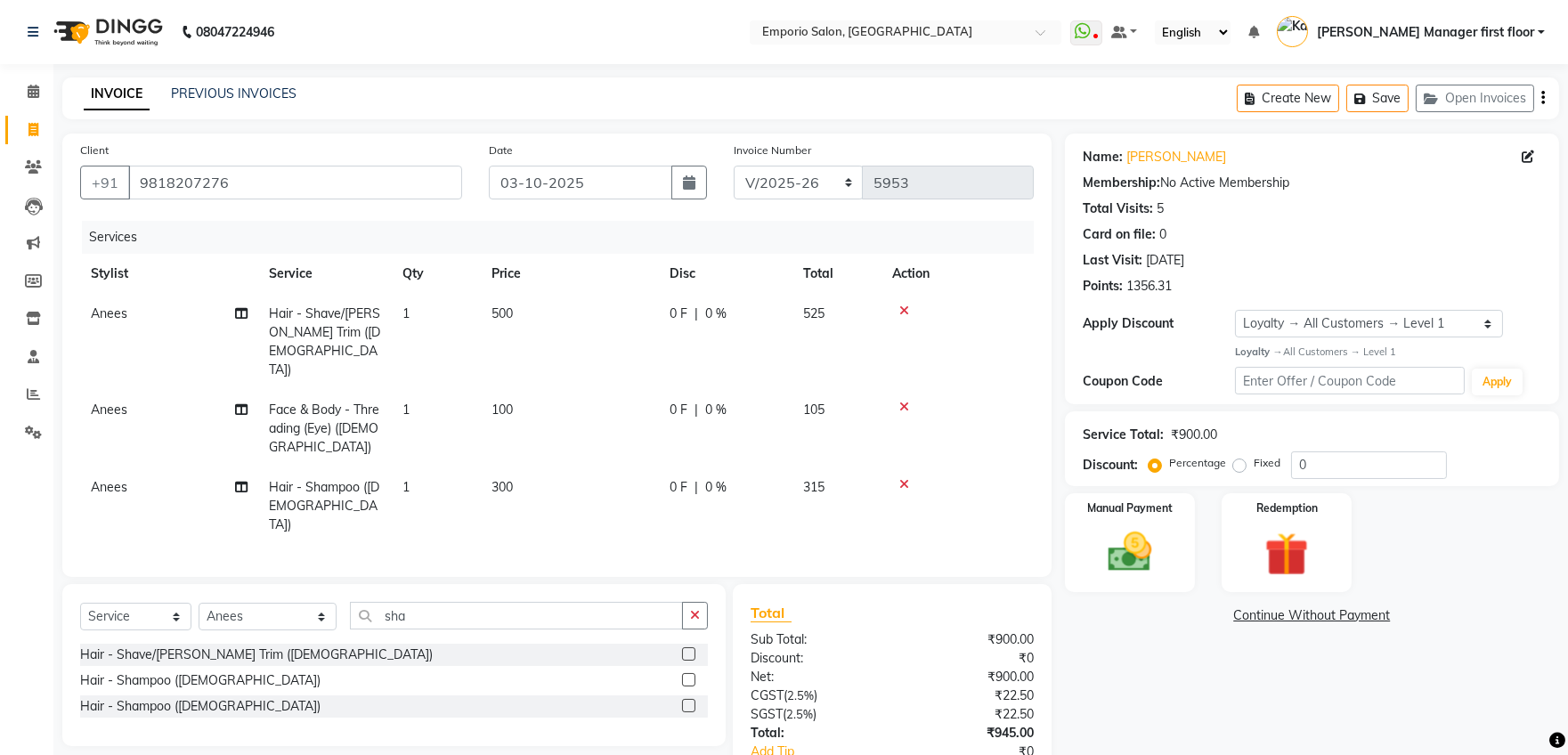
click at [611, 684] on div "Select Service Product Membership Package Voucher Prepaid Gift Card Select Styl…" at bounding box center [387, 715] width 677 height 262
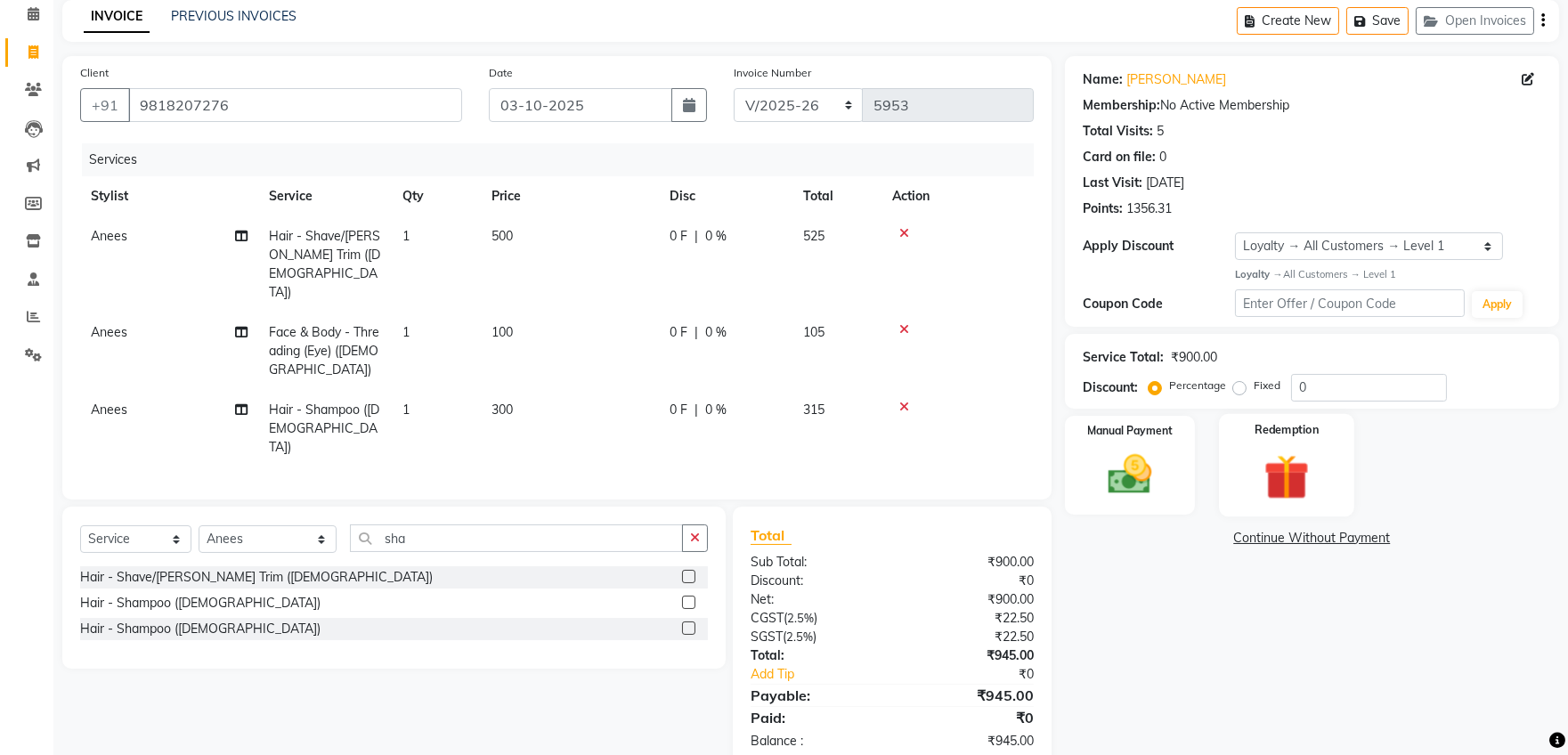
click at [1271, 485] on img at bounding box center [1287, 476] width 74 height 56
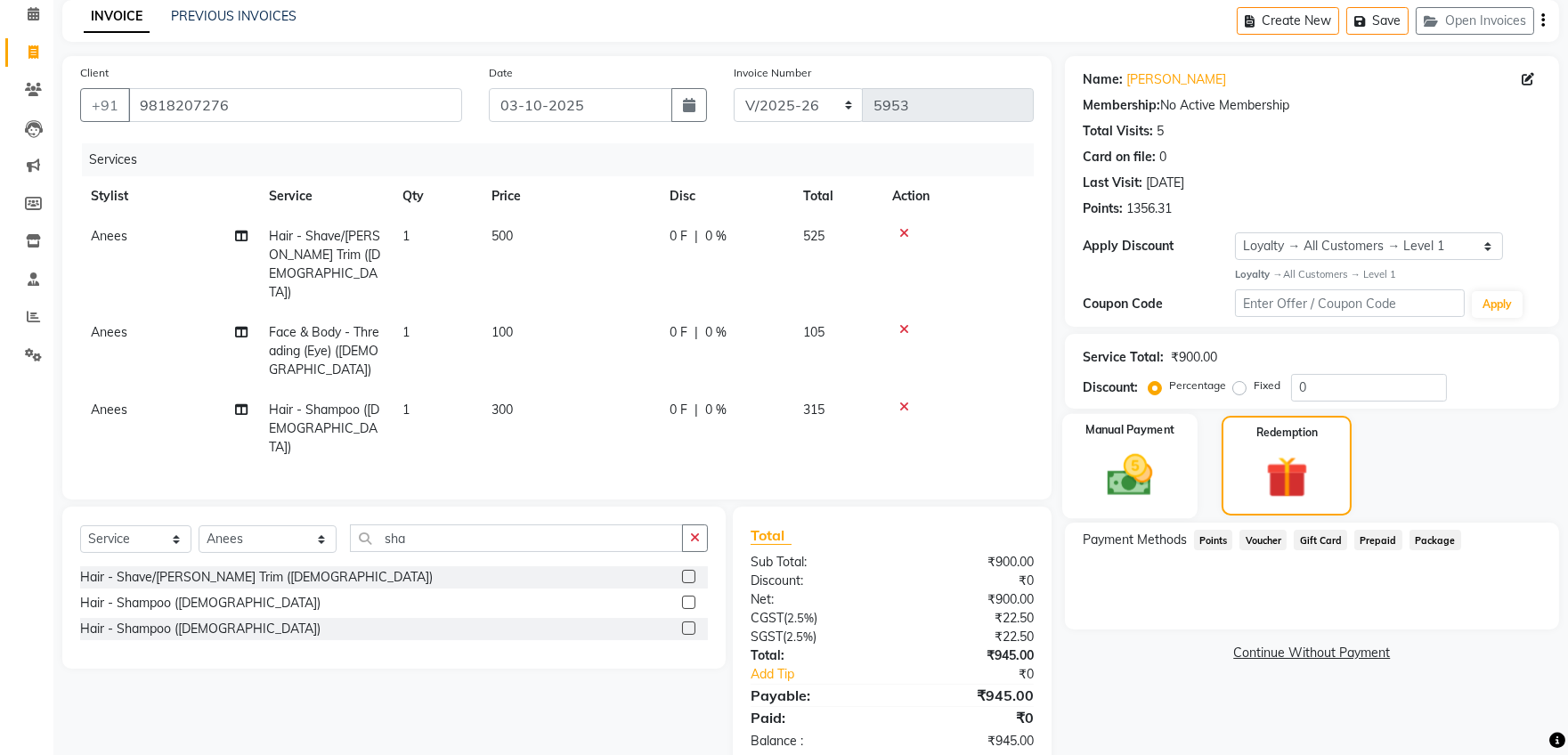
click at [1152, 485] on img at bounding box center [1129, 475] width 74 height 52
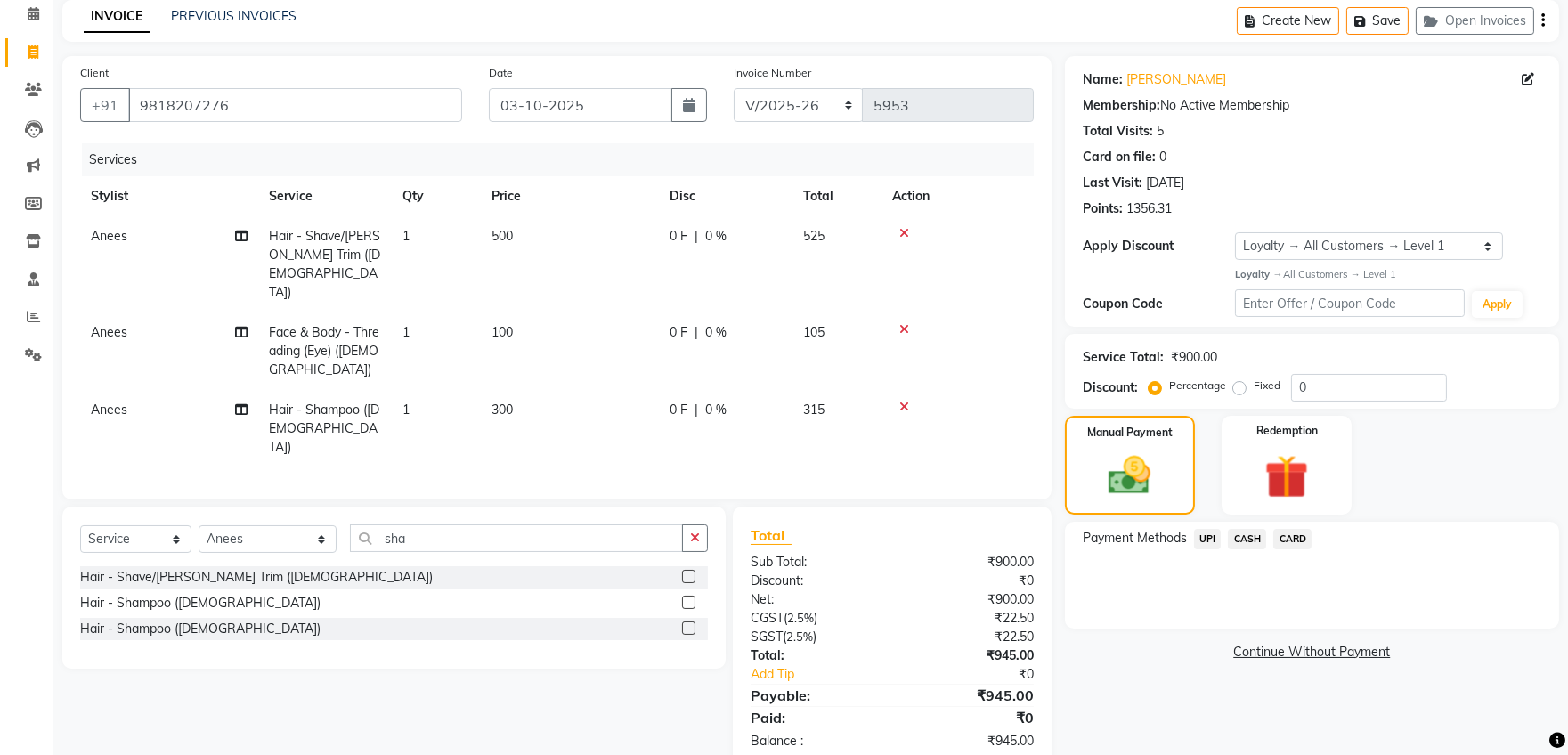
click at [1293, 537] on span "CARD" at bounding box center [1292, 539] width 39 height 20
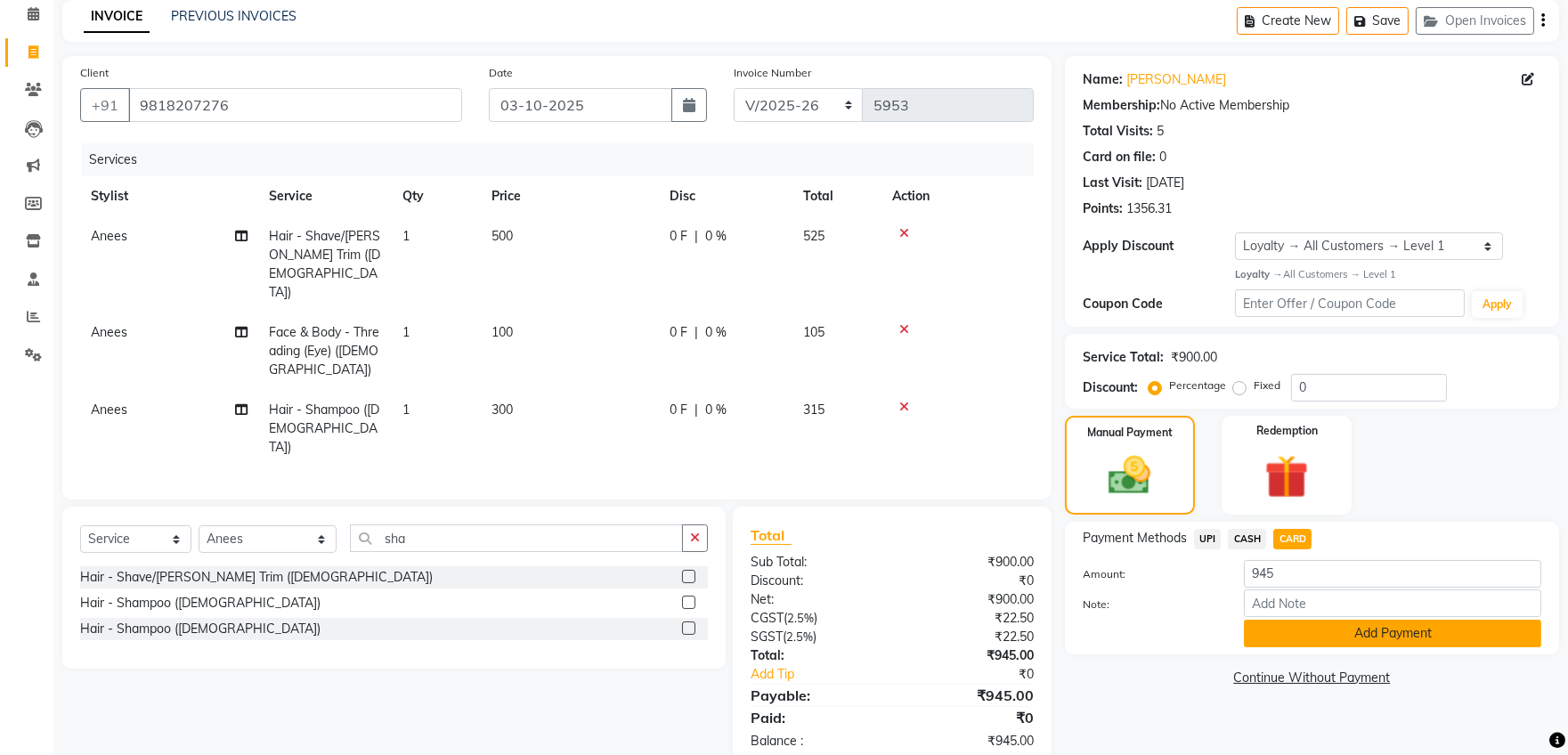
click at [1367, 632] on button "Add Payment" at bounding box center [1391, 634] width 297 height 28
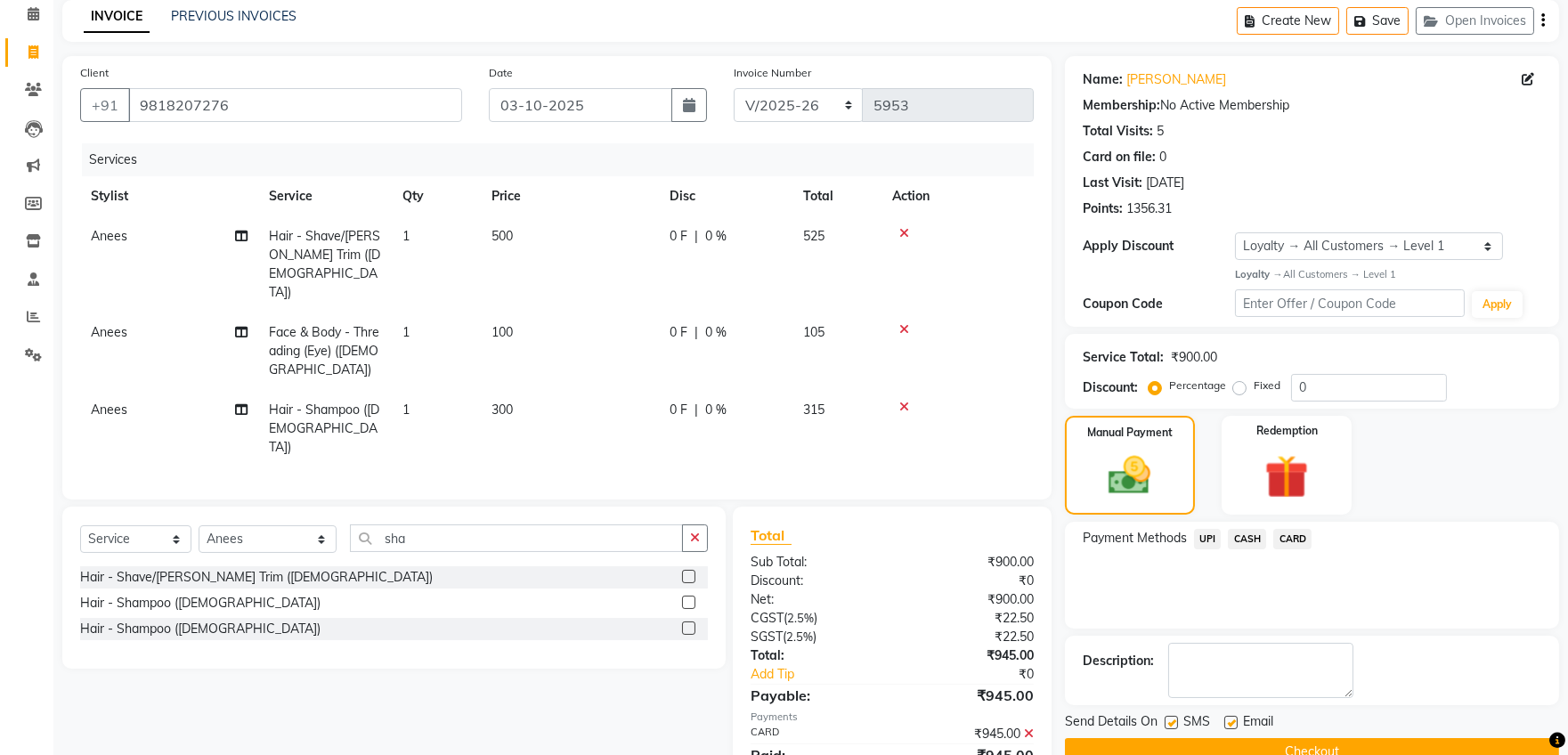
scroll to position [202, 0]
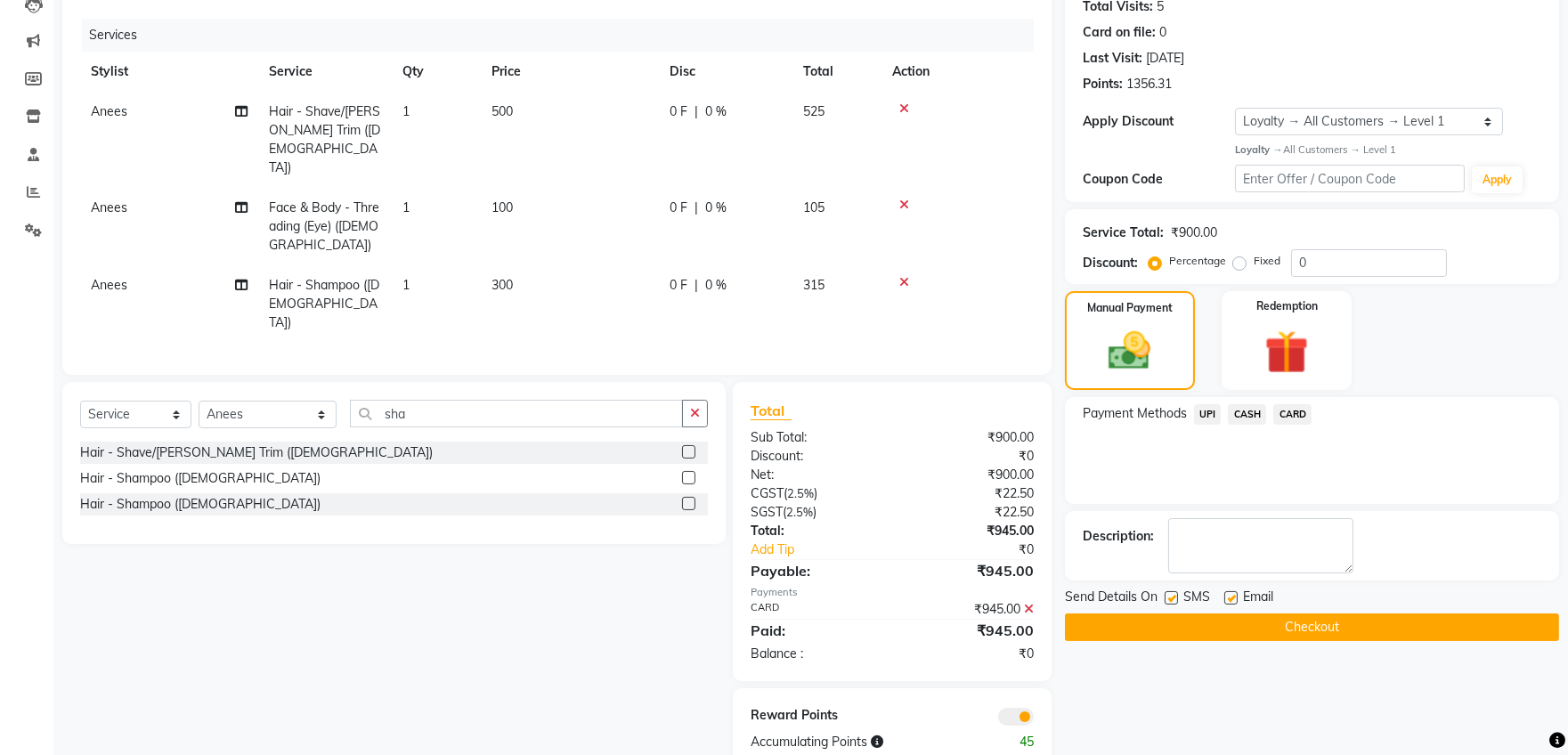
click at [1367, 624] on button "Checkout" at bounding box center [1311, 627] width 494 height 28
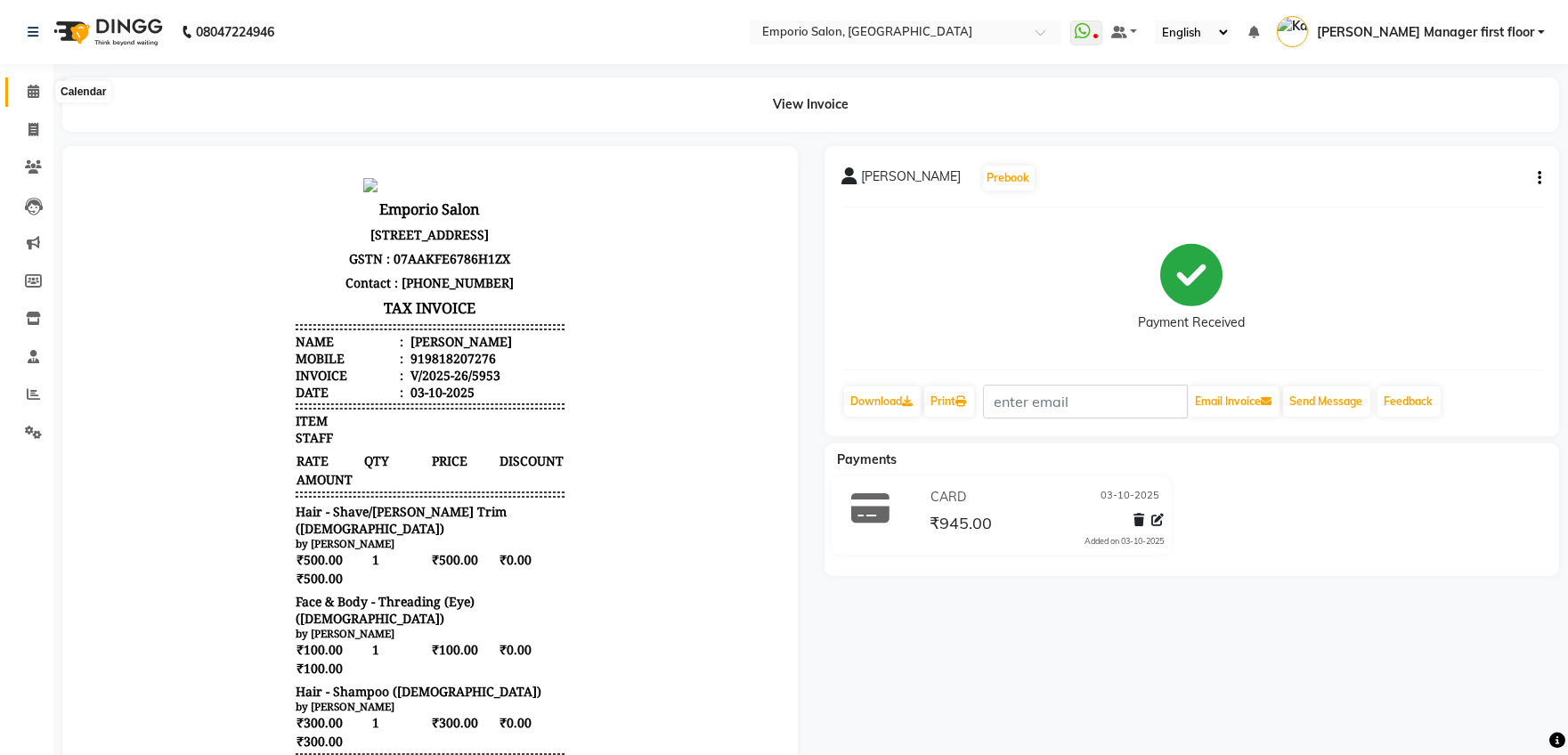
click at [33, 86] on icon at bounding box center [33, 91] width 12 height 14
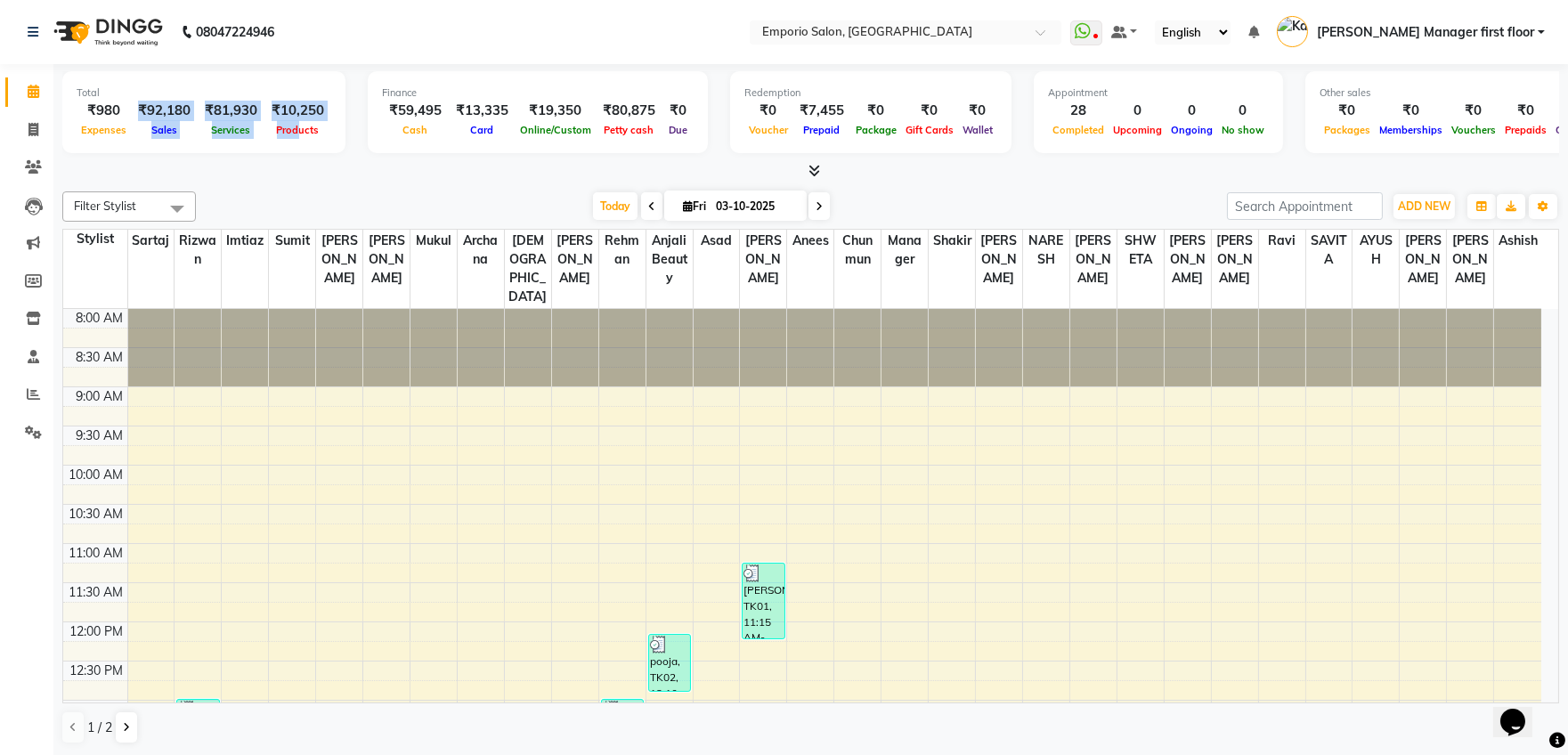
drag, startPoint x: 135, startPoint y: 114, endPoint x: 300, endPoint y: 116, distance: 165.0
click at [298, 118] on div "₹980 Expenses ₹92,180 Sales ₹81,930 Services ₹10,250 Products" at bounding box center [203, 120] width 255 height 40
click at [11, 432] on link "Settings" at bounding box center [27, 433] width 42 height 29
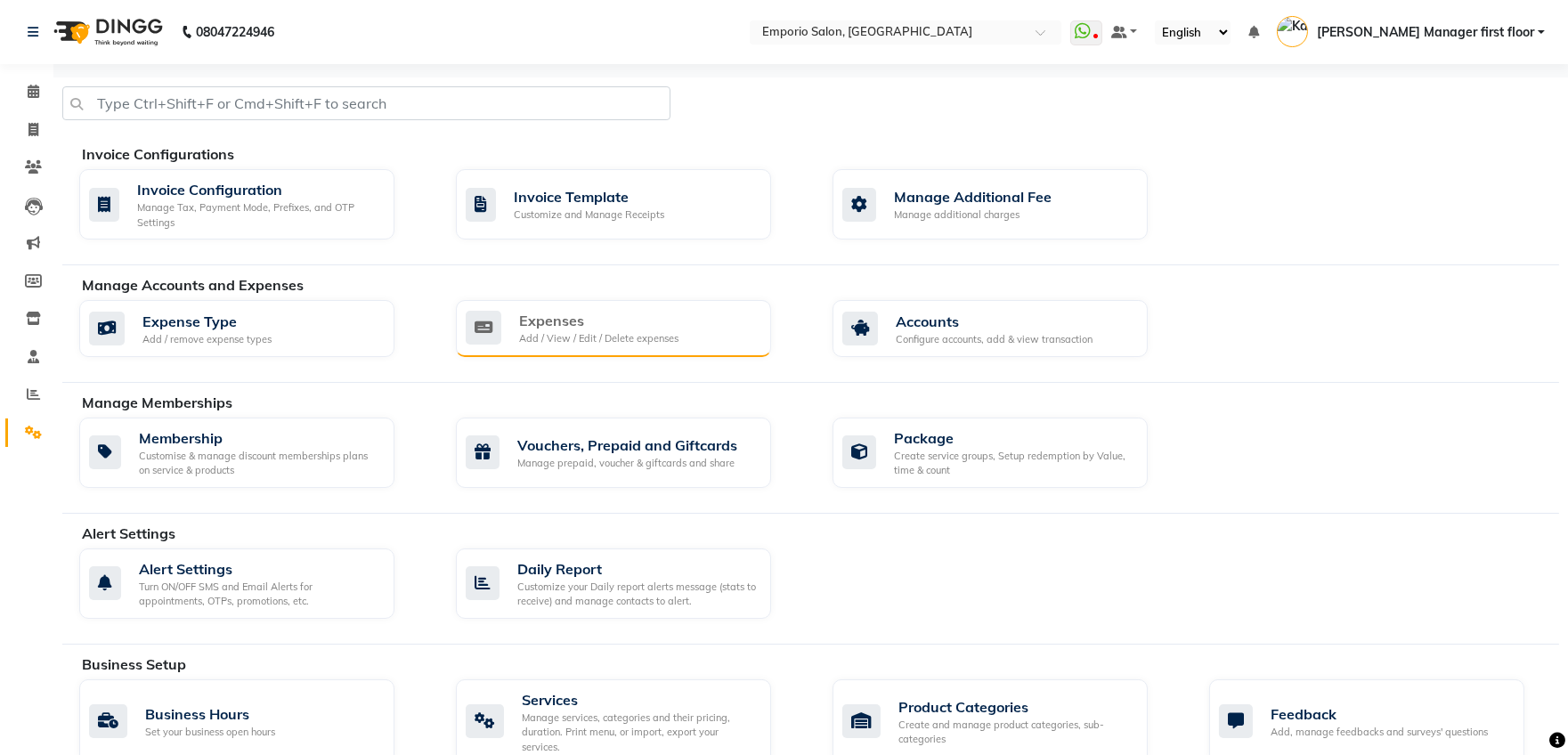
click at [503, 345] on div "Expenses Add / View / Edit / Delete expenses" at bounding box center [611, 328] width 292 height 37
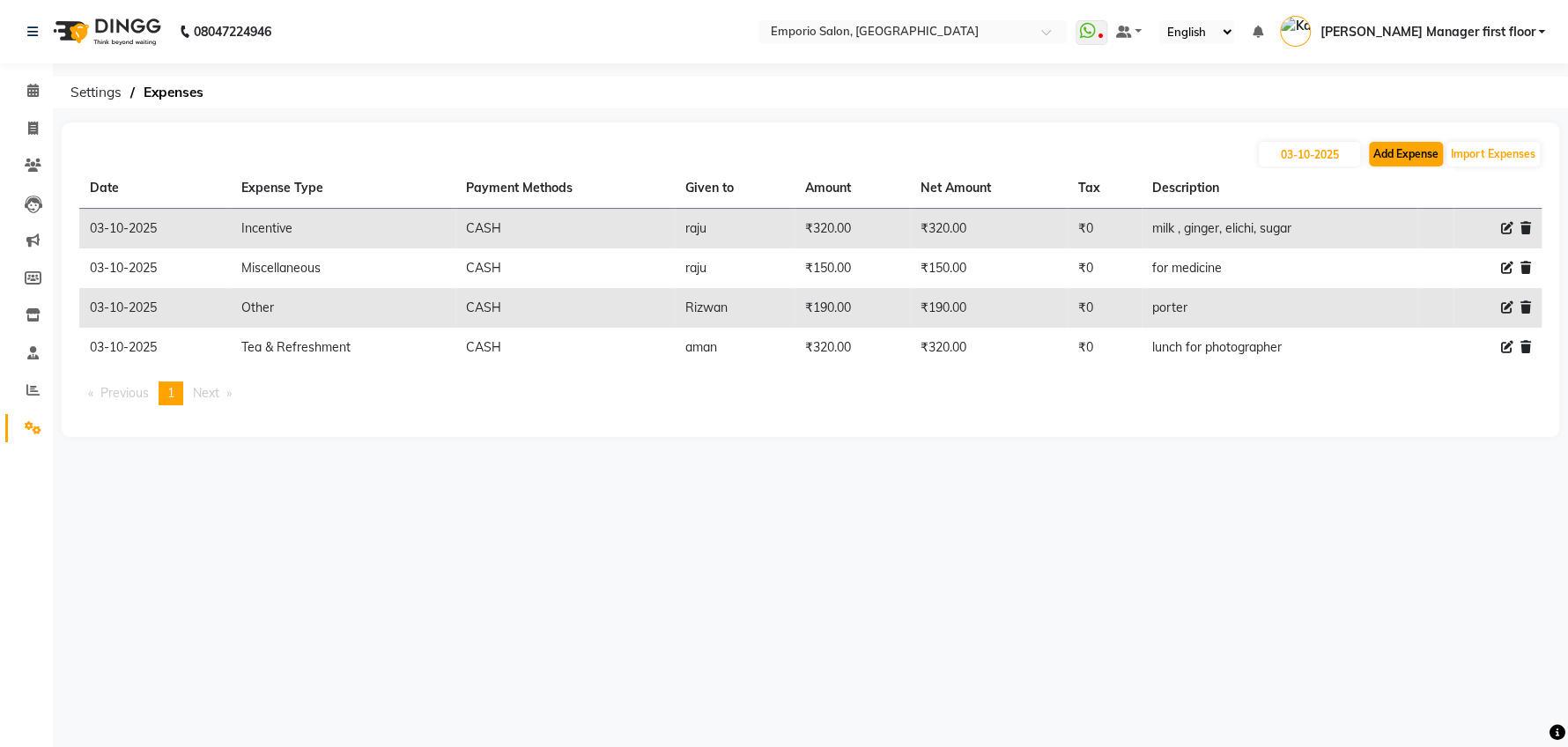
click at [1390, 159] on button "Add Expense" at bounding box center [1405, 154] width 74 height 25
select select "1"
select select "5330"
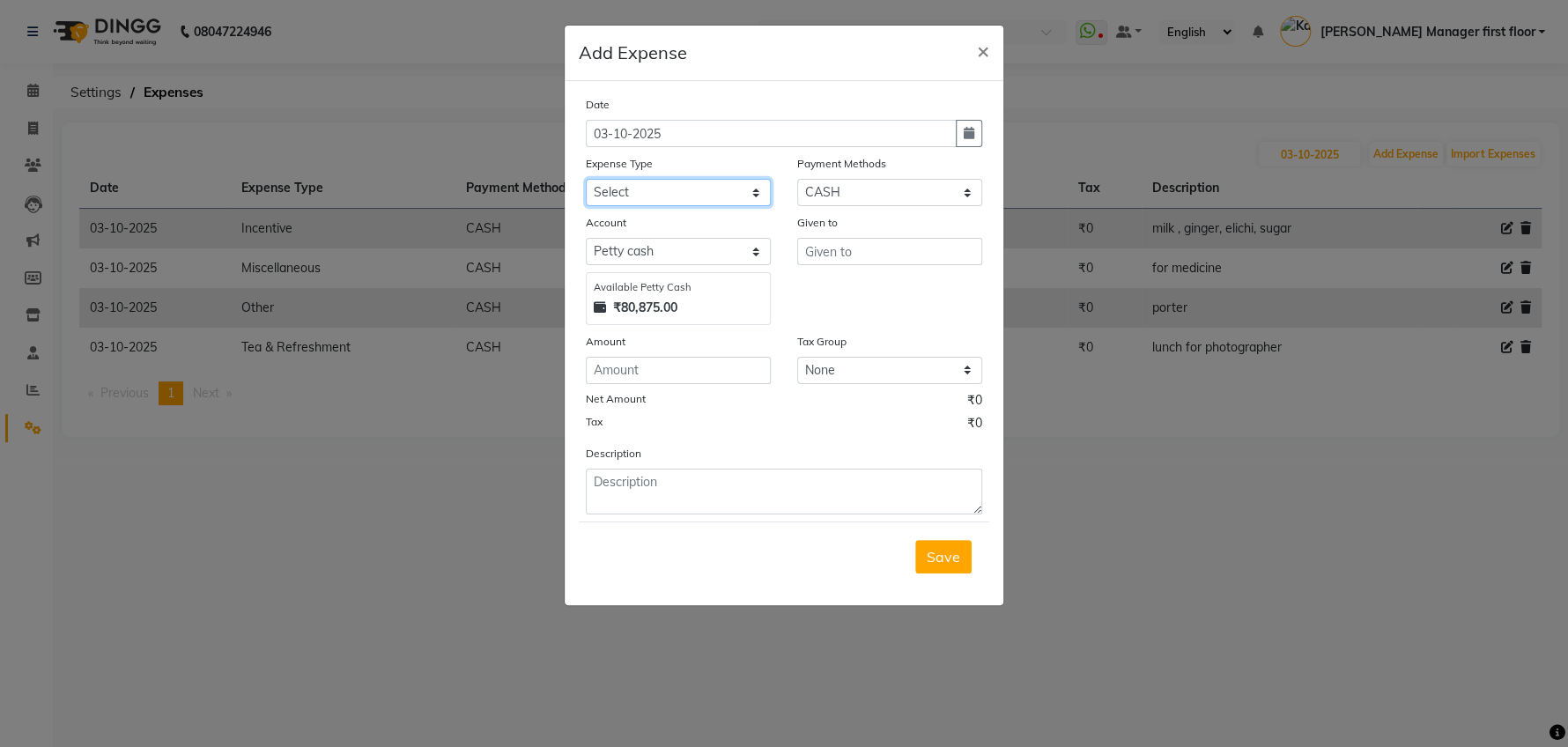
click at [661, 190] on select "Select Advance Salary Cash transfer to bank Cash transfer to hub Client Snacks …" at bounding box center [678, 192] width 185 height 27
select select "24591"
click at [586, 178] on select "Select Advance Salary Cash transfer to bank Cash transfer to hub Client Snacks …" at bounding box center [678, 192] width 185 height 27
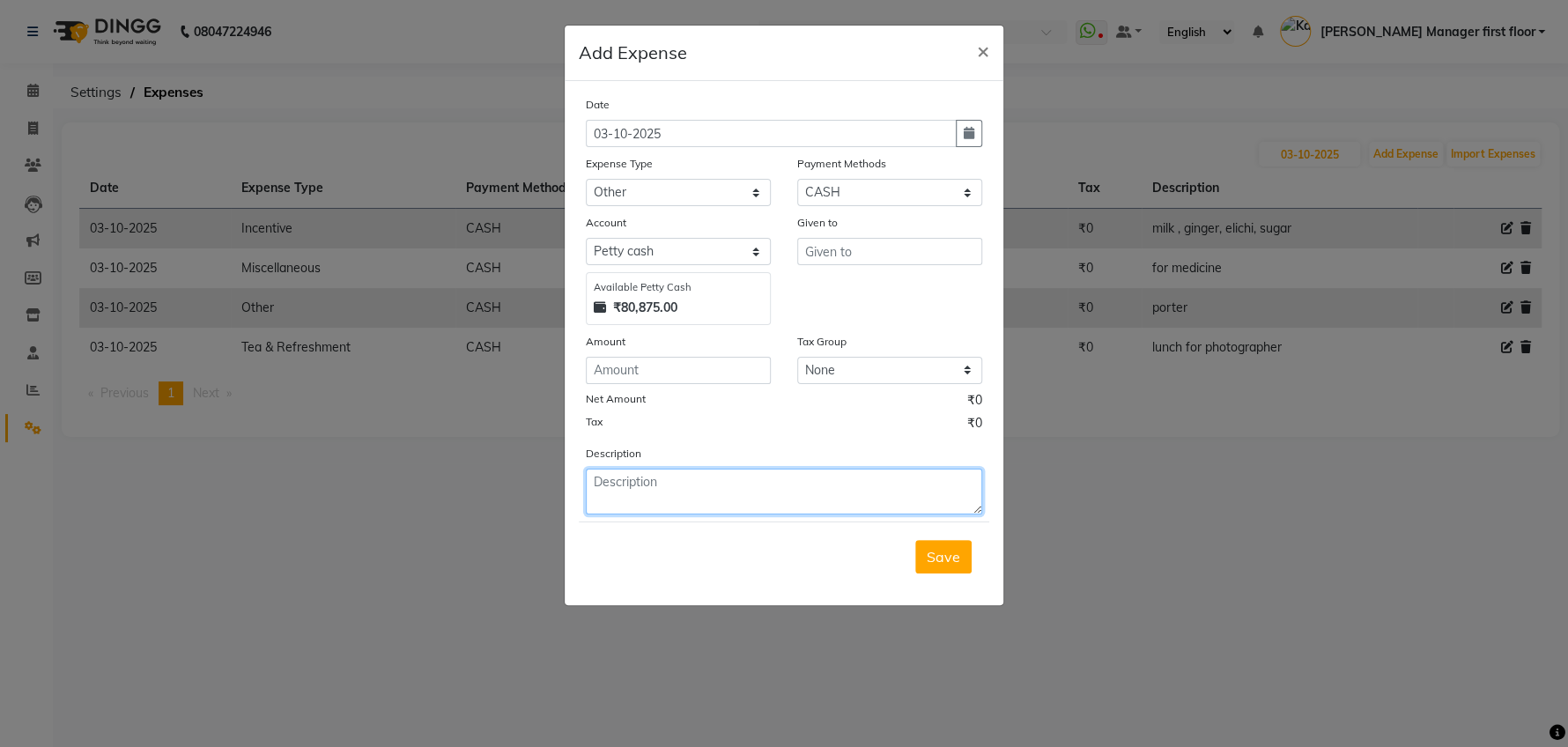
click at [694, 485] on textarea at bounding box center [784, 491] width 397 height 45
click at [982, 51] on span "×" at bounding box center [983, 50] width 13 height 26
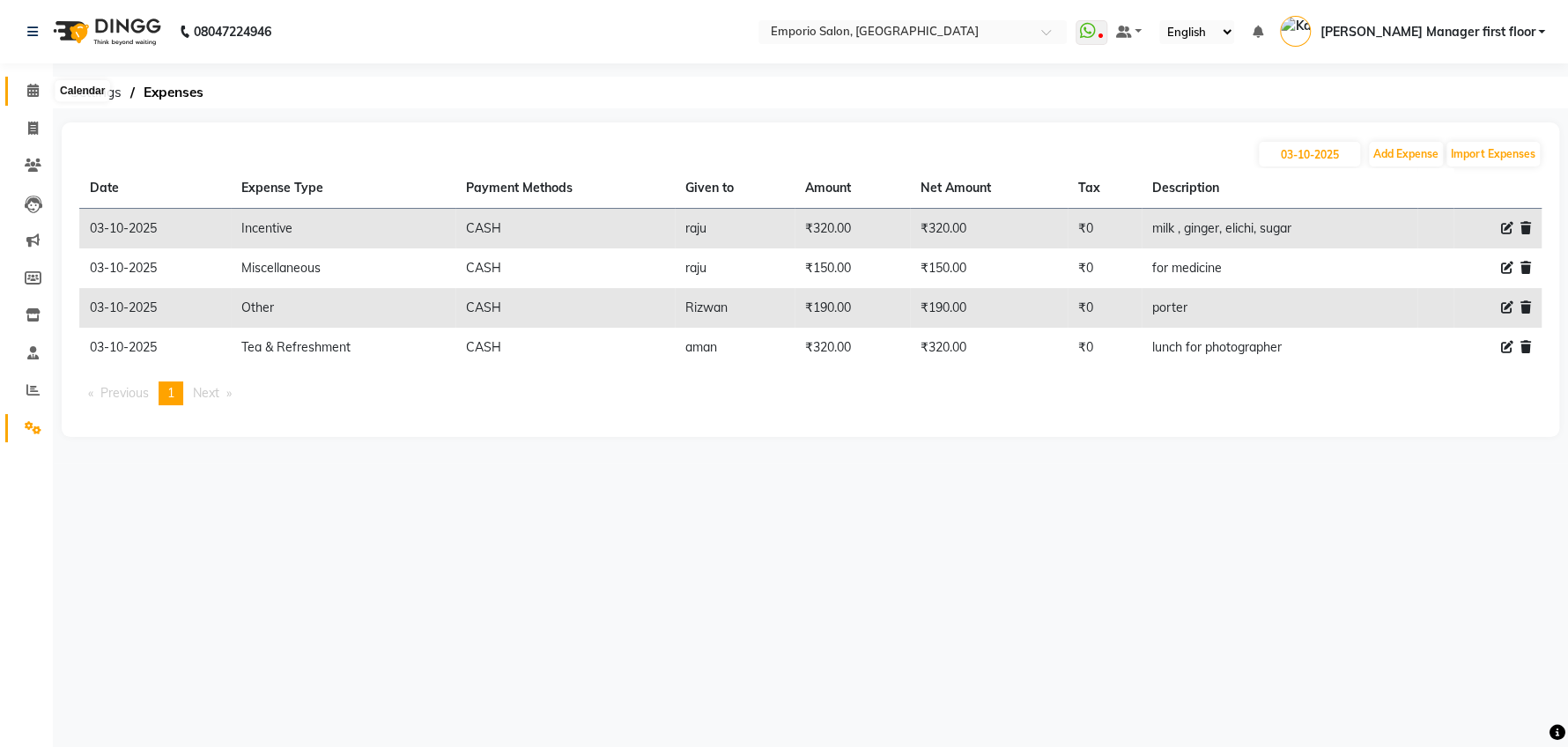
click at [38, 84] on icon at bounding box center [33, 90] width 12 height 14
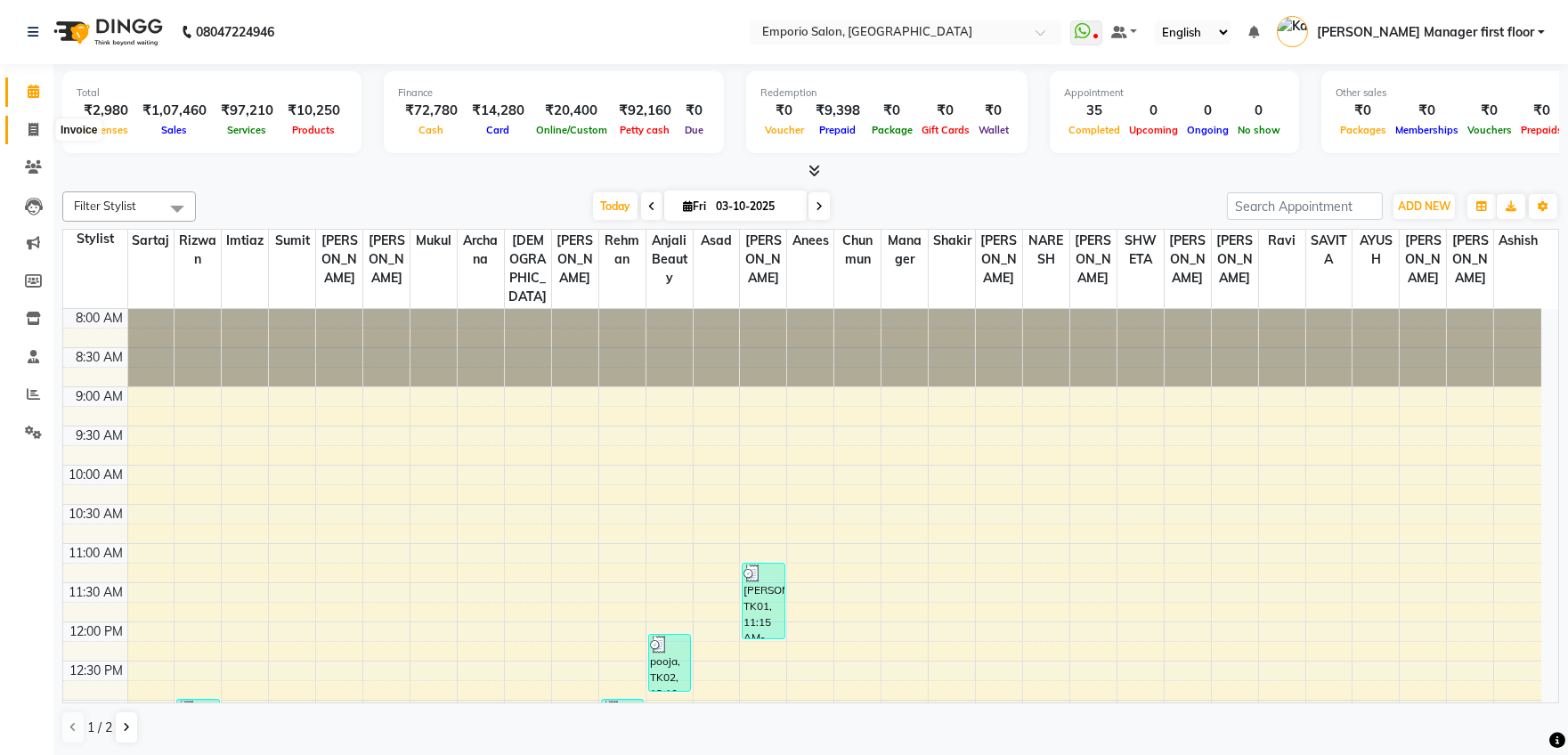
click at [30, 132] on icon at bounding box center [33, 130] width 10 height 14
select select "service"
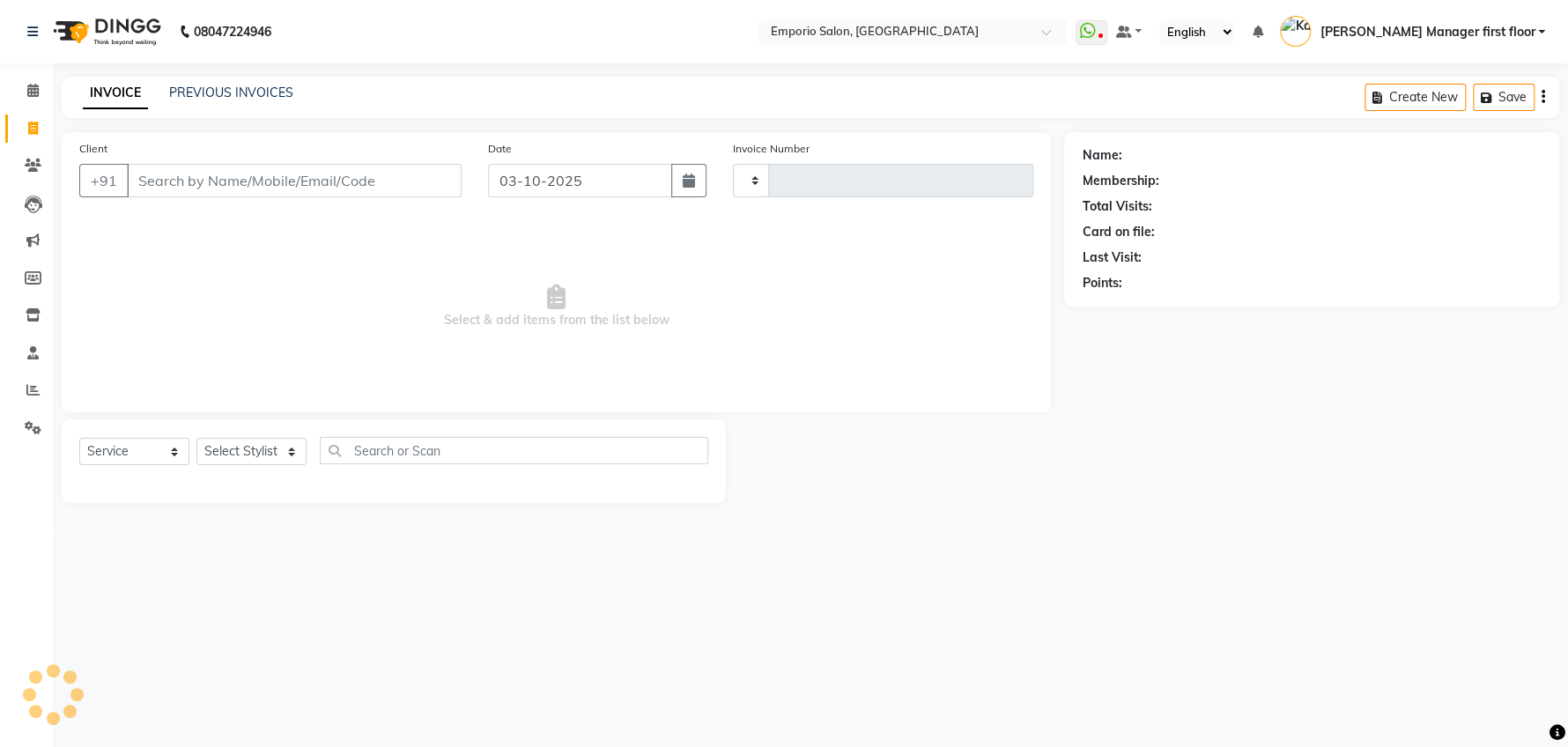
click at [391, 182] on input "Client" at bounding box center [294, 180] width 335 height 34
type input "5956"
select select "6332"
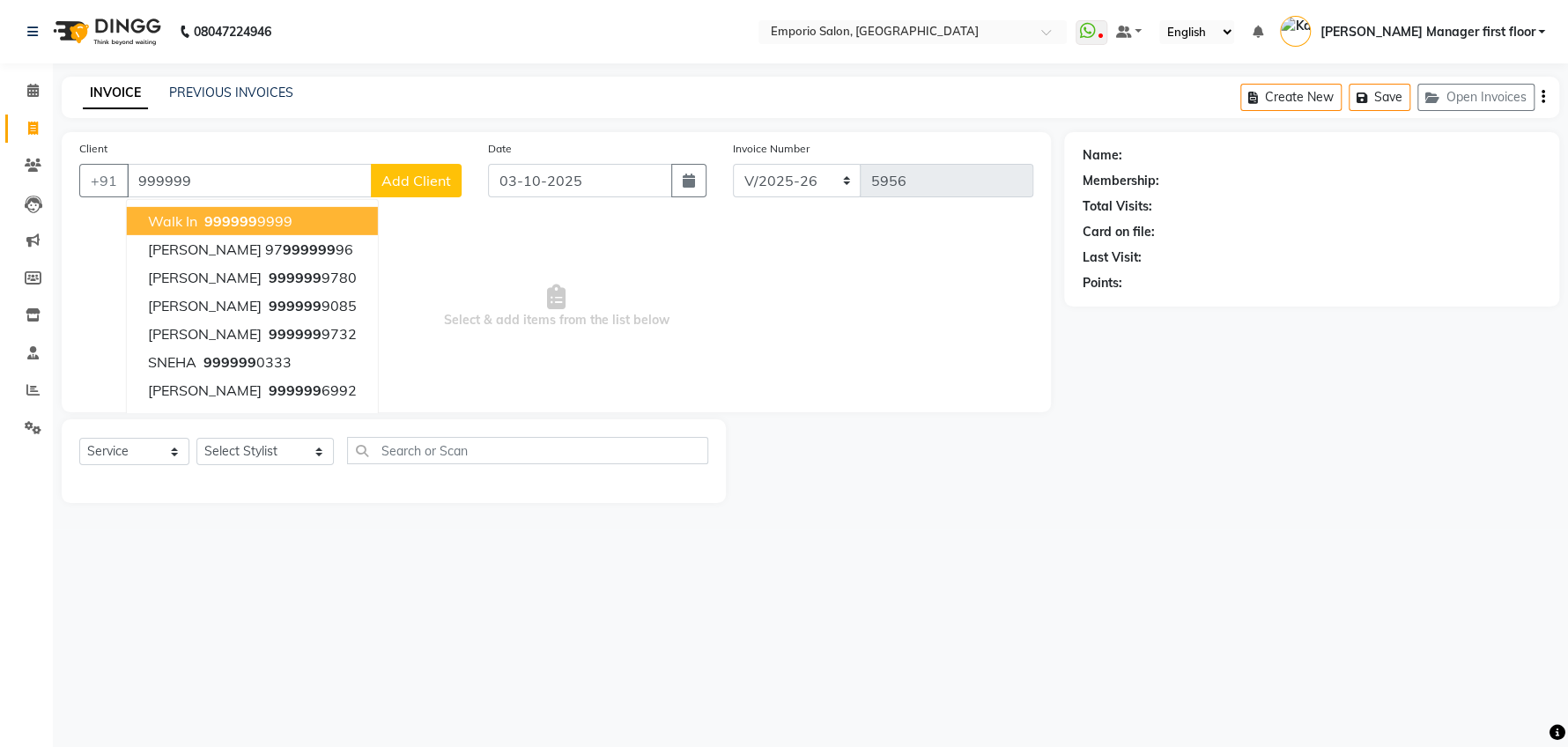
click at [334, 217] on button "walk in 999999 9999" at bounding box center [252, 220] width 251 height 28
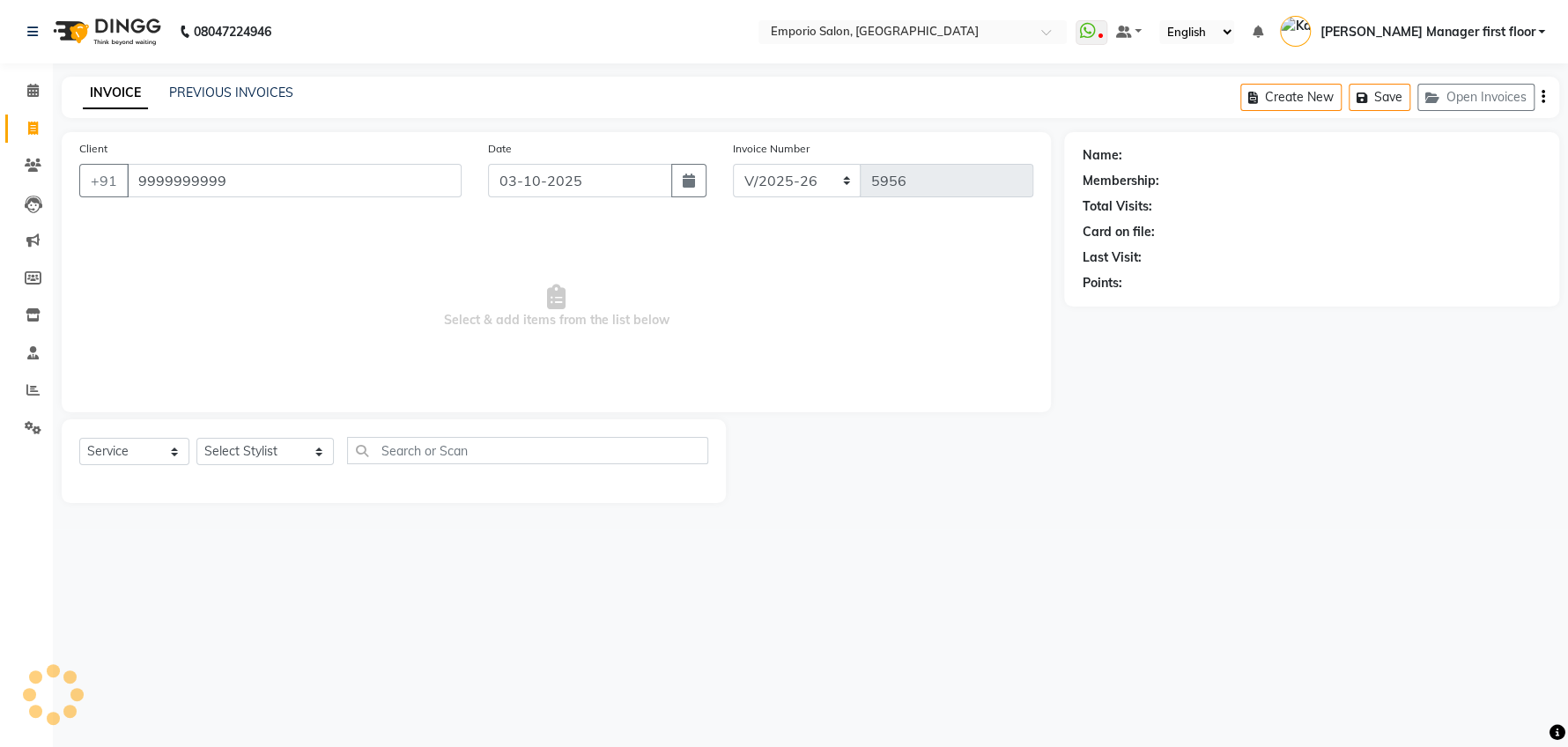
type input "9999999999"
select select "1: Object"
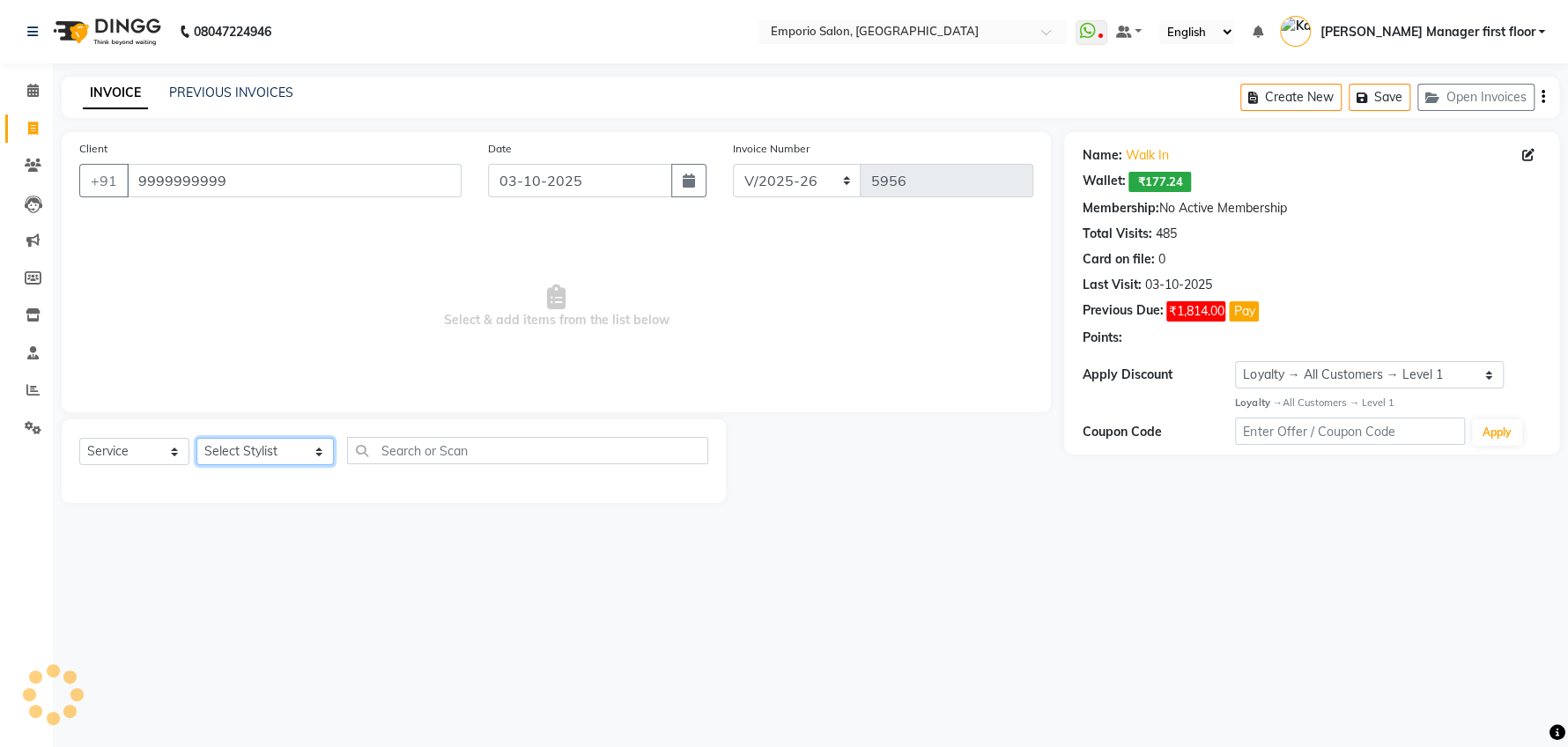
click at [292, 455] on select "Select Stylist [PERSON_NAME] beauty Archana [PERSON_NAME] [PERSON_NAME] [PERSON…" at bounding box center [265, 451] width 137 height 27
select select "58141"
click at [197, 438] on select "Select Stylist [PERSON_NAME] beauty Archana [PERSON_NAME] [PERSON_NAME] [PERSON…" at bounding box center [265, 451] width 137 height 27
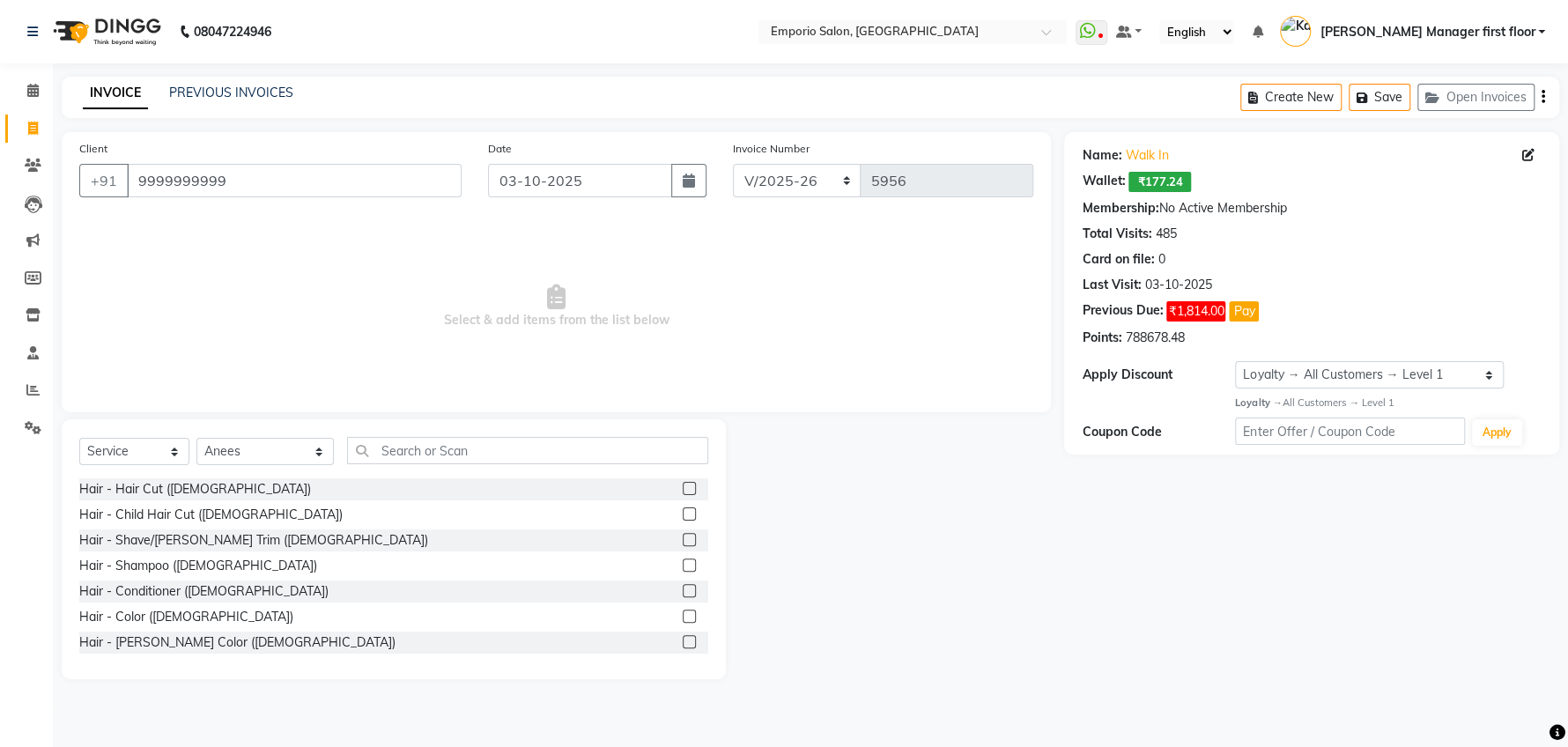
click at [683, 537] on label at bounding box center [689, 540] width 14 height 14
click at [683, 537] on input "checkbox" at bounding box center [688, 540] width 12 height 12
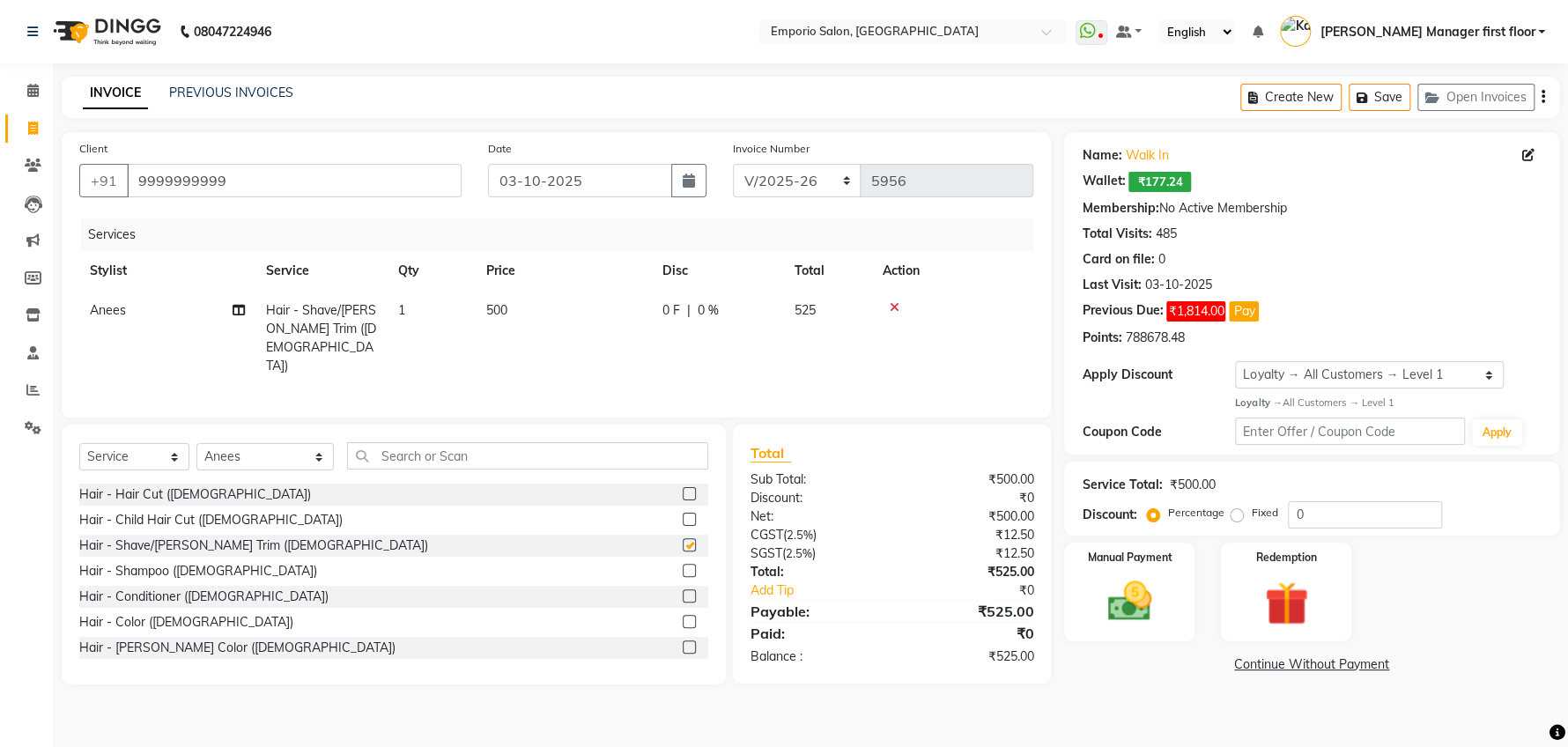
checkbox input "false"
click at [517, 298] on td "500" at bounding box center [564, 338] width 177 height 96
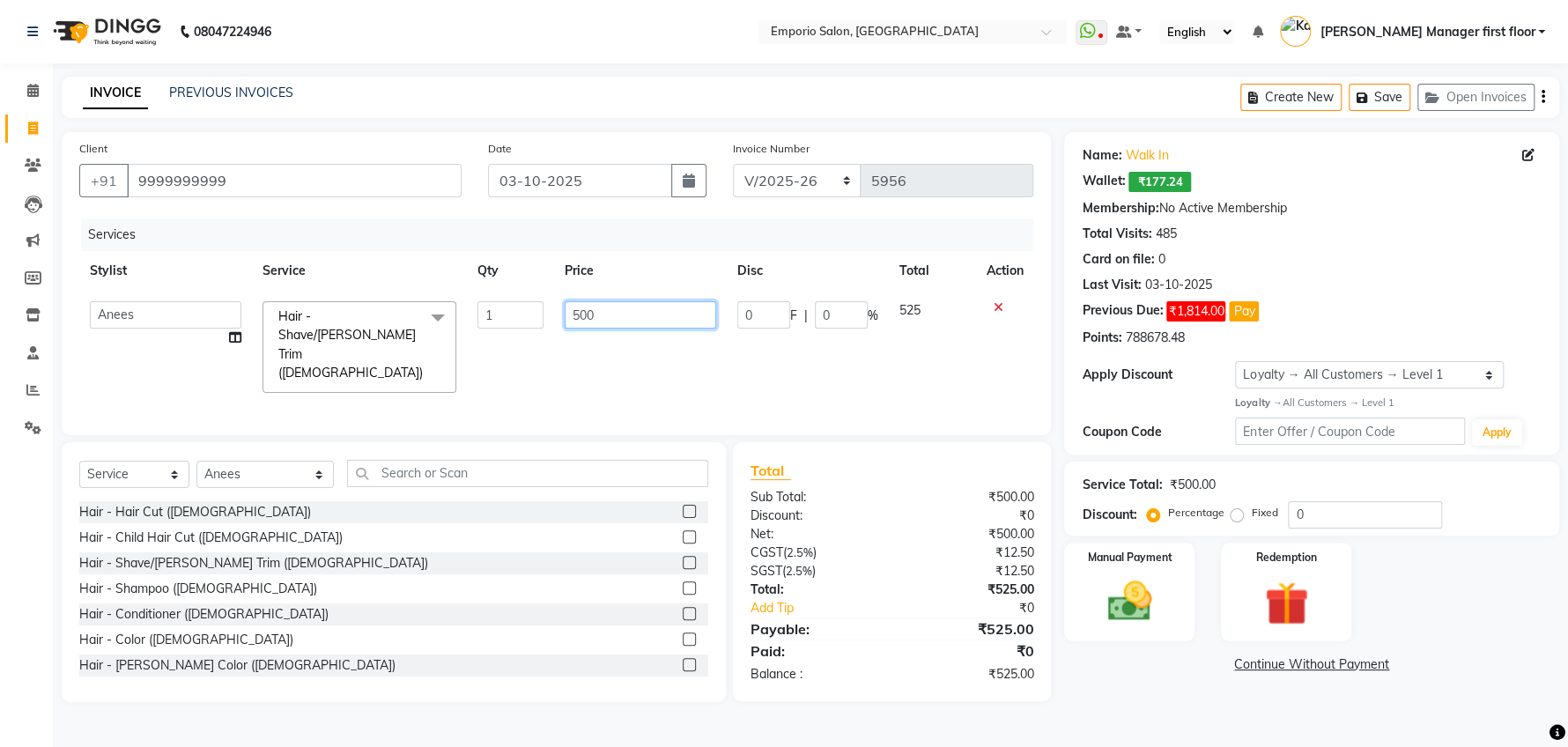
click at [631, 313] on input "500" at bounding box center [640, 315] width 151 height 27
type input "5"
type input "350"
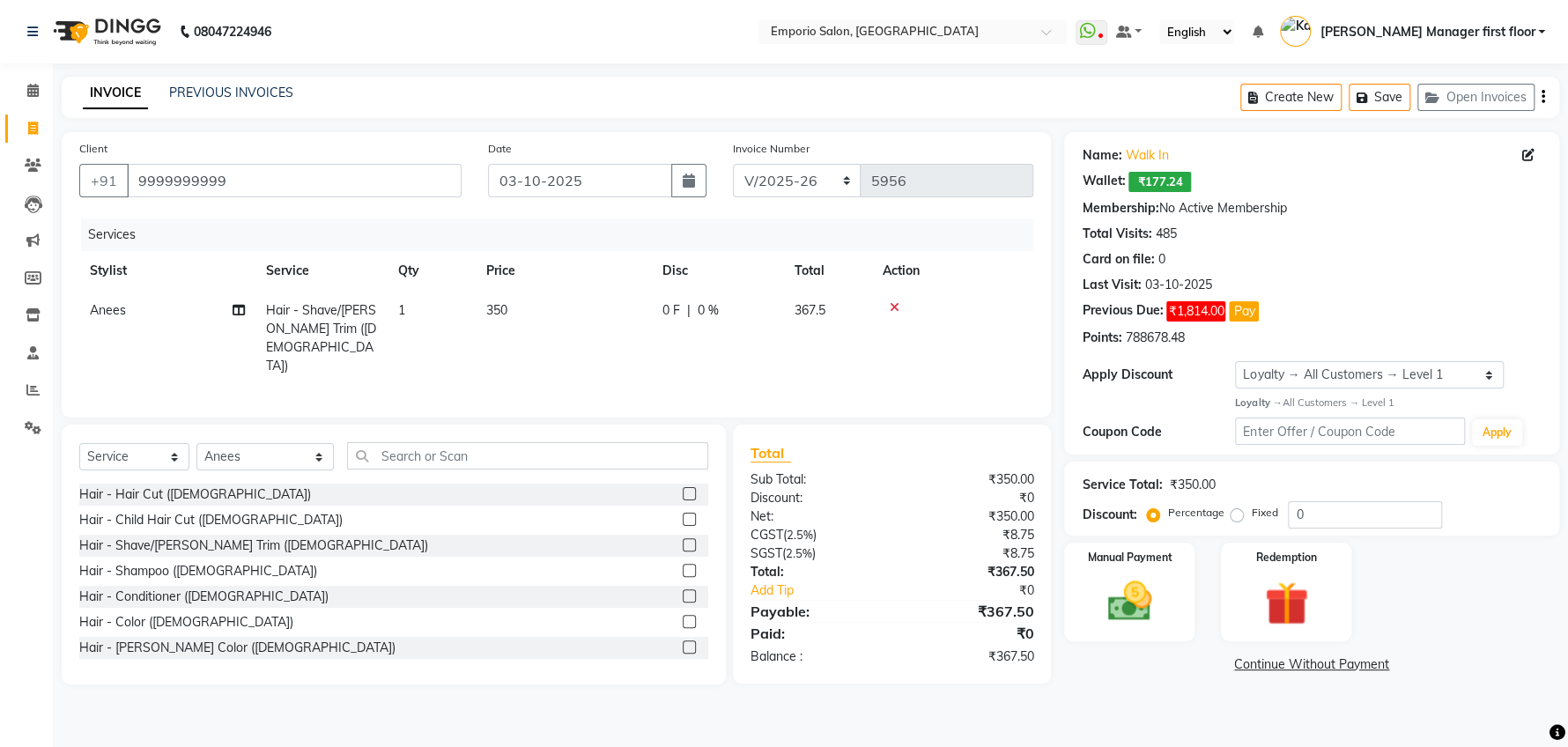
click at [828, 711] on div "08047224946 Select Location × Emporio Salon, [GEOGRAPHIC_DATA] WhatsApp Status …" at bounding box center [784, 373] width 1568 height 747
click at [1163, 611] on img at bounding box center [1128, 601] width 74 height 53
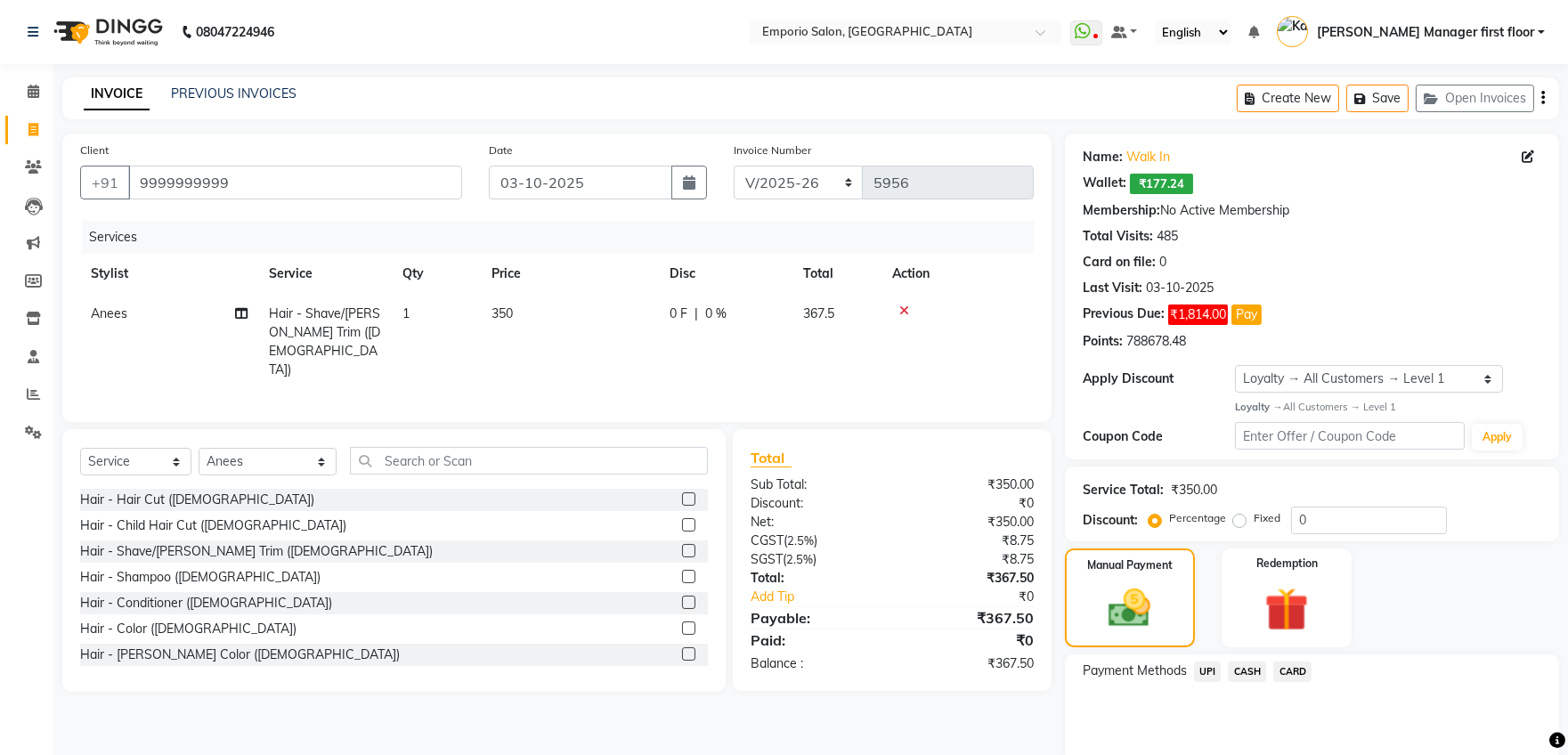
click at [1202, 667] on span "UPI" at bounding box center [1207, 671] width 28 height 20
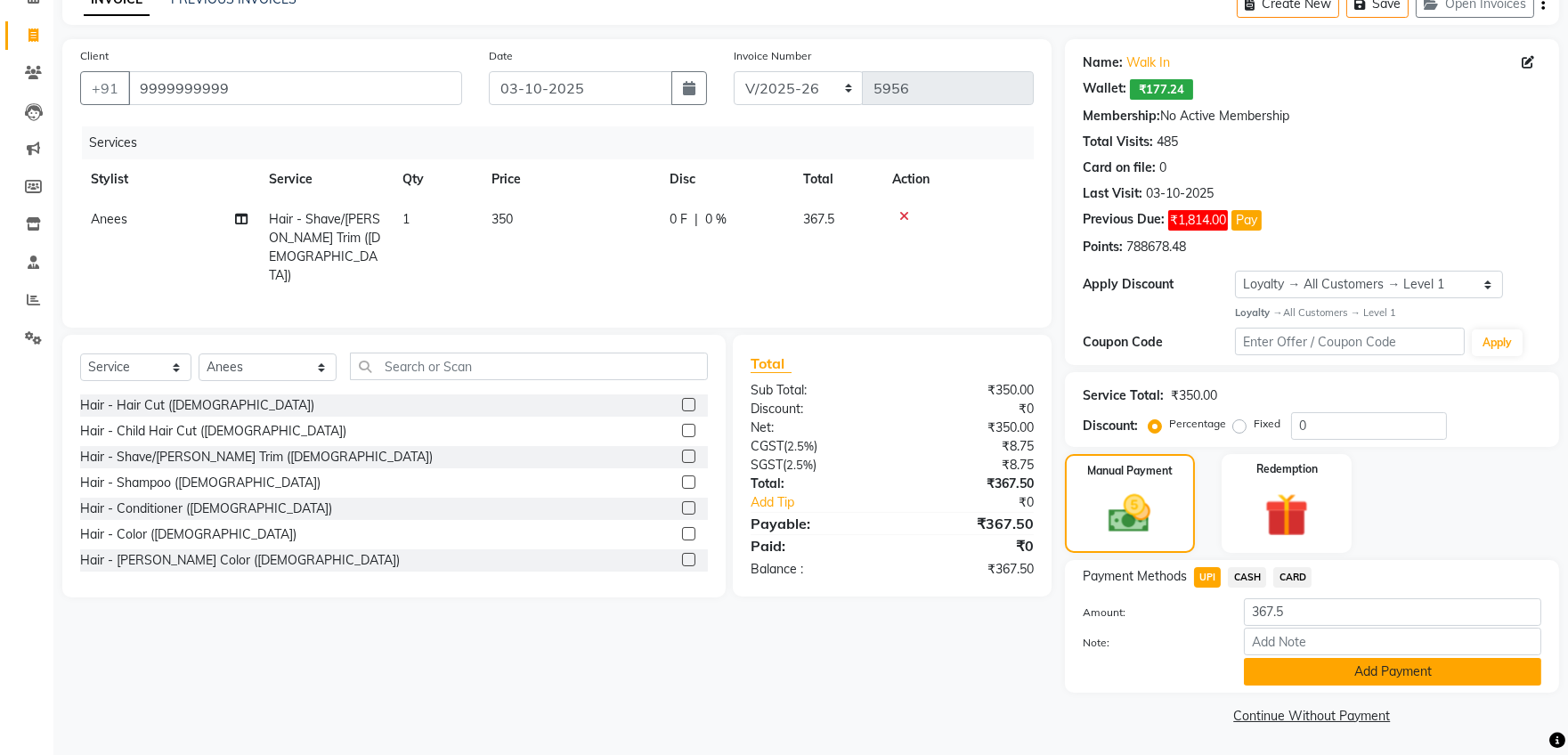
click at [1349, 672] on button "Add Payment" at bounding box center [1391, 671] width 297 height 28
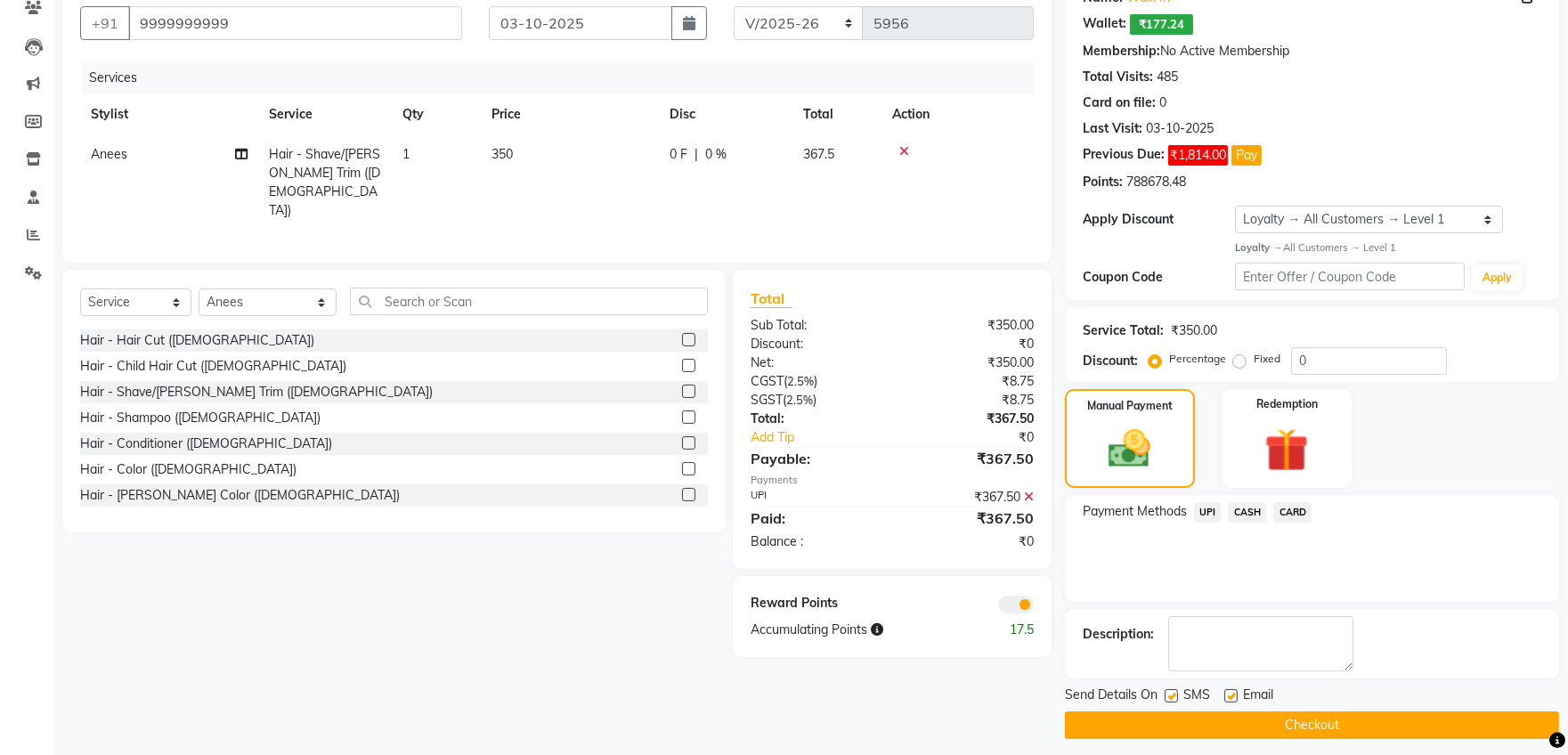
scroll to position [168, 0]
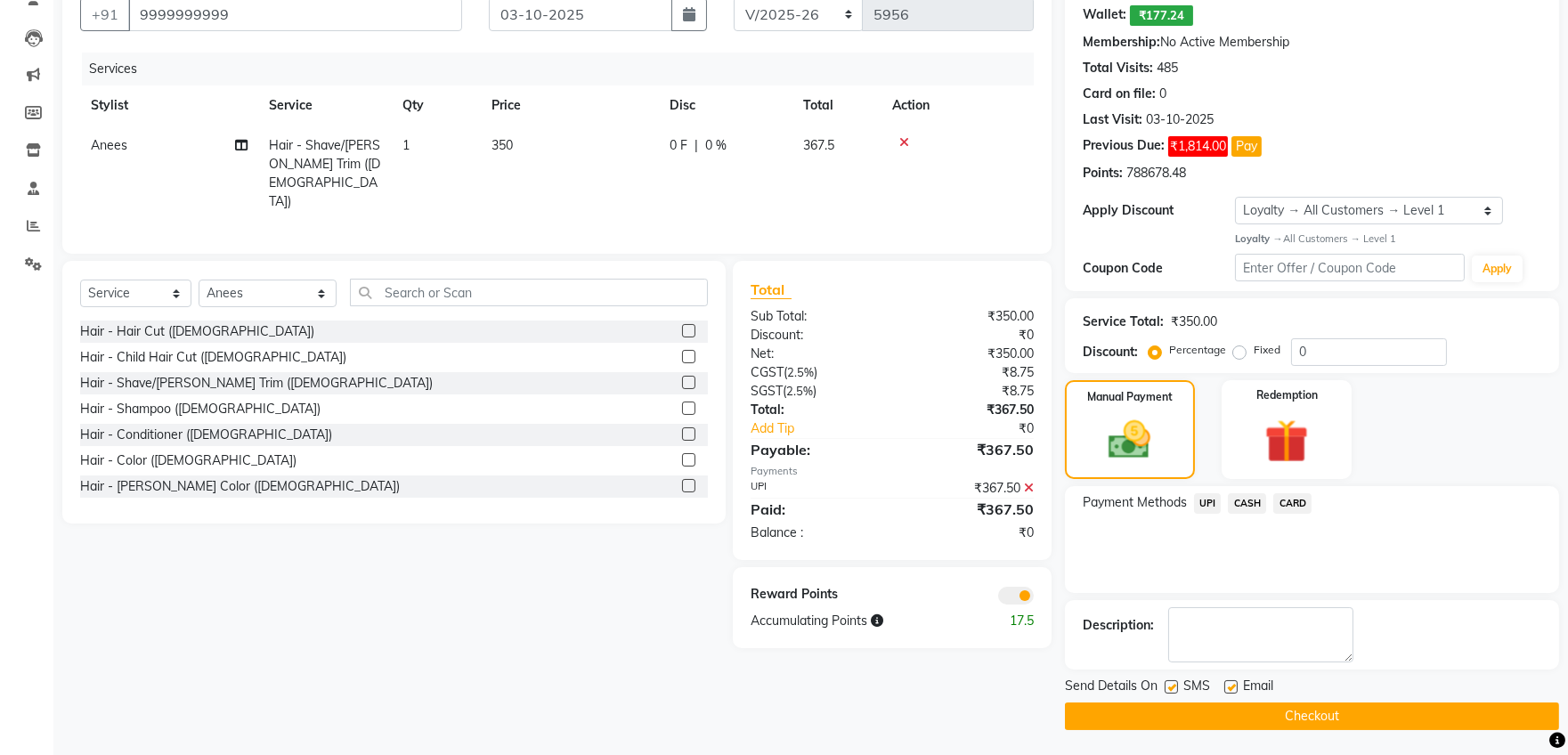
click at [1330, 707] on button "Checkout" at bounding box center [1311, 716] width 494 height 28
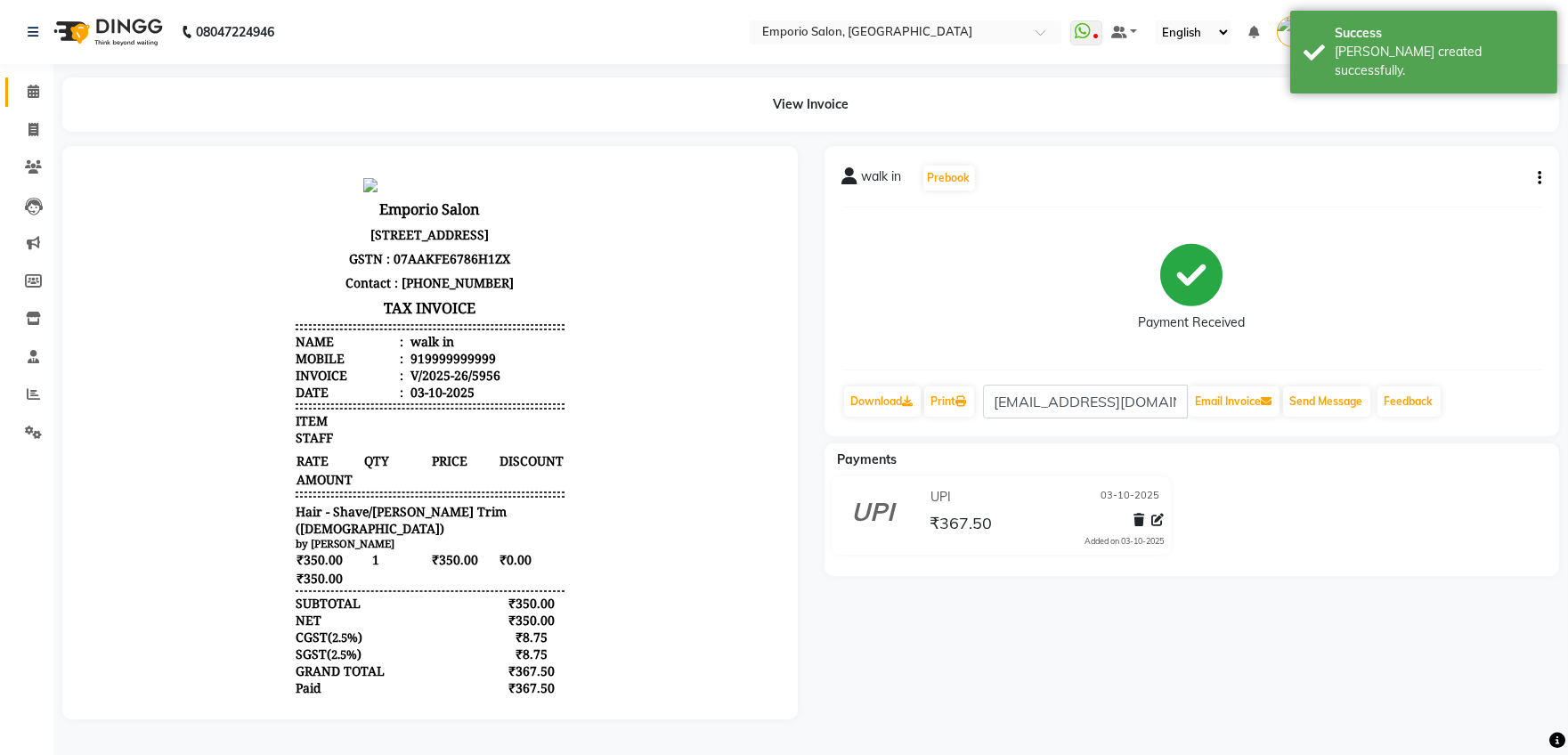
click at [27, 77] on link "Calendar" at bounding box center [27, 92] width 42 height 29
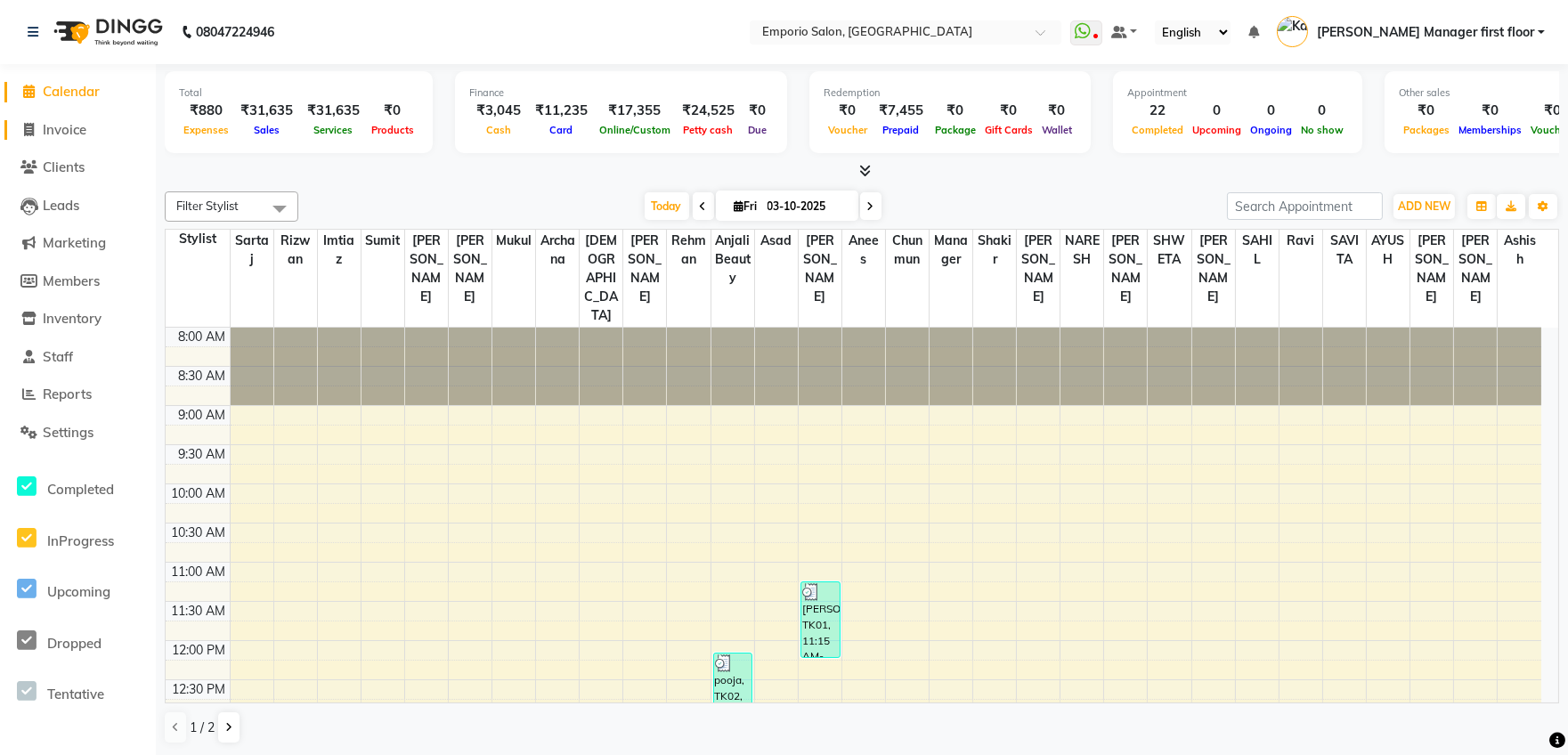
click at [30, 128] on icon at bounding box center [29, 130] width 10 height 14
select select "service"
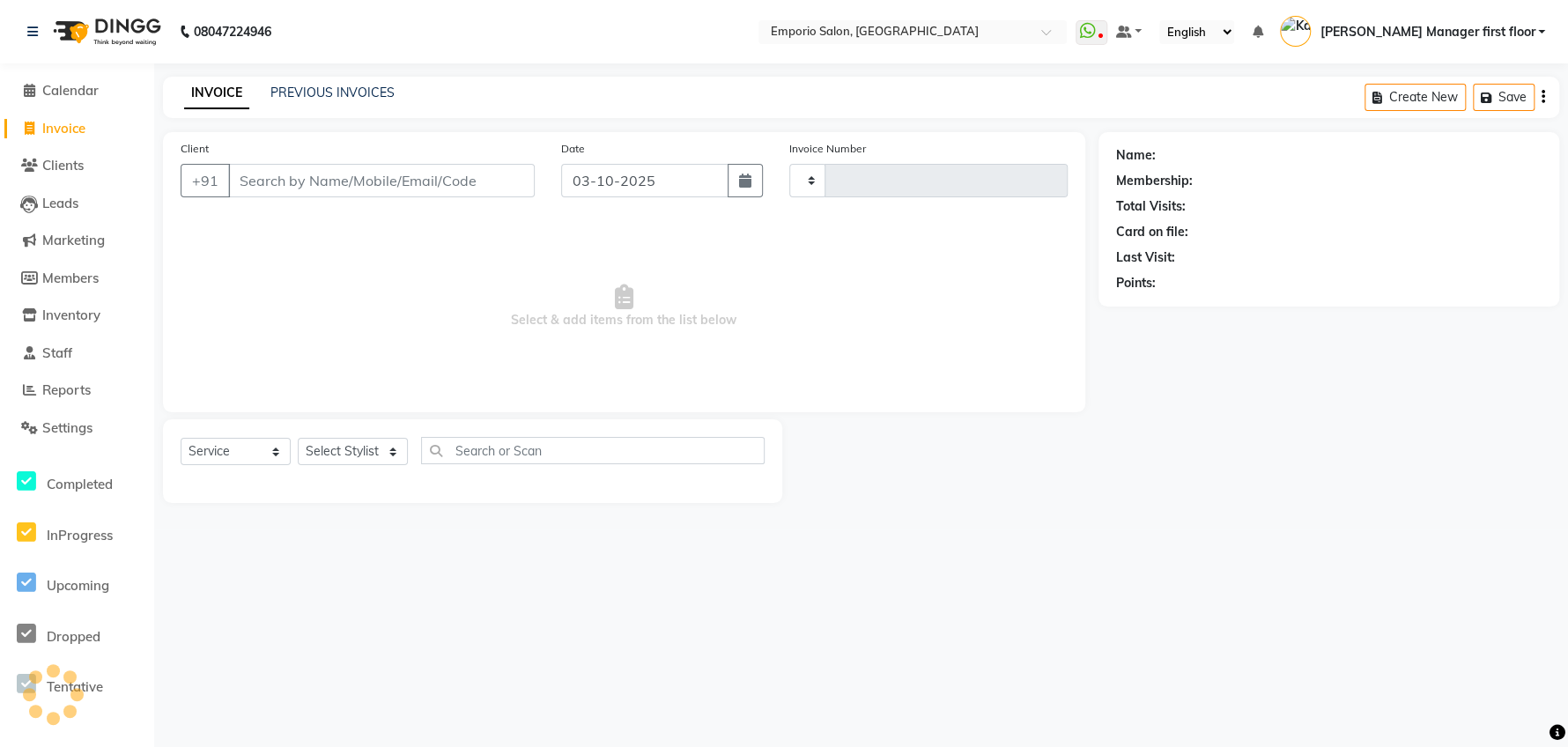
type input "5950"
select select "6332"
click at [307, 180] on input "Client" at bounding box center [381, 180] width 307 height 34
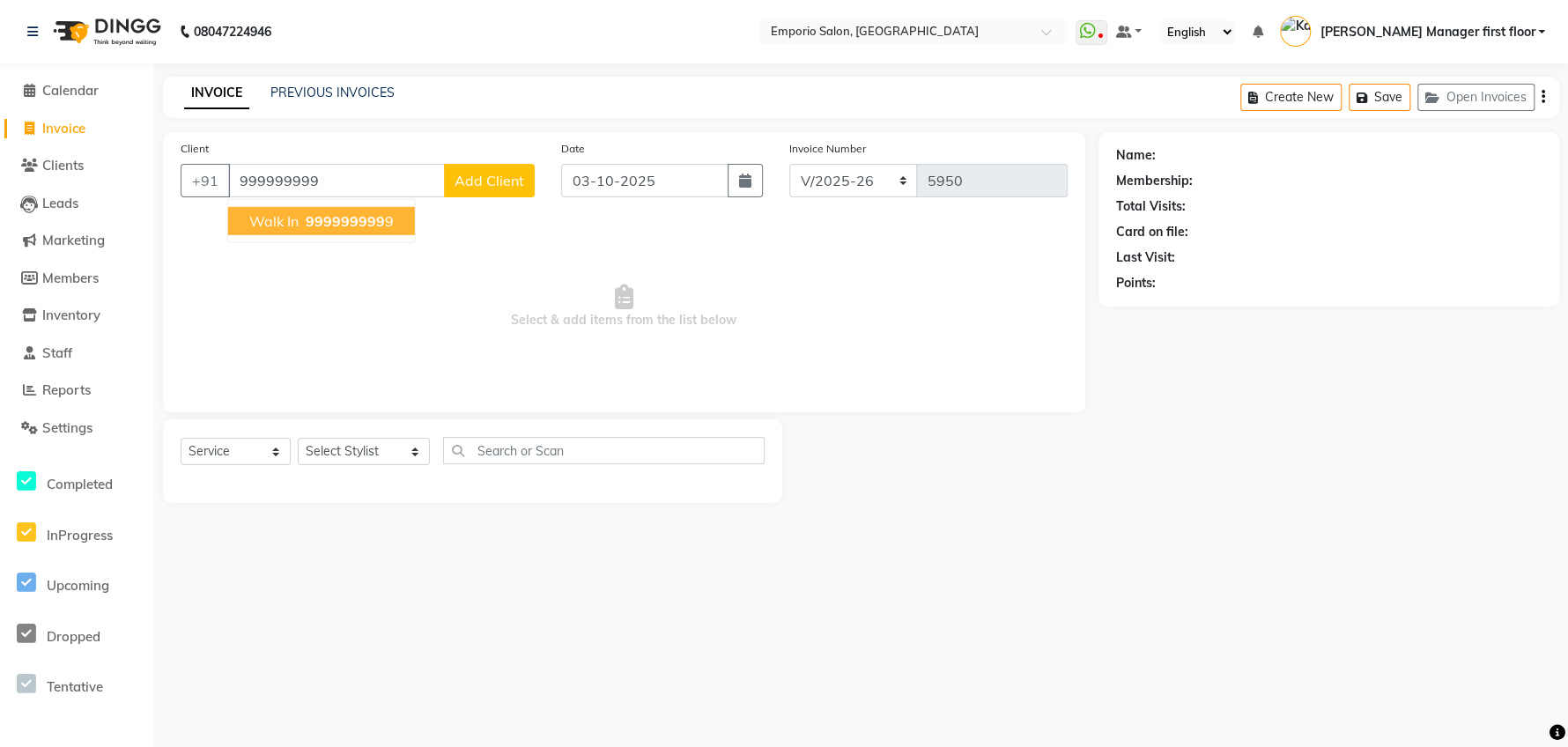
click at [379, 216] on ngb-highlight "999999999 9" at bounding box center [348, 220] width 92 height 17
type input "9999999999"
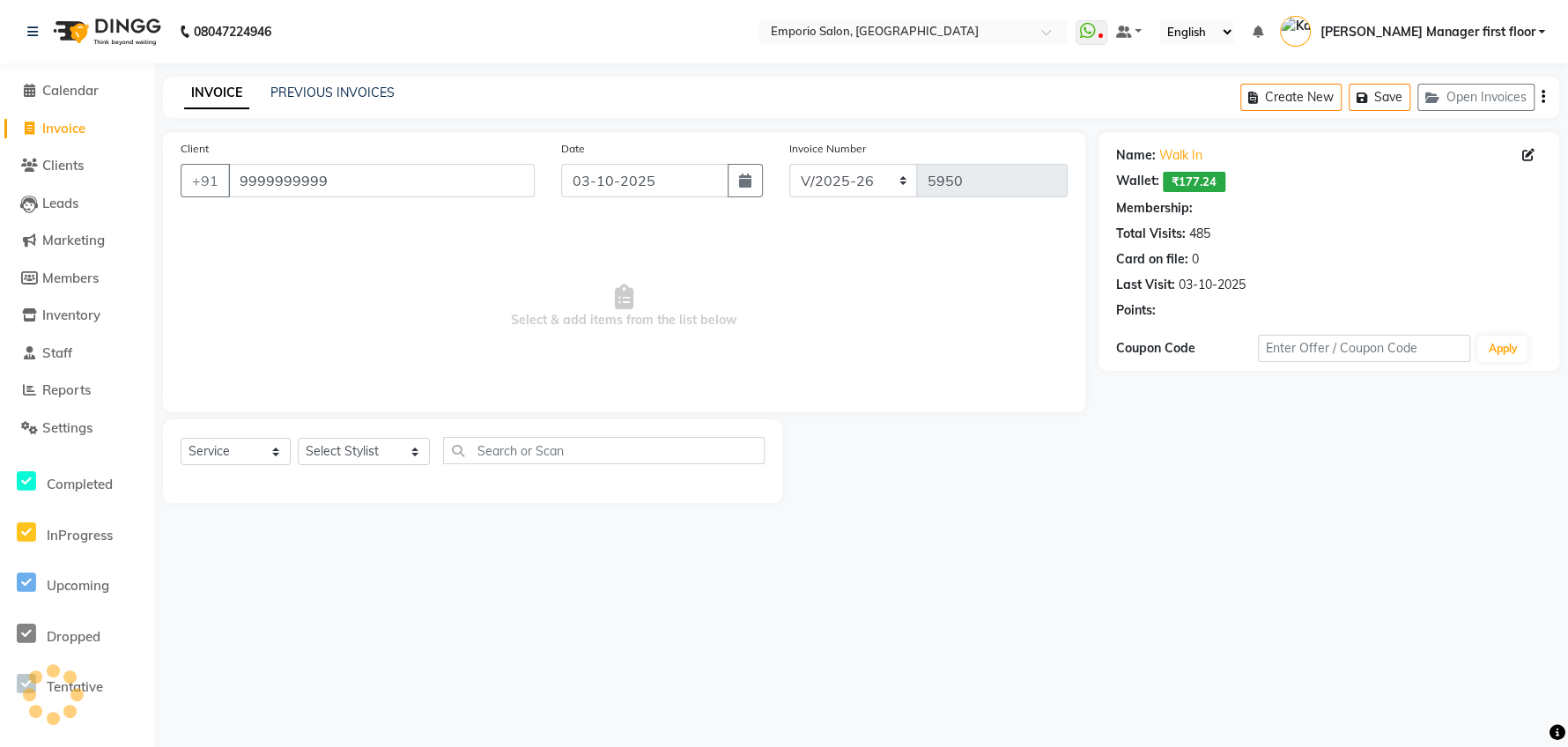
select select "1: Object"
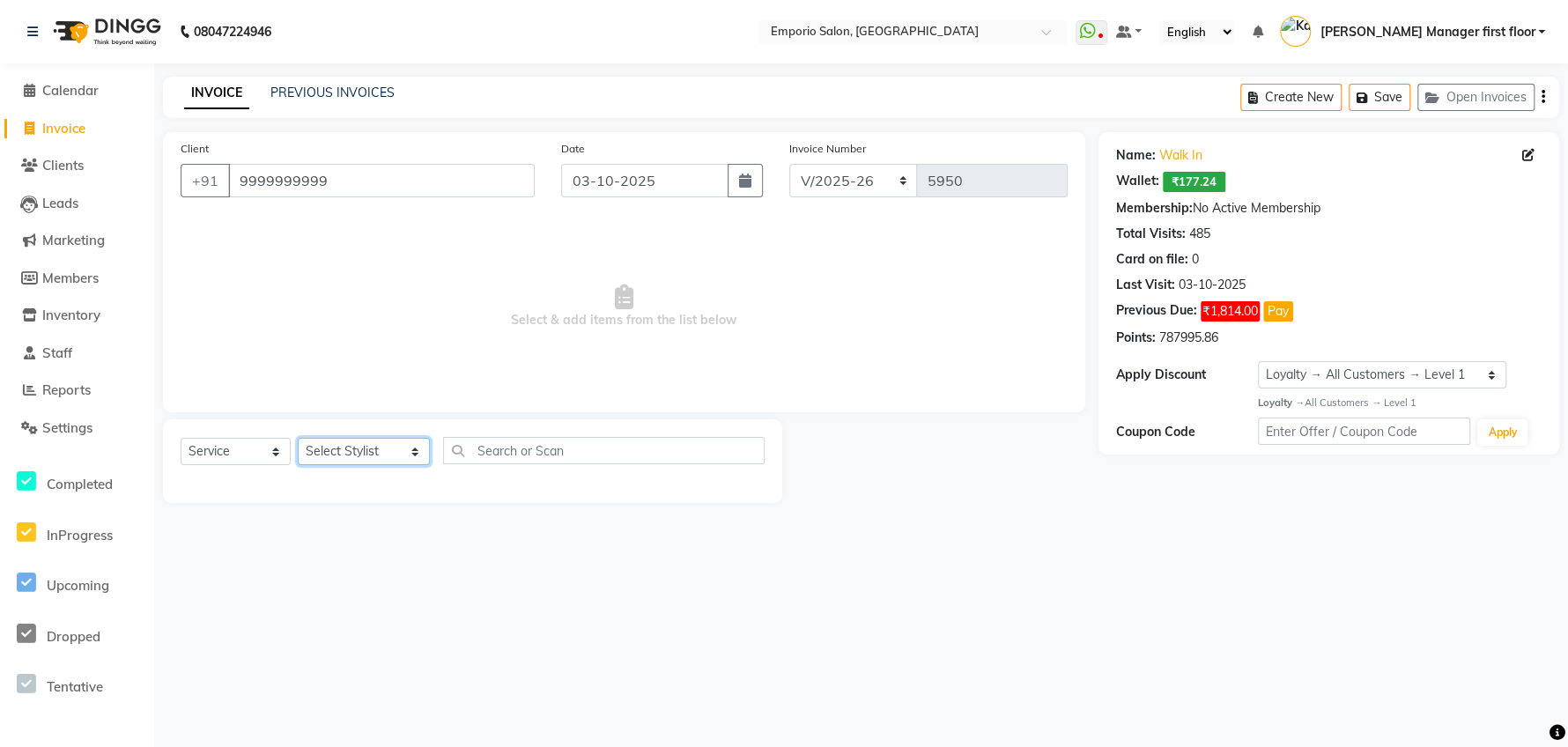
click at [387, 454] on select "Select Stylist [PERSON_NAME] beauty Archana [PERSON_NAME] [PERSON_NAME] [PERSON…" at bounding box center [363, 451] width 132 height 27
select select "61830"
click at [298, 438] on select "Select Stylist [PERSON_NAME] beauty Archana [PERSON_NAME] [PERSON_NAME] [PERSON…" at bounding box center [363, 451] width 132 height 27
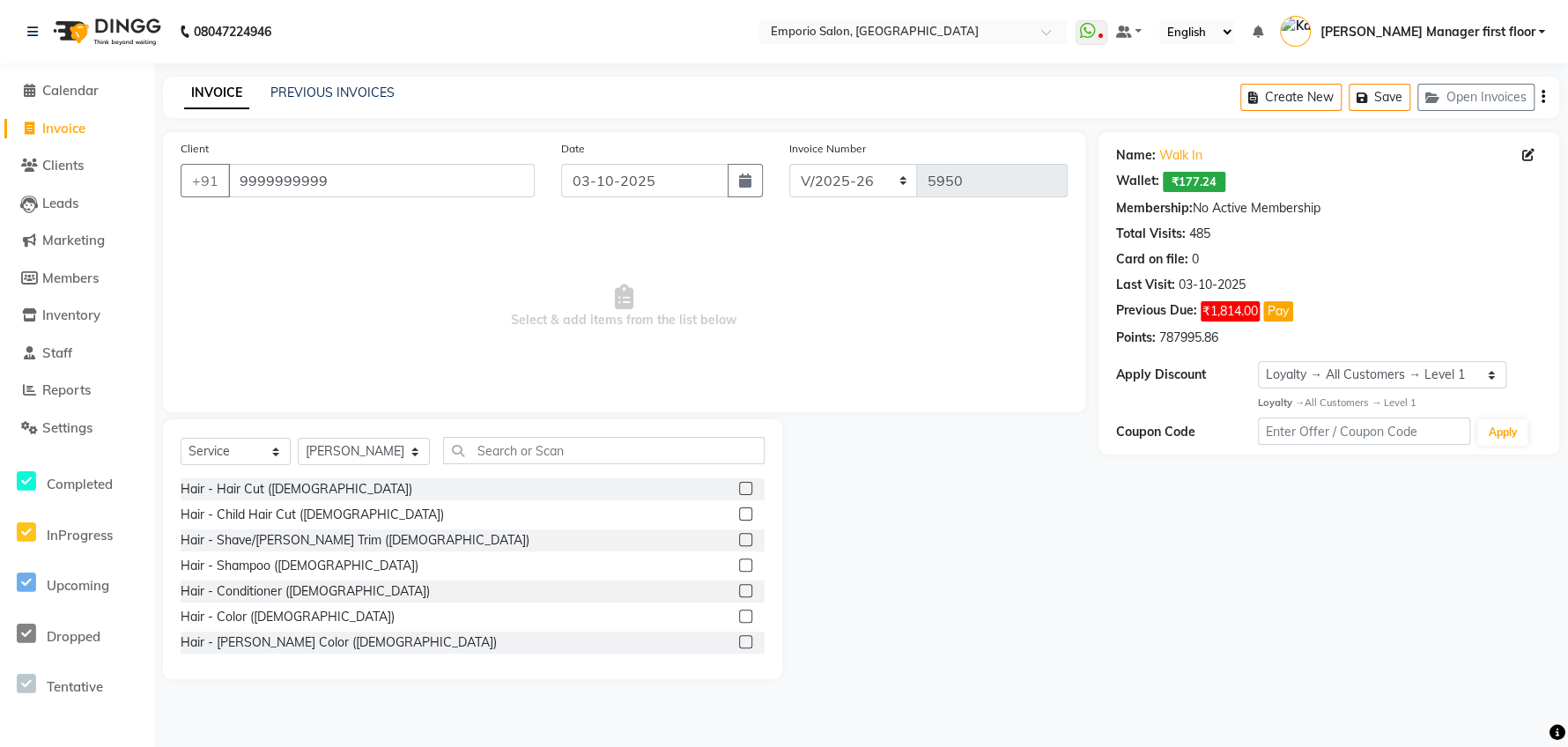
click at [739, 539] on label at bounding box center [745, 540] width 14 height 14
click at [739, 539] on input "checkbox" at bounding box center [744, 540] width 12 height 12
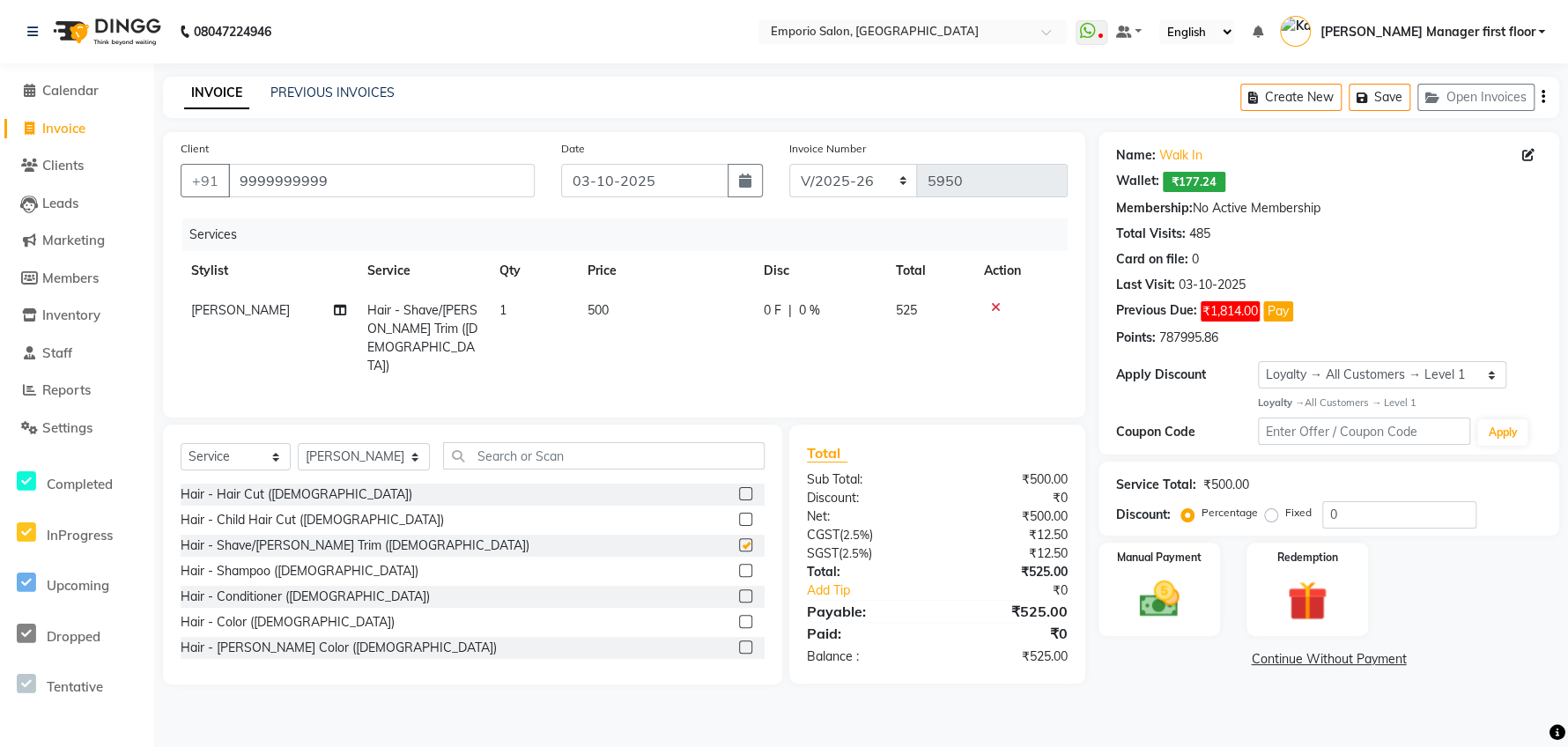
checkbox input "false"
click at [1168, 600] on img at bounding box center [1158, 599] width 68 height 47
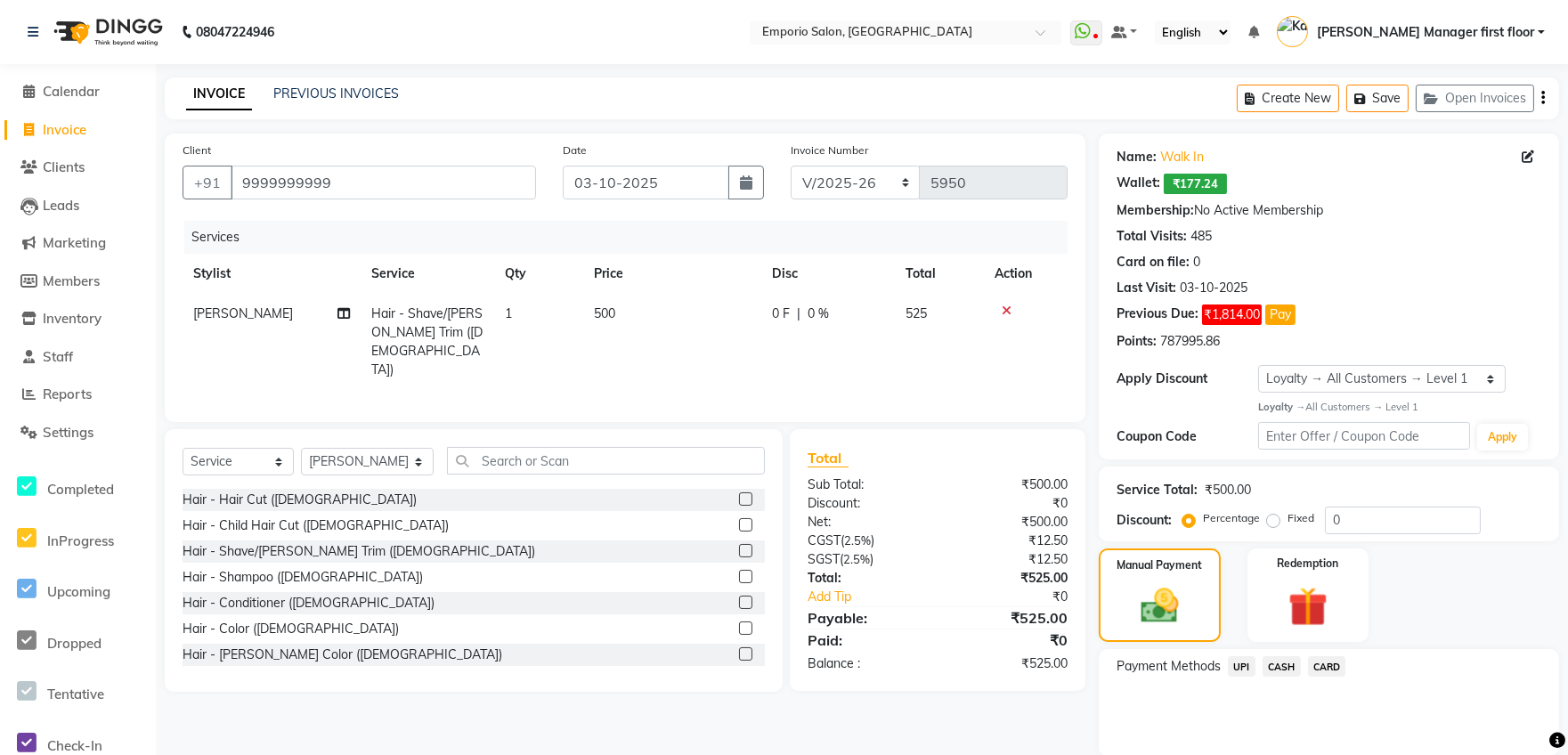
click at [1286, 668] on span "CASH" at bounding box center [1282, 666] width 39 height 20
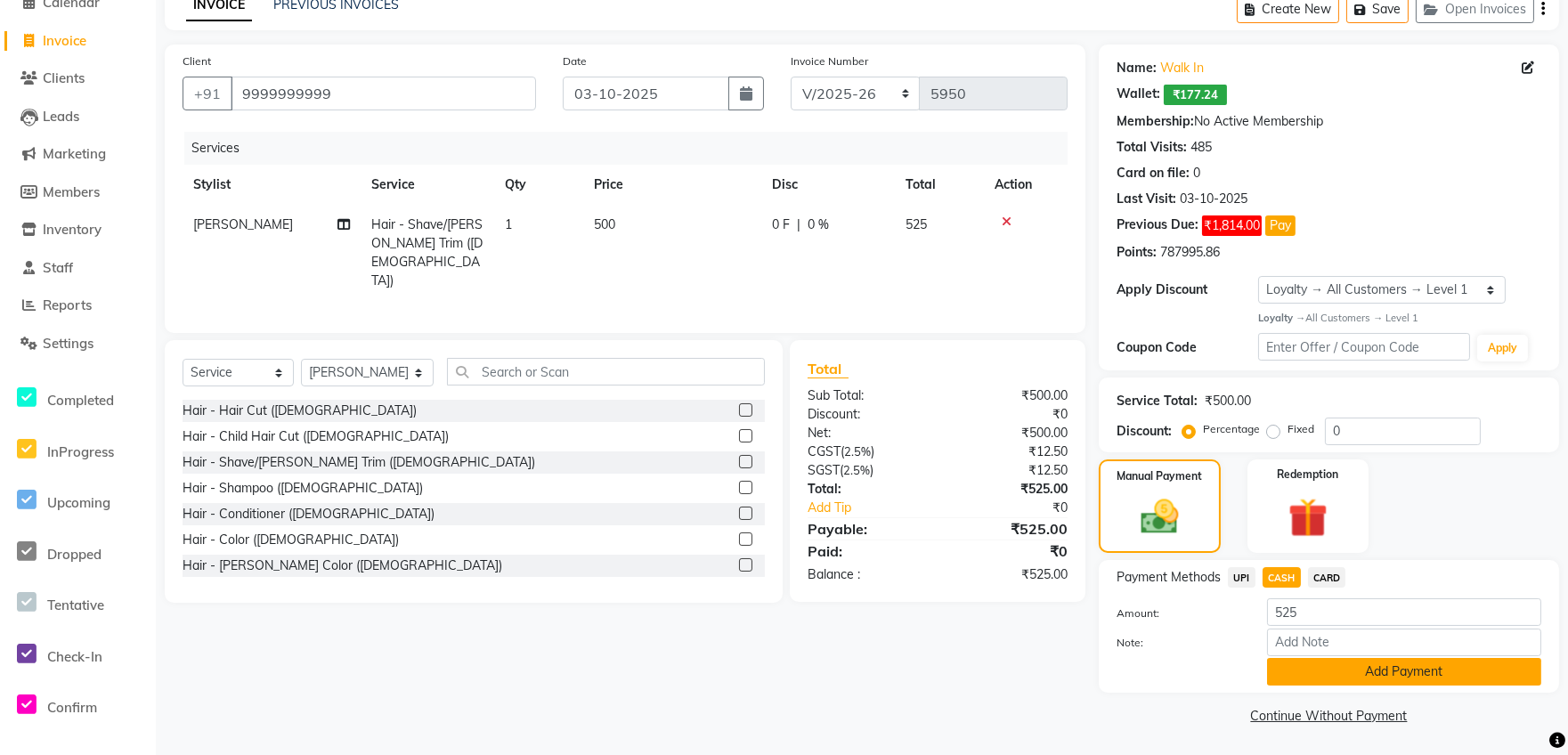
click at [1451, 667] on button "Add Payment" at bounding box center [1403, 671] width 274 height 28
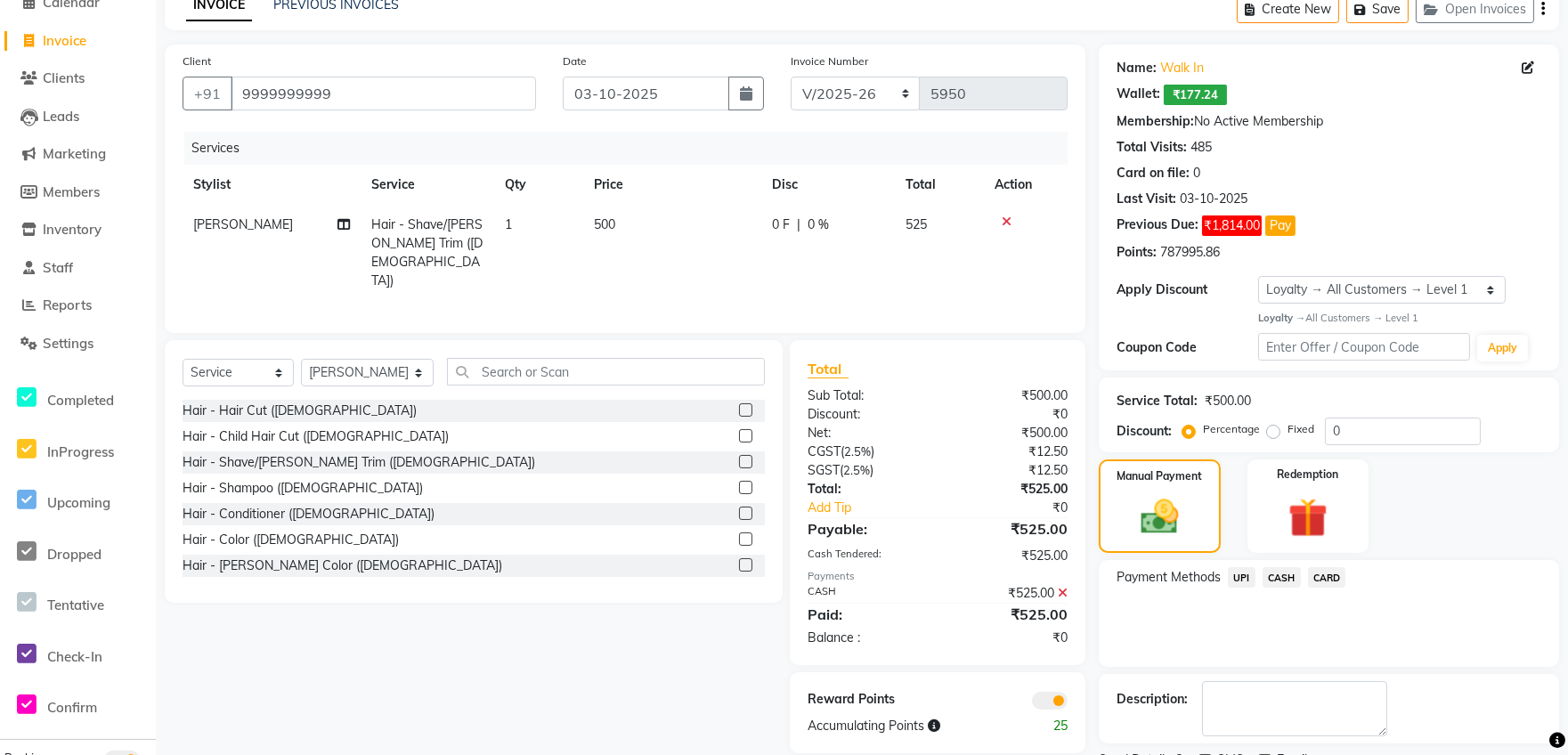
scroll to position [164, 0]
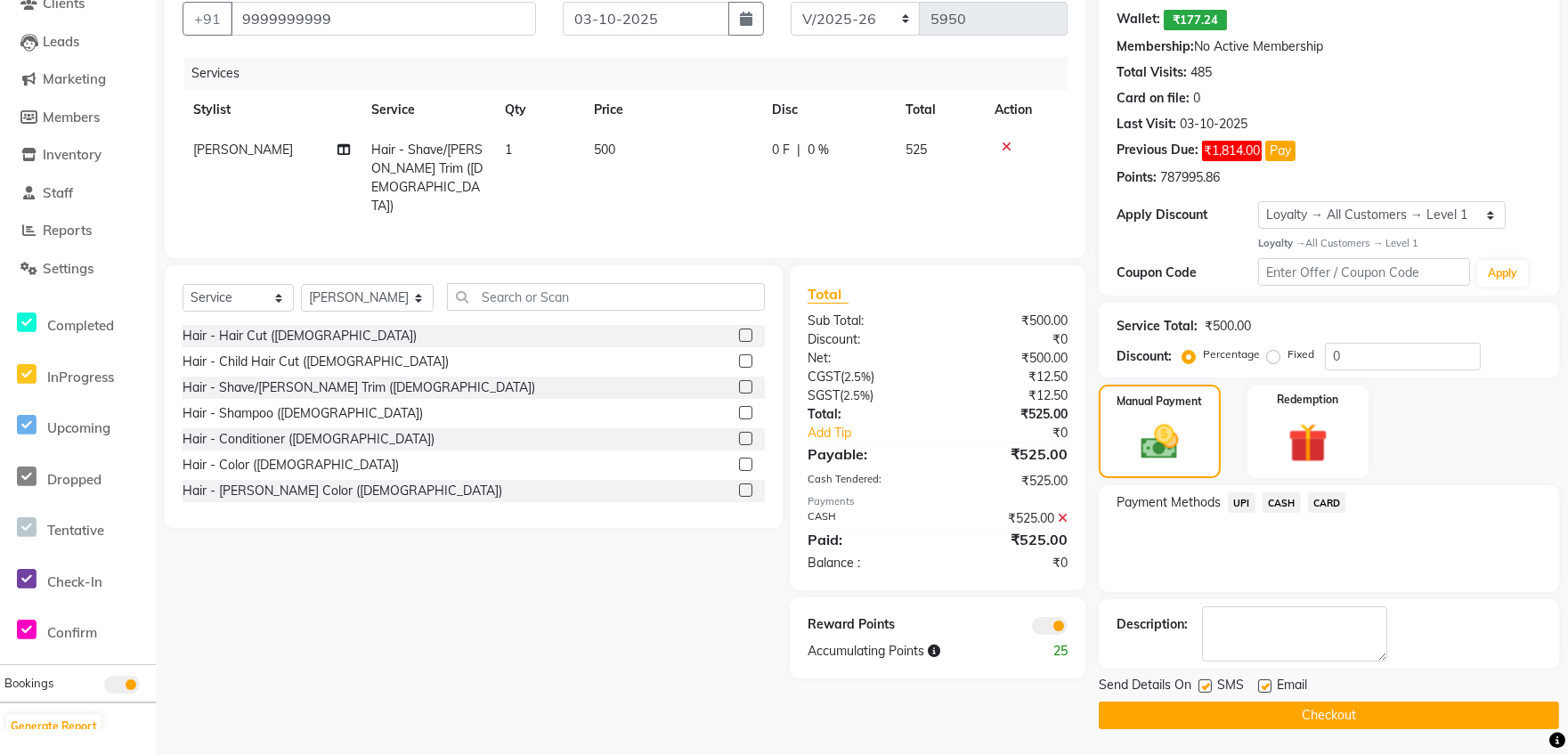
click at [1371, 717] on button "Checkout" at bounding box center [1328, 715] width 460 height 28
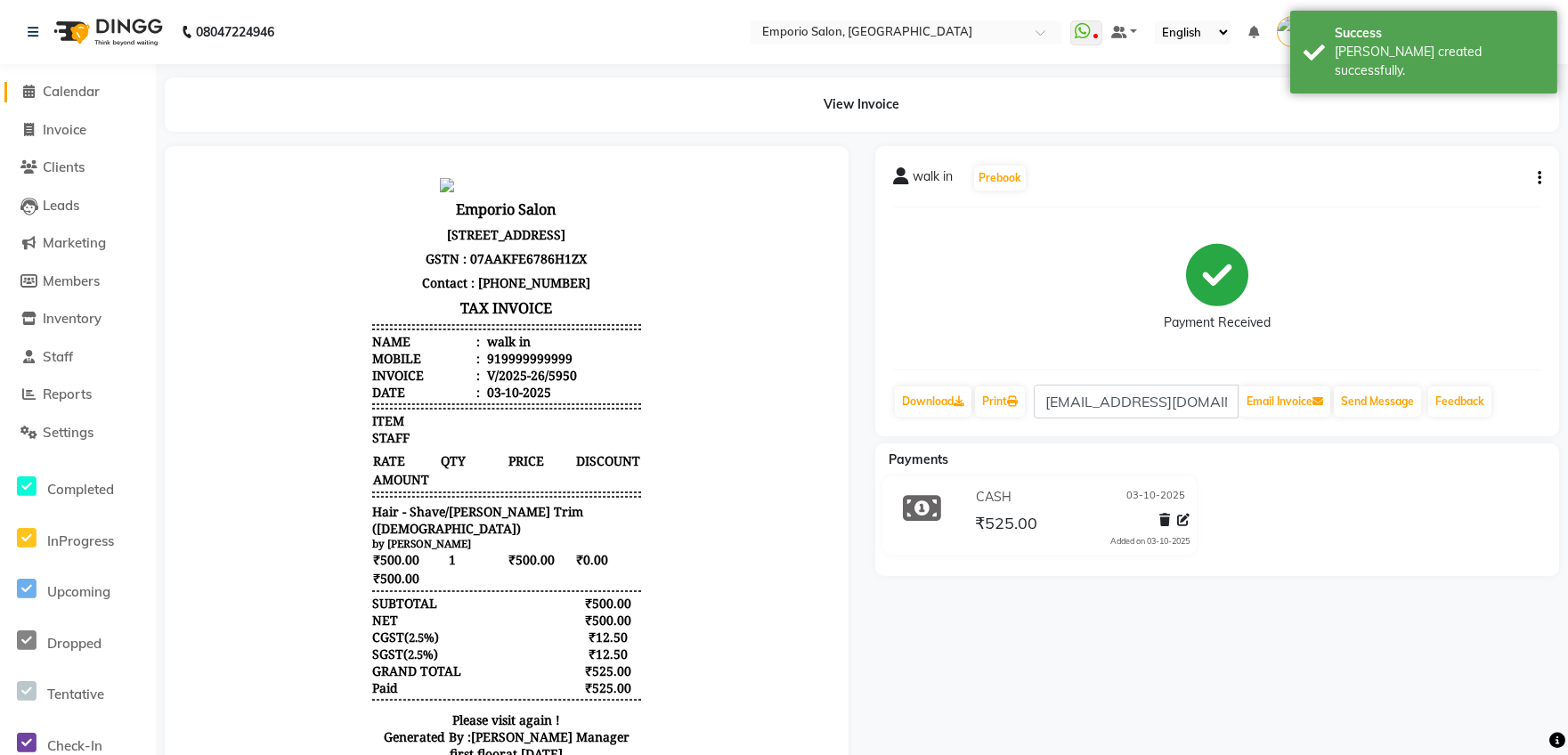
click at [65, 92] on span "Calendar" at bounding box center [71, 91] width 57 height 17
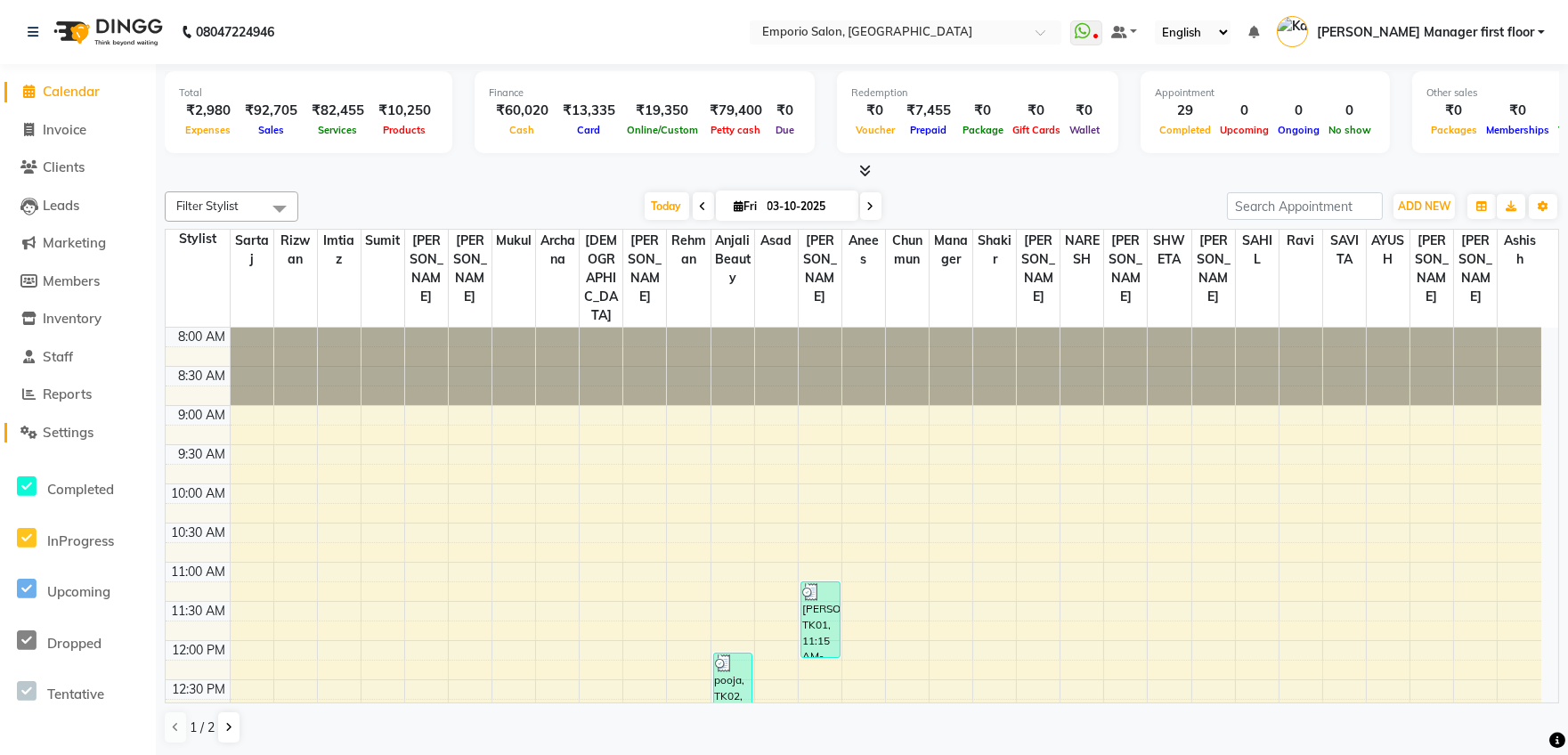
click at [69, 430] on span "Settings" at bounding box center [67, 432] width 51 height 17
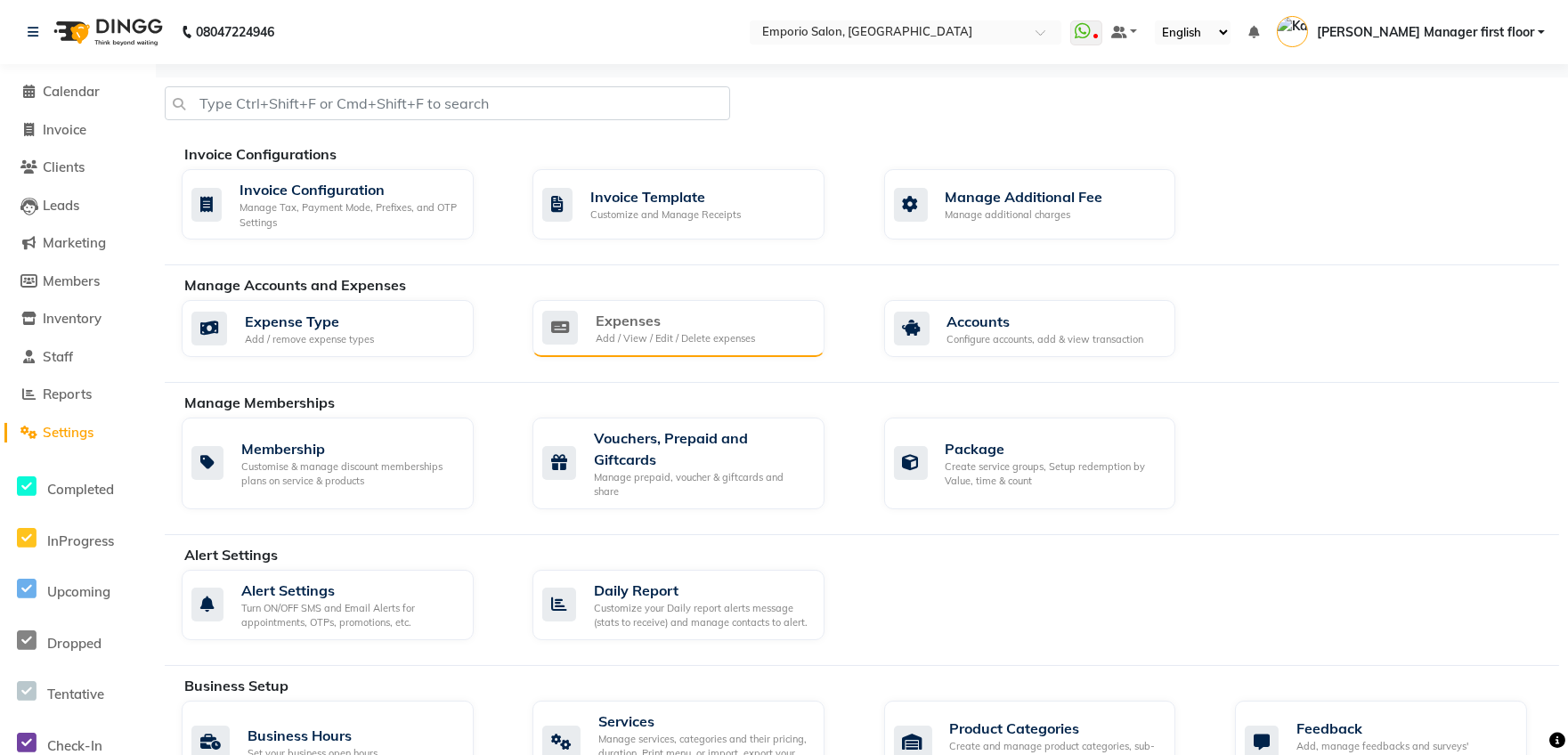
click at [612, 319] on div "Expenses" at bounding box center [675, 320] width 159 height 21
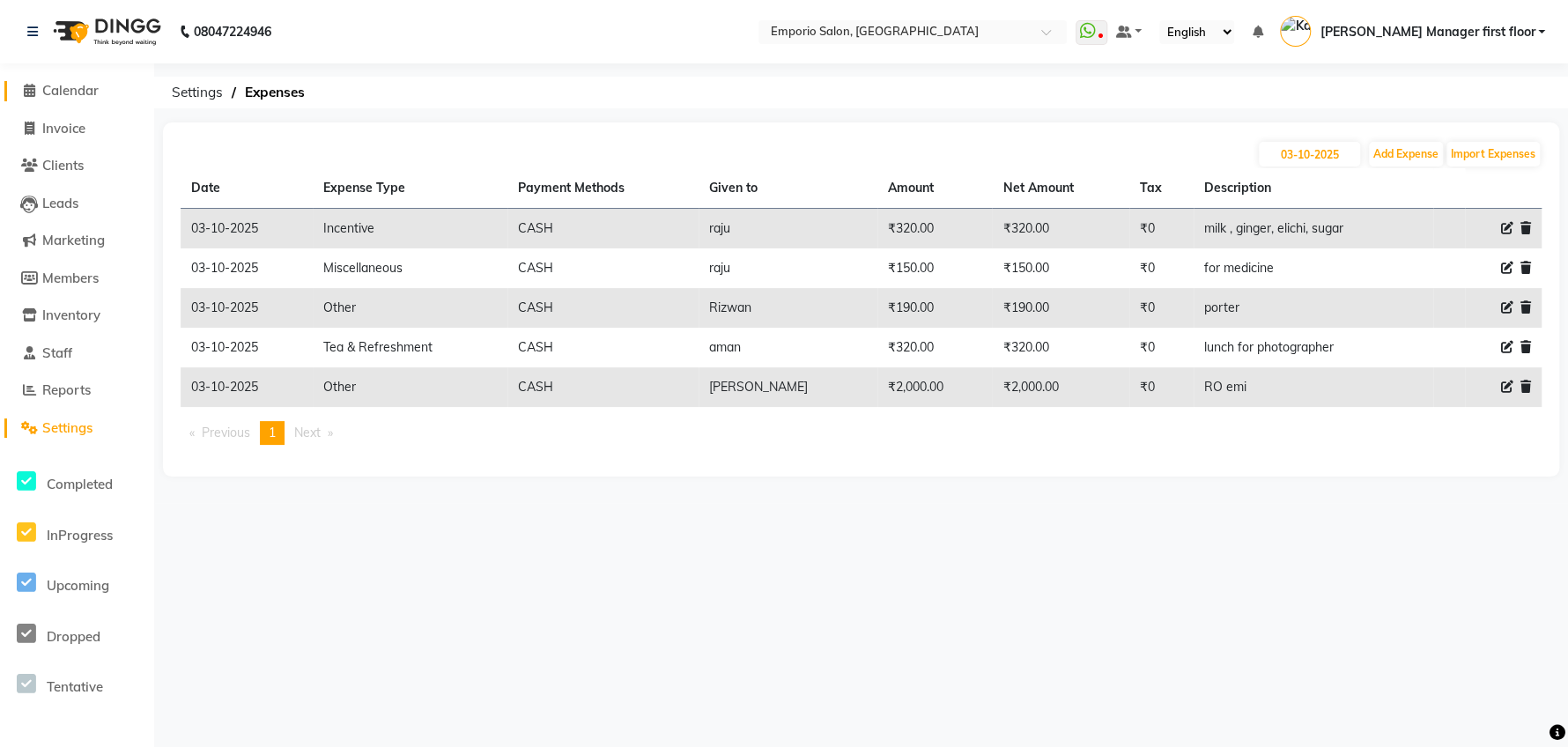
click at [38, 91] on span at bounding box center [28, 91] width 26 height 20
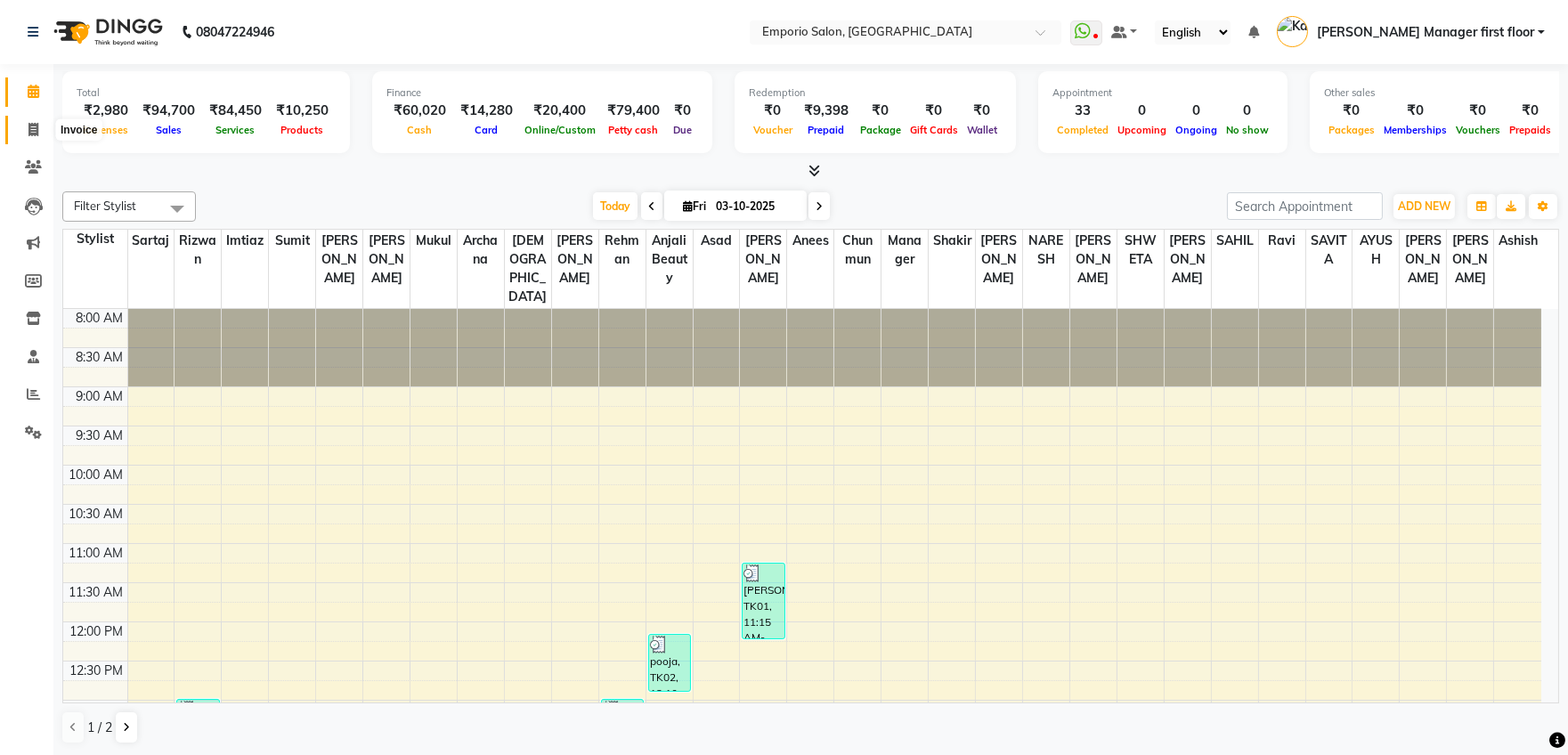
click at [33, 125] on icon at bounding box center [33, 130] width 10 height 14
select select "service"
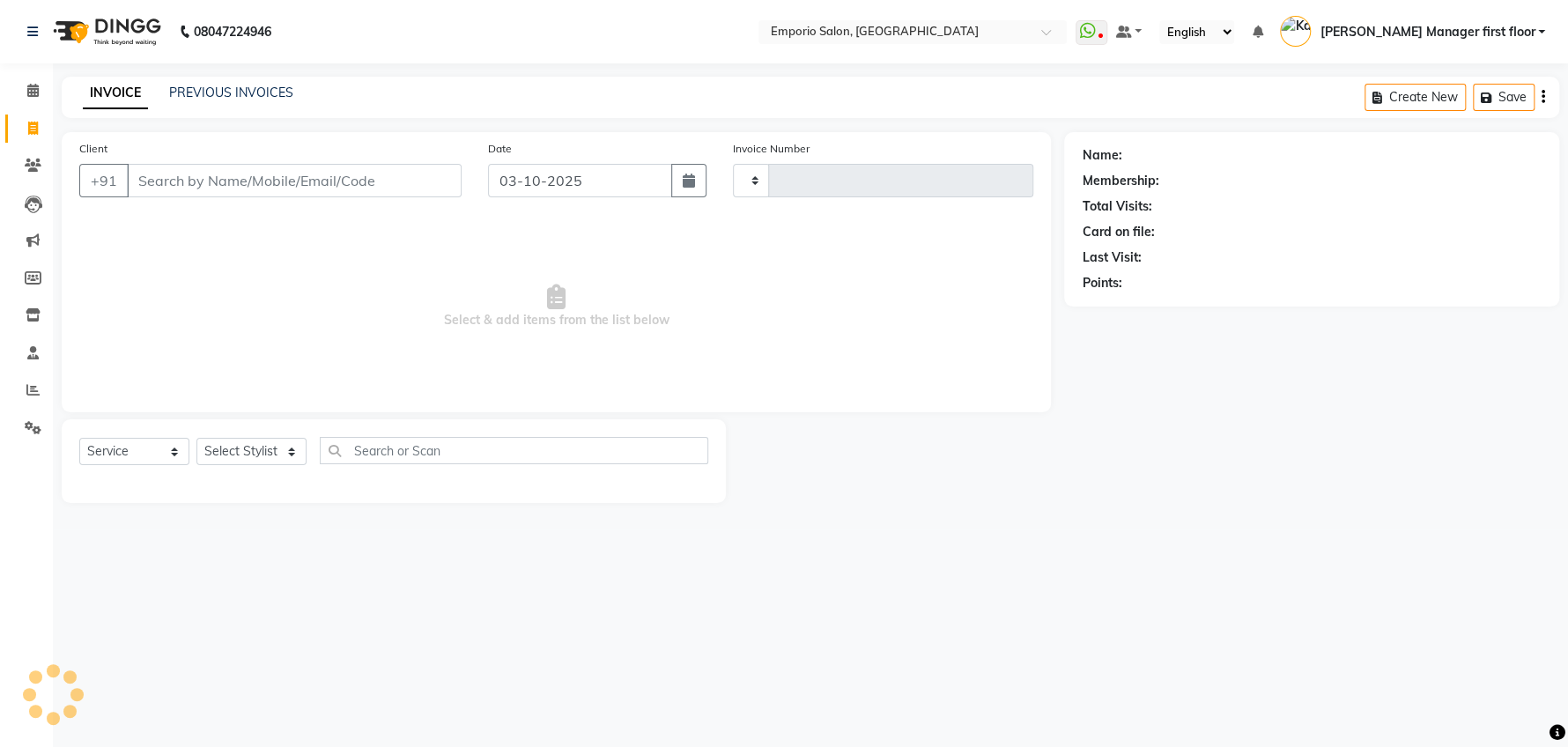
type input "5955"
select select "6332"
click at [32, 95] on icon at bounding box center [33, 90] width 12 height 14
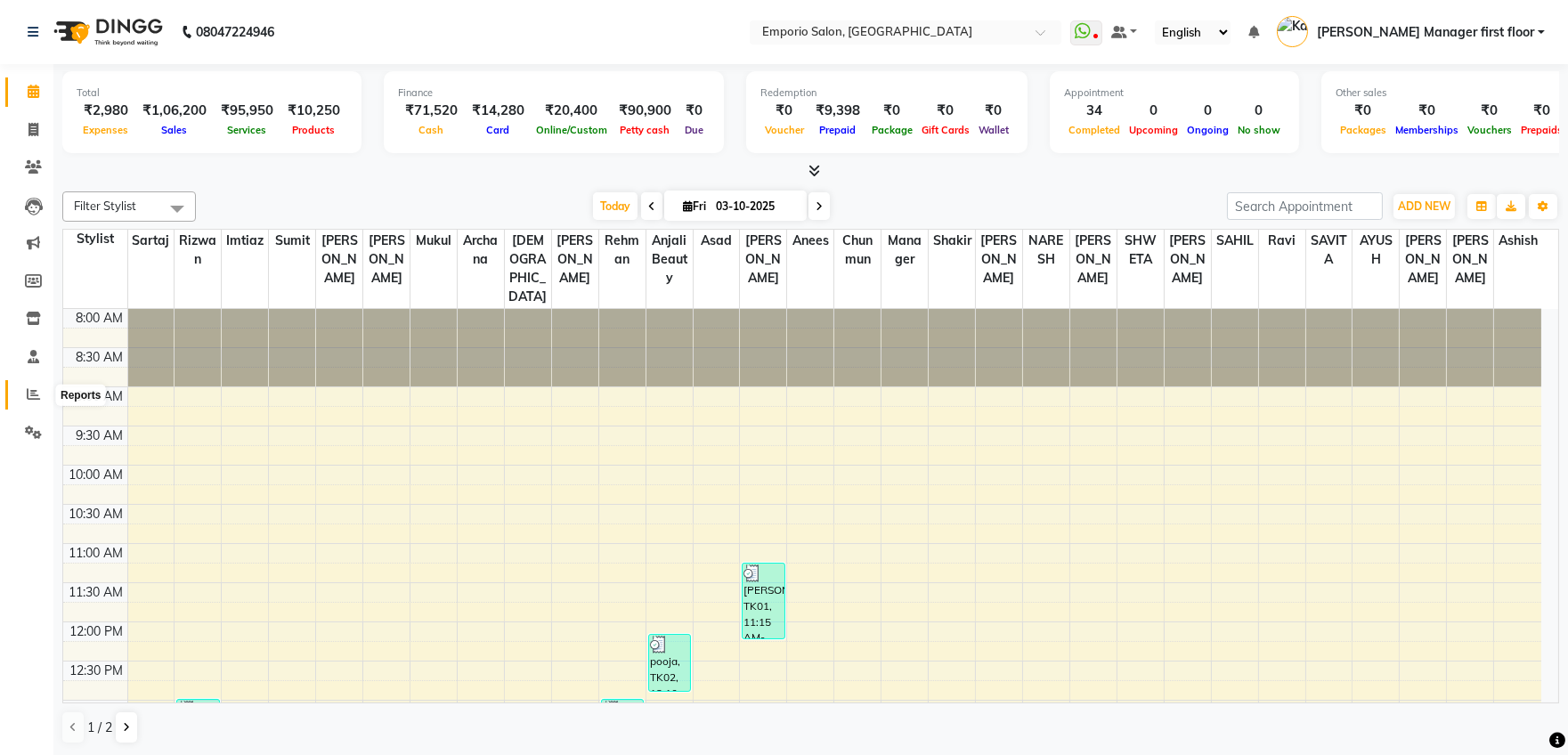
click at [33, 395] on icon at bounding box center [33, 394] width 14 height 14
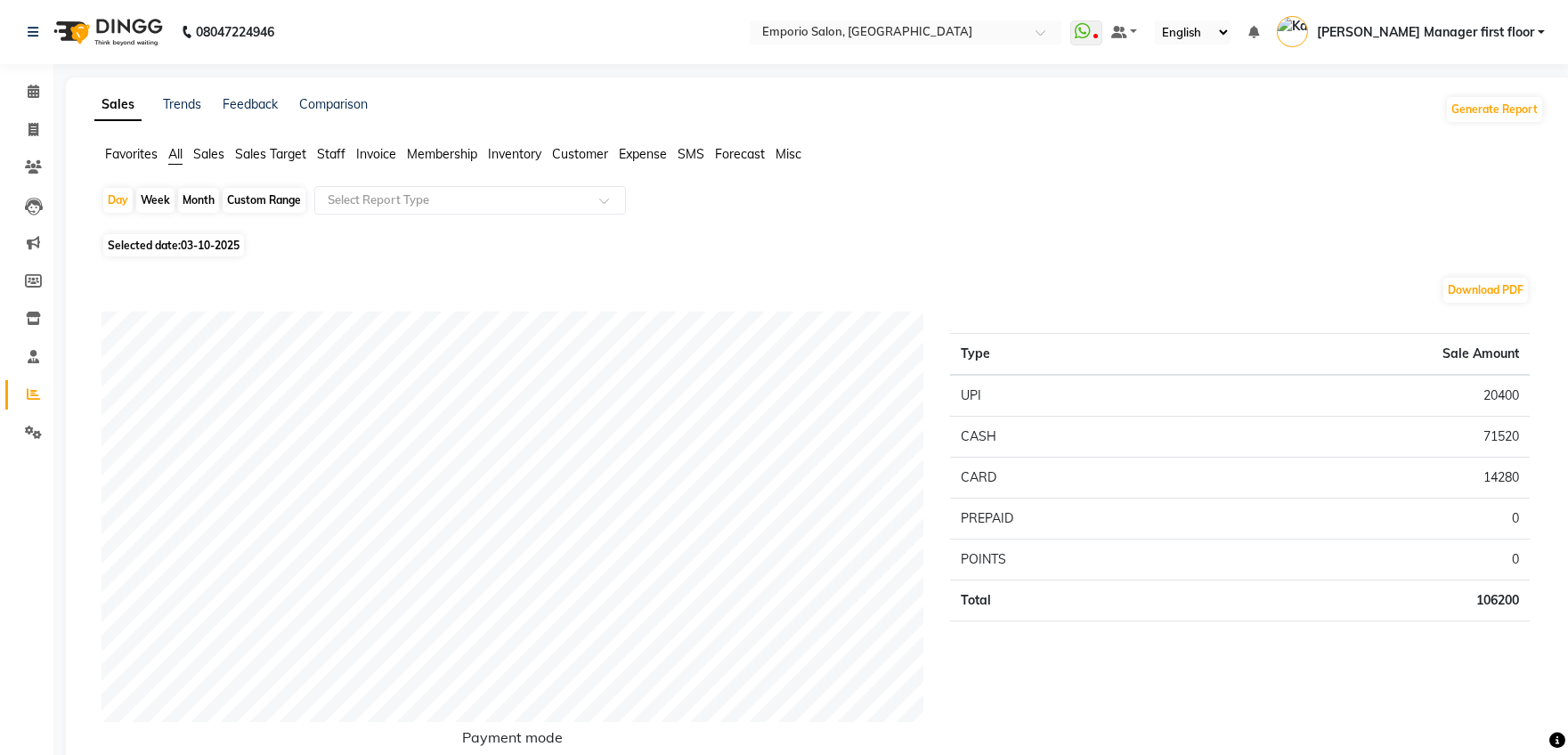
click at [338, 154] on span "Staff" at bounding box center [331, 154] width 29 height 16
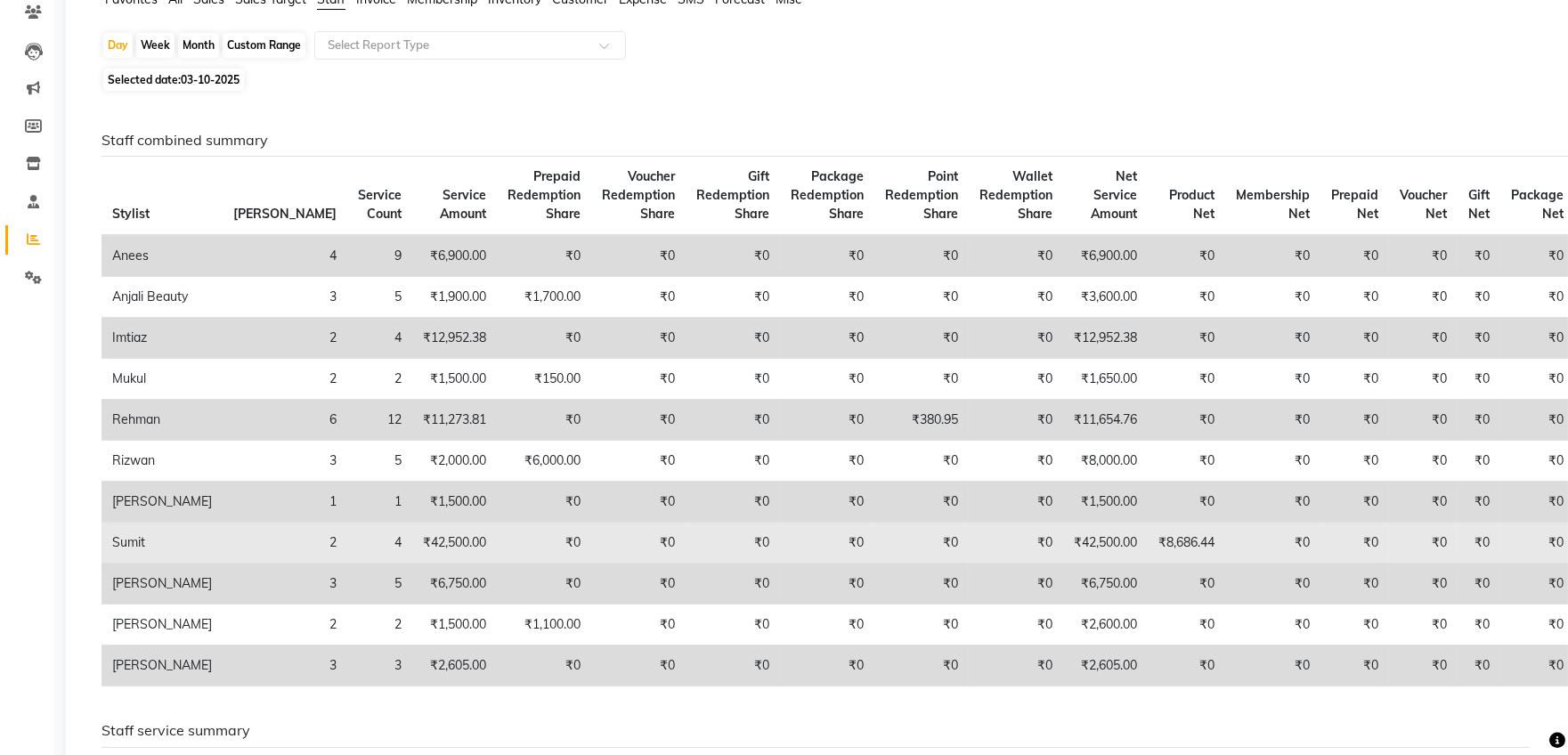
scroll to position [110, 0]
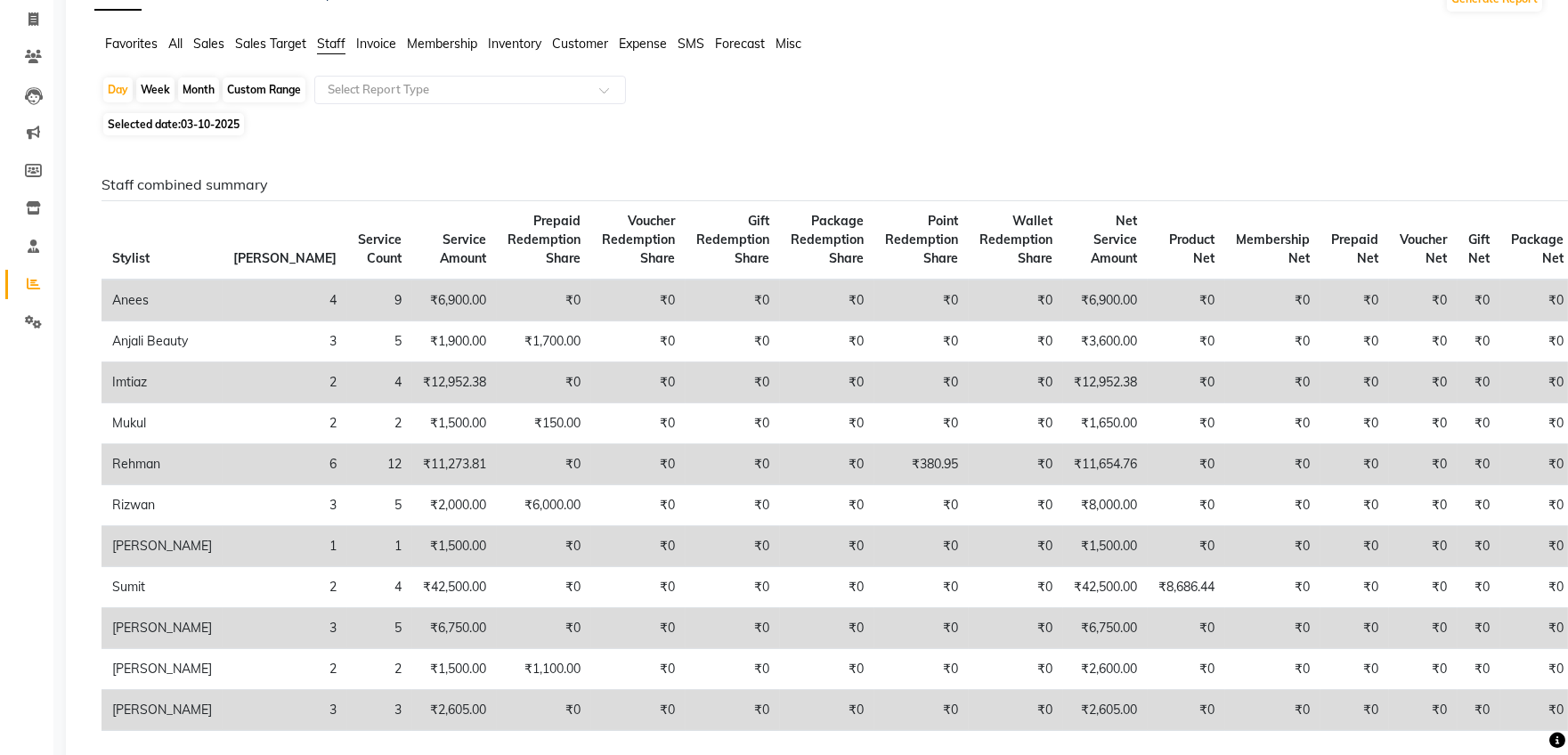
click at [326, 40] on span "Staff" at bounding box center [331, 43] width 29 height 16
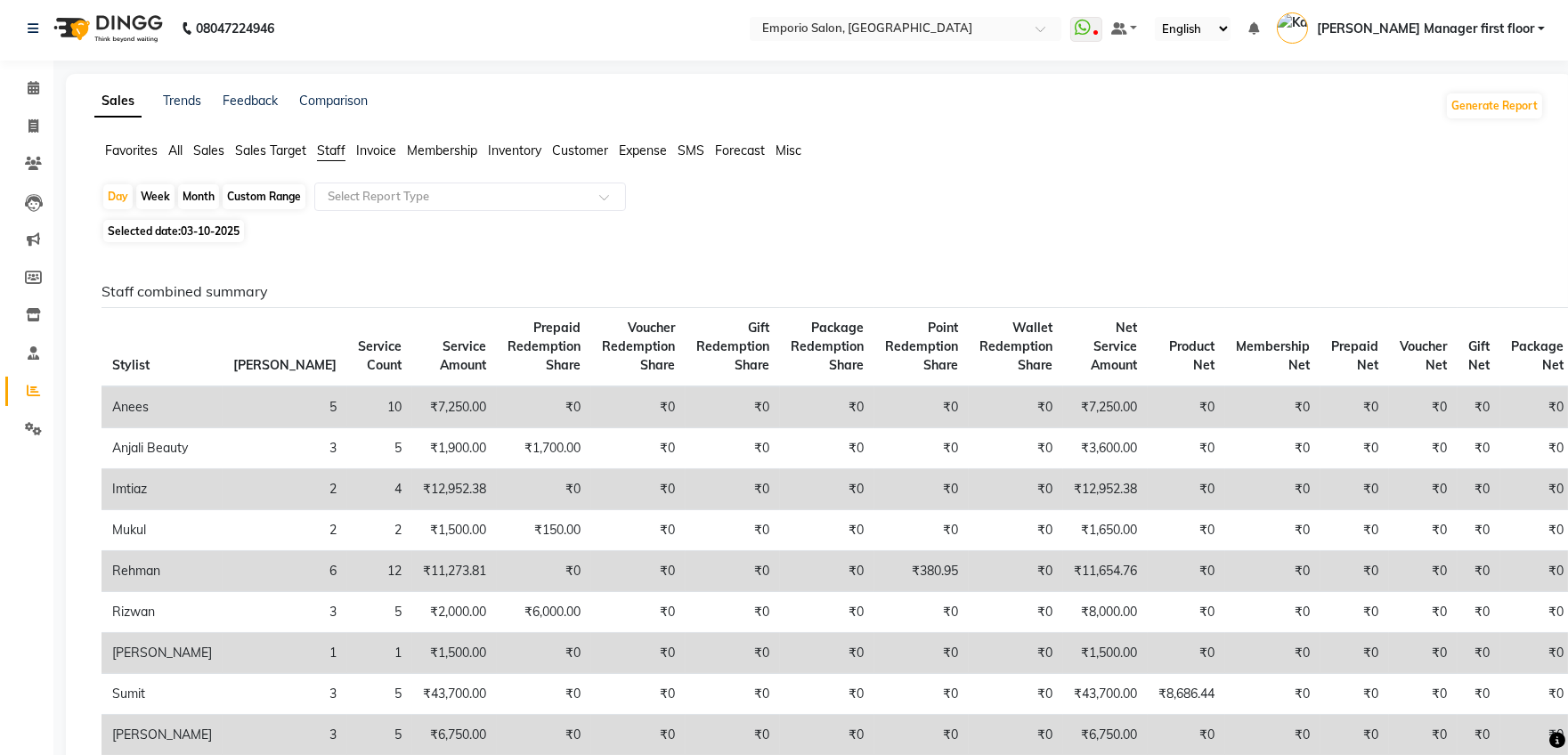
scroll to position [0, 0]
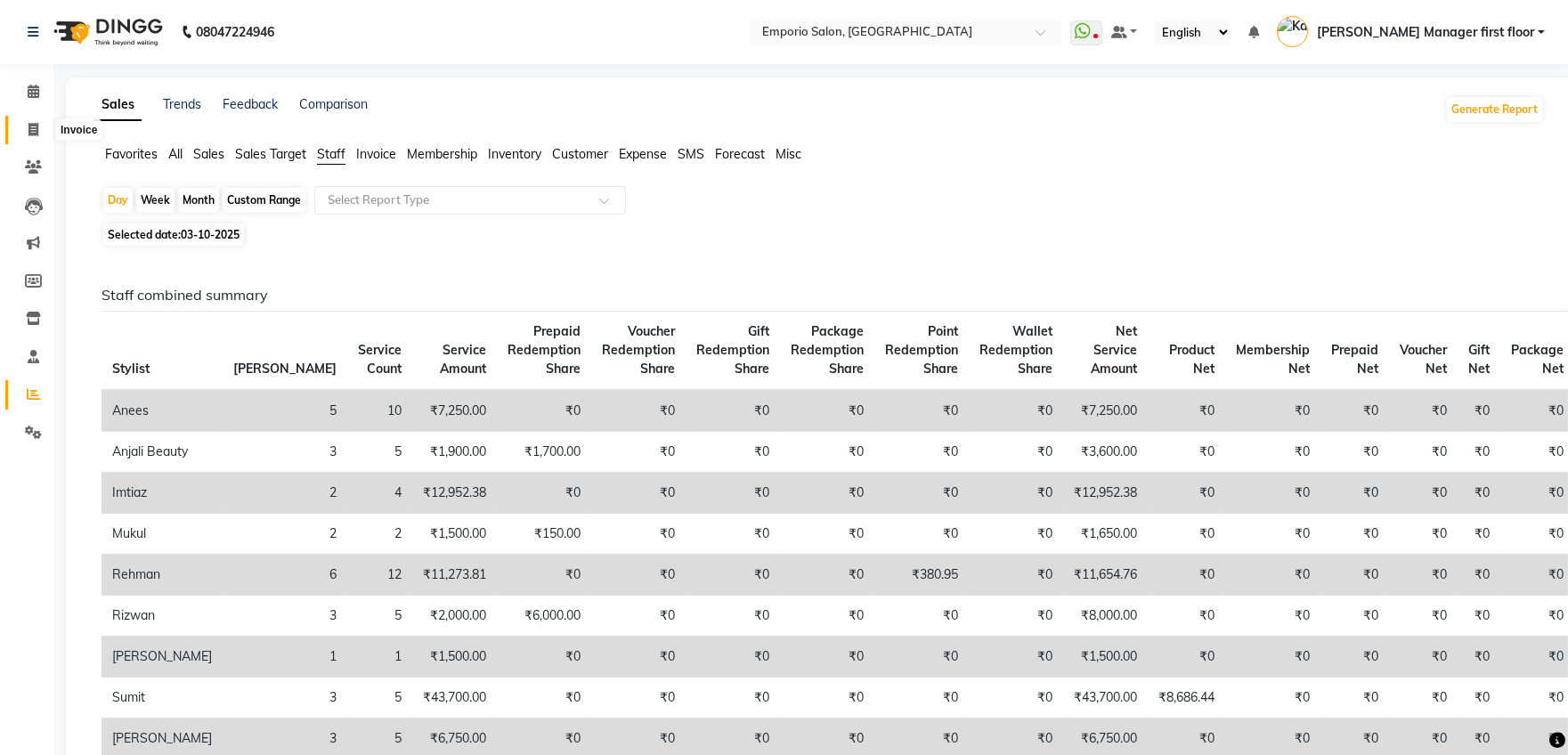
click at [30, 127] on icon at bounding box center [33, 130] width 10 height 14
select select "service"
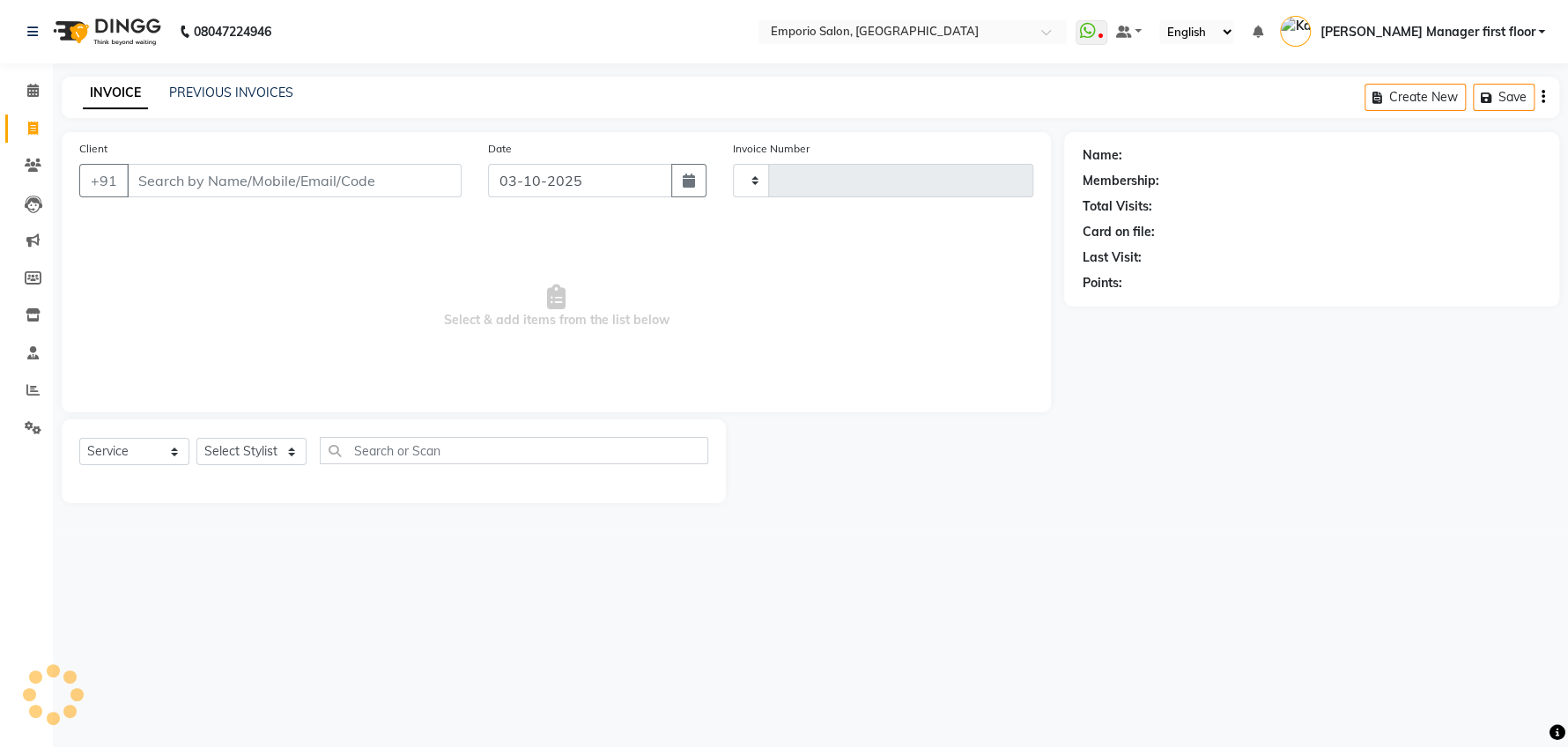
type input "5957"
select select "6332"
click at [254, 175] on input "Client" at bounding box center [294, 180] width 335 height 34
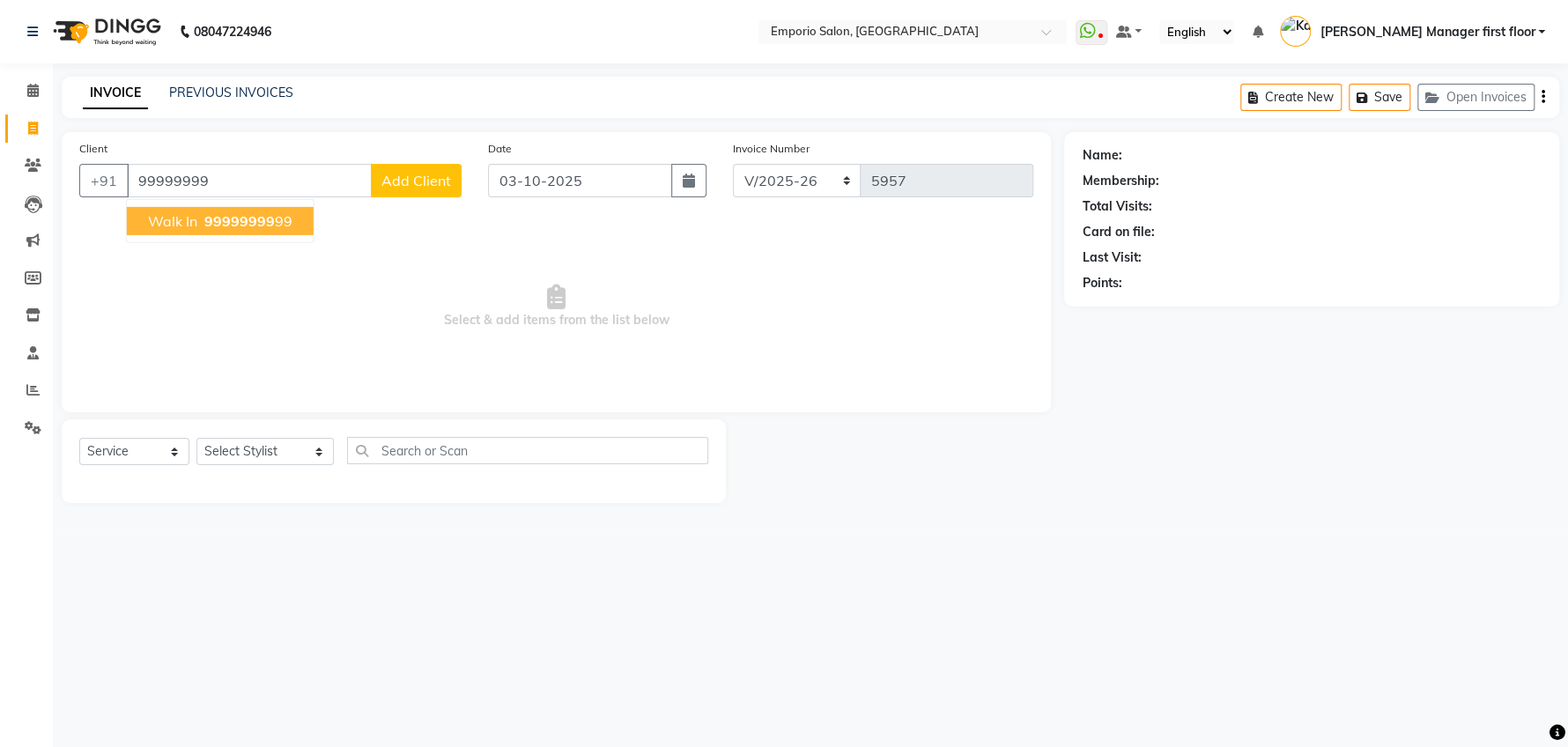
click at [244, 217] on span "99999999" at bounding box center [239, 220] width 70 height 17
type input "9999999999"
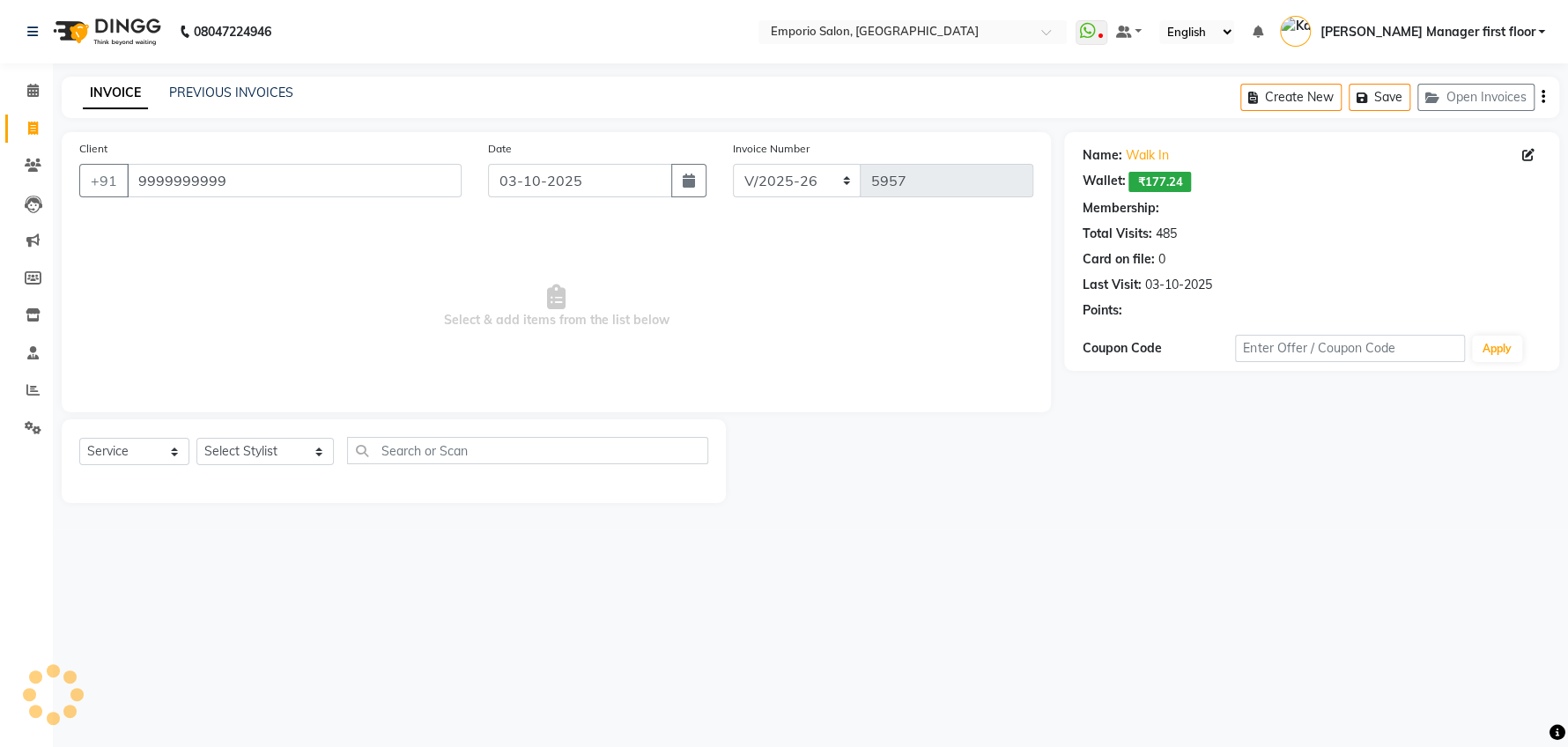
select select "1: Object"
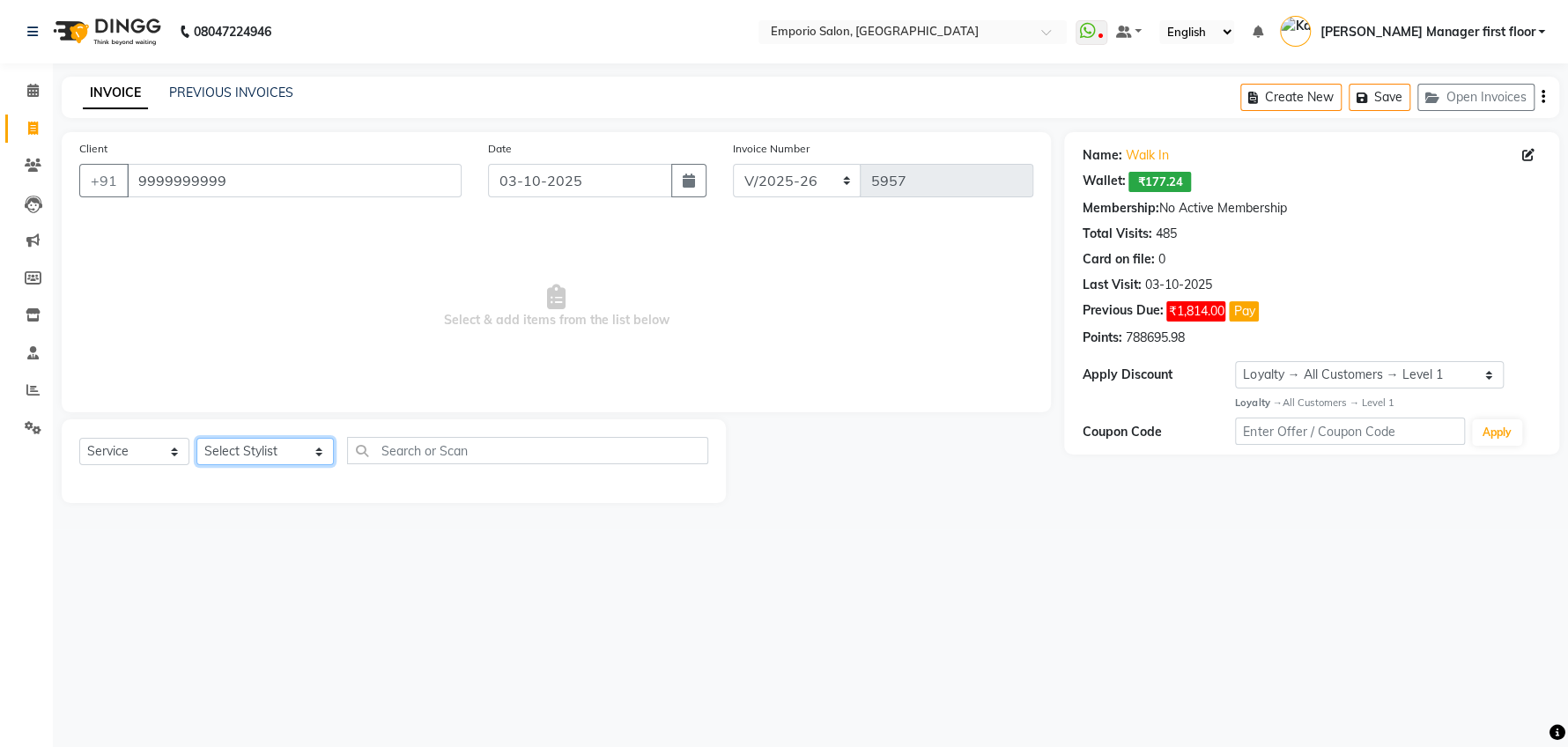
click at [294, 453] on select "Select Stylist [PERSON_NAME] beauty Archana [PERSON_NAME] [PERSON_NAME] [PERSON…" at bounding box center [265, 451] width 137 height 27
select select "47514"
click at [197, 438] on select "Select Stylist [PERSON_NAME] beauty Archana [PERSON_NAME] [PERSON_NAME] [PERSON…" at bounding box center [265, 451] width 137 height 27
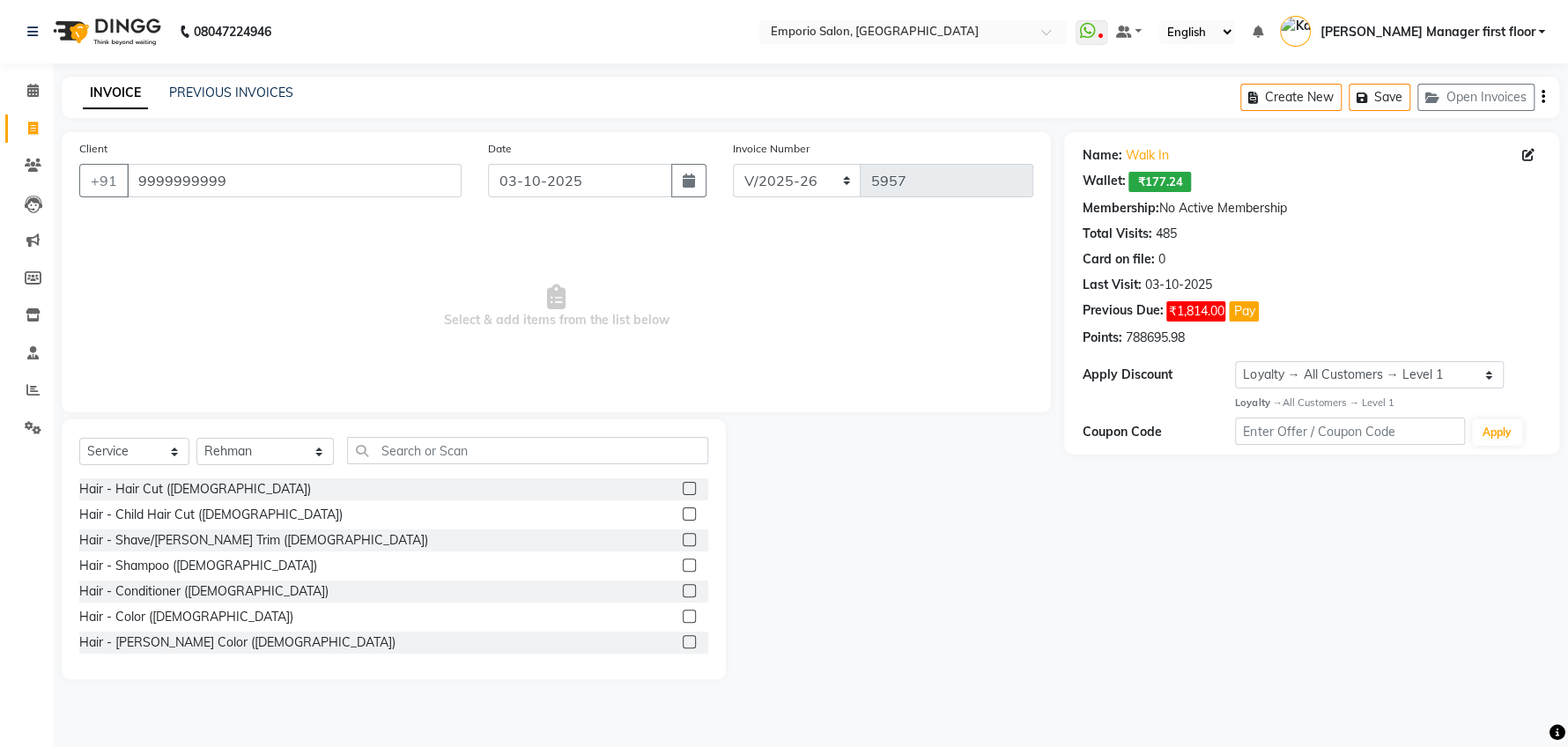
click at [683, 486] on label at bounding box center [689, 488] width 14 height 14
click at [683, 486] on input "checkbox" at bounding box center [688, 489] width 12 height 12
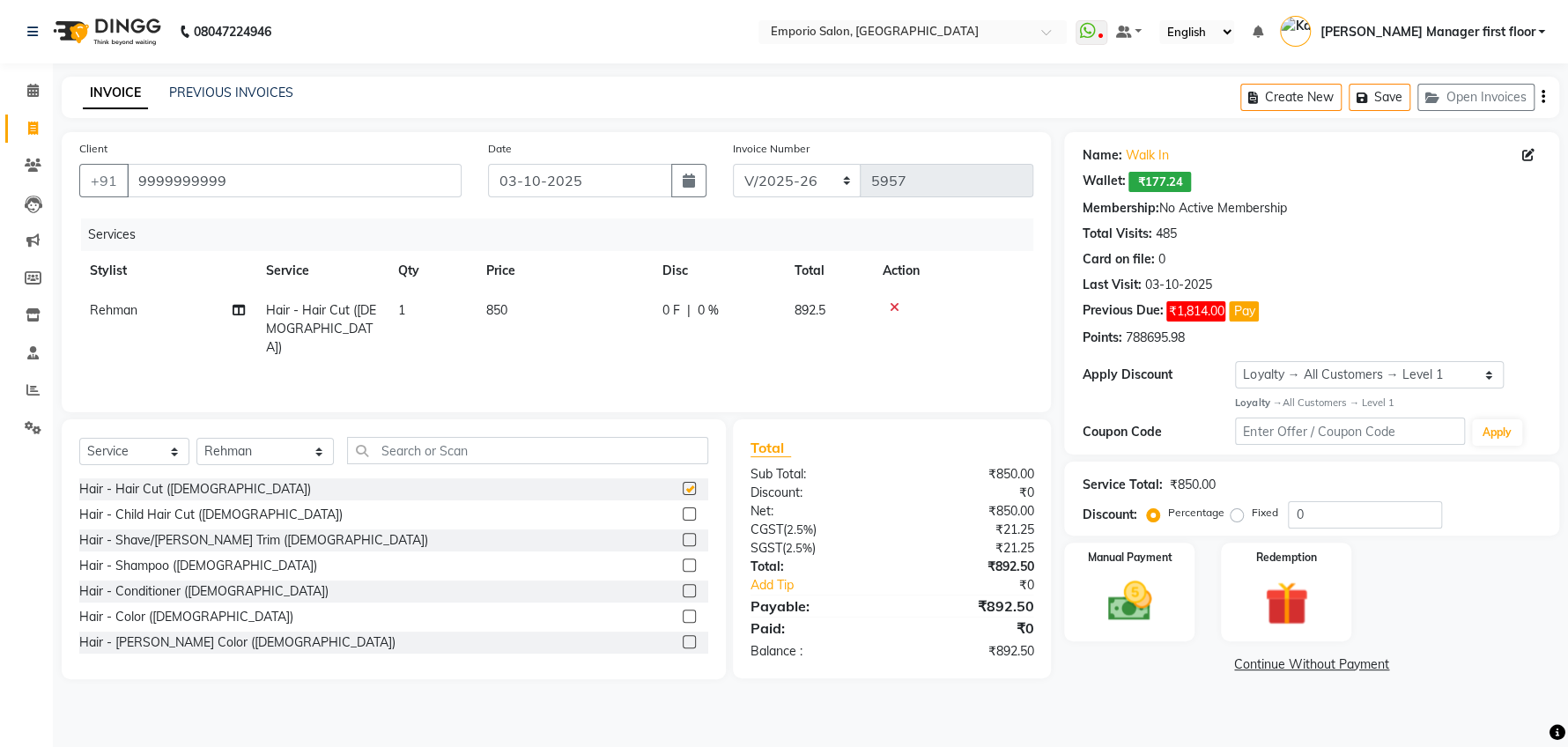
checkbox input "false"
click at [1128, 589] on img at bounding box center [1128, 601] width 74 height 53
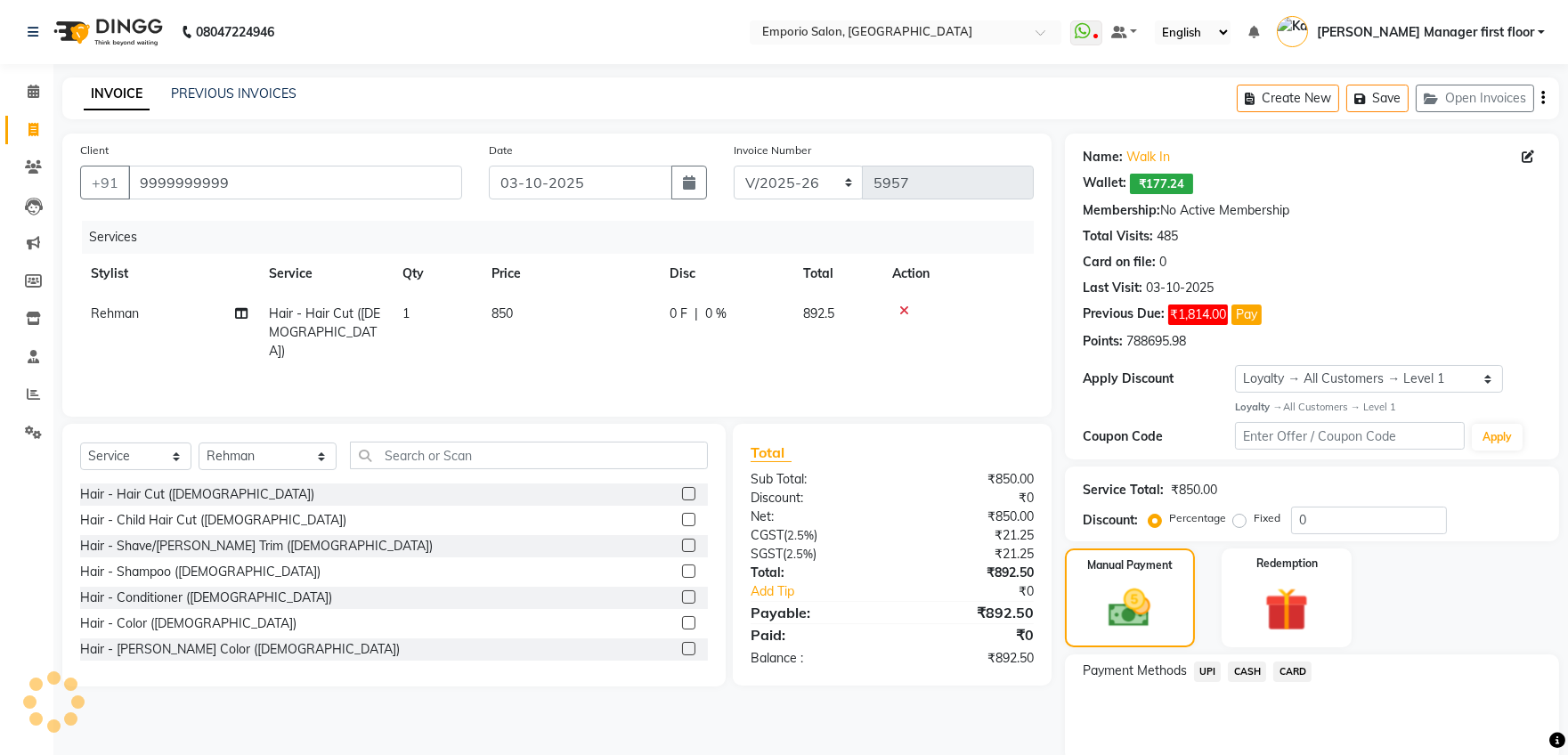
click at [524, 313] on td "850" at bounding box center [570, 332] width 178 height 77
select select "47514"
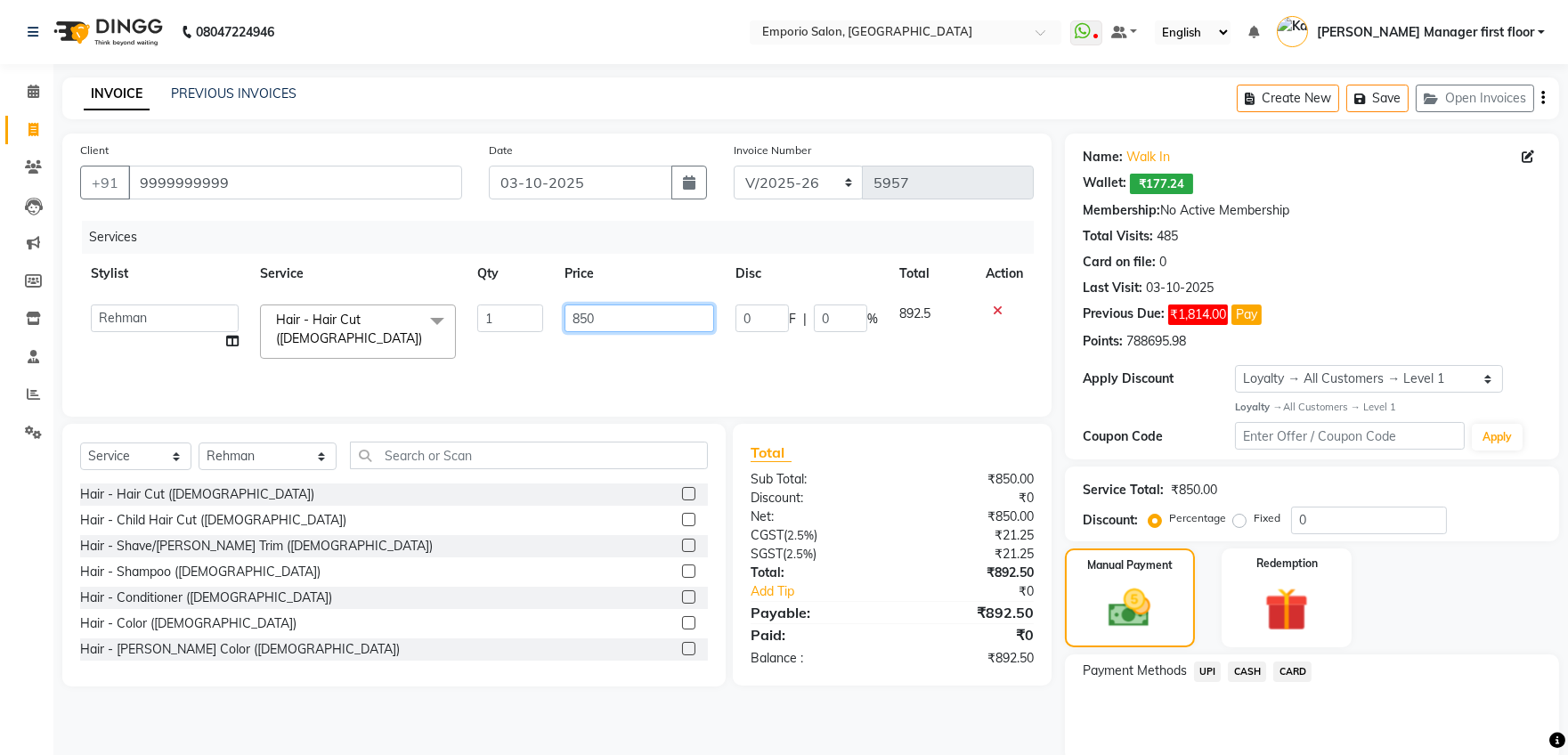
click at [609, 318] on input "850" at bounding box center [639, 318] width 150 height 28
type input "8"
type input "1000"
click at [999, 720] on div "Client +91 9999999999 Date 03-10-2025 Invoice Number EMP/2025-26 V/2025 V/2025-…" at bounding box center [556, 465] width 1015 height 664
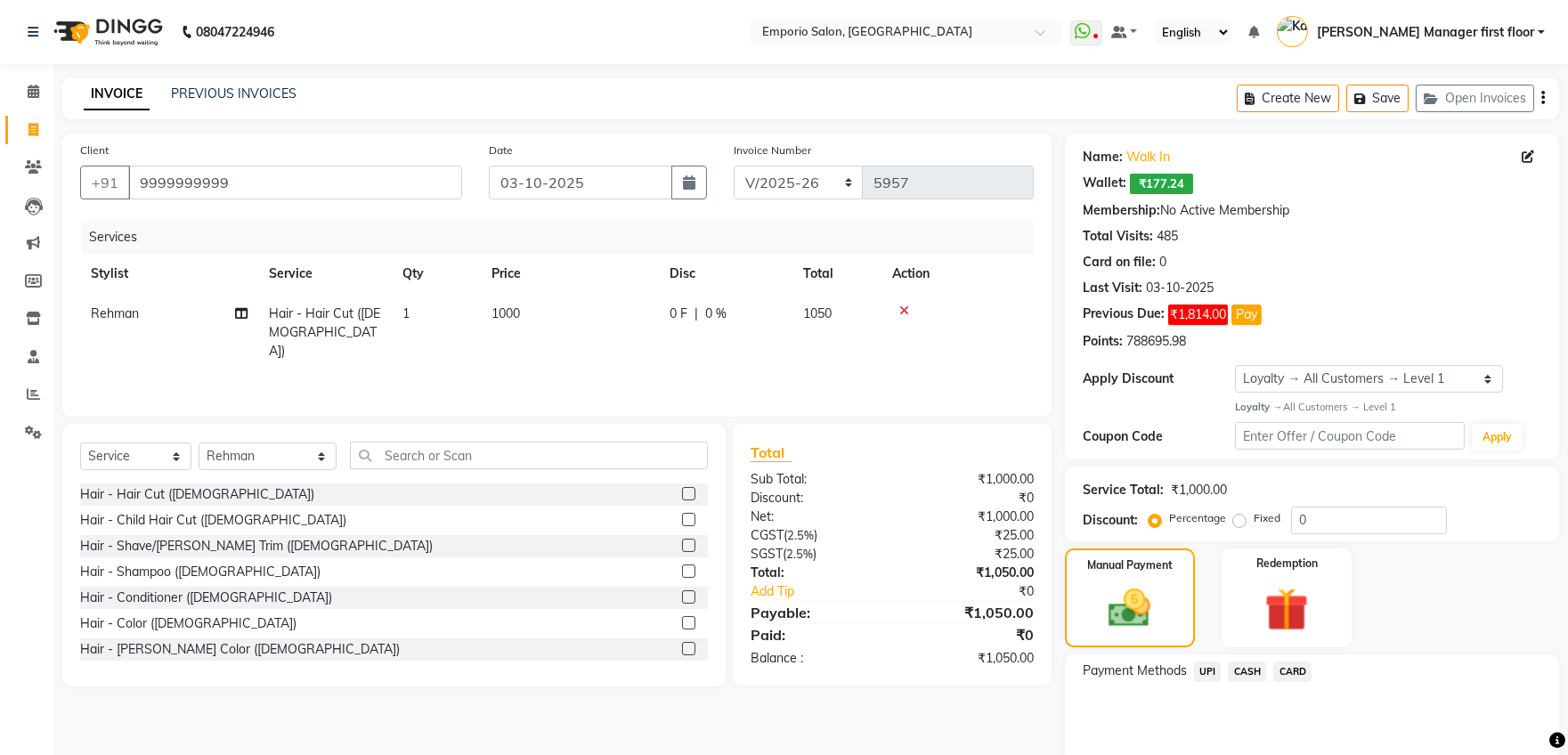
click at [1209, 668] on span "UPI" at bounding box center [1207, 671] width 28 height 20
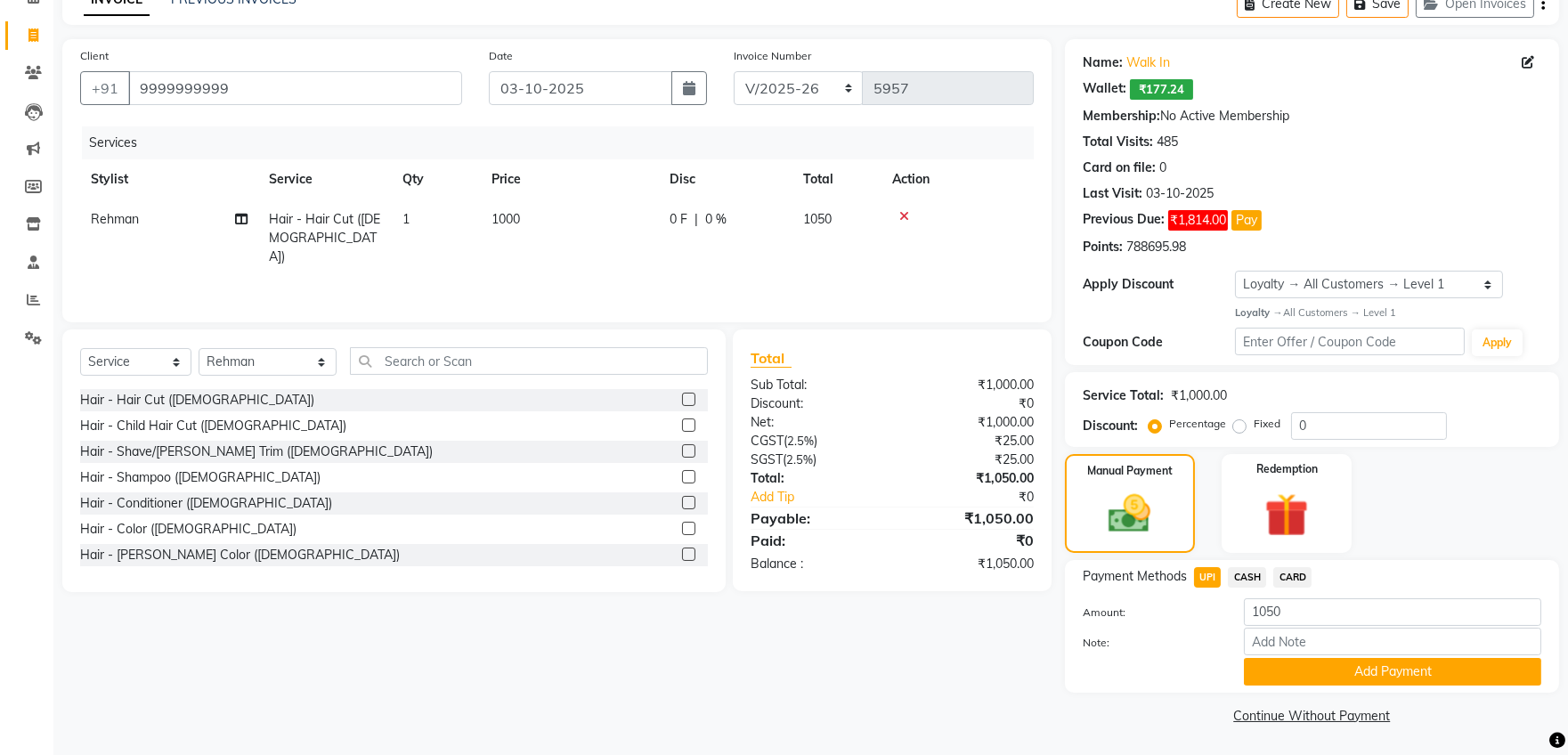
click at [1243, 572] on span "CASH" at bounding box center [1247, 578] width 39 height 20
click at [1331, 669] on button "Add Payment" at bounding box center [1391, 671] width 297 height 28
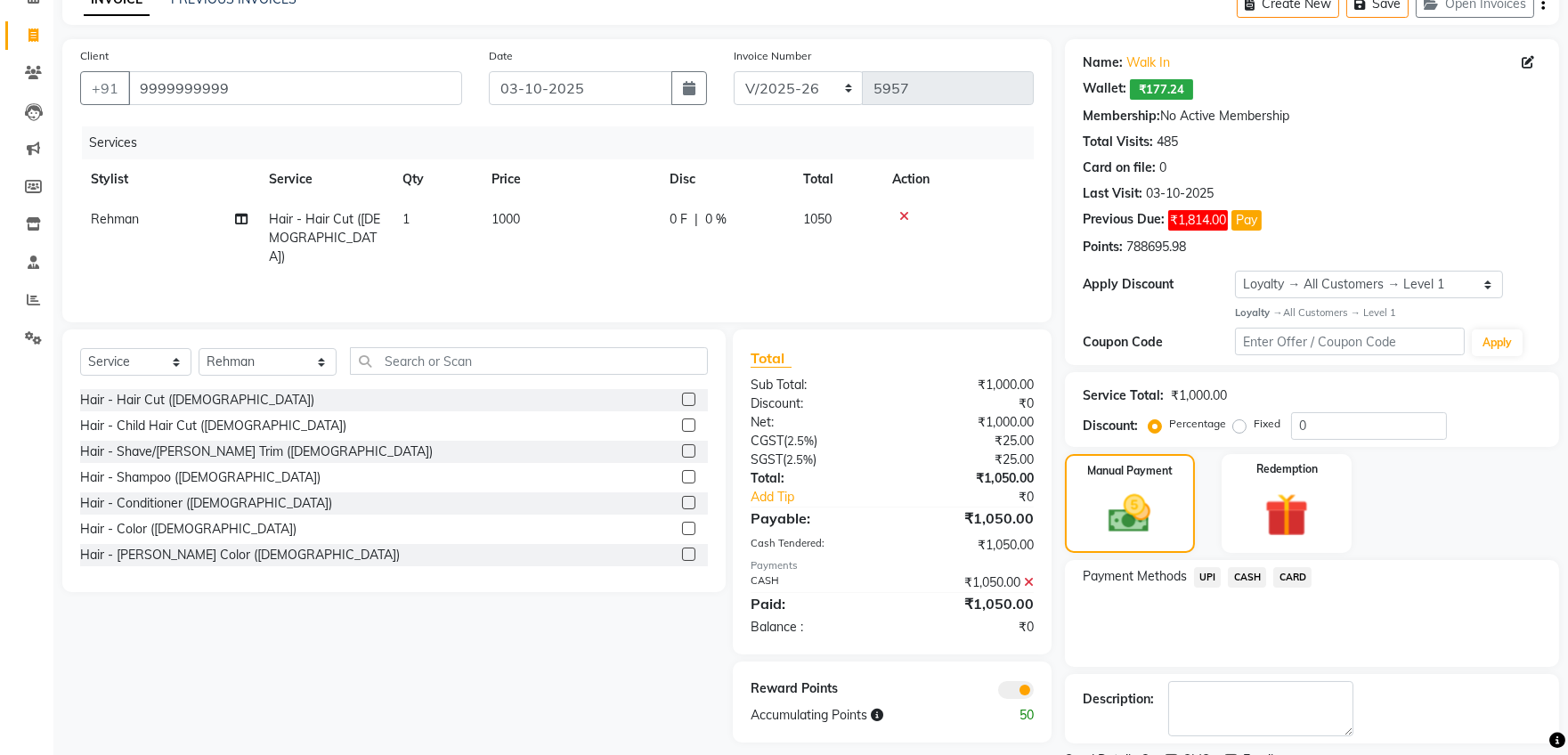
scroll to position [168, 0]
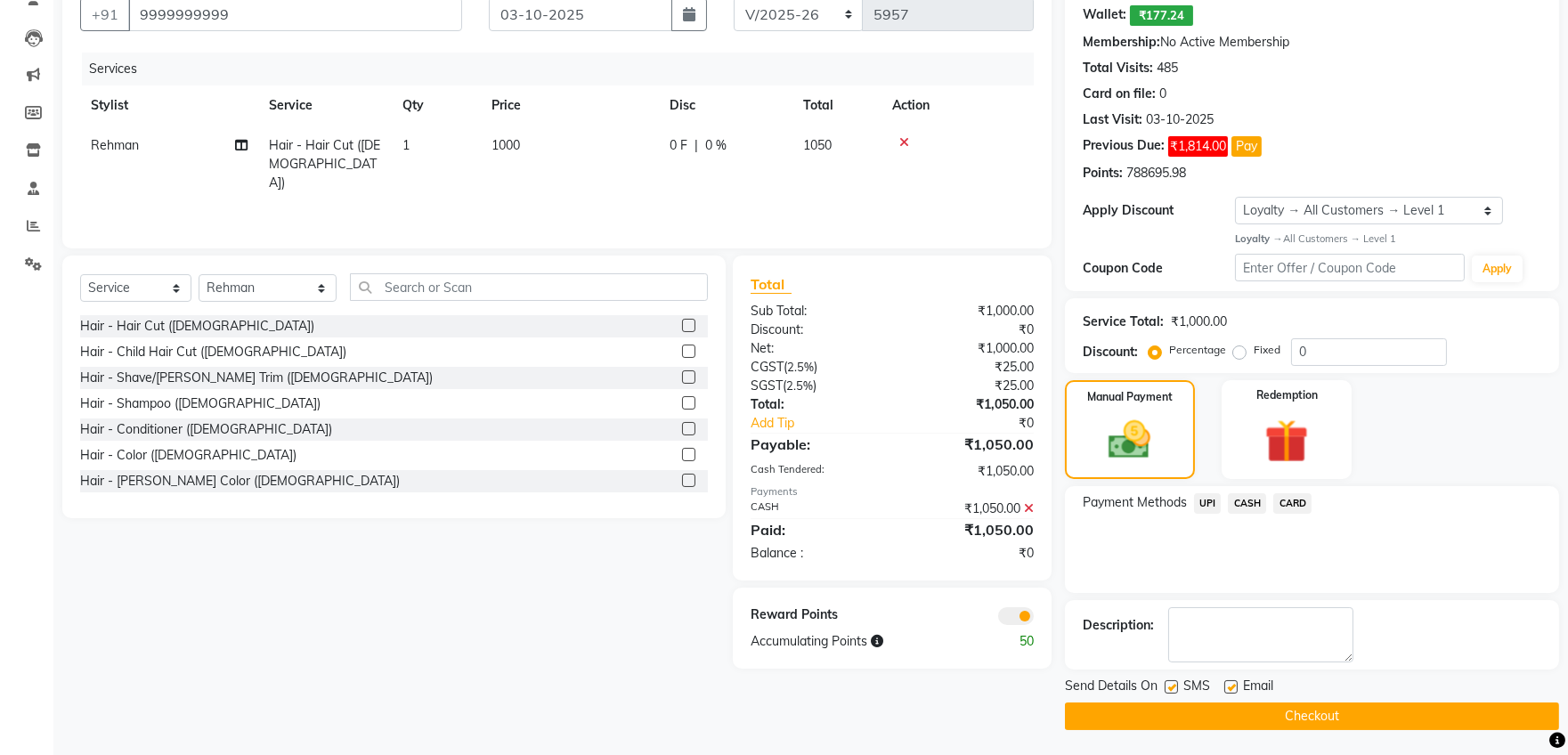
click at [1162, 715] on button "Checkout" at bounding box center [1311, 716] width 494 height 28
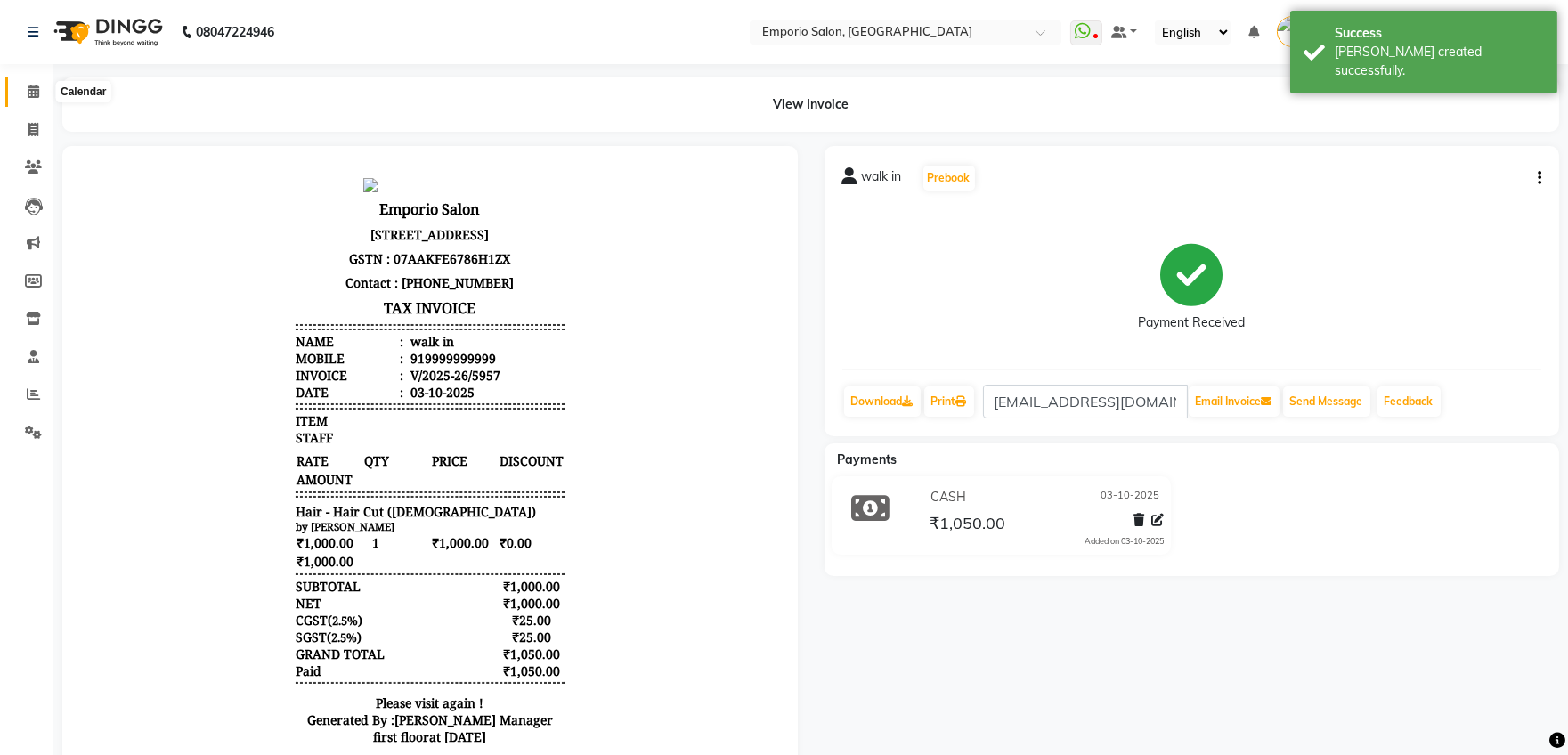
click at [33, 88] on icon at bounding box center [33, 91] width 12 height 14
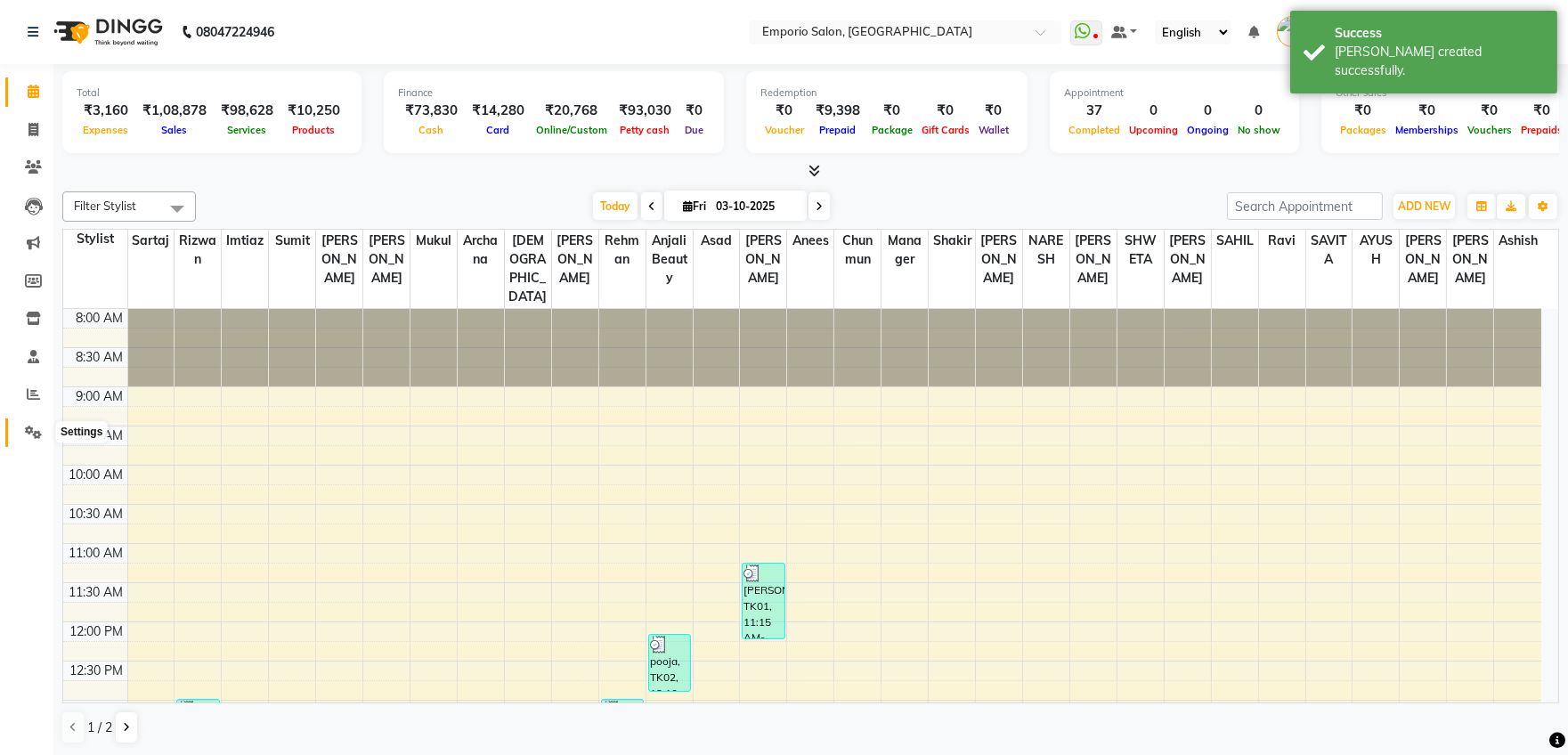
click at [29, 424] on span at bounding box center [33, 433] width 31 height 20
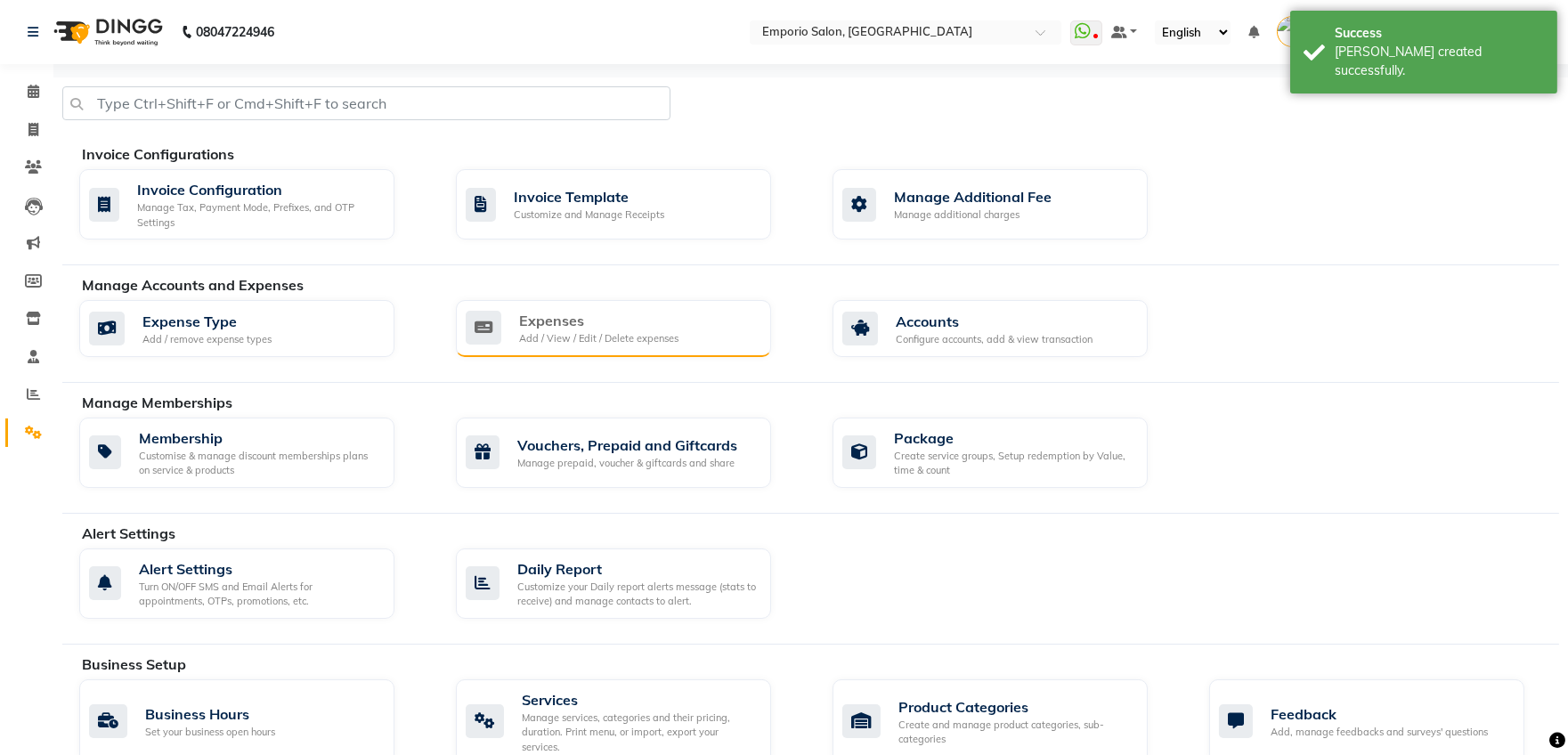
click at [580, 331] on div "Add / View / Edit / Delete expenses" at bounding box center [598, 338] width 159 height 15
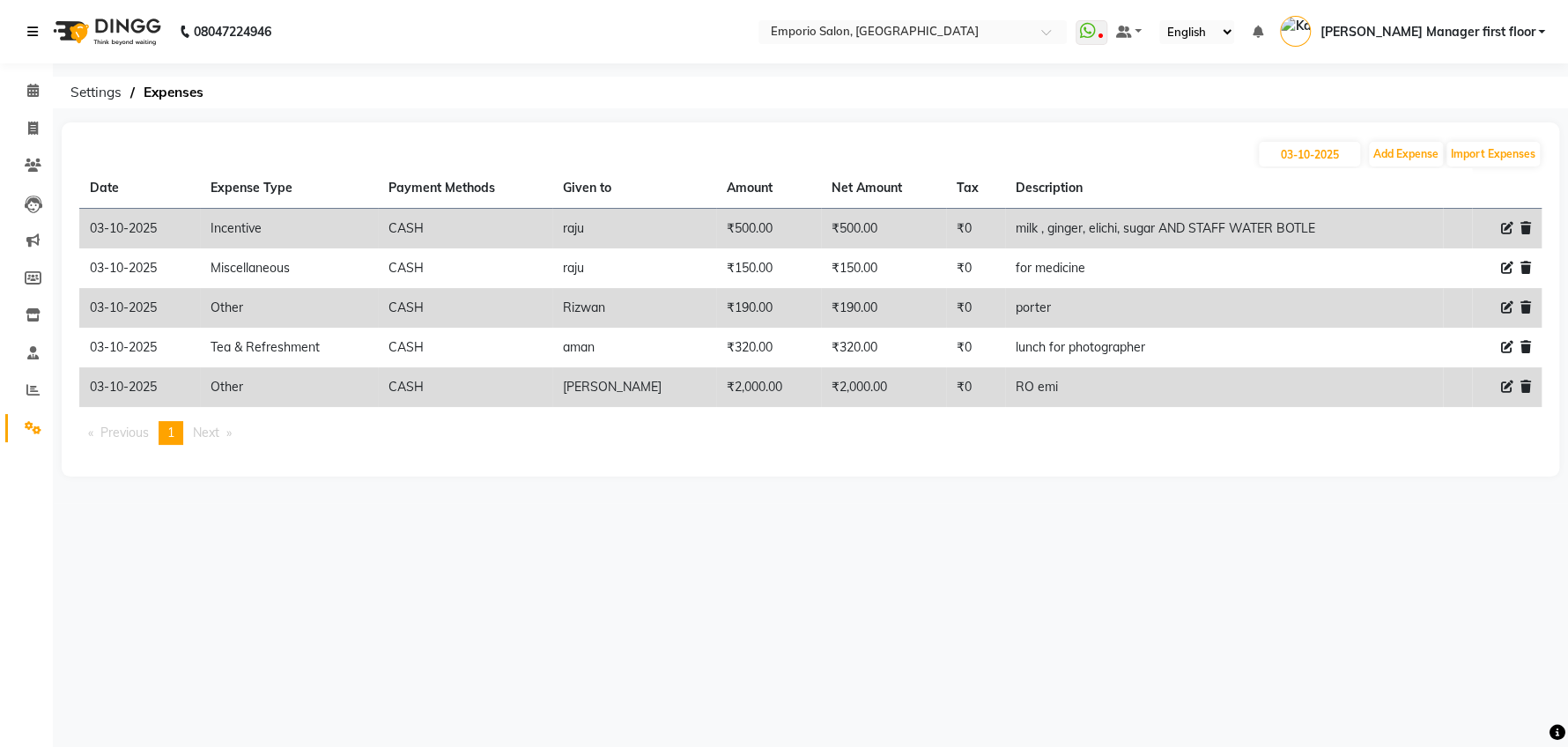
click at [42, 16] on link at bounding box center [35, 32] width 17 height 49
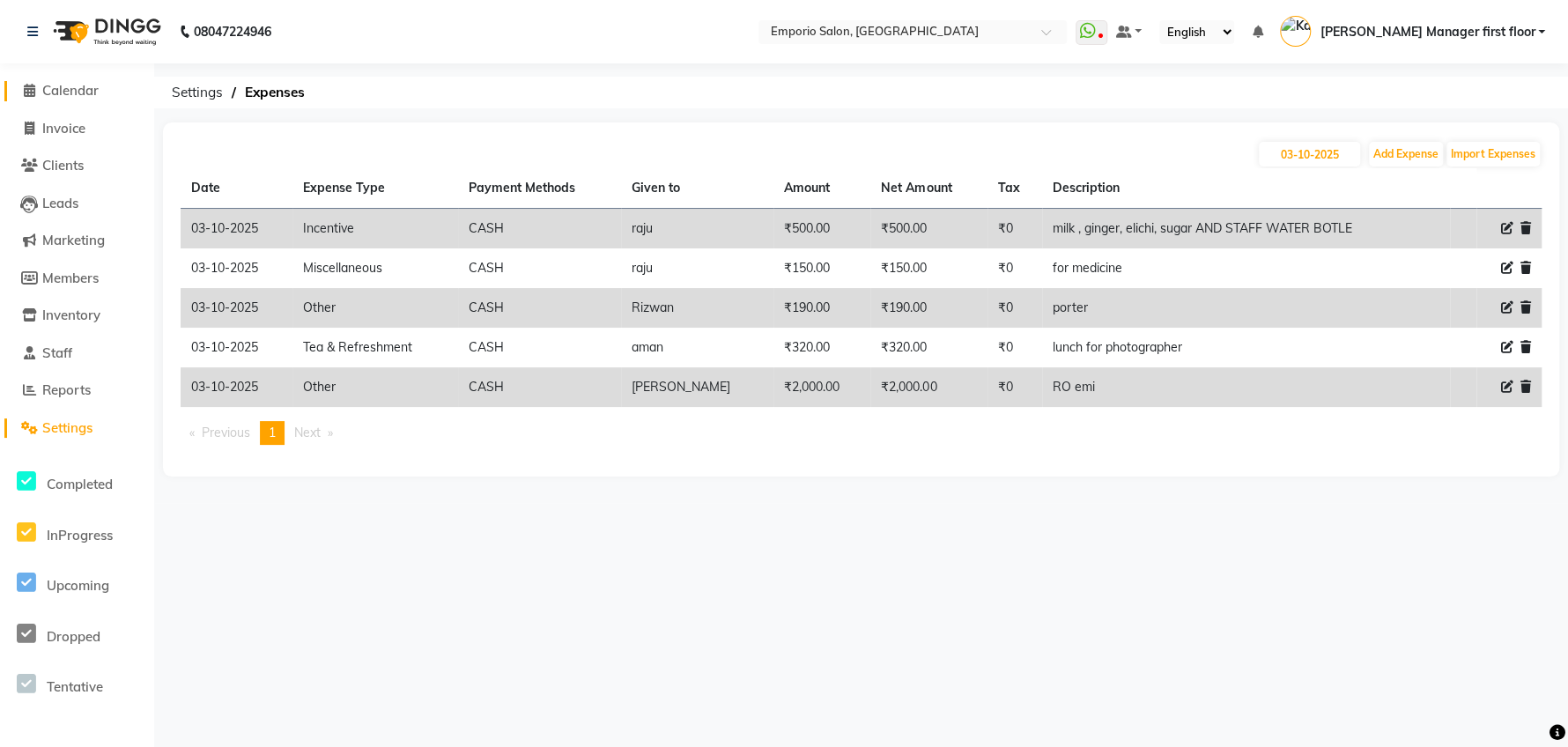
click at [71, 87] on span "Calendar" at bounding box center [70, 90] width 56 height 16
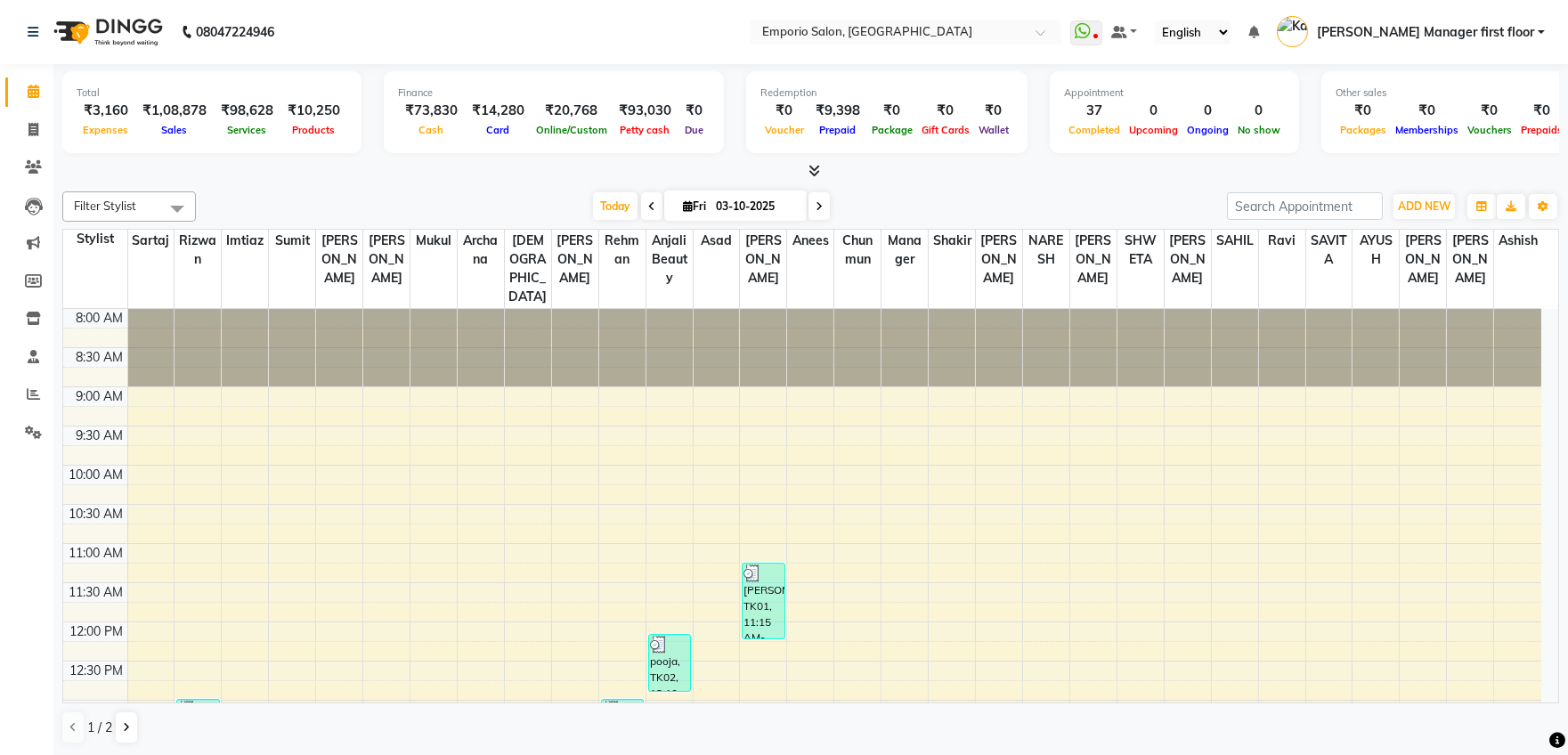
click at [619, 166] on div at bounding box center [810, 171] width 1496 height 18
click at [29, 130] on icon at bounding box center [33, 130] width 10 height 14
select select "service"
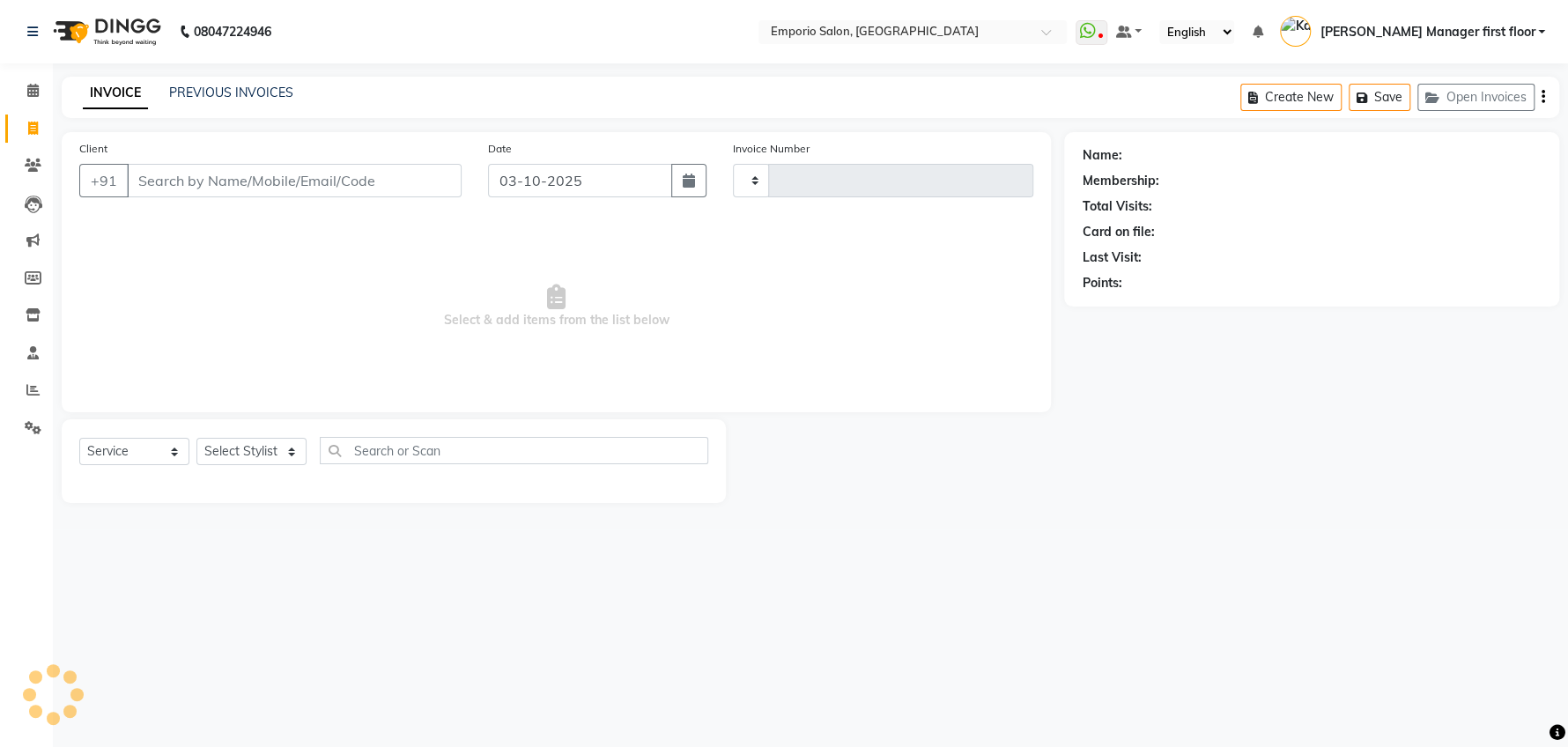
type input "5958"
select select "6332"
click at [34, 385] on icon at bounding box center [33, 389] width 14 height 14
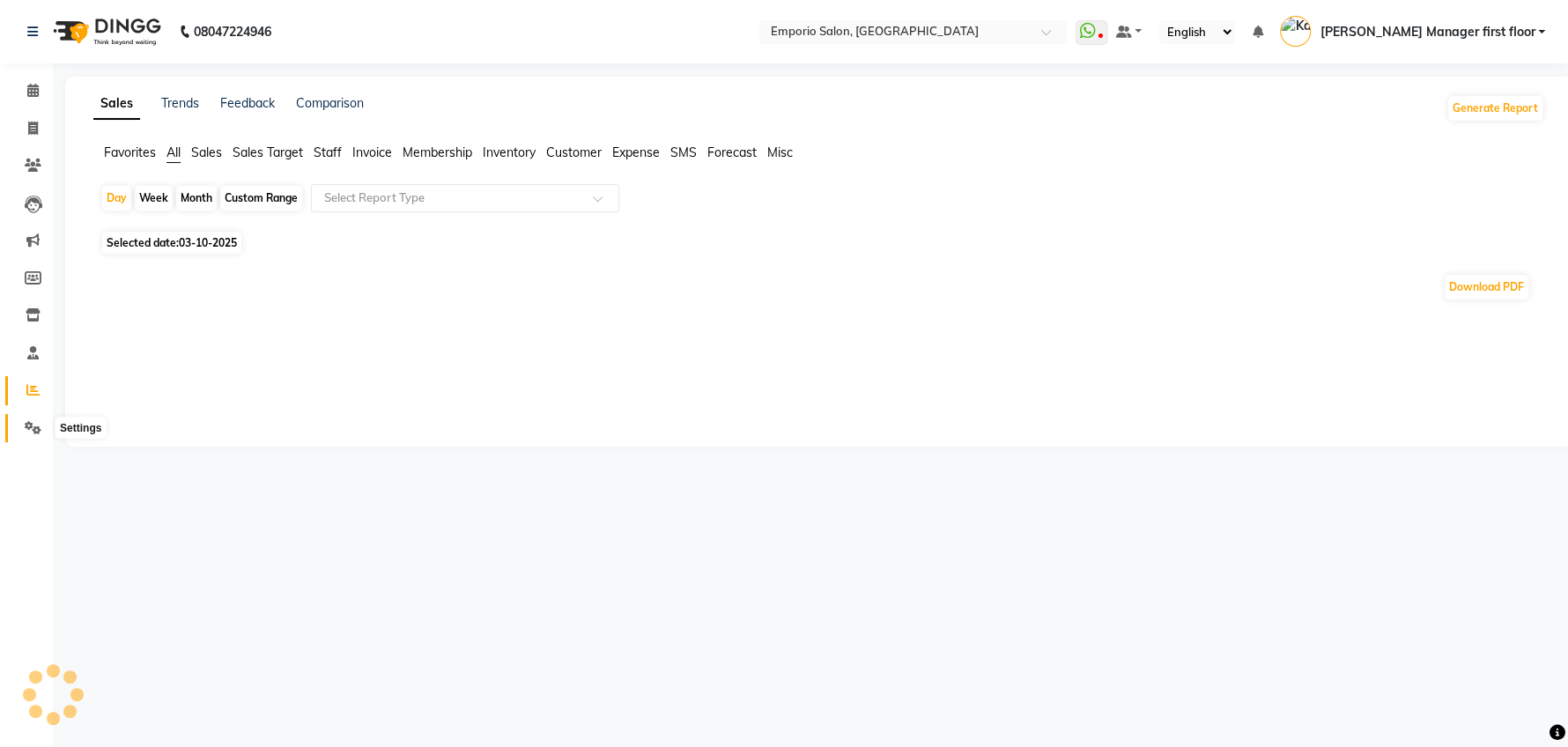
click at [25, 428] on icon at bounding box center [33, 428] width 16 height 14
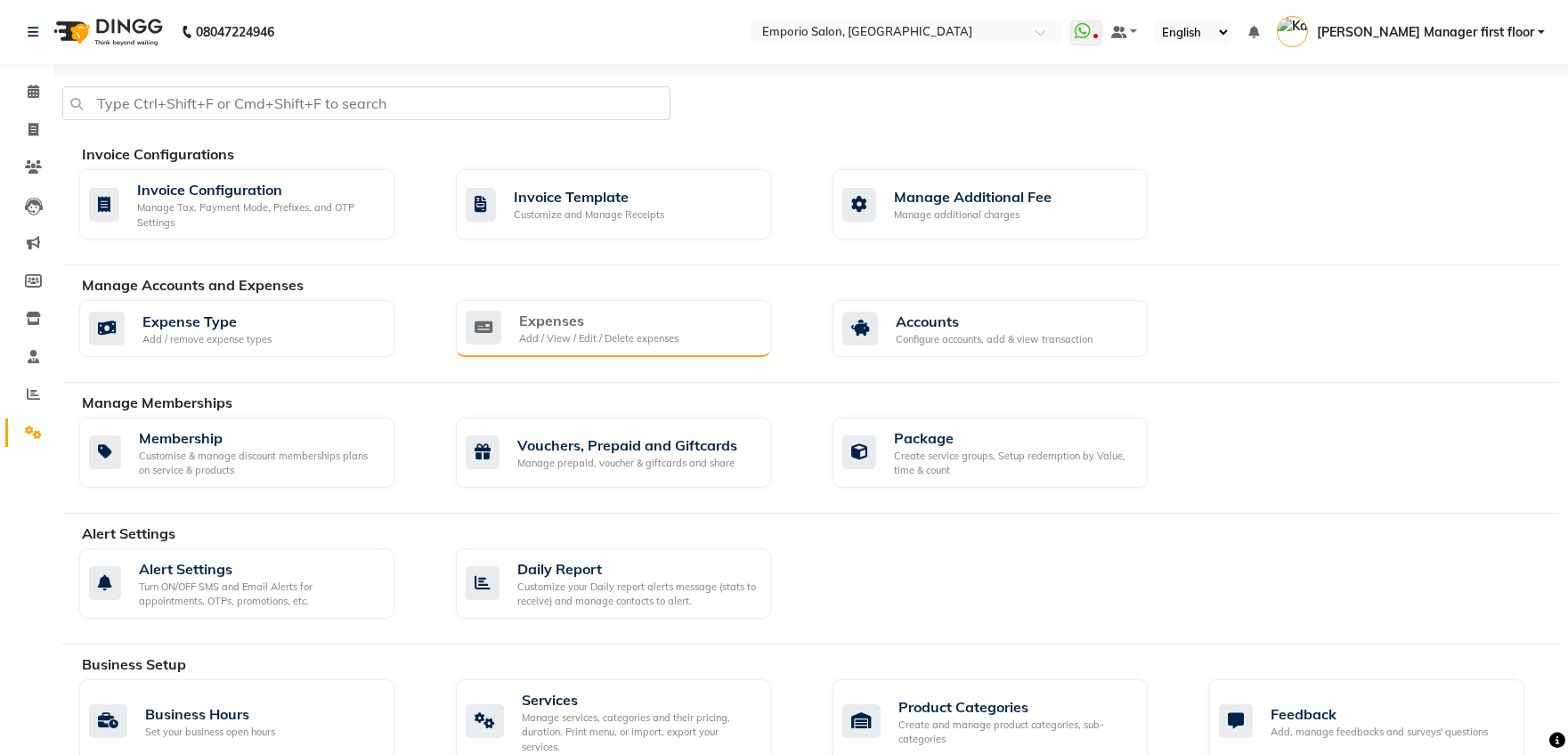
click at [541, 333] on div "Add / View / Edit / Delete expenses" at bounding box center [598, 338] width 159 height 15
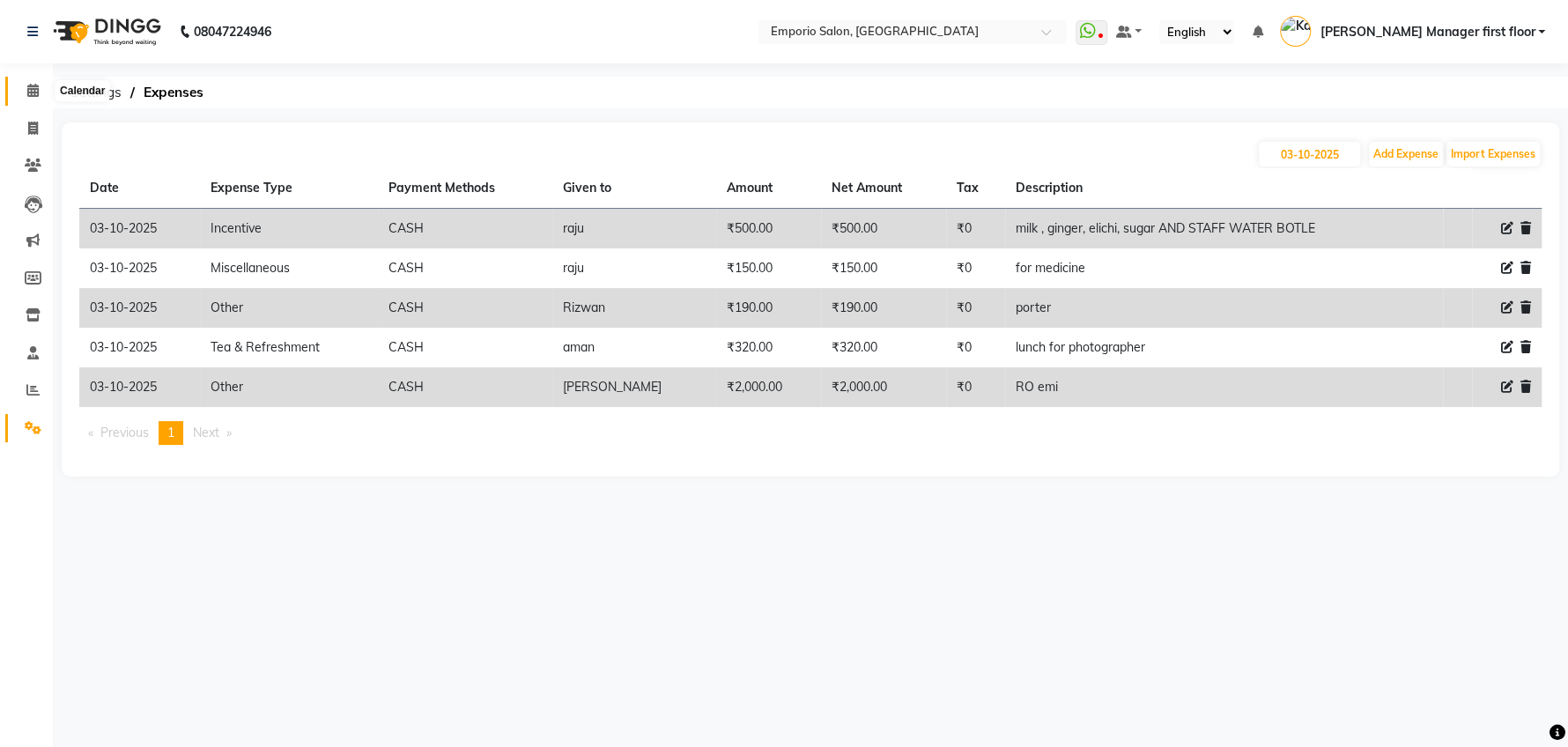
click at [33, 90] on icon at bounding box center [33, 90] width 12 height 14
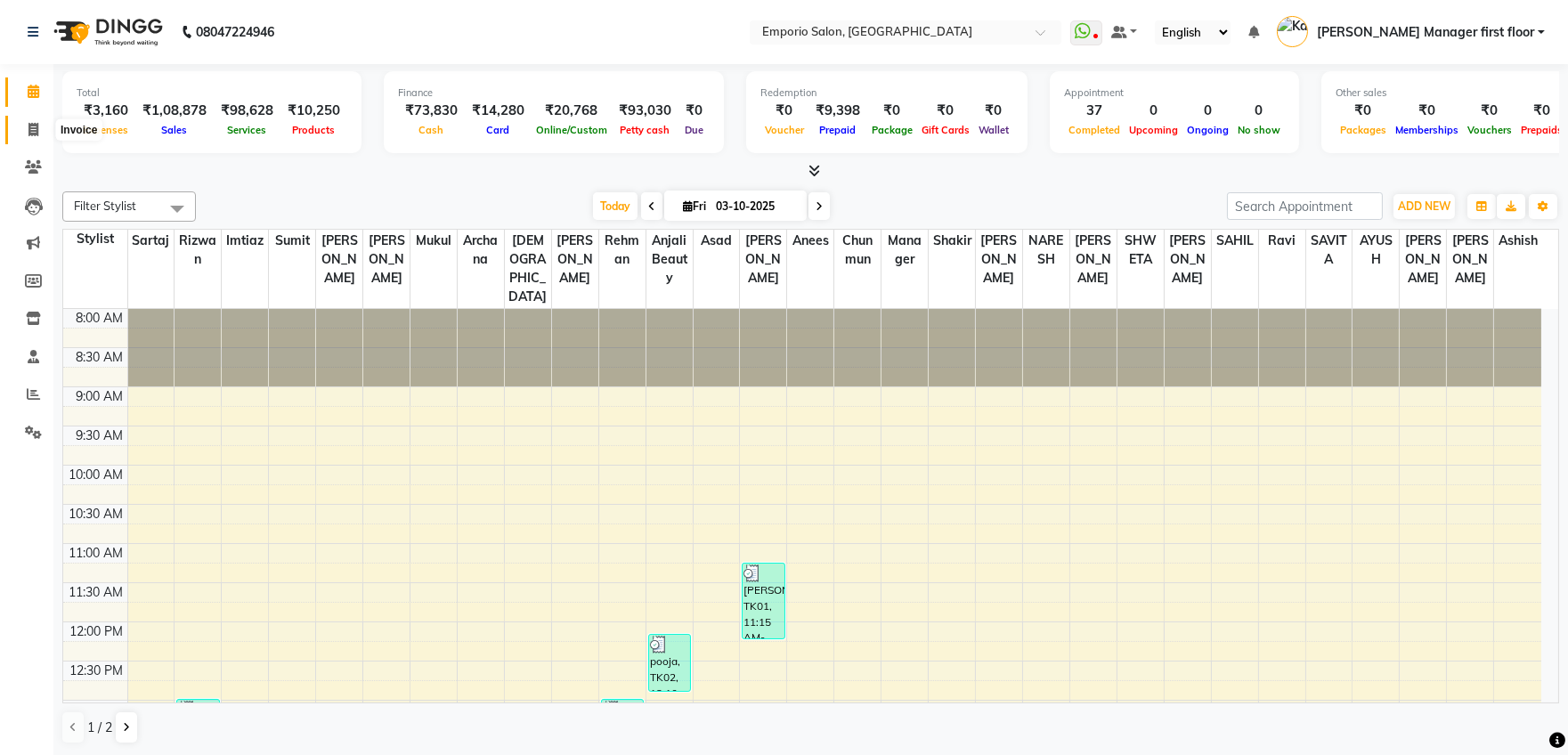
click at [29, 129] on icon at bounding box center [33, 130] width 10 height 14
select select "service"
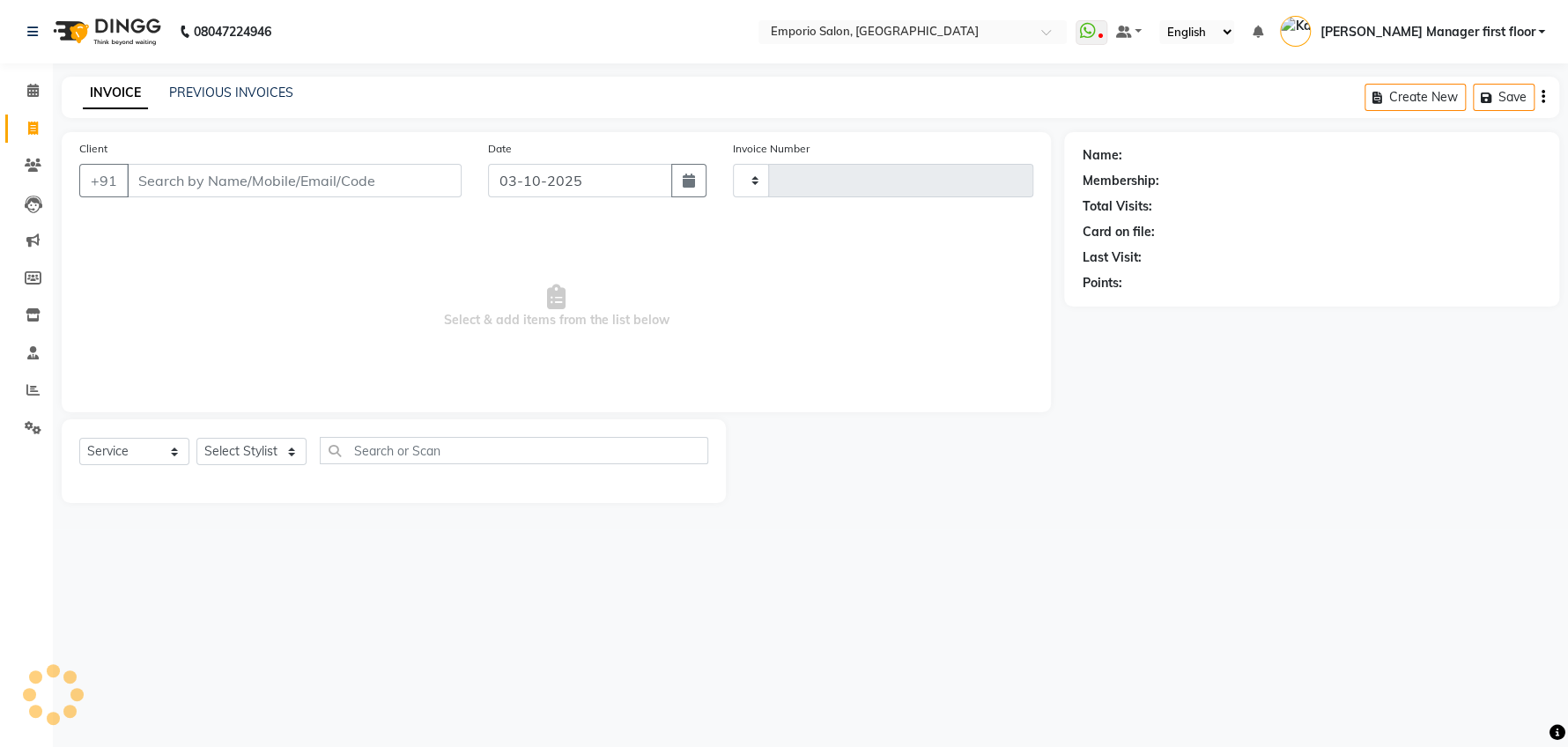
type input "5958"
select select "6332"
click at [360, 173] on input "Client" at bounding box center [294, 180] width 335 height 34
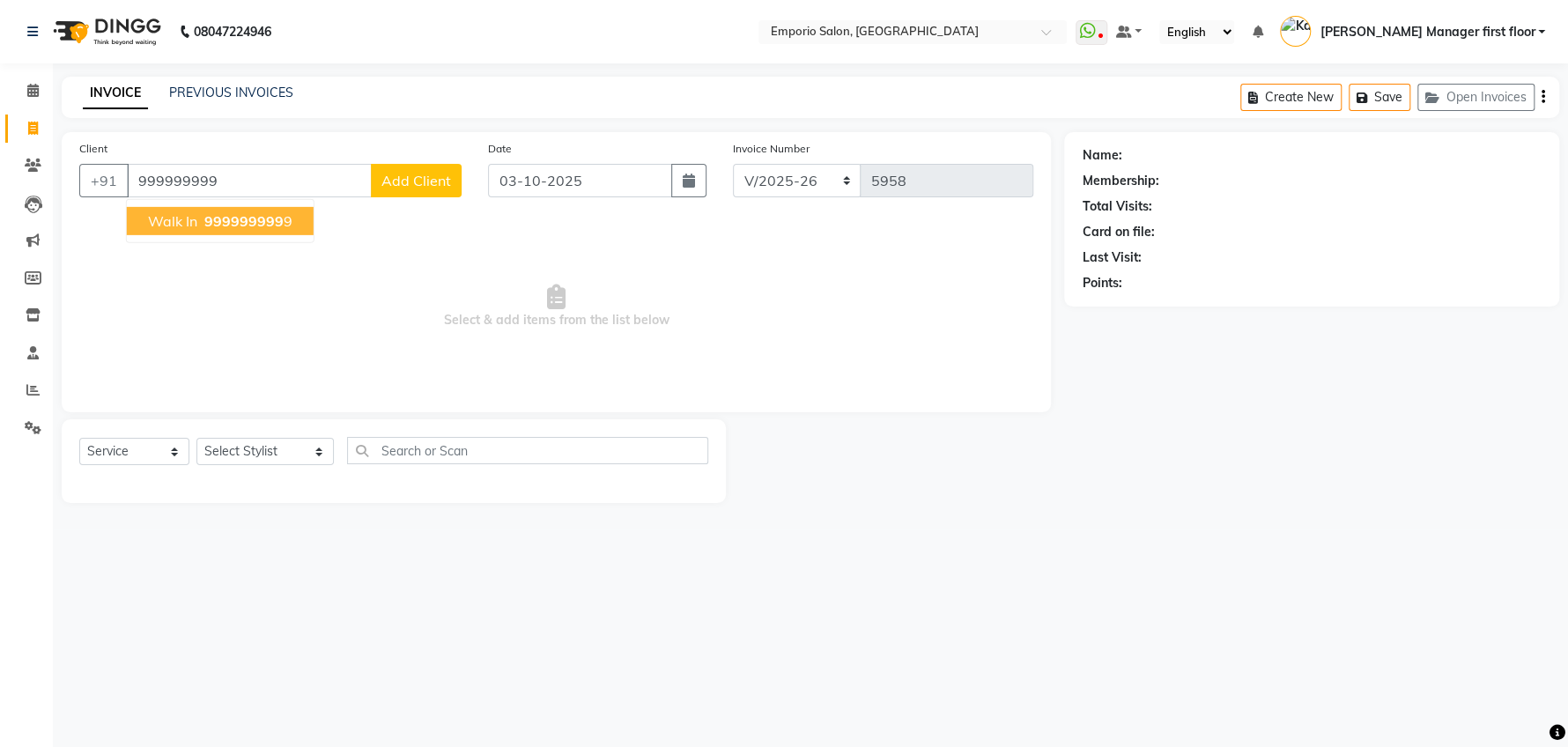
click at [293, 224] on button "walk in 999999999 9" at bounding box center [219, 220] width 187 height 28
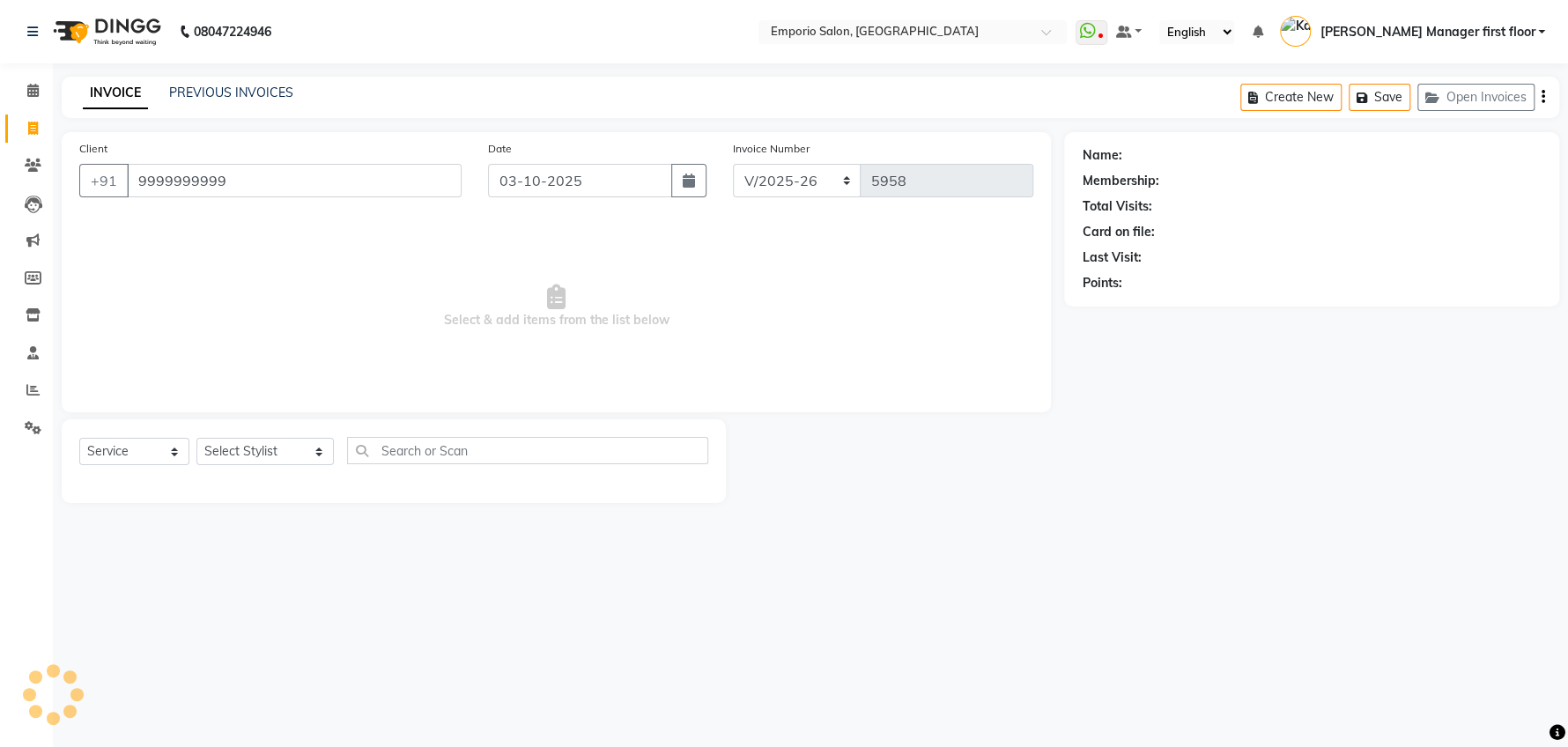
type input "9999999999"
click at [288, 454] on select "Select Stylist [PERSON_NAME] beauty Archana [PERSON_NAME] [PERSON_NAME] [PERSON…" at bounding box center [265, 451] width 137 height 27
select select "1: Object"
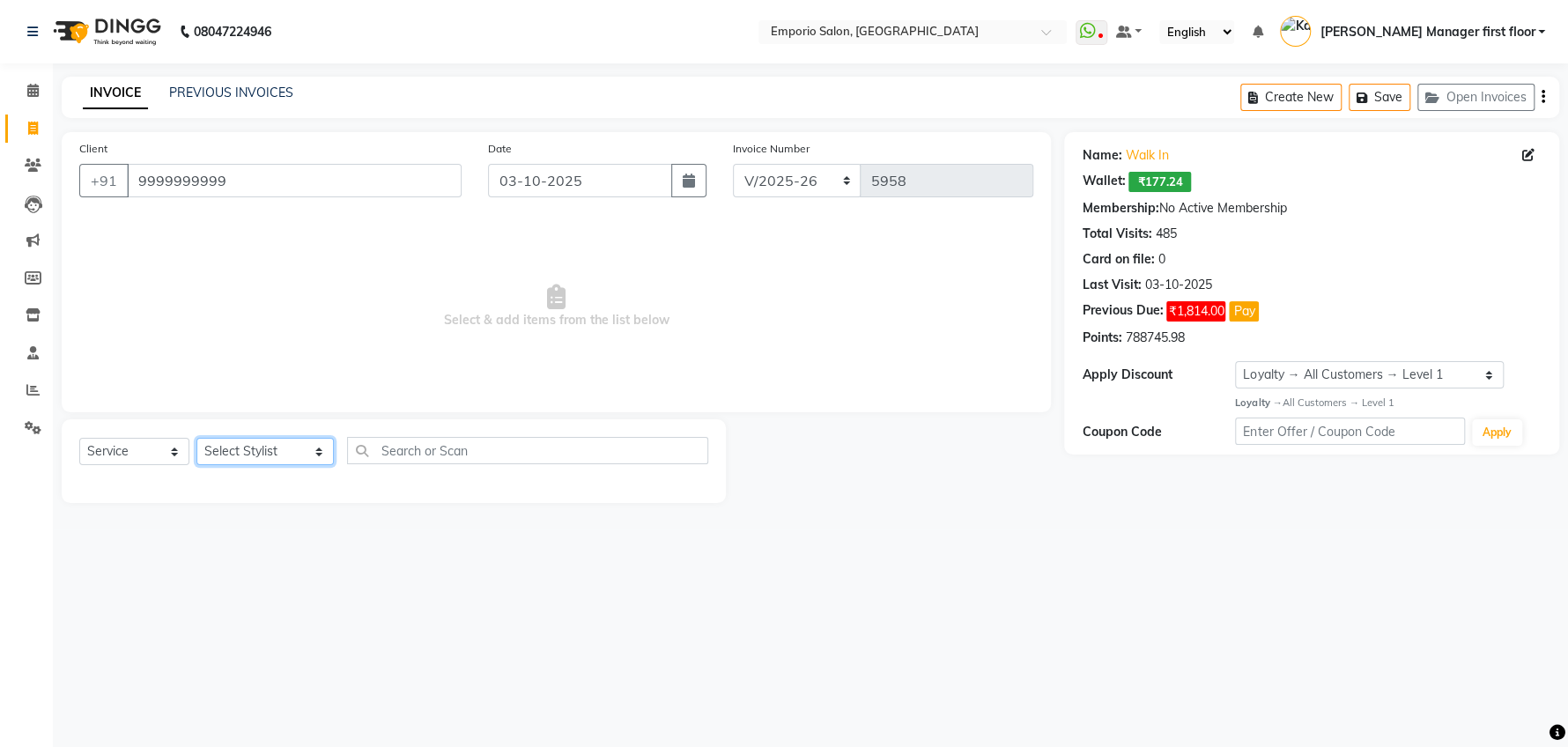
select select "47501"
click at [197, 438] on select "Select Stylist [PERSON_NAME] beauty Archana [PERSON_NAME] [PERSON_NAME] [PERSON…" at bounding box center [265, 451] width 137 height 27
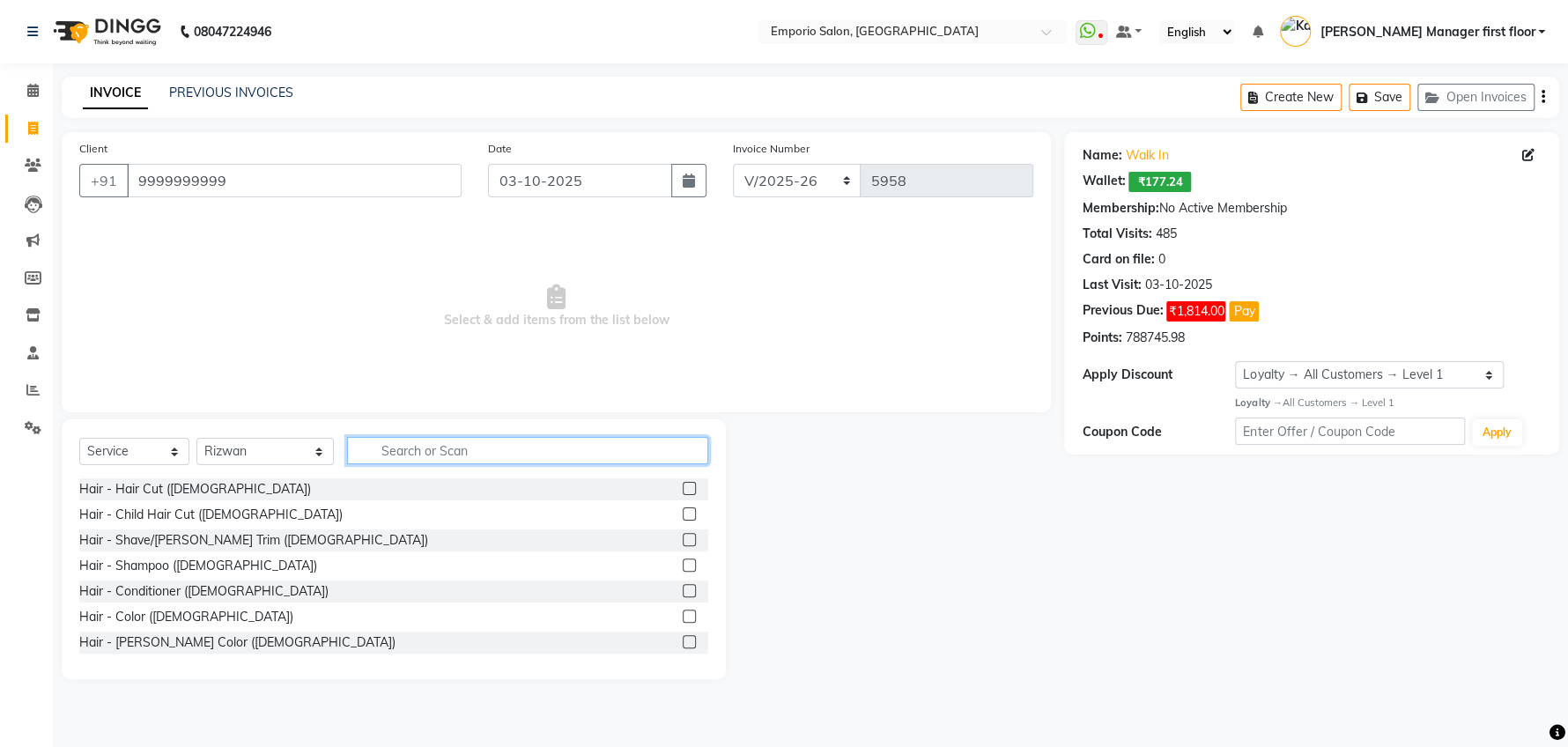
click at [536, 451] on input "text" at bounding box center [527, 450] width 361 height 27
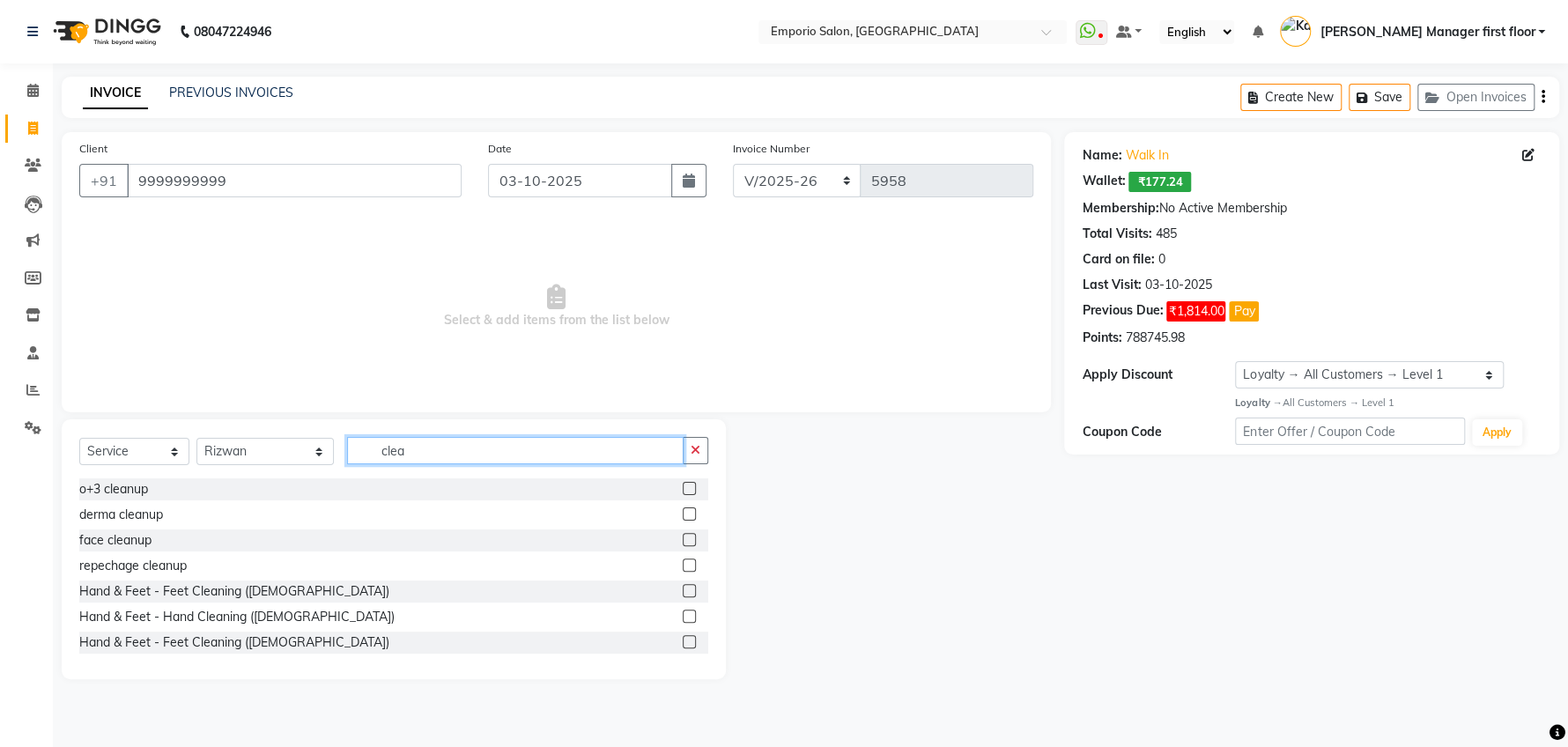
type input "clea"
click at [683, 486] on label at bounding box center [689, 488] width 14 height 14
click at [683, 486] on input "checkbox" at bounding box center [688, 489] width 12 height 12
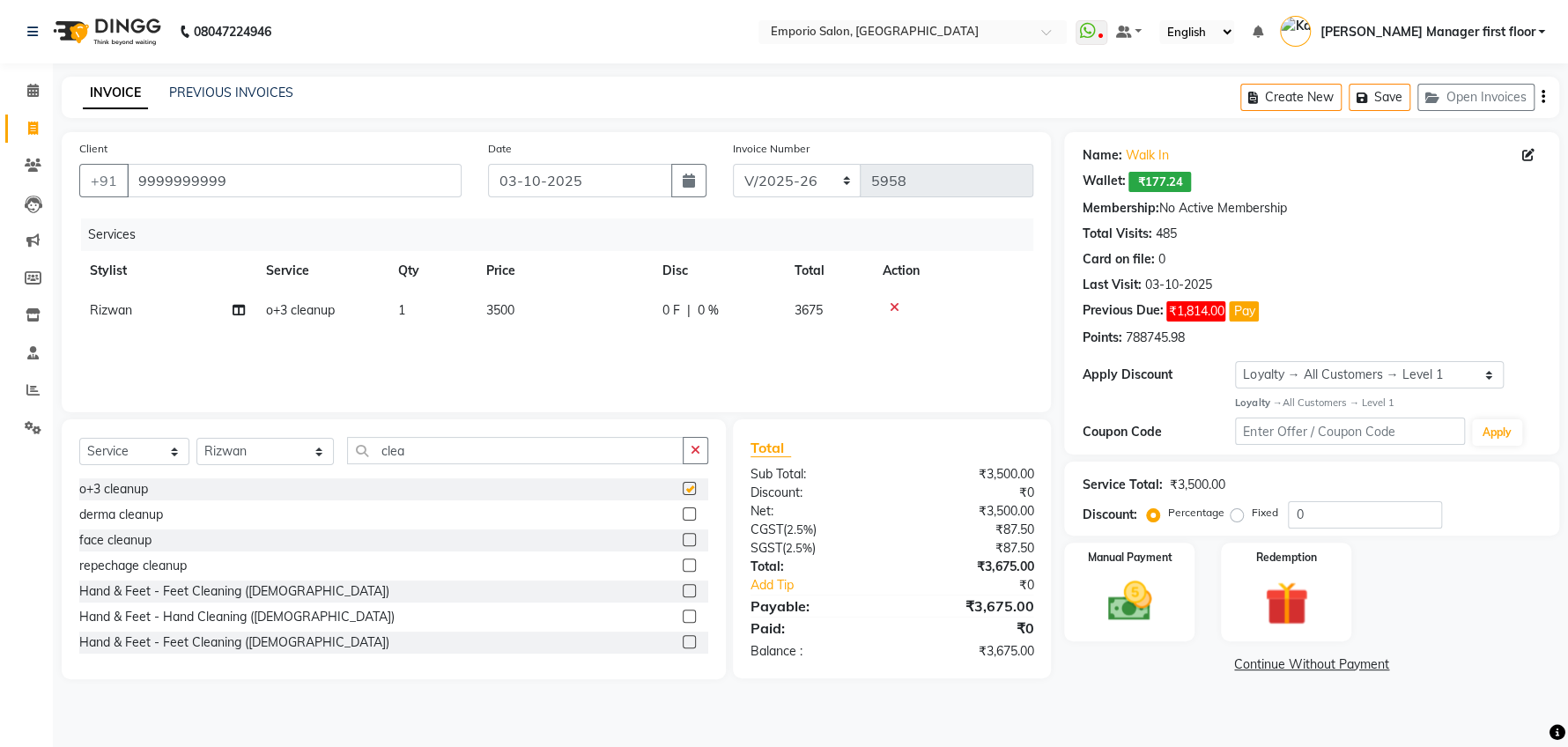
checkbox input "false"
click at [529, 310] on td "3500" at bounding box center [564, 310] width 177 height 40
select select "47501"
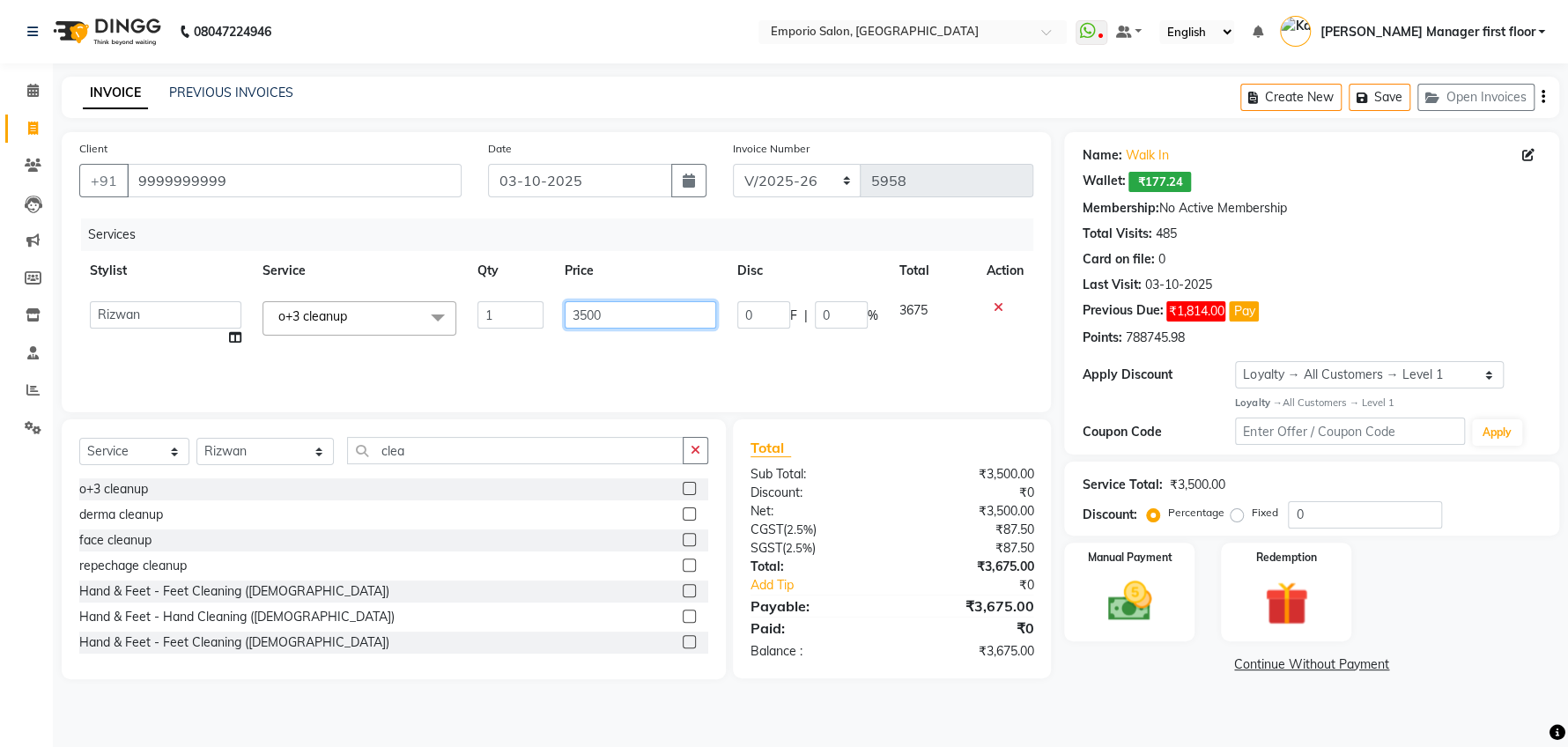
click at [655, 311] on input "3500" at bounding box center [640, 315] width 151 height 27
type input "3"
type input "2500"
click at [293, 452] on select "Select Stylist [PERSON_NAME] beauty Archana [PERSON_NAME] [PERSON_NAME] [PERSON…" at bounding box center [265, 451] width 137 height 27
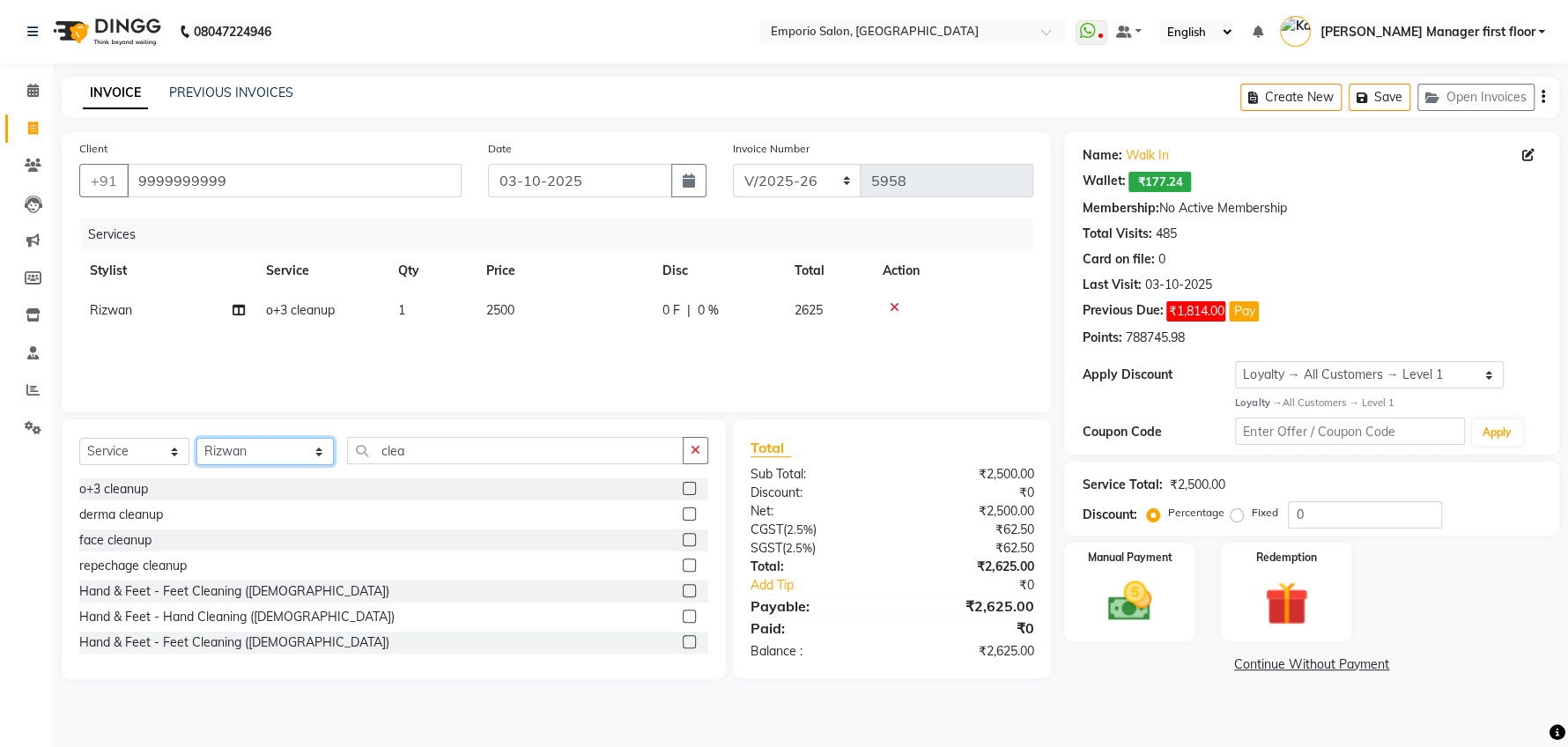
click at [293, 452] on select "Select Stylist [PERSON_NAME] beauty Archana [PERSON_NAME] [PERSON_NAME] [PERSON…" at bounding box center [265, 451] width 137 height 27
click at [441, 443] on input "clea" at bounding box center [515, 450] width 337 height 27
type input "c"
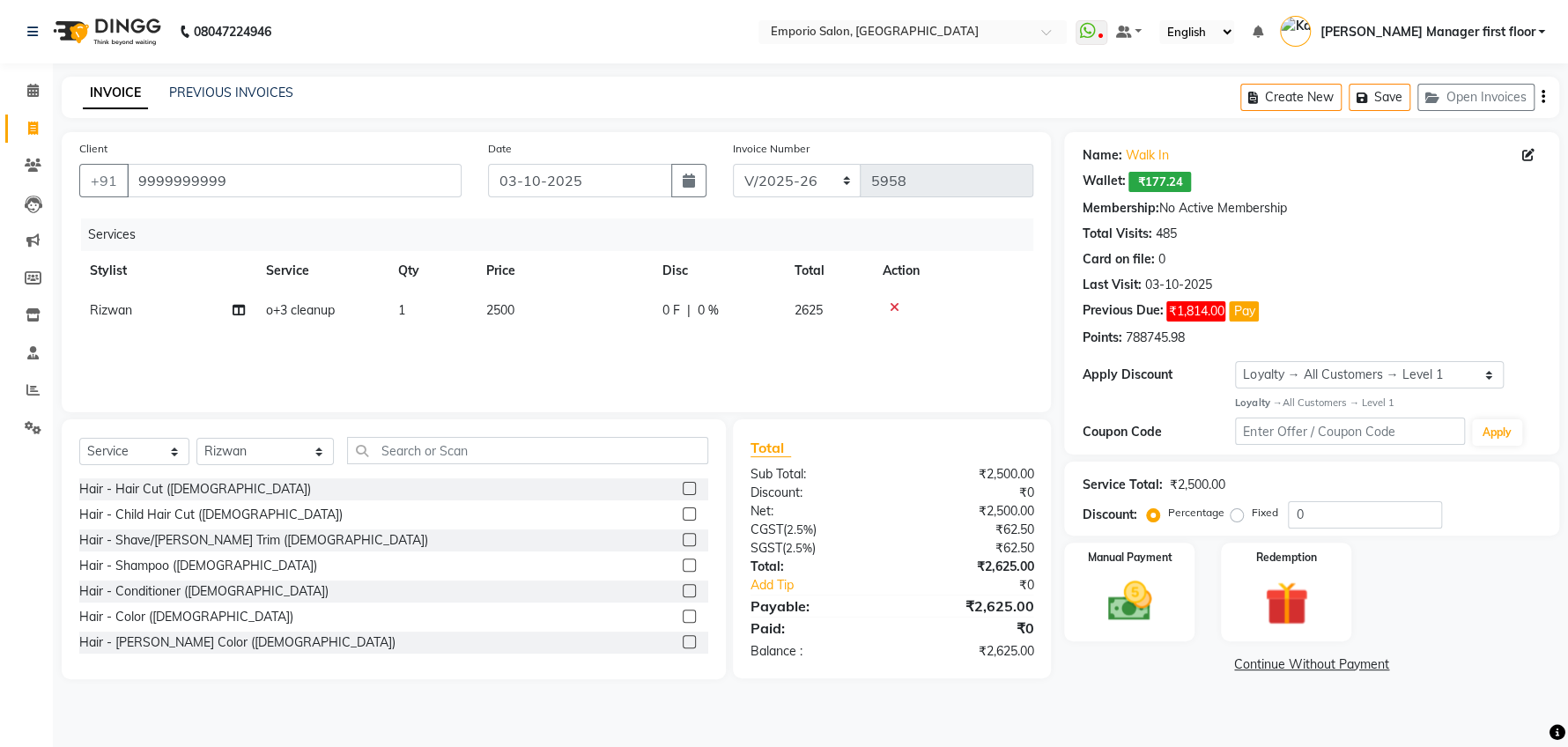
click at [683, 641] on label at bounding box center [689, 641] width 14 height 14
click at [683, 641] on input "checkbox" at bounding box center [688, 642] width 12 height 12
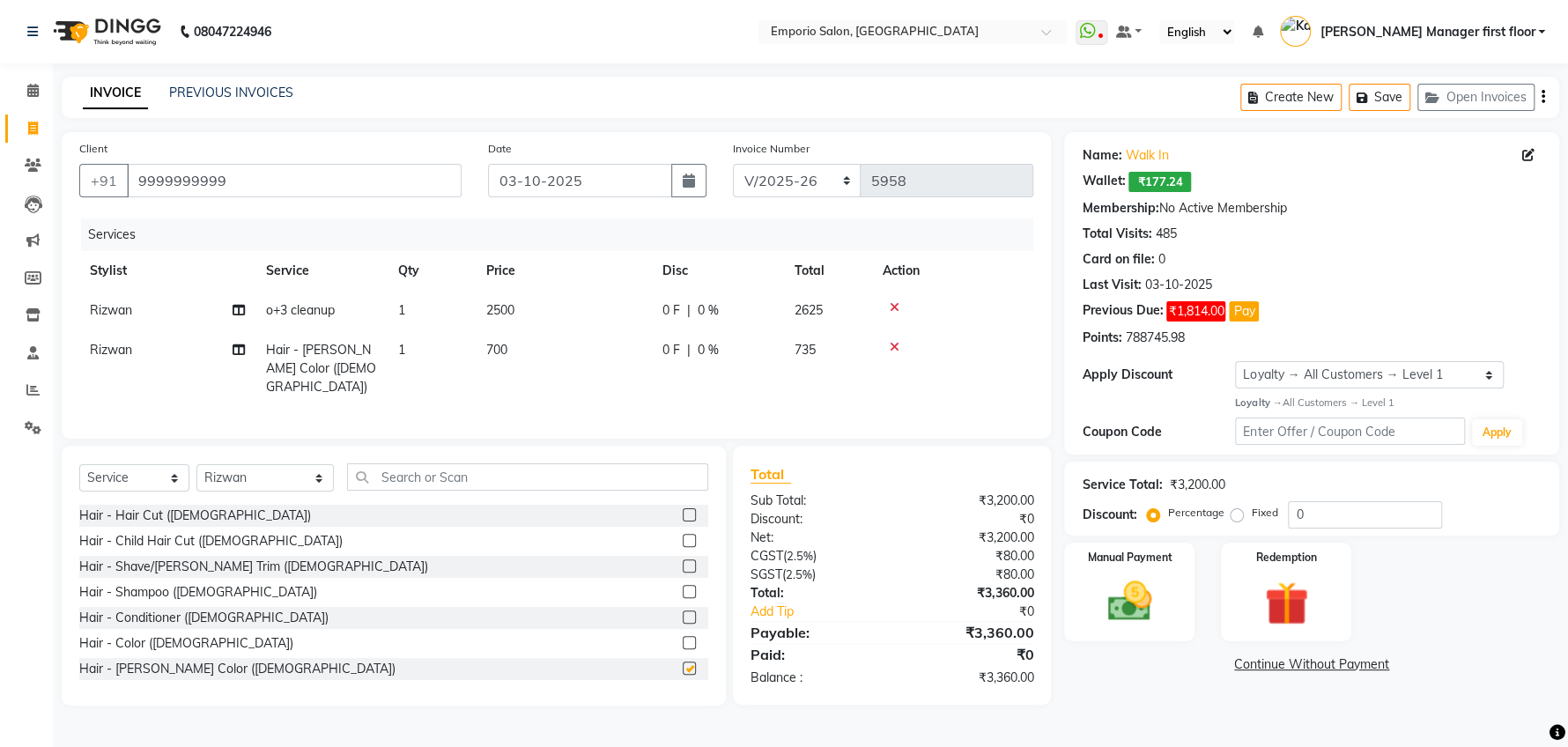
checkbox input "false"
click at [683, 560] on label at bounding box center [689, 566] width 14 height 14
click at [683, 561] on input "checkbox" at bounding box center [688, 567] width 12 height 12
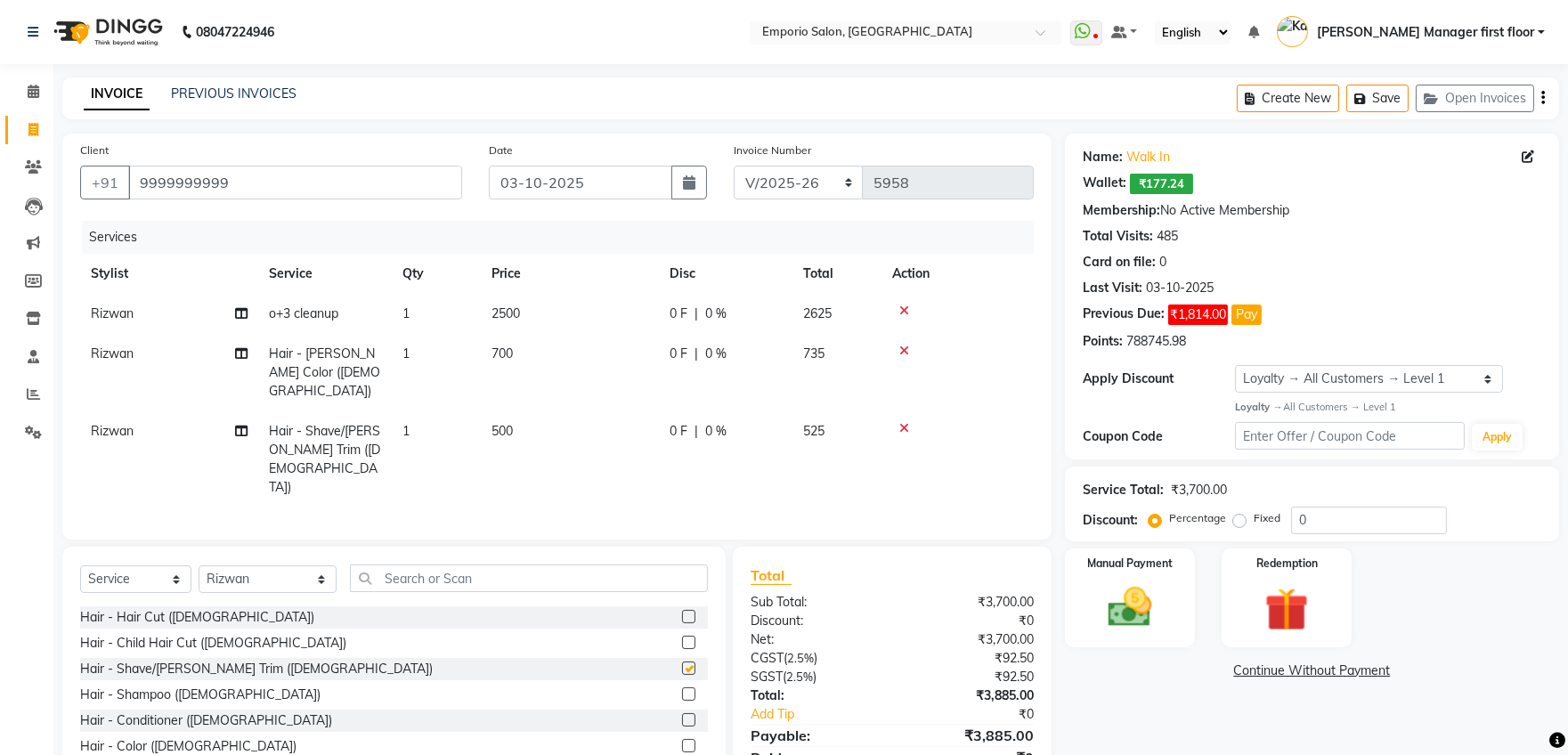
checkbox input "false"
click at [292, 566] on select "Select Stylist [PERSON_NAME] beauty Archana [PERSON_NAME] [PERSON_NAME] [PERSON…" at bounding box center [268, 579] width 138 height 28
select select "61909"
click at [199, 566] on select "Select Stylist [PERSON_NAME] beauty Archana [PERSON_NAME] [PERSON_NAME] [PERSON…" at bounding box center [268, 579] width 138 height 28
click at [406, 565] on input "text" at bounding box center [528, 578] width 358 height 28
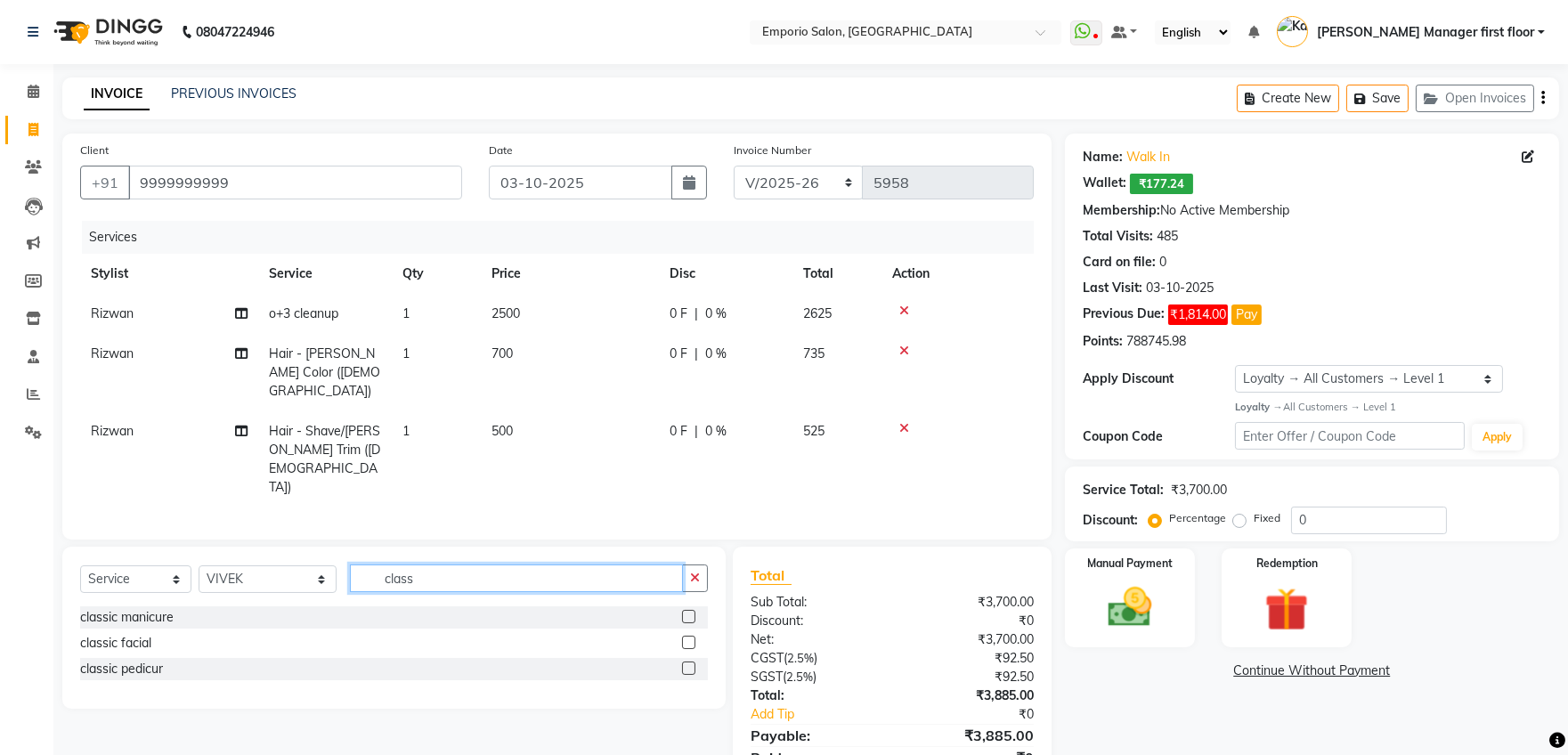
type input "class"
click at [684, 661] on label at bounding box center [688, 668] width 14 height 14
click at [684, 663] on input "checkbox" at bounding box center [687, 669] width 12 height 12
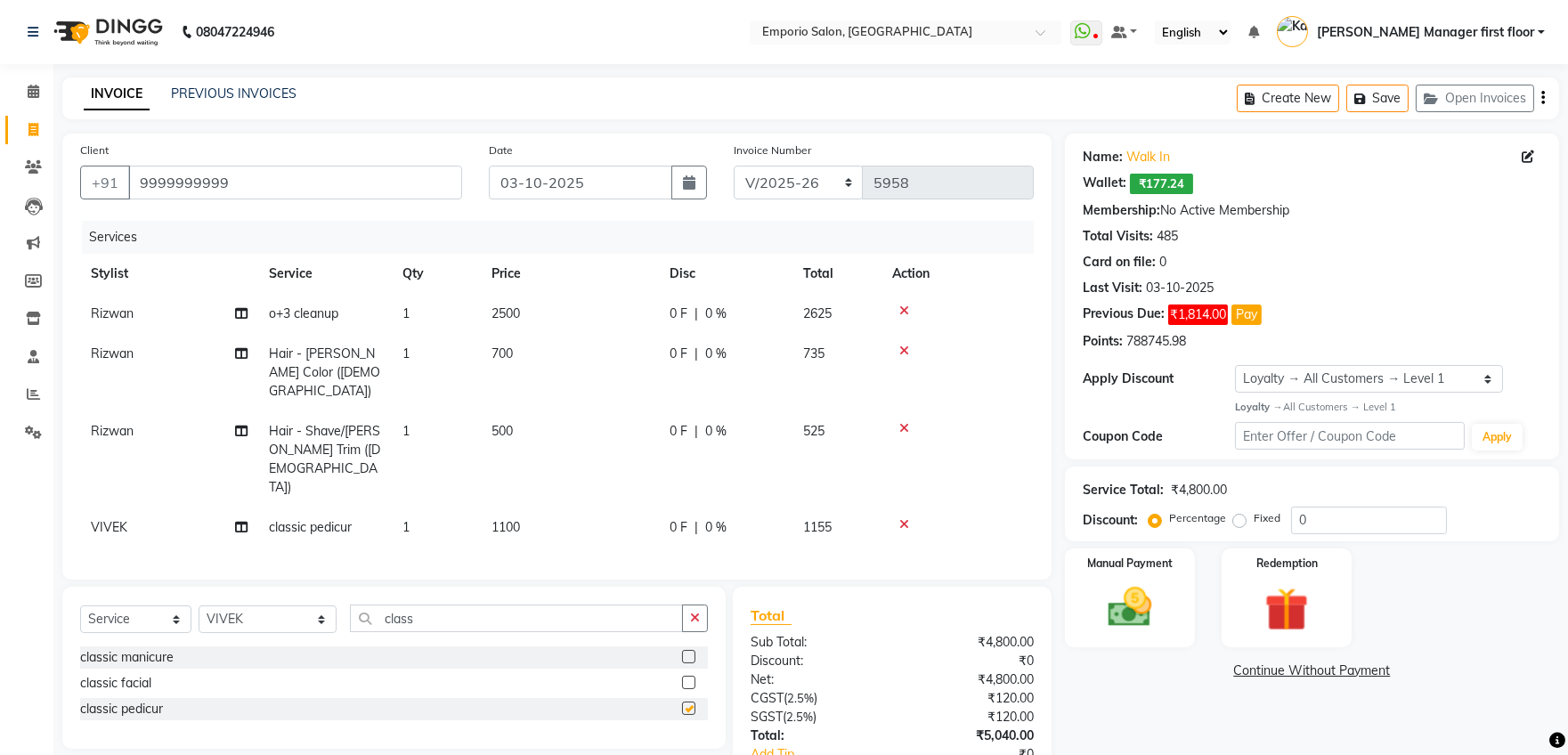
checkbox input "false"
click at [257, 186] on input "9999999999" at bounding box center [294, 182] width 334 height 34
click at [1137, 606] on img at bounding box center [1129, 607] width 74 height 52
click at [1248, 669] on span "CASH" at bounding box center [1247, 671] width 39 height 20
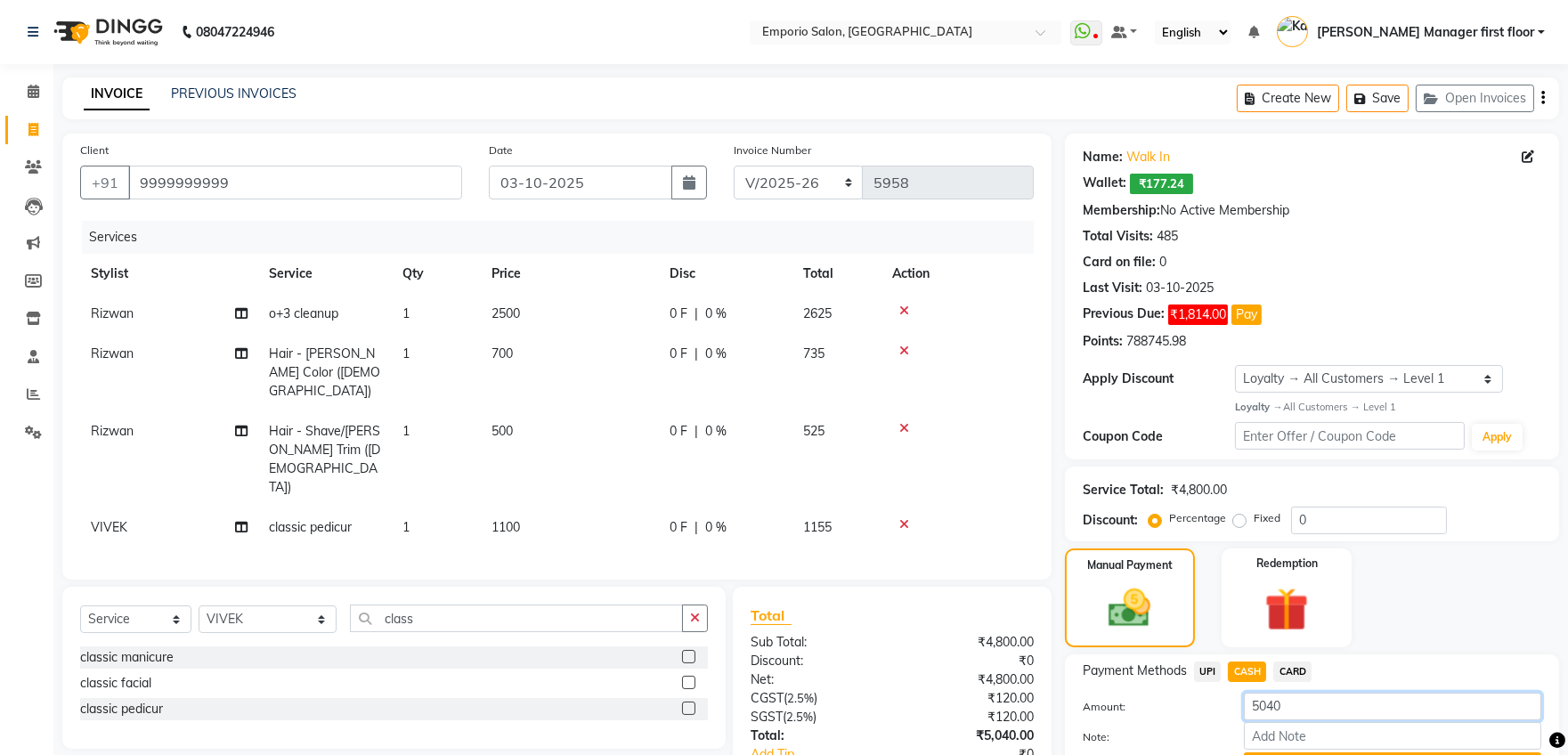
click at [1297, 703] on input "5040" at bounding box center [1391, 706] width 297 height 28
type input "5"
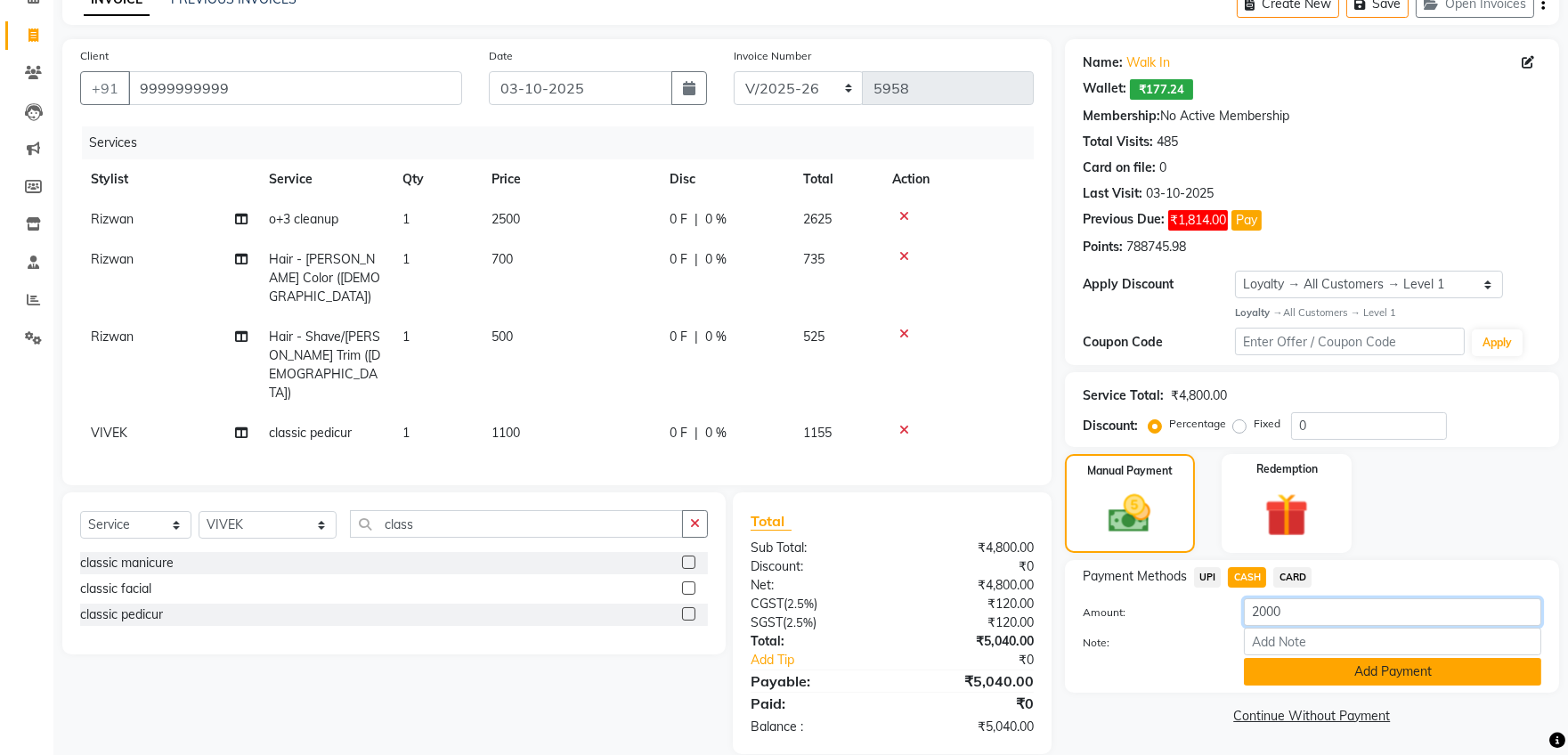
type input "2000"
click at [1391, 673] on button "Add Payment" at bounding box center [1391, 671] width 297 height 28
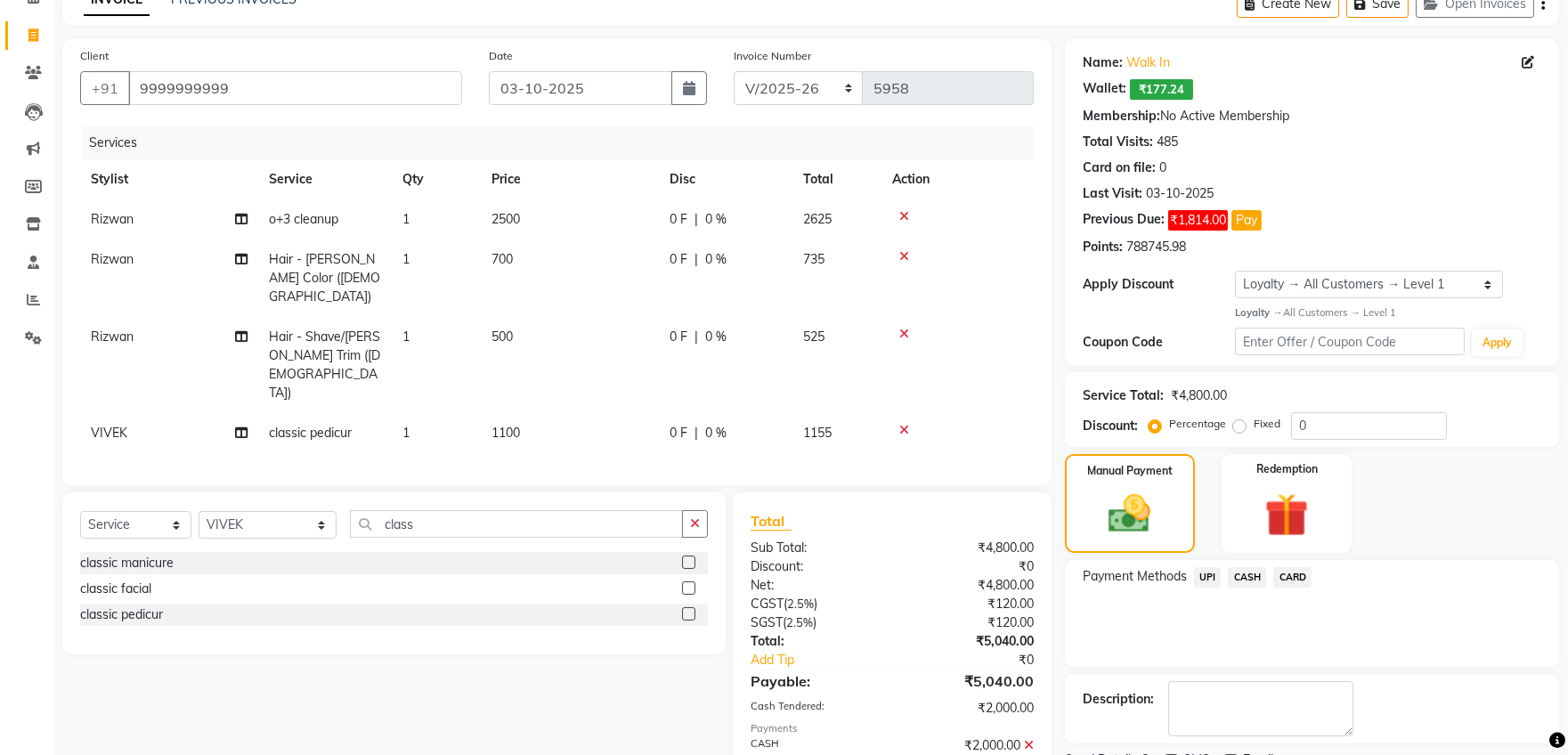
click at [1209, 574] on span "UPI" at bounding box center [1207, 578] width 28 height 20
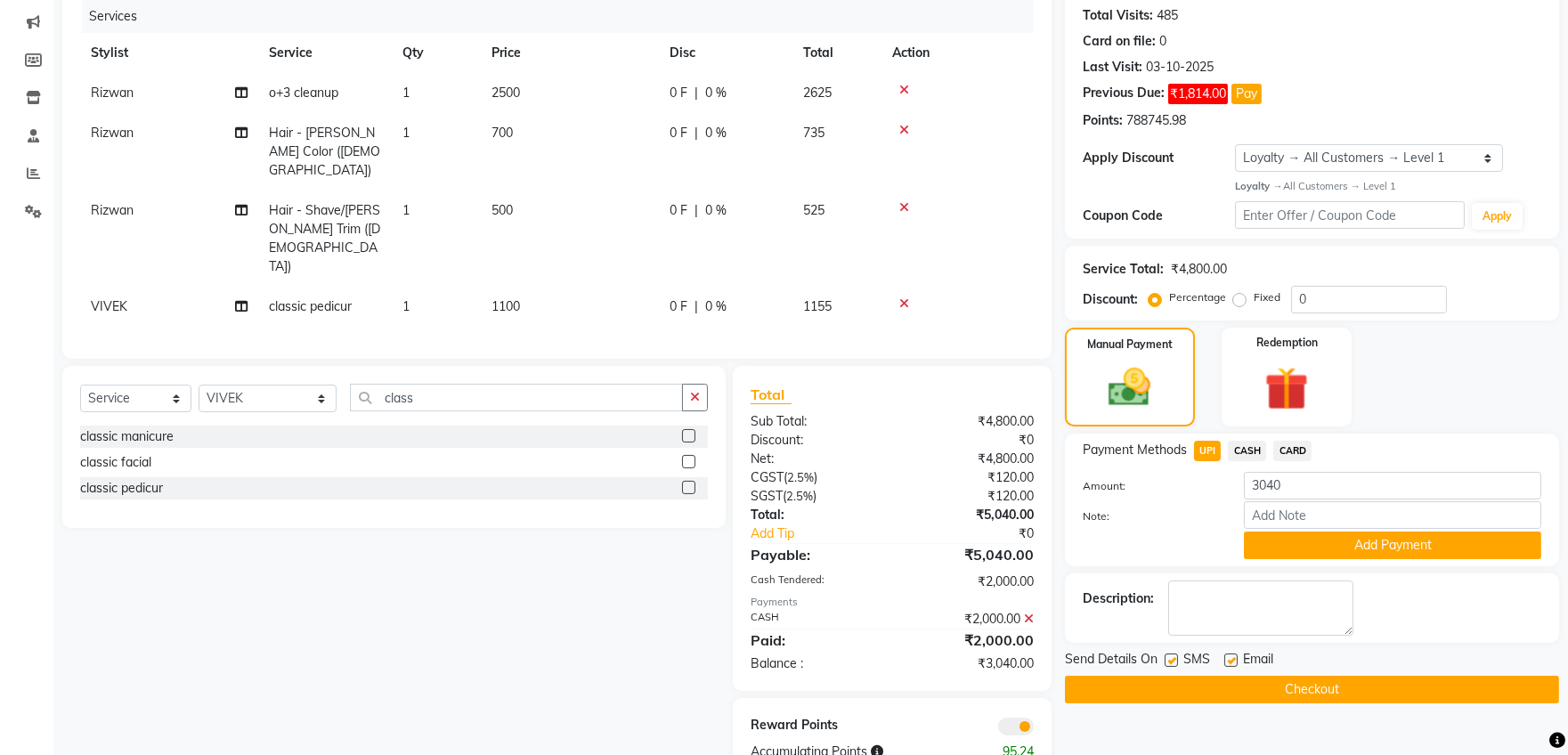
scroll to position [231, 0]
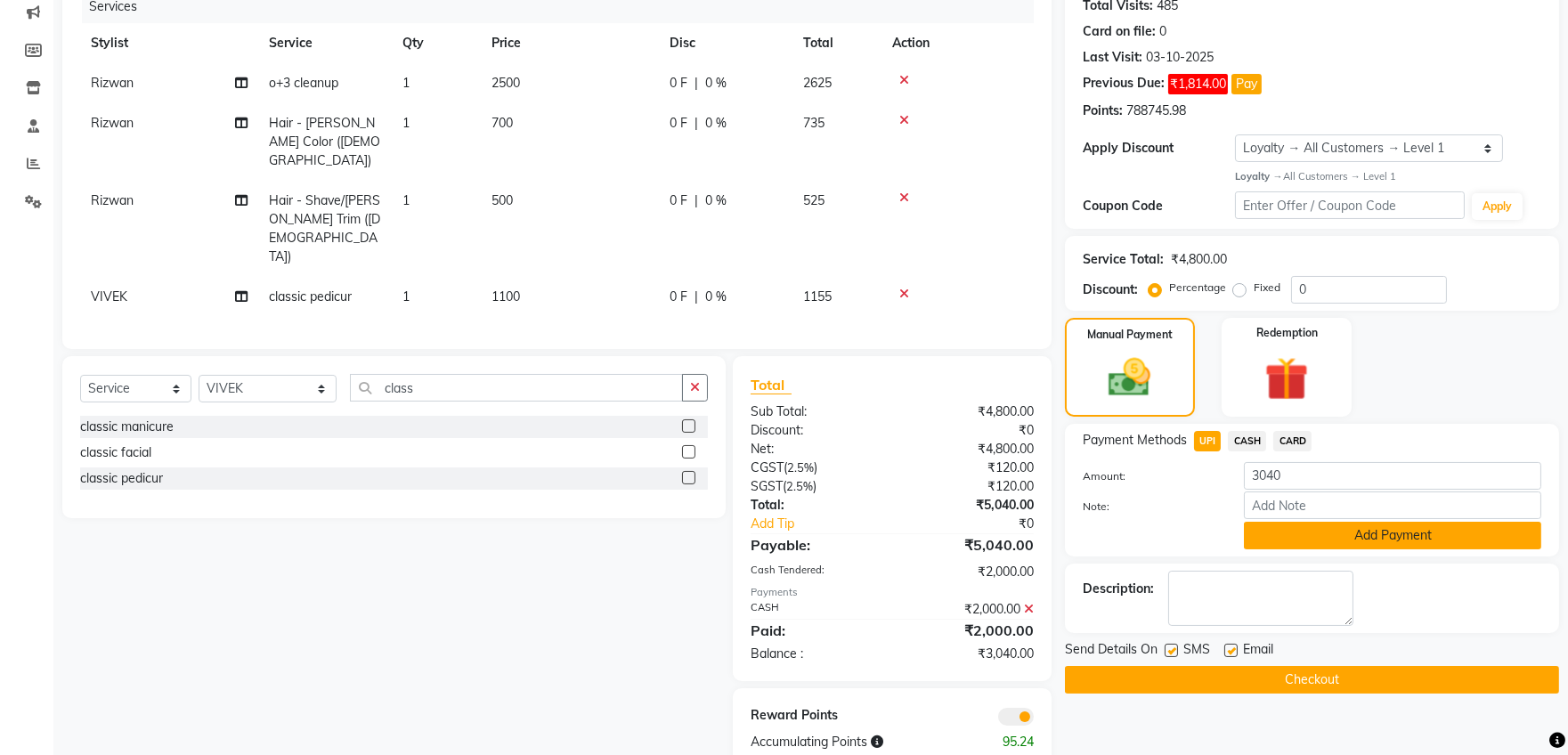
click at [1341, 539] on button "Add Payment" at bounding box center [1391, 535] width 297 height 28
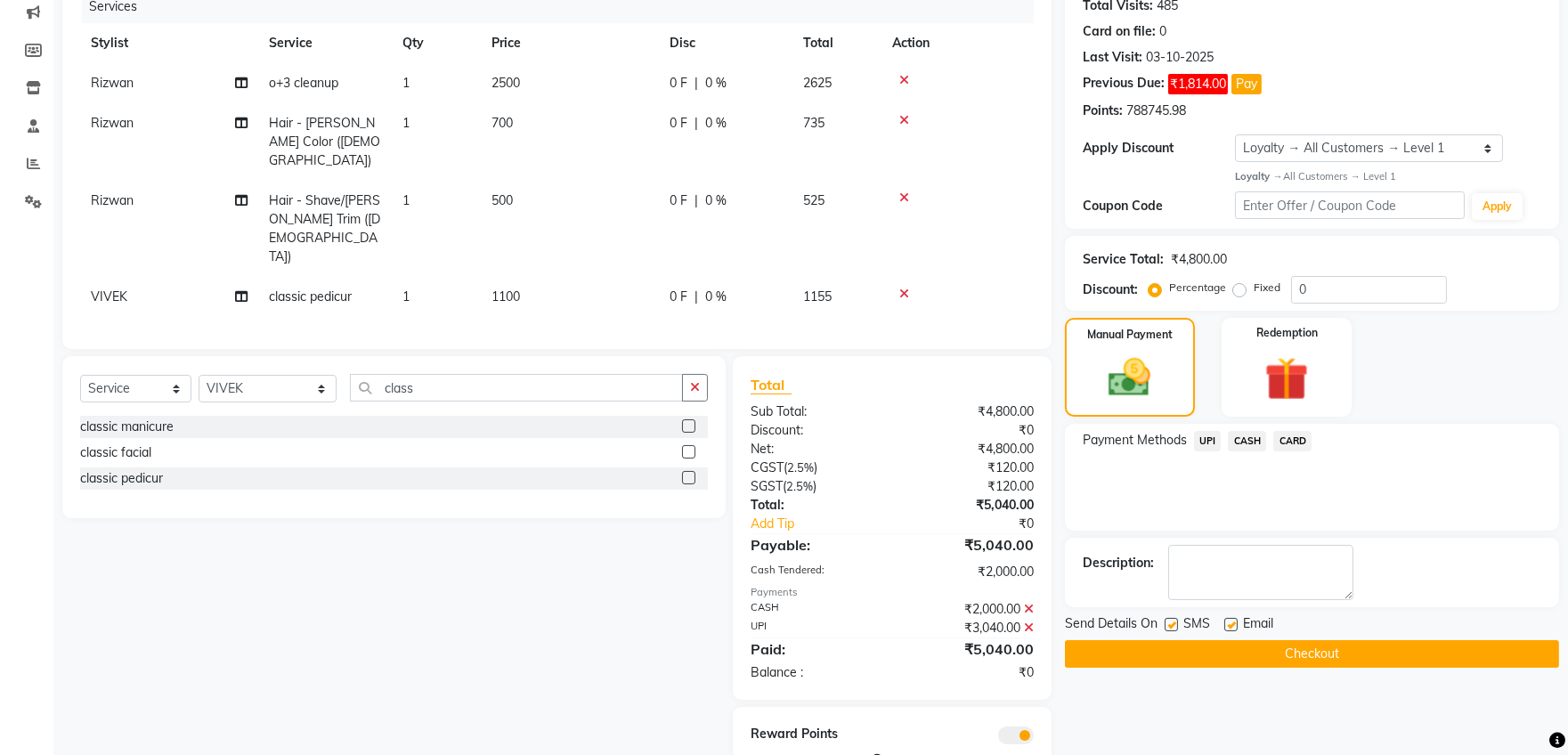
click at [1260, 650] on button "Checkout" at bounding box center [1311, 654] width 494 height 28
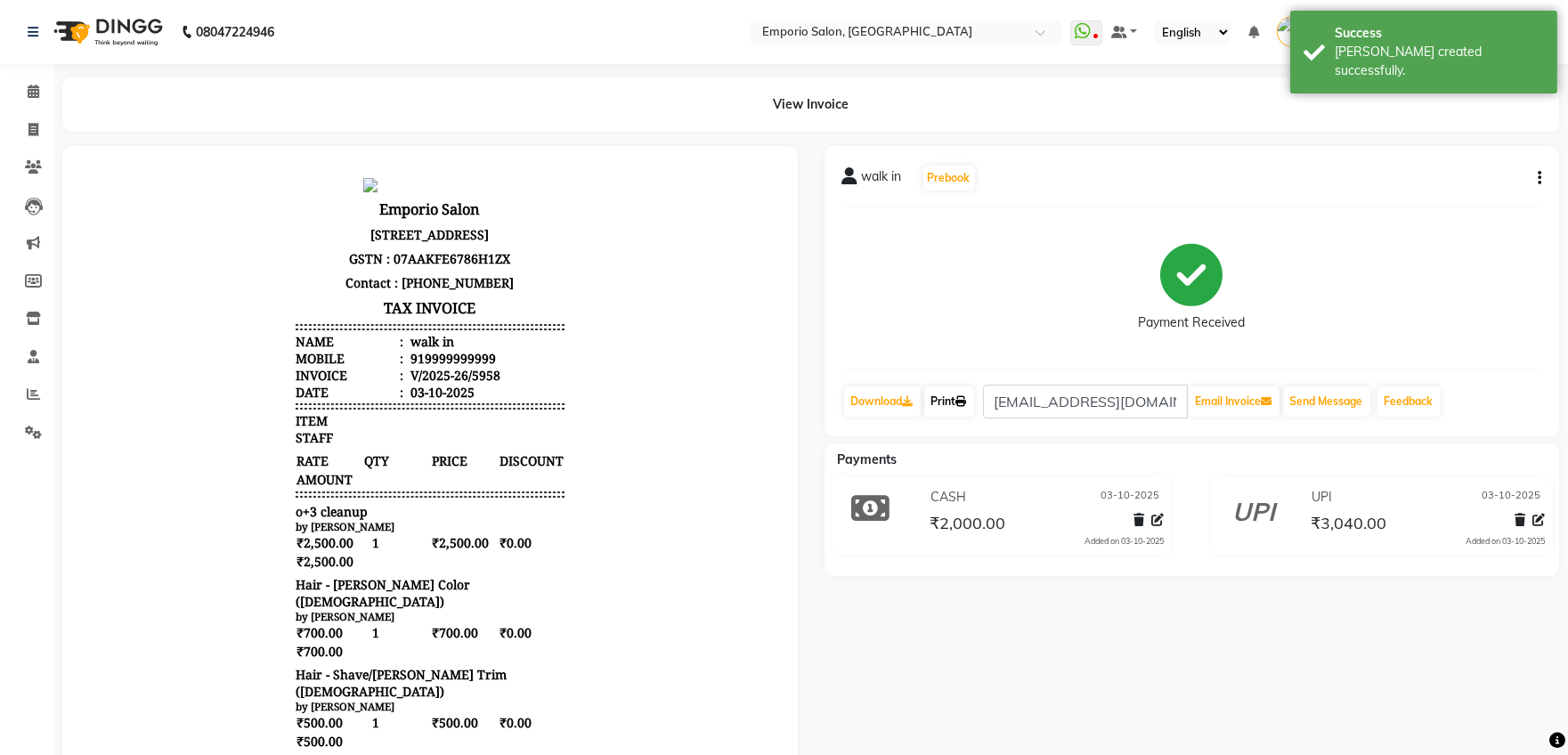
click at [951, 400] on link "Print" at bounding box center [949, 401] width 50 height 30
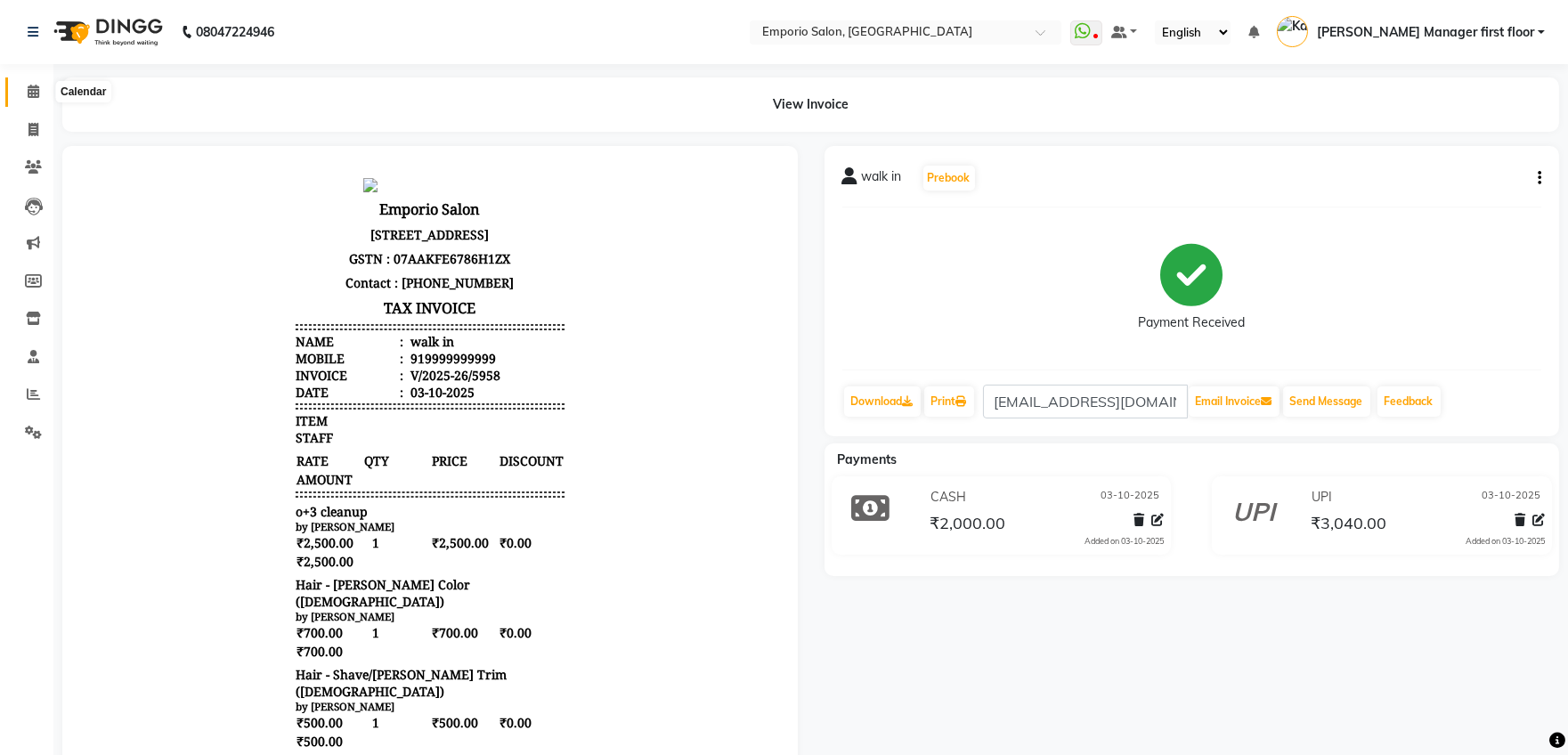
click at [36, 87] on icon at bounding box center [33, 91] width 12 height 14
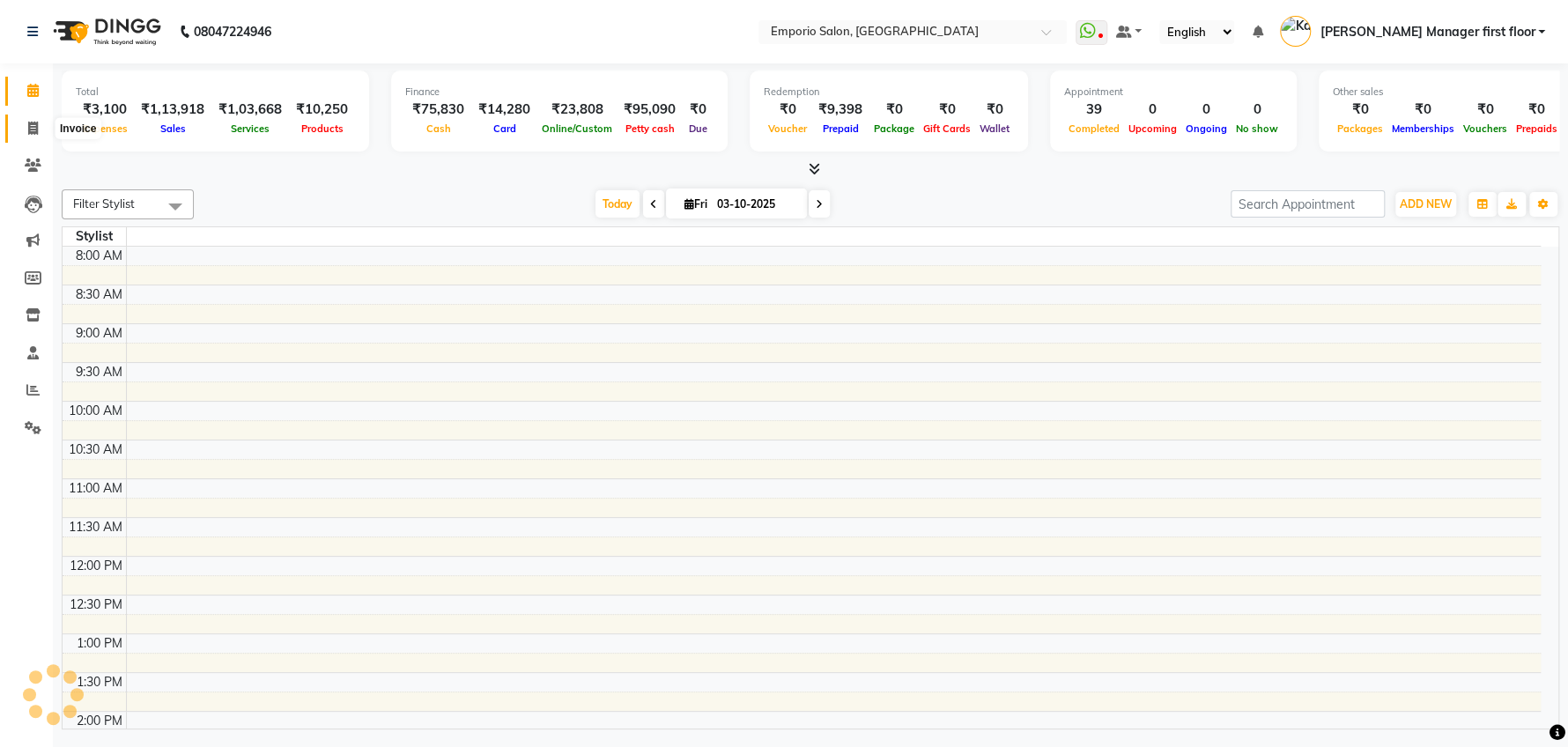
click at [36, 127] on icon at bounding box center [33, 128] width 10 height 14
select select "service"
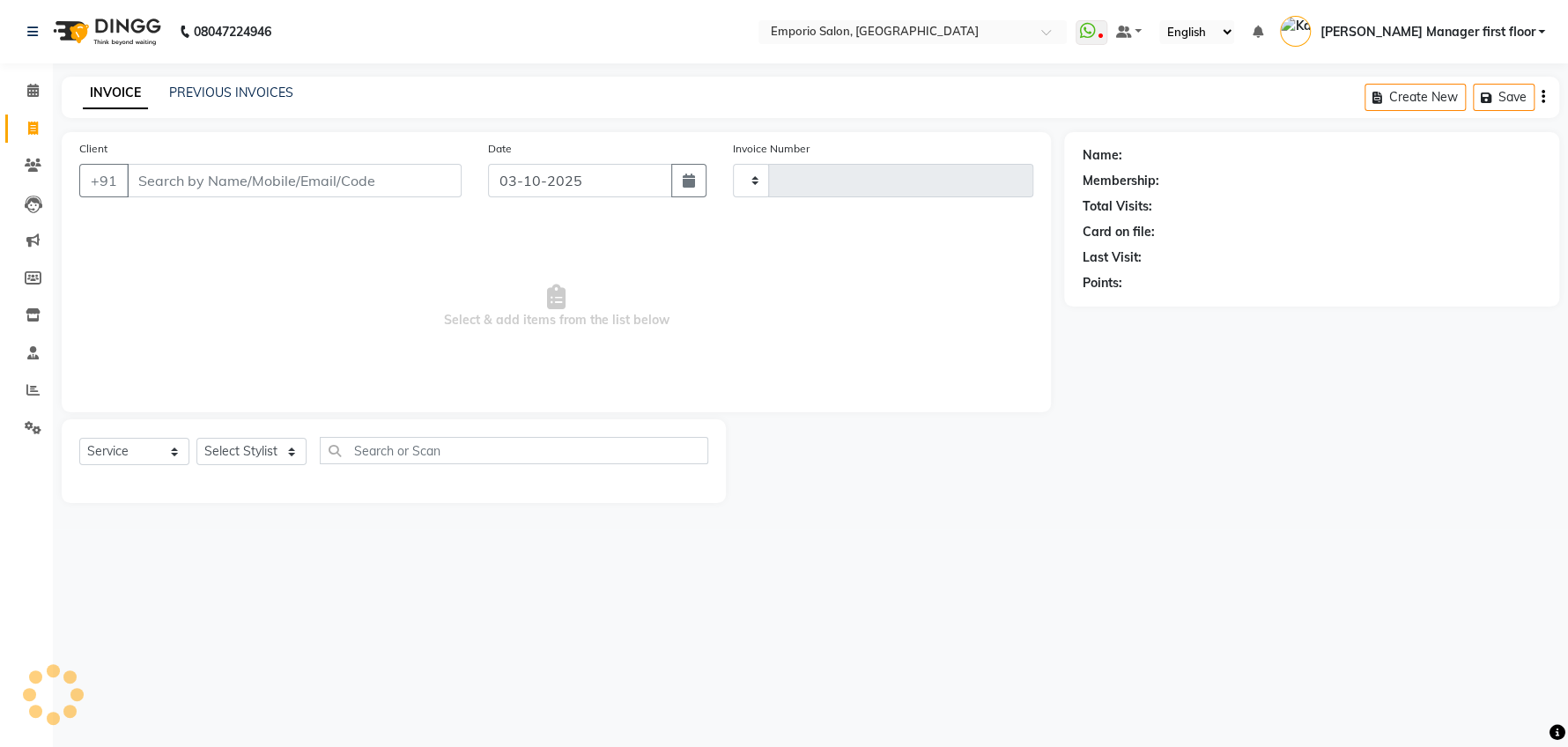
type input "5959"
select select "6332"
click at [265, 178] on input "Client" at bounding box center [294, 180] width 335 height 34
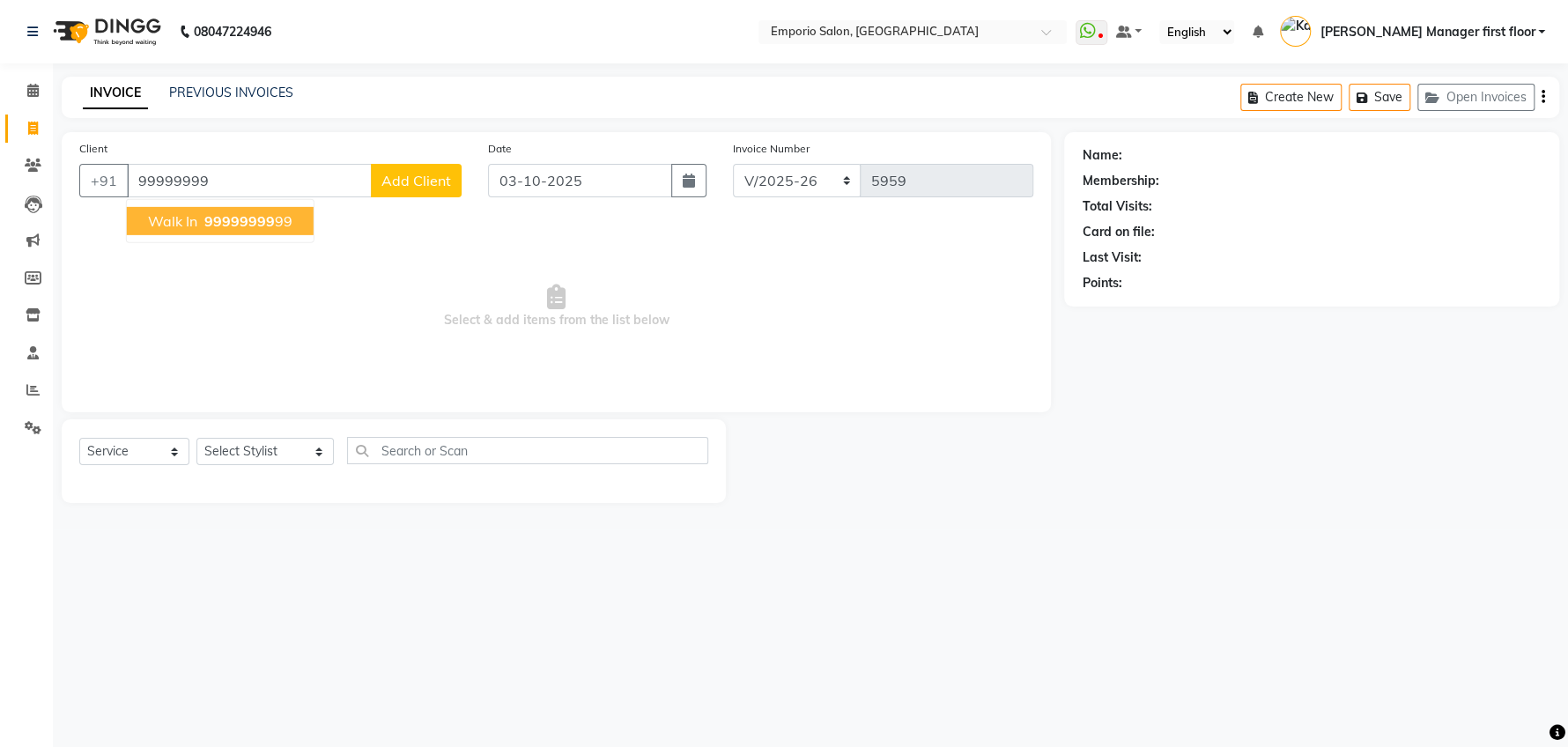
click at [165, 214] on span "walk in" at bounding box center [173, 220] width 49 height 17
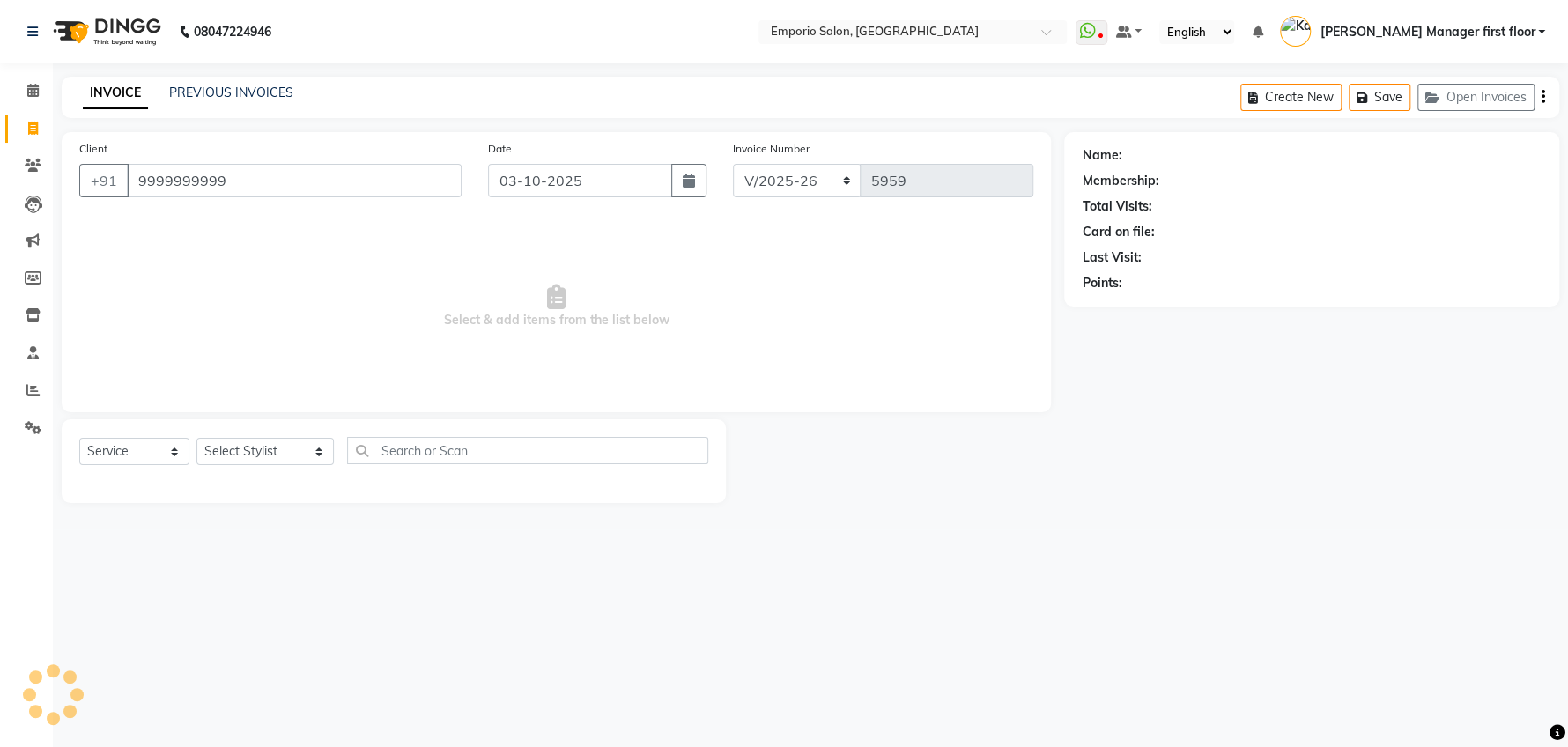
type input "9999999999"
select select "1: Object"
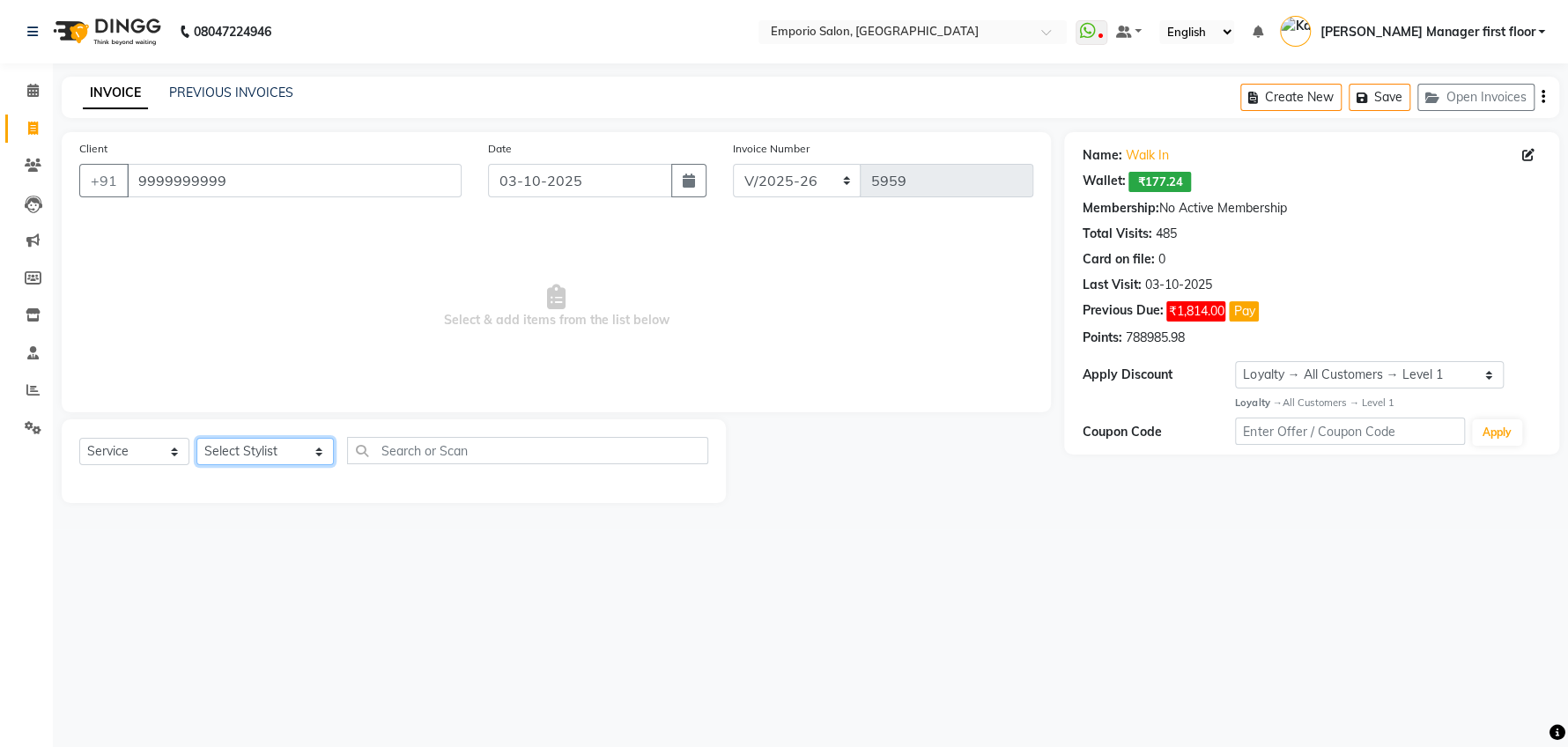
click at [292, 451] on select "Select Stylist [PERSON_NAME] beauty Archana [PERSON_NAME] [PERSON_NAME] [PERSON…" at bounding box center [265, 451] width 137 height 27
select select "47514"
click at [197, 438] on select "Select Stylist [PERSON_NAME] beauty Archana [PERSON_NAME] [PERSON_NAME] [PERSON…" at bounding box center [265, 451] width 137 height 27
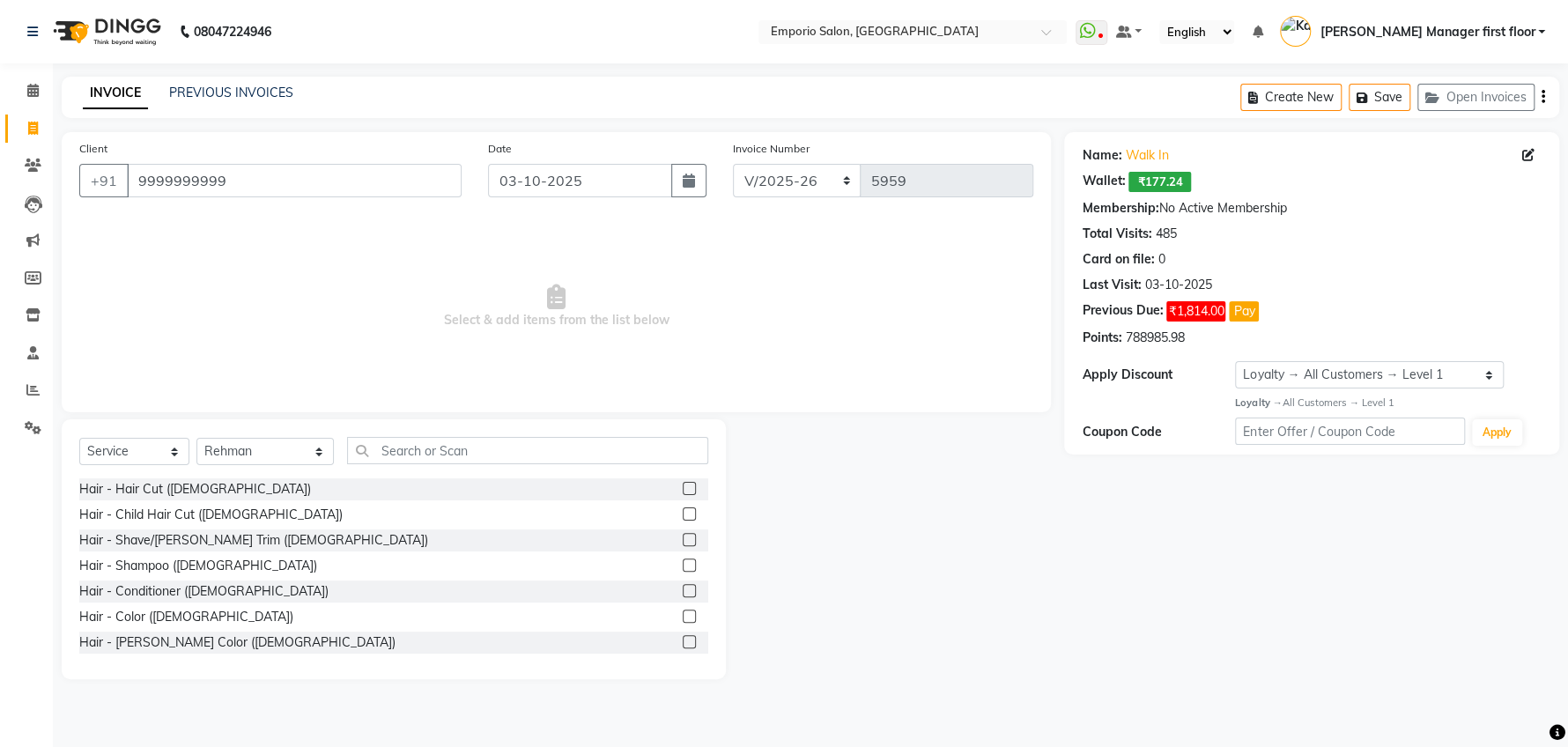
click at [683, 490] on label at bounding box center [689, 488] width 14 height 14
click at [683, 490] on input "checkbox" at bounding box center [688, 489] width 12 height 12
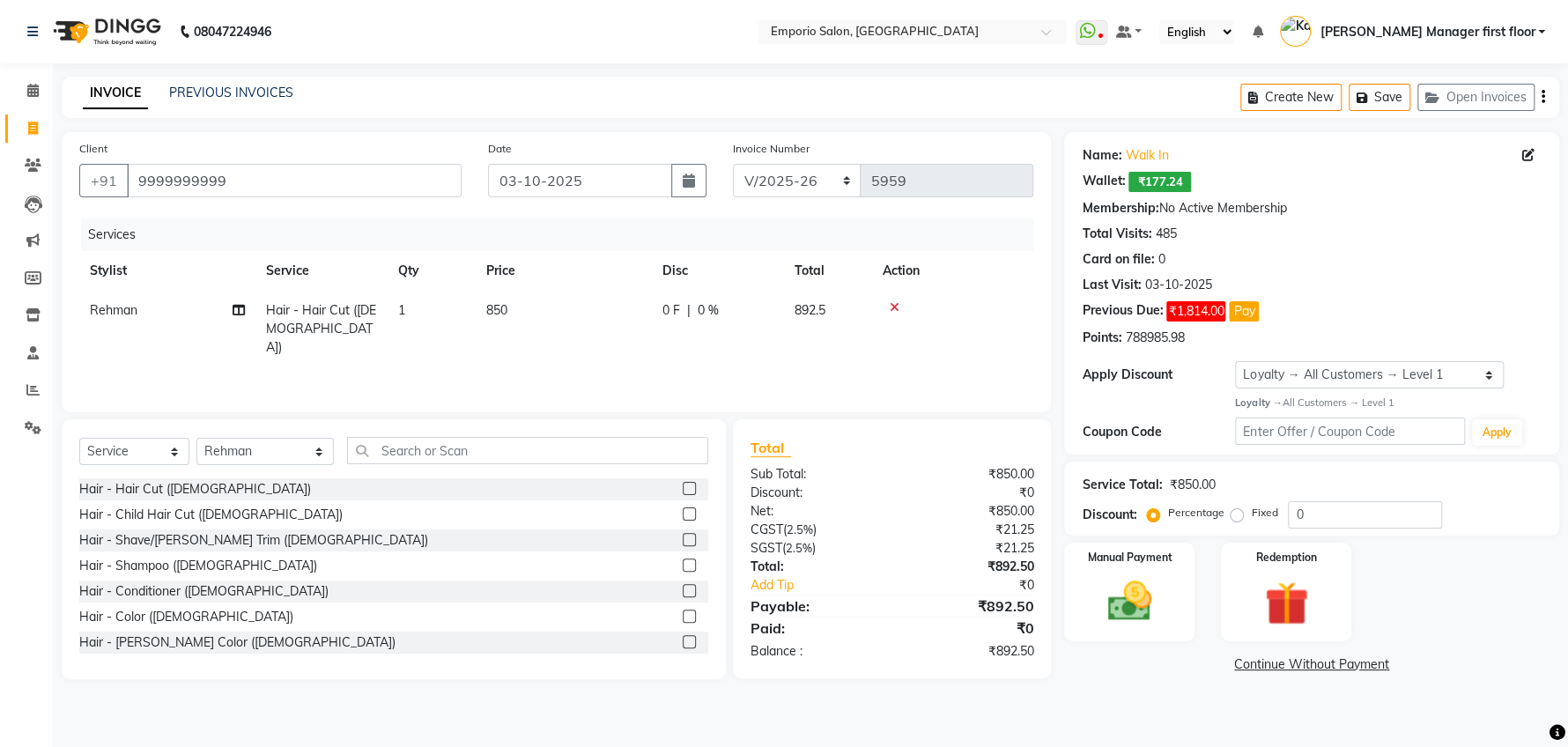
click at [683, 485] on label at bounding box center [689, 488] width 14 height 14
click at [683, 485] on input "checkbox" at bounding box center [688, 489] width 12 height 12
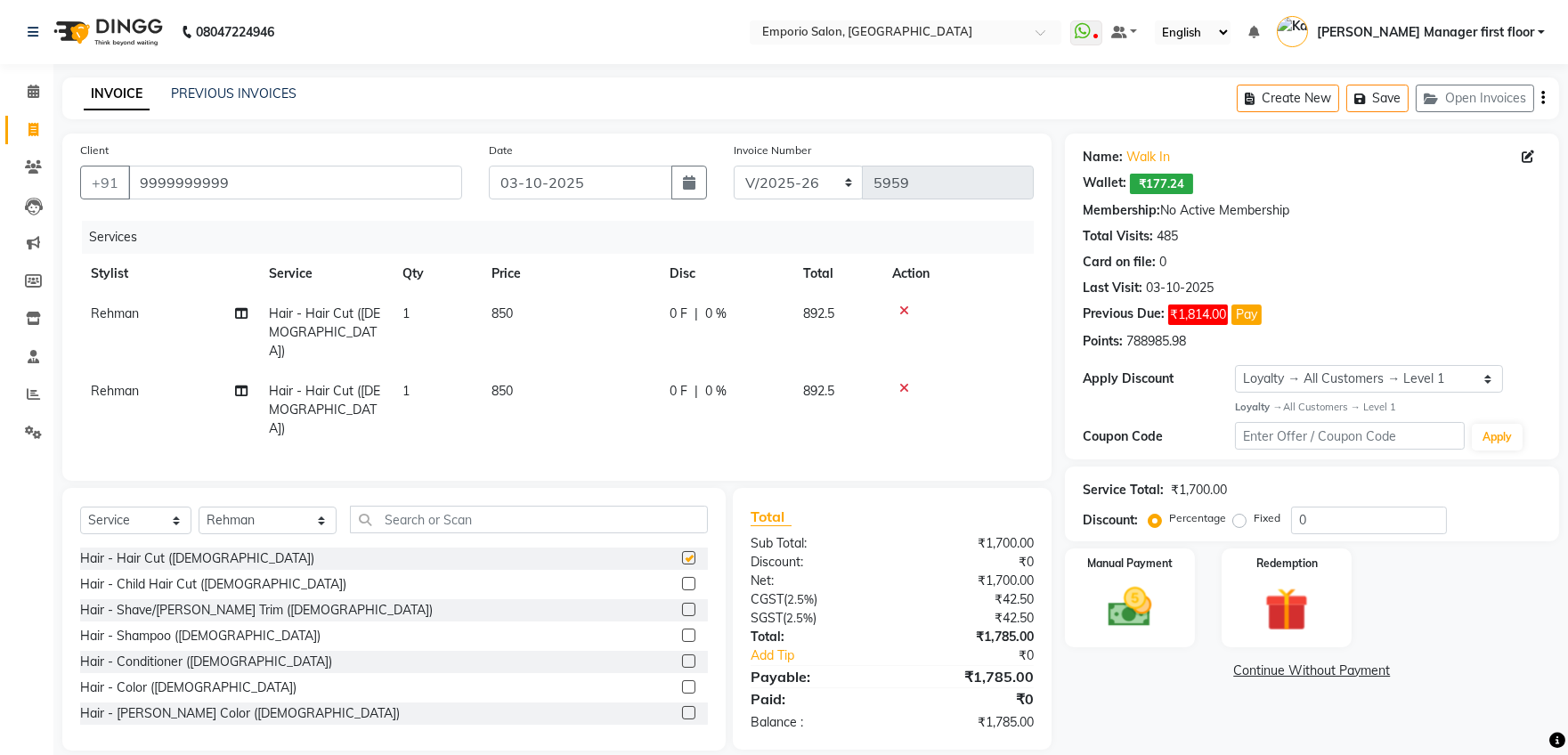
checkbox input "false"
click at [901, 382] on icon at bounding box center [904, 388] width 10 height 13
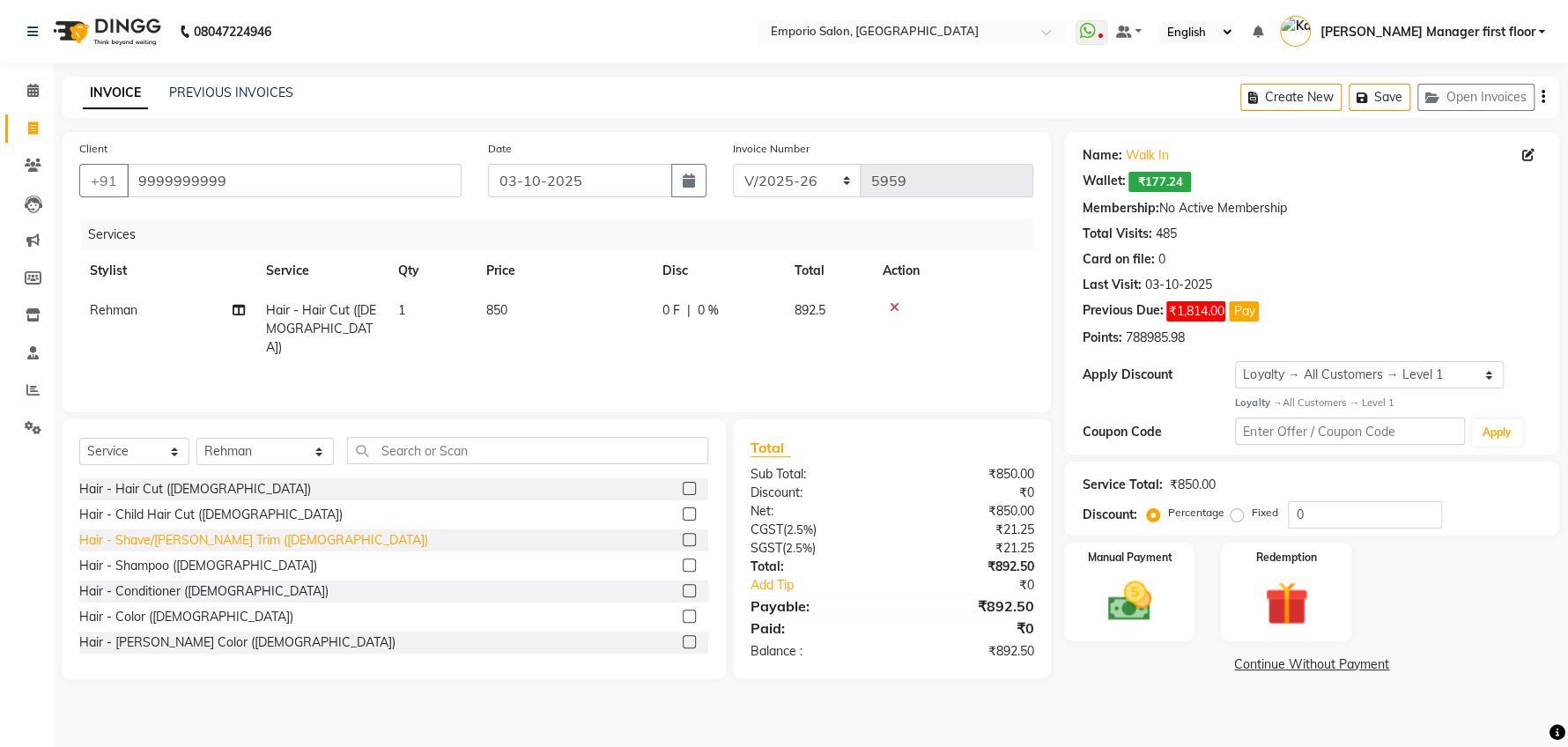
click at [221, 540] on div "Hair - Shave/[PERSON_NAME] Trim ([DEMOGRAPHIC_DATA])" at bounding box center [253, 540] width 349 height 18
checkbox input "false"
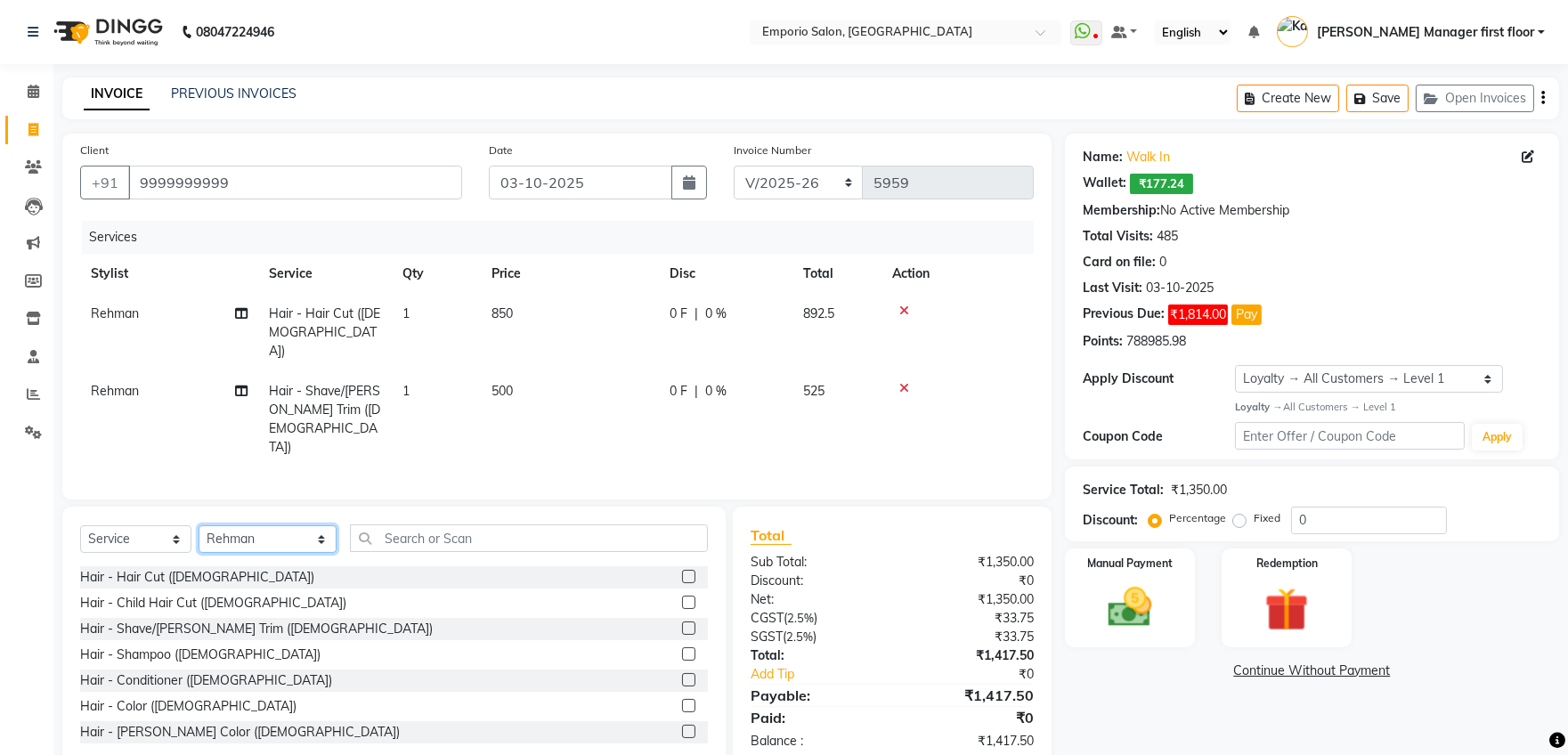
click at [292, 525] on select "Select Stylist [PERSON_NAME] beauty Archana [PERSON_NAME] [PERSON_NAME] [PERSON…" at bounding box center [268, 539] width 138 height 28
select select "47508"
click at [199, 525] on select "Select Stylist [PERSON_NAME] beauty Archana [PERSON_NAME] [PERSON_NAME] [PERSON…" at bounding box center [268, 539] width 138 height 28
click at [514, 313] on td "850" at bounding box center [570, 332] width 178 height 77
select select "47514"
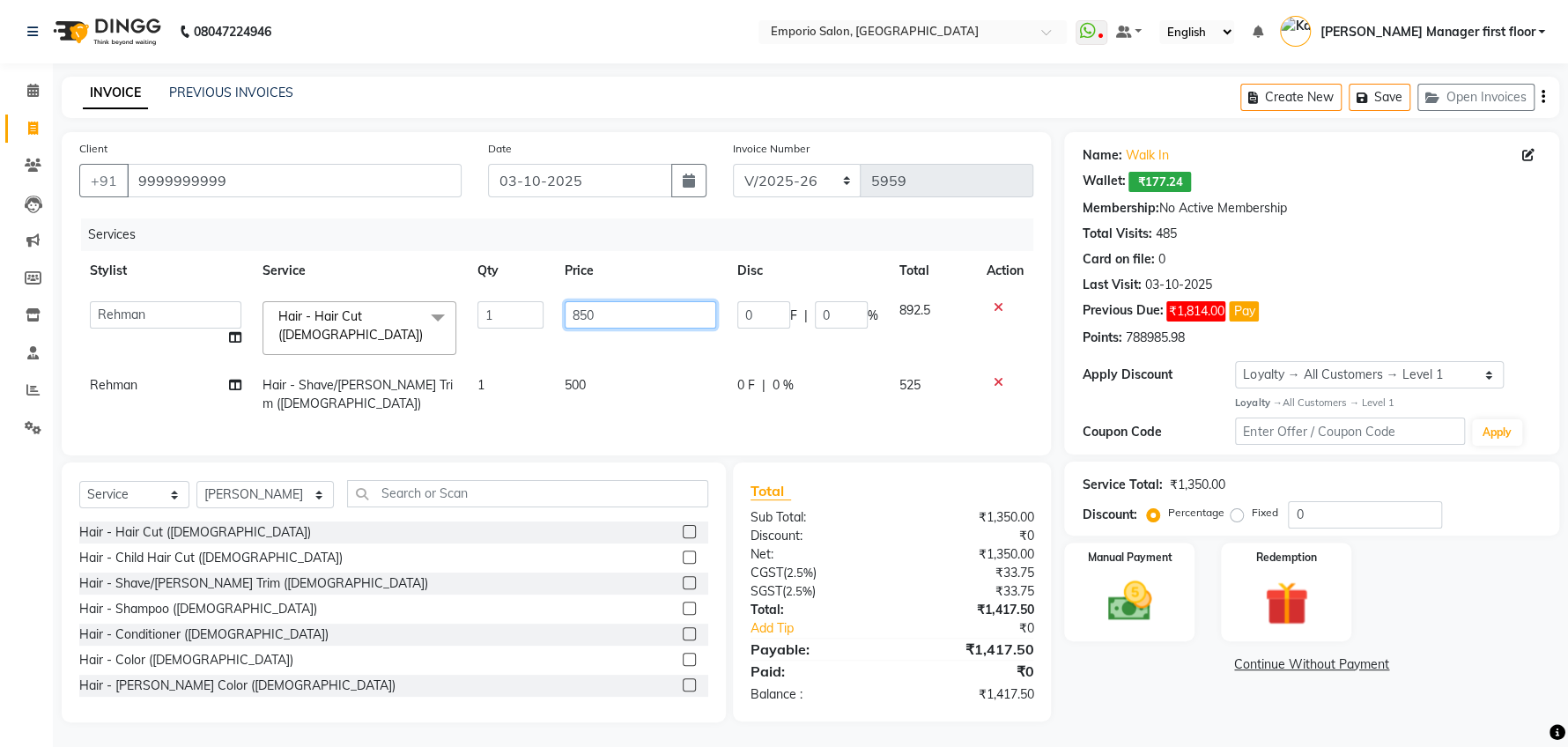
click at [595, 318] on input "850" at bounding box center [640, 315] width 151 height 27
type input "8"
type input "1000"
click at [292, 485] on select "Select Stylist [PERSON_NAME] beauty Archana [PERSON_NAME] [PERSON_NAME] [PERSON…" at bounding box center [265, 494] width 137 height 27
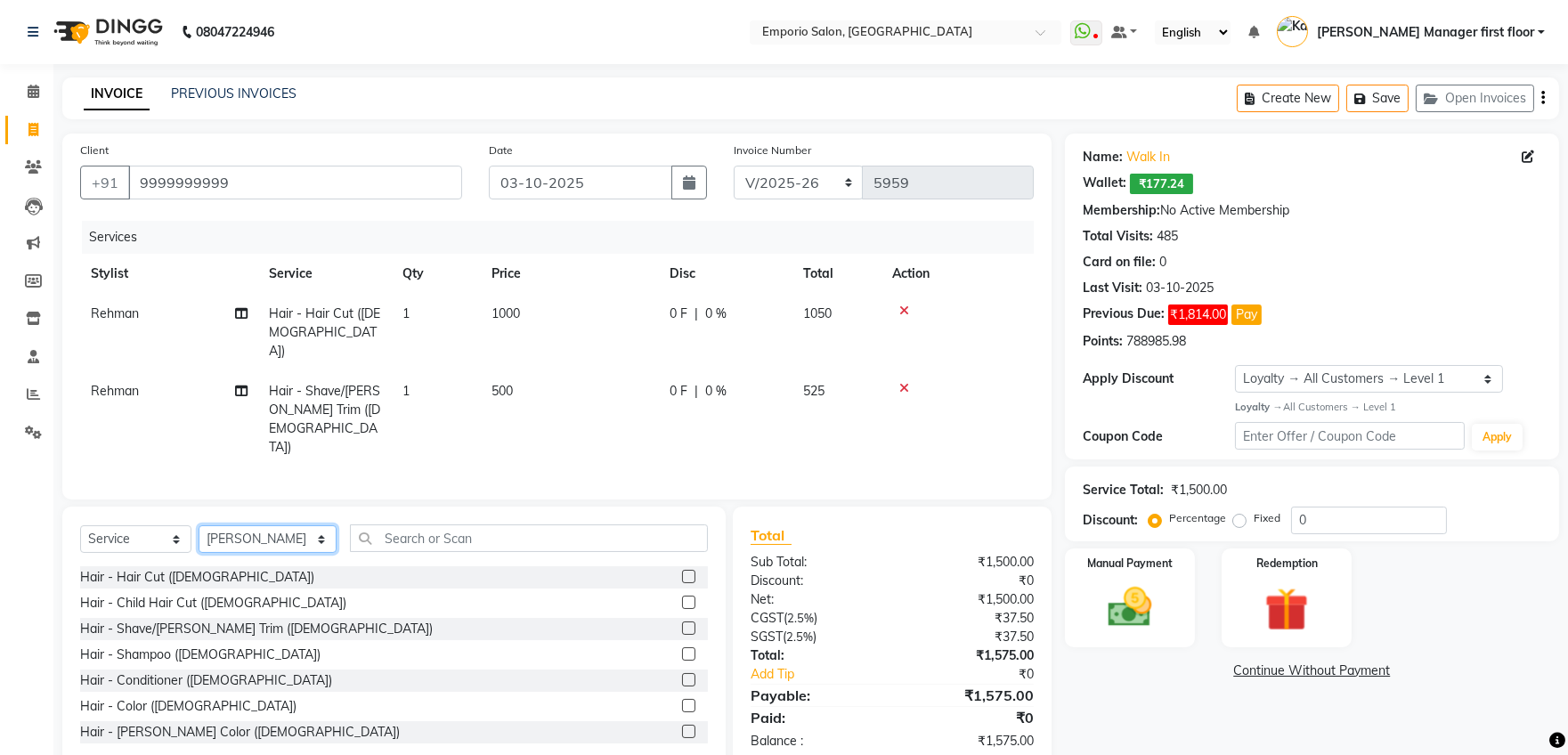
select select "47514"
click at [199, 525] on select "Select Stylist [PERSON_NAME] beauty Archana [PERSON_NAME] [PERSON_NAME] [PERSON…" at bounding box center [268, 539] width 138 height 28
click at [449, 524] on input "text" at bounding box center [528, 538] width 358 height 28
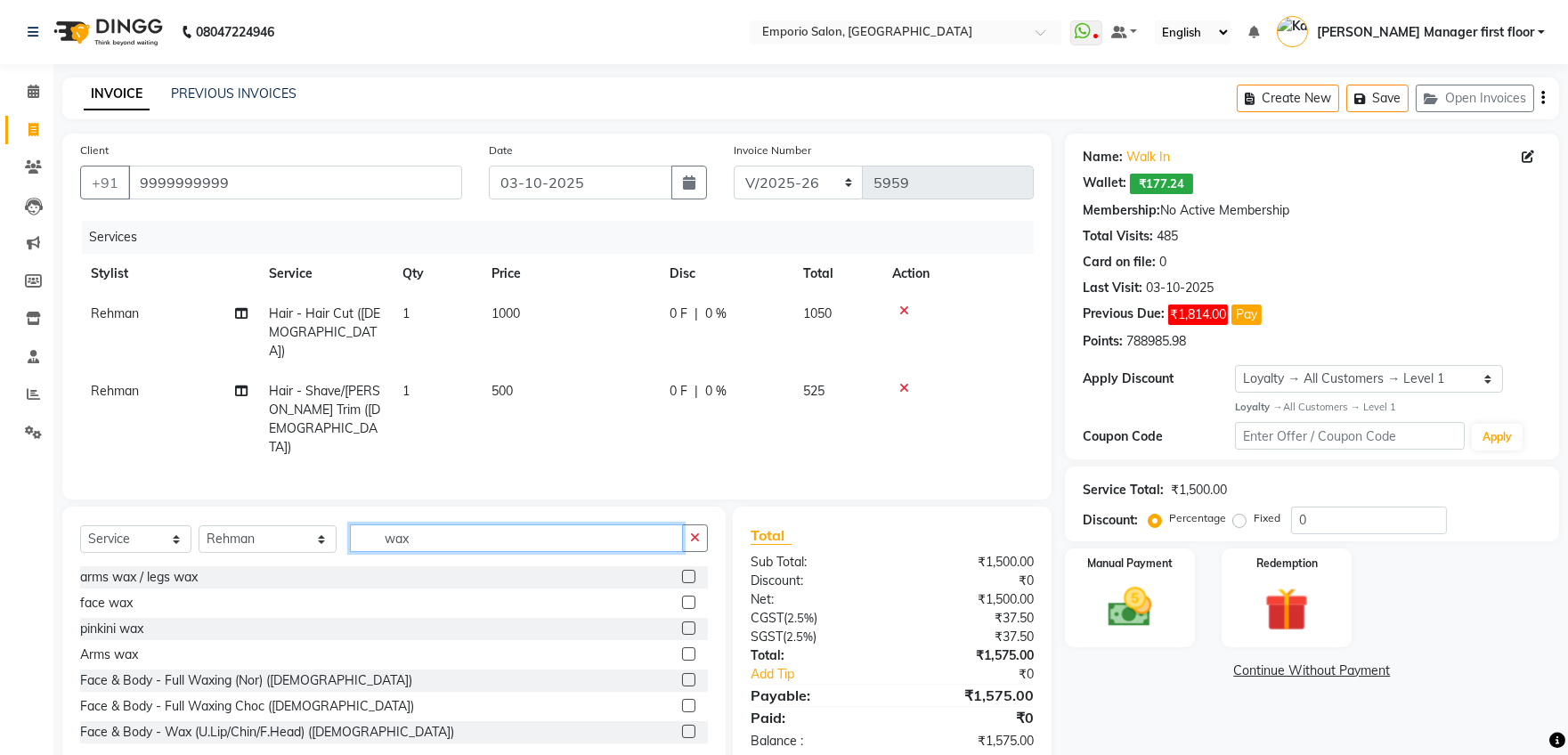
type input "wax"
click at [681, 592] on div at bounding box center [694, 603] width 26 height 22
click at [681, 596] on label at bounding box center [688, 602] width 14 height 14
click at [681, 597] on input "checkbox" at bounding box center [687, 602] width 12 height 12
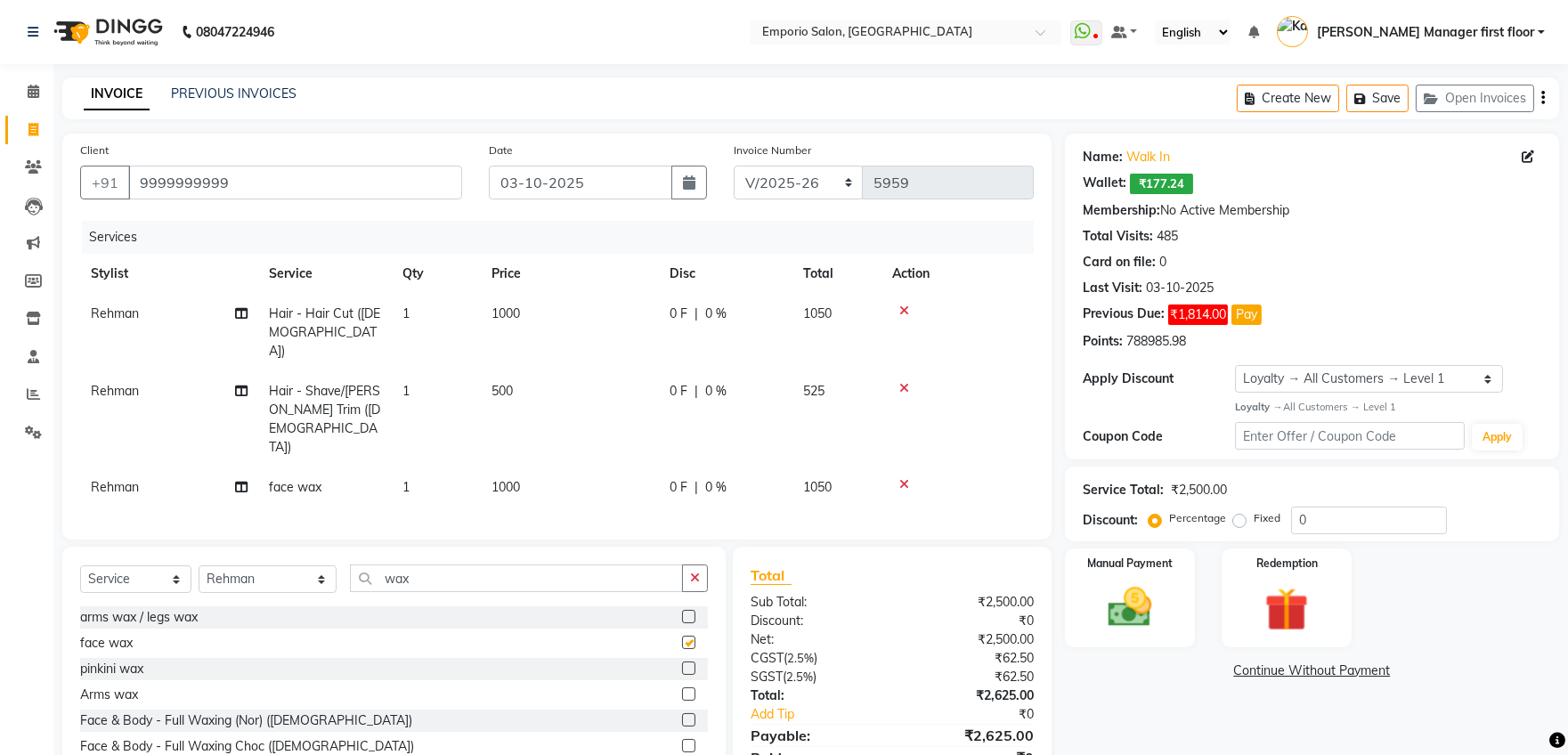
checkbox input "false"
click at [543, 467] on td "1000" at bounding box center [570, 487] width 178 height 40
select select "47514"
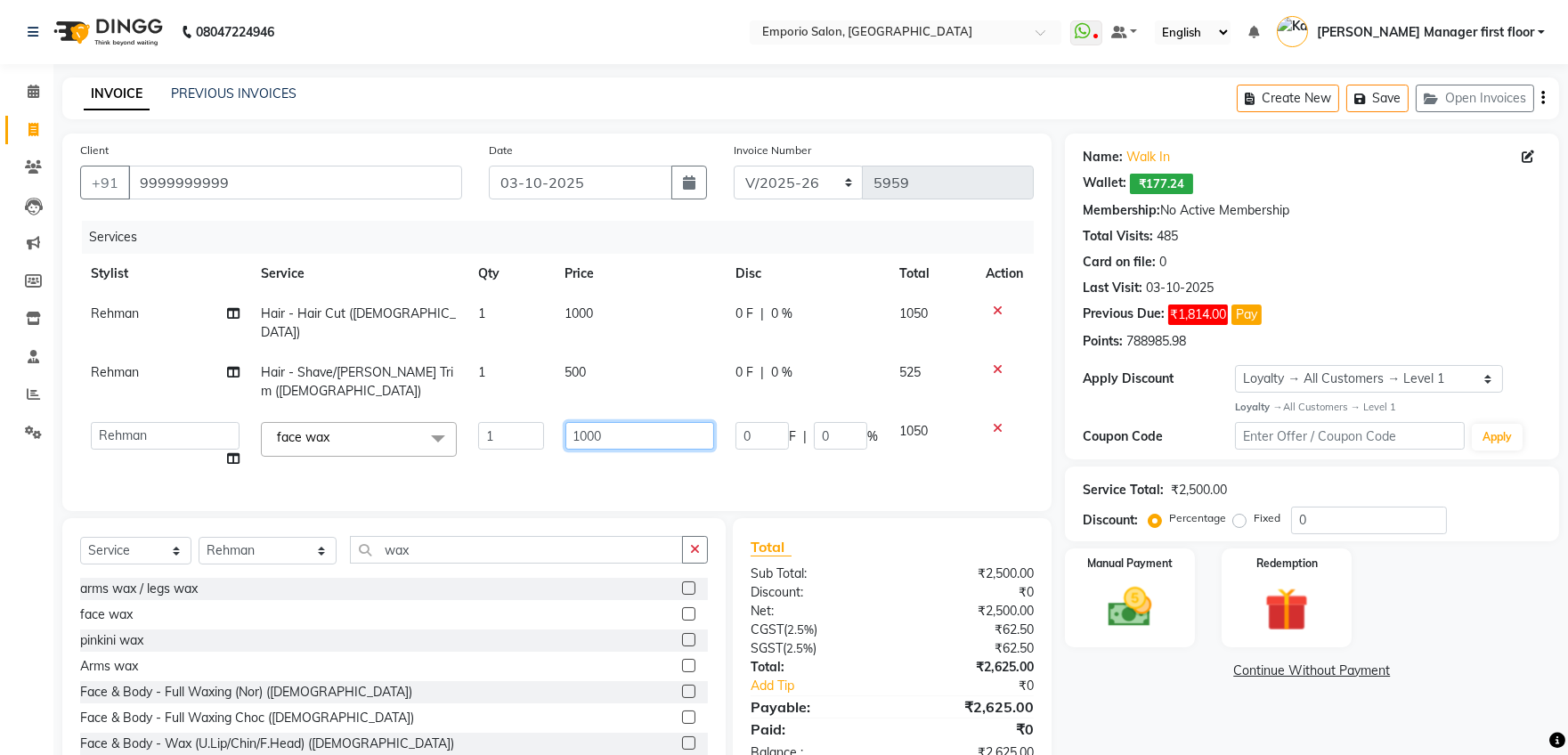
click at [618, 422] on input "1000" at bounding box center [640, 436] width 149 height 28
type input "1"
type input "500"
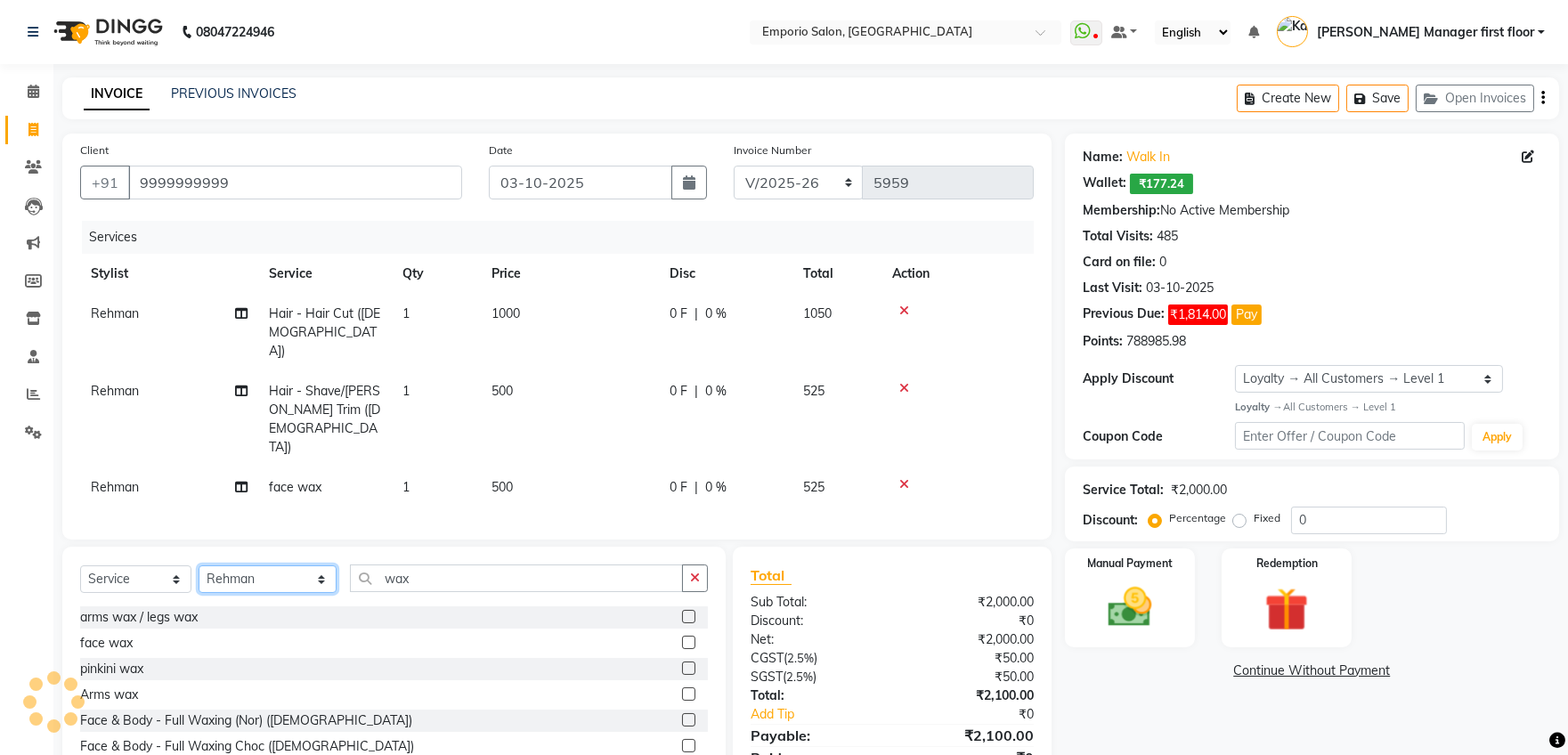
click at [293, 566] on select "Select Stylist Anees Anjali beauty Archana Asad ashish AYUSH chunmun Imtiaz Ish…" at bounding box center [268, 579] width 138 height 28
select select "47508"
click at [199, 566] on select "Select Stylist Anees Anjali beauty Archana Asad ashish AYUSH chunmun Imtiaz Ish…" at bounding box center [268, 579] width 138 height 28
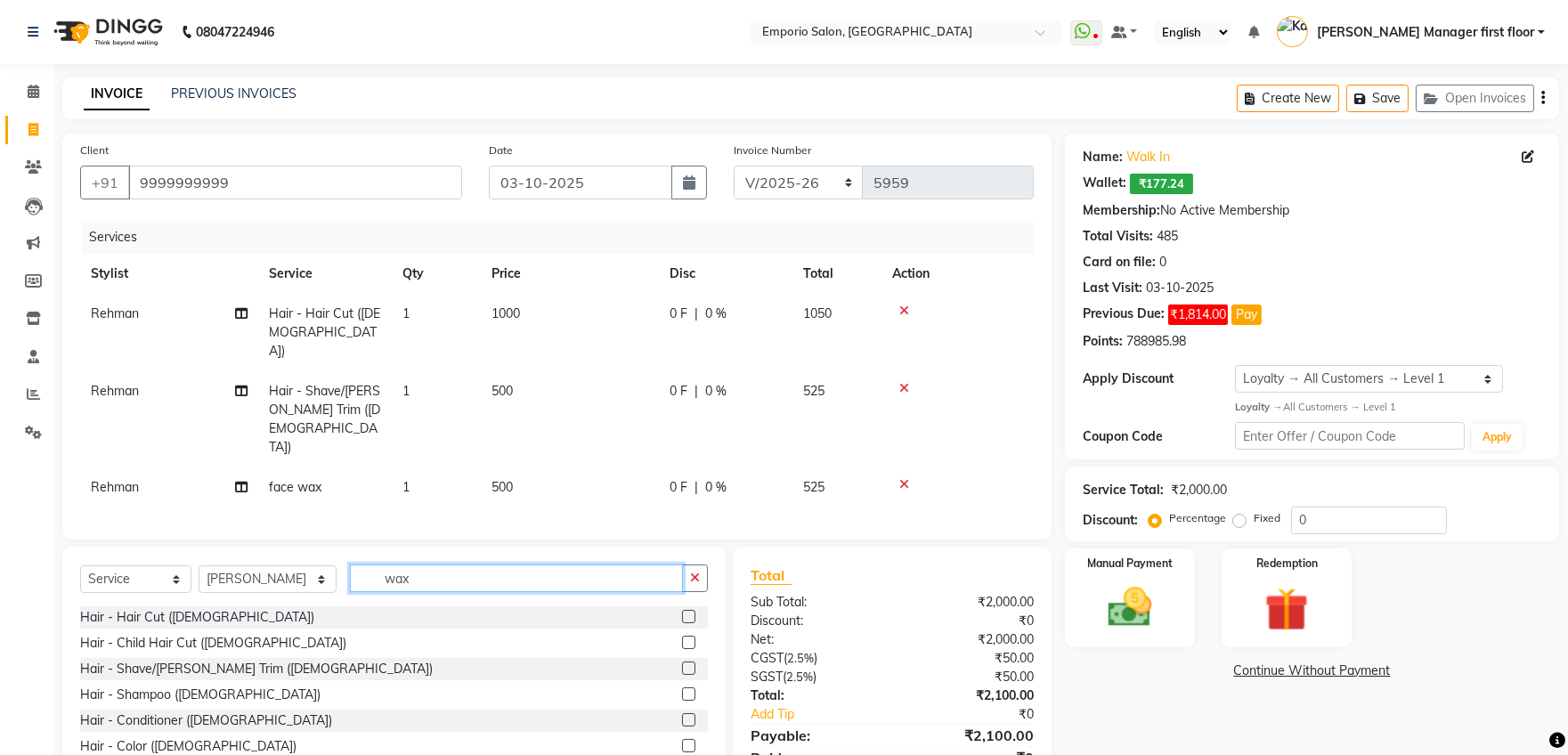
click at [474, 565] on input "wax" at bounding box center [516, 578] width 333 height 28
type input "w"
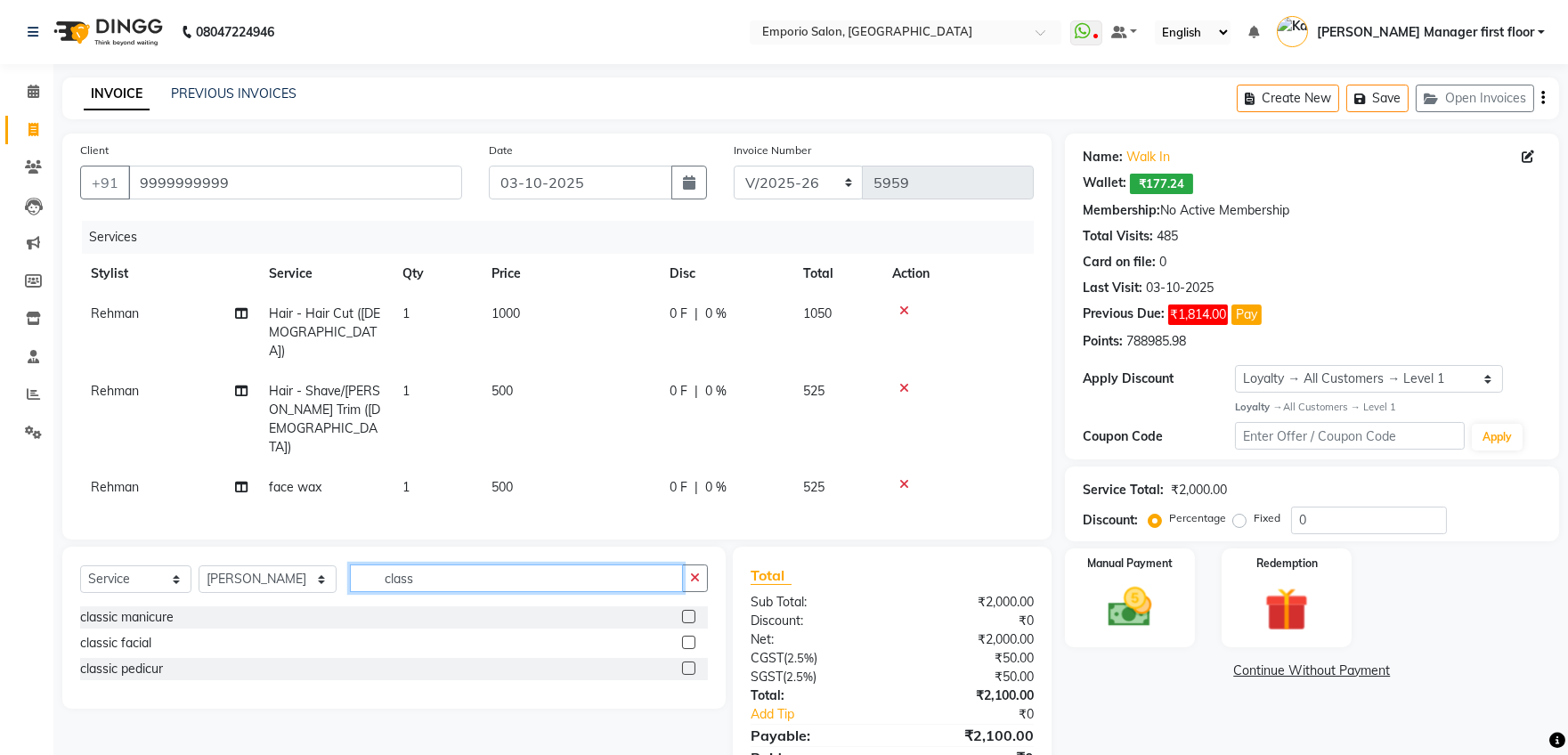
type input "class"
click at [689, 610] on label at bounding box center [688, 616] width 14 height 14
click at [689, 612] on input "checkbox" at bounding box center [687, 617] width 12 height 12
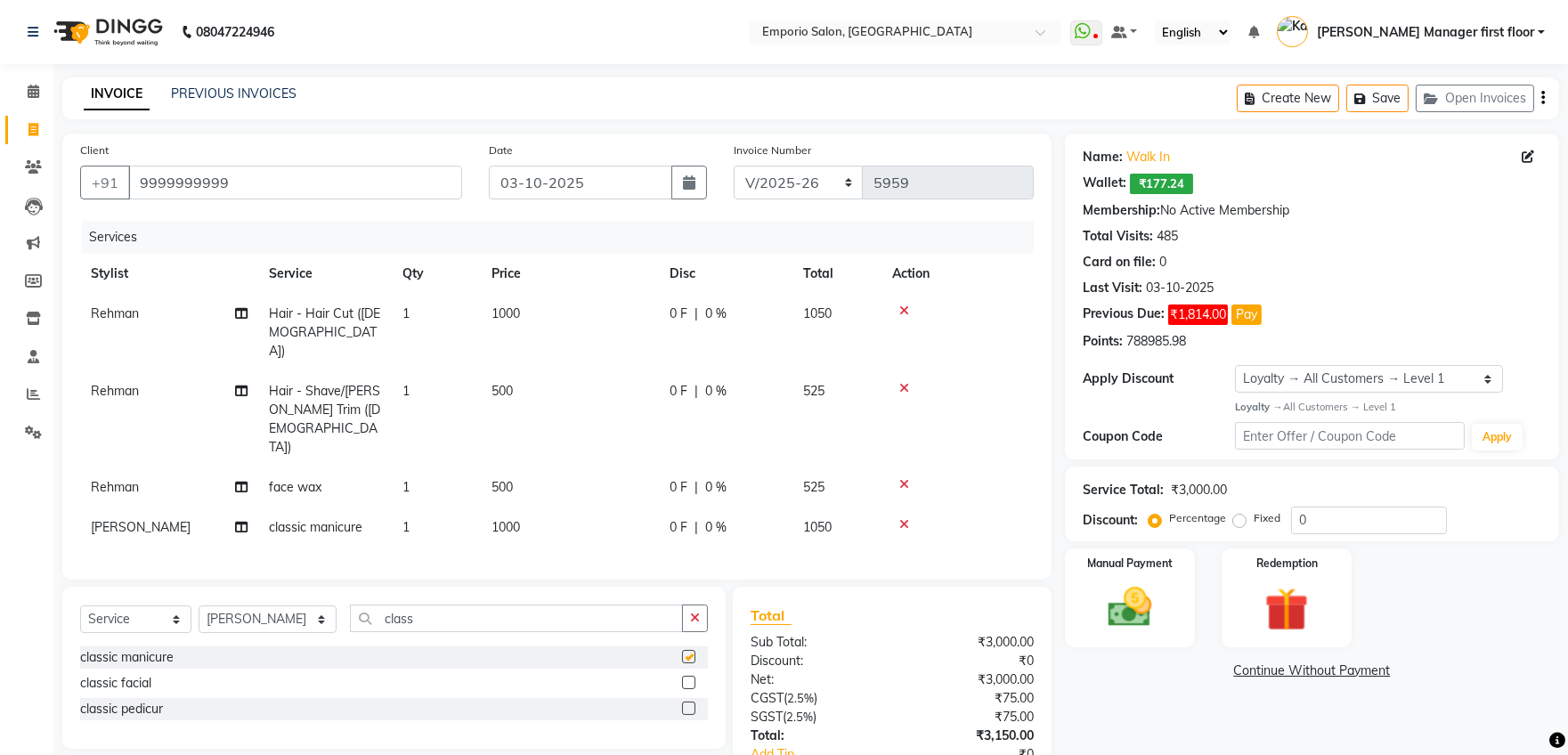
checkbox input "false"
click at [689, 702] on label at bounding box center [688, 708] width 14 height 14
click at [689, 704] on input "checkbox" at bounding box center [687, 709] width 12 height 12
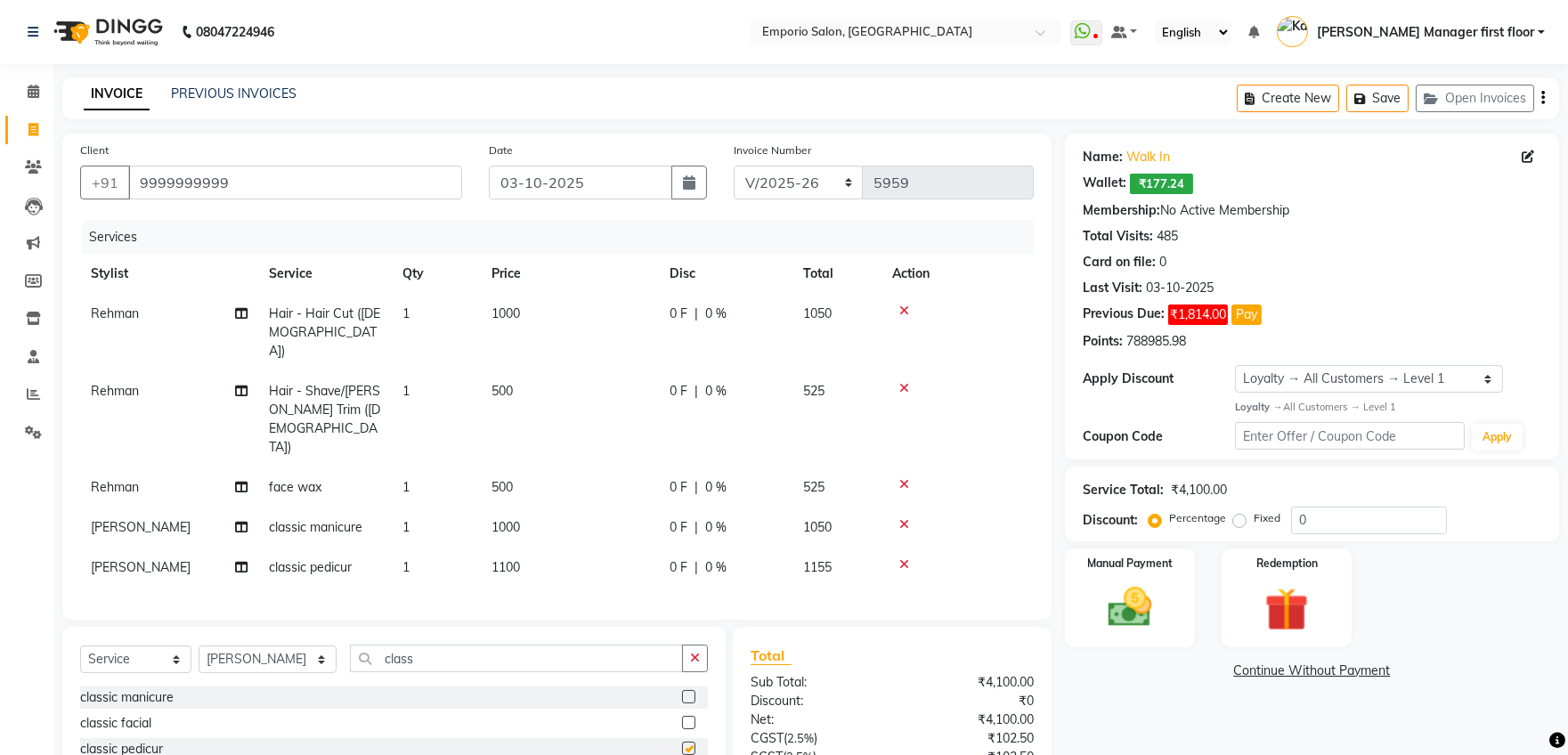
checkbox input "false"
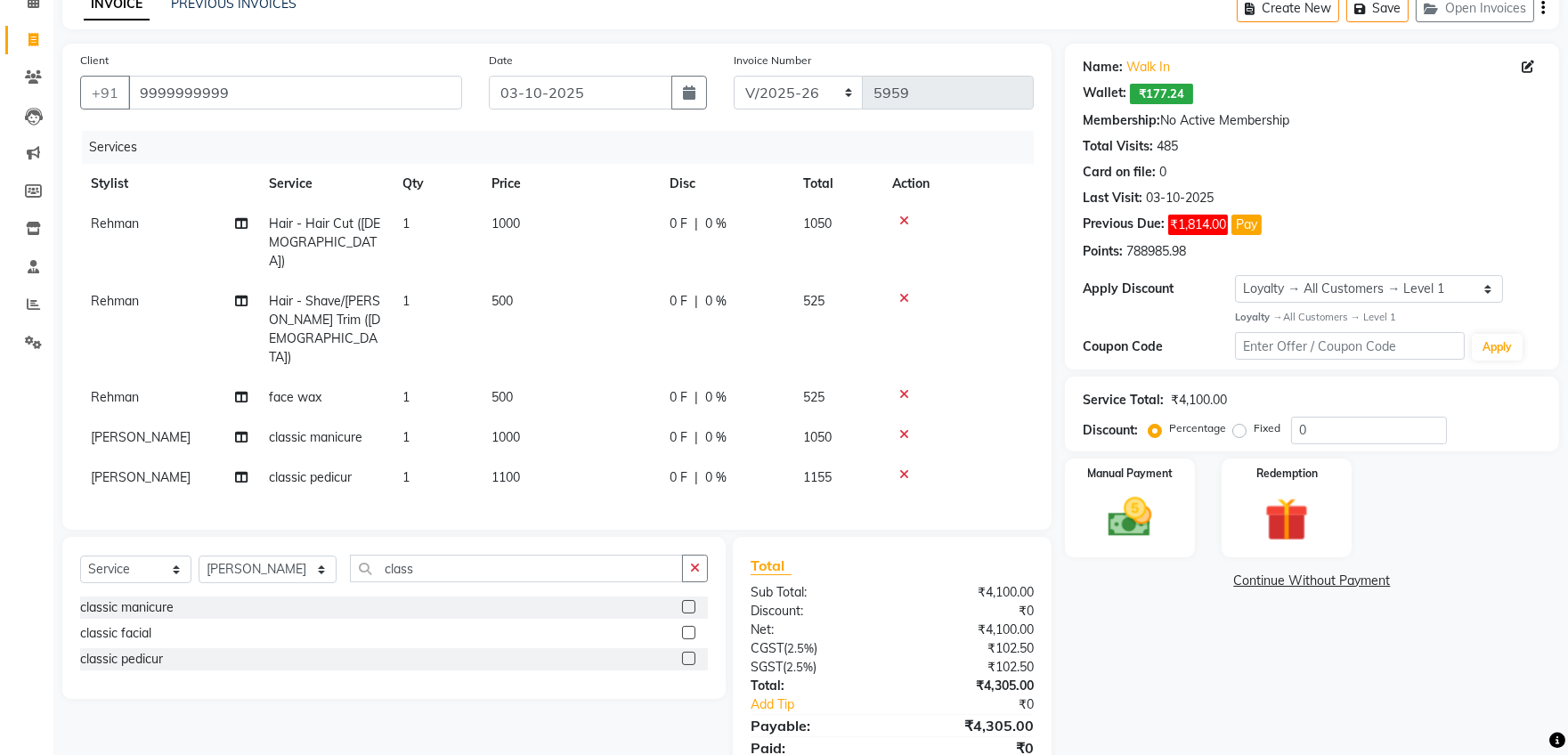
scroll to position [110, 0]
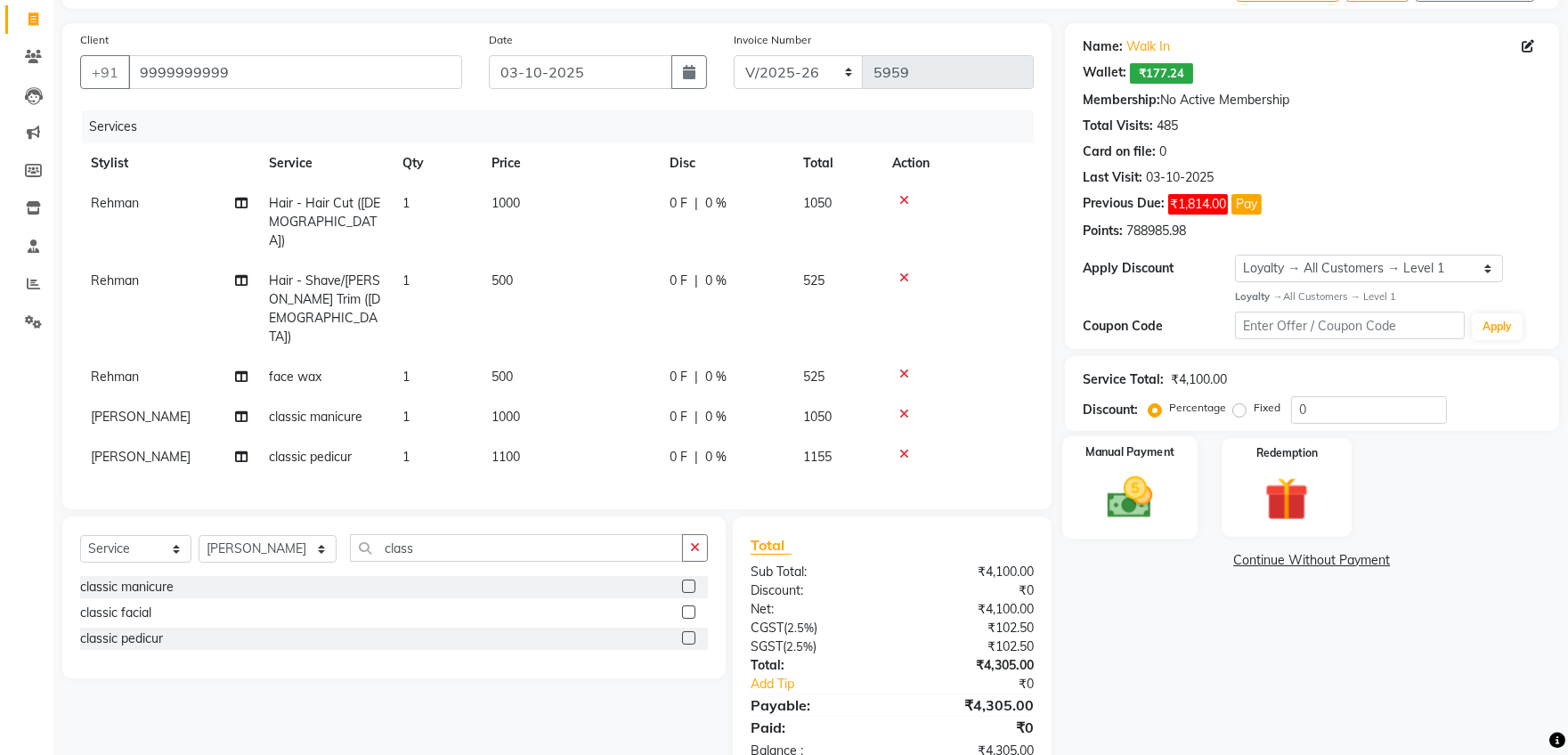
click at [1116, 506] on img at bounding box center [1129, 497] width 74 height 52
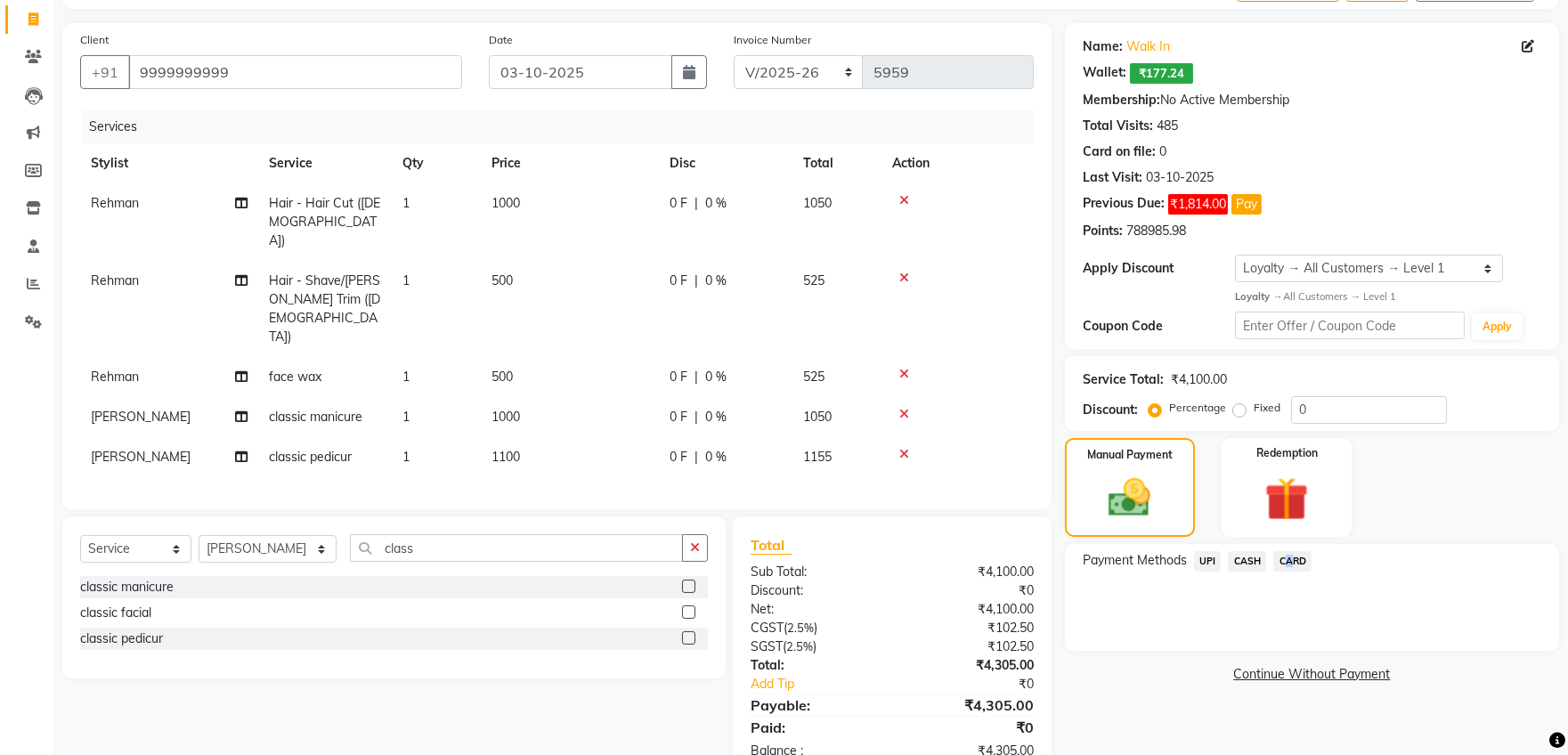
click at [1282, 559] on span "CARD" at bounding box center [1292, 561] width 39 height 20
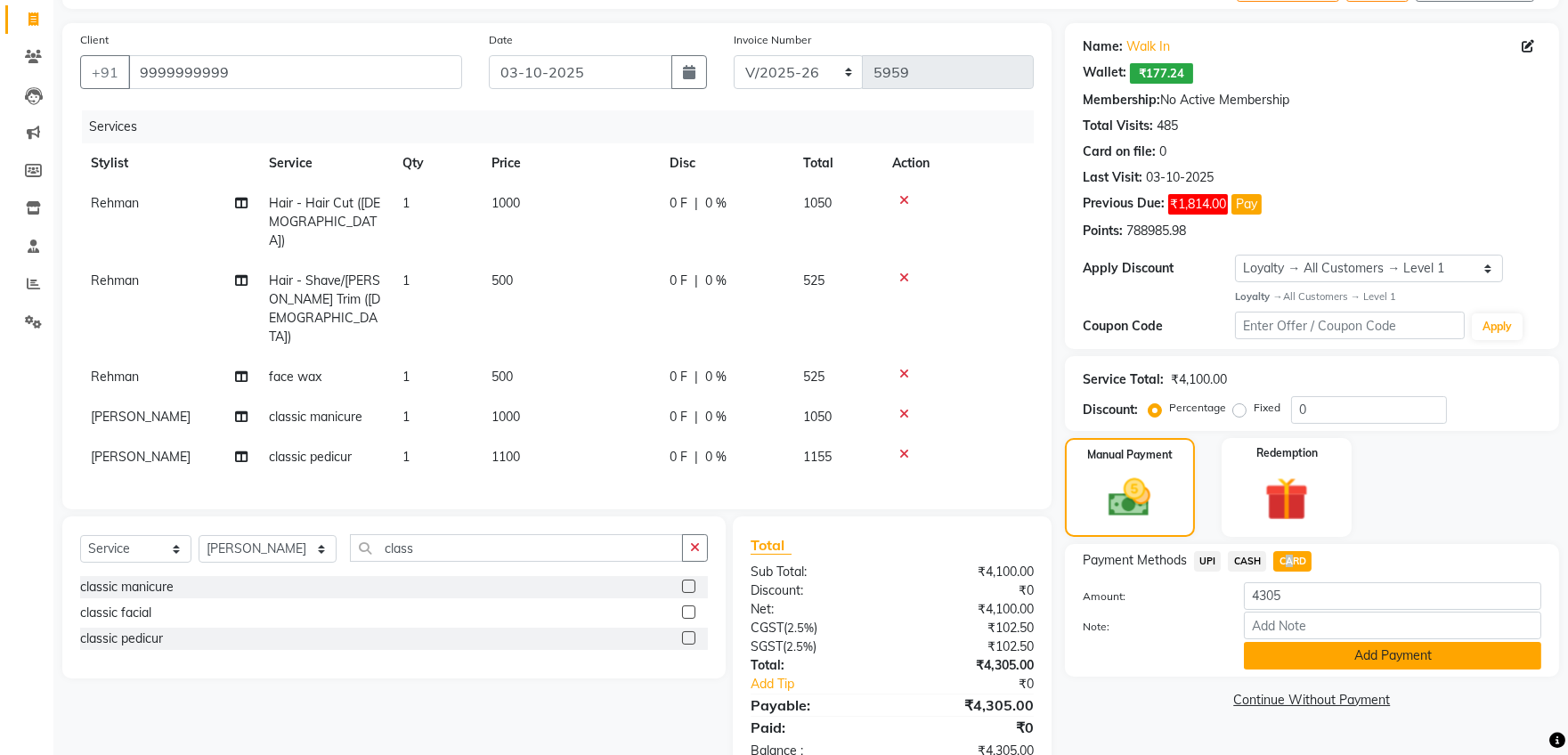
click at [1264, 656] on button "Add Payment" at bounding box center [1391, 656] width 297 height 28
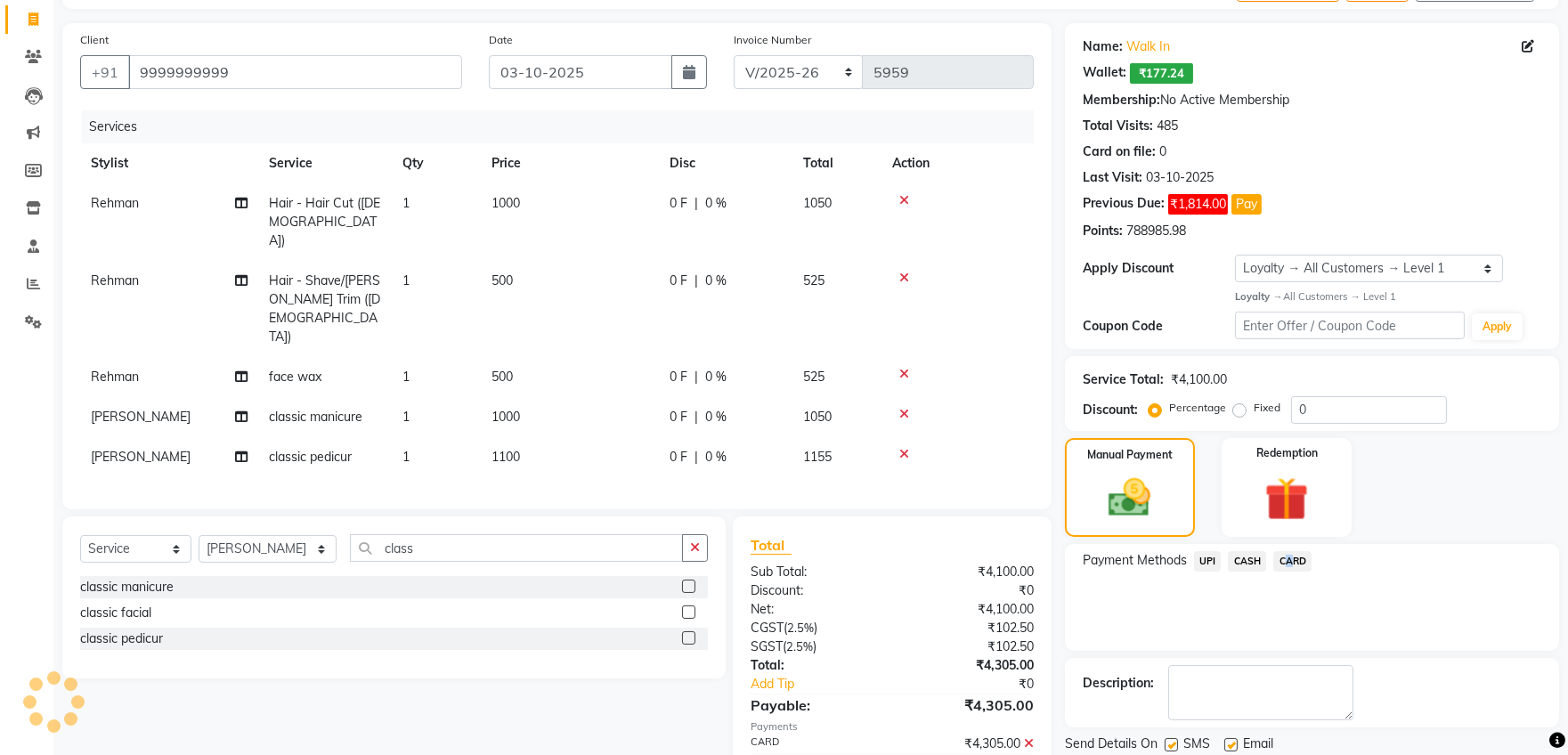
scroll to position [245, 0]
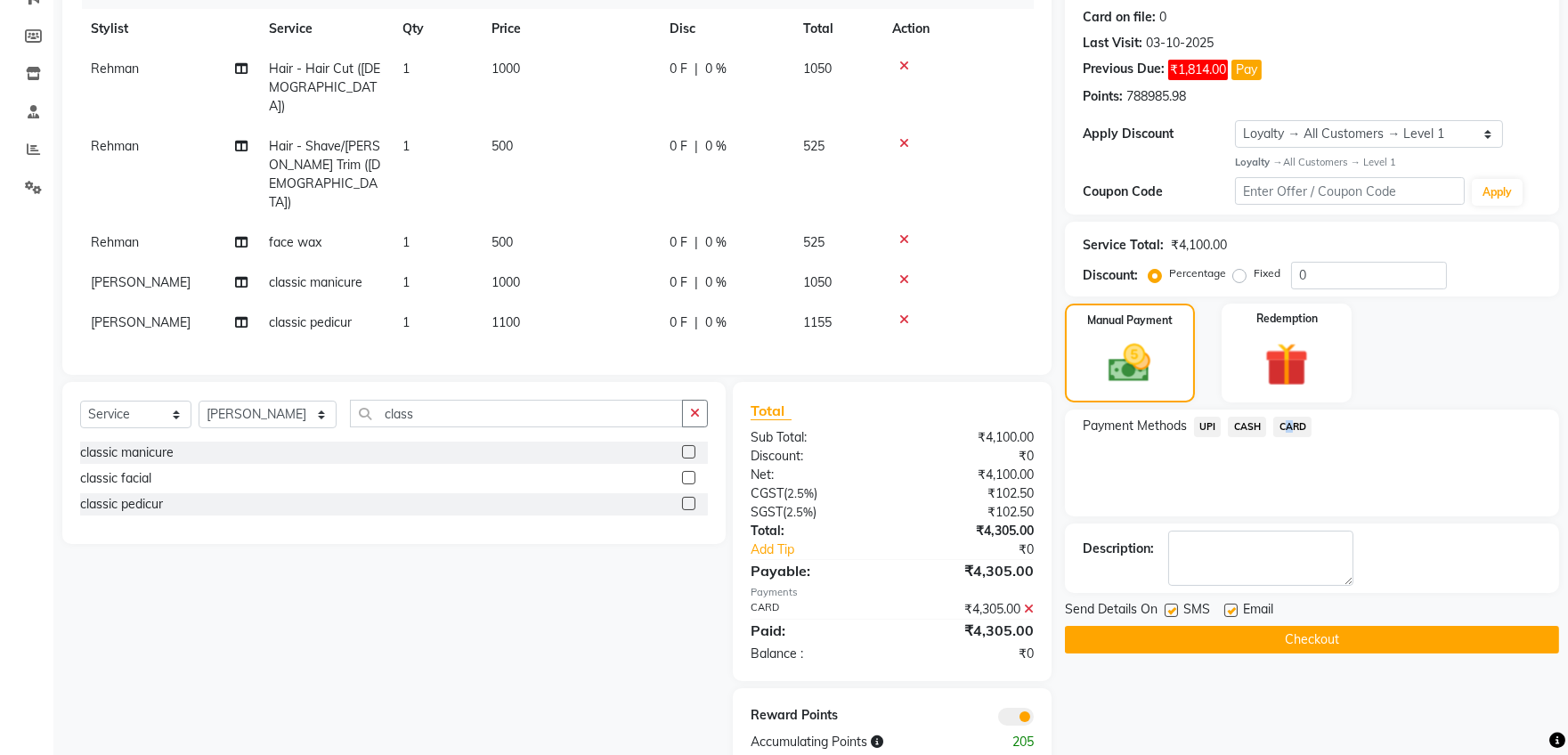
click at [1154, 631] on button "Checkout" at bounding box center [1311, 639] width 494 height 28
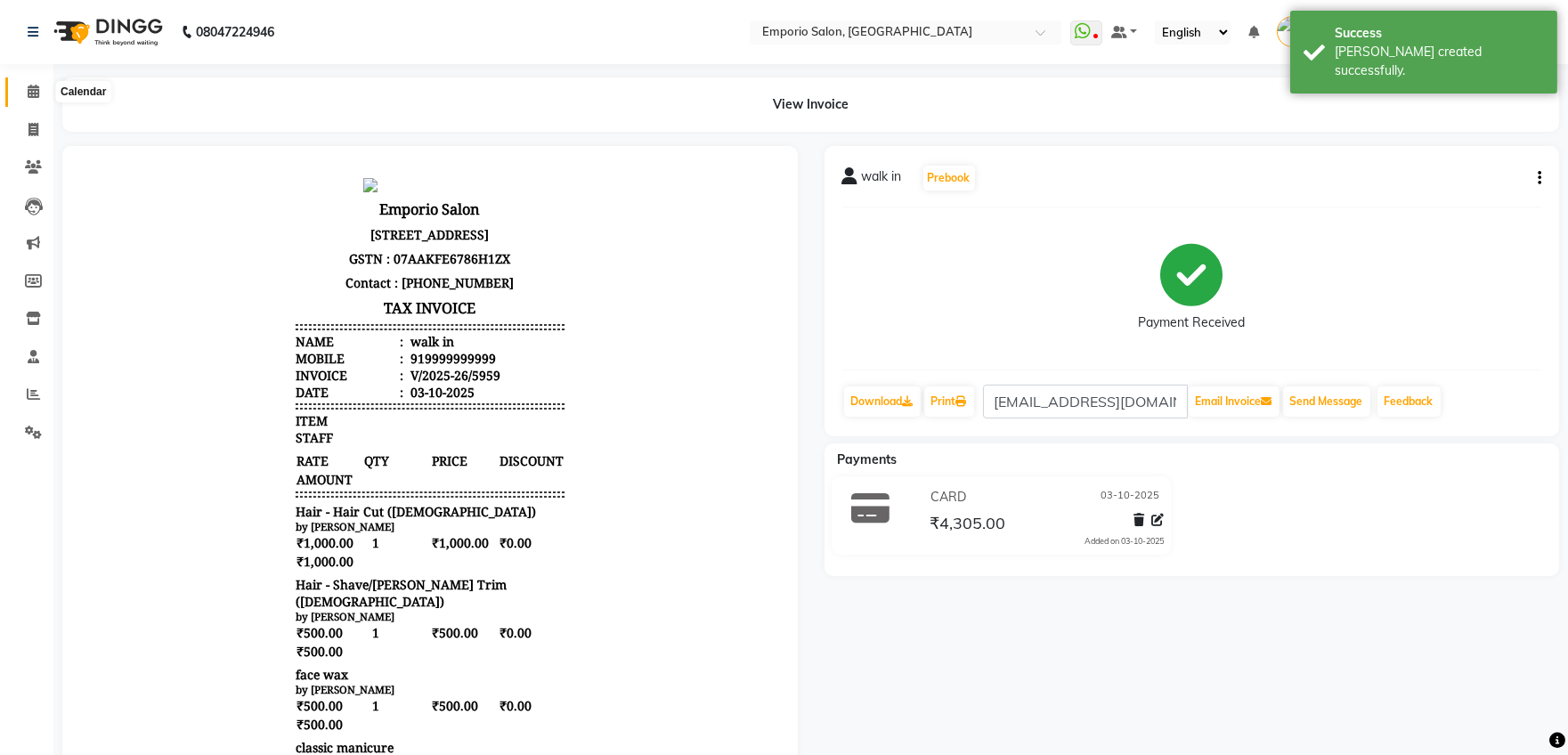
click at [30, 92] on icon at bounding box center [33, 91] width 12 height 14
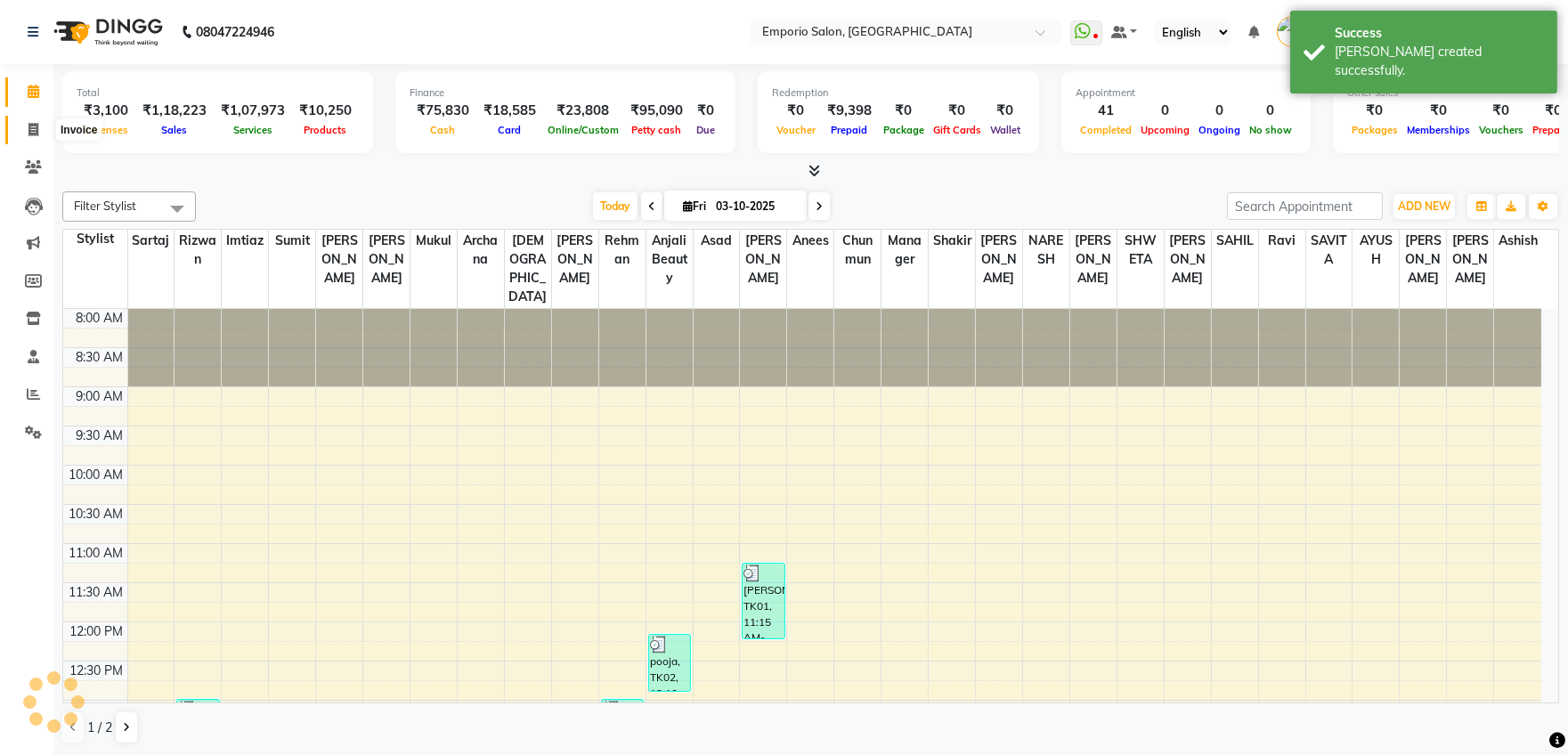
drag, startPoint x: 37, startPoint y: 132, endPoint x: 55, endPoint y: 137, distance: 18.7
click at [36, 132] on icon at bounding box center [33, 130] width 10 height 14
select select "6332"
select select "service"
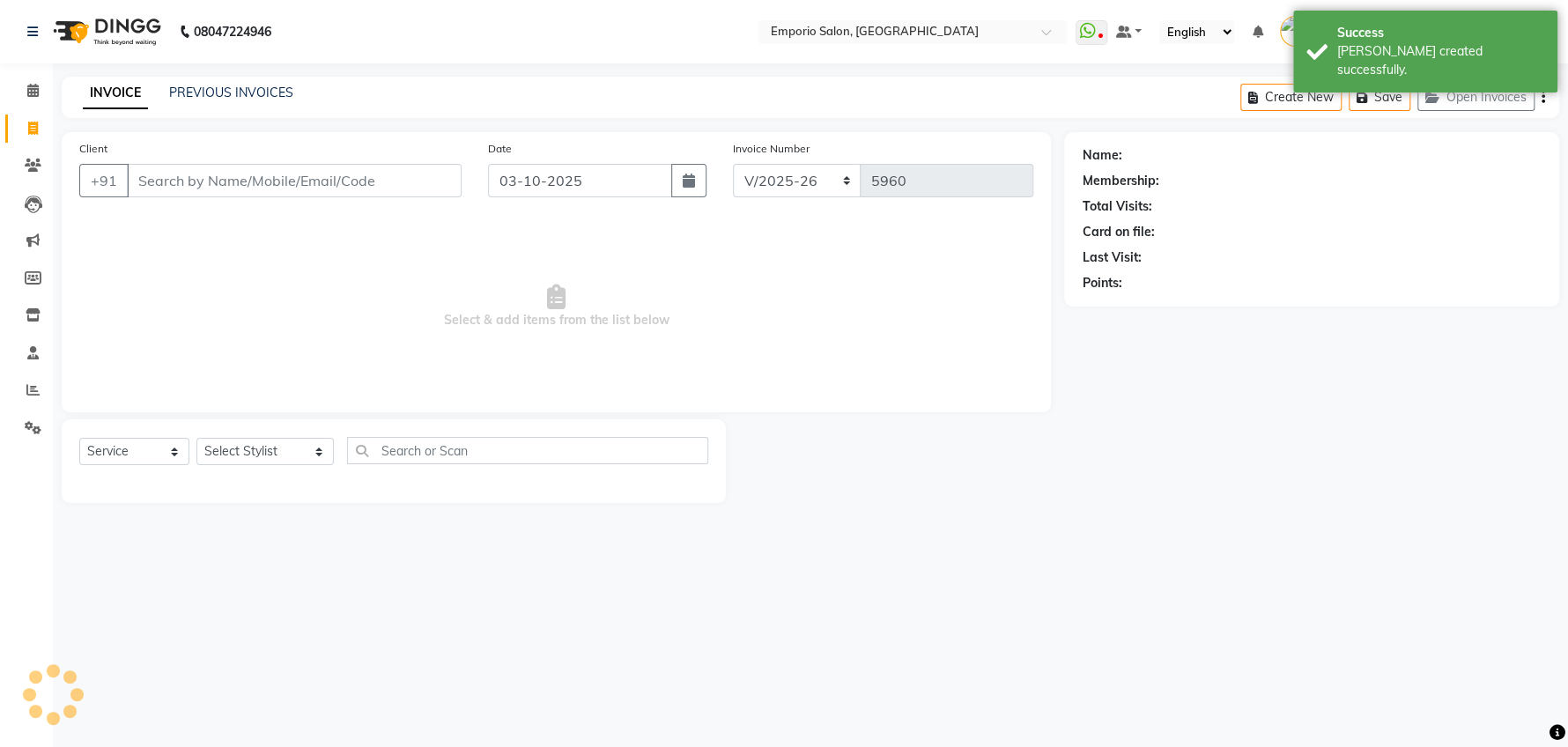
click at [187, 177] on input "Client" at bounding box center [294, 180] width 335 height 34
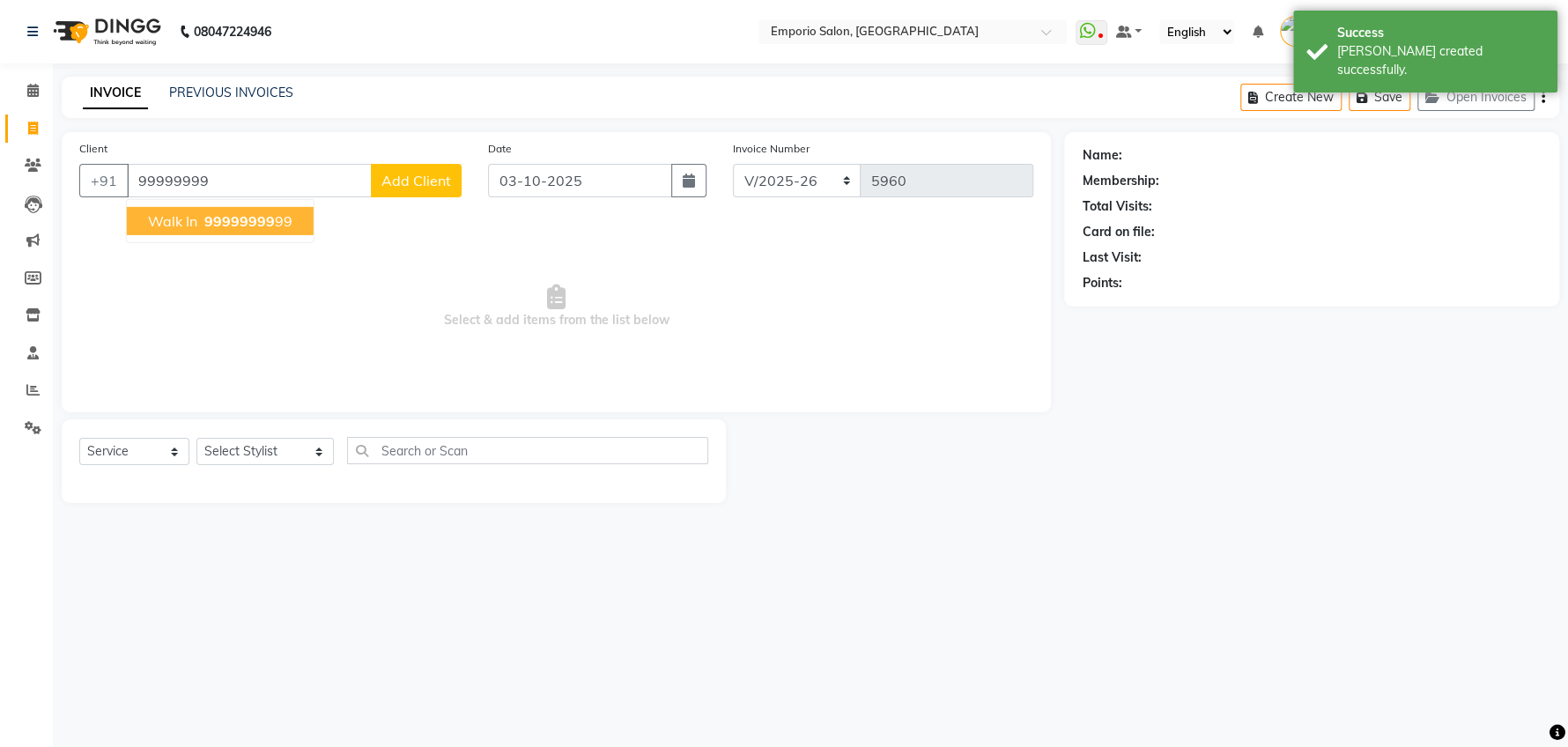
click at [177, 219] on span "walk in" at bounding box center [173, 220] width 49 height 17
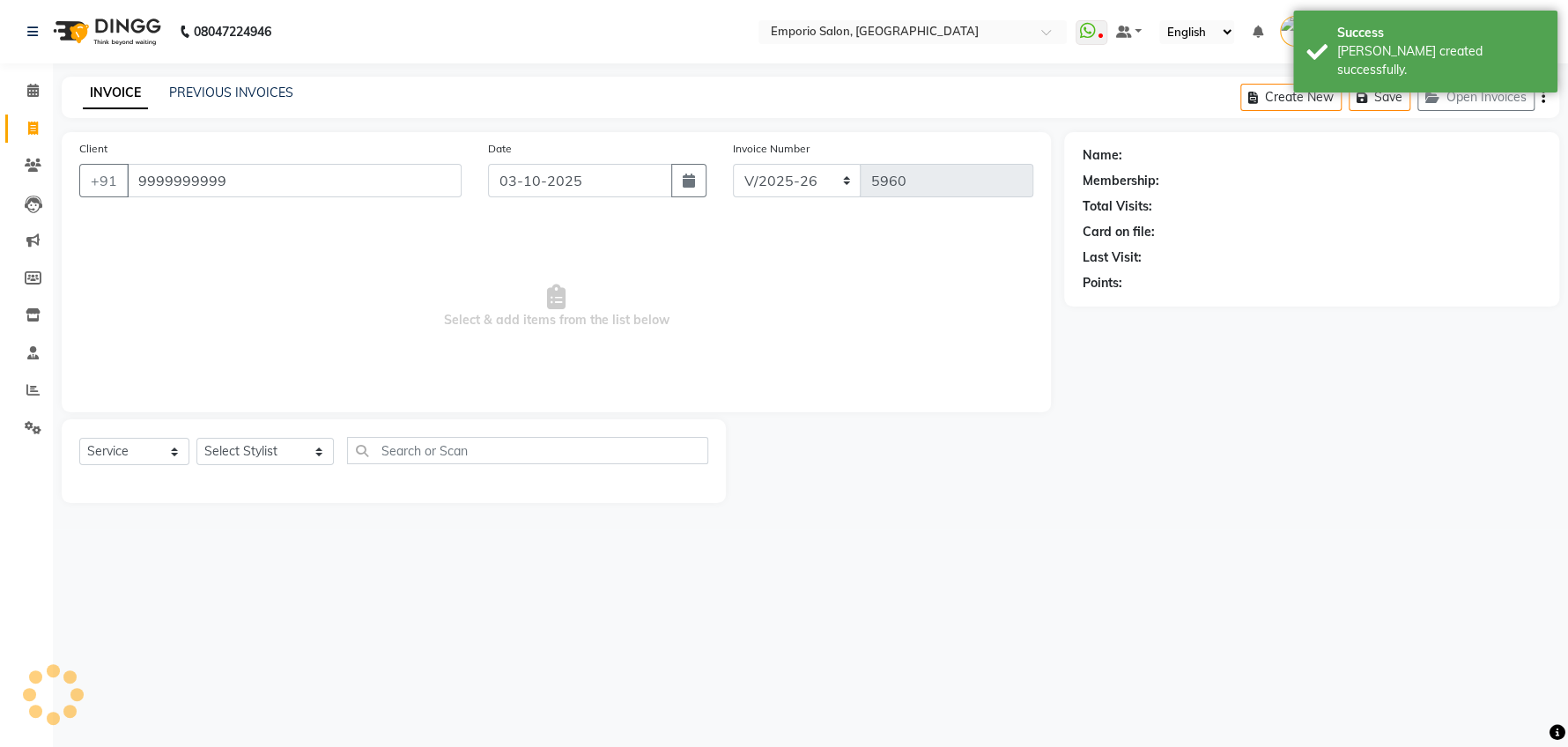
type input "9999999999"
select select "1: Object"
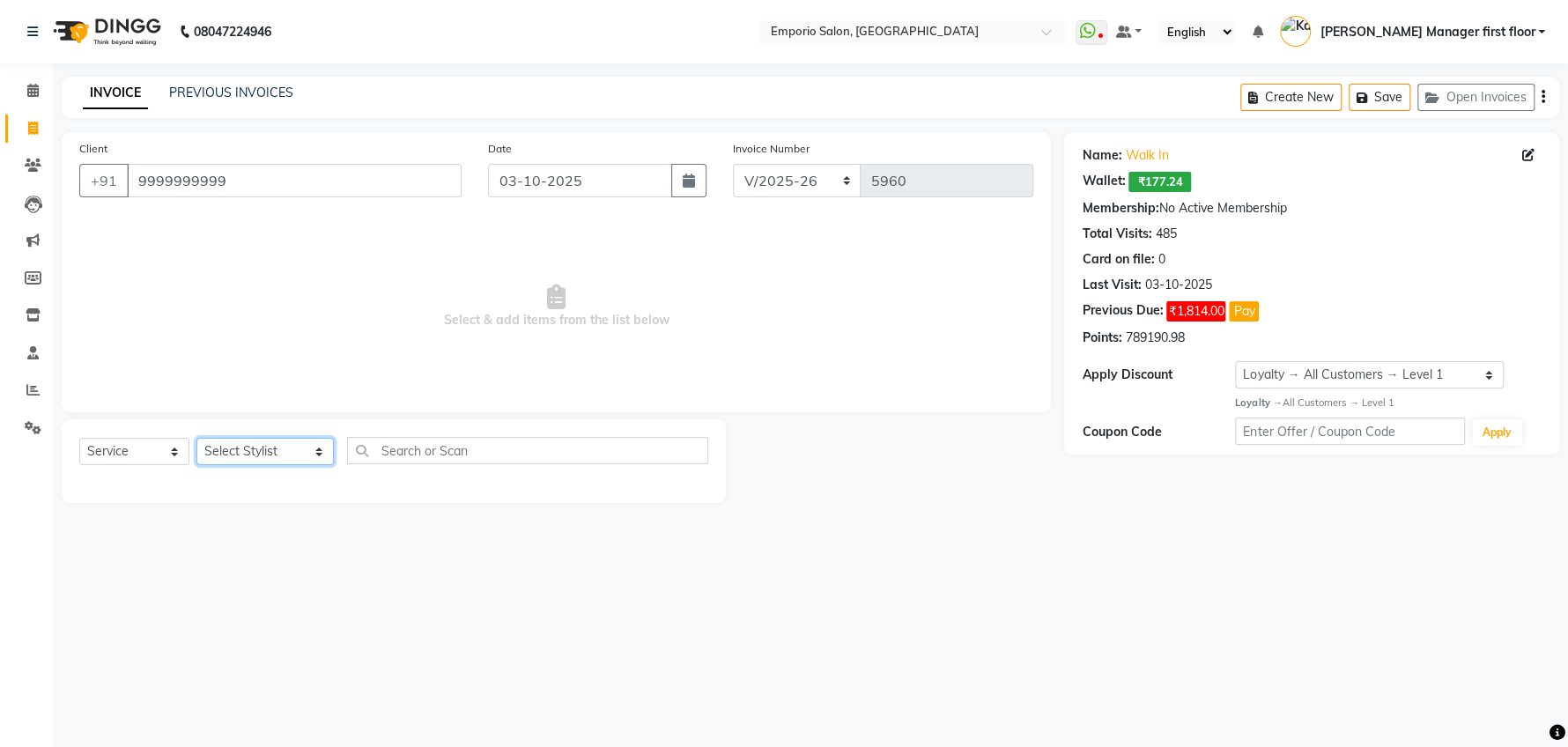
click at [294, 446] on select "Select Stylist Anees Anjali beauty Archana Asad ashish AYUSH chunmun Imtiaz Ish…" at bounding box center [265, 451] width 137 height 27
click at [197, 438] on select "Select Stylist Anees Anjali beauty Archana Asad ashish AYUSH chunmun Imtiaz Ish…" at bounding box center [265, 451] width 137 height 27
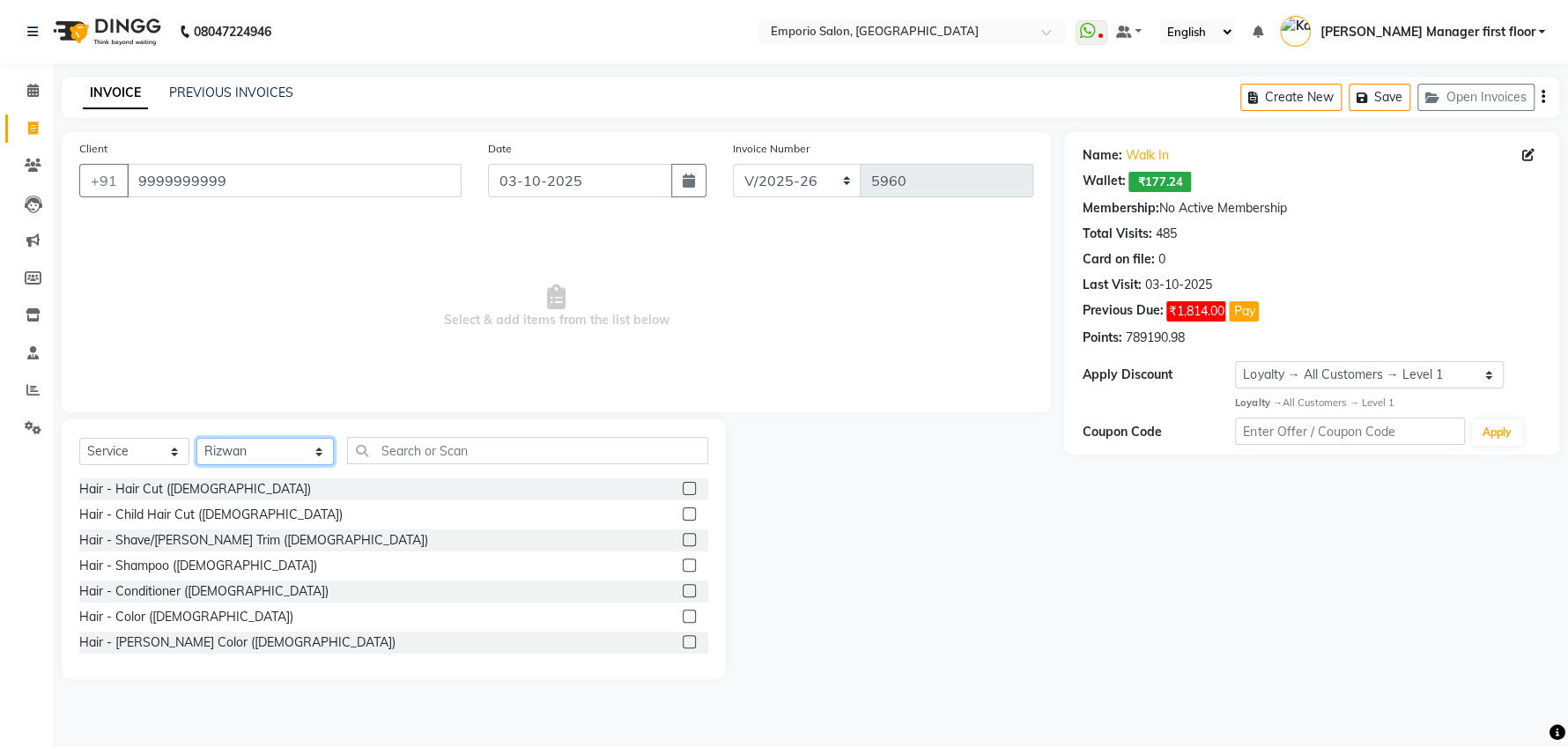
click at [292, 451] on select "Select Stylist Anees Anjali beauty Archana Asad ashish AYUSH chunmun Imtiaz Ish…" at bounding box center [265, 451] width 137 height 27
select select "47514"
click at [197, 438] on select "Select Stylist Anees Anjali beauty Archana Asad ashish AYUSH chunmun Imtiaz Ish…" at bounding box center [265, 451] width 137 height 27
click at [683, 484] on label at bounding box center [689, 488] width 14 height 14
click at [683, 484] on input "checkbox" at bounding box center [688, 489] width 12 height 12
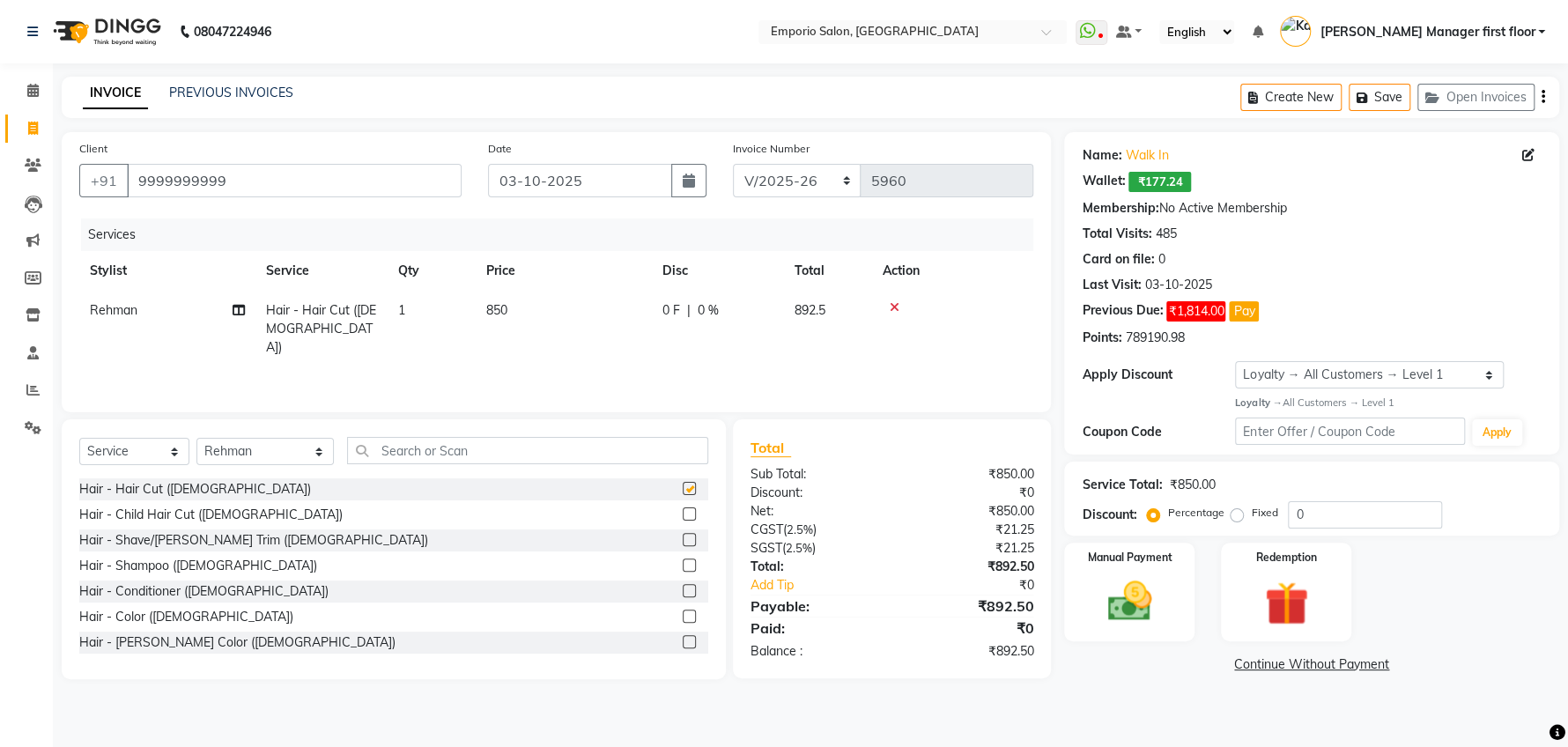
checkbox input "false"
click at [546, 312] on td "850" at bounding box center [564, 328] width 177 height 76
select select "47514"
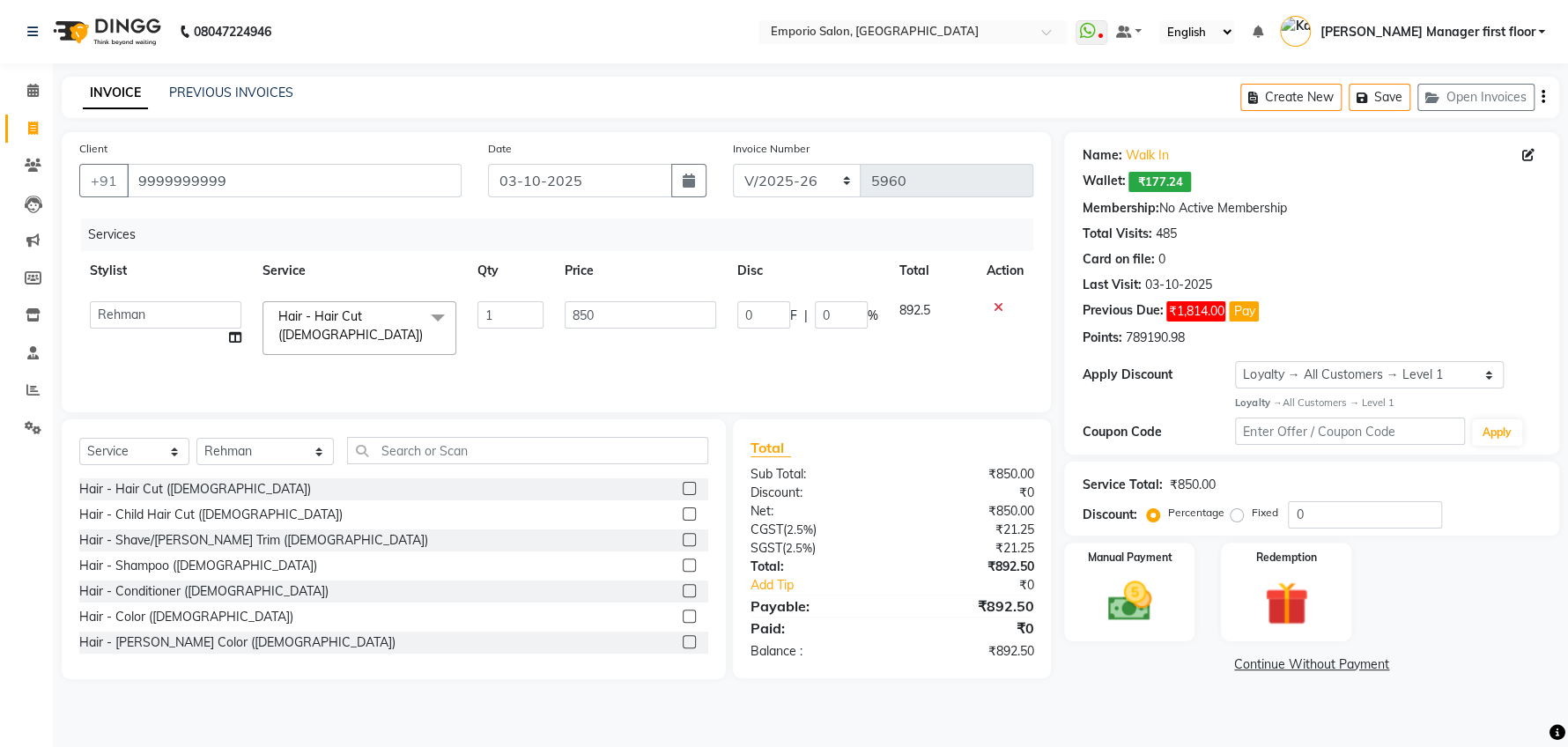
click at [799, 701] on main "INVOICE PREVIOUS INVOICES Create New Save Open Invoices Client +91 9999999999 D…" at bounding box center [810, 390] width 1515 height 629
click at [1132, 592] on img at bounding box center [1128, 601] width 74 height 53
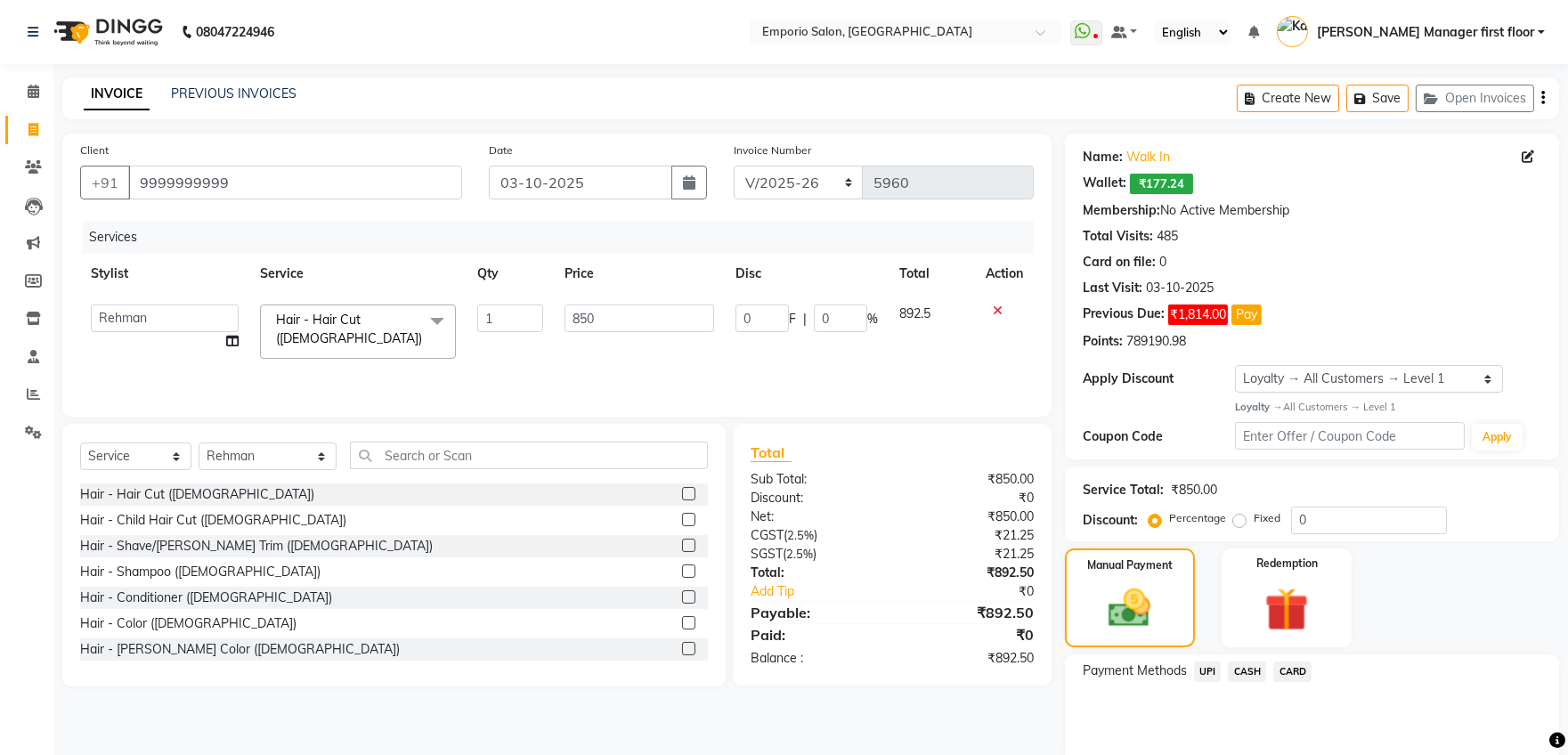
click at [1238, 671] on span "CASH" at bounding box center [1247, 671] width 39 height 20
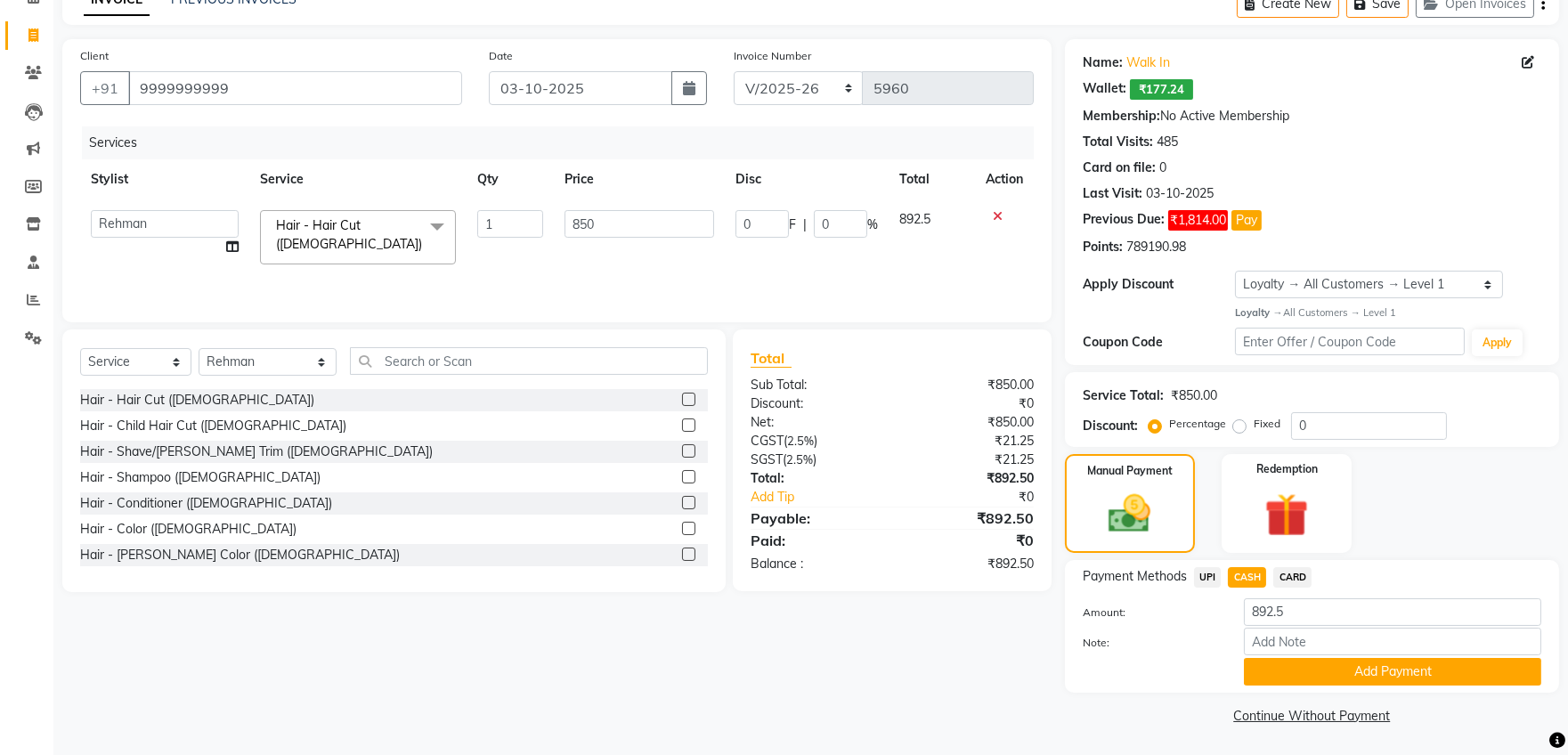
click at [1257, 672] on button "Add Payment" at bounding box center [1391, 671] width 297 height 28
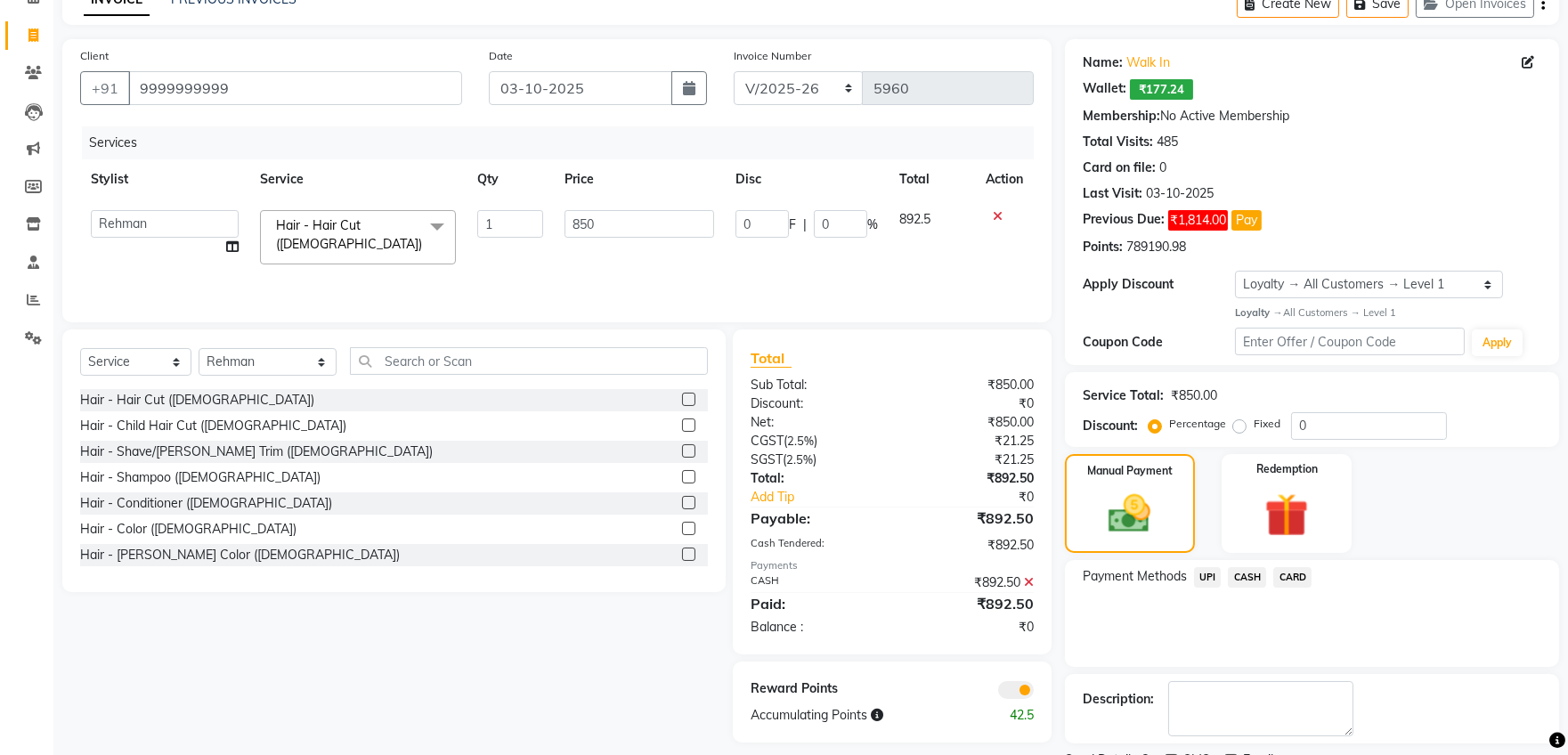
scroll to position [168, 0]
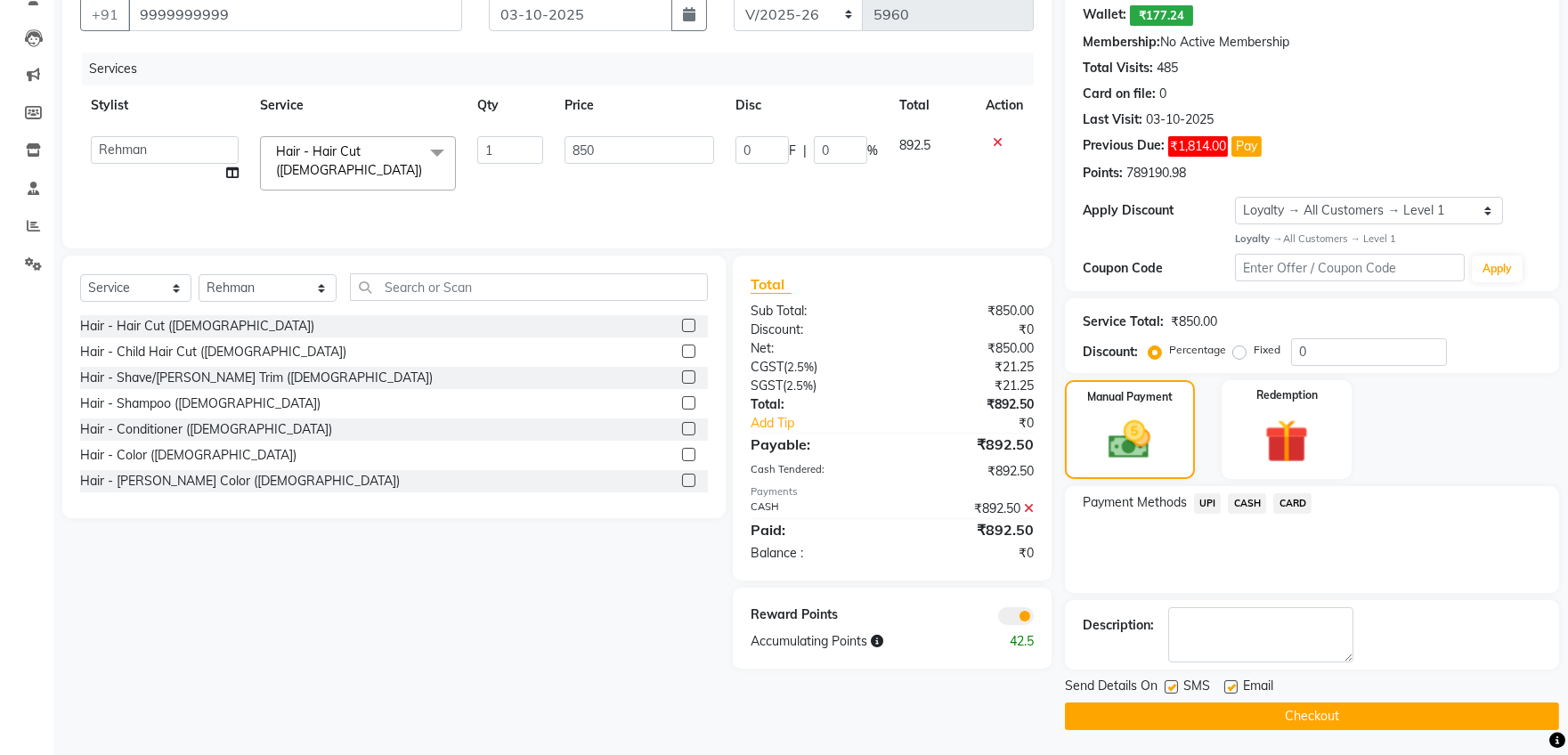
click at [1169, 706] on button "Checkout" at bounding box center [1311, 716] width 494 height 28
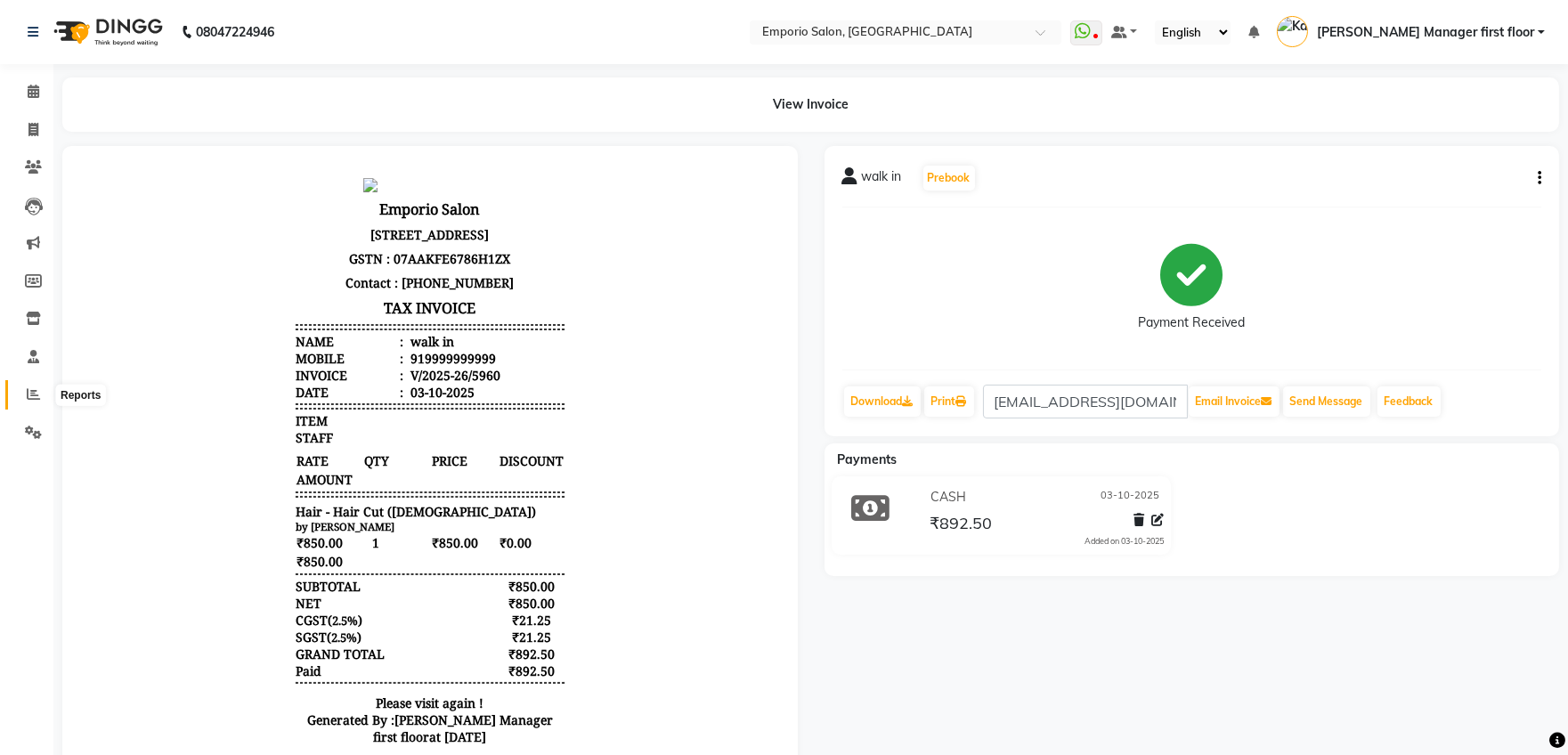
click at [30, 392] on icon at bounding box center [33, 394] width 14 height 14
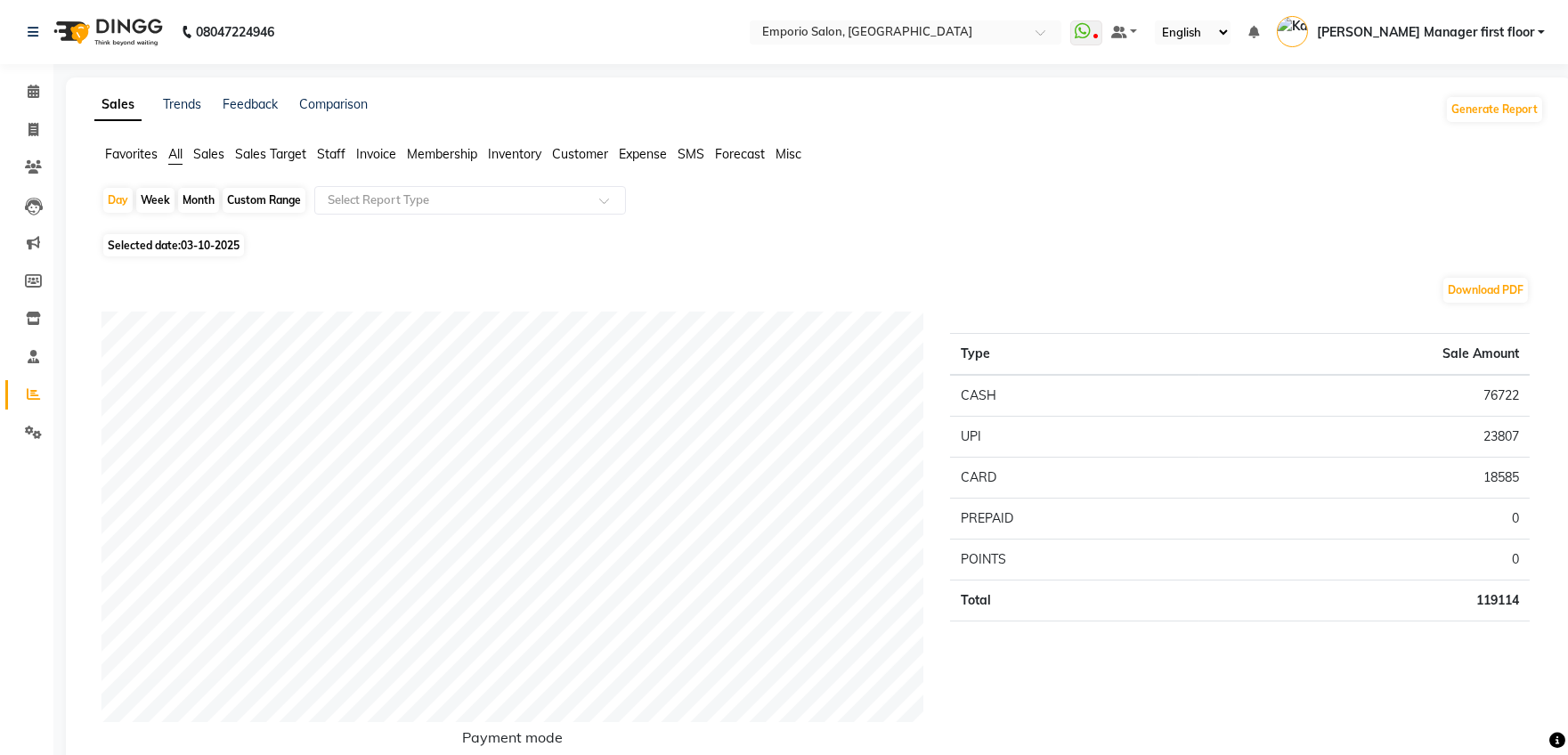
click at [329, 153] on span "Staff" at bounding box center [331, 154] width 29 height 16
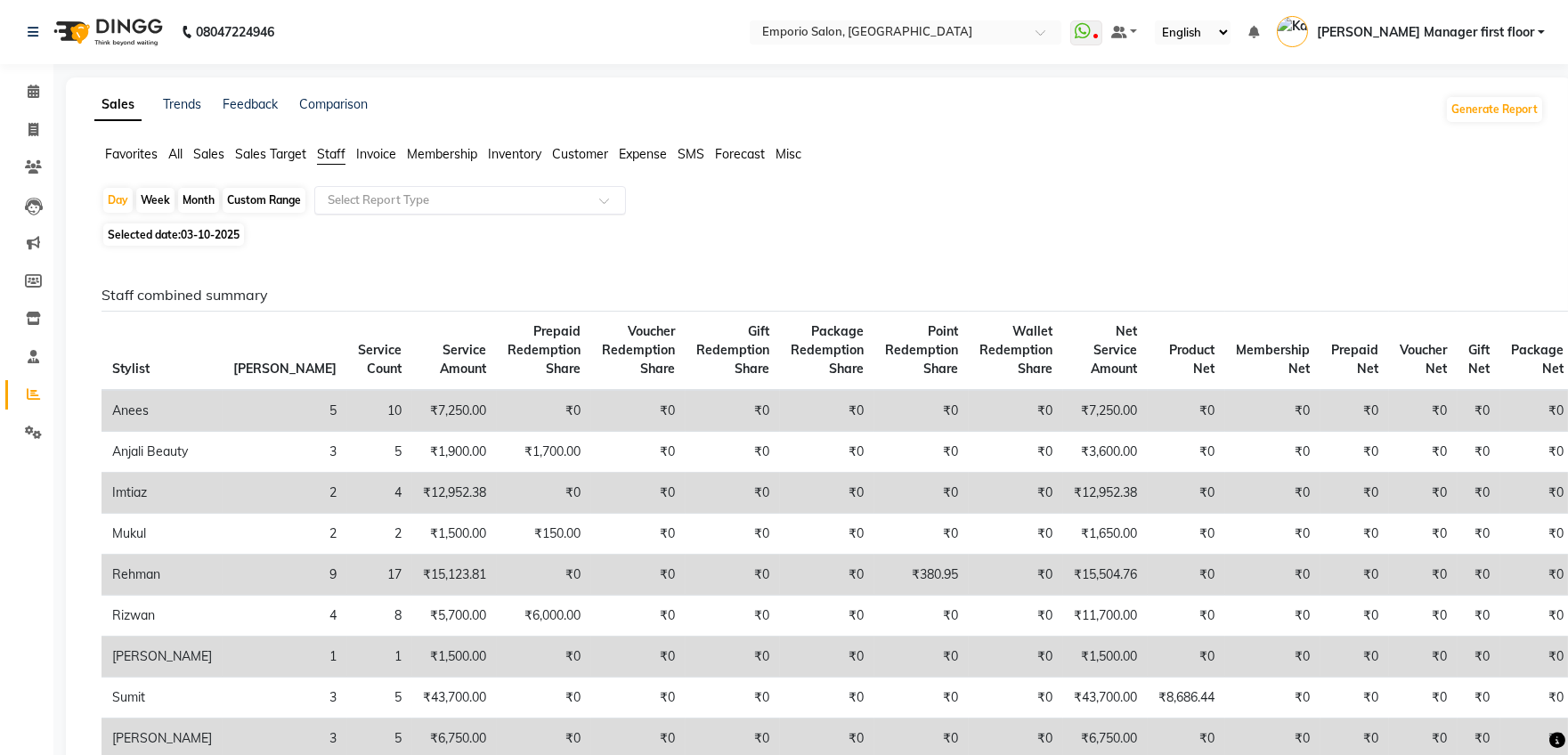
click at [609, 200] on span at bounding box center [610, 205] width 22 height 17
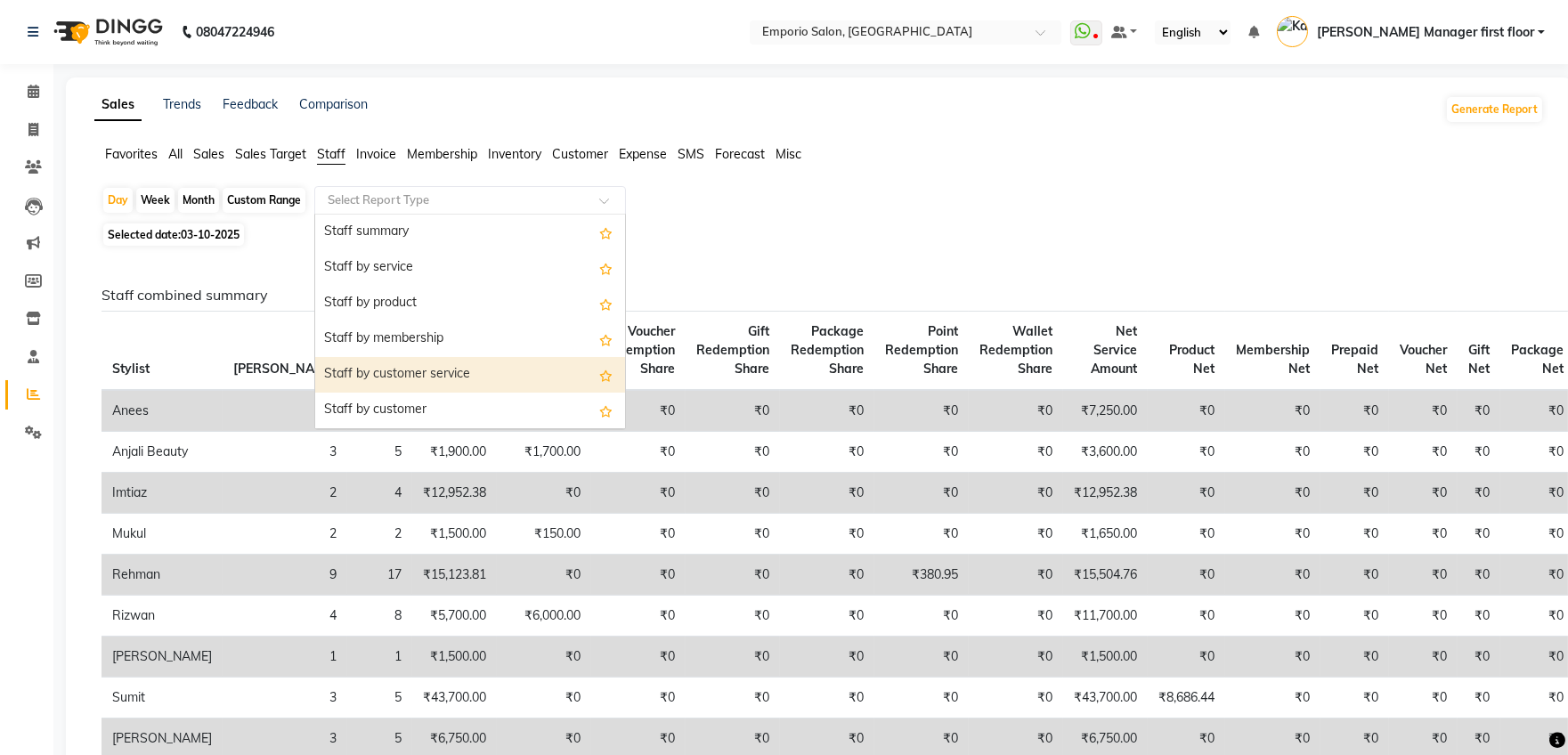
click at [509, 364] on div "Staff by customer service" at bounding box center [470, 374] width 310 height 36
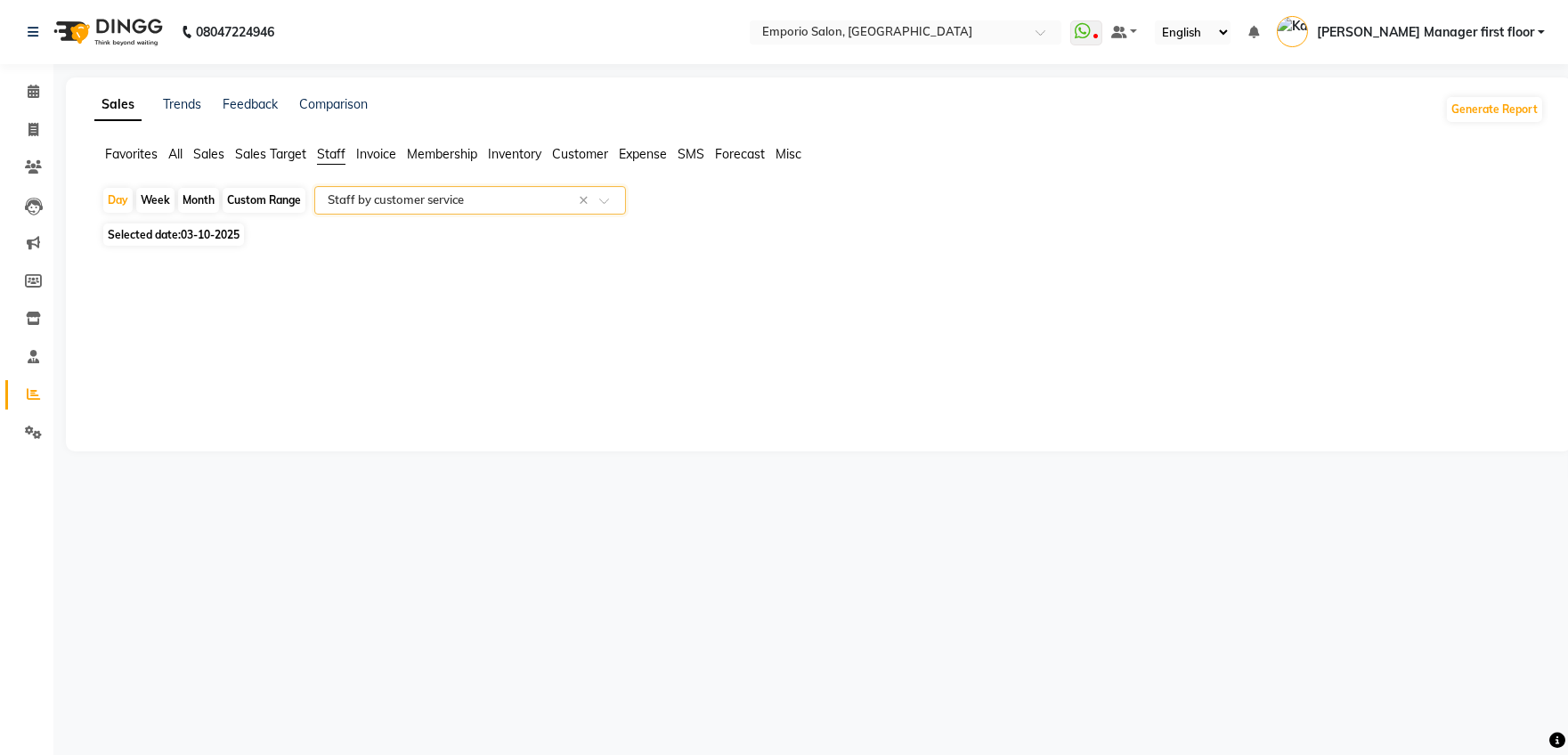
select select "filtered_report"
select select "csv"
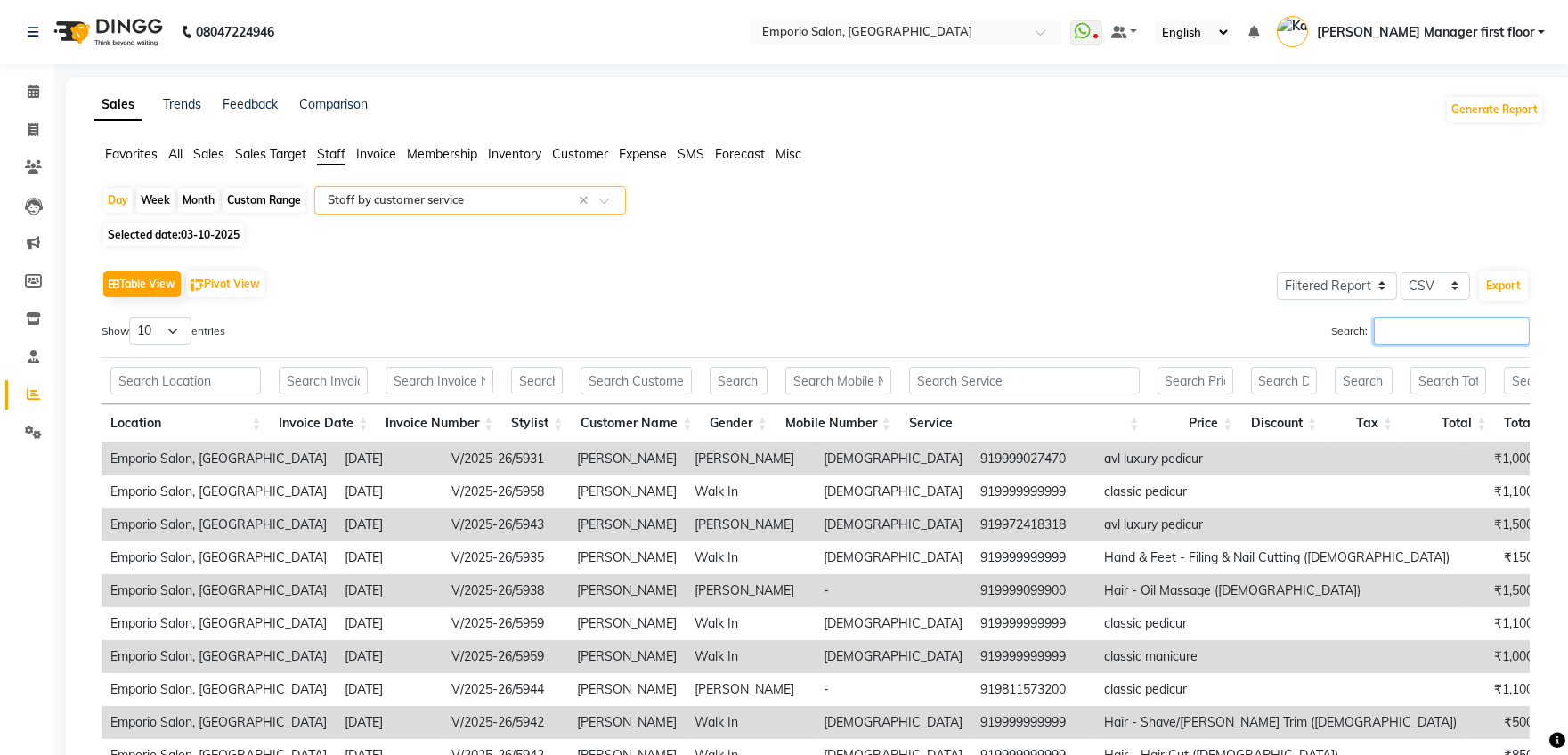
click at [1398, 328] on input "Search:" at bounding box center [1451, 331] width 155 height 28
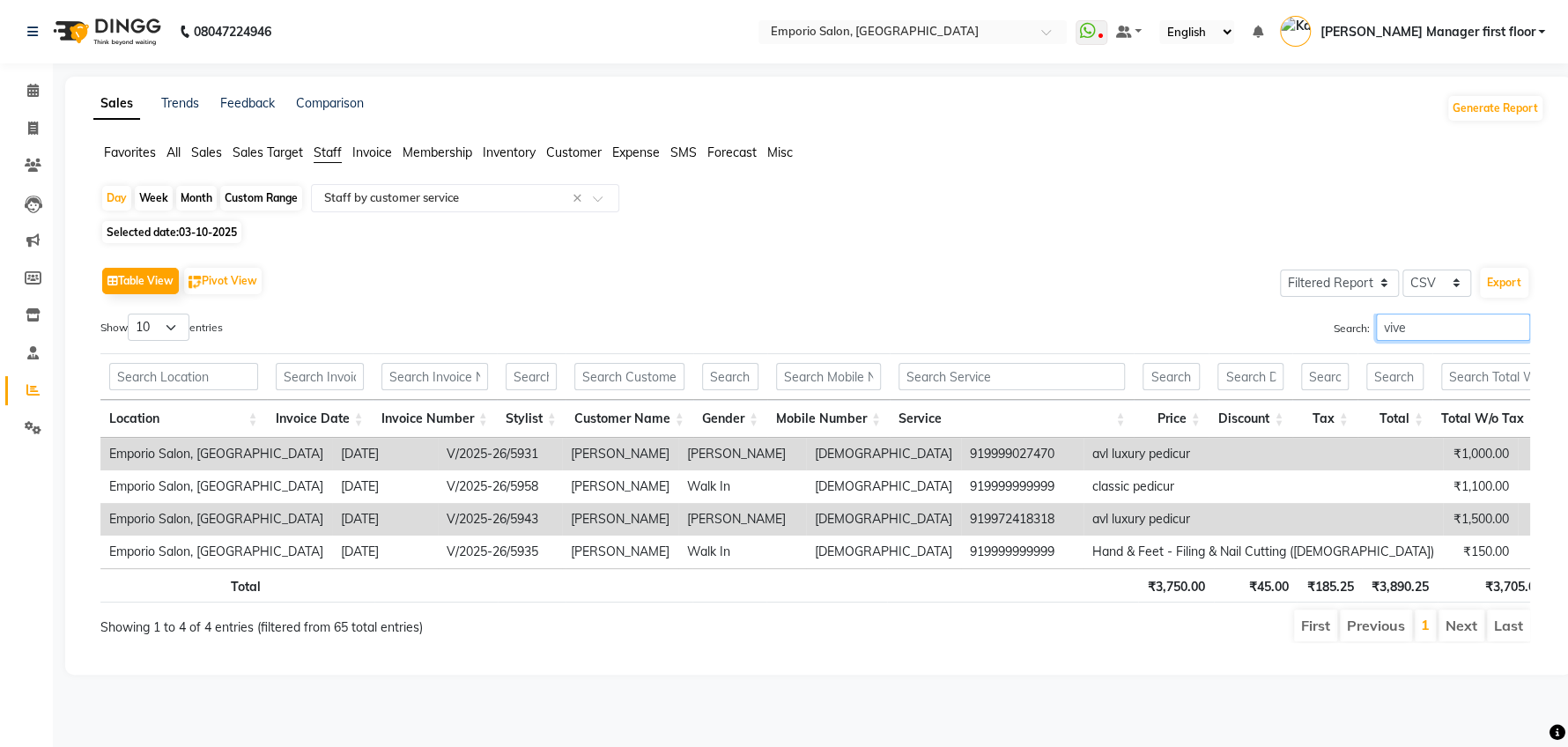
type input "vive"
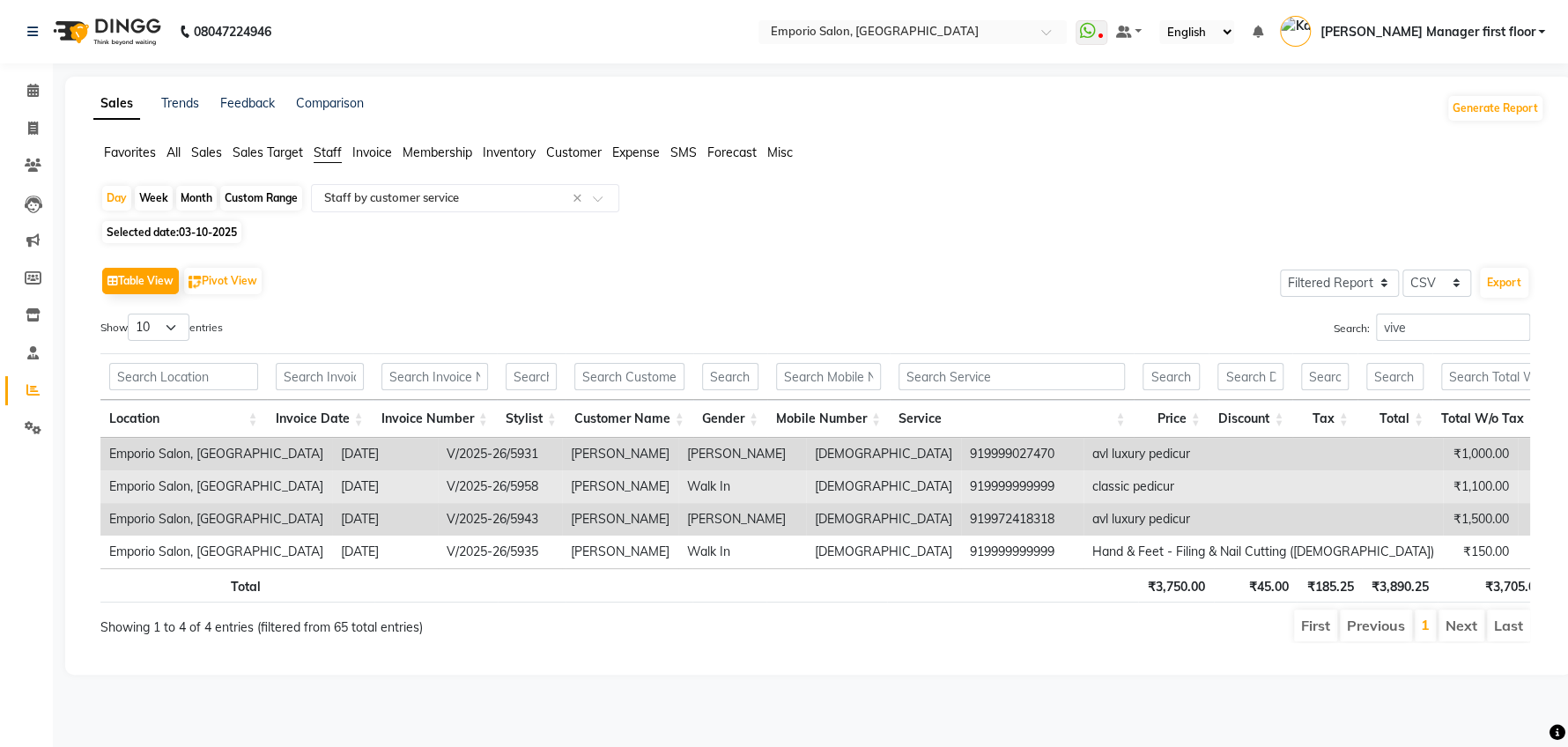
click at [1442, 484] on td "₹1,100.00" at bounding box center [1480, 487] width 75 height 33
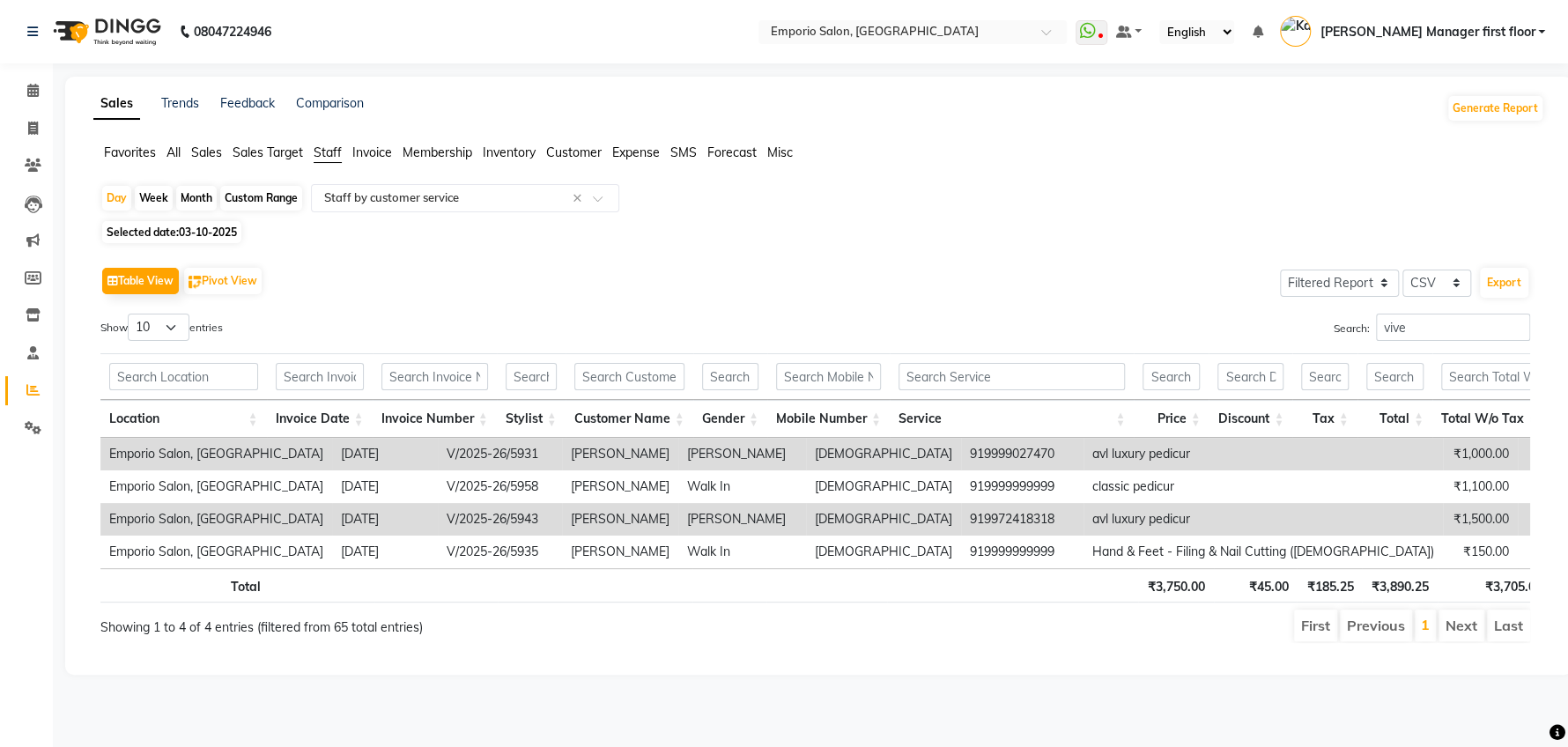
click at [1442, 459] on td "₹1,000.00" at bounding box center [1480, 454] width 75 height 33
click at [27, 427] on icon at bounding box center [33, 428] width 16 height 14
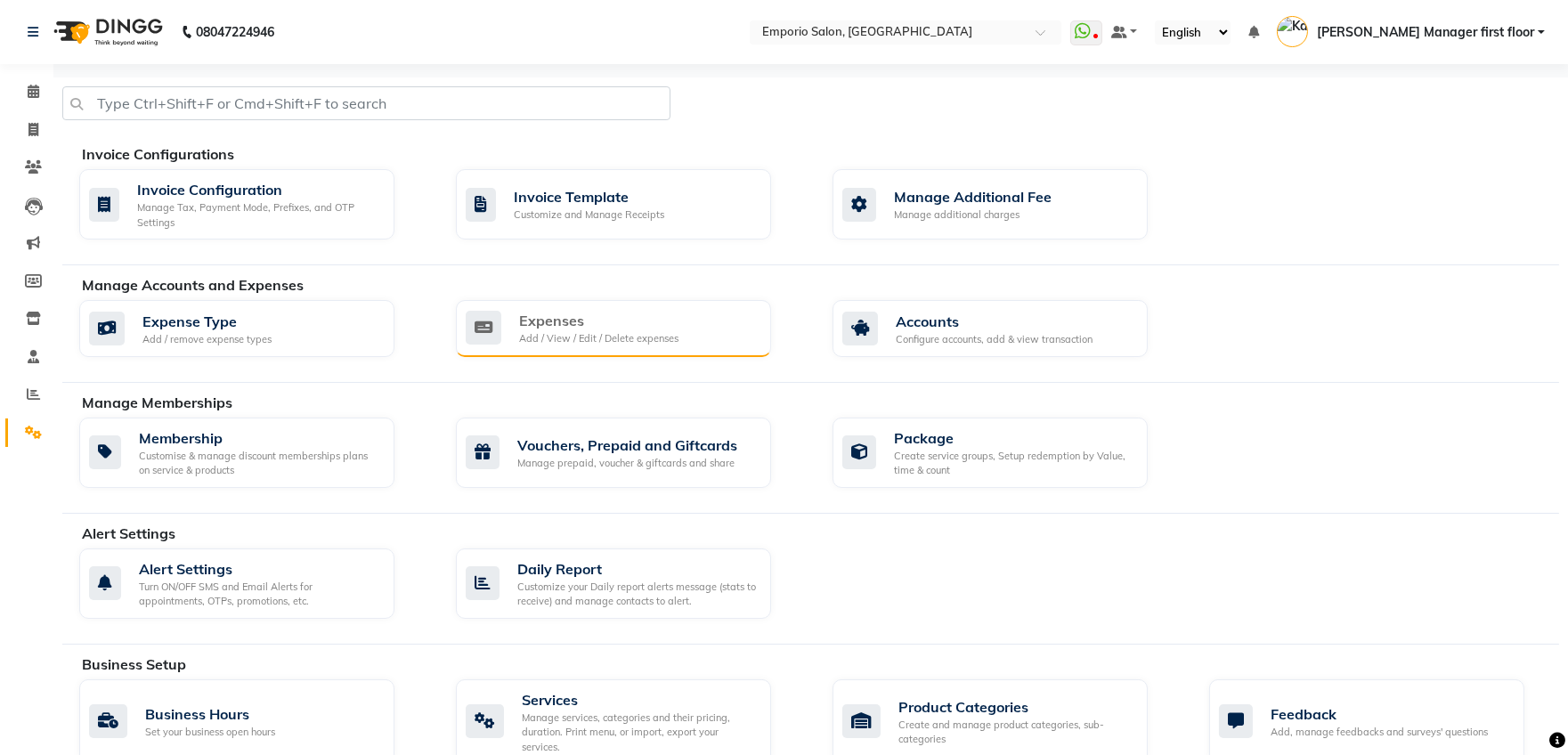
click at [590, 327] on div "Expenses" at bounding box center [598, 320] width 159 height 21
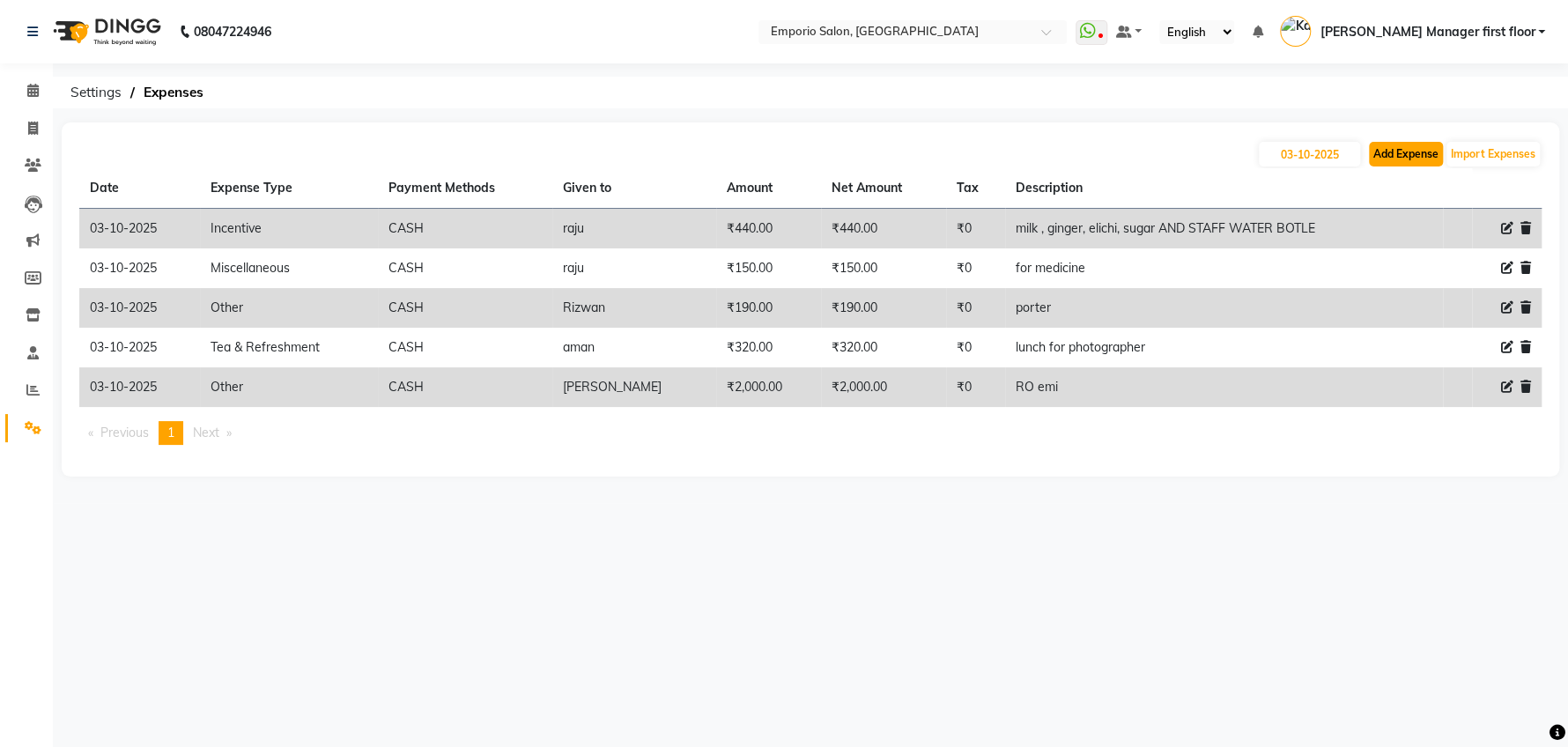
click at [1411, 155] on button "Add Expense" at bounding box center [1405, 154] width 74 height 25
select select "1"
select select "5330"
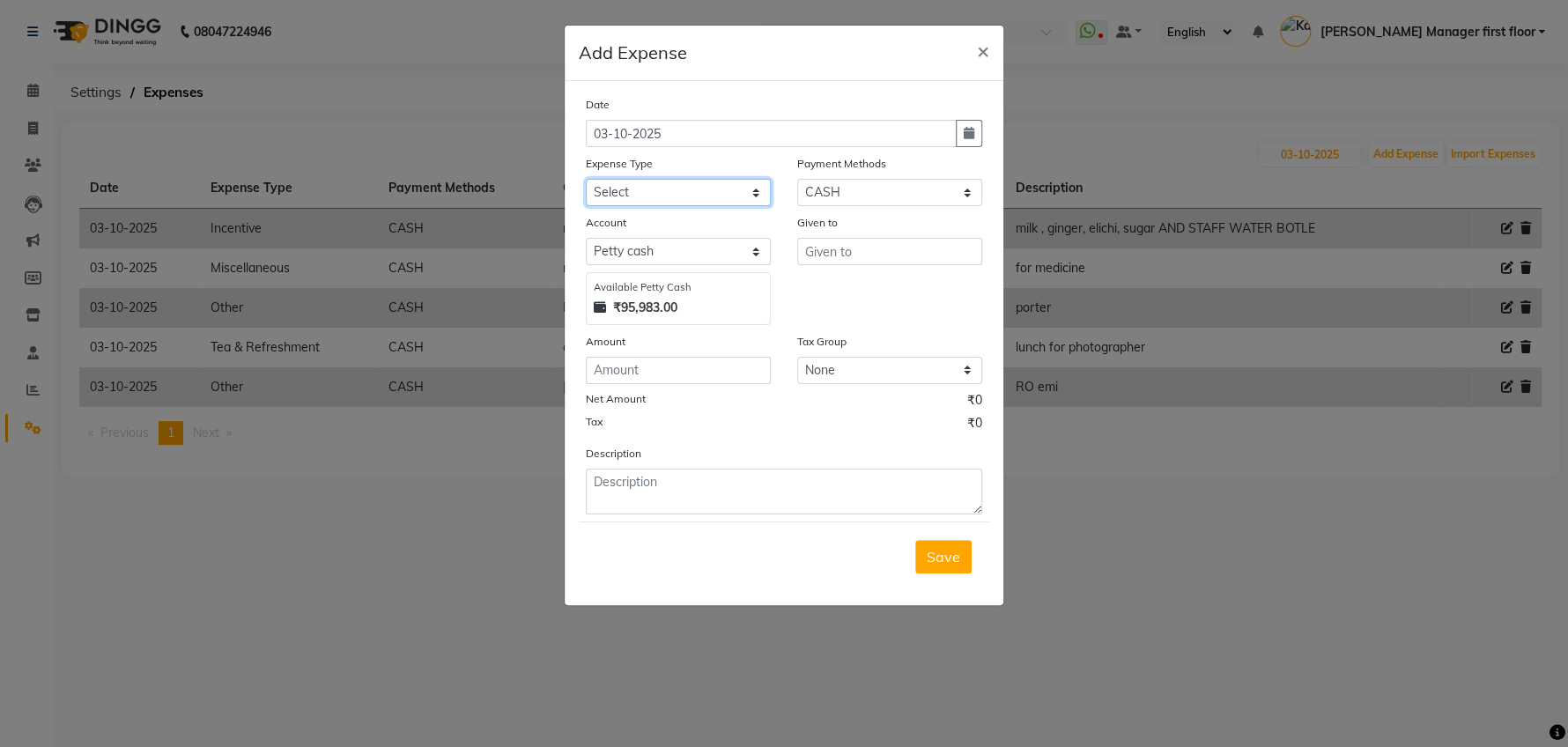
click at [754, 193] on select "Select Advance Salary Cash transfer to bank Cash transfer to hub Client Snacks …" at bounding box center [678, 192] width 185 height 27
select select "24596"
click at [586, 178] on select "Select Advance Salary Cash transfer to bank Cash transfer to hub Client Snacks …" at bounding box center [678, 192] width 185 height 27
click at [877, 255] on input "text" at bounding box center [889, 251] width 185 height 27
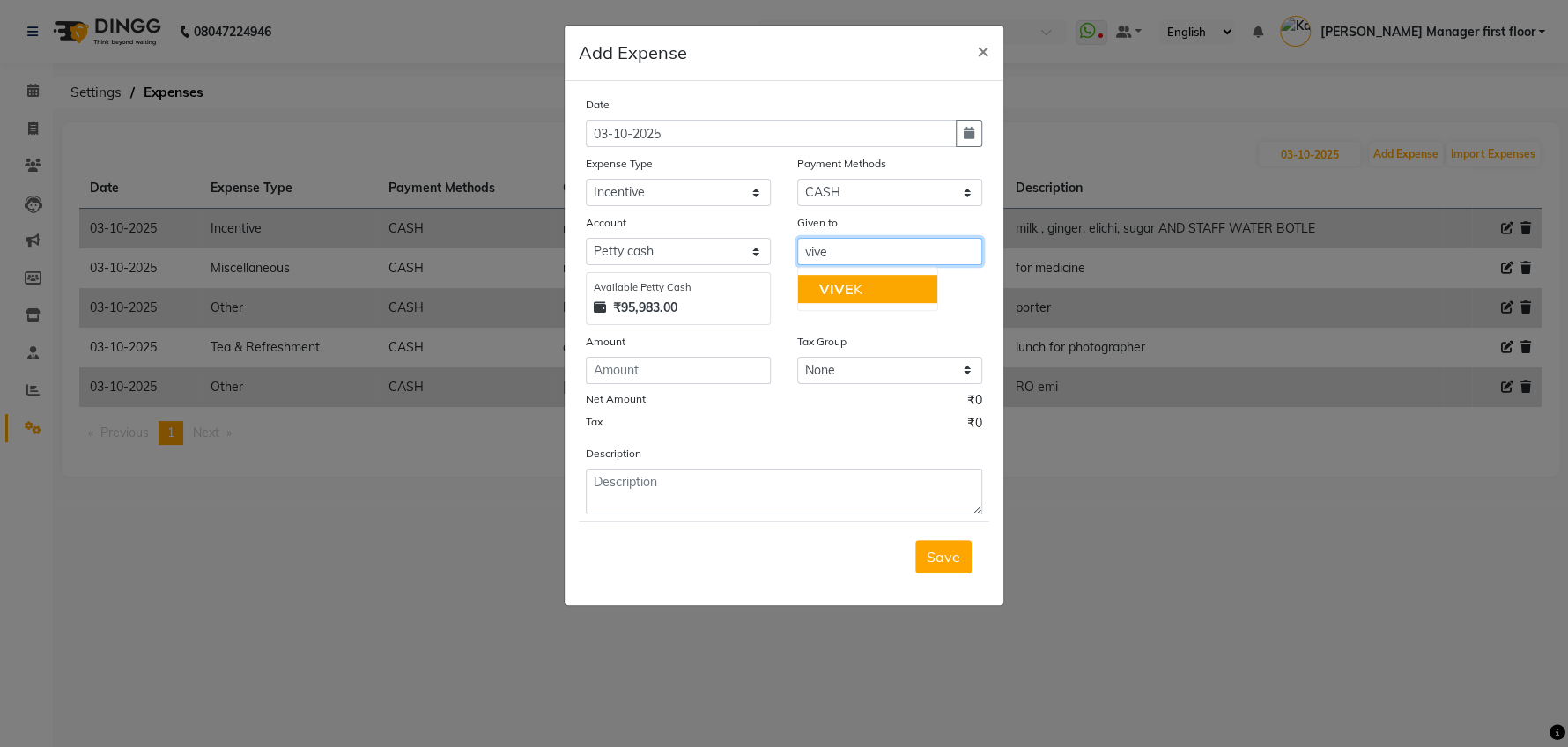
click at [862, 291] on button "VIVE K" at bounding box center [867, 288] width 139 height 28
type input "VIVEK"
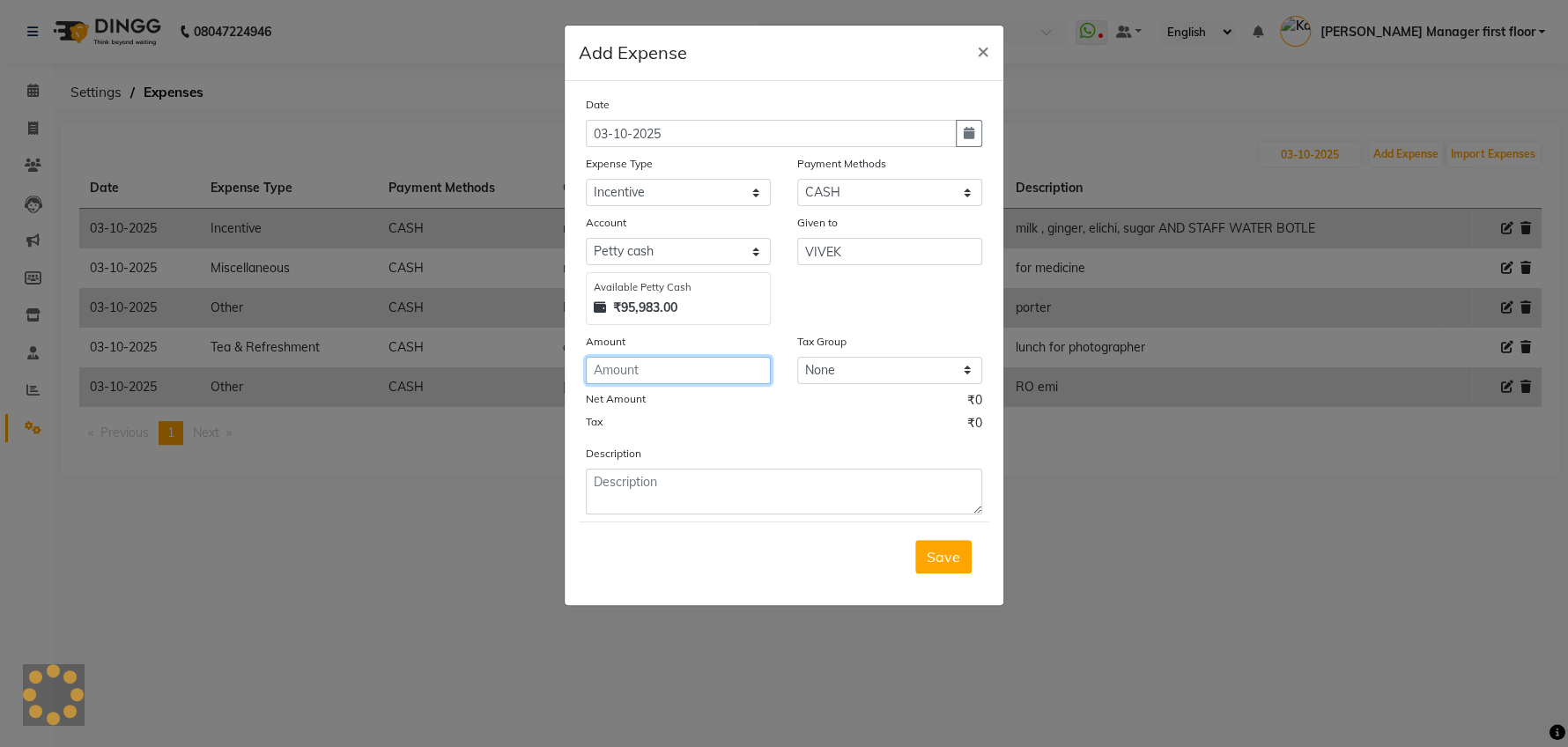
click at [620, 365] on input "number" at bounding box center [678, 370] width 185 height 27
type input "280"
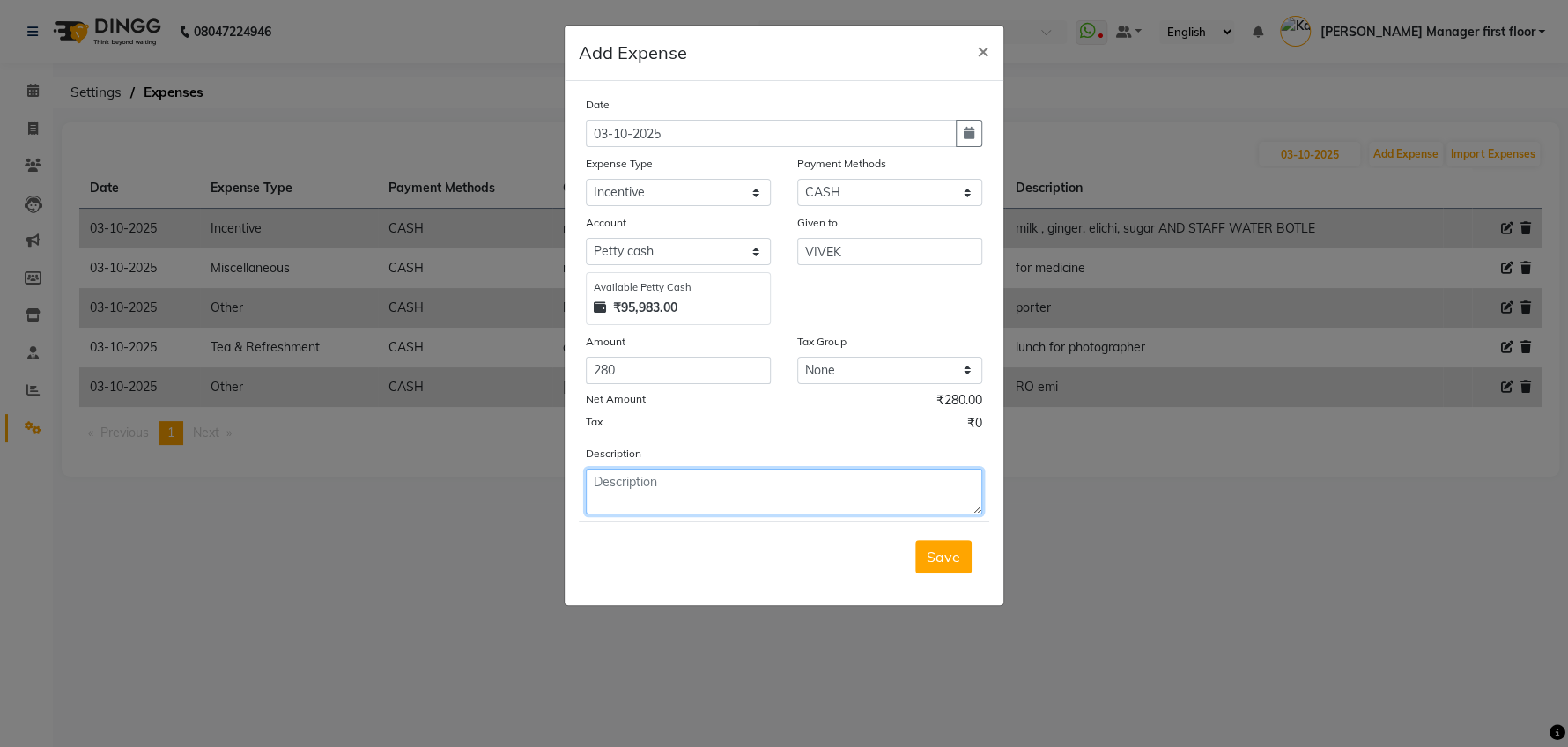
click at [639, 488] on textarea at bounding box center [784, 491] width 397 height 45
type textarea "for avl and classic"
click at [952, 556] on span "Save" at bounding box center [943, 556] width 34 height 17
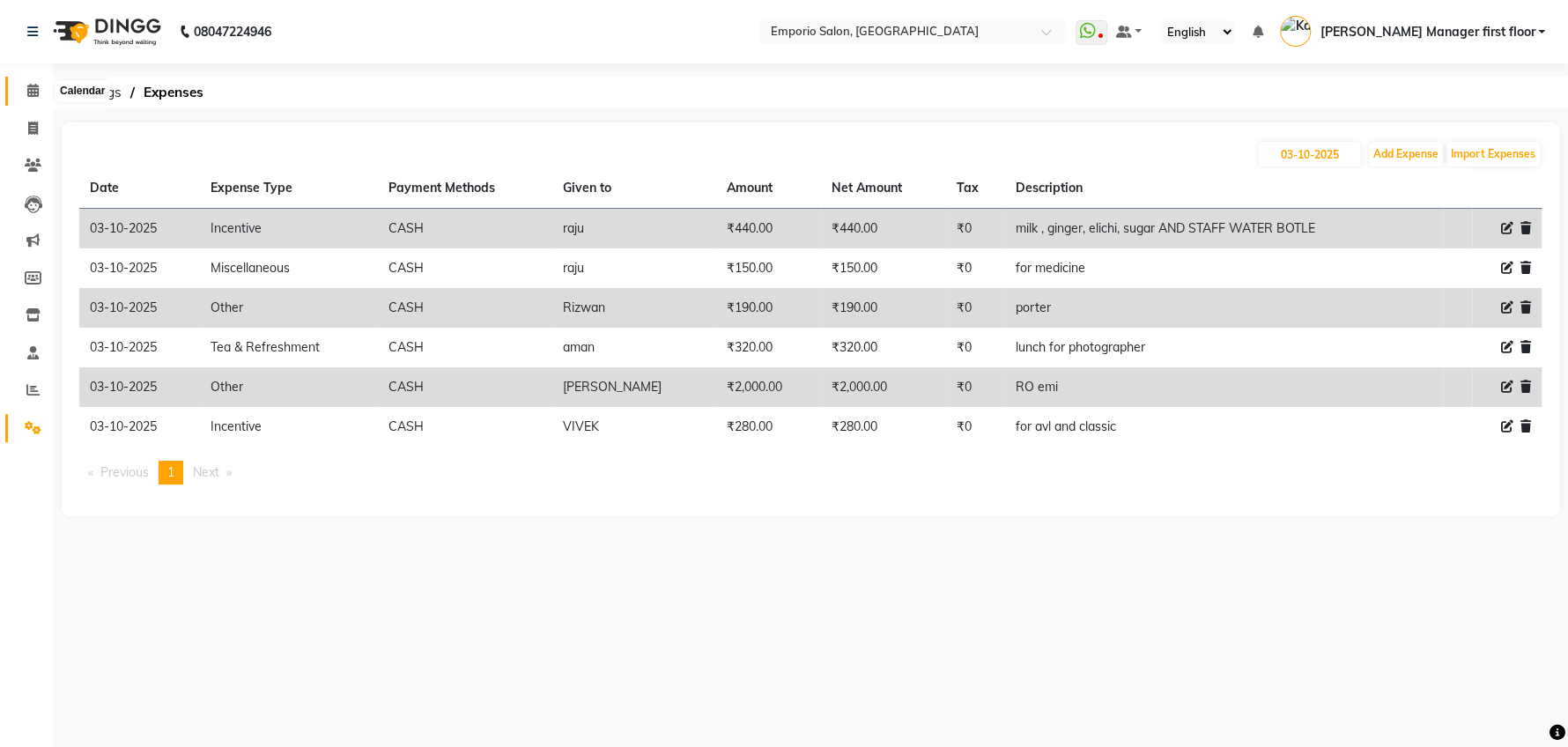
click at [31, 86] on icon at bounding box center [33, 90] width 12 height 14
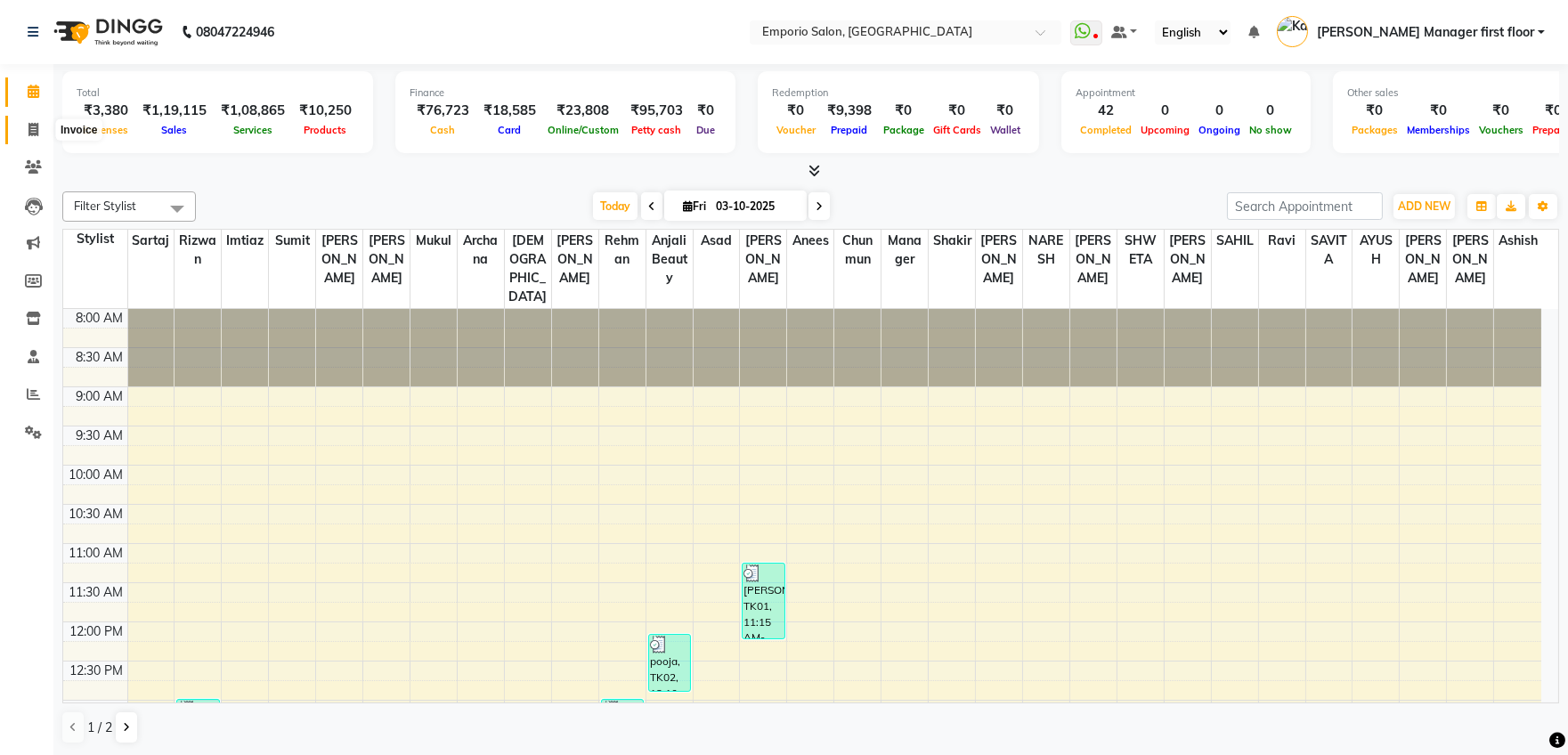
click at [35, 117] on link "Invoice" at bounding box center [27, 131] width 42 height 29
select select "service"
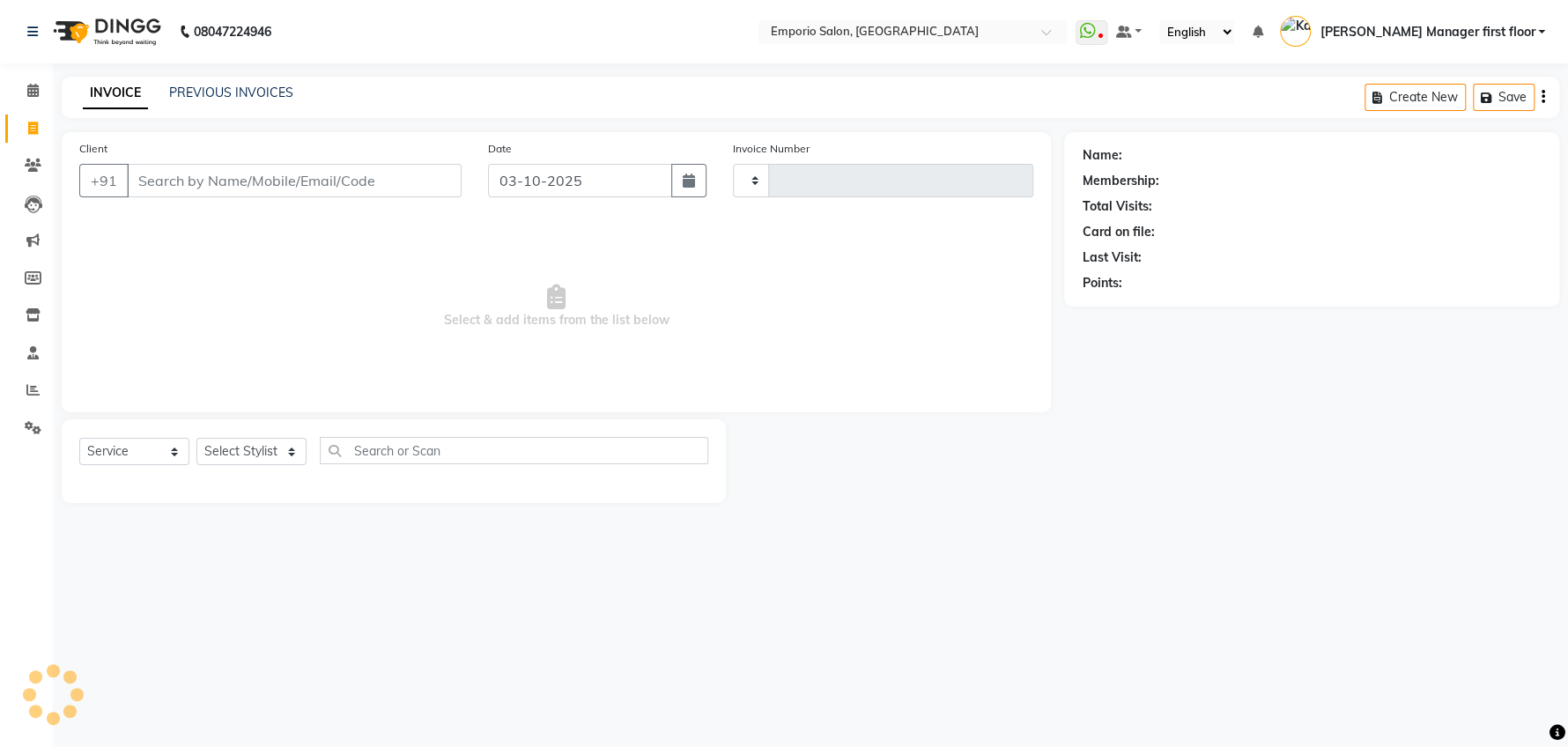
type input "5962"
select select "6332"
click at [236, 94] on link "PREVIOUS INVOICES" at bounding box center [231, 92] width 124 height 15
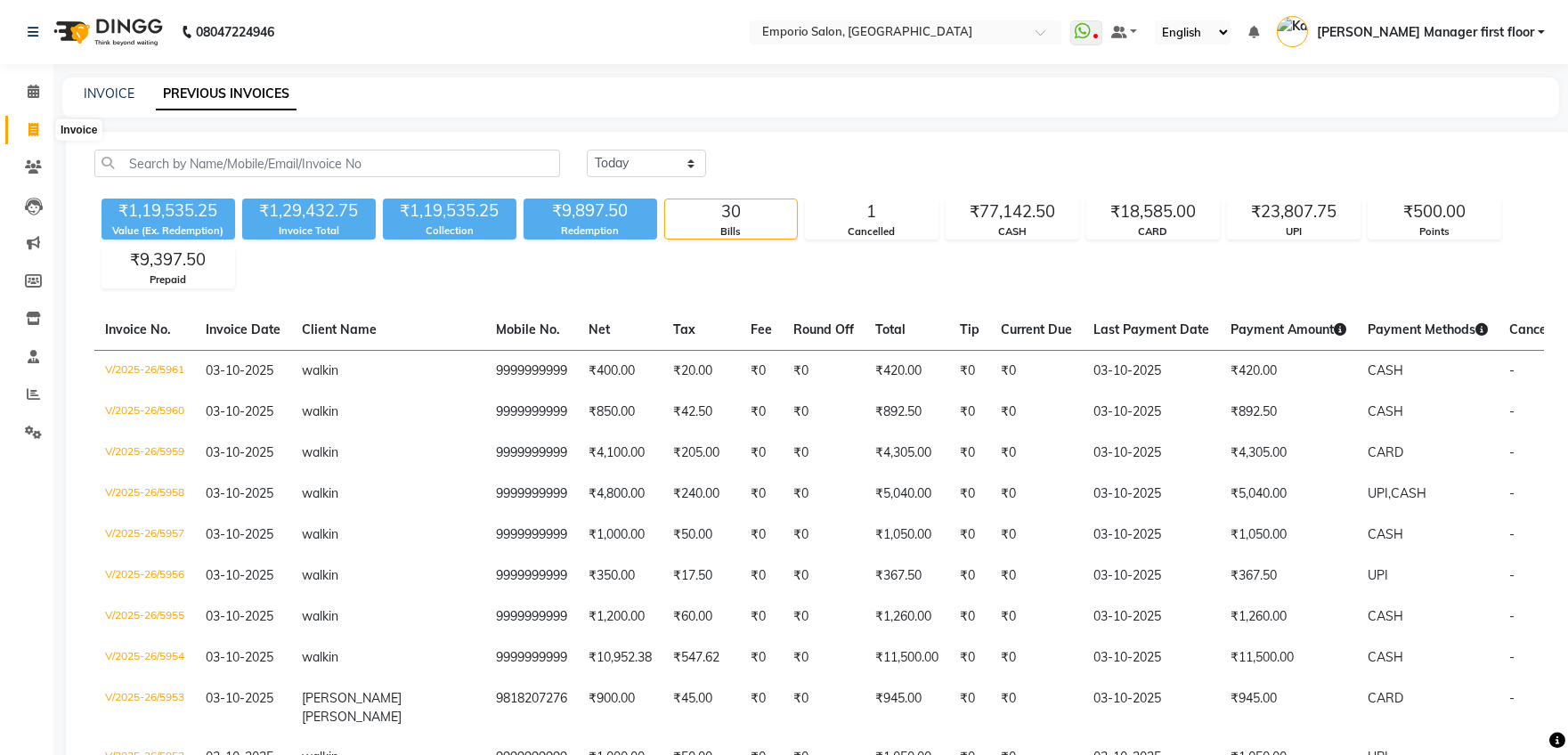
click at [29, 132] on icon at bounding box center [33, 130] width 10 height 14
select select "6332"
select select "service"
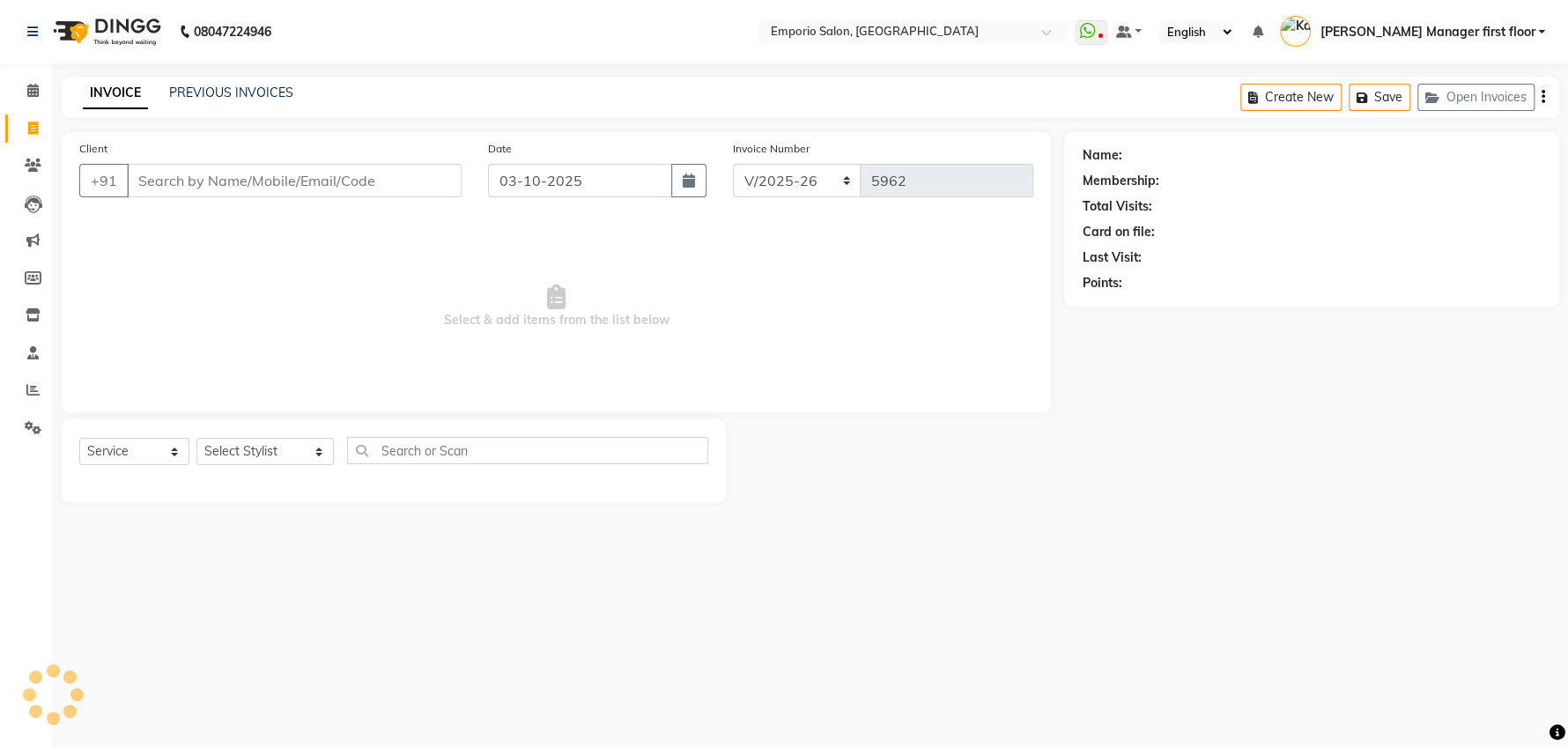
click at [173, 175] on input "Client" at bounding box center [294, 180] width 335 height 34
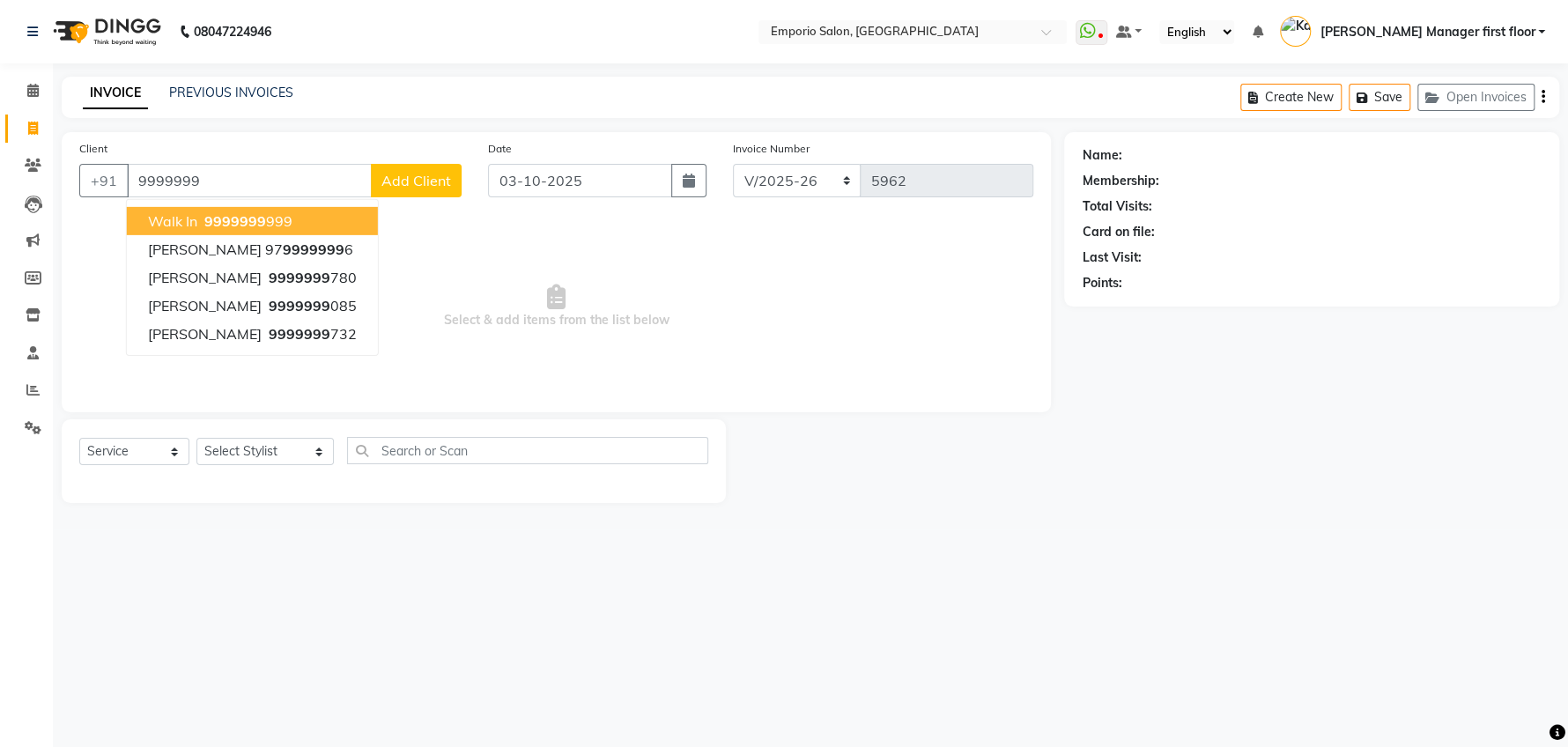
click at [192, 216] on span "walk in" at bounding box center [173, 220] width 49 height 17
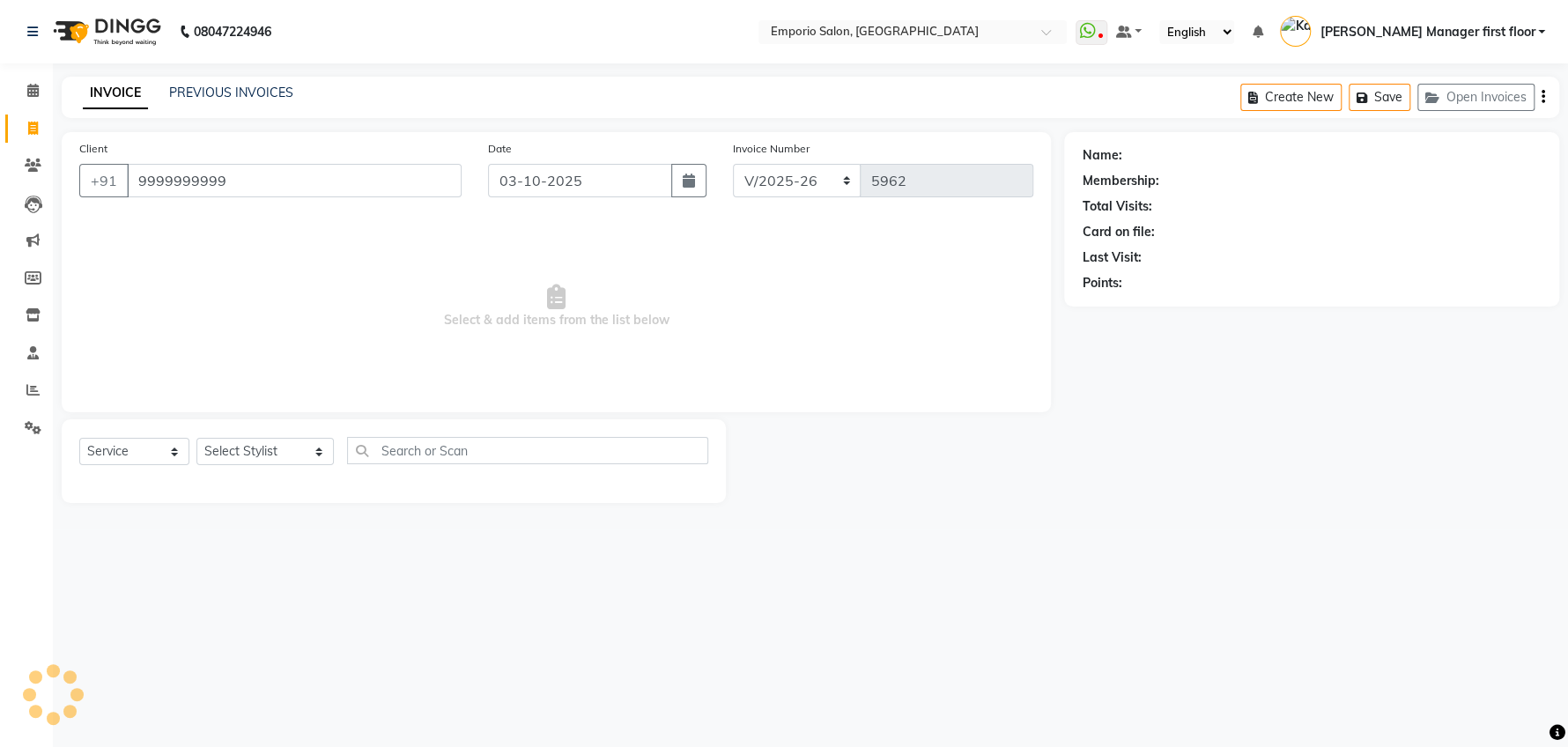
type input "9999999999"
select select "1: Object"
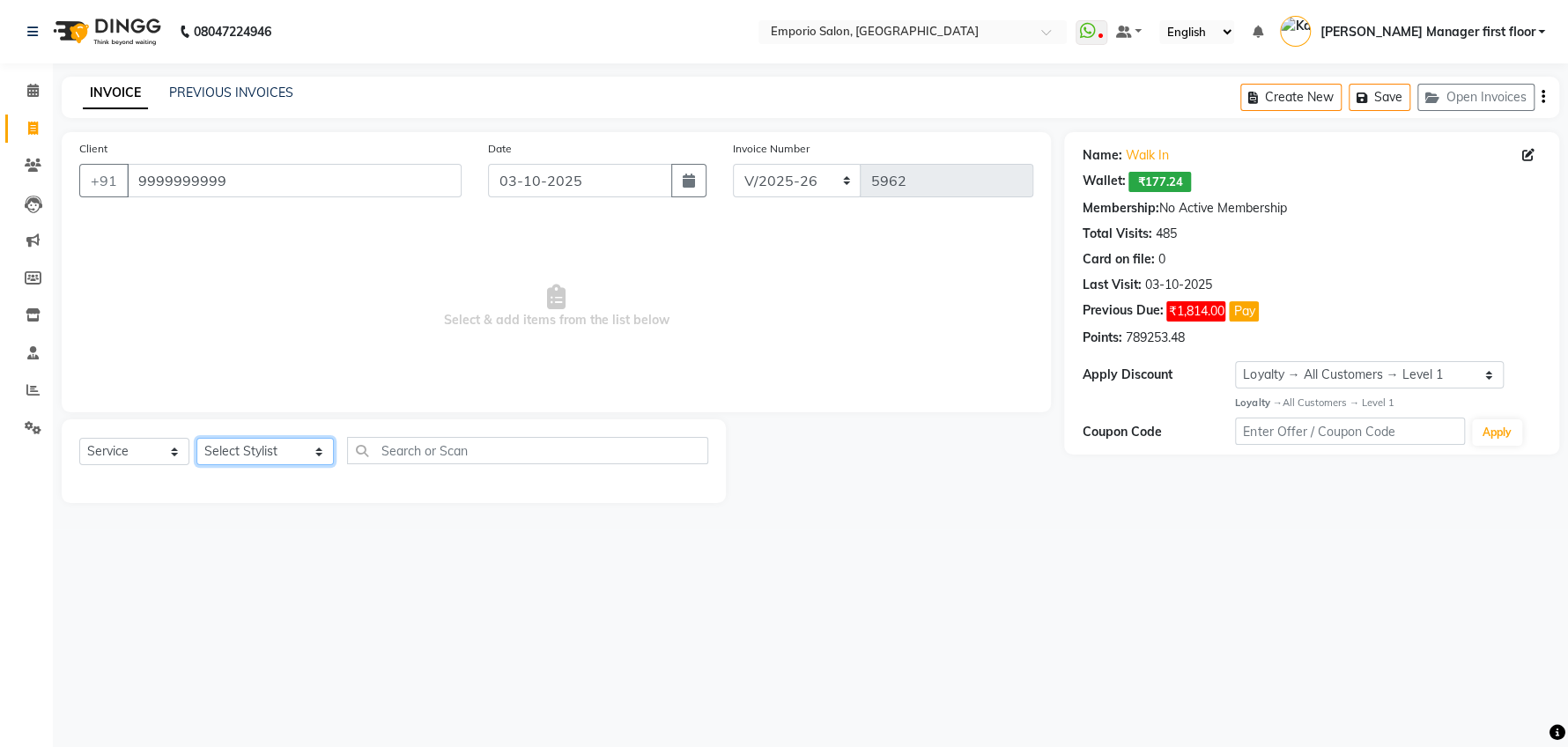
click at [295, 451] on select "Select Stylist [PERSON_NAME] beauty Archana [PERSON_NAME] [PERSON_NAME] [PERSON…" at bounding box center [265, 451] width 137 height 27
select select "47514"
click at [197, 438] on select "Select Stylist [PERSON_NAME] beauty Archana [PERSON_NAME] [PERSON_NAME] [PERSON…" at bounding box center [265, 451] width 137 height 27
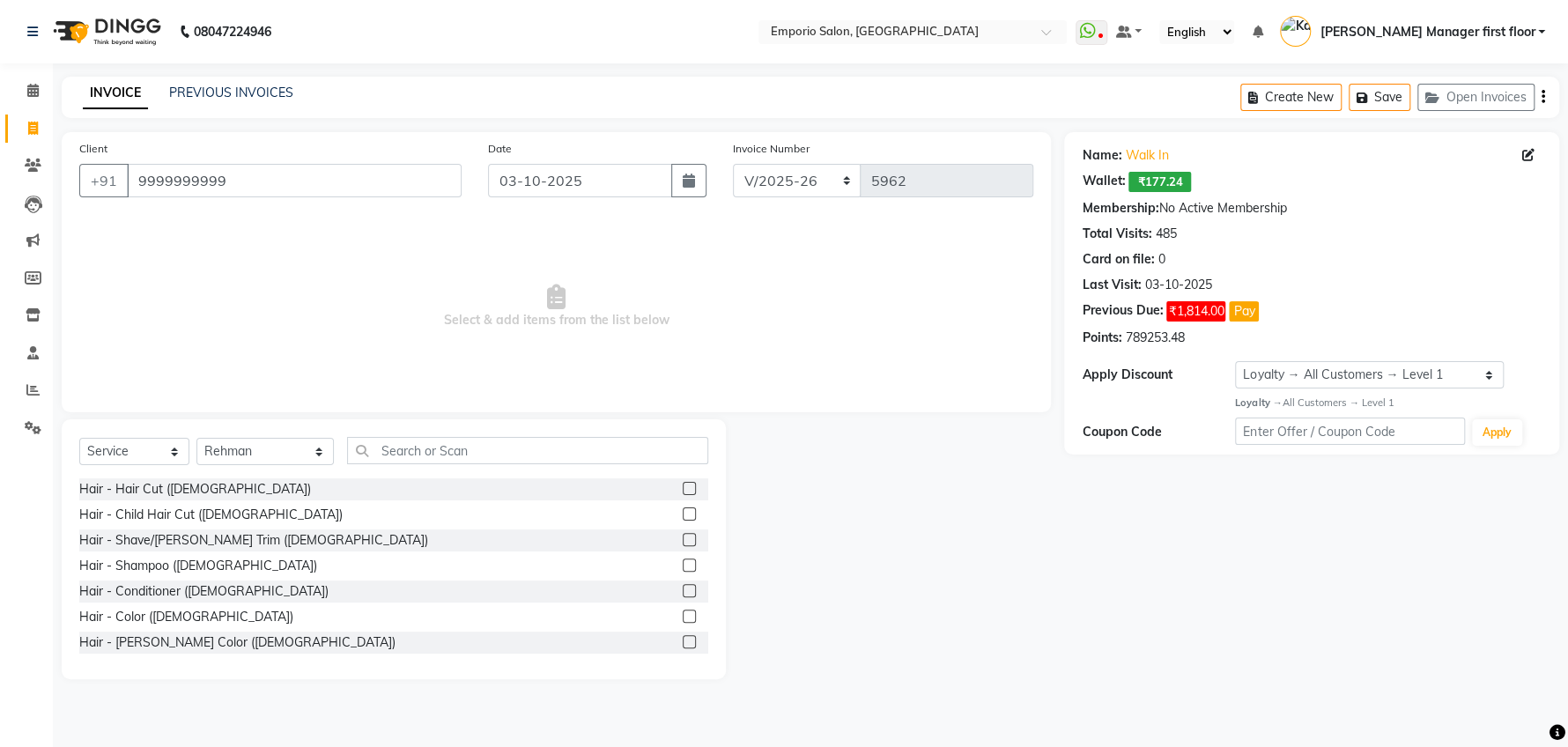
click at [683, 538] on label at bounding box center [689, 540] width 14 height 14
click at [683, 538] on input "checkbox" at bounding box center [688, 540] width 12 height 12
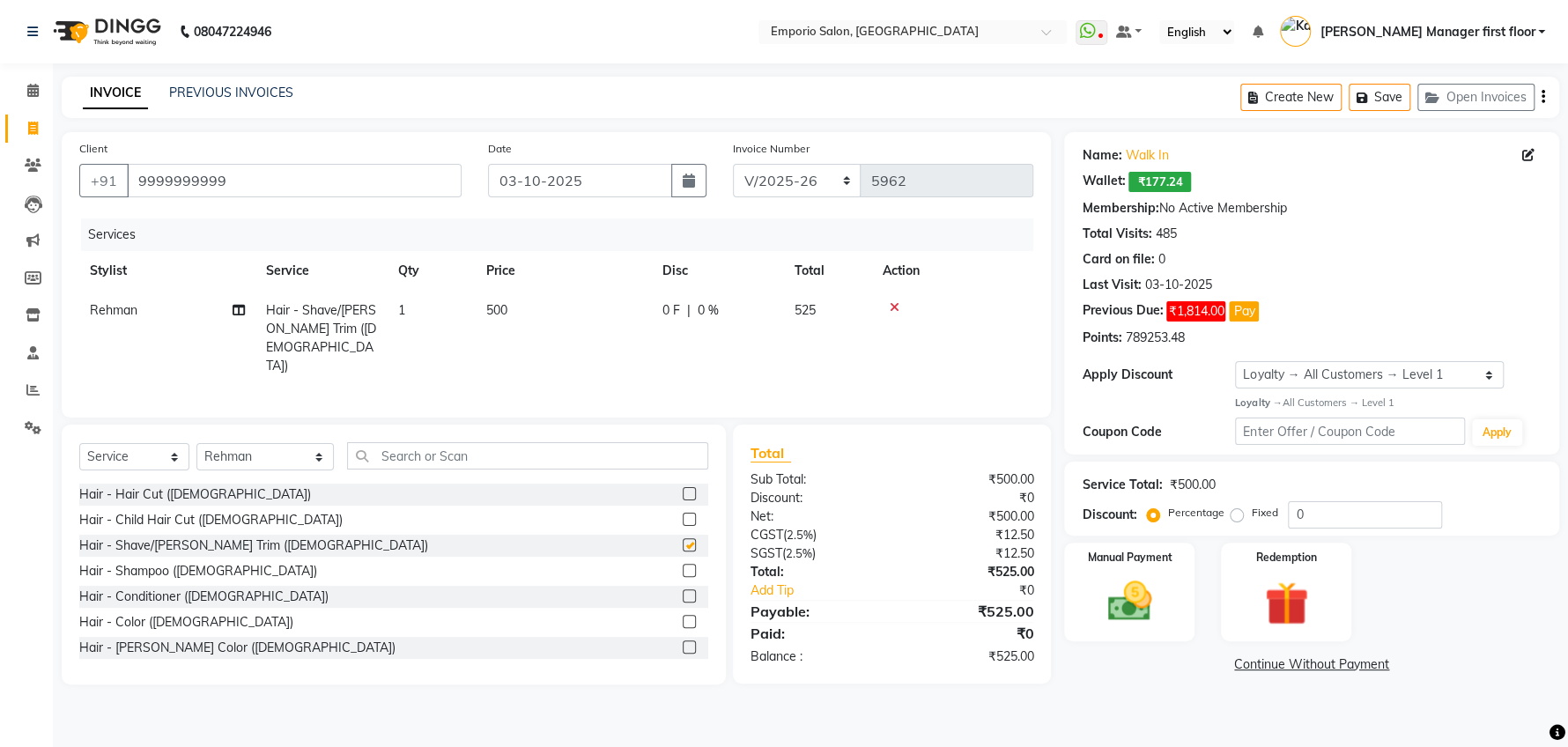
checkbox input "false"
click at [1116, 609] on img at bounding box center [1128, 601] width 74 height 53
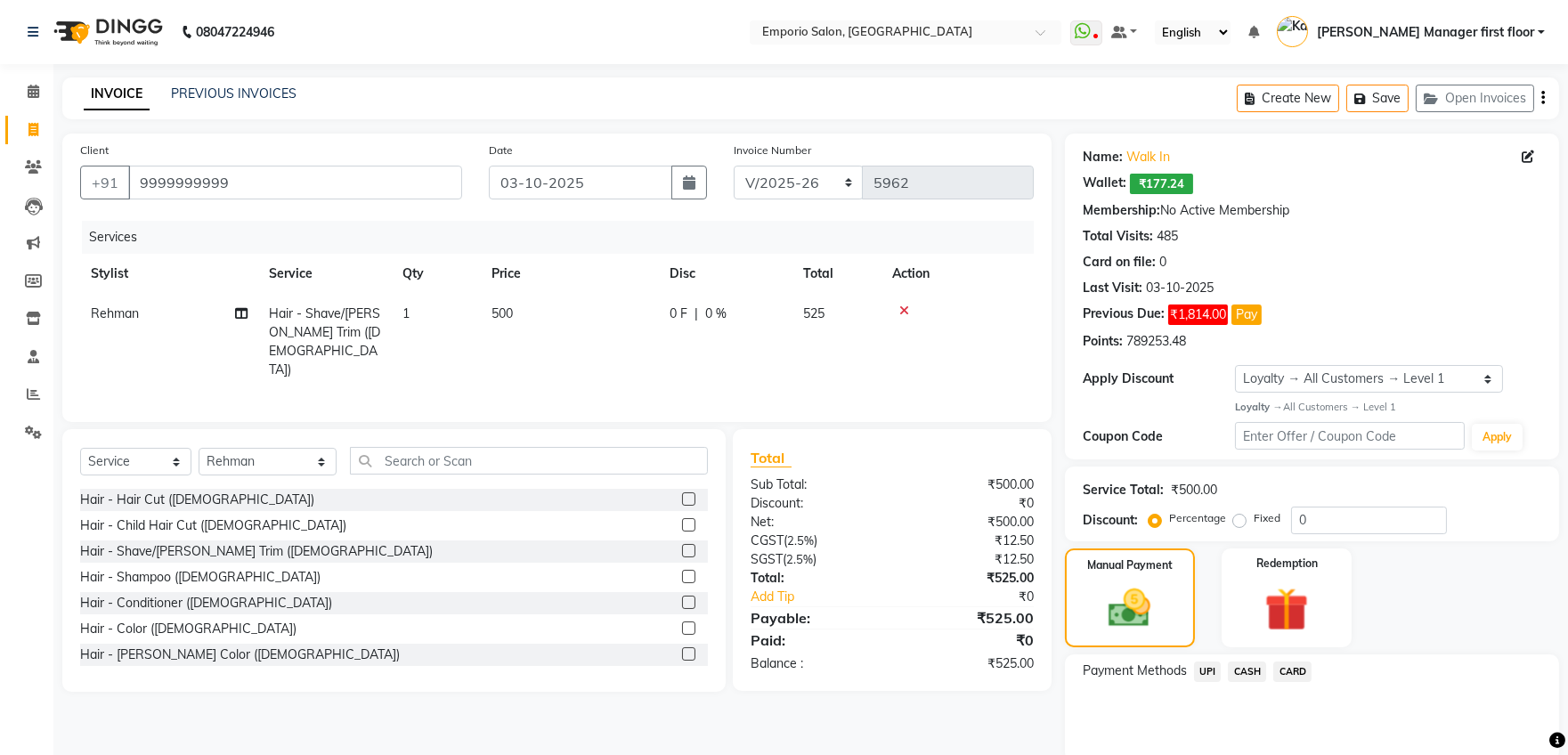
click at [1243, 673] on span "CASH" at bounding box center [1247, 671] width 39 height 20
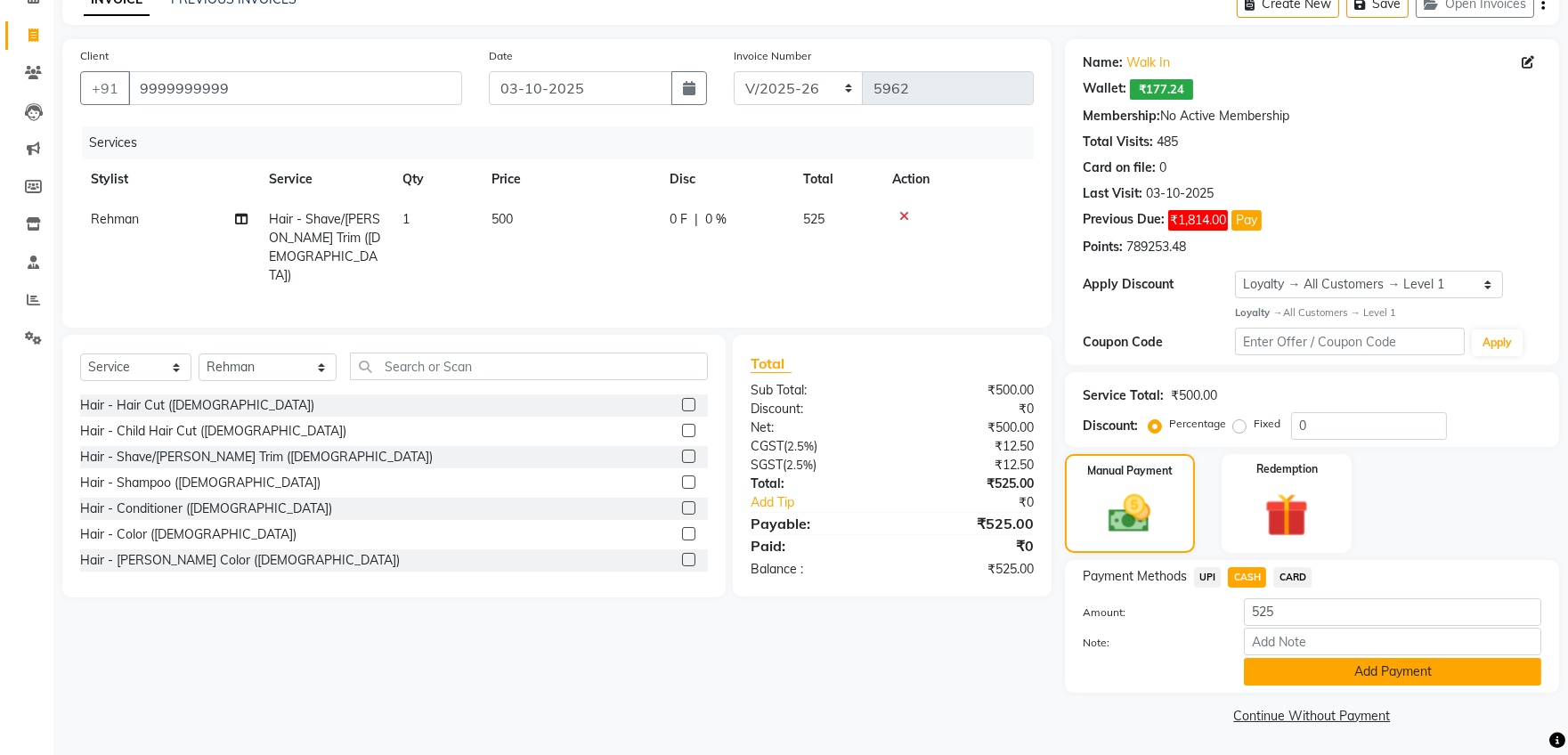
click at [1257, 674] on button "Add Payment" at bounding box center [1391, 671] width 297 height 28
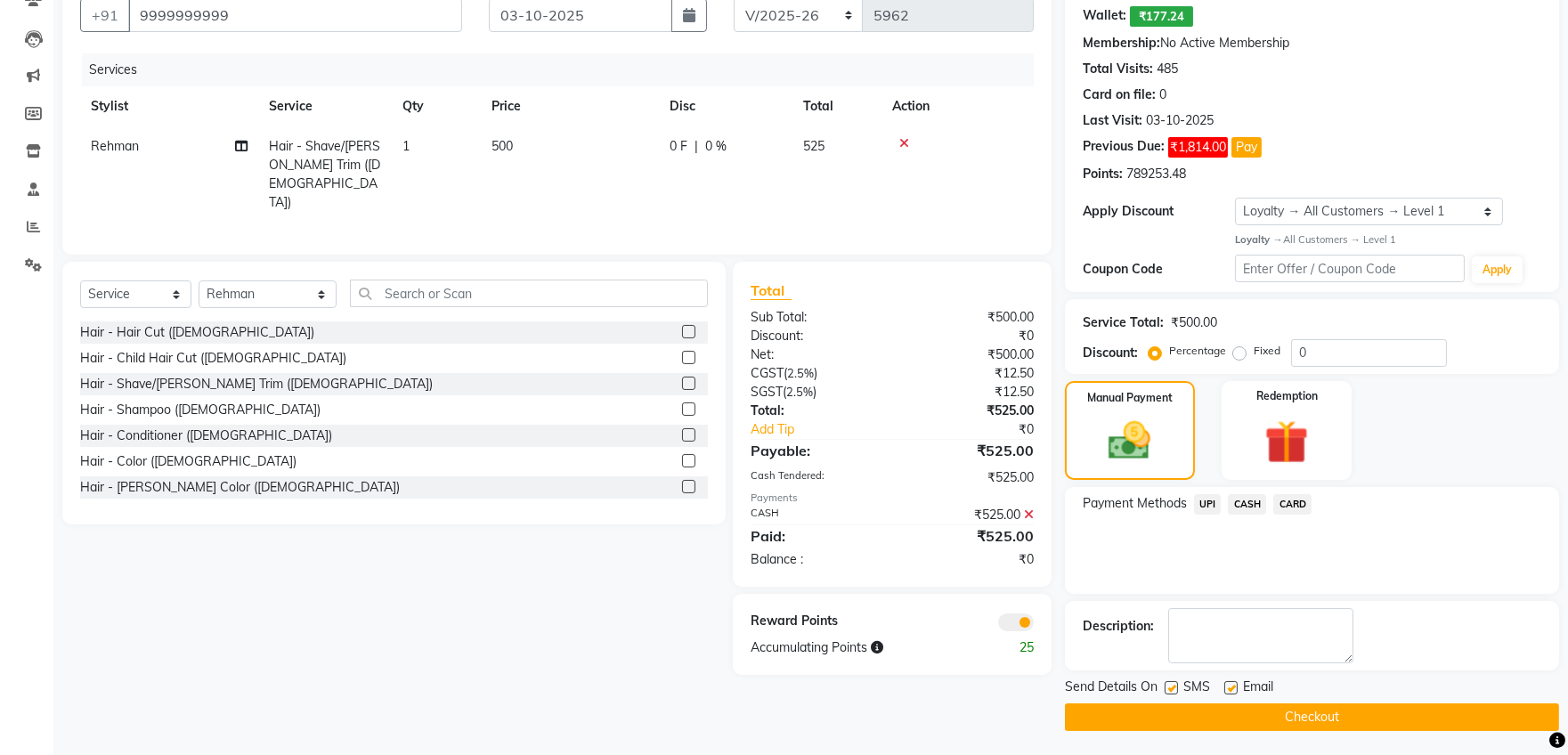
scroll to position [168, 0]
click at [1110, 711] on button "Checkout" at bounding box center [1311, 716] width 494 height 28
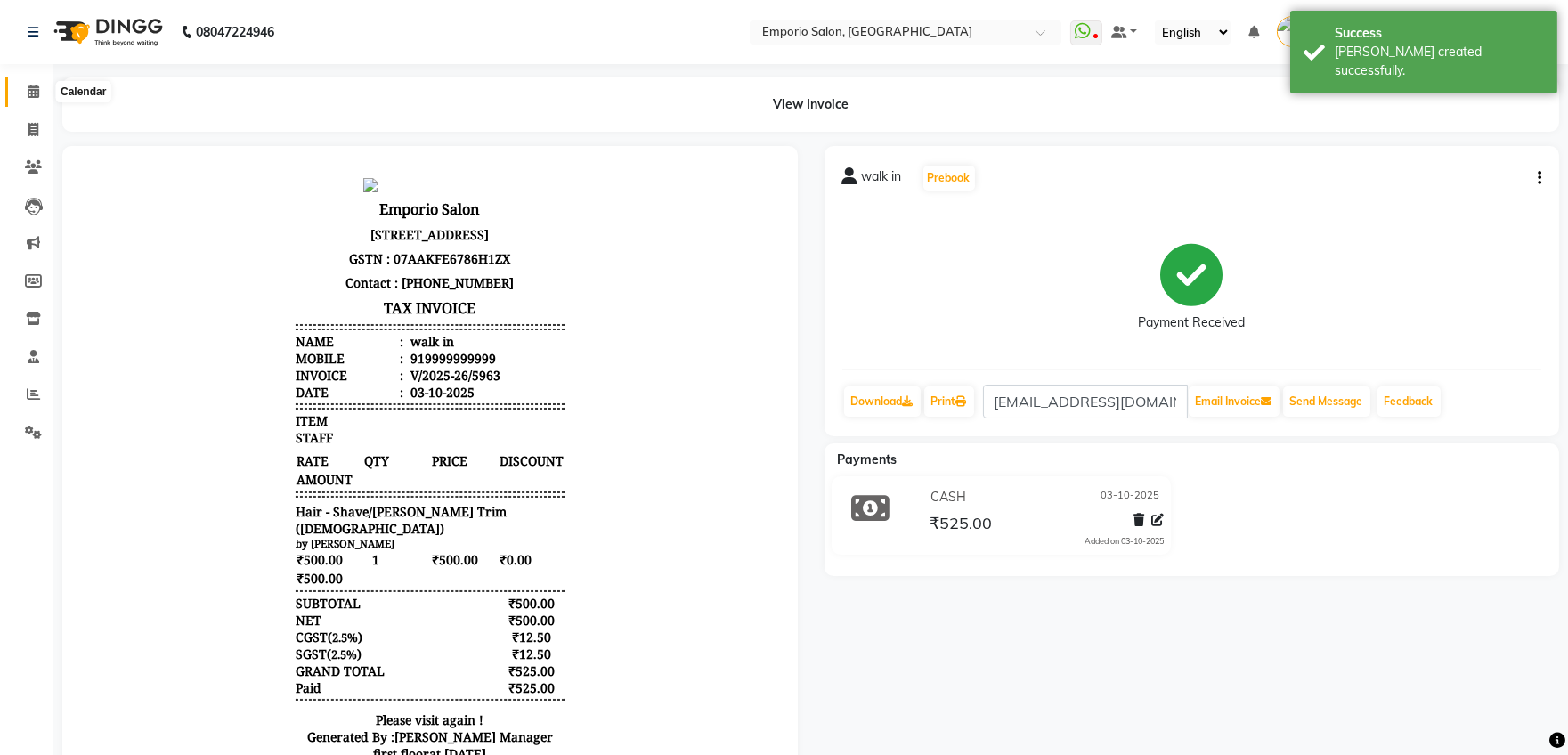
click at [35, 92] on icon at bounding box center [33, 91] width 12 height 14
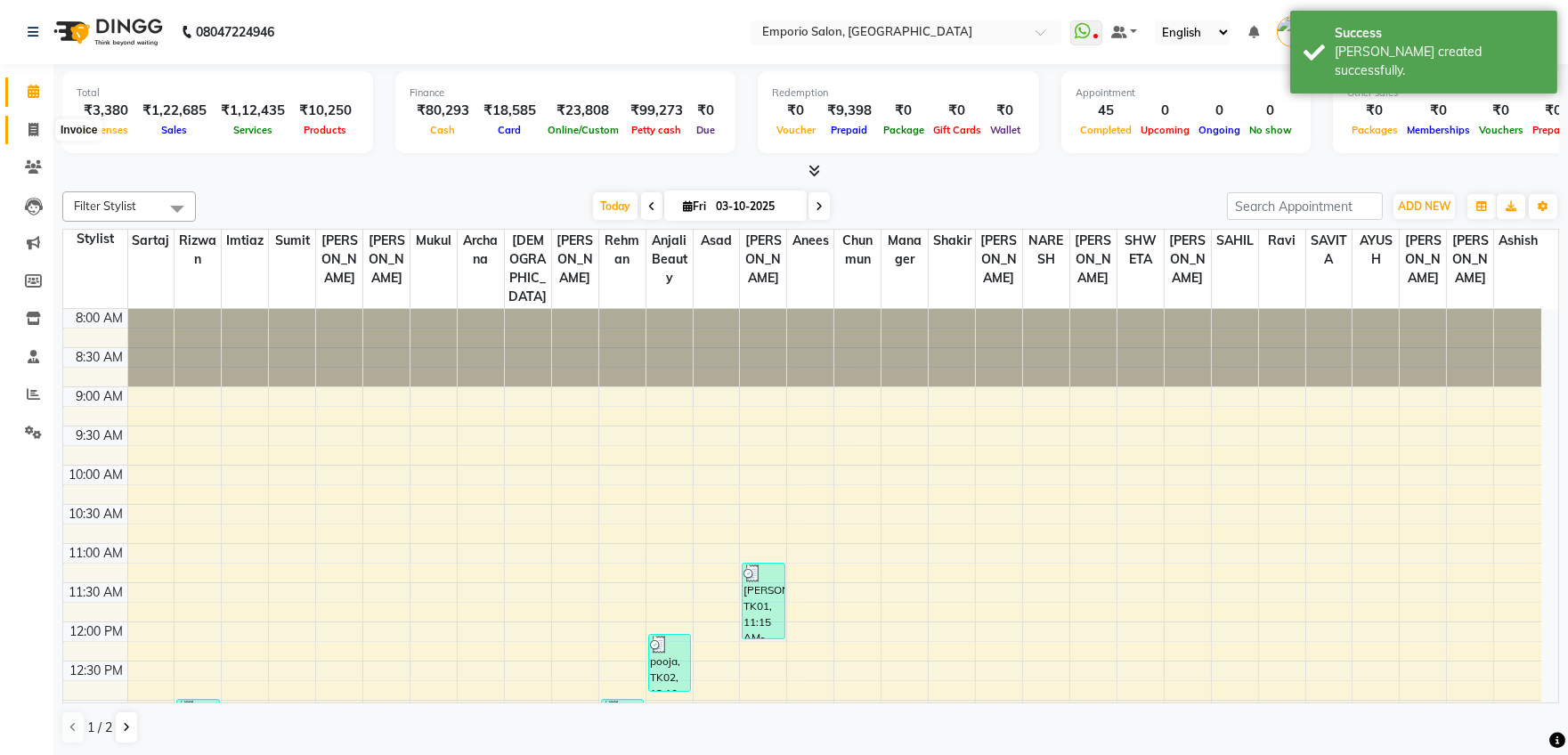
click at [38, 131] on icon at bounding box center [33, 130] width 10 height 14
select select "service"
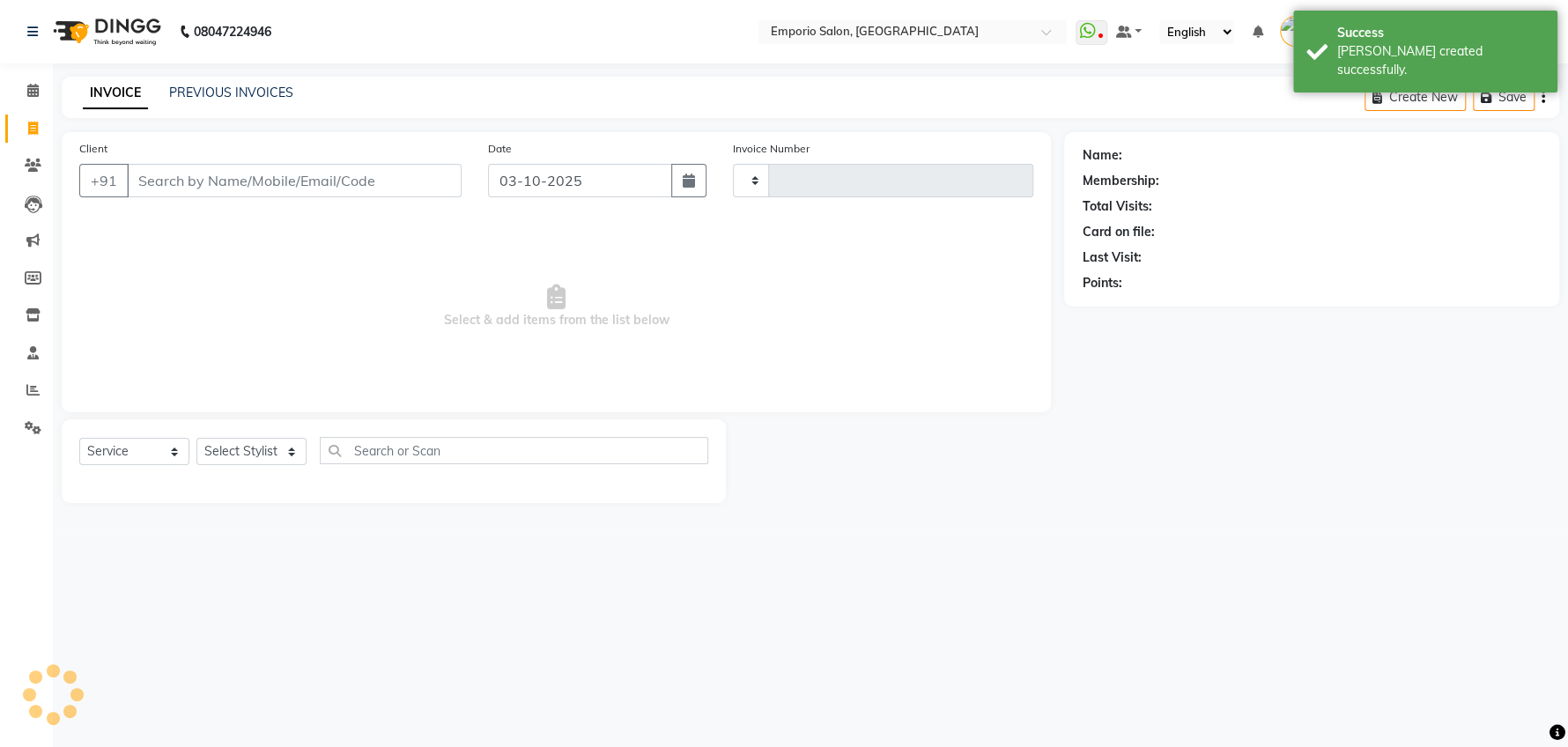
type input "5964"
select select "6332"
click at [286, 87] on link "PREVIOUS INVOICES" at bounding box center [231, 92] width 124 height 15
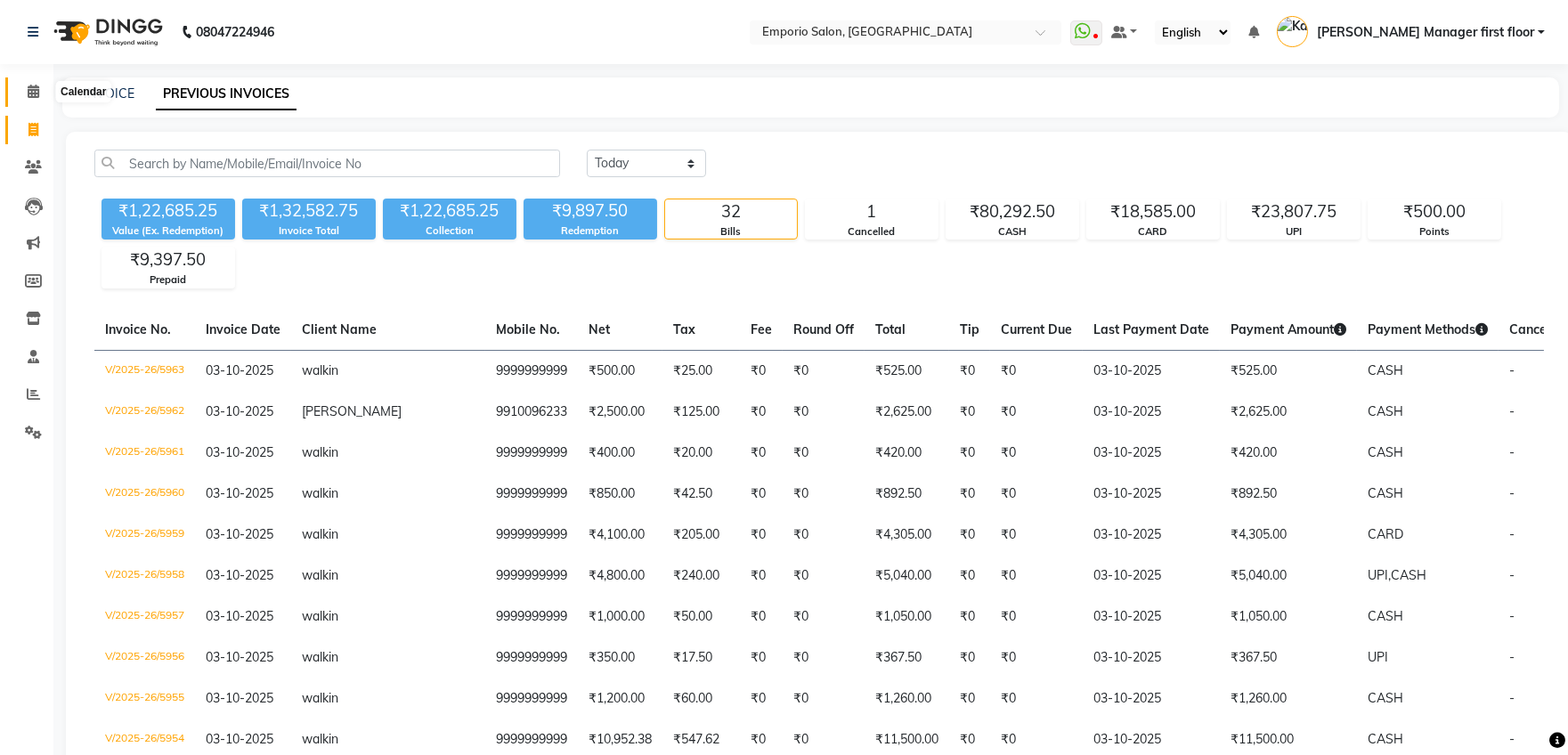
click at [29, 91] on icon at bounding box center [33, 91] width 12 height 14
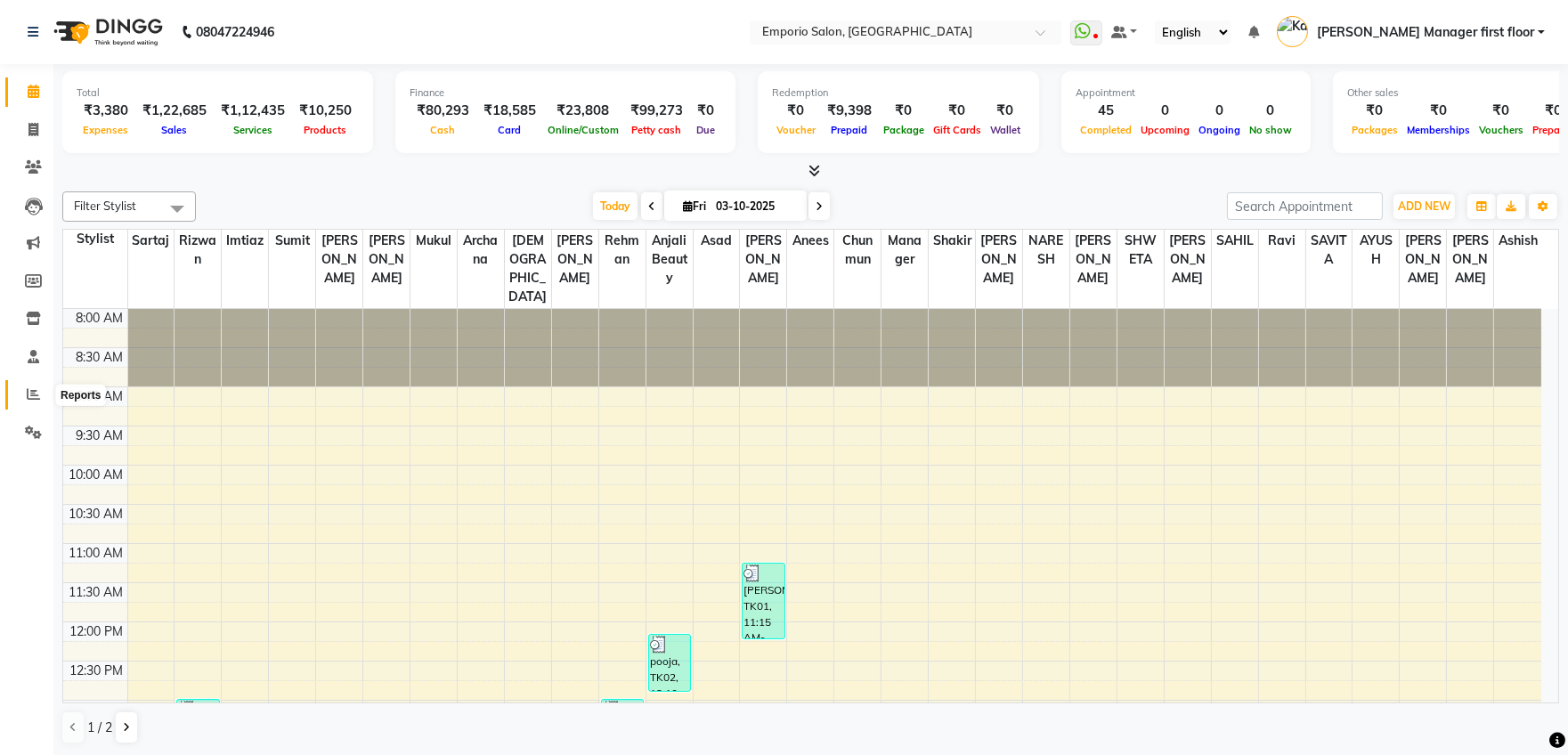
click at [32, 395] on icon at bounding box center [33, 394] width 14 height 14
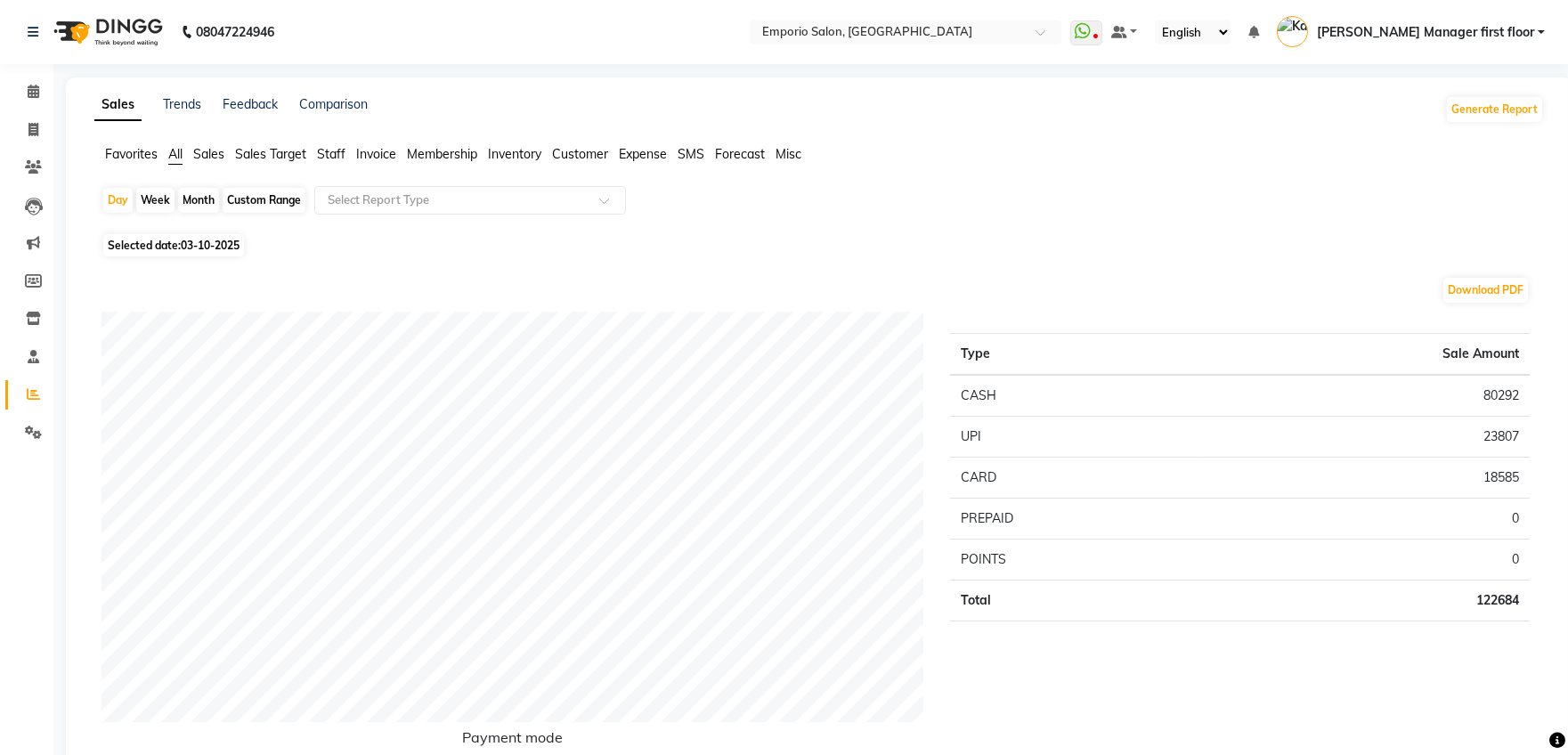
click at [32, 395] on icon at bounding box center [33, 394] width 14 height 14
click at [334, 154] on span "Staff" at bounding box center [331, 154] width 29 height 16
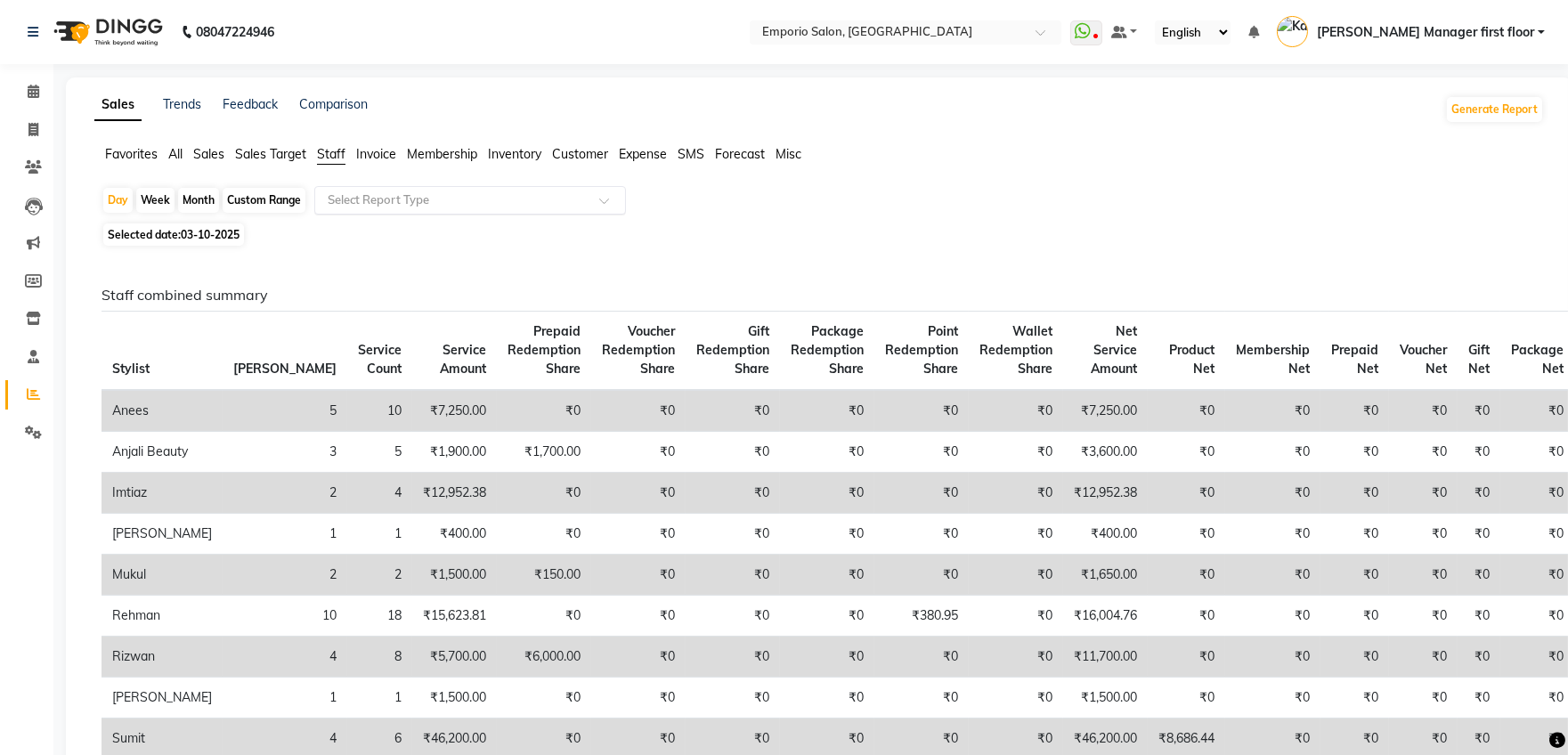
click at [419, 200] on input "text" at bounding box center [452, 200] width 257 height 17
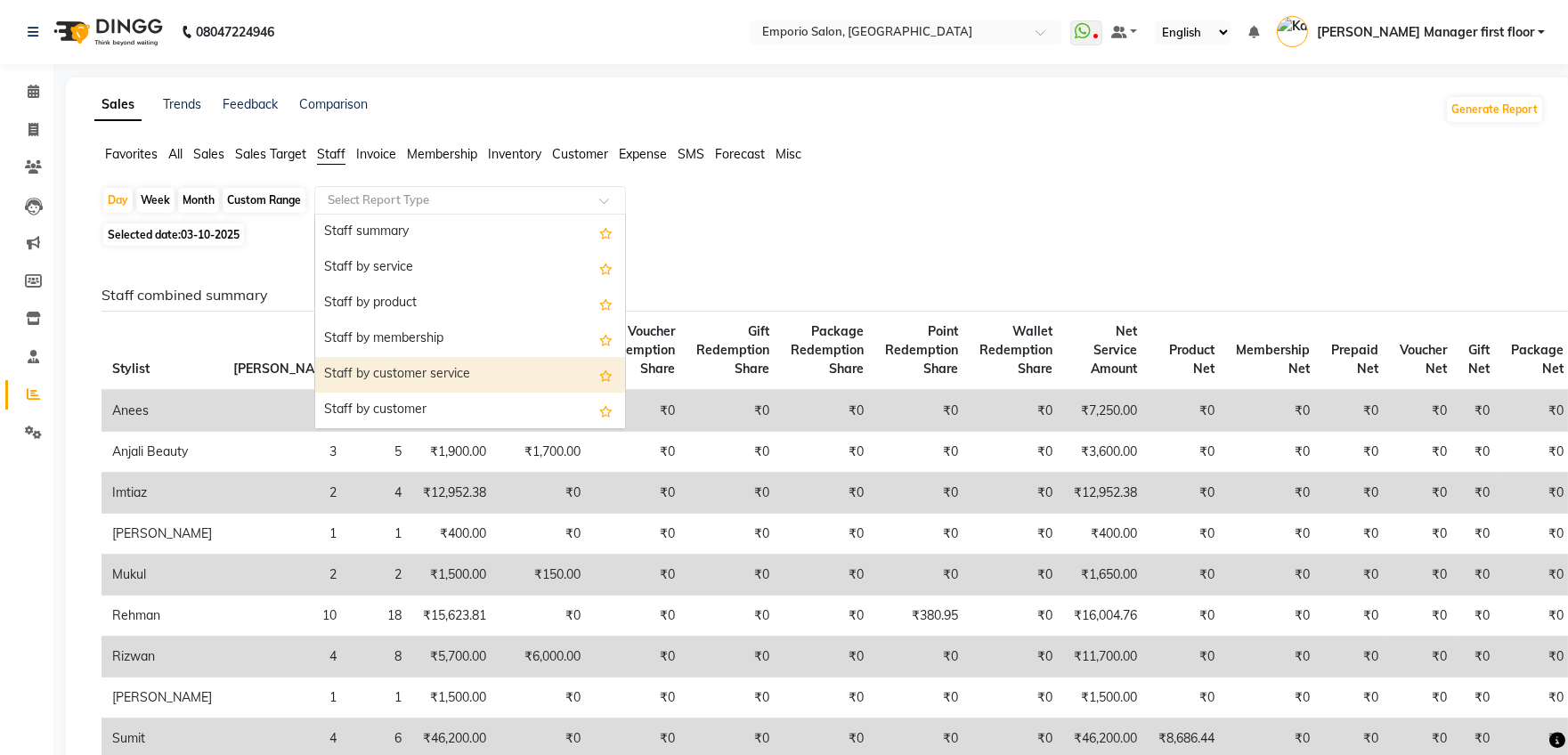
click at [452, 370] on div "Staff by customer service" at bounding box center [470, 374] width 310 height 36
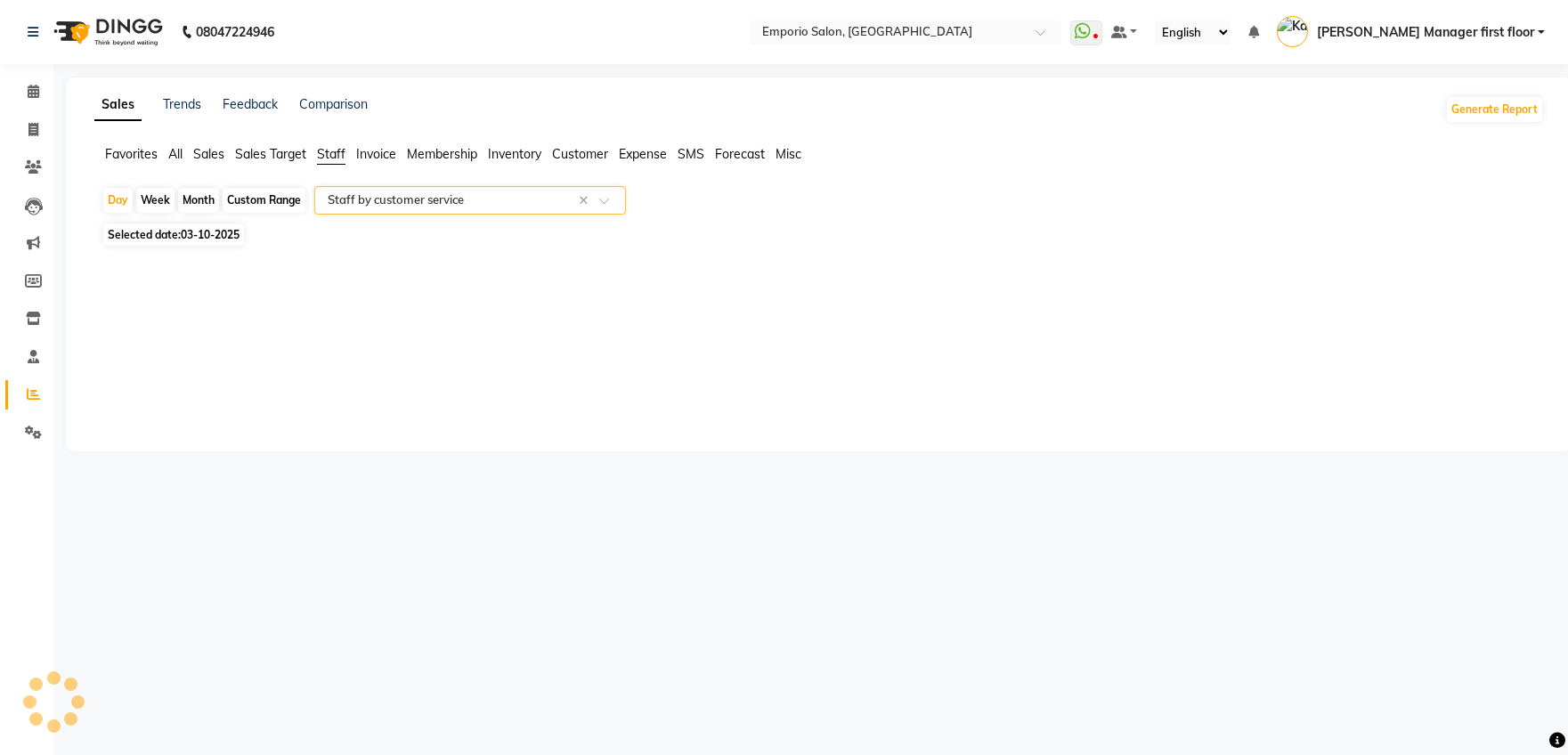
select select "filtered_report"
select select "csv"
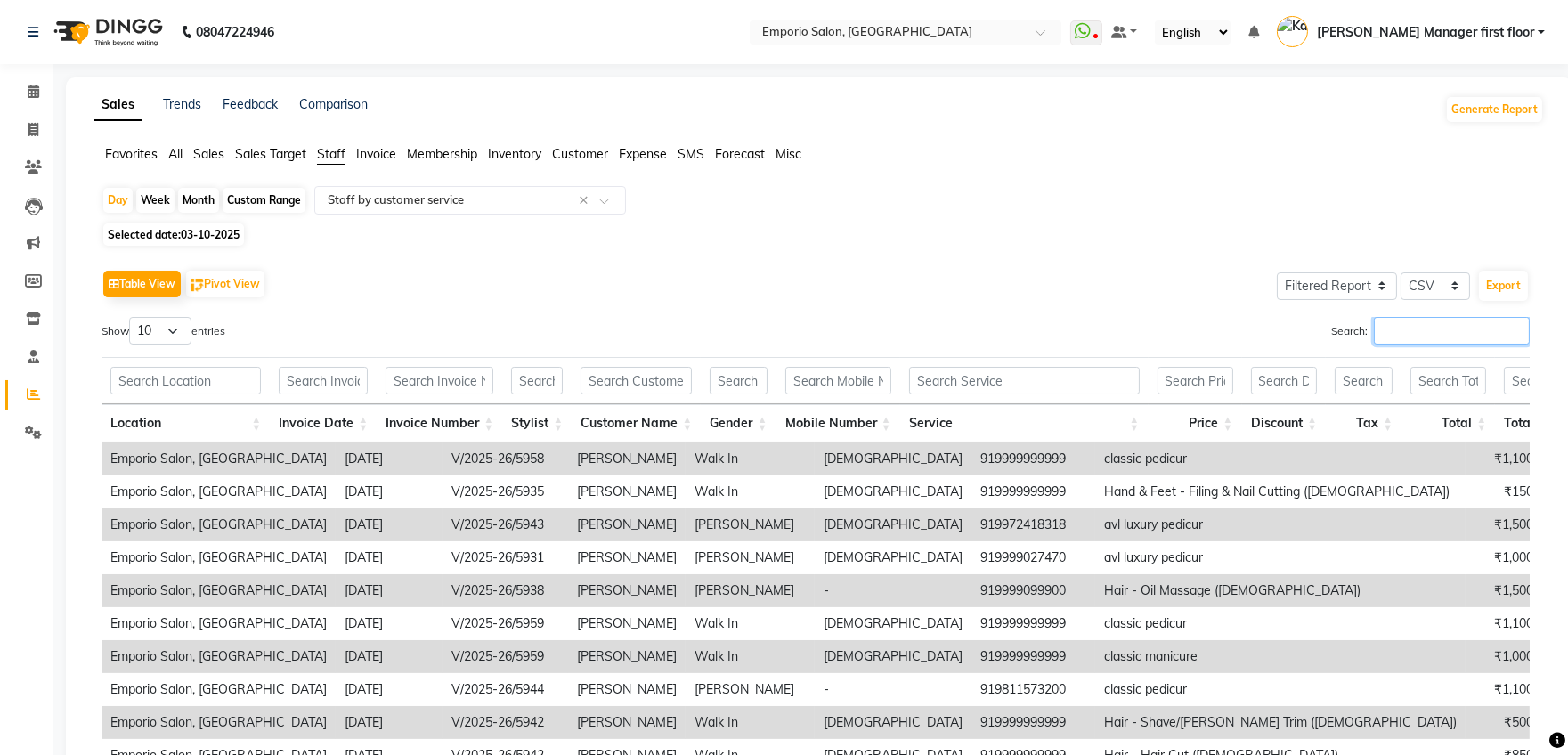
click at [1429, 333] on input "Search:" at bounding box center [1451, 331] width 155 height 28
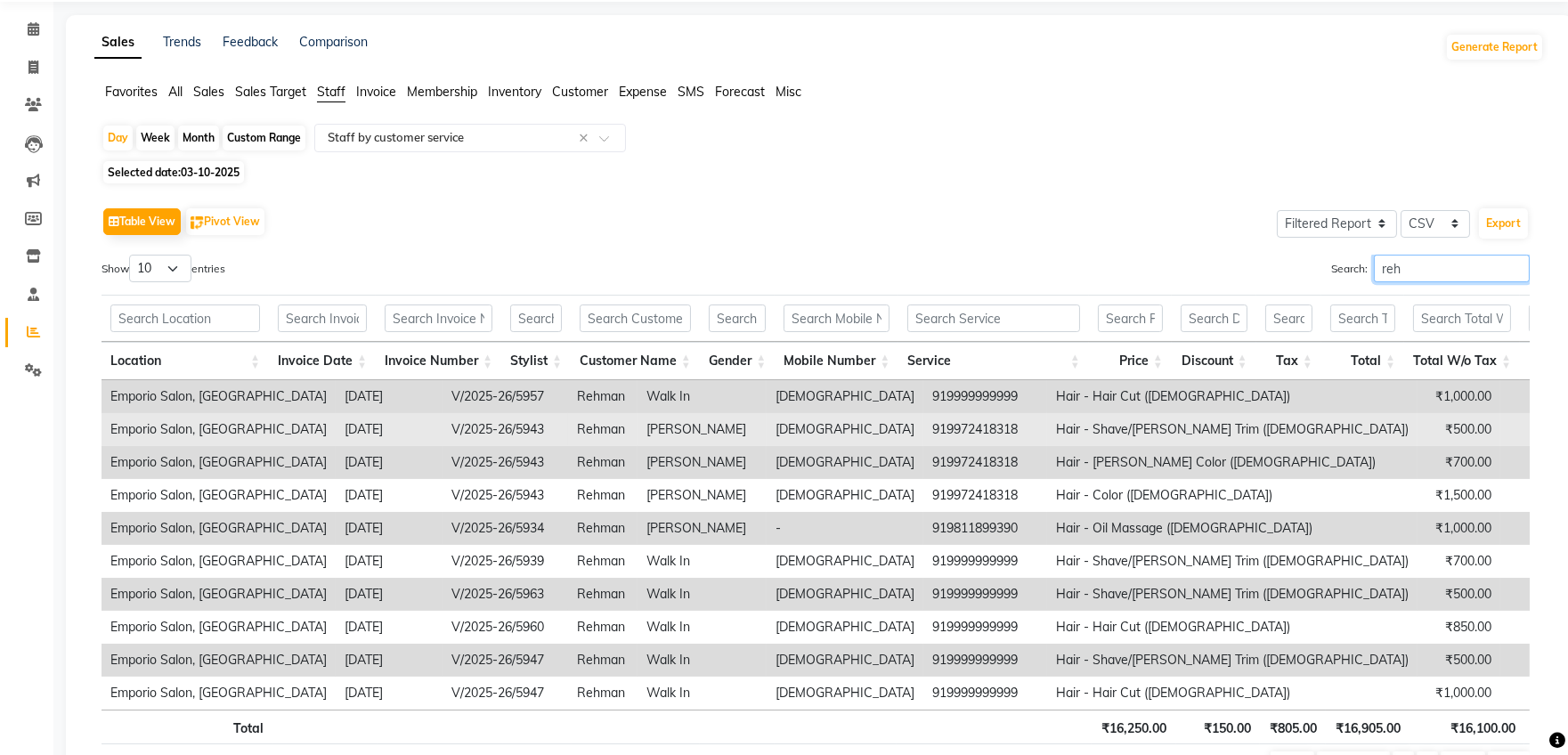
scroll to position [110, 0]
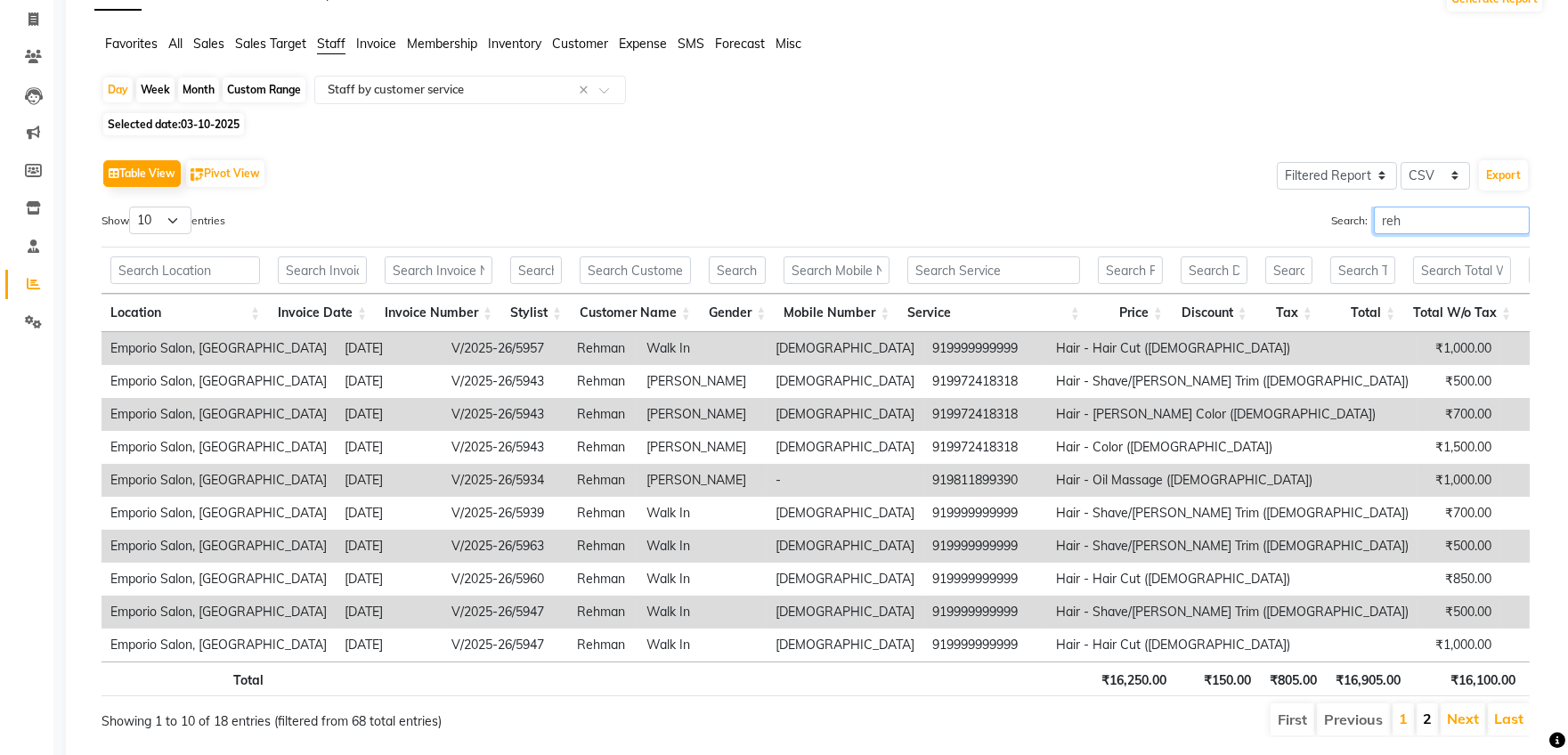
type input "reh"
click at [1429, 727] on link "2" at bounding box center [1427, 717] width 9 height 17
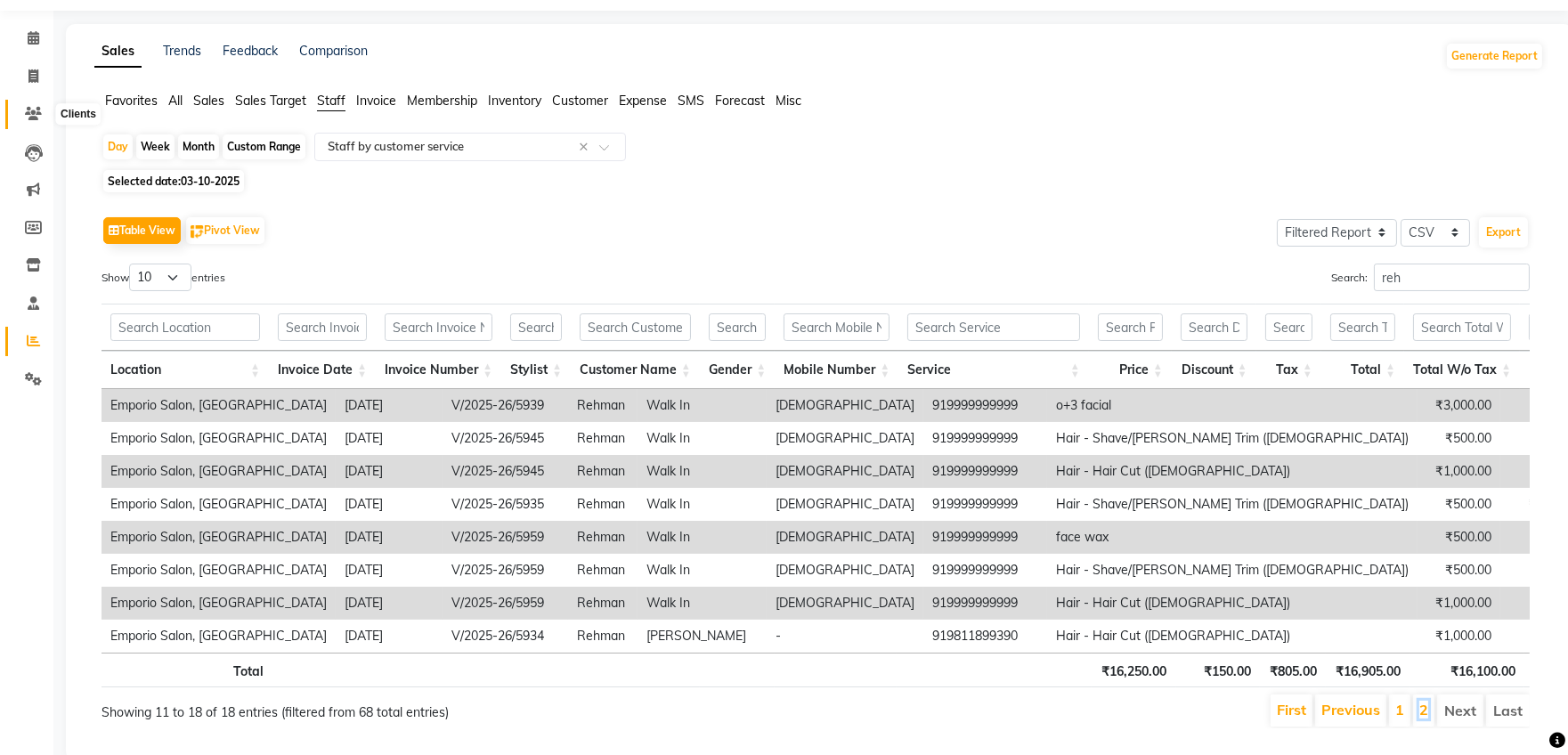
scroll to position [0, 0]
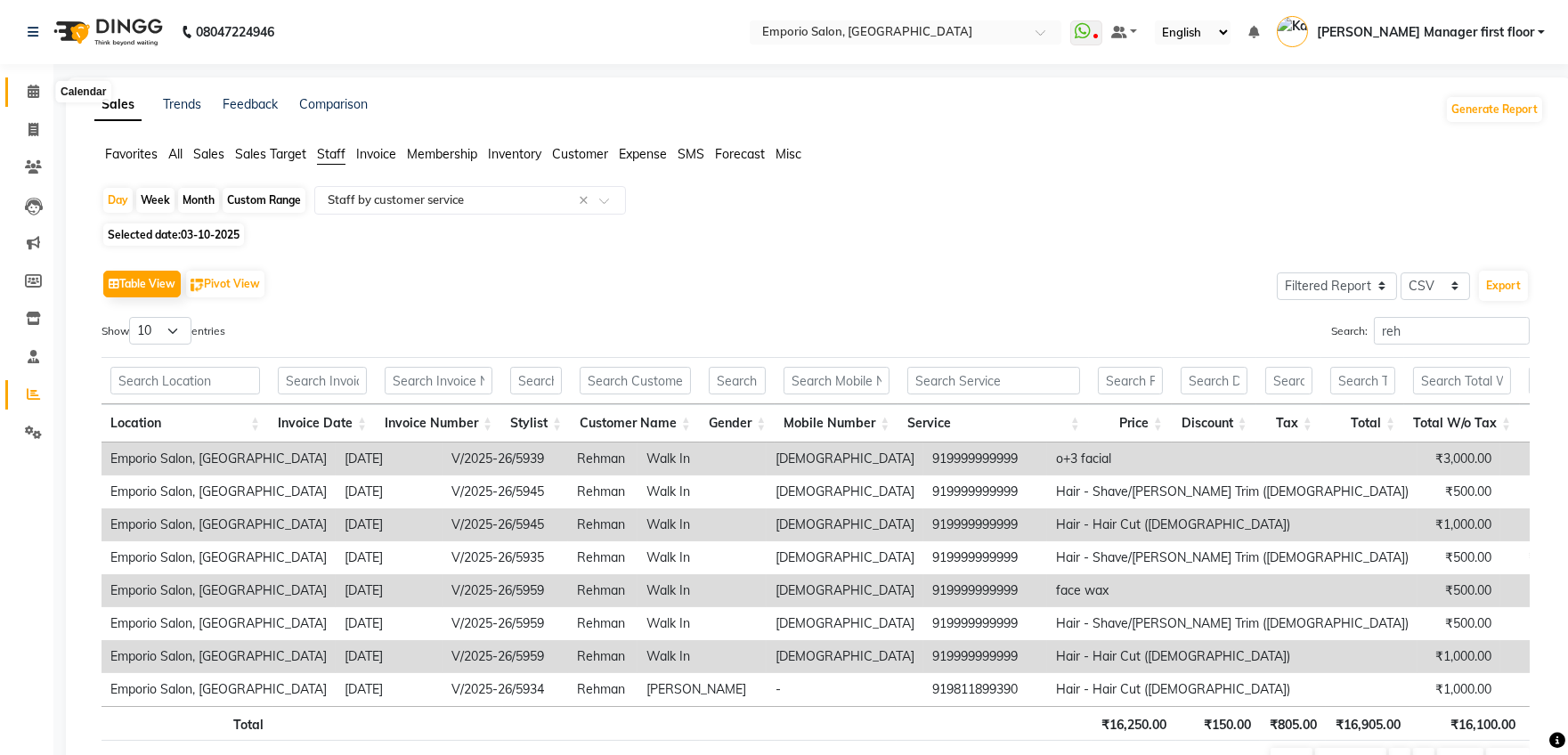
click at [28, 86] on icon at bounding box center [33, 91] width 12 height 14
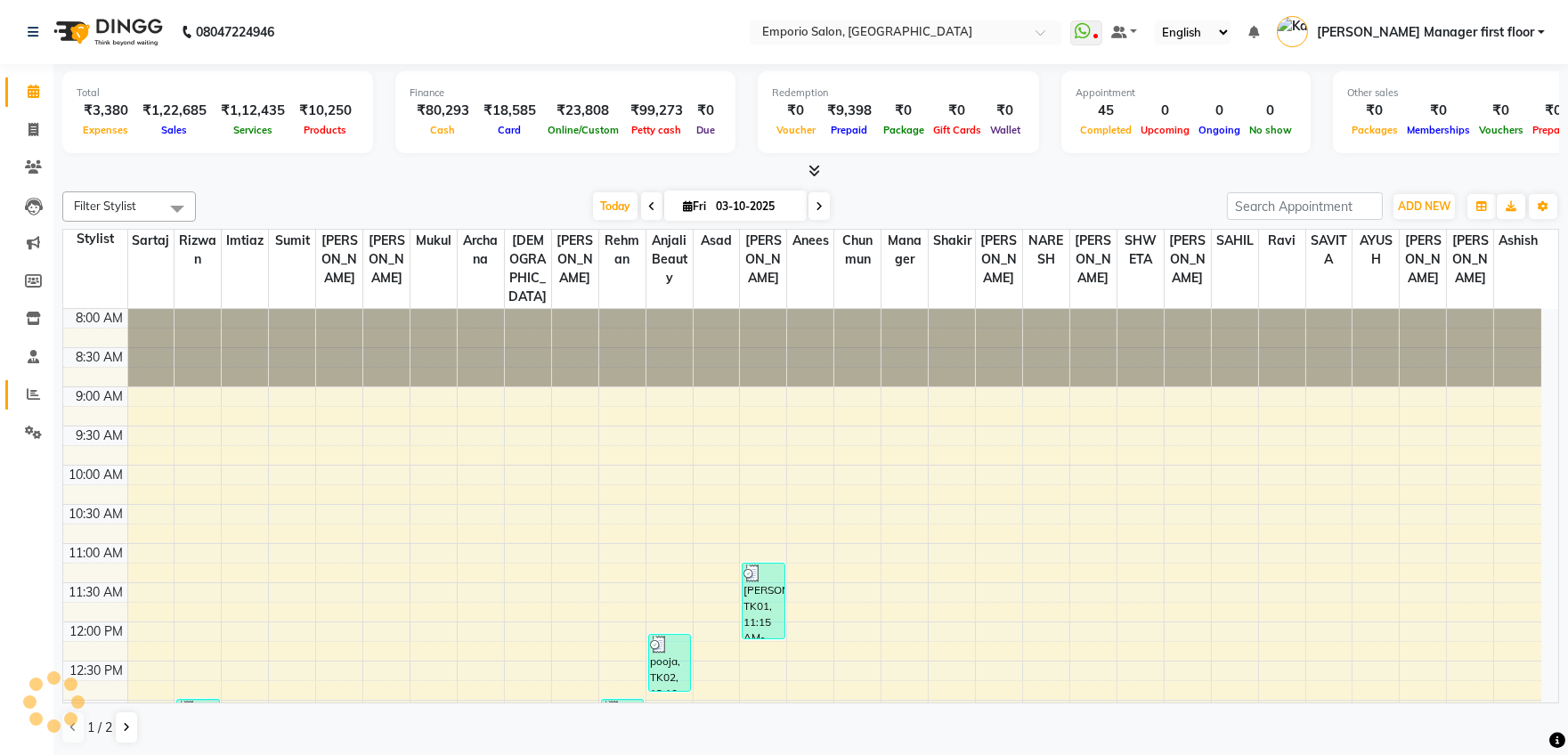
scroll to position [757, 0]
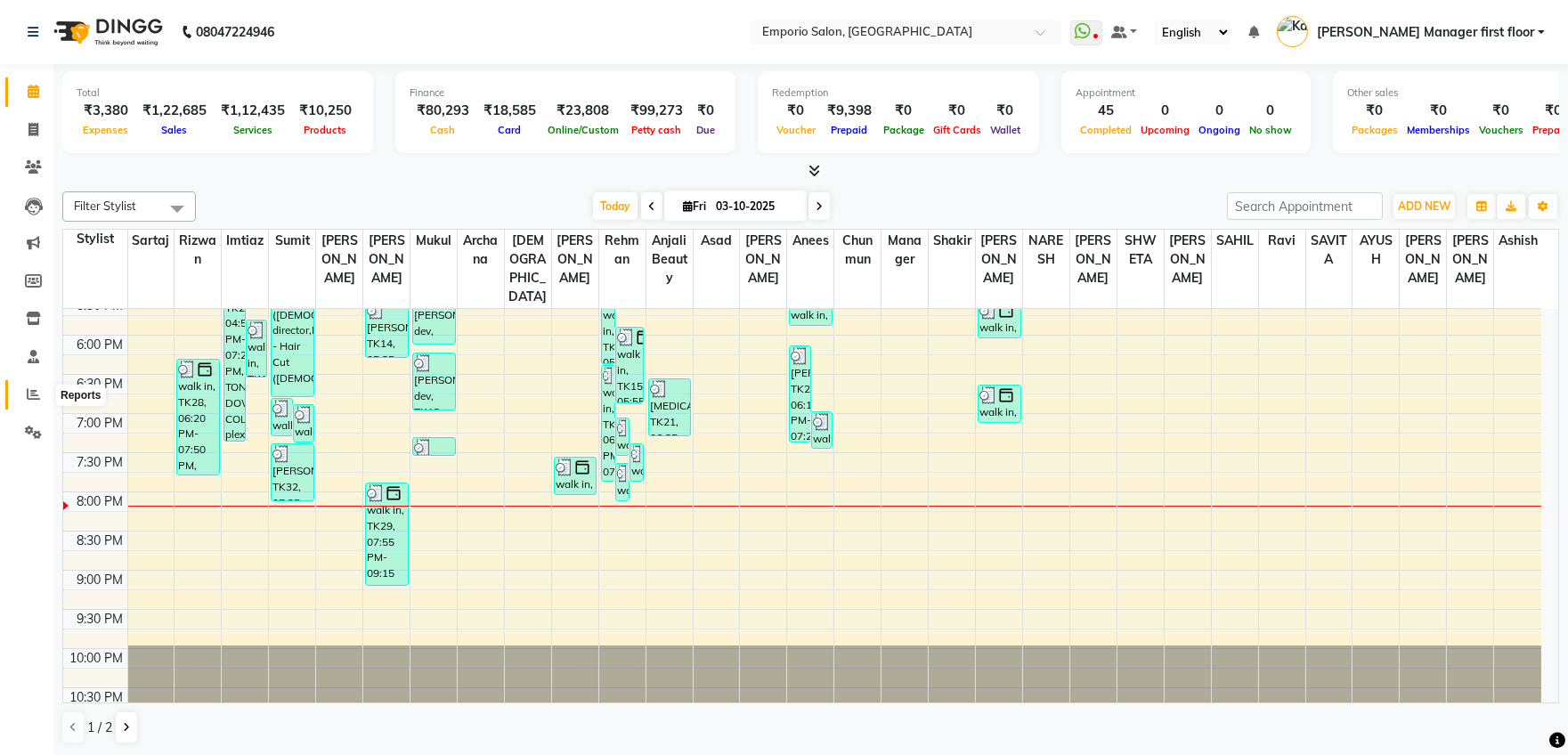
click at [33, 395] on icon at bounding box center [33, 394] width 14 height 14
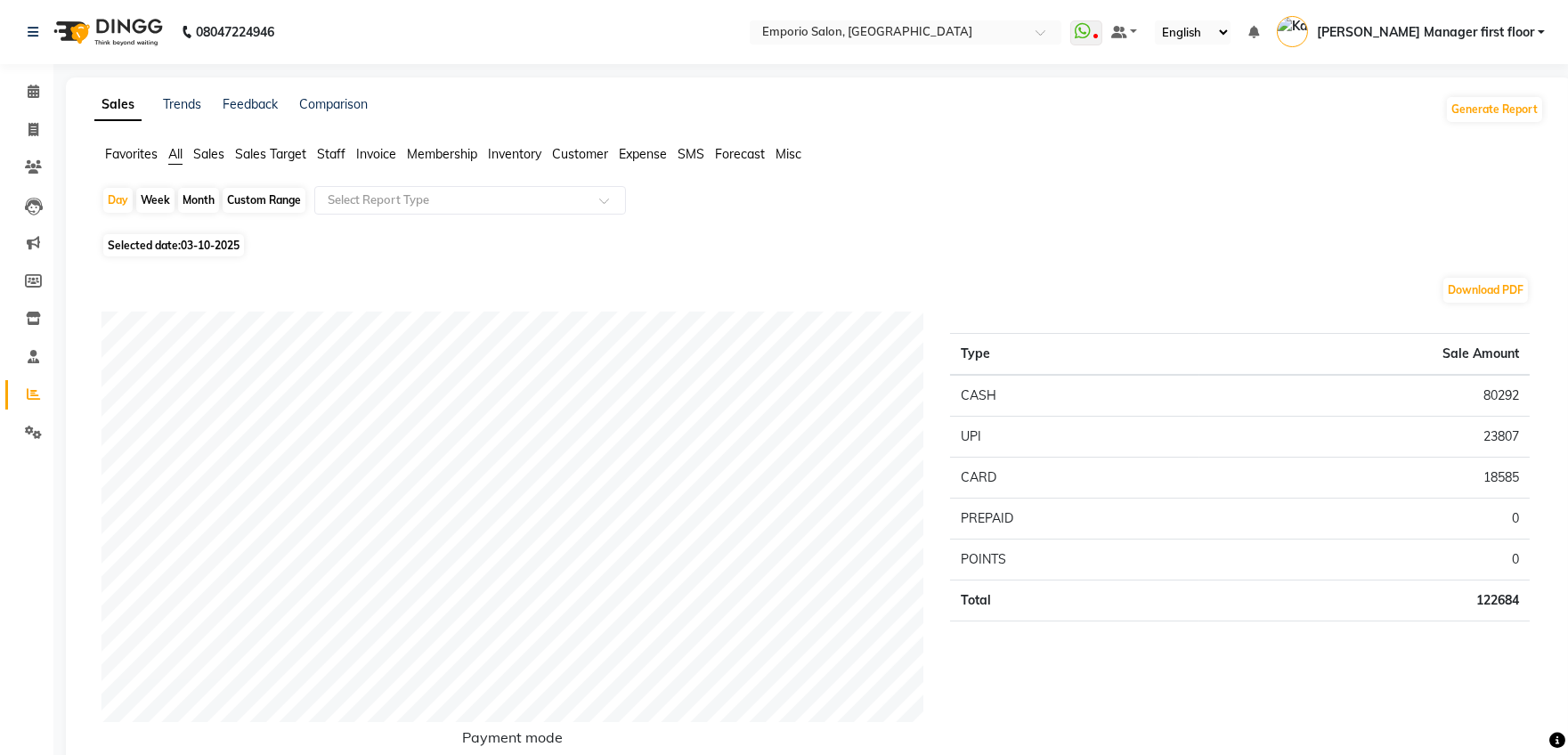
click at [338, 150] on span "Staff" at bounding box center [331, 154] width 29 height 16
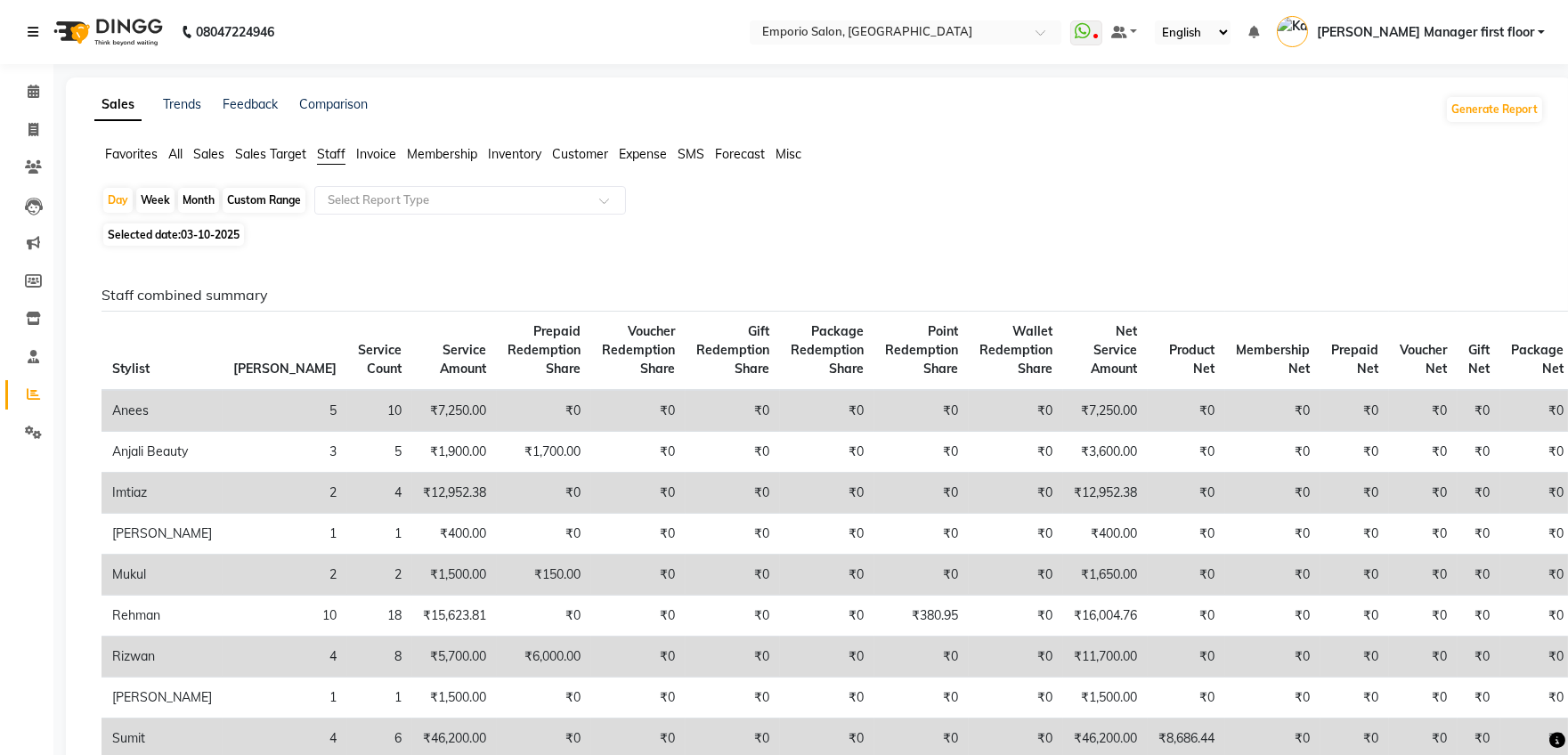
click at [34, 30] on icon at bounding box center [33, 32] width 11 height 13
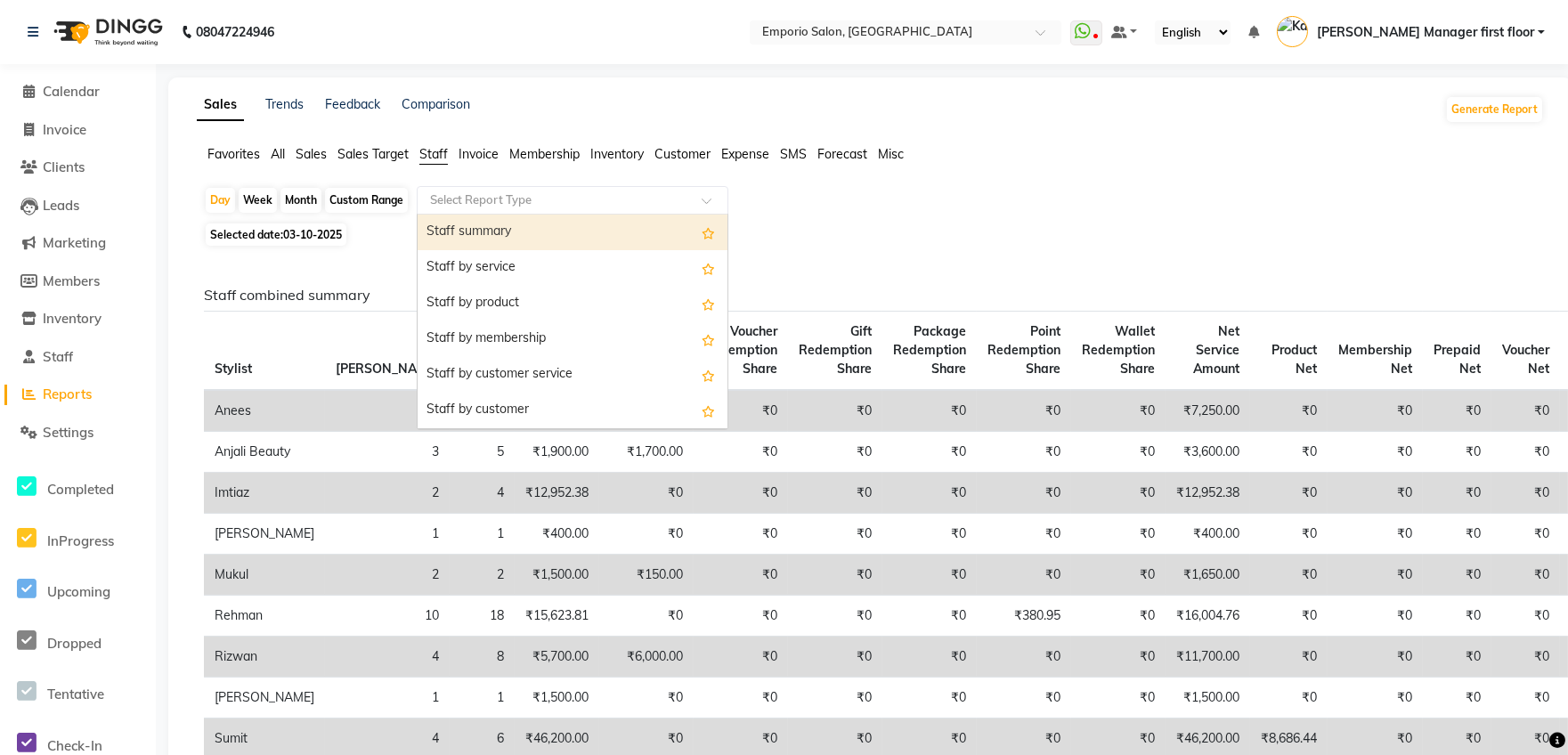
click at [526, 204] on input "text" at bounding box center [555, 200] width 257 height 17
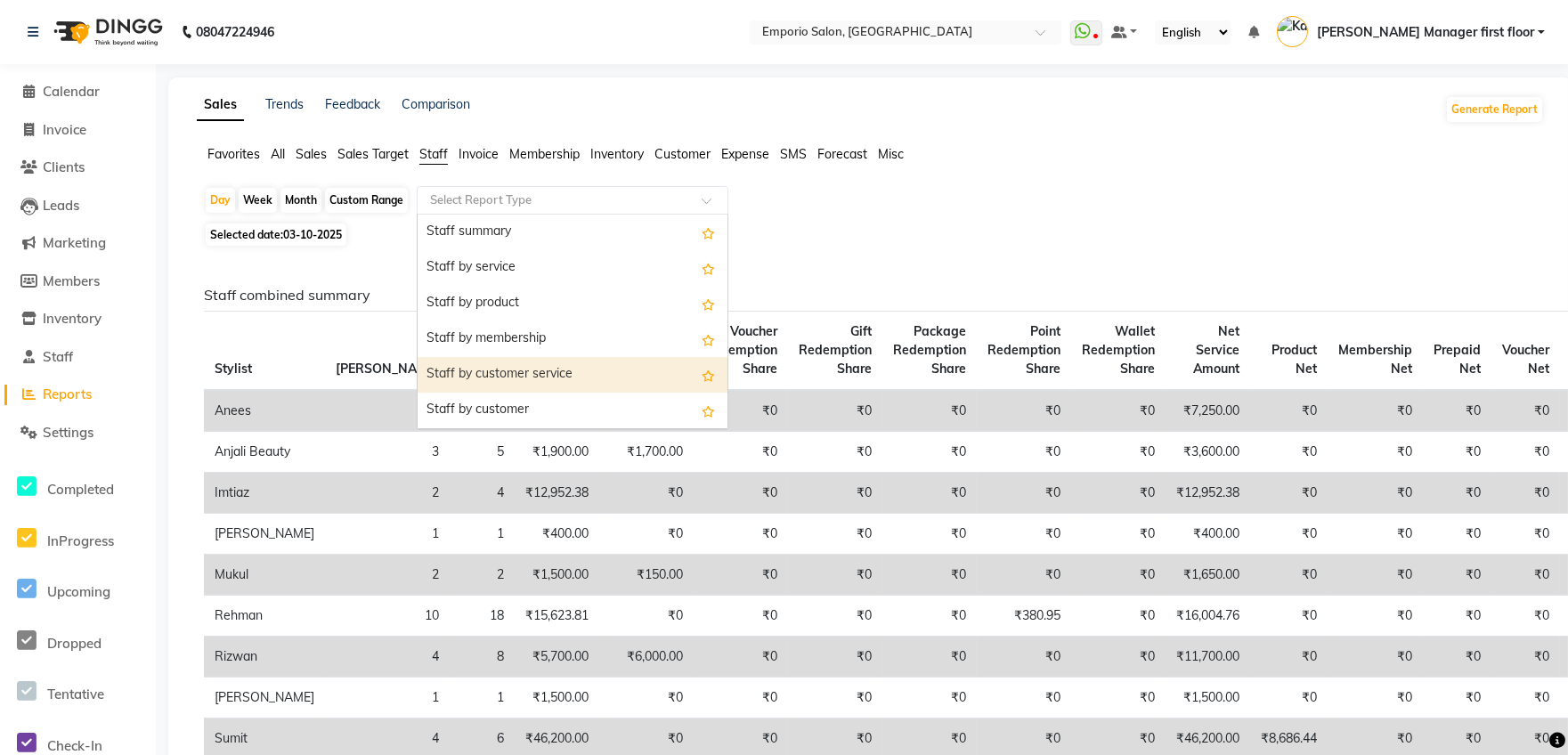
click at [517, 368] on div "Staff by customer service" at bounding box center [572, 374] width 310 height 36
select select "filtered_report"
select select "csv"
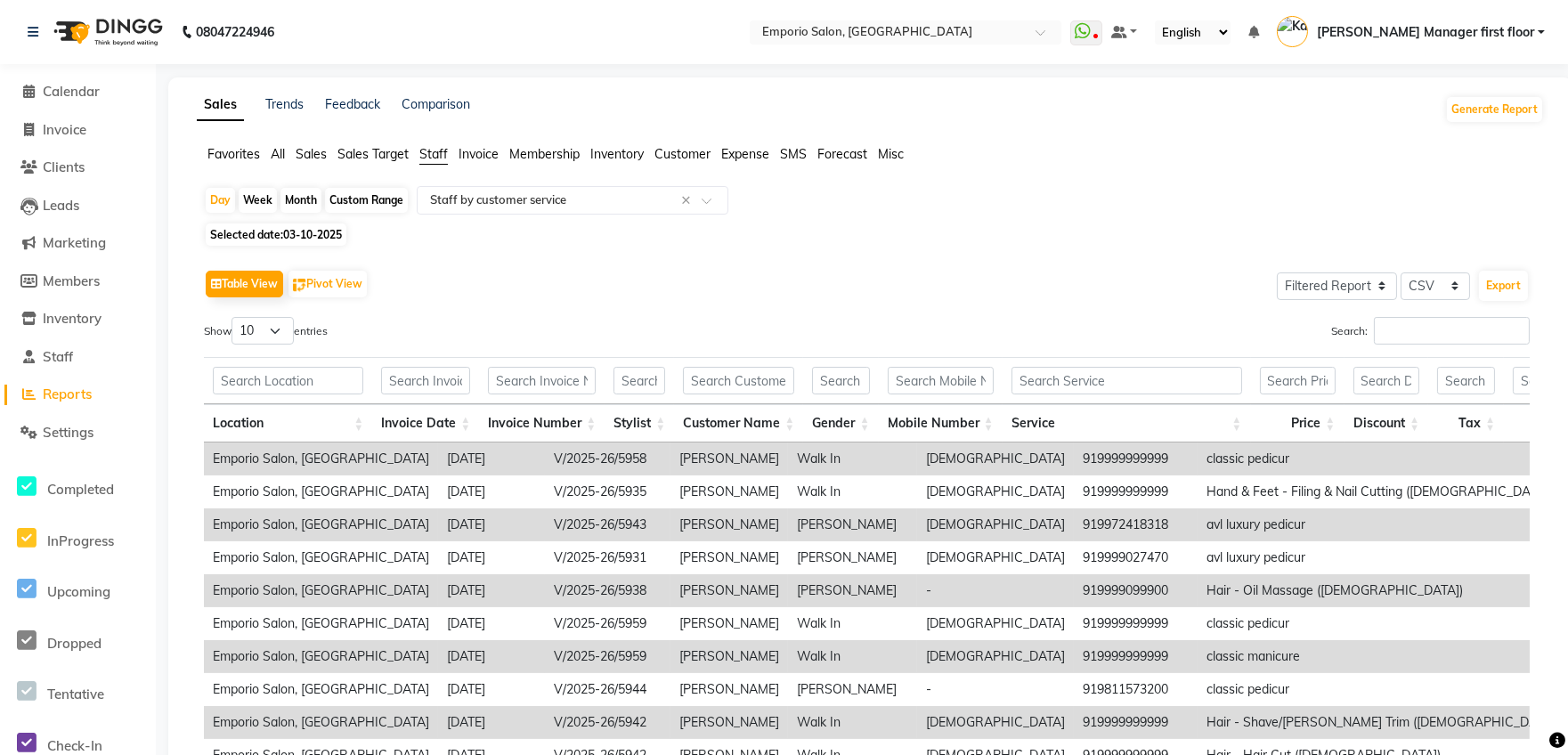
click at [1362, 324] on label "Search:" at bounding box center [1430, 331] width 199 height 28
click at [1374, 324] on input "Search:" at bounding box center [1451, 331] width 155 height 28
click at [52, 431] on span "Settings" at bounding box center [67, 432] width 51 height 17
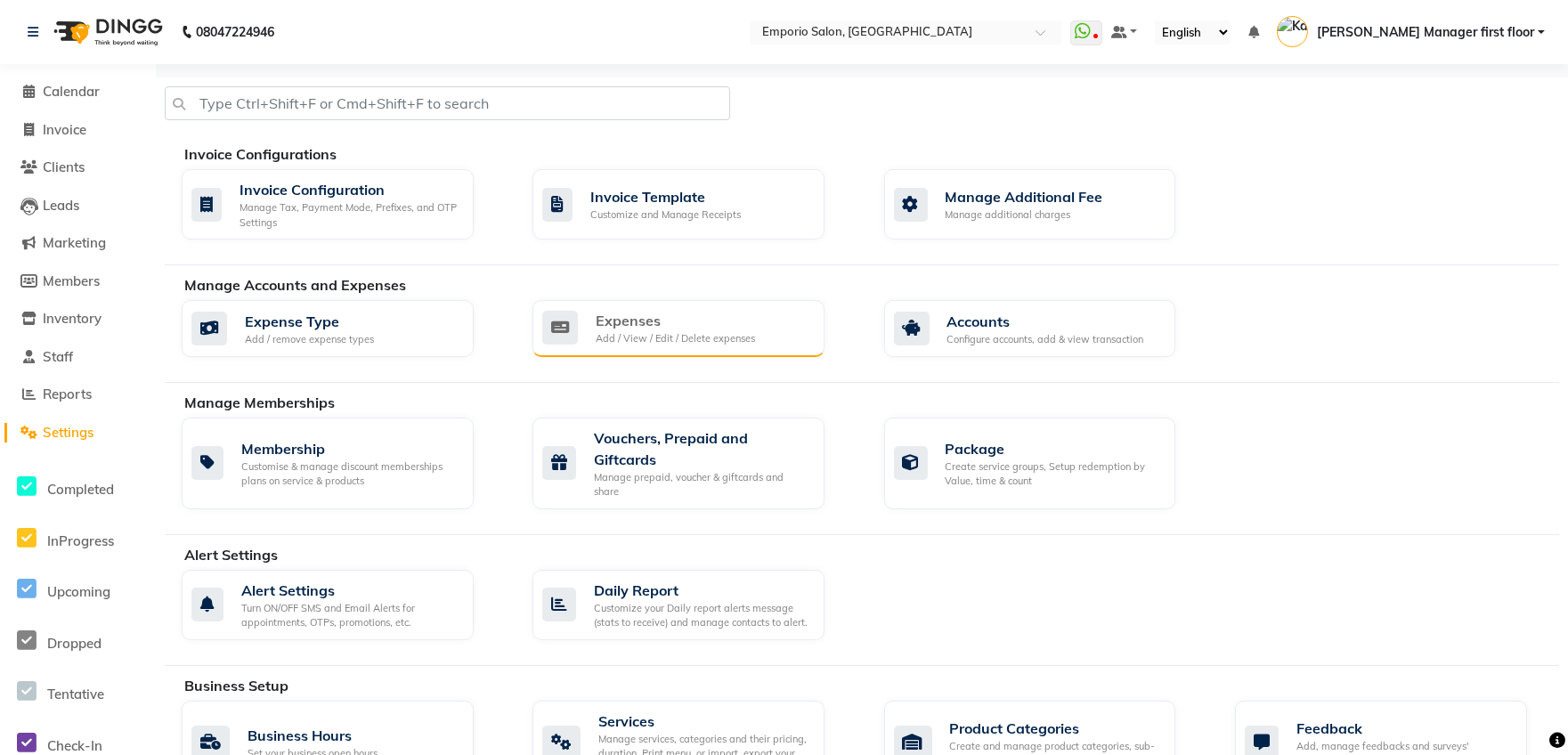
click at [609, 331] on div "Add / View / Edit / Delete expenses" at bounding box center [675, 338] width 159 height 15
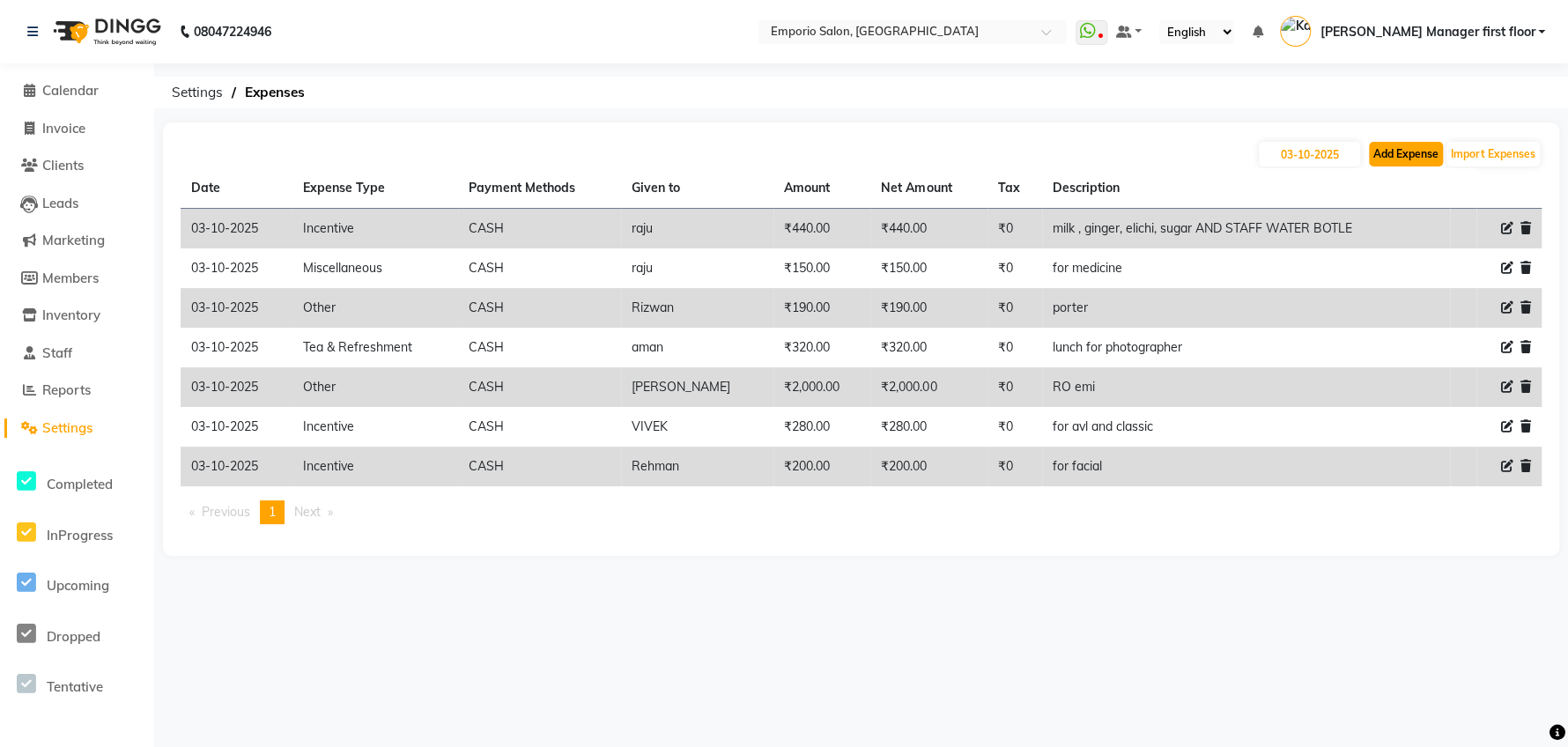
click at [1393, 151] on button "Add Expense" at bounding box center [1405, 154] width 74 height 25
select select "1"
select select "5330"
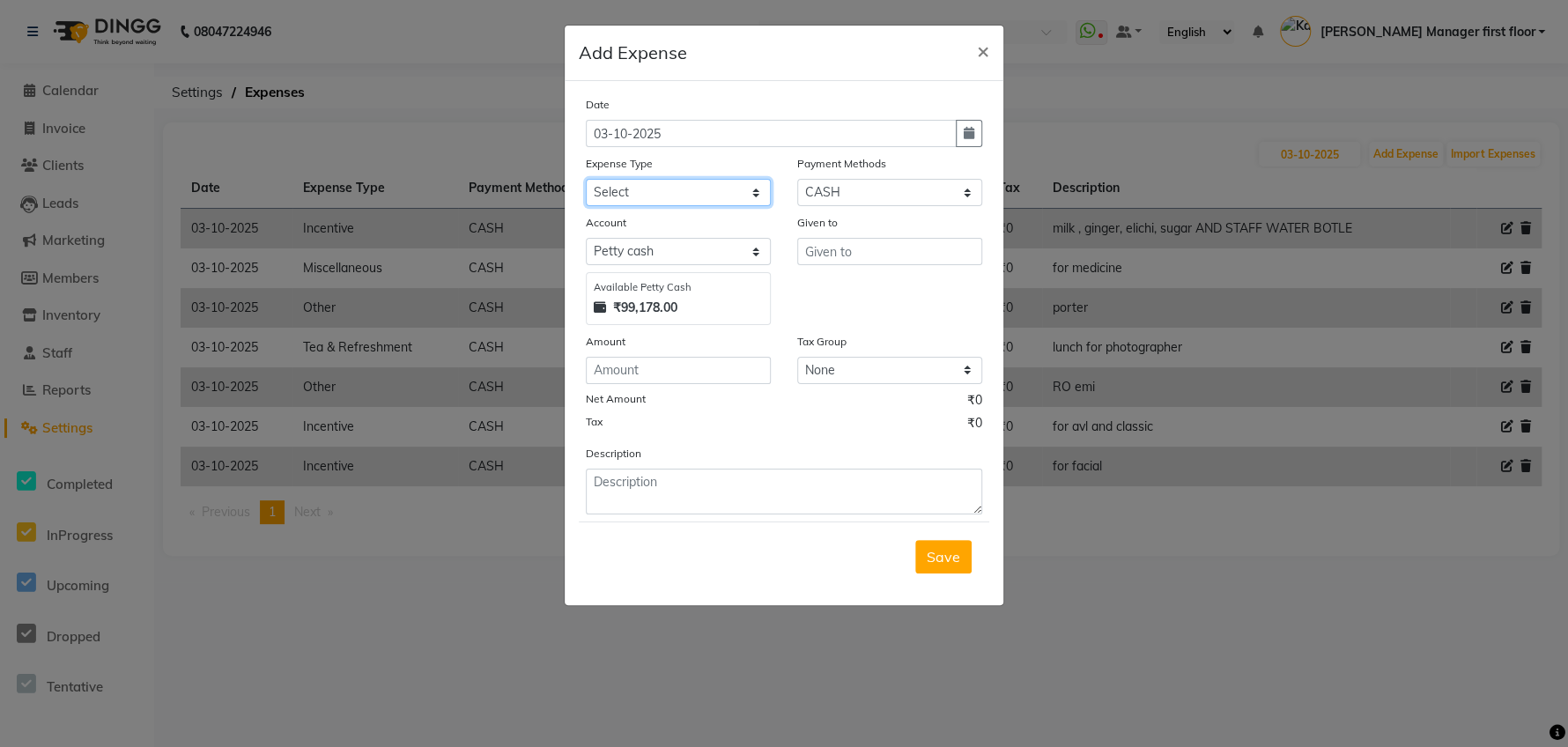
click at [754, 197] on select "Select Advance Salary Cash transfer to bank Cash transfer to hub Client Snacks …" at bounding box center [678, 192] width 185 height 27
select select "24596"
click at [586, 178] on select "Select Advance Salary Cash transfer to bank Cash transfer to hub Client Snacks …" at bounding box center [678, 192] width 185 height 27
click at [859, 243] on input "text" at bounding box center [889, 251] width 185 height 27
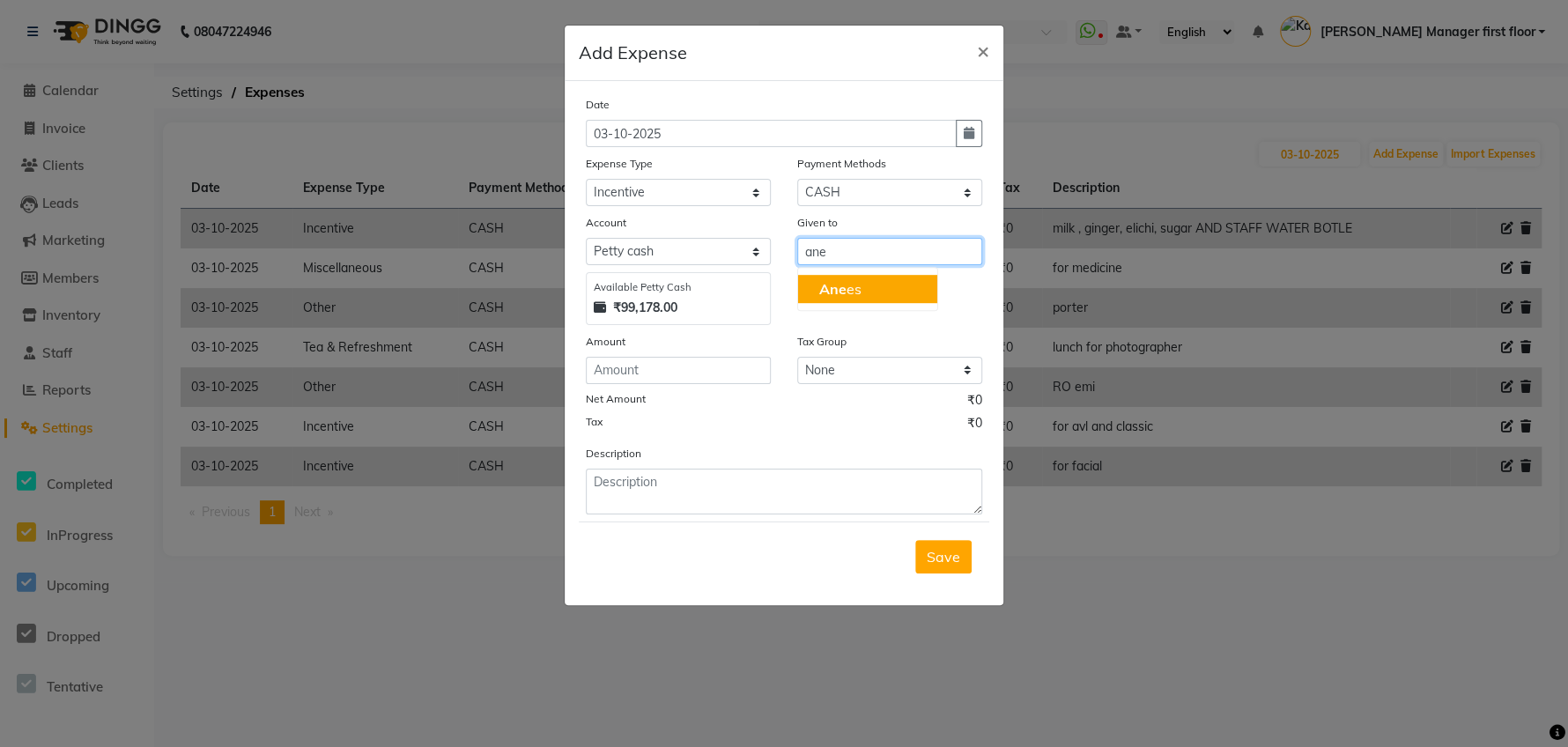
click at [854, 282] on ngb-highlight "Ane es" at bounding box center [840, 288] width 42 height 17
type input "Anees"
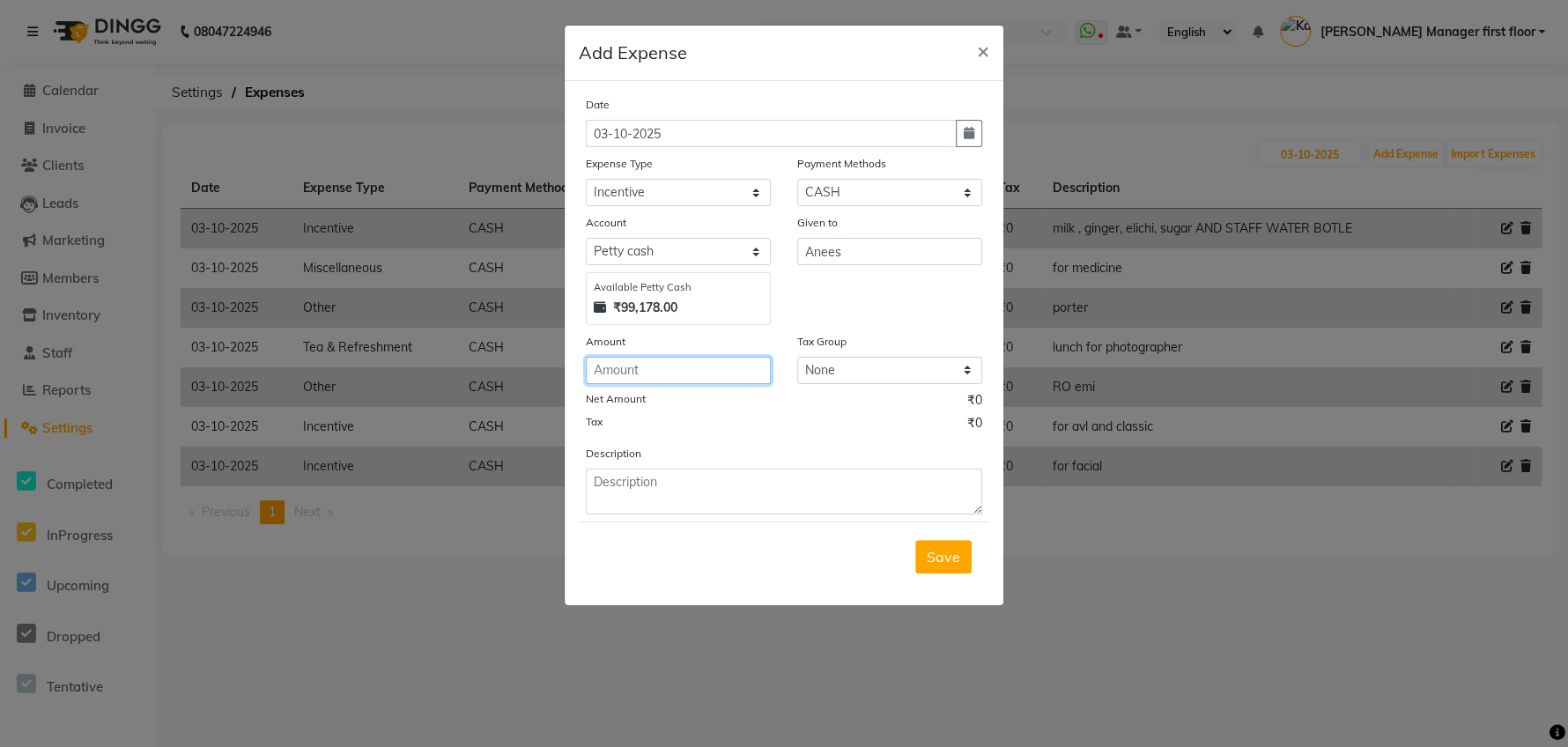
click at [639, 370] on input "number" at bounding box center [678, 370] width 185 height 27
type input "350"
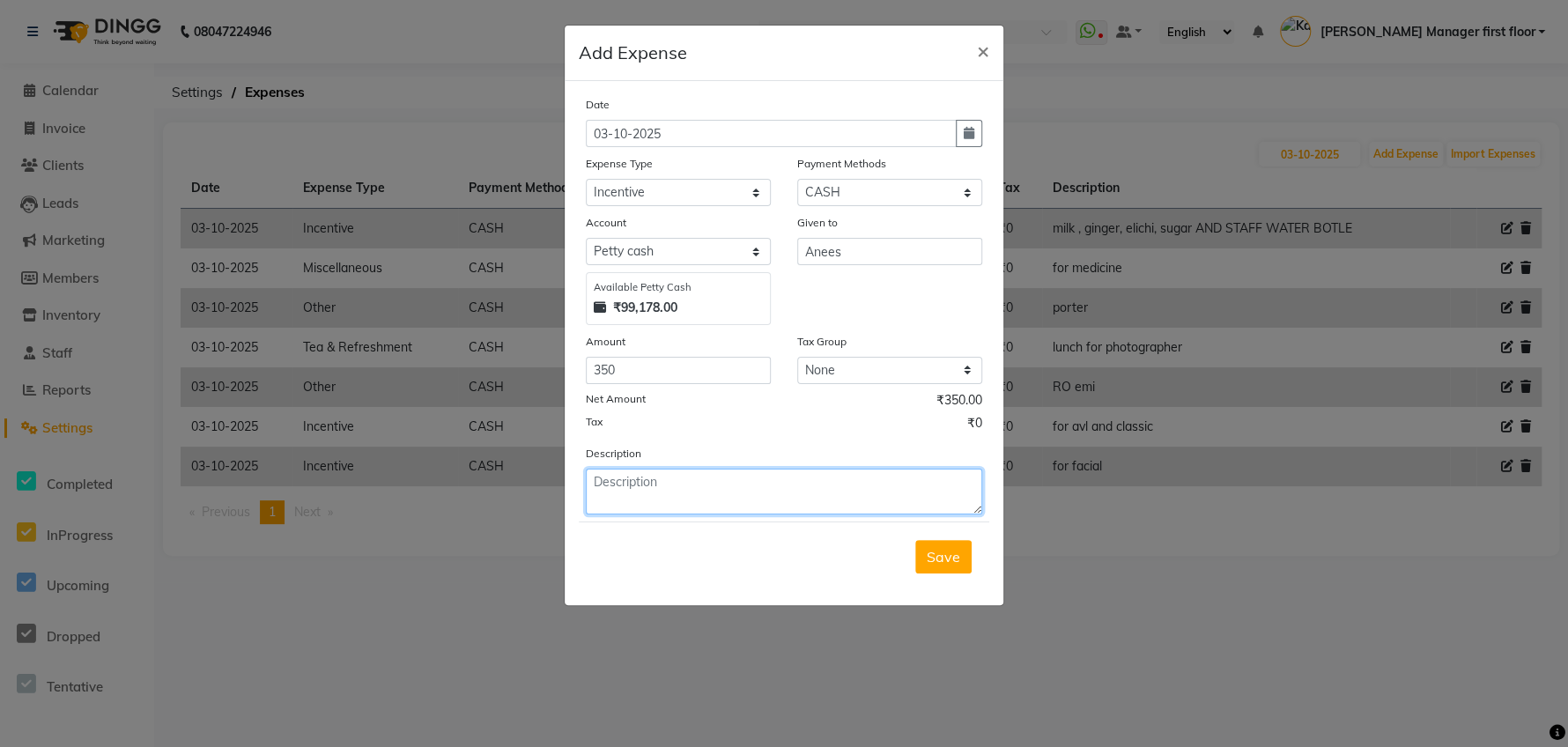
click at [628, 482] on textarea at bounding box center [784, 491] width 397 height 45
type textarea "for facial ([DATE])"
click at [925, 556] on button "Save" at bounding box center [944, 556] width 56 height 34
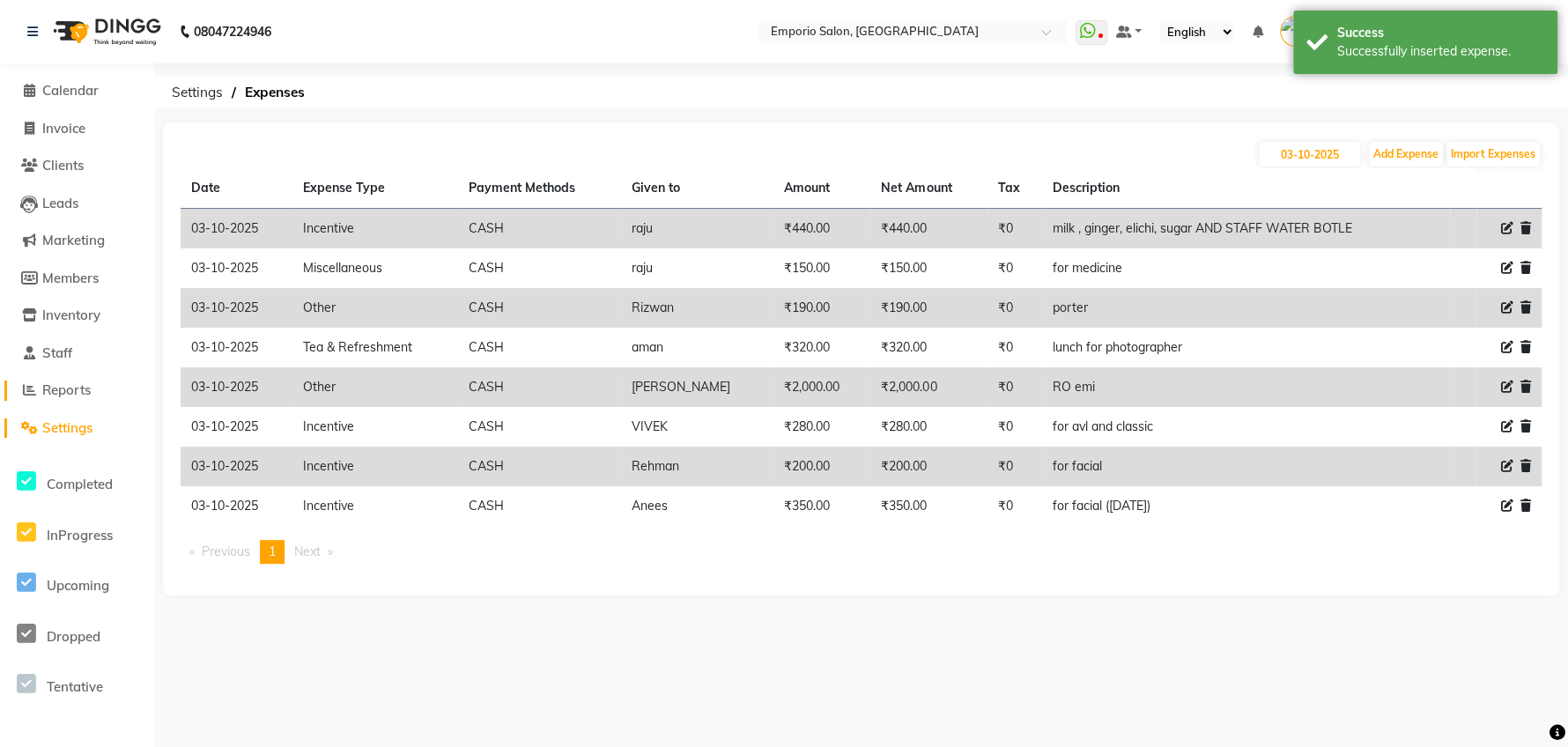
click at [68, 388] on span "Reports" at bounding box center [66, 389] width 48 height 16
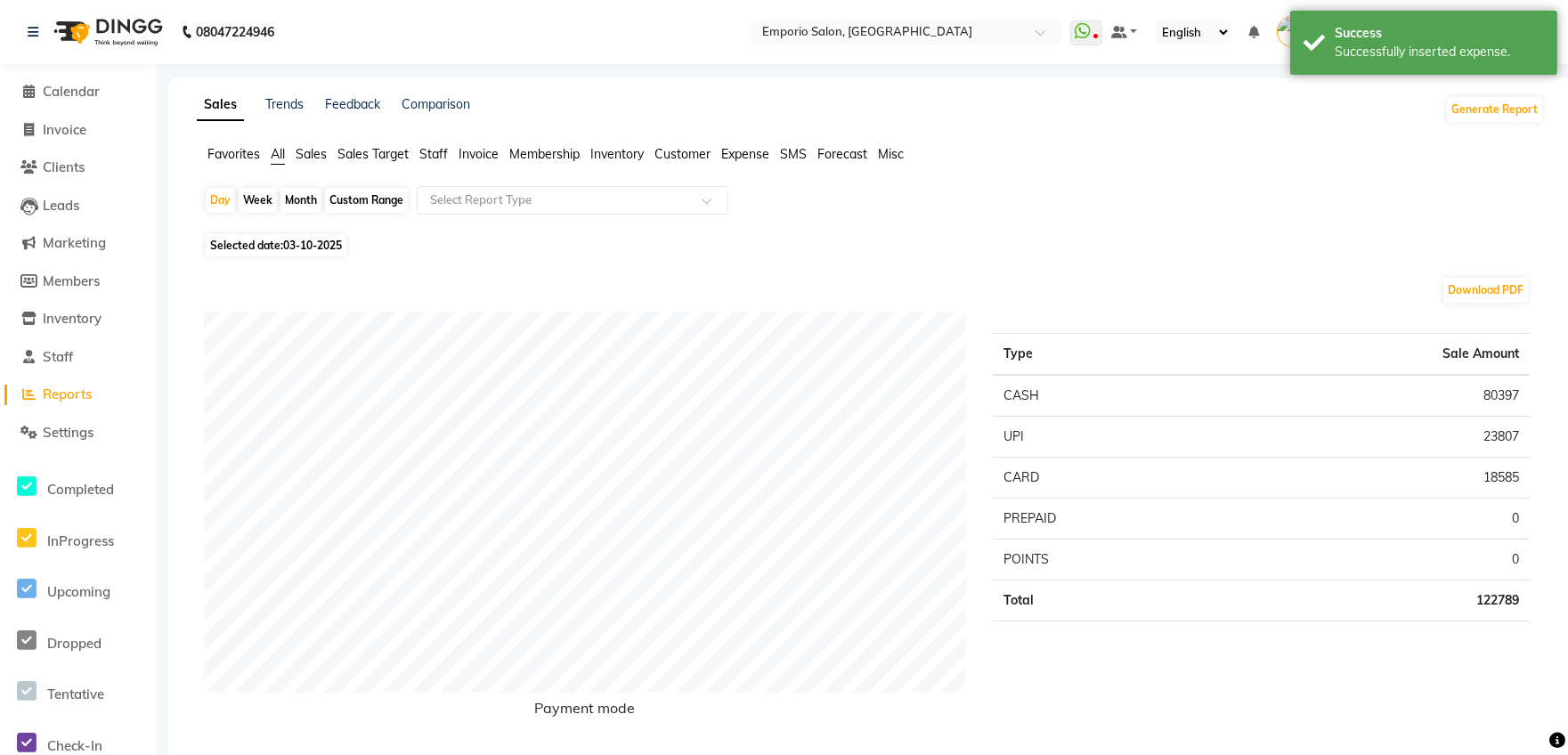
click at [424, 153] on span "Staff" at bounding box center [433, 154] width 29 height 16
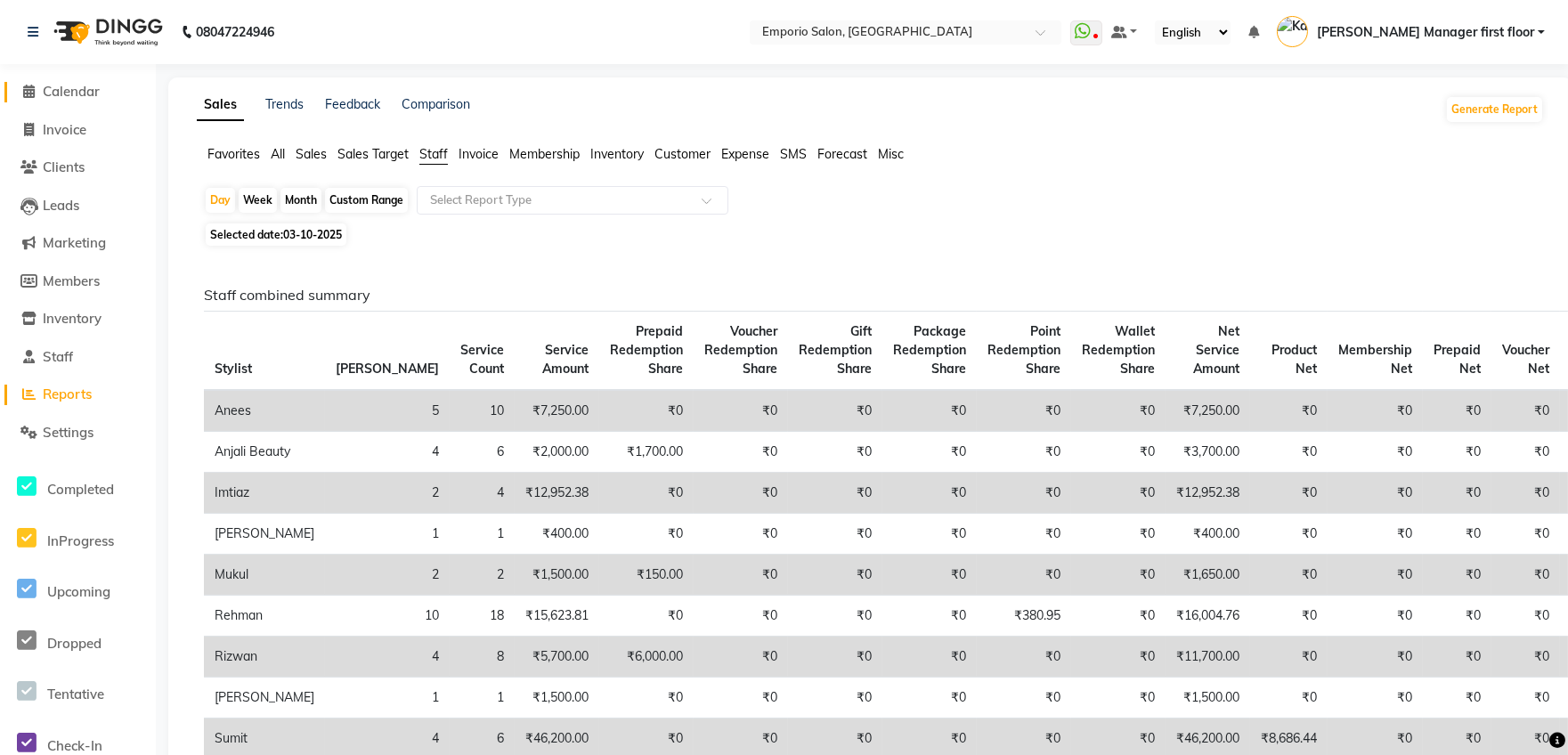
click at [91, 89] on span "Calendar" at bounding box center [71, 91] width 57 height 17
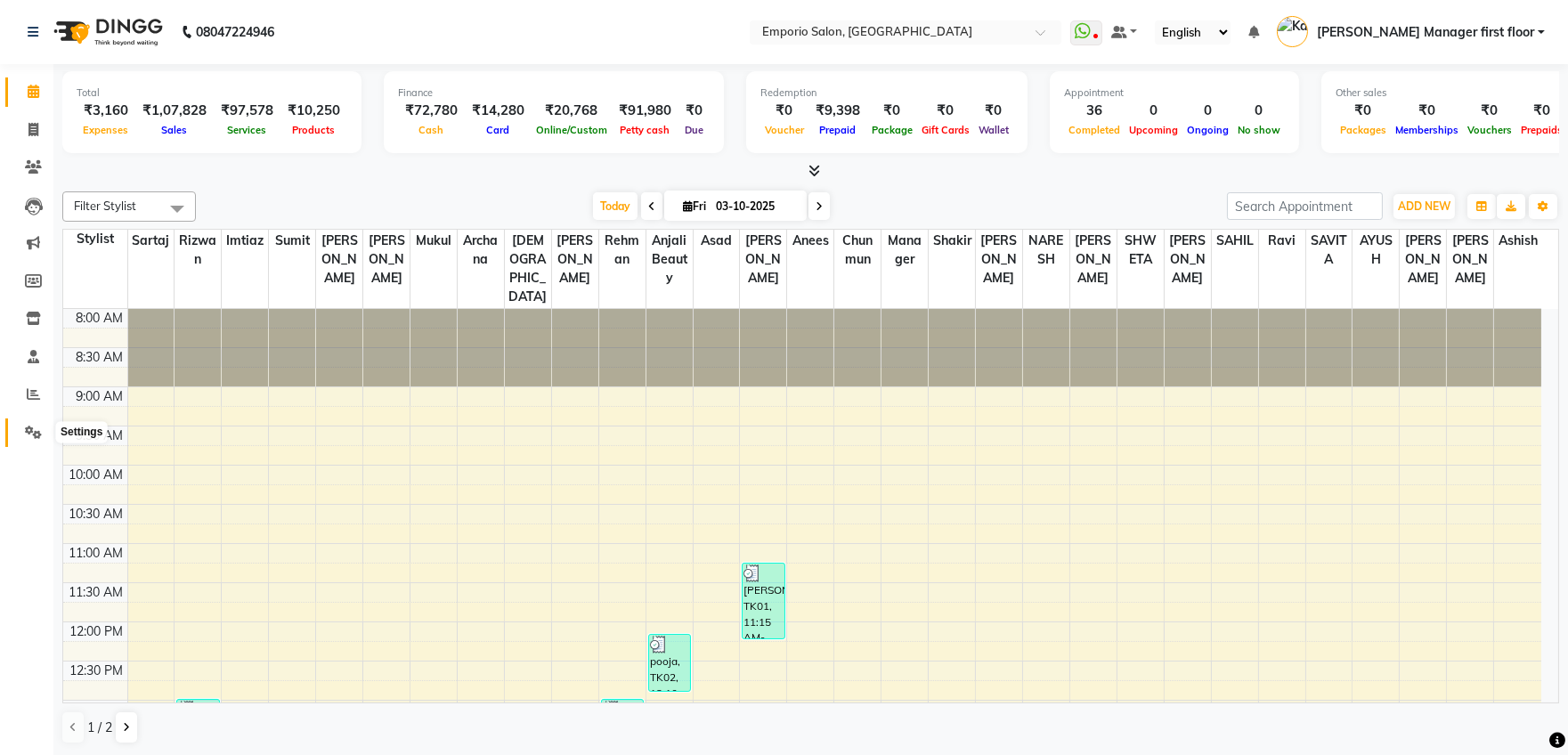
click at [29, 430] on icon at bounding box center [33, 432] width 17 height 14
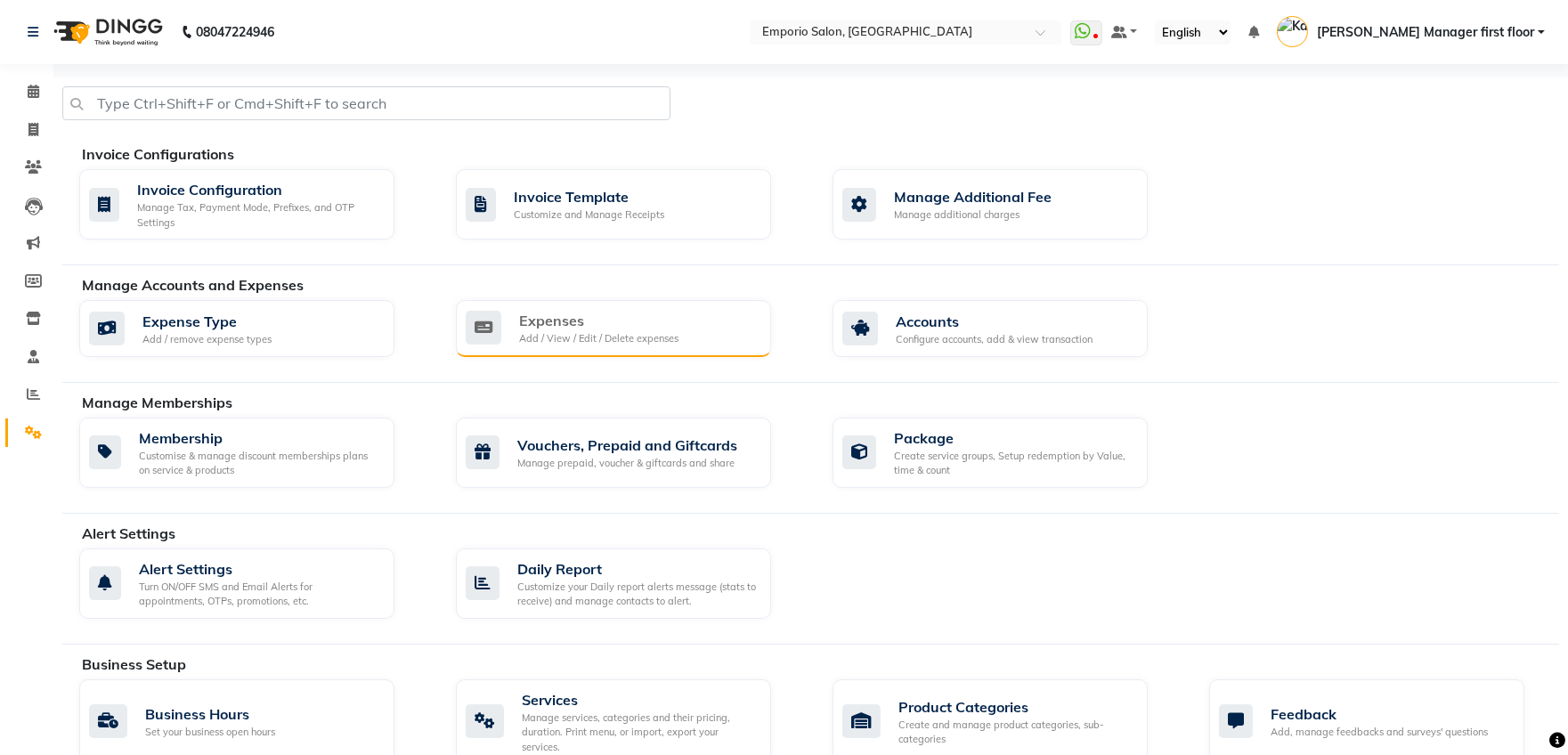
click at [517, 316] on div "Expenses Add / View / Edit / Delete expenses" at bounding box center [611, 328] width 292 height 37
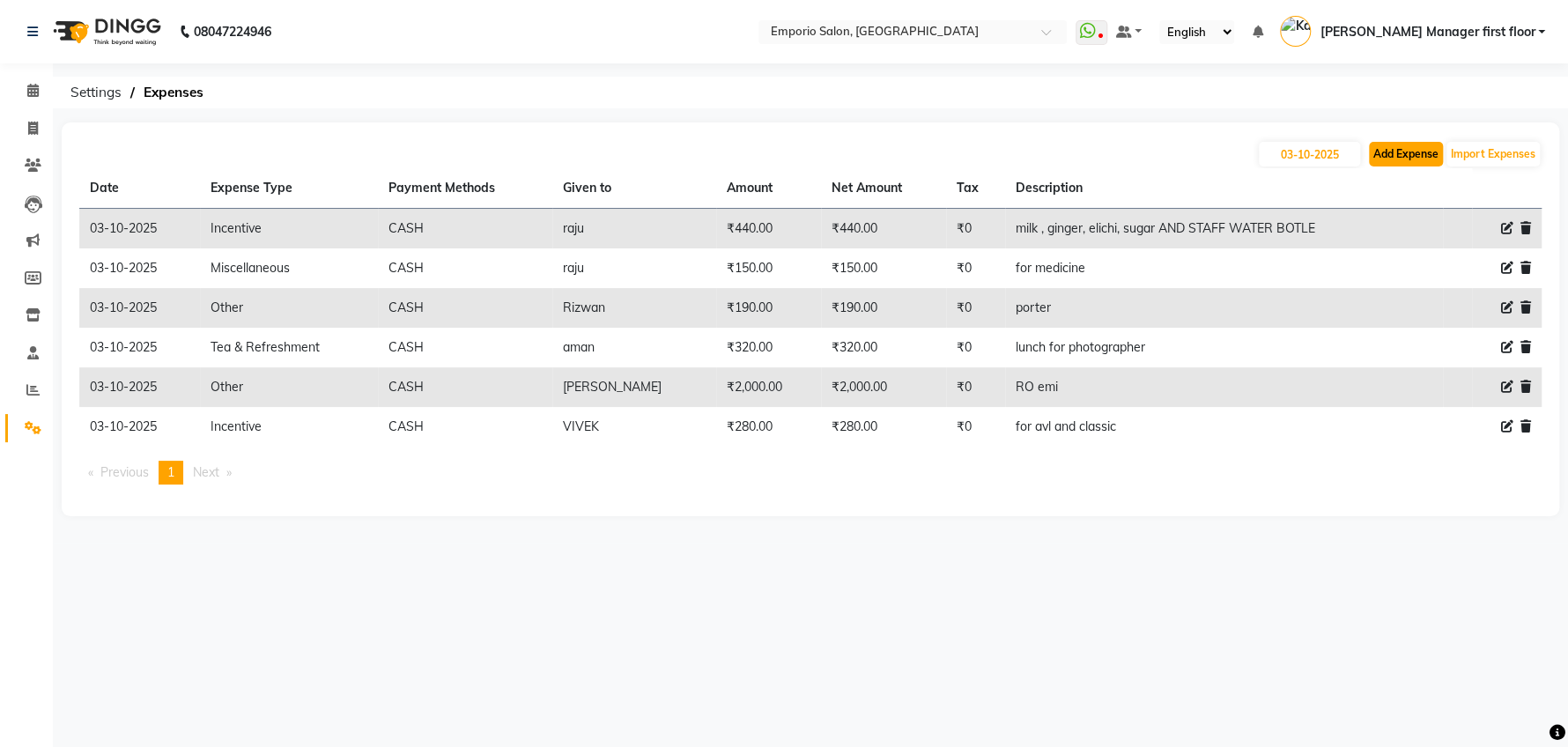
click at [1412, 156] on button "Add Expense" at bounding box center [1405, 154] width 74 height 25
select select "1"
select select "5330"
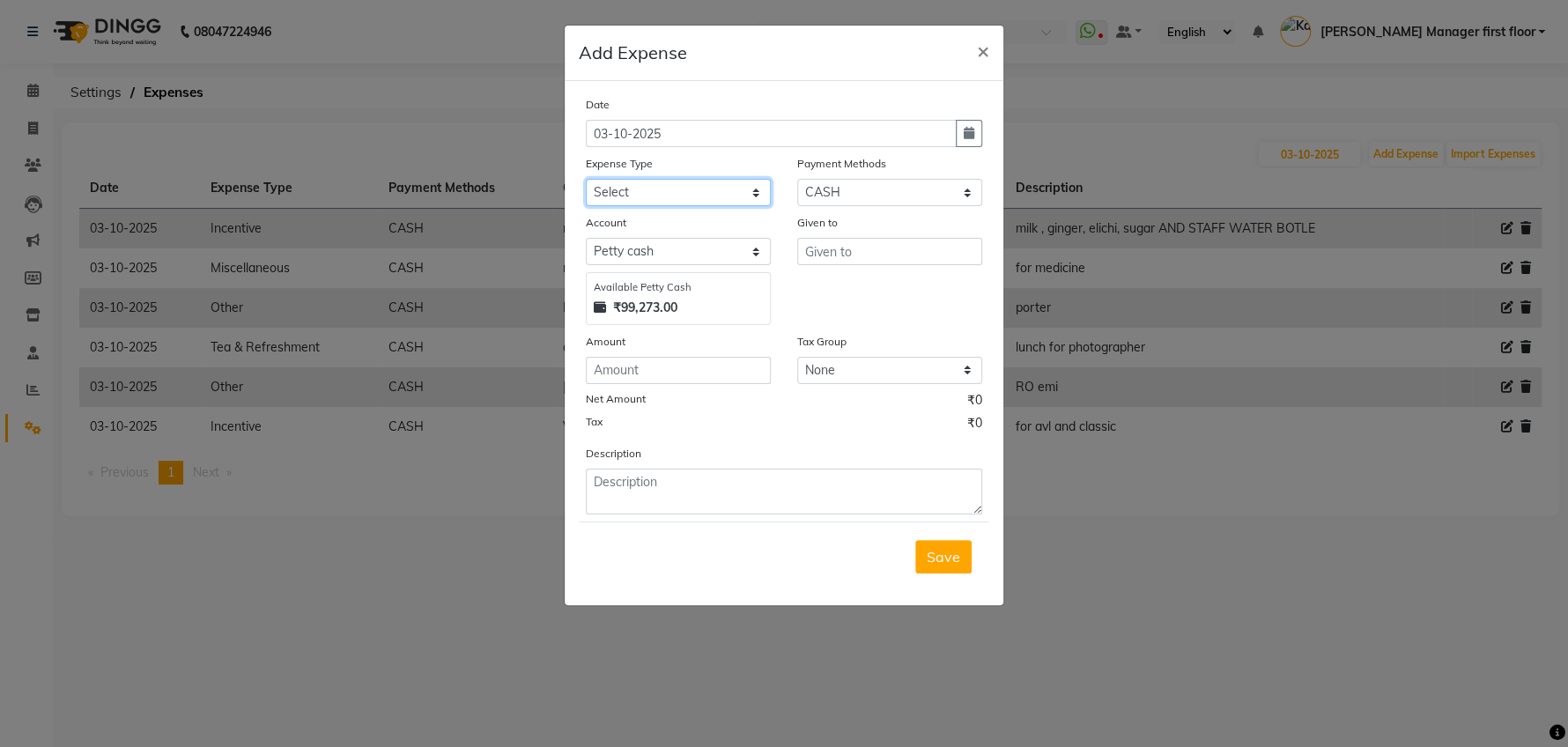
click at [756, 191] on select "Select Advance Salary Cash transfer to bank Cash transfer to hub Client Snacks …" at bounding box center [678, 192] width 185 height 27
select select "24596"
click at [586, 178] on select "Select Advance Salary Cash transfer to bank Cash transfer to hub Client Snacks …" at bounding box center [678, 192] width 185 height 27
click at [837, 240] on input "text" at bounding box center [889, 251] width 185 height 27
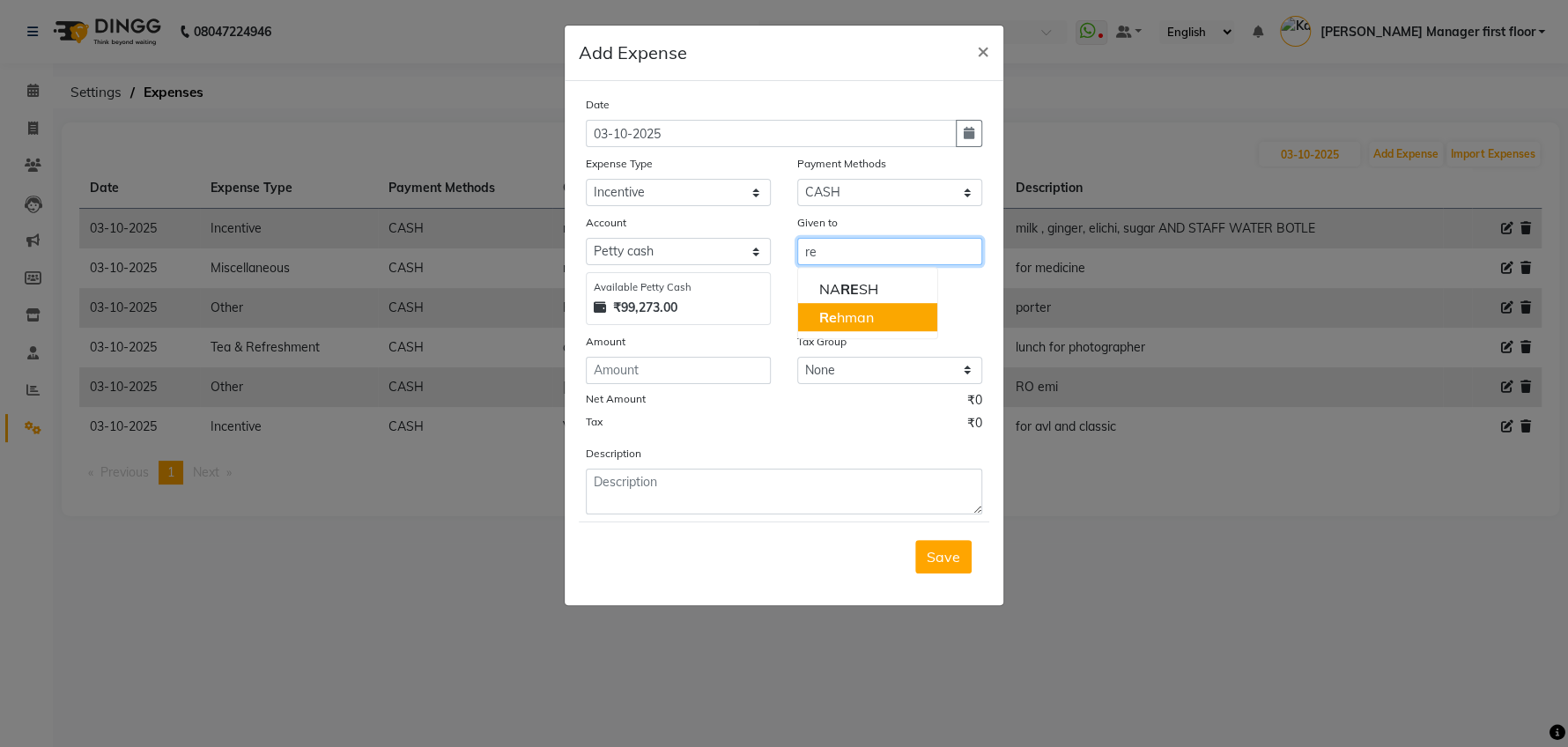
click at [858, 312] on ngb-highlight "Re hman" at bounding box center [846, 317] width 55 height 17
type input "Rehman"
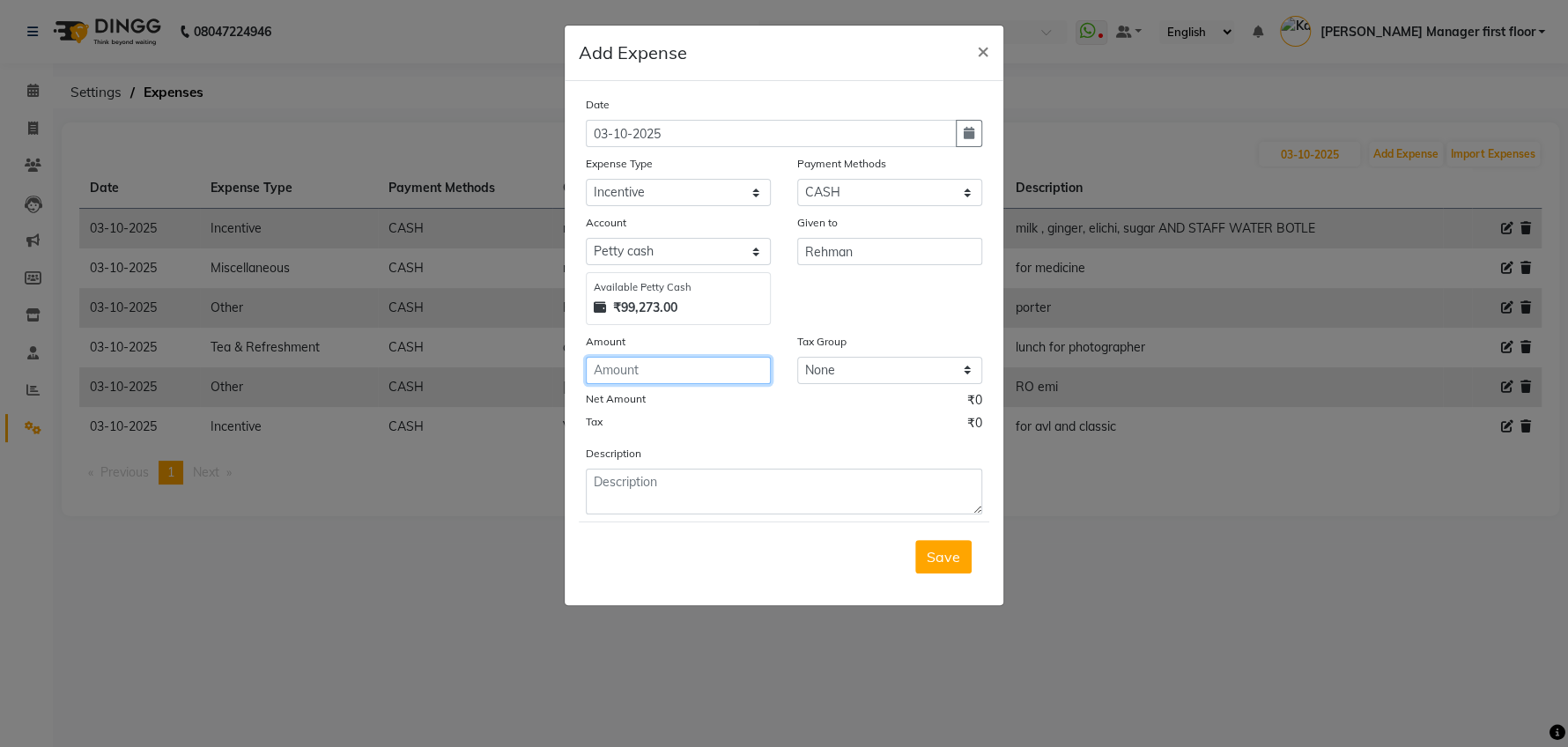
click at [690, 368] on input "number" at bounding box center [678, 370] width 185 height 27
type input "200"
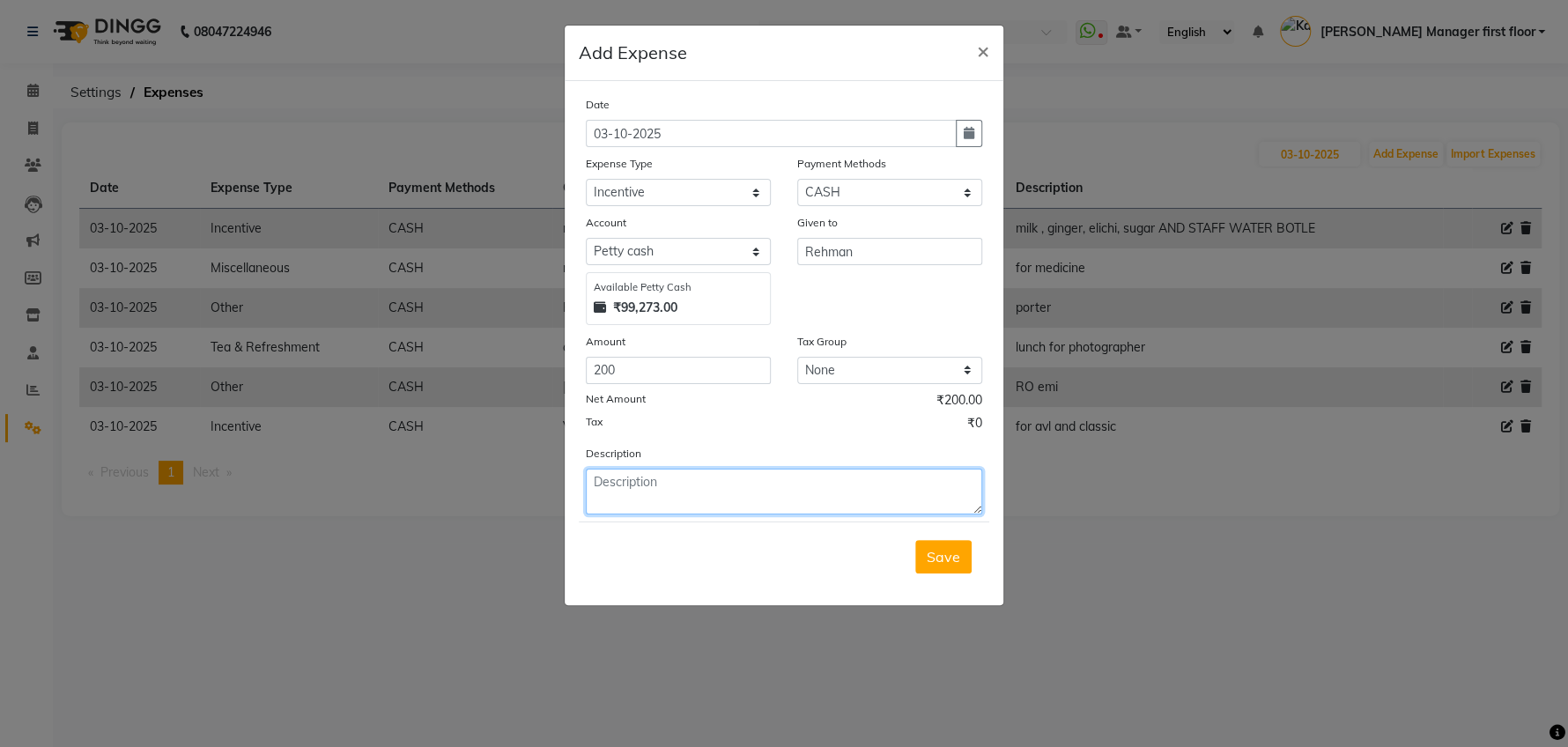
click at [622, 480] on textarea at bounding box center [784, 491] width 397 height 45
type textarea "for facial"
click at [936, 558] on span "Save" at bounding box center [943, 556] width 34 height 17
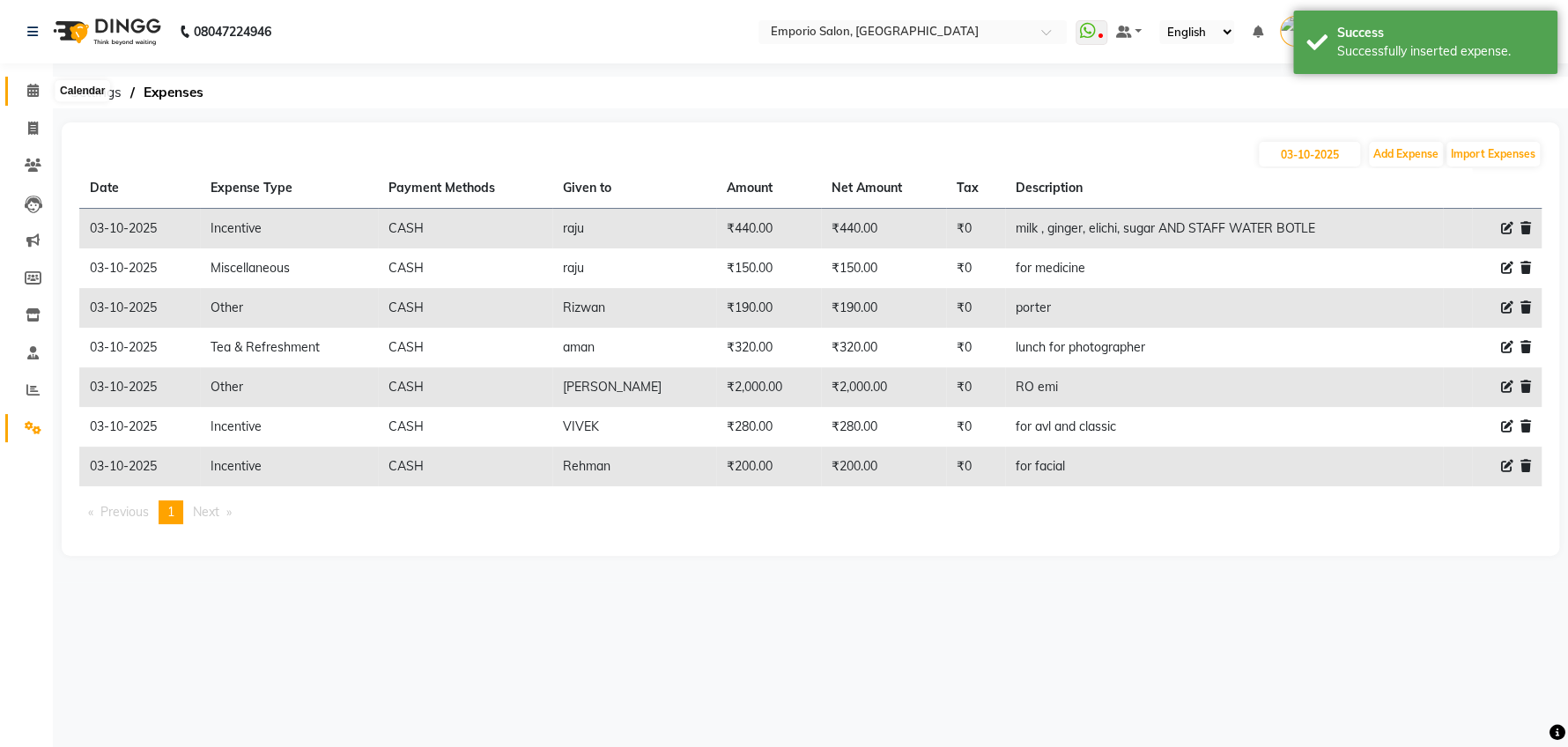
click at [33, 89] on icon at bounding box center [33, 90] width 12 height 14
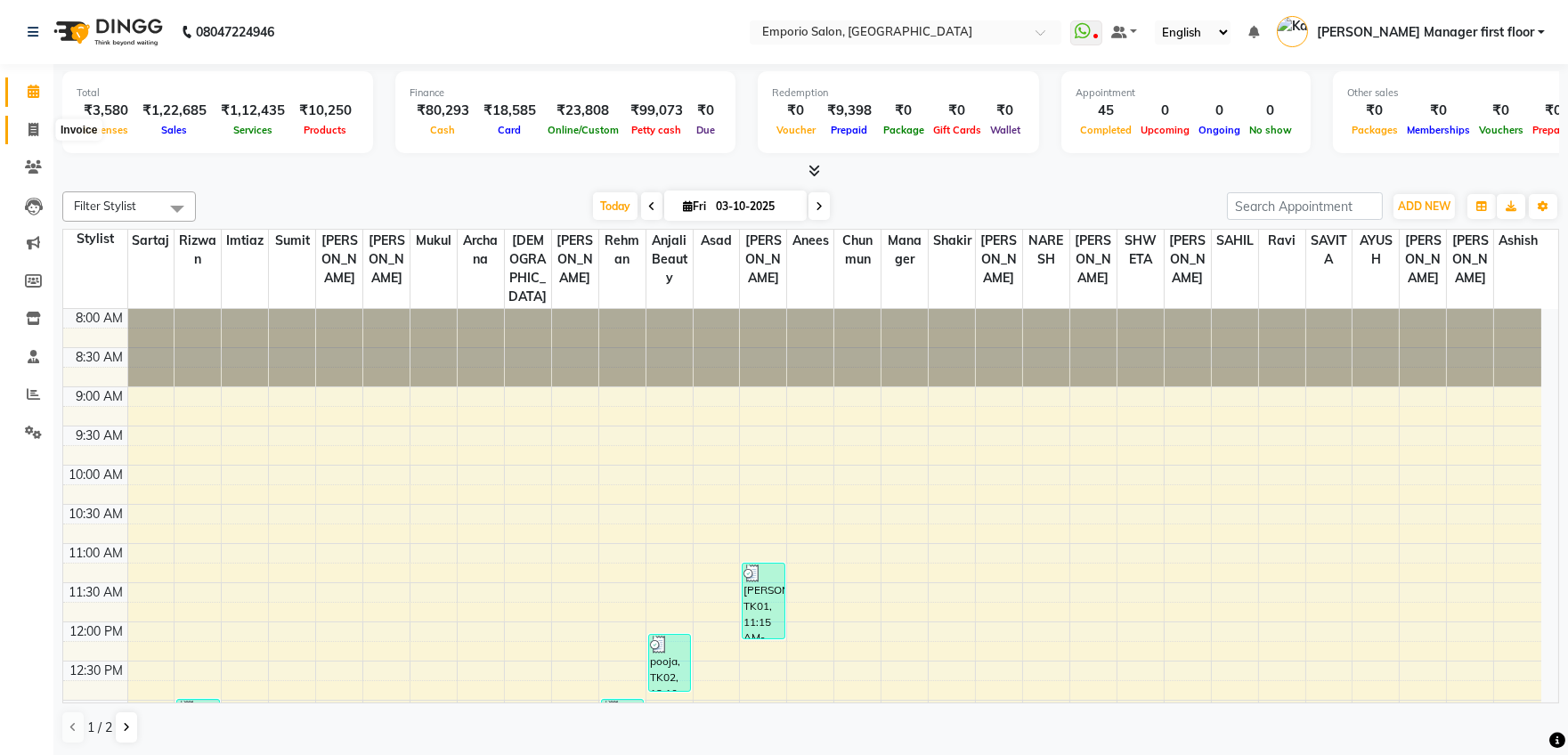
click at [35, 132] on icon at bounding box center [33, 130] width 10 height 14
select select "service"
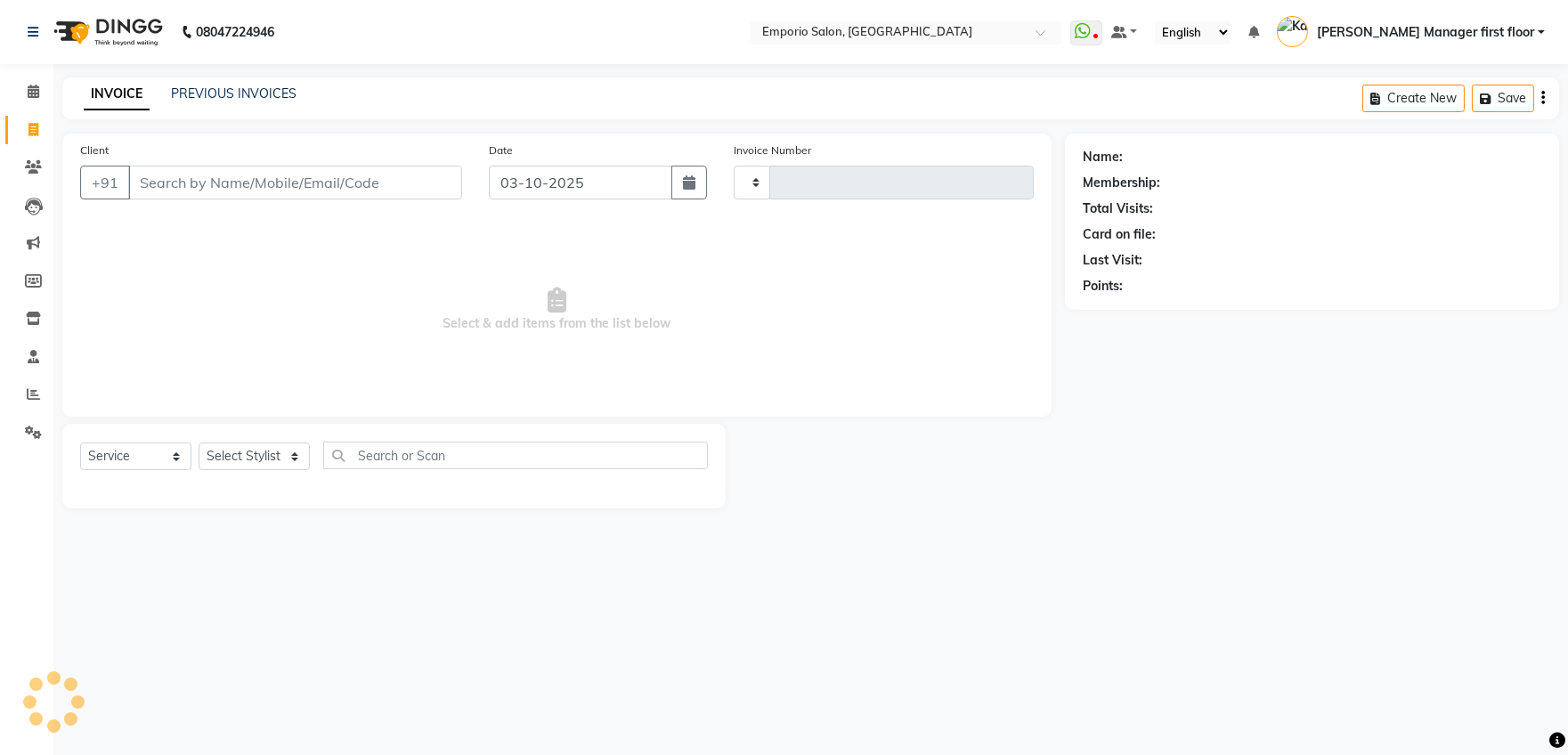
type input "5964"
select select "6332"
click at [199, 186] on input "Client" at bounding box center [297, 182] width 338 height 34
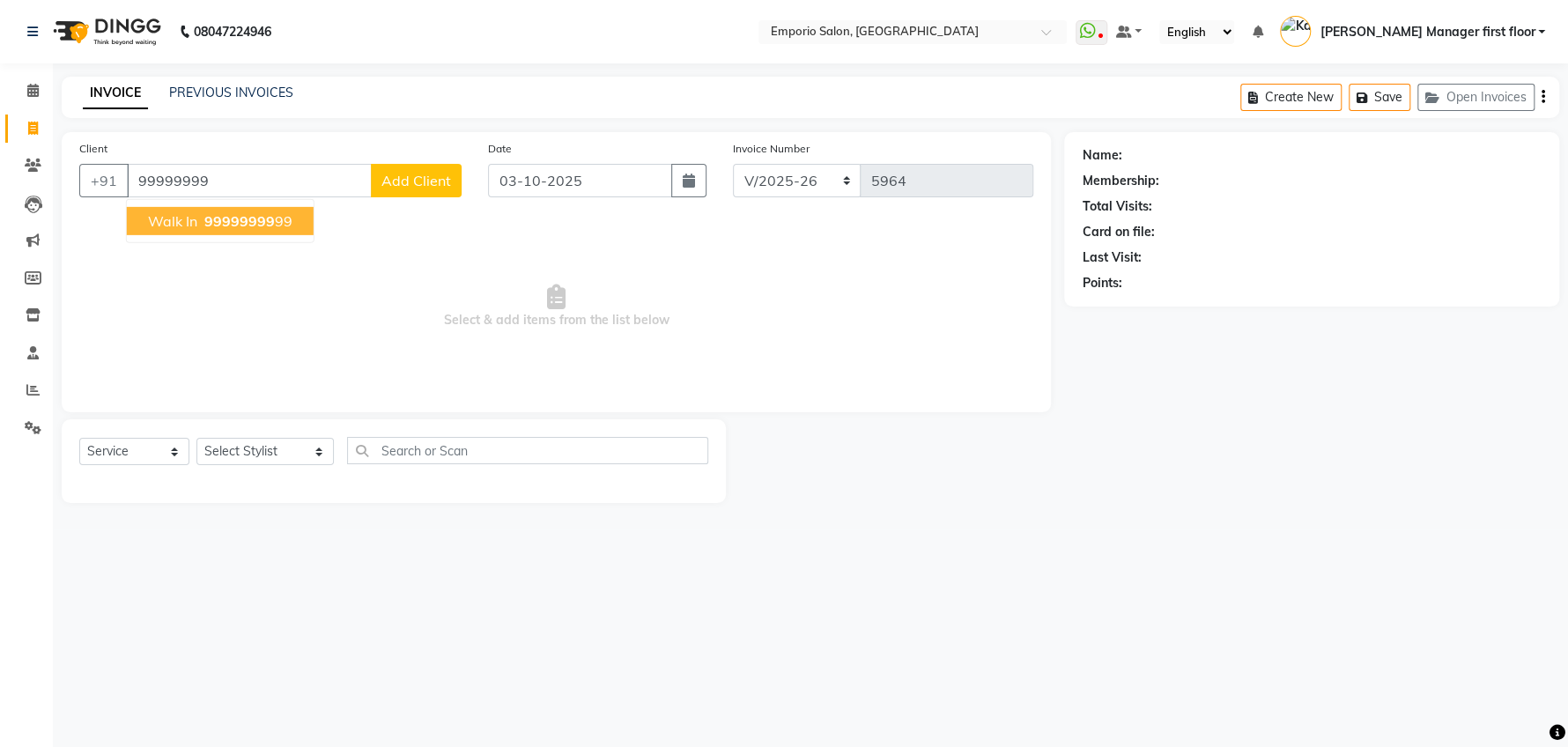
click at [279, 223] on ngb-highlight "99999999 99" at bounding box center [247, 220] width 92 height 17
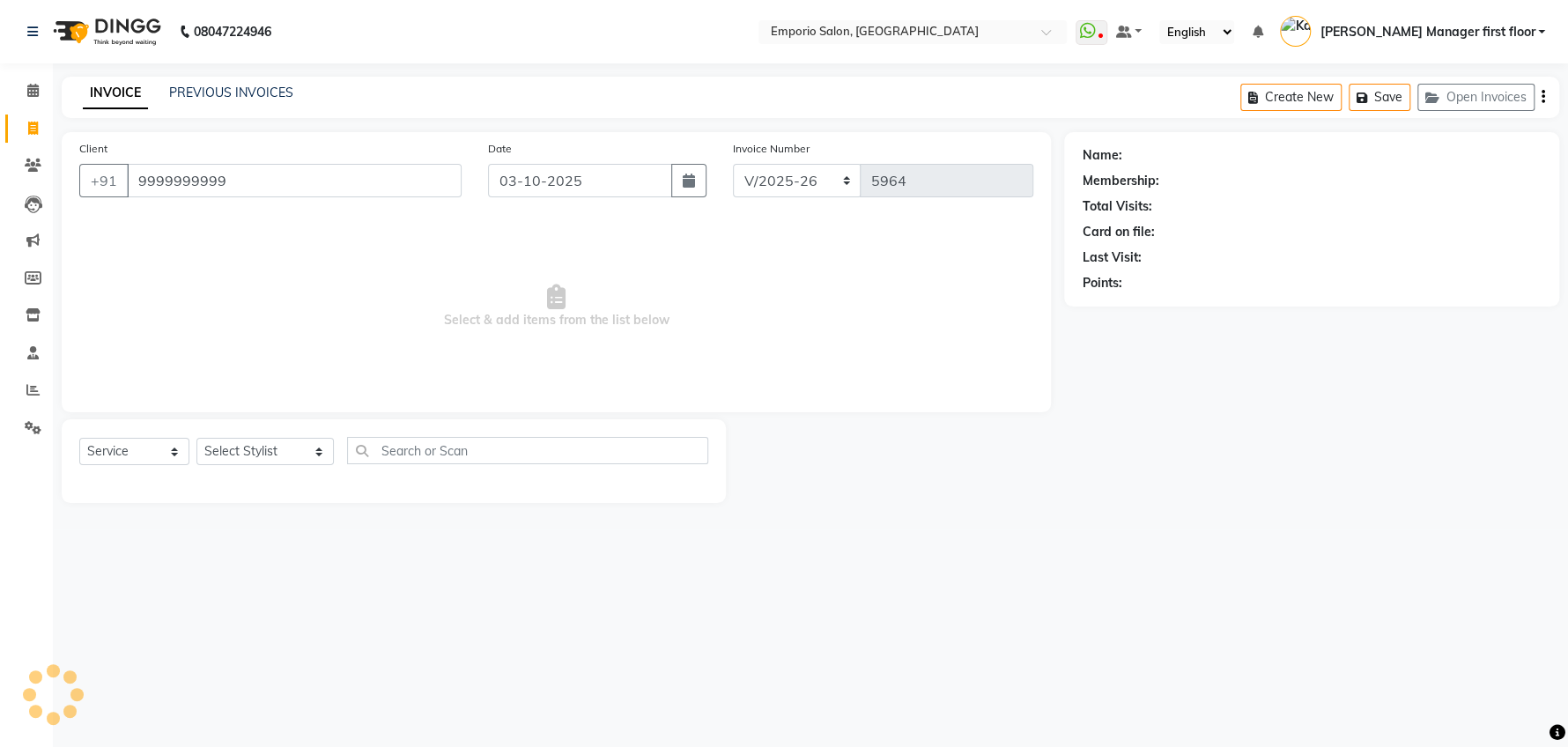
type input "9999999999"
select select "1: Object"
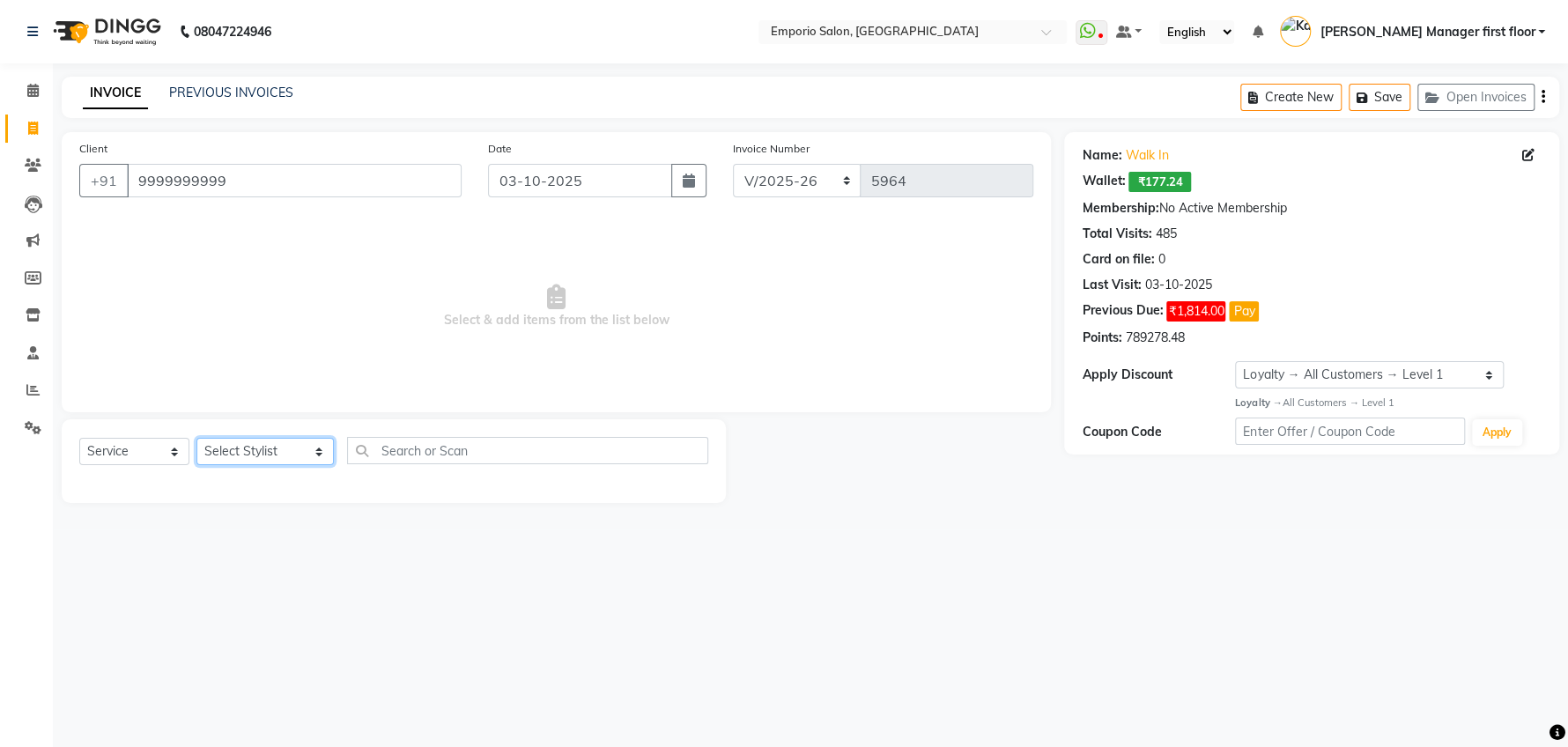
click at [294, 450] on select "Select Stylist Anees Anjali beauty Archana Asad ashish AYUSH chunmun Imtiaz Ish…" at bounding box center [265, 451] width 137 height 27
select select "48039"
click at [197, 438] on select "Select Stylist Anees Anjali beauty Archana Asad ashish AYUSH chunmun Imtiaz Ish…" at bounding box center [265, 451] width 137 height 27
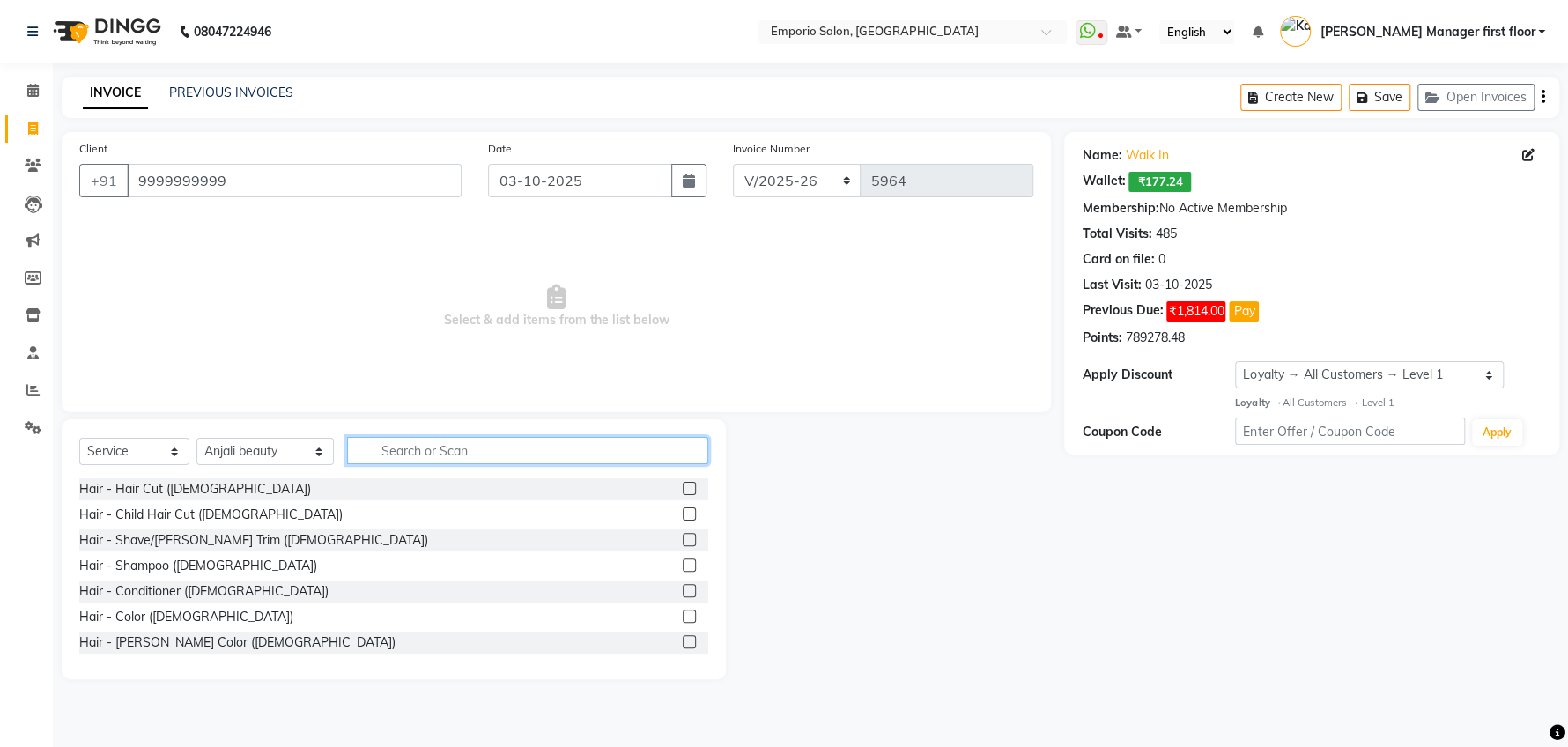
click at [629, 458] on input "text" at bounding box center [527, 450] width 361 height 27
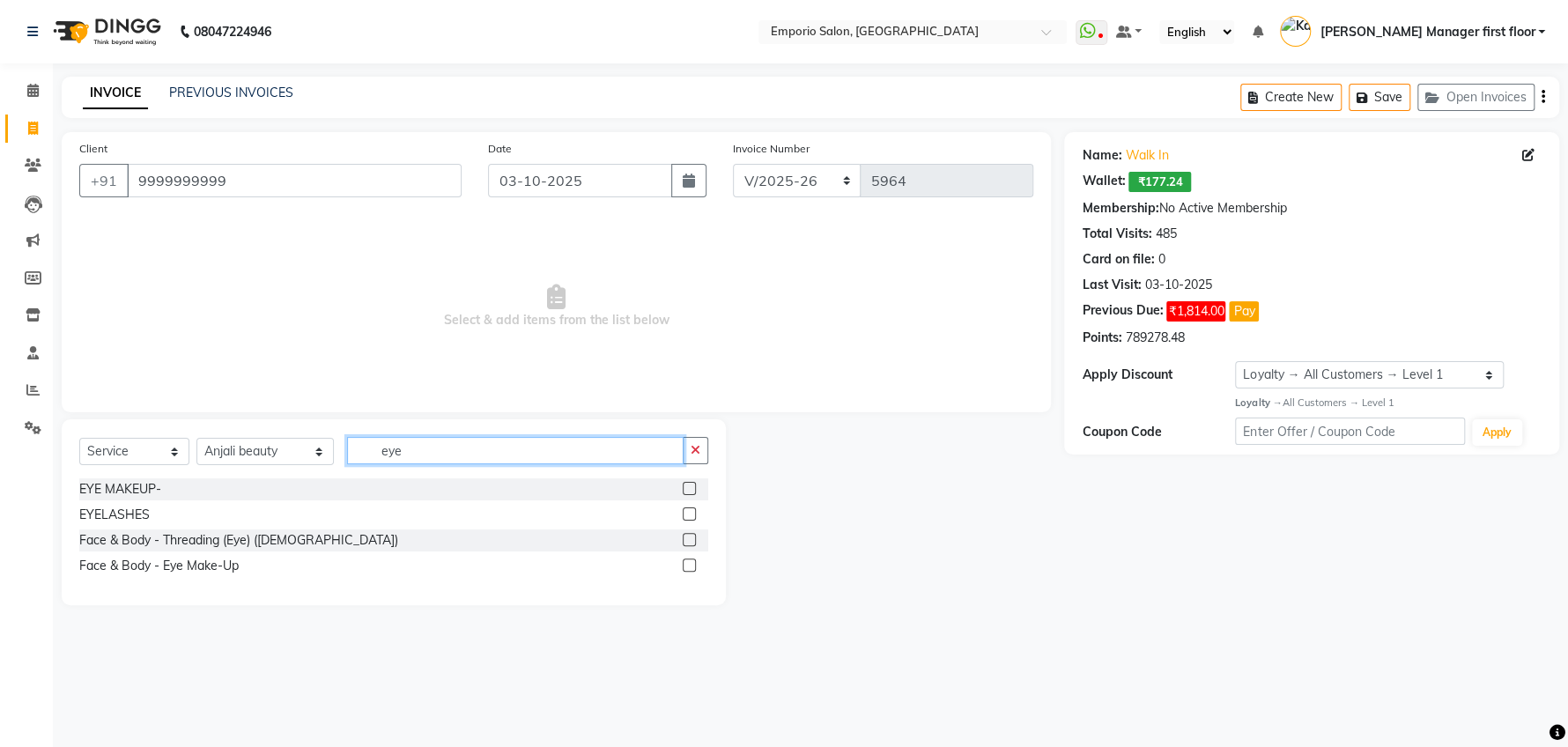
type input "eye"
click at [688, 540] on label at bounding box center [689, 540] width 14 height 14
click at [688, 540] on input "checkbox" at bounding box center [688, 540] width 12 height 12
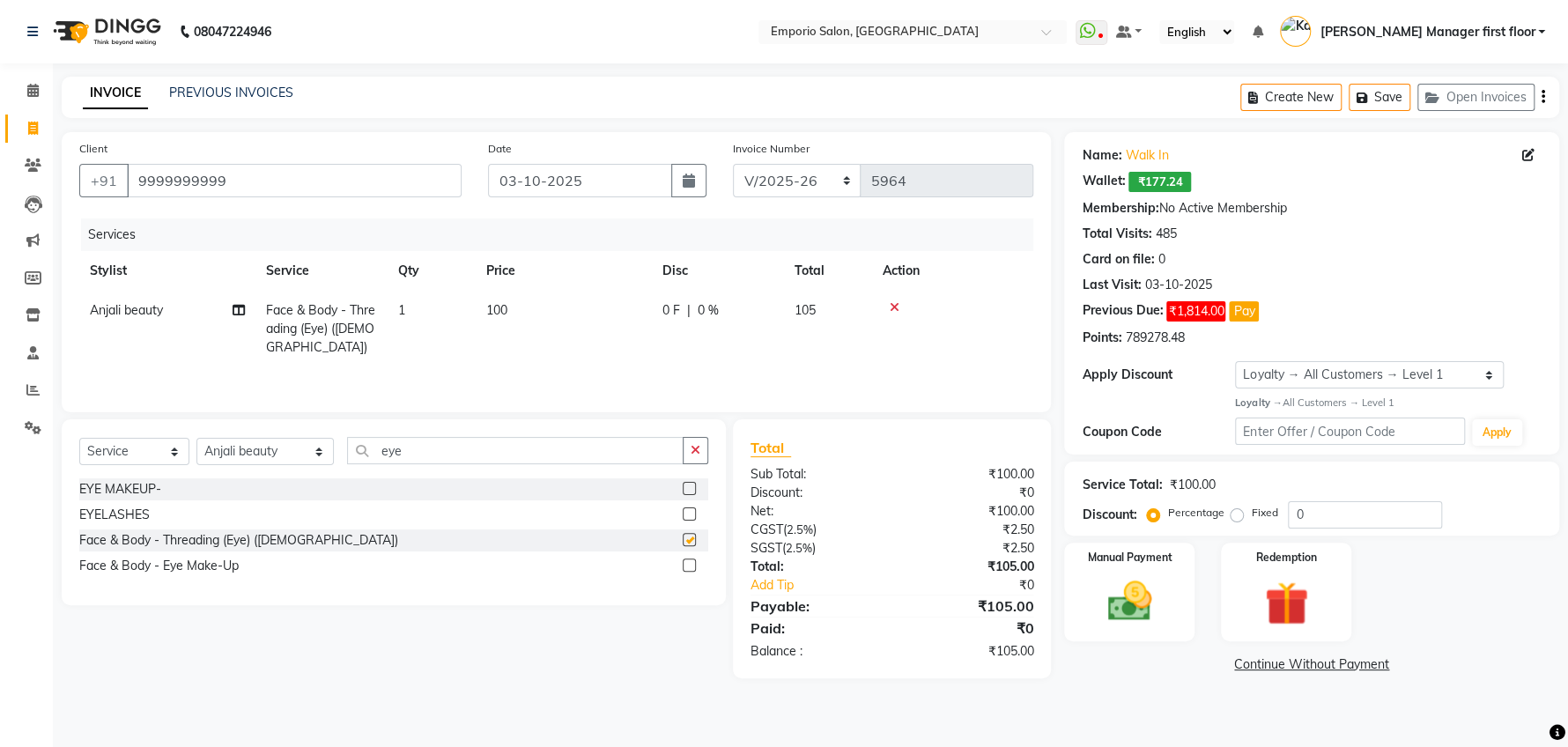
checkbox input "false"
click at [520, 308] on td "100" at bounding box center [564, 328] width 177 height 76
select select "48039"
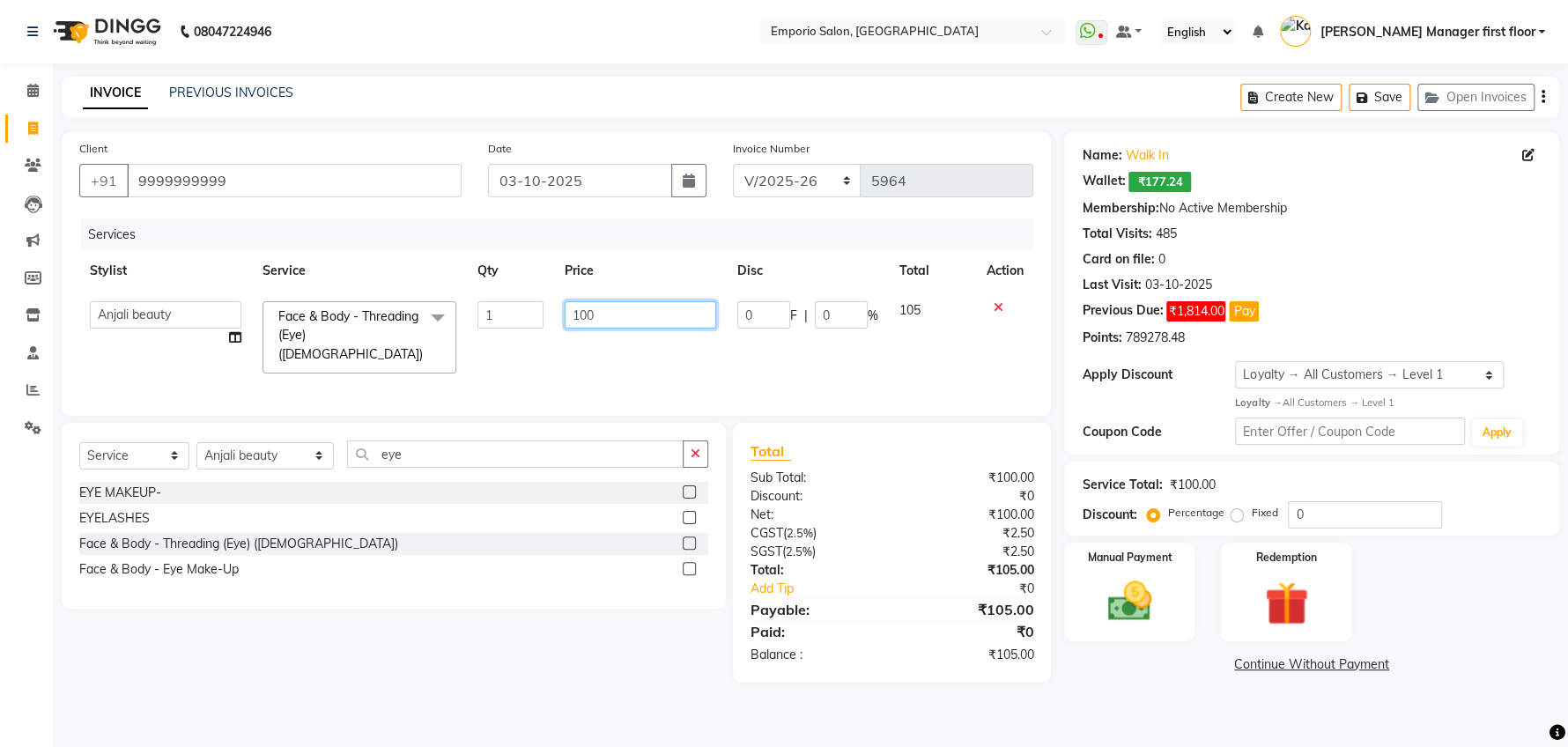
click at [596, 314] on input "100" at bounding box center [640, 315] width 151 height 27
type input "1"
type input "200"
click at [622, 347] on td "200" at bounding box center [641, 337] width 173 height 94
select select "48039"
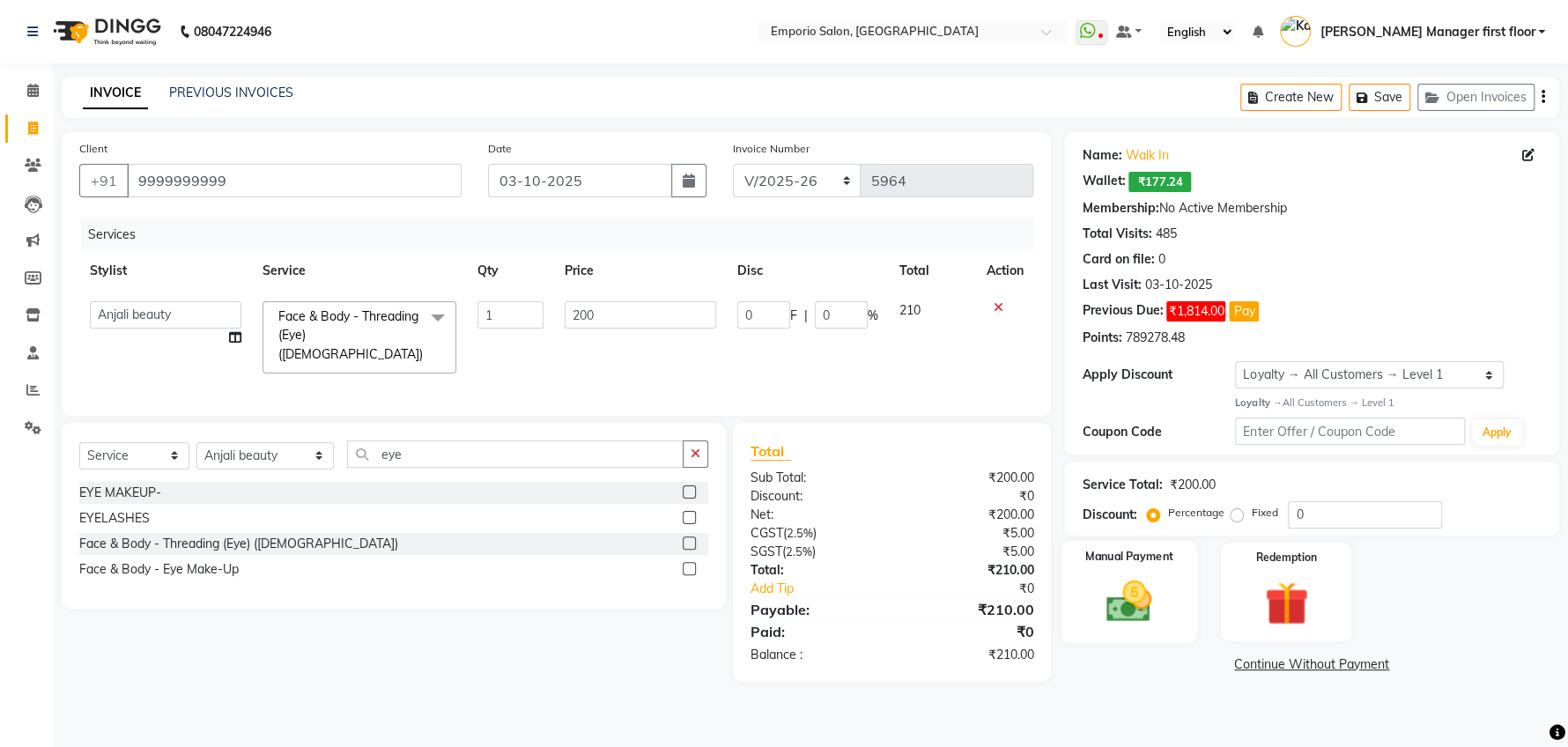
click at [1112, 600] on img at bounding box center [1128, 601] width 74 height 53
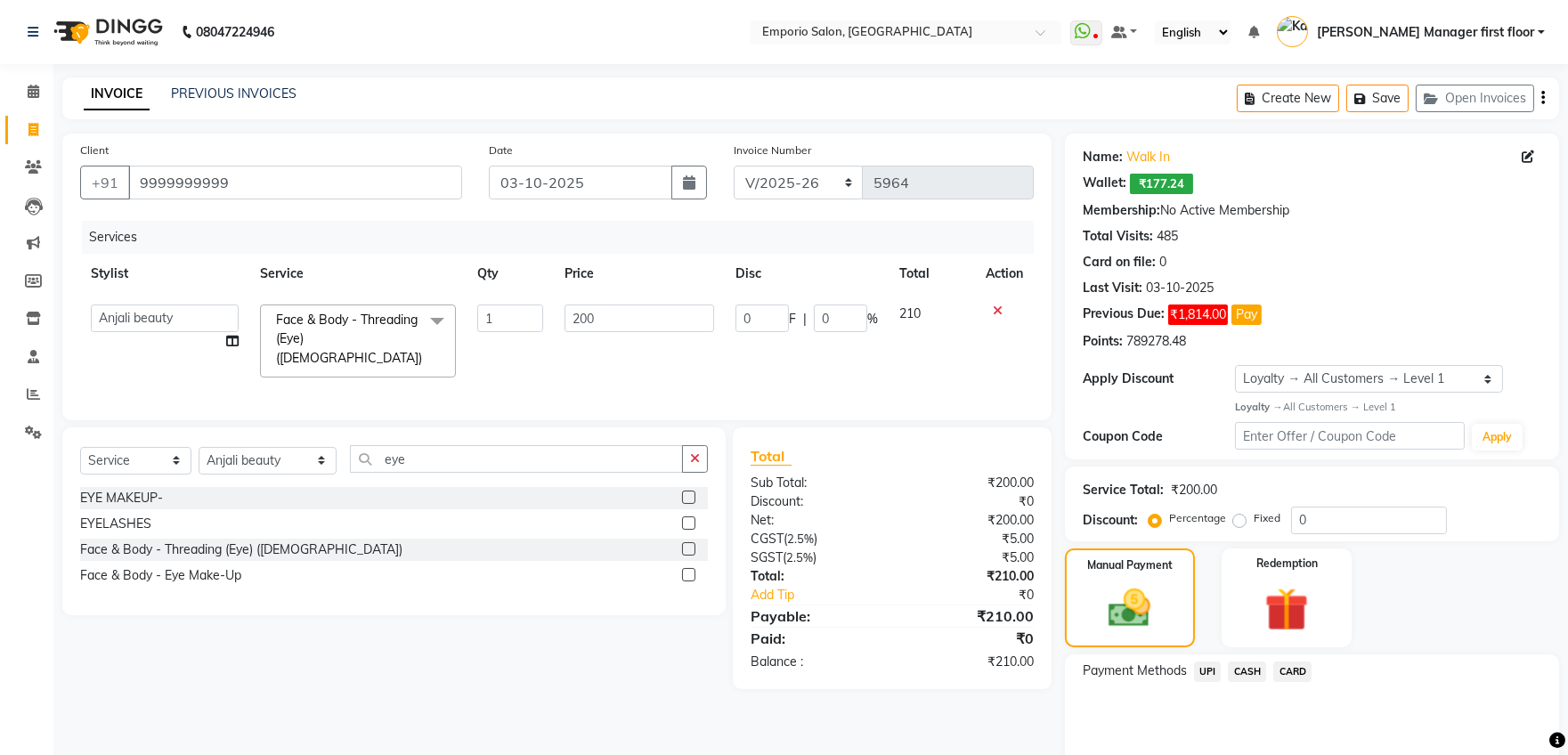
click at [1242, 665] on span "CASH" at bounding box center [1247, 671] width 39 height 20
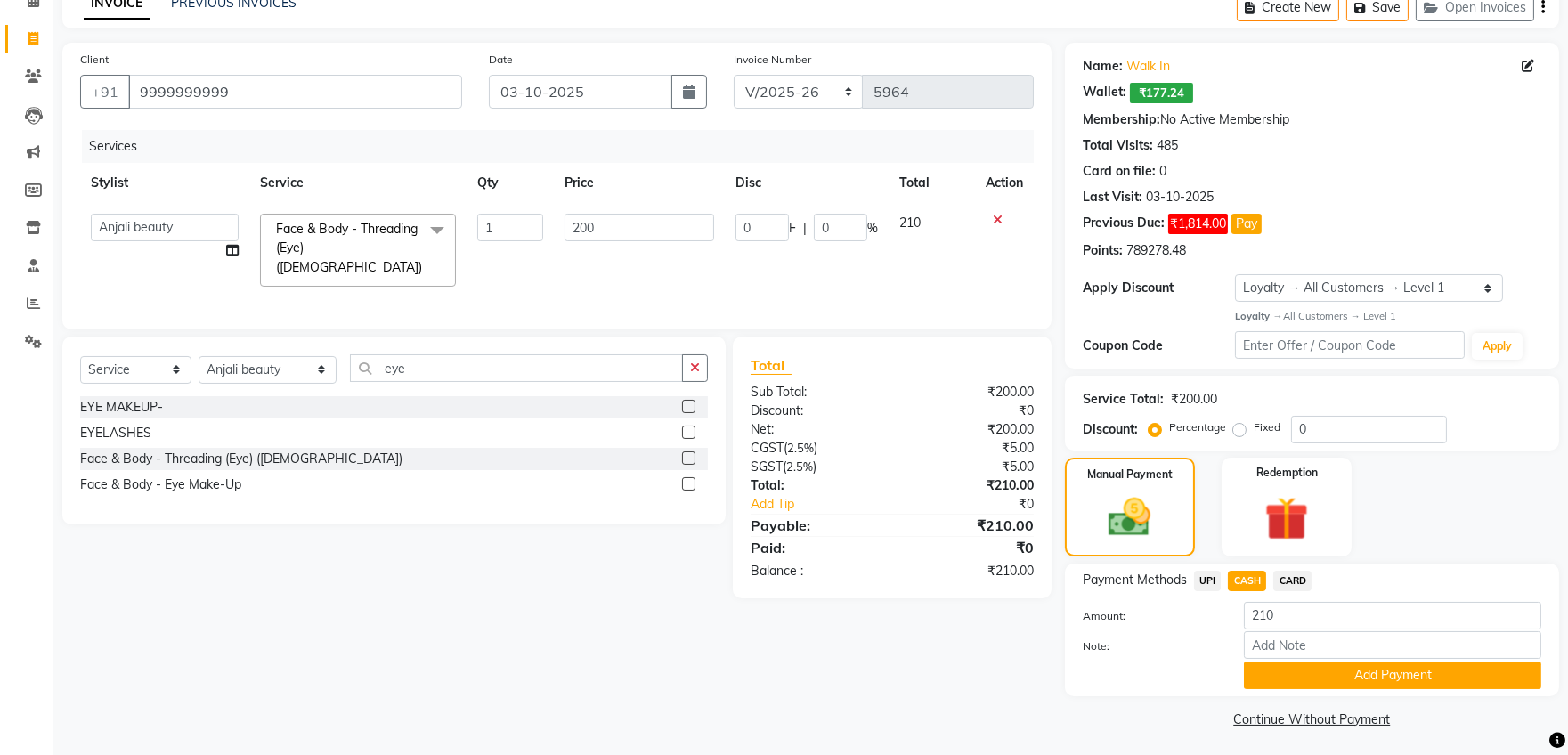
scroll to position [95, 0]
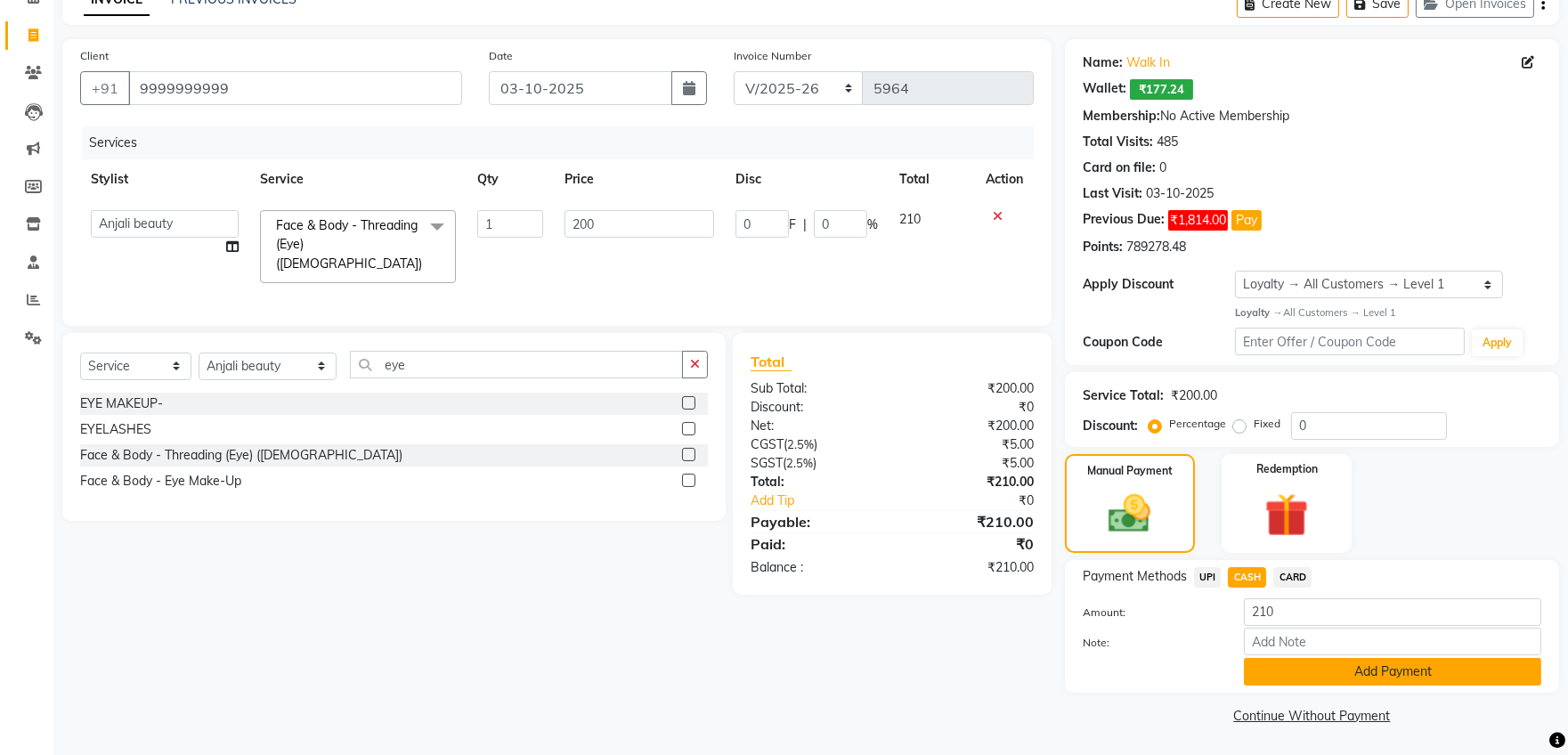
click at [1276, 667] on button "Add Payment" at bounding box center [1391, 671] width 297 height 28
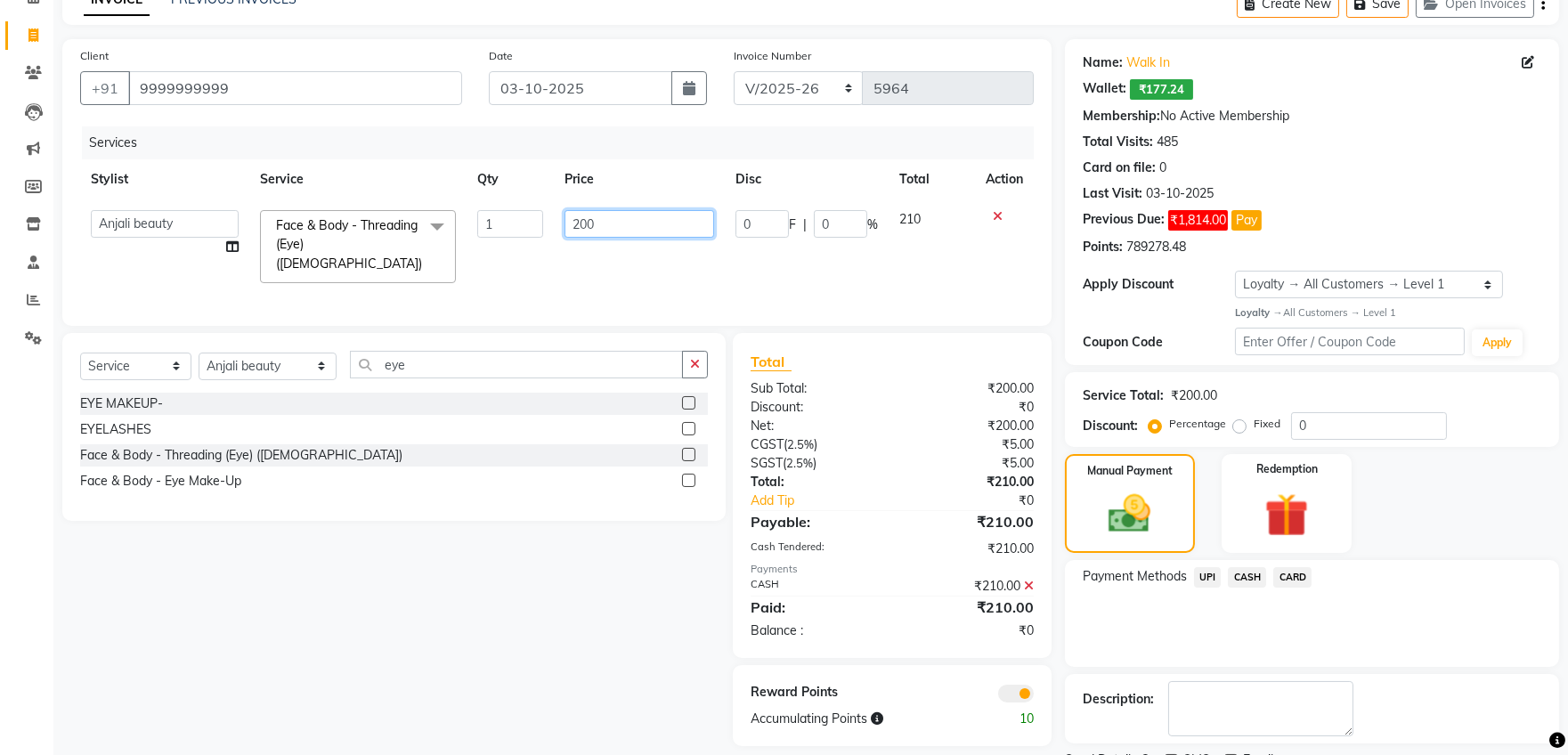
click at [615, 220] on input "200" at bounding box center [639, 223] width 150 height 28
type input "2"
type input "100"
click at [735, 270] on td "0 F | 0 %" at bounding box center [807, 246] width 164 height 95
select select "48039"
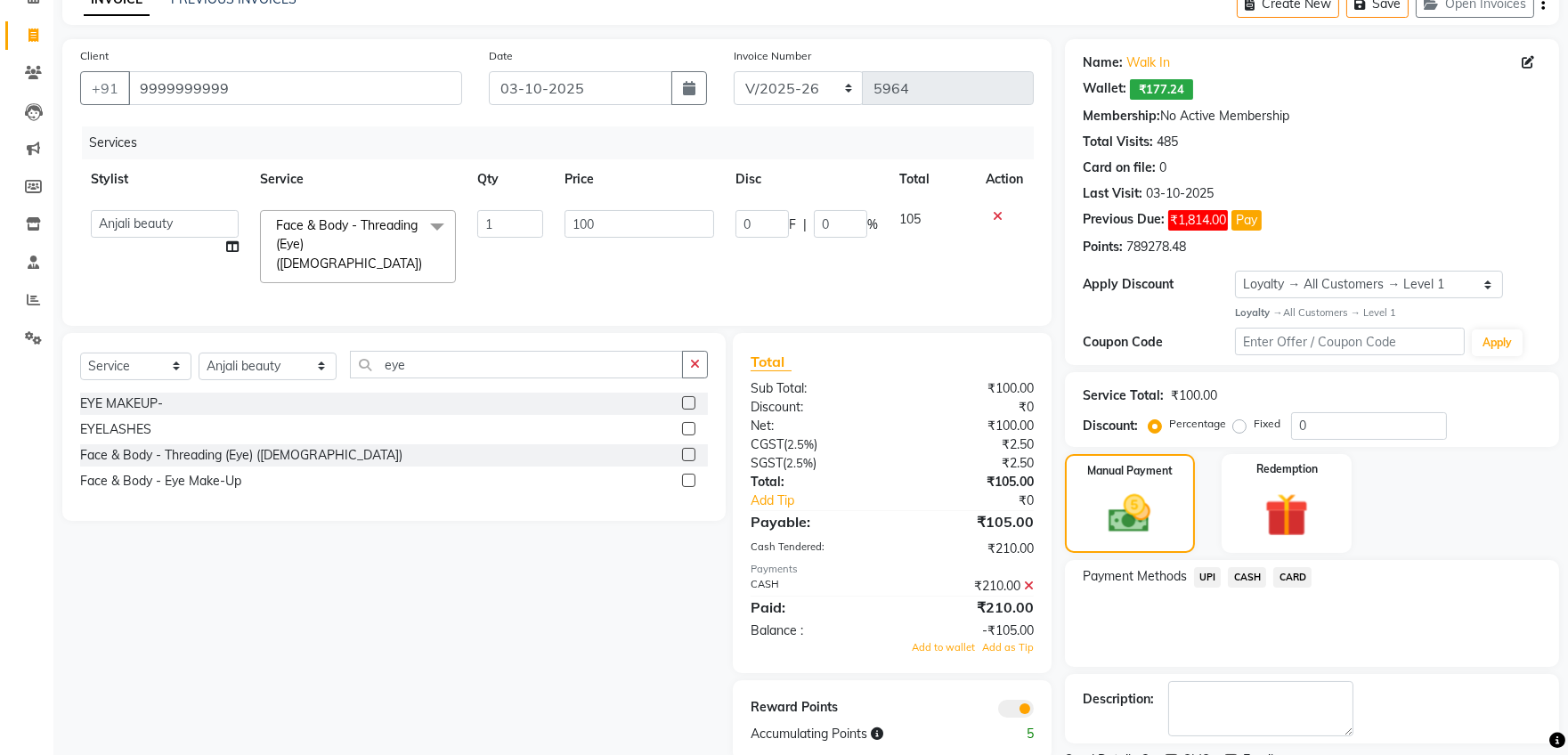
click at [1253, 573] on span "CASH" at bounding box center [1247, 578] width 39 height 20
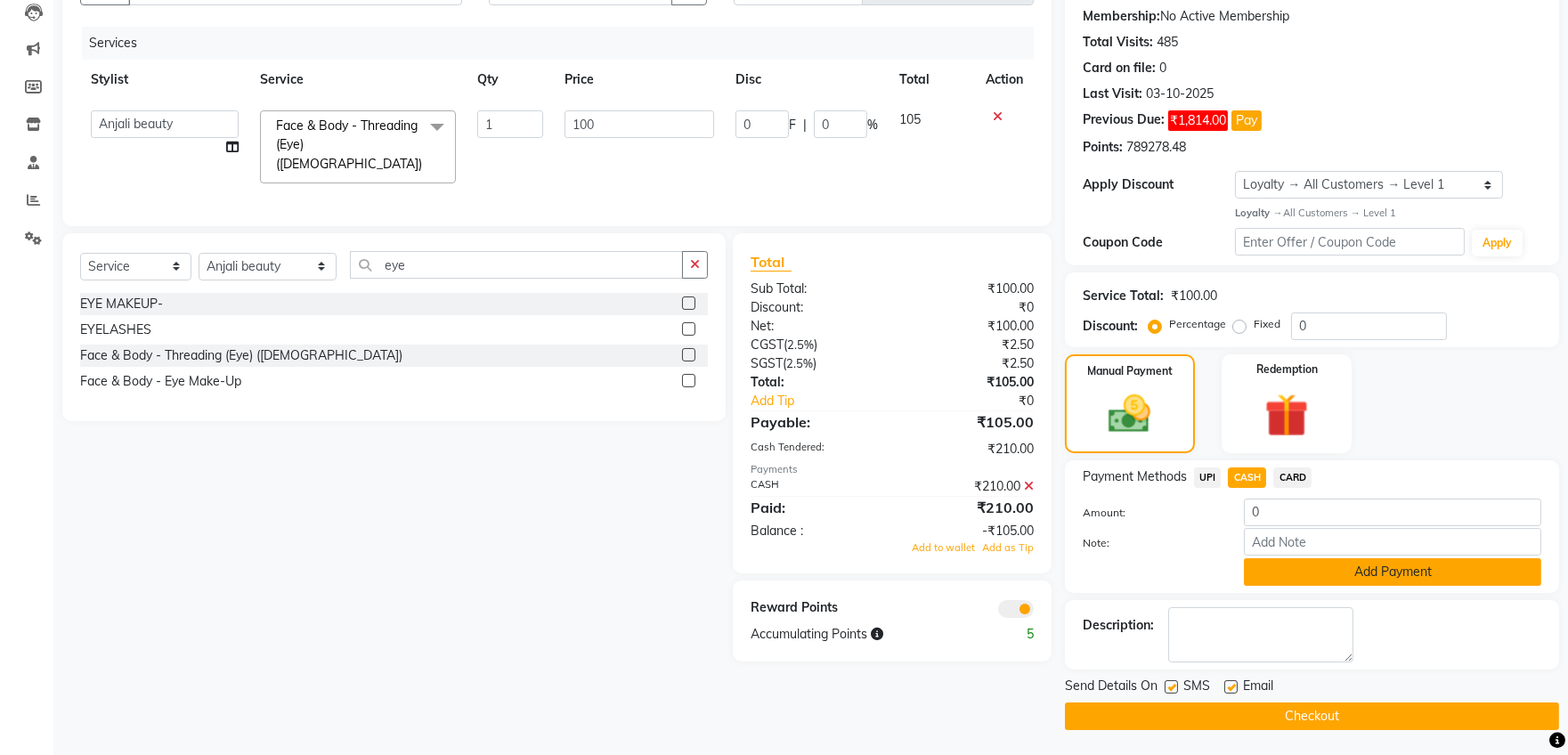
click at [1295, 569] on button "Add Payment" at bounding box center [1391, 572] width 297 height 28
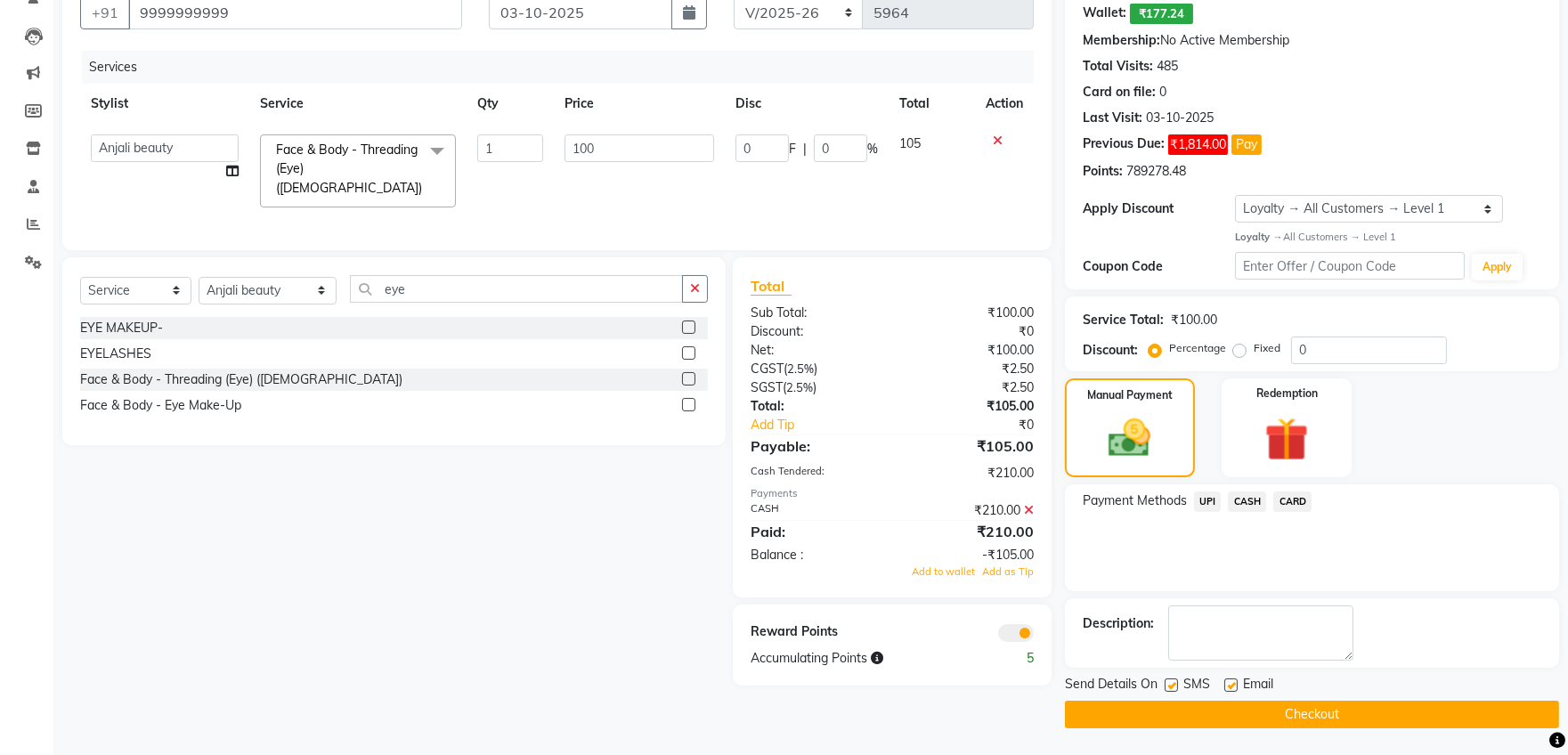
scroll to position [168, 0]
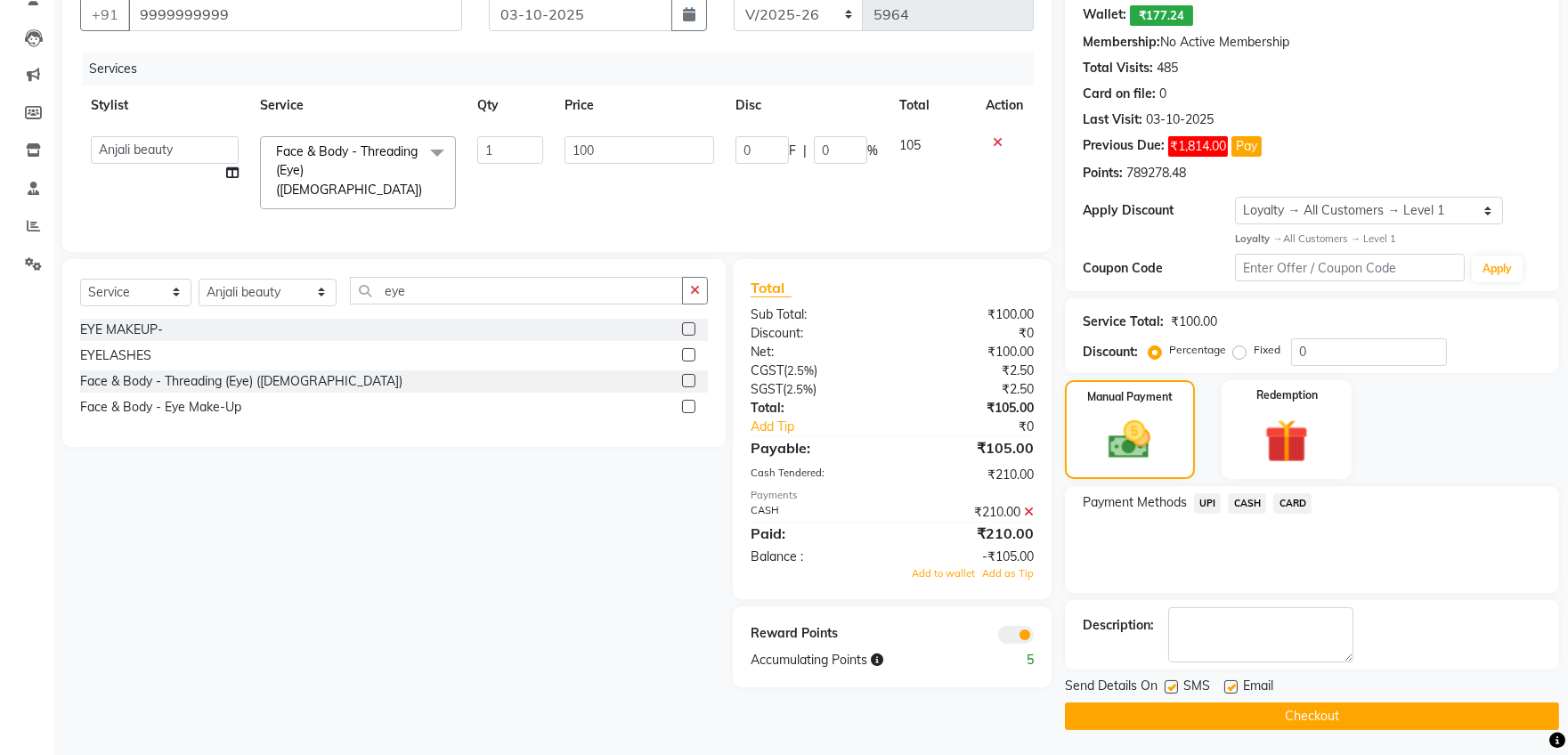
click at [1259, 716] on button "Checkout" at bounding box center [1311, 716] width 494 height 28
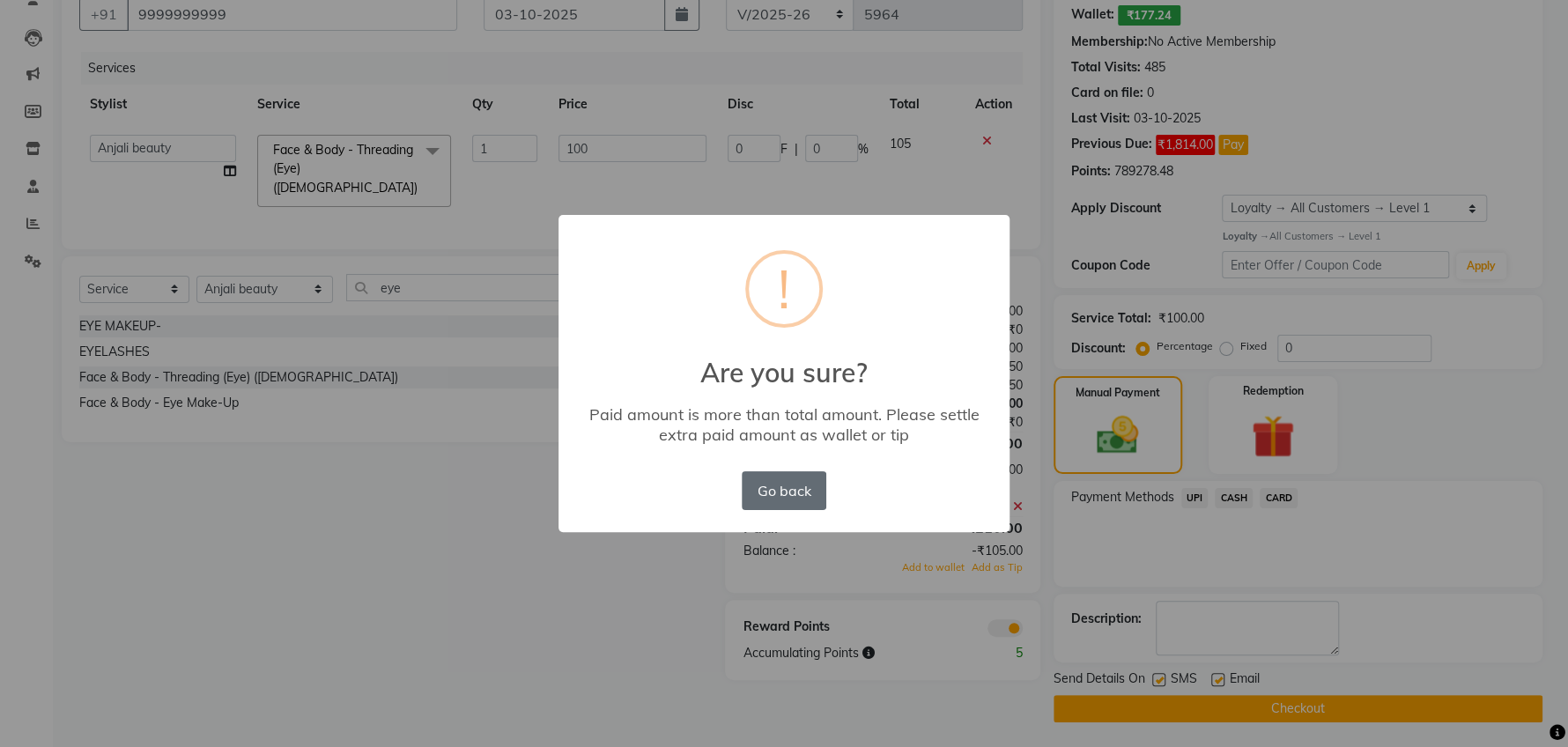
click at [775, 487] on button "Go back" at bounding box center [784, 490] width 85 height 39
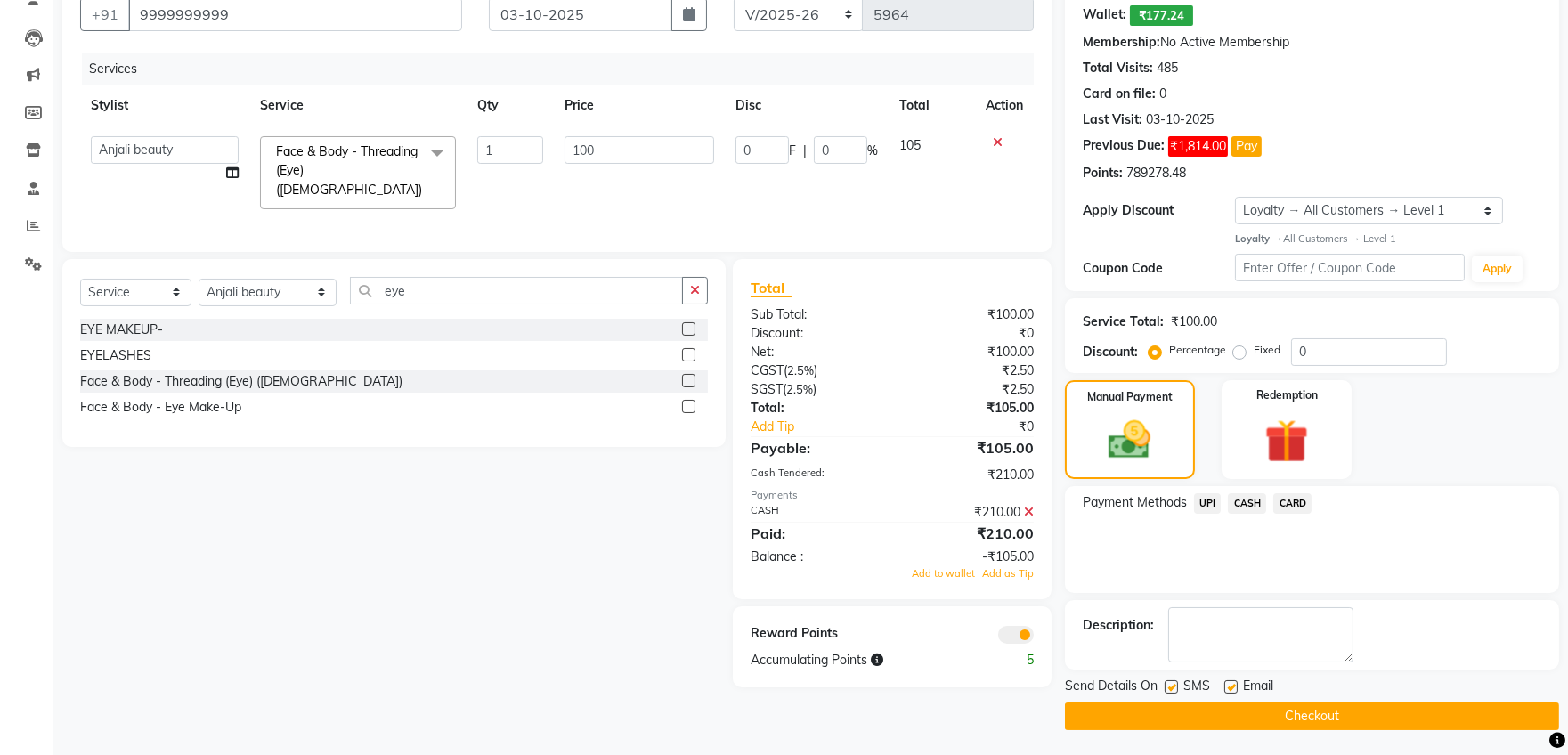
click at [1026, 507] on icon at bounding box center [1028, 512] width 10 height 13
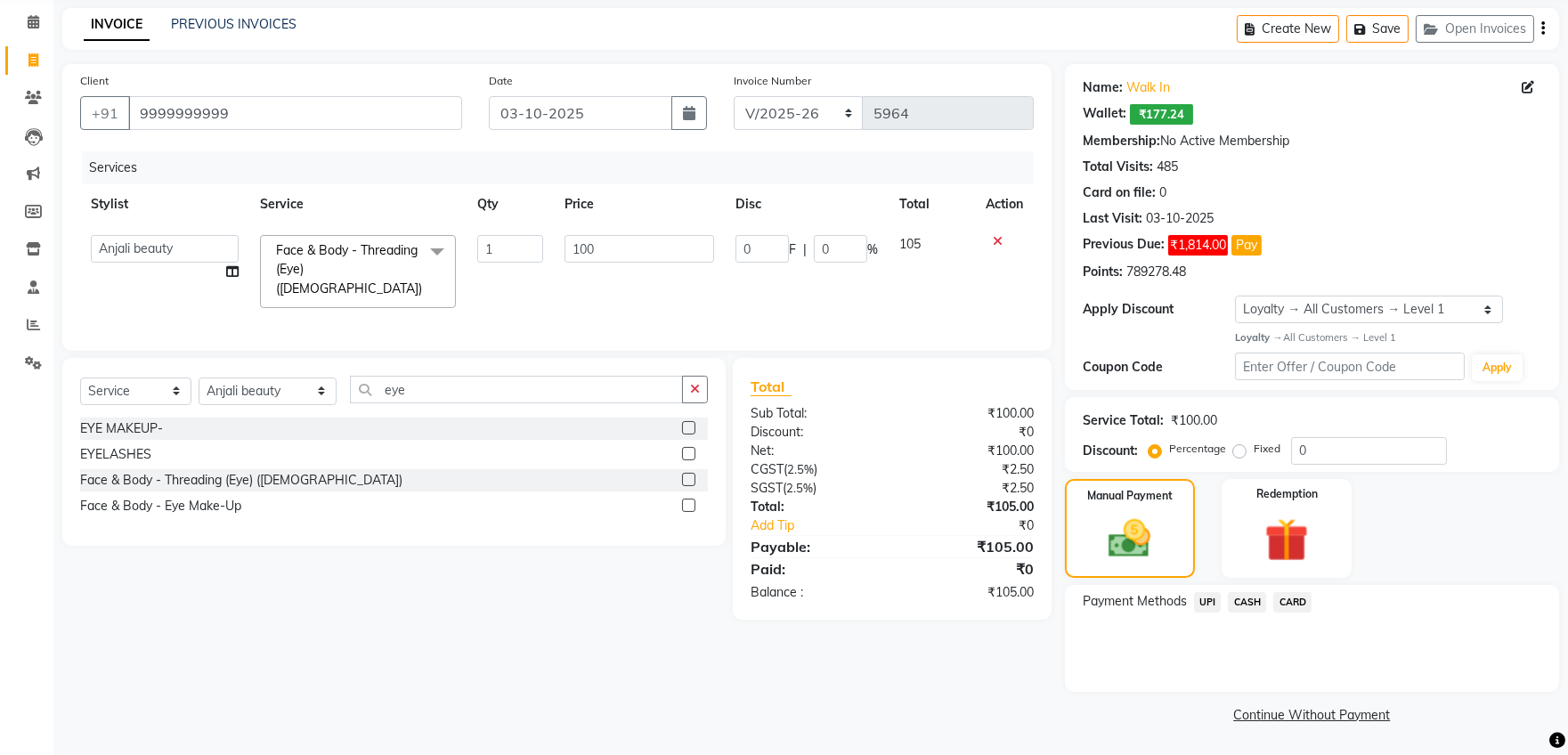
scroll to position [68, 0]
click at [1247, 597] on span "CASH" at bounding box center [1247, 604] width 39 height 20
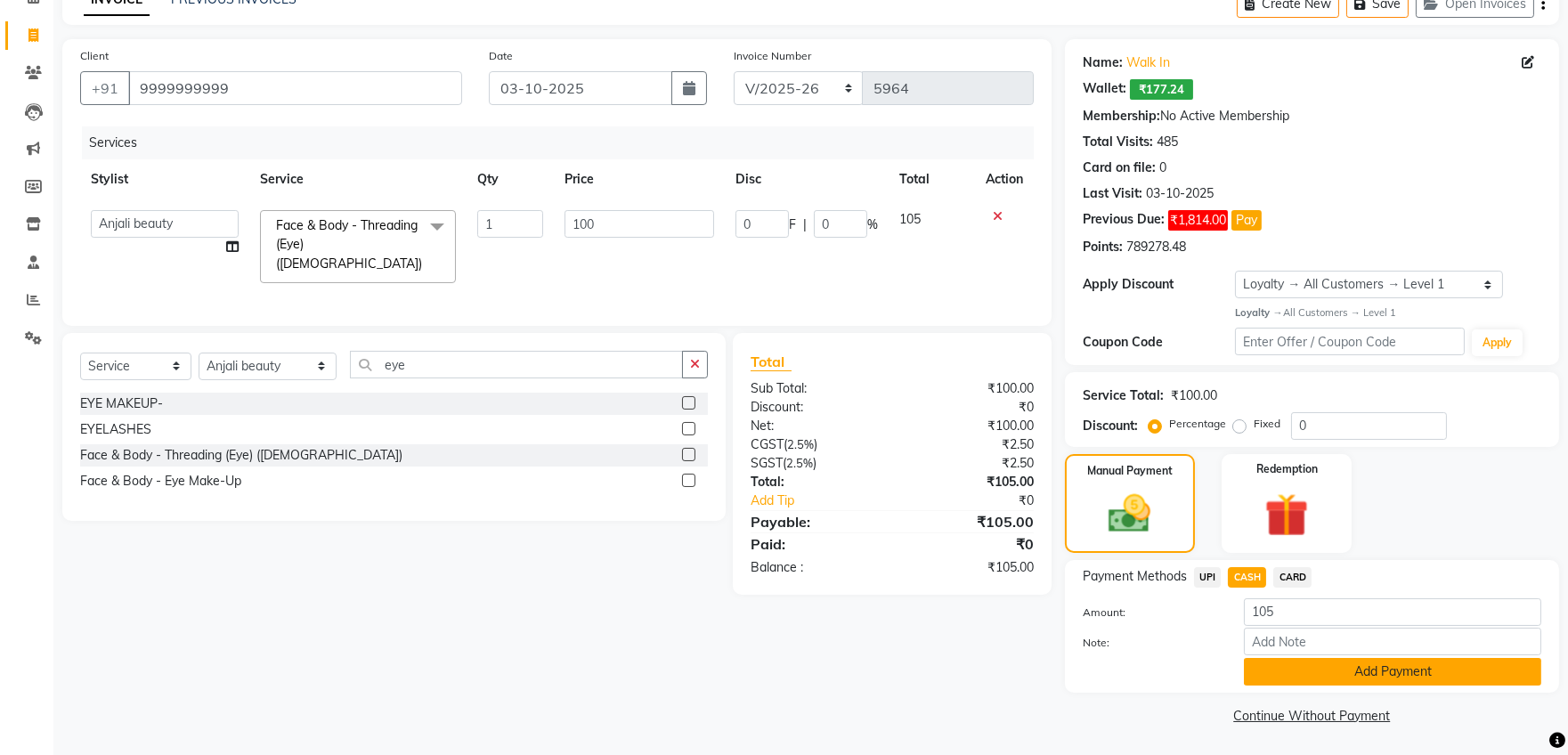
click at [1275, 664] on button "Add Payment" at bounding box center [1391, 671] width 297 height 28
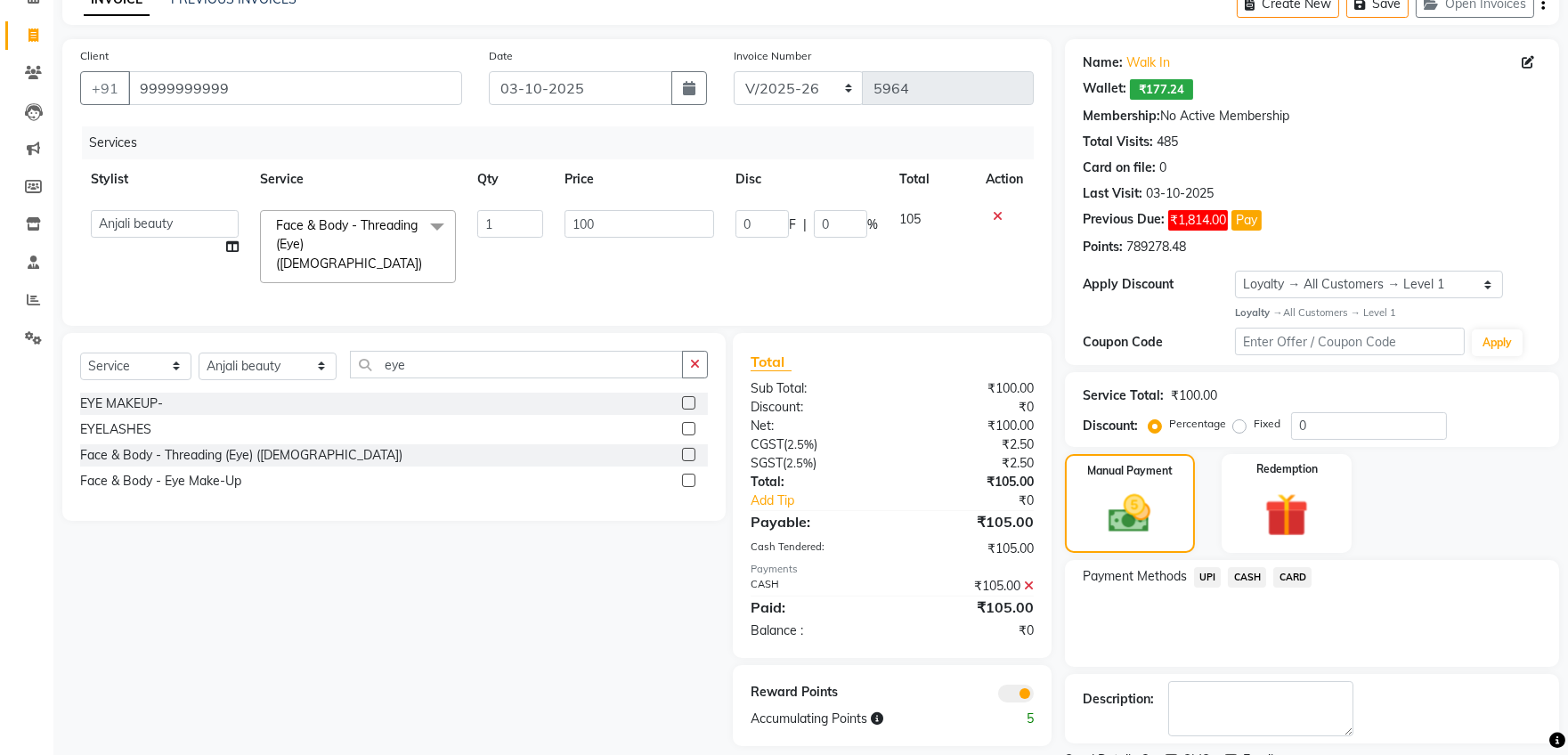
scroll to position [168, 0]
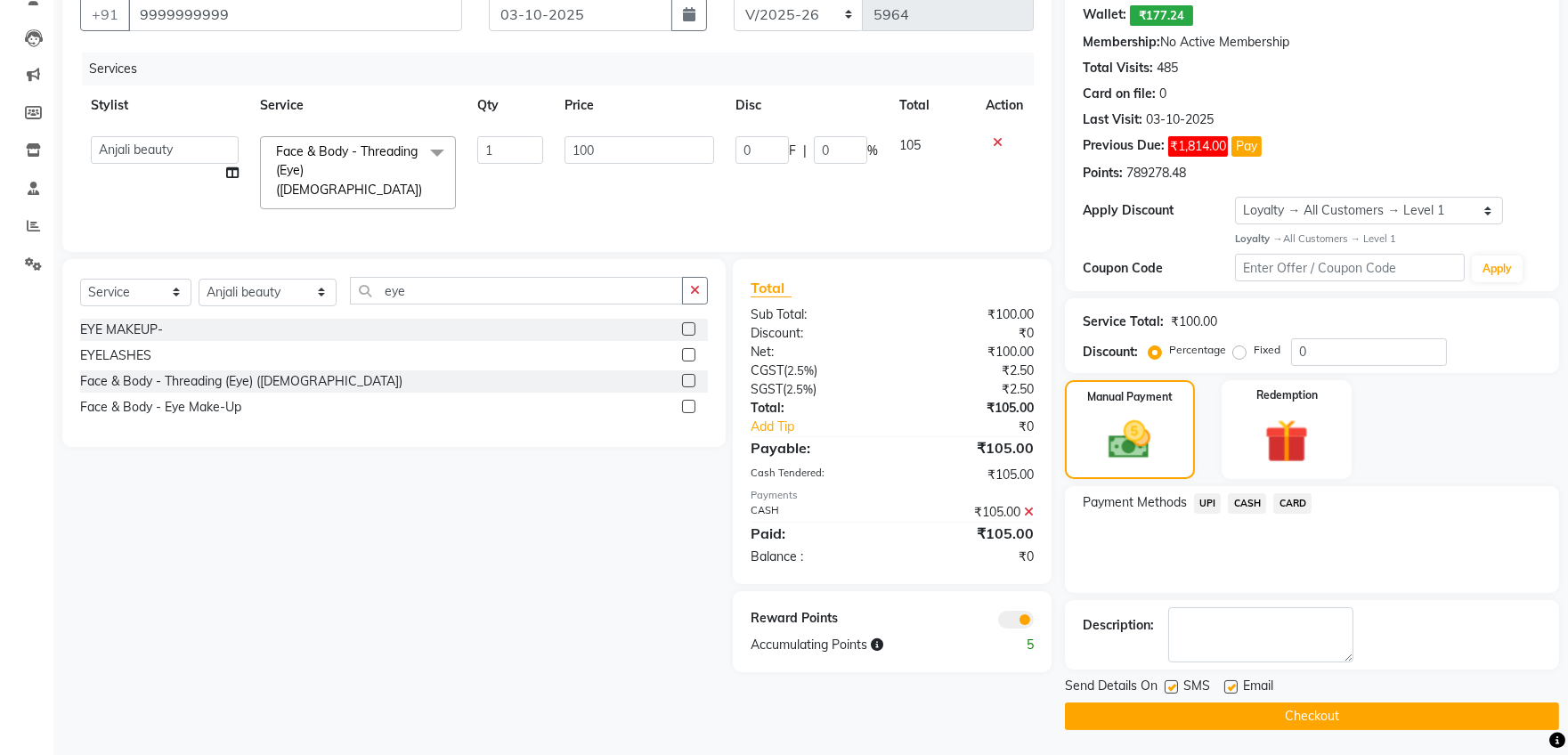
click at [1236, 716] on button "Checkout" at bounding box center [1311, 716] width 494 height 28
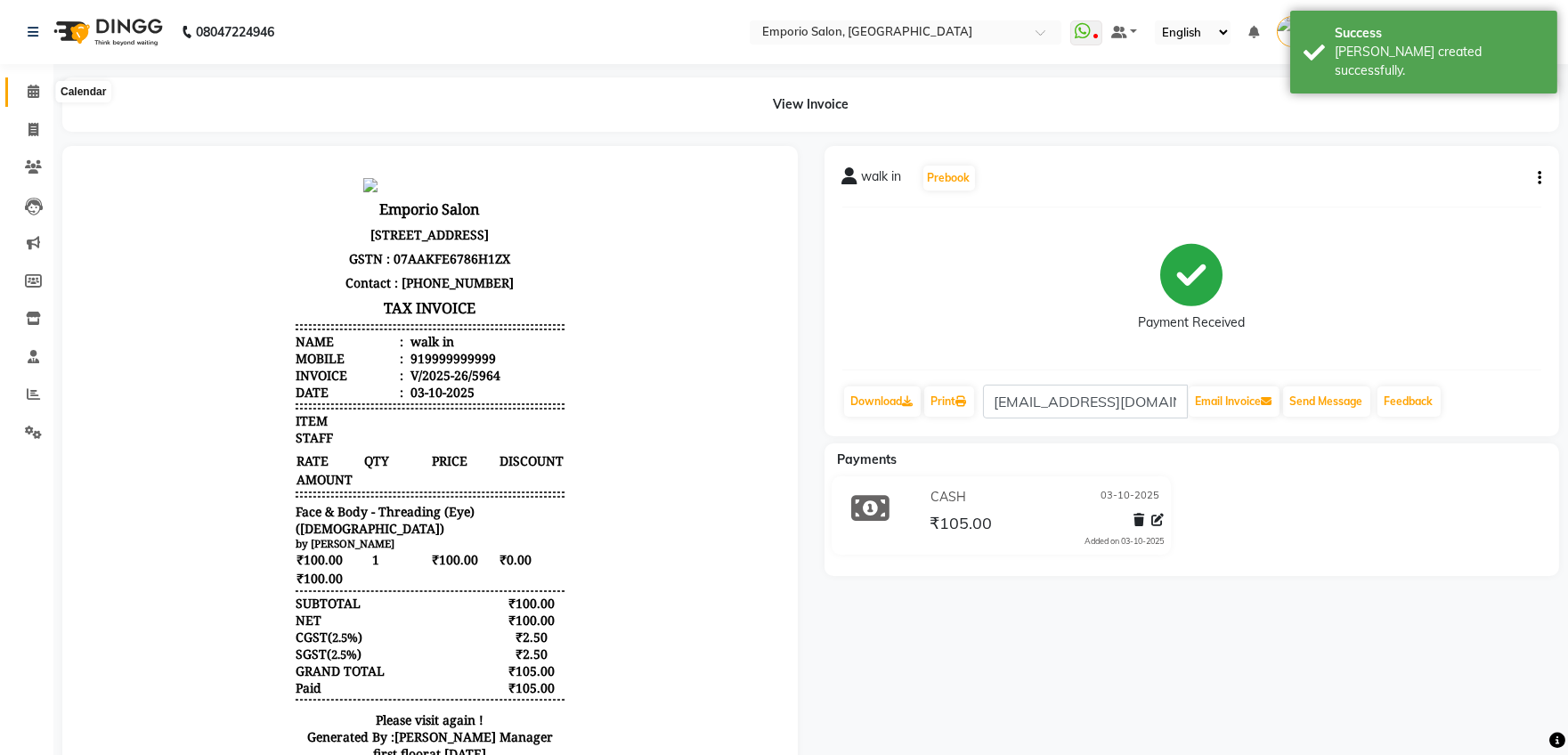
click at [29, 85] on icon at bounding box center [33, 91] width 12 height 14
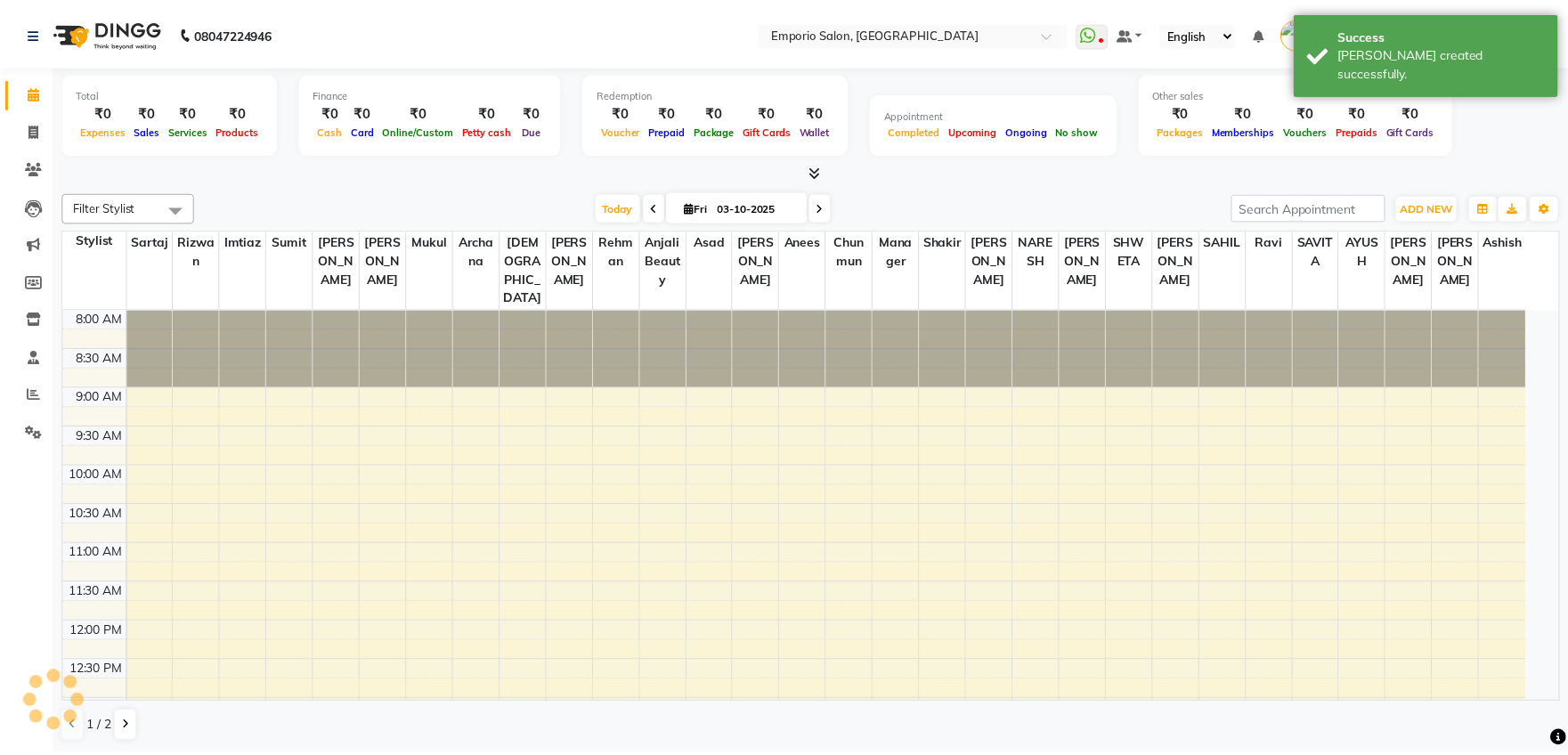
scroll to position [724, 0]
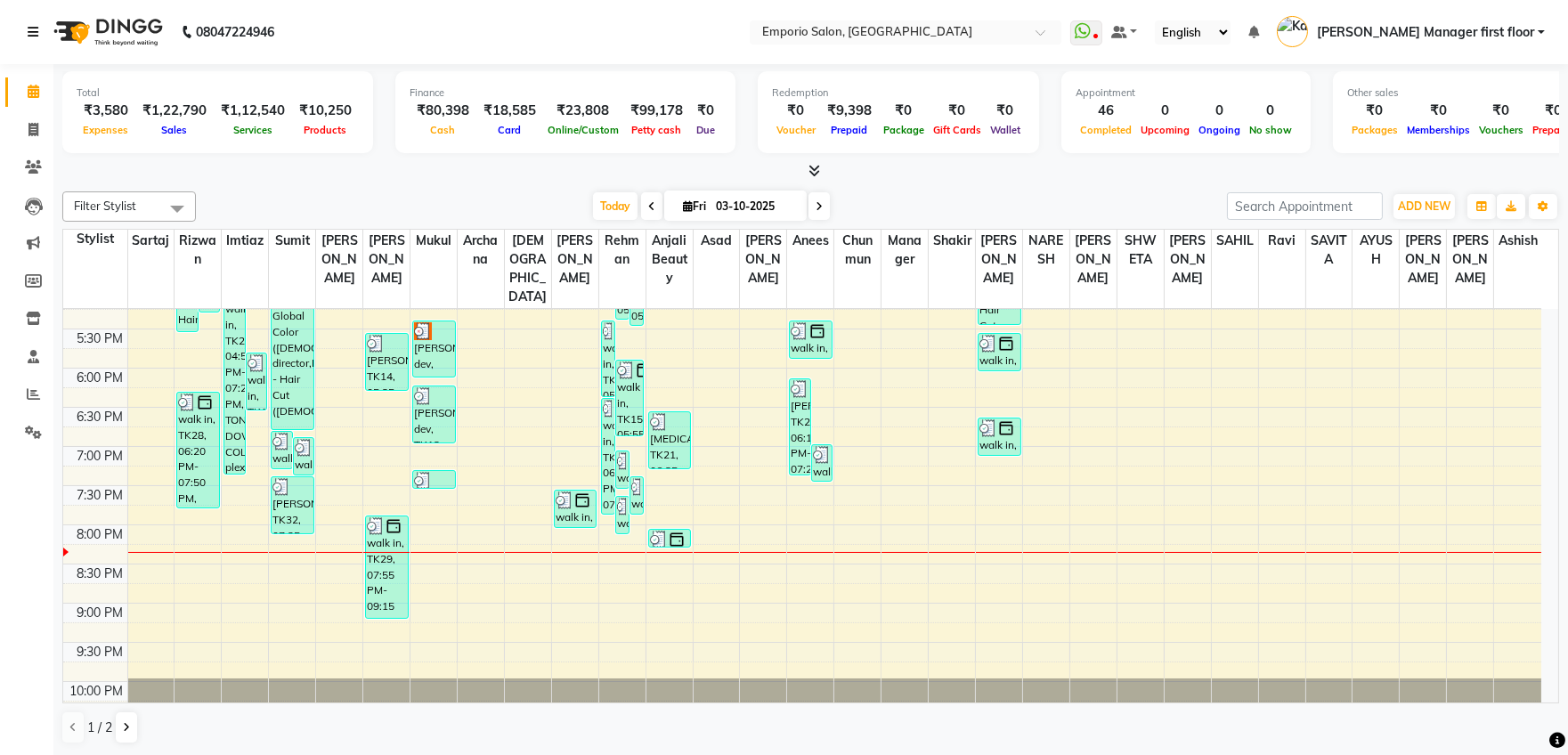
click at [32, 16] on link at bounding box center [36, 32] width 17 height 50
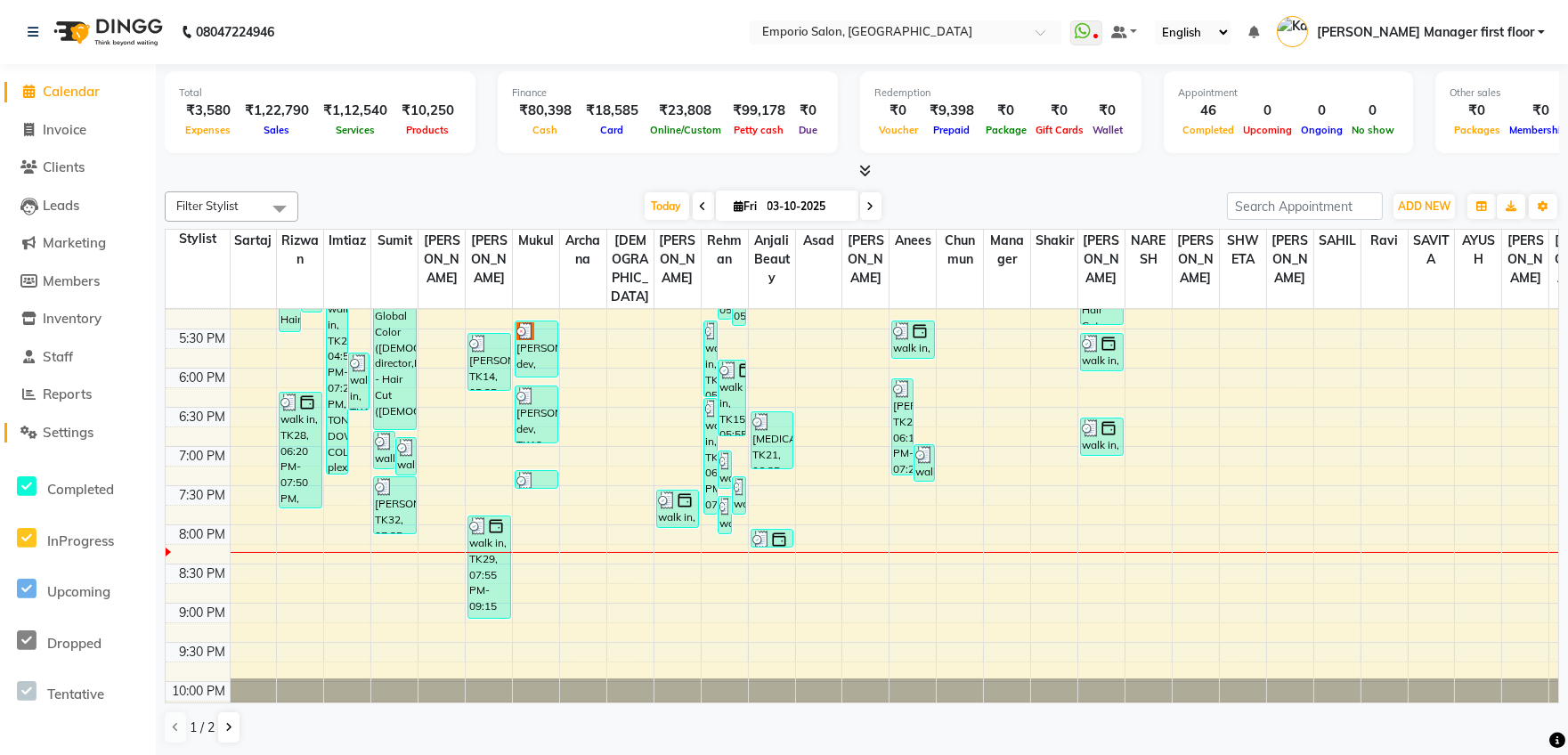
click at [73, 426] on span "Settings" at bounding box center [67, 432] width 51 height 17
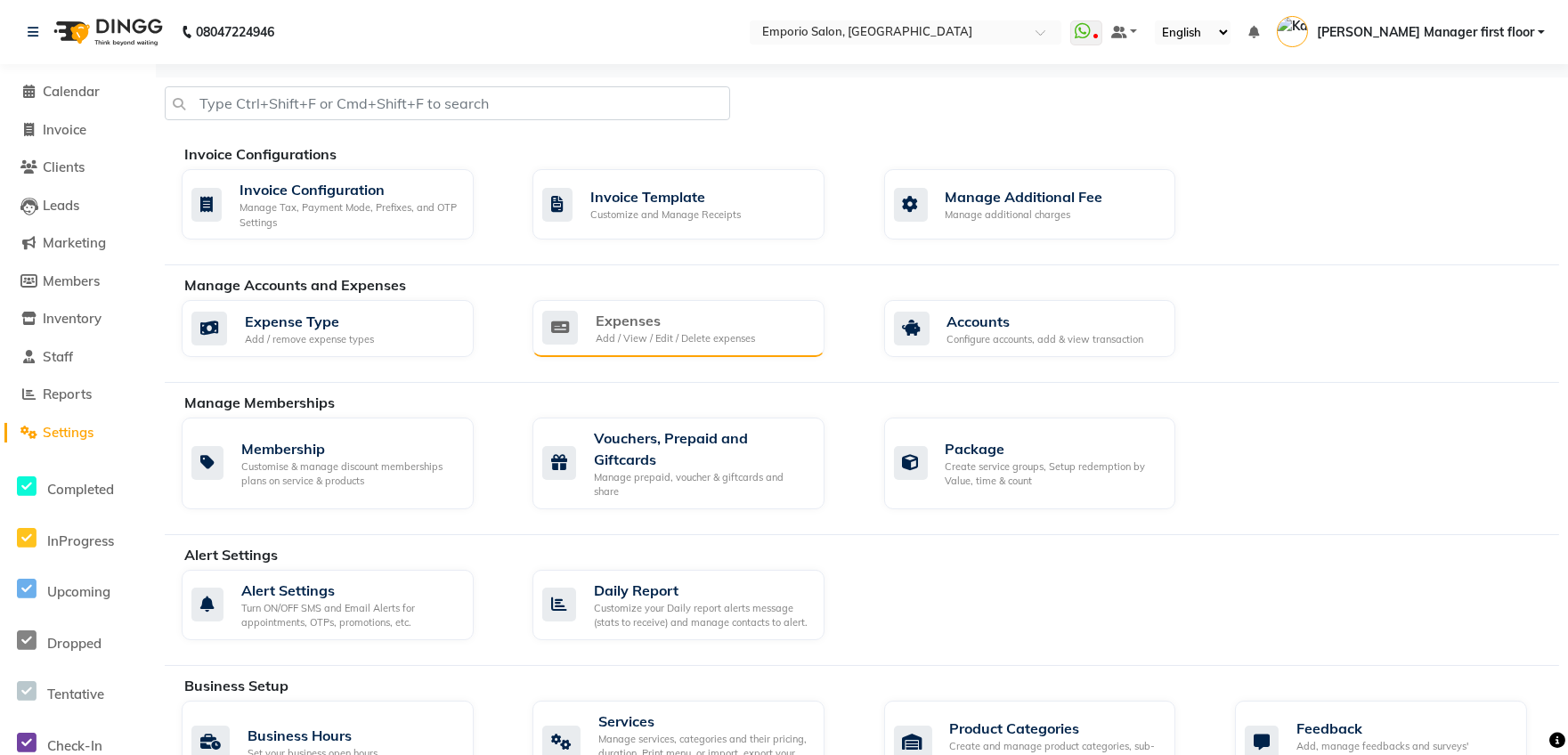
click at [653, 340] on div "Add / View / Edit / Delete expenses" at bounding box center [675, 338] width 159 height 15
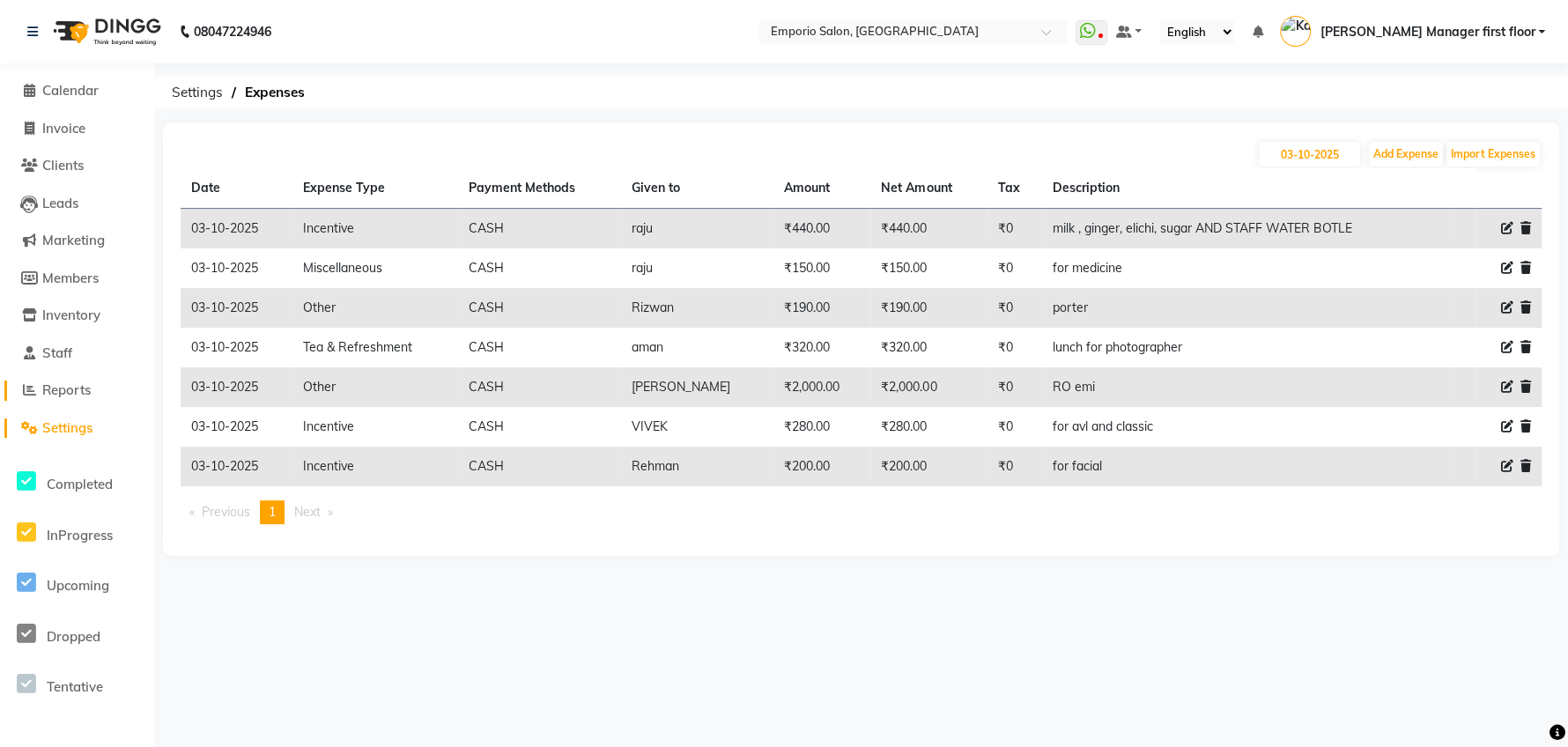
click at [39, 397] on span at bounding box center [28, 390] width 26 height 20
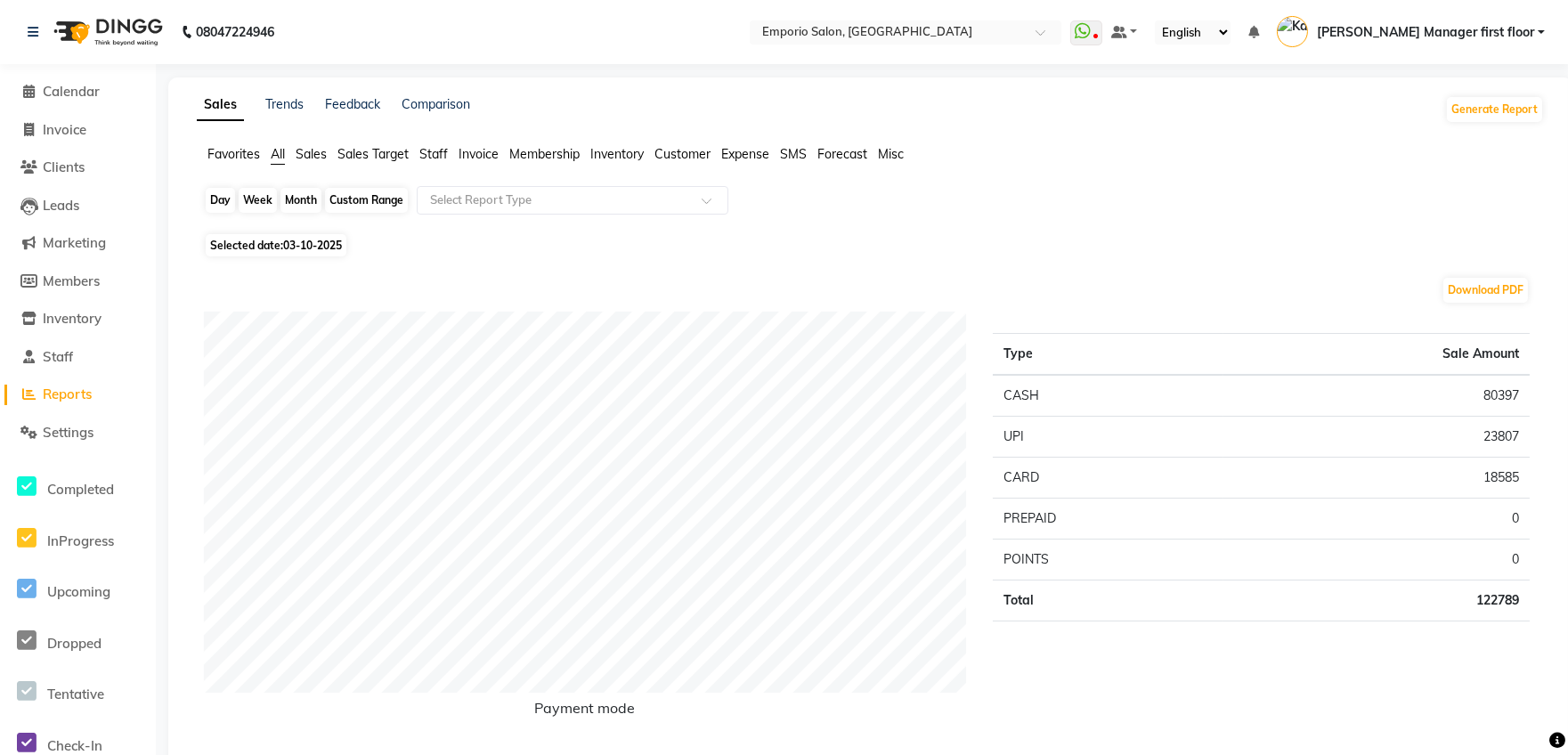
click at [211, 194] on div "Day" at bounding box center [221, 200] width 29 height 25
select select "10"
select select "2025"
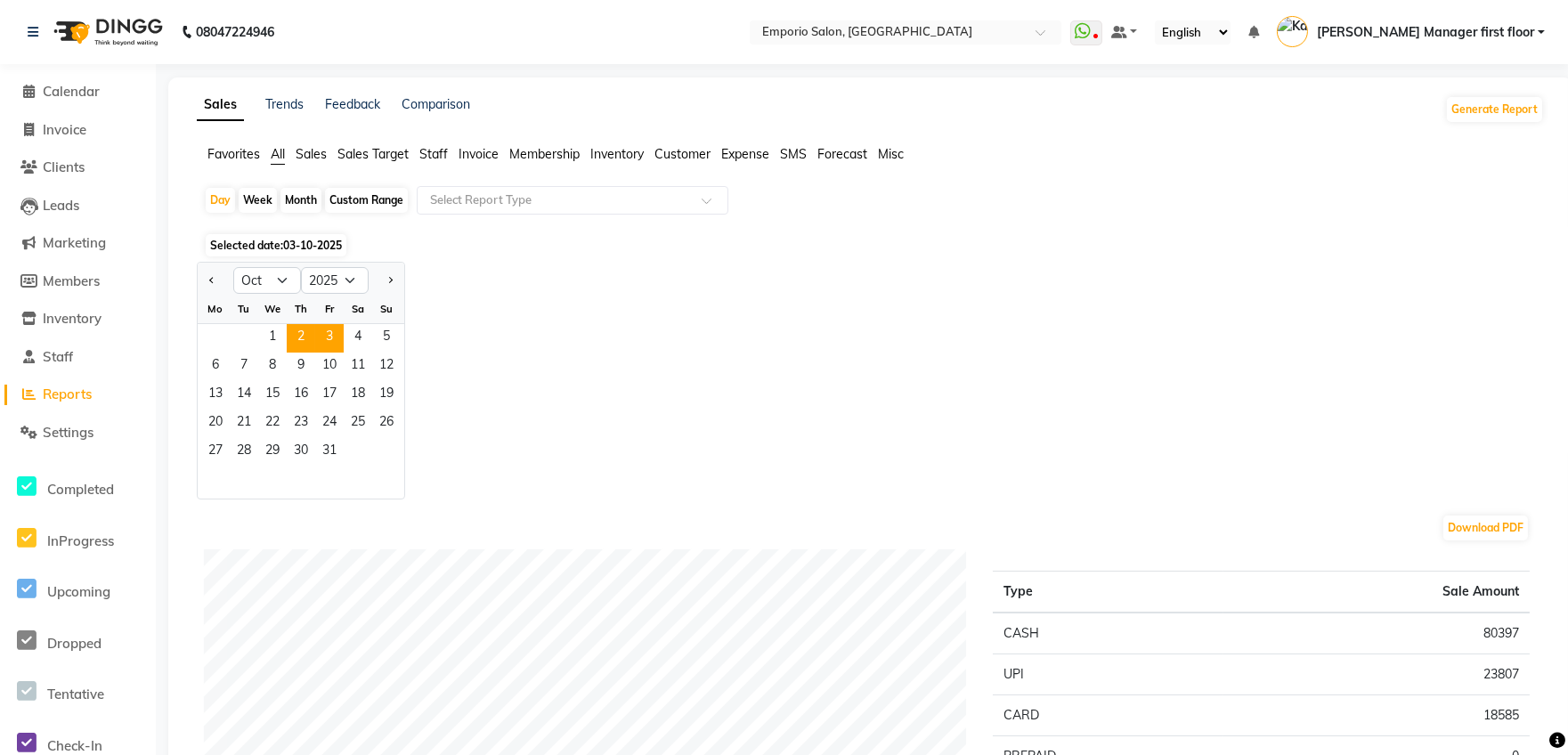
click at [300, 331] on span "2" at bounding box center [301, 337] width 29 height 29
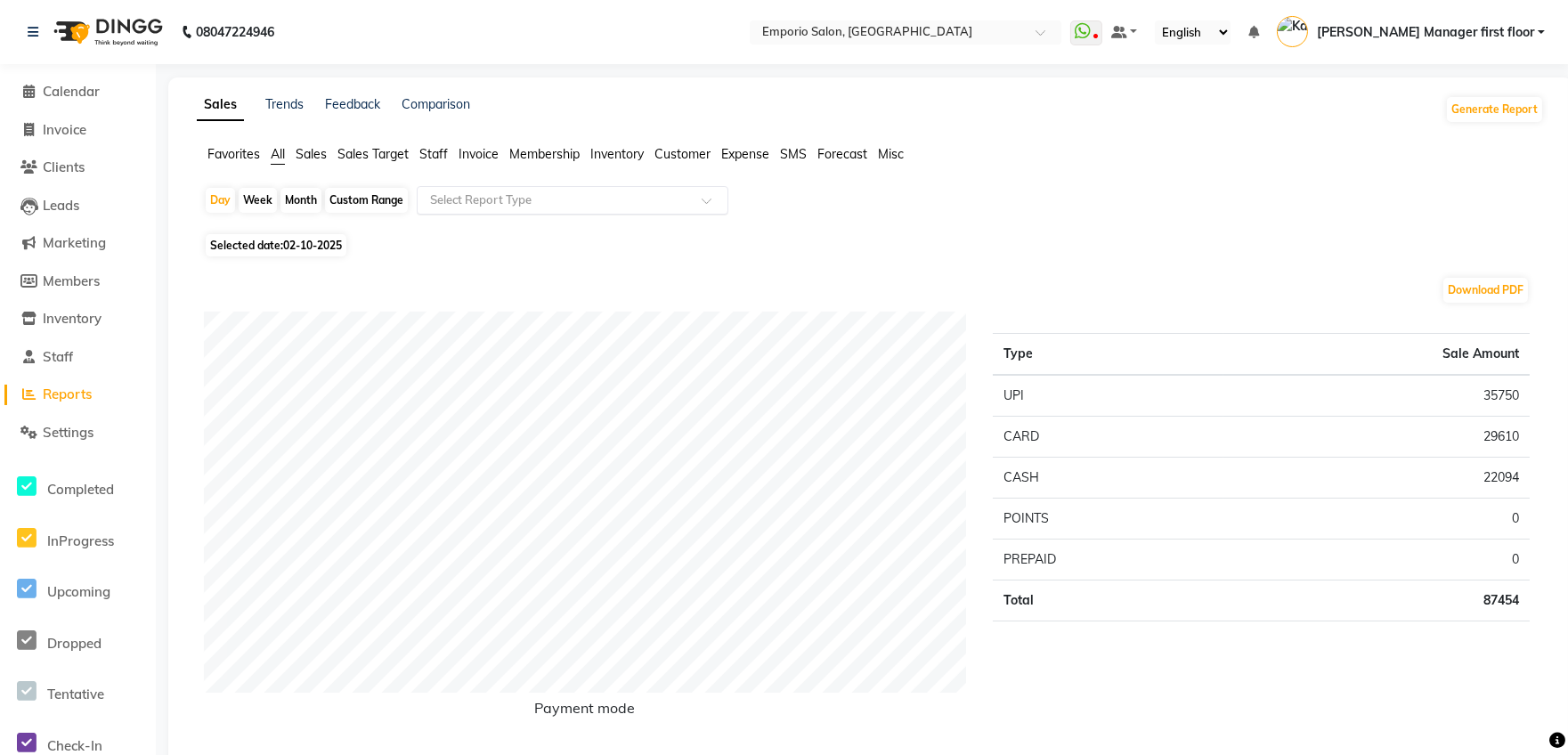
click at [502, 196] on input "text" at bounding box center [555, 200] width 257 height 17
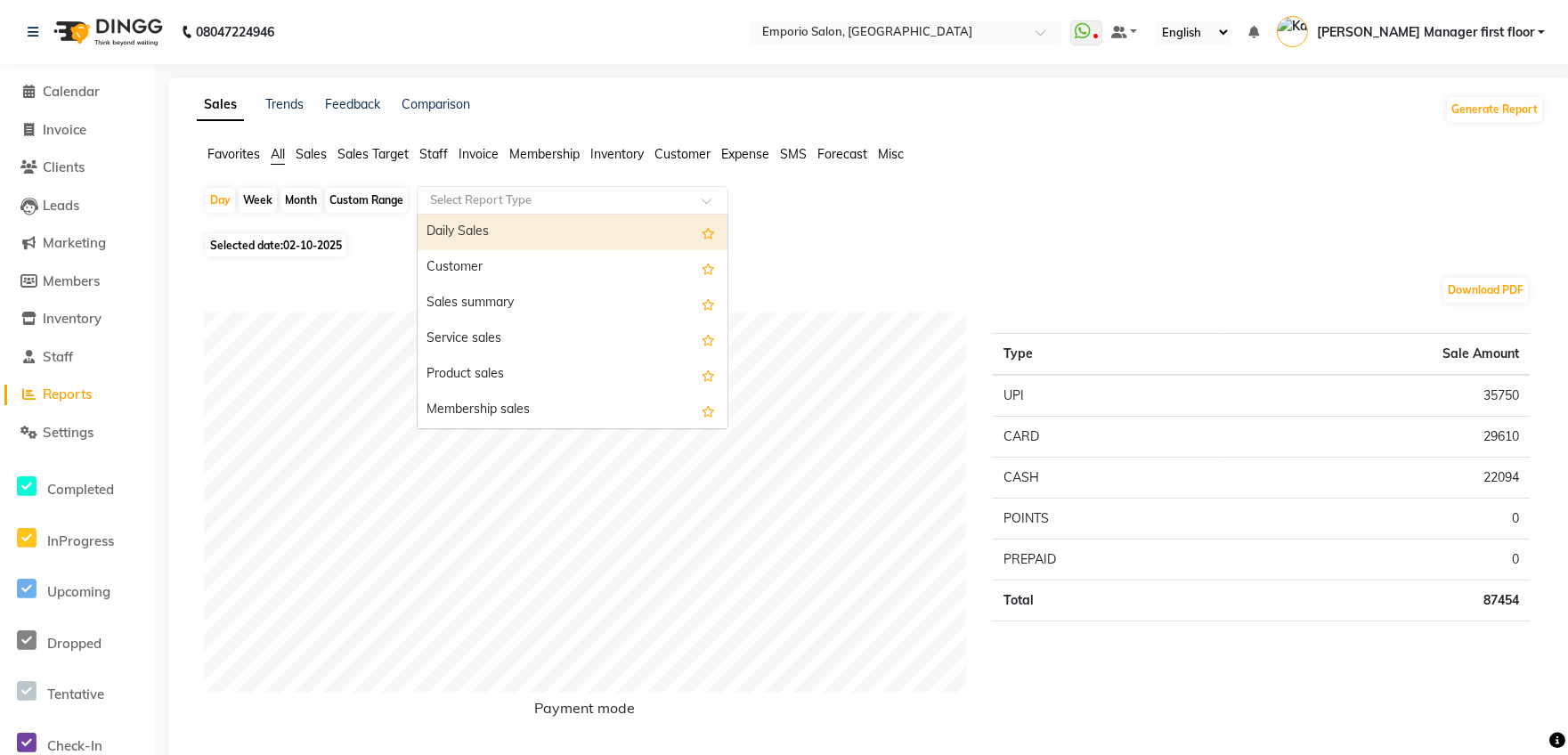
click at [441, 146] on span "Staff" at bounding box center [433, 154] width 29 height 16
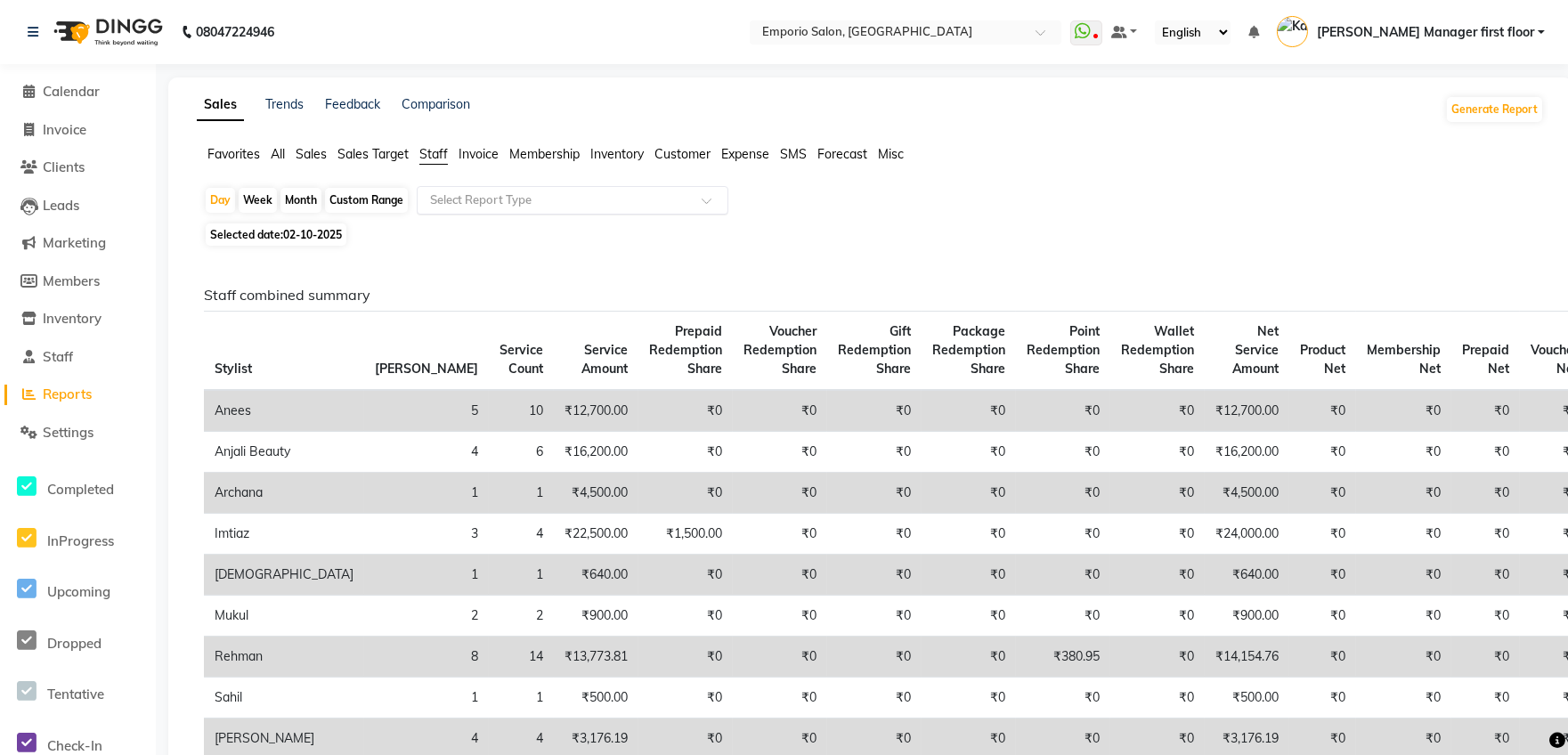
click at [481, 195] on input "text" at bounding box center [555, 200] width 257 height 17
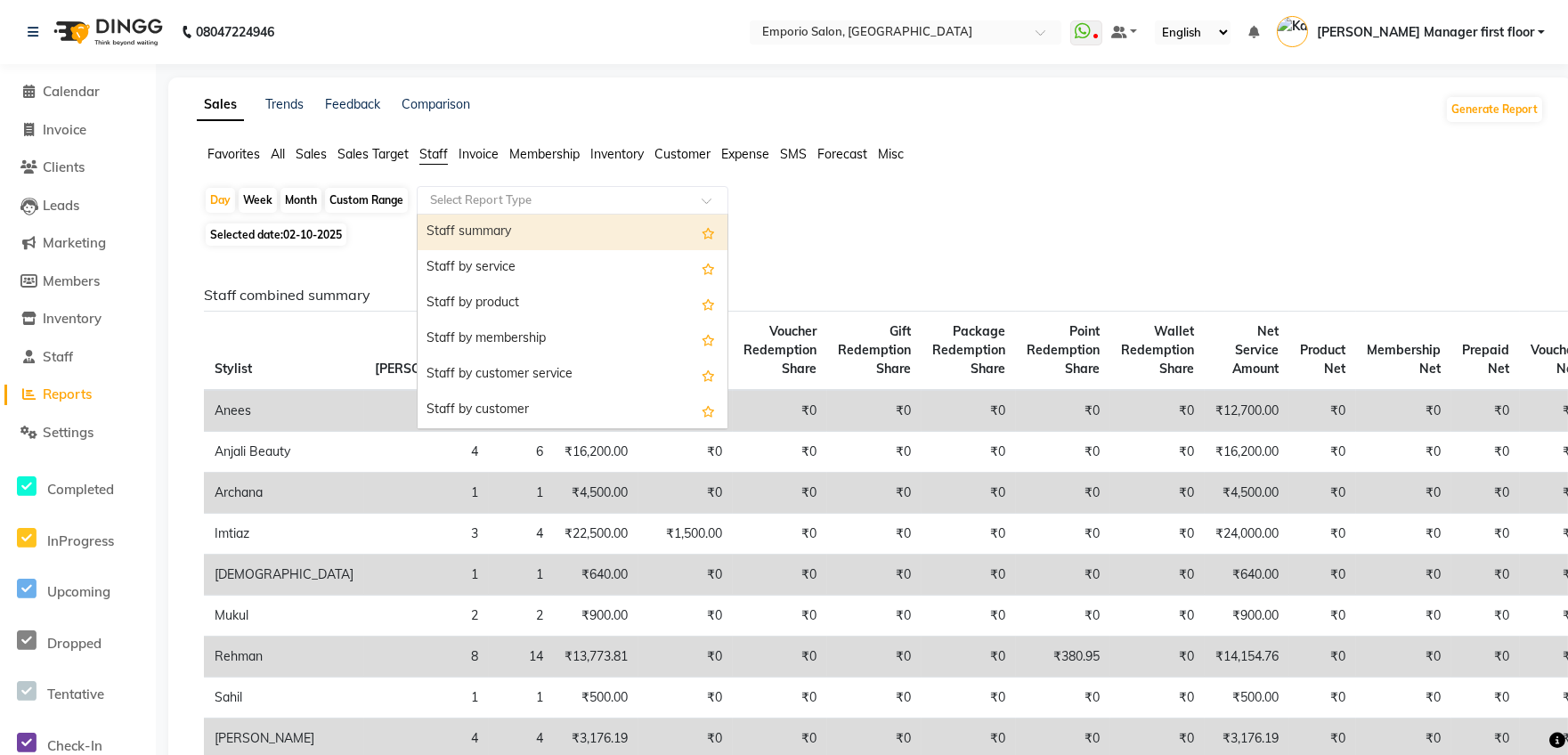
click at [505, 370] on div "Staff by customer service" at bounding box center [572, 374] width 310 height 36
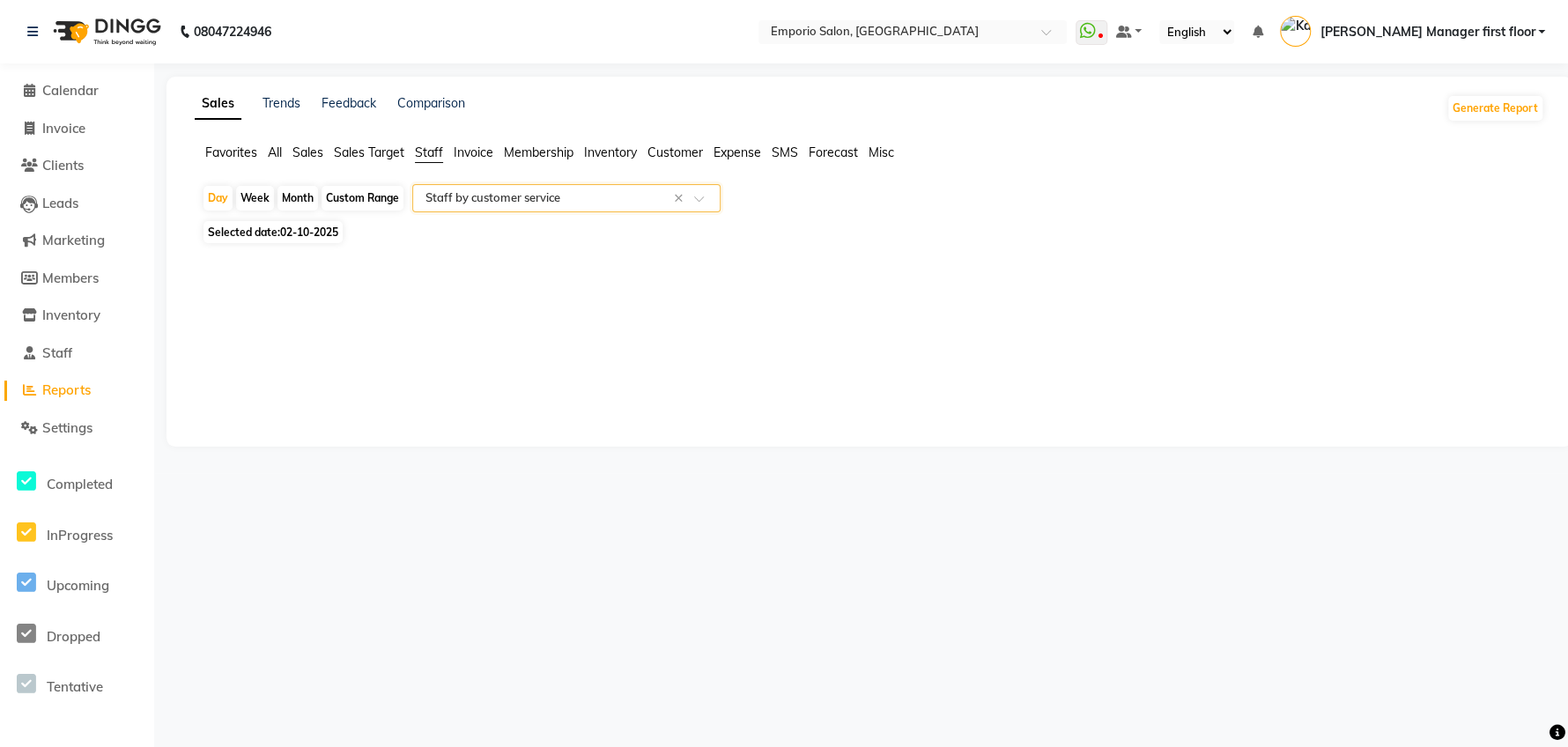
select select "filtered_report"
select select "csv"
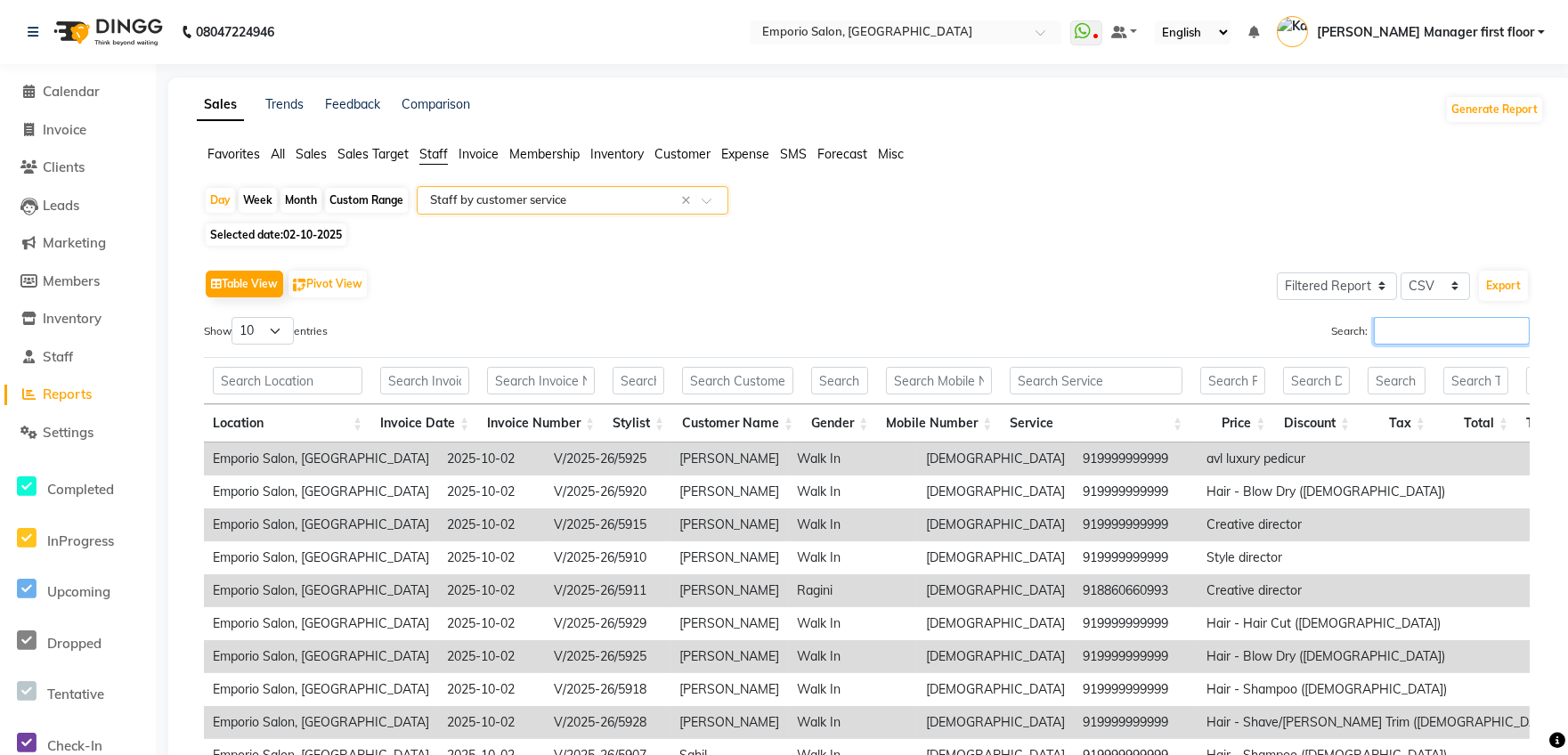
click at [1383, 333] on input "Search:" at bounding box center [1451, 331] width 155 height 28
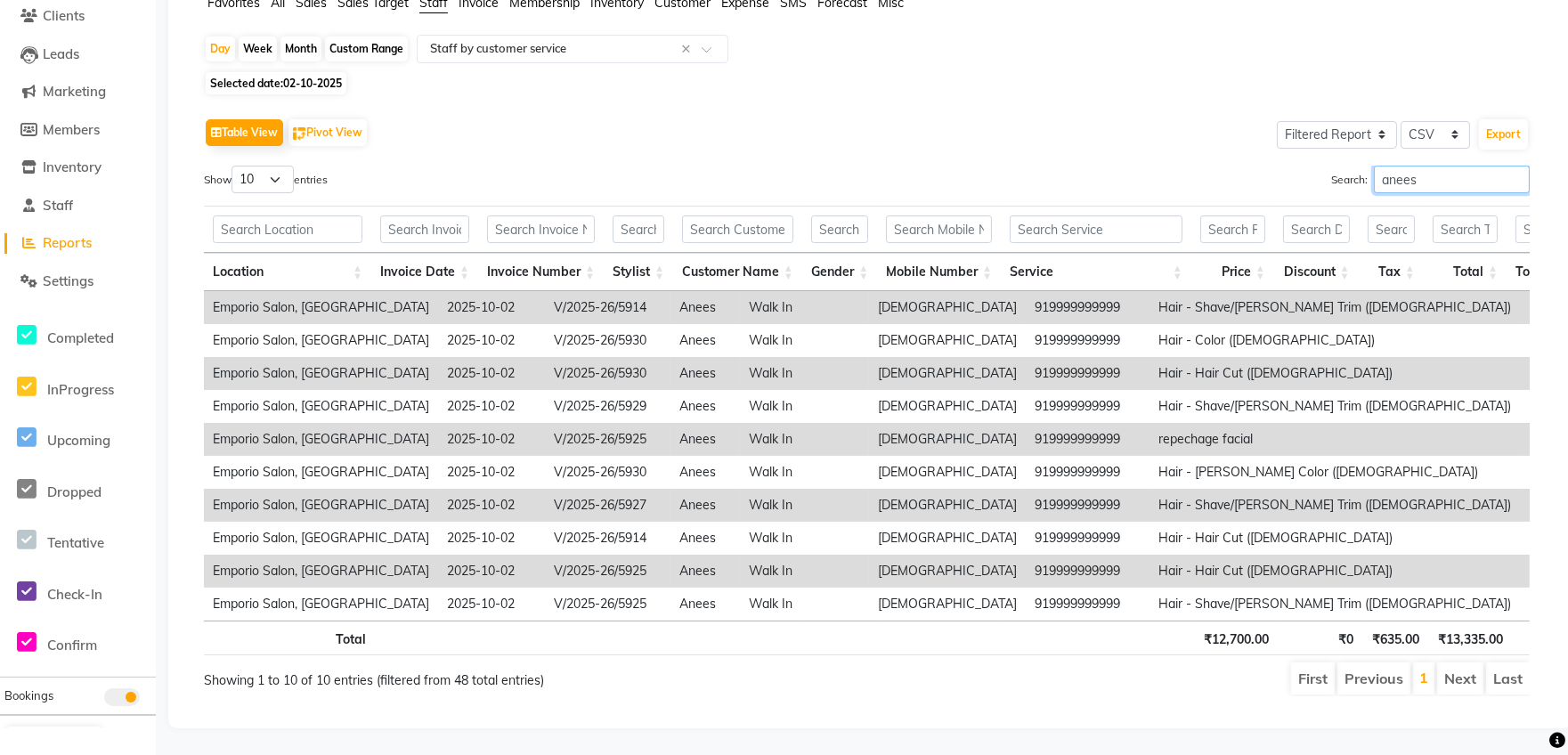
scroll to position [182, 0]
type input "anees"
click at [249, 166] on select "10 25 50 100" at bounding box center [263, 179] width 63 height 28
select select "25"
click at [235, 166] on select "10 25 50 100" at bounding box center [263, 179] width 63 height 28
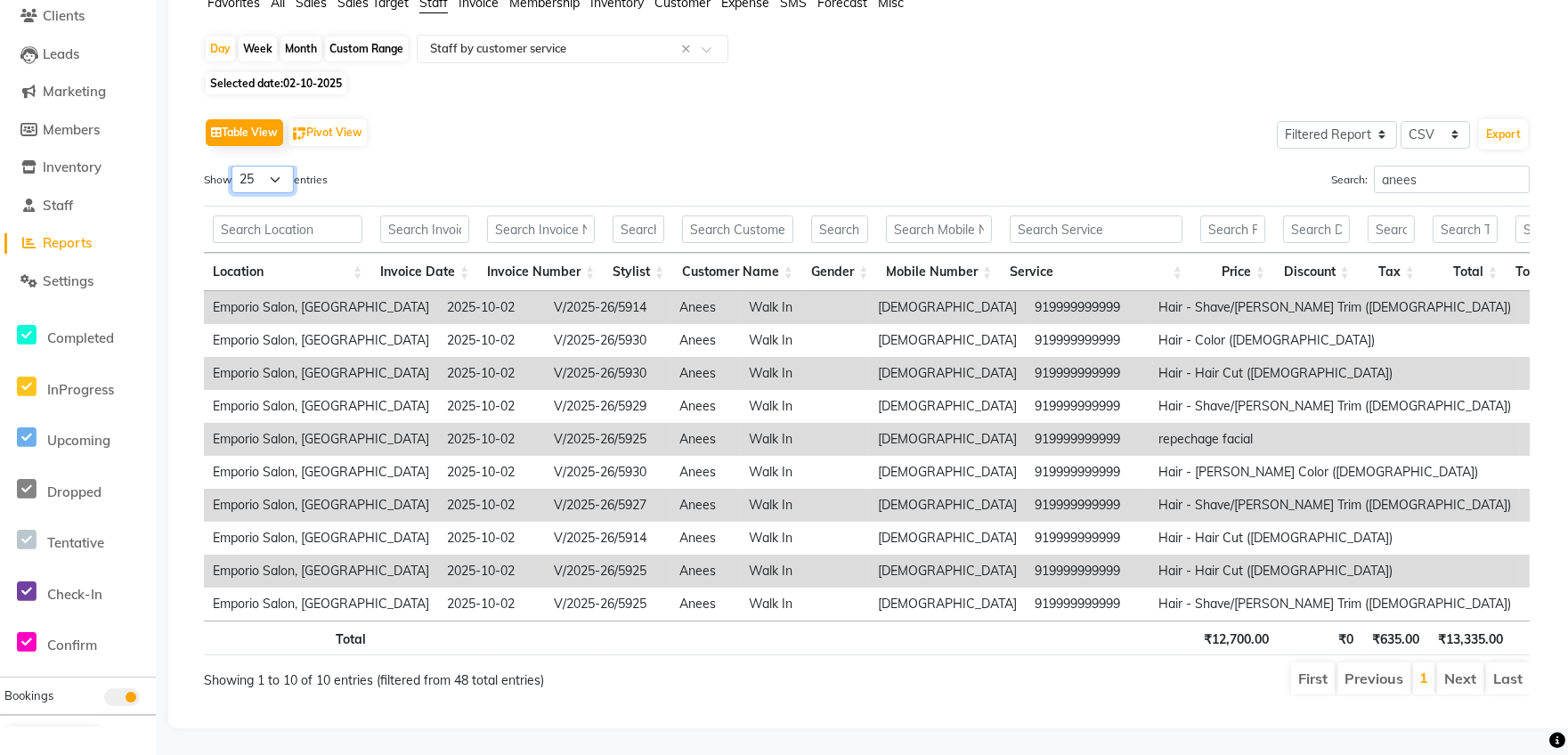
scroll to position [0, 0]
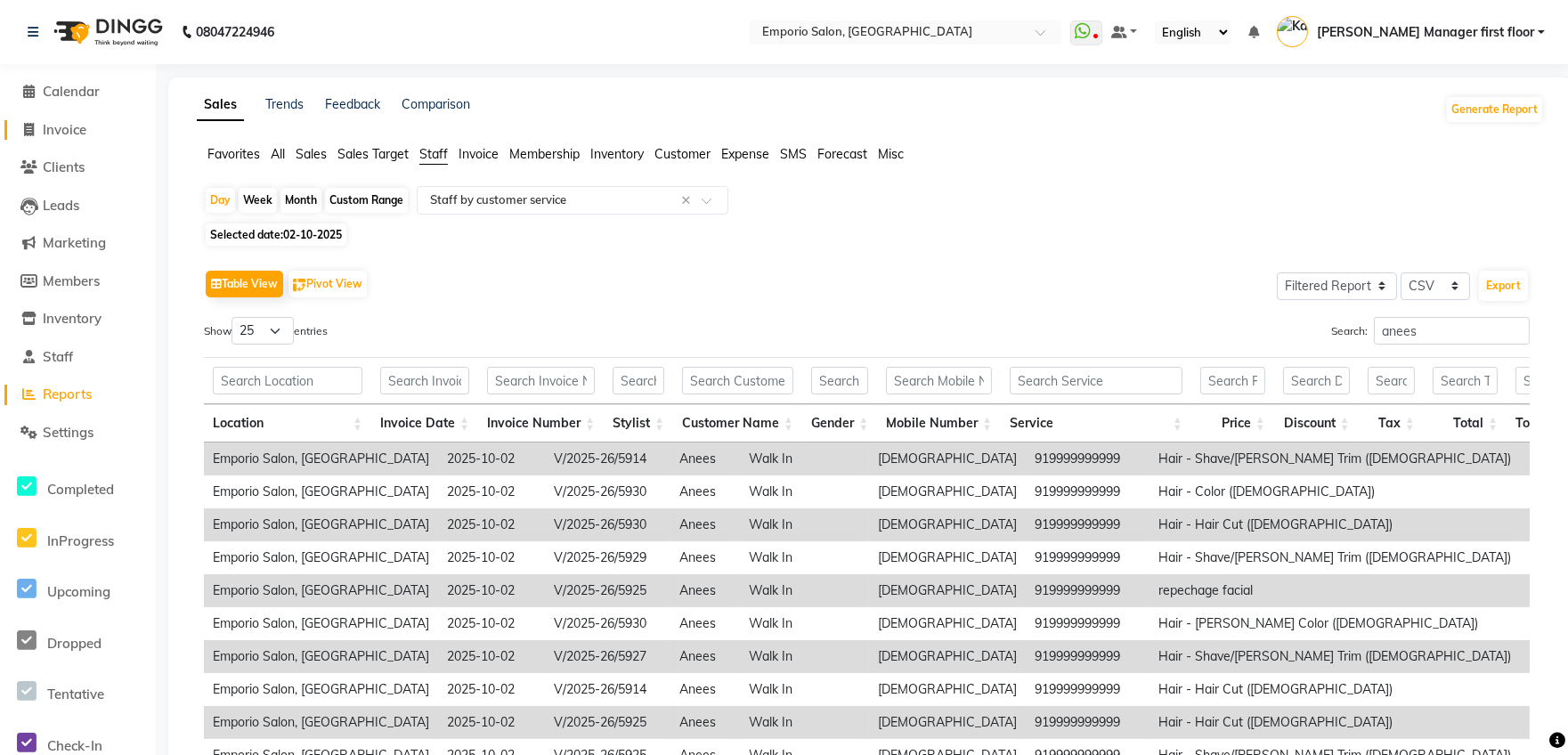
click at [68, 124] on span "Invoice" at bounding box center [63, 130] width 43 height 17
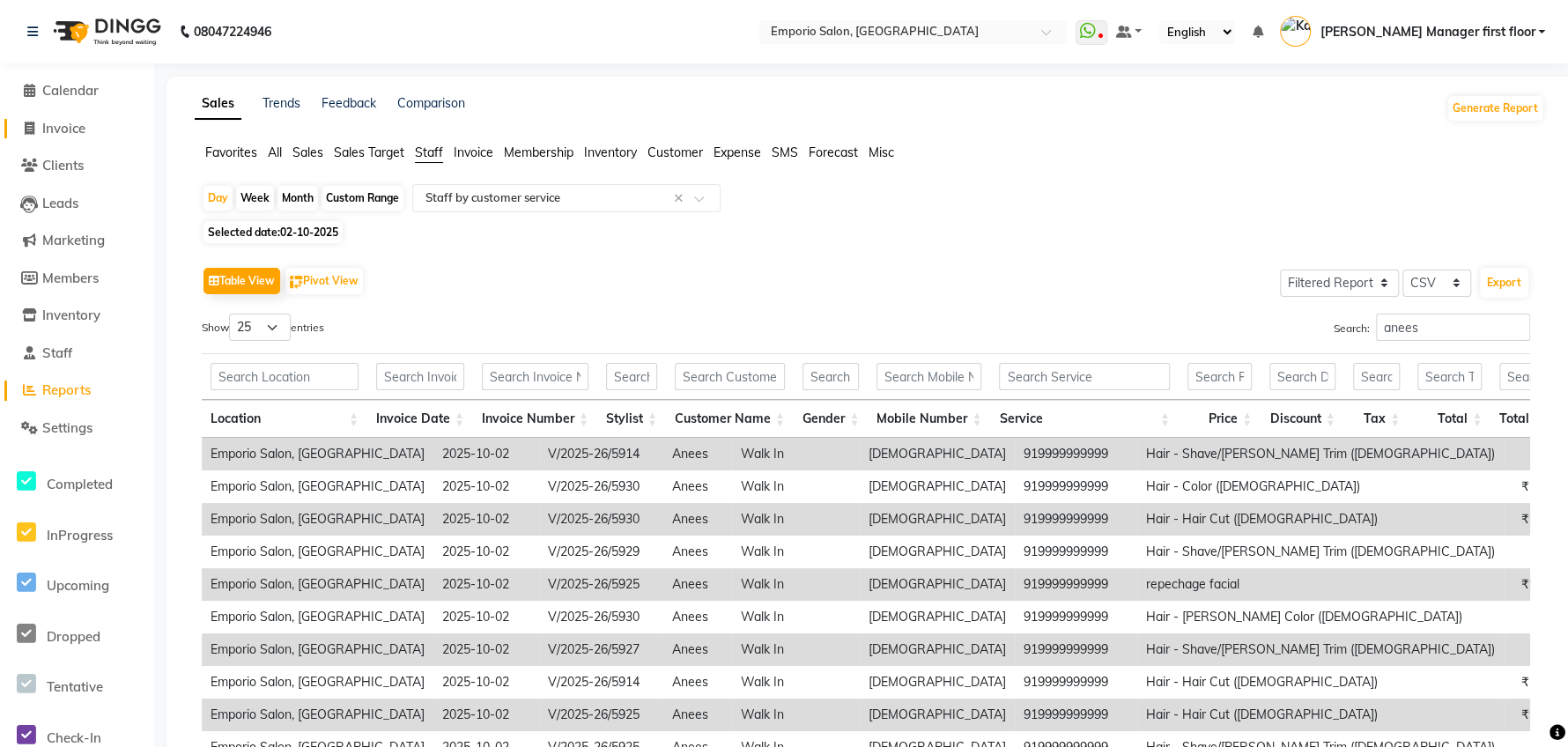
select select "6332"
select select "service"
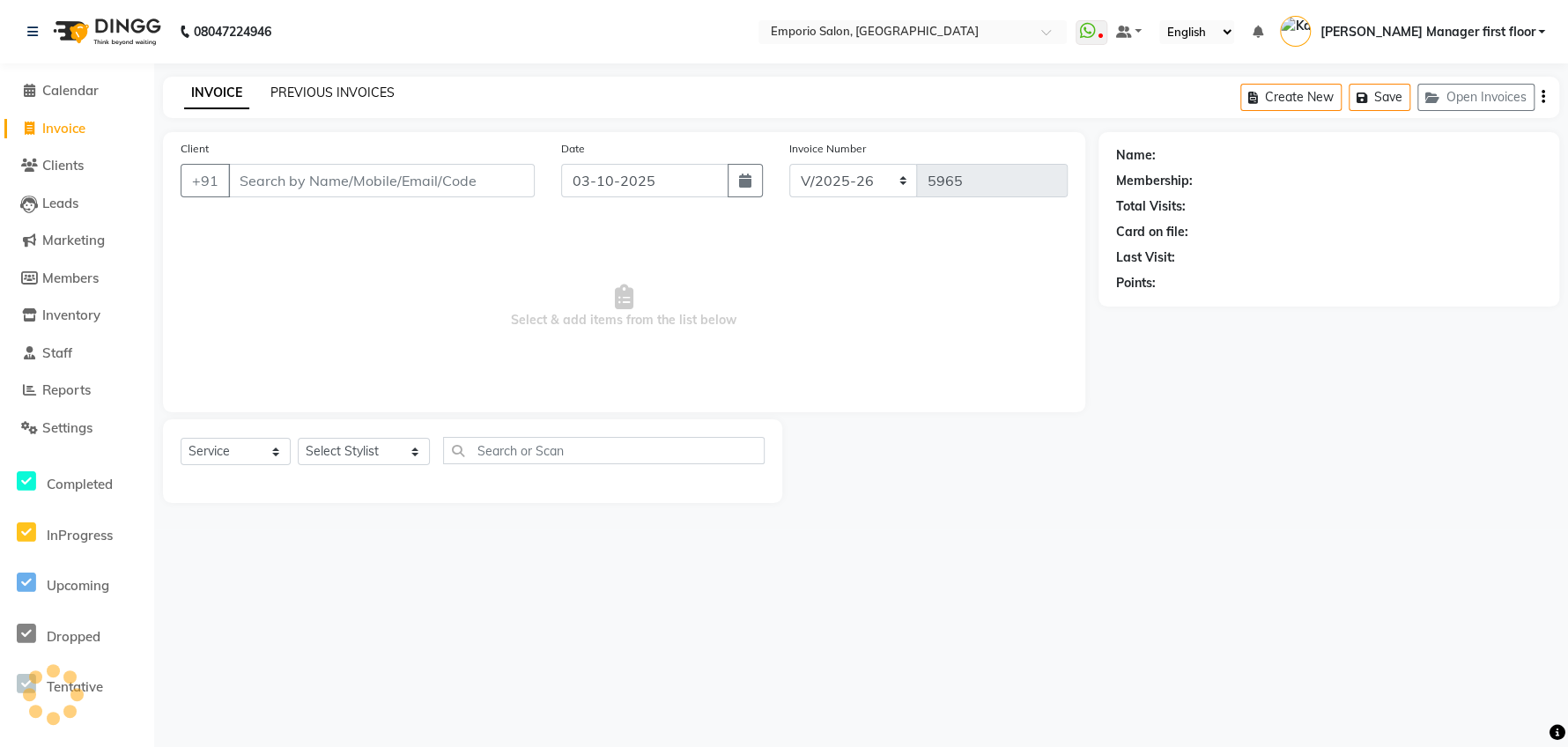
click at [334, 86] on link "PREVIOUS INVOICES" at bounding box center [332, 92] width 124 height 15
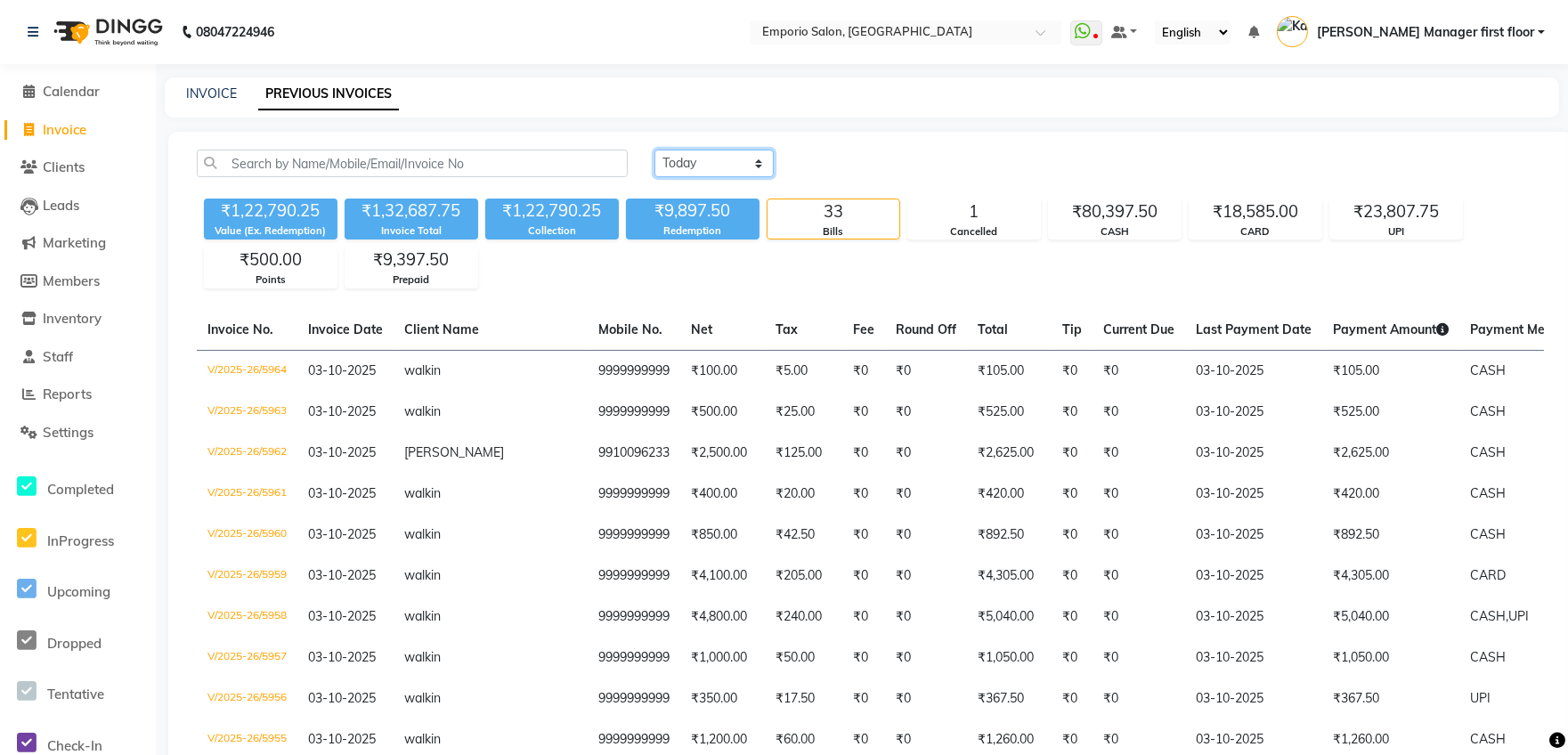
click at [712, 171] on select "Today Yesterday Custom Range" at bounding box center [714, 164] width 120 height 28
select select "[DATE]"
click at [654, 150] on select "Today Yesterday Custom Range" at bounding box center [714, 164] width 120 height 28
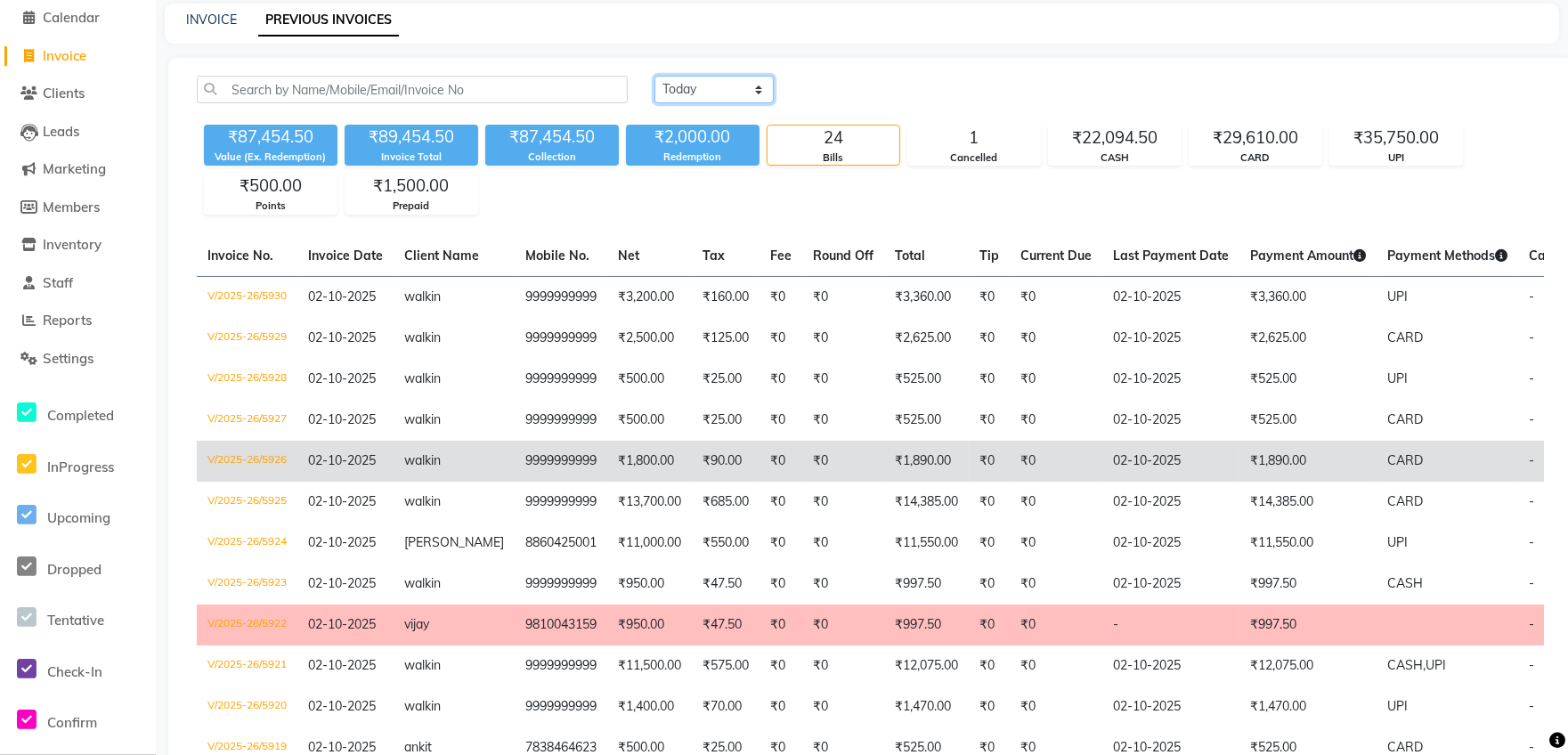
scroll to position [110, 0]
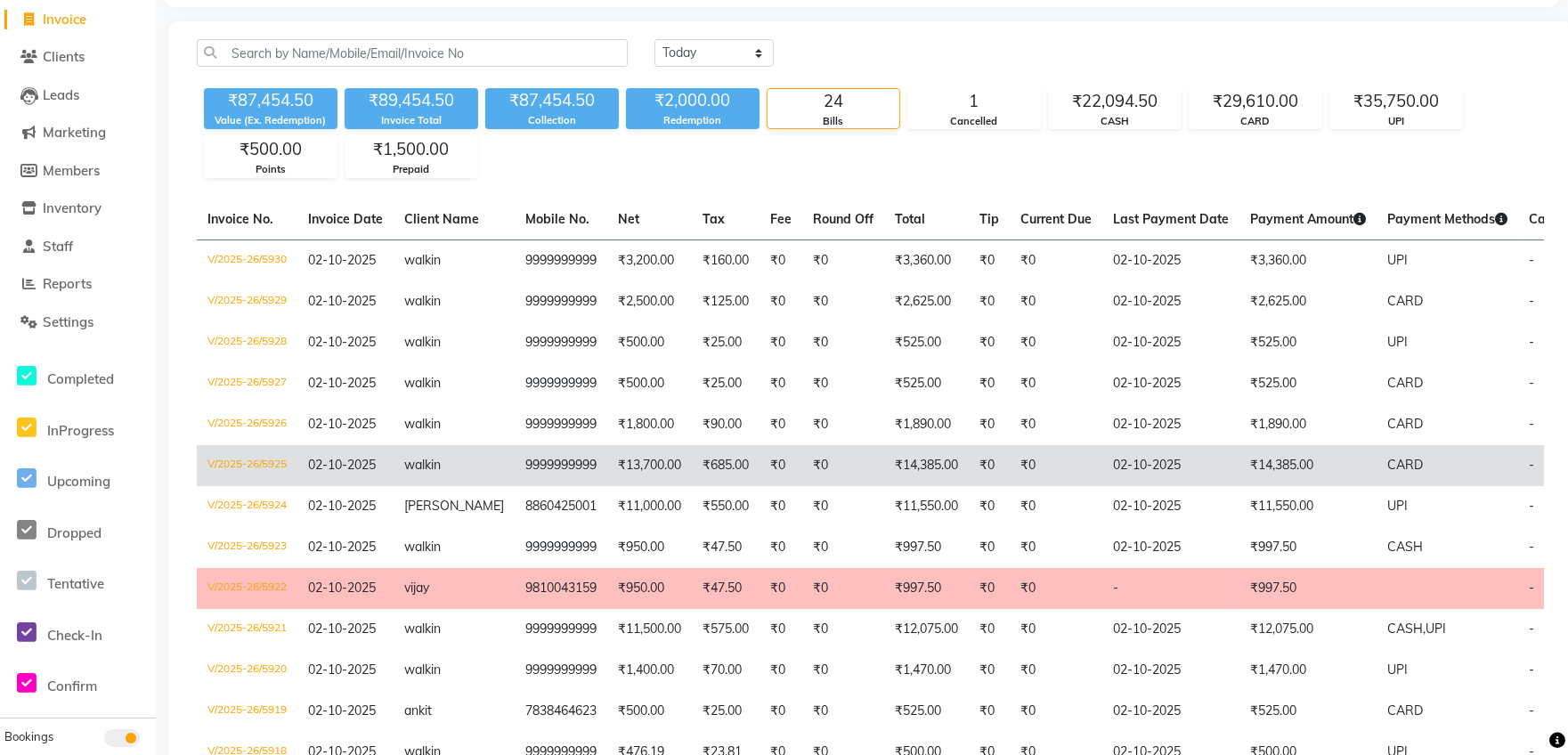
click at [1304, 462] on td "₹14,385.00" at bounding box center [1307, 465] width 137 height 41
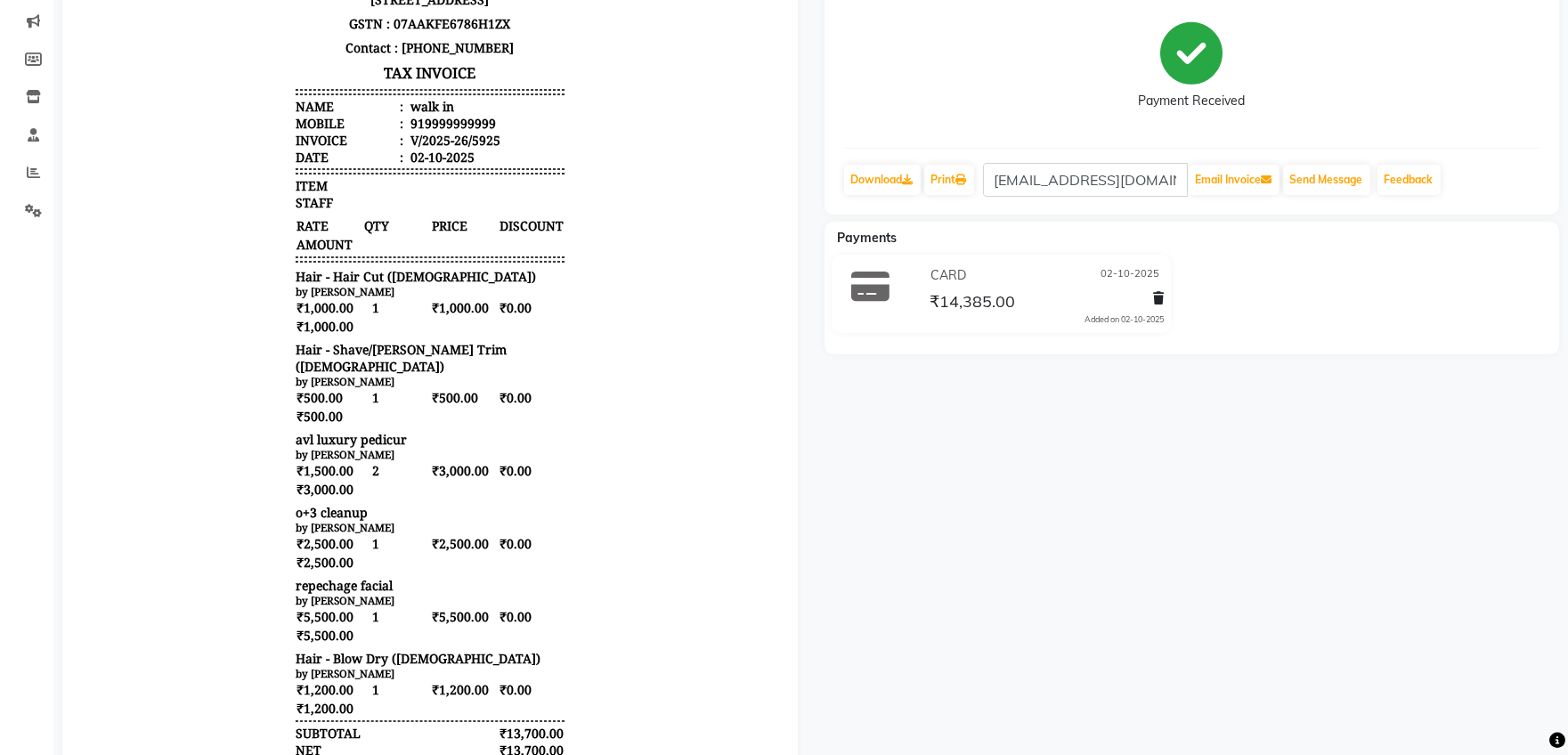
scroll to position [334, 0]
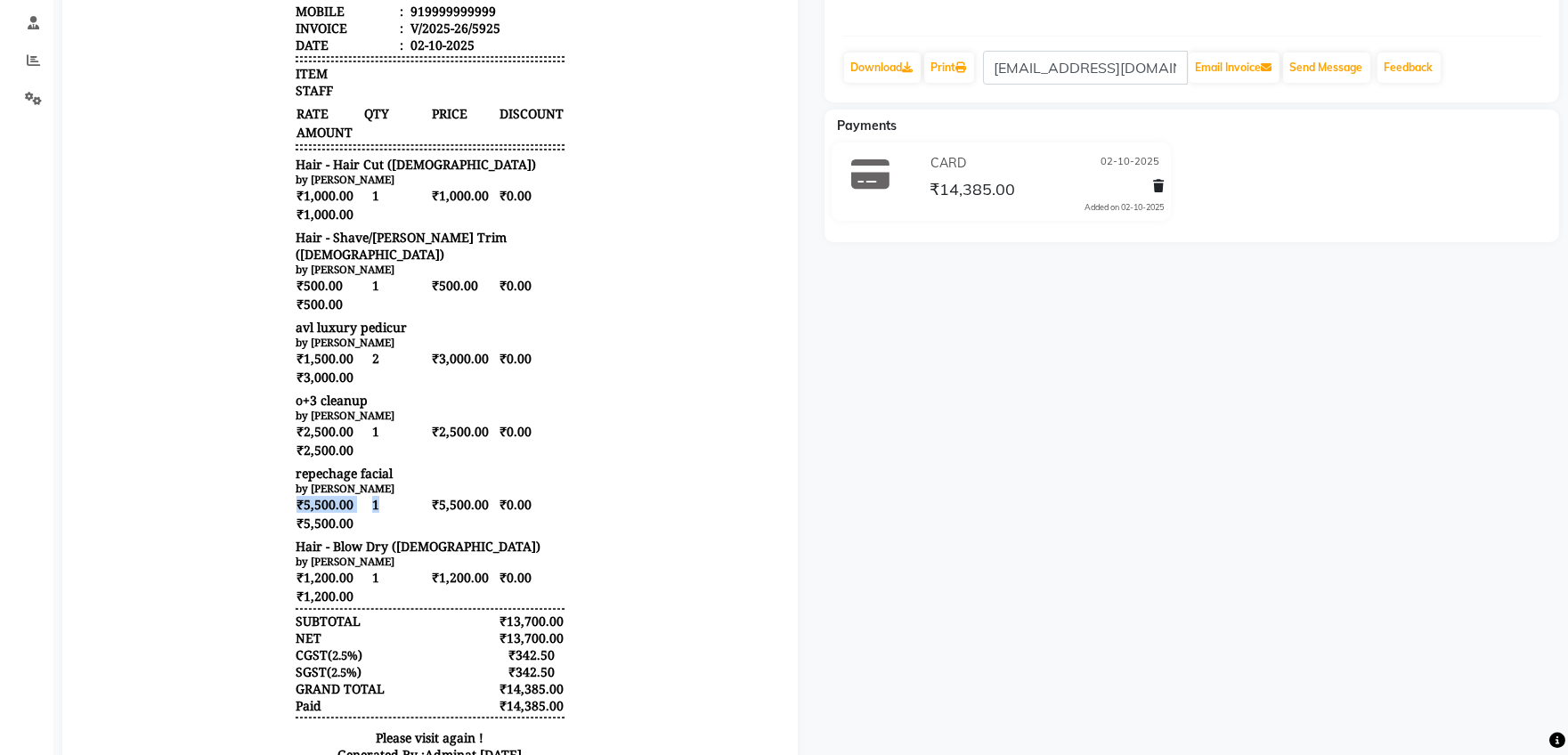
drag, startPoint x: 211, startPoint y: 502, endPoint x: 381, endPoint y: 498, distance: 170.0
click at [381, 498] on body "Emporio Salon [STREET_ADDRESS] GSTN : 07AAKFE6786H1ZX Contact : [PHONE_NUMBER] …" at bounding box center [429, 303] width 685 height 957
click at [195, 464] on body "Emporio Salon [STREET_ADDRESS] GSTN : 07AAKFE6786H1ZX Contact : [PHONE_NUMBER] …" at bounding box center [429, 303] width 685 height 957
drag, startPoint x: 218, startPoint y: 499, endPoint x: 362, endPoint y: 516, distance: 145.0
click at [362, 516] on body "Emporio Salon S-20, 1st Floor, Main Market, Green Park, New Delhi, Delhi 110016…" at bounding box center [429, 303] width 685 height 957
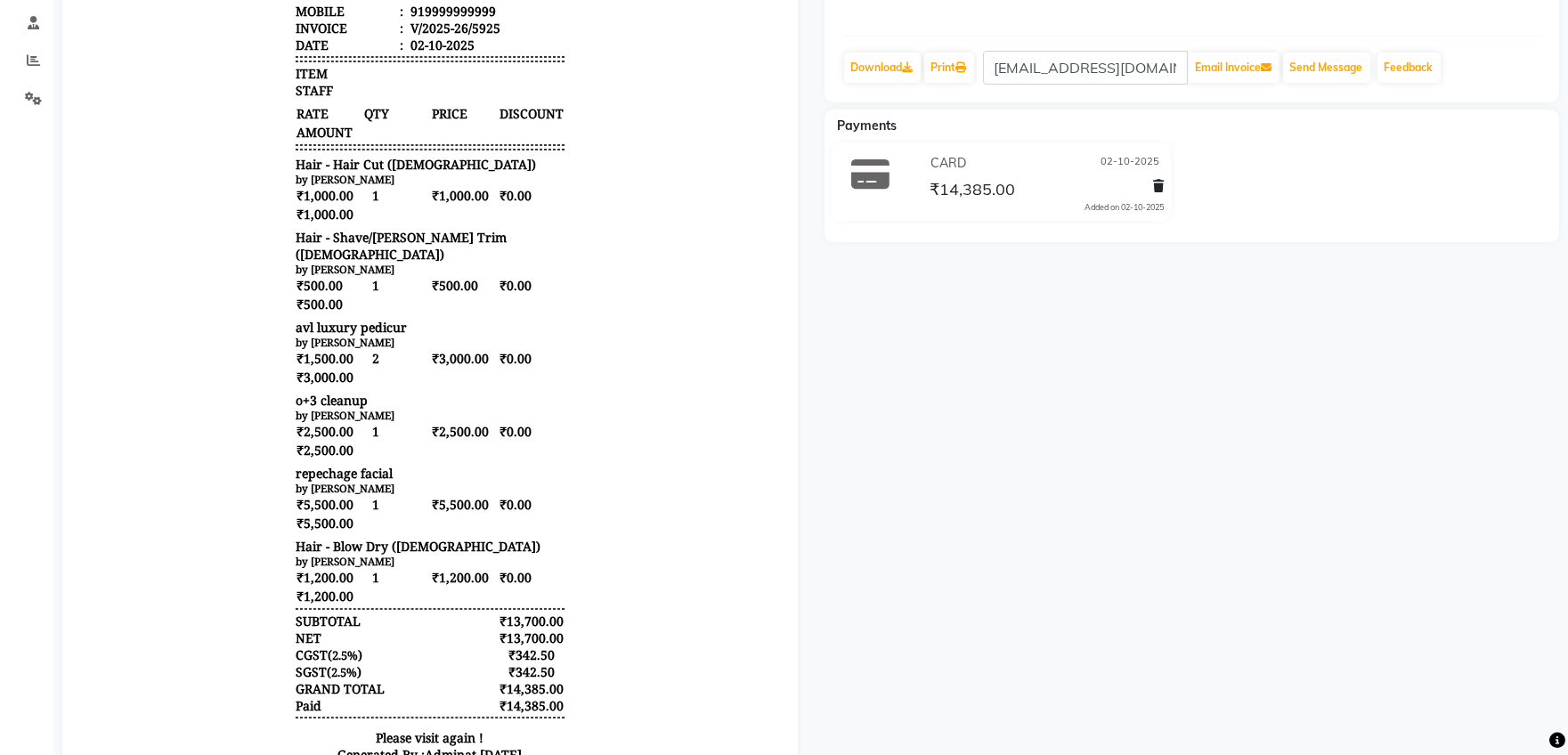
click at [213, 486] on body "Emporio Salon S-20, 1st Floor, Main Market, Green Park, New Delhi, Delhi 110016…" at bounding box center [429, 303] width 685 height 957
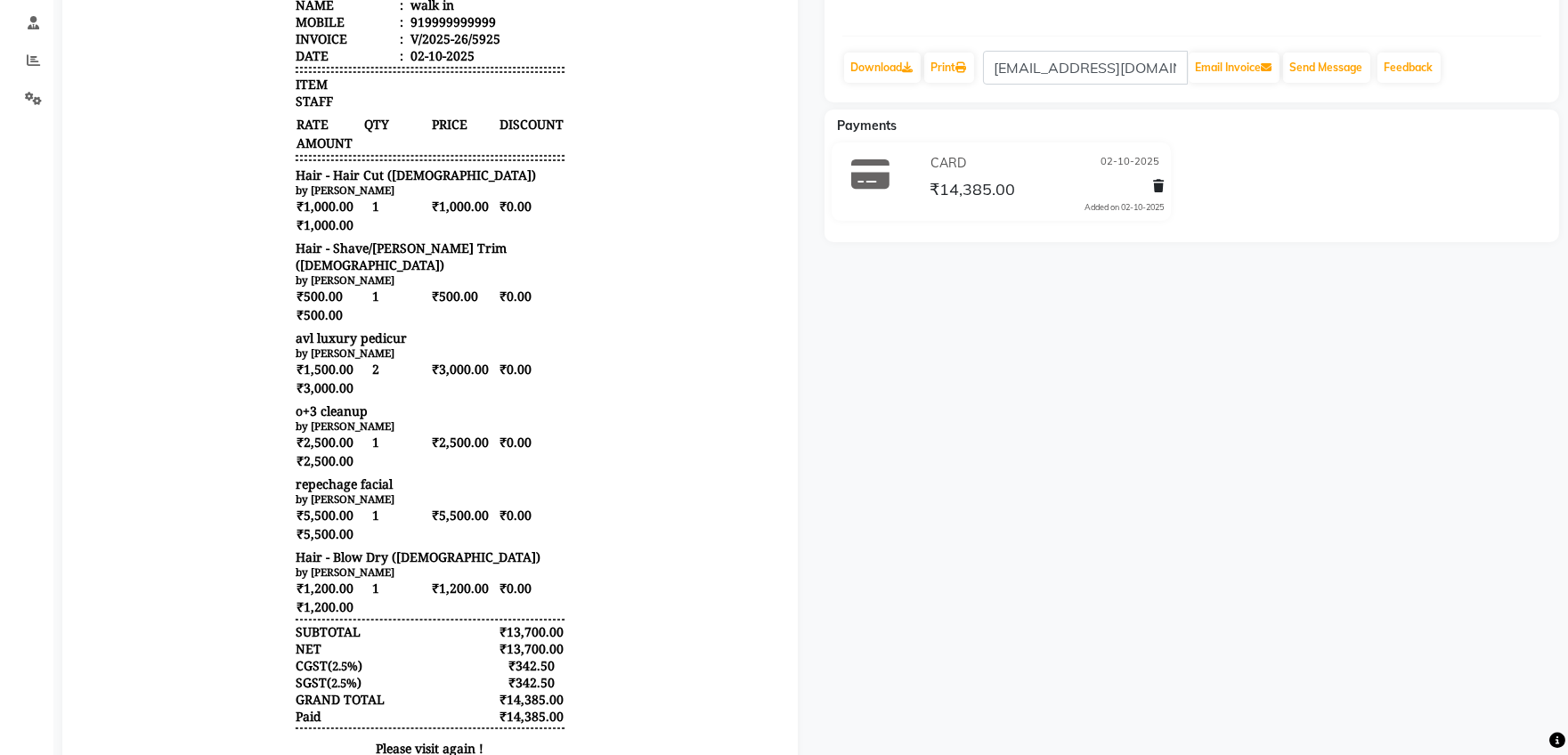
scroll to position [0, 0]
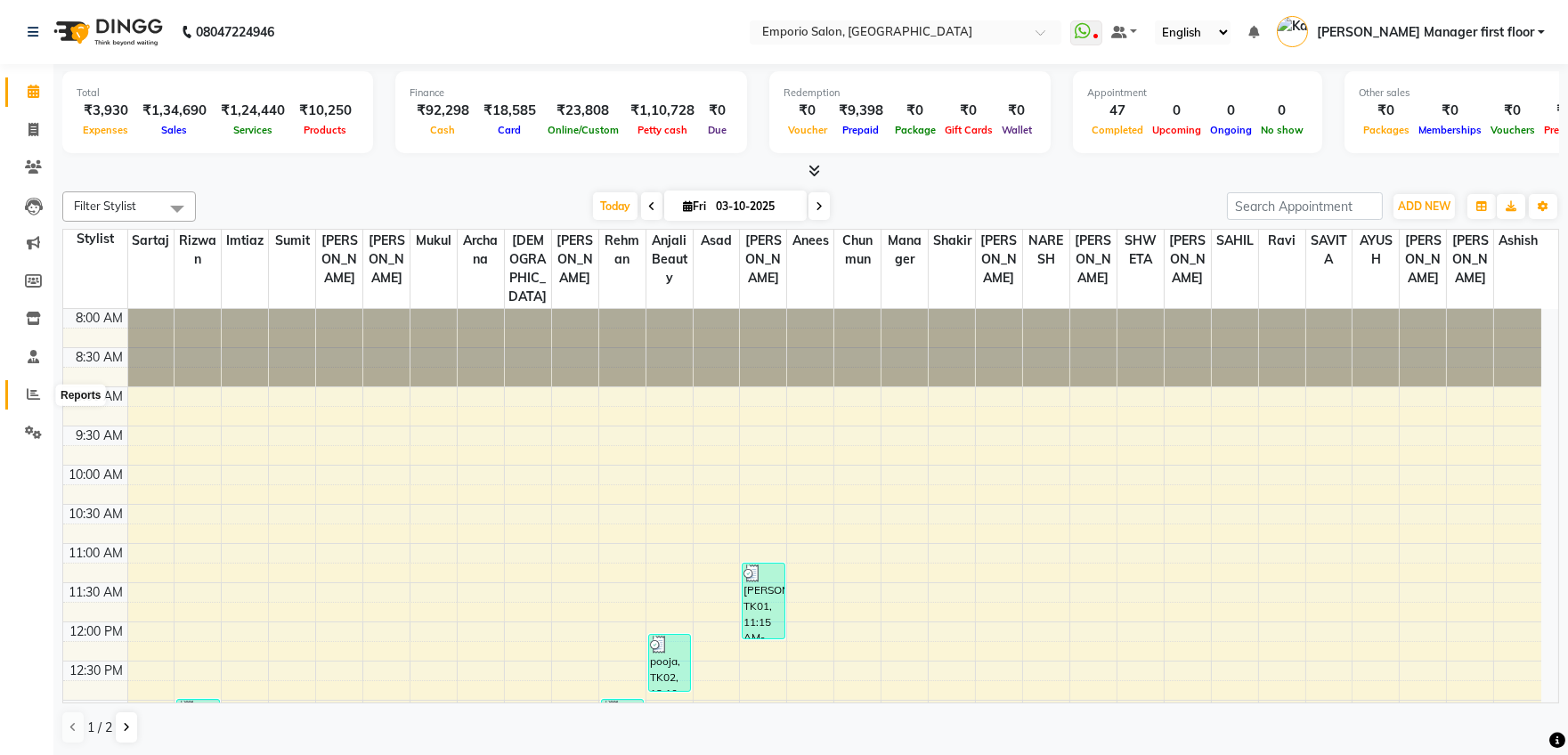
click at [33, 388] on icon at bounding box center [33, 394] width 14 height 14
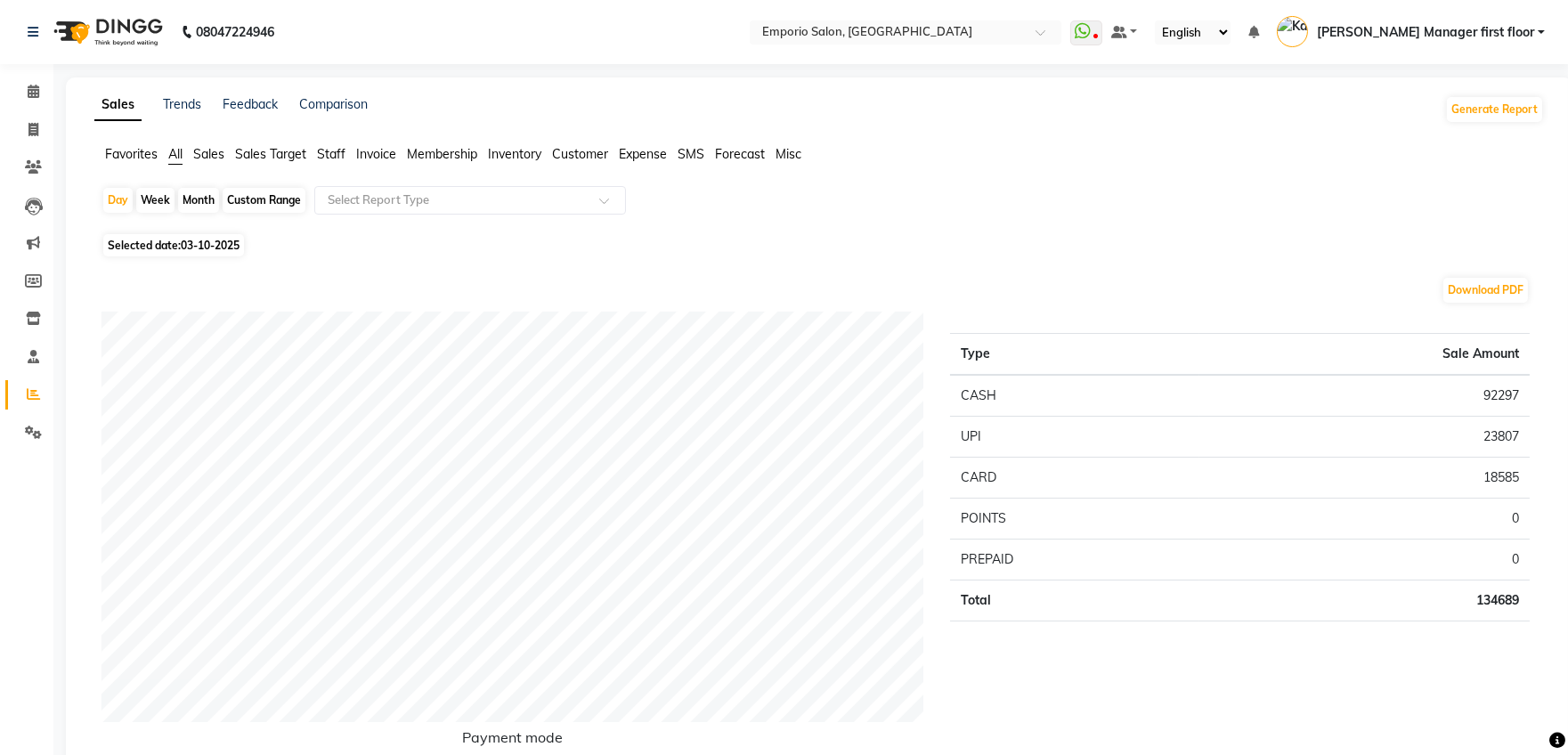
click at [322, 150] on span "Staff" at bounding box center [331, 154] width 29 height 16
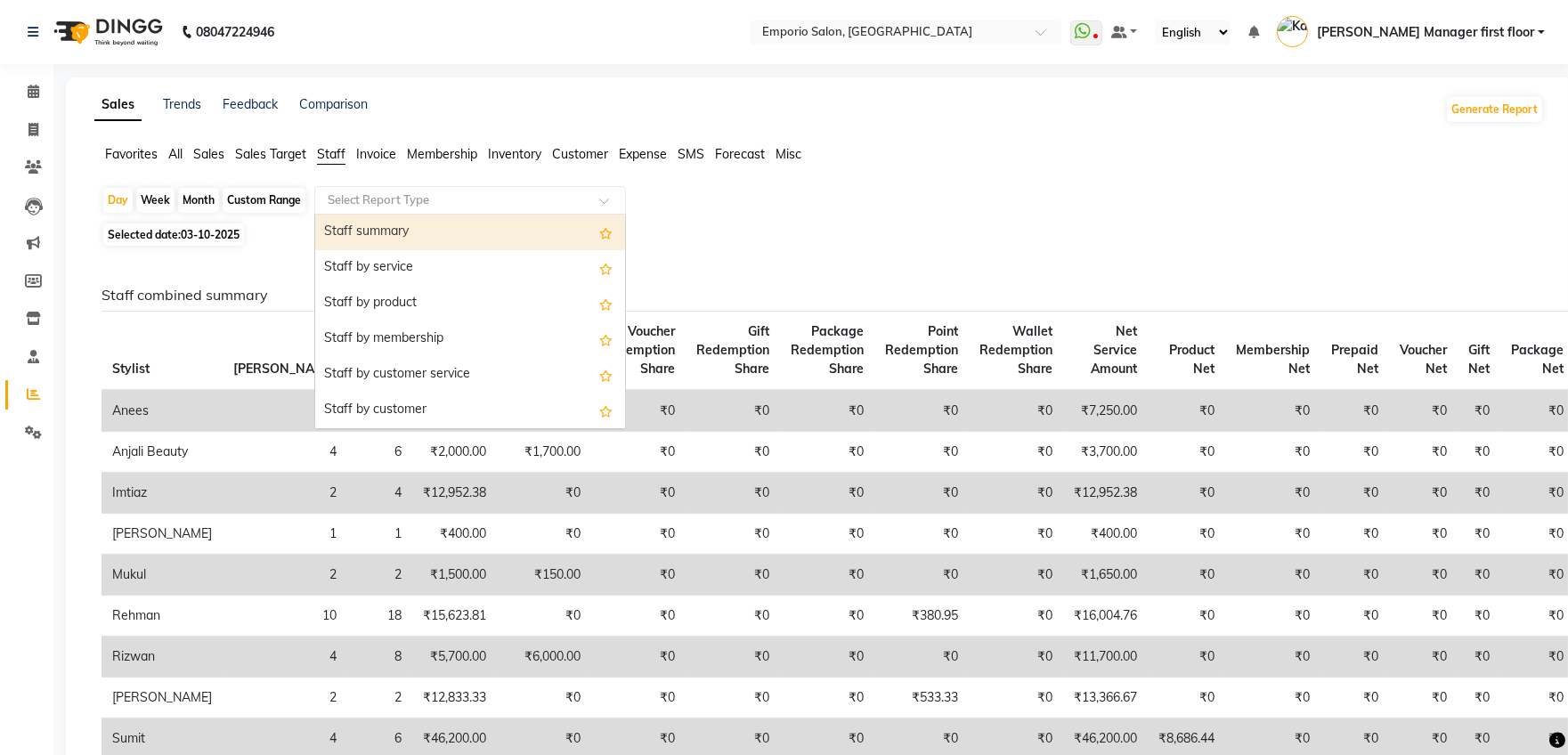
click at [605, 197] on span at bounding box center [610, 205] width 22 height 17
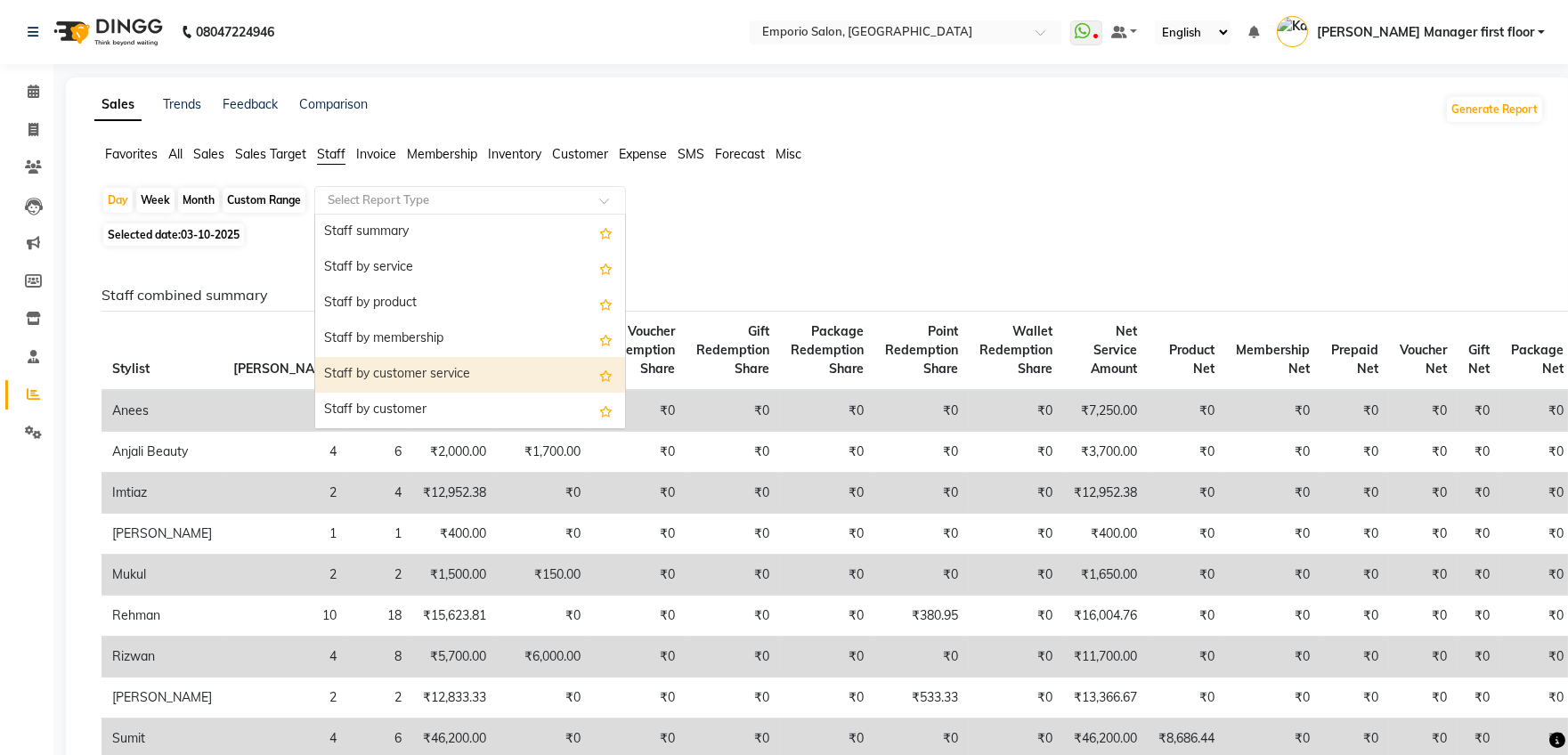
click at [517, 372] on div "Staff by customer service" at bounding box center [470, 374] width 310 height 36
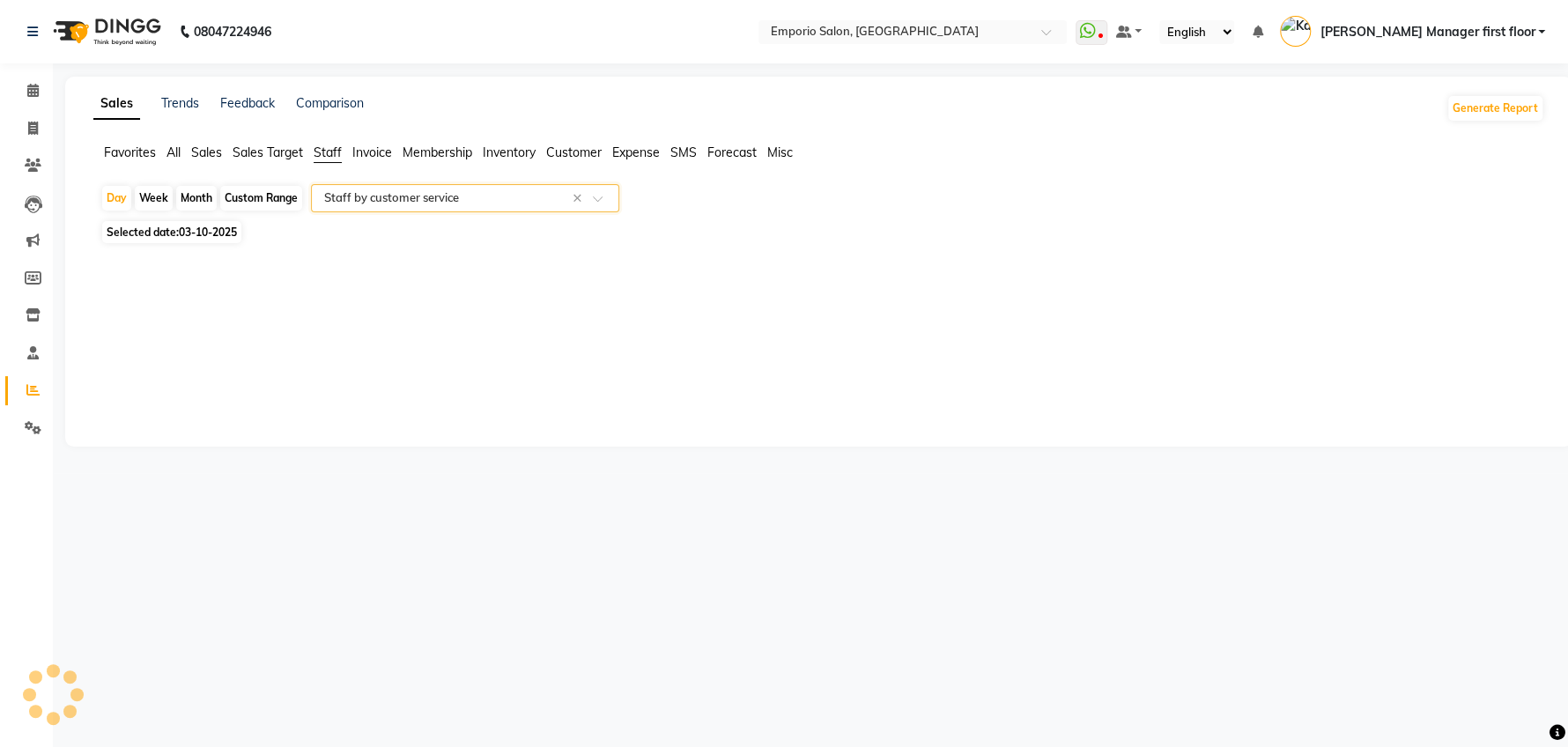
select select "filtered_report"
select select "csv"
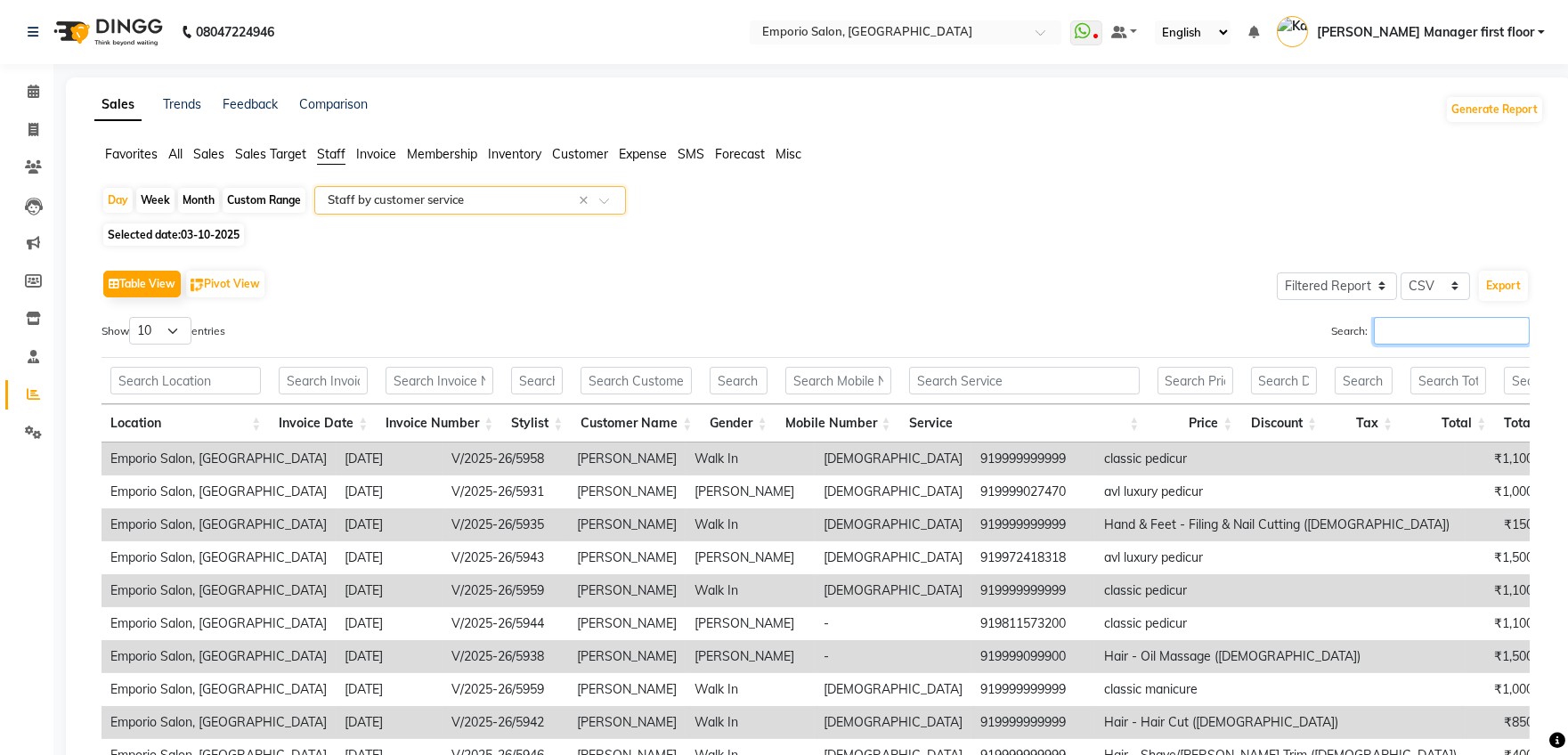
click at [1391, 328] on input "Search:" at bounding box center [1451, 331] width 155 height 28
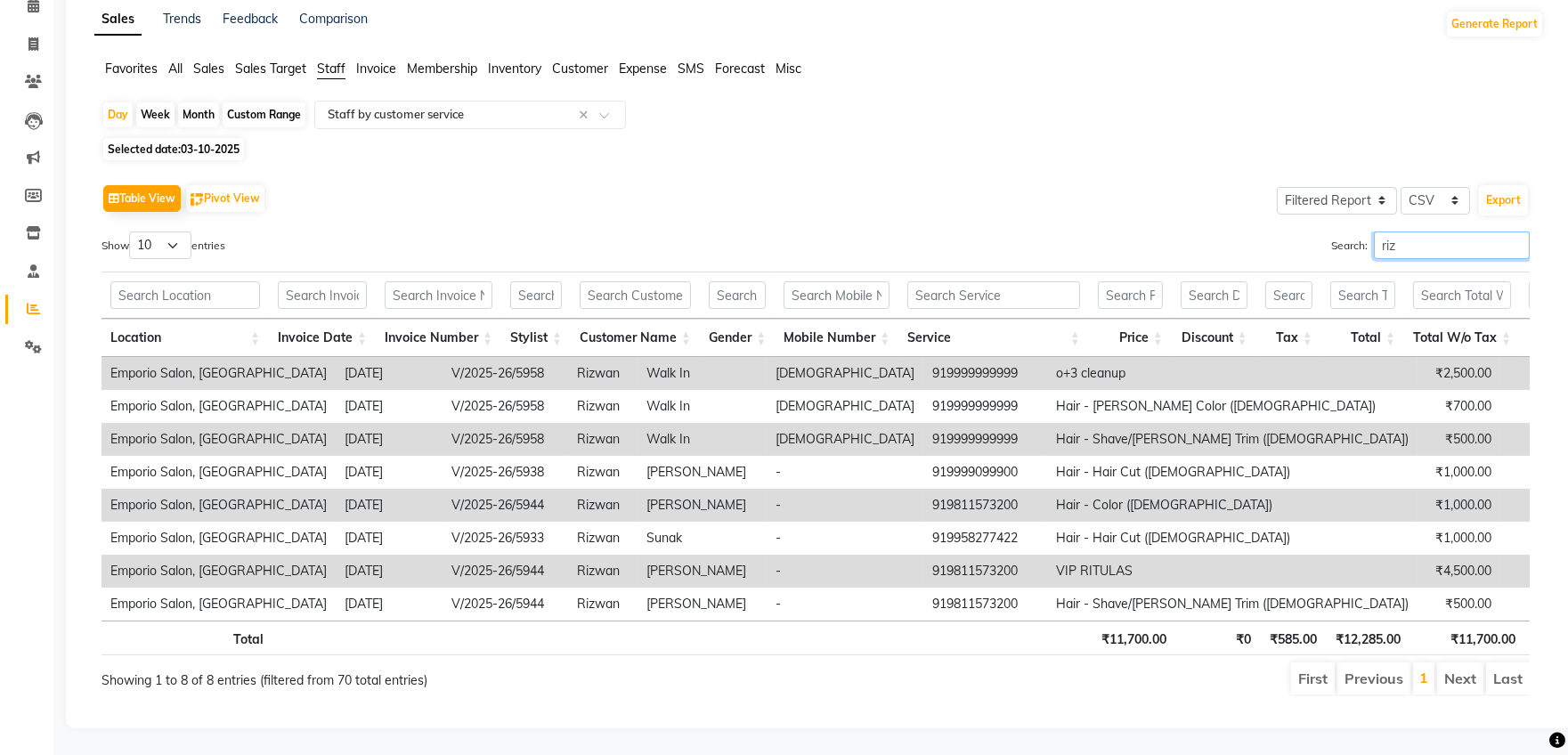
scroll to position [117, 0]
type input "riz"
click at [40, 340] on icon at bounding box center [33, 347] width 17 height 14
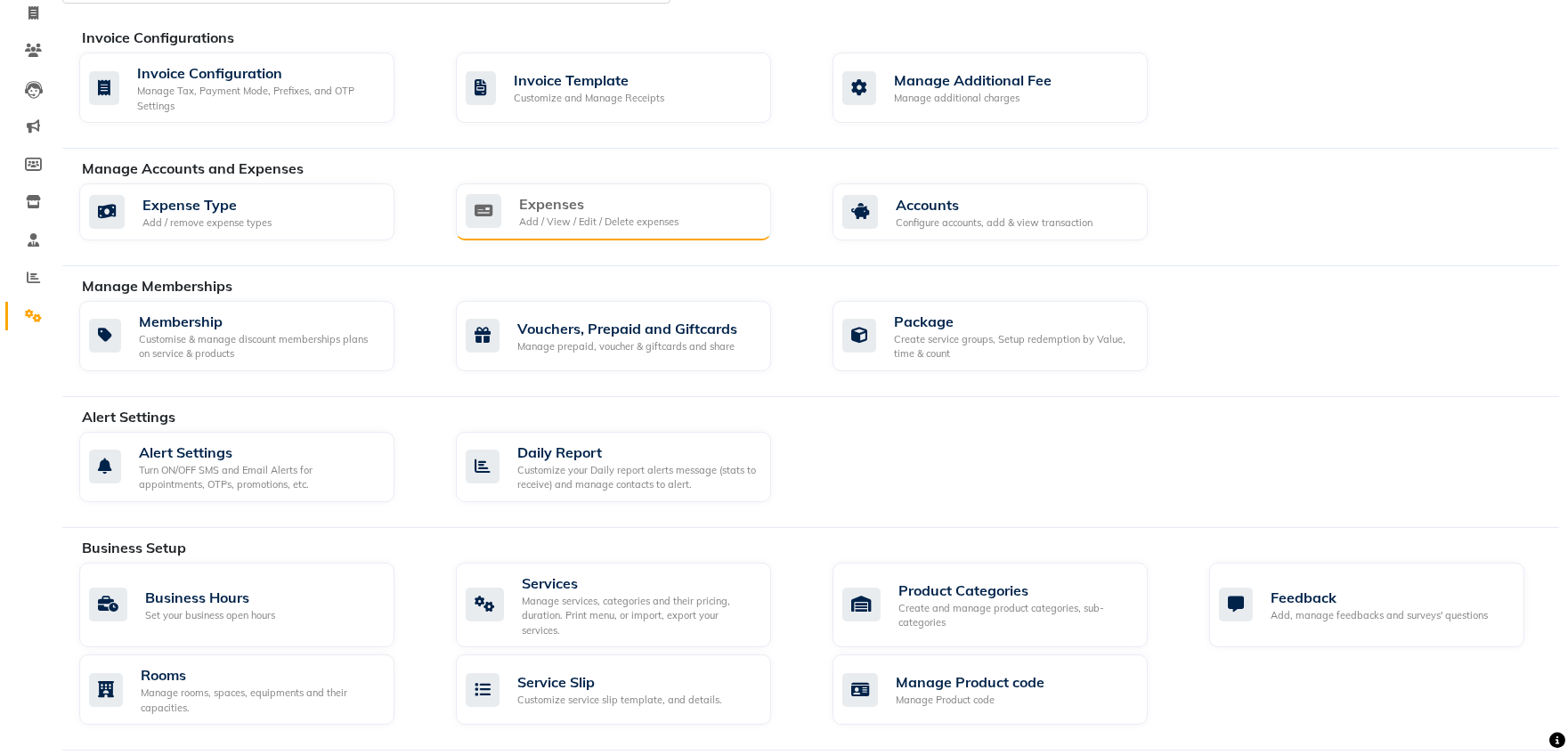
click at [540, 204] on div "Expenses" at bounding box center [598, 203] width 159 height 21
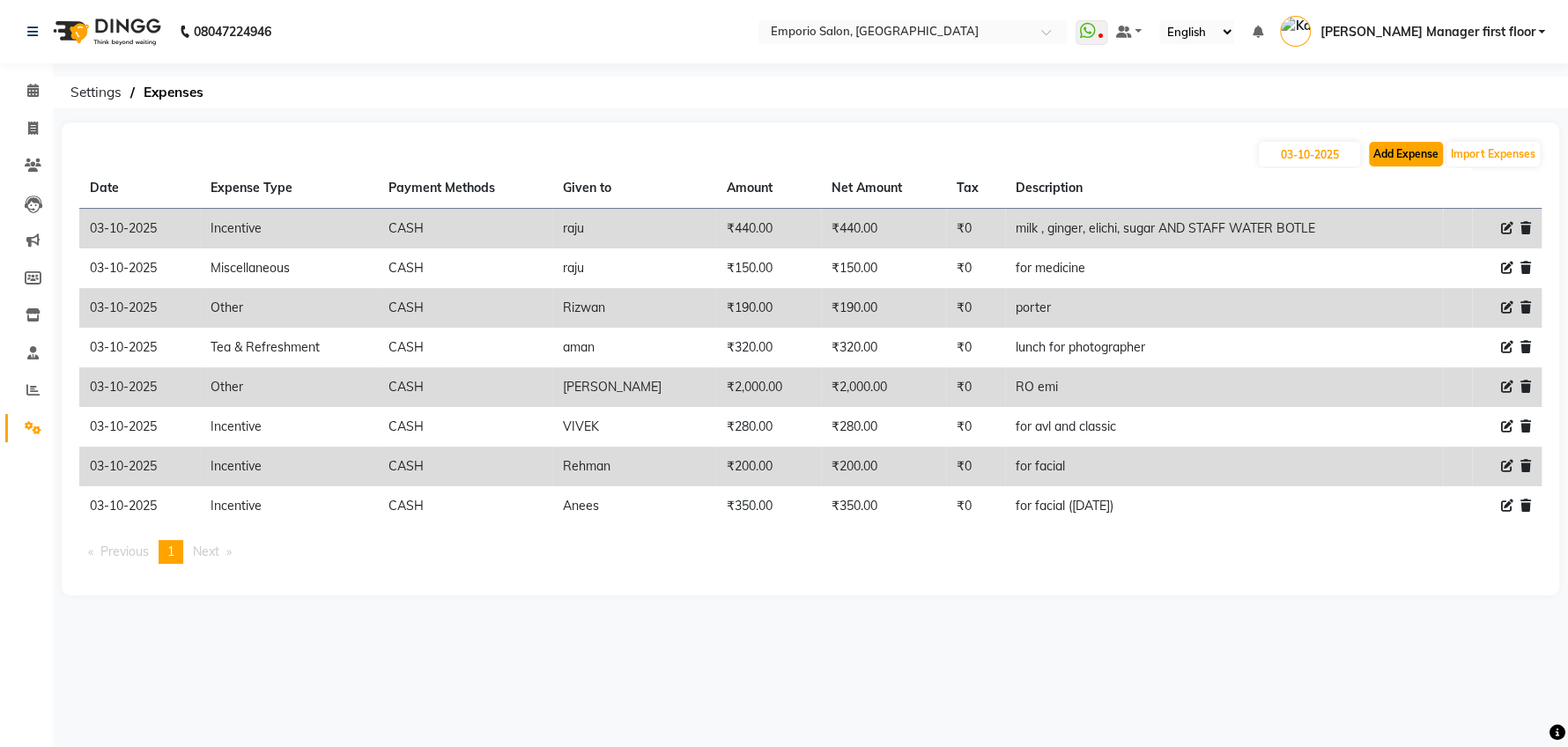
click at [1404, 155] on button "Add Expense" at bounding box center [1405, 154] width 74 height 25
select select "1"
select select "5330"
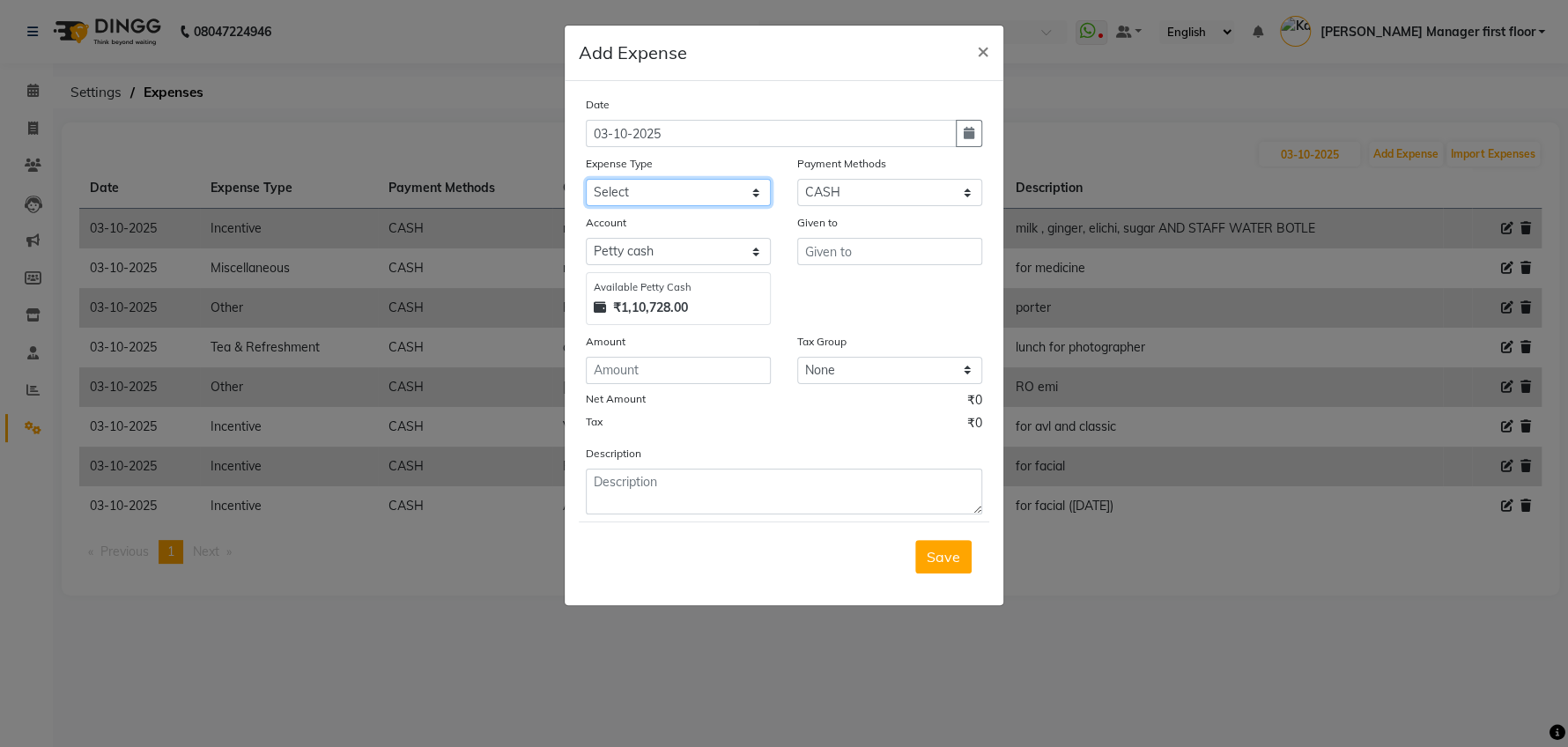
click at [755, 196] on select "Select Advance Salary Cash transfer to bank Cash transfer to hub Client Snacks …" at bounding box center [678, 192] width 185 height 27
select select "24596"
click at [586, 178] on select "Select Advance Salary Cash transfer to bank Cash transfer to hub Client Snacks …" at bounding box center [678, 192] width 185 height 27
click at [865, 248] on input "text" at bounding box center [889, 251] width 185 height 27
click at [661, 362] on input "number" at bounding box center [678, 370] width 185 height 27
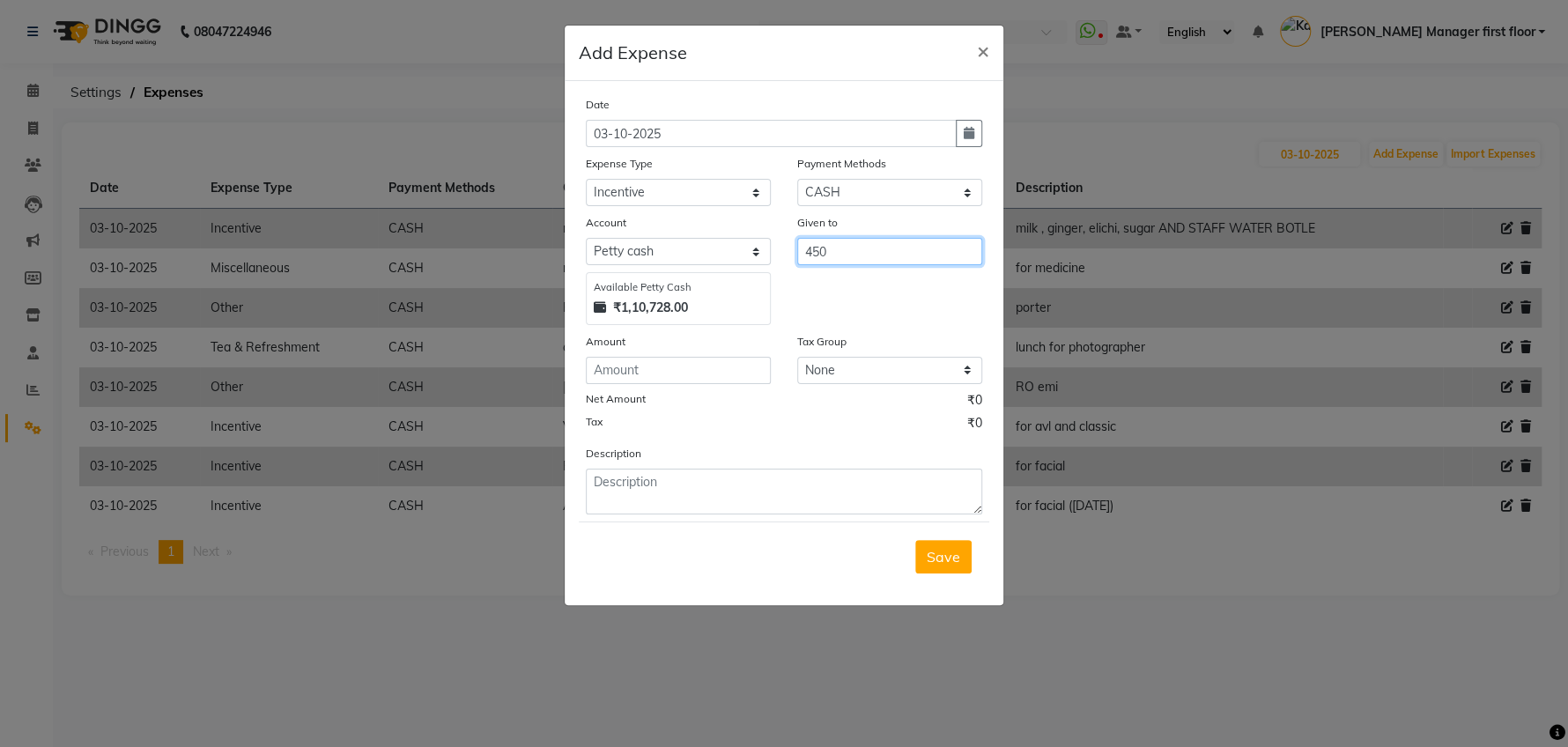
click at [875, 248] on input "450" at bounding box center [889, 251] width 185 height 27
type input "4"
drag, startPoint x: 841, startPoint y: 285, endPoint x: 762, endPoint y: 320, distance: 86.4
click at [841, 284] on ngb-highlight "Riz wan" at bounding box center [844, 288] width 49 height 17
type input "Rizwan"
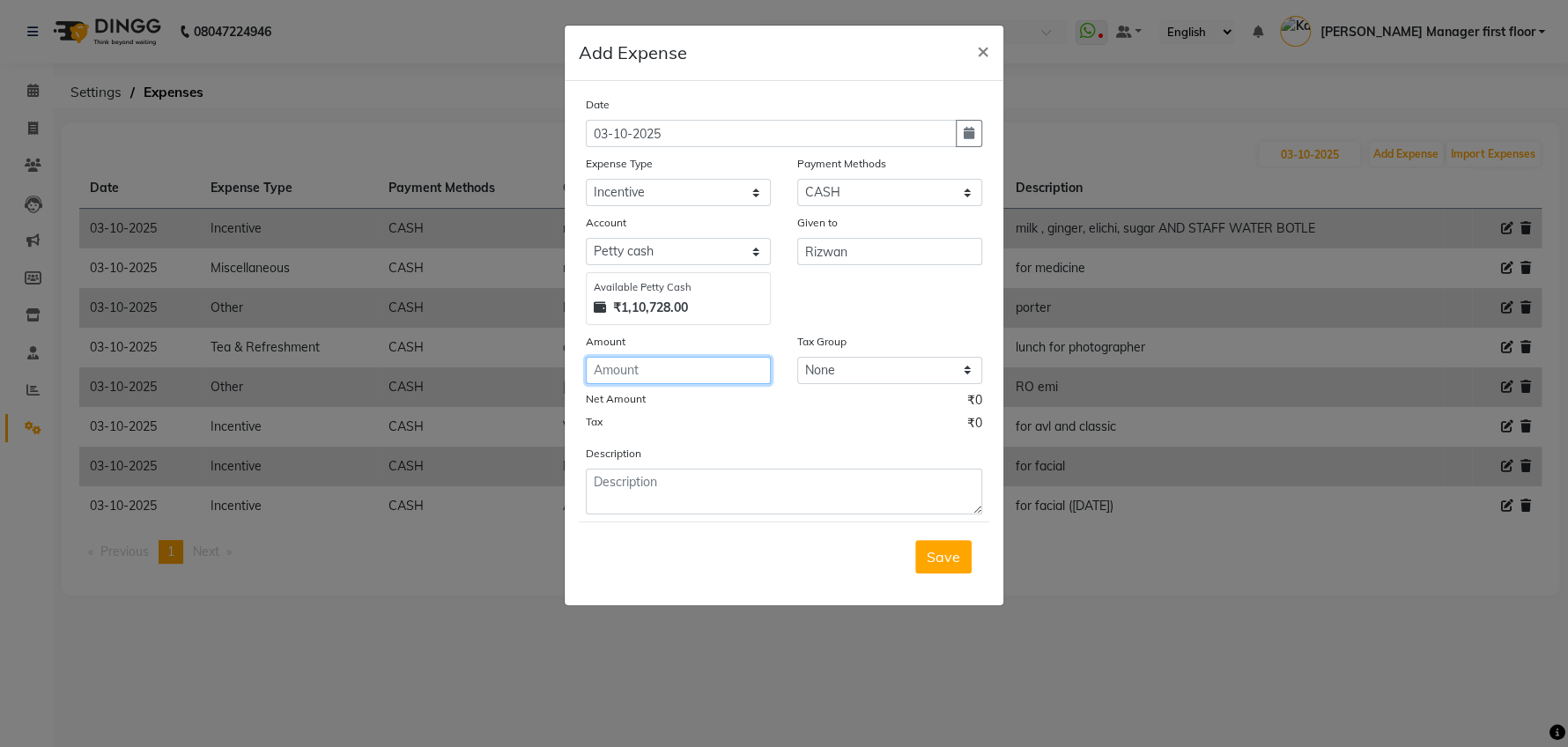
click at [636, 371] on input "number" at bounding box center [678, 370] width 185 height 27
type input "450"
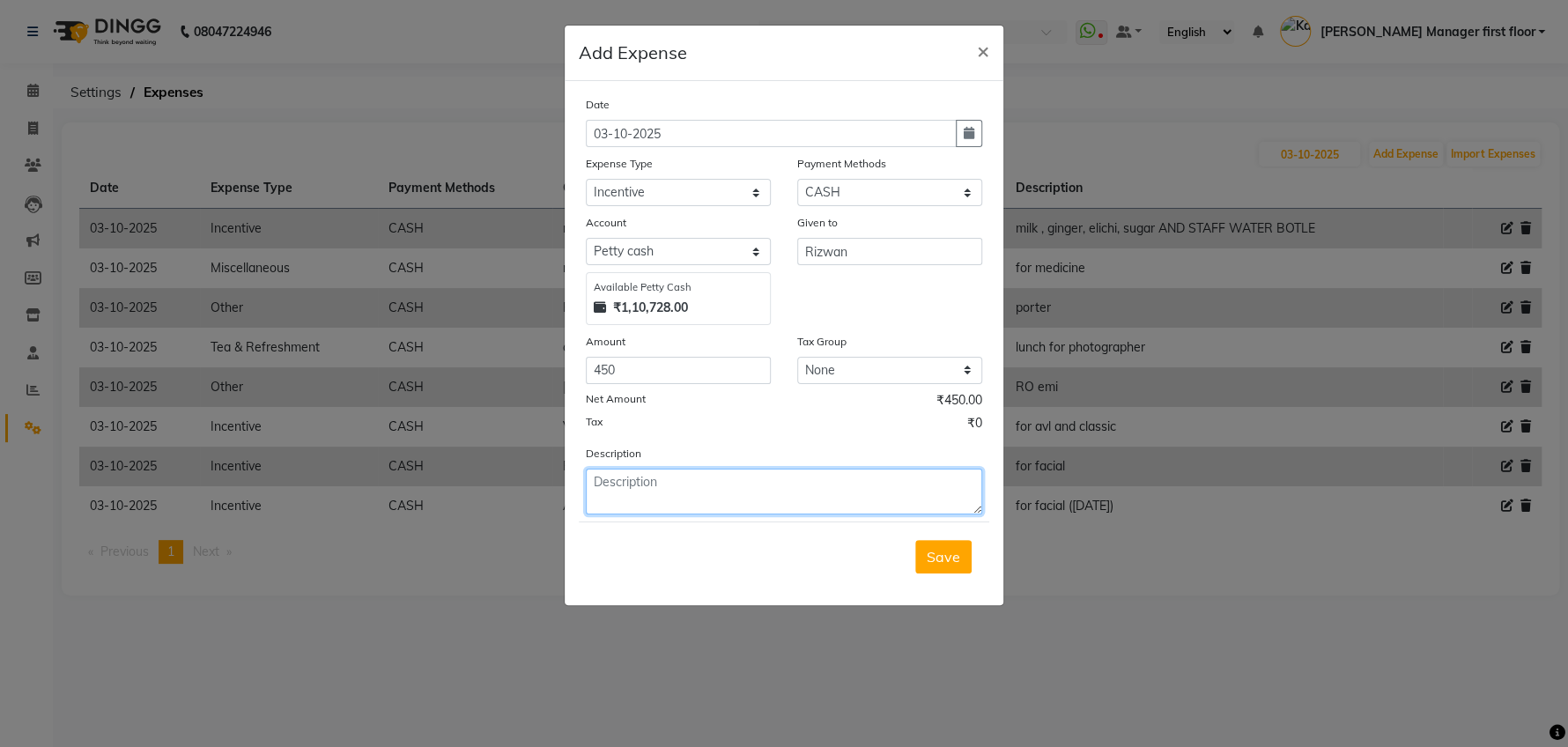
click at [646, 481] on textarea at bounding box center [784, 491] width 397 height 45
type textarea "for clean up and facial"
click at [945, 548] on span "Save" at bounding box center [943, 556] width 34 height 17
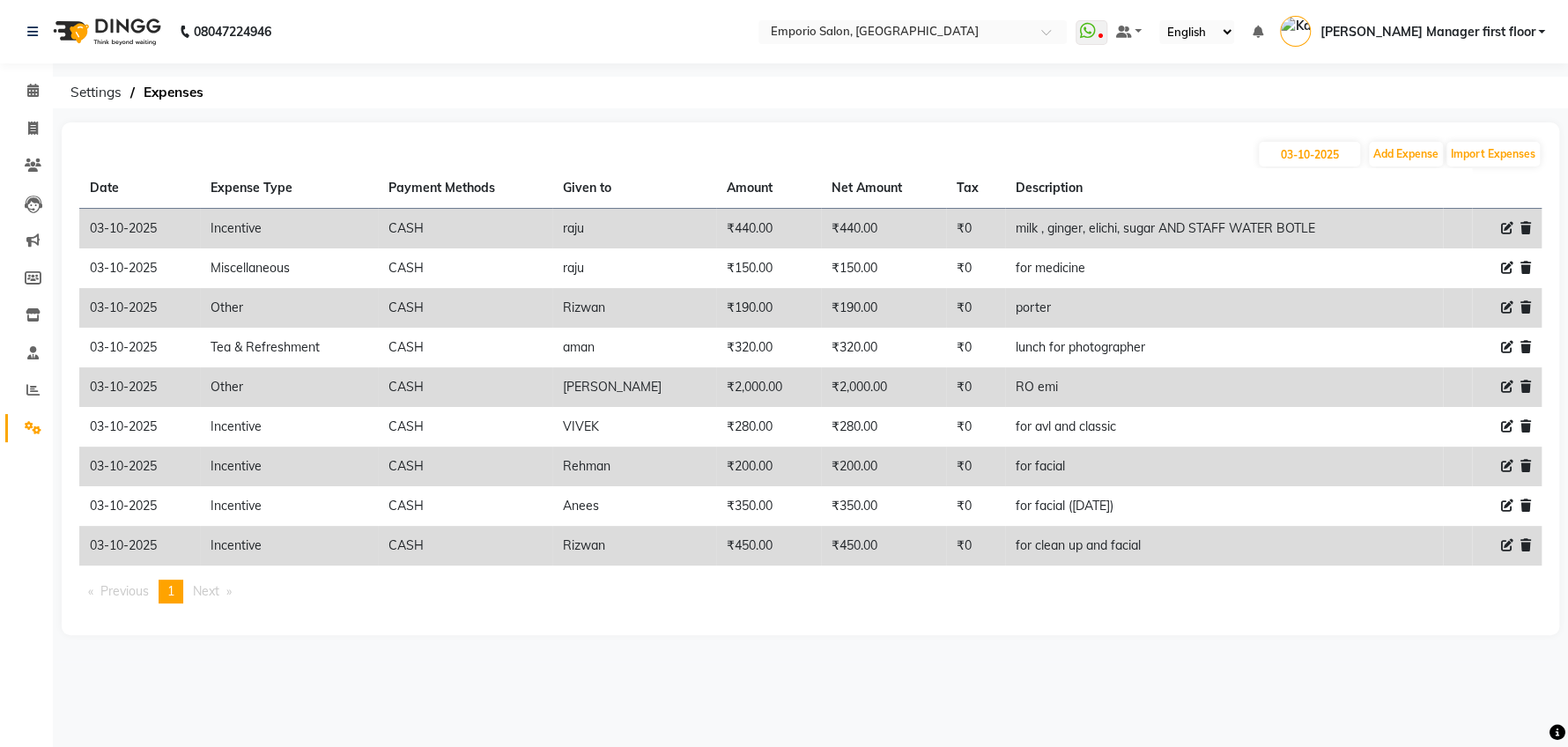
click at [1506, 227] on icon at bounding box center [1507, 228] width 13 height 13
select select "24596"
select select "1"
select select "5330"
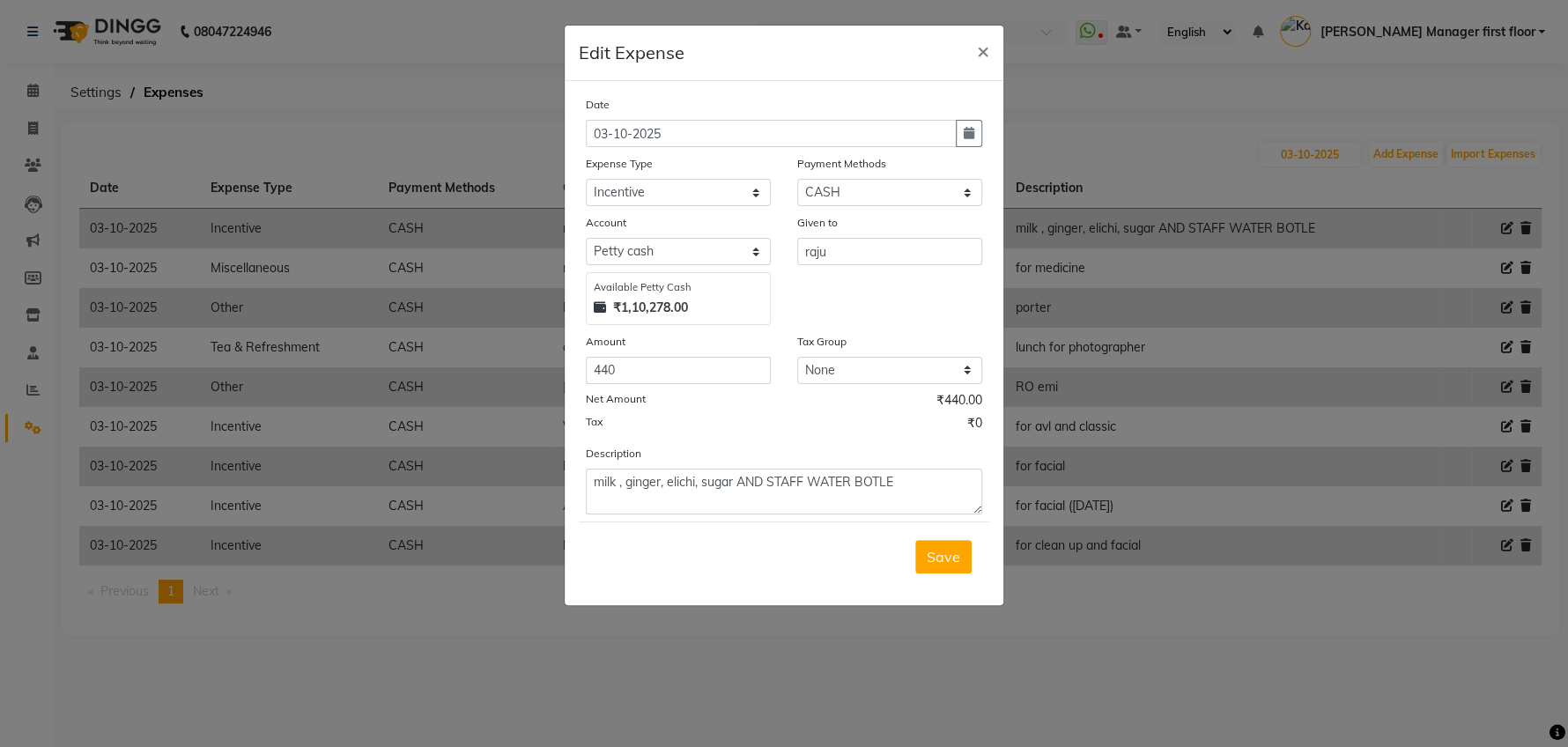
click at [1017, 650] on ngb-modal-window "Edit Expense × Date 03-10-2025 Expense Type Select Advance Salary Cash transfer…" at bounding box center [784, 373] width 1568 height 747
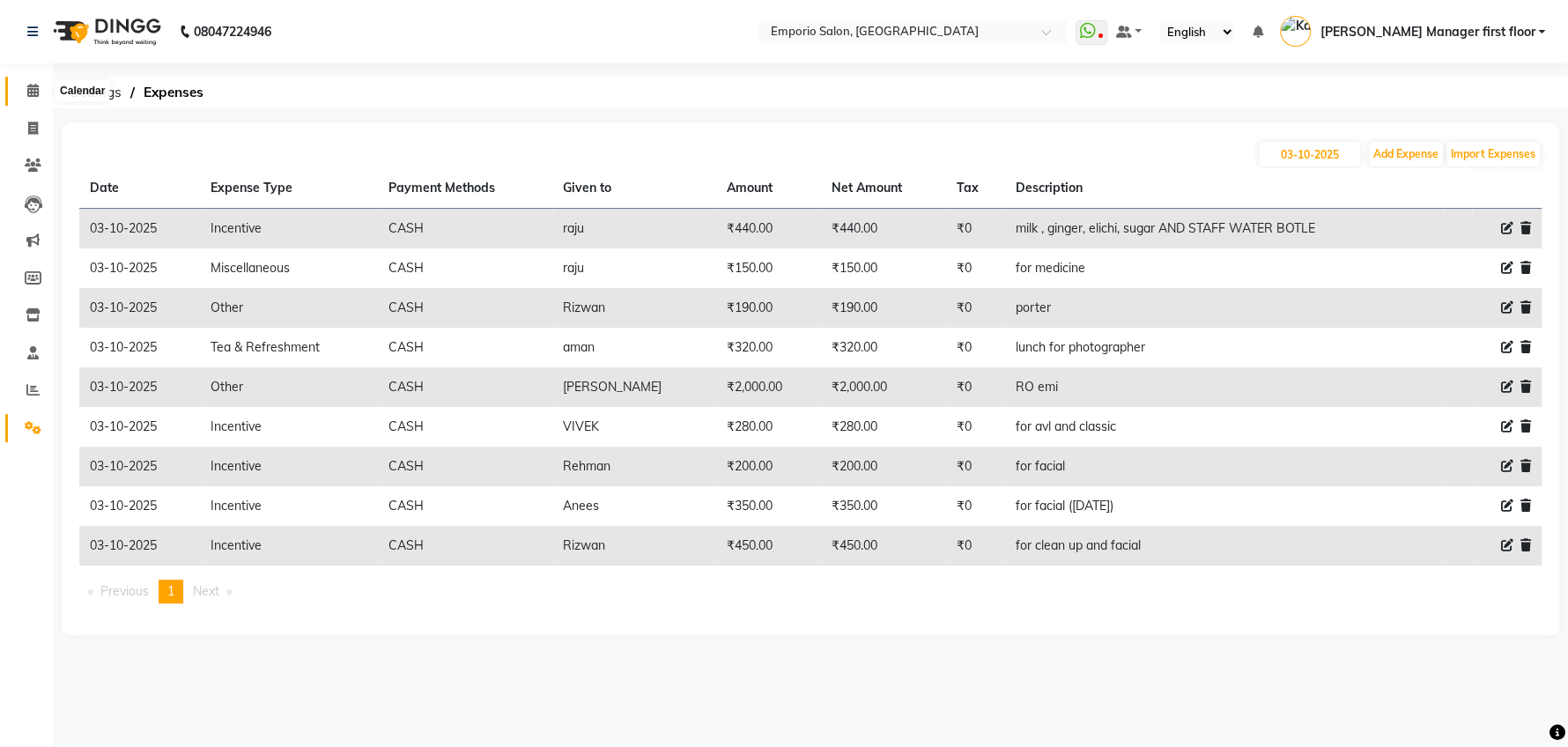
click at [35, 91] on icon at bounding box center [33, 90] width 12 height 14
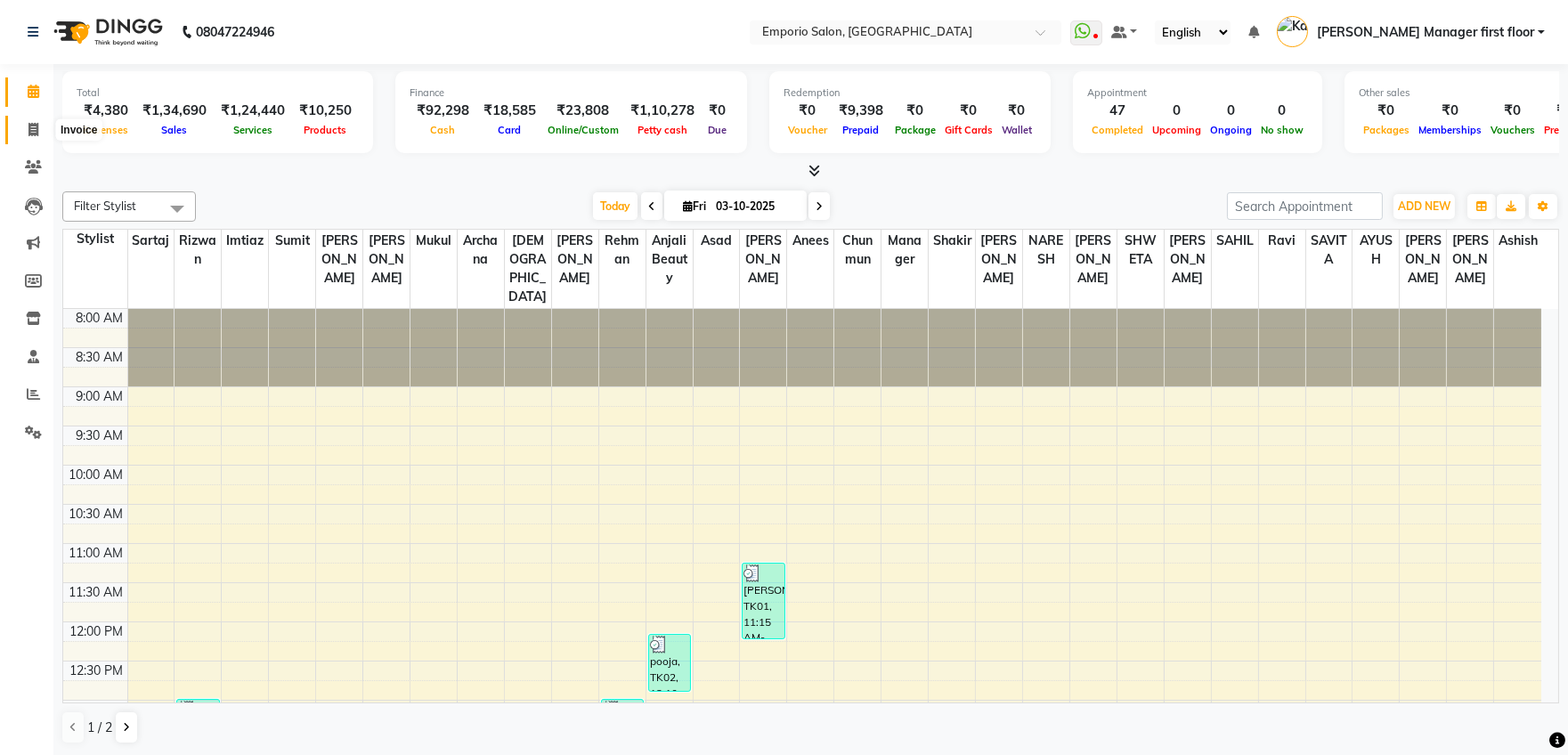
click at [33, 124] on icon at bounding box center [33, 130] width 10 height 14
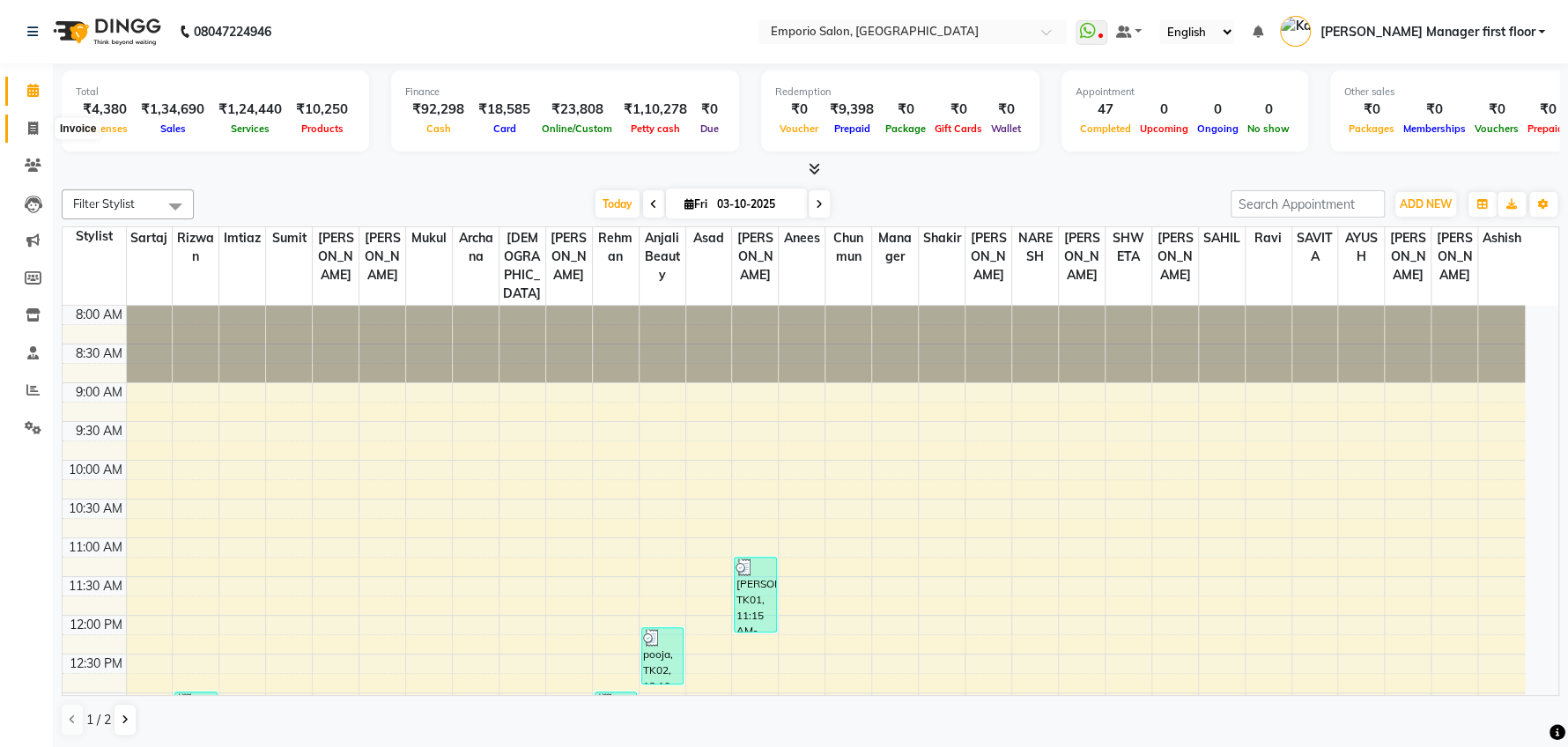
select select "6332"
select select "service"
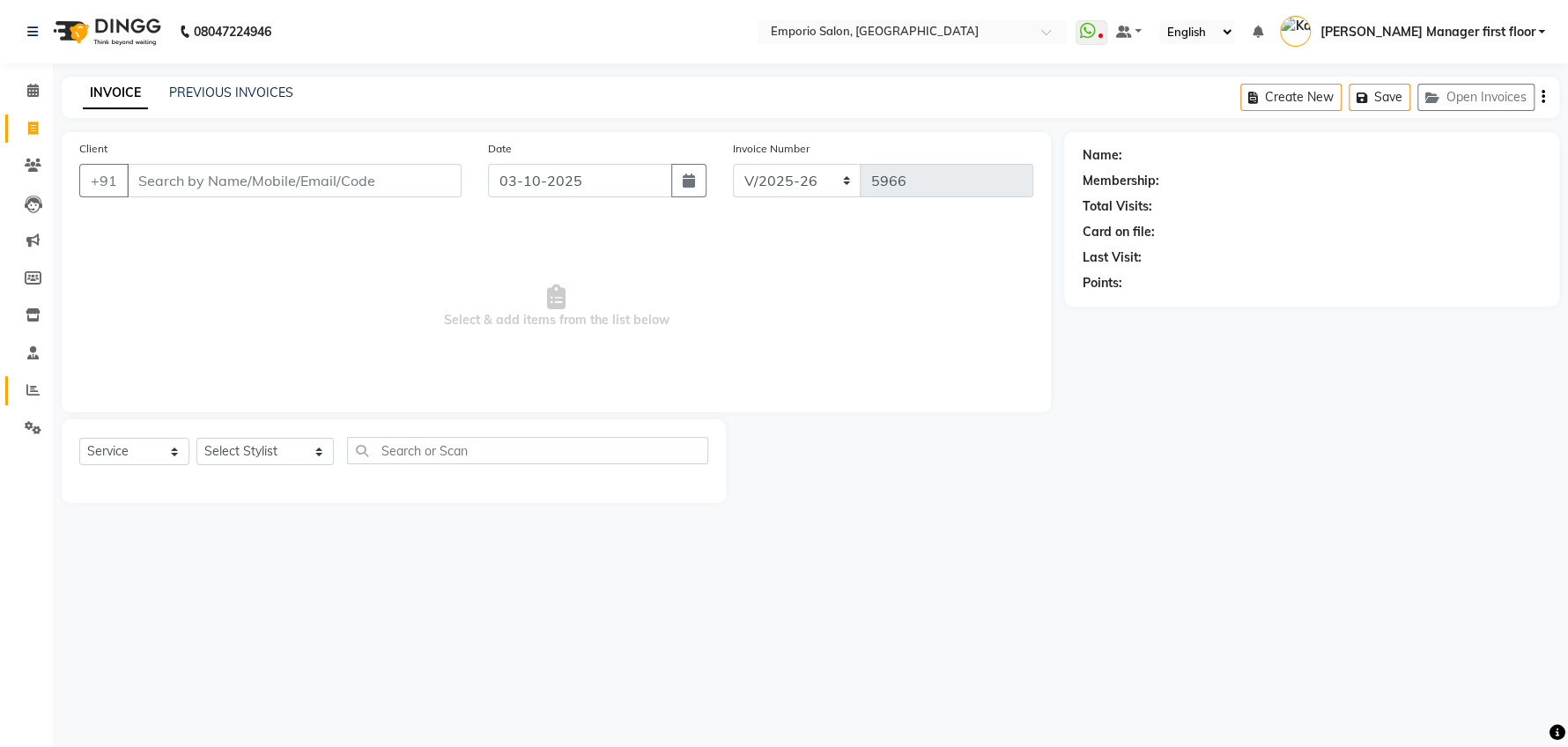
click at [15, 397] on link "Reports" at bounding box center [26, 390] width 42 height 29
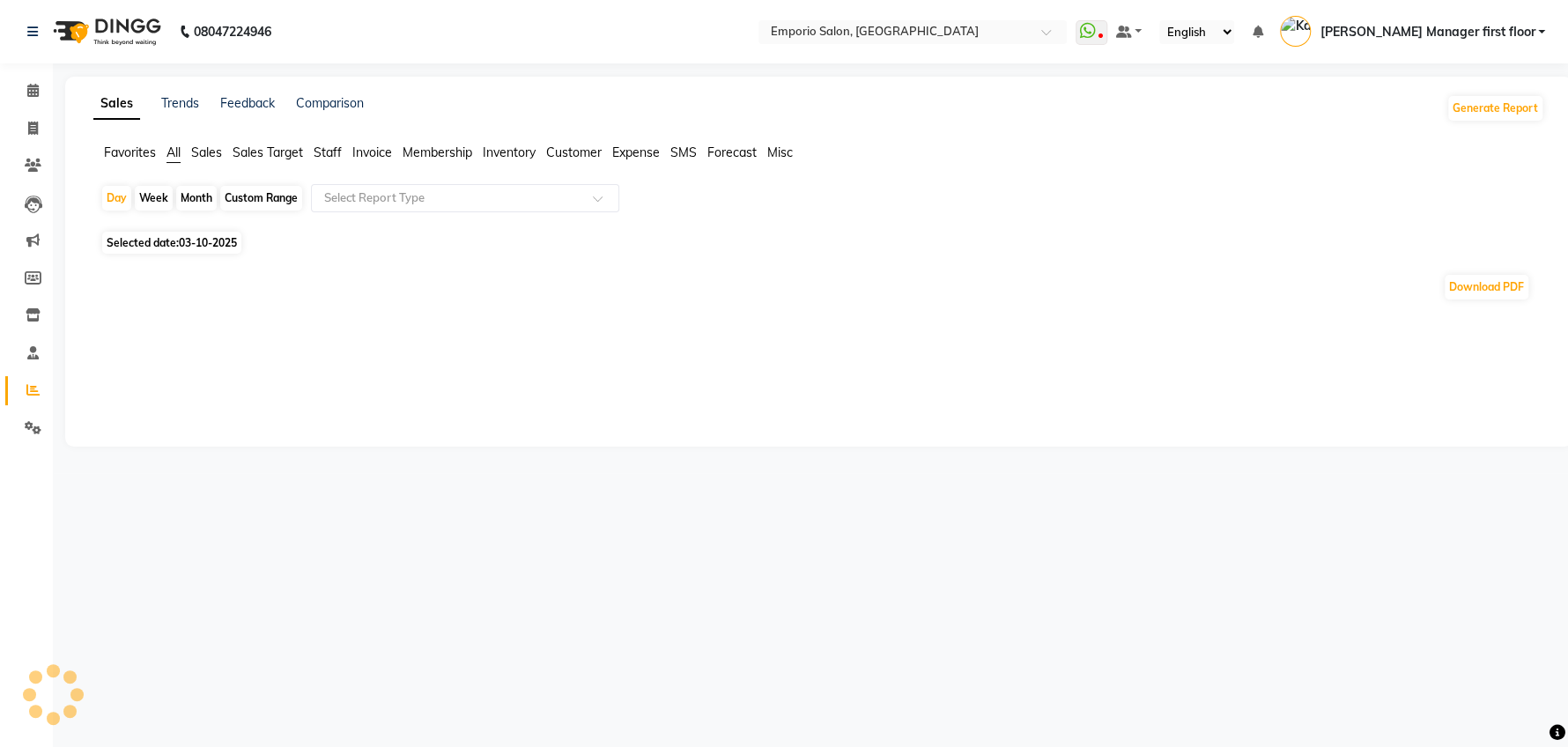
click at [332, 151] on span "Staff" at bounding box center [328, 152] width 28 height 15
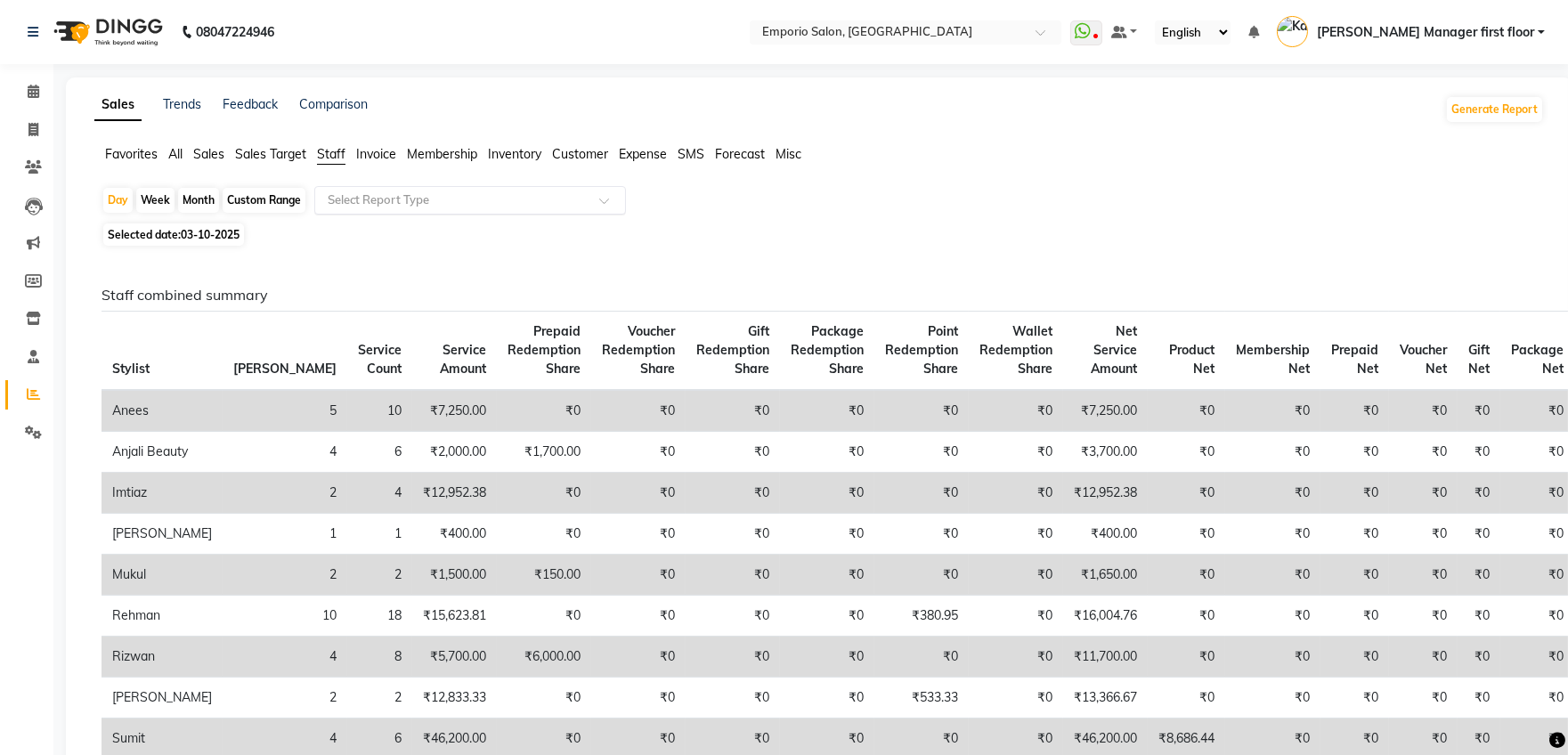
click at [601, 200] on span at bounding box center [610, 205] width 22 height 17
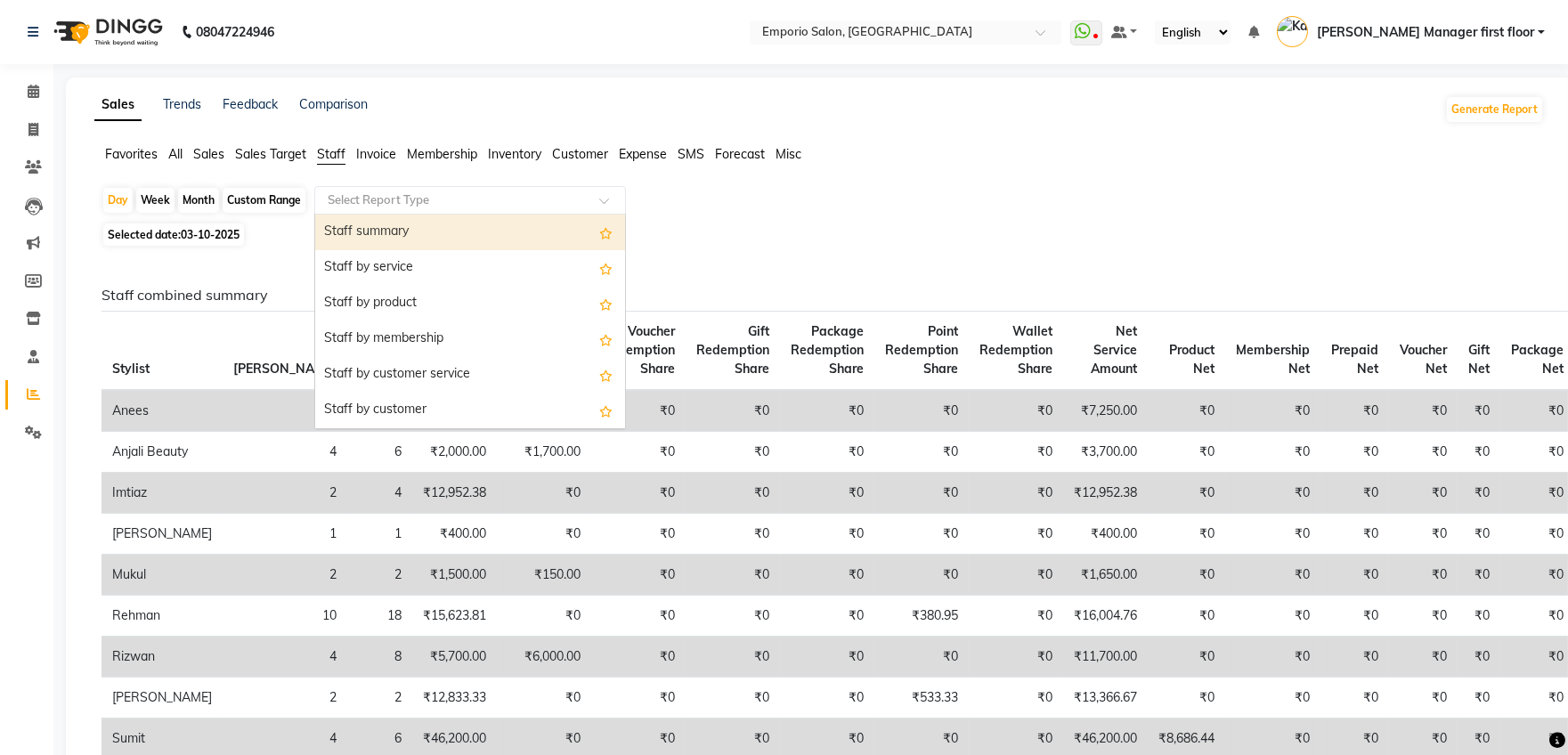
click at [447, 370] on div "Staff by customer service" at bounding box center [470, 374] width 310 height 36
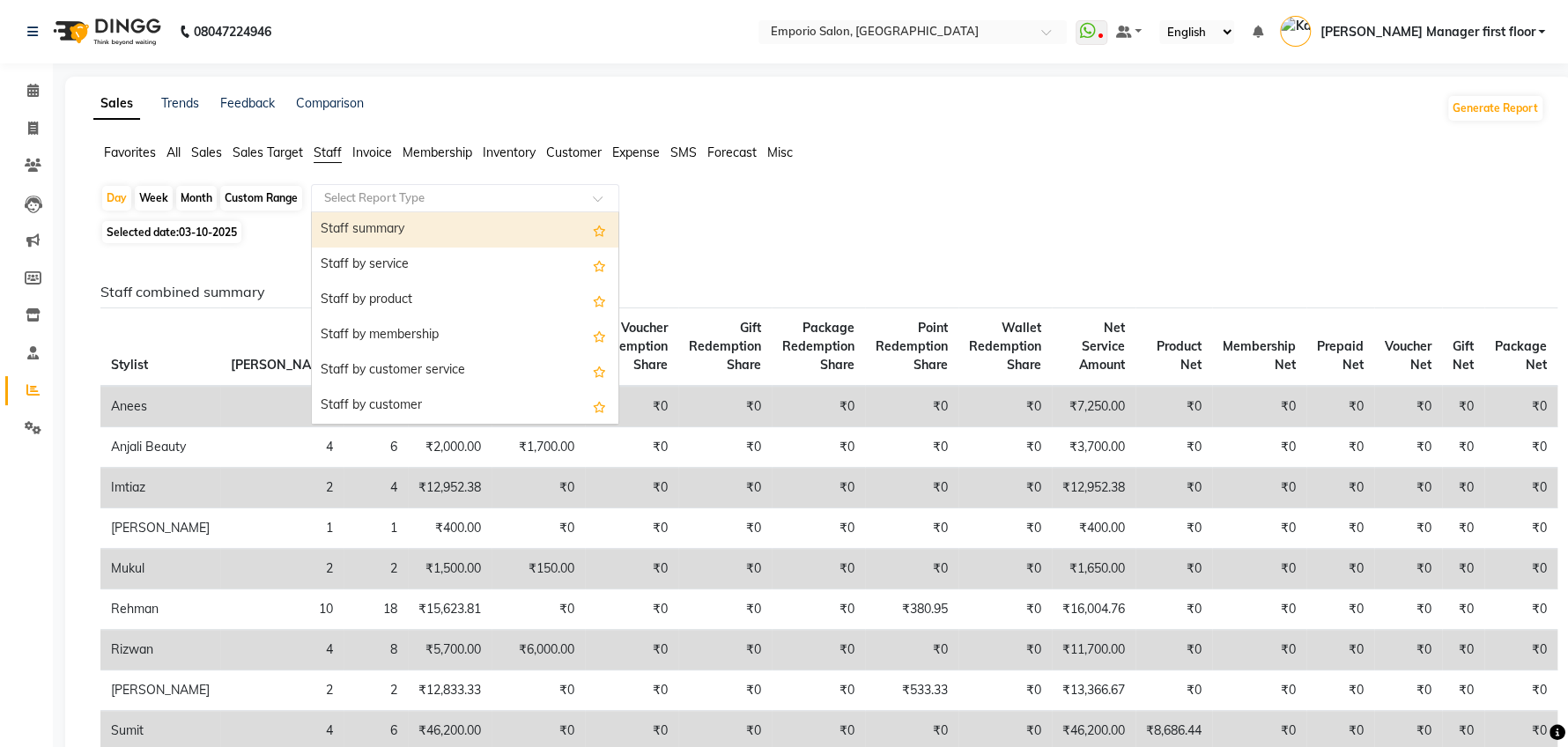
select select "filtered_report"
select select "csv"
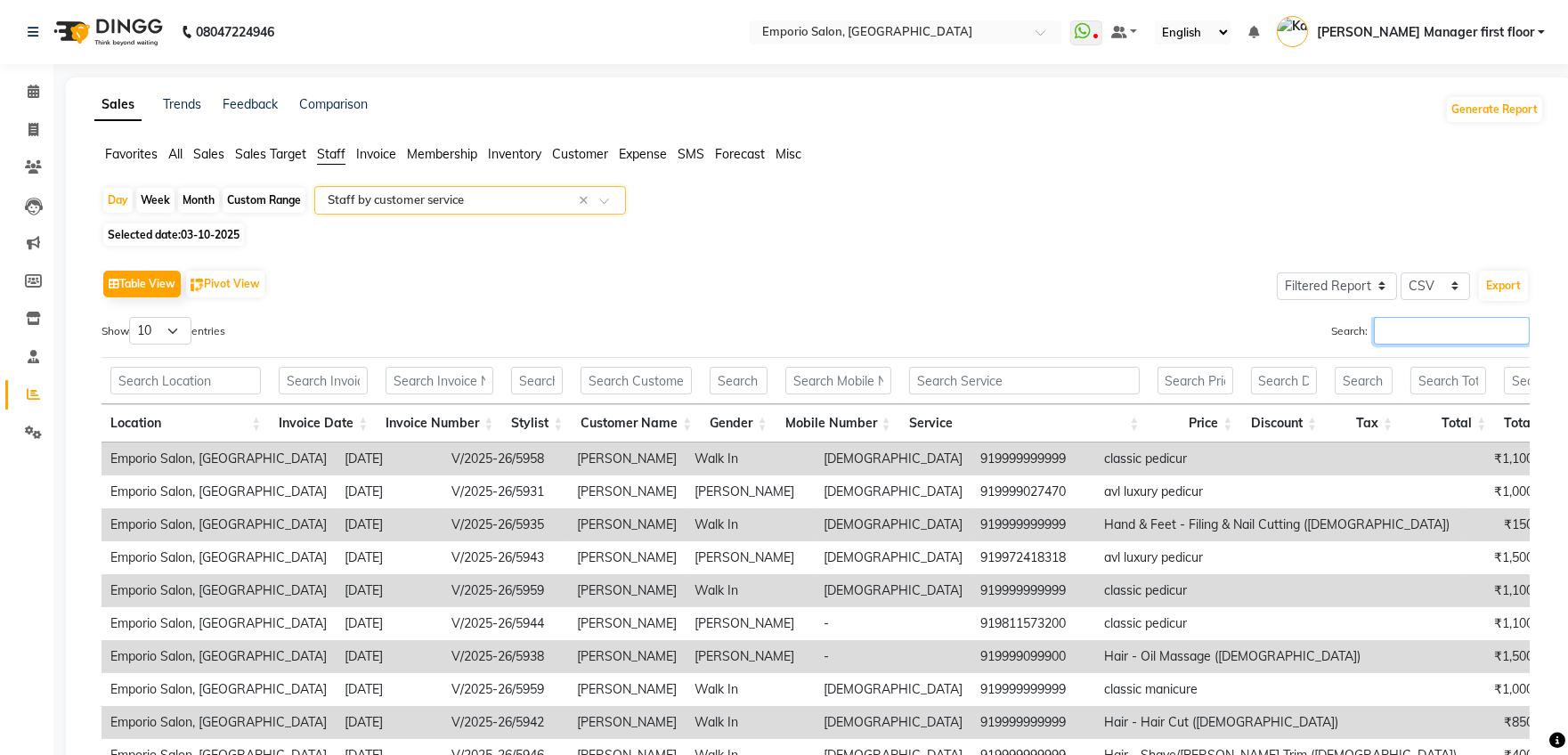
click at [1405, 322] on input "Search:" at bounding box center [1451, 331] width 155 height 28
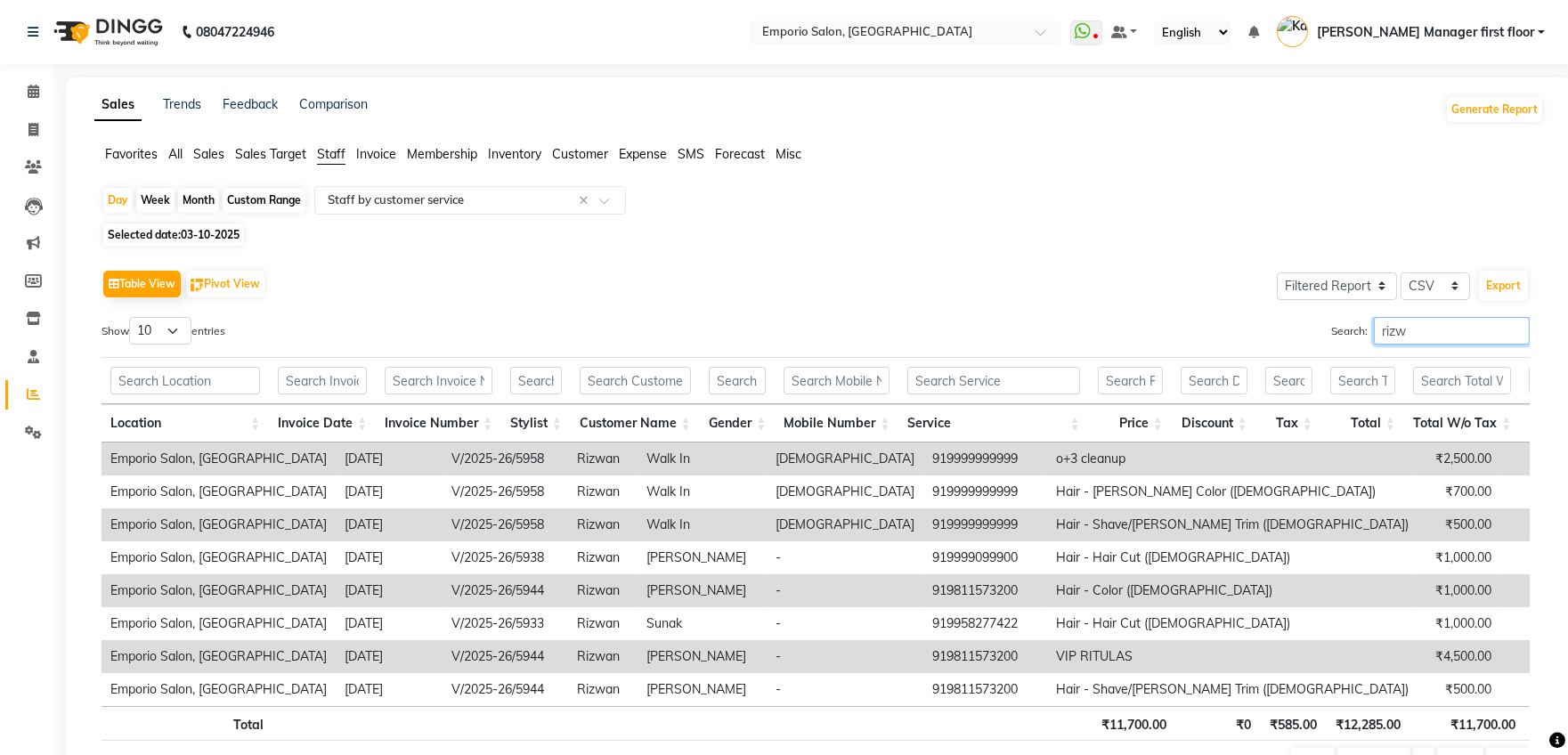
type input "rizwa"
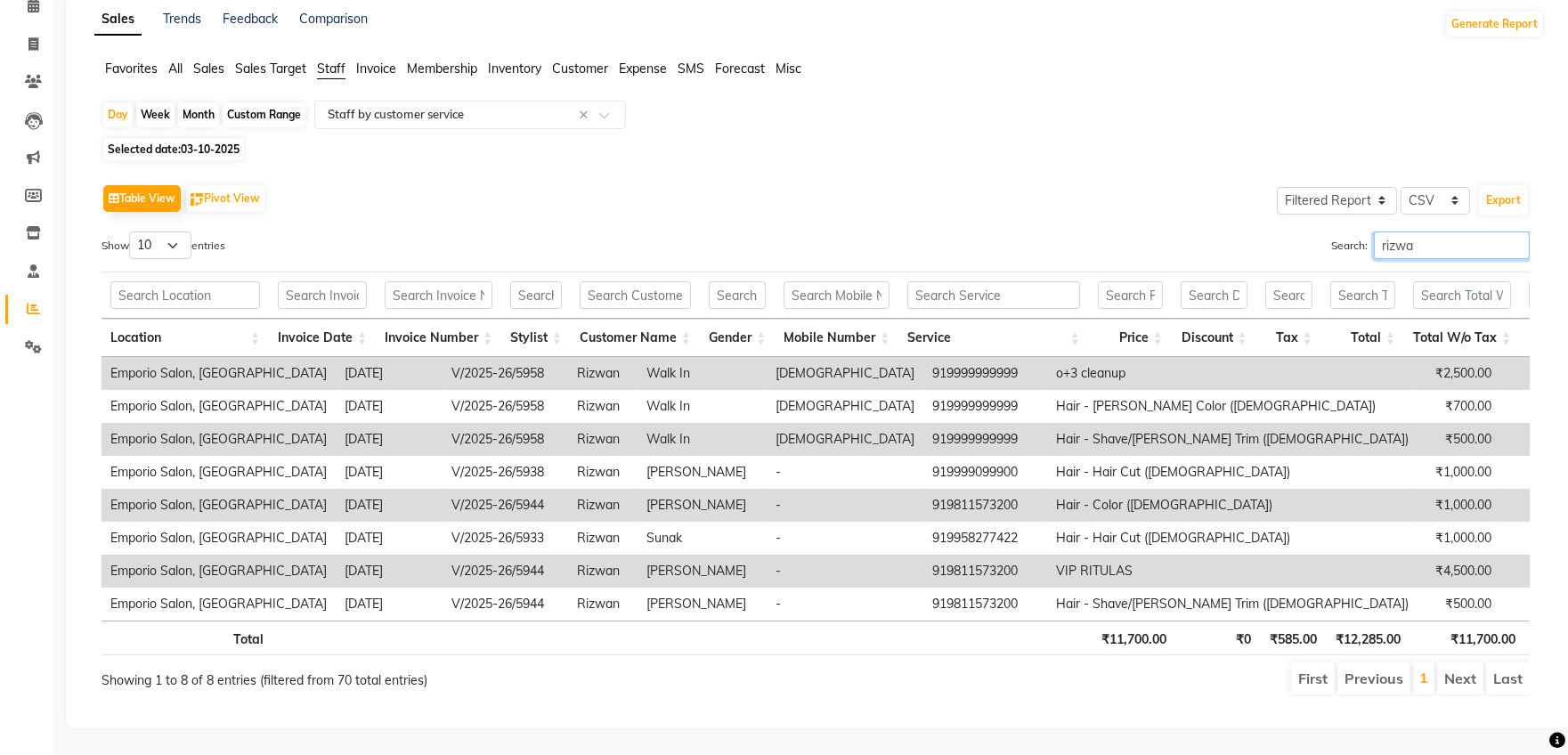
scroll to position [103, 0]
click at [33, 38] on icon at bounding box center [33, 44] width 10 height 14
select select "service"
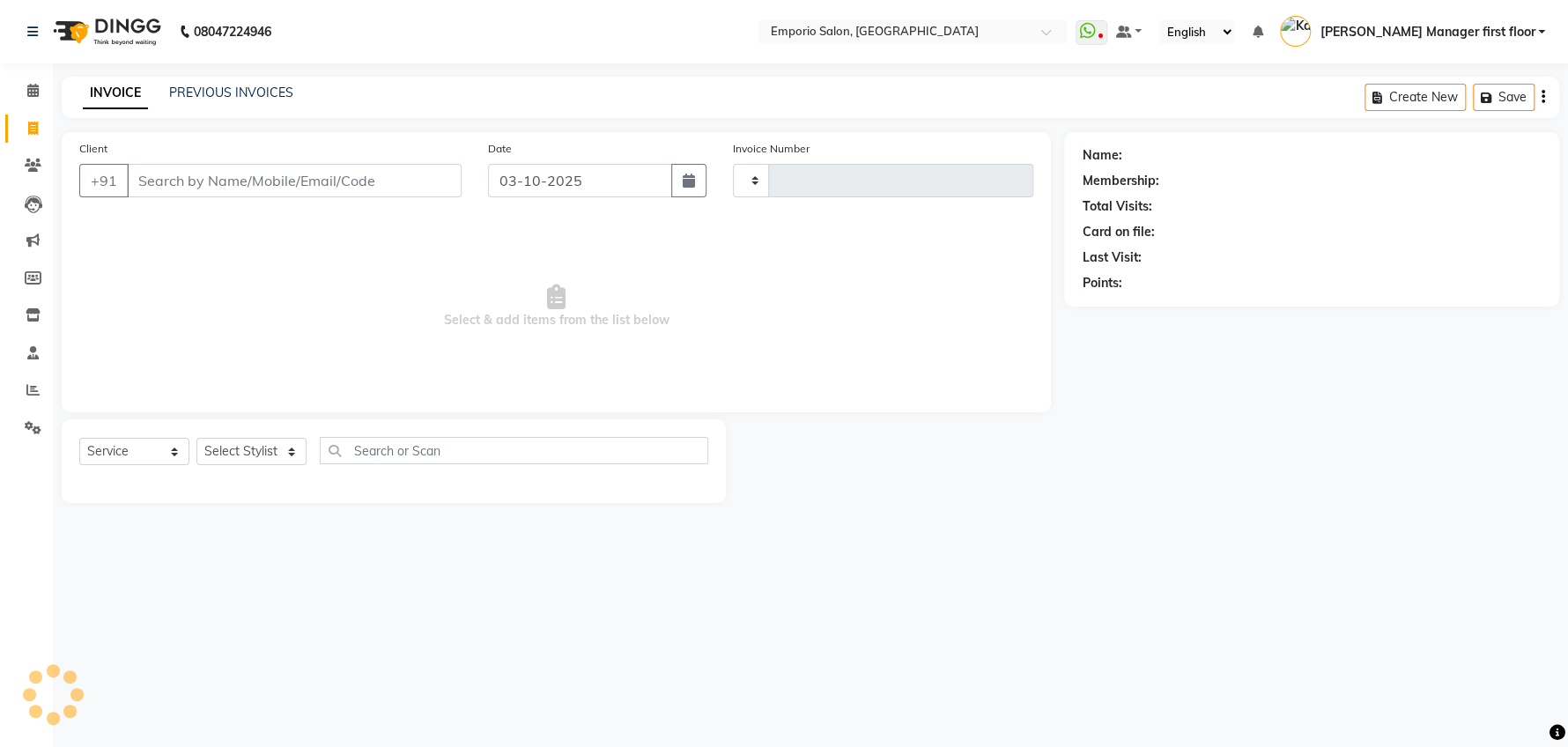
type input "5966"
select select "6332"
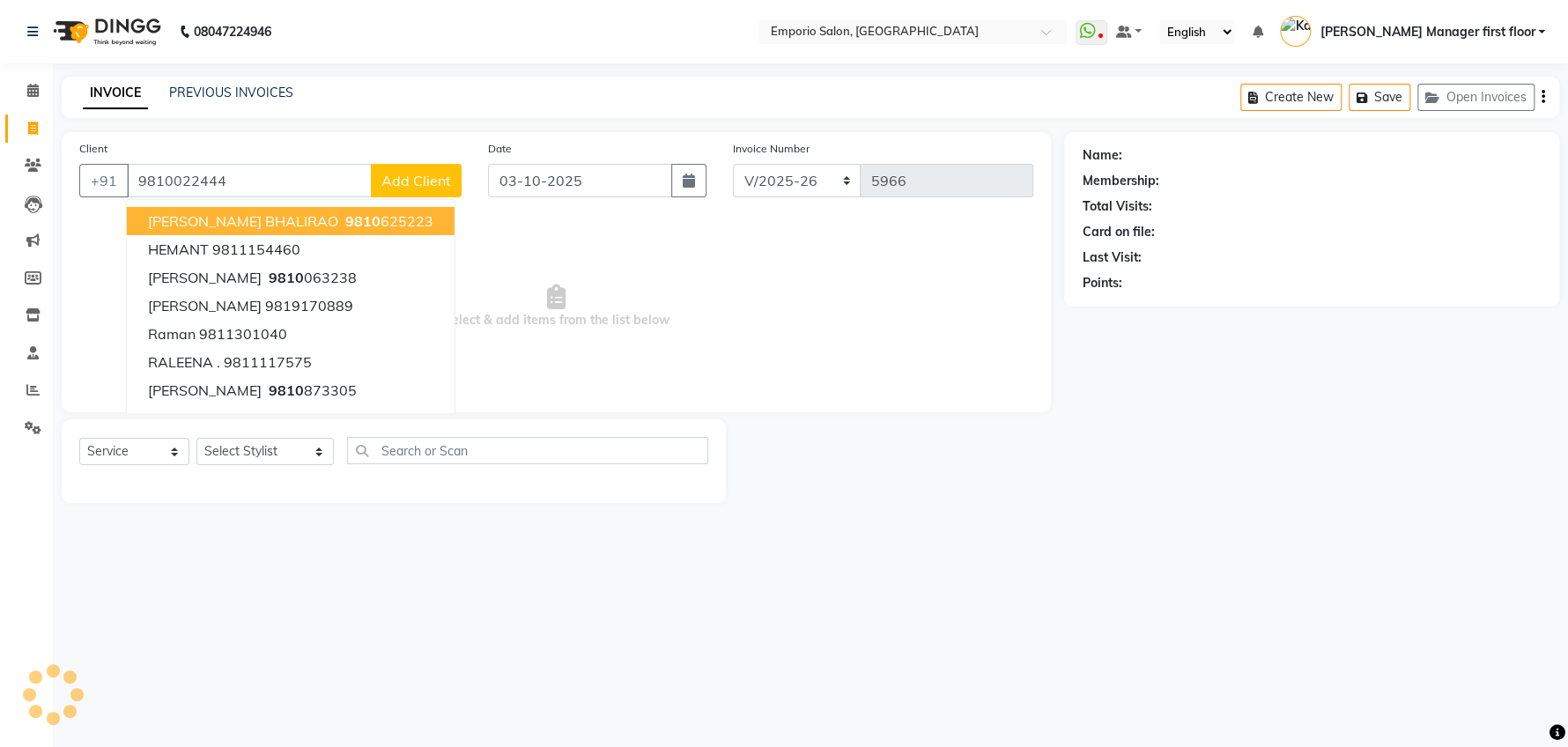
type input "9810022444"
select select "1: Object"
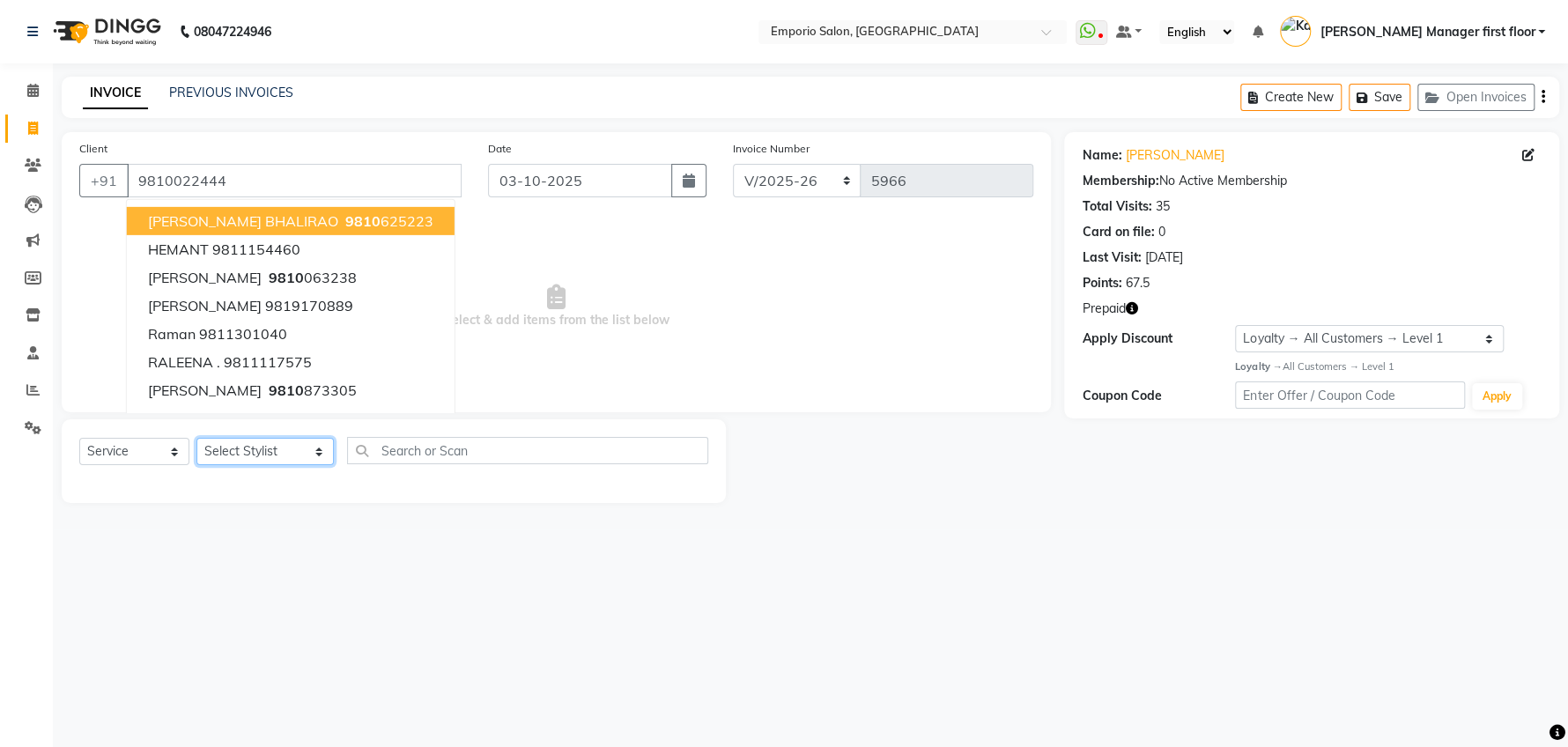
click at [288, 453] on select "Select Stylist Anees Anjali beauty Archana Asad ashish AYUSH chunmun Imtiaz Ish…" at bounding box center [265, 451] width 137 height 27
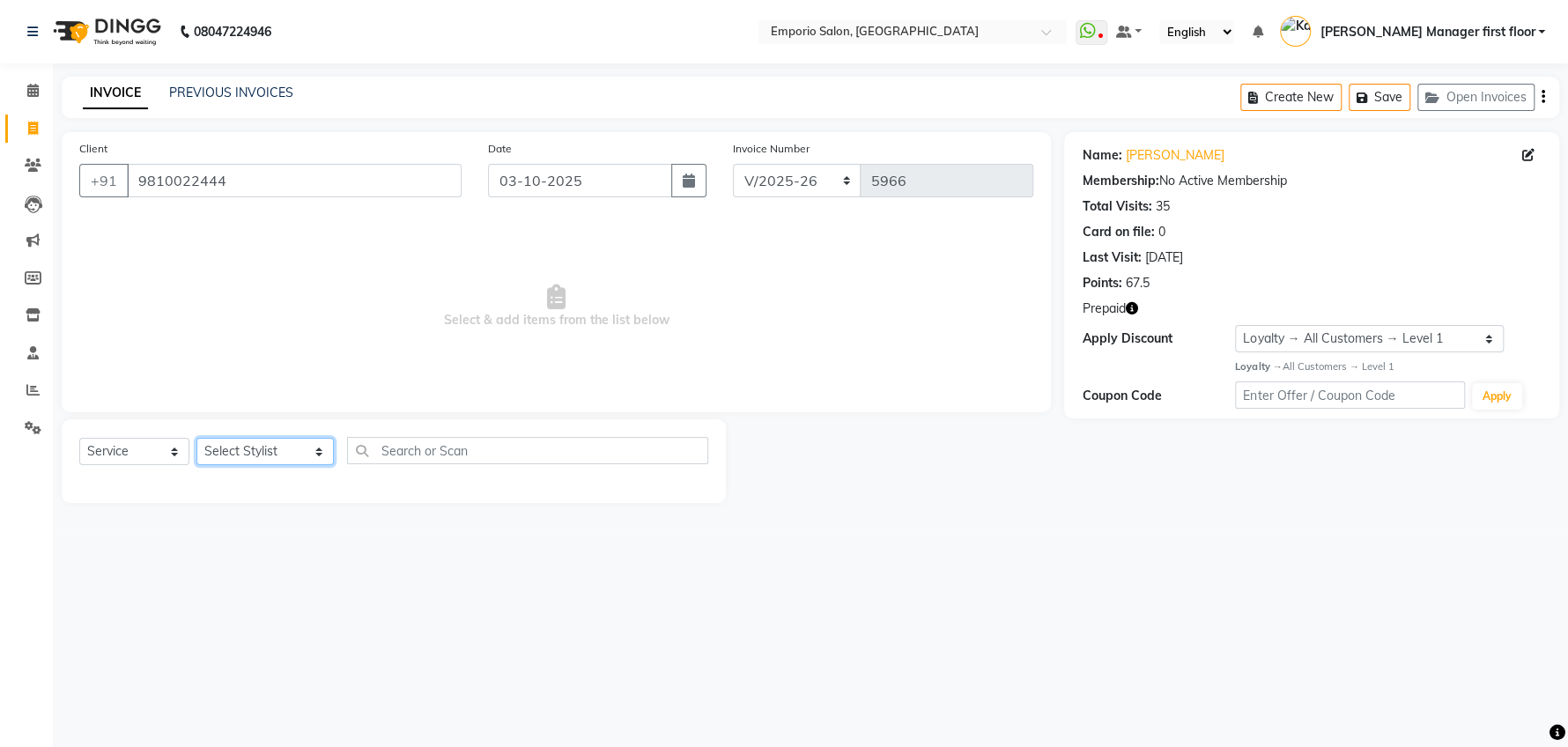
select select "47501"
click at [197, 438] on select "Select Stylist Anees Anjali beauty Archana Asad ashish AYUSH chunmun Imtiaz Ish…" at bounding box center [265, 451] width 137 height 27
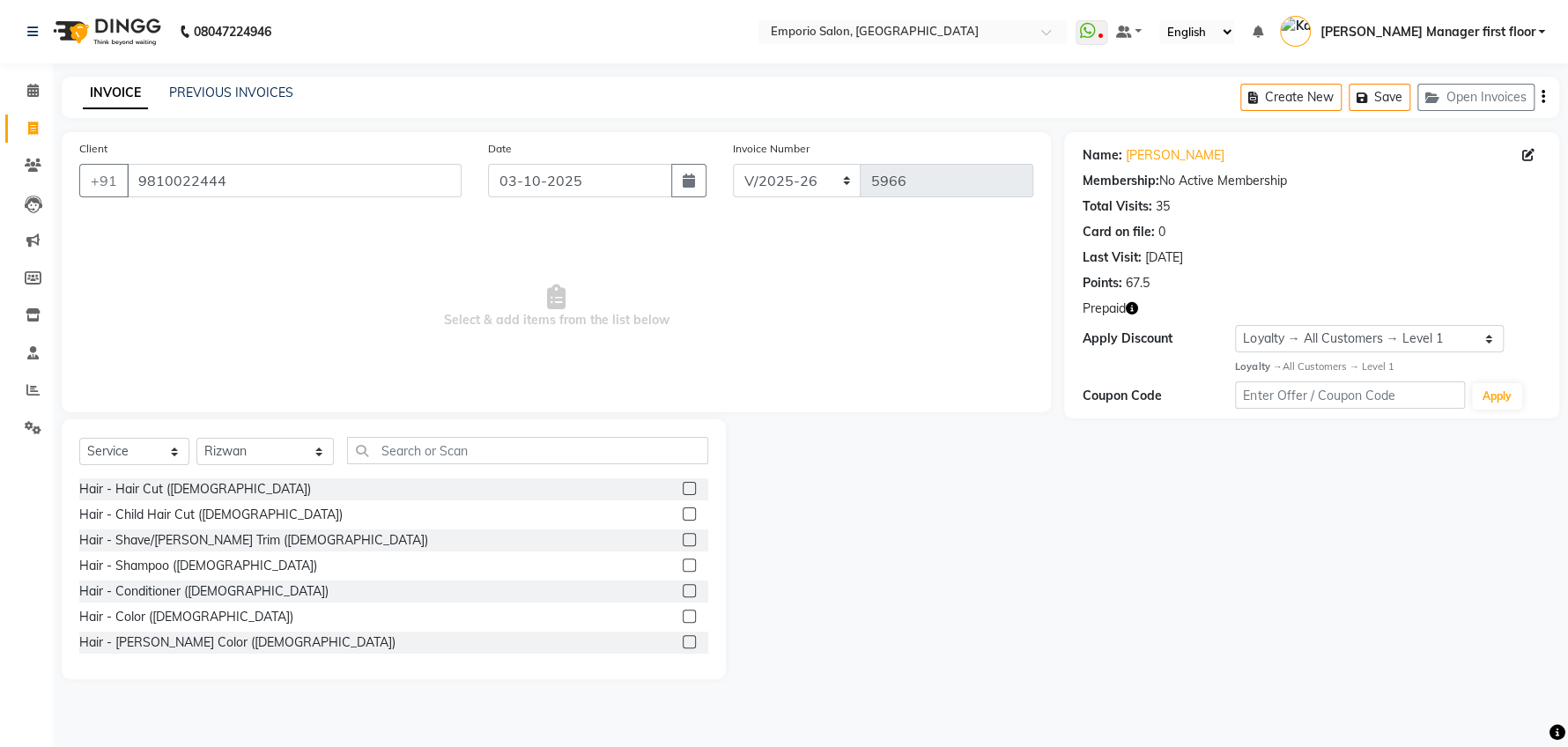
click at [683, 512] on label at bounding box center [689, 514] width 14 height 14
click at [683, 512] on input "checkbox" at bounding box center [688, 514] width 12 height 12
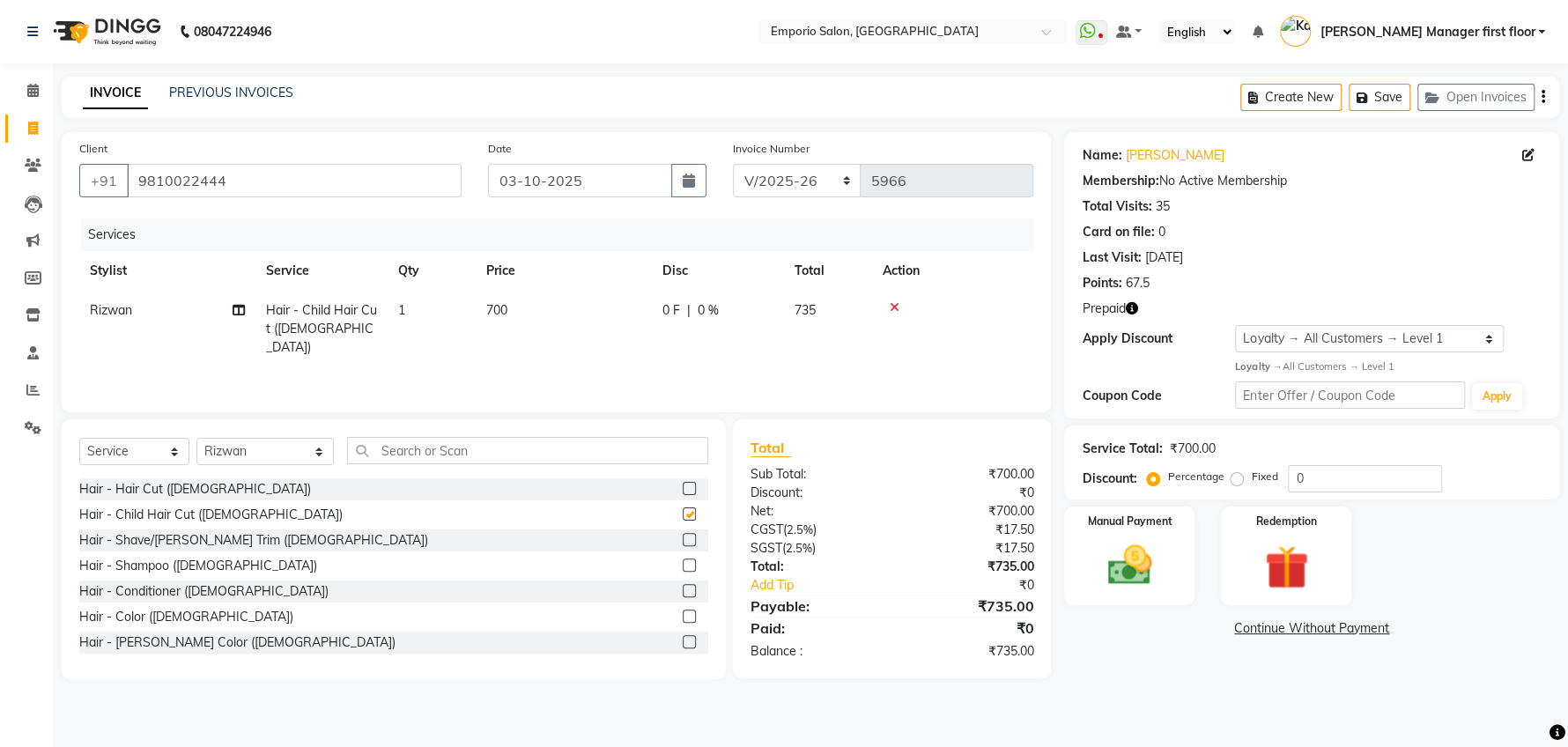
checkbox input "false"
click at [1272, 576] on img at bounding box center [1286, 567] width 74 height 56
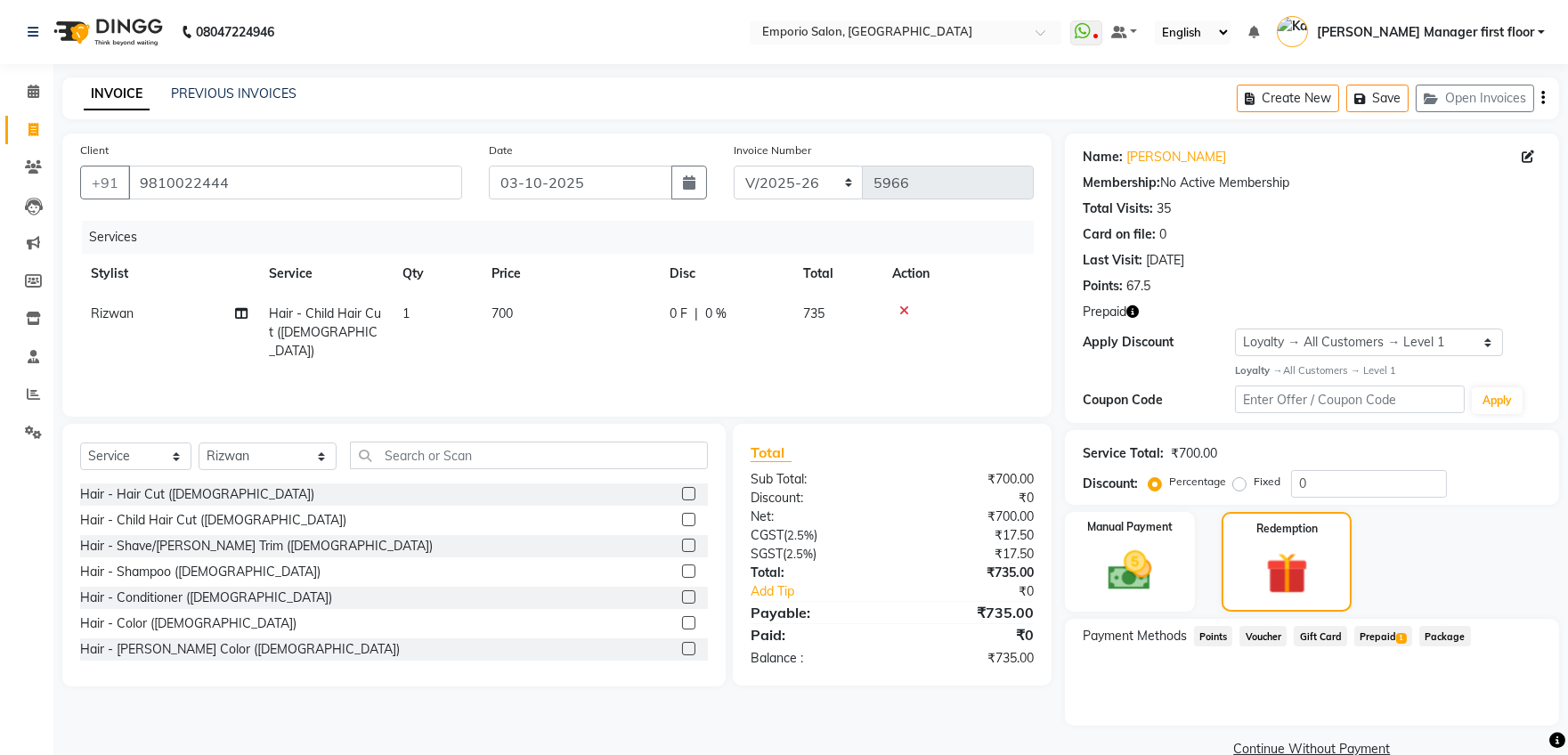
click at [1391, 637] on span "Prepaid 1" at bounding box center [1382, 635] width 58 height 20
click at [31, 95] on icon at bounding box center [33, 91] width 12 height 14
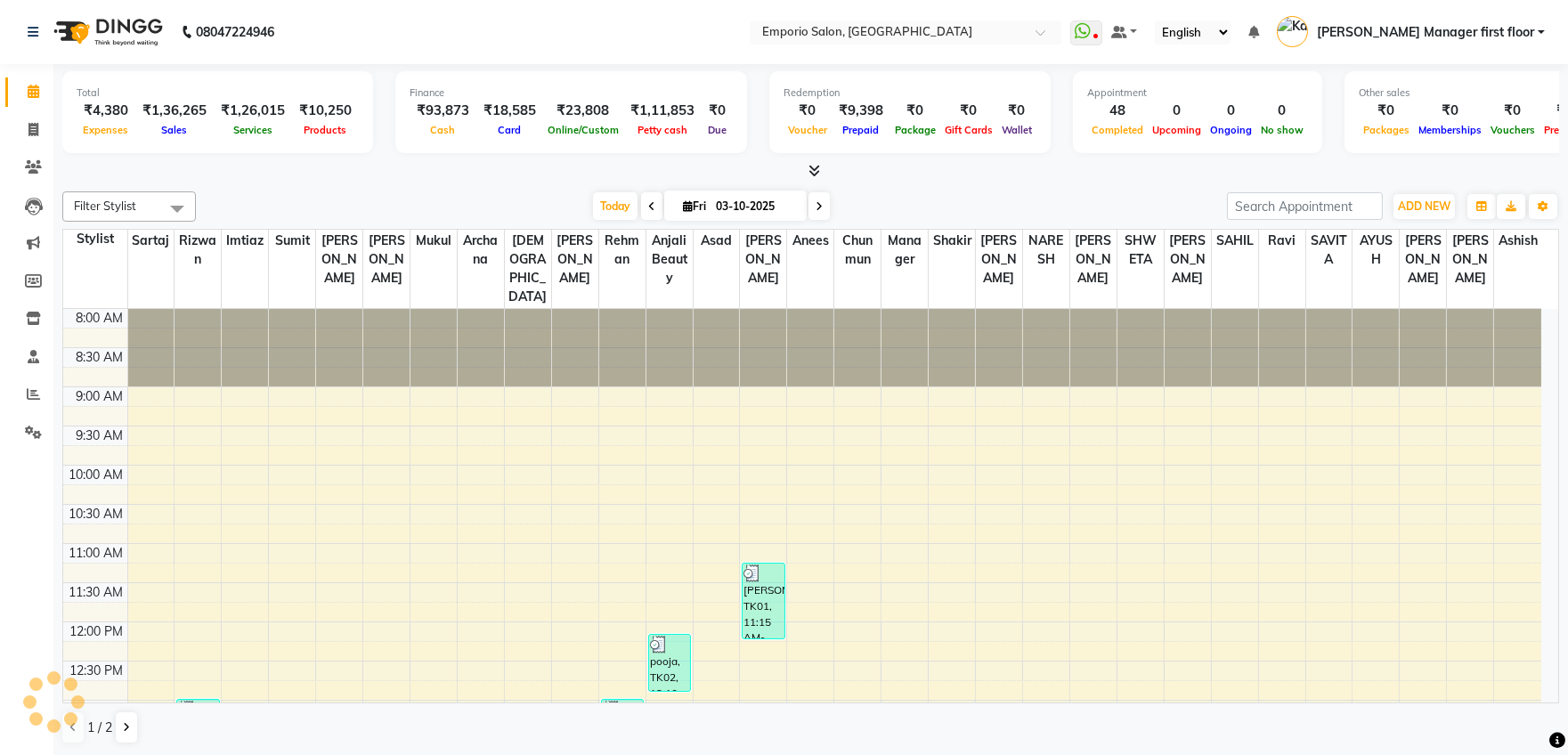
scroll to position [724, 0]
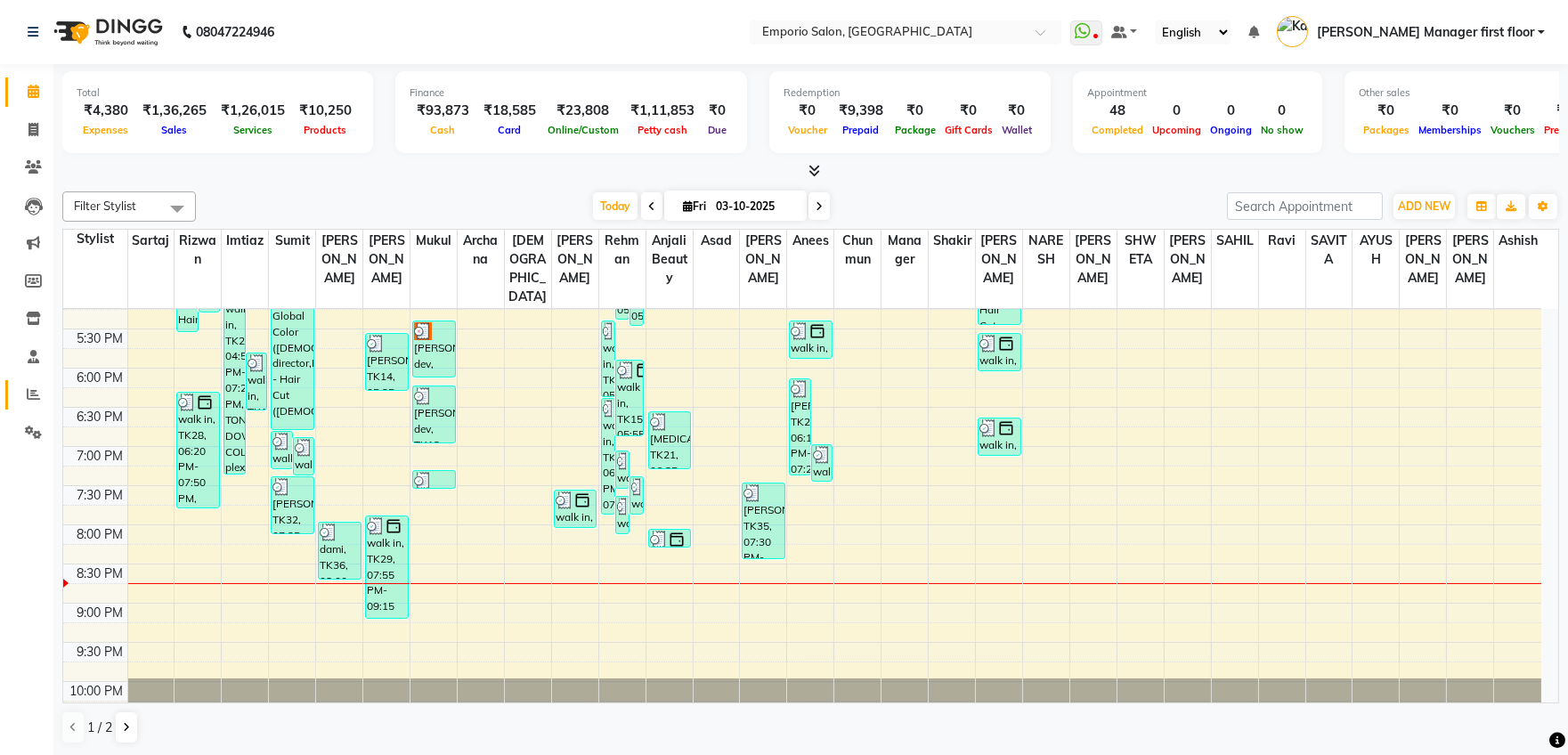
click at [27, 388] on icon at bounding box center [33, 394] width 14 height 14
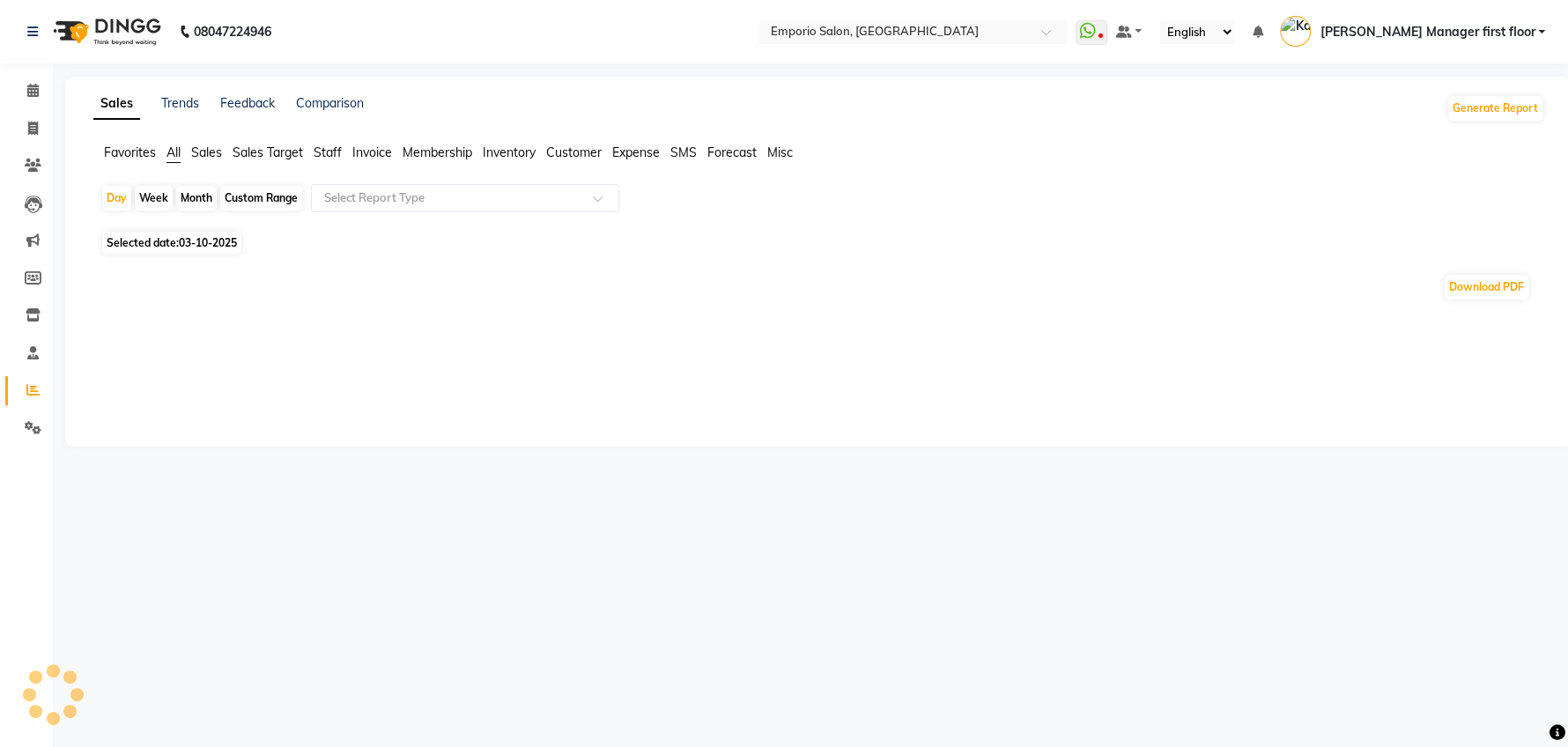
click at [326, 147] on span "Staff" at bounding box center [328, 152] width 28 height 15
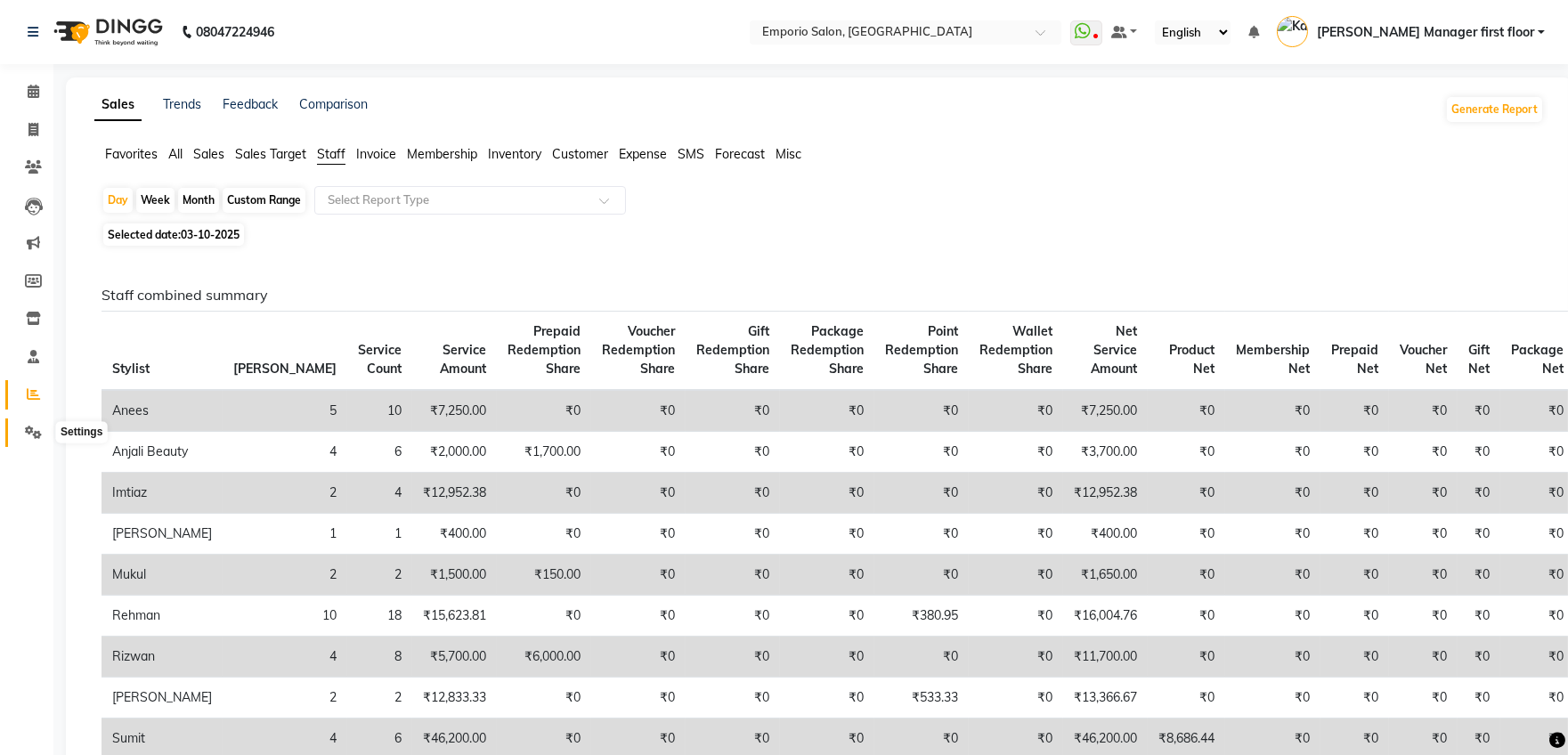
click at [31, 432] on icon at bounding box center [33, 432] width 17 height 14
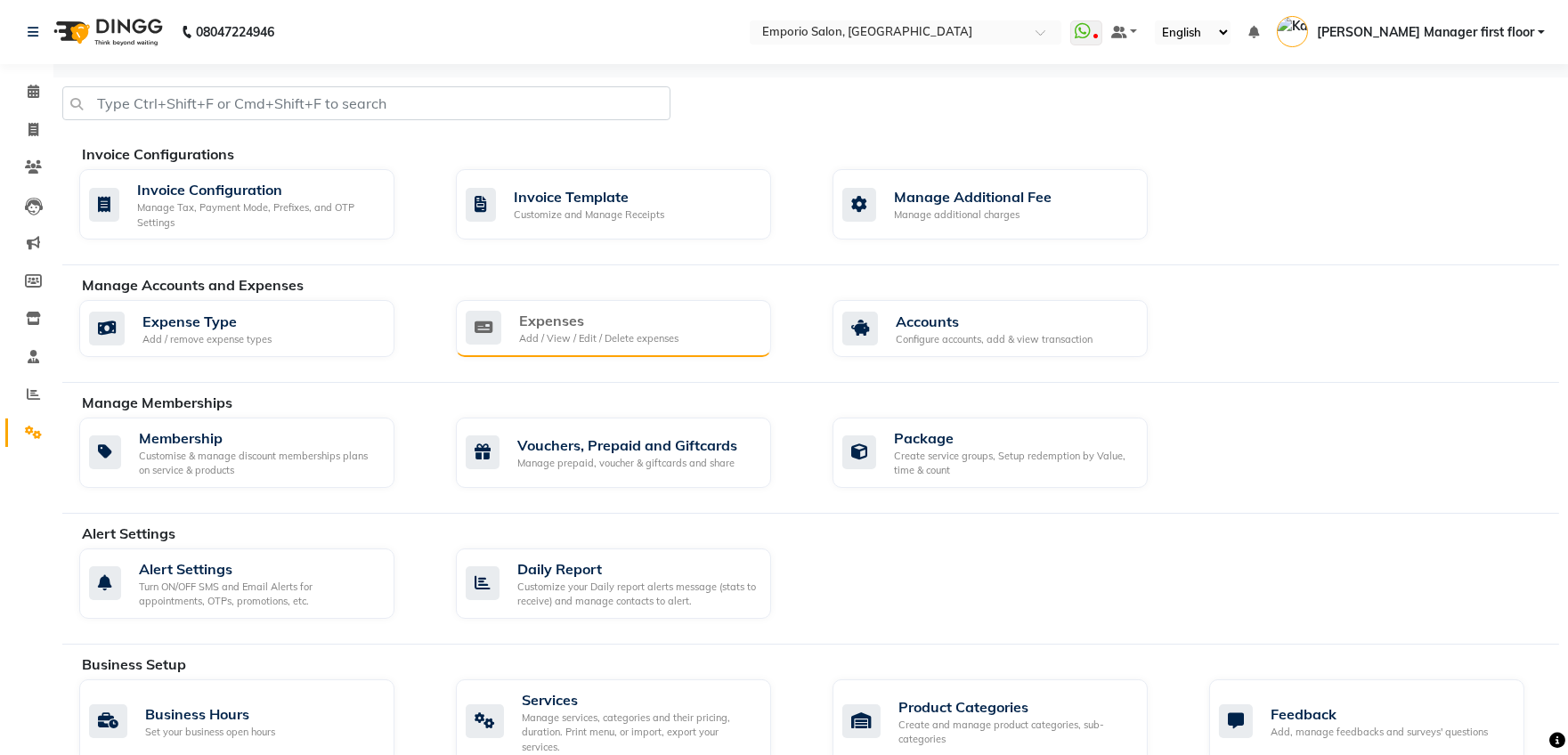
click at [639, 332] on div "Add / View / Edit / Delete expenses" at bounding box center [598, 338] width 159 height 15
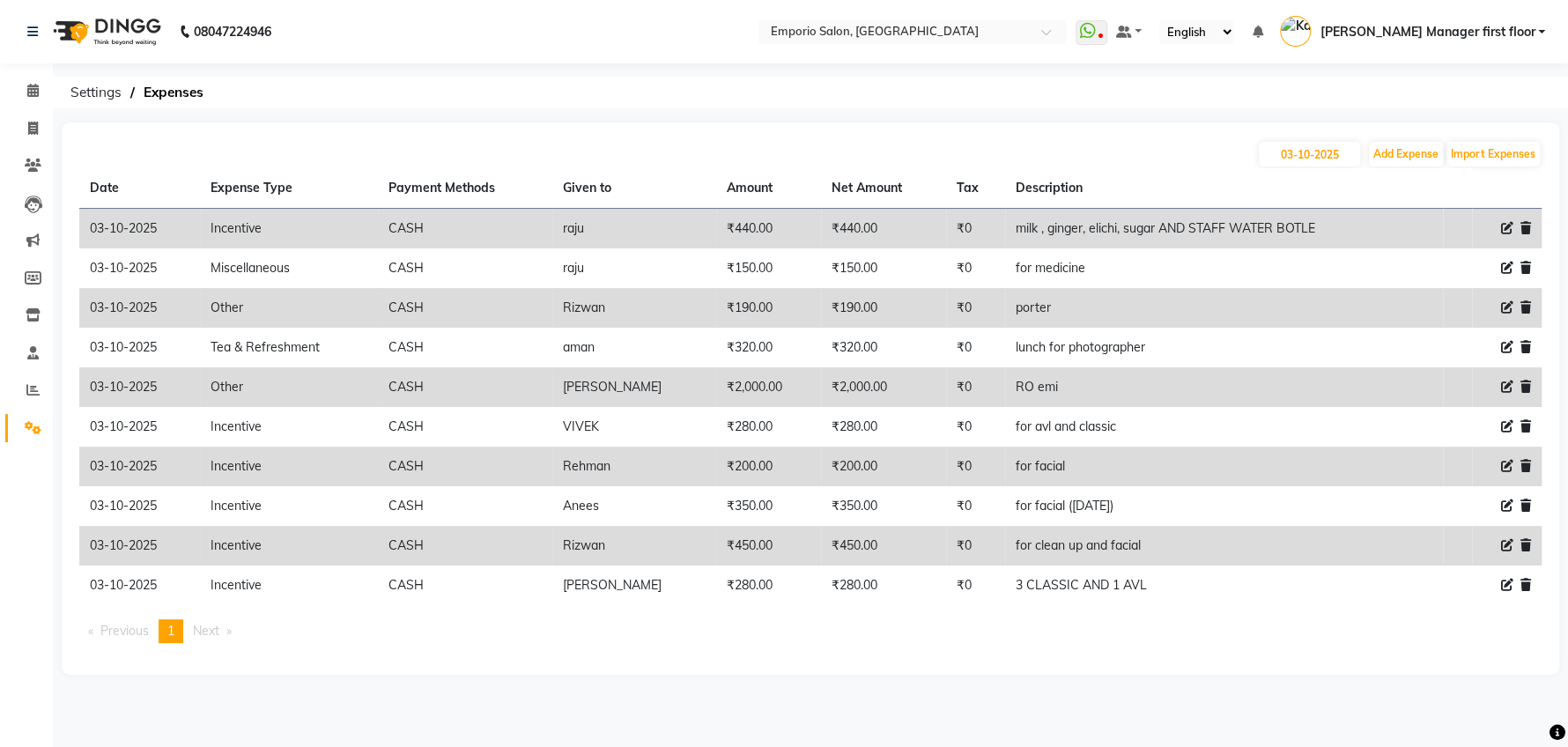
click at [1005, 242] on td "milk , ginger, elichi, sugar AND STAFF WATER BOTLE" at bounding box center [1223, 228] width 438 height 41
click at [1424, 149] on button "Add Expense" at bounding box center [1405, 154] width 74 height 25
select select "1"
select select "5330"
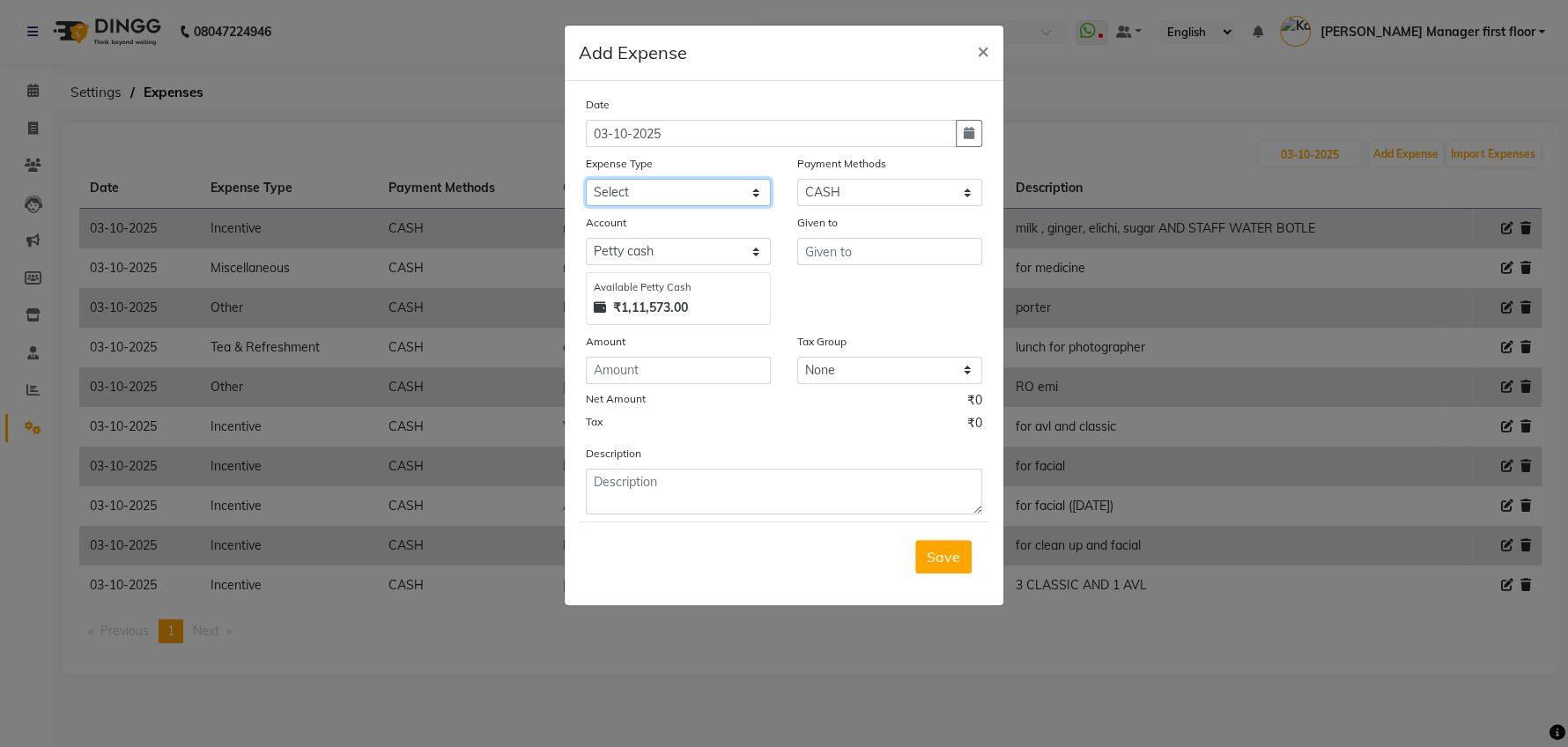
click at [754, 194] on select "Select Advance Salary Cash transfer to bank Cash transfer to hub Client Snacks …" at bounding box center [678, 192] width 185 height 27
select select "24596"
click at [586, 178] on select "Select Advance Salary Cash transfer to bank Cash transfer to hub Client Snacks …" at bounding box center [678, 192] width 185 height 27
click at [837, 247] on input "text" at bounding box center [889, 251] width 185 height 27
type input "1"
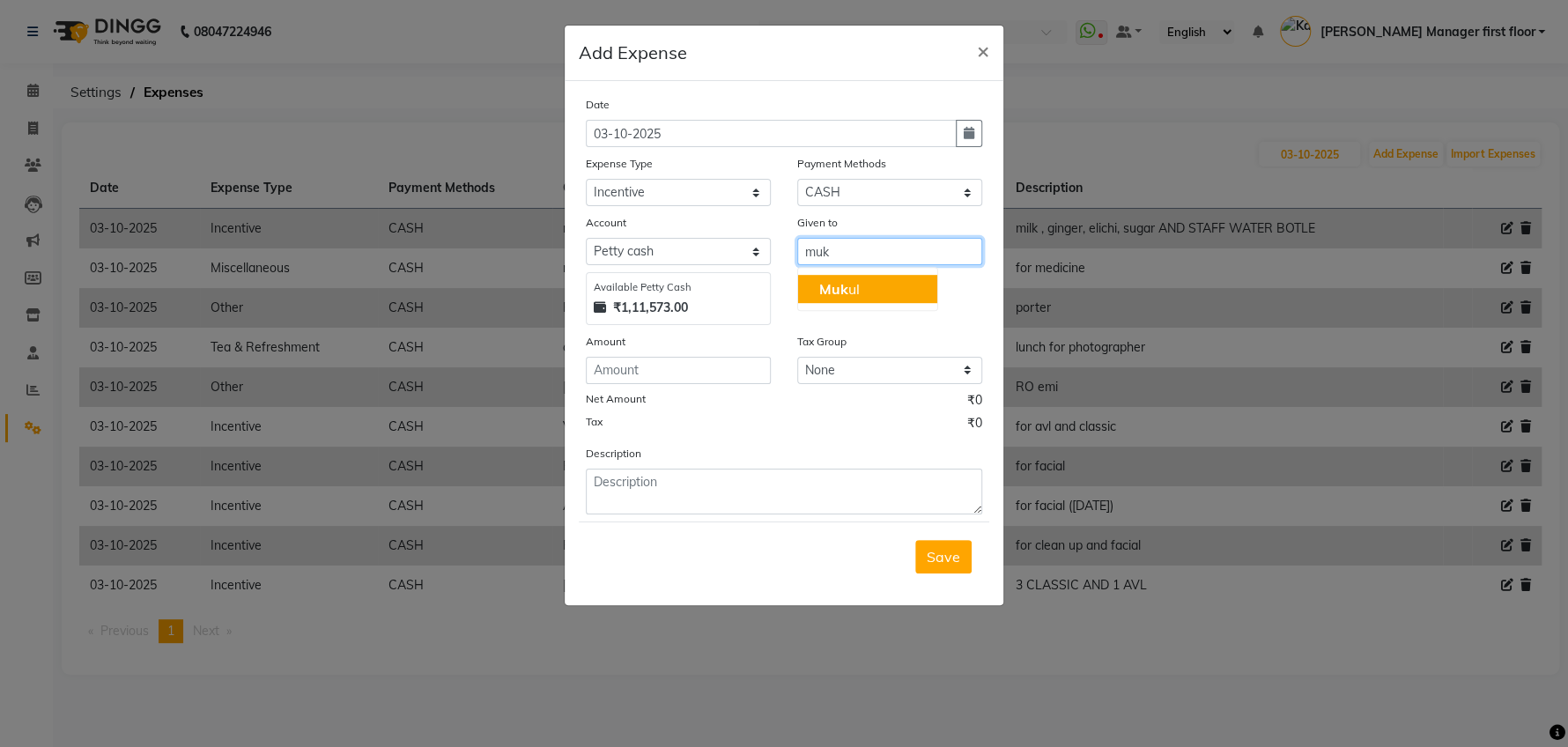
click at [905, 279] on button "Muk ul" at bounding box center [867, 288] width 139 height 28
type input "Mukul"
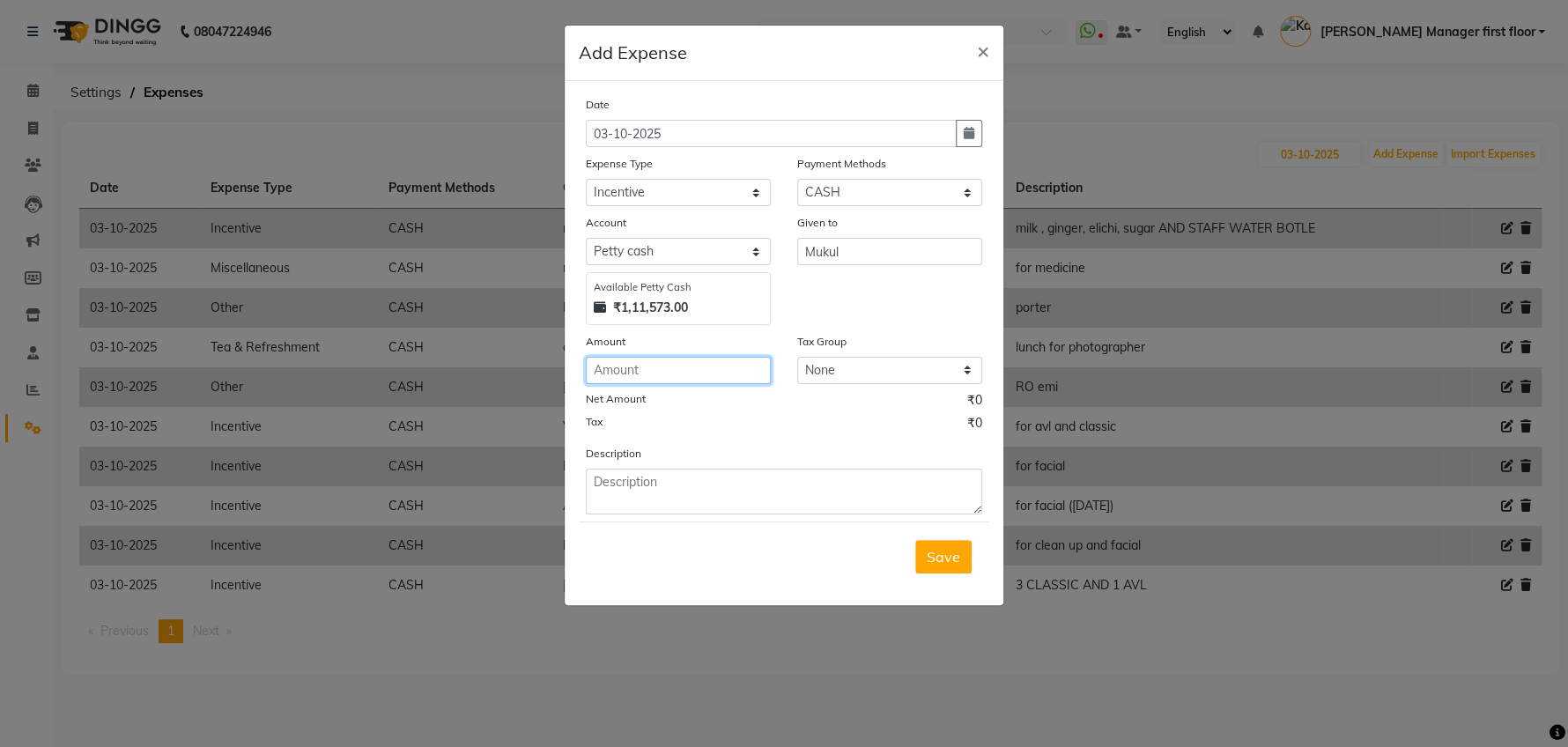
click at [647, 364] on input "number" at bounding box center [678, 370] width 185 height 27
type input "120"
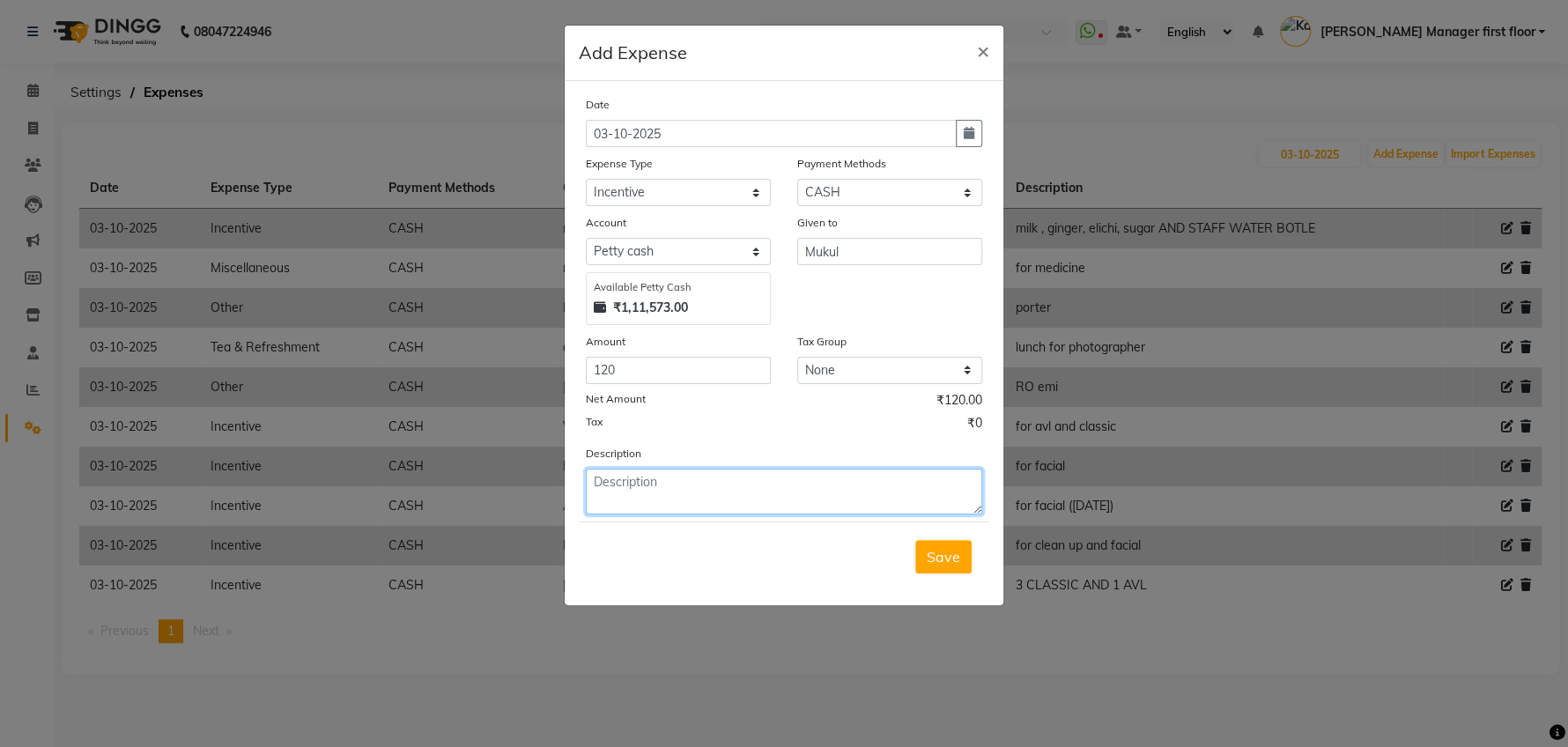
click at [681, 490] on textarea at bounding box center [784, 491] width 397 height 45
type textarea "for avl"
click at [928, 563] on button "Save" at bounding box center [944, 556] width 56 height 34
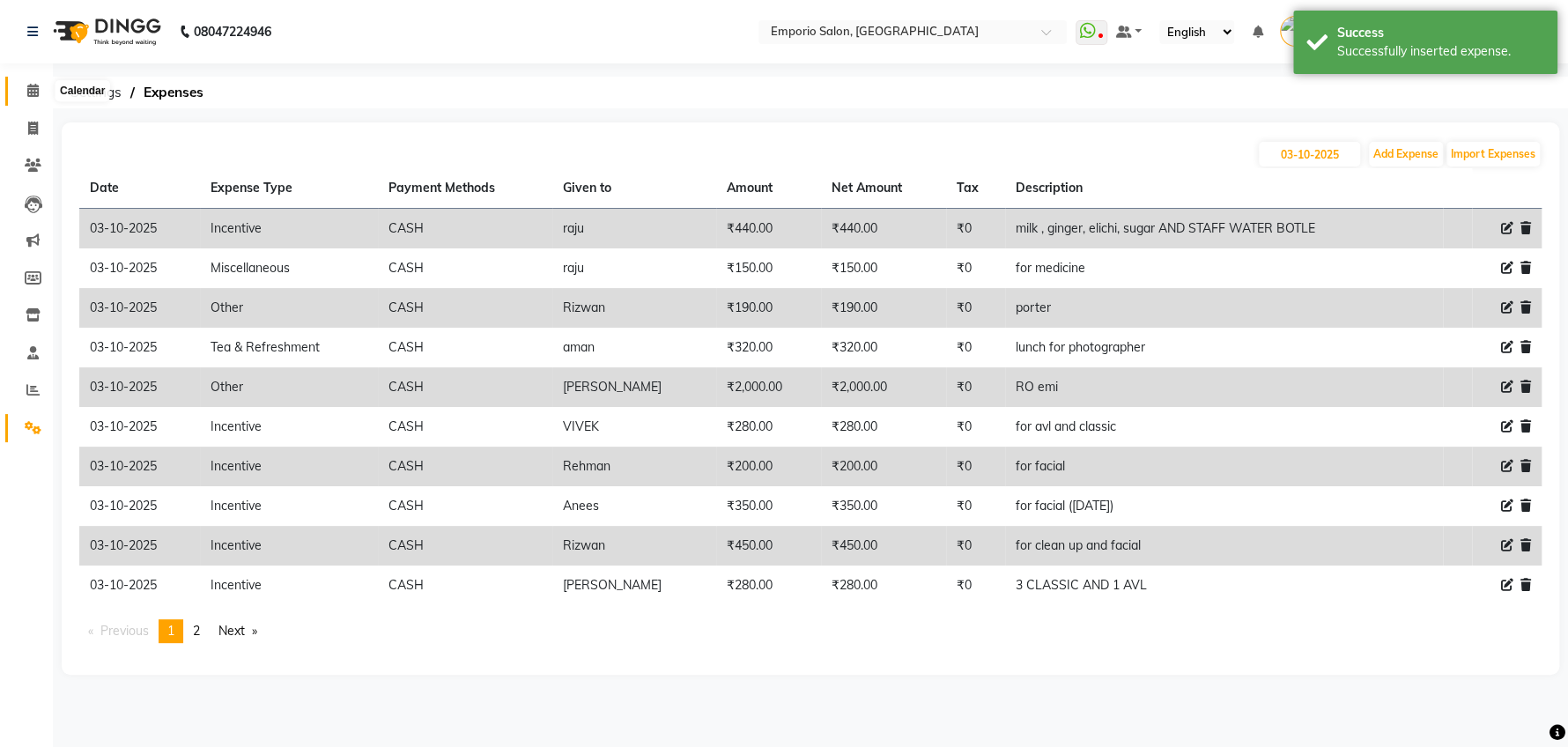
click at [34, 95] on icon at bounding box center [33, 90] width 12 height 14
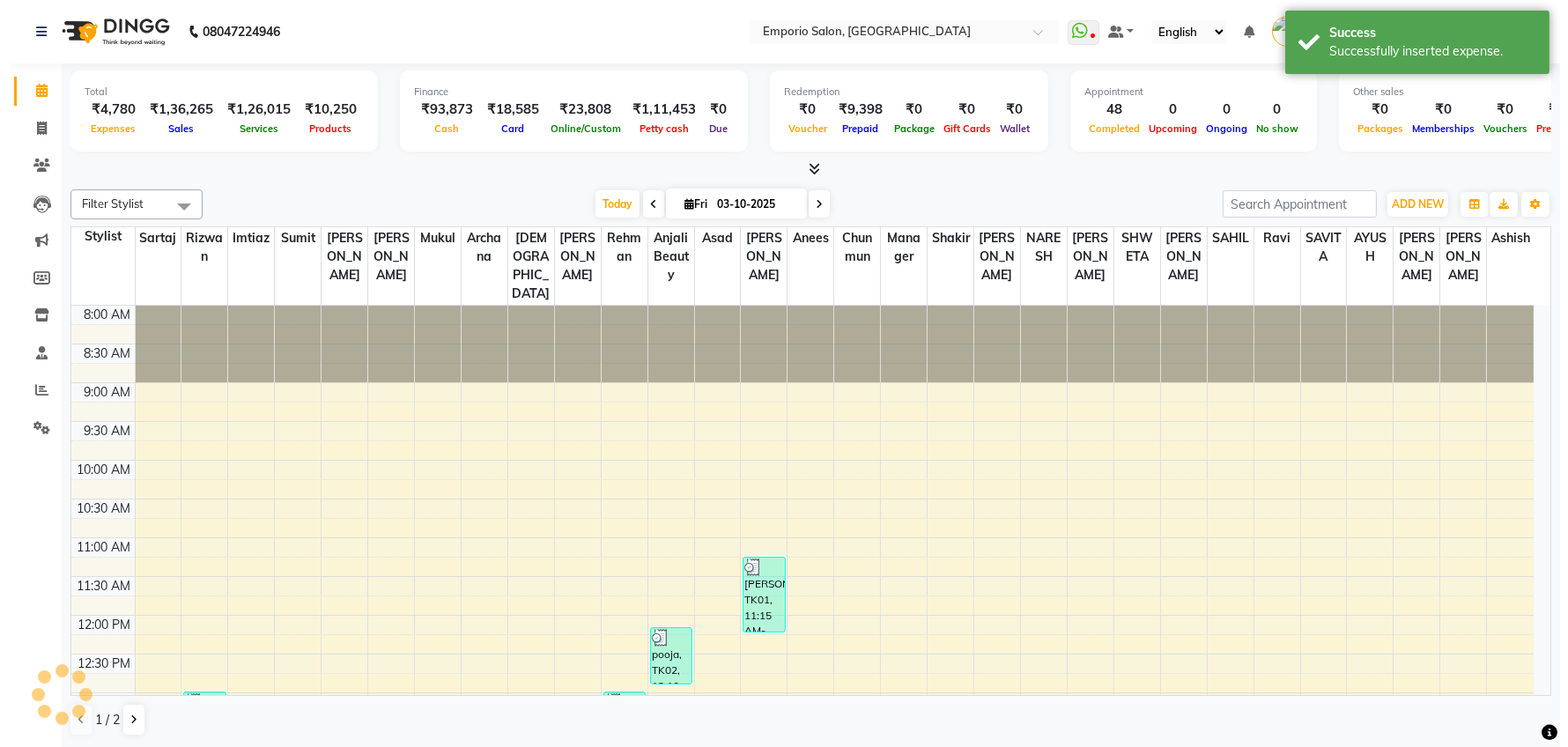
scroll to position [716, 0]
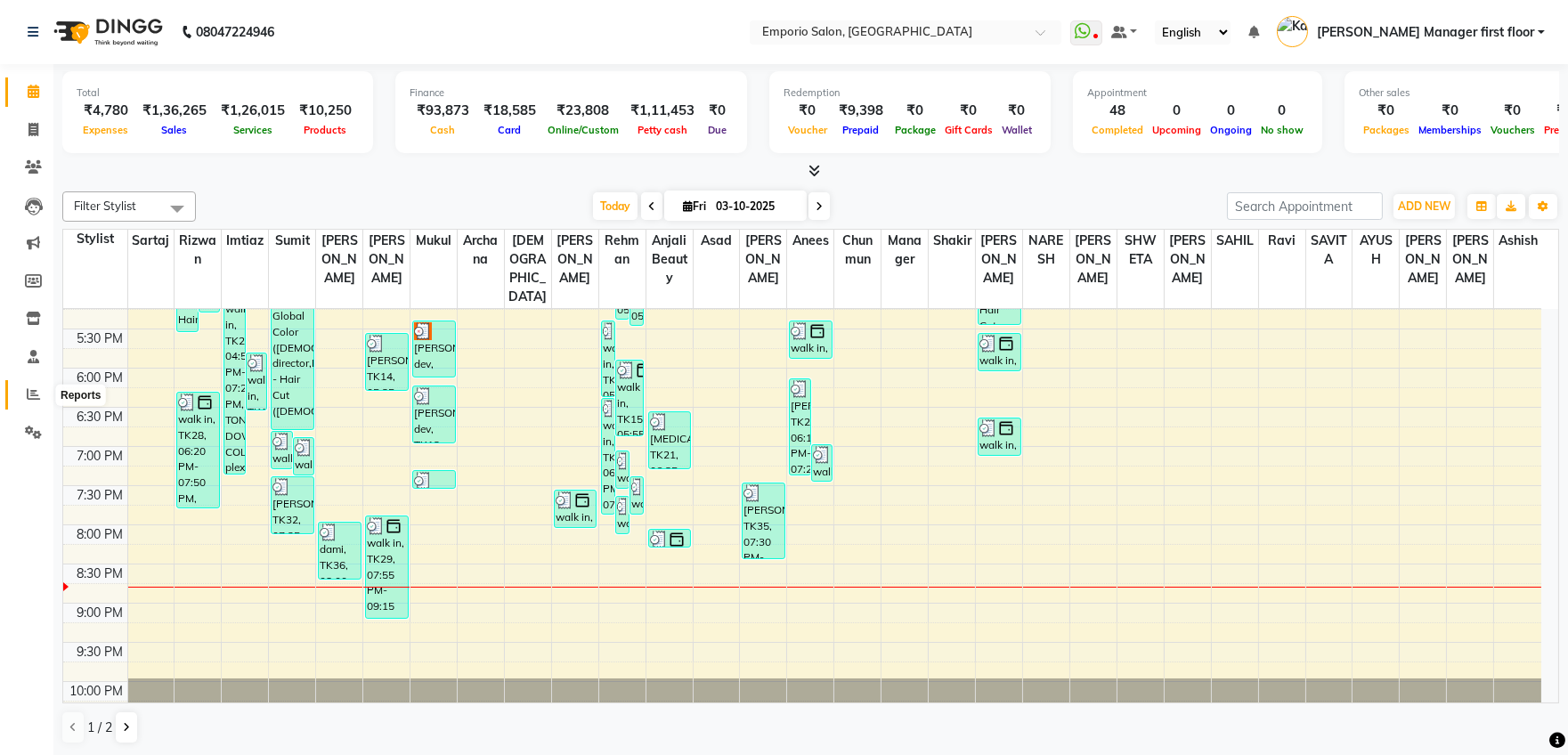
click at [29, 395] on icon at bounding box center [33, 394] width 14 height 14
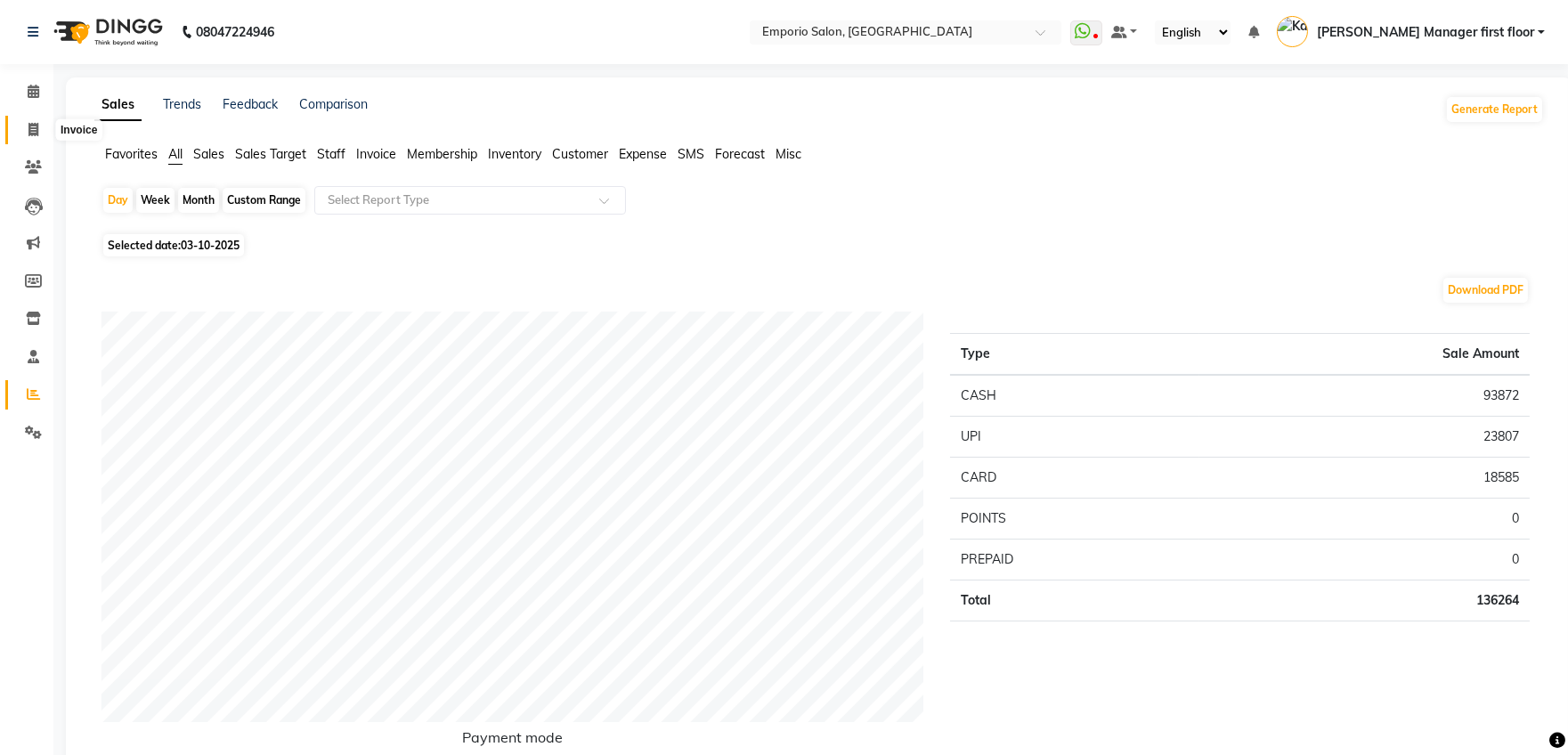
click at [37, 127] on icon at bounding box center [33, 130] width 10 height 14
select select "6332"
select select "service"
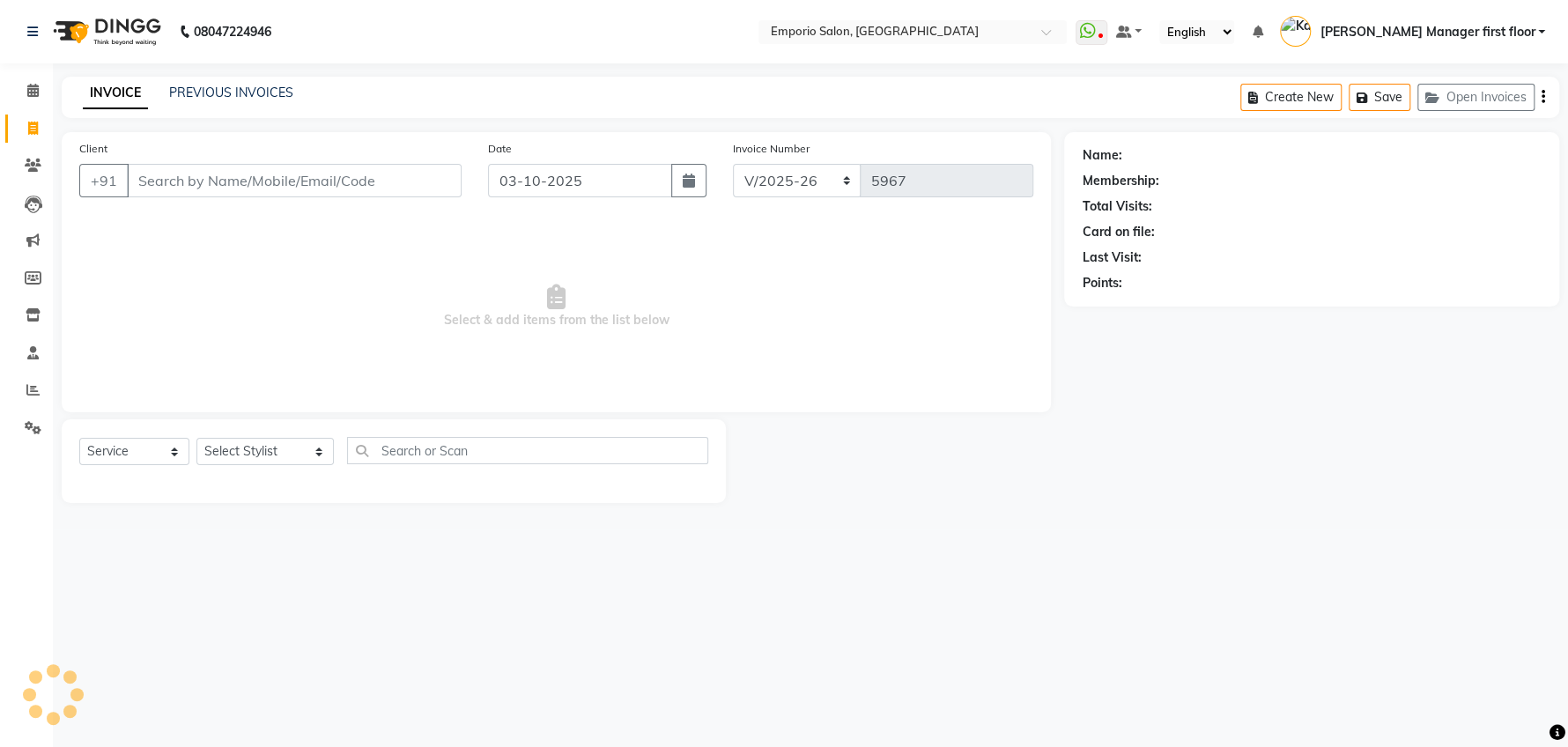
click at [401, 182] on input "Client" at bounding box center [294, 180] width 335 height 34
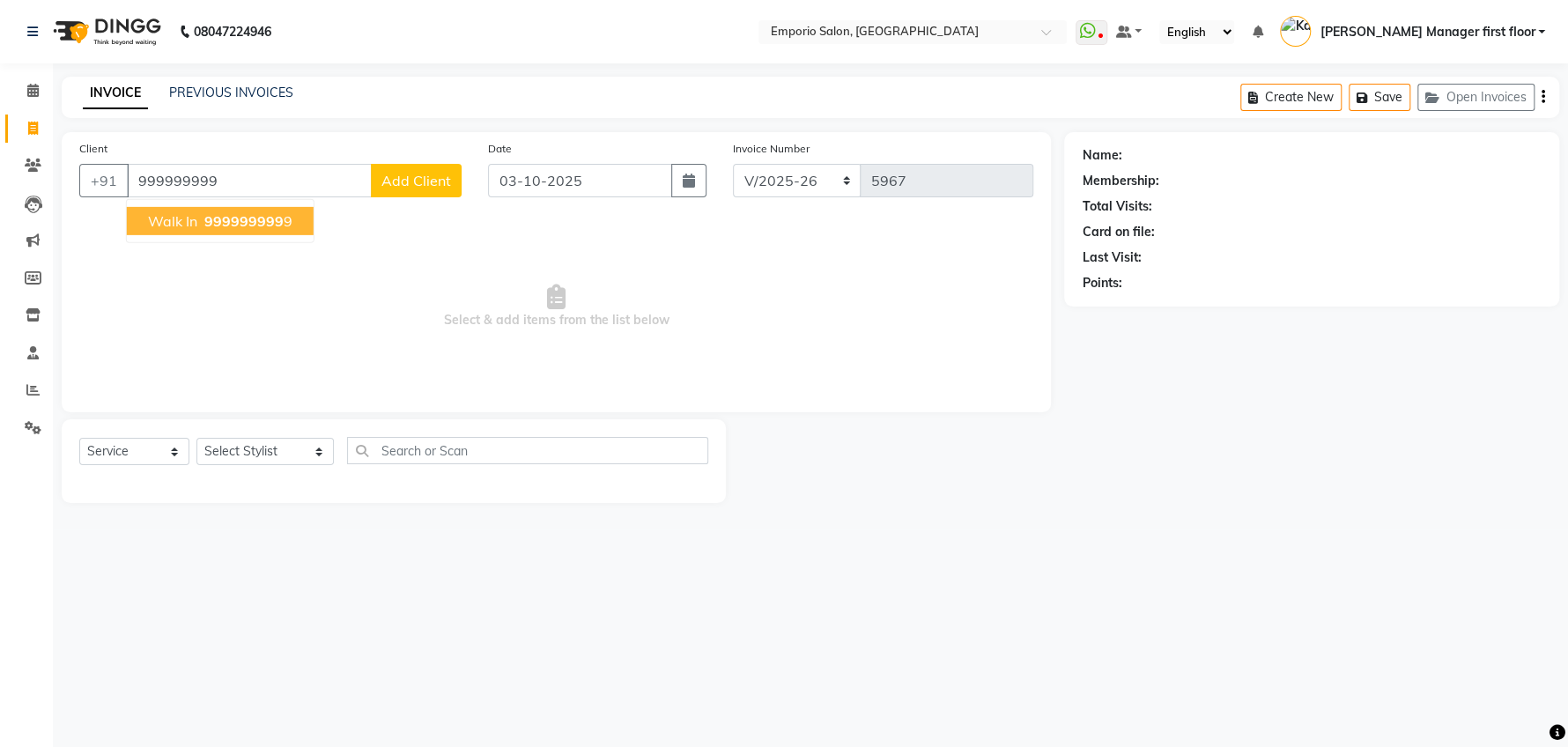
click at [258, 220] on span "999999999" at bounding box center [244, 220] width 79 height 17
type input "9999999999"
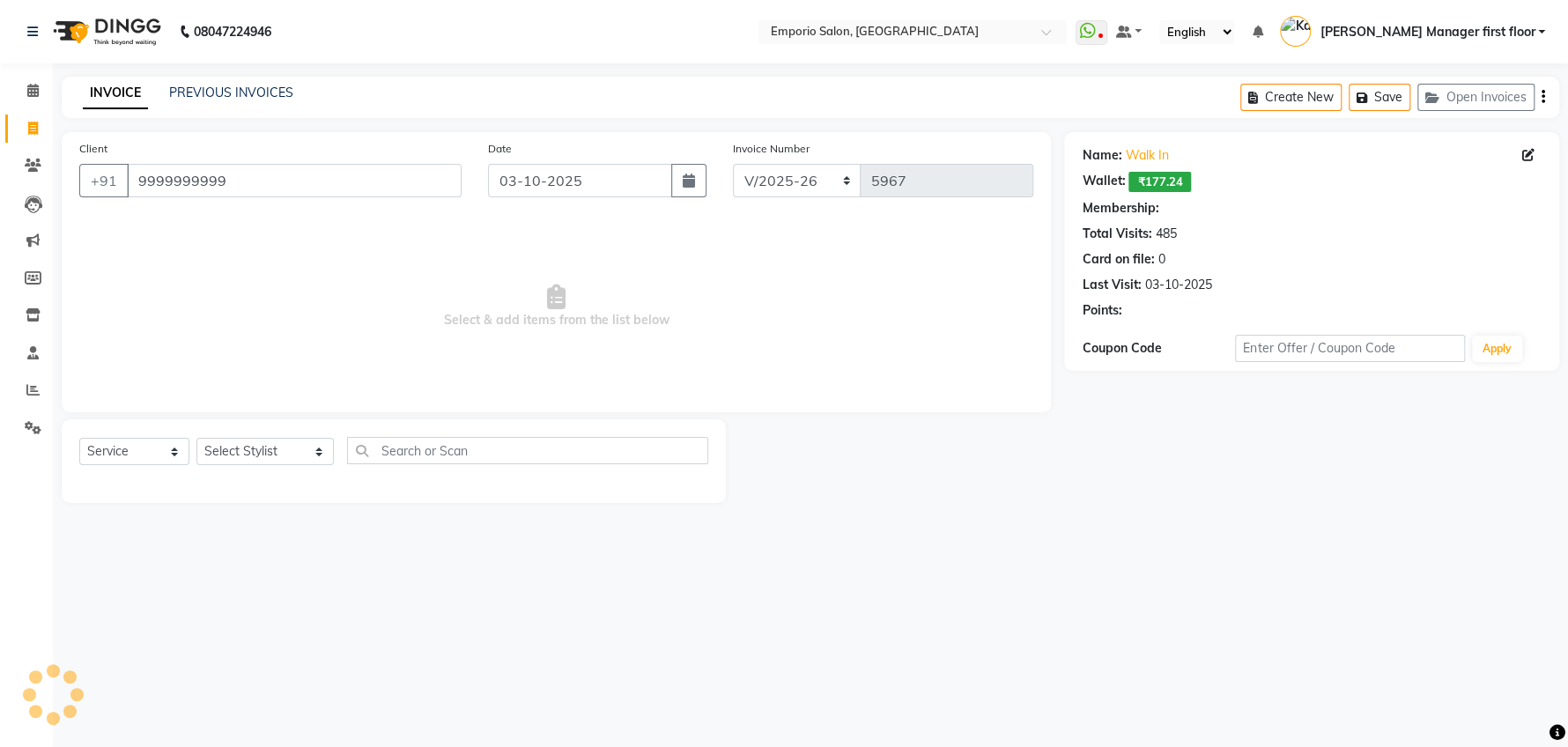
select select "1: Object"
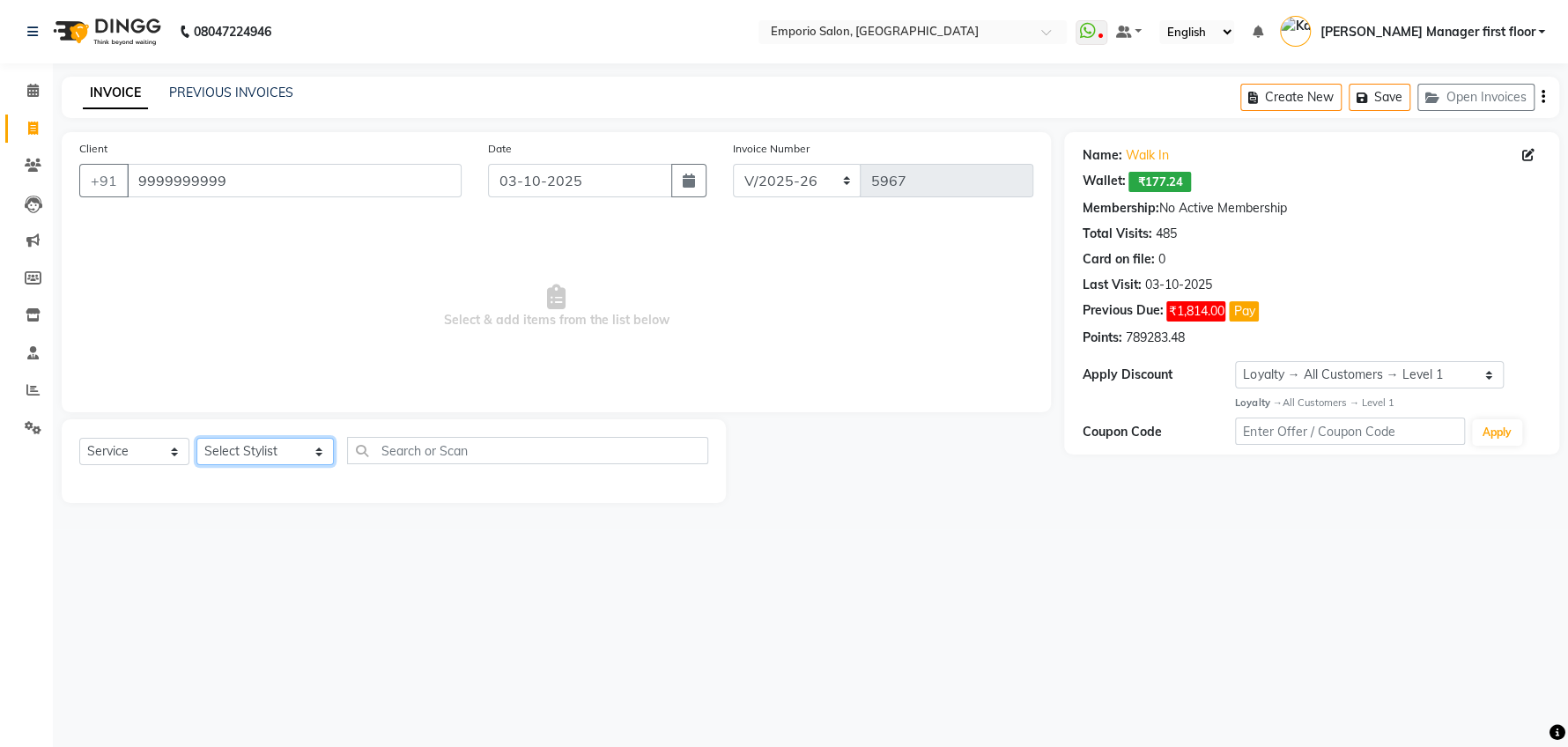
click at [295, 453] on select "Select Stylist Anees Anjali beauty Archana Asad ashish AYUSH chunmun Imtiaz Ish…" at bounding box center [265, 451] width 137 height 27
select select "47513"
click at [197, 438] on select "Select Stylist Anees Anjali beauty Archana Asad ashish AYUSH chunmun Imtiaz Ish…" at bounding box center [265, 451] width 137 height 27
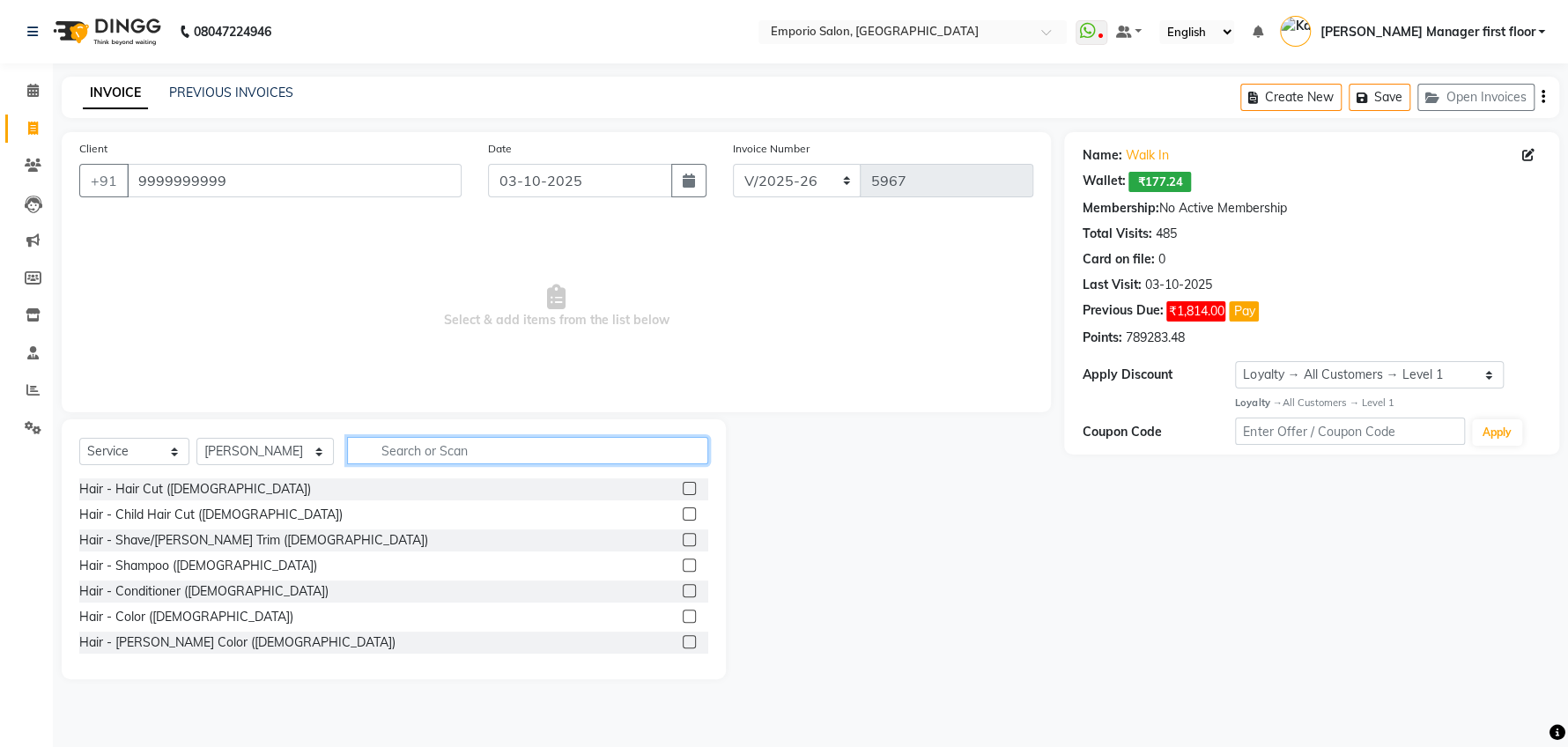
click at [509, 450] on input "text" at bounding box center [527, 450] width 361 height 27
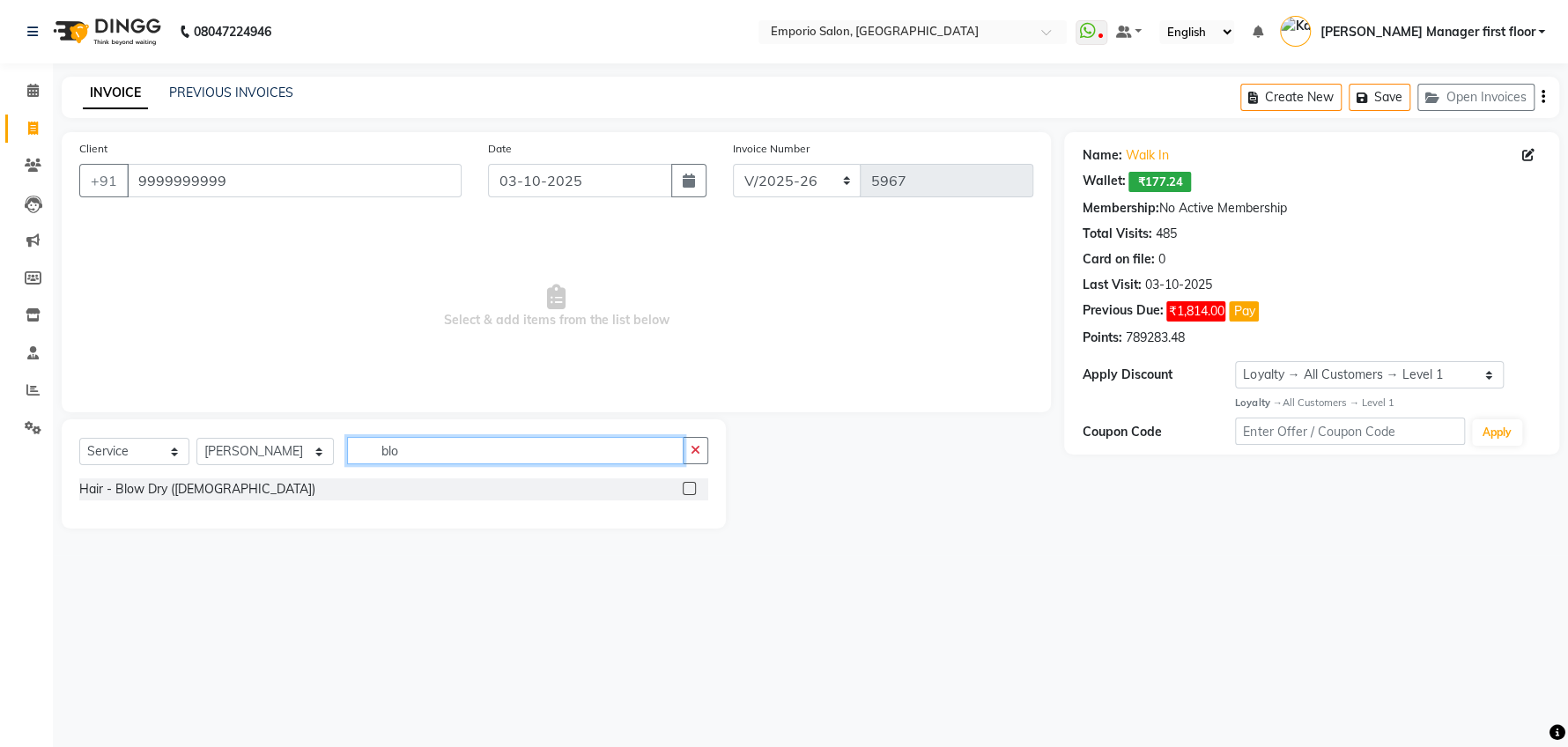
type input "blo"
drag, startPoint x: 685, startPoint y: 484, endPoint x: 635, endPoint y: 378, distance: 117.2
click at [686, 481] on label at bounding box center [689, 488] width 14 height 14
click at [686, 483] on input "checkbox" at bounding box center [688, 489] width 12 height 12
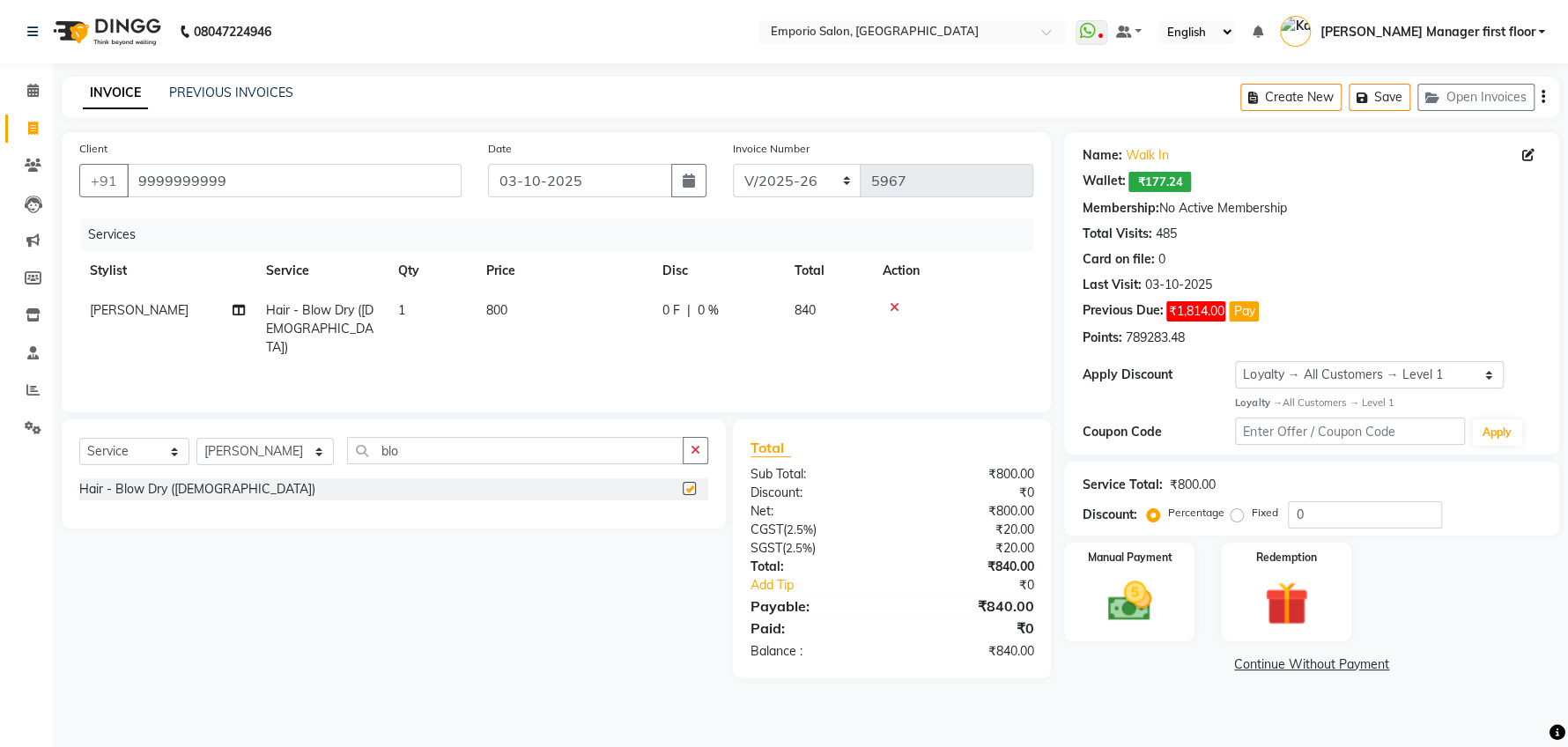
checkbox input "false"
click at [543, 307] on td "800" at bounding box center [564, 328] width 177 height 76
select select "47513"
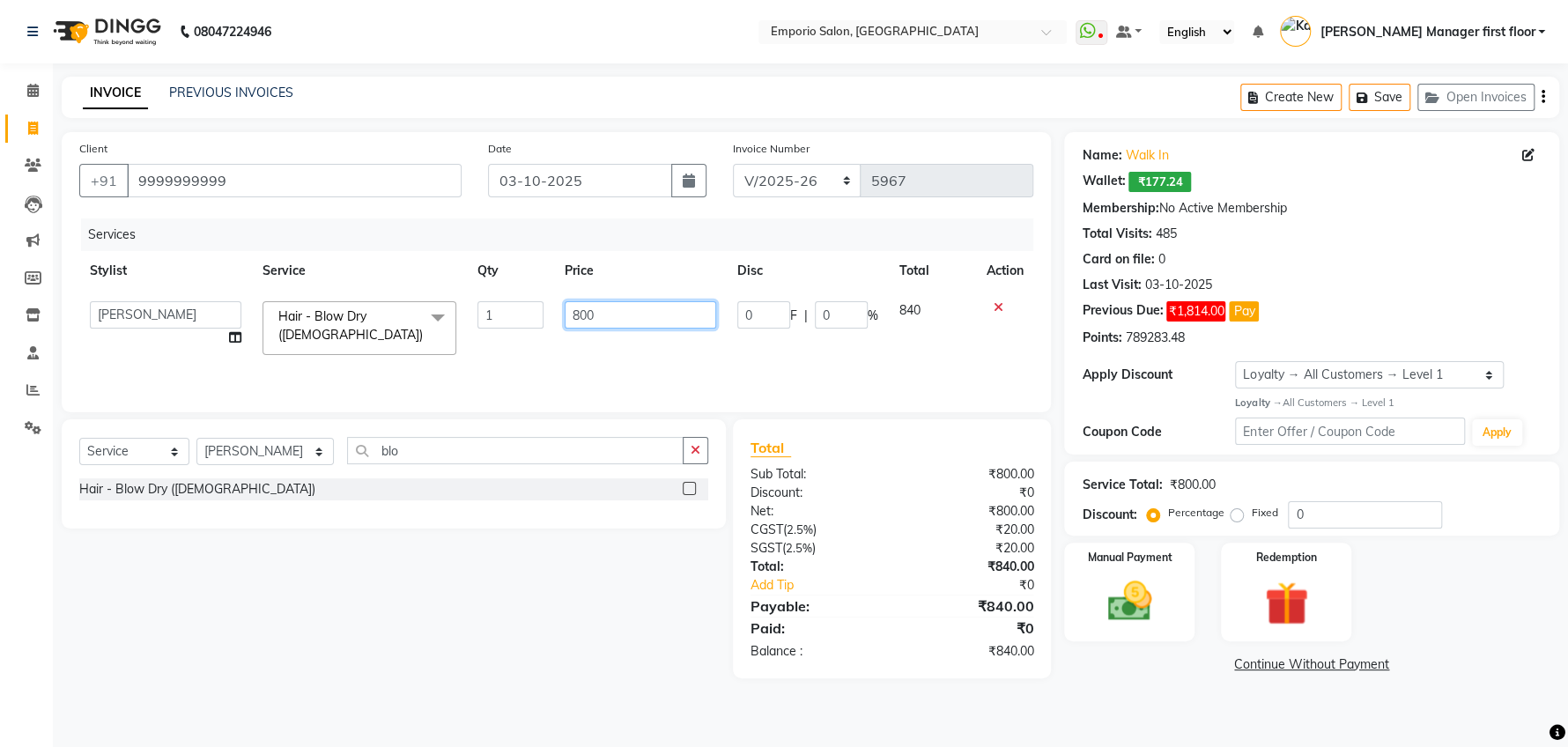
click at [625, 313] on input "800" at bounding box center [640, 315] width 151 height 27
type input "8"
type input "1300"
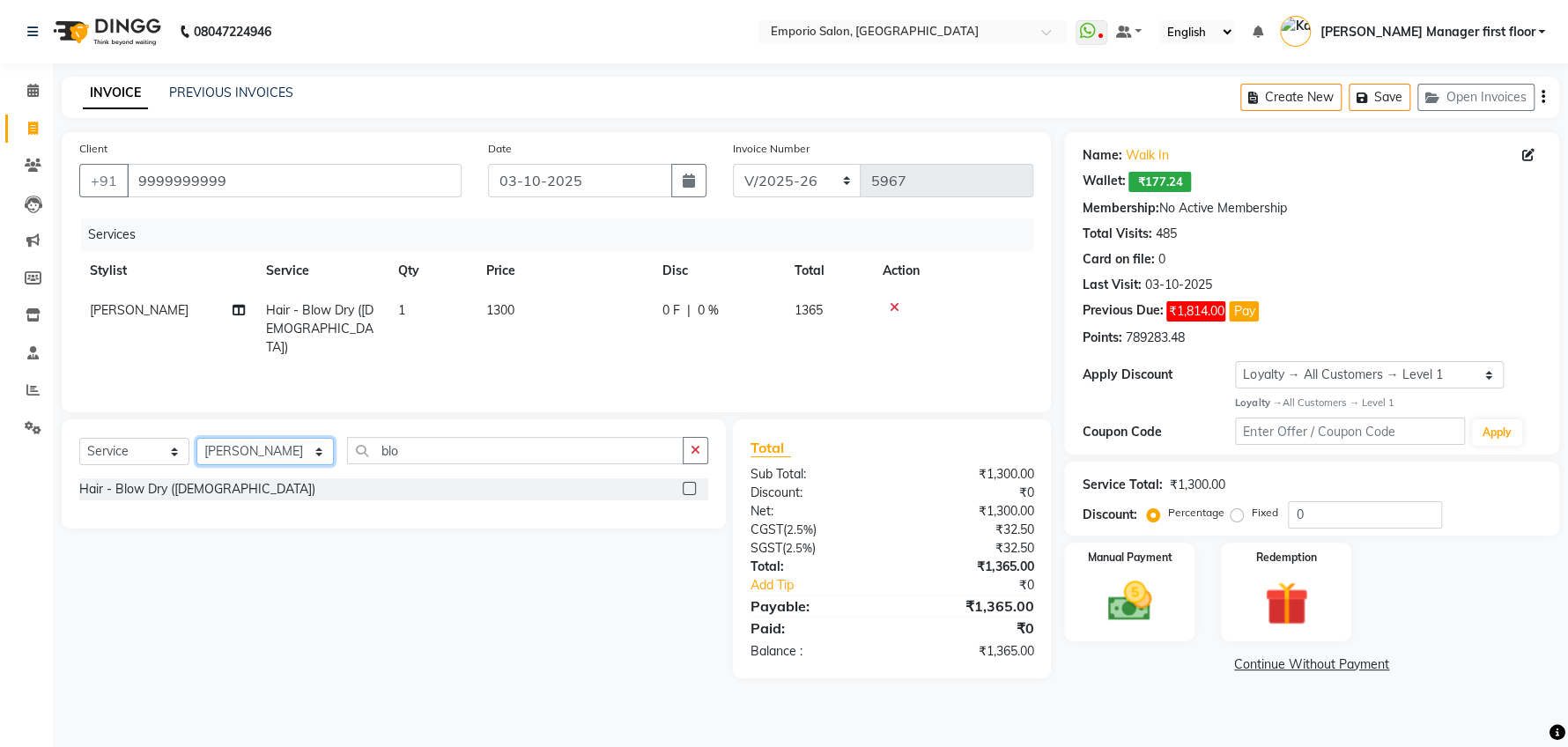
click at [291, 457] on select "Select Stylist Anees Anjali beauty Archana Asad ashish AYUSH chunmun Imtiaz Ish…" at bounding box center [265, 451] width 137 height 27
select select "48039"
click at [197, 438] on select "Select Stylist Anees Anjali beauty Archana Asad ashish AYUSH chunmun Imtiaz Ish…" at bounding box center [265, 451] width 137 height 27
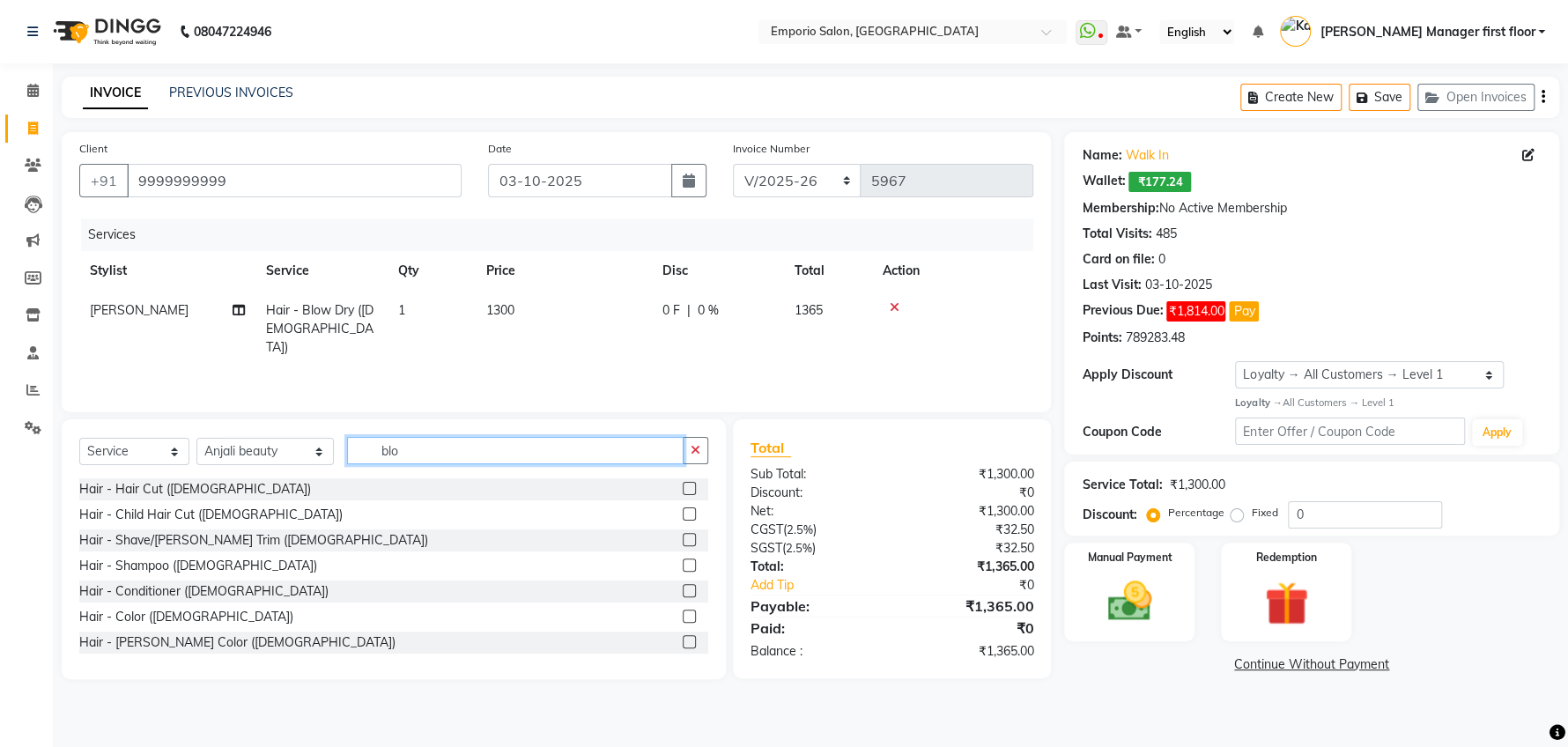
click at [507, 447] on input "blo" at bounding box center [515, 450] width 337 height 27
type input "b"
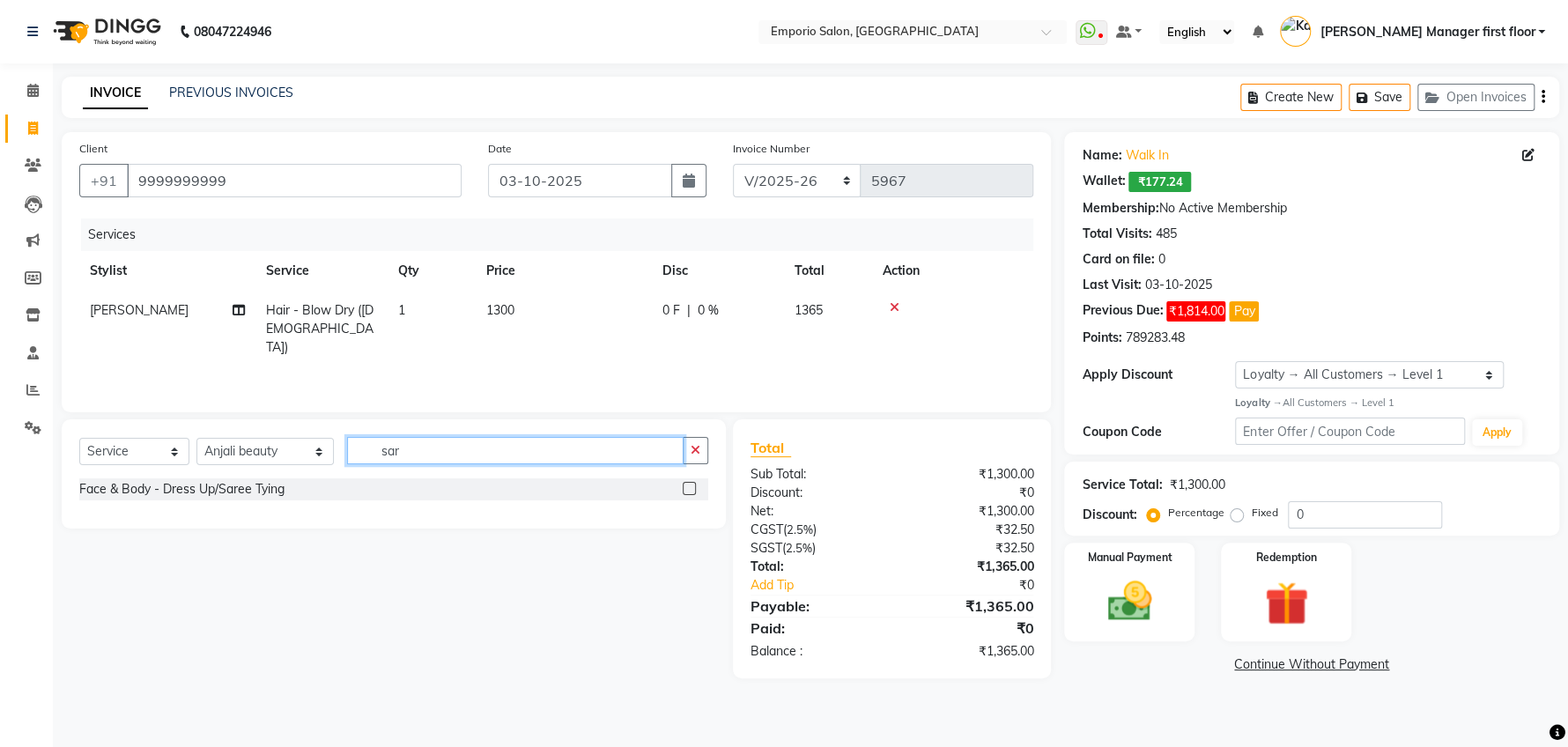
type input "sar"
click at [685, 490] on label at bounding box center [689, 488] width 14 height 14
click at [685, 490] on input "checkbox" at bounding box center [688, 489] width 12 height 12
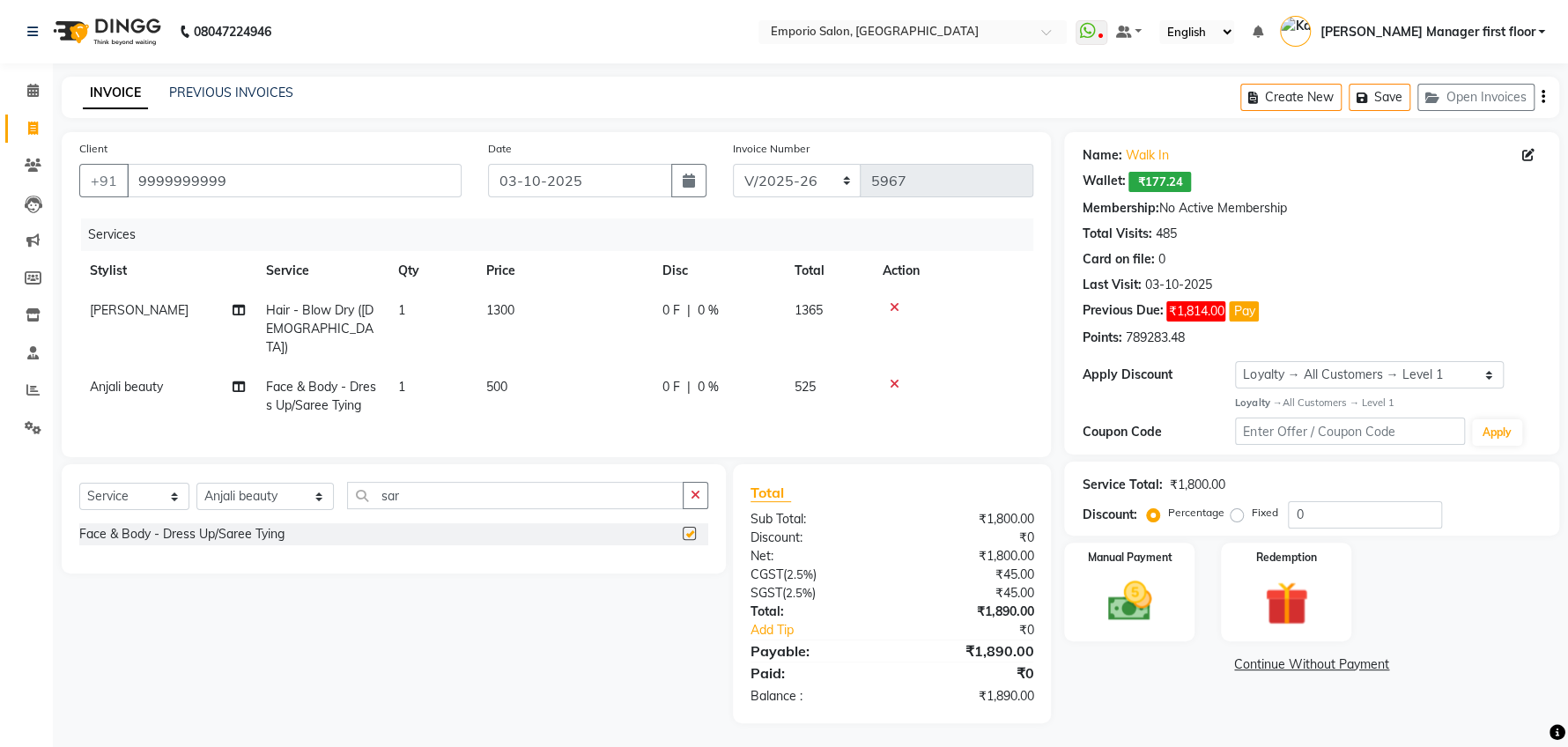
checkbox input "false"
click at [551, 368] on td "500" at bounding box center [564, 397] width 177 height 58
select select "48039"
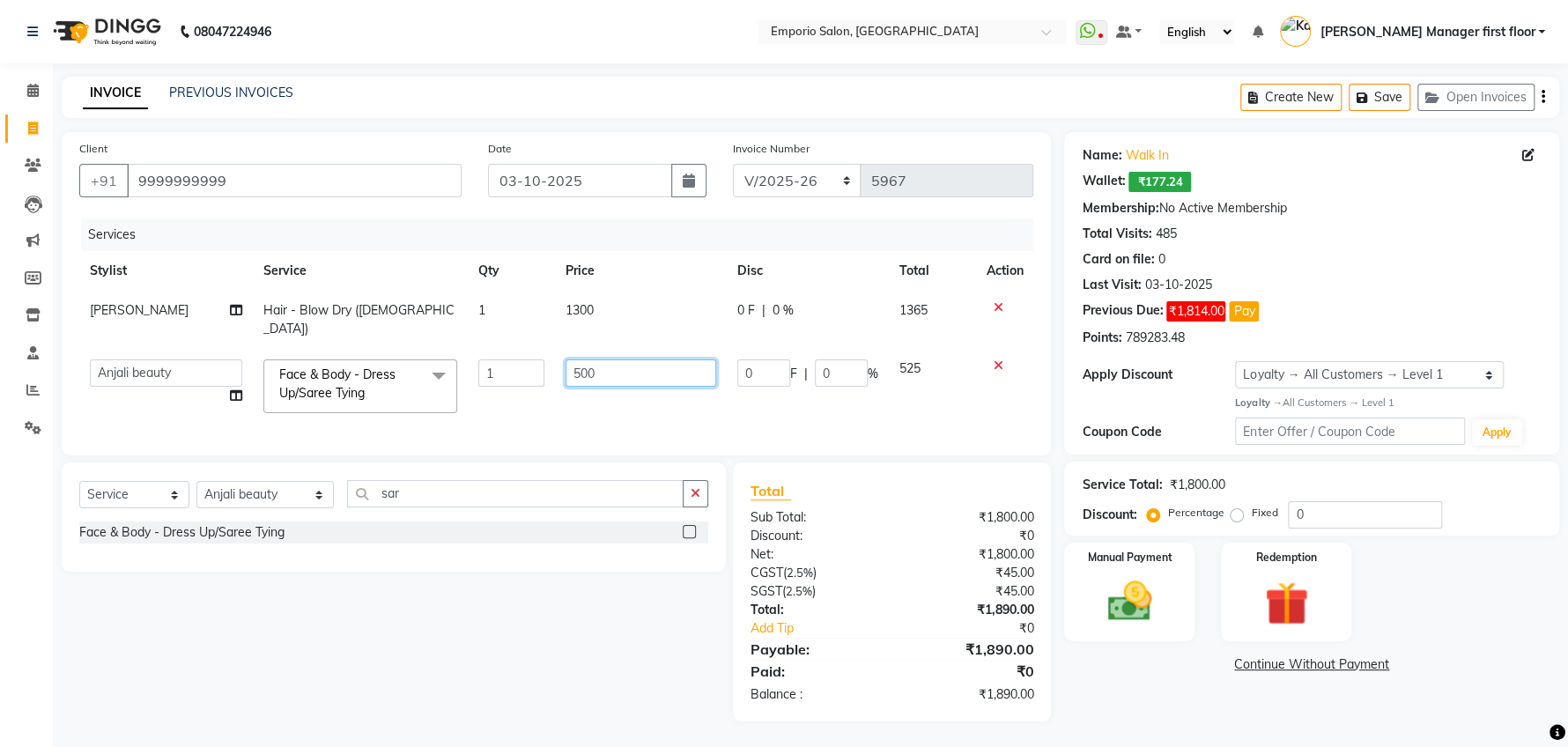
click at [656, 359] on input "500" at bounding box center [641, 373] width 151 height 27
type input "5"
type input "1000"
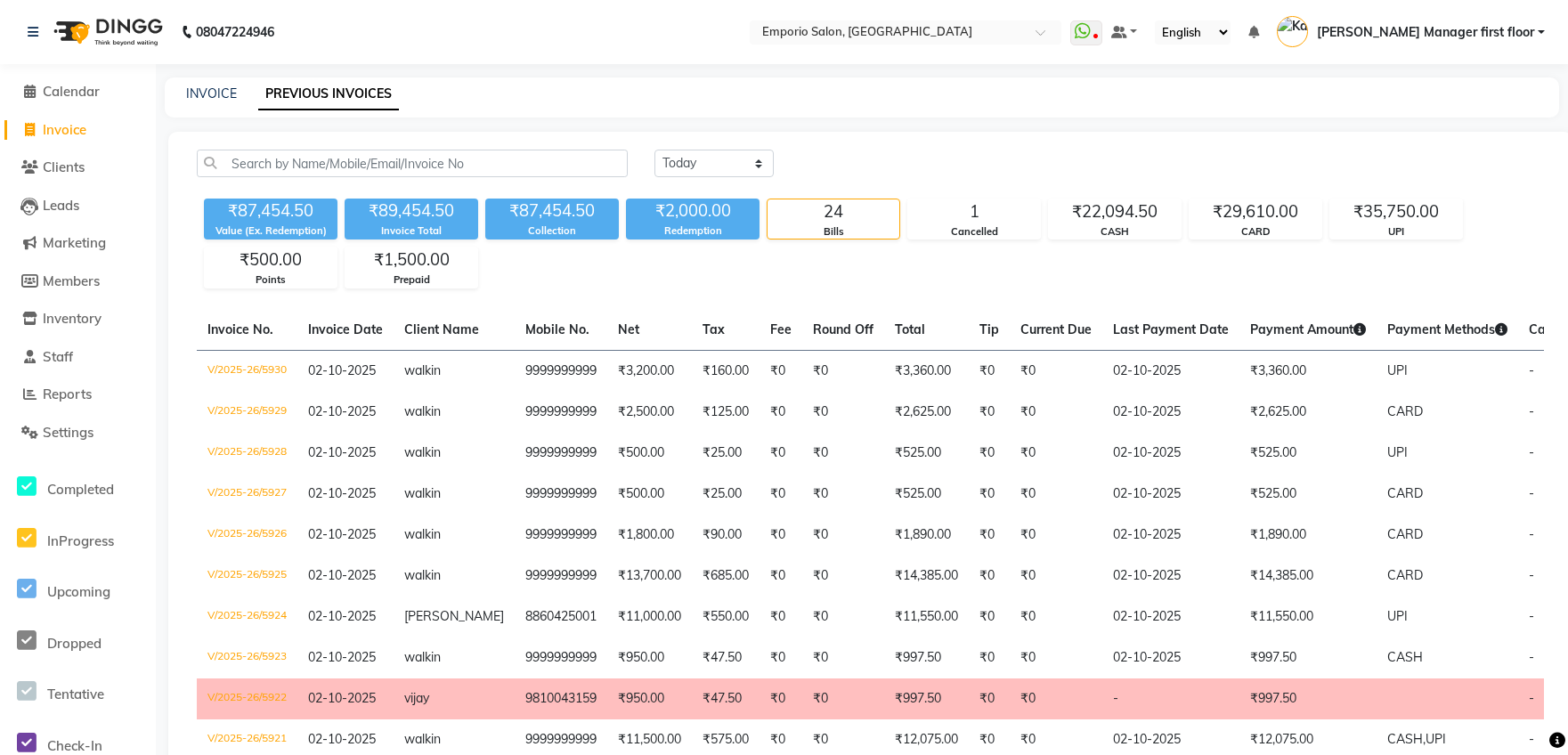
select select "[DATE]"
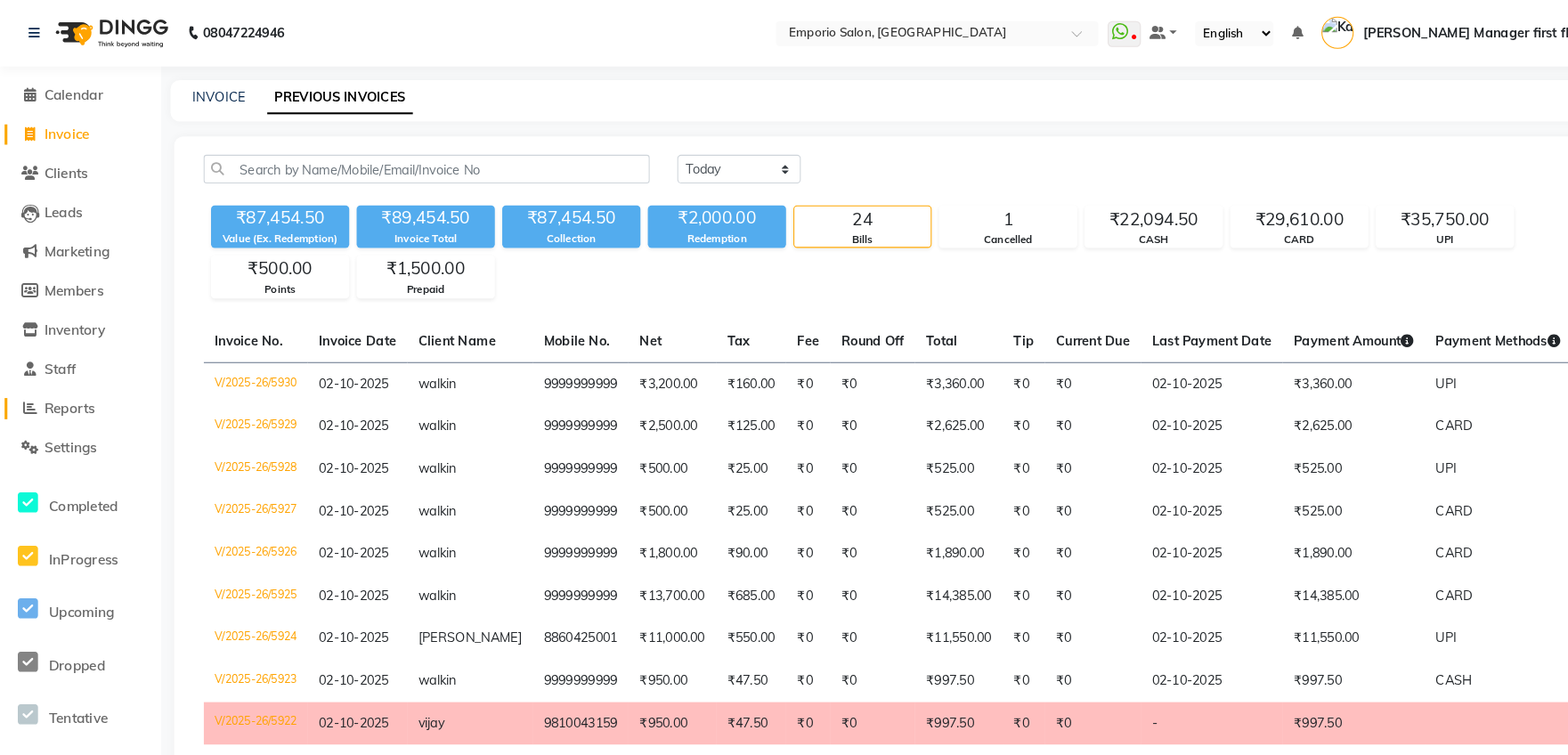
click at [60, 386] on span "Reports" at bounding box center [66, 394] width 49 height 17
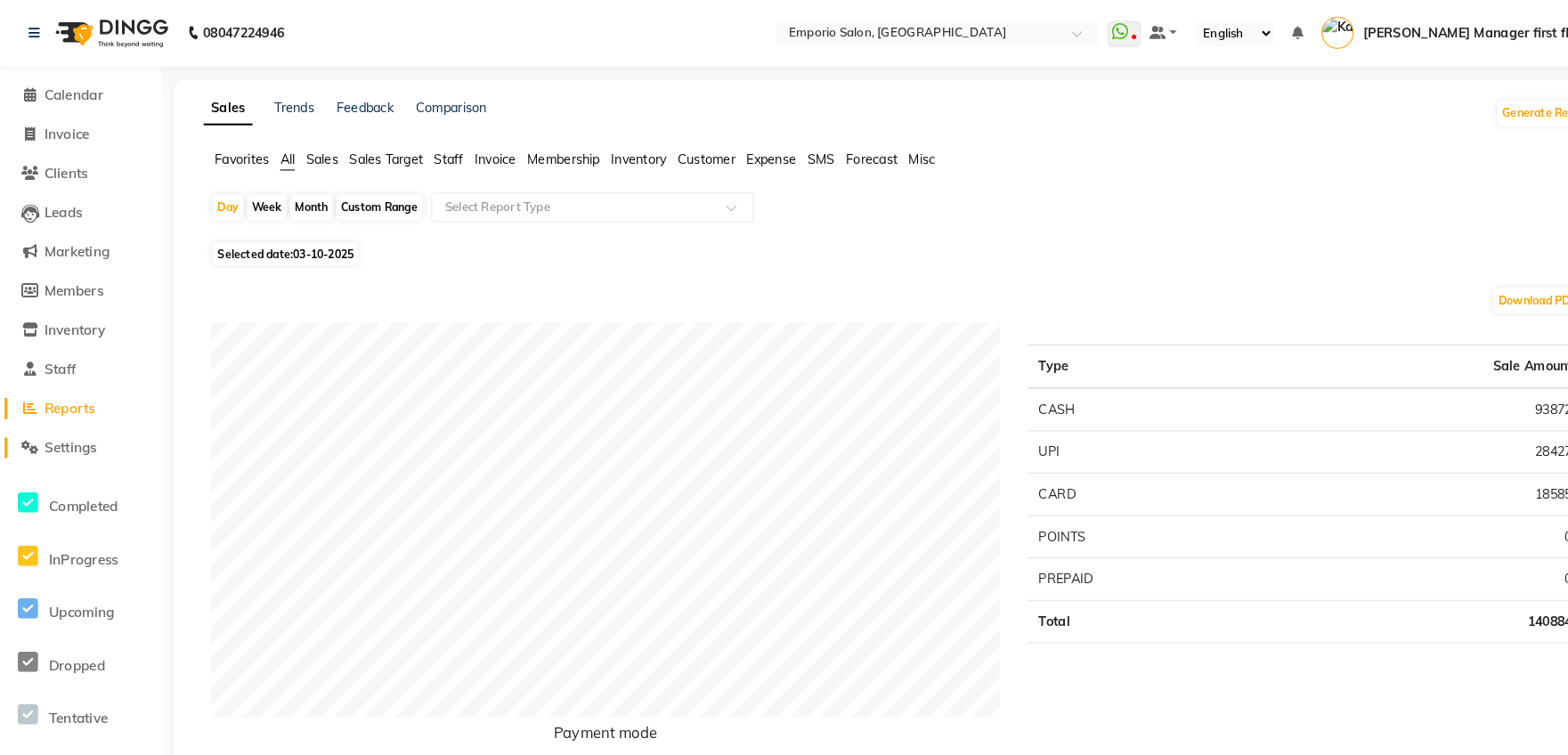
click at [62, 426] on span "Settings" at bounding box center [67, 432] width 51 height 17
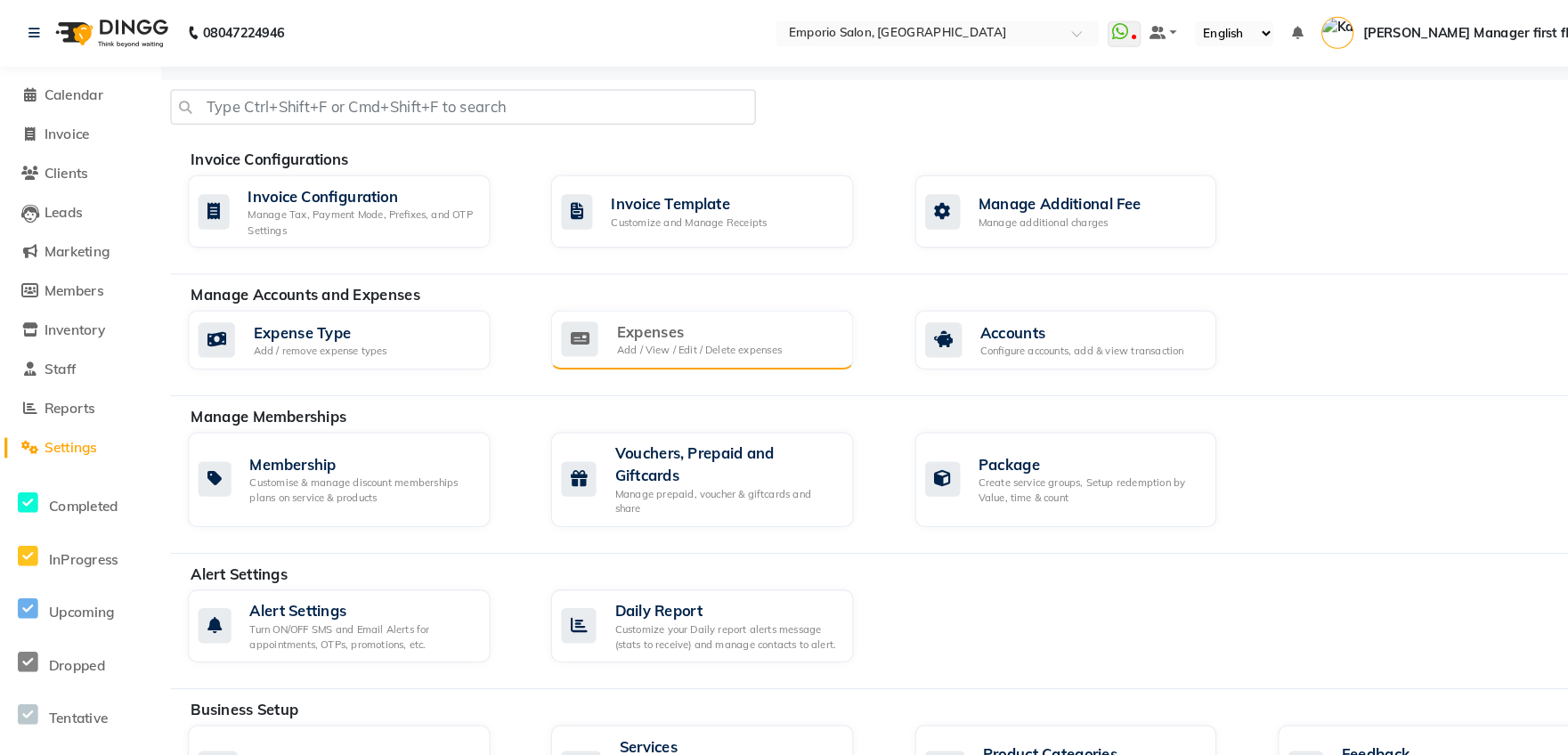
click at [644, 323] on div "Expenses" at bounding box center [675, 320] width 159 height 21
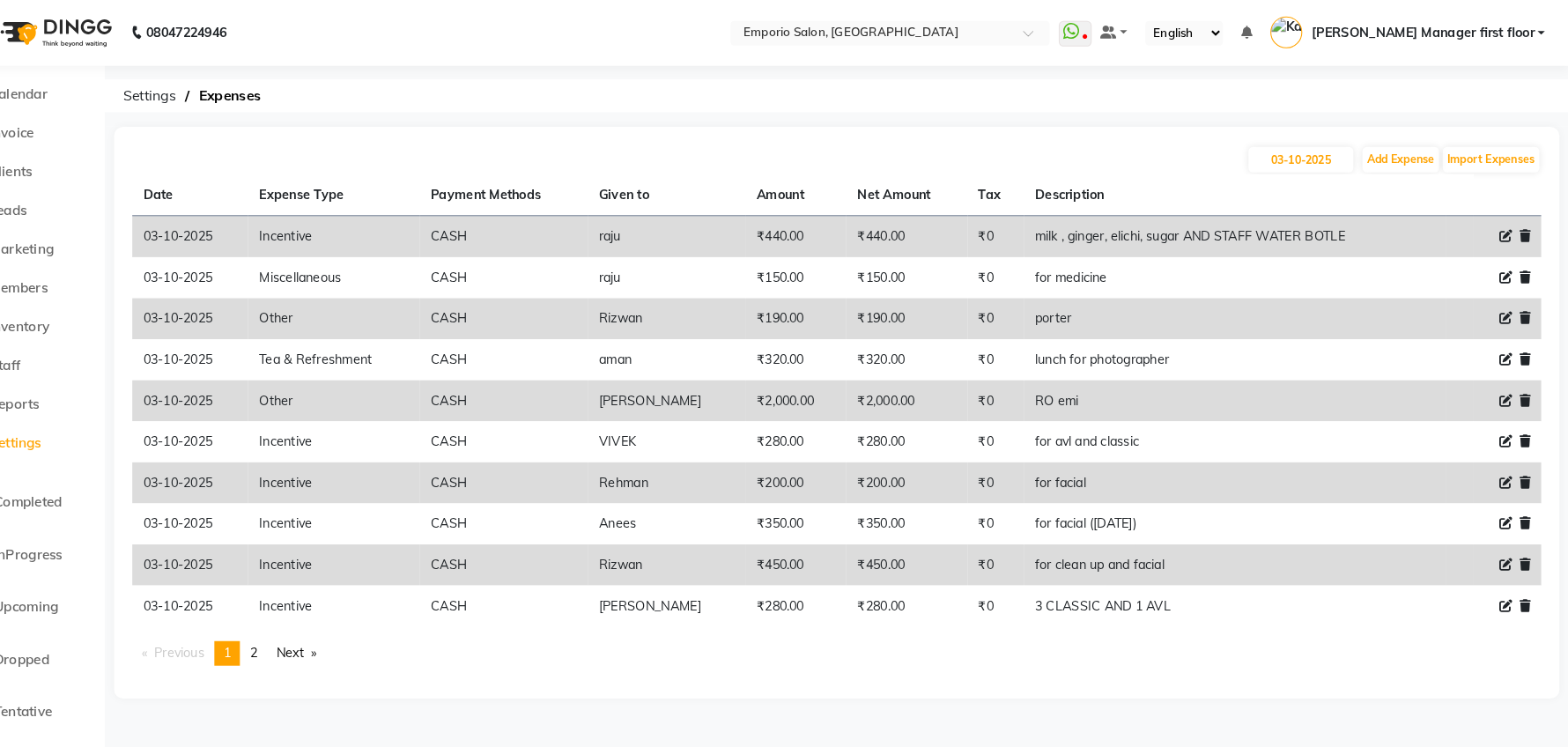
click at [1506, 227] on icon at bounding box center [1507, 228] width 13 height 13
select select "24596"
select select "1"
select select "5330"
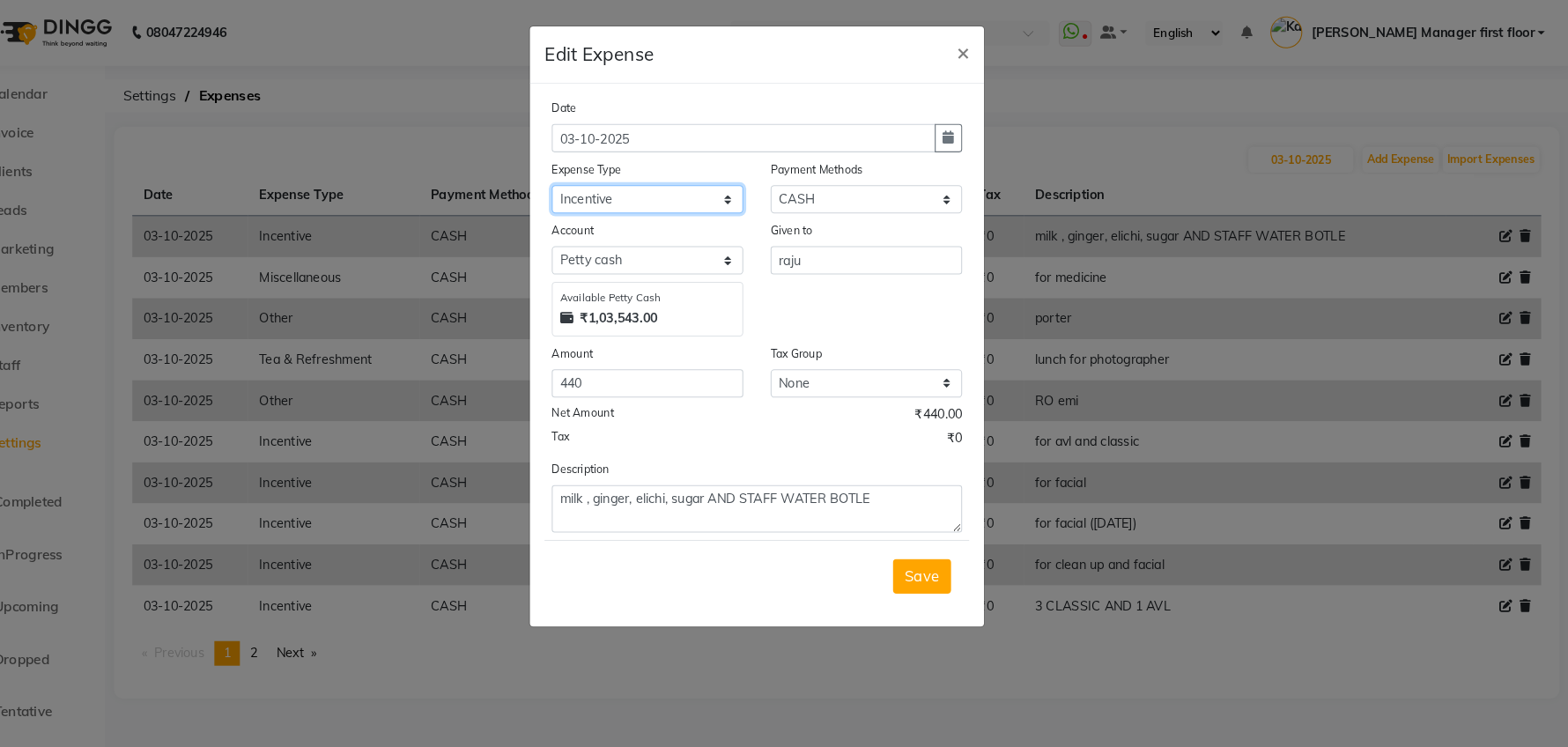
click at [693, 184] on select "Select Advance Salary Cash transfer to bank Cash transfer to hub Client Snacks …" at bounding box center [678, 192] width 185 height 27
click at [586, 178] on select "Select Advance Salary Cash transfer to bank Cash transfer to hub Client Snacks …" at bounding box center [678, 192] width 185 height 27
click at [657, 181] on select "Select Advance Salary Cash transfer to bank Cash transfer to hub Client Snacks …" at bounding box center [678, 192] width 185 height 27
select select "24591"
click at [586, 178] on select "Select Advance Salary Cash transfer to bank Cash transfer to hub Client Snacks …" at bounding box center [678, 192] width 185 height 27
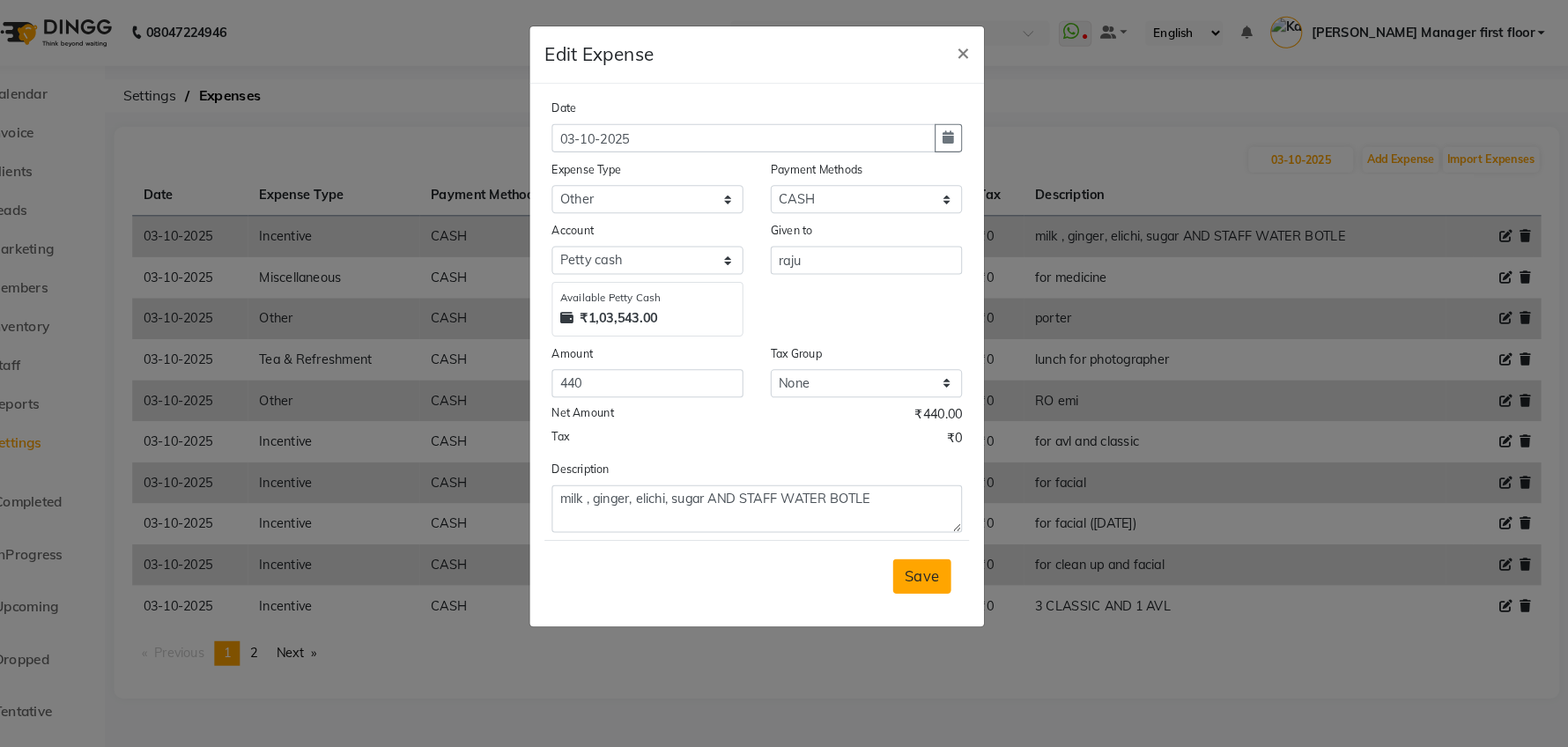
click at [928, 555] on span "Save" at bounding box center [943, 556] width 34 height 17
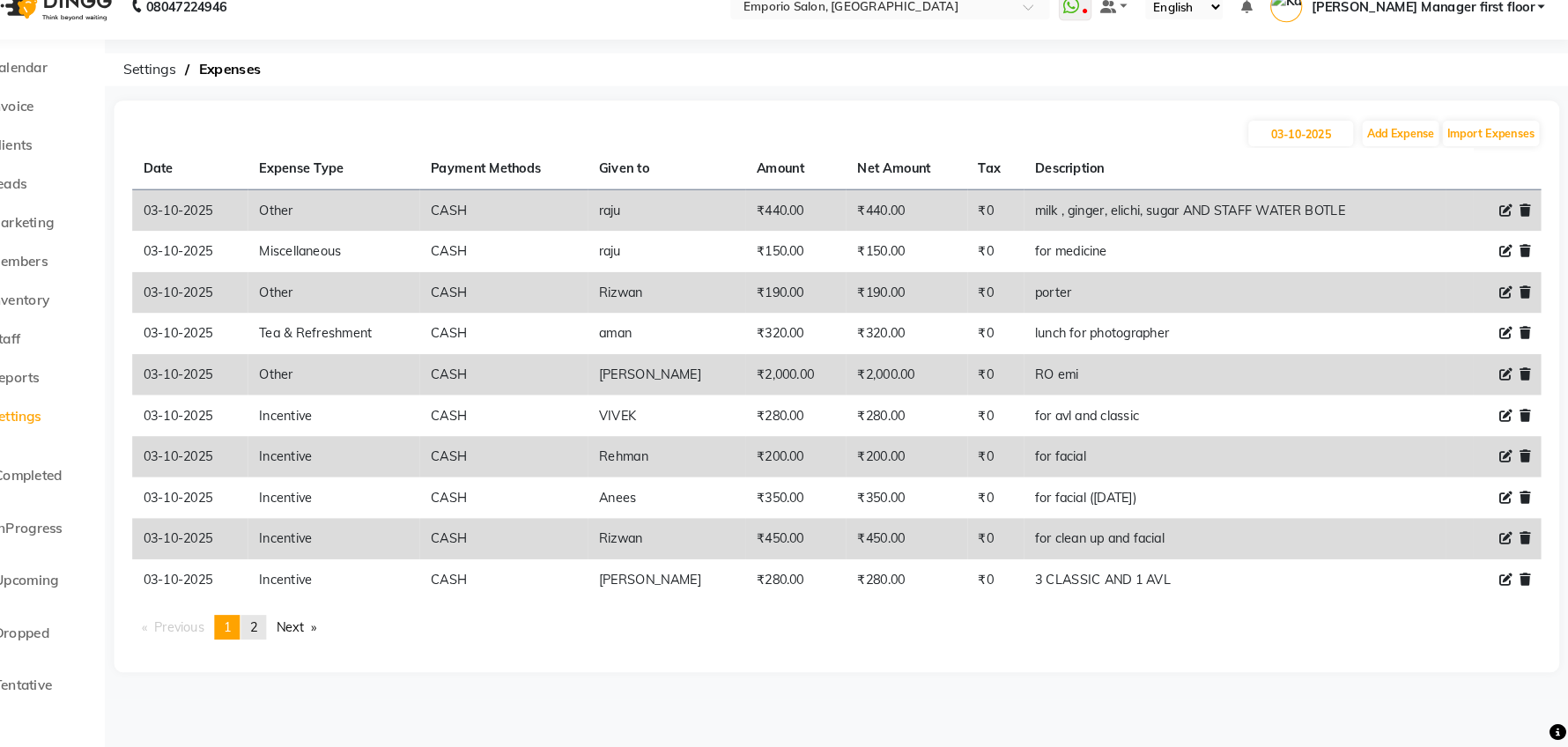
click at [294, 627] on link "page 2" at bounding box center [298, 631] width 25 height 24
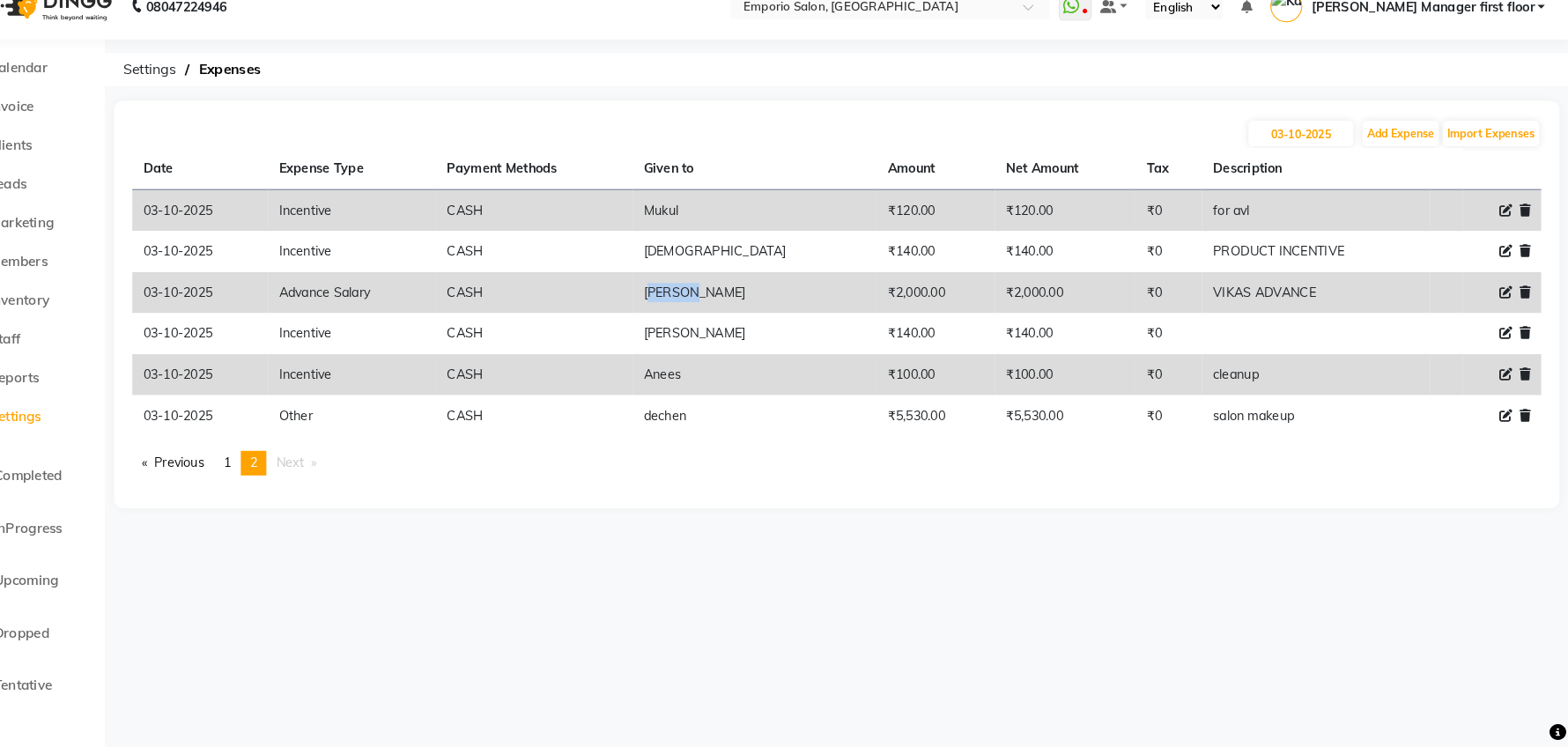
drag, startPoint x: 784, startPoint y: 301, endPoint x: 674, endPoint y: 303, distance: 110.0
click at [704, 301] on tr "[DATE] Advance Salary [PERSON_NAME] ₹2,000.00 ₹2,000.00 ₹0 VIKAS ADVANCE" at bounding box center [860, 308] width 1361 height 40
click at [647, 306] on td "CASH" at bounding box center [569, 308] width 190 height 40
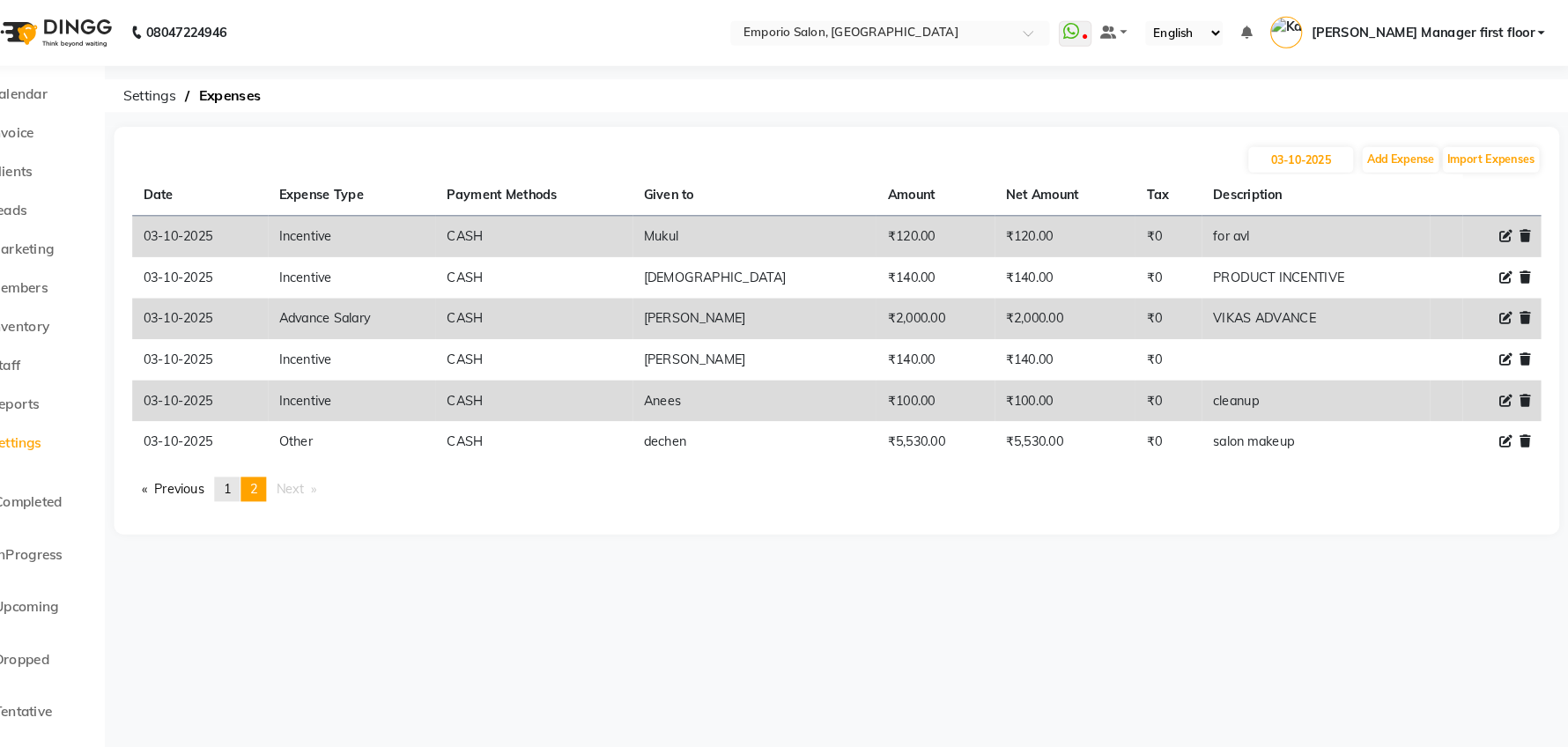
click at [271, 469] on span "1" at bounding box center [272, 471] width 7 height 15
